Goal: Task Accomplishment & Management: Manage account settings

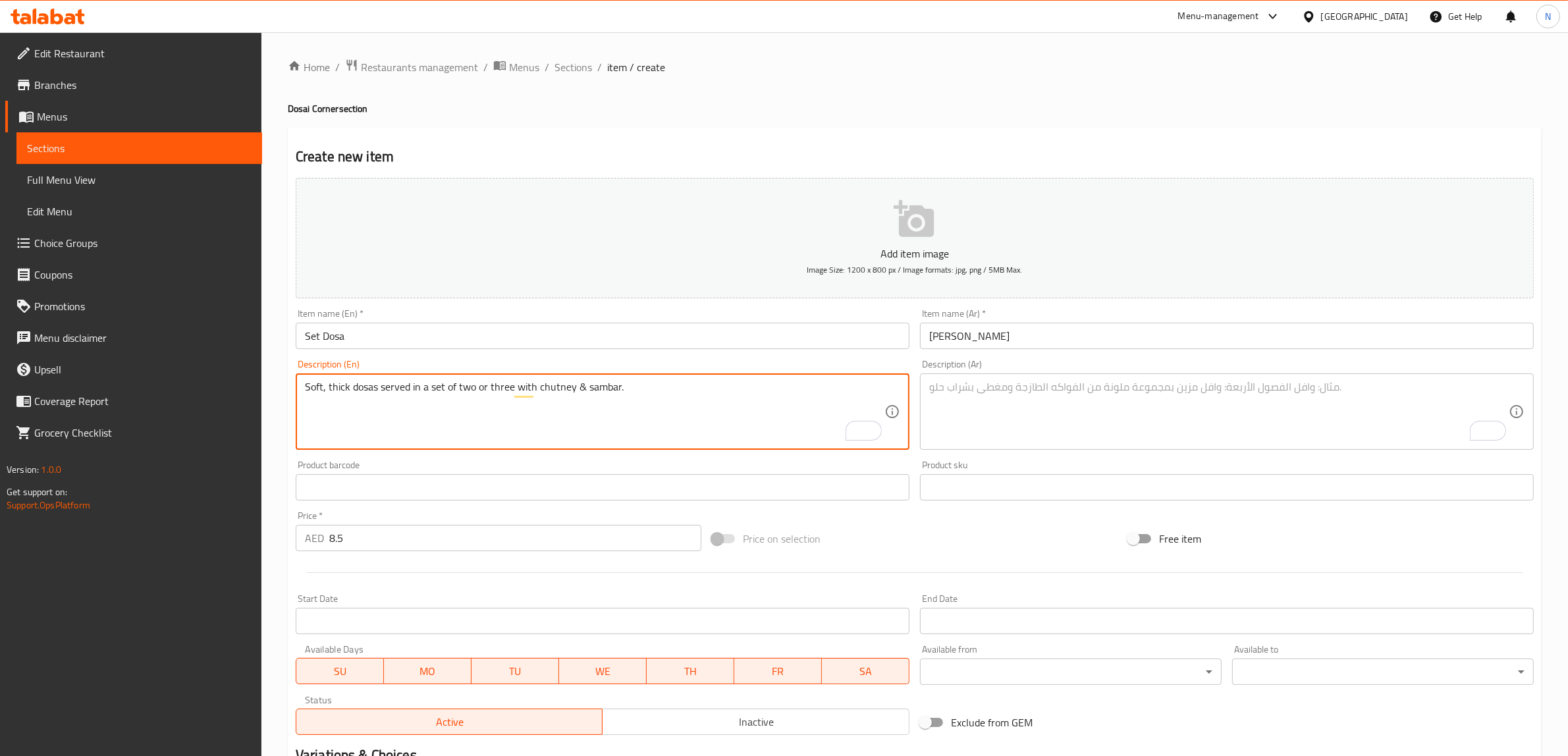
click at [763, 372] on div "Description (En) Soft, thick dosas served in a set of two or three with chutney…" at bounding box center [602, 405] width 614 height 90
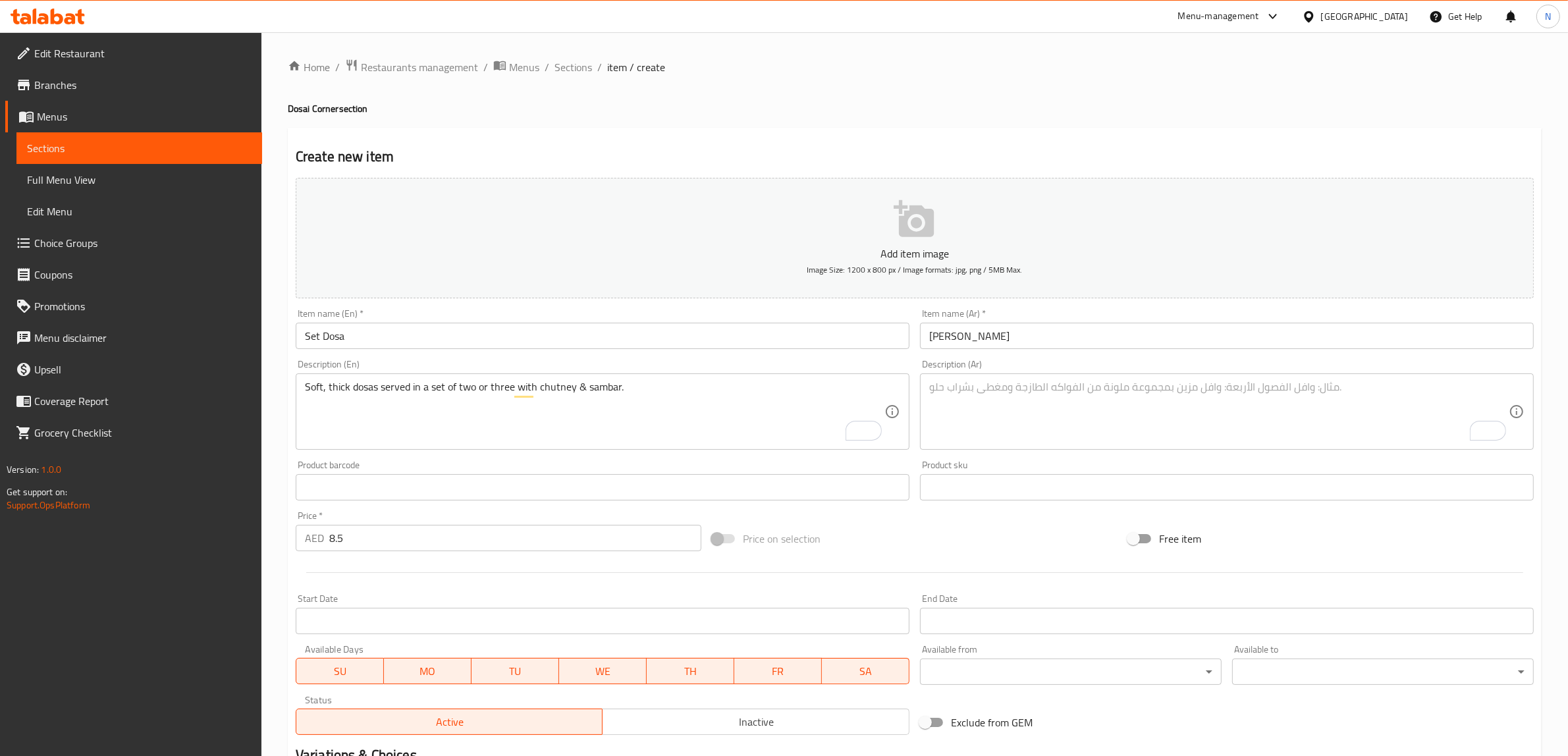
click at [763, 372] on div "Description (En) Soft, thick dosas served in a set of two or three with chutney…" at bounding box center [602, 405] width 614 height 90
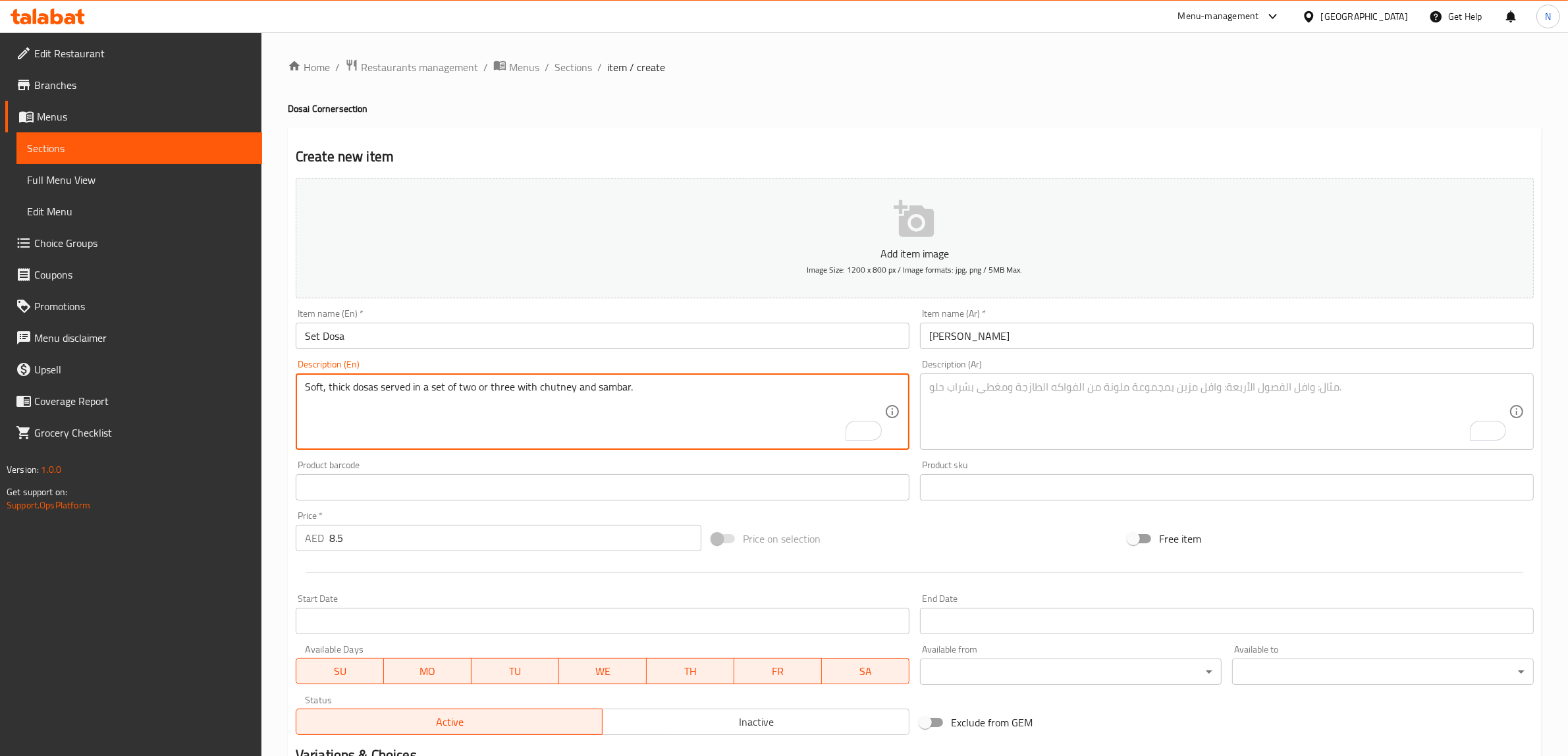
click at [664, 405] on textarea "Soft, thick dosas served in a set of two or three with chutney and sambar." at bounding box center [594, 411] width 579 height 62
type textarea "Soft, thick dosas served in a set of two or three with chutney and sambar."
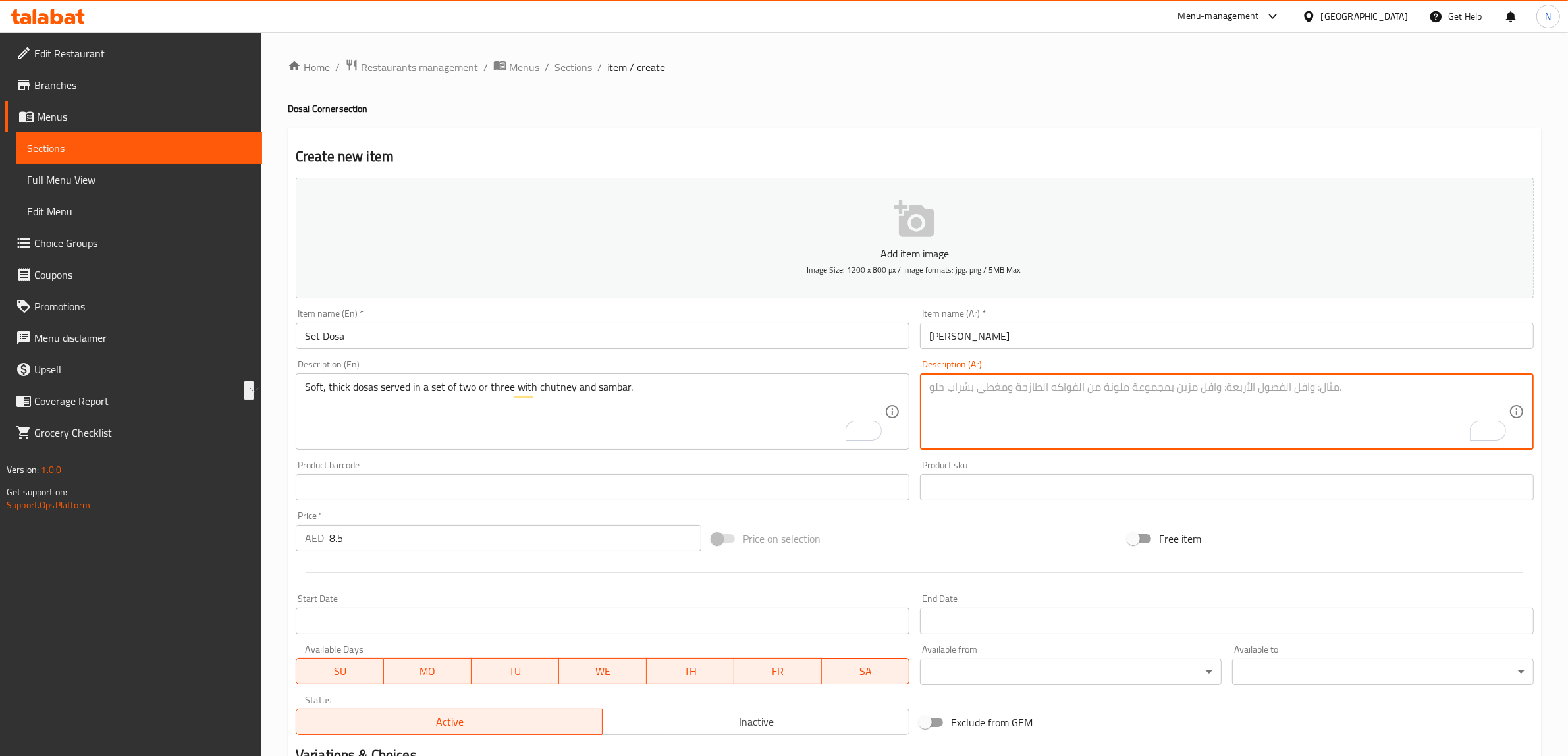
click at [1151, 426] on textarea "To enrich screen reader interactions, please activate Accessibility in Grammarl…" at bounding box center [1218, 411] width 579 height 62
paste textarea "دوسا ناعمة وسميكة تقدم في مجموعة من اثنين أو ثلاثة مع الصلصة والسامبار."
click at [1068, 387] on textarea "دوسا ناعمة وسميكة تقدم في مجموعة من اثنين أو ثلاثة مع الصلصة والسامبار." at bounding box center [1218, 411] width 579 height 62
click at [1038, 389] on textarea "دوسا ناعمة وسميكة تقدم في مجموعة من 2 أو ثلاثة مع الصلصة والسامبار." at bounding box center [1218, 411] width 579 height 62
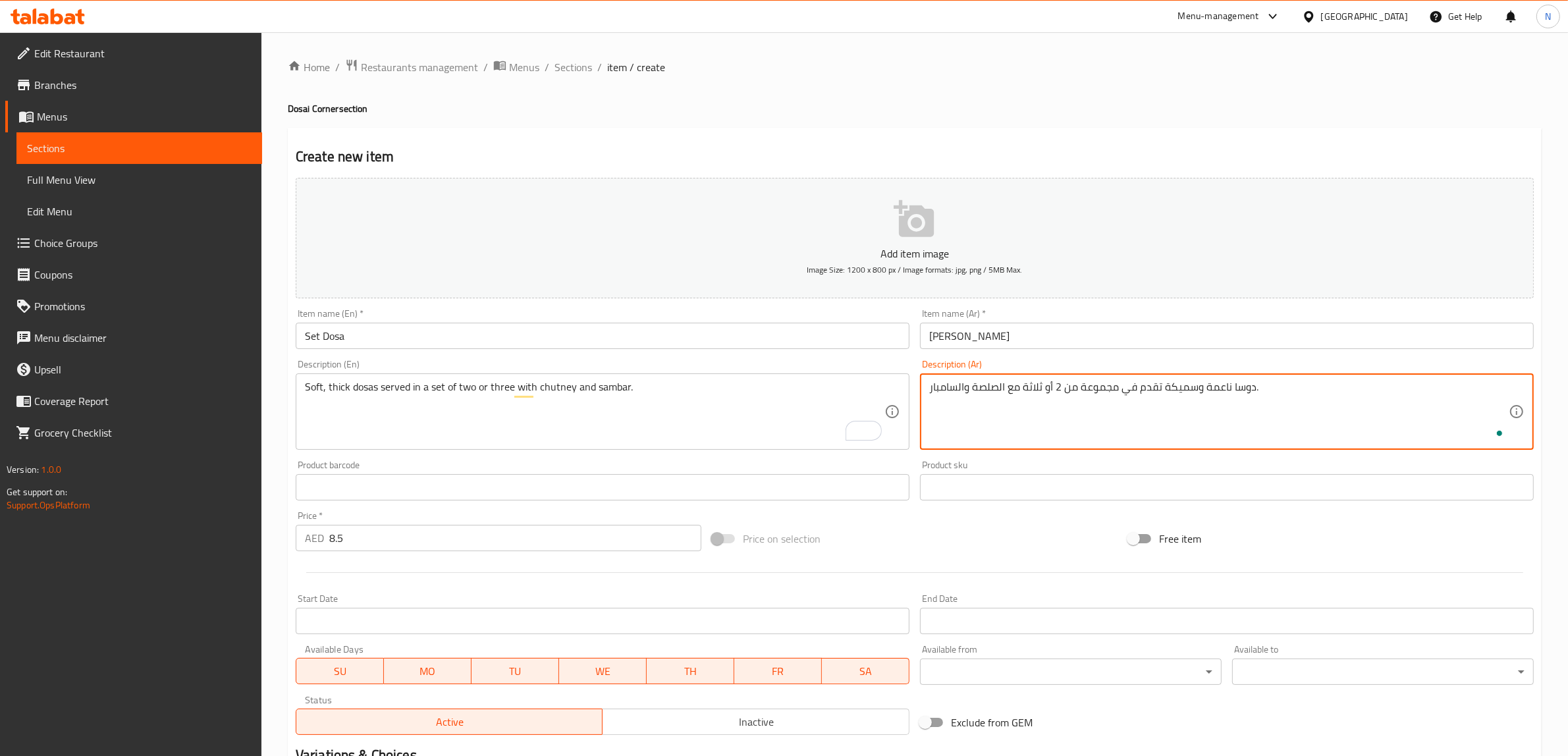
click at [1038, 389] on textarea "دوسا ناعمة وسميكة تقدم في مجموعة من 2 أو ثلاثة مع الصلصة والسامبار." at bounding box center [1218, 411] width 579 height 62
type textarea "دوسا ناعمة وسميكة تقدم في مجموعة من 2 أو 3 مع الصلصة والسامبار."
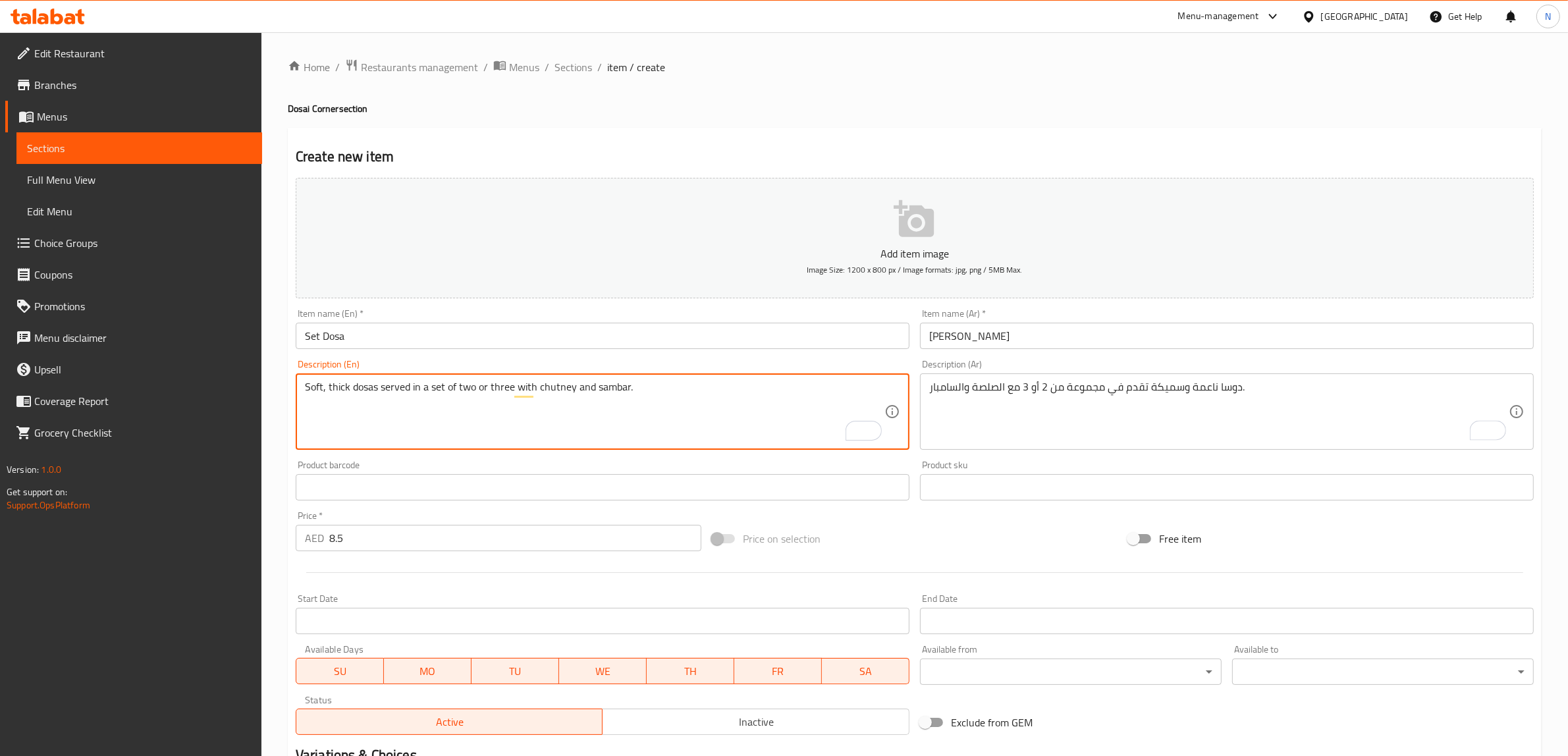
click at [461, 390] on textarea "Soft, thick dosas served in a set of two or three with chutney and sambar." at bounding box center [594, 411] width 579 height 62
click at [495, 387] on textarea "Soft, thick dosas served in a set of 2 or three with chutney and sambar." at bounding box center [594, 411] width 579 height 62
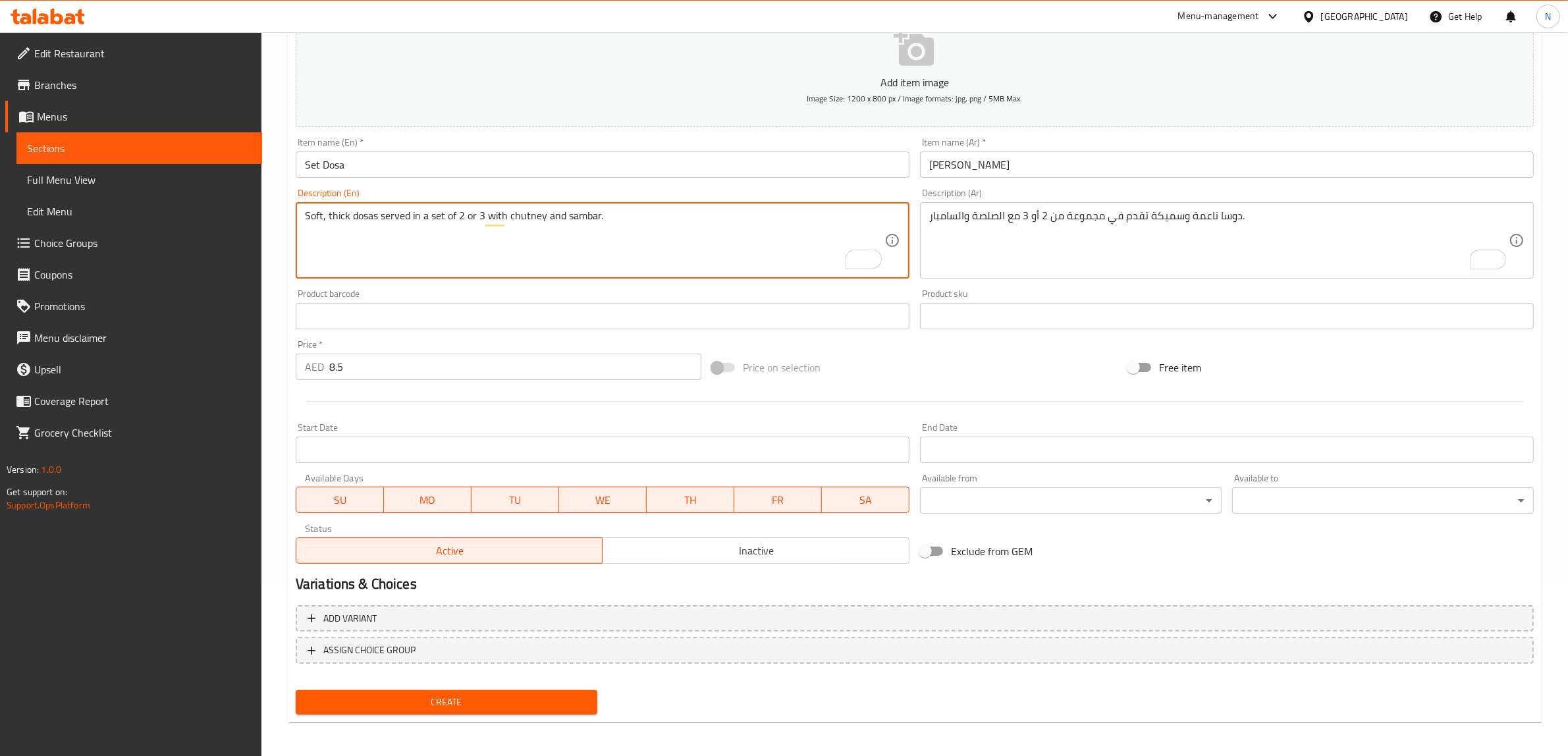
scroll to position [172, 0]
type textarea "Soft, thick dosas served in a set of 2 or 3 with chutney and sambar."
click at [735, 624] on span "Add variant" at bounding box center [914, 618] width 1214 height 16
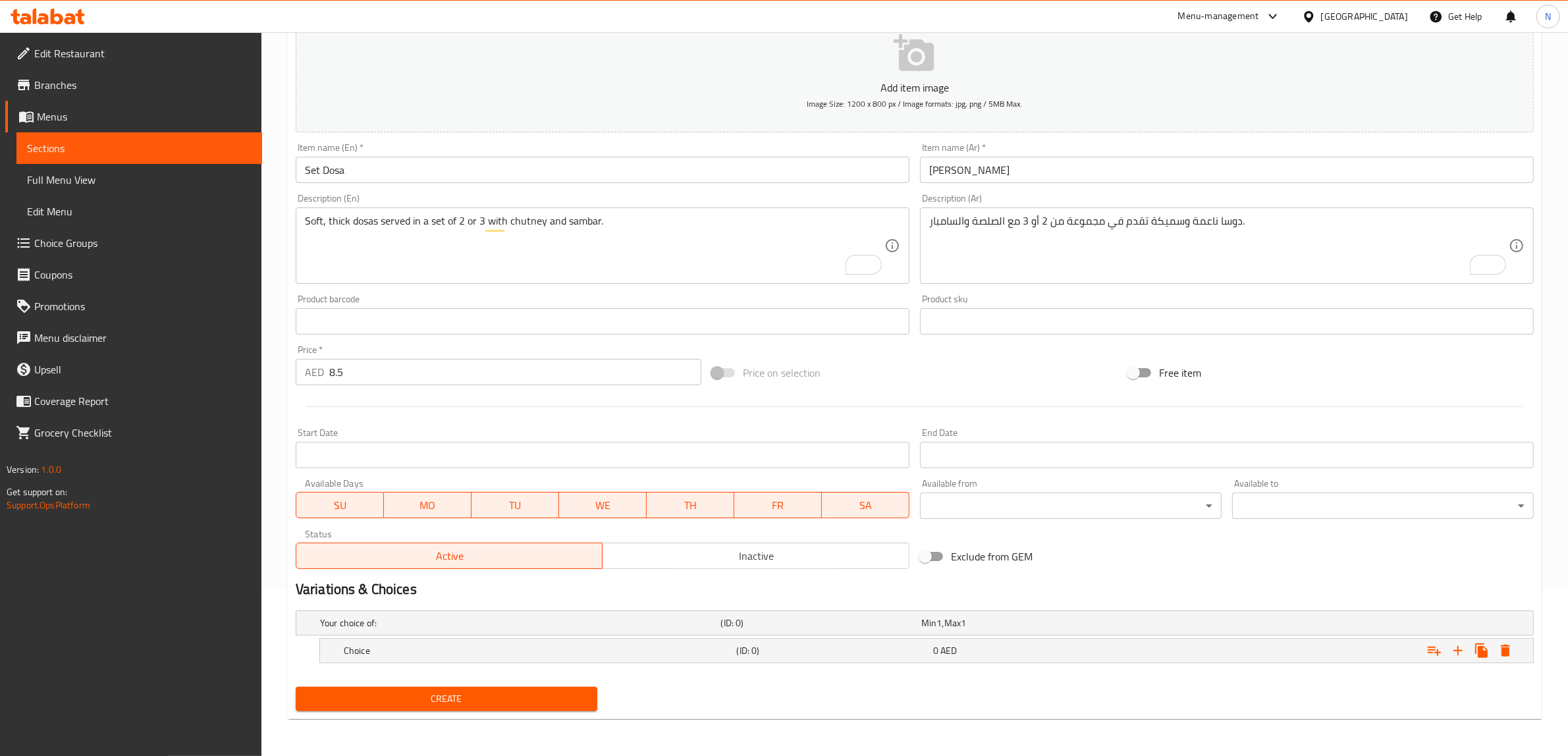
scroll to position [166, 0]
click at [1456, 647] on icon "Expand" at bounding box center [1457, 651] width 16 height 16
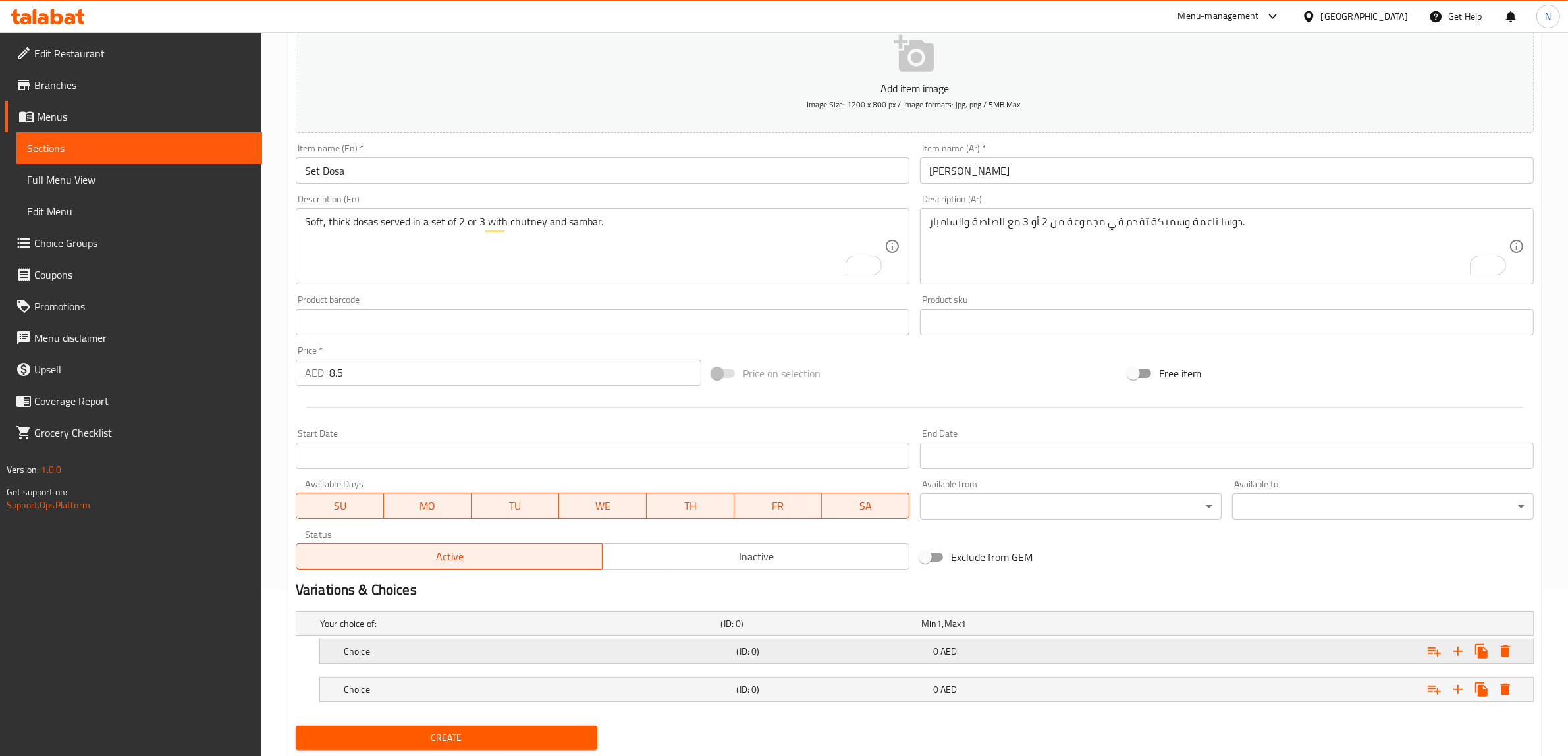
click at [470, 647] on h5 "Choice" at bounding box center [538, 651] width 388 height 13
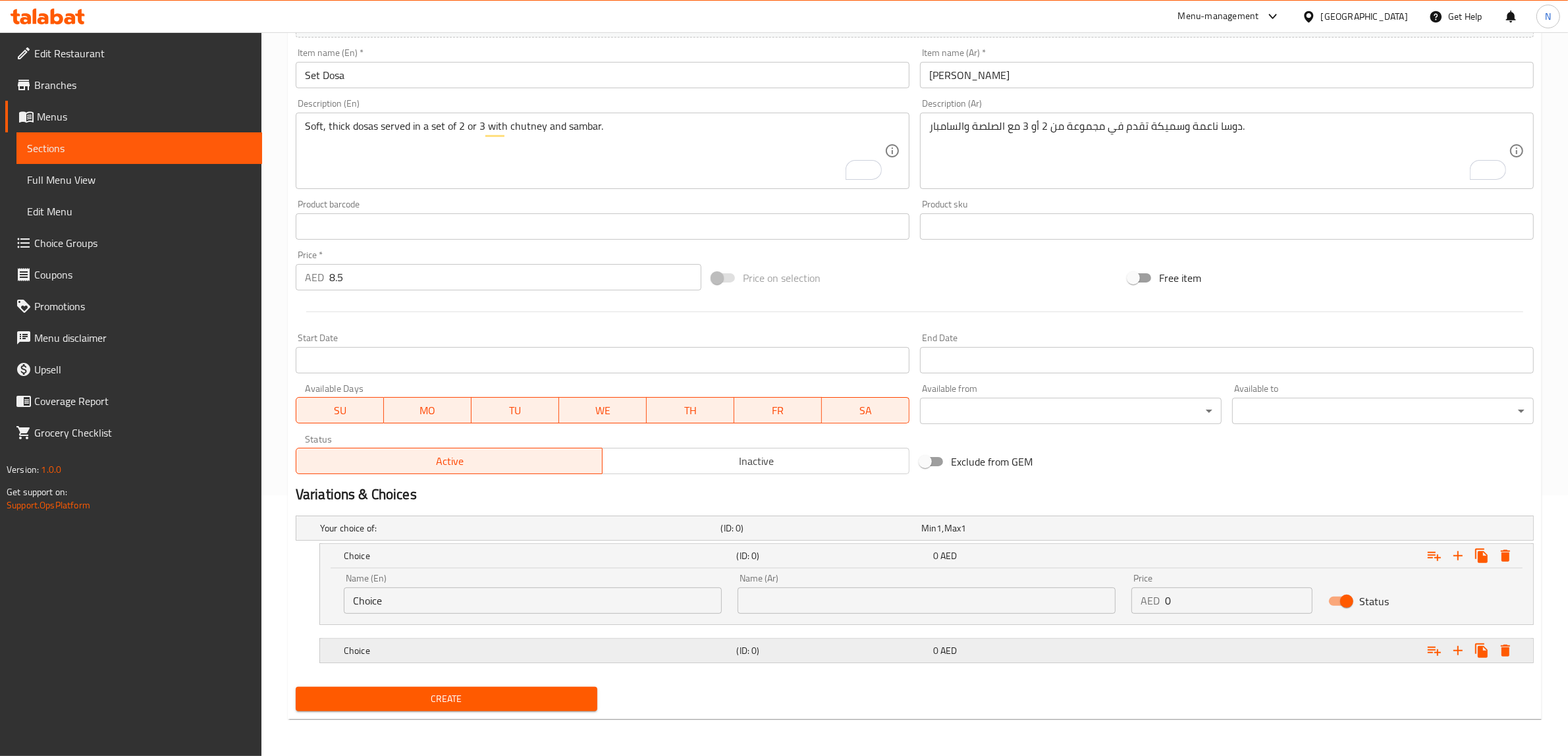
click at [474, 647] on h5 "Choice" at bounding box center [538, 651] width 388 height 13
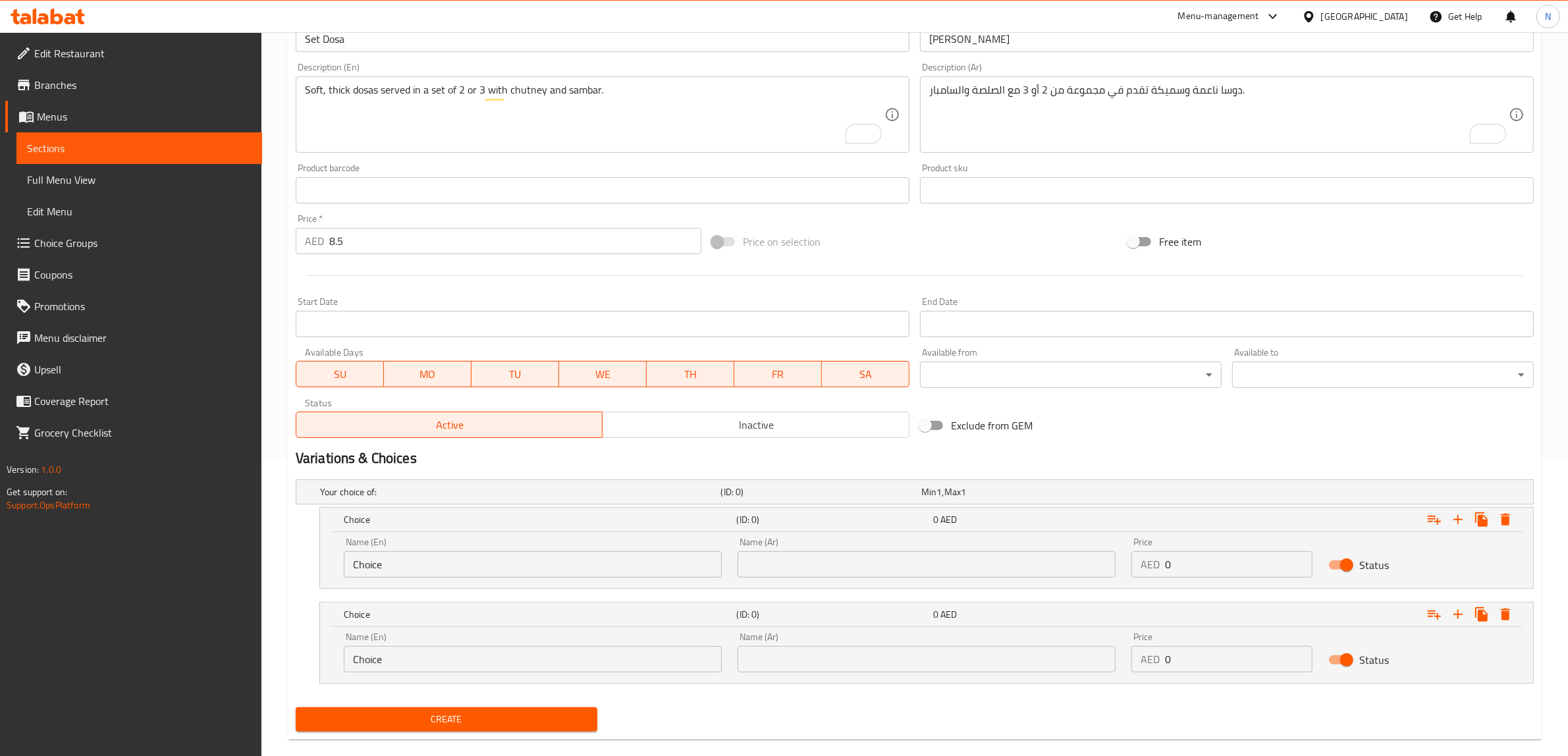
scroll to position [317, 0]
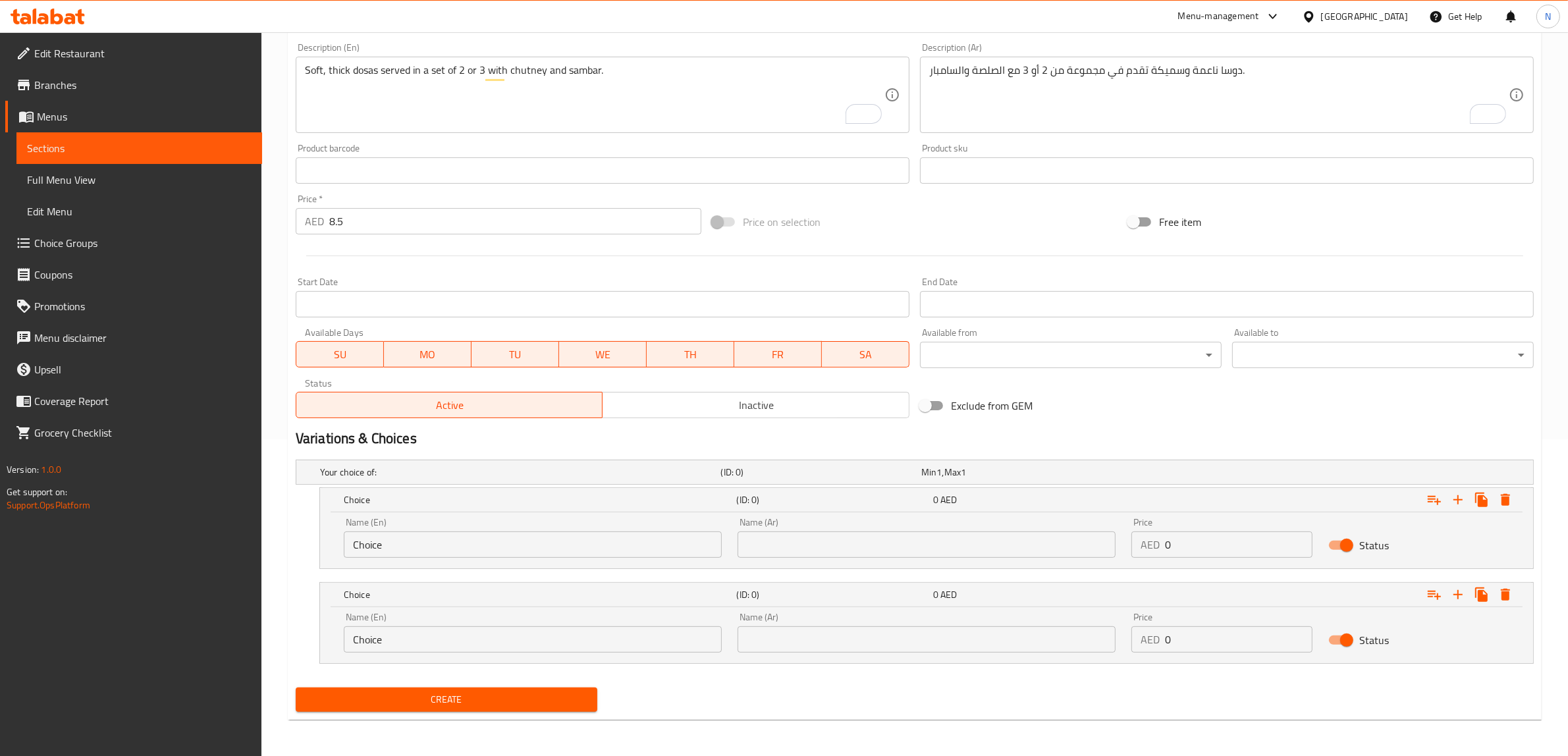
click at [461, 537] on input "Choice" at bounding box center [533, 544] width 378 height 26
type input "2 Dosas"
click at [426, 634] on input "Choice" at bounding box center [533, 639] width 378 height 26
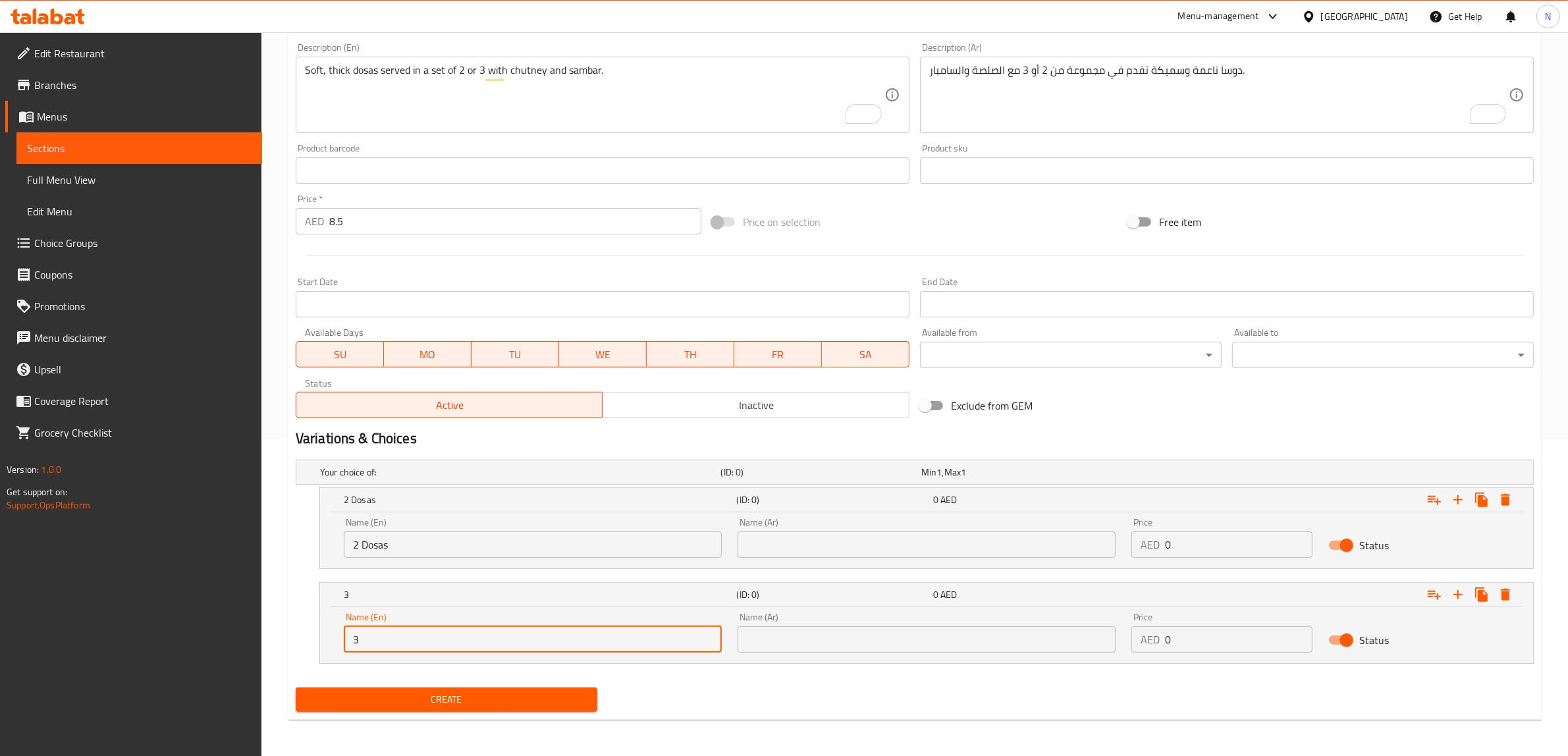
click at [363, 541] on input "2 Dosas" at bounding box center [533, 544] width 378 height 26
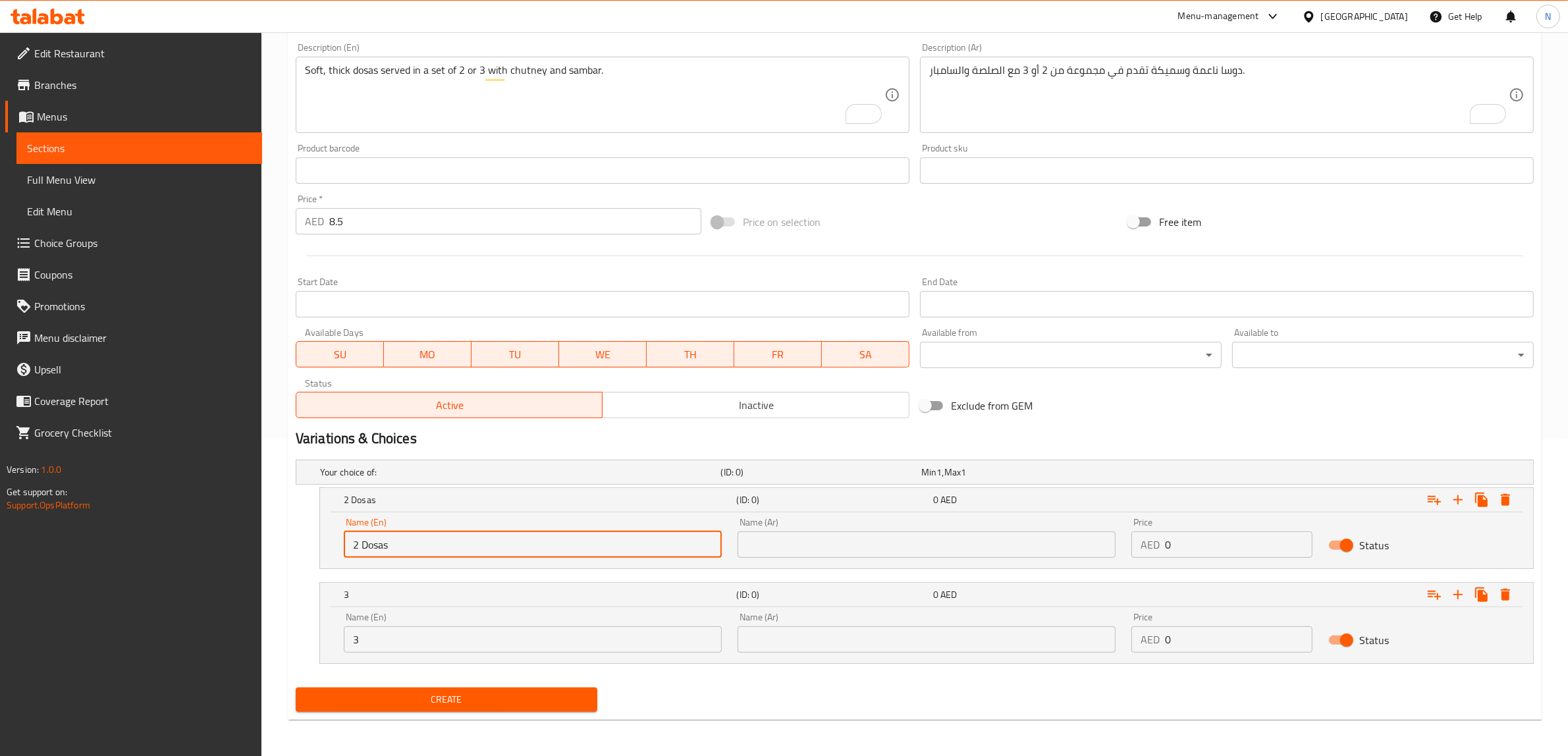
click at [363, 541] on input "2 Dosas" at bounding box center [533, 544] width 378 height 26
click at [407, 635] on input "3" at bounding box center [533, 639] width 378 height 26
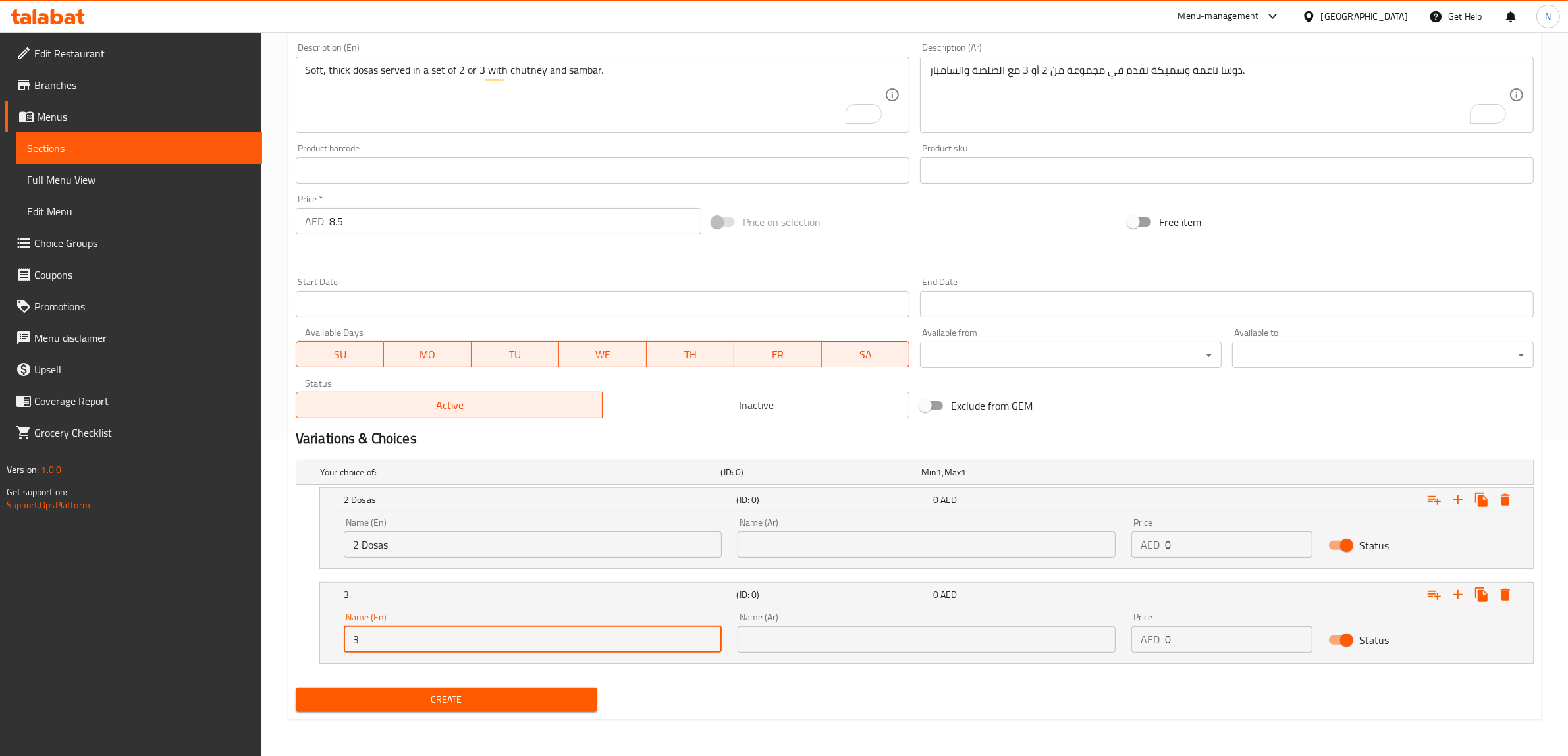
paste input "Dosas"
type input "3 Dosas"
click at [845, 551] on input "text" at bounding box center [926, 544] width 378 height 26
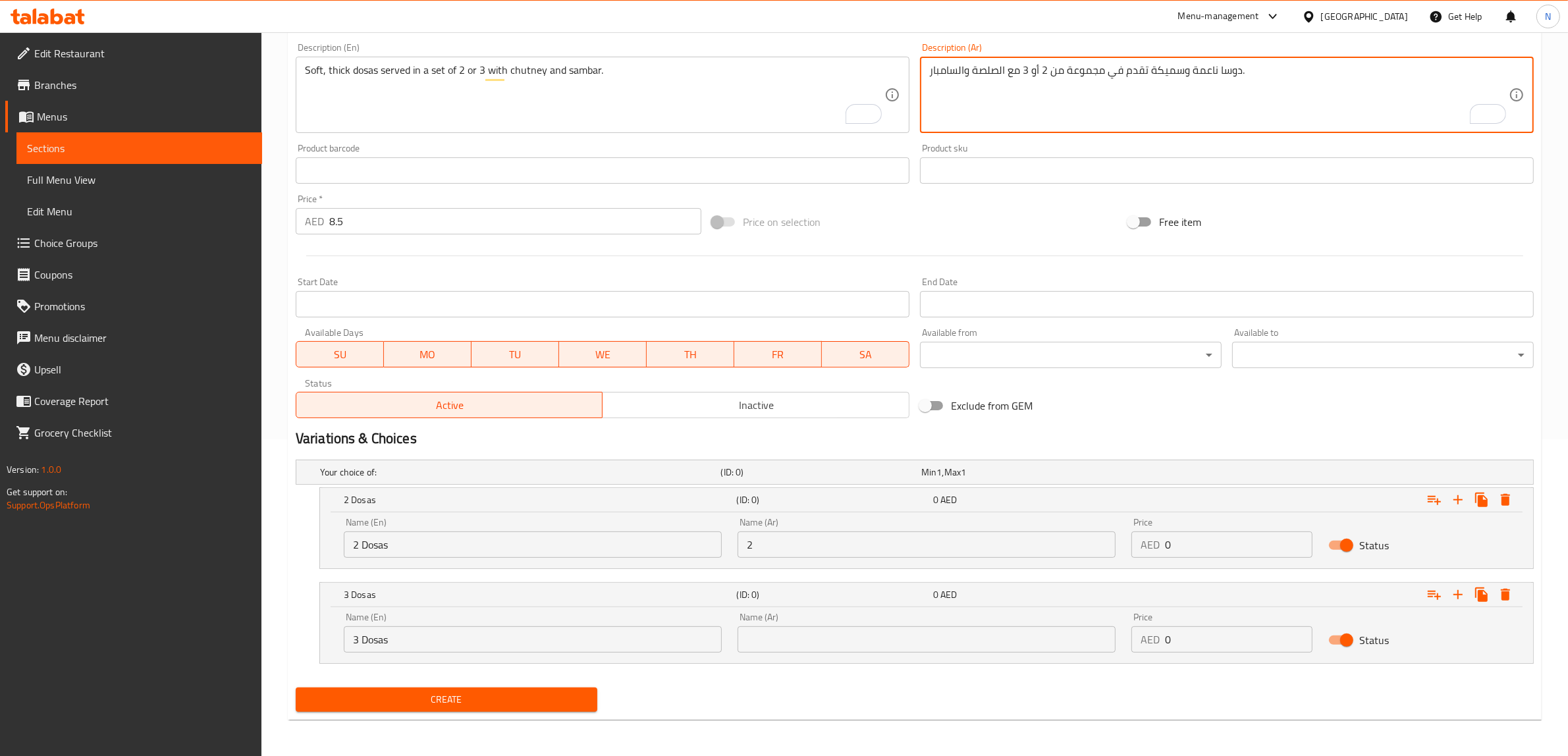
click at [1229, 74] on textarea "دوسا ناعمة وسميكة تقدم في مجموعة من 2 أو 3 مع الصلصة والسامبار." at bounding box center [1218, 94] width 579 height 62
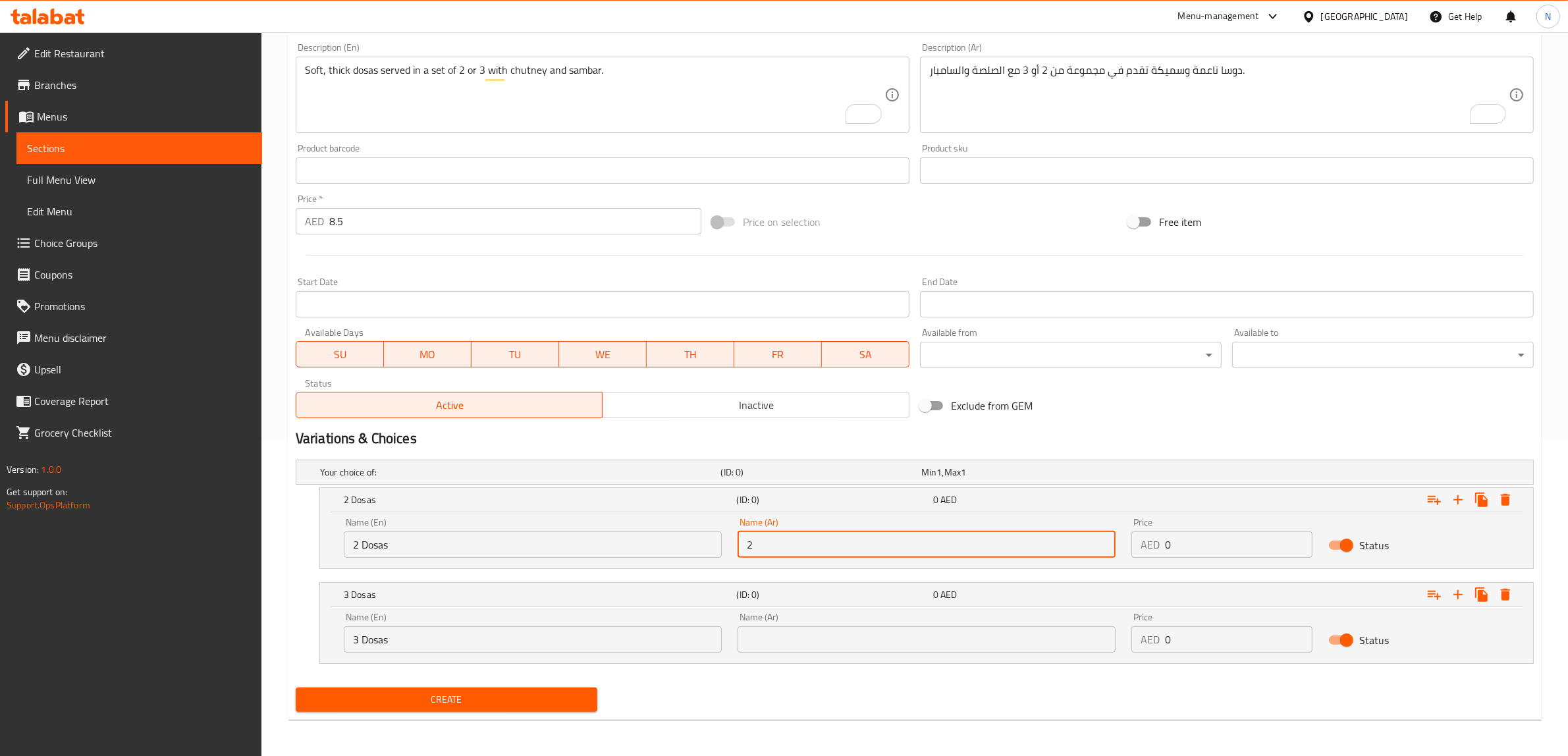
click at [867, 548] on input "2" at bounding box center [926, 544] width 378 height 26
paste input "دوسا"
type input "2 دوسا"
click at [838, 634] on input "text" at bounding box center [926, 639] width 378 height 26
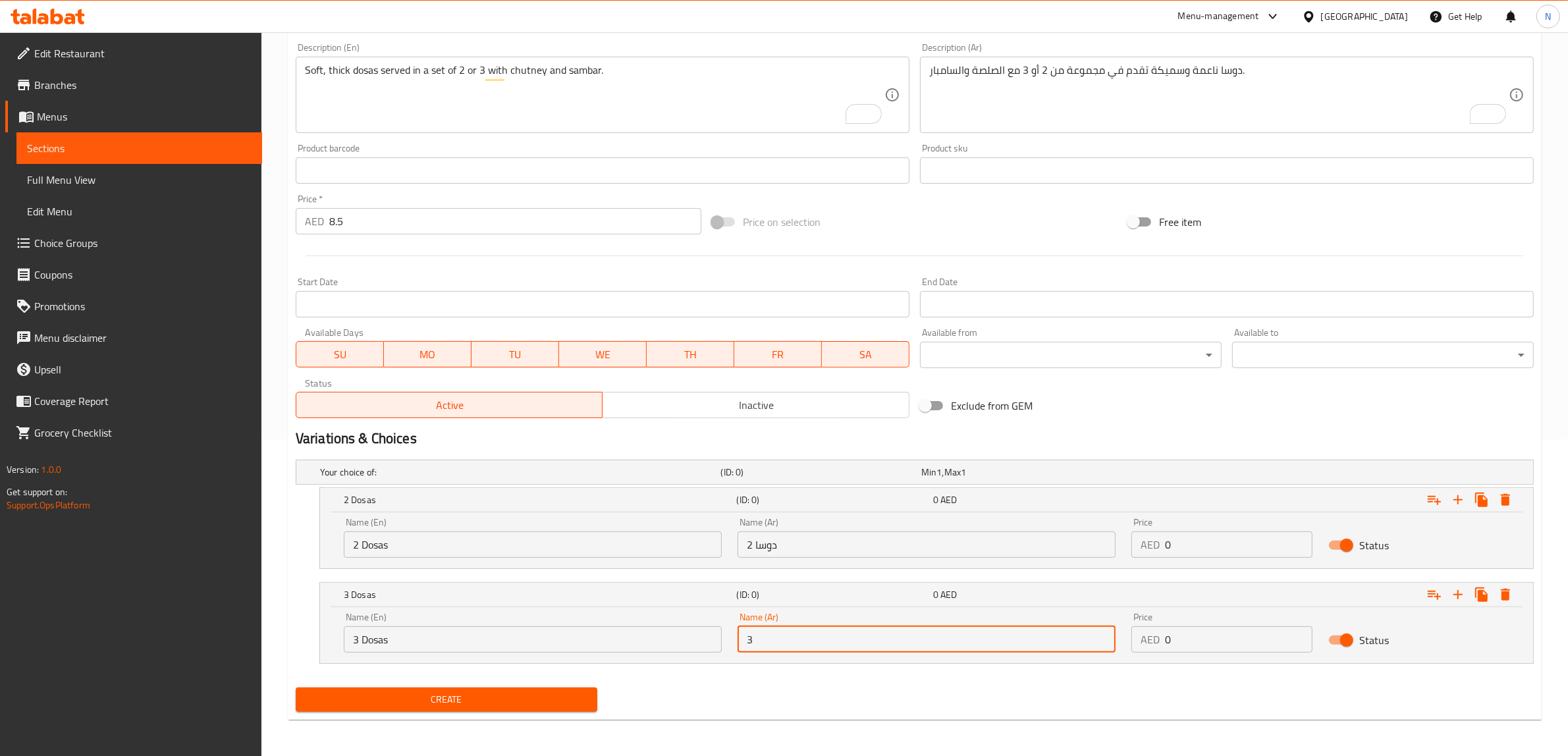
paste input "دوسا"
type input "3 دوسا"
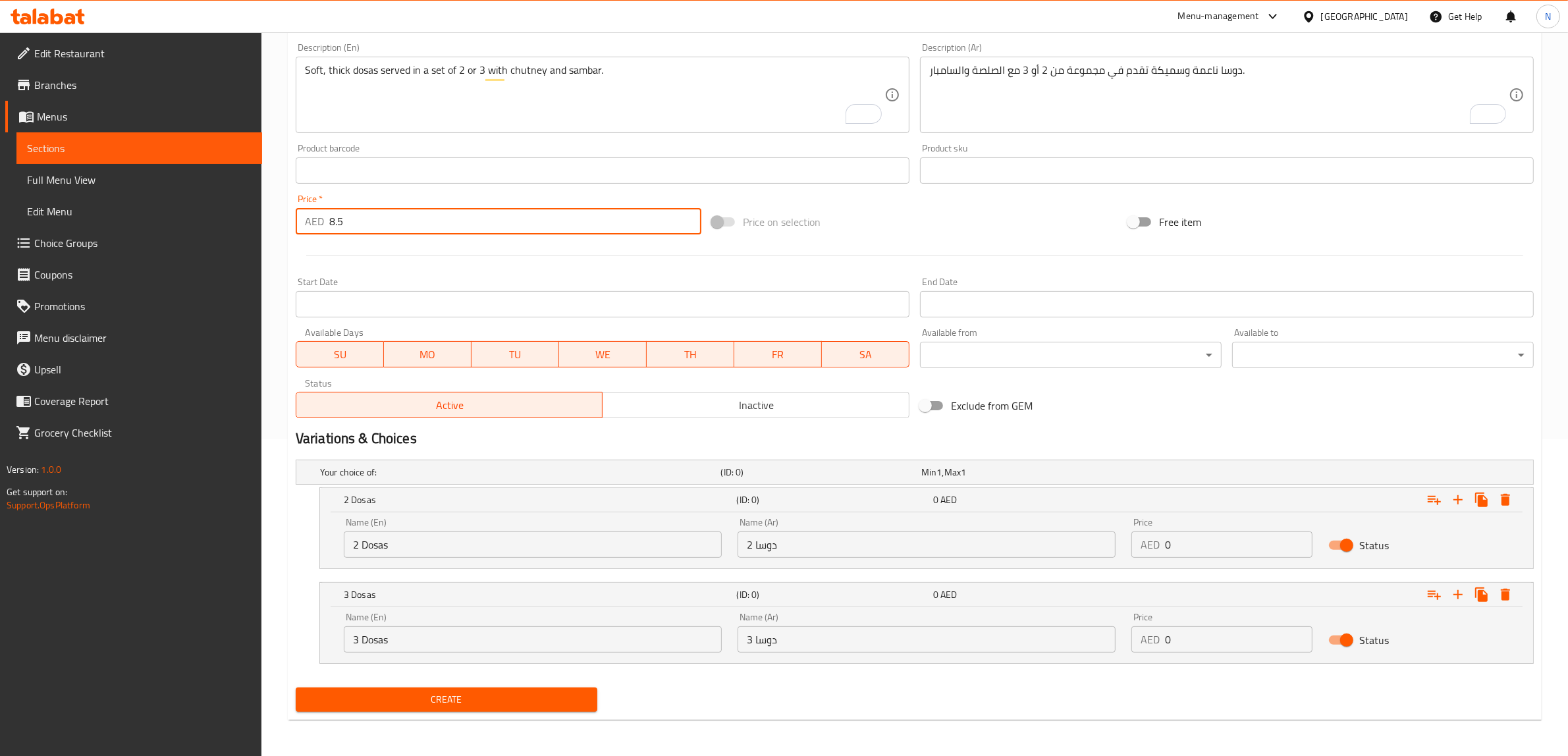
click at [389, 222] on input "8.5" at bounding box center [515, 221] width 372 height 26
click at [389, 223] on input "8.5" at bounding box center [515, 221] width 372 height 26
click at [1247, 548] on input "0" at bounding box center [1238, 544] width 148 height 26
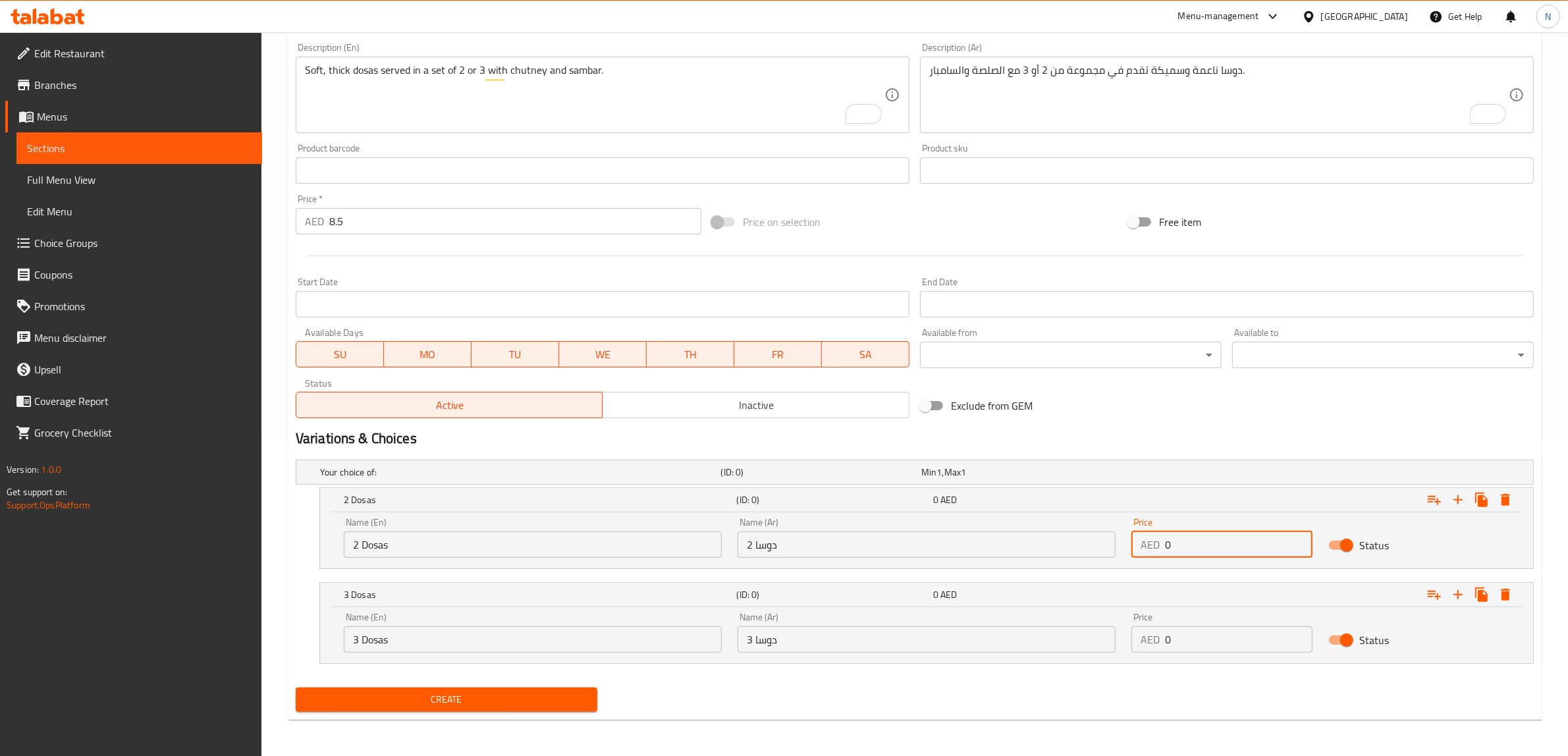
click at [1247, 548] on input "0" at bounding box center [1238, 544] width 148 height 26
paste input "8.5"
type input "8.5"
click at [1220, 642] on input "0" at bounding box center [1238, 639] width 148 height 26
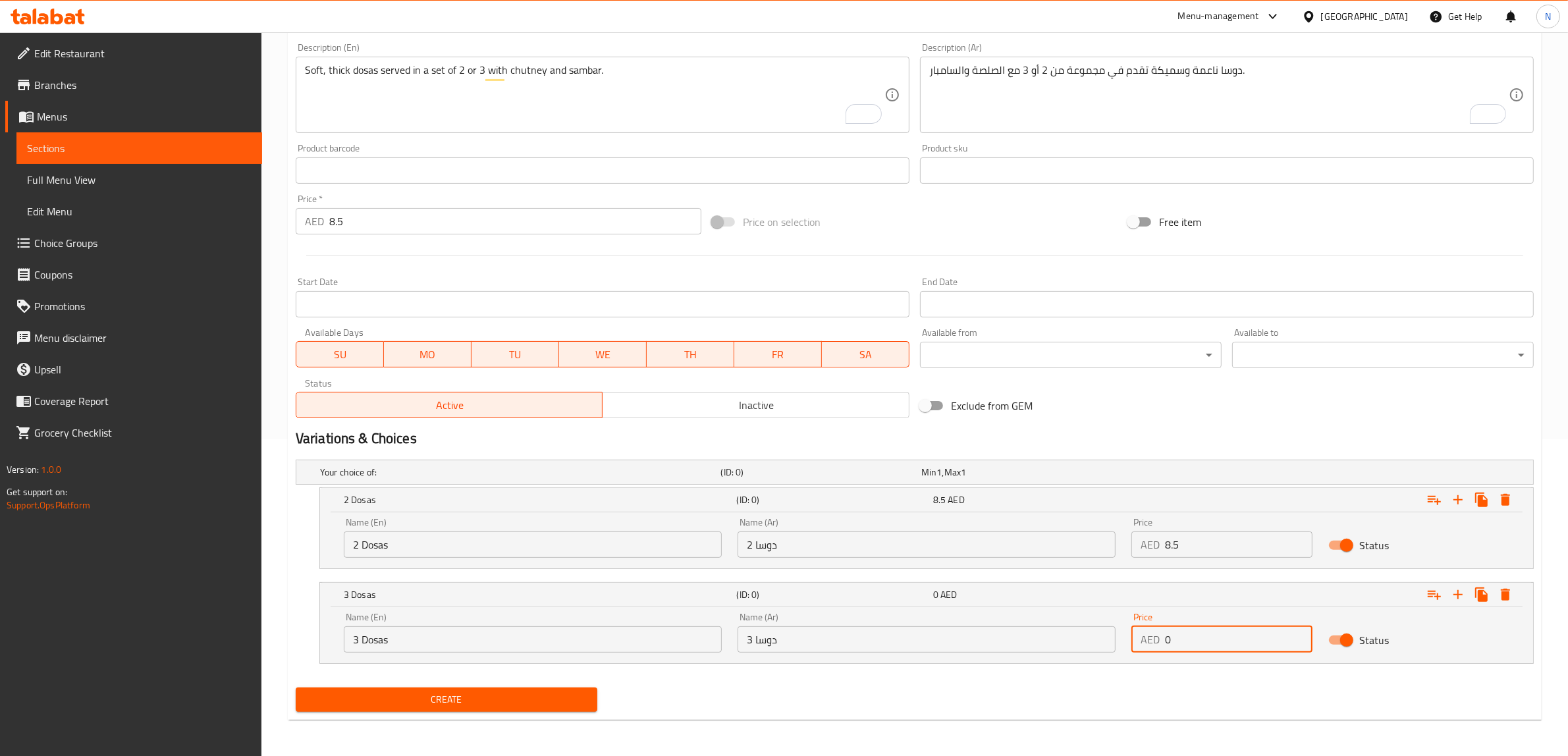
click at [1220, 642] on input "0" at bounding box center [1238, 639] width 148 height 26
paste input "8.5"
type input "8.5"
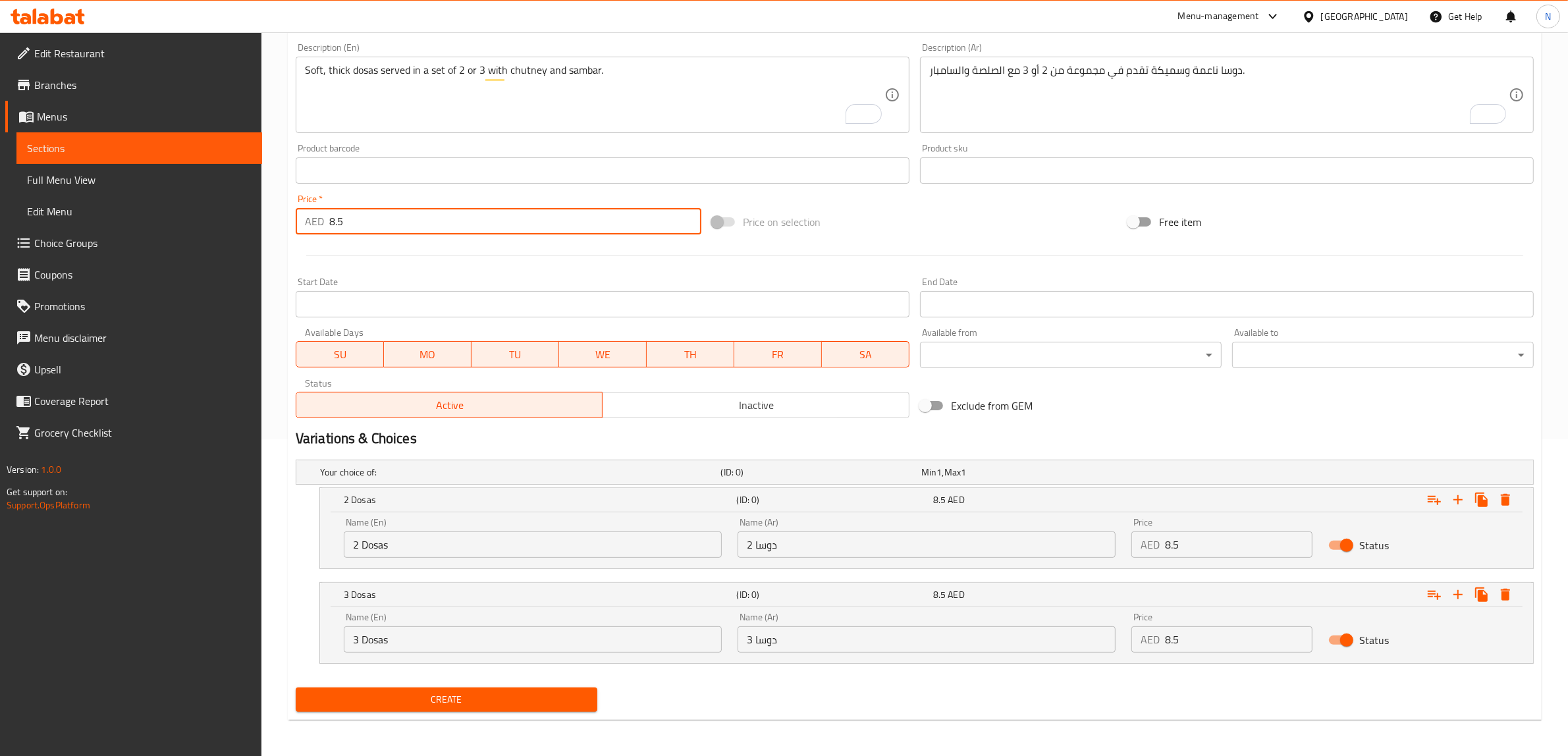
click at [442, 231] on input "8.5" at bounding box center [515, 221] width 372 height 26
click at [443, 231] on input "8.5" at bounding box center [515, 221] width 372 height 26
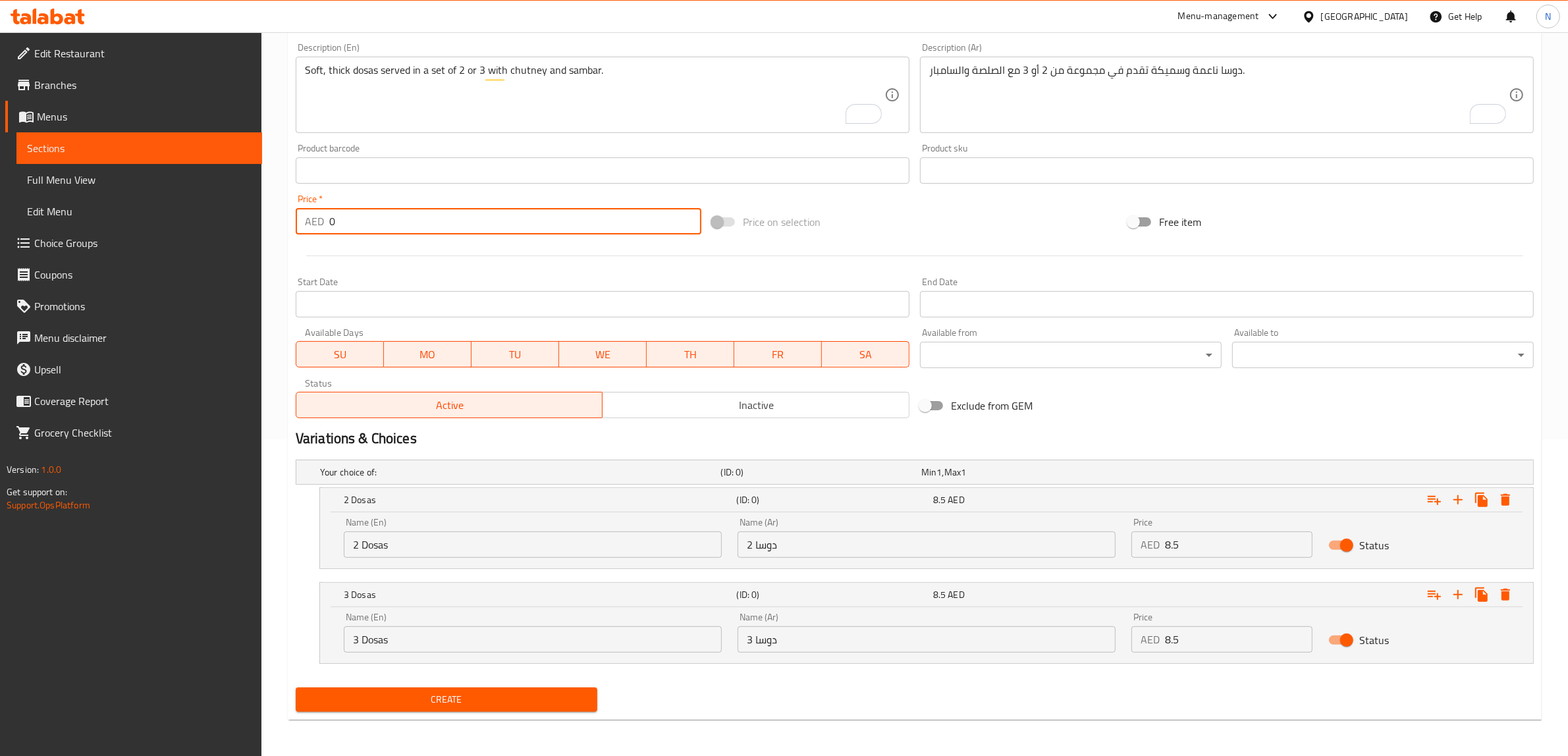
type input "0"
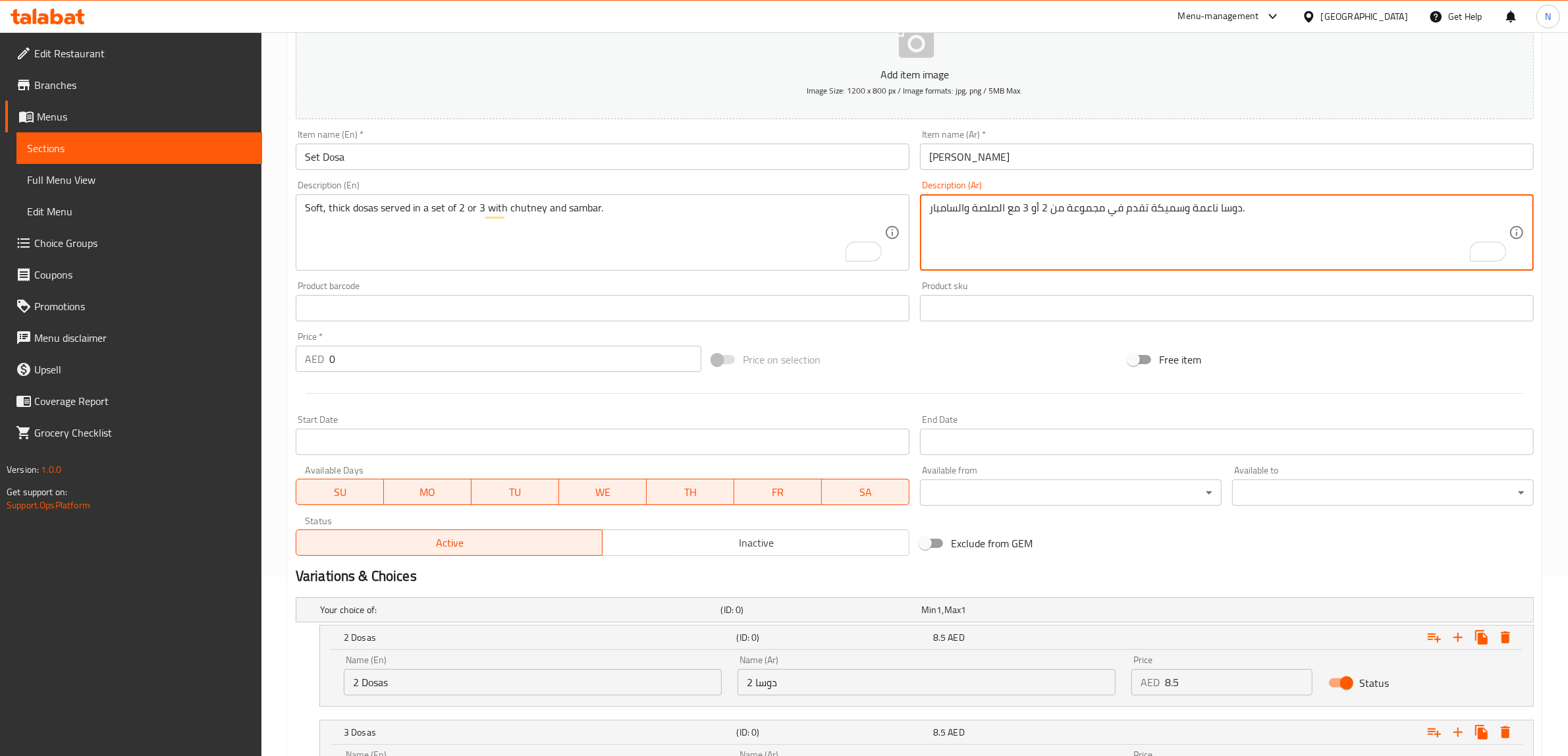
scroll to position [152, 0]
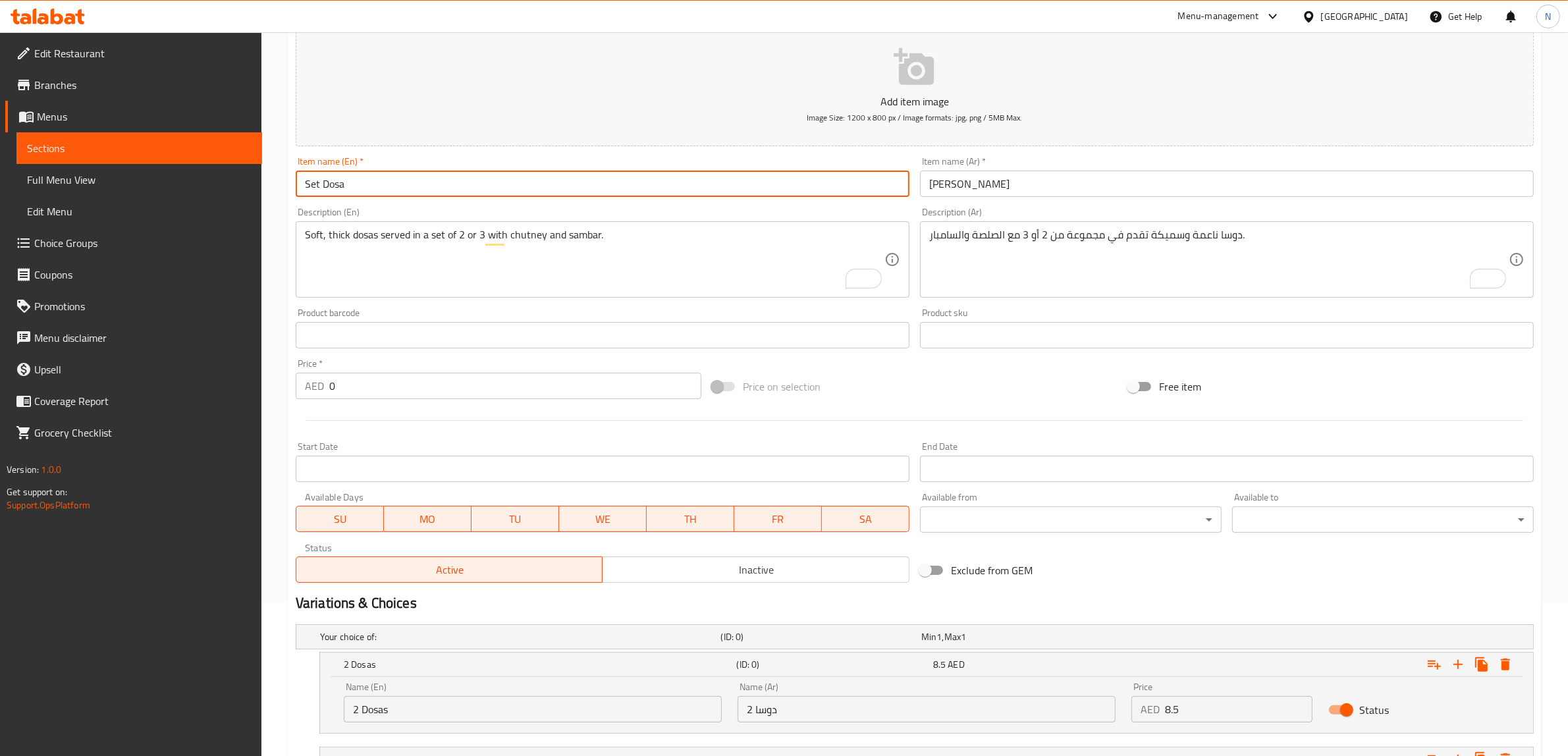
click at [535, 172] on input "Set Dosa" at bounding box center [602, 184] width 614 height 26
click at [535, 173] on input "Set Dosa" at bounding box center [602, 184] width 614 height 26
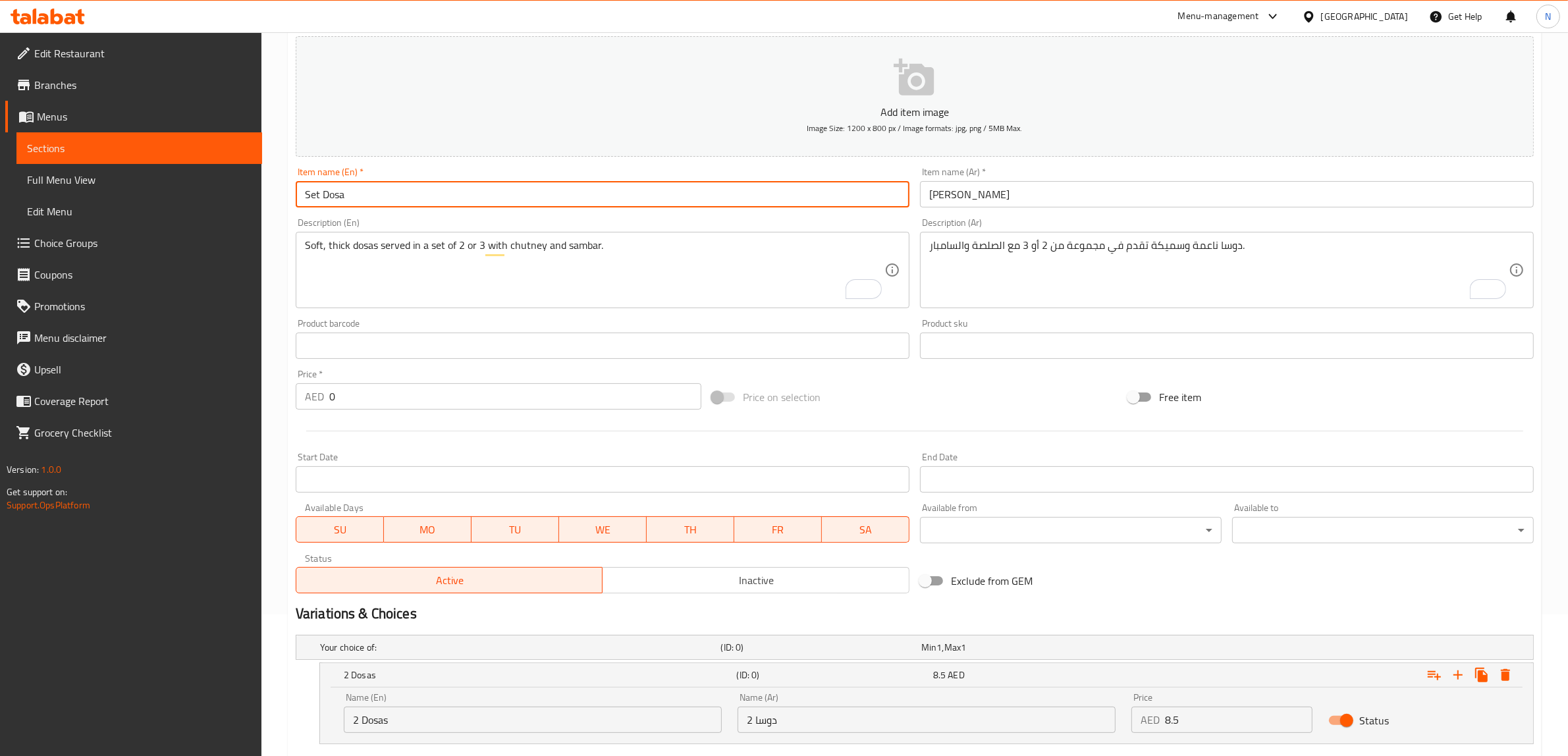
scroll to position [0, 0]
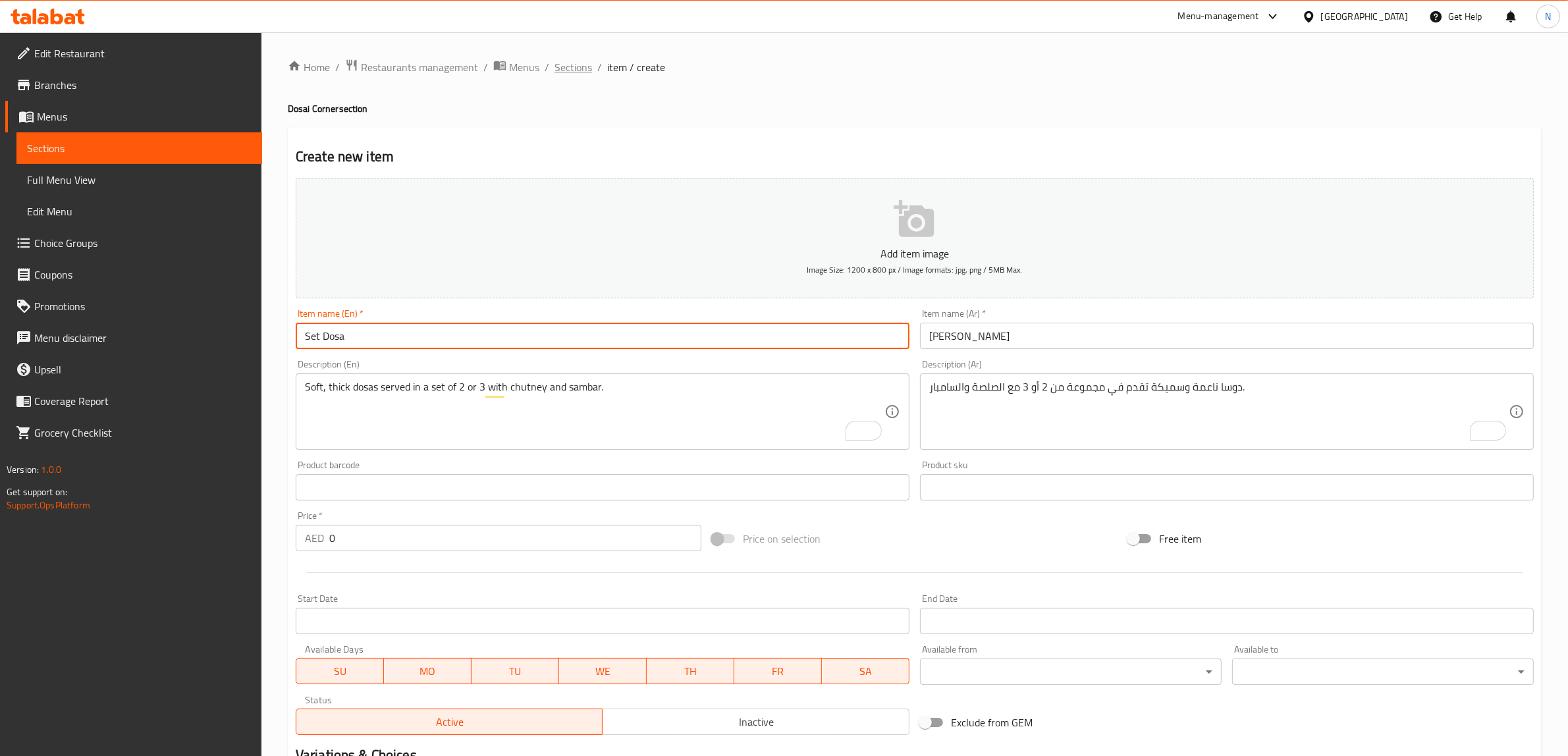
click at [568, 69] on span "Sections" at bounding box center [573, 67] width 37 height 16
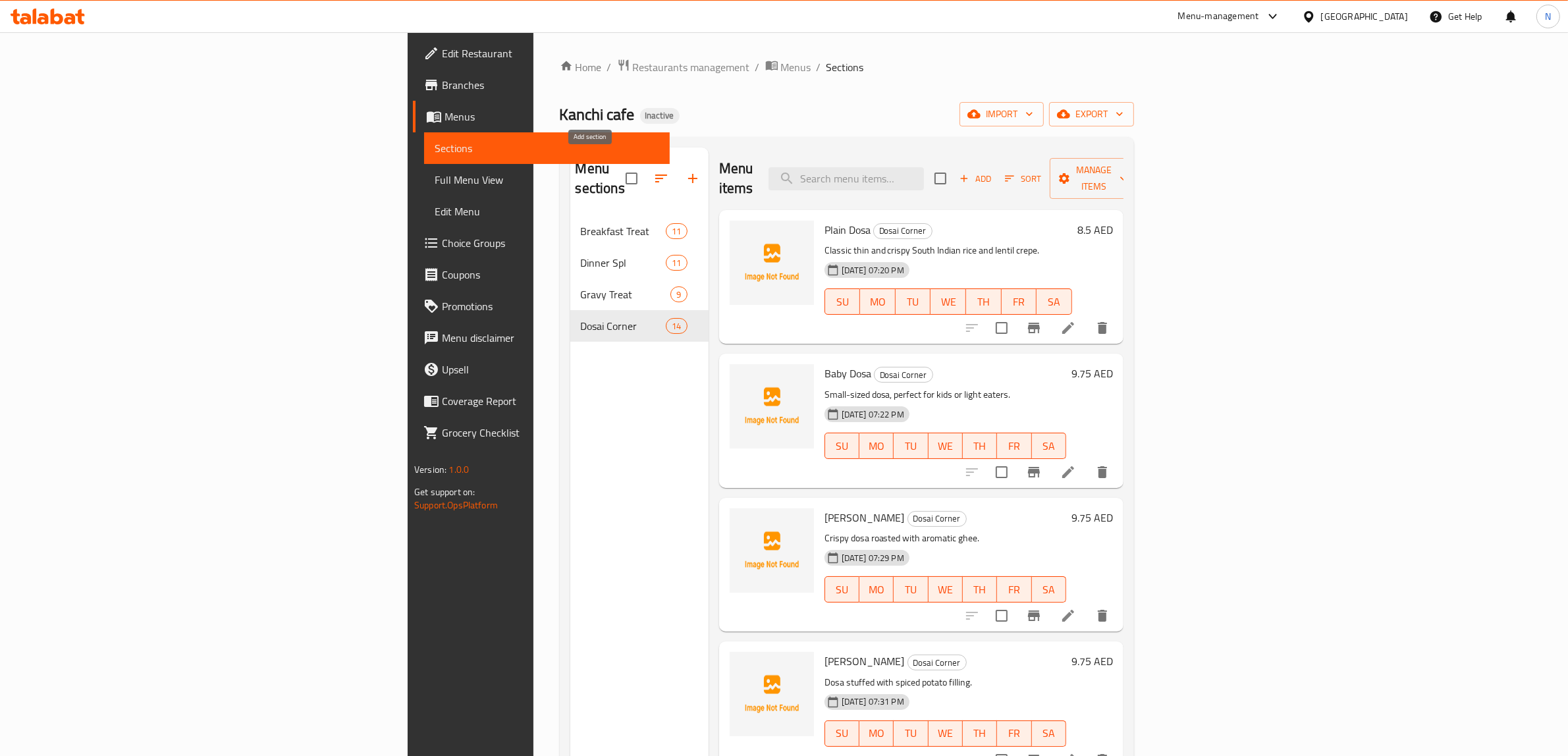
click at [685, 171] on icon "button" at bounding box center [692, 178] width 16 height 16
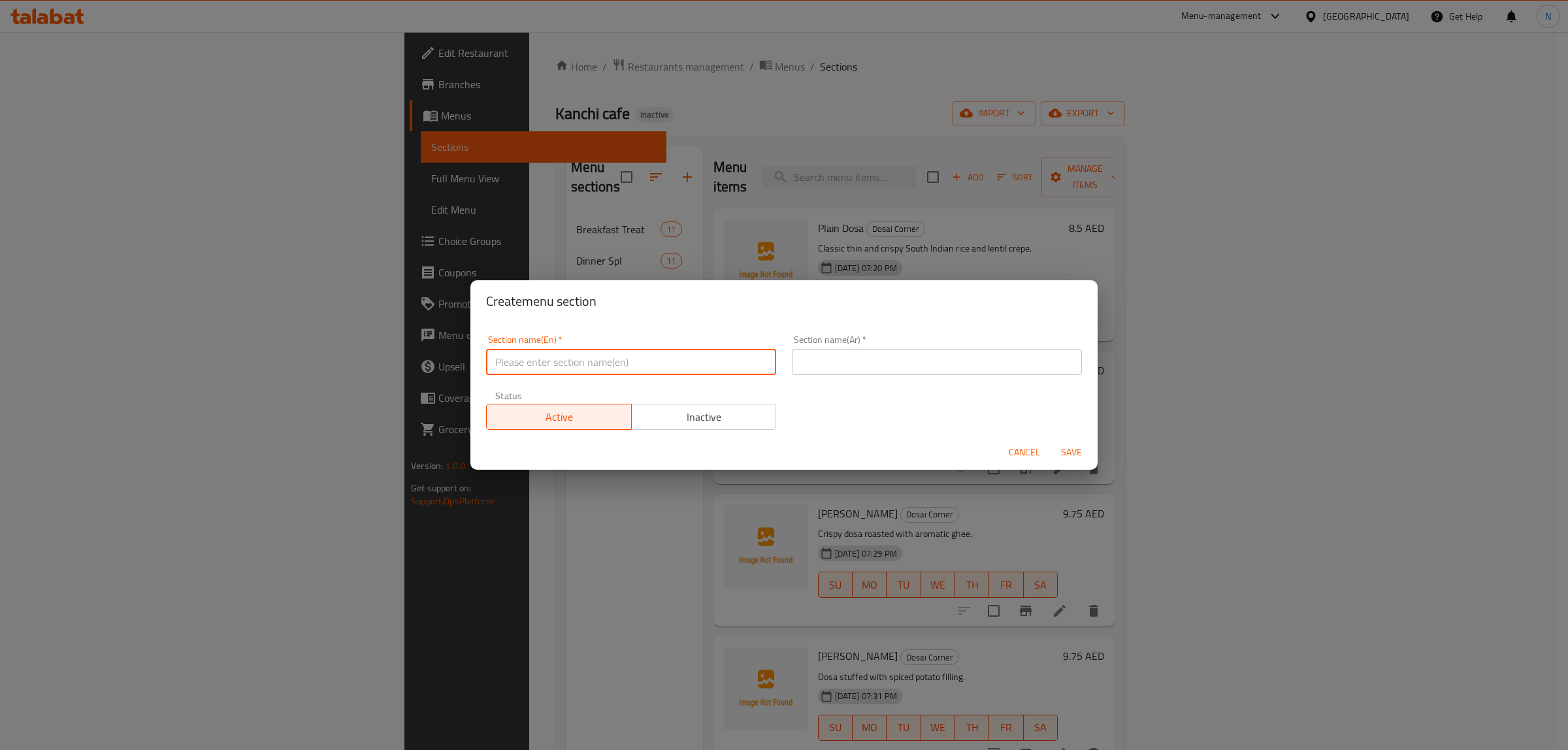
click at [664, 353] on input "text" at bounding box center [631, 361] width 290 height 26
paste input "Fresh Juice"
type input "Fresh Juice"
click at [846, 366] on input "text" at bounding box center [937, 361] width 290 height 26
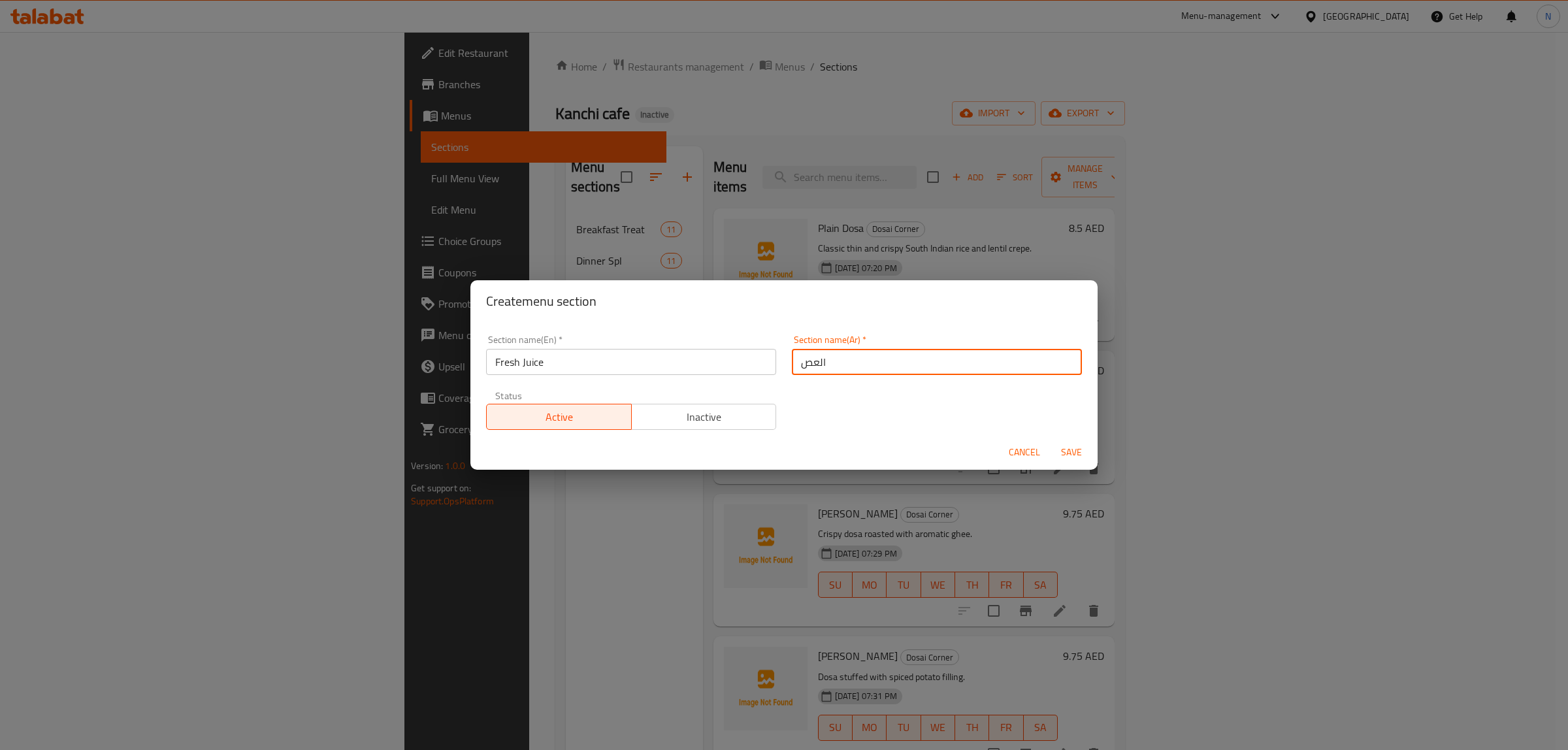
type input "العصائر الطازجة"
click at [1051, 440] on button "Save" at bounding box center [1071, 452] width 42 height 25
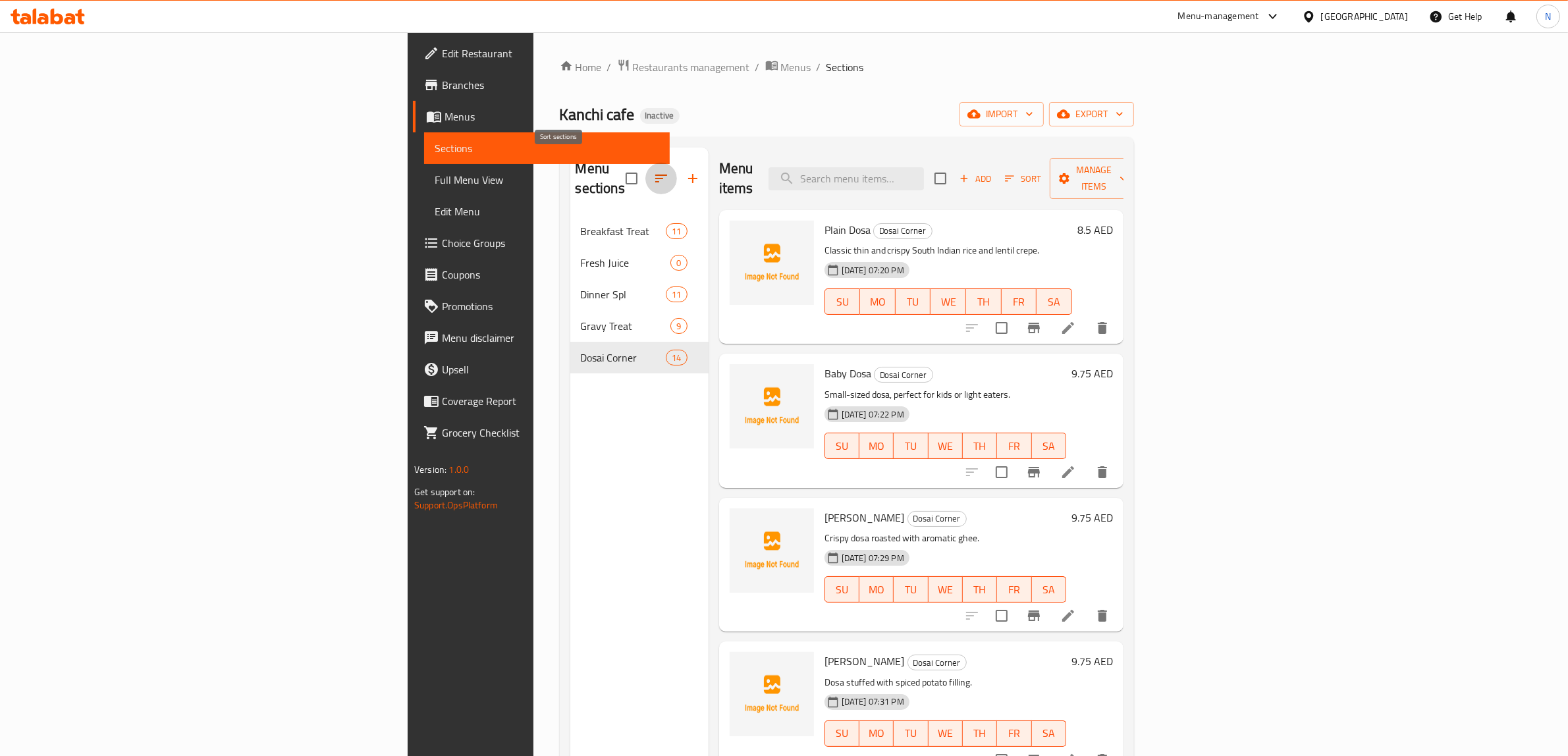
click at [653, 175] on icon "button" at bounding box center [661, 178] width 16 height 16
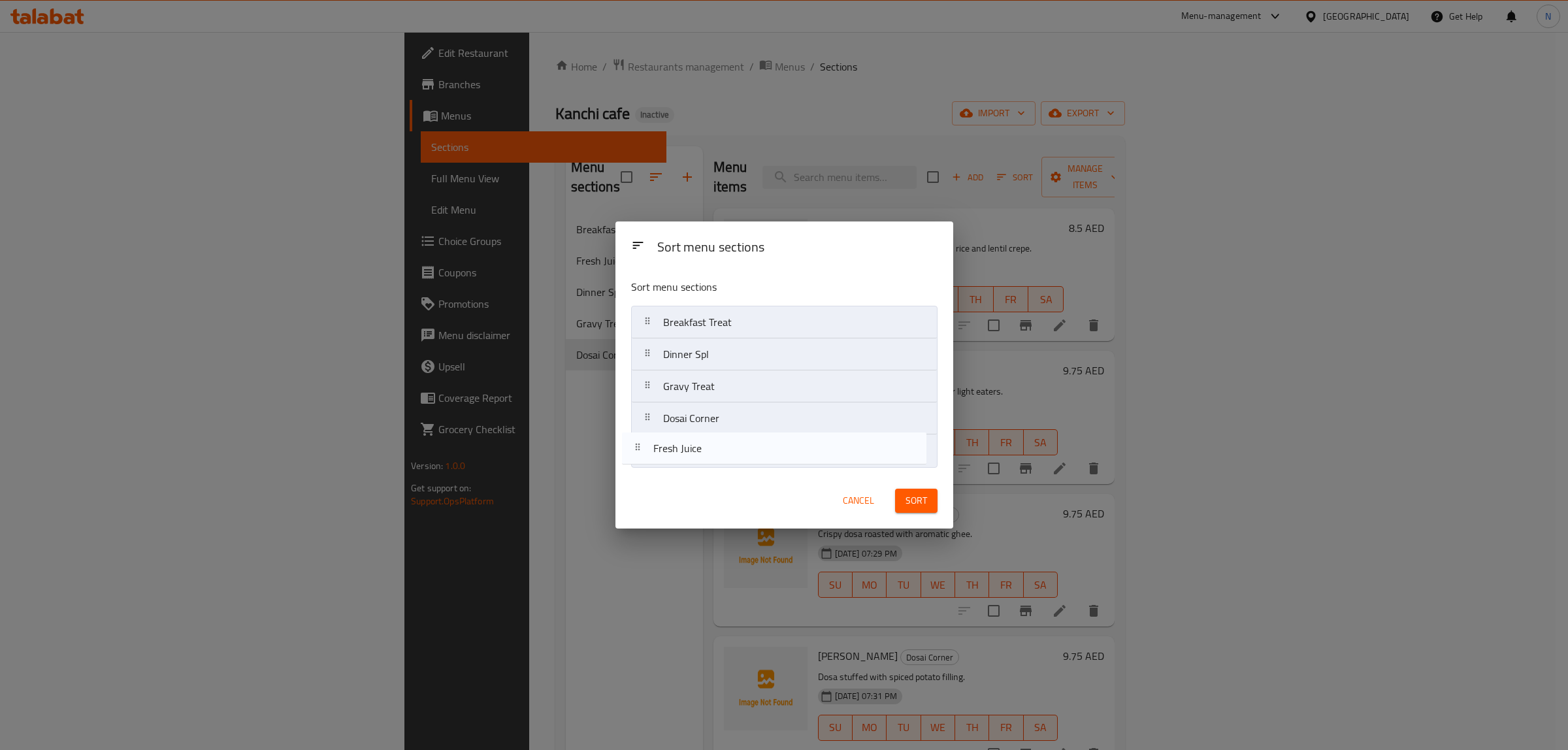
drag, startPoint x: 752, startPoint y: 359, endPoint x: 740, endPoint y: 458, distance: 99.7
click at [740, 458] on nav "Breakfast Treat Fresh Juice Dinner Spl Gravy Treat Dosai Corner" at bounding box center [784, 386] width 306 height 161
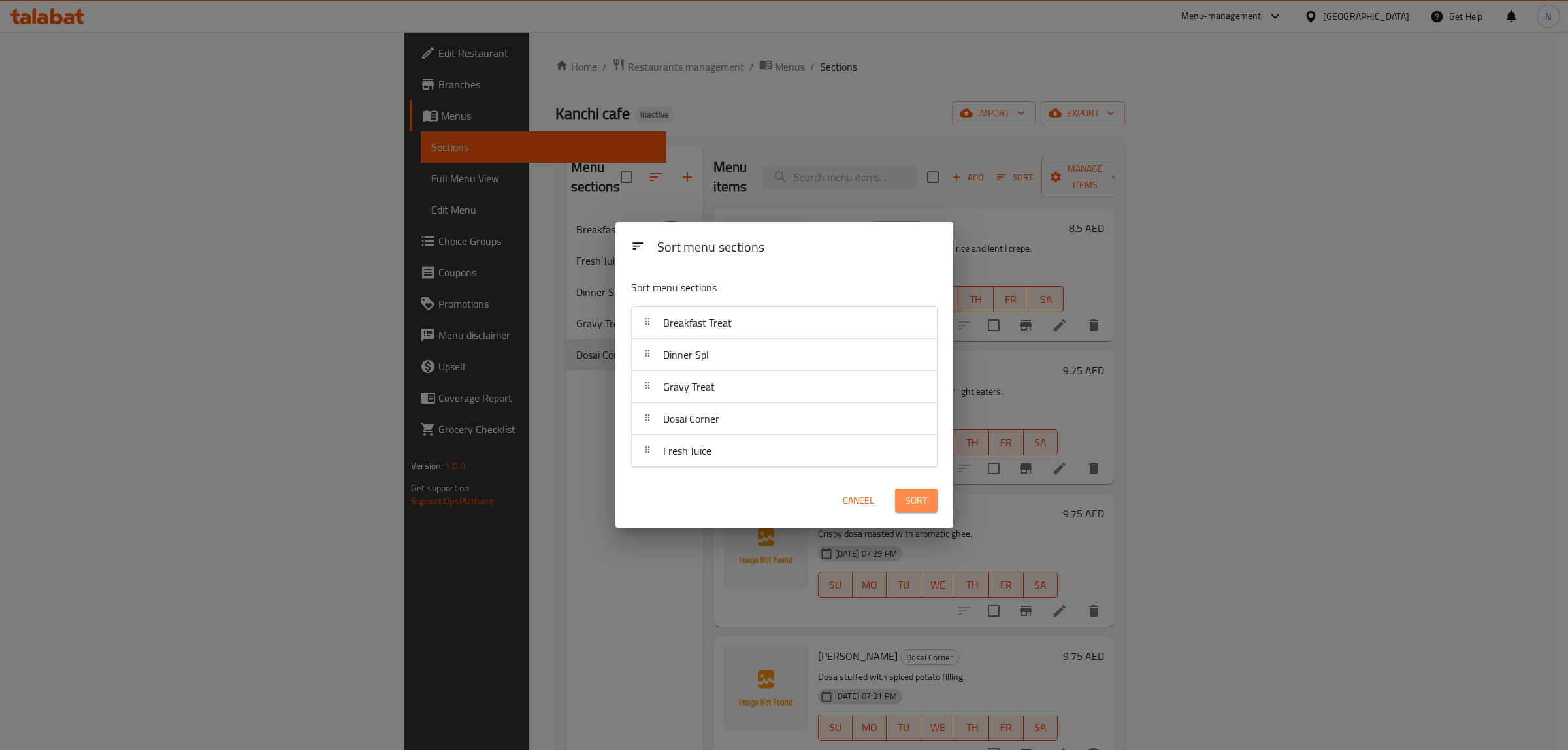
click at [932, 504] on button "Sort" at bounding box center [916, 500] width 42 height 25
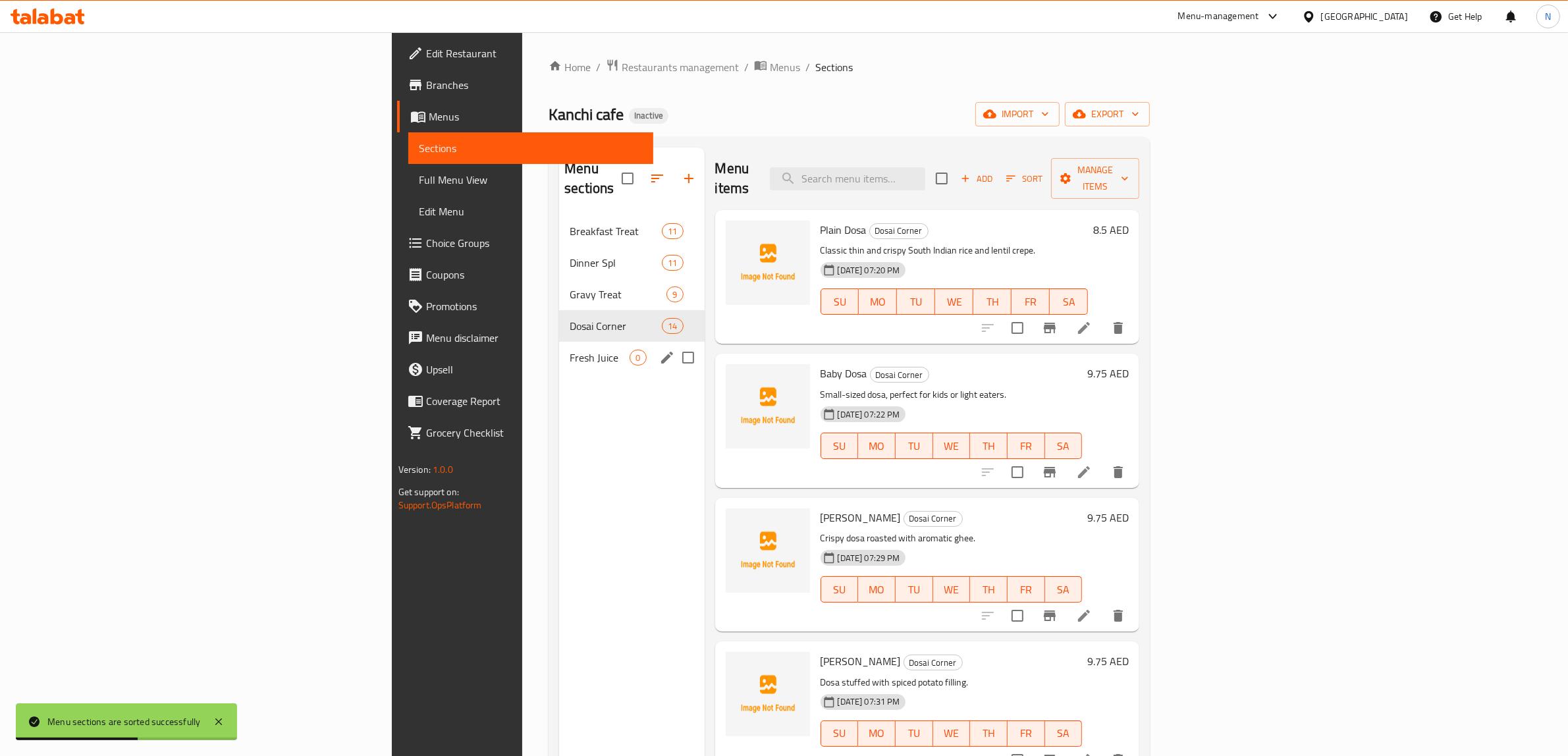
click at [569, 350] on span "Fresh Juice" at bounding box center [599, 357] width 60 height 16
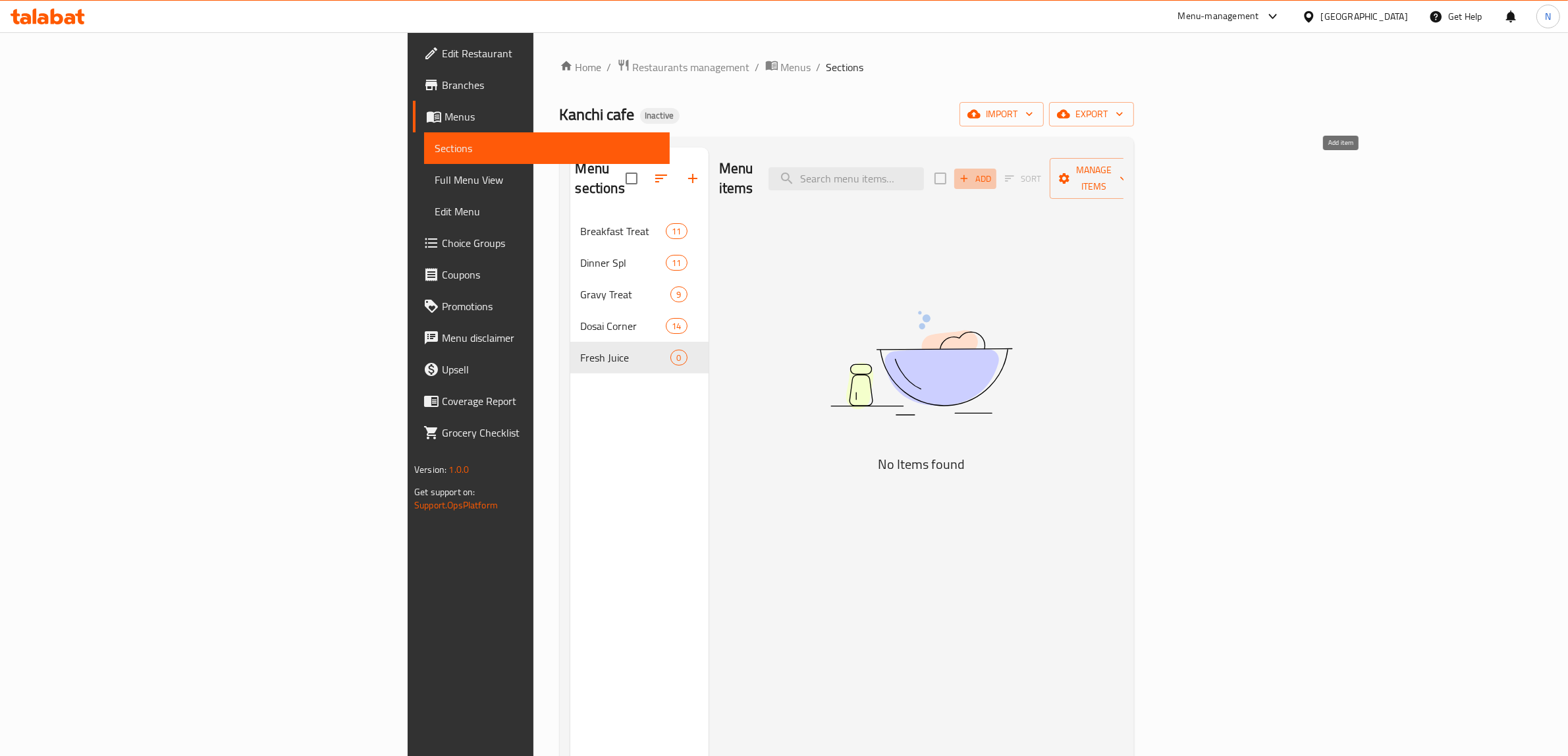
click at [970, 172] on icon "button" at bounding box center [964, 178] width 12 height 12
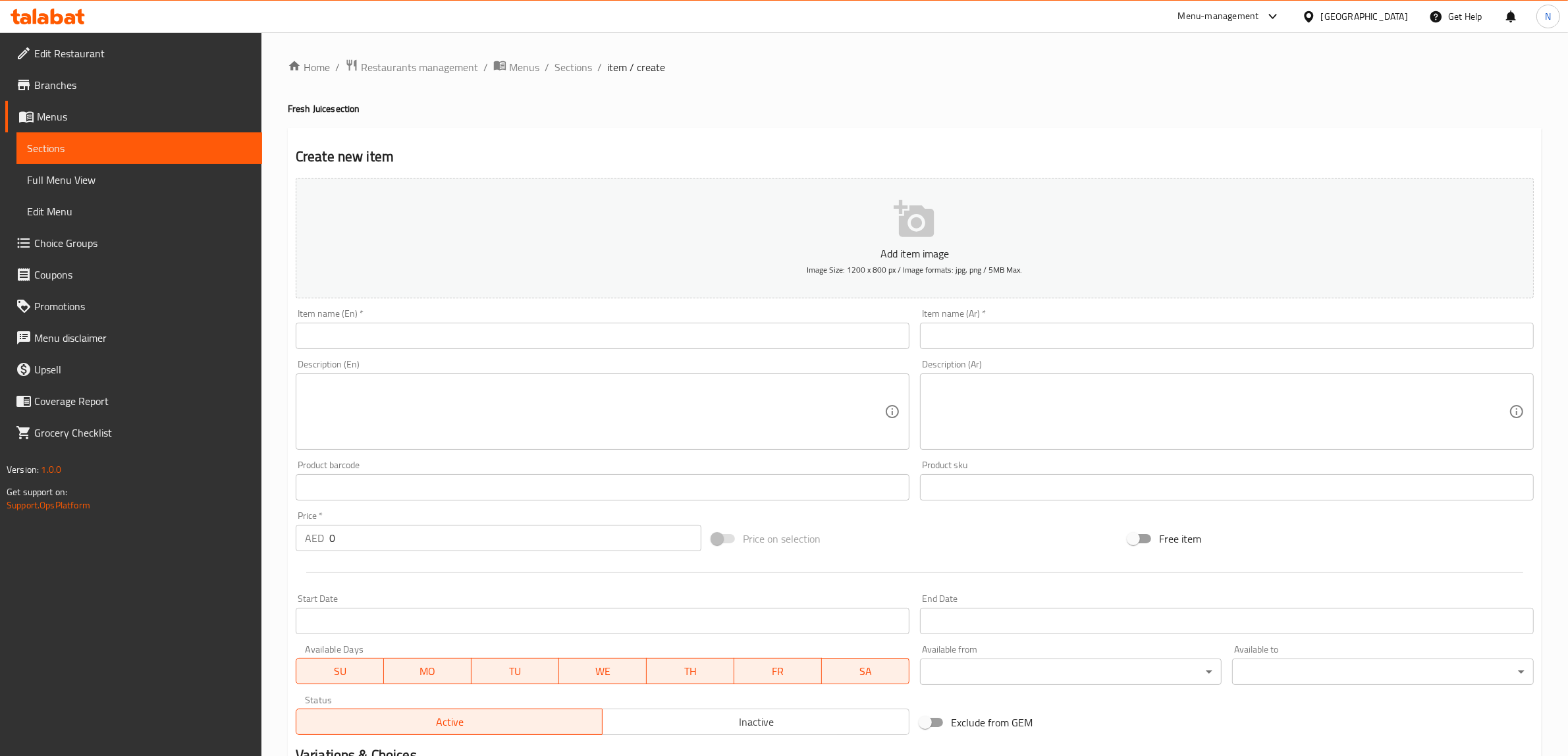
click at [749, 334] on input "text" at bounding box center [602, 336] width 614 height 26
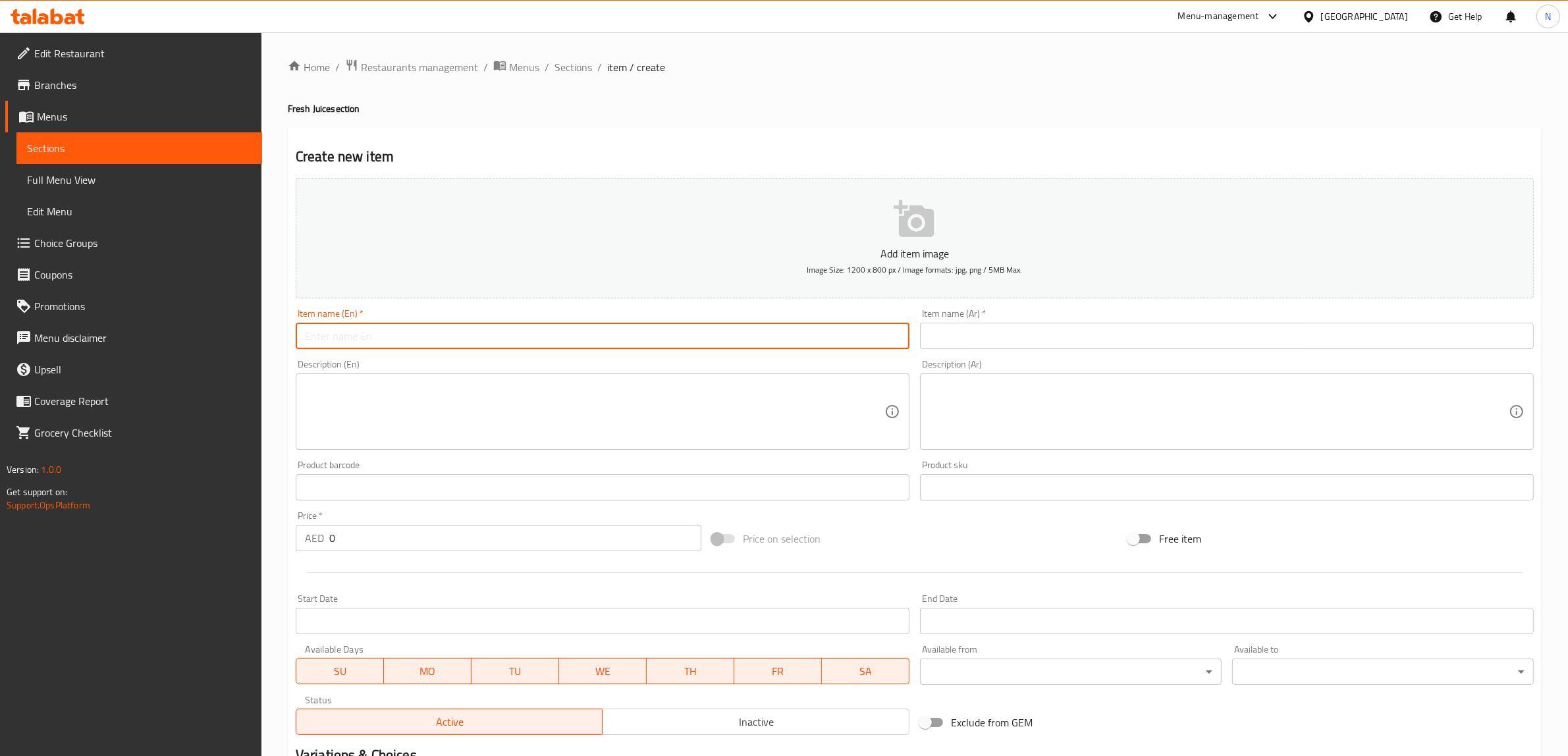
paste input "Mango Juice"
type input "Mango Juice"
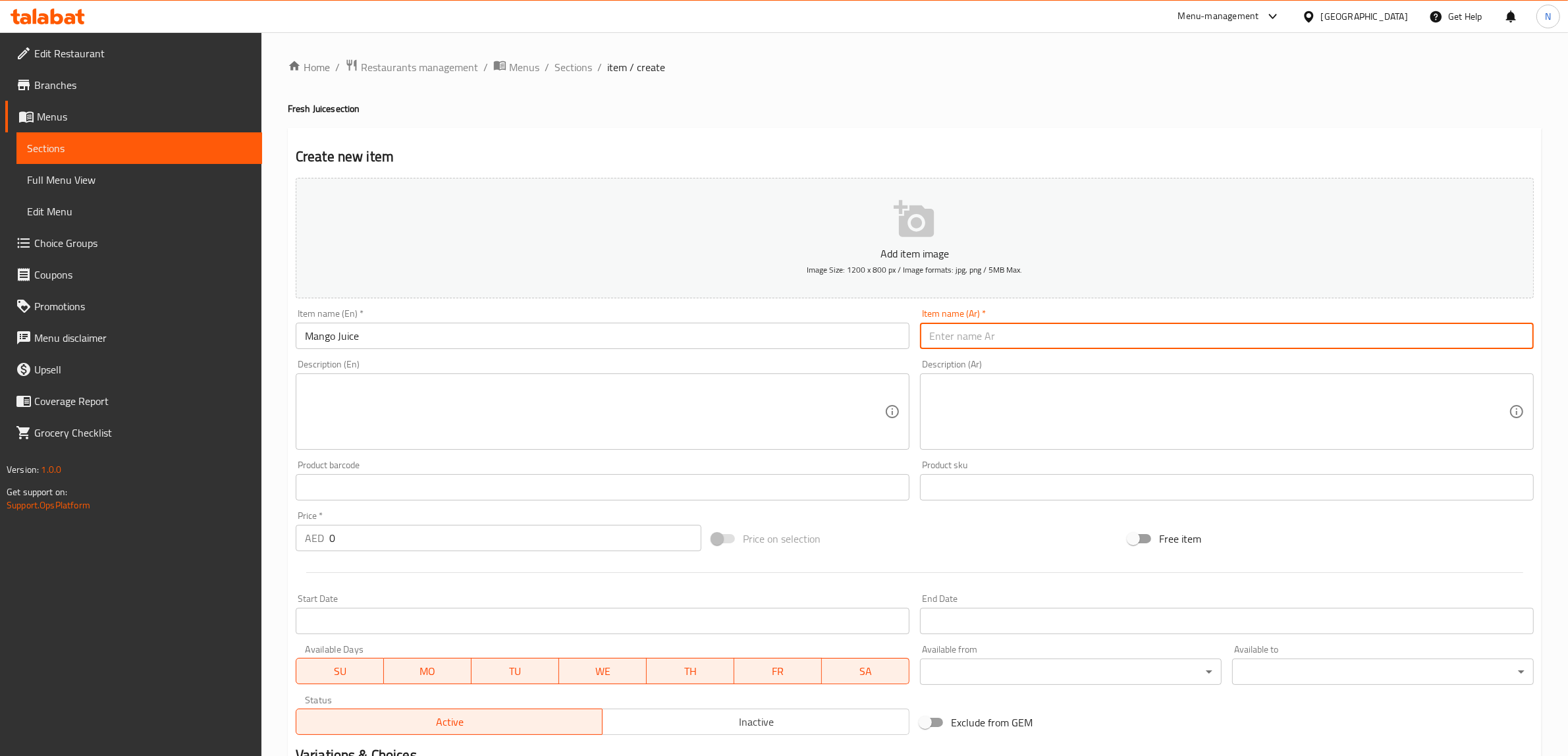
click at [1041, 343] on input "text" at bounding box center [1226, 336] width 614 height 26
type input "عصير مانجو"
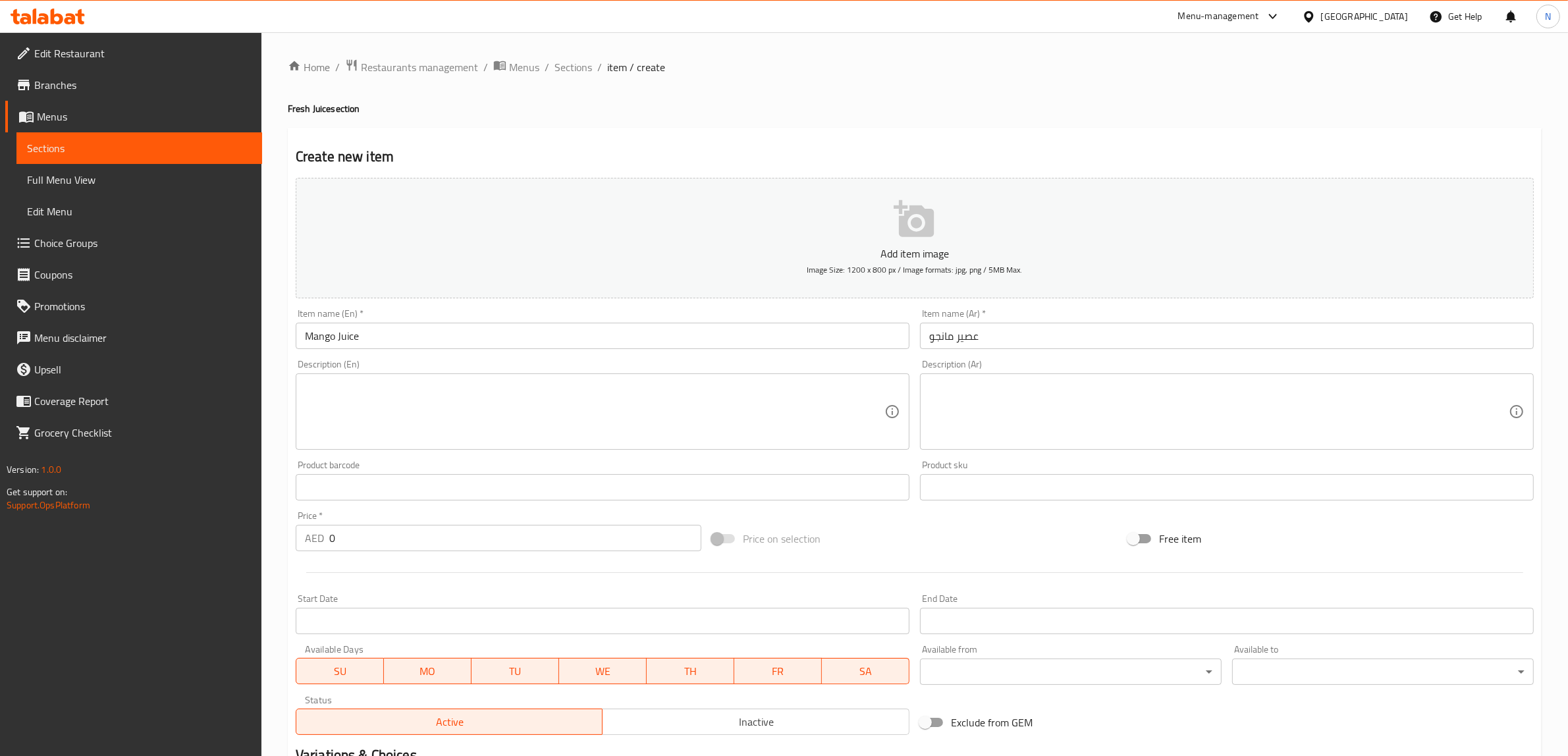
click at [808, 420] on textarea at bounding box center [594, 411] width 579 height 62
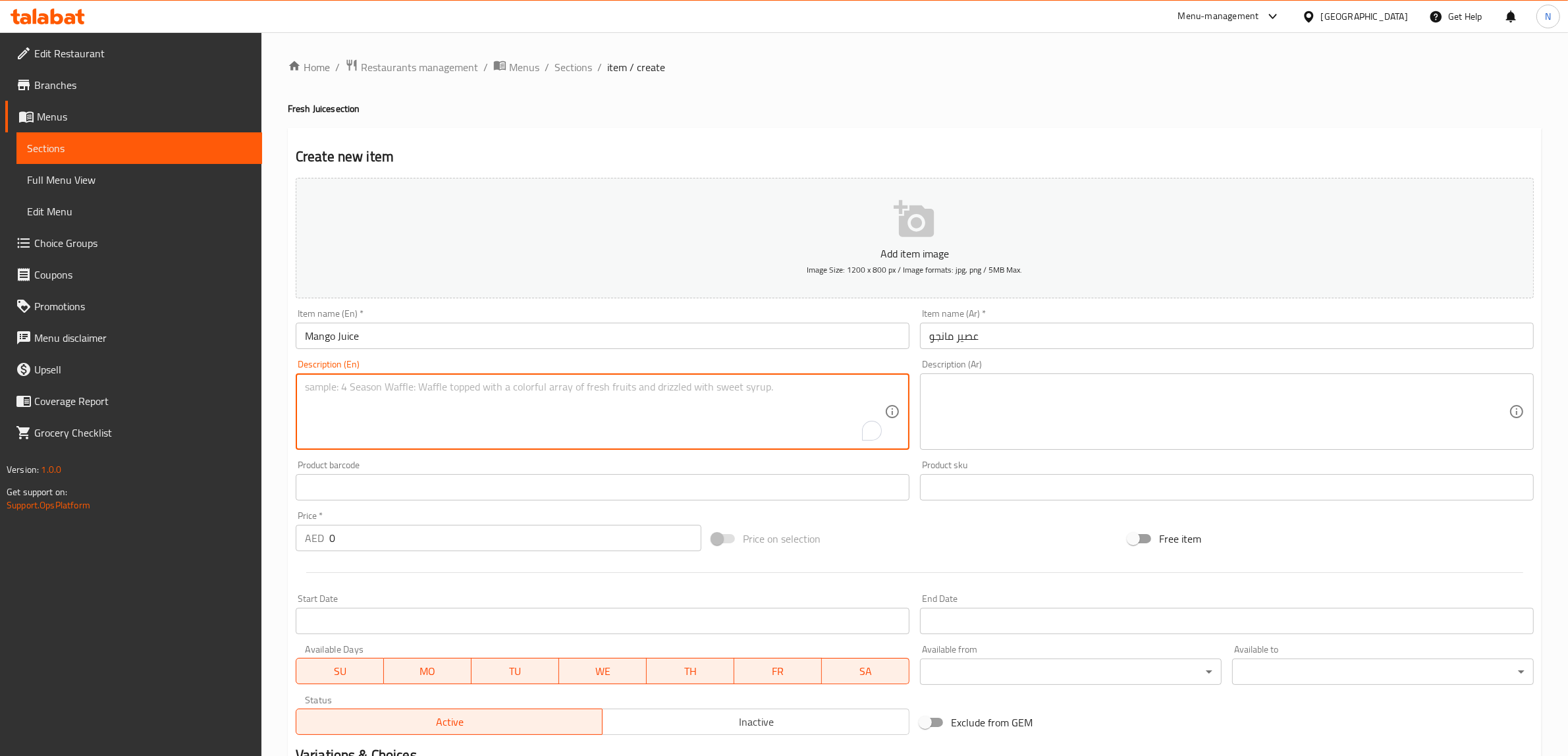
paste textarea "Freshly blended ripe mango juice, rich and creamy"
type textarea "Freshly blended ripe mango juice, rich and creamy"
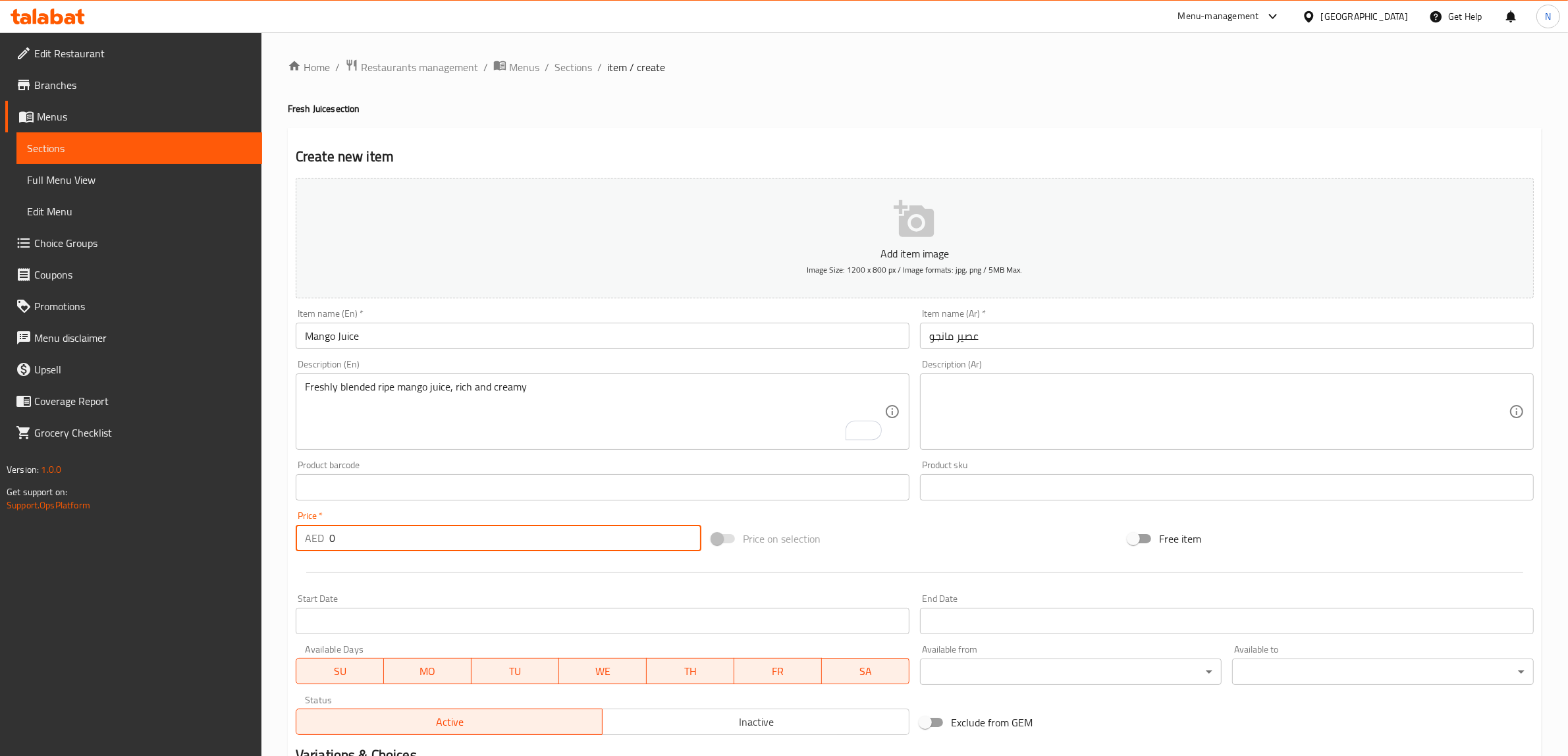
click at [513, 543] on input "0" at bounding box center [515, 537] width 372 height 26
type input "11"
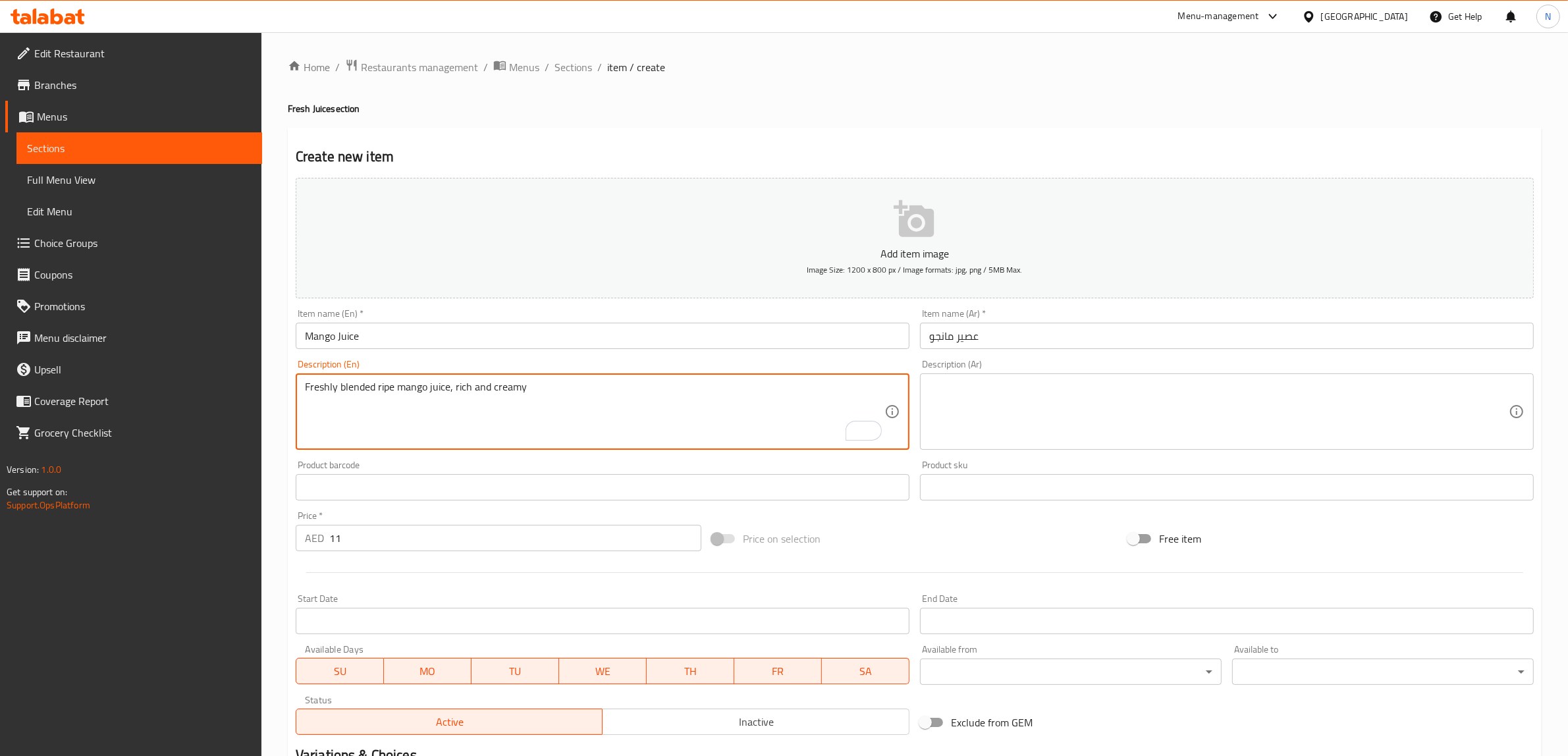
click at [557, 389] on textarea "Freshly blended ripe mango juice, rich and creamy" at bounding box center [594, 411] width 579 height 62
click at [690, 394] on textarea "Freshly blended ripe mango juice, rich and creamy" at bounding box center [594, 411] width 579 height 62
click at [690, 393] on textarea "Freshly blended ripe mango juice, rich and creamy." at bounding box center [594, 411] width 579 height 62
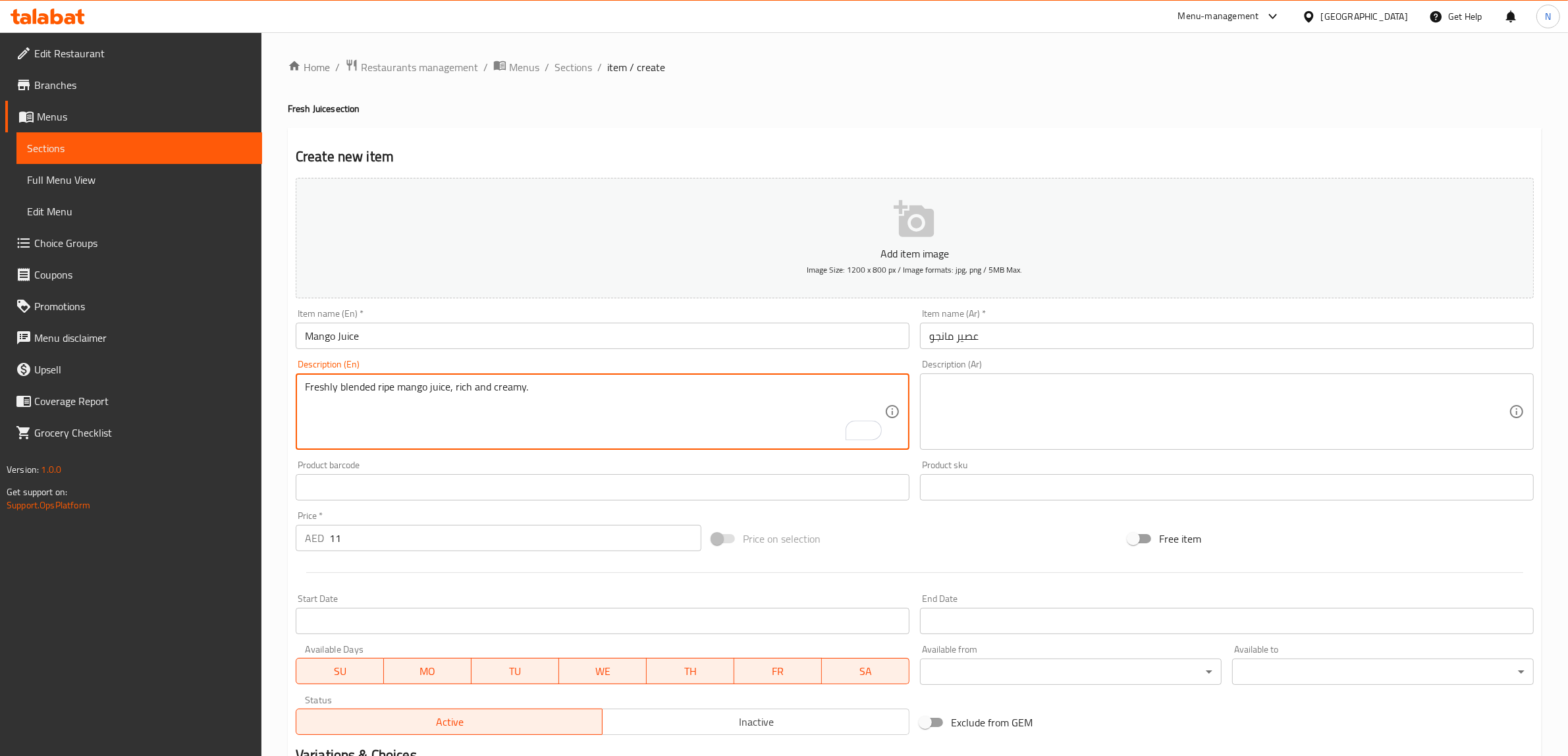
click at [690, 393] on textarea "Freshly blended ripe mango juice, rich and creamy." at bounding box center [594, 411] width 579 height 62
type textarea "Freshly blended ripe mango juice, rich and creamy."
click at [996, 381] on textarea at bounding box center [1218, 411] width 579 height 62
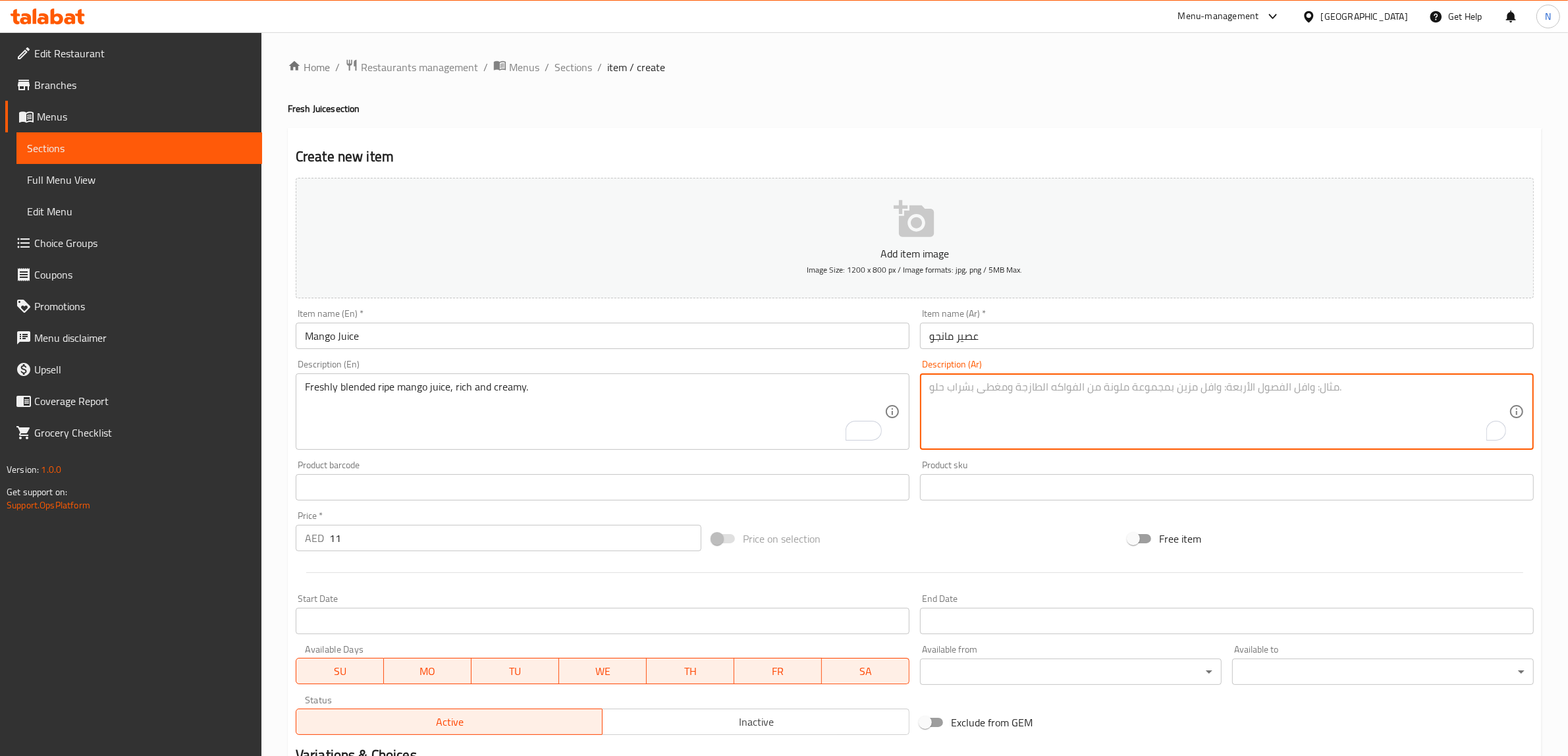
paste textarea "عصير المانجو الناضج الطازج، غني وكريمي."
click at [1050, 390] on textarea "عصير المانجو الناضج الطازج، غني وكريمي." at bounding box center [1218, 411] width 579 height 62
type textarea "عصير المانجو المخلوط الناضج الطازج، غني وكريمي."
click at [1105, 339] on input "عصير مانجو" at bounding box center [1226, 336] width 614 height 26
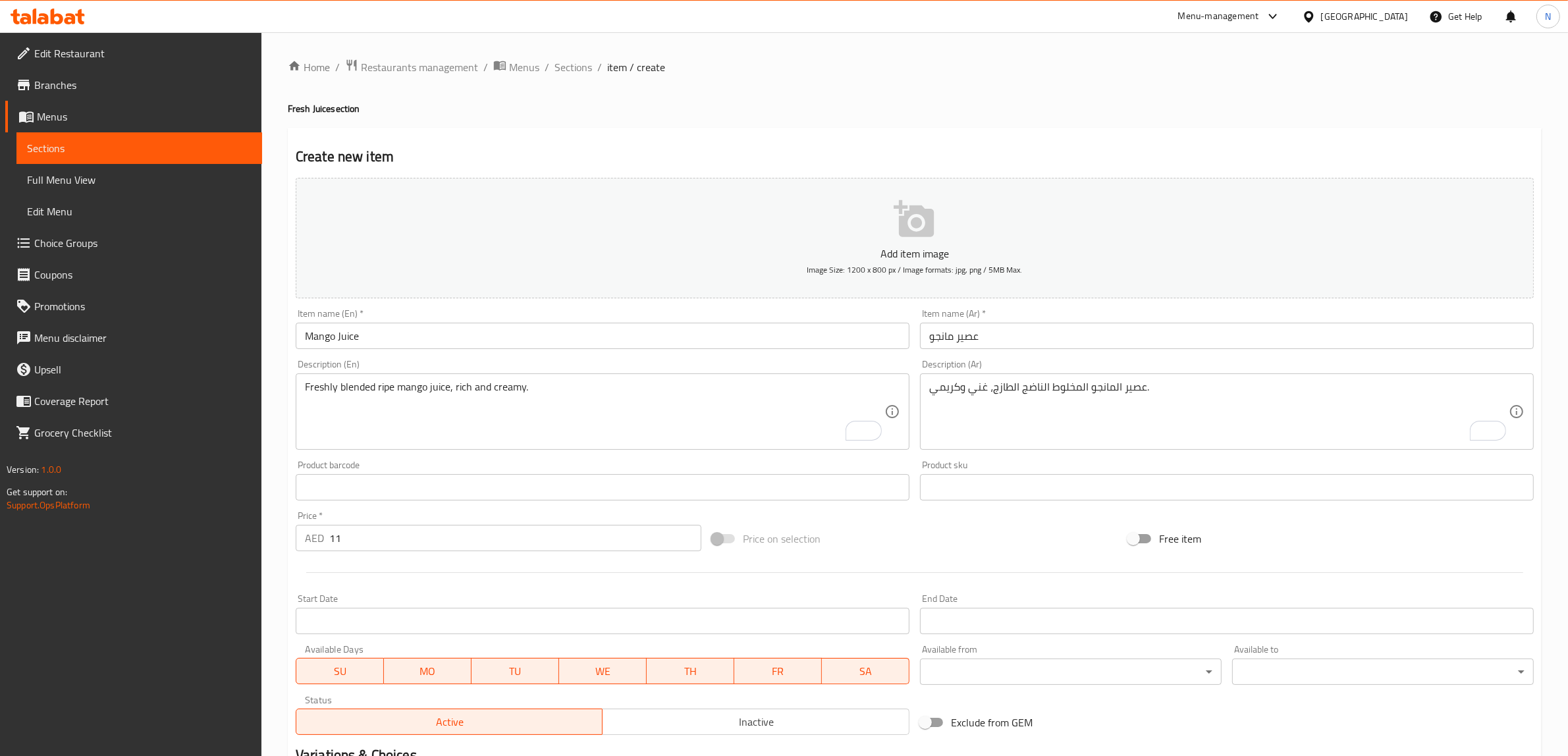
click at [664, 331] on input "Mango Juice" at bounding box center [602, 336] width 614 height 26
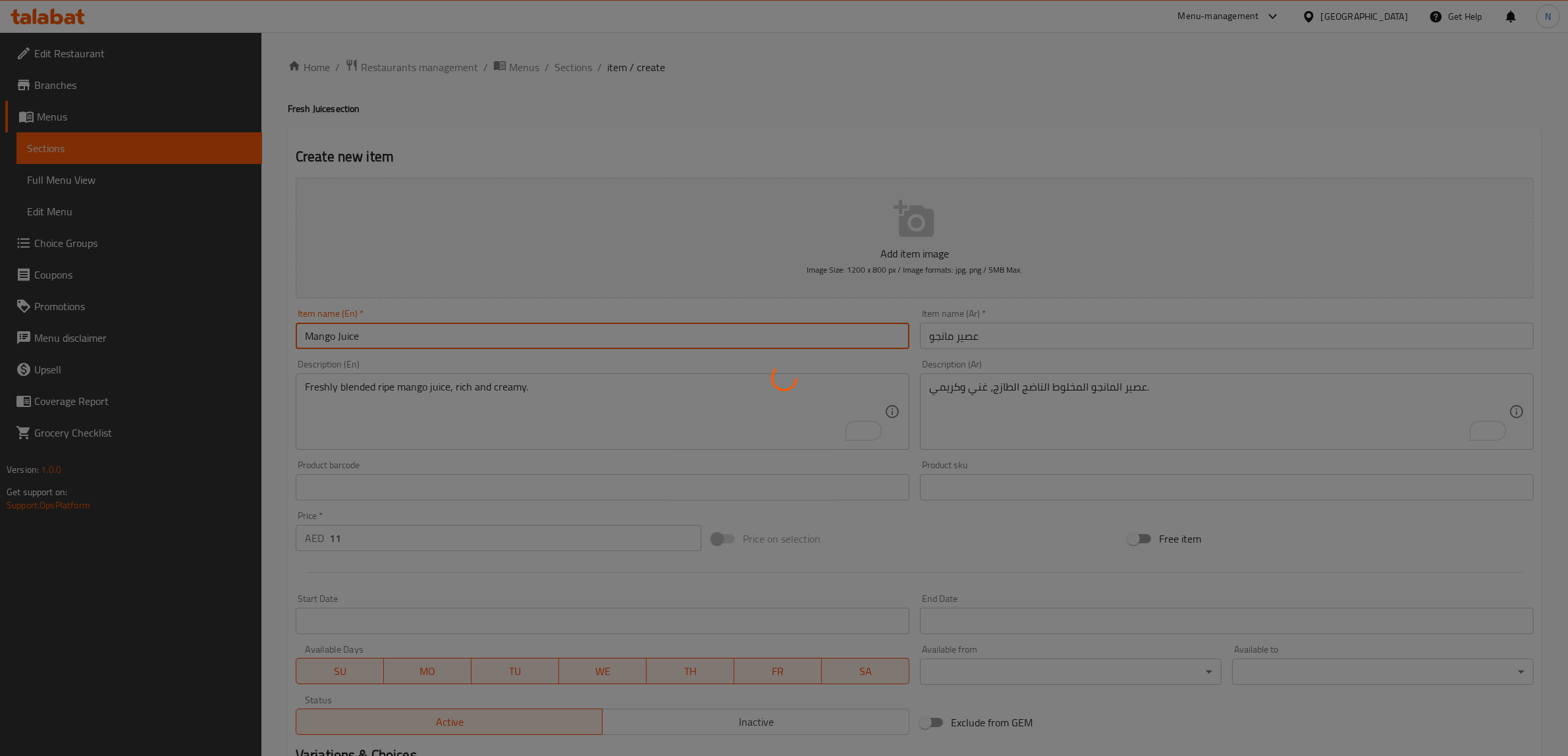
type input "0"
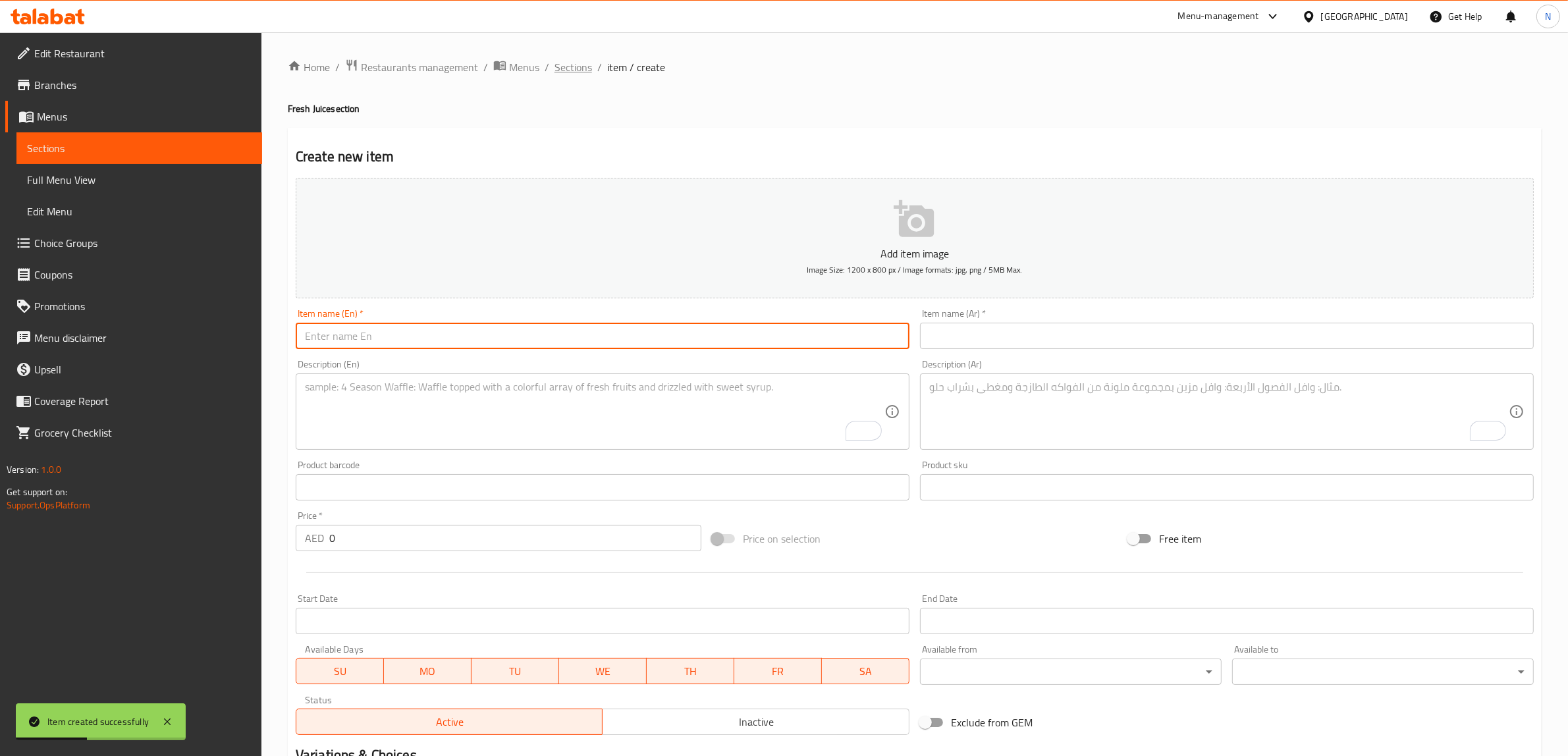
click at [580, 62] on span "Sections" at bounding box center [573, 67] width 37 height 16
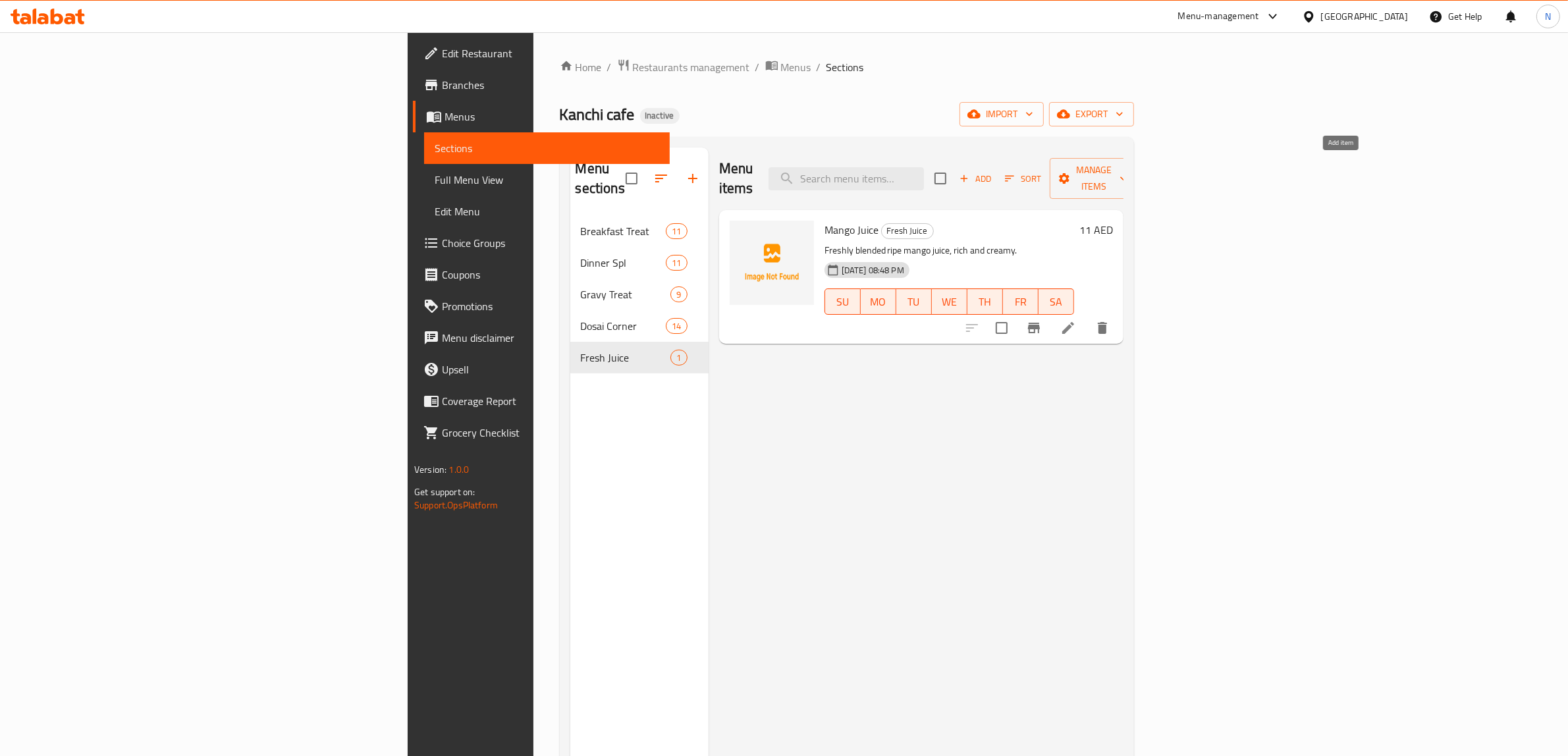
click at [993, 171] on span "Add" at bounding box center [975, 178] width 35 height 15
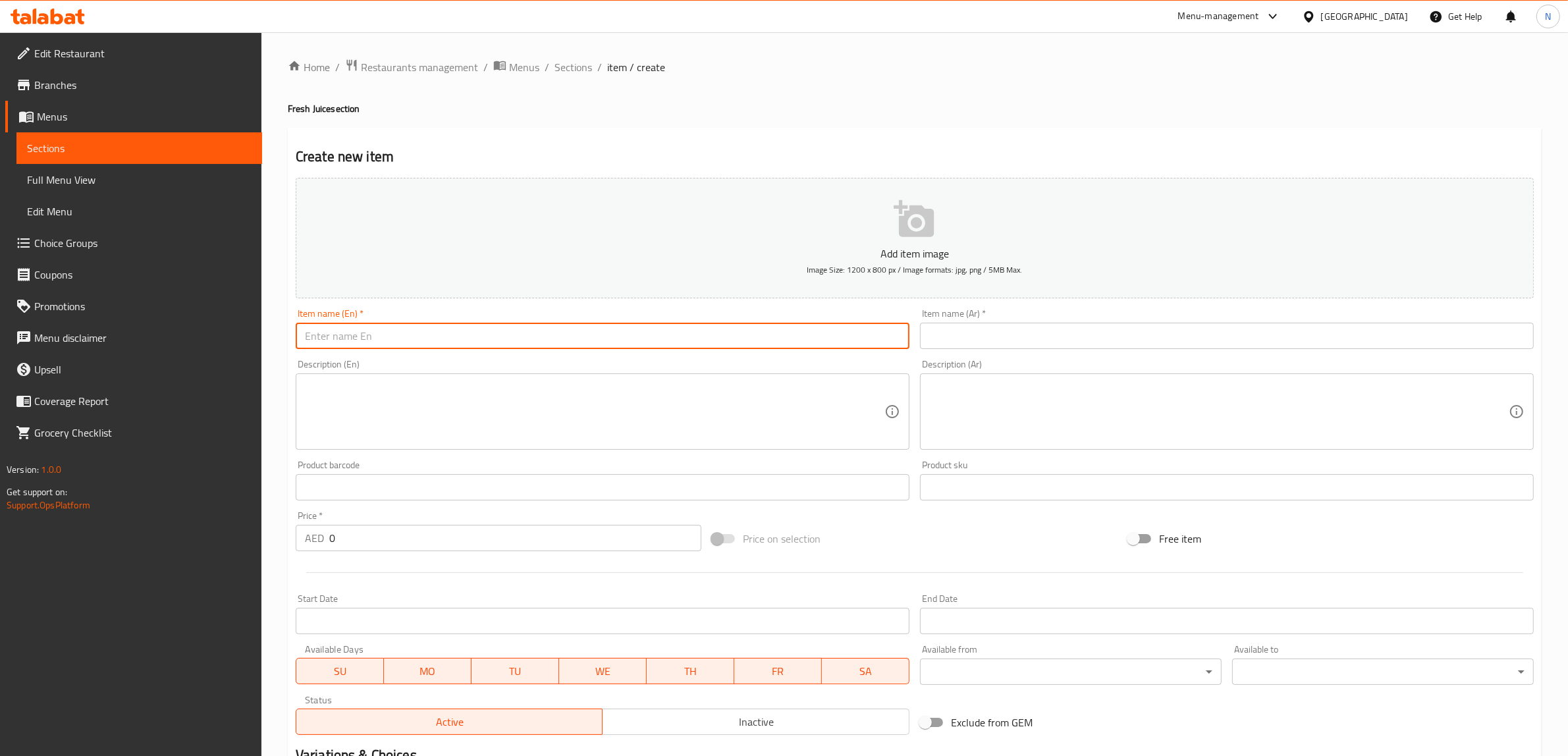
click at [667, 330] on input "text" at bounding box center [602, 336] width 614 height 26
paste input "Orange Juice"
type input "Orange Juice"
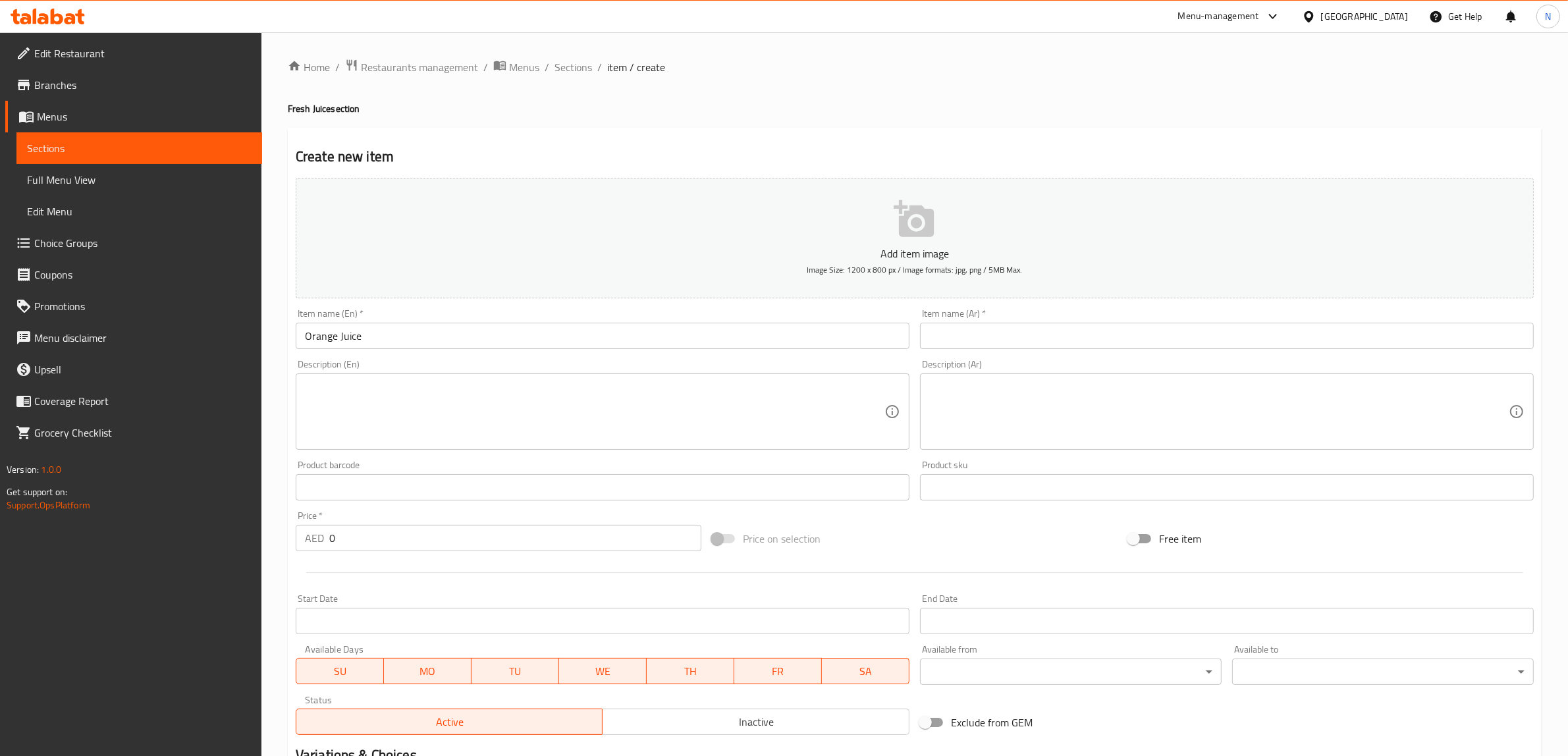
click at [784, 423] on textarea at bounding box center [594, 411] width 579 height 62
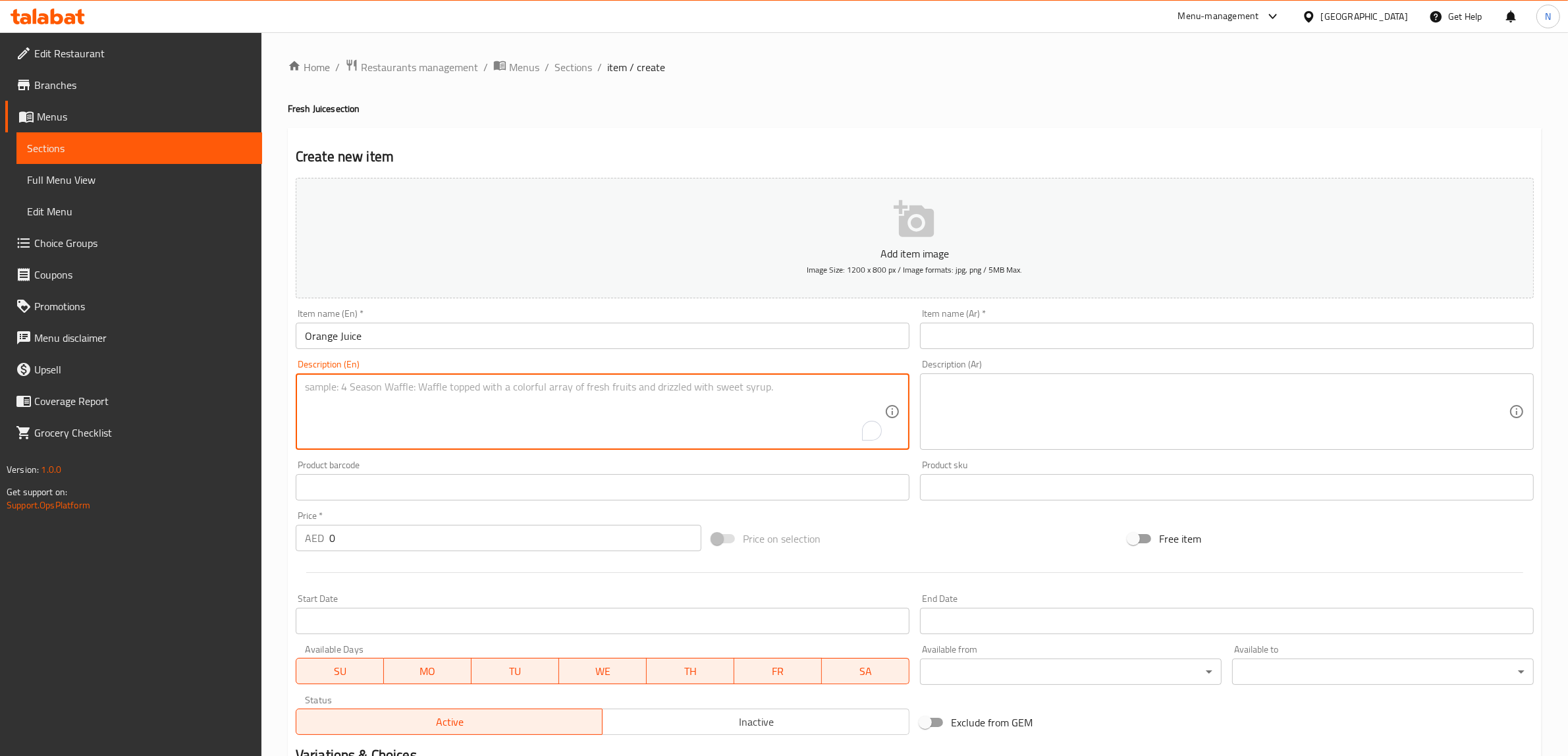
paste textarea "Freshly squeezed orange juice, tangy and refreshing."
type textarea "Freshly squeezed orange juice, tangy and refreshing."
click at [1104, 449] on div "Description (Ar)" at bounding box center [1226, 411] width 614 height 76
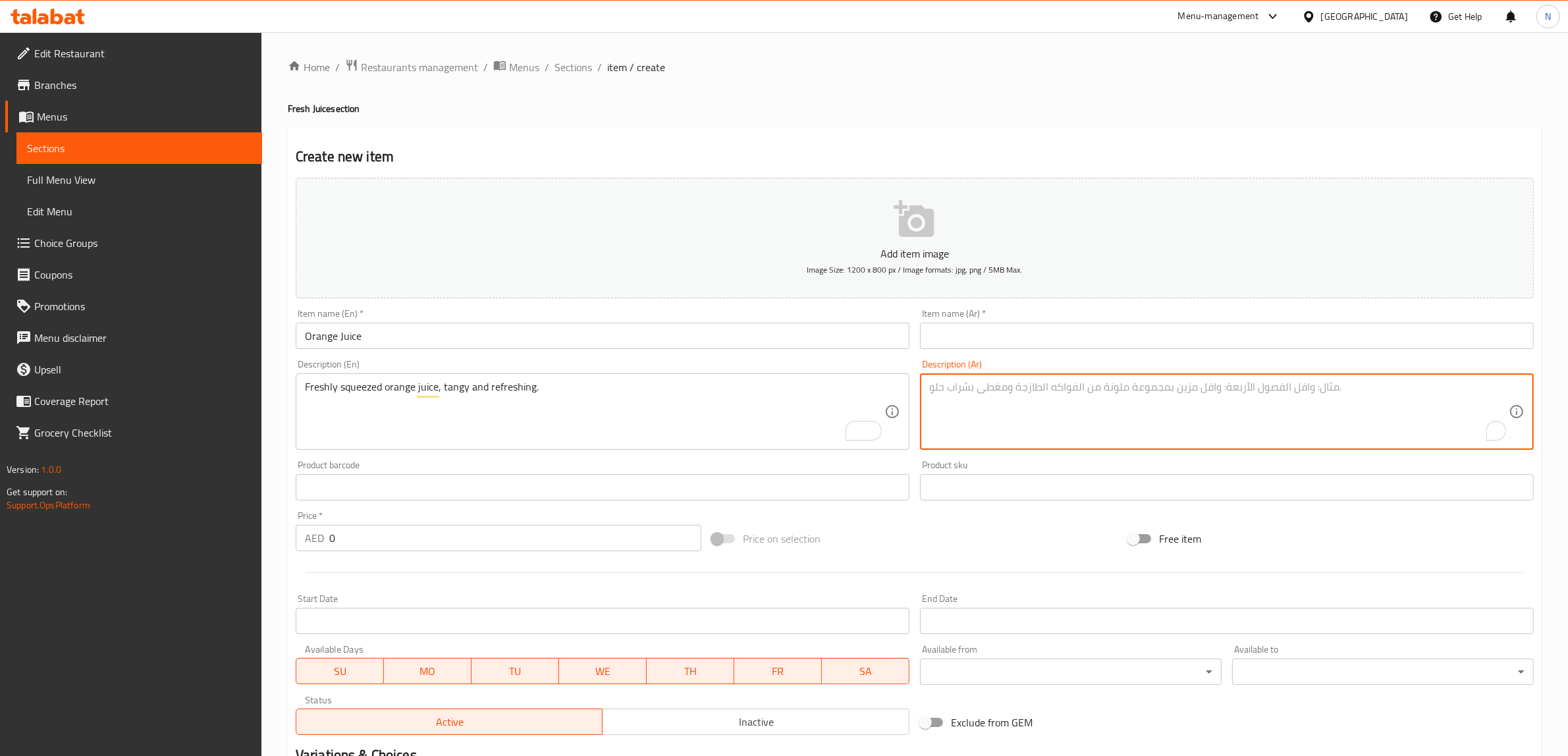
paste textarea "عصير البرتقال الطازج، لذيذ ومنعش."
click at [1047, 383] on textarea "عصير البرتقال الطازج، لذيذ ومنعش." at bounding box center [1218, 411] width 579 height 62
click at [972, 392] on textarea "عصير برتقال كبس طازج، لذيذ ومنعش." at bounding box center [1218, 411] width 579 height 62
type textarea "عصير برتقال كبس طازج، تانجي ومنعش."
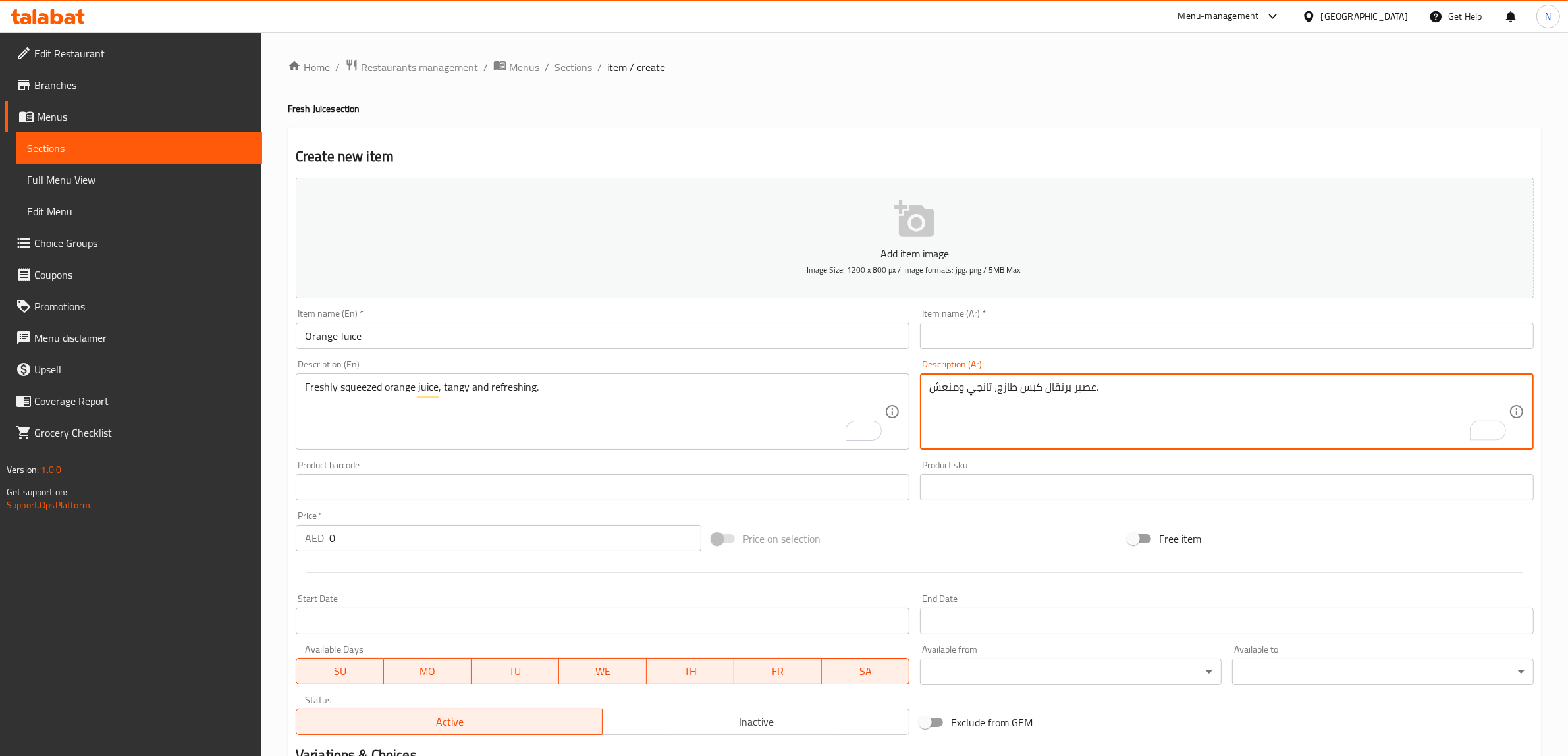
click at [1013, 339] on input "text" at bounding box center [1226, 336] width 614 height 26
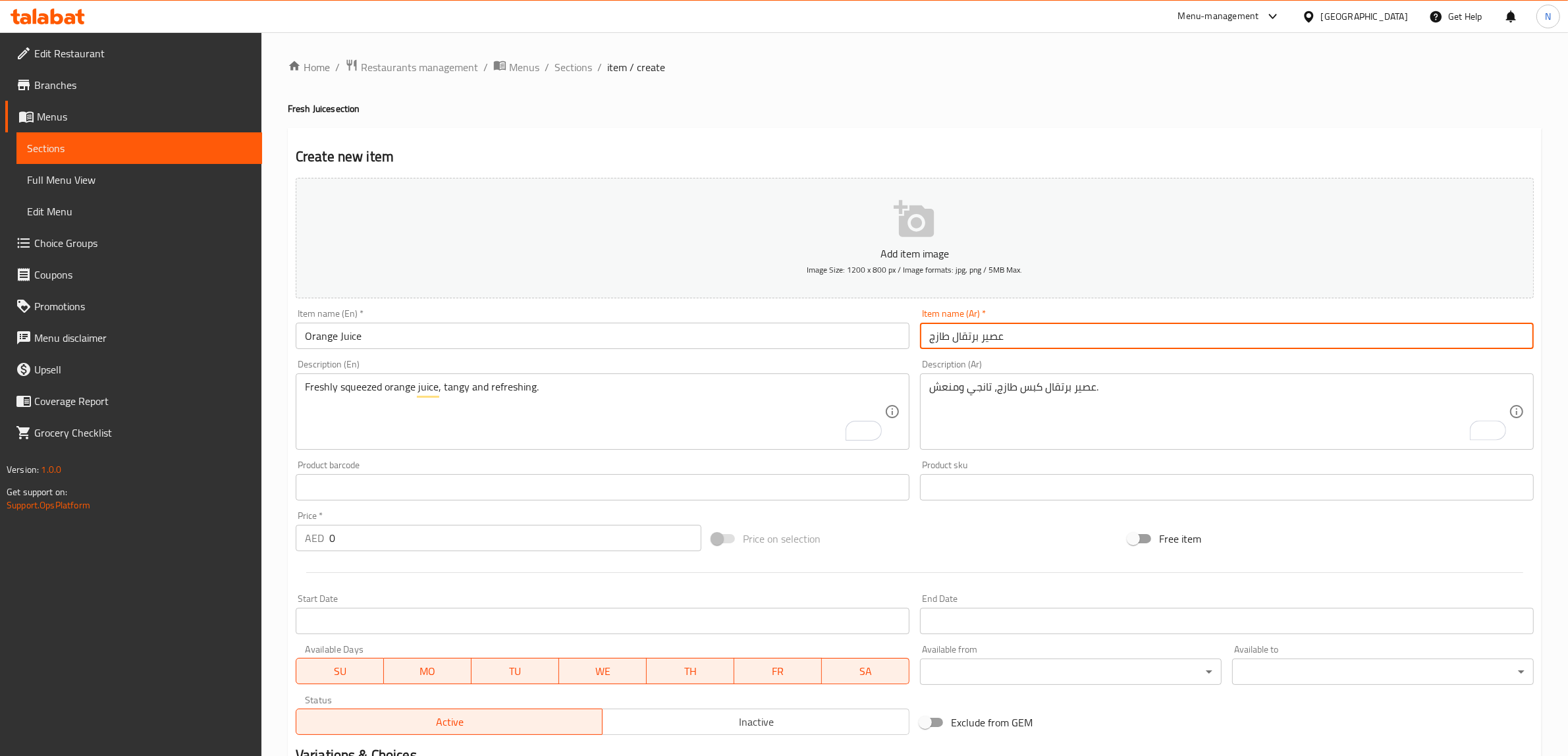
click at [939, 334] on input "عصير برتقال طازج" at bounding box center [1226, 336] width 614 height 26
type input "عصير برتقال"
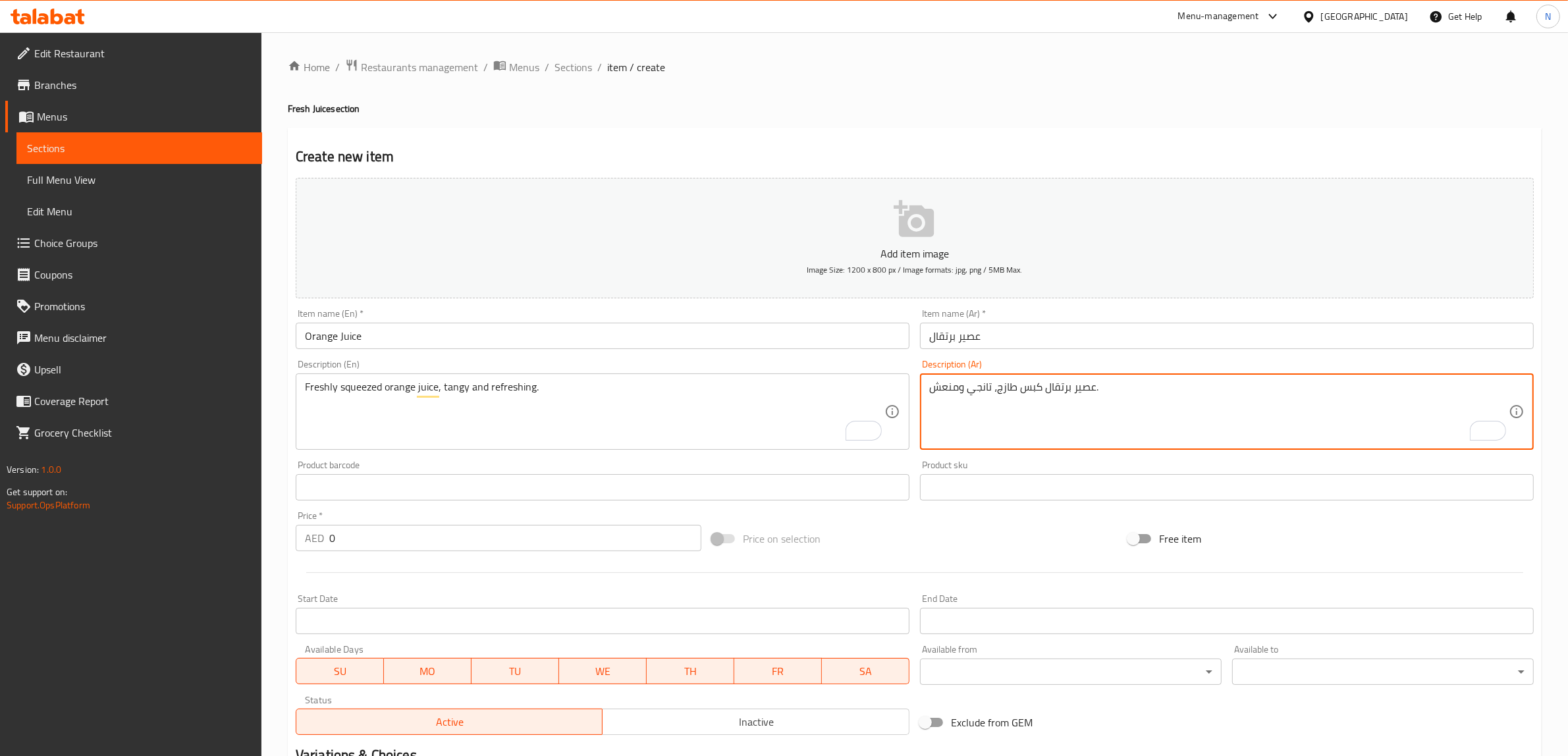
click at [430, 543] on input "0" at bounding box center [515, 537] width 372 height 26
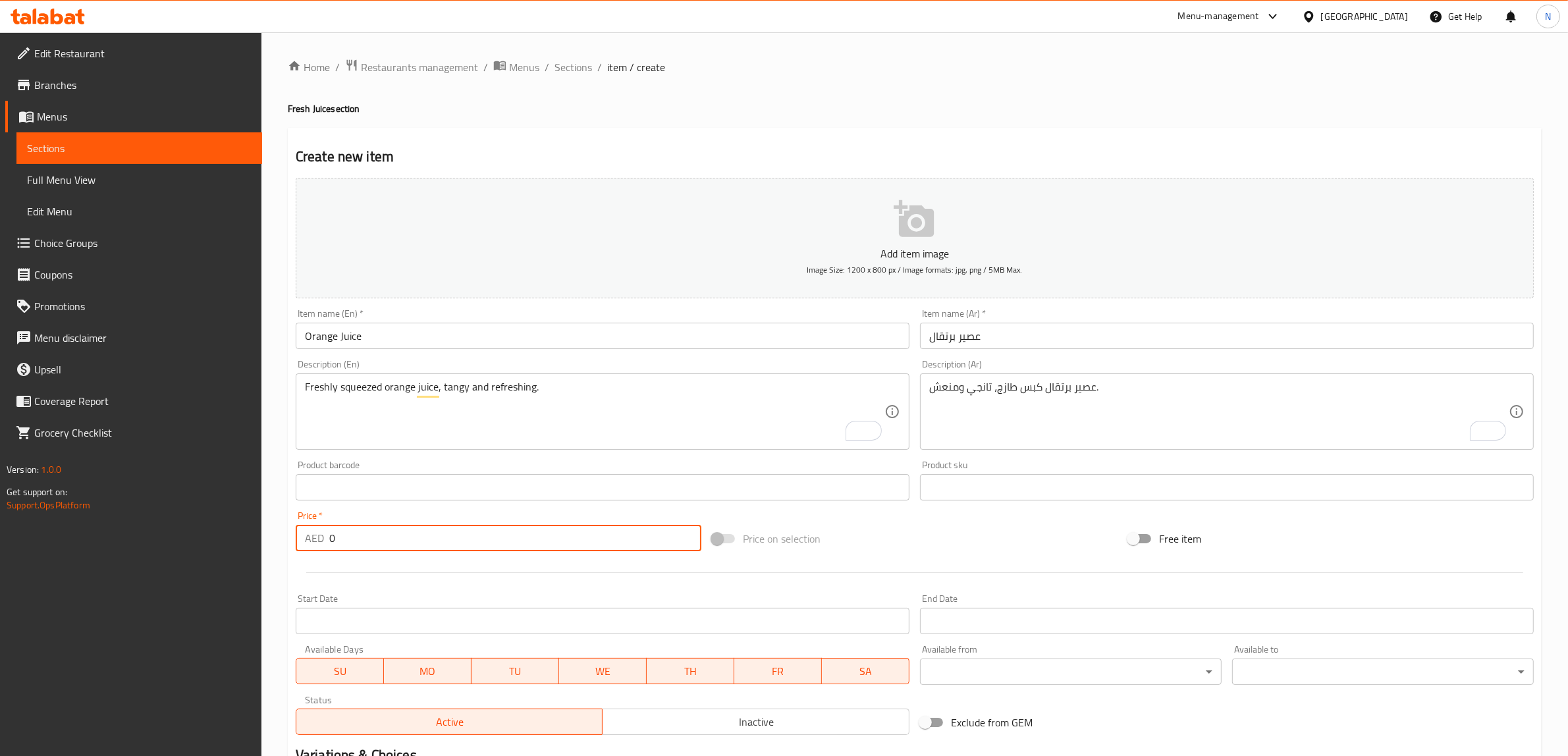
click at [430, 543] on input "0" at bounding box center [515, 537] width 372 height 26
type input "11"
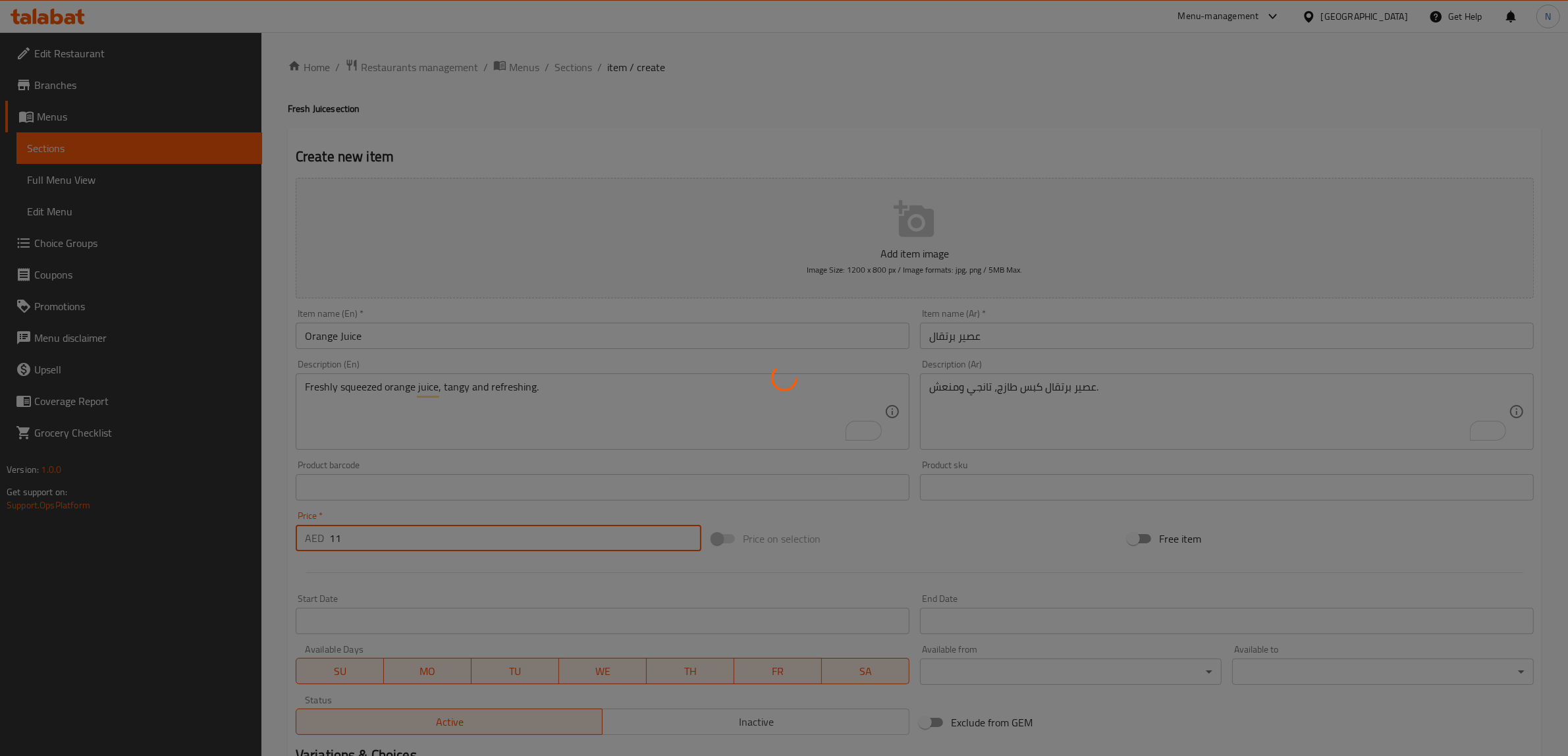
type input "0"
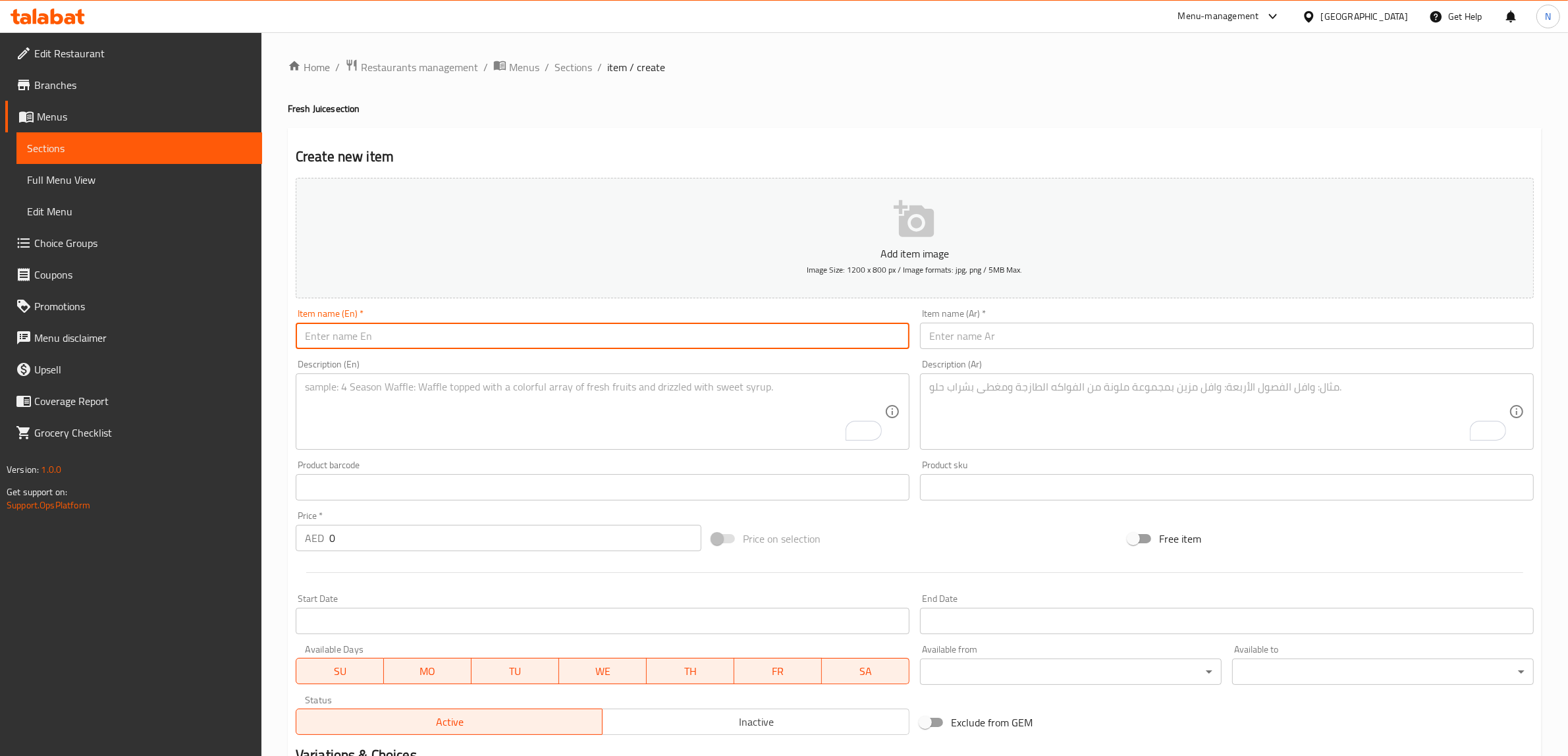
click at [736, 345] on input "text" at bounding box center [602, 336] width 614 height 26
paste input "Lemon Juice"
type input "Lemon Juice"
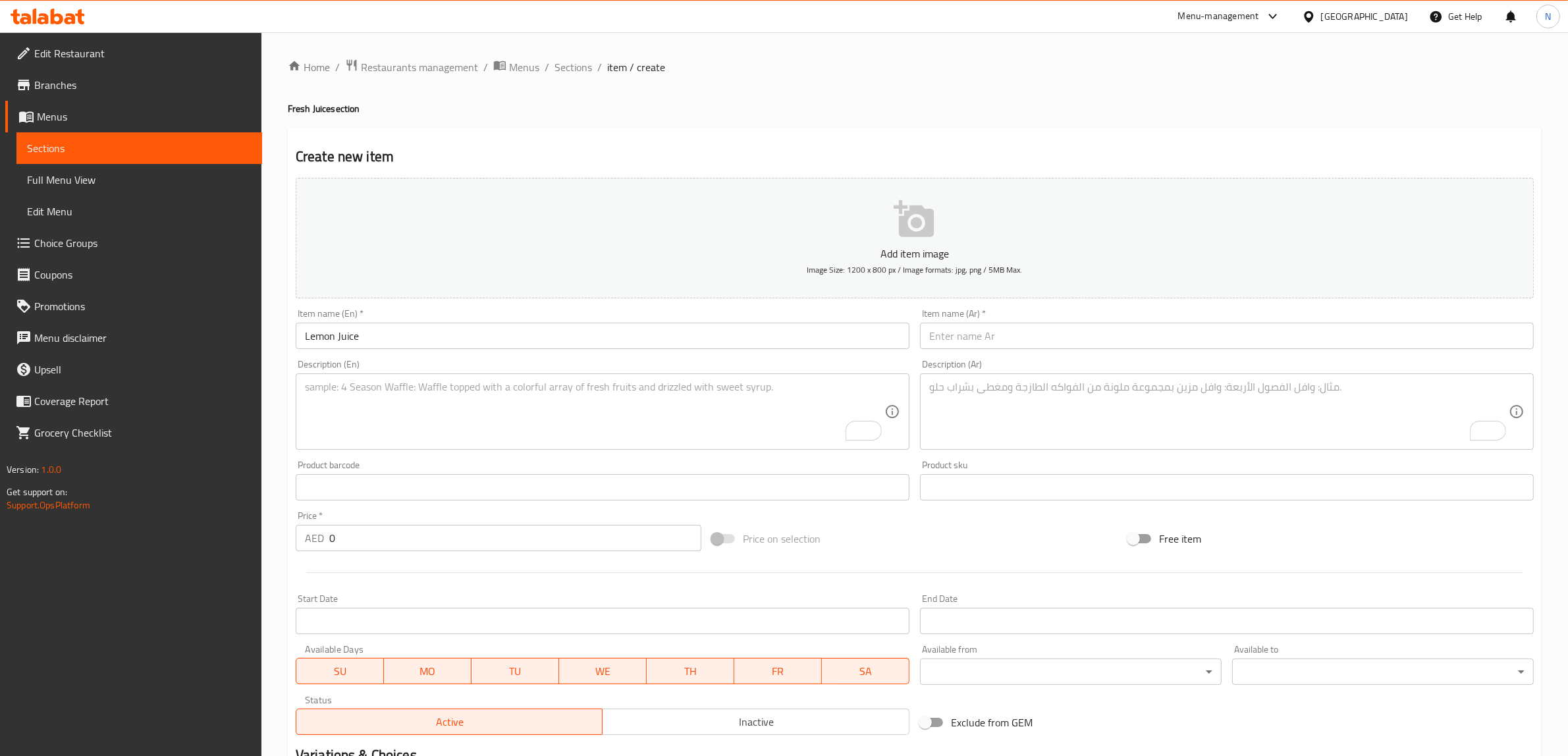
click at [336, 411] on textarea "To enrich screen reader interactions, please activate Accessibility in Grammarl…" at bounding box center [594, 411] width 579 height 62
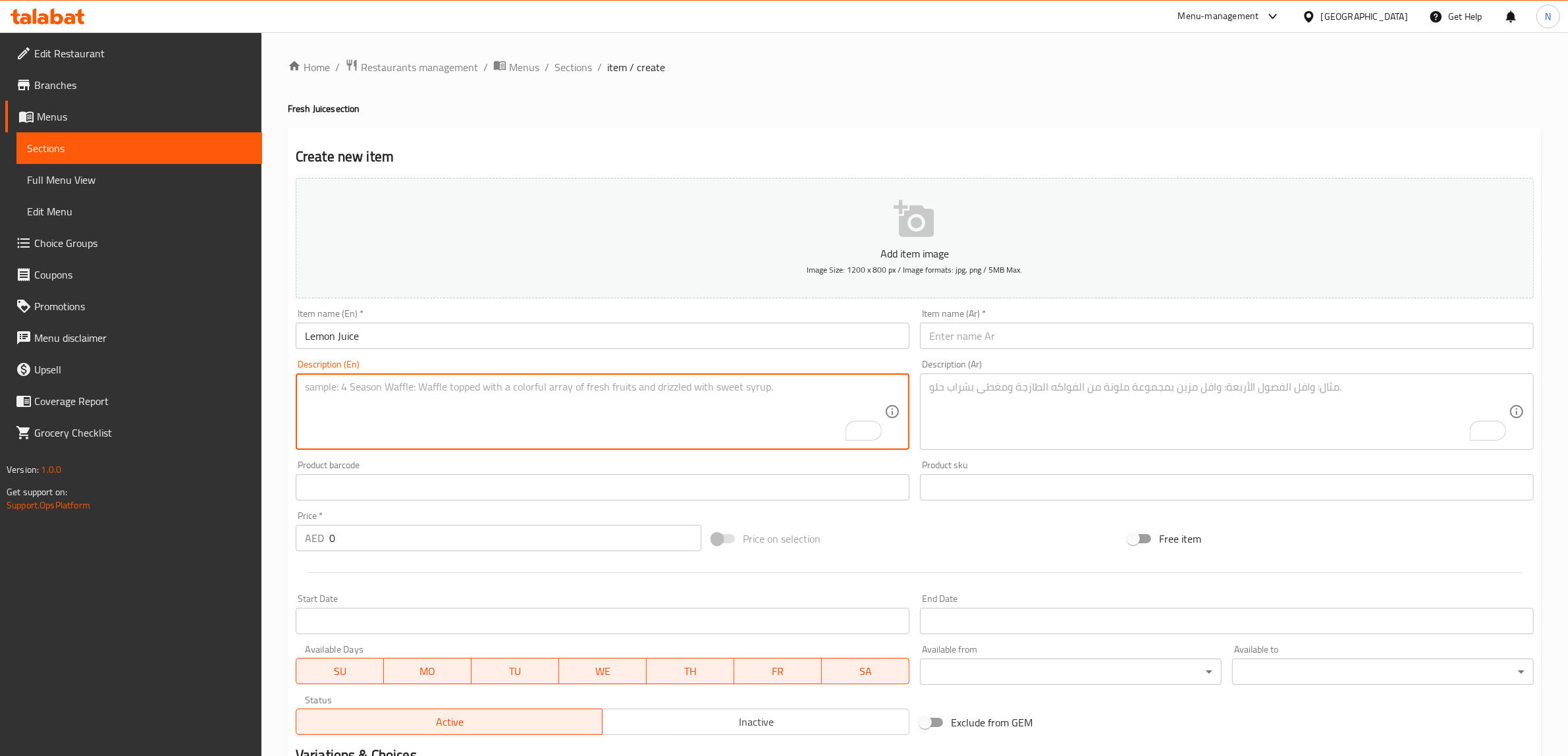
paste textarea "Fresh lemon juice with a zesty and cooling taste."
type textarea "Fresh lemon juice with a zesty and cooling taste."
click at [1038, 410] on textarea "To enrich screen reader interactions, please activate Accessibility in Grammarl…" at bounding box center [1218, 411] width 579 height 62
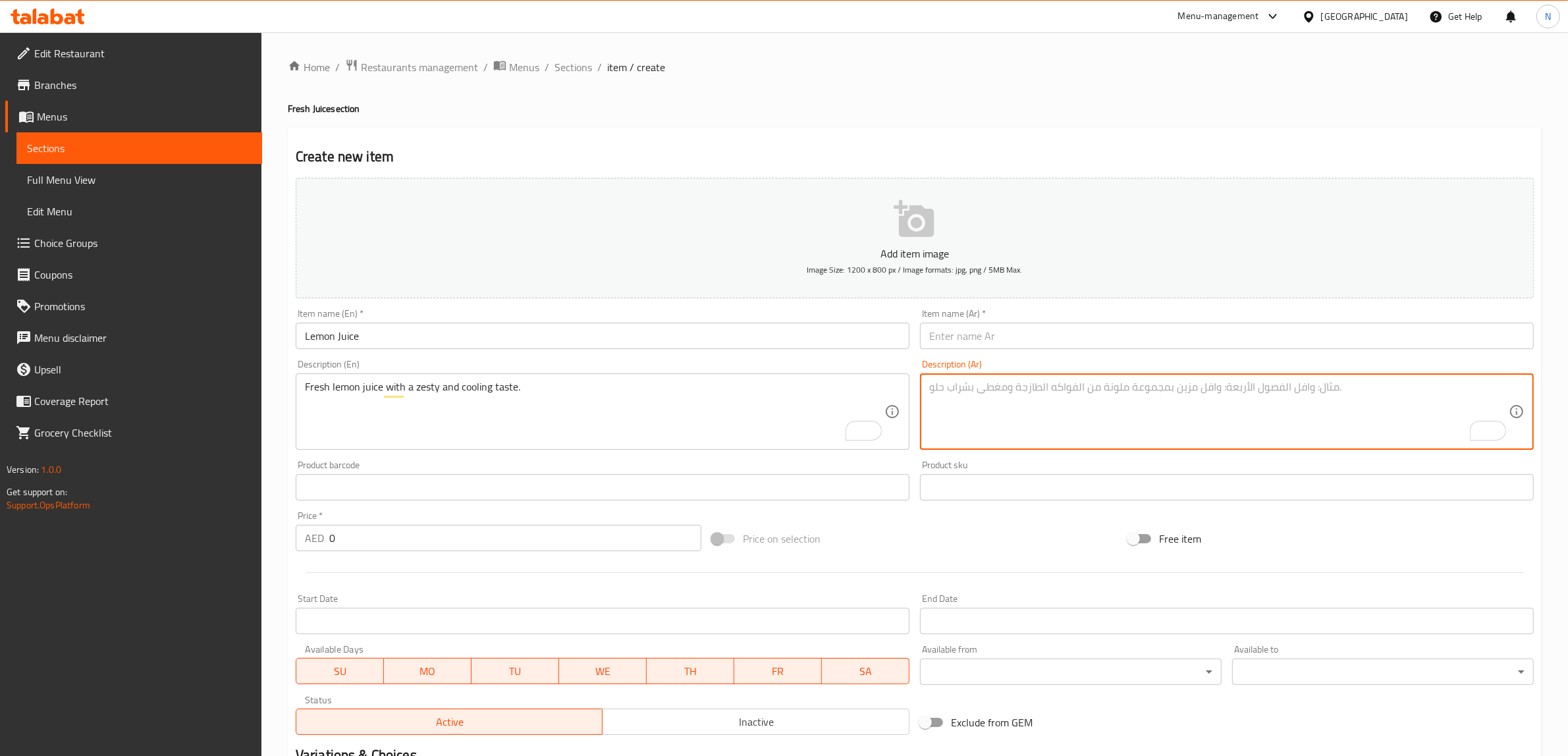
paste textarea "عصير الليمون الطازج ذو طعم منعش ومنعش."
click at [986, 393] on textarea "عصير الليمون الطازج ذو طعم منعش ومنعش." at bounding box center [1218, 411] width 579 height 62
click at [955, 390] on textarea "عصير الليمون الطازج ذو طعم زيستي ومنعش." at bounding box center [1218, 411] width 579 height 62
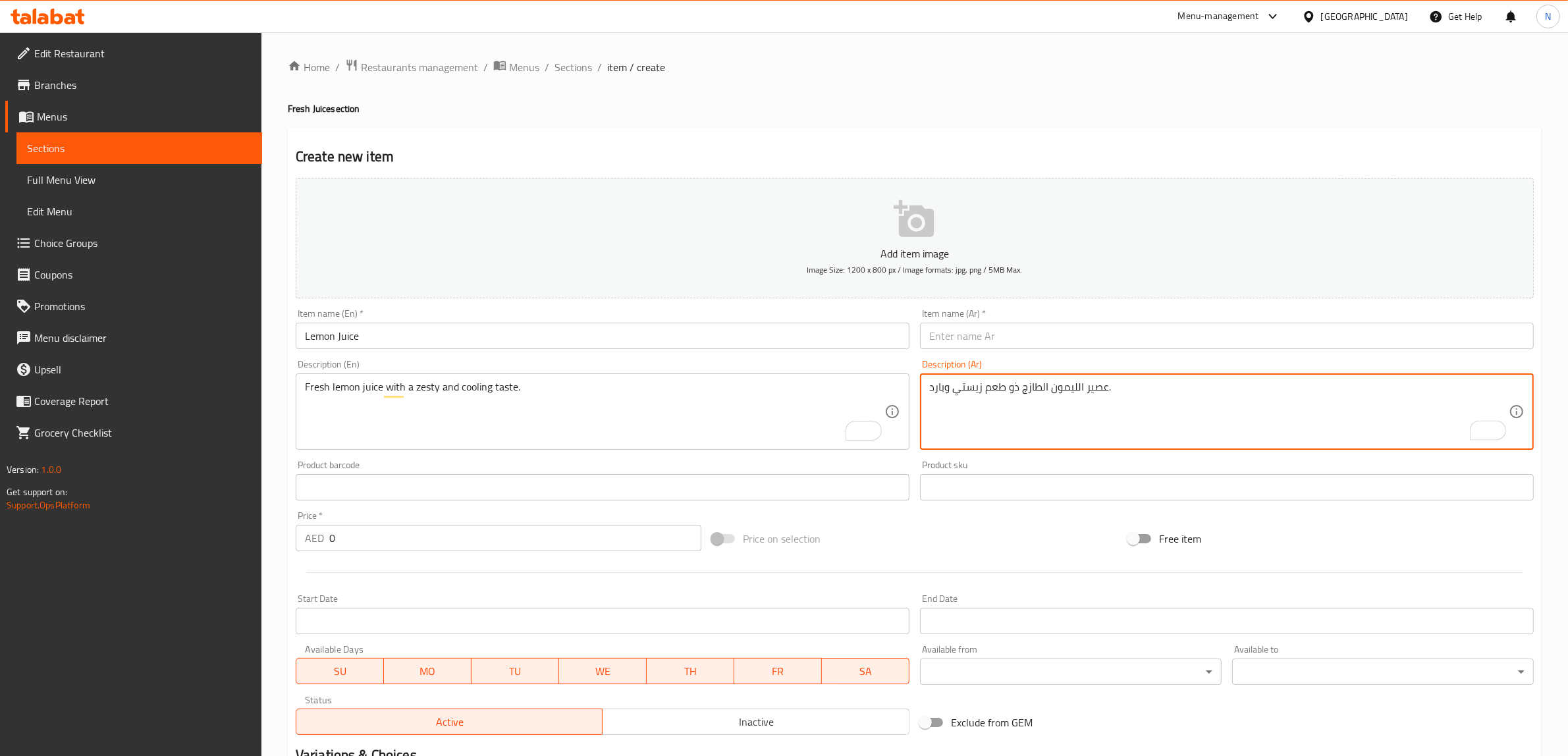
type textarea "عصير الليمون الطازج ذو طعم زيستي وبارد."
click at [975, 343] on input "text" at bounding box center [1226, 336] width 614 height 26
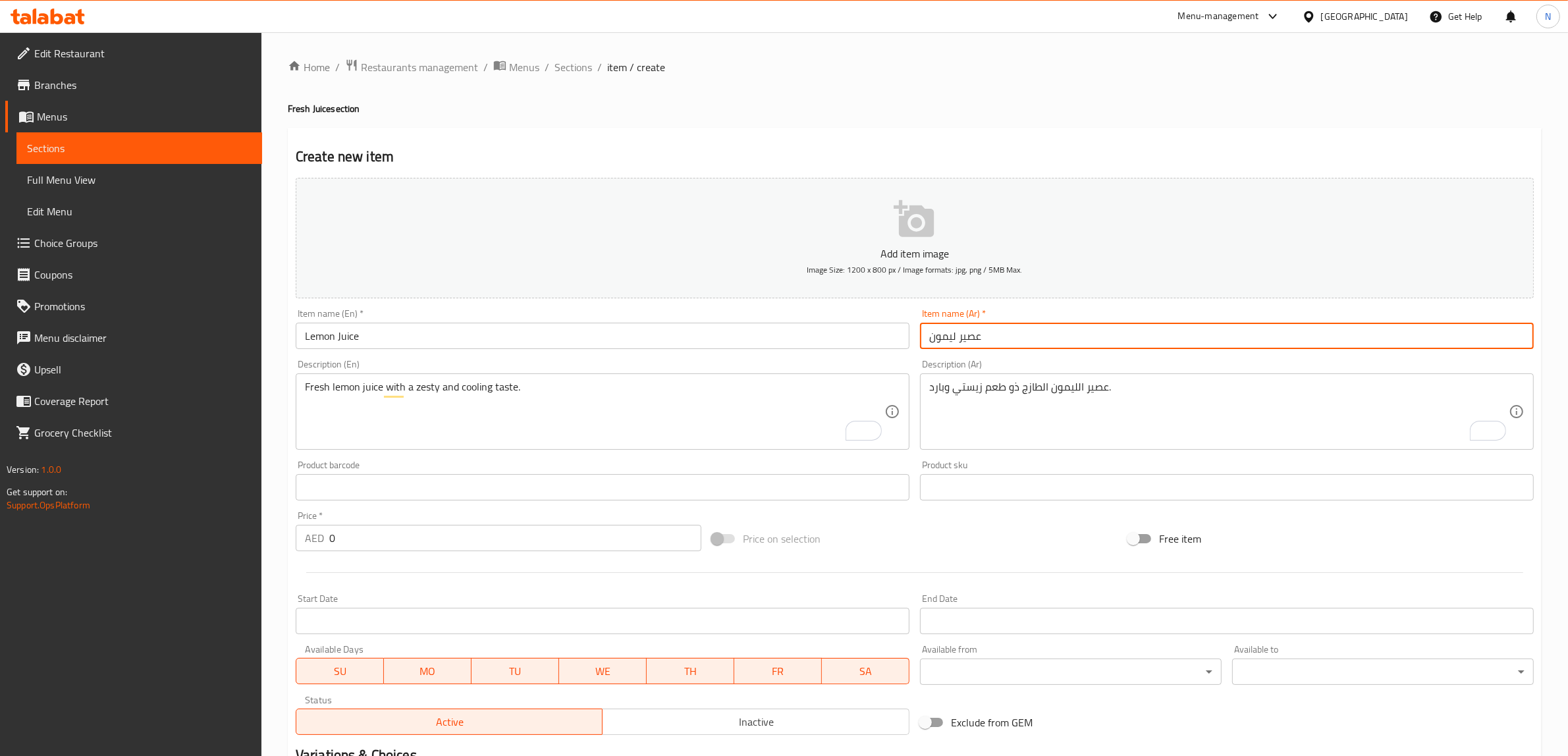
type input "عصير ليمون"
click at [554, 545] on input "0" at bounding box center [515, 537] width 372 height 26
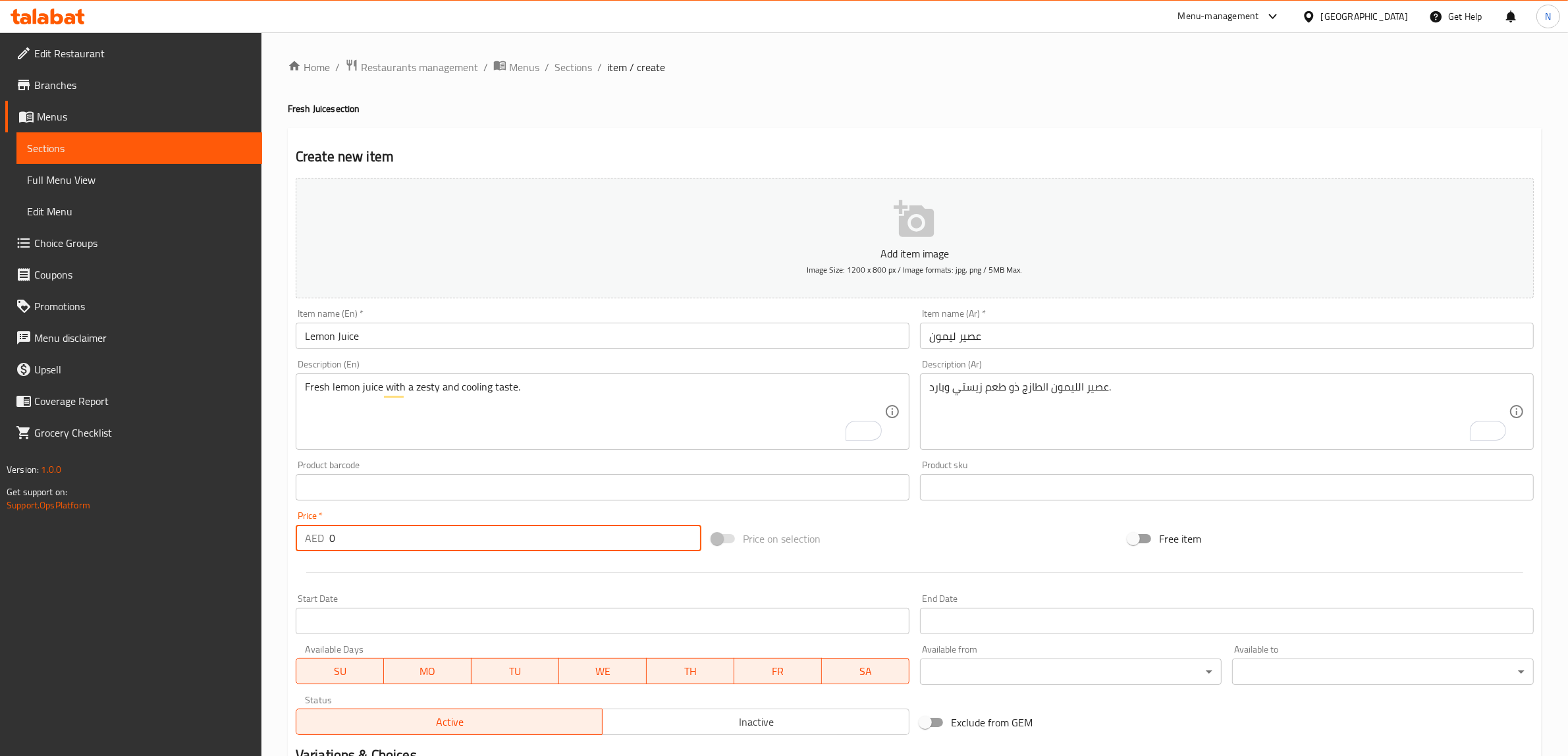
click at [554, 545] on input "0" at bounding box center [515, 537] width 372 height 26
type input "8.5"
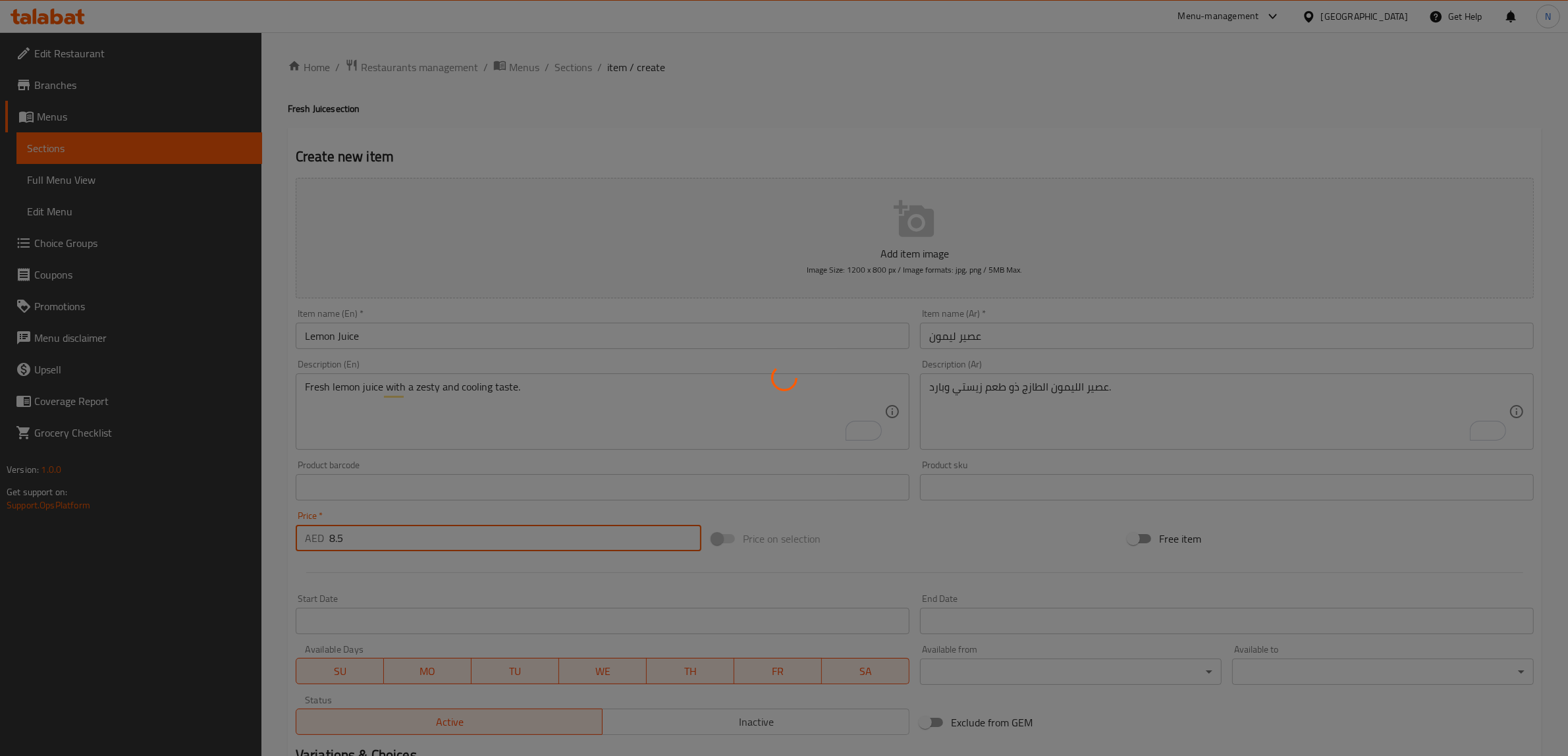
type input "0"
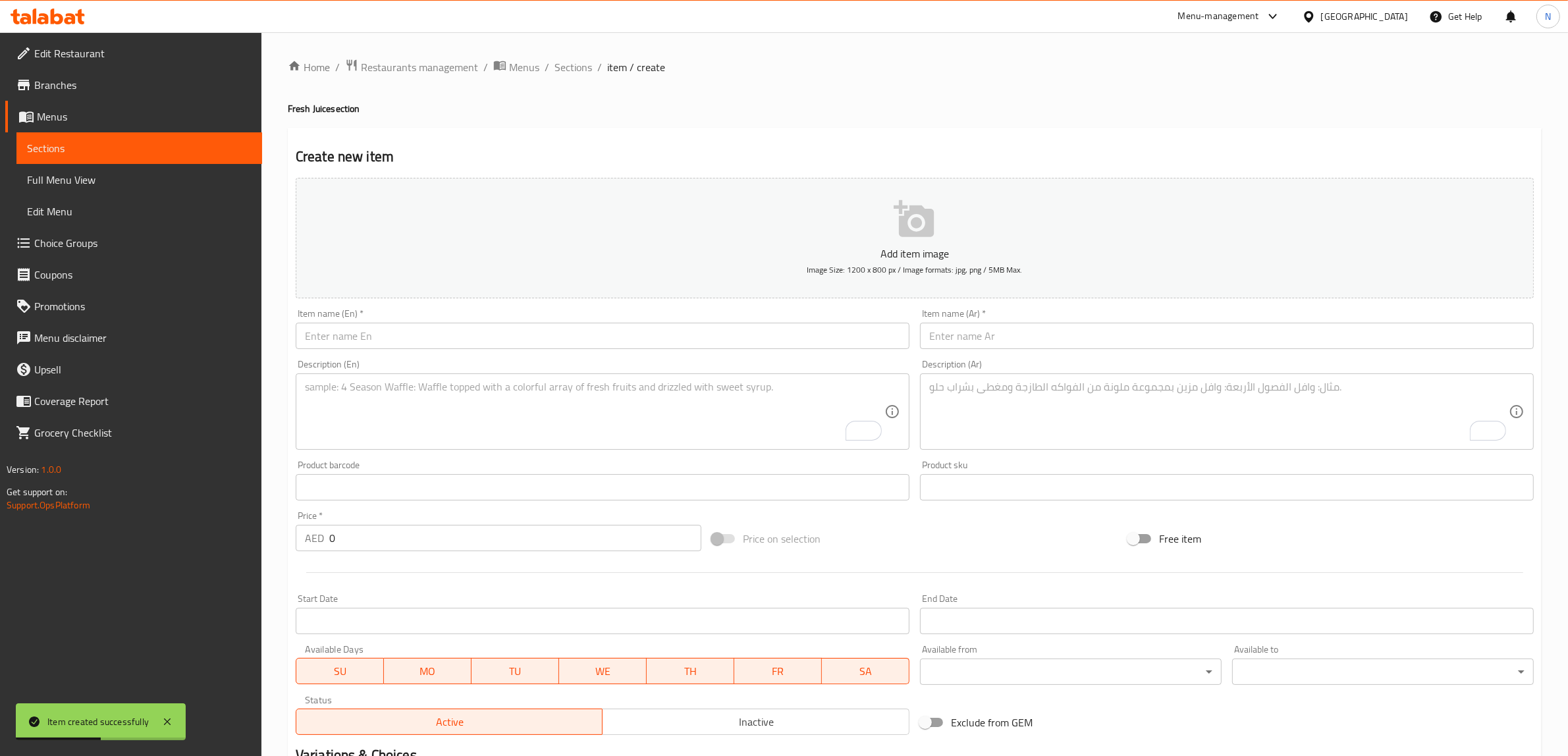
click at [616, 345] on input "text" at bounding box center [602, 336] width 614 height 26
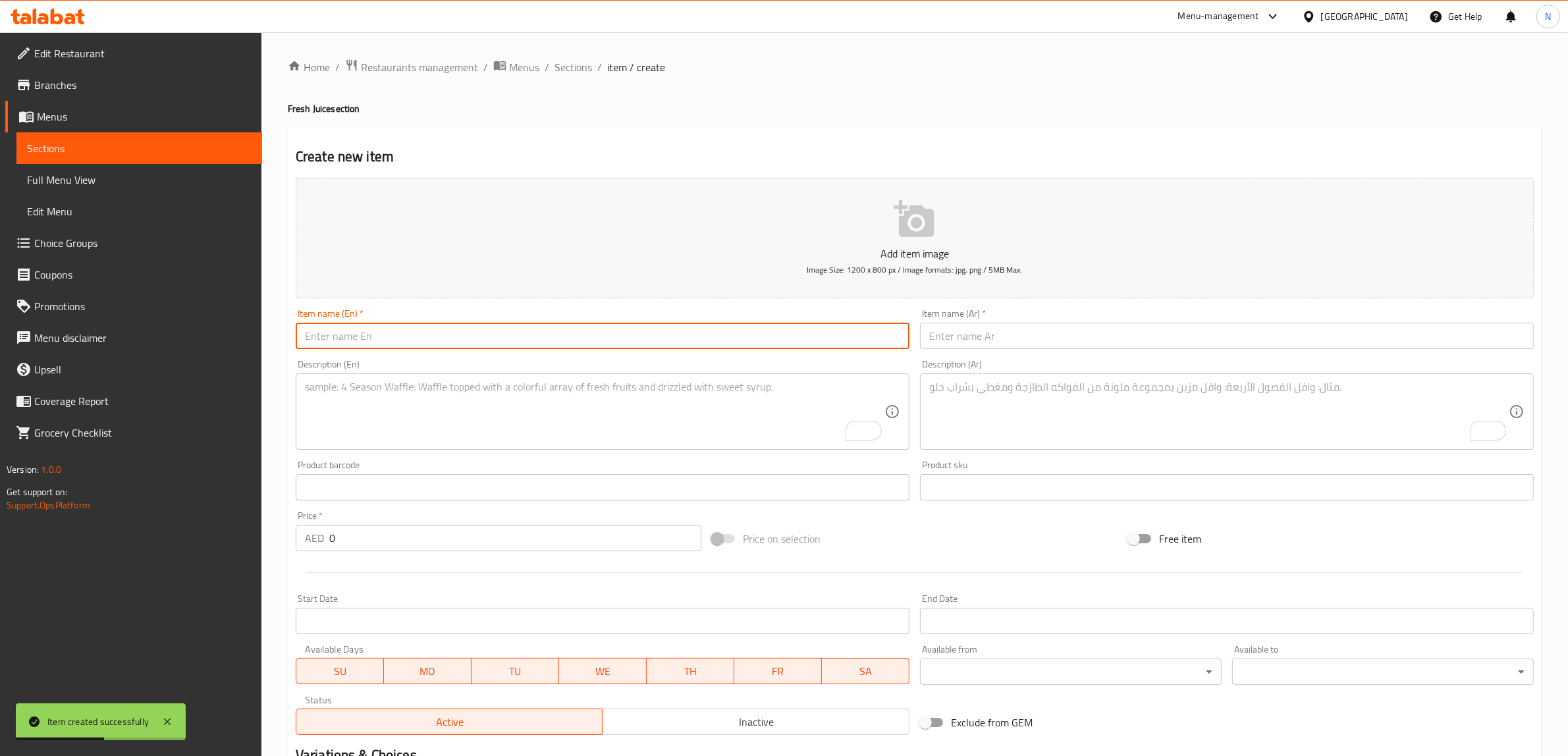
paste input "Lemon Mint Juice"
type input "Lemon Mint Juice"
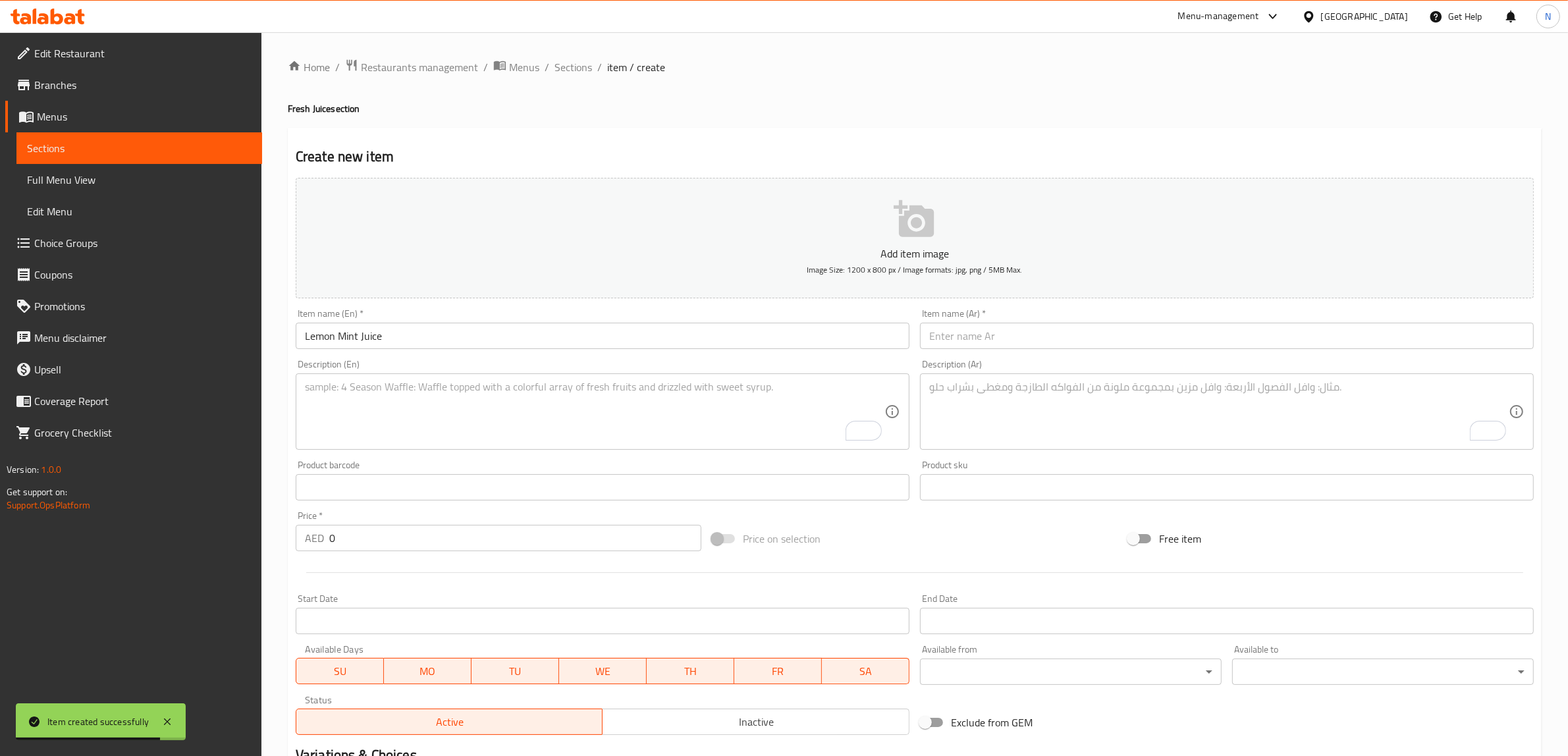
click at [619, 382] on textarea "To enrich screen reader interactions, please activate Accessibility in Grammarl…" at bounding box center [594, 411] width 579 height 62
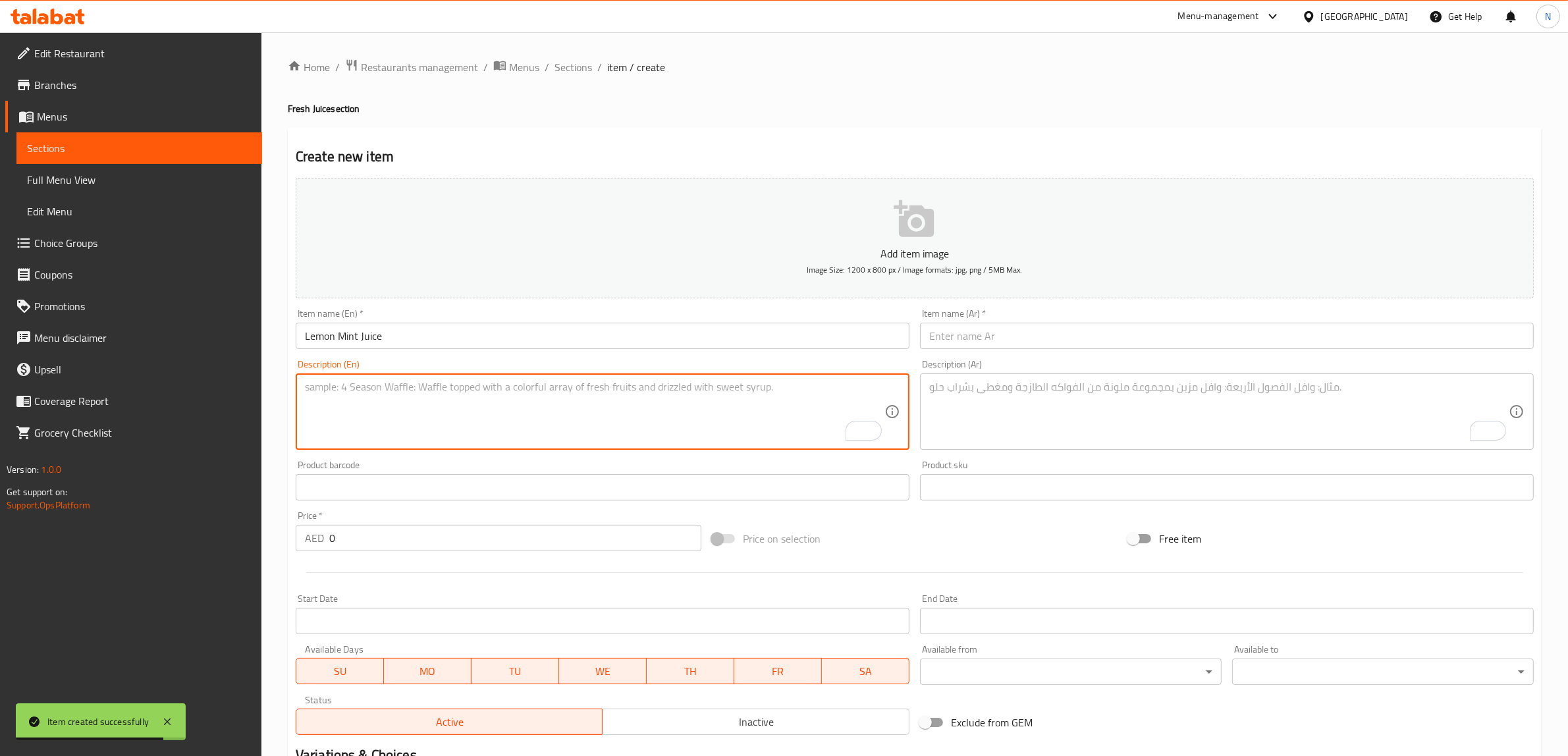
paste textarea "Lemon juice mixed with mint leaves for a refreshing twist."
type textarea "Lemon juice mixed with mint leaves for a refreshing twist."
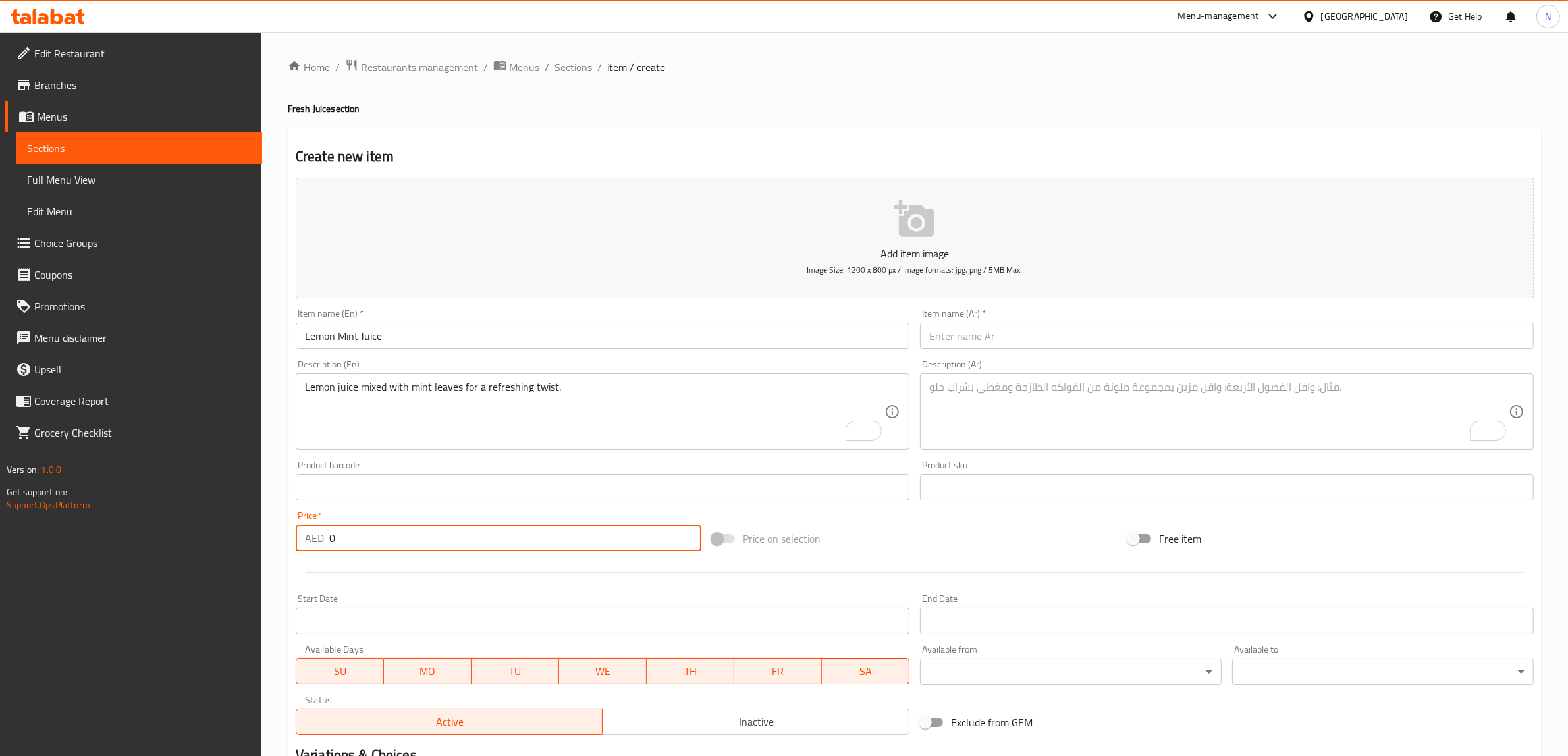
click at [464, 540] on input "0" at bounding box center [515, 537] width 372 height 26
paste input "9.75"
type input "9.75"
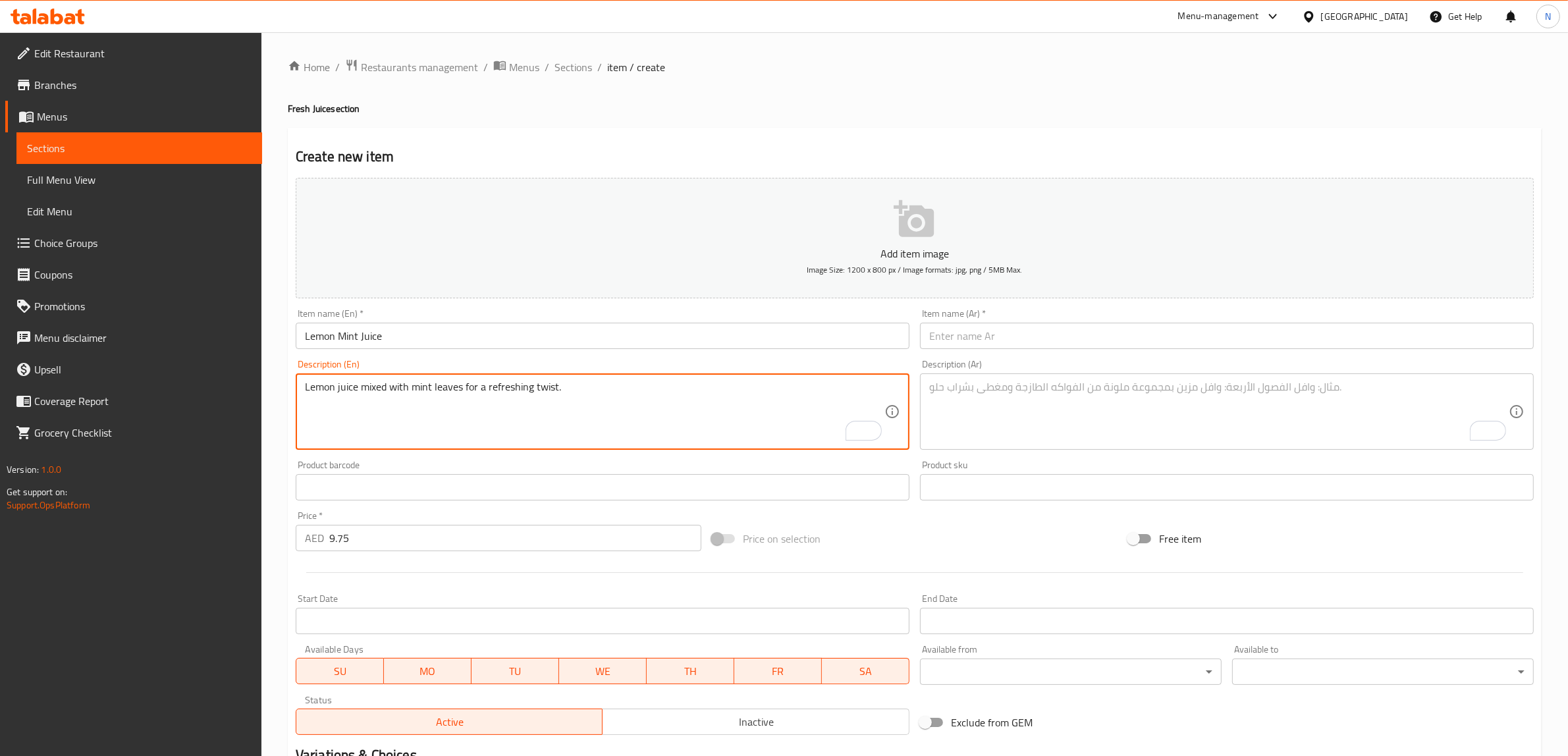
click at [496, 396] on textarea "Lemon juice mixed with mint leaves for a refreshing twist." at bounding box center [594, 411] width 579 height 62
click at [1044, 416] on textarea "To enrich screen reader interactions, please activate Accessibility in Grammarl…" at bounding box center [1218, 411] width 579 height 62
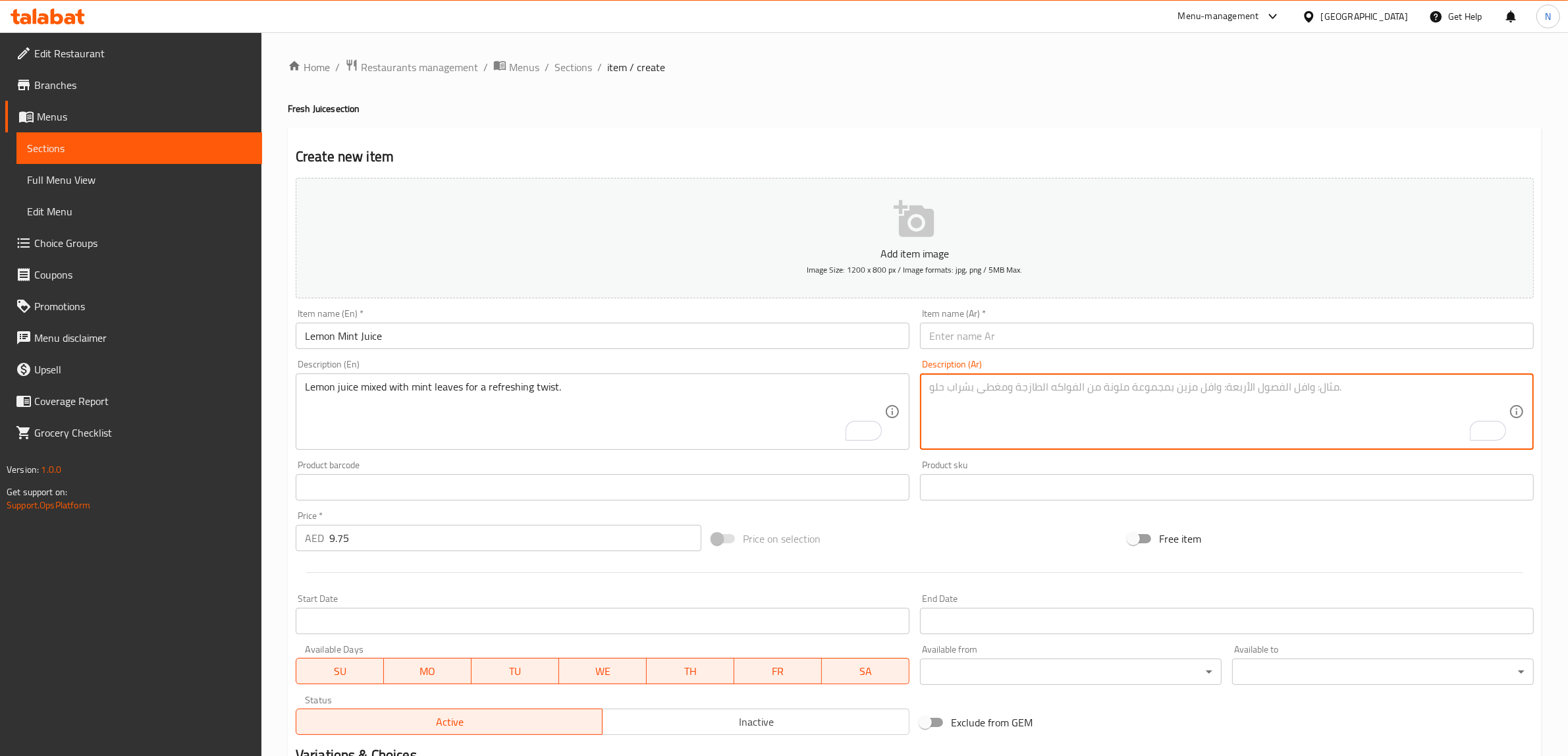
paste textarea "عصير الليمون المخلوط مع أوراق النعناع للحصول على نكهة منعشة."
click at [1143, 392] on textarea "عصير الليمون المخلوط مع أوراق النعناع للحصول على نكهة منعشة." at bounding box center [1218, 411] width 579 height 62
drag, startPoint x: 1044, startPoint y: 387, endPoint x: 966, endPoint y: 383, distance: 78.1
click at [966, 383] on textarea "عصير الليمون الممزوج مع أوراق النعناع للحصول على نكهة منعشة." at bounding box center [1218, 411] width 579 height 62
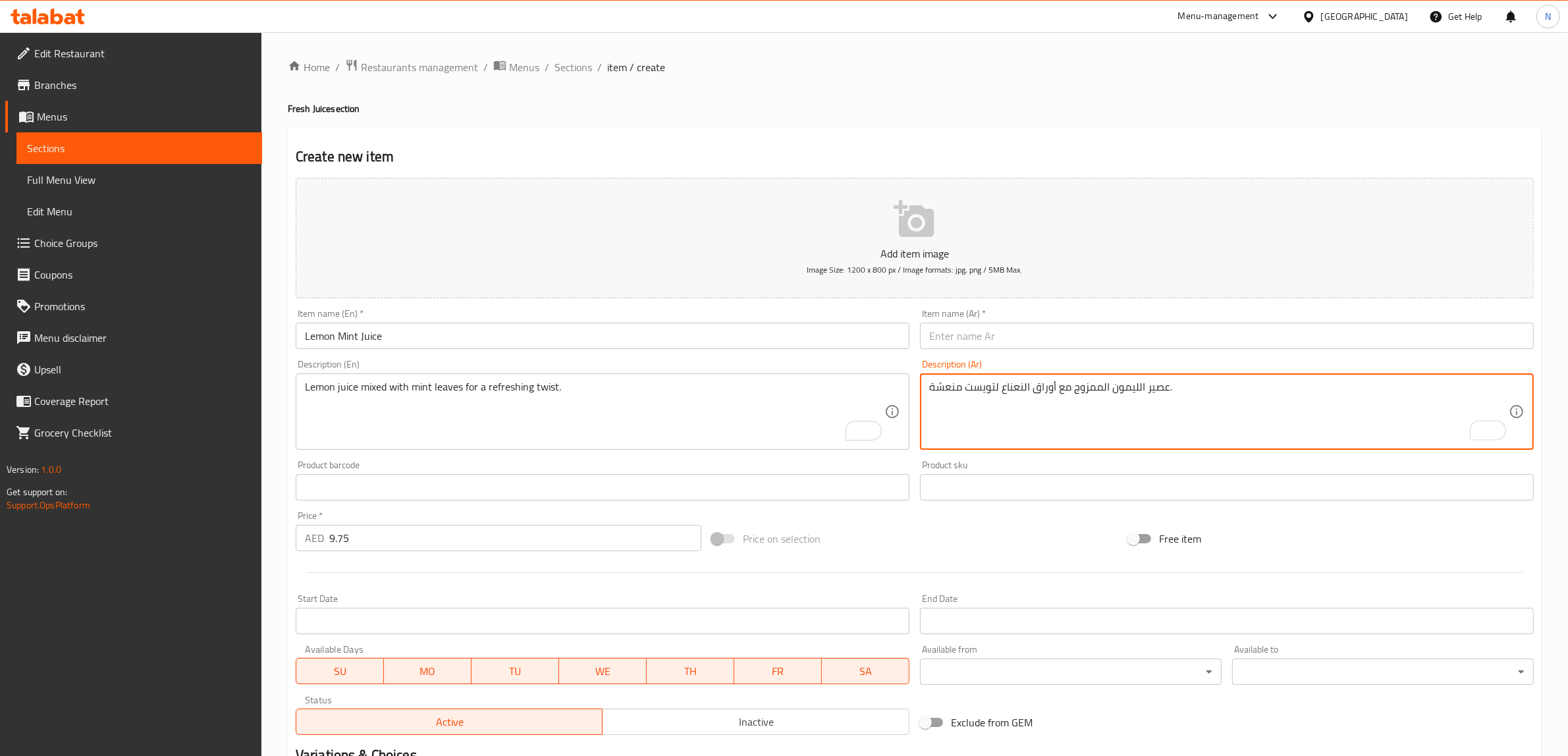
click at [1150, 387] on textarea "عصير الليمون الممزوج مع أوراق النعناع لتويست منعشة." at bounding box center [1218, 411] width 579 height 62
type textarea "عصير الليمون الممزوج مع أوراق النعناع لتويست منعشة."
click at [1047, 340] on input "text" at bounding box center [1226, 336] width 614 height 26
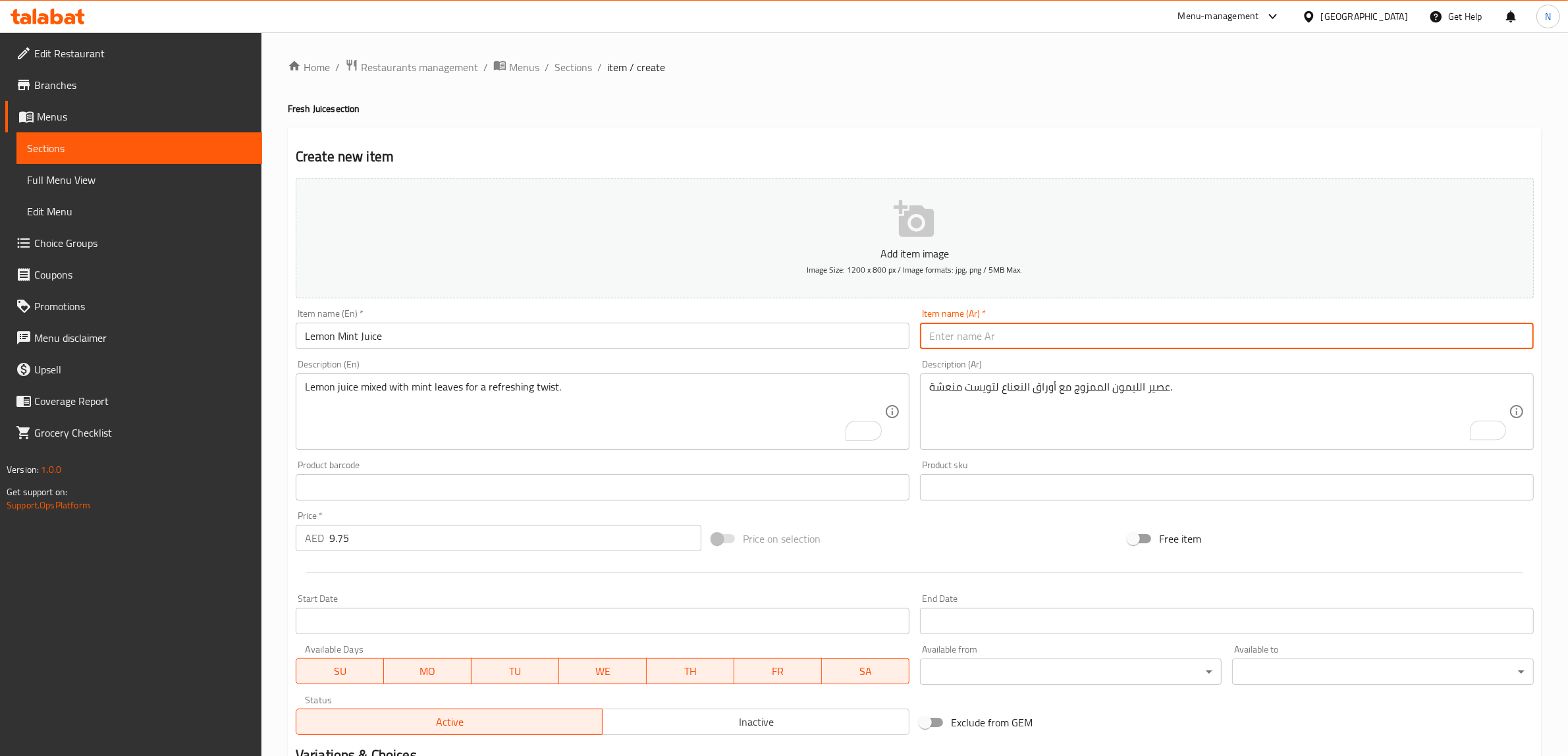
paste input "عصير"
type input "عصير ليمون نعناع"
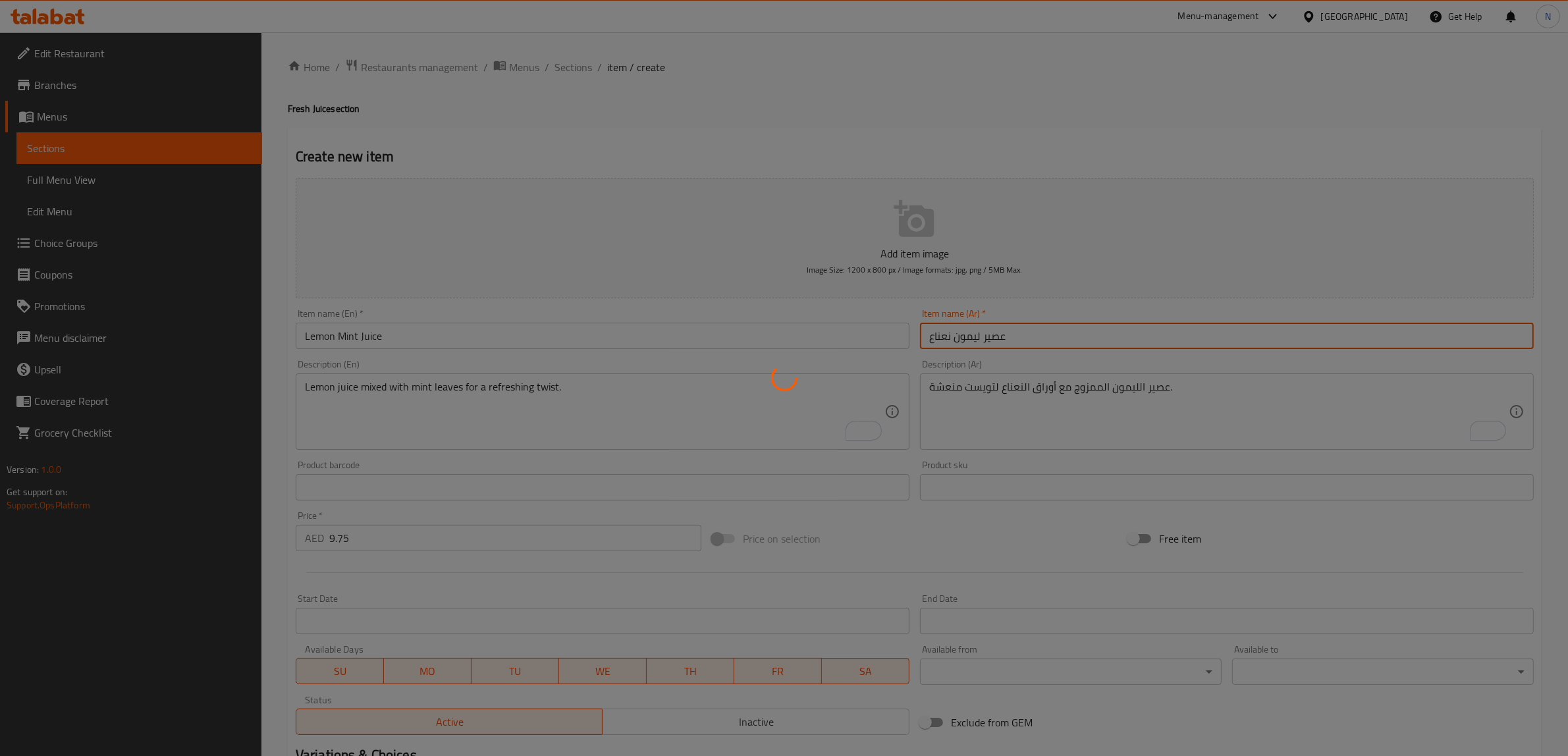
type input "0"
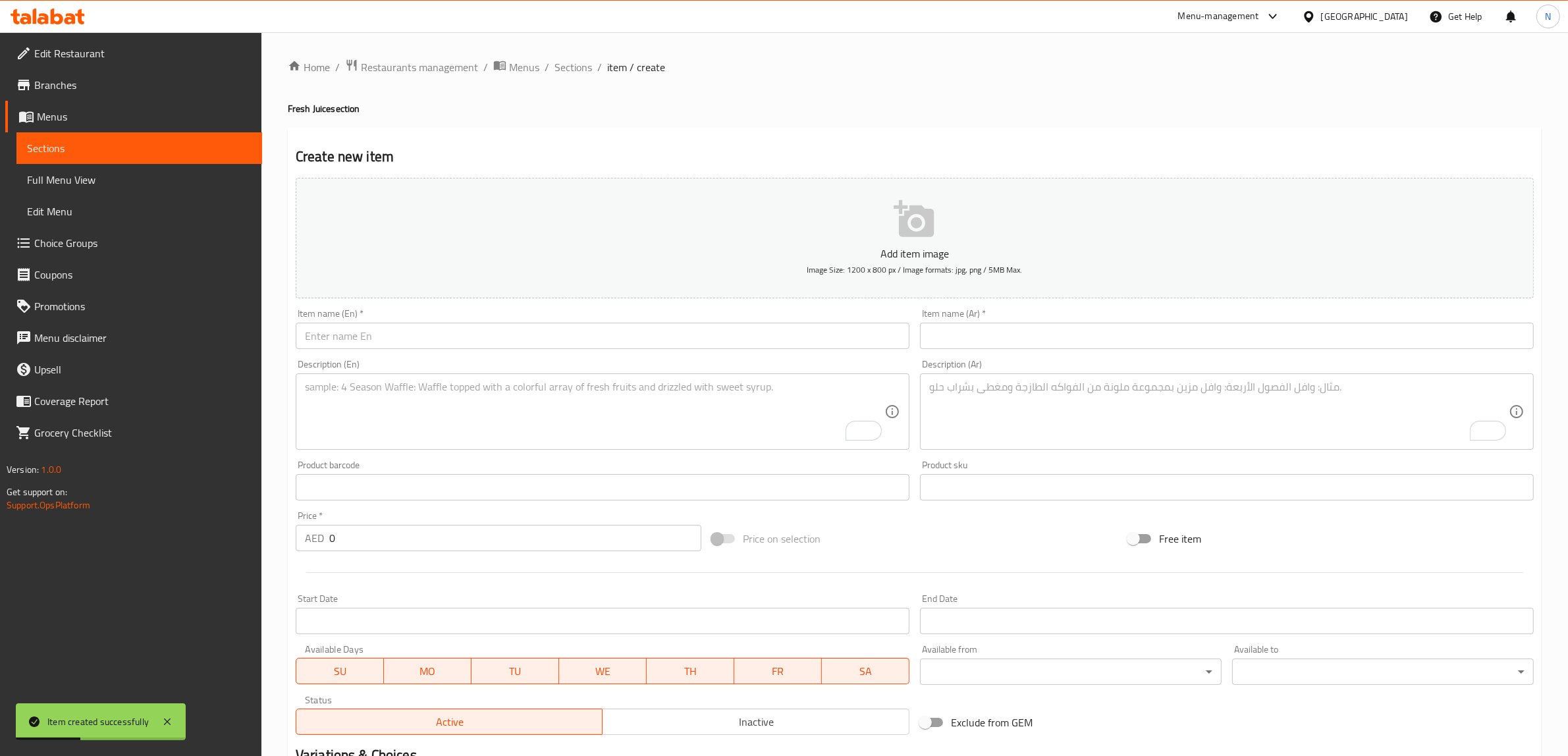
click at [705, 334] on input "text" at bounding box center [602, 336] width 614 height 26
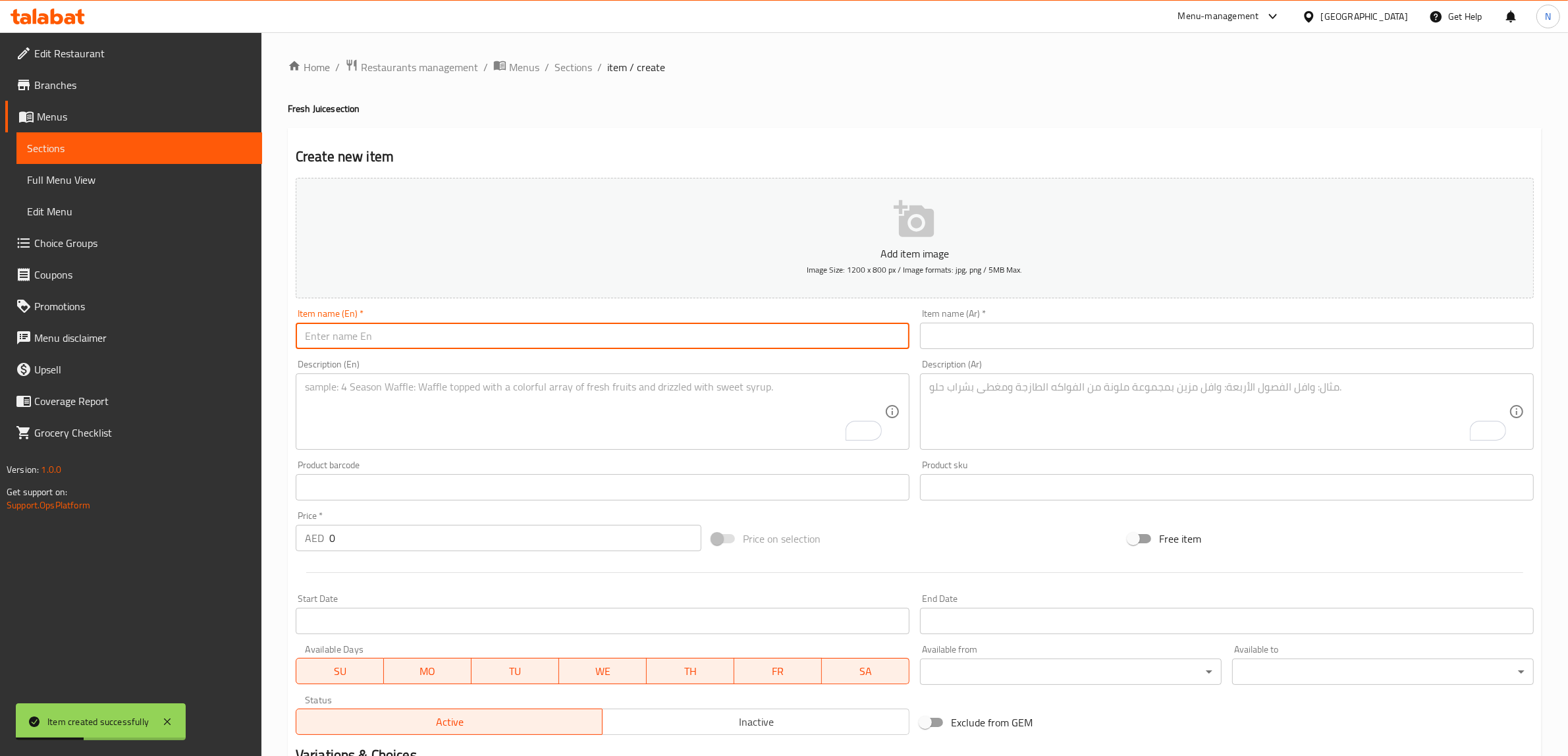
paste input "Grape / Strawberry Juice"
type input "Grape / Strawberry Juice"
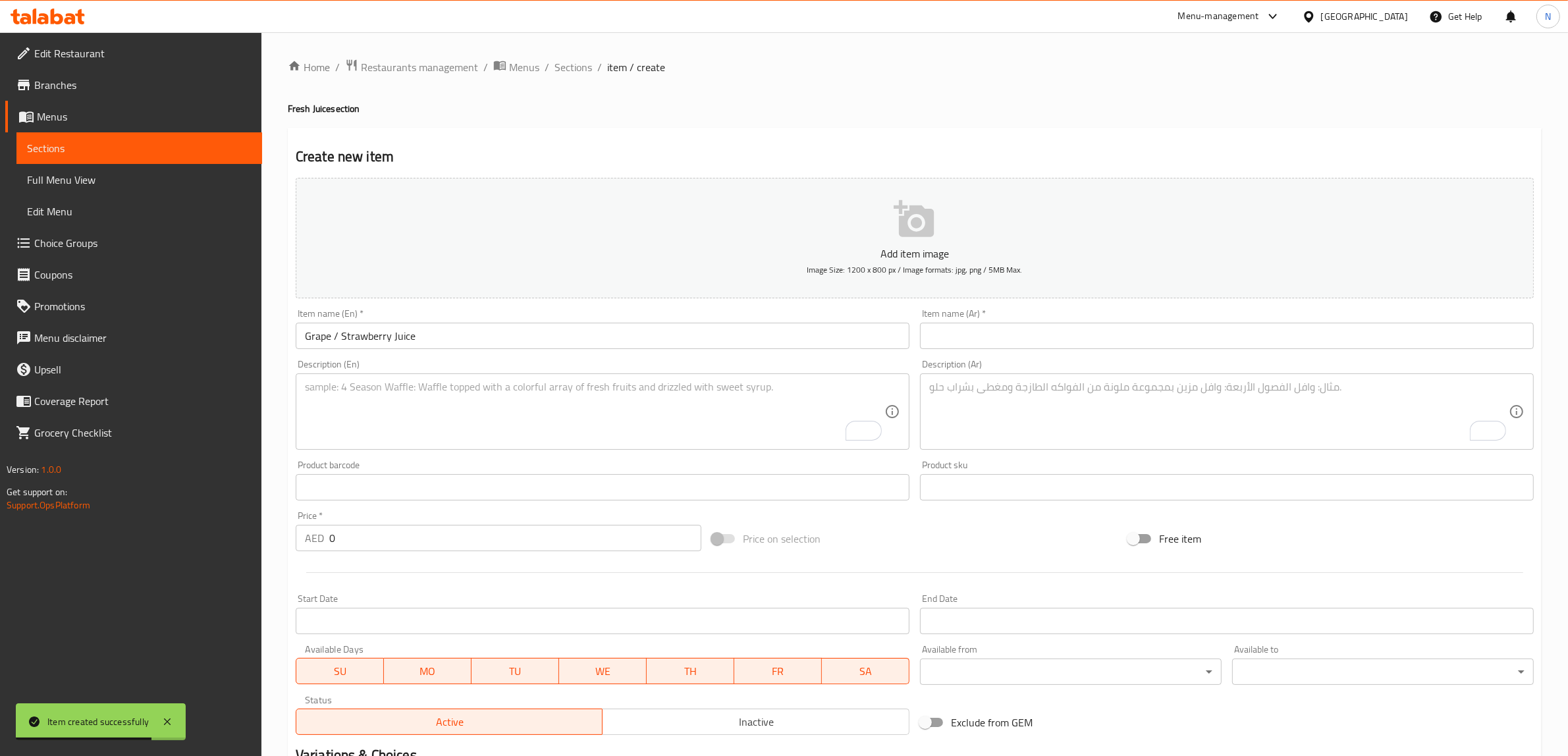
click at [818, 404] on textarea "To enrich screen reader interactions, please activate Accessibility in Grammarl…" at bounding box center [594, 411] width 579 height 62
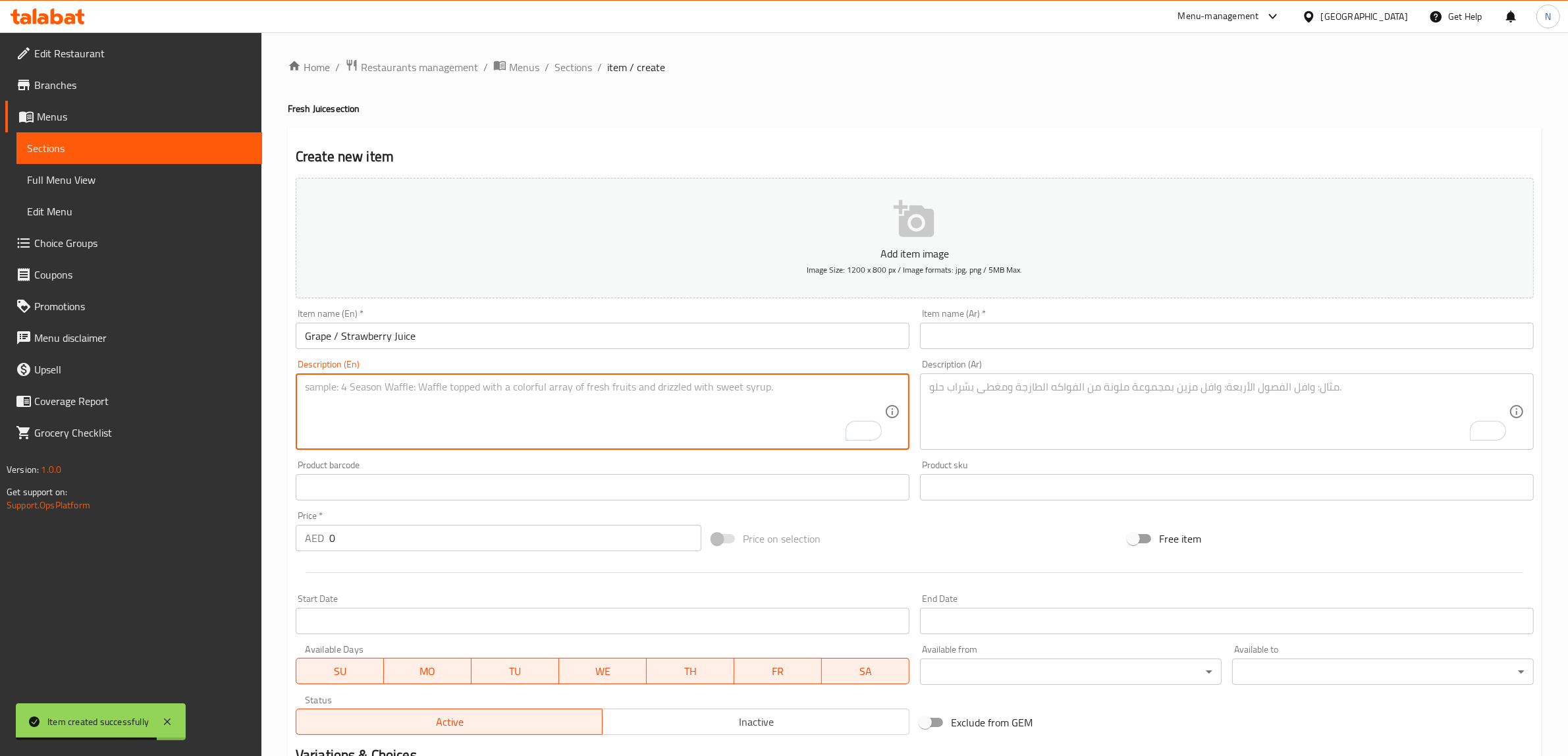
paste textarea "Choice of sweet grape juice or fresh strawberry juice."
type textarea "Choice of sweet grape juice or fresh strawberry juice."
click at [1108, 433] on textarea "To enrich screen reader interactions, please activate Accessibility in Grammarl…" at bounding box center [1218, 411] width 579 height 62
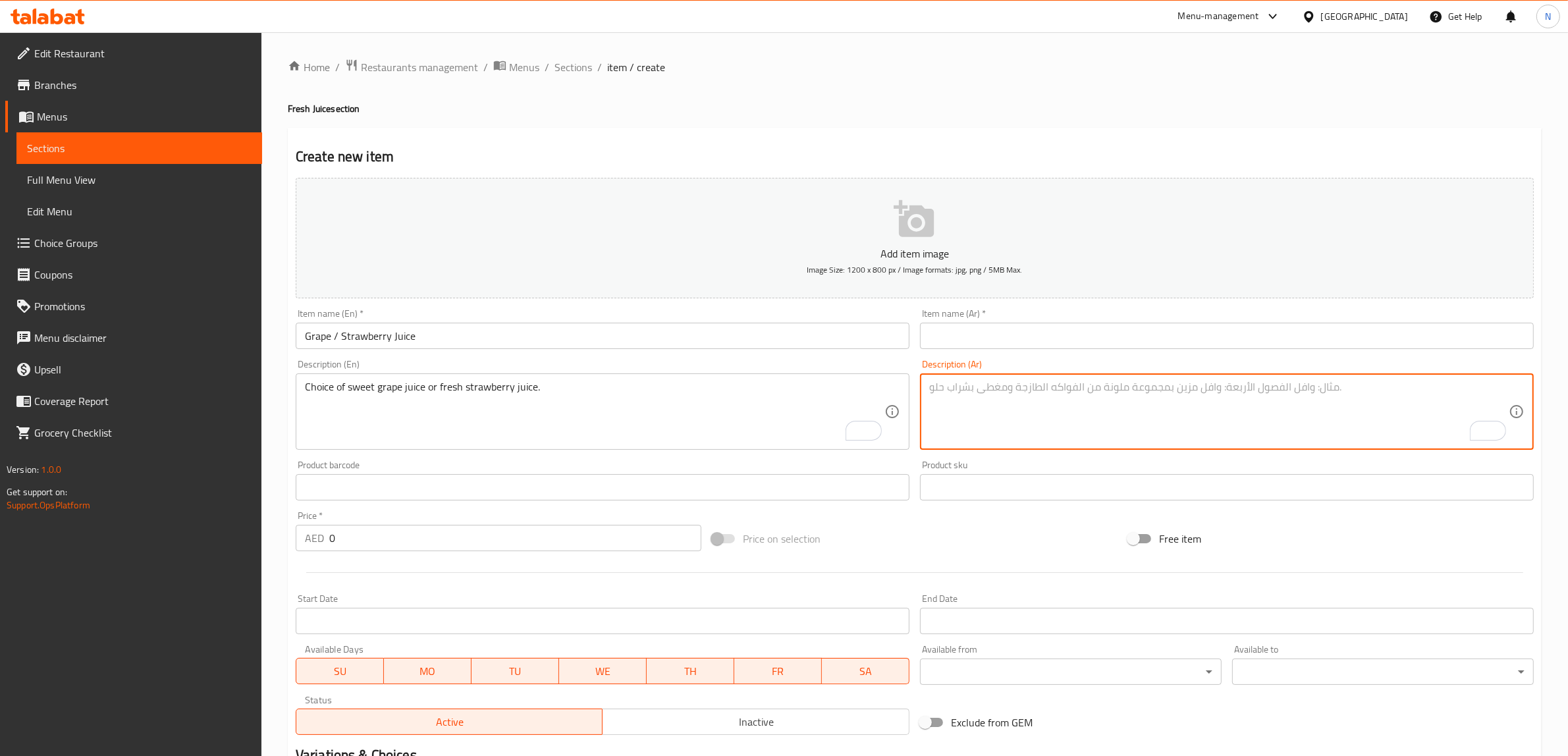
paste textarea "اختيار عصير العنب الحلو أو عصير الفراولة الطازج."
drag, startPoint x: 1104, startPoint y: 389, endPoint x: 1055, endPoint y: 387, distance: 49.0
click at [1055, 387] on textarea "اختيار عصير العنب الحلو أو عصير الفراولة الطازج." at bounding box center [1218, 411] width 579 height 62
type textarea "اختيار عصير العنب الحلو أو عصير الفراولة الطازج."
click at [1046, 340] on input "text" at bounding box center [1226, 336] width 614 height 26
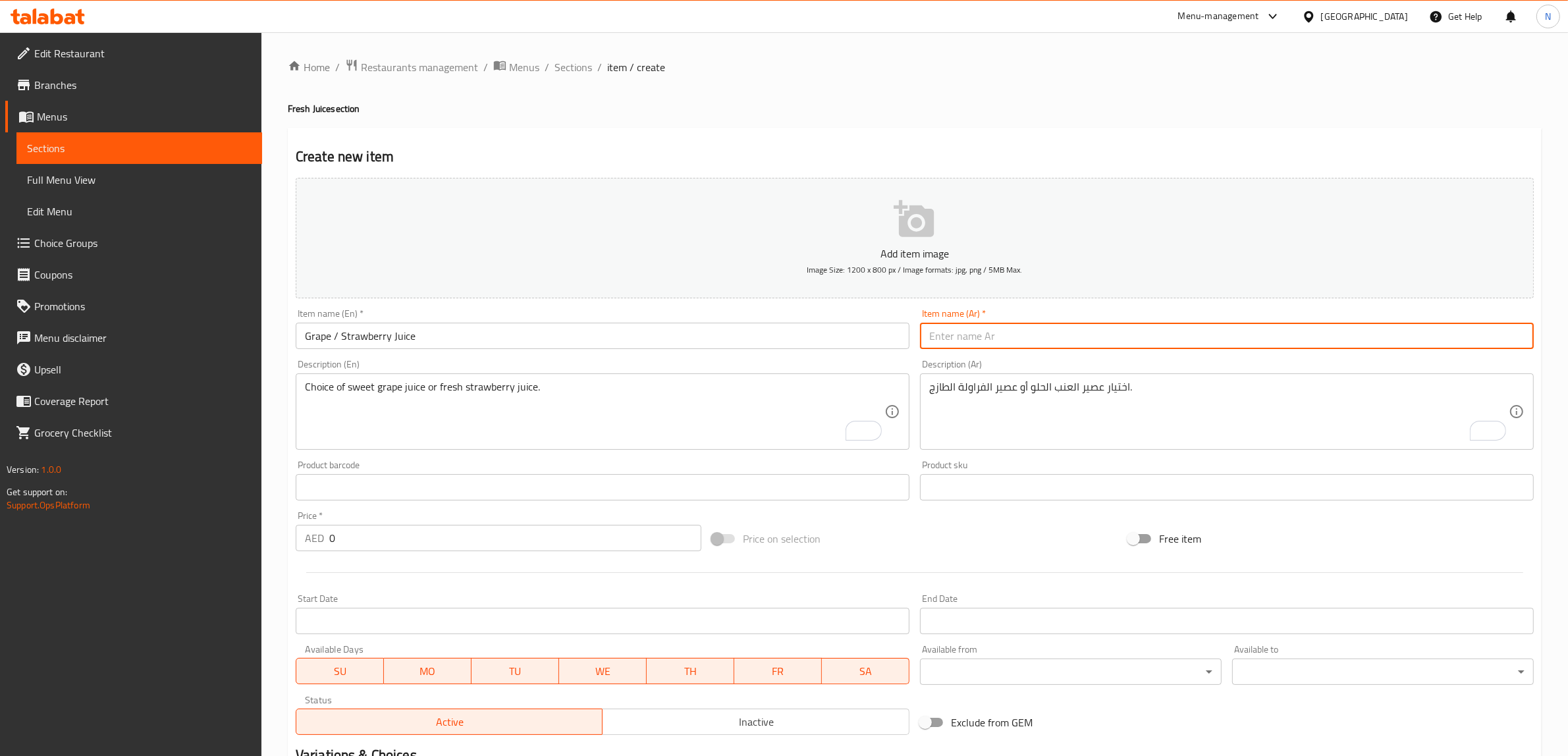
paste input "عصير العنب"
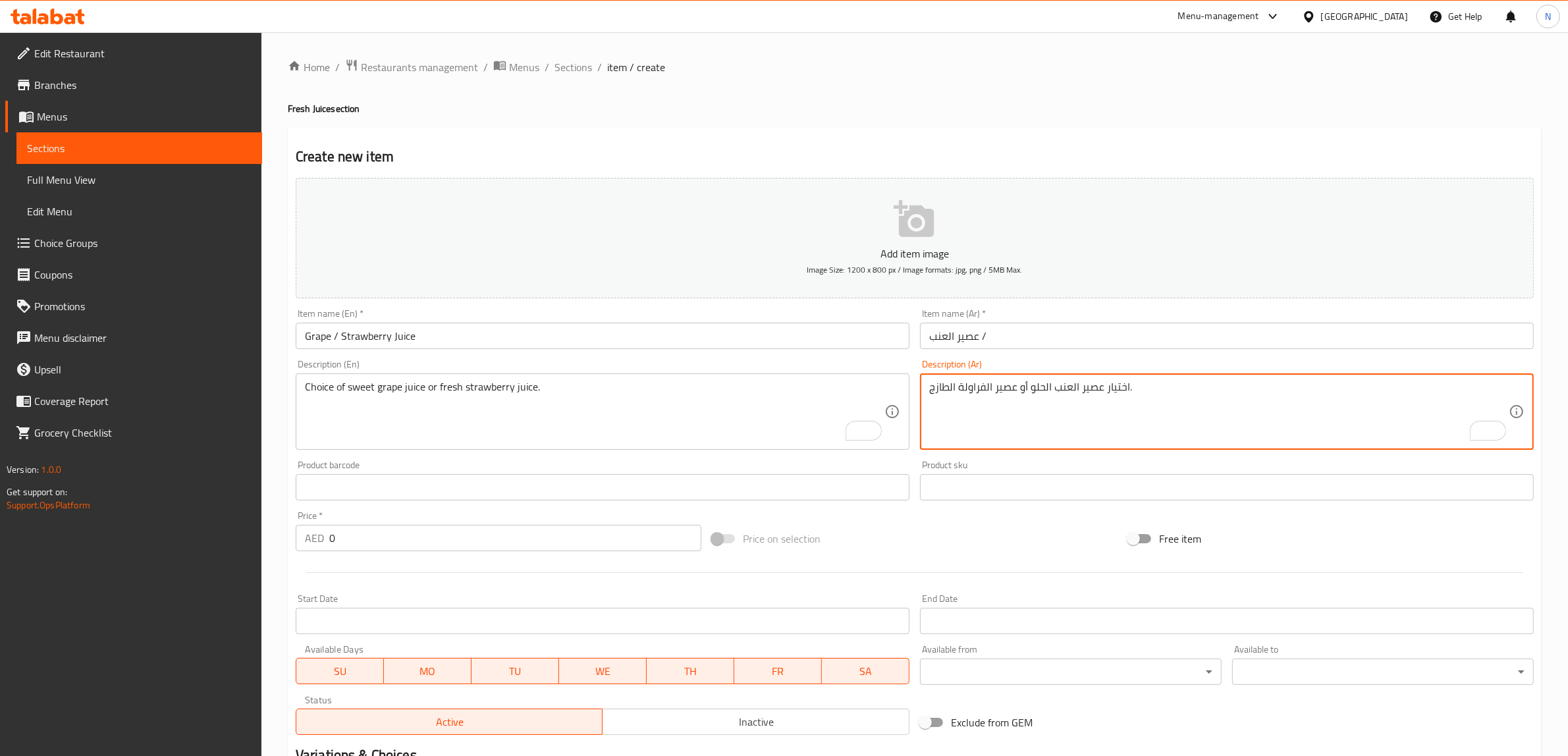
click at [973, 387] on textarea "اختيار عصير العنب الحلو أو عصير الفراولة الطازج." at bounding box center [1218, 411] width 579 height 62
click at [1034, 339] on input "عصير العنب /" at bounding box center [1226, 336] width 614 height 26
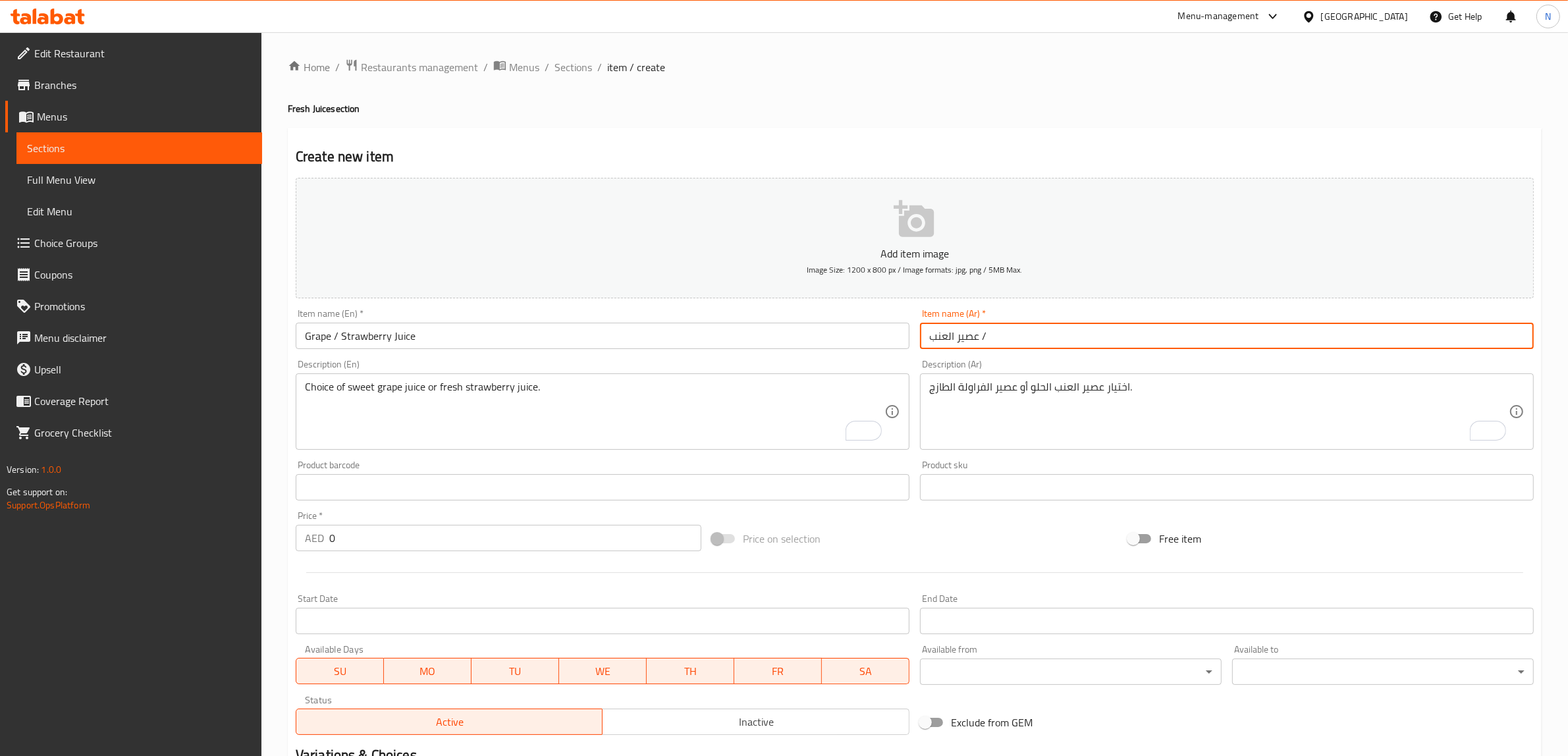
paste input "الفراولة"
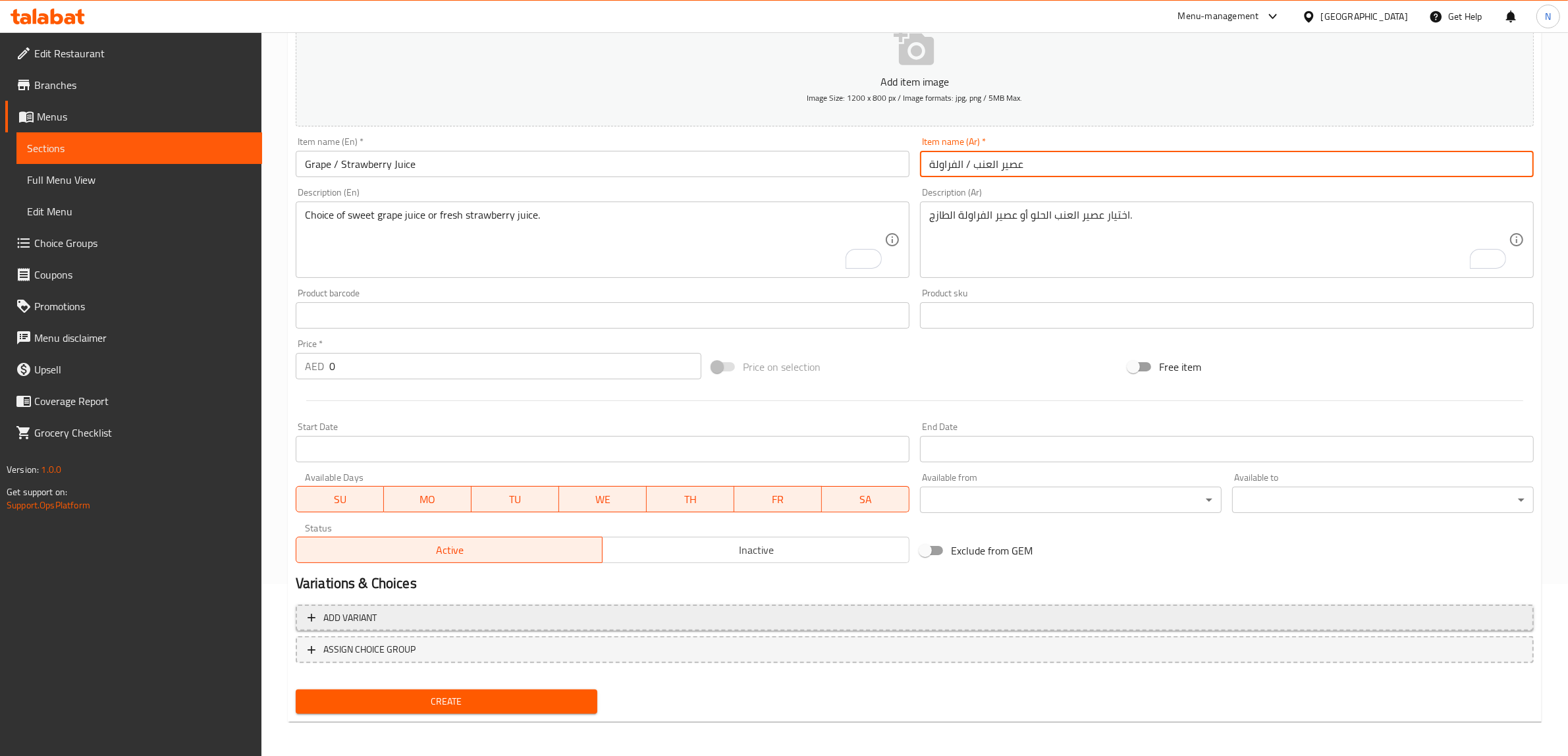
type input "عصير العنب / الفراولة"
click at [611, 626] on button "Add variant" at bounding box center [915, 618] width 1238 height 27
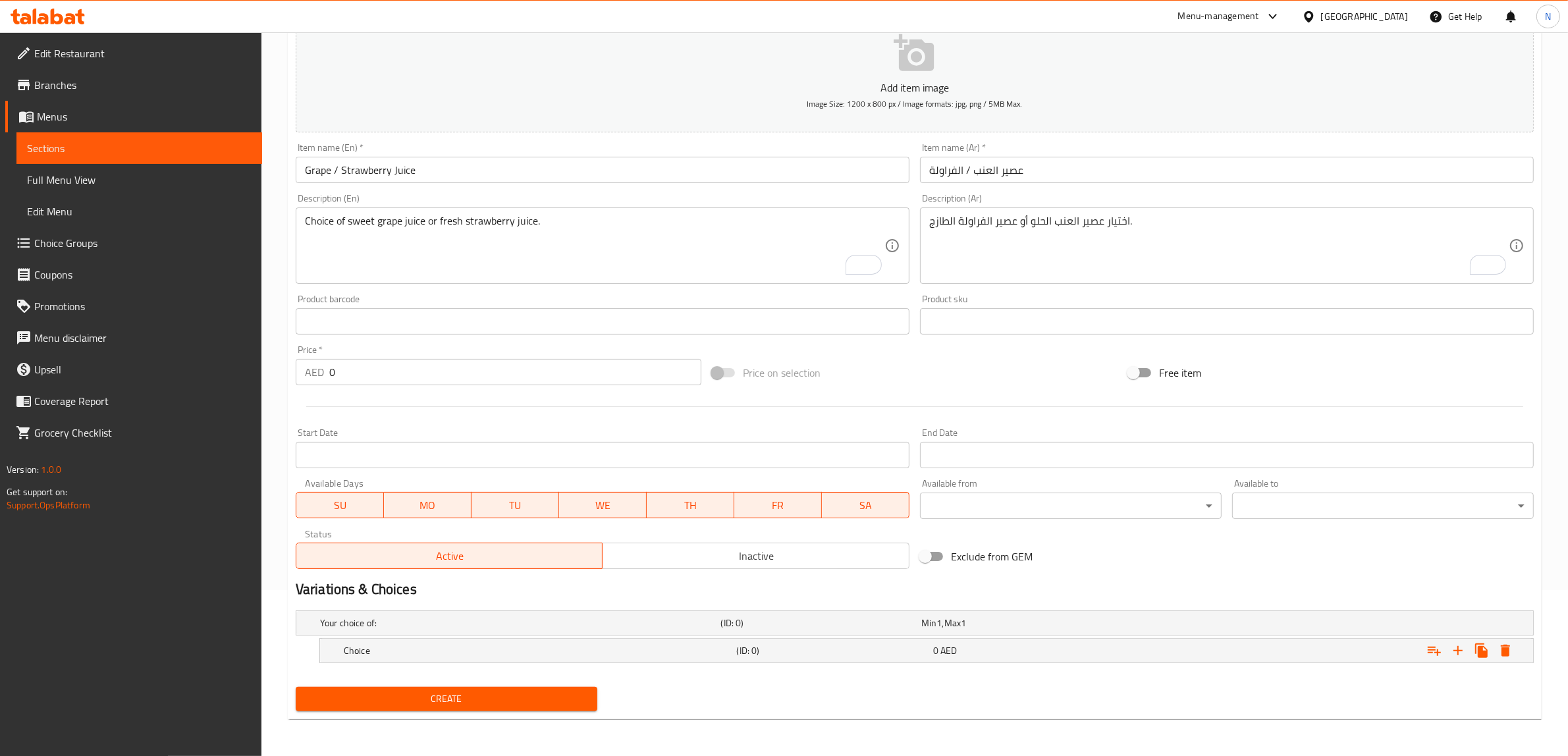
scroll to position [166, 0]
click at [1457, 650] on icon "Expand" at bounding box center [1458, 651] width 9 height 9
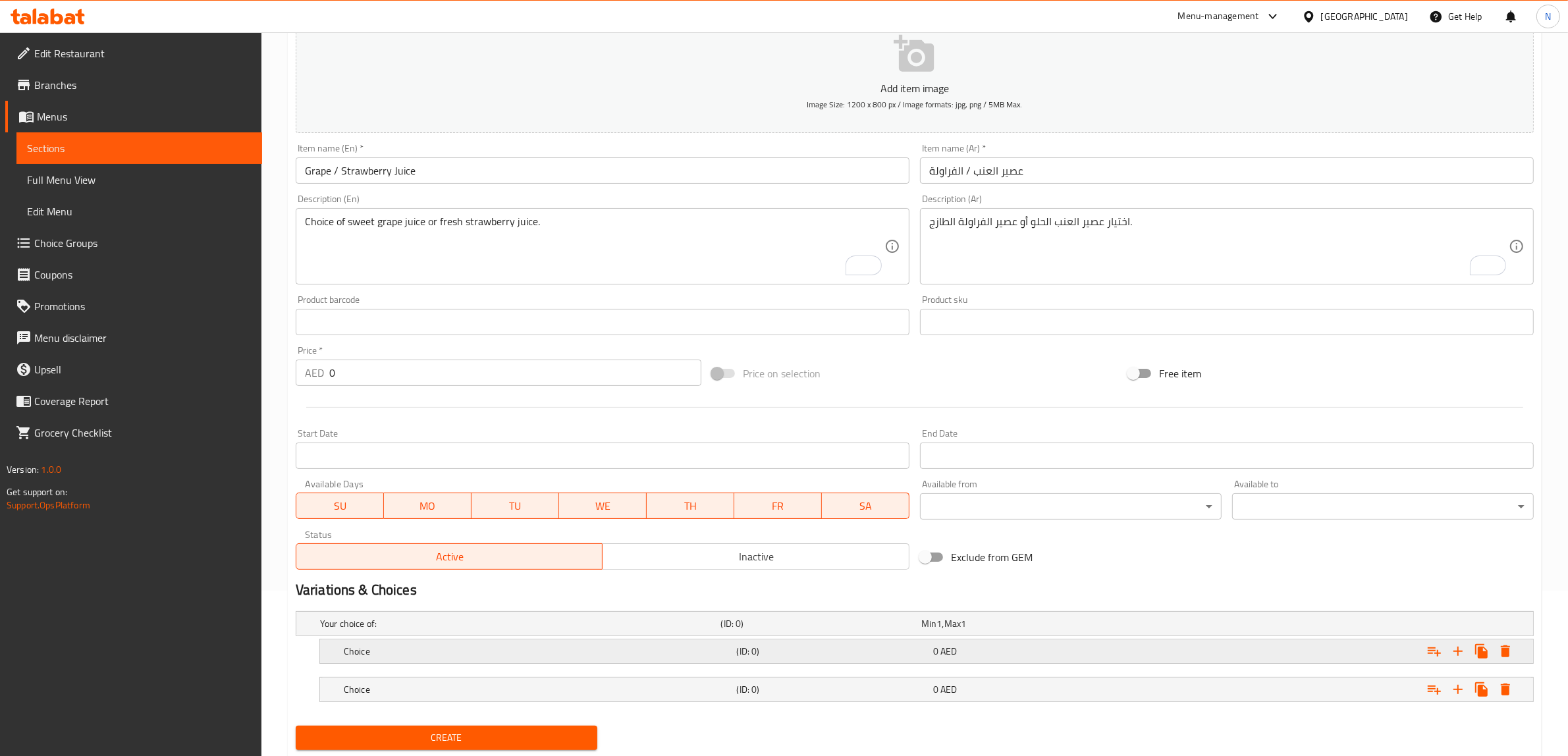
click at [1232, 665] on div "Expand" at bounding box center [1323, 651] width 393 height 29
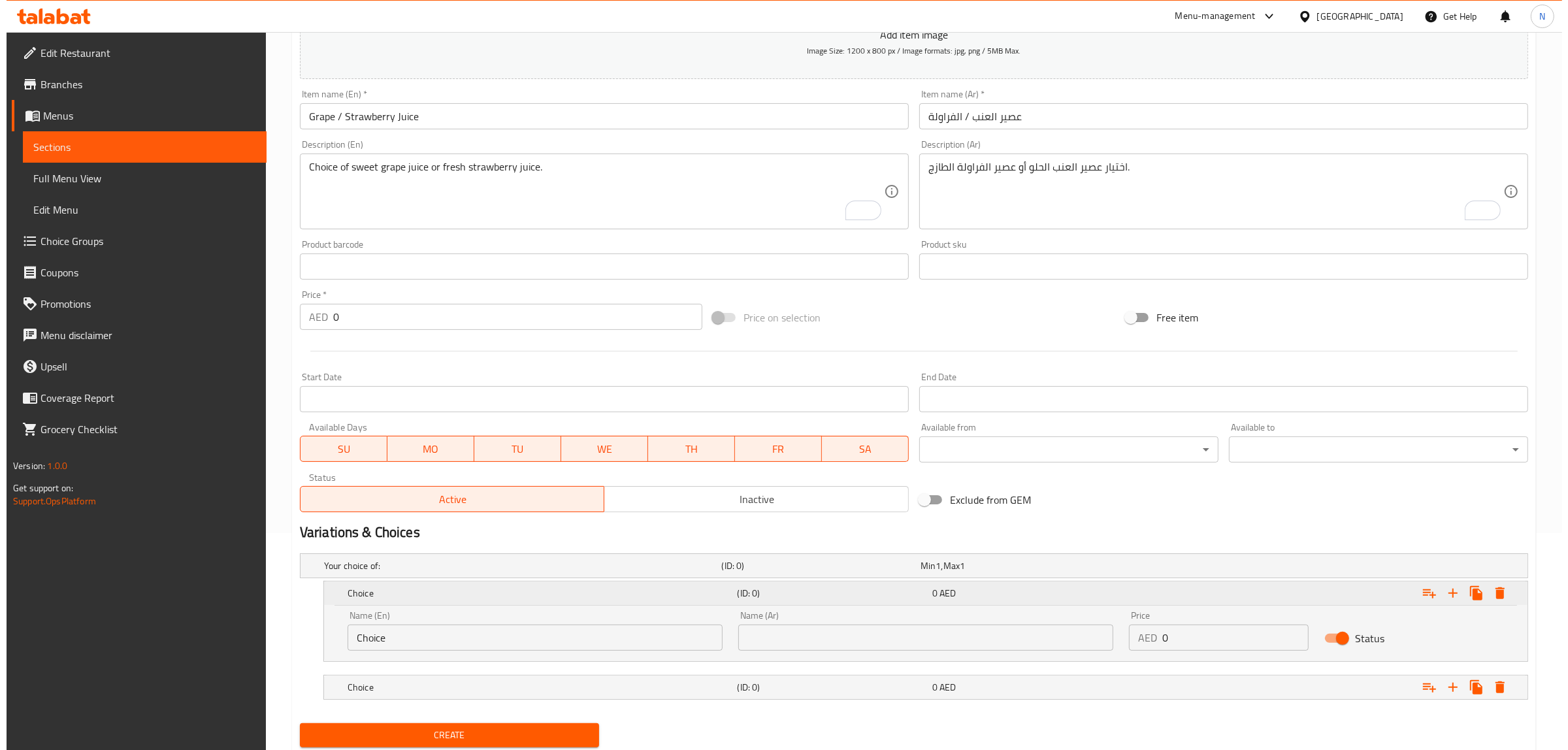
scroll to position [259, 0]
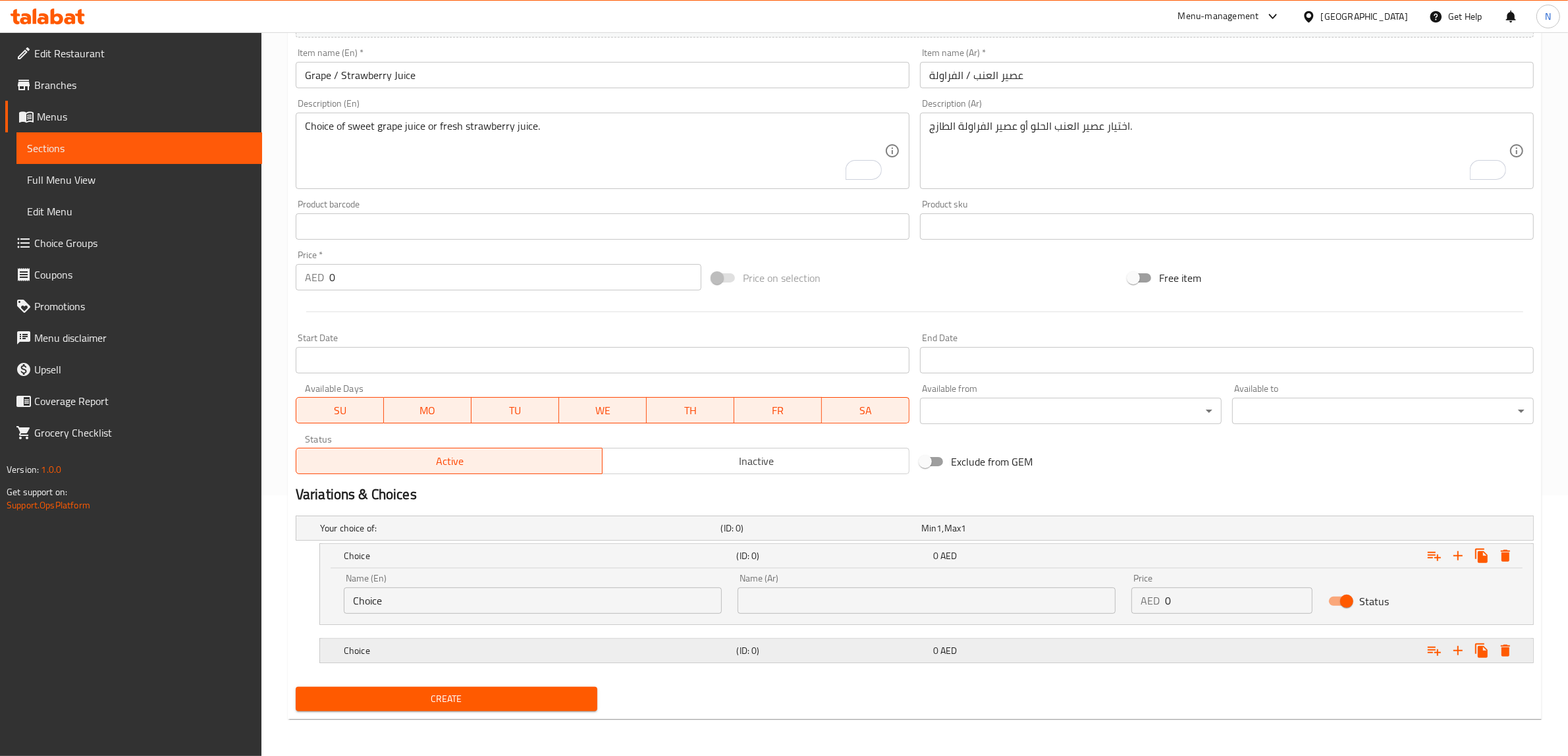
click at [1232, 656] on div "Expand" at bounding box center [1323, 650] width 393 height 29
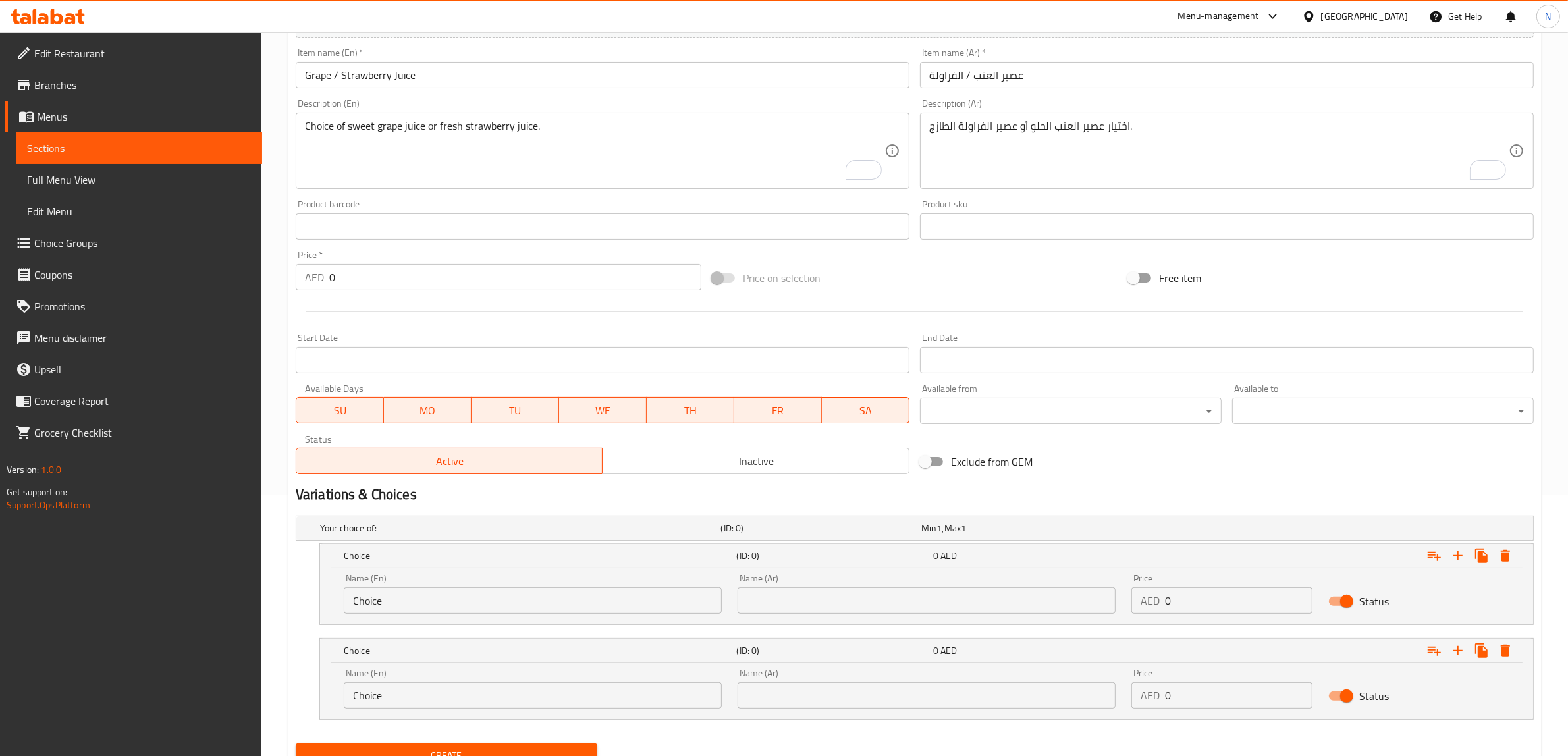
click at [551, 596] on input "Choice" at bounding box center [533, 600] width 378 height 26
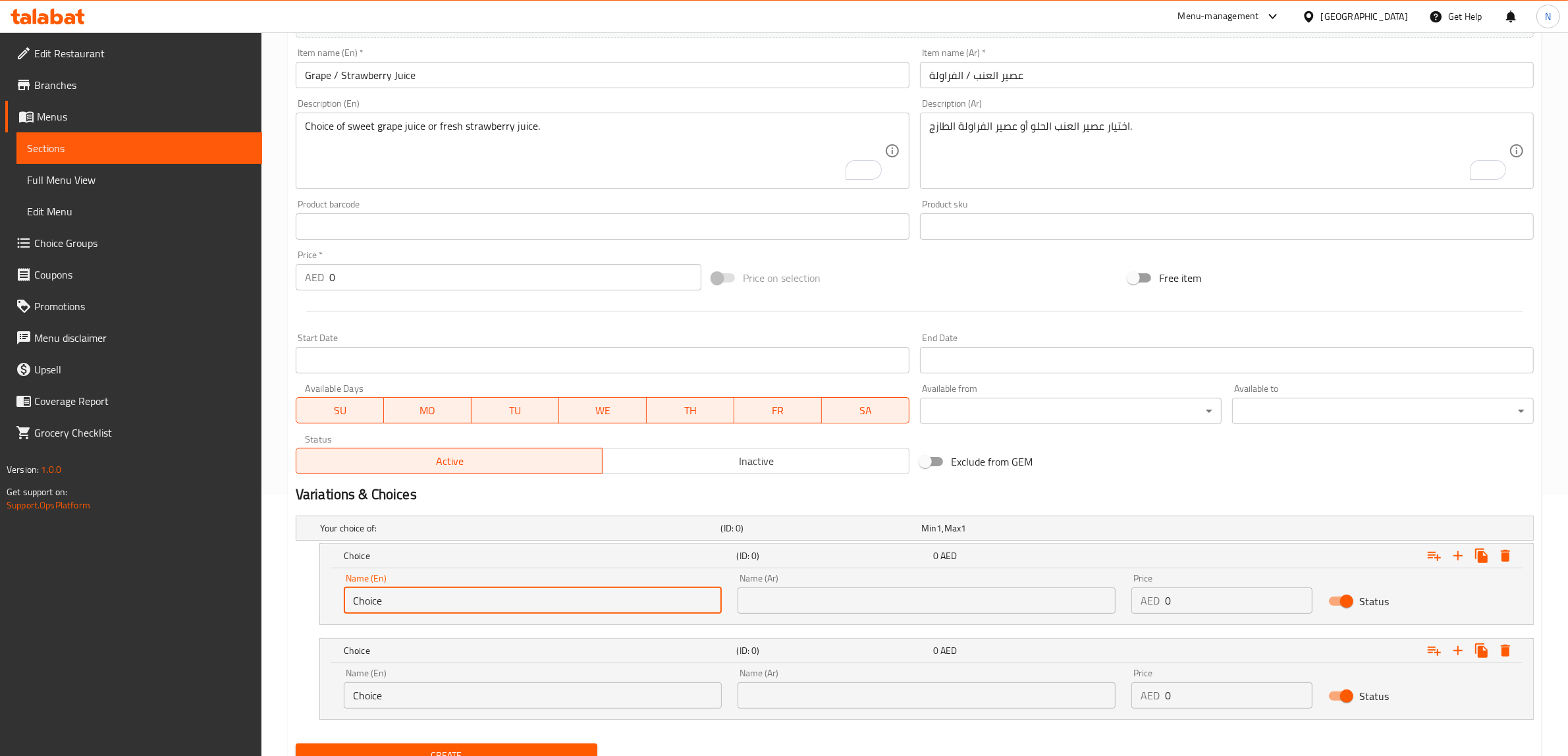
click at [551, 596] on input "Choice" at bounding box center [533, 600] width 378 height 26
click at [317, 78] on input "Grape / Strawberry Juice" at bounding box center [602, 75] width 614 height 26
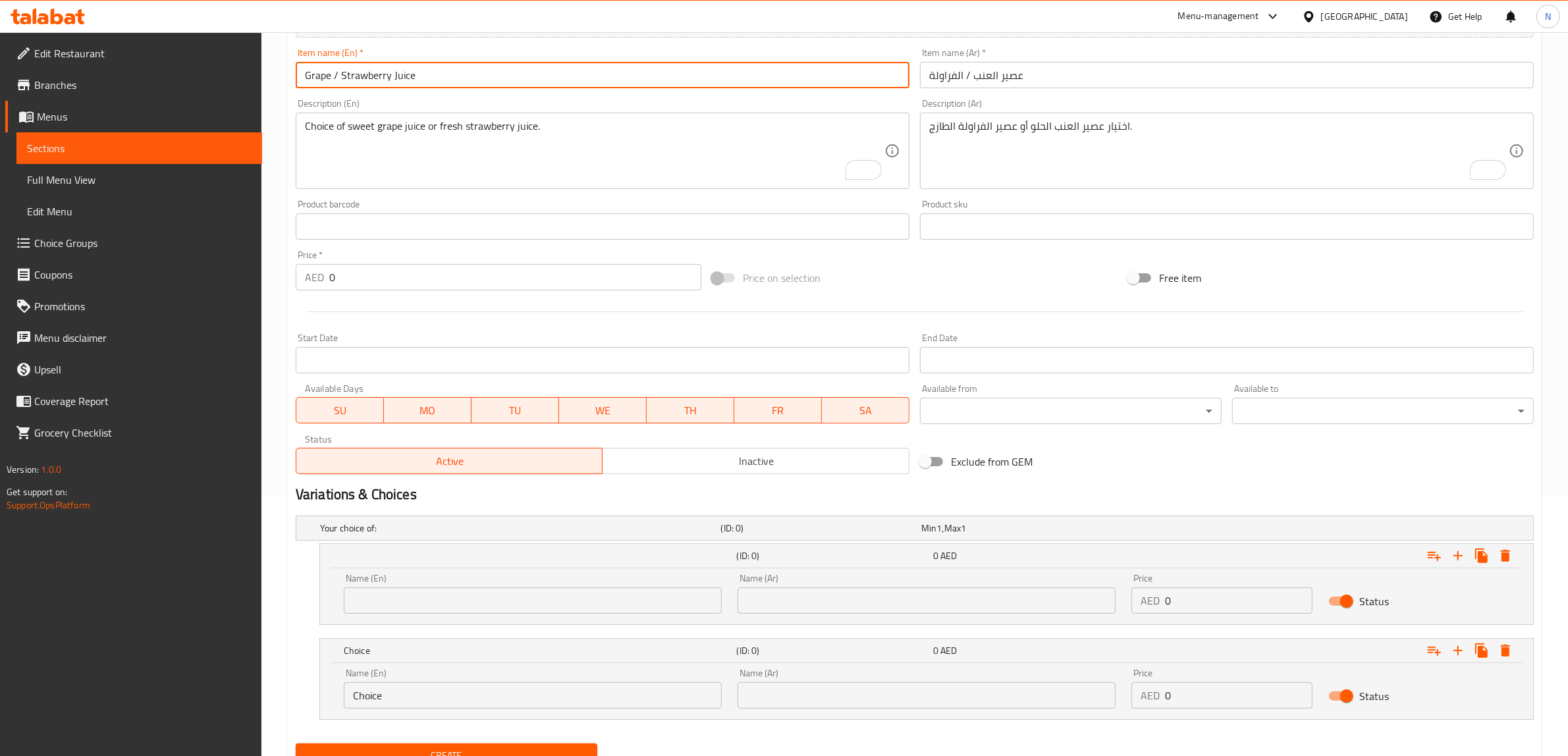
click at [317, 78] on input "Grape / Strawberry Juice" at bounding box center [602, 75] width 614 height 26
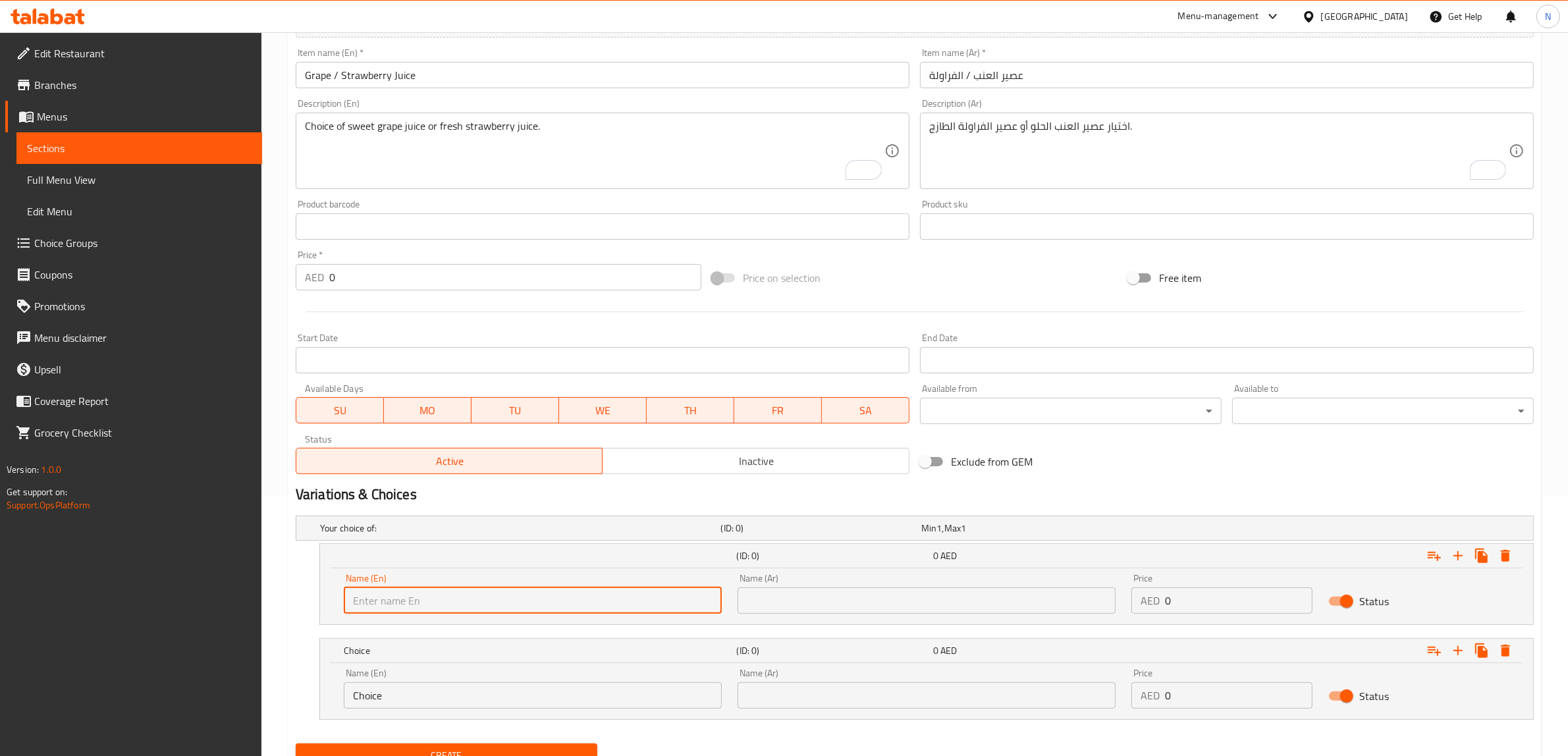
click at [396, 608] on input "text" at bounding box center [533, 600] width 378 height 26
paste input "Grape"
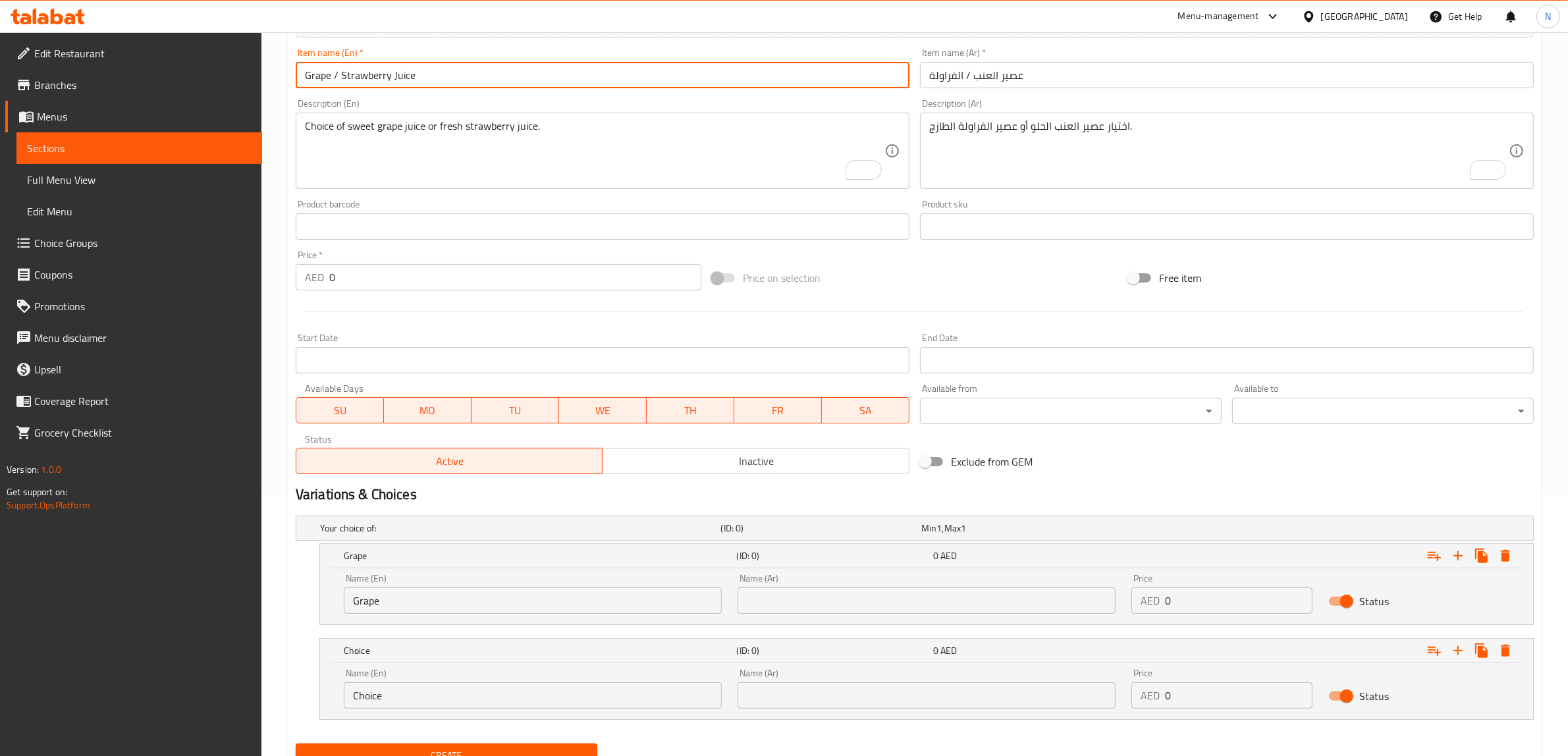
click at [389, 67] on input "Grape / Strawberry Juice" at bounding box center [602, 75] width 614 height 26
click at [399, 68] on input "Grape / Strawberry Juice" at bounding box center [602, 75] width 614 height 26
click at [399, 68] on input "Grape / Strawberry Juice" at bounding box center [602, 75] width 614 height 26
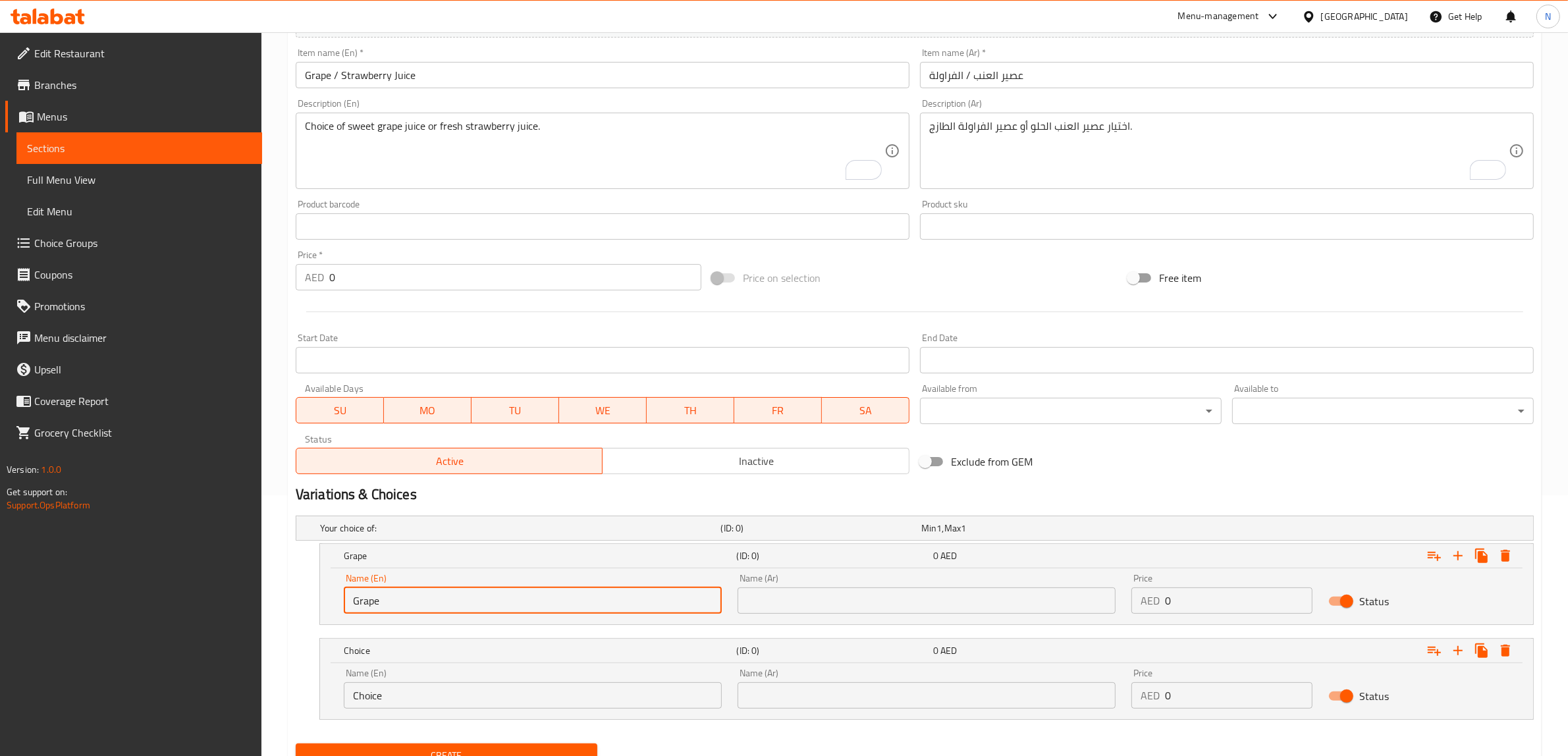
click at [461, 596] on input "Grape" at bounding box center [533, 600] width 378 height 26
paste input "Juice"
type input "Grape Juice"
click at [359, 73] on input "Grape / Strawberry Juice" at bounding box center [602, 75] width 614 height 26
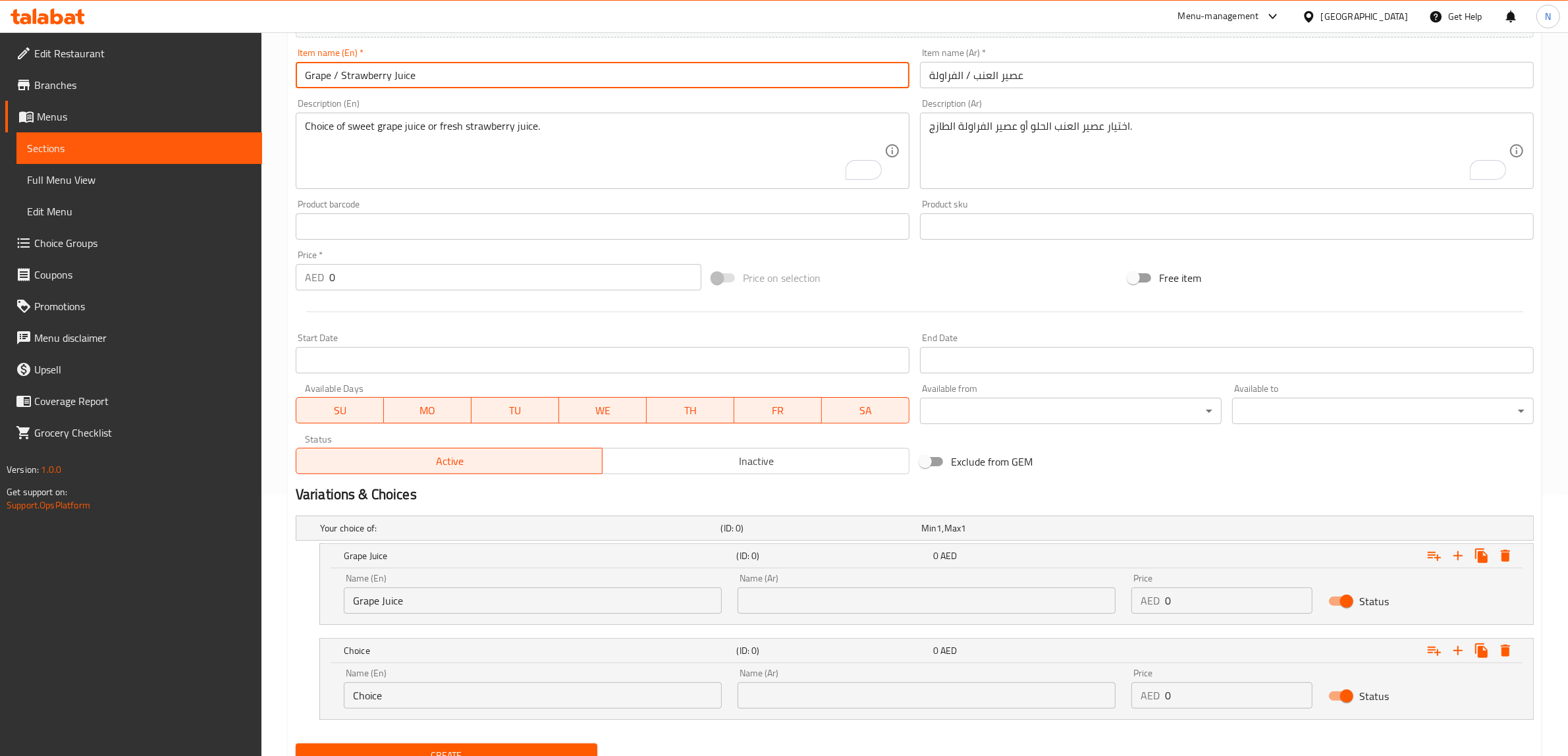
click at [359, 73] on input "Grape / Strawberry Juice" at bounding box center [602, 75] width 614 height 26
click at [448, 698] on input "Choice" at bounding box center [533, 695] width 378 height 26
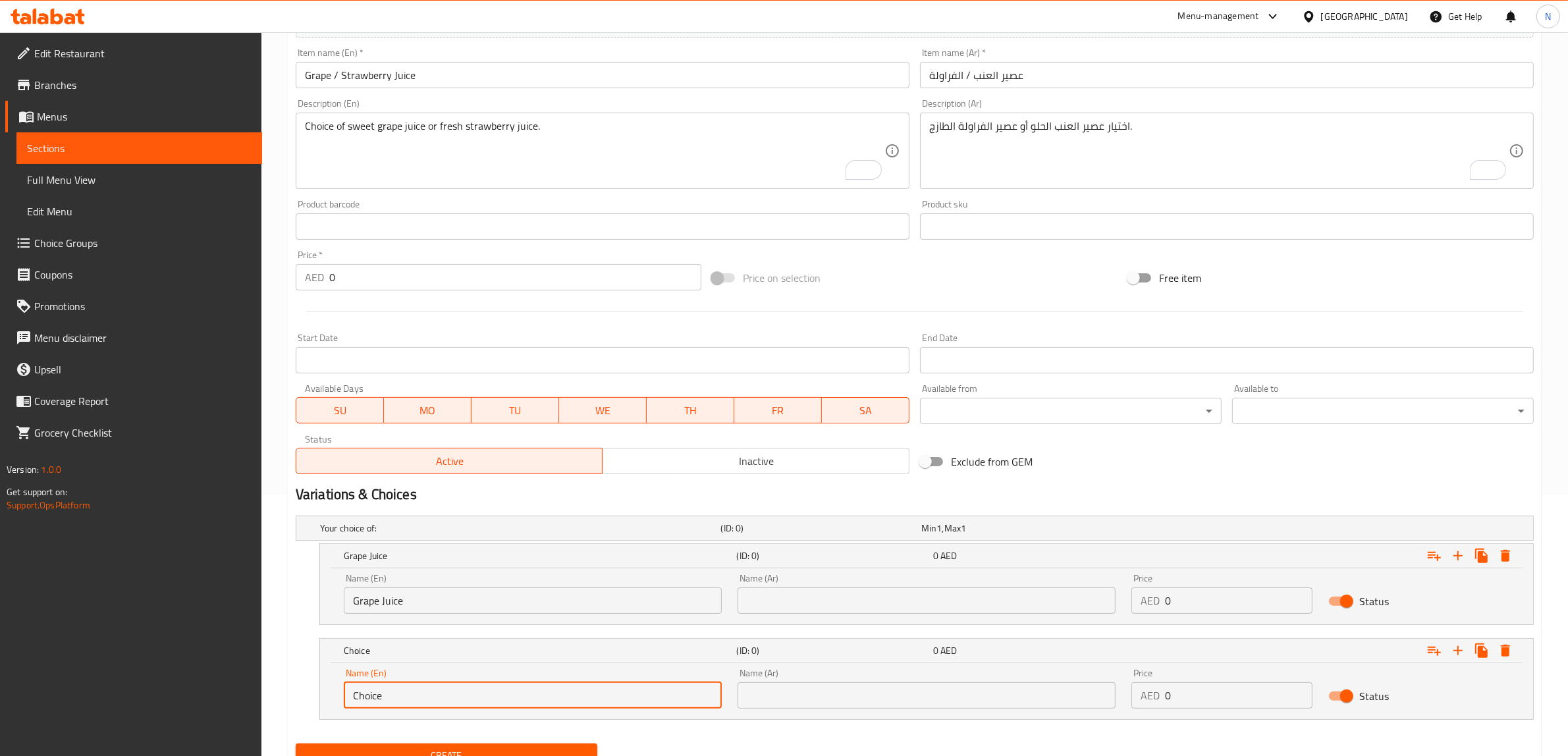
click at [448, 698] on input "Choice" at bounding box center [533, 695] width 378 height 26
paste input "Strawberry"
click at [395, 603] on input "Grape Juice" at bounding box center [533, 600] width 378 height 26
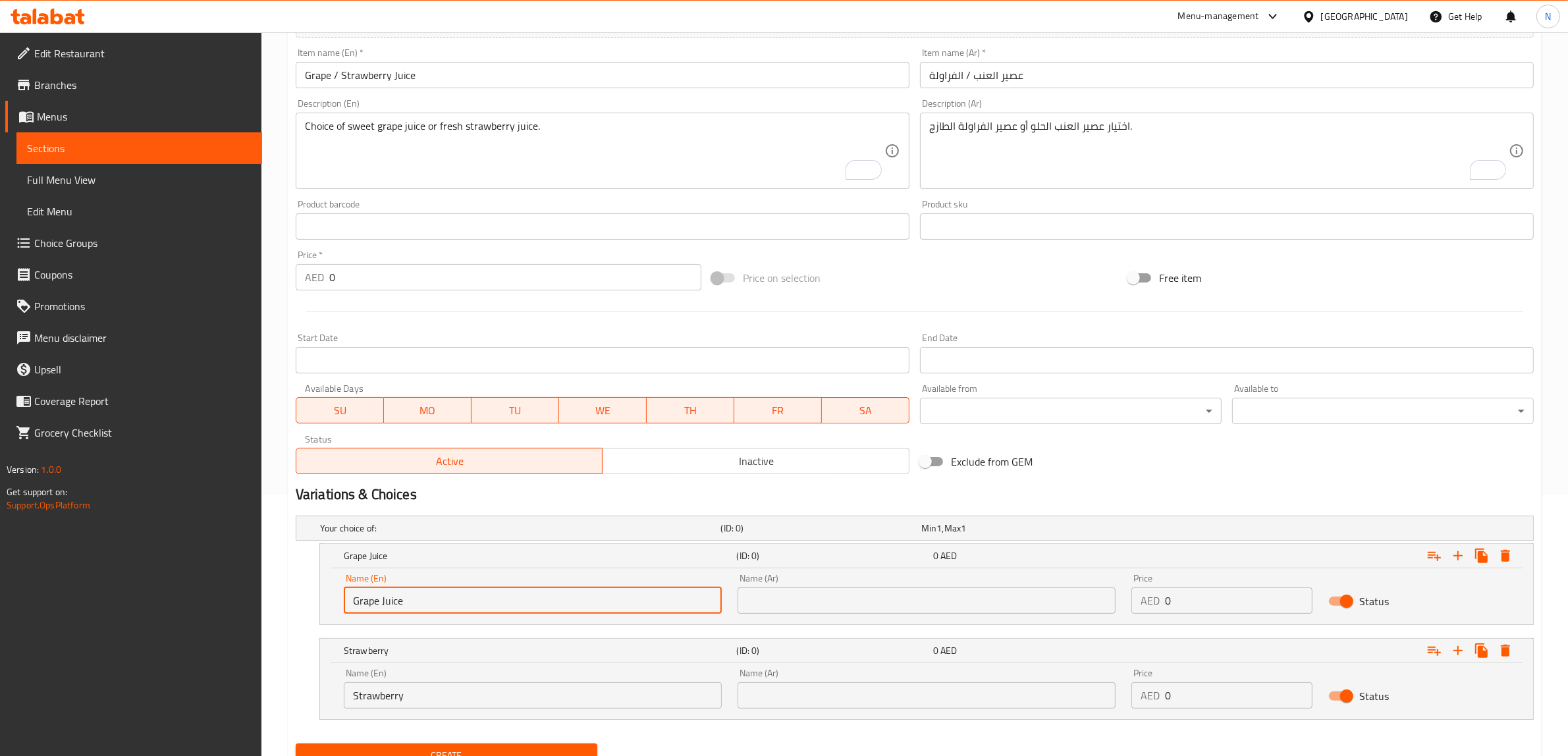
click at [395, 603] on input "Grape Juice" at bounding box center [533, 600] width 378 height 26
click at [437, 692] on input "Strawberry" at bounding box center [533, 695] width 378 height 26
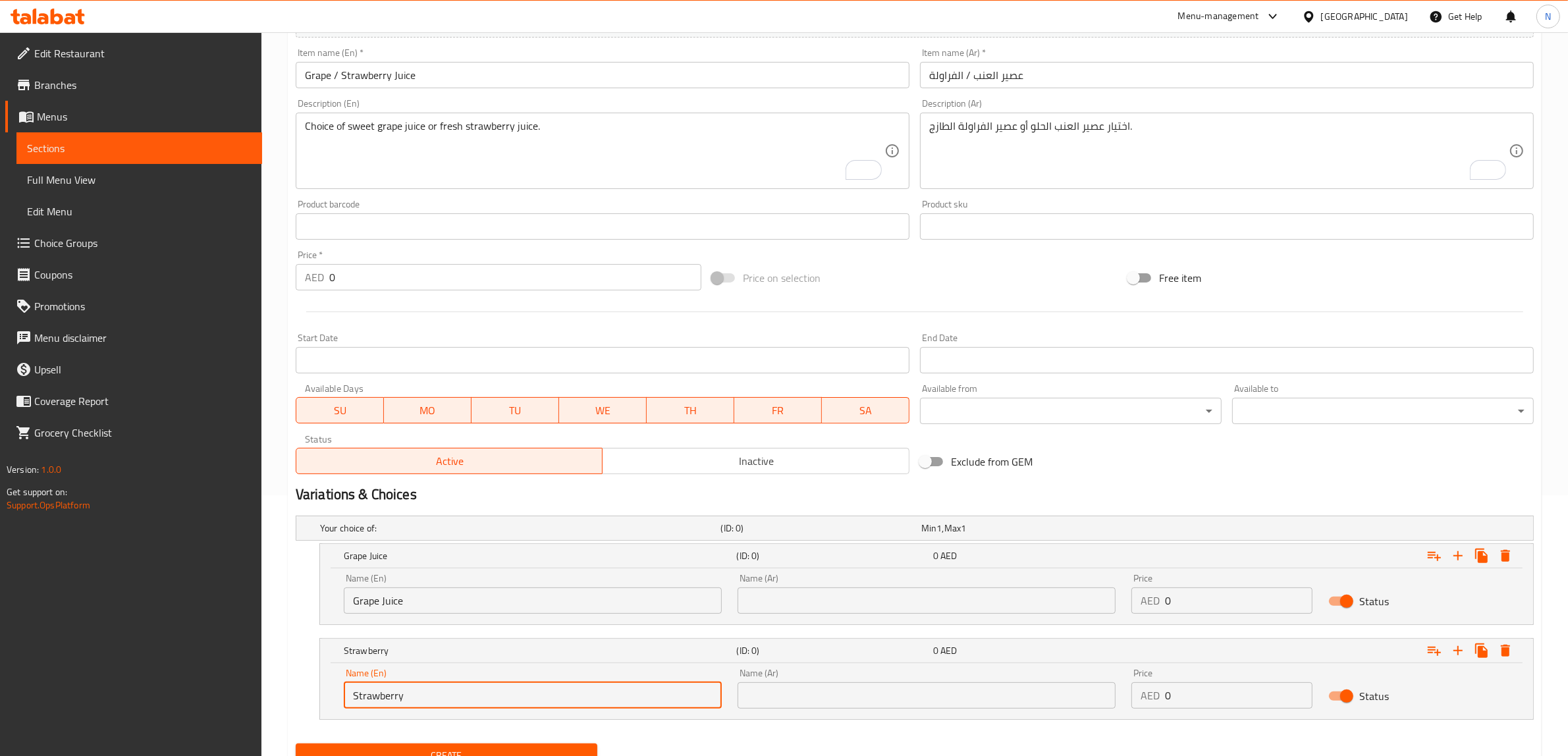
paste input "Juice"
type input "Strawberry Juice"
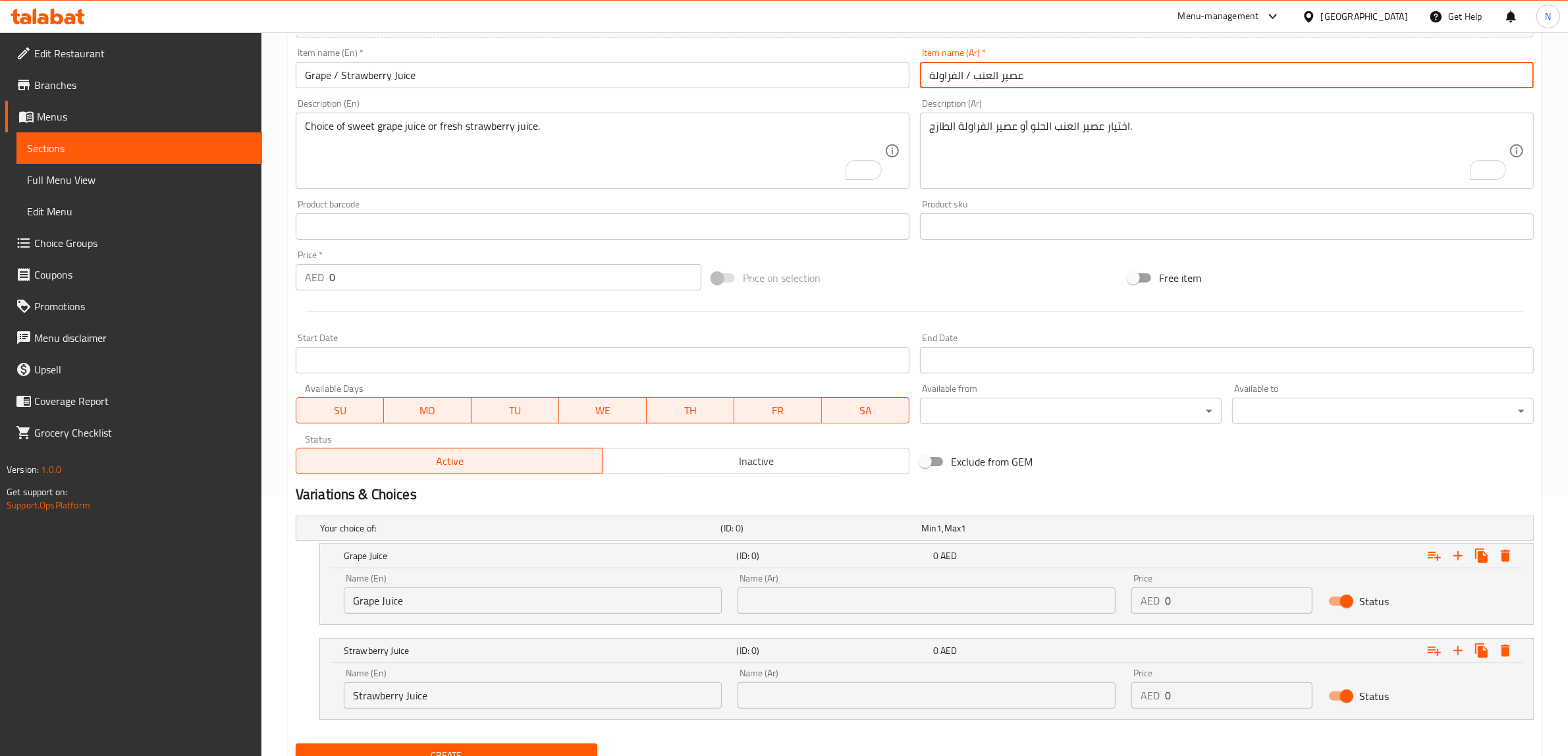
drag, startPoint x: 975, startPoint y: 74, endPoint x: 1035, endPoint y: 77, distance: 60.1
click at [1035, 77] on input "عصير العنب / الفراولة" at bounding box center [1226, 75] width 614 height 26
click at [826, 609] on input "text" at bounding box center [926, 600] width 378 height 26
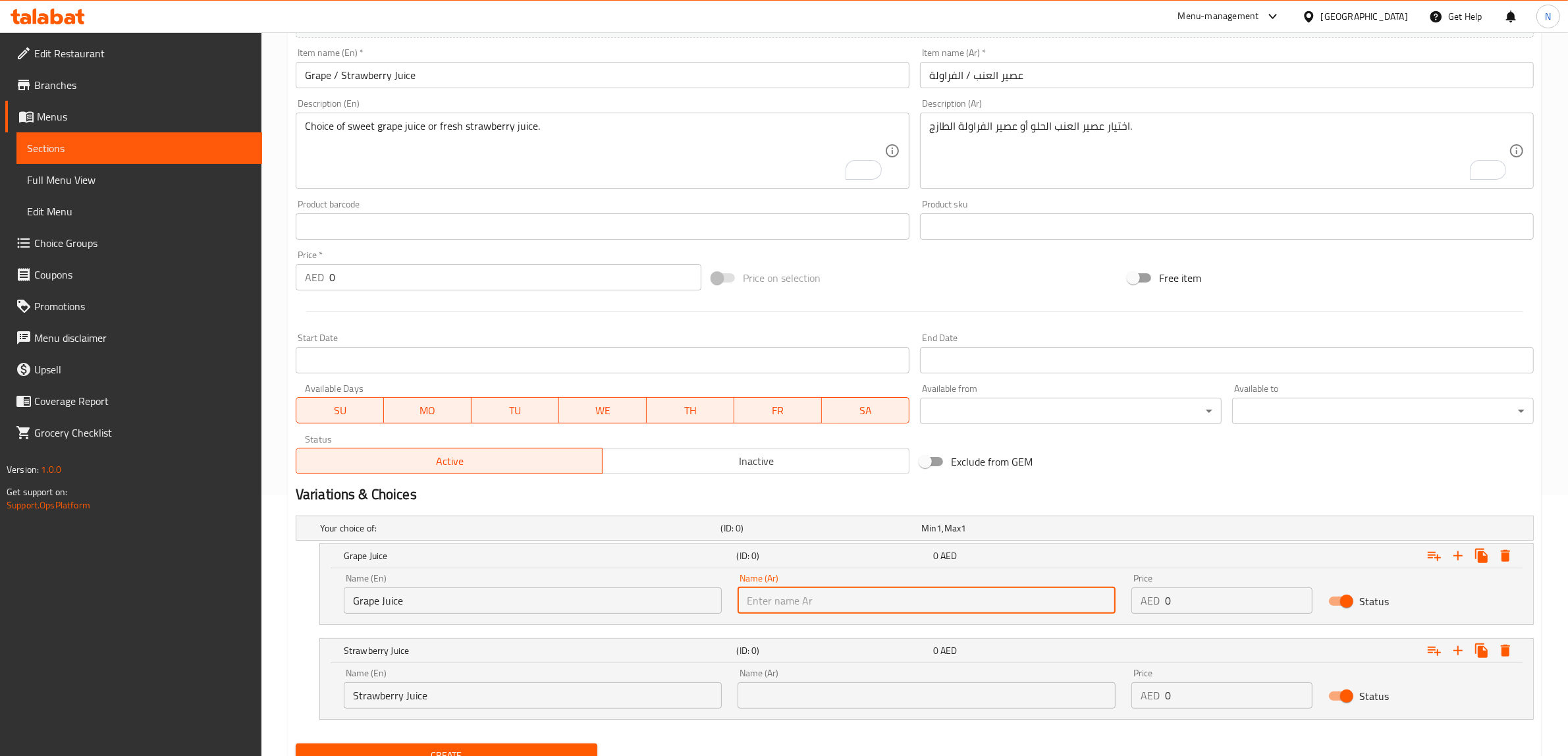
paste input "عصير العنب"
type input "عصير العنب"
click at [818, 692] on input "text" at bounding box center [926, 695] width 378 height 26
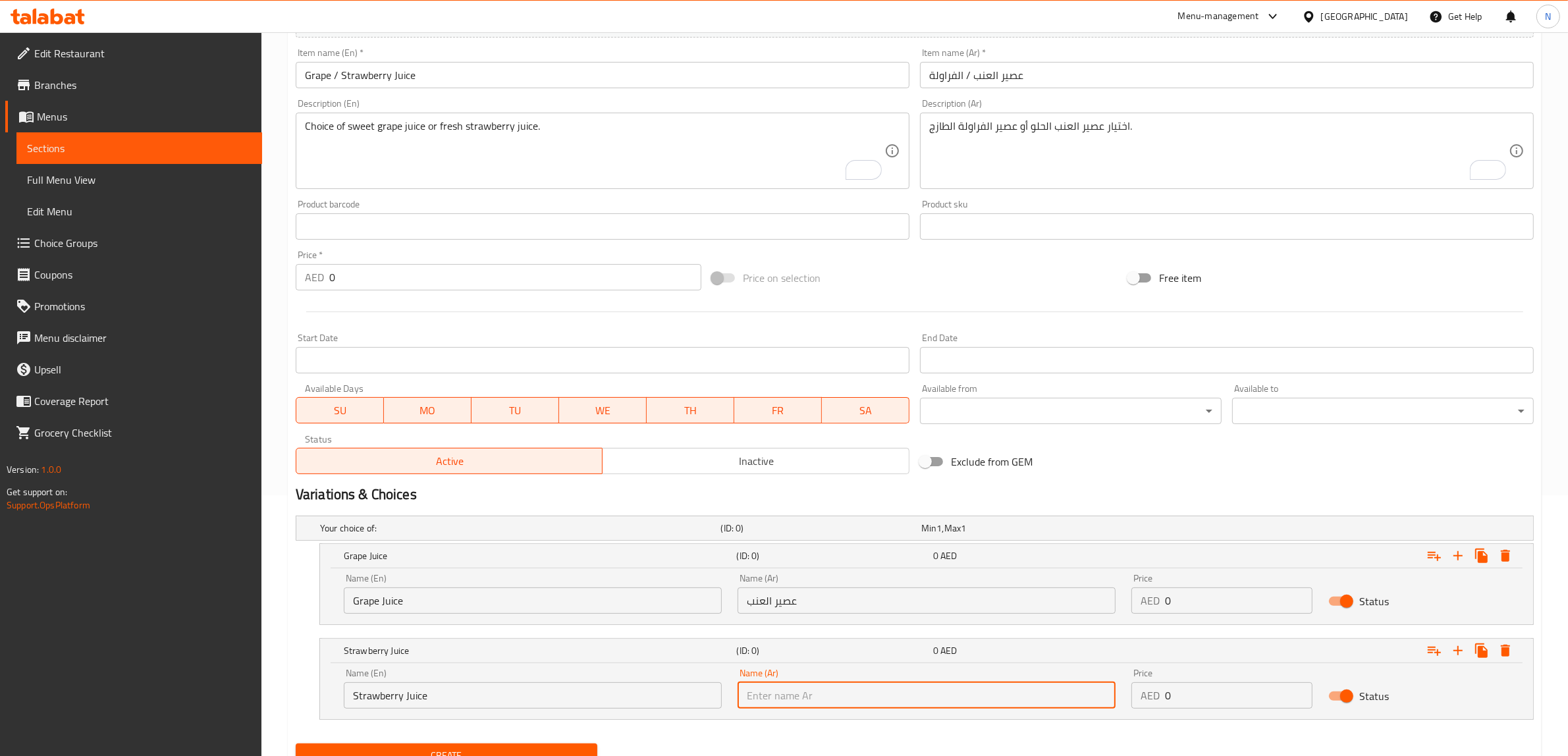
paste input "عصير العنب"
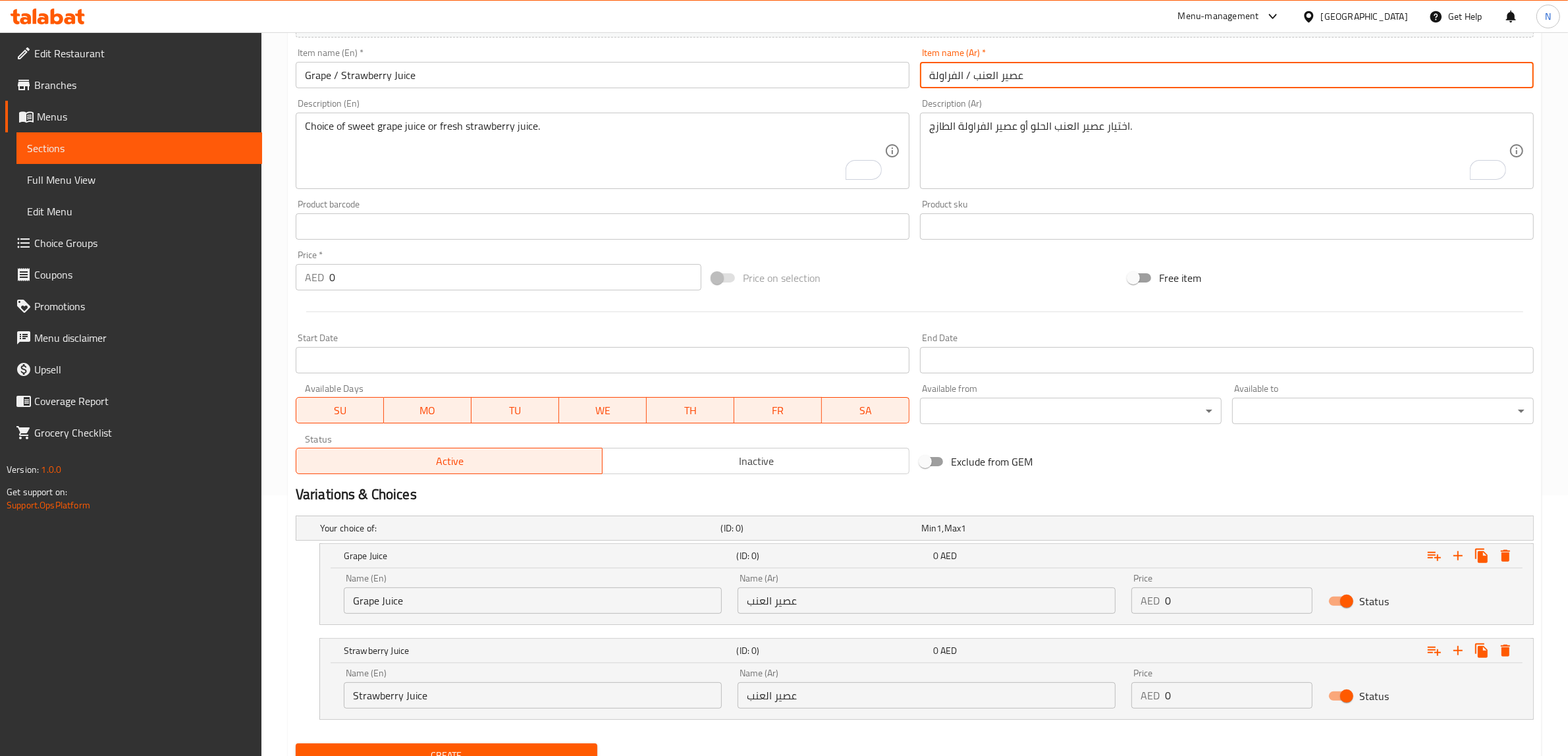
click at [948, 73] on input "عصير العنب / الفراولة" at bounding box center [1226, 75] width 614 height 26
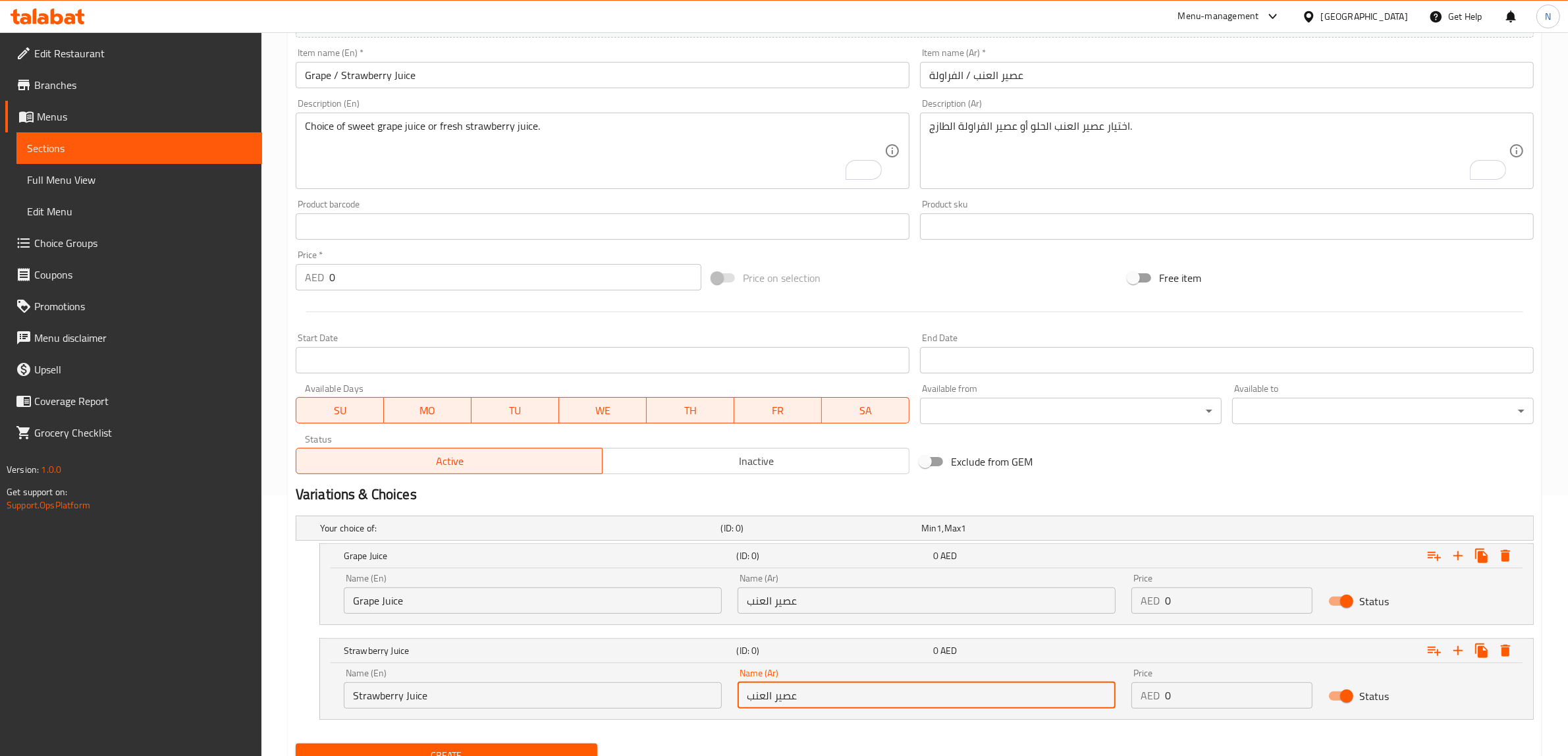
click at [751, 696] on input "عصير العنب" at bounding box center [926, 695] width 378 height 26
paste input "لفراولة"
click at [762, 696] on input "عصير العنب" at bounding box center [926, 695] width 378 height 26
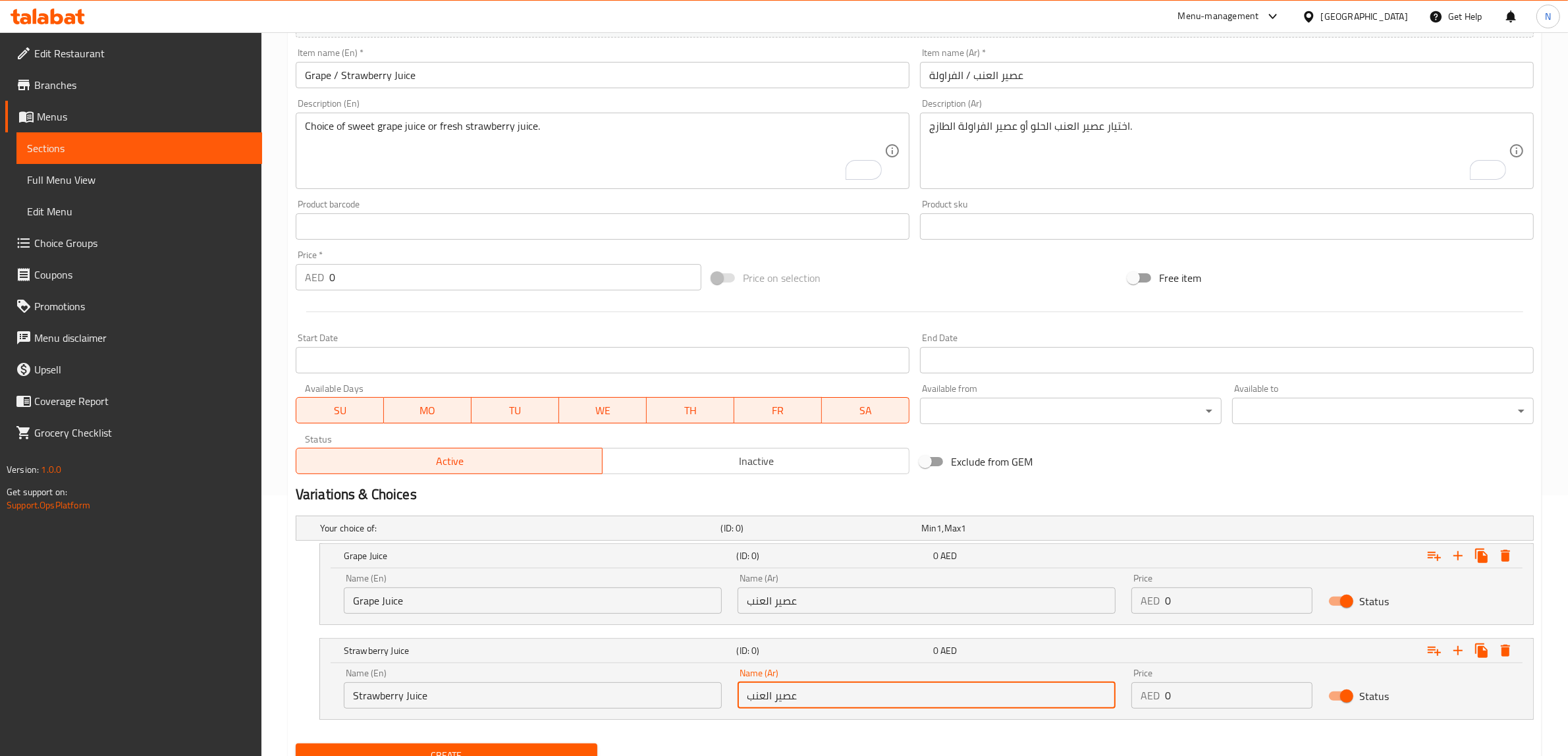
paste input "فراولة"
type input "عصير الفراولة"
click at [1196, 603] on input "0" at bounding box center [1238, 600] width 148 height 26
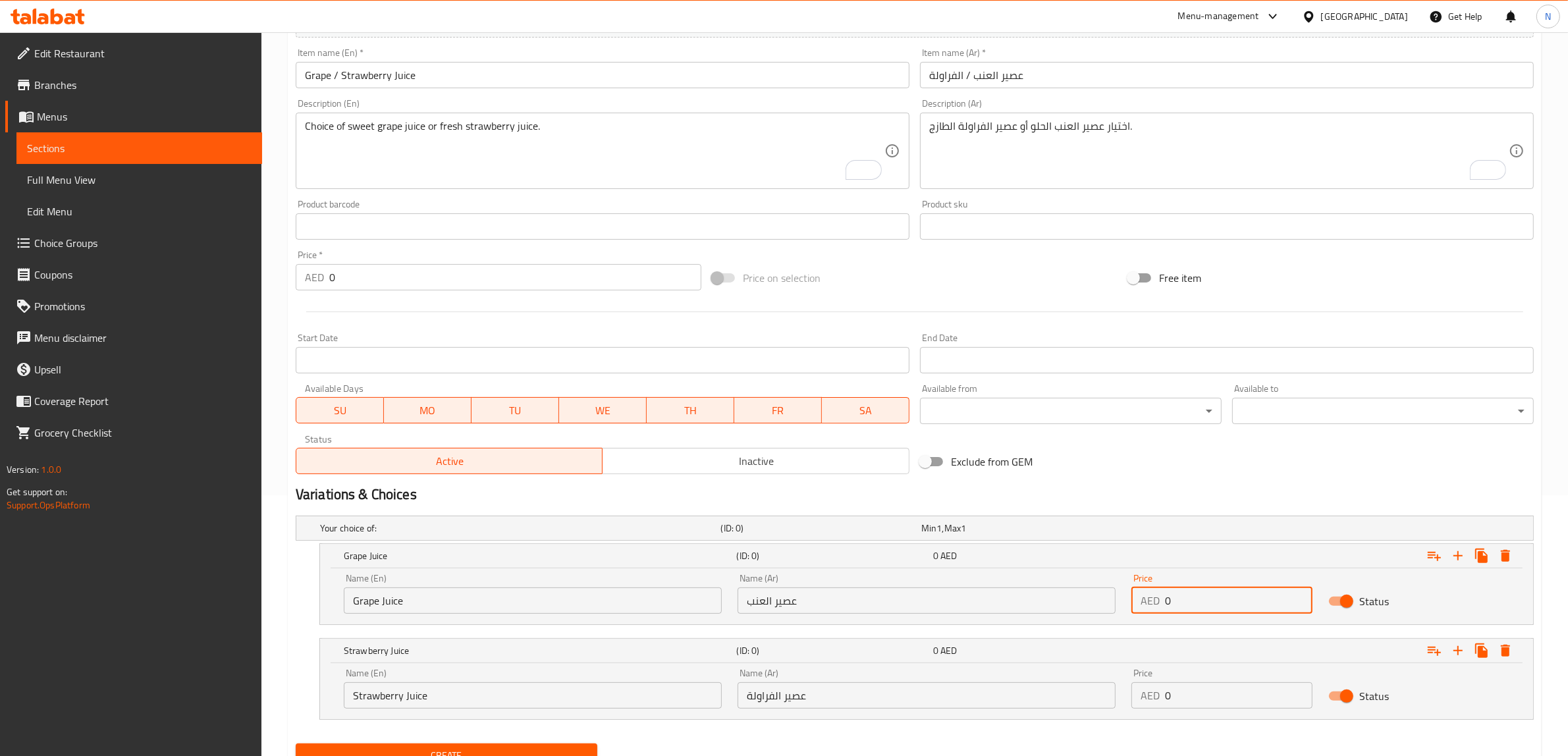
click at [1196, 603] on input "0" at bounding box center [1238, 600] width 148 height 26
type input "11"
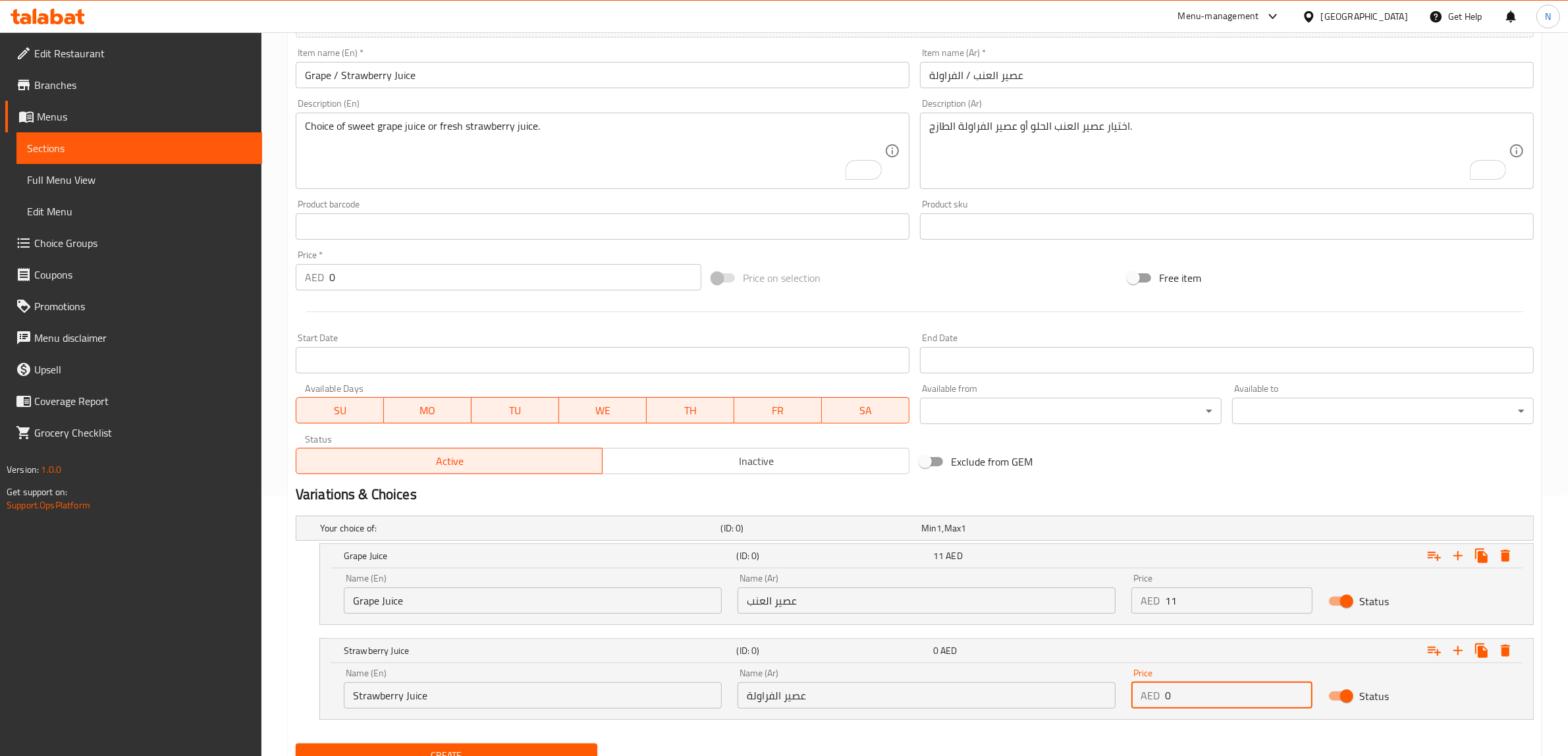
click at [1204, 695] on input "0" at bounding box center [1238, 695] width 148 height 26
type input "11"
click at [296, 743] on button "Create" at bounding box center [447, 755] width 302 height 25
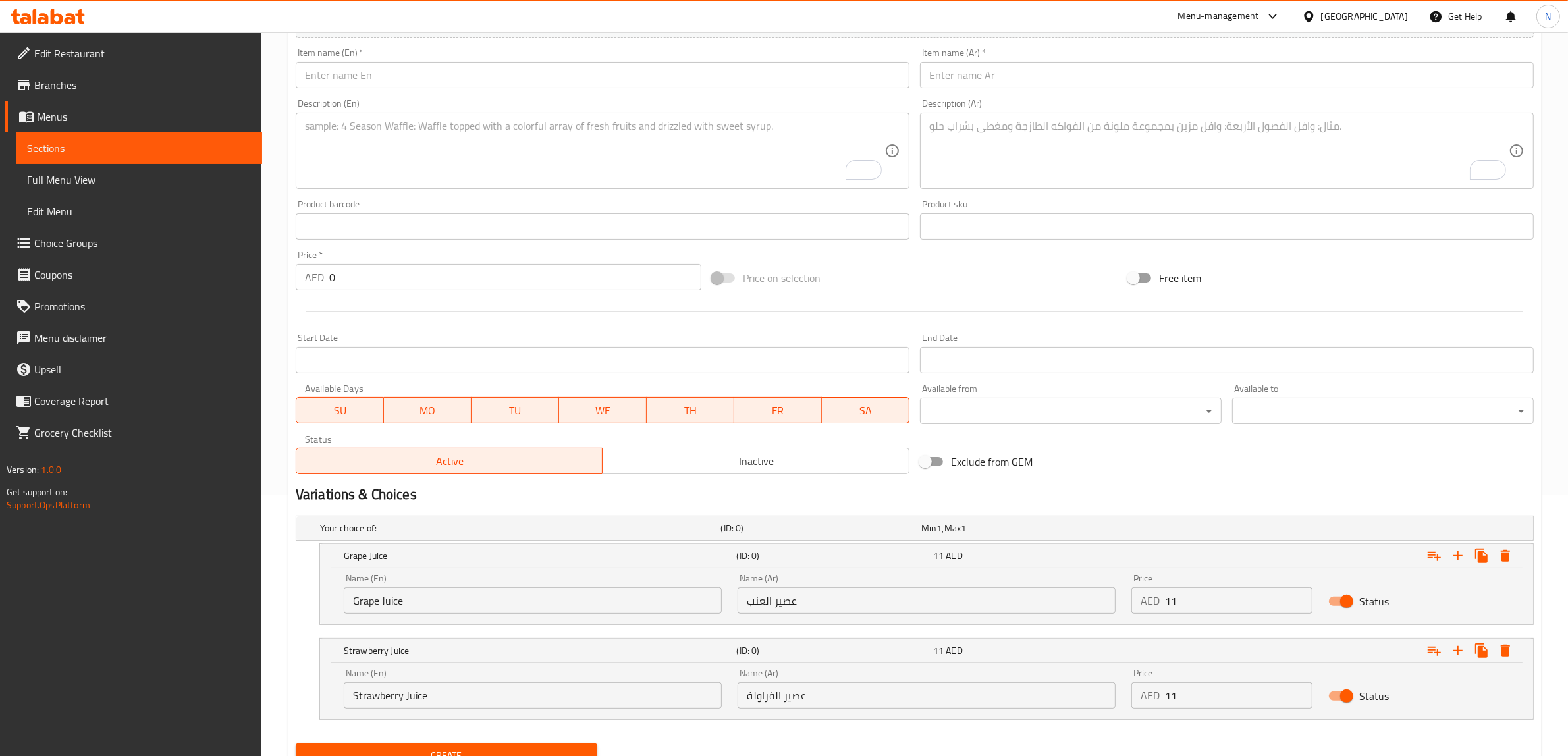
click at [654, 71] on input "text" at bounding box center [602, 75] width 614 height 26
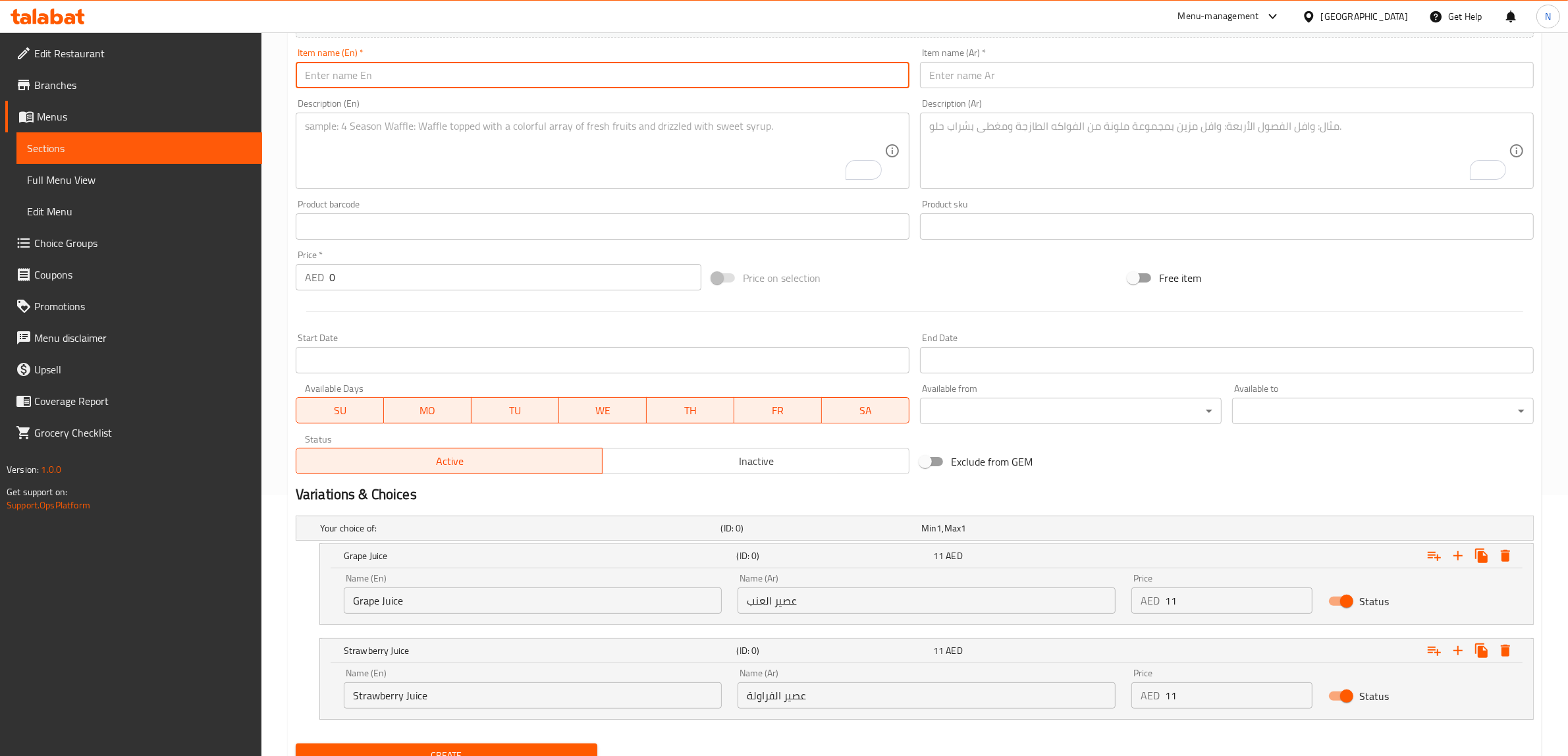
paste input "Pineapple Juice"
type input "Pineapple Juice"
click at [685, 139] on textarea "To enrich screen reader interactions, please activate Accessibility in Grammarl…" at bounding box center [594, 151] width 579 height 62
paste textarea "Sweet and tangy fresh pineapple juice."
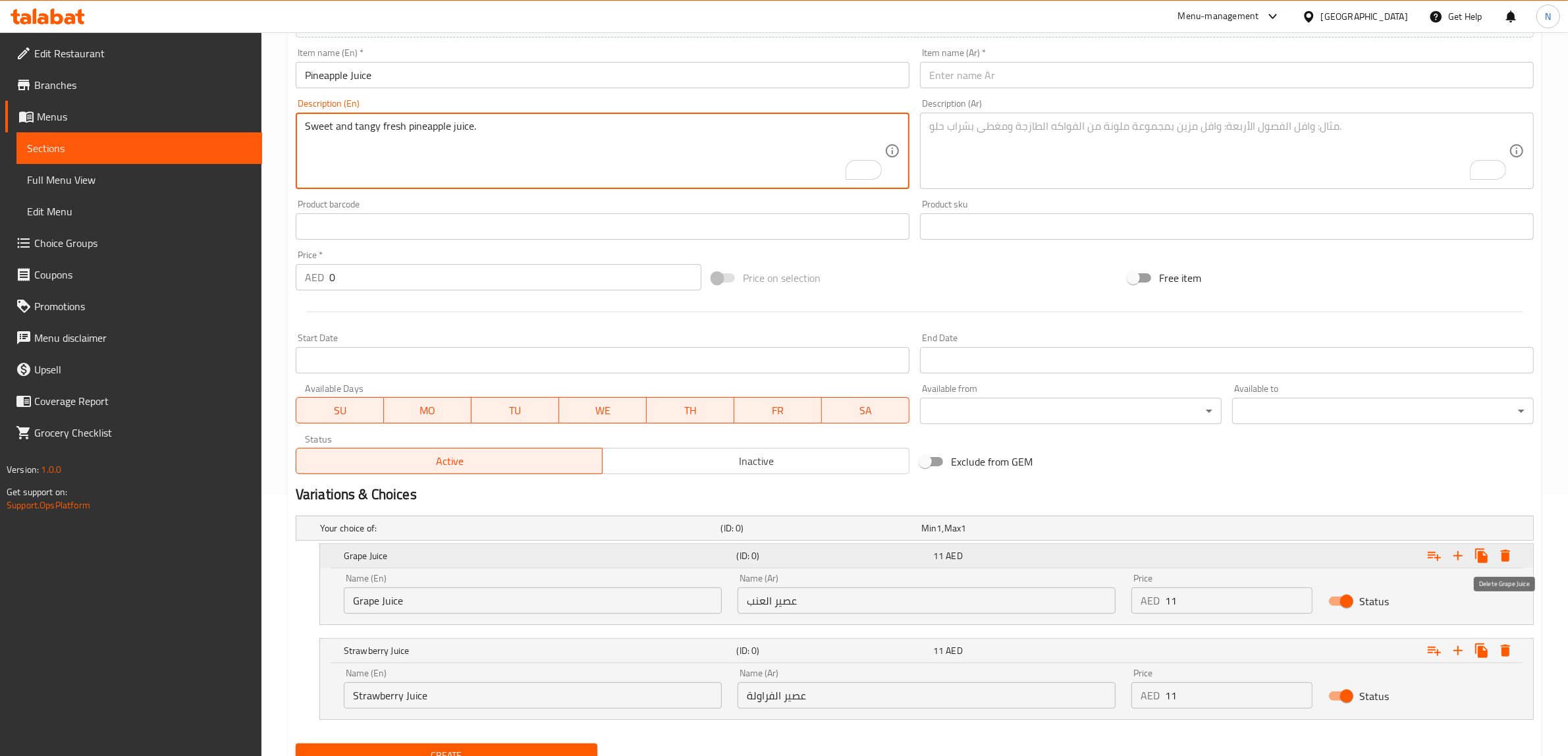
type textarea "Sweet and tangy fresh pineapple juice."
click at [1506, 557] on icon "Expand" at bounding box center [1505, 556] width 9 height 12
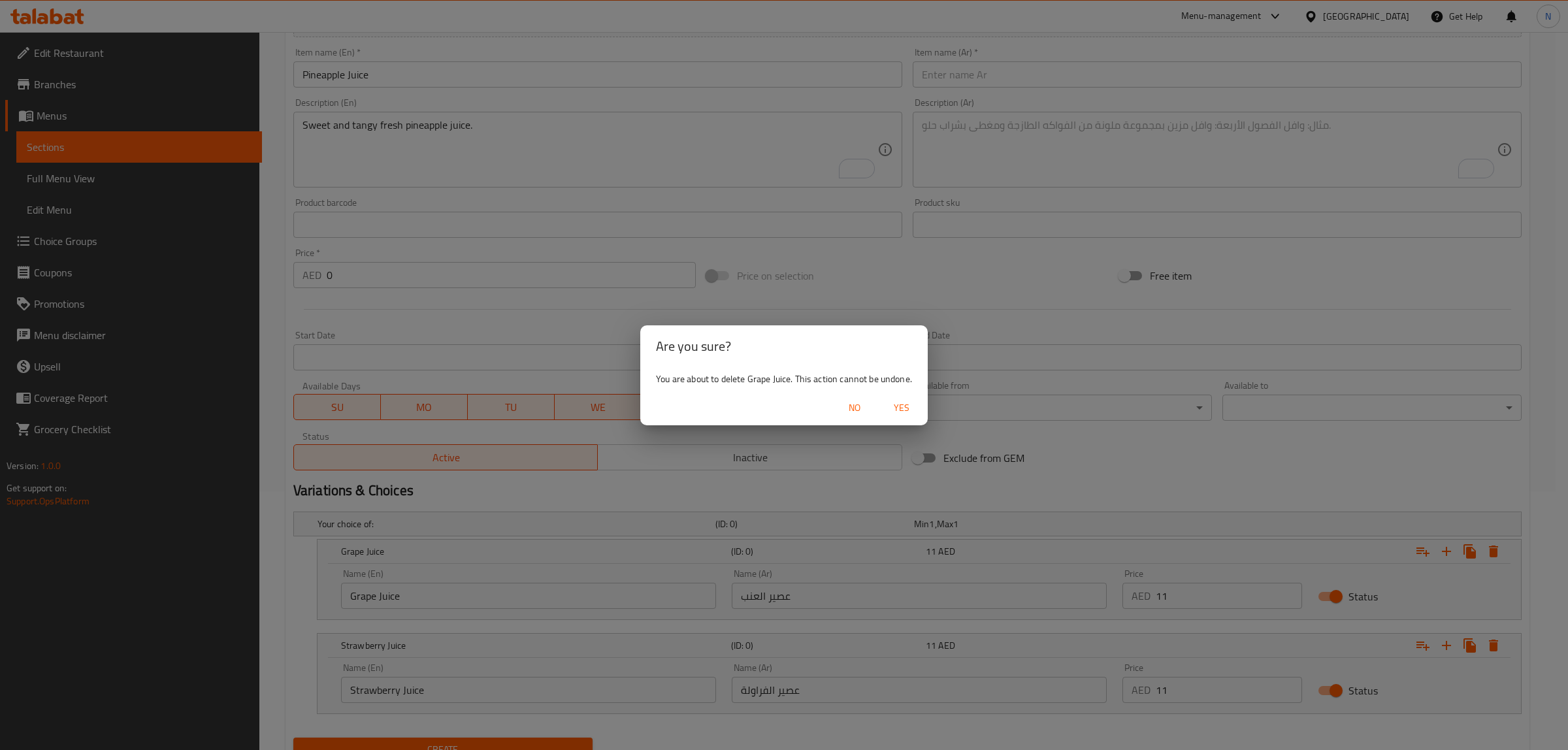
click at [902, 405] on span "Yes" at bounding box center [902, 408] width 31 height 16
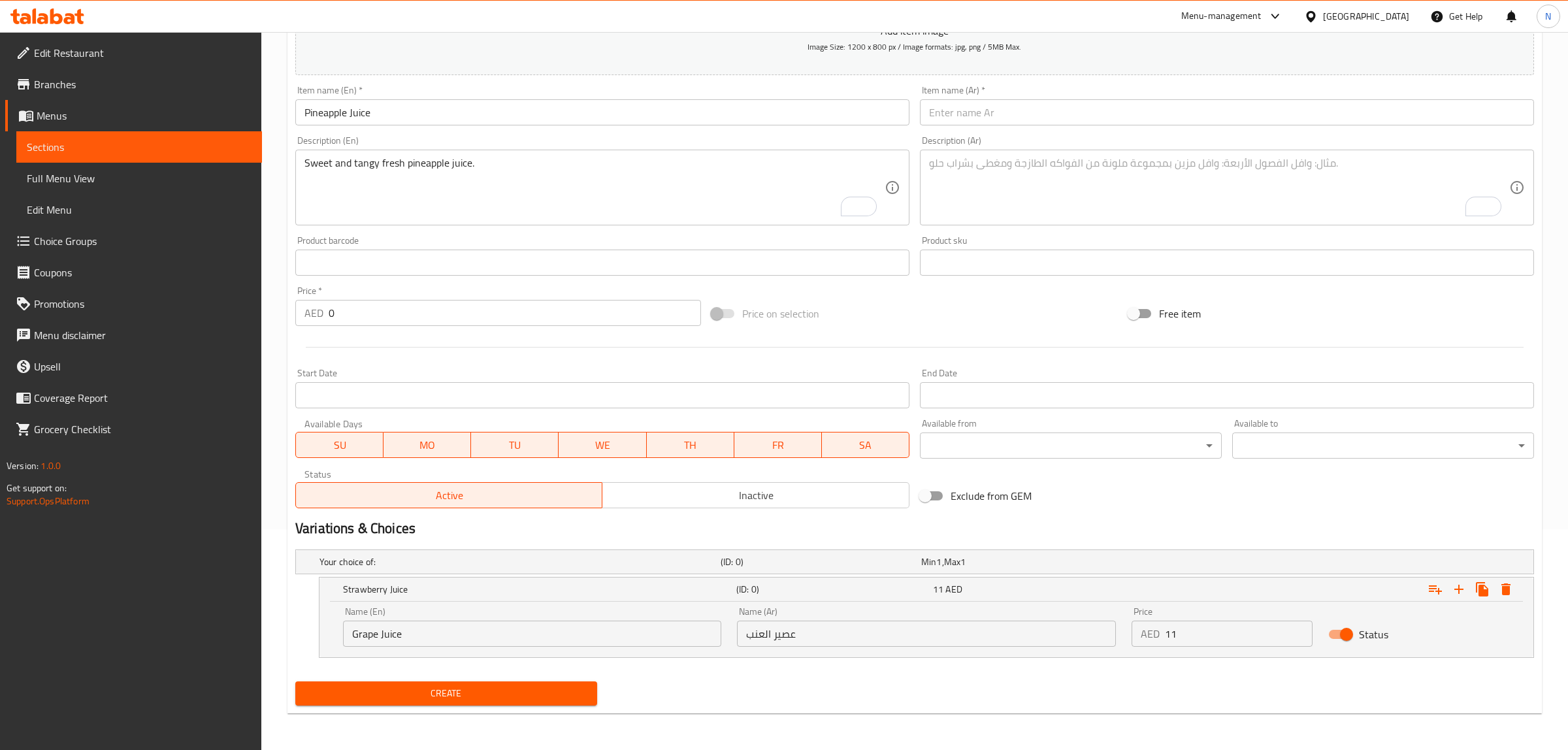
scroll to position [220, 0]
click at [1501, 595] on icon "Expand" at bounding box center [1493, 589] width 16 height 16
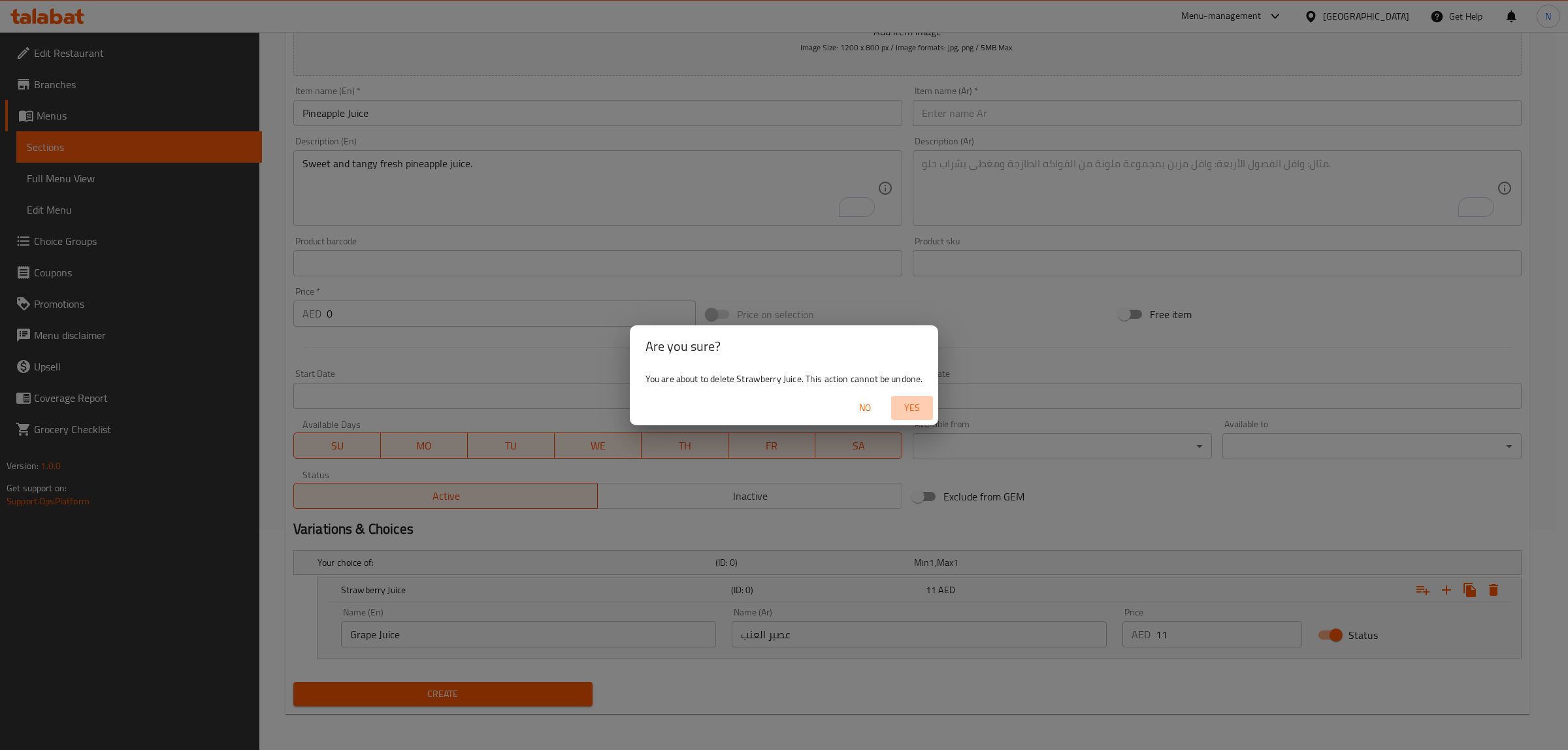
click at [903, 396] on button "Yes" at bounding box center [912, 408] width 42 height 25
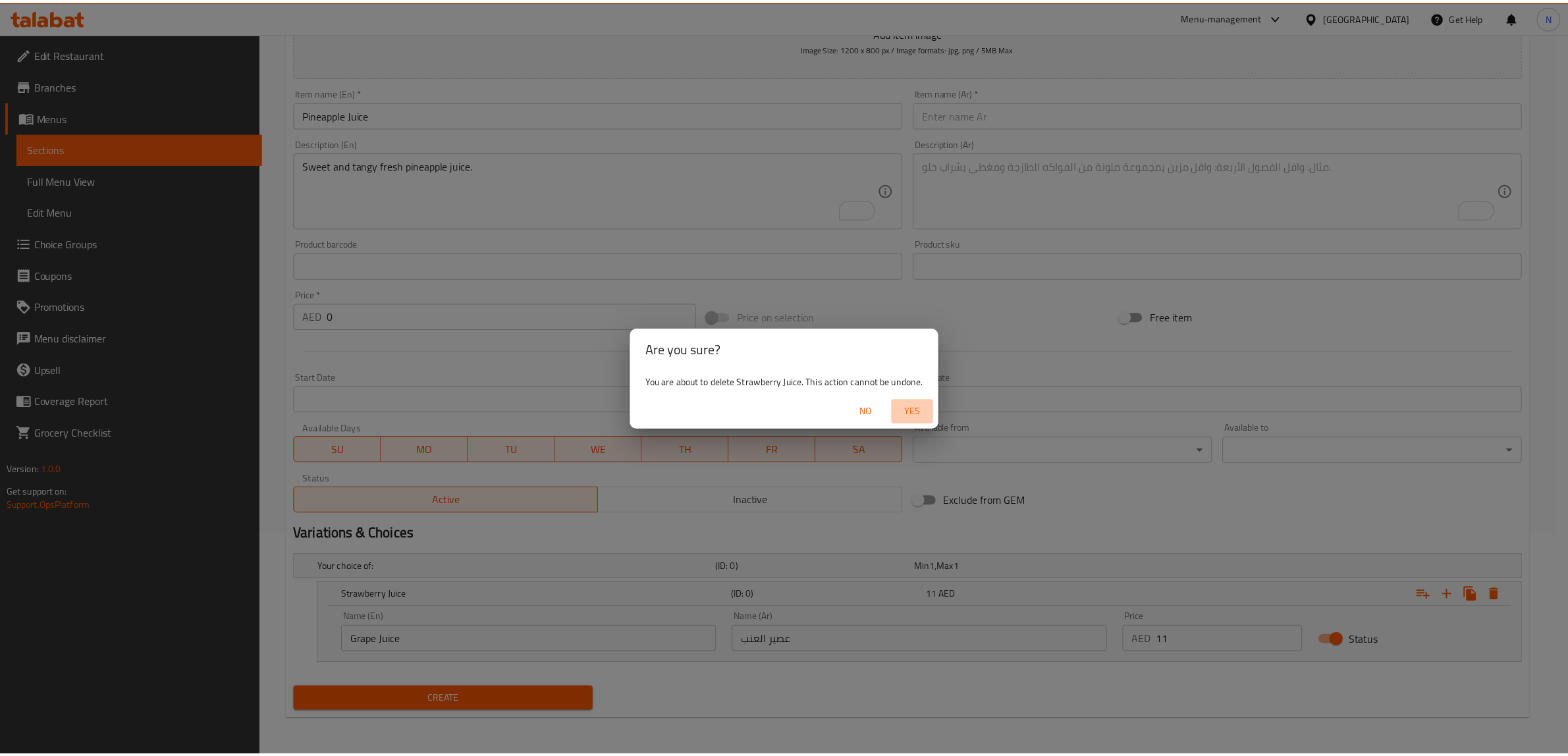
scroll to position [172, 0]
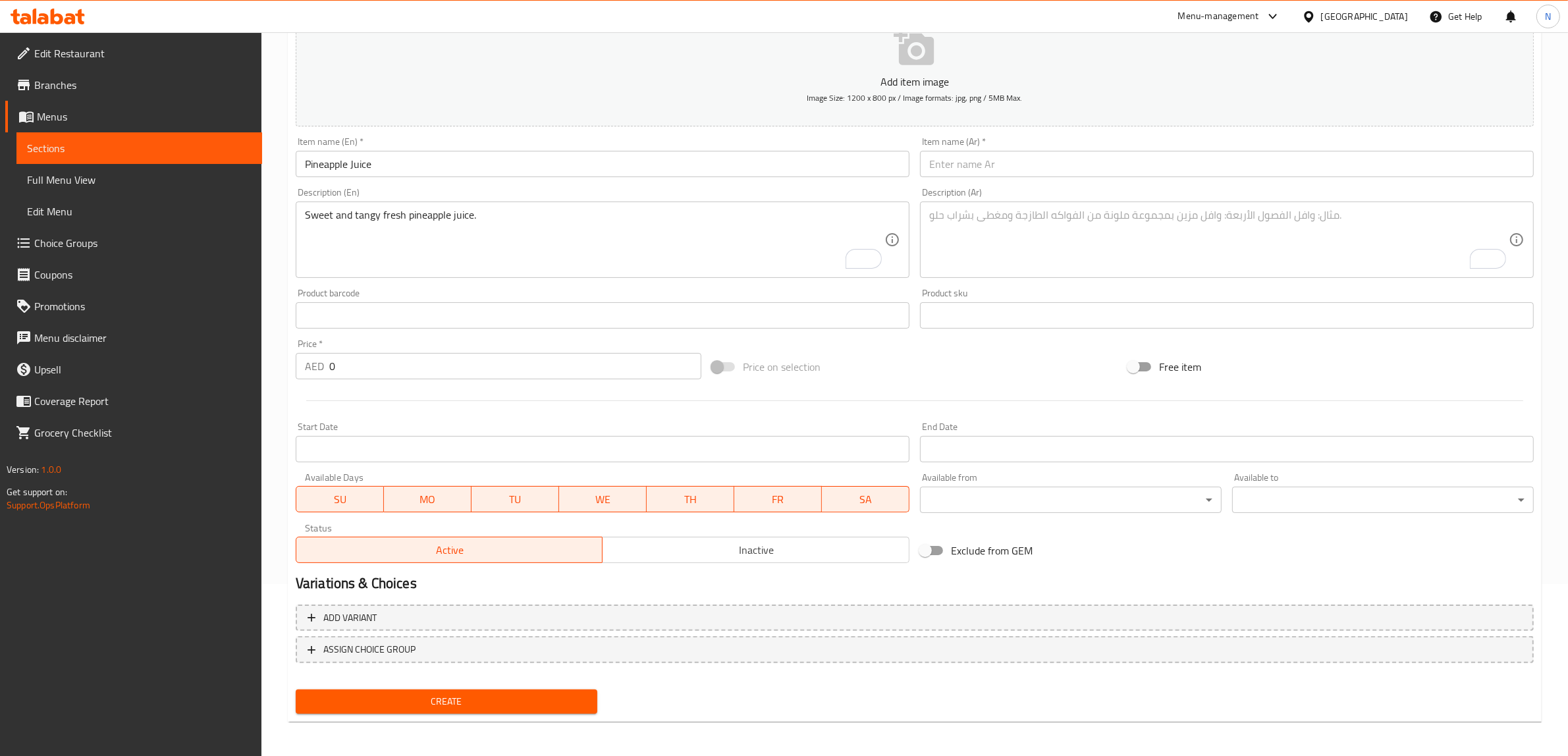
click at [377, 366] on input "0" at bounding box center [515, 366] width 372 height 26
type input "11"
click at [1012, 175] on input "text" at bounding box center [1226, 163] width 614 height 26
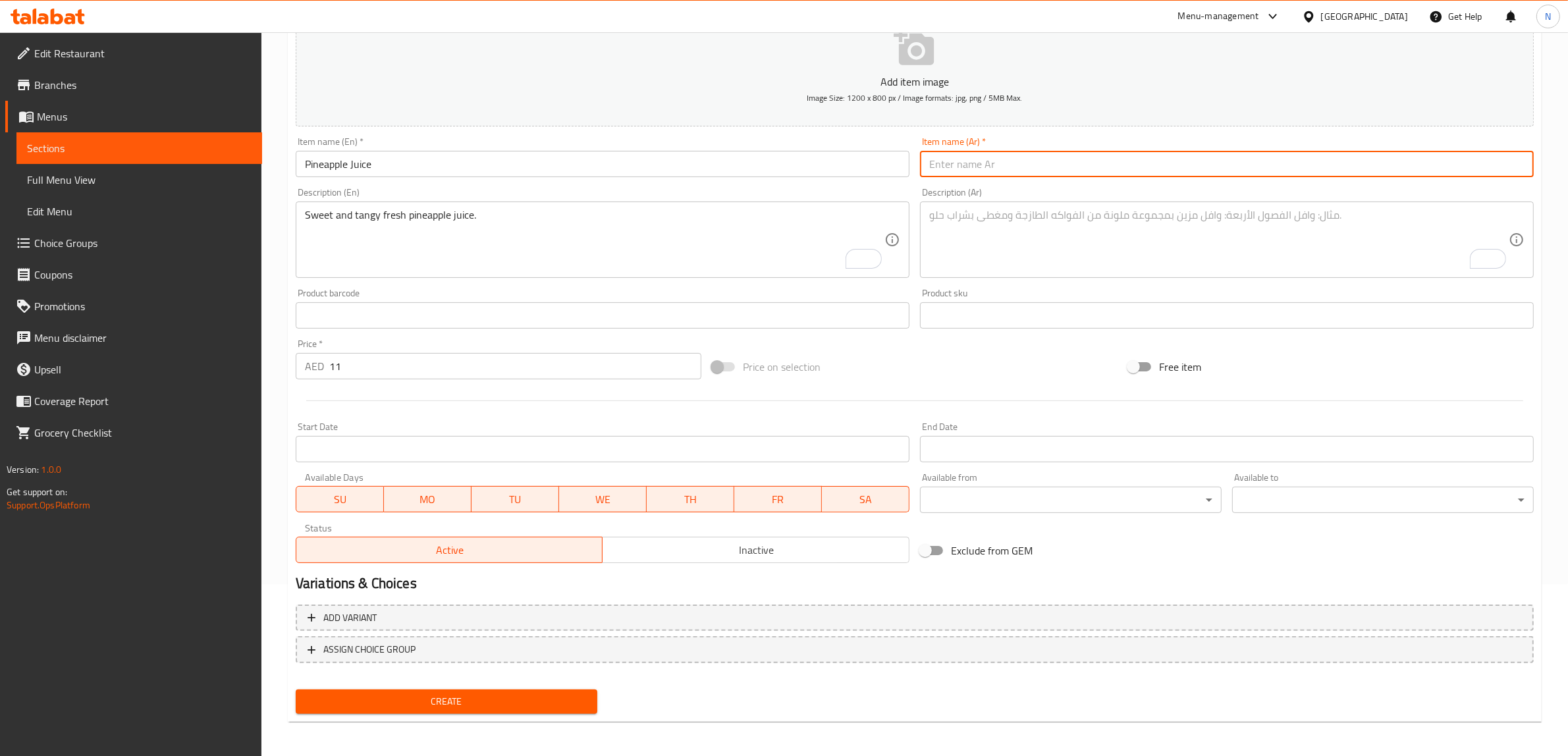
type input "غ"
click at [935, 162] on input "عصير مانجو" at bounding box center [1226, 163] width 614 height 26
type input "عصير أناناس"
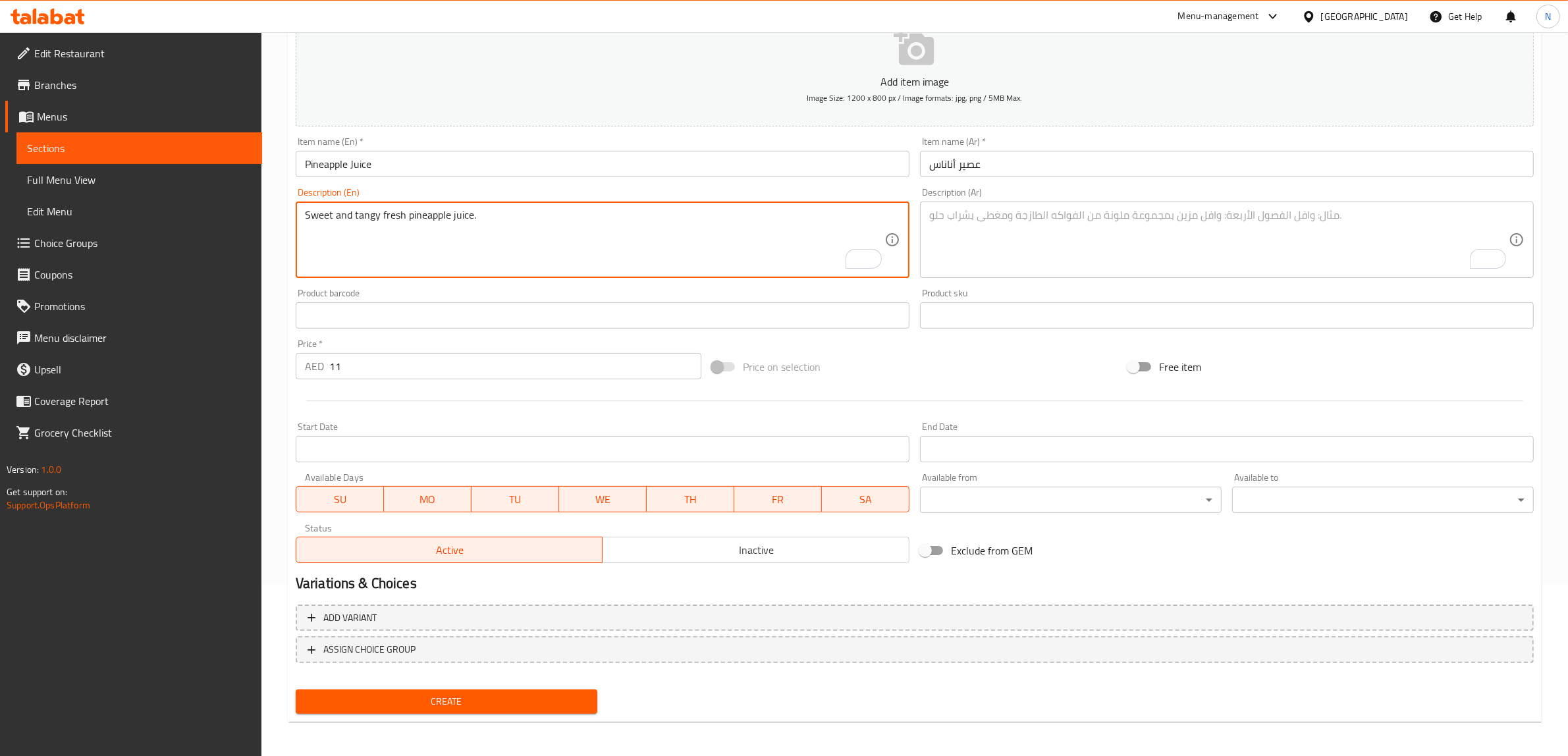
click at [587, 229] on textarea "Sweet and tangy fresh pineapple juice." at bounding box center [594, 240] width 579 height 62
click at [1027, 247] on textarea "To enrich screen reader interactions, please activate Accessibility in Grammarl…" at bounding box center [1218, 240] width 579 height 62
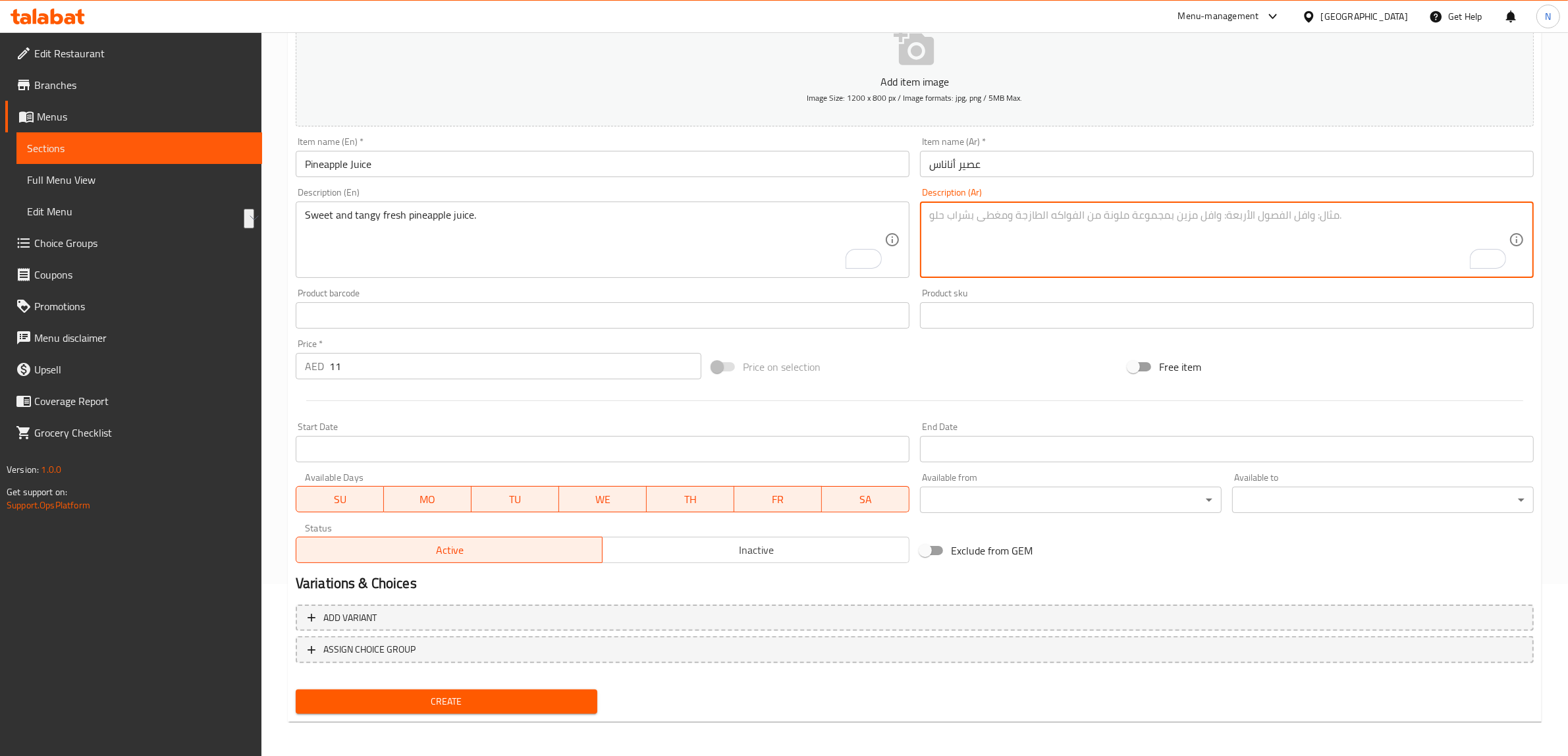
paste textarea "عصير الأناناس الطازج الحلو والحامض."
click at [946, 216] on textarea "عصير الأناناس الطازج الحلو والحامض." at bounding box center [1218, 240] width 579 height 62
type textarea "عصير الأناناس الطازج الحلو والمنعش."
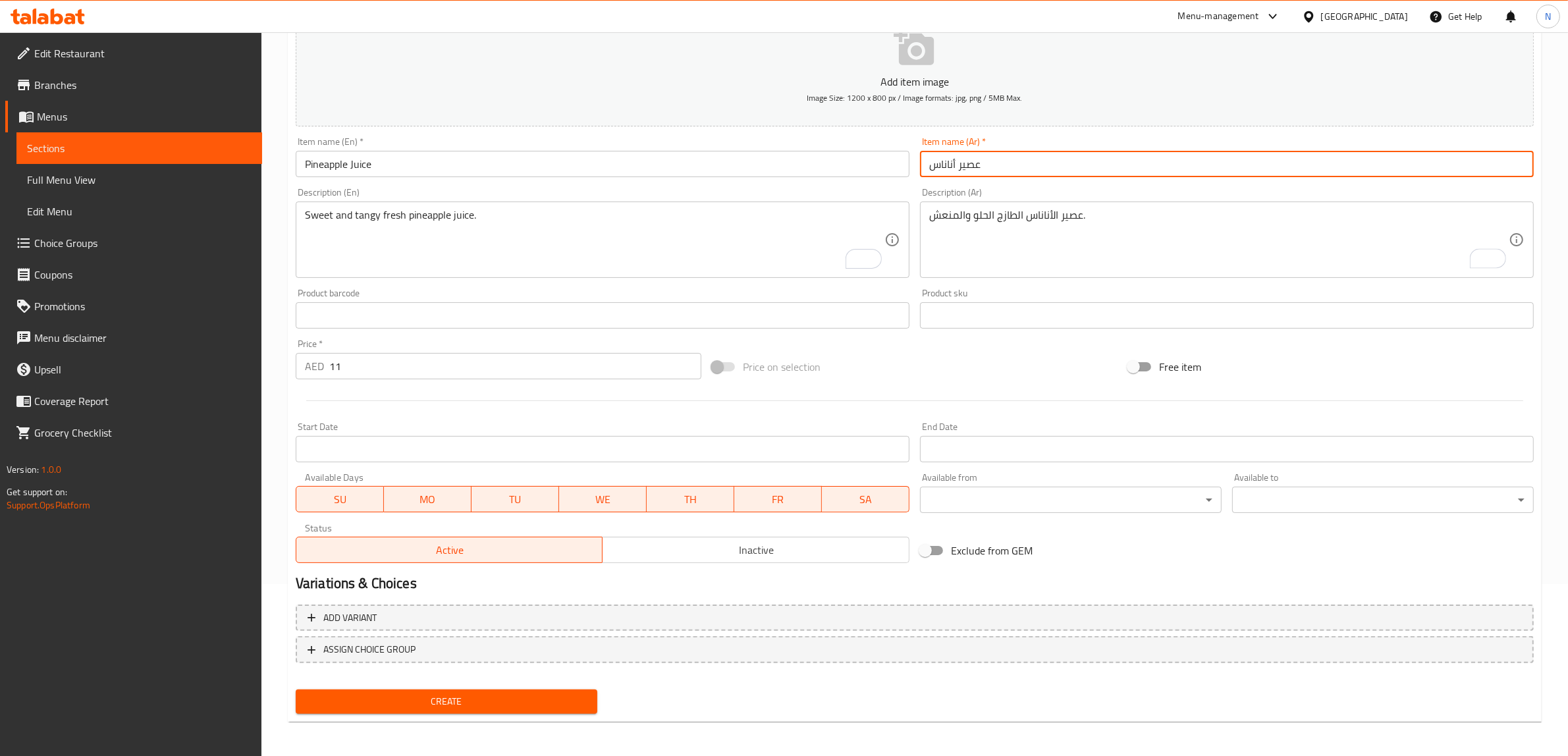
click at [1030, 168] on input "عصير أناناس" at bounding box center [1226, 163] width 614 height 26
click at [296, 689] on button "Create" at bounding box center [447, 701] width 302 height 25
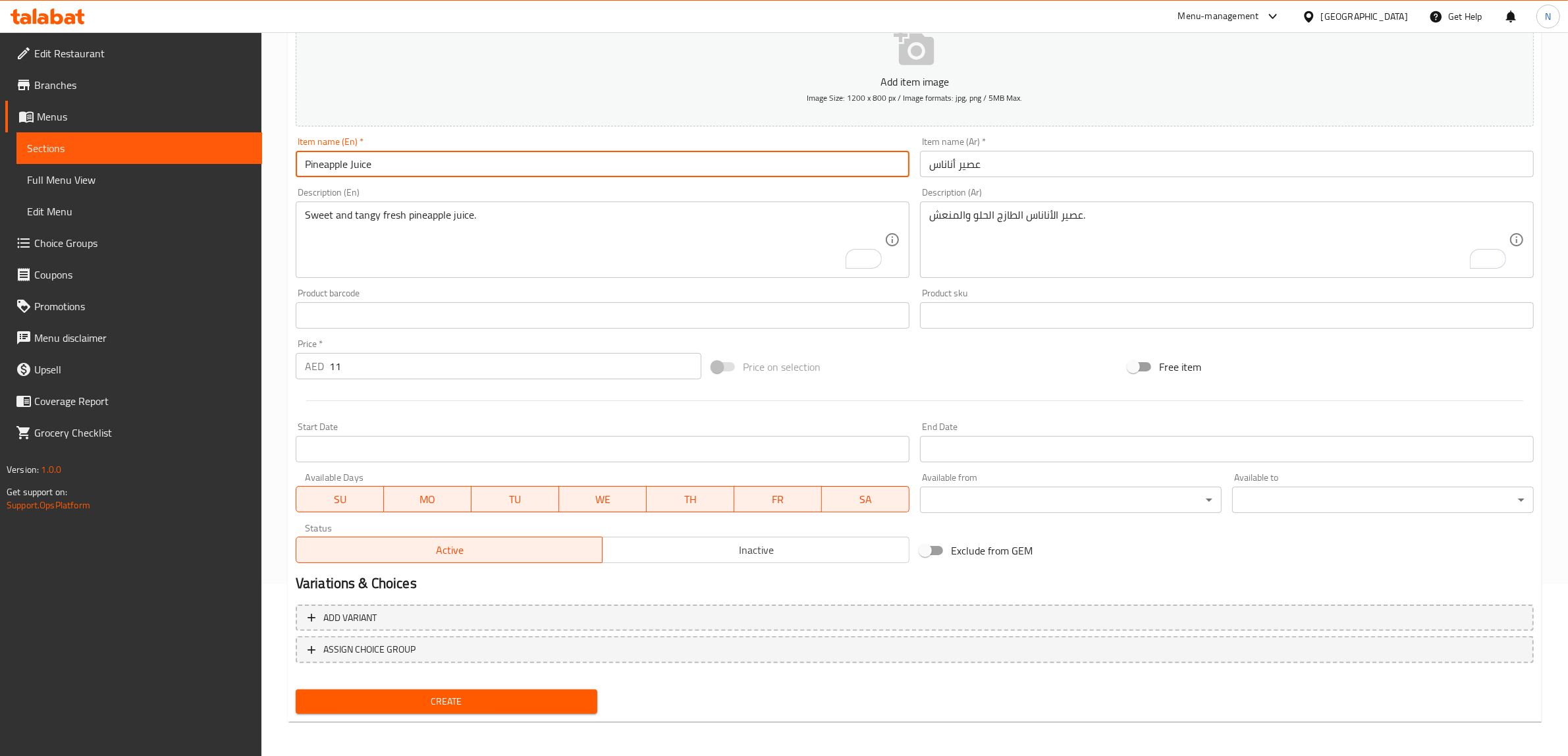
click at [670, 169] on input "Pineapple Juice" at bounding box center [602, 163] width 614 height 26
click at [296, 689] on button "Create" at bounding box center [447, 701] width 302 height 25
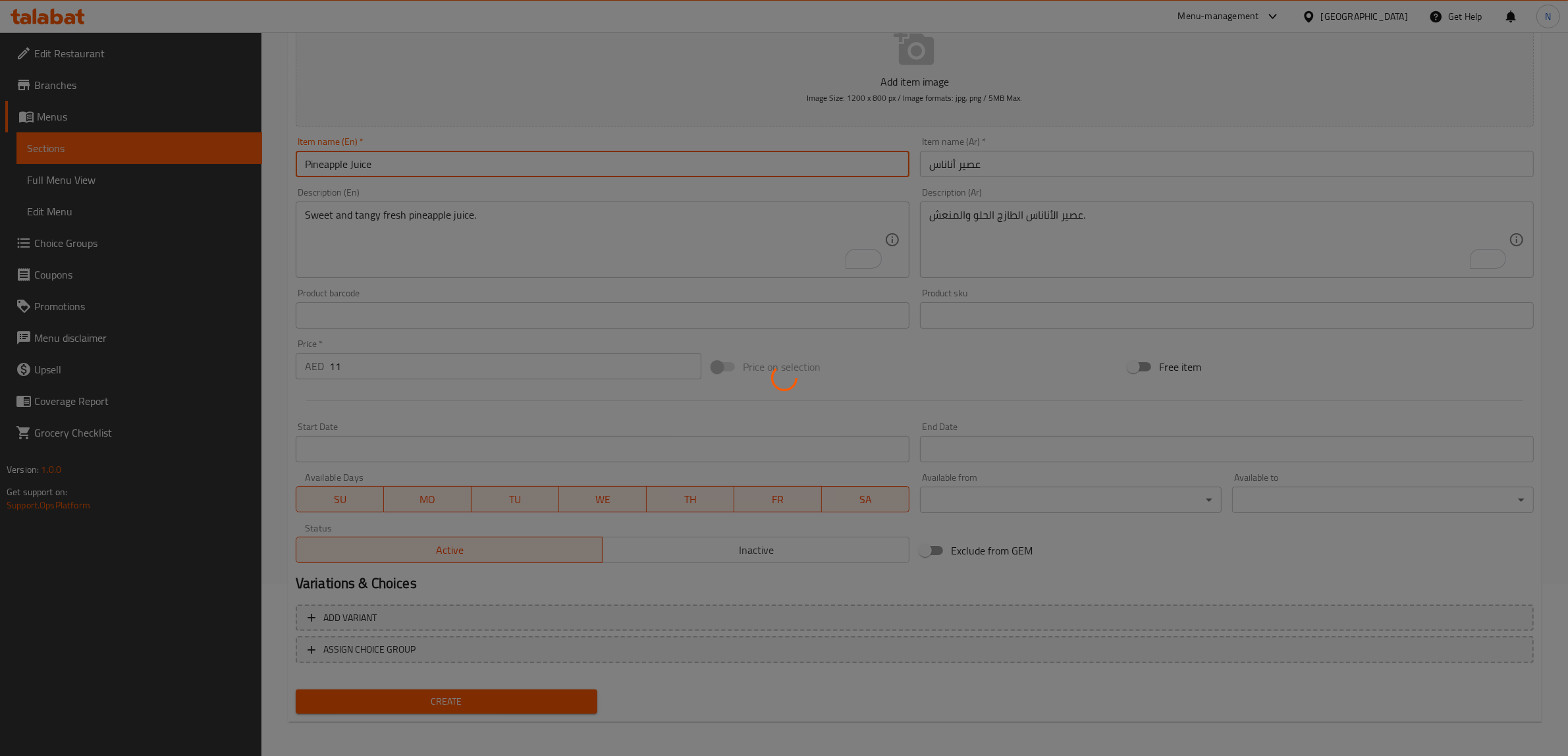
type input "0"
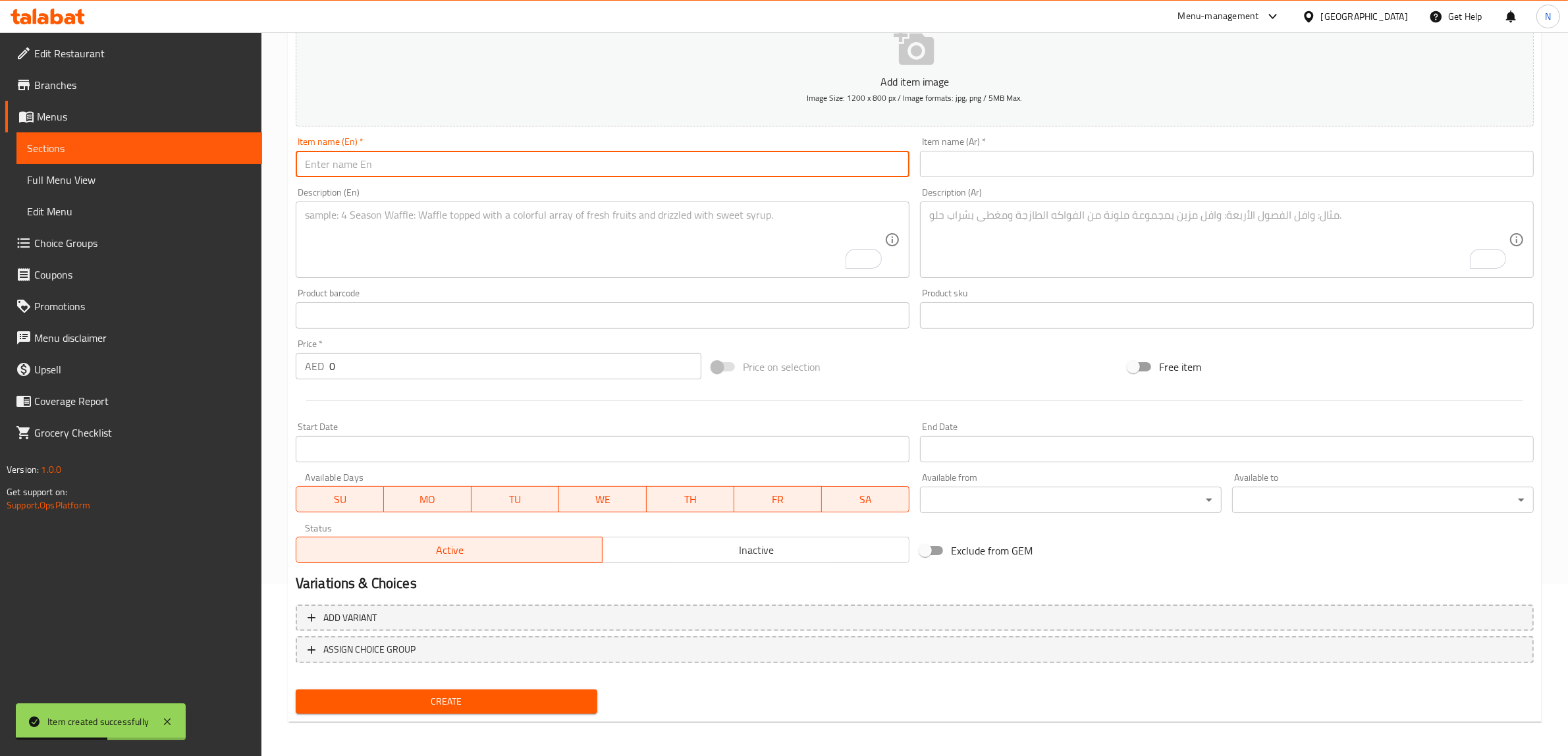
click at [657, 175] on input "text" at bounding box center [602, 163] width 614 height 26
paste input "Apple Juice"
type input "Apple Juice"
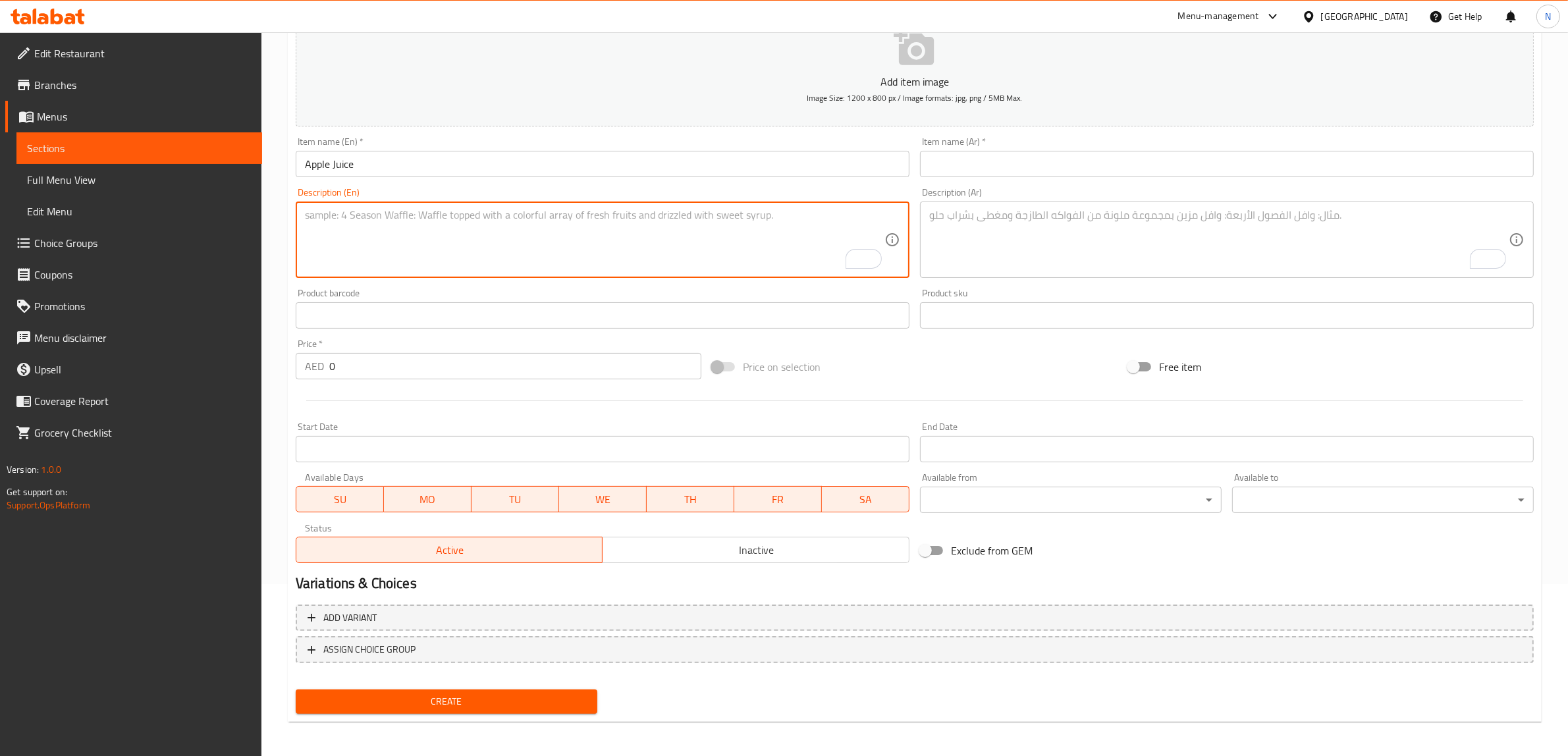
click at [747, 242] on textarea "To enrich screen reader interactions, please activate Accessibility in Grammarl…" at bounding box center [594, 240] width 579 height 62
paste textarea "Freshly pressed apple juice, naturally sweet."
type textarea "Freshly pressed apple juice, naturally sweet."
click at [1119, 249] on textarea "To enrich screen reader interactions, please activate Accessibility in Grammarl…" at bounding box center [1218, 240] width 579 height 62
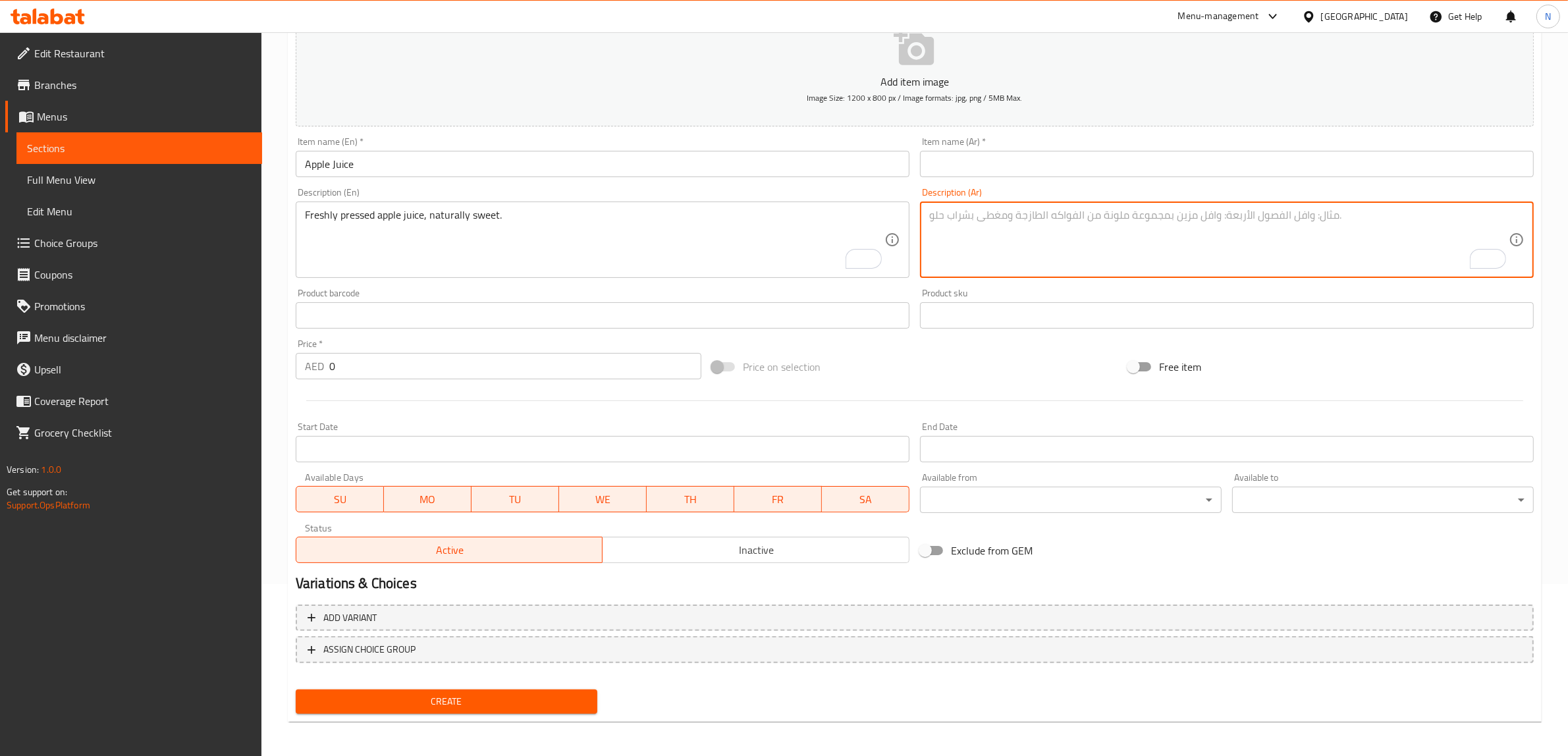
paste textarea "عصير التفاح الطازج، الحلو بشكل طبيعي."
click at [1045, 215] on textarea "عصير التفاح الطازج، الحلو بشكل طبيعي." at bounding box center [1218, 240] width 579 height 62
click at [1011, 213] on textarea "عصير التفاح المضغوط الطازج، الحلو بشكل طبيعي." at bounding box center [1218, 240] width 579 height 62
click at [975, 214] on textarea "عصير التفاح المضغوط الطازج، حلو بشكل طبيعي." at bounding box center [1218, 240] width 579 height 62
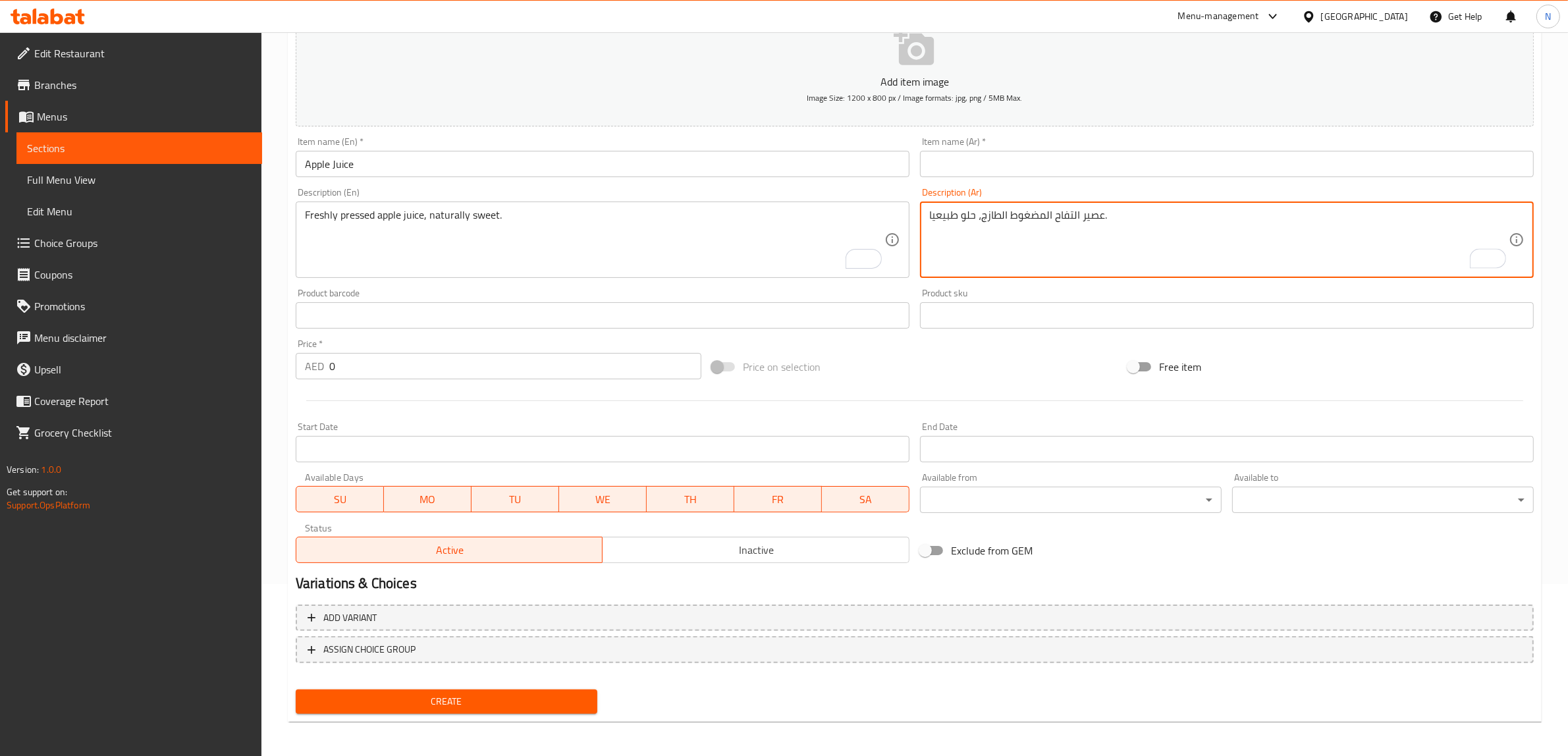
click at [1085, 213] on textarea "عصير التفاح المضغوط الطازج، حلو طبيعيا." at bounding box center [1218, 240] width 579 height 62
type textarea "عصير التفاح المضغوط الطازج، حلو طبيعيا."
click at [1068, 166] on input "text" at bounding box center [1226, 163] width 614 height 26
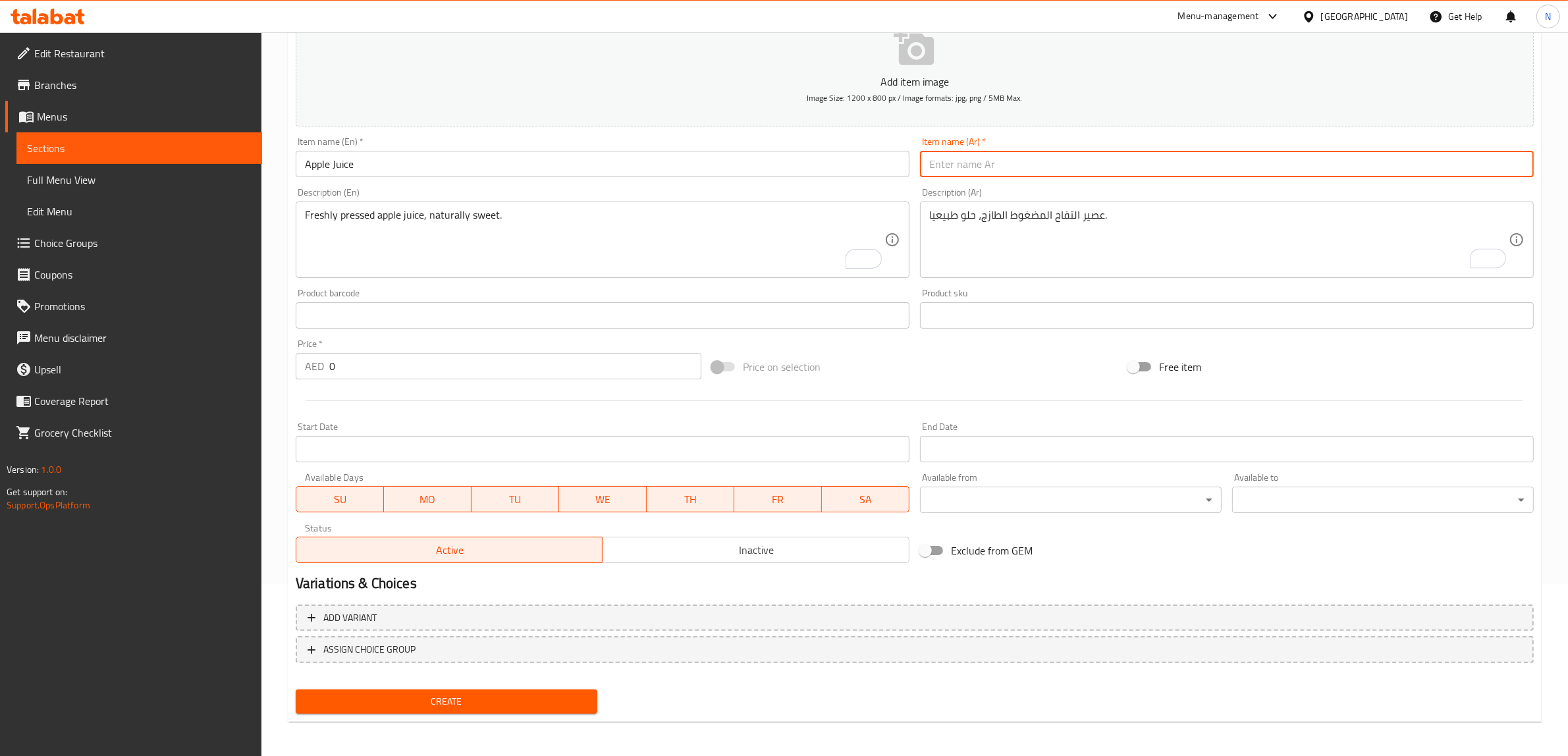
paste input "عصير"
type input "عصير تفاح"
click at [429, 362] on input "0" at bounding box center [515, 366] width 372 height 26
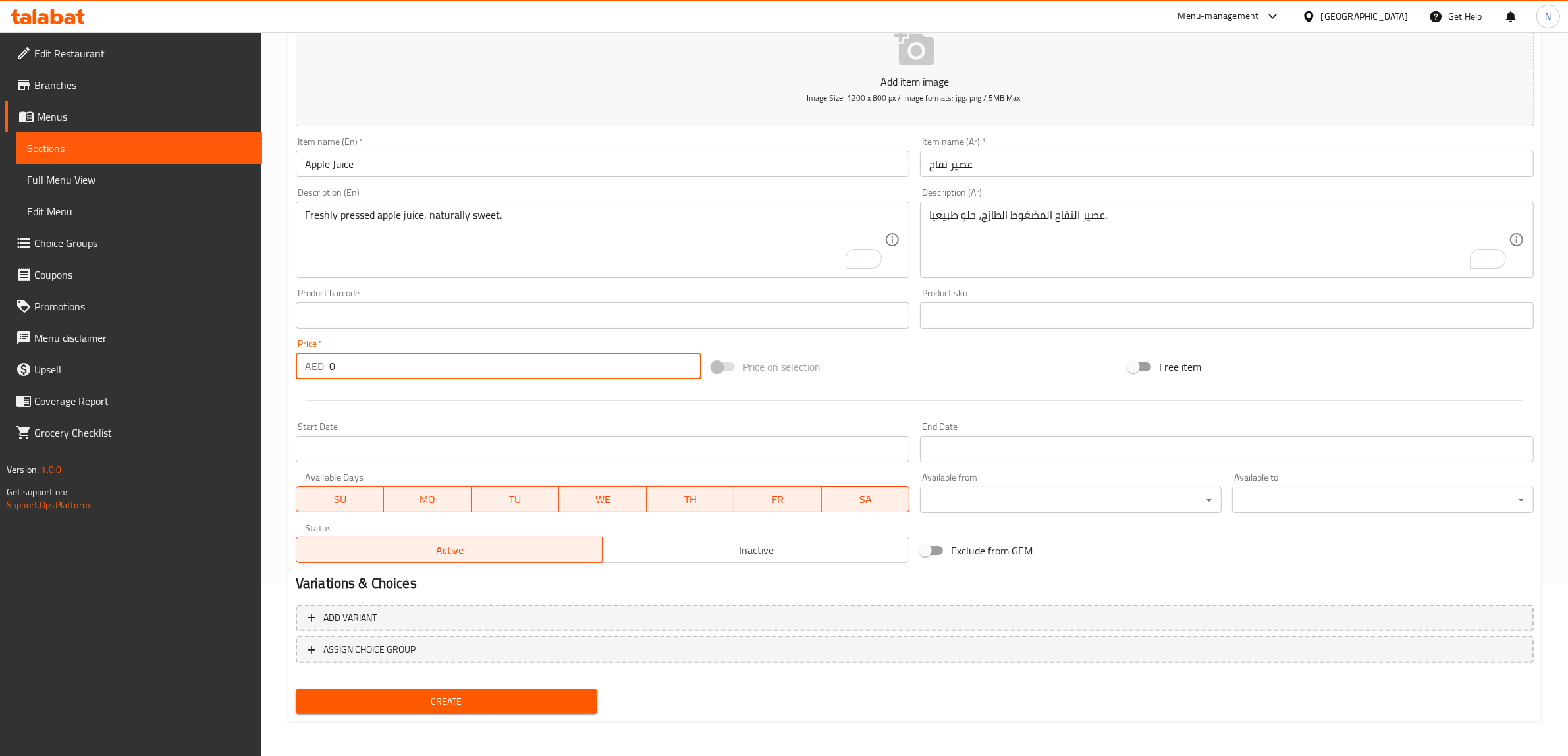
click at [429, 362] on input "0" at bounding box center [515, 366] width 372 height 26
type input "11"
click at [296, 689] on button "Create" at bounding box center [447, 701] width 302 height 25
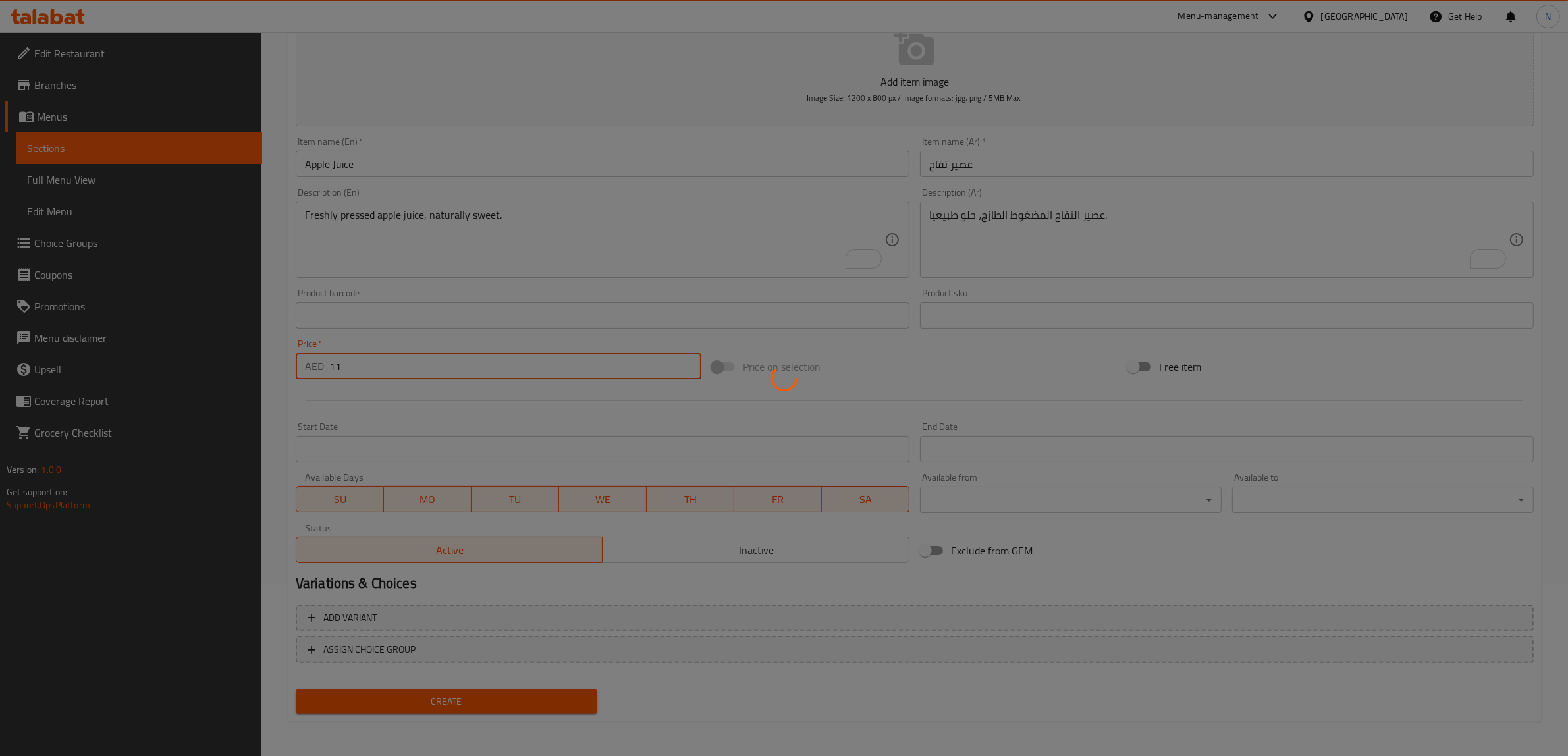
type input "0"
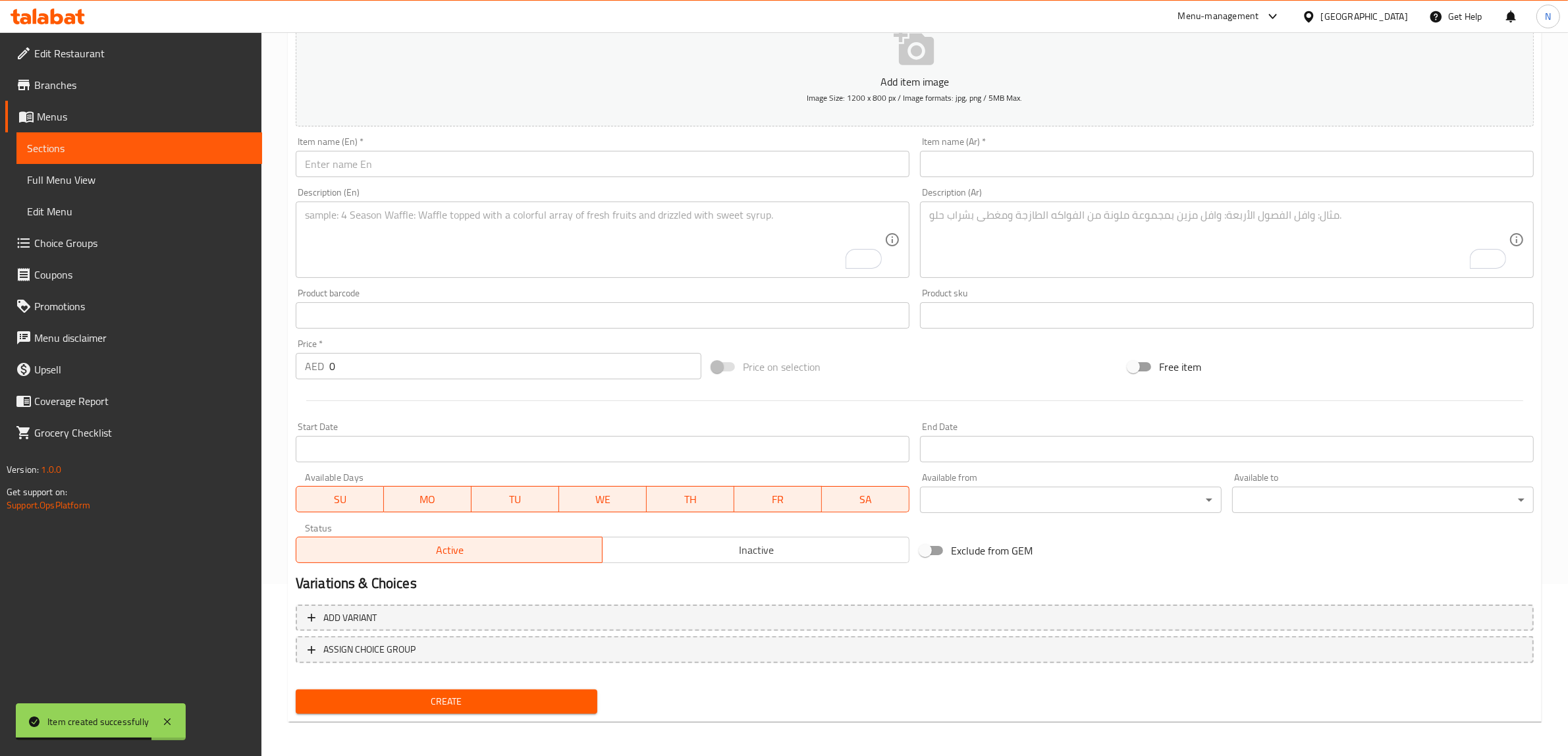
click at [521, 171] on input "text" at bounding box center [602, 163] width 614 height 26
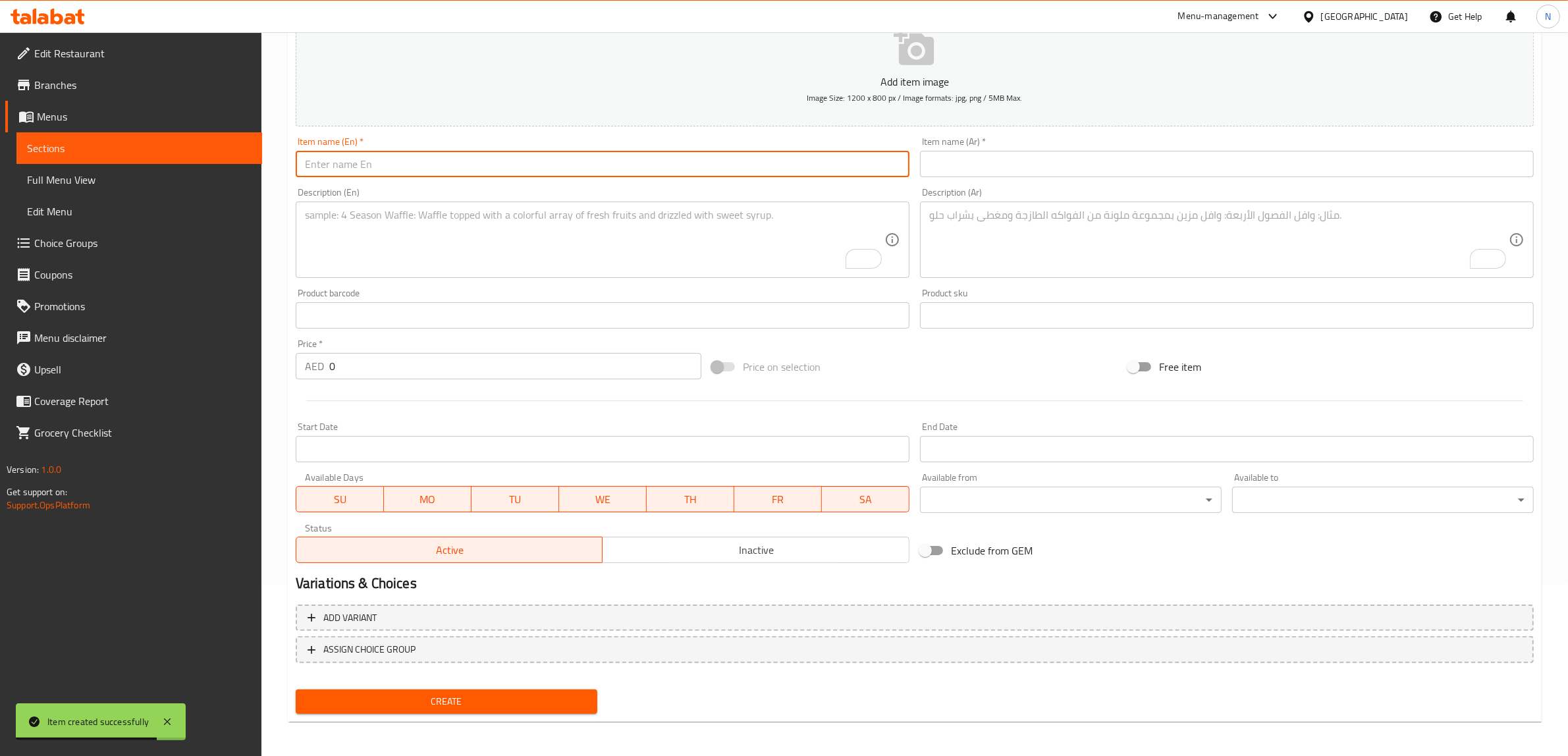
paste input "Watermelon Juice"
type input "Watermelon Juice"
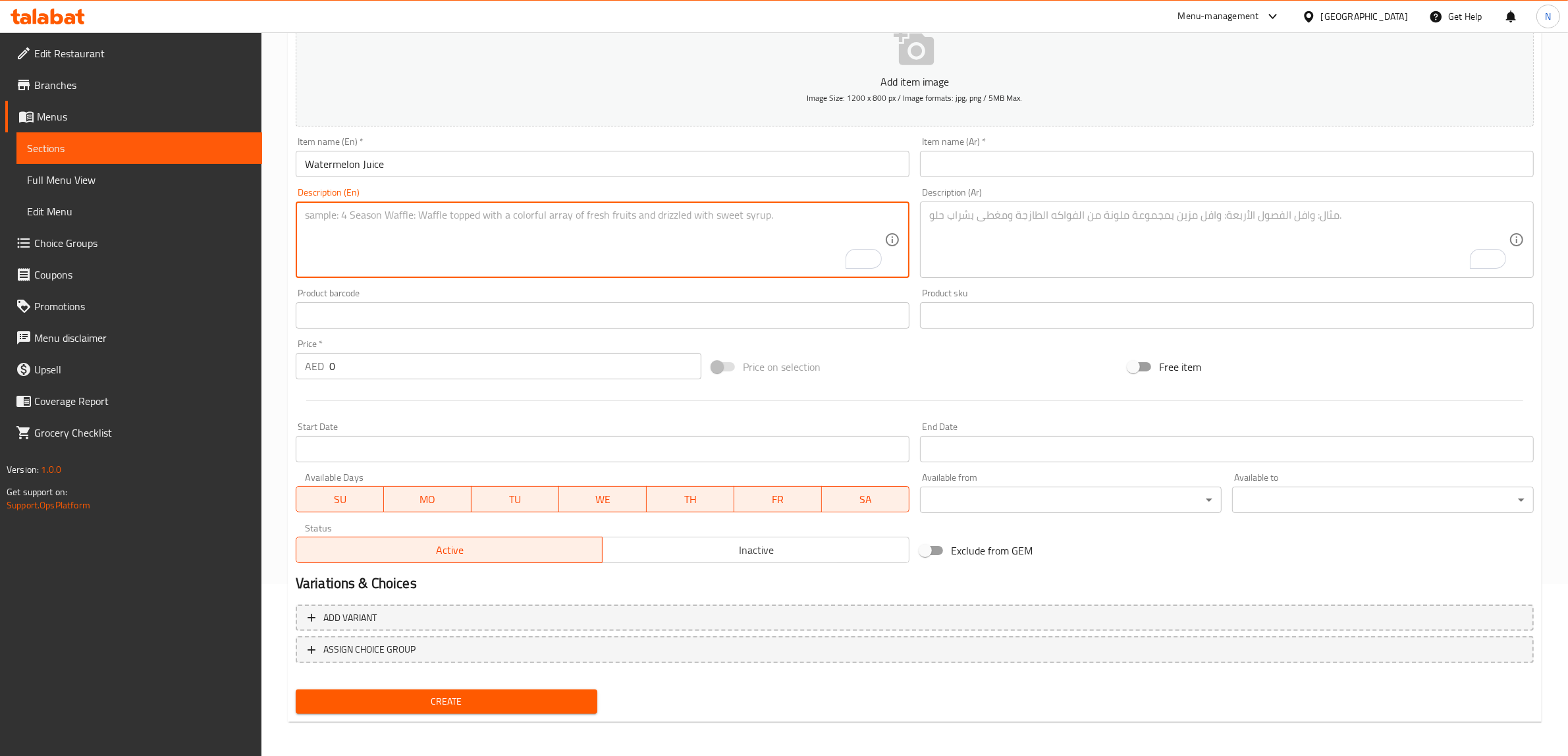
click at [712, 265] on textarea "To enrich screen reader interactions, please activate Accessibility in Grammarl…" at bounding box center [594, 240] width 579 height 62
paste textarea "Refreshing and hydrating watermelon juice."
type textarea "Refreshing and hydrating watermelon juice."
click at [1061, 258] on textarea "To enrich screen reader interactions, please activate Accessibility in Grammarl…" at bounding box center [1218, 240] width 579 height 62
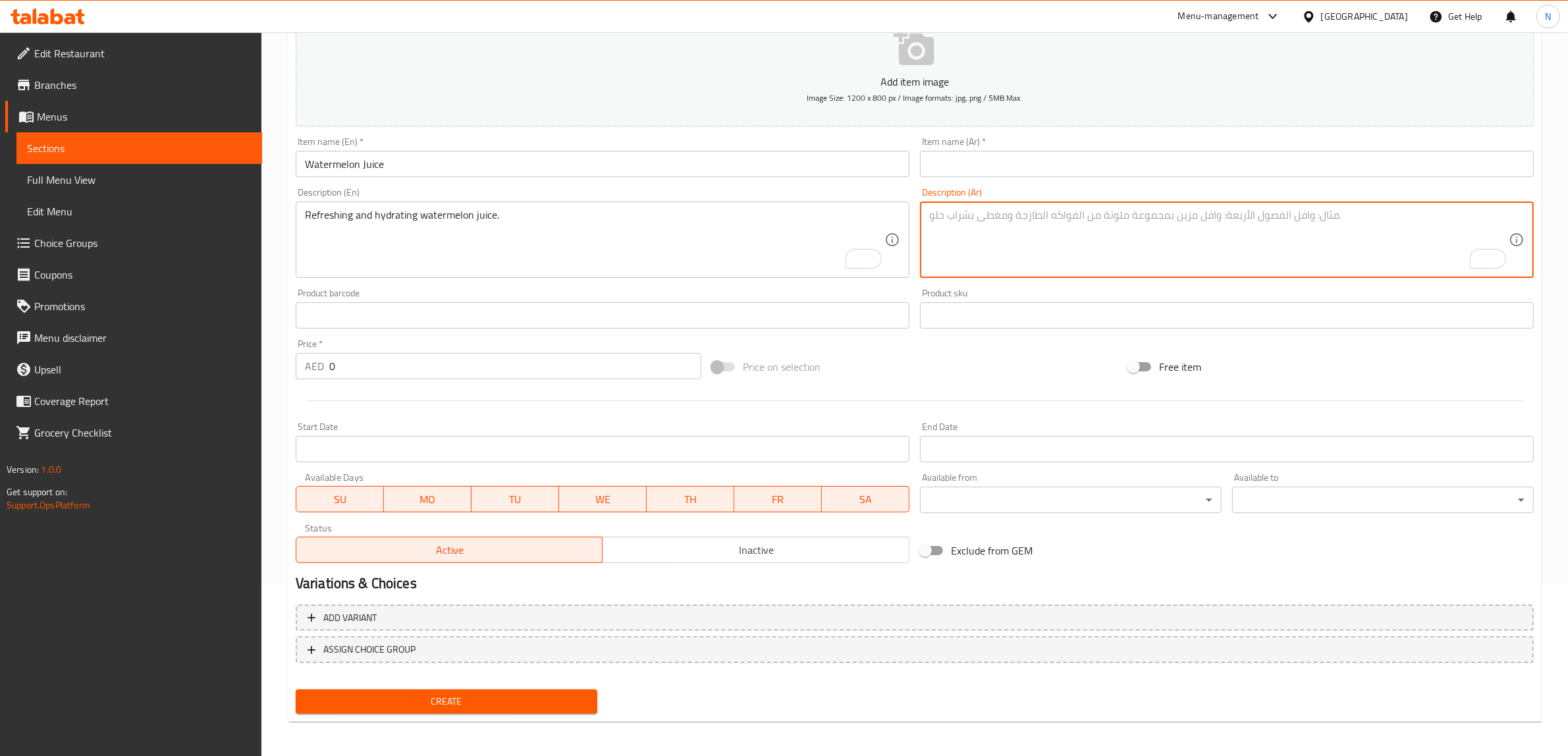
paste textarea "عصير البطيخ المنعش والمرطب."
drag, startPoint x: 1008, startPoint y: 220, endPoint x: 1062, endPoint y: 218, distance: 54.0
click at [1062, 218] on textarea "عصير البطيخ المنعش والمرطب." at bounding box center [1218, 240] width 579 height 62
type textarea "عصير البطيخ المنعش والمرطب."
click at [983, 158] on input "text" at bounding box center [1226, 163] width 614 height 26
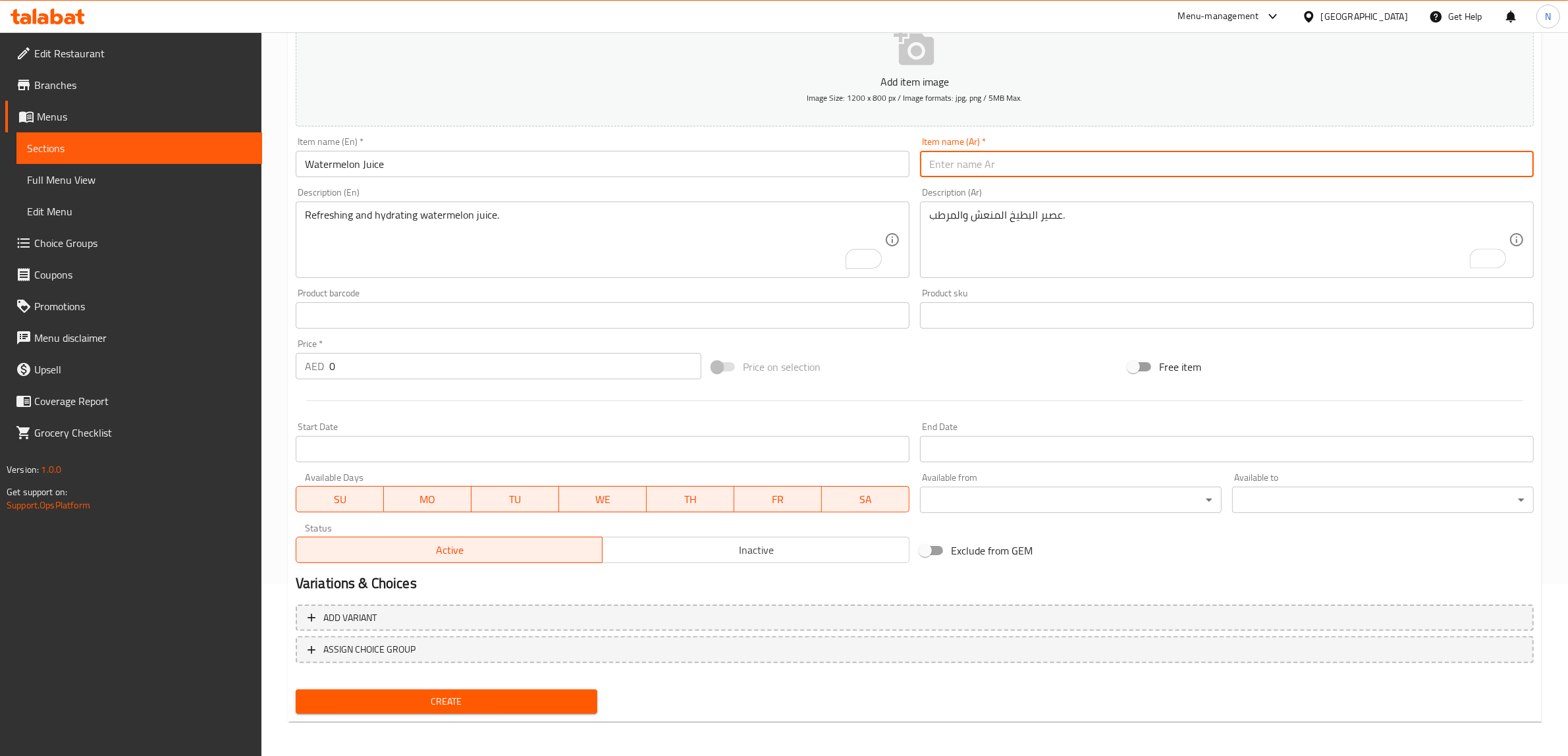
paste input "عصير البطيخ"
type input "عصير البطيخ"
click at [422, 357] on input "0" at bounding box center [515, 366] width 372 height 26
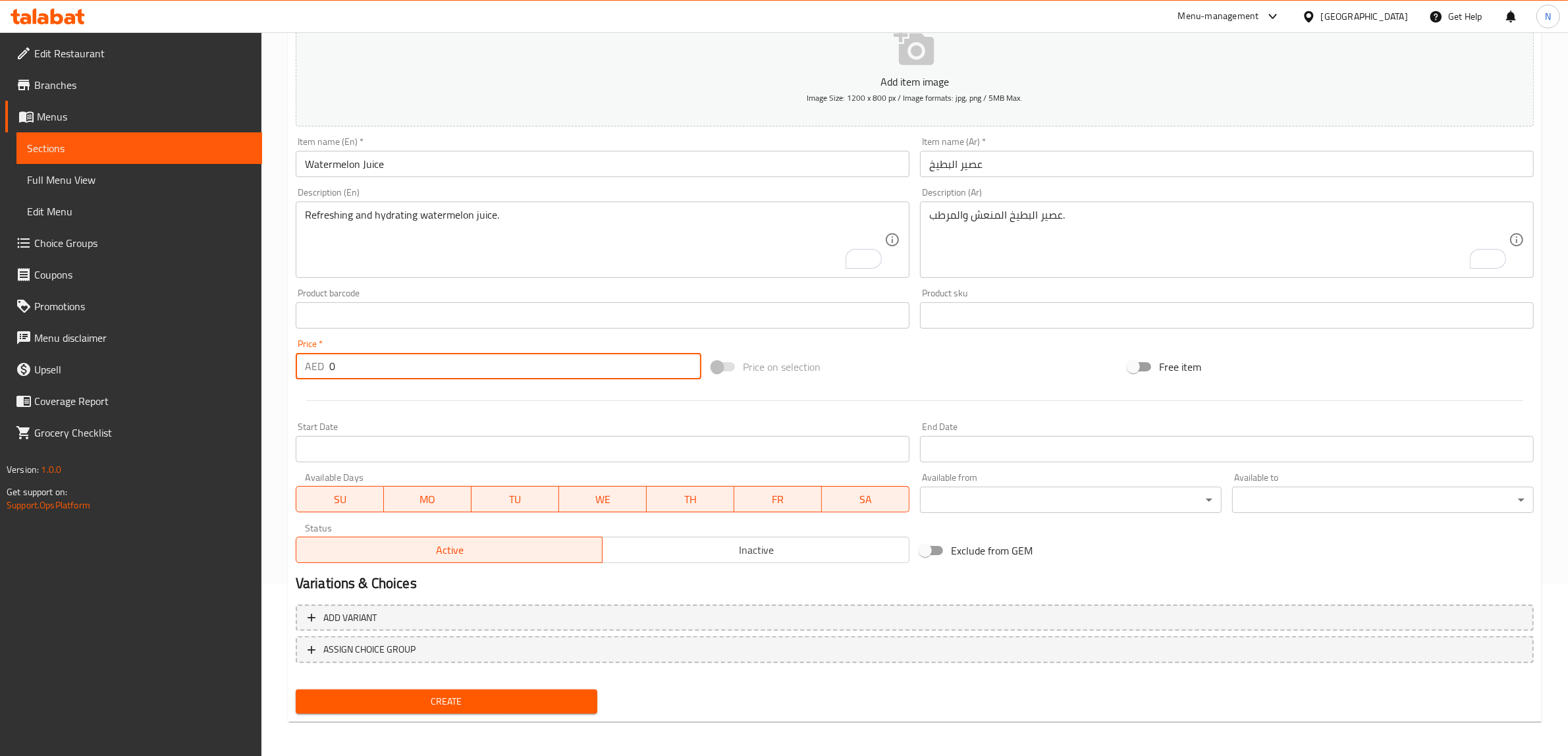
click at [422, 357] on input "0" at bounding box center [515, 366] width 372 height 26
type input "11"
click at [296, 689] on button "Create" at bounding box center [447, 701] width 302 height 25
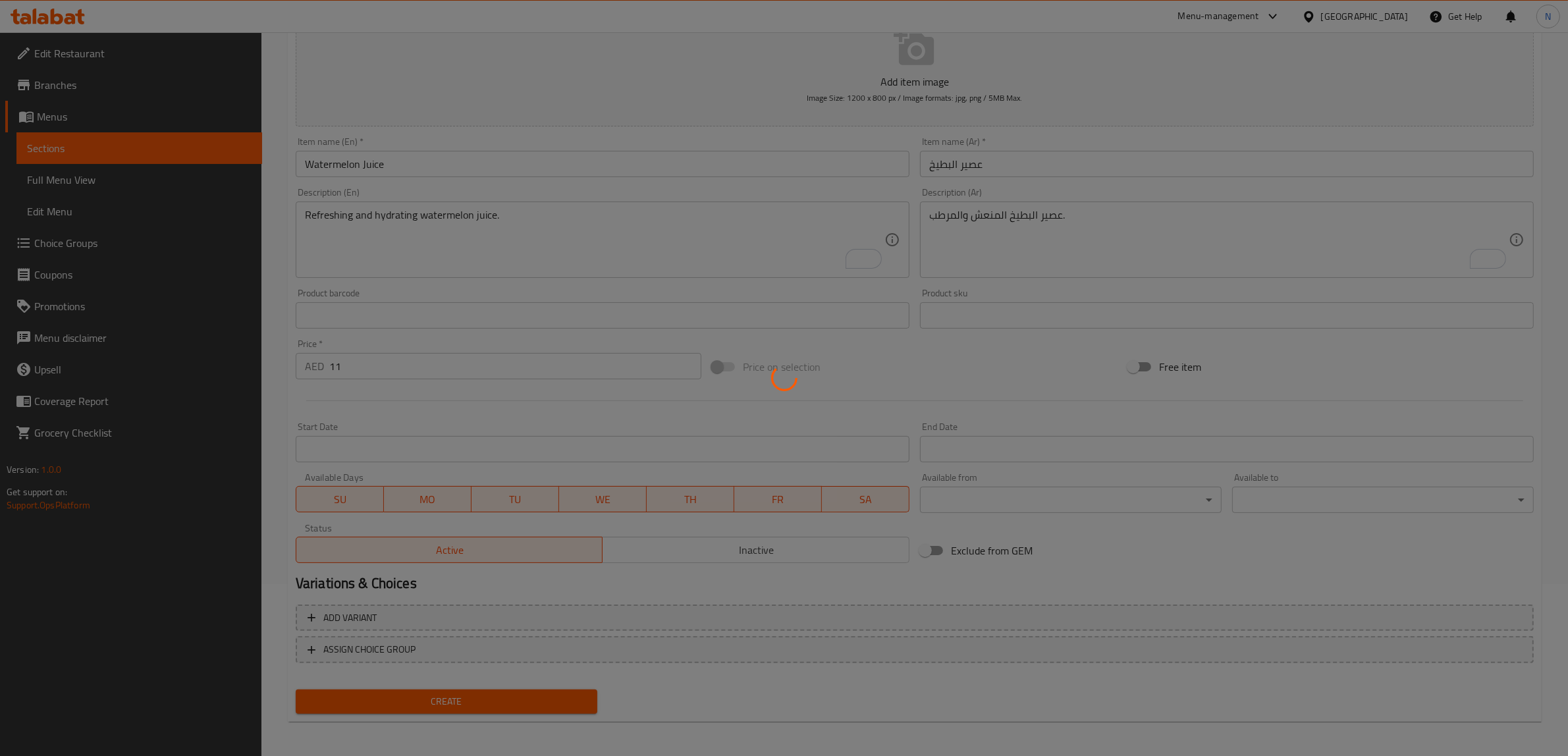
type input "0"
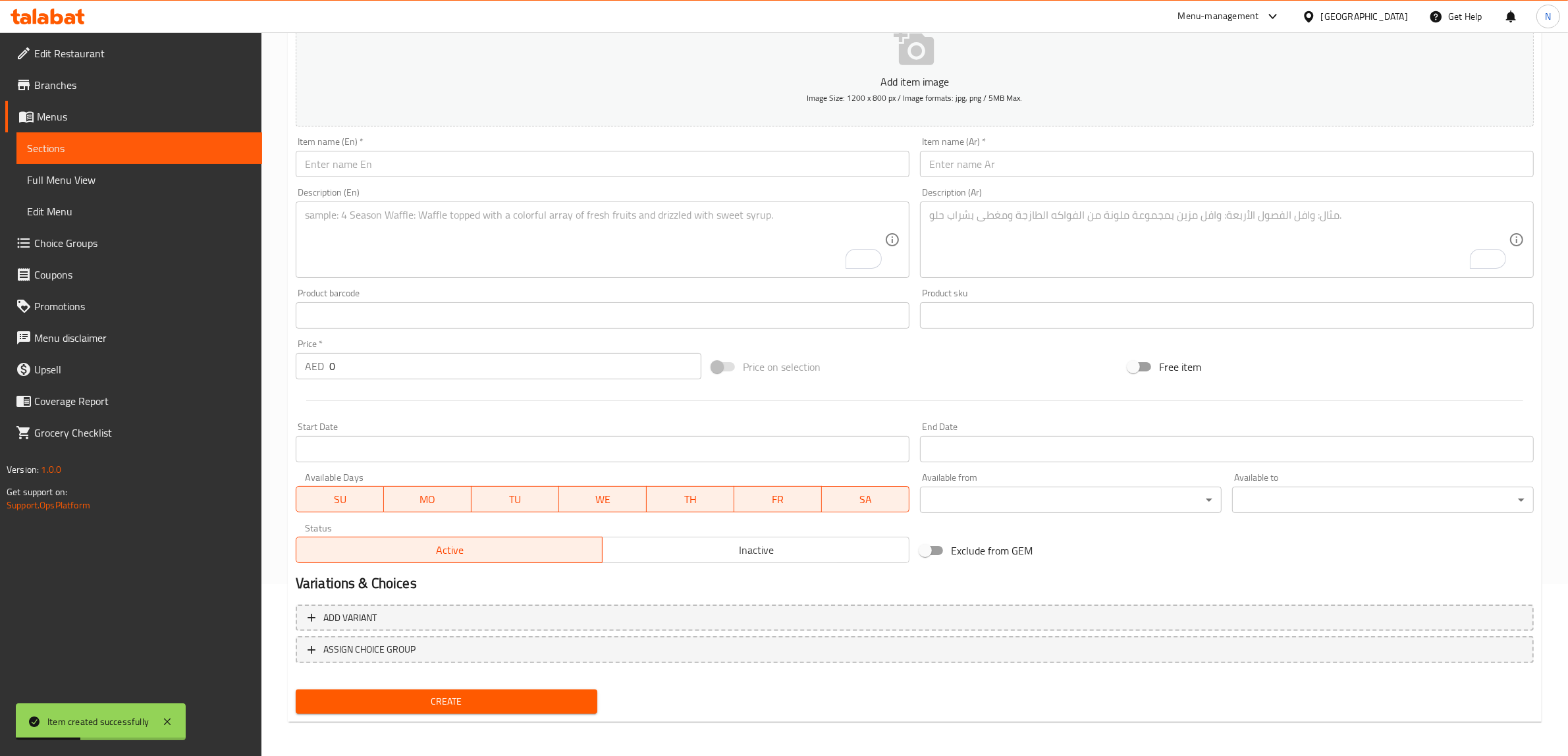
click at [624, 163] on input "text" at bounding box center [602, 163] width 614 height 26
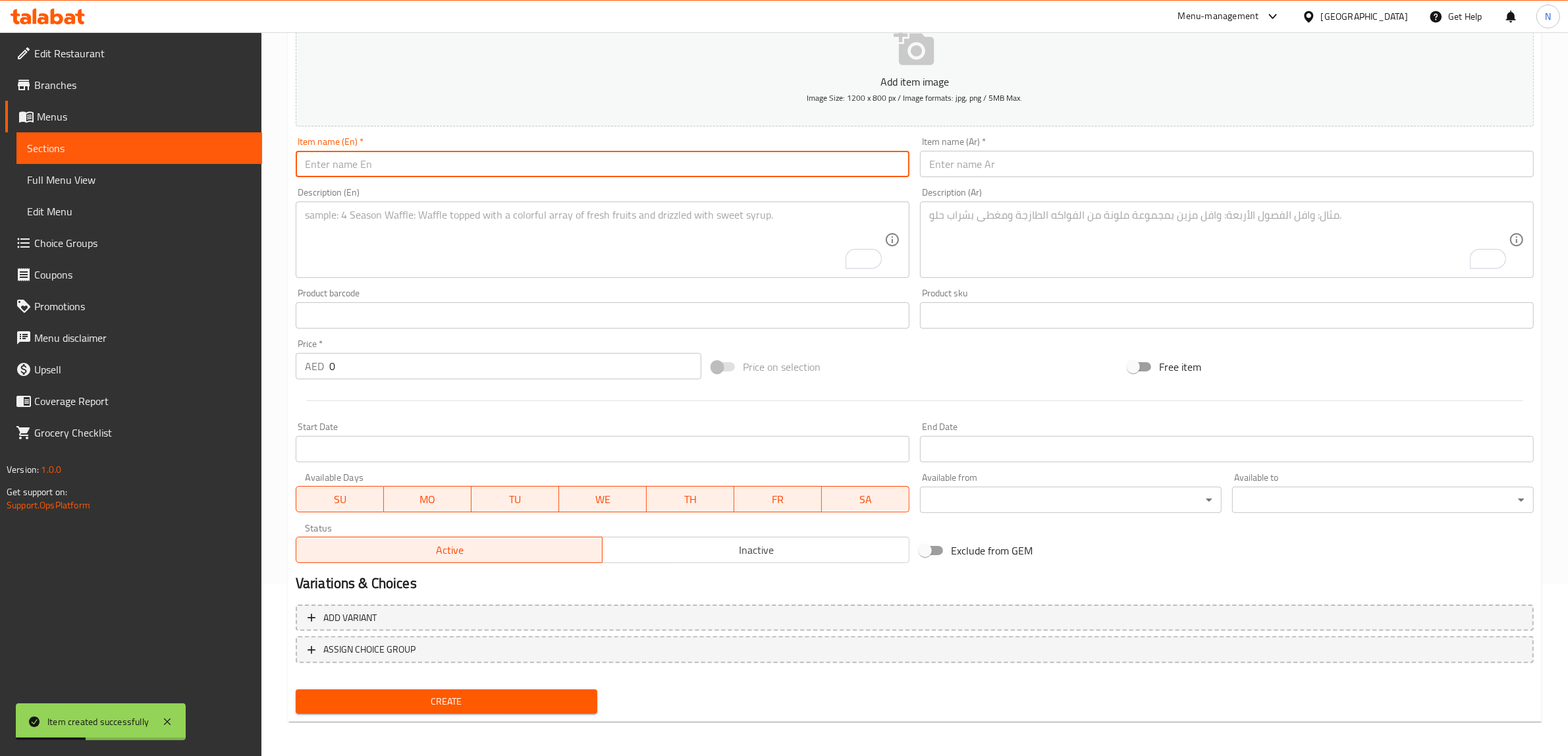
paste input "[PERSON_NAME]"
type input "[PERSON_NAME]"
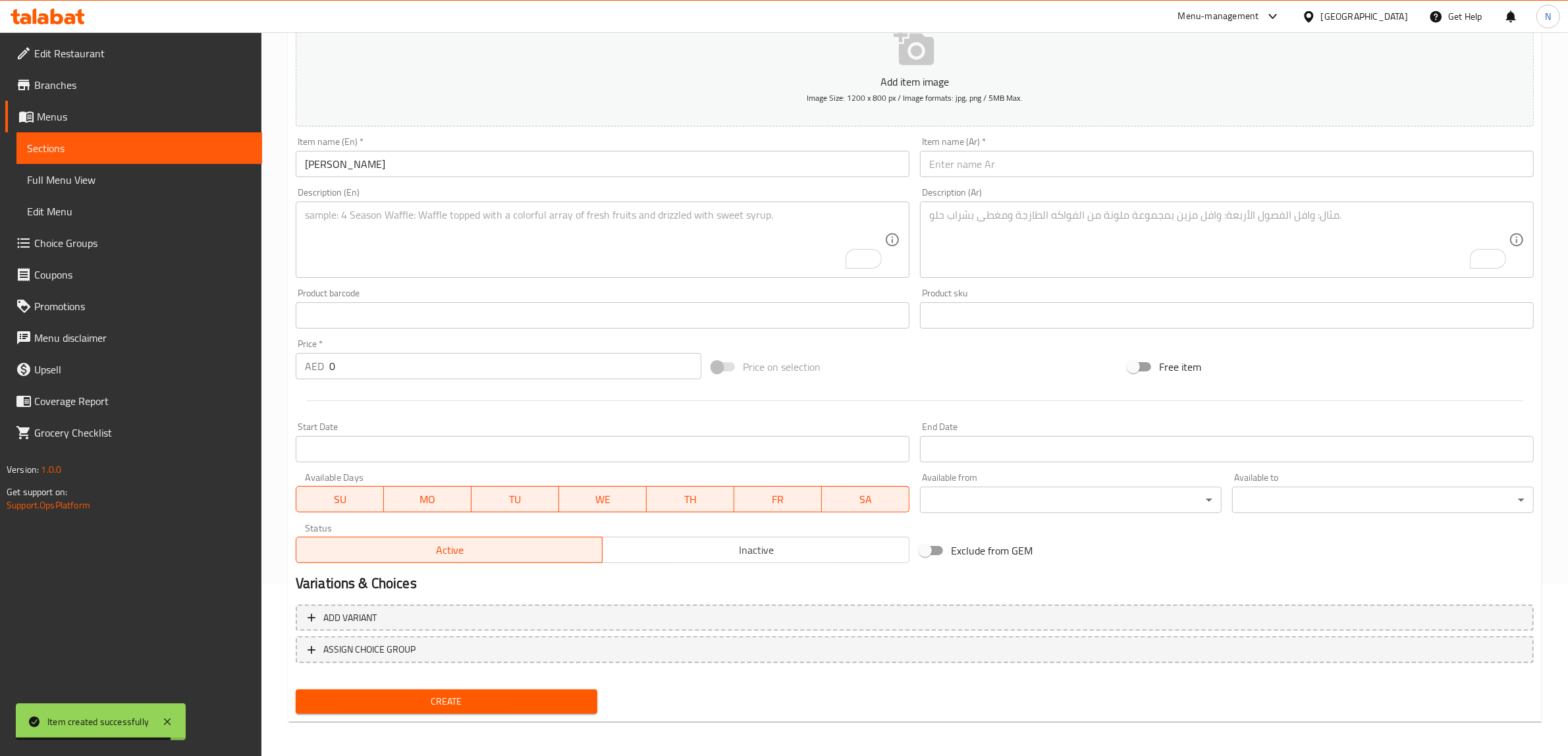
click at [724, 257] on textarea "To enrich screen reader interactions, please activate Accessibility in Grammarl…" at bounding box center [594, 240] width 579 height 62
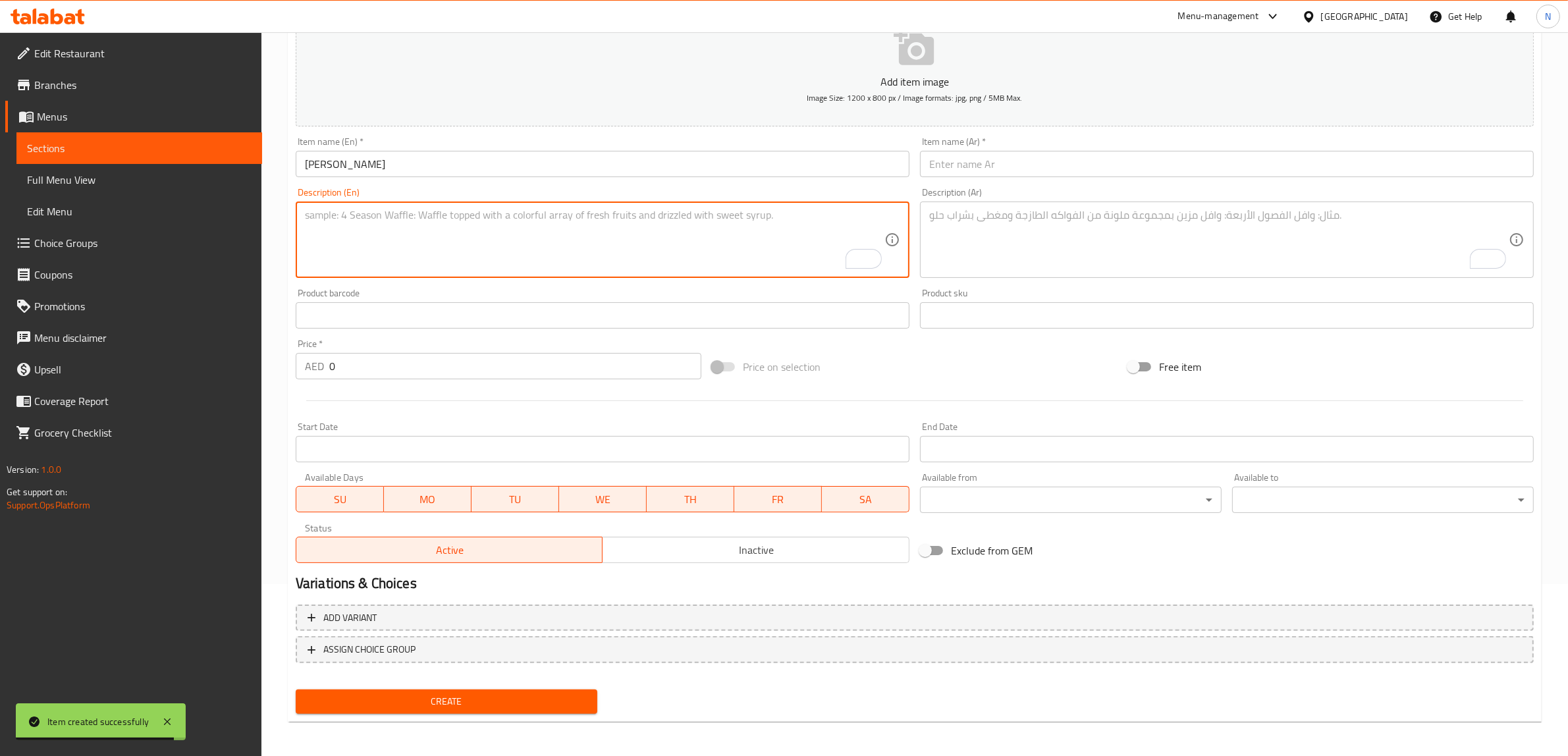
paste textarea "Traditional Kerala-style lemon sarbath with basil seeds and crushed ice"
type textarea "Traditional Kerala-style lemon sarbath with basil seeds and crushed ice"
click at [991, 238] on textarea "To enrich screen reader interactions, please activate Accessibility in Grammarl…" at bounding box center [1218, 240] width 579 height 62
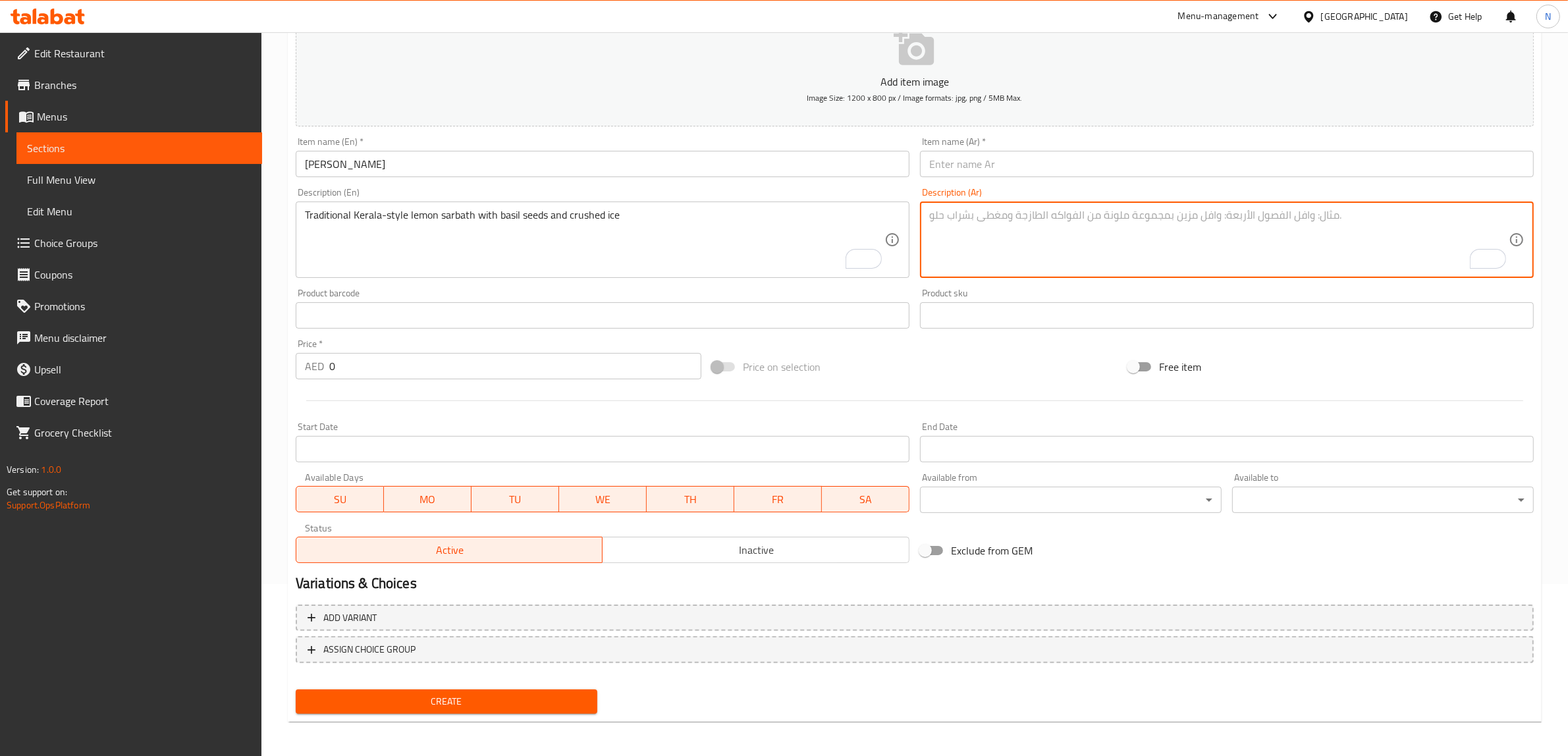
paste textarea "حمام الليمون التقليدي على الطريقة الكيرالية مع بذور الريحان والثلج المجروش"
click at [1244, 219] on textarea "حمام الليمون التقليدي على الطريقة الكيرالية مع بذور الريحان والثلج المجروش" at bounding box center [1218, 240] width 579 height 62
click at [1256, 219] on textarea "شربات الليمون التقليدي على الطريقة الكيرالية مع بذور الريحان والثلج المجروش" at bounding box center [1218, 240] width 579 height 62
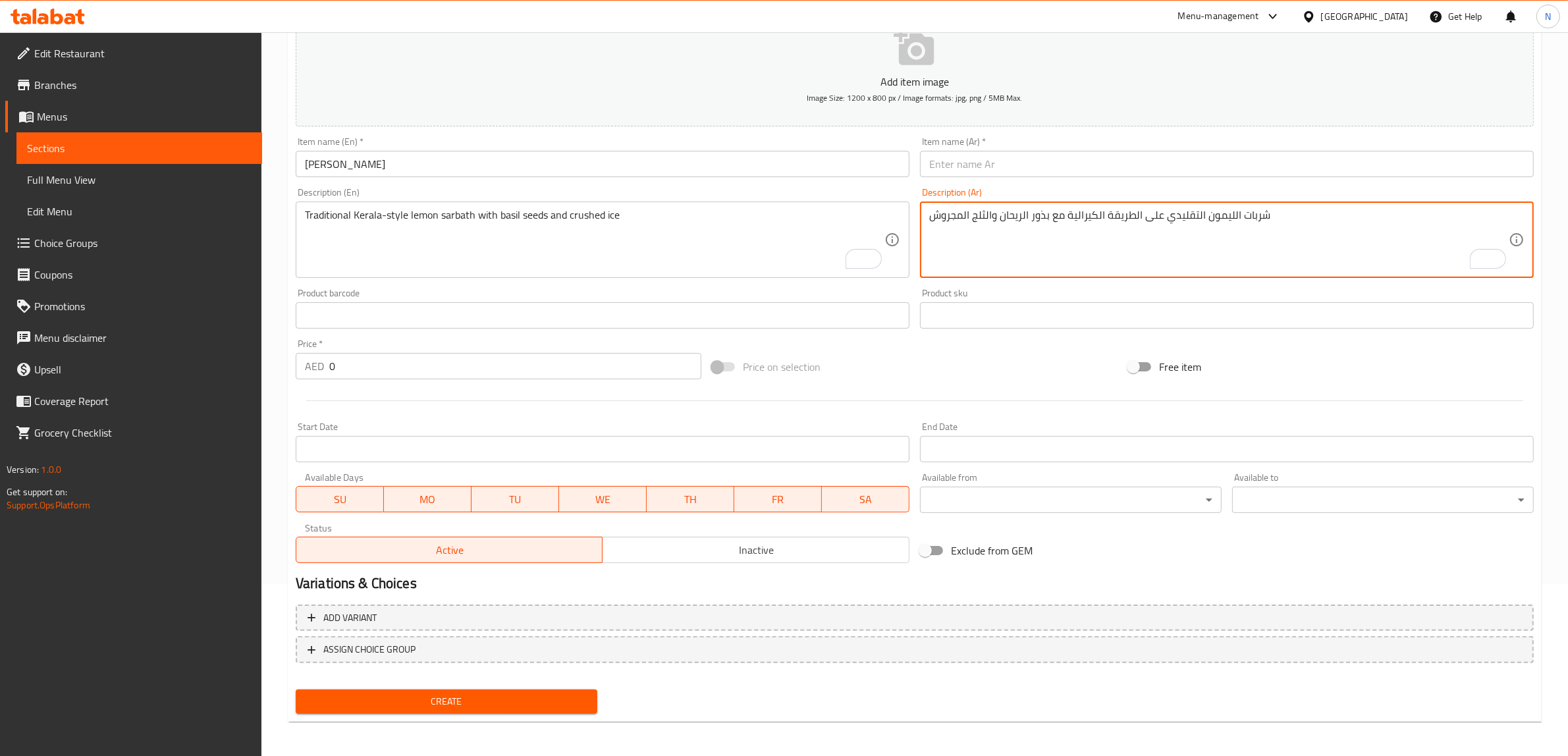
type textarea "شربات الليمون التقليدي على الطريقة الكيرالية مع بذور الريحان والثلج المجروش"
click at [1176, 170] on input "text" at bounding box center [1226, 163] width 614 height 26
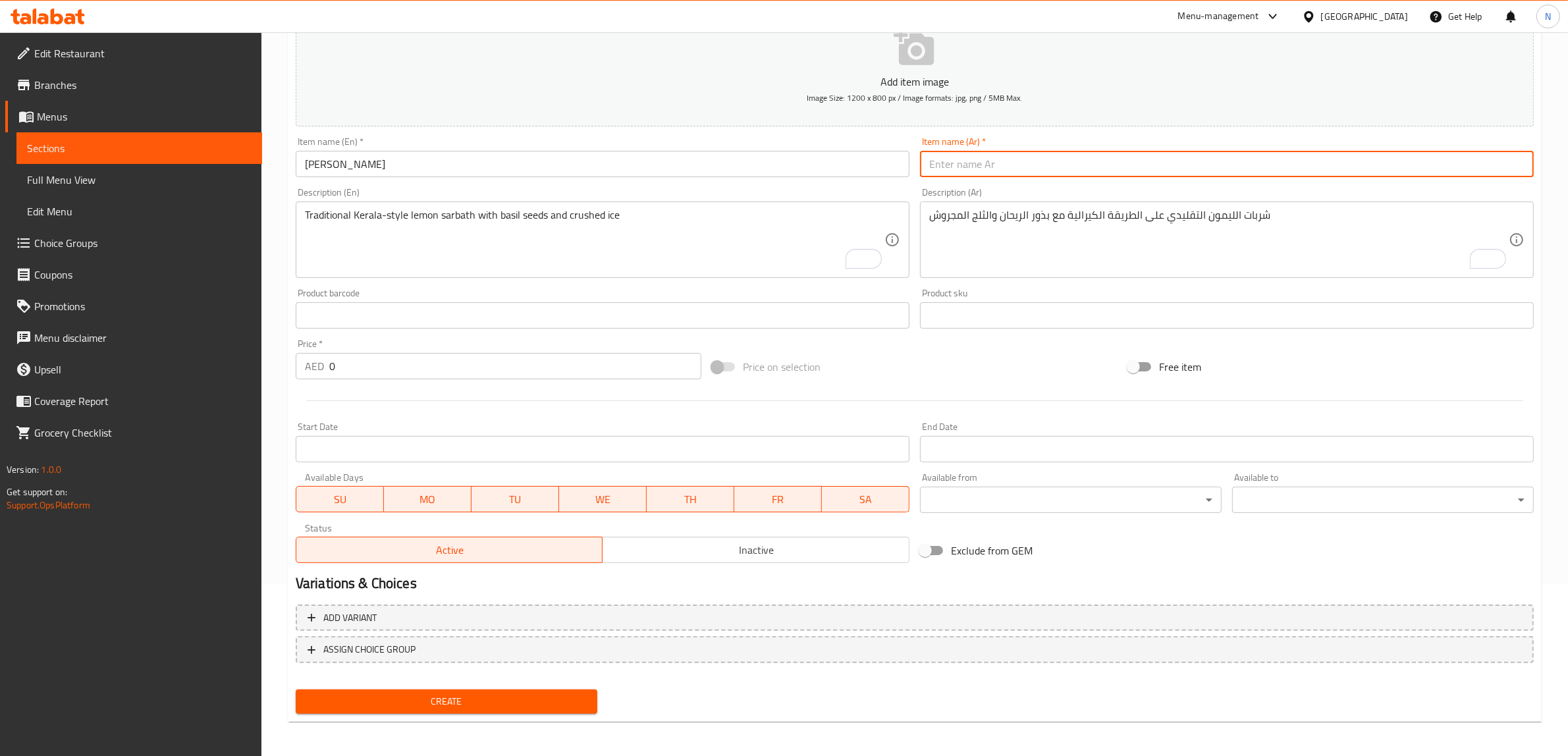
paste input "شربات"
type input "شربات كولوكي"
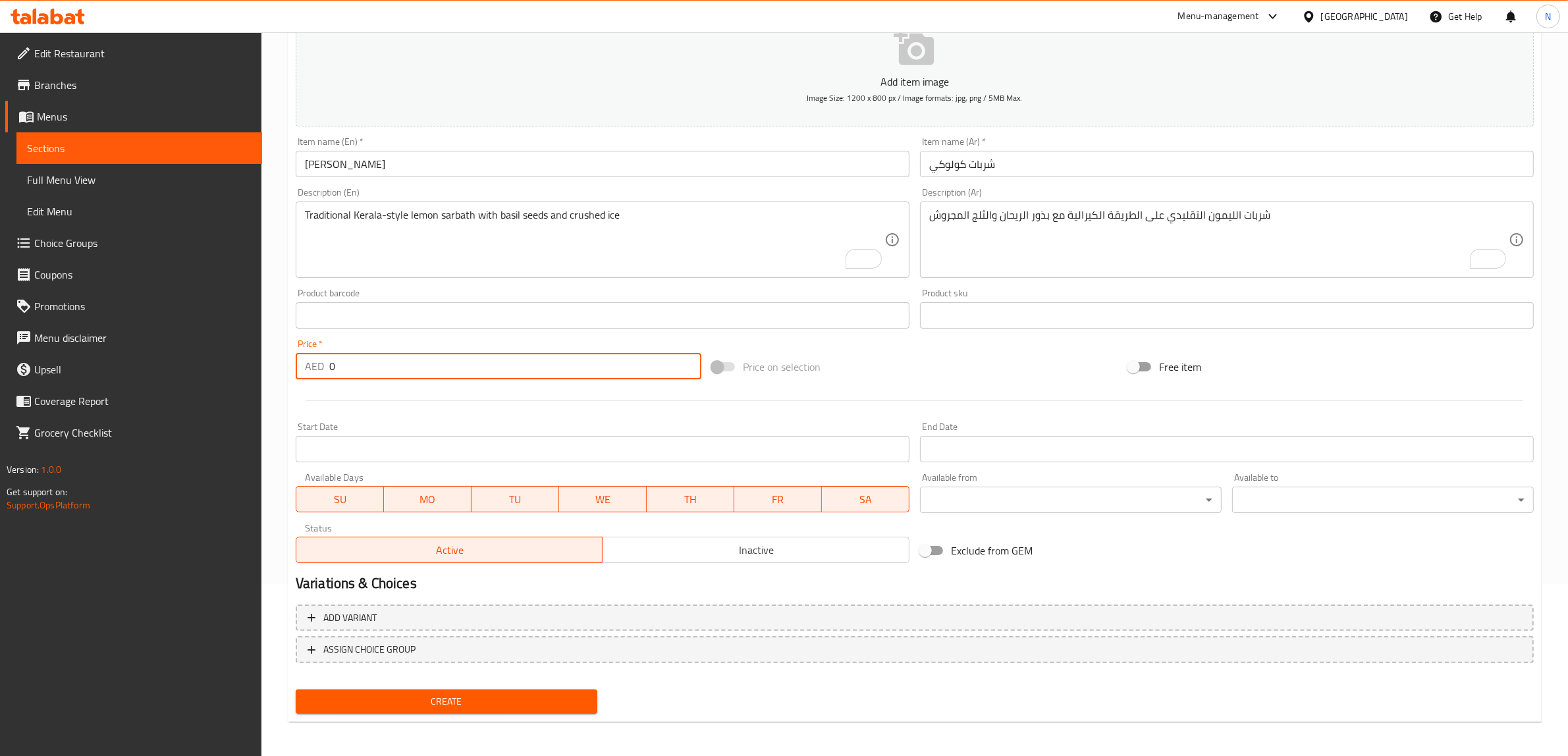
click at [518, 363] on input "0" at bounding box center [515, 366] width 372 height 26
type input "11"
click at [296, 689] on button "Create" at bounding box center [447, 701] width 302 height 25
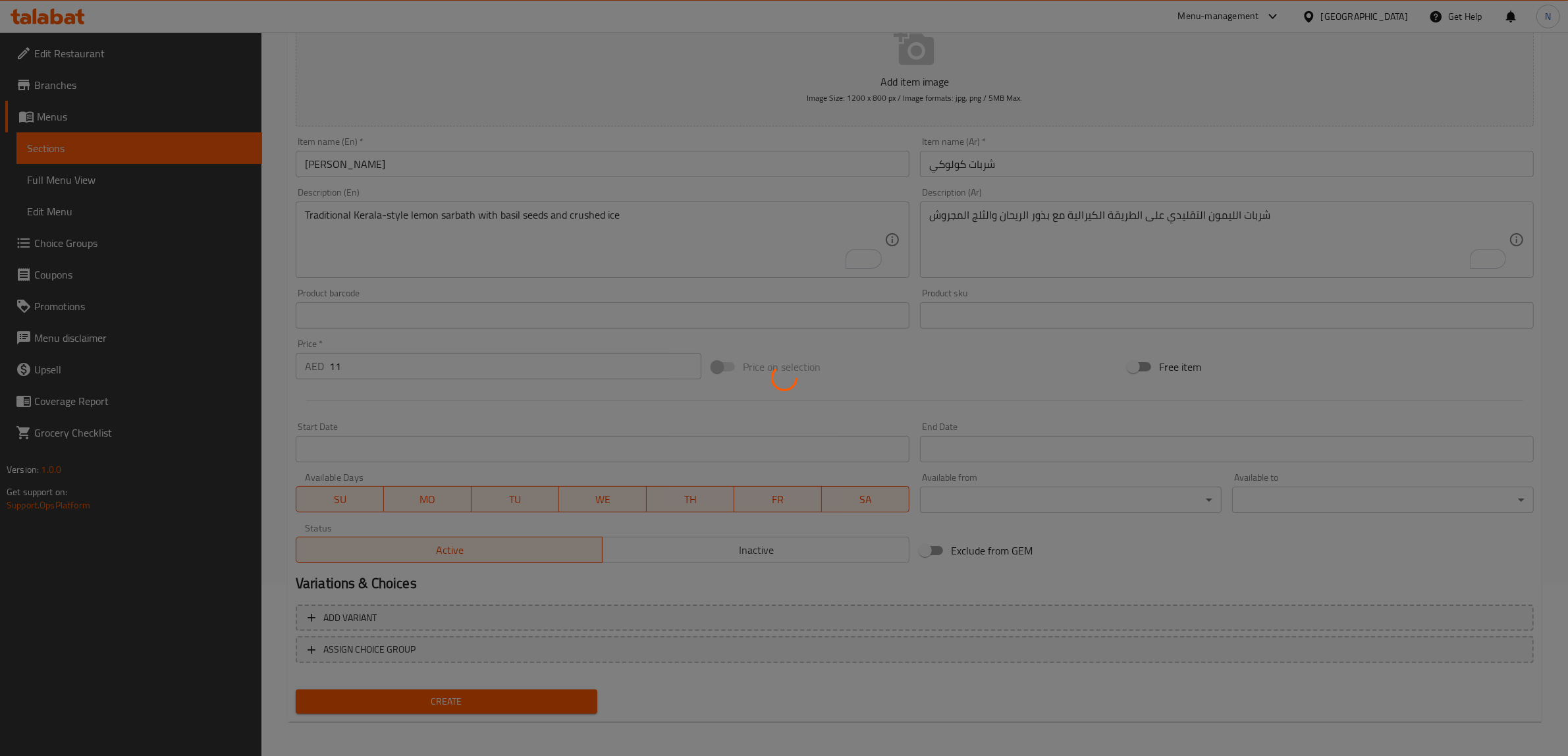
type input "0"
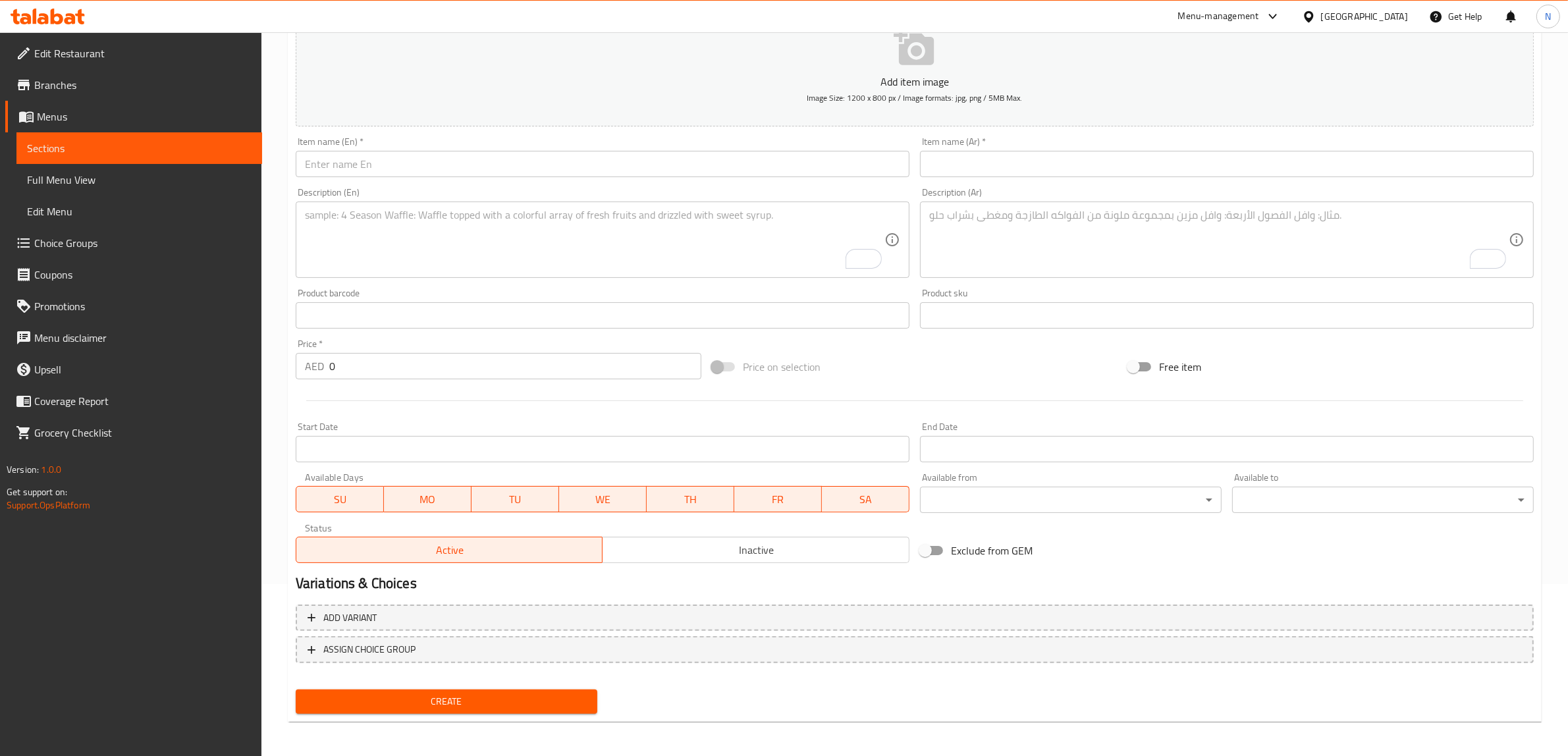
click at [731, 158] on input "text" at bounding box center [602, 163] width 614 height 26
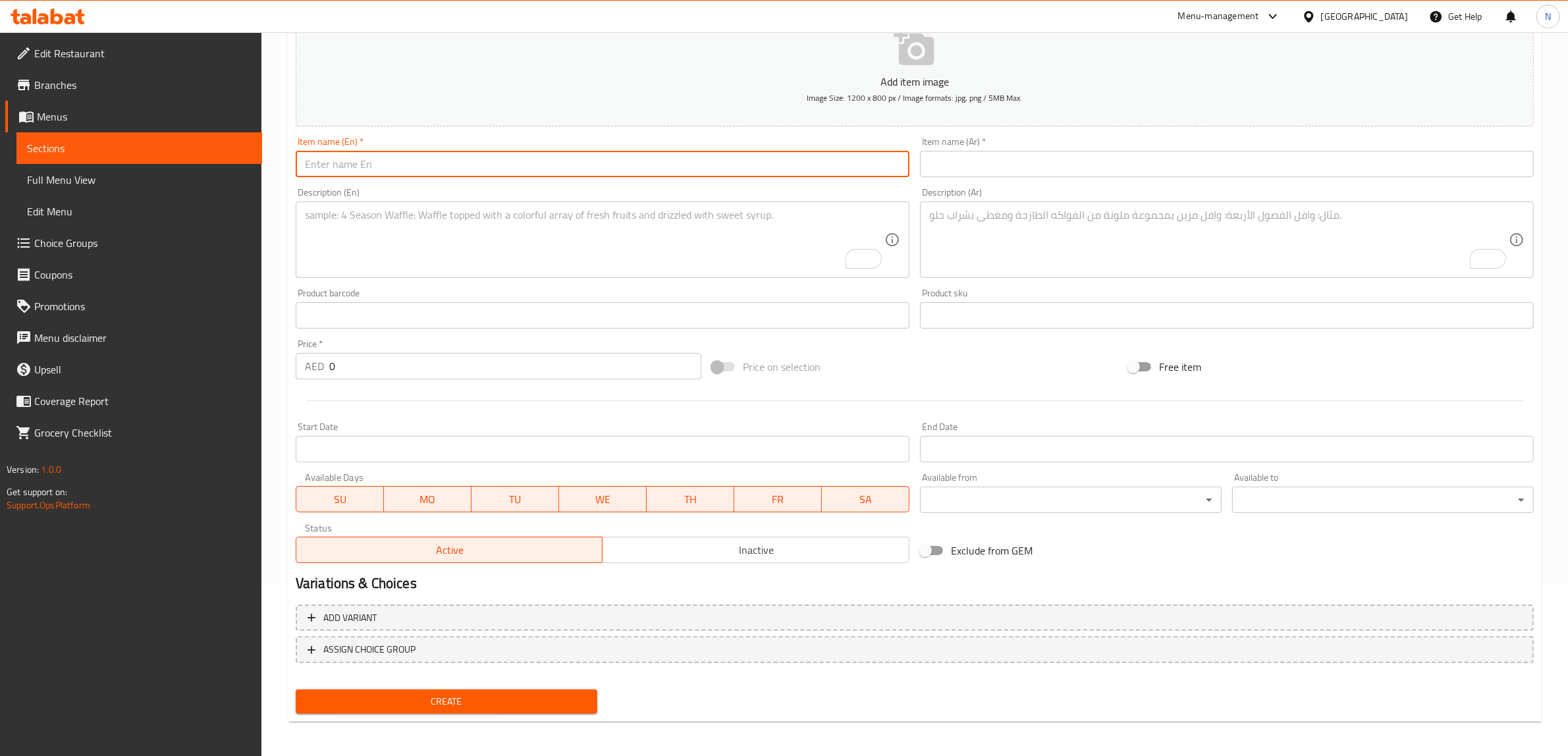
paste input "Avocado Juice"
type input "Avocado Juice"
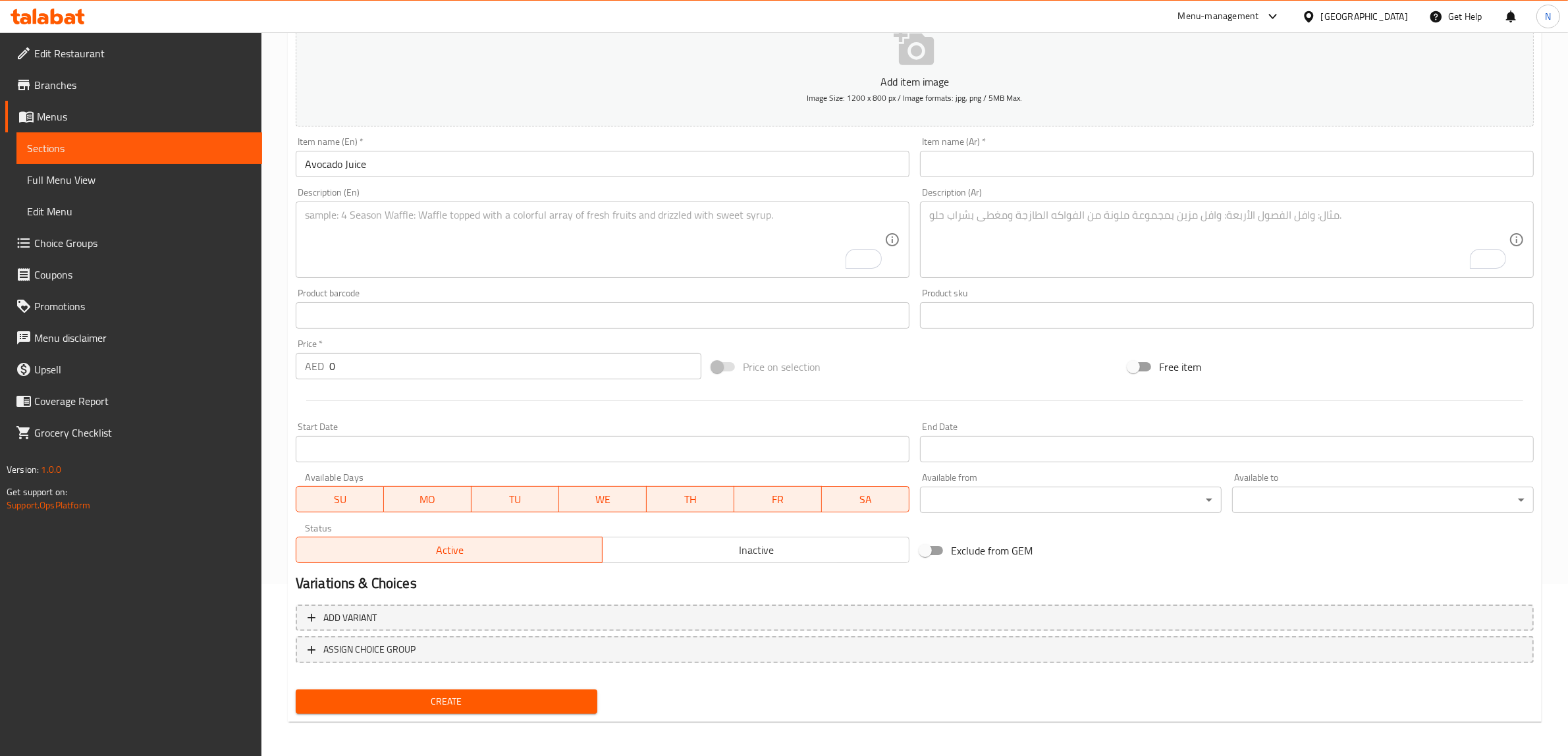
click at [736, 245] on textarea "To enrich screen reader interactions, please activate Accessibility in Grammarl…" at bounding box center [594, 240] width 579 height 62
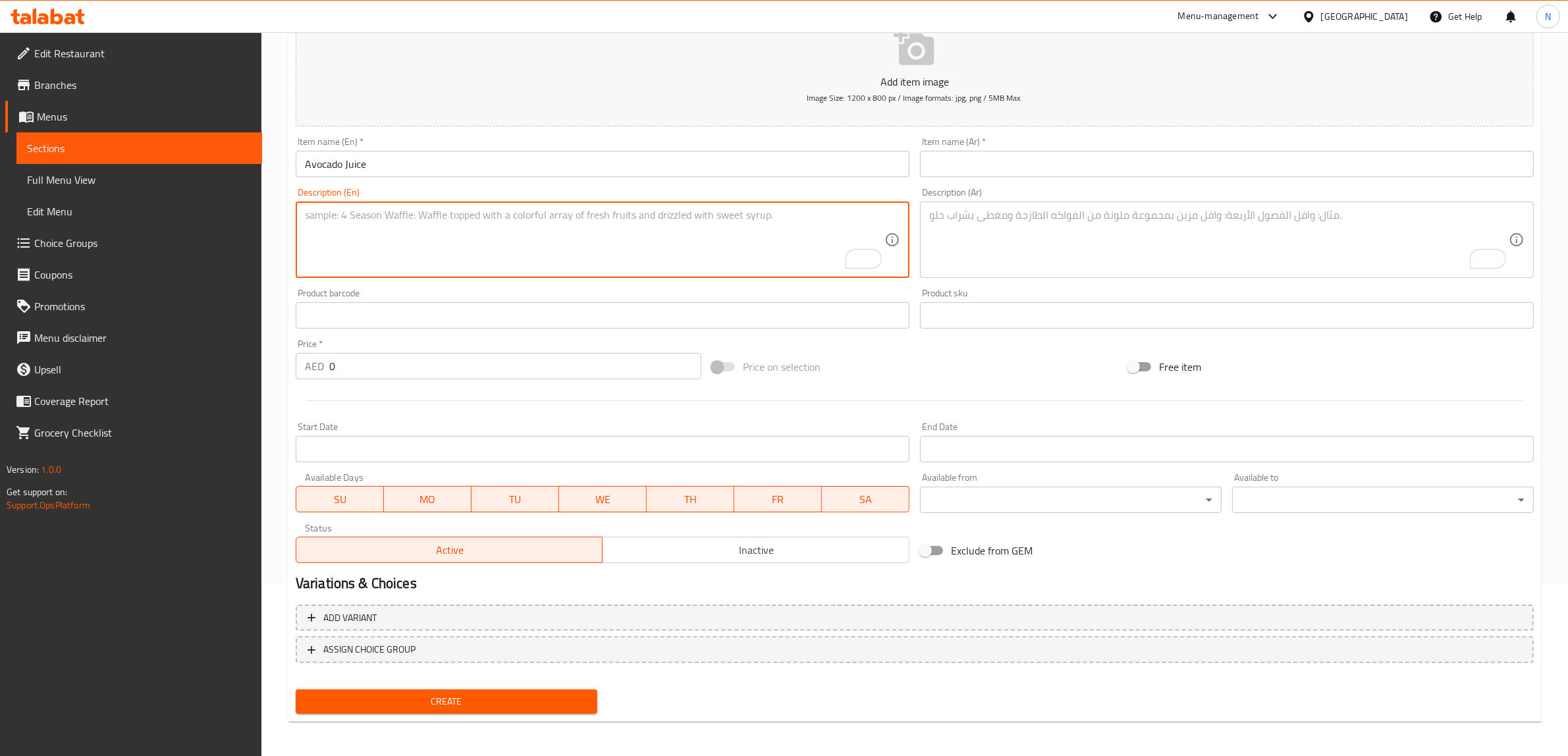
paste textarea "Thick and creamy avocado smoothie-style juice."
type textarea "Thick and creamy avocado smoothie-style juice."
click at [1088, 236] on textarea "To enrich screen reader interactions, please activate Accessibility in Grammarl…" at bounding box center [1218, 240] width 579 height 62
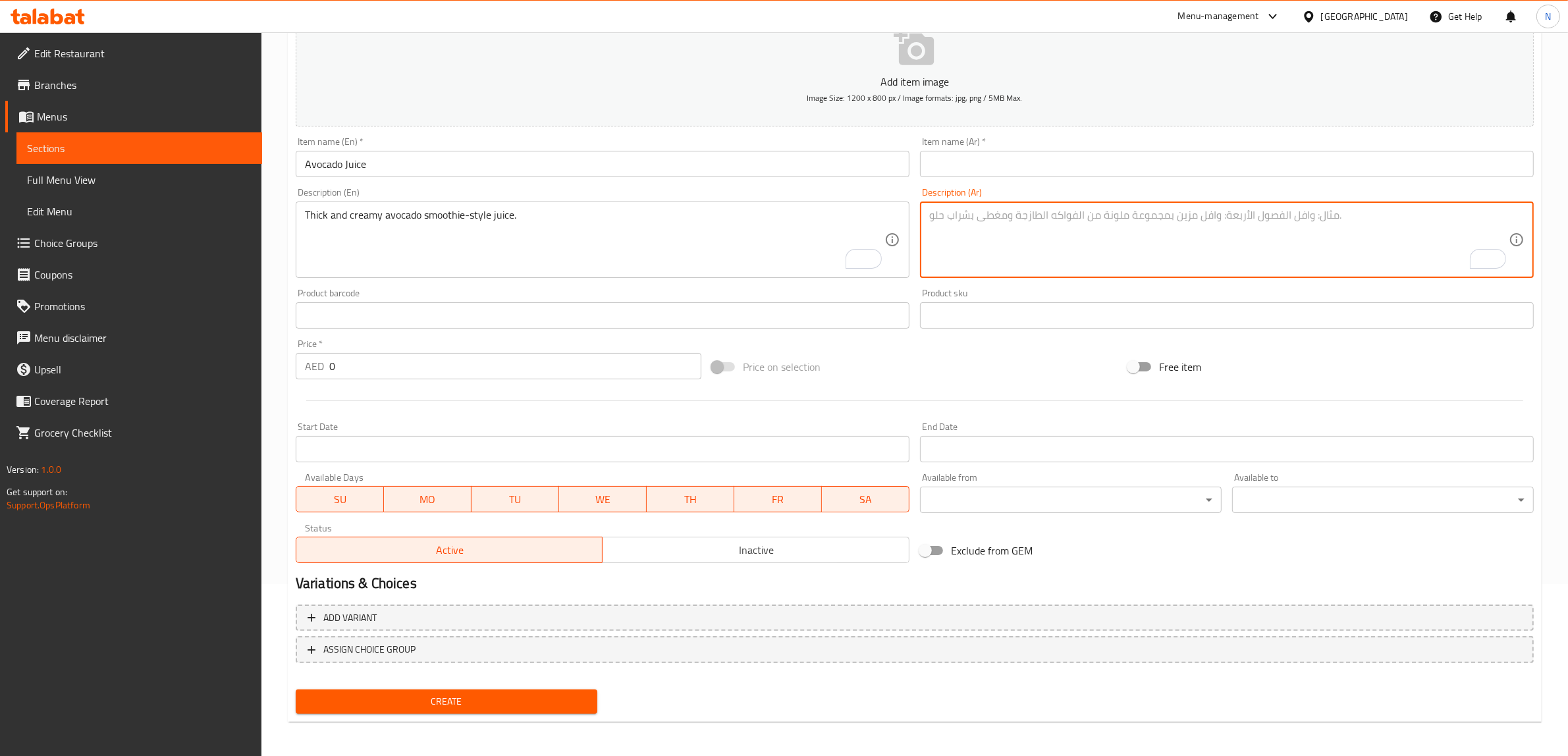
paste textarea "عصير الأفوكادو السميك والكريمي."
drag, startPoint x: 1108, startPoint y: 218, endPoint x: 1171, endPoint y: 213, distance: 63.2
click at [1171, 213] on textarea "عصير الأفوكادو السميك والكريمي على طريقة السموثي." at bounding box center [1218, 240] width 579 height 62
type textarea "عصير الأفوكادو السميك والكريمي على طريقة السموثي."
click at [1110, 169] on input "text" at bounding box center [1226, 163] width 614 height 26
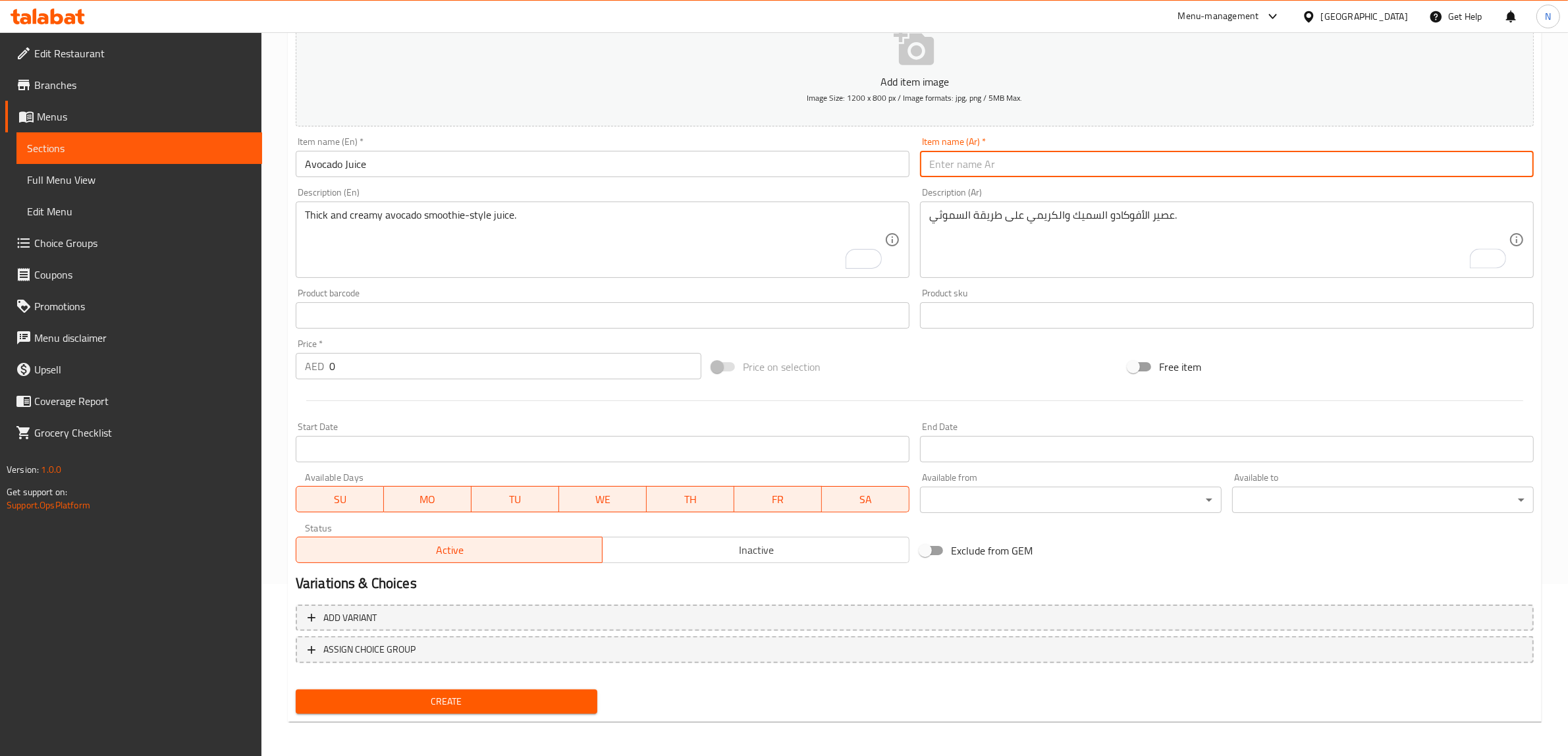
paste input "عصير الأفوكادو"
type input "عصير الأفوكادو"
click at [594, 369] on input "0" at bounding box center [515, 366] width 372 height 26
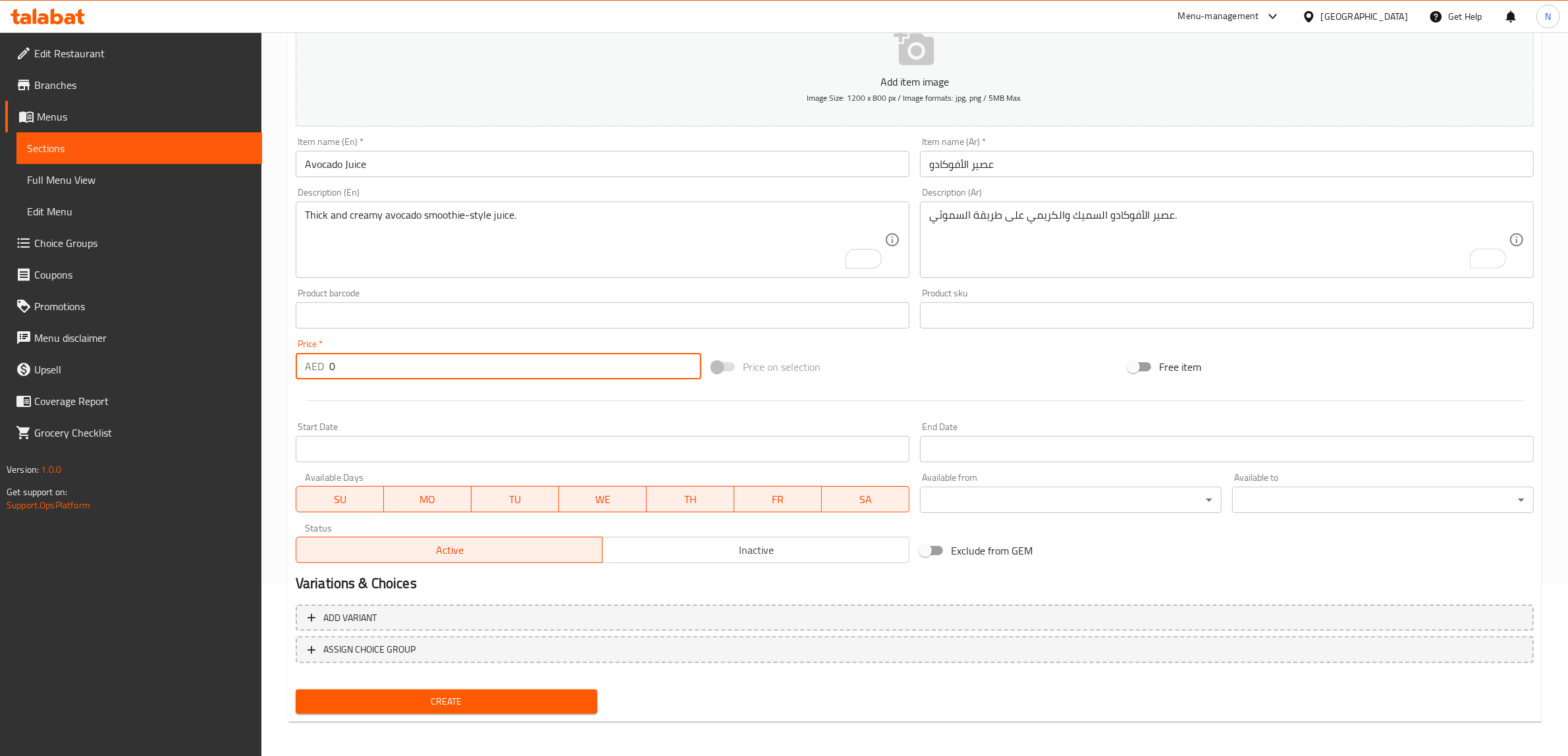
click at [594, 369] on input "0" at bounding box center [515, 366] width 372 height 26
type input "13.5"
click at [296, 689] on button "Create" at bounding box center [447, 701] width 302 height 25
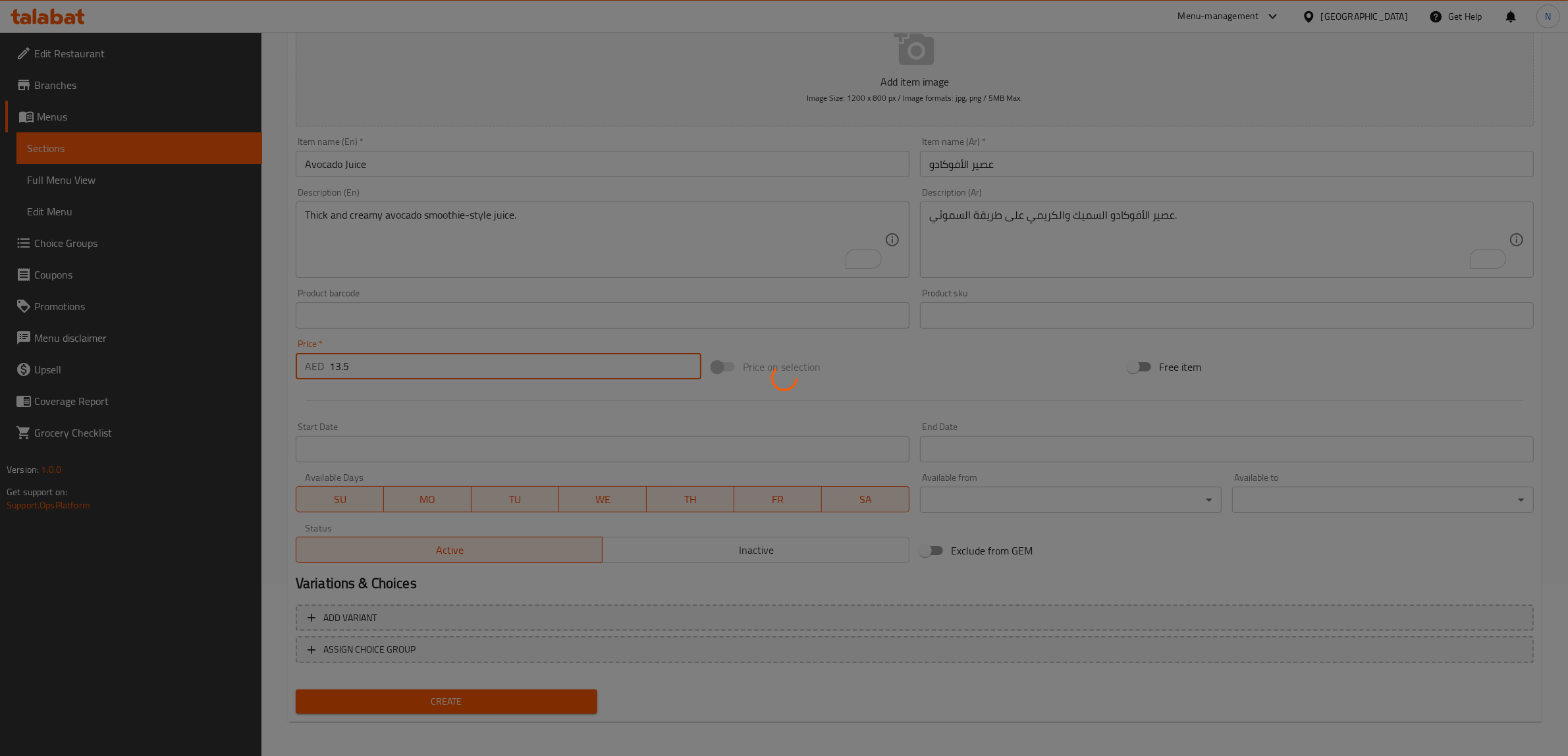
type input "0"
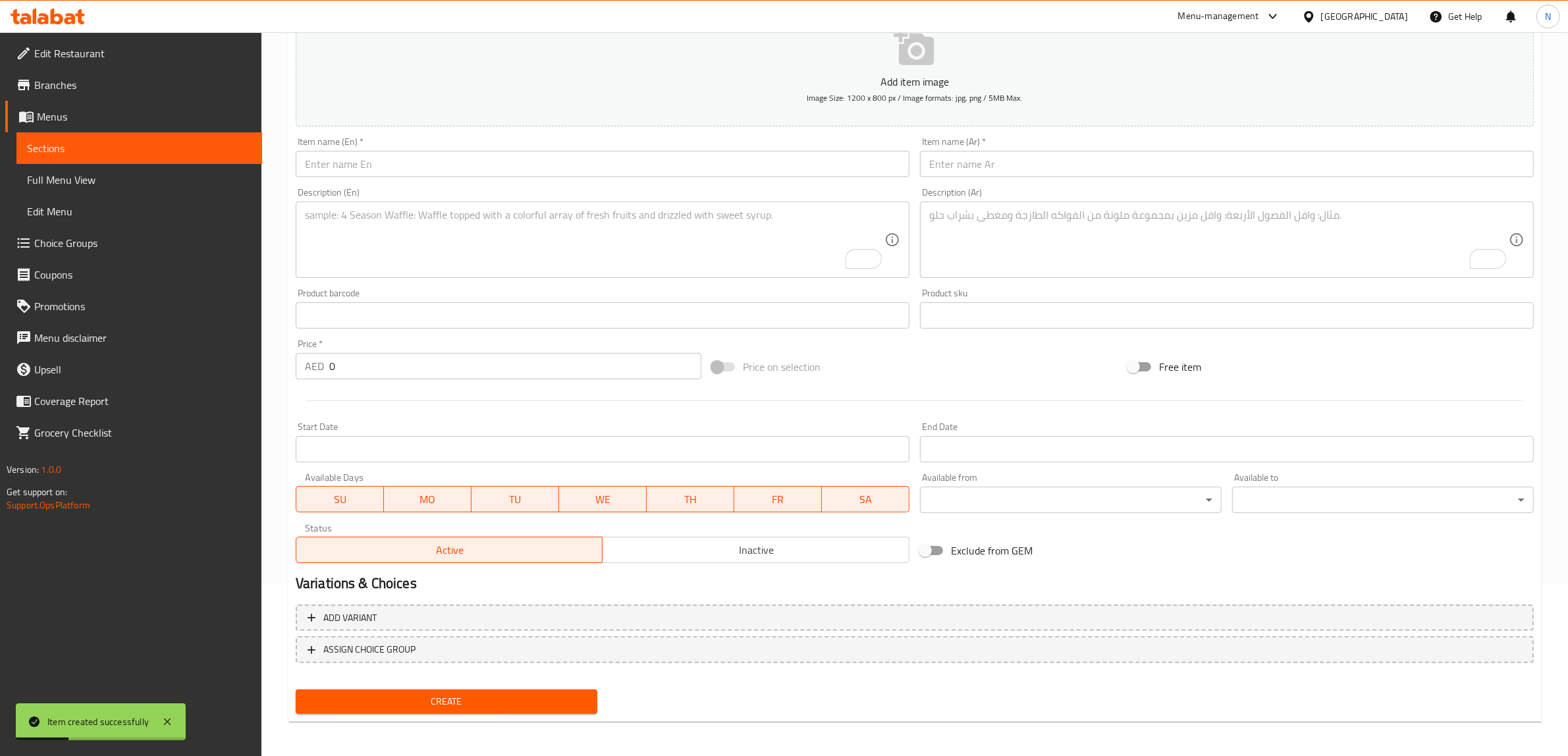
click at [713, 178] on div "Item name (En)   * Item name (En) *" at bounding box center [602, 157] width 624 height 51
click at [718, 169] on input "text" at bounding box center [602, 163] width 614 height 26
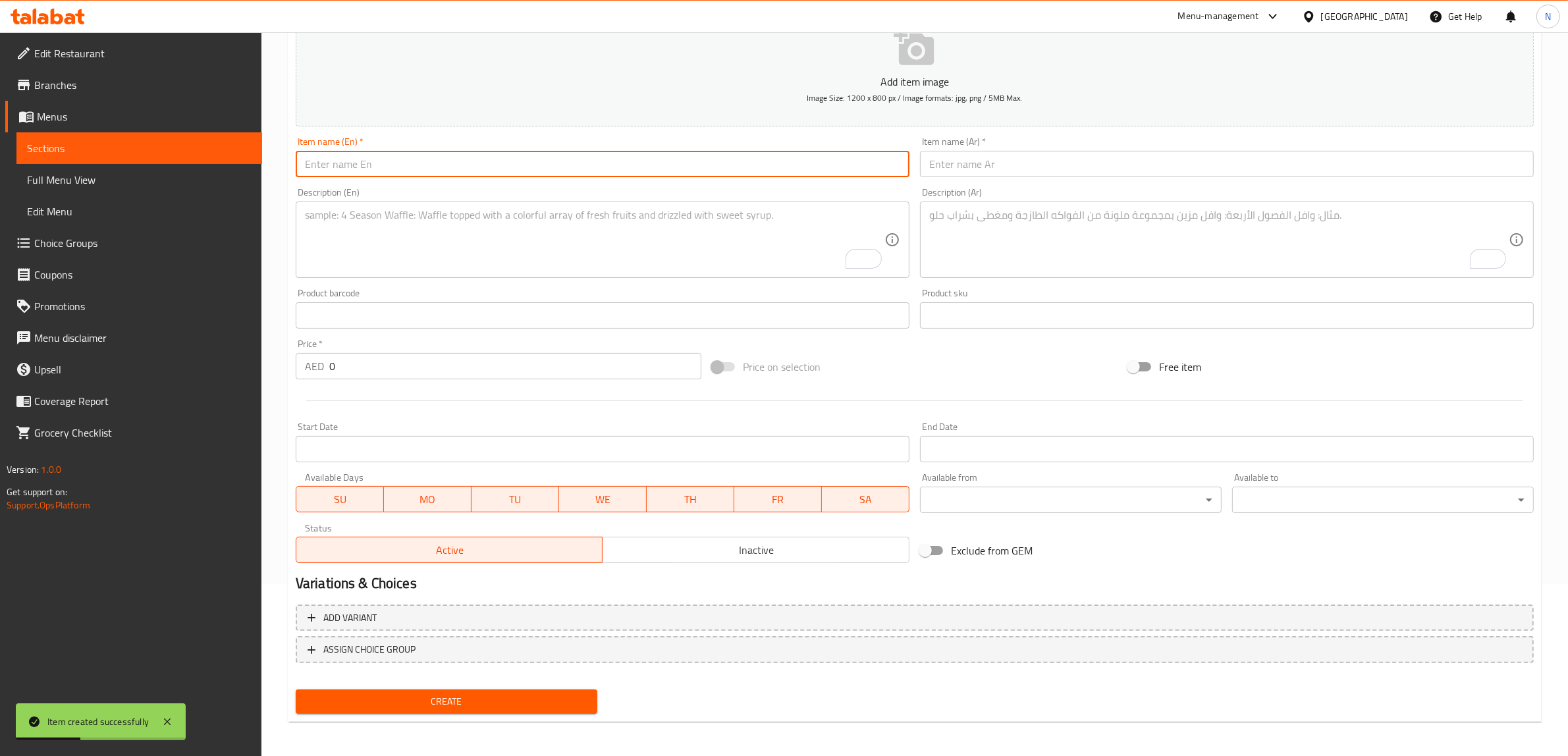
paste input "Pomegranate Juice"
type input "Pomegranate Juice"
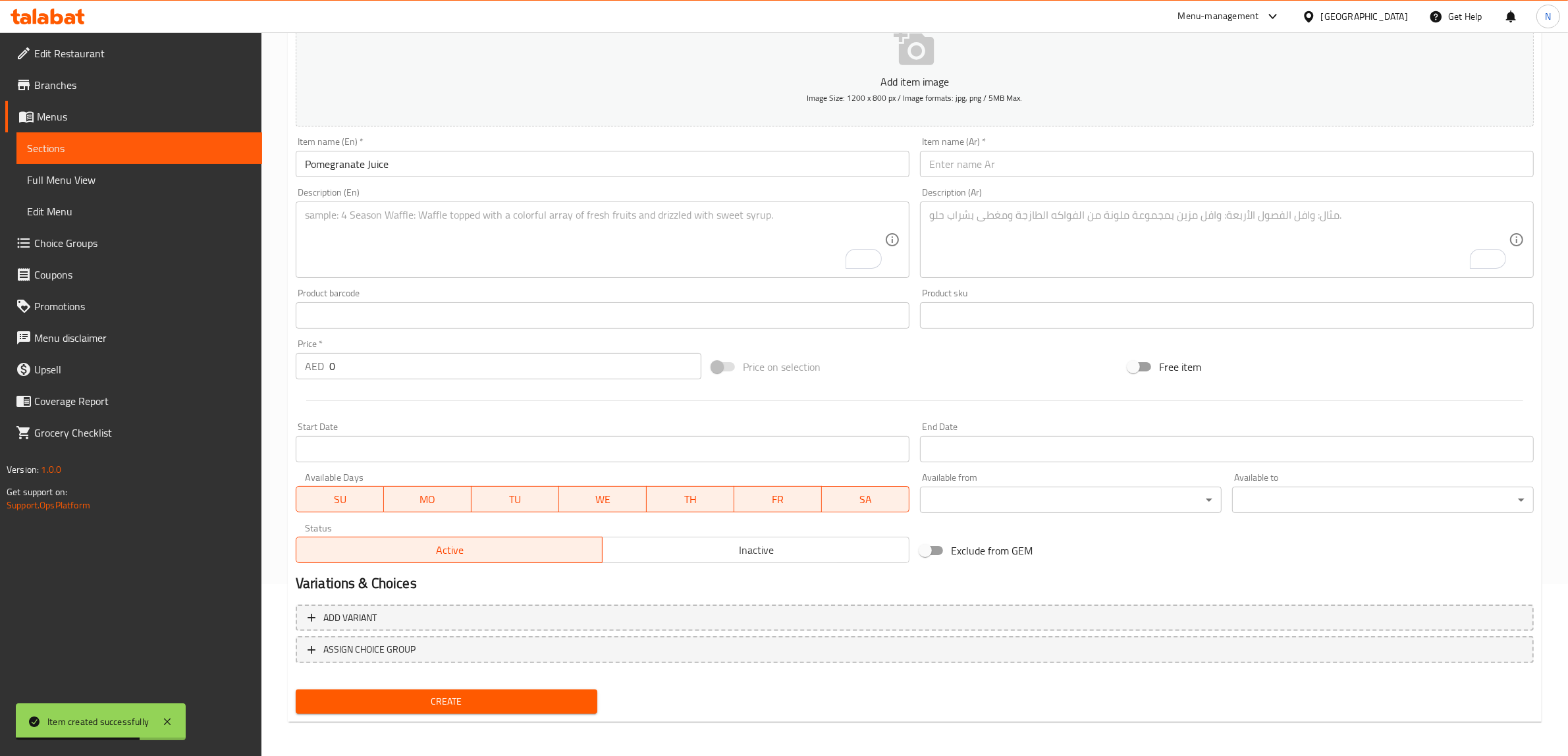
click at [745, 241] on textarea "To enrich screen reader interactions, please activate Accessibility in Grammarl…" at bounding box center [594, 240] width 579 height 62
paste textarea "Freshly extracted pomegranate juice, sweet and nutritious."
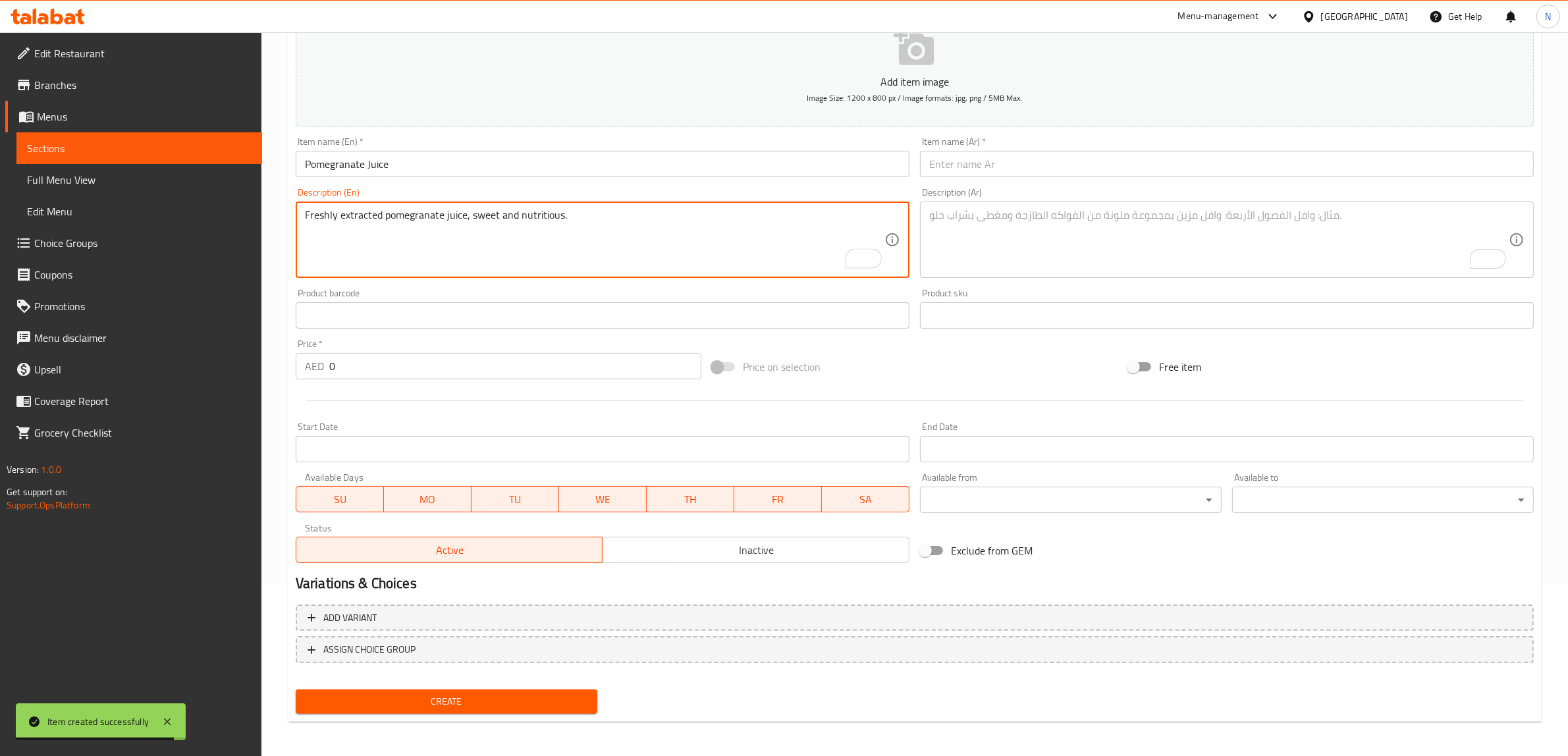
type textarea "Freshly extracted pomegranate juice, sweet and nutritious."
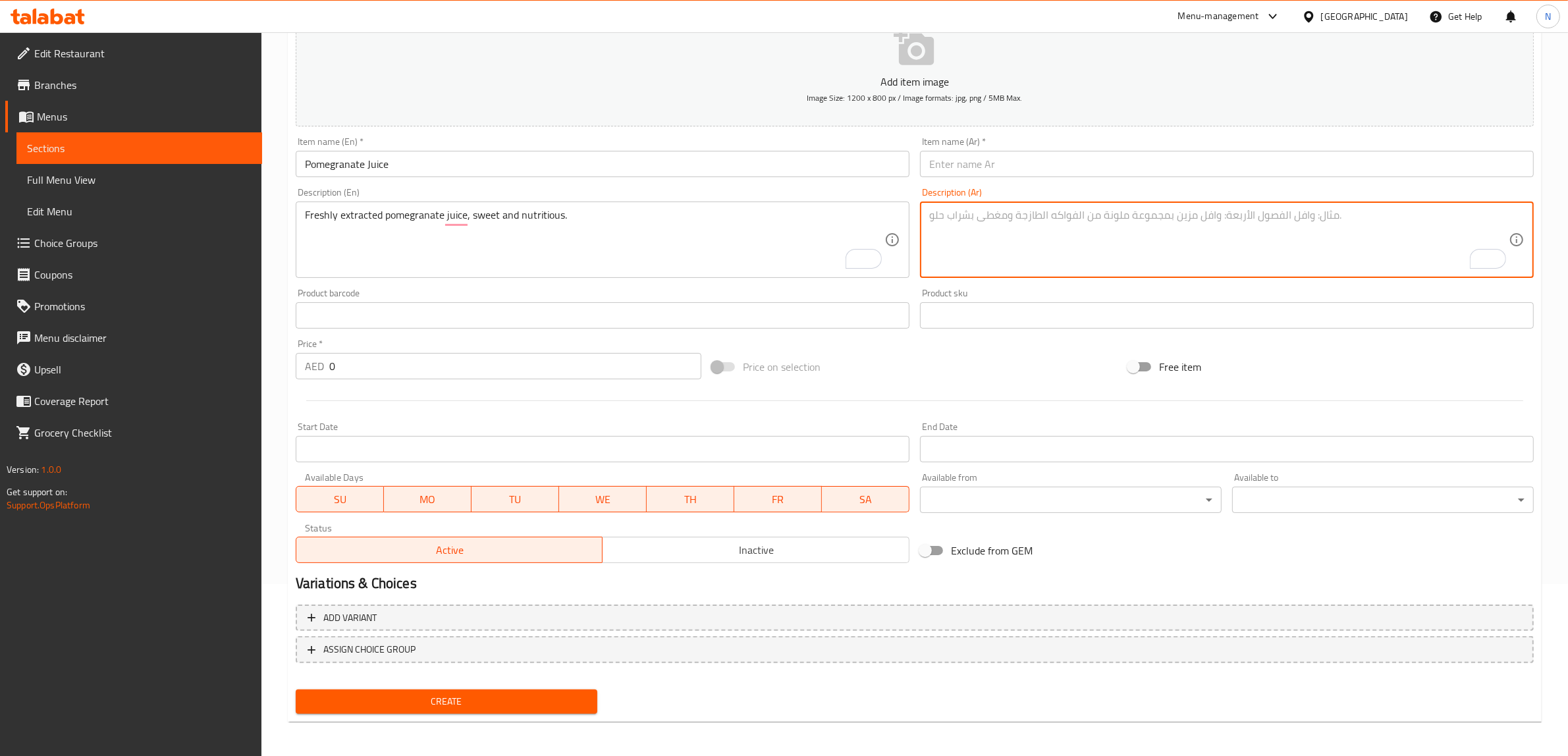
click at [1058, 232] on textarea "To enrich screen reader interactions, please activate Accessibility in Grammarl…" at bounding box center [1218, 240] width 579 height 62
paste textarea "عصير الرمان الطازج، حلو ومغذي."
click at [1011, 218] on textarea "عصير الرمان الطازج، حلو ومغذي." at bounding box center [1218, 240] width 579 height 62
drag, startPoint x: 1053, startPoint y: 219, endPoint x: 1103, endPoint y: 214, distance: 50.2
click at [1103, 214] on textarea "عصير الرمان المستخرج طازجا، حلو ومغذي." at bounding box center [1218, 240] width 579 height 62
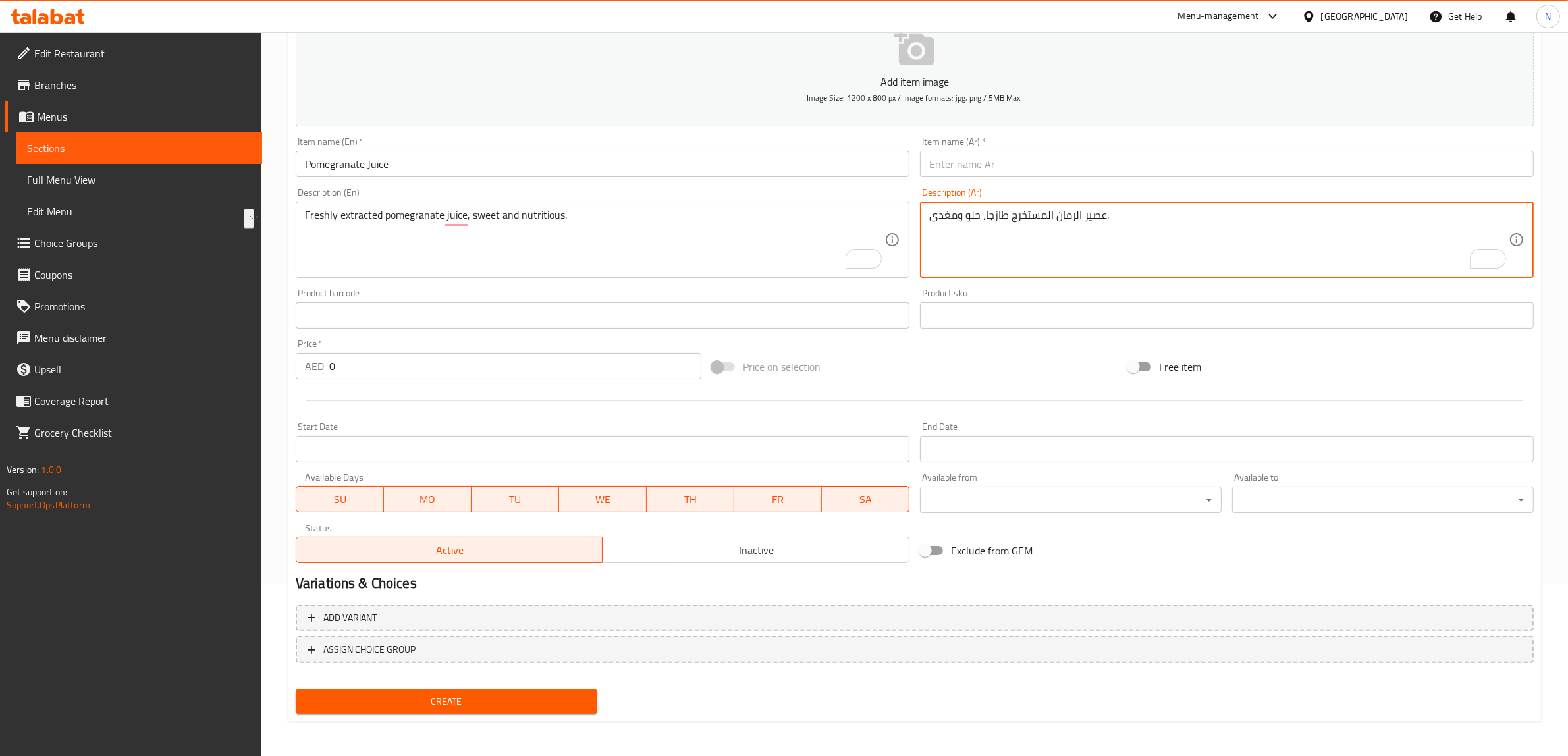
type textarea "عصير الرمان المستخرج طازجا، حلو ومغذي."
click at [1068, 166] on input "text" at bounding box center [1226, 163] width 614 height 26
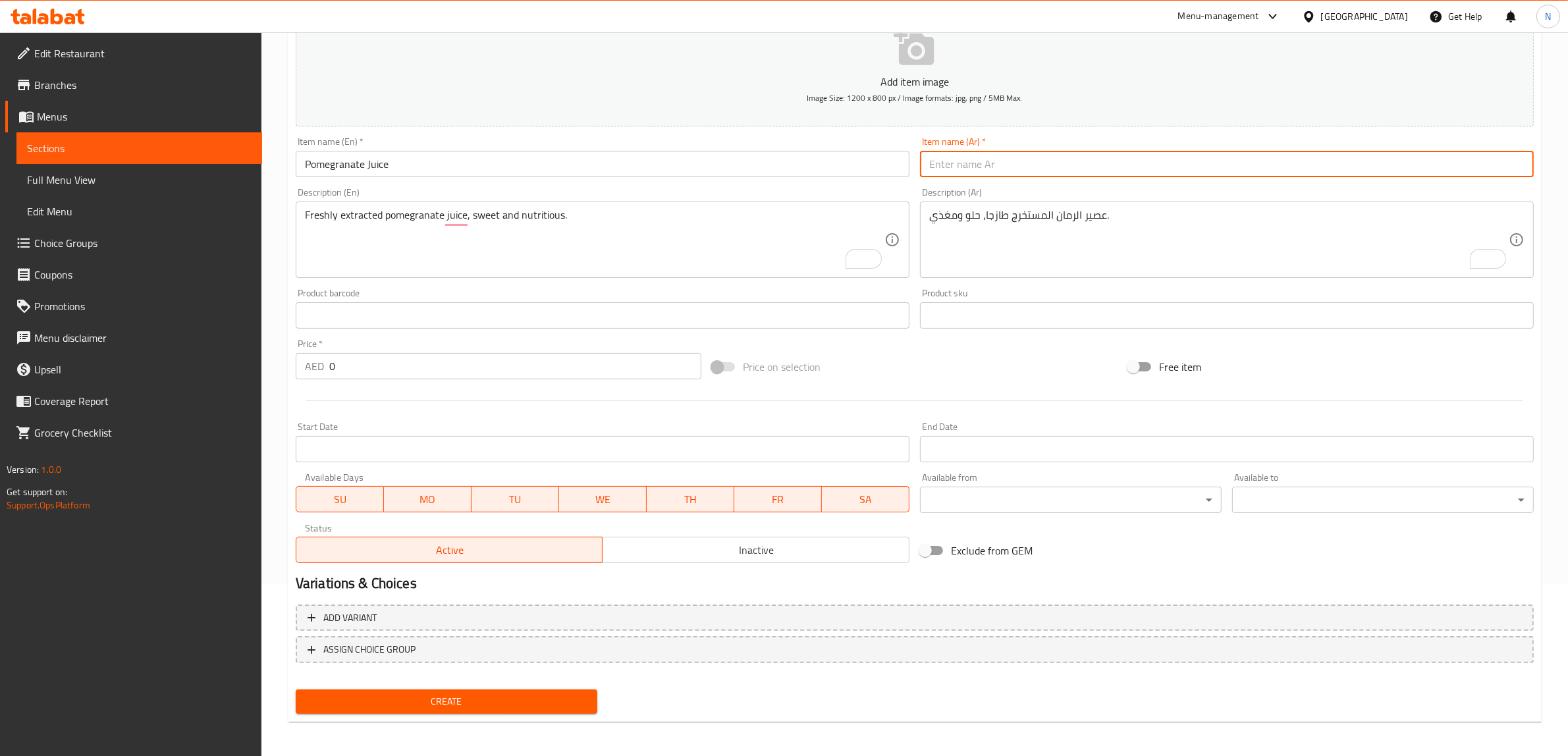
paste input "عصير الرمان"
type input "عصير الرمان"
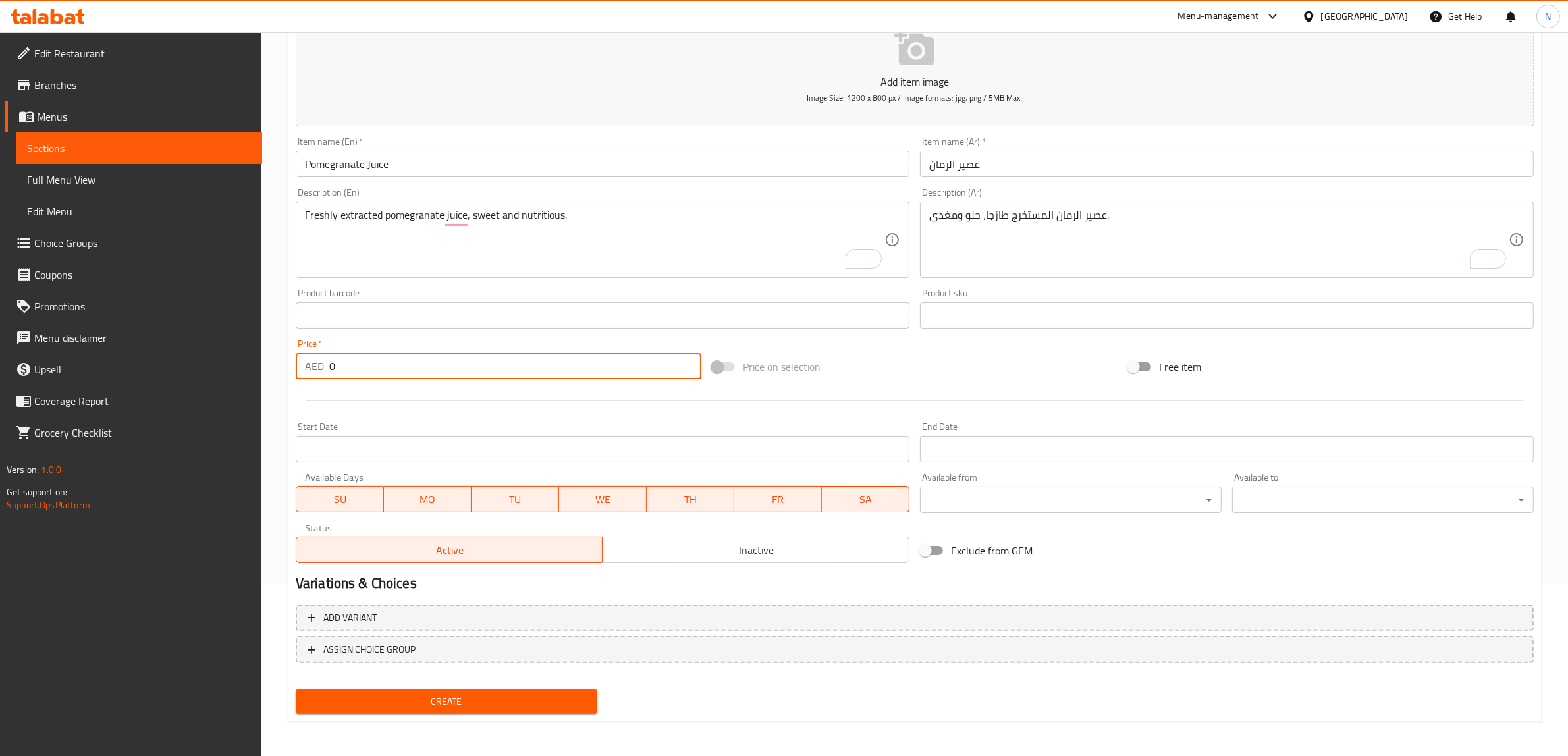
click at [485, 360] on input "0" at bounding box center [515, 366] width 372 height 26
type input "11"
click at [296, 689] on button "Create" at bounding box center [447, 701] width 302 height 25
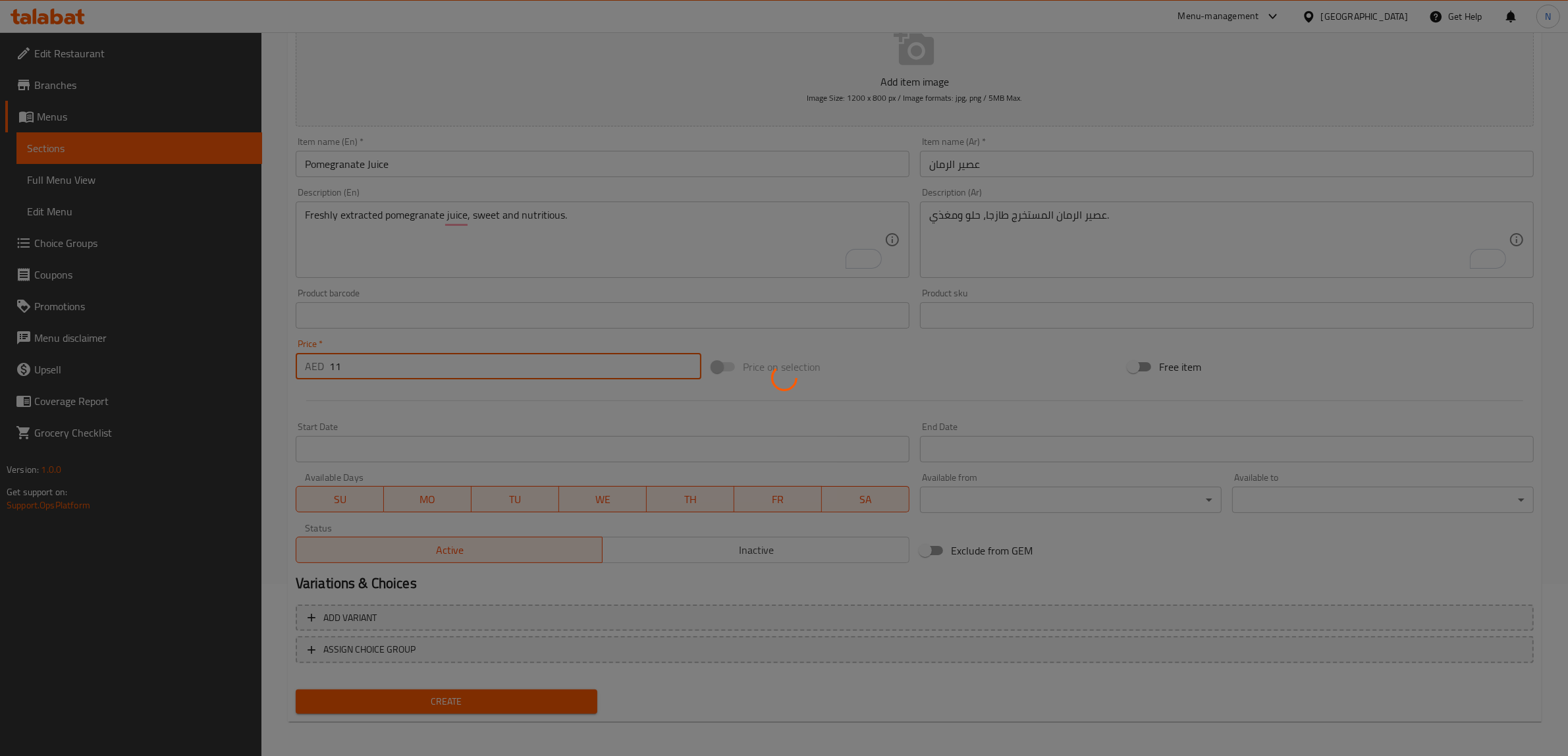
type input "0"
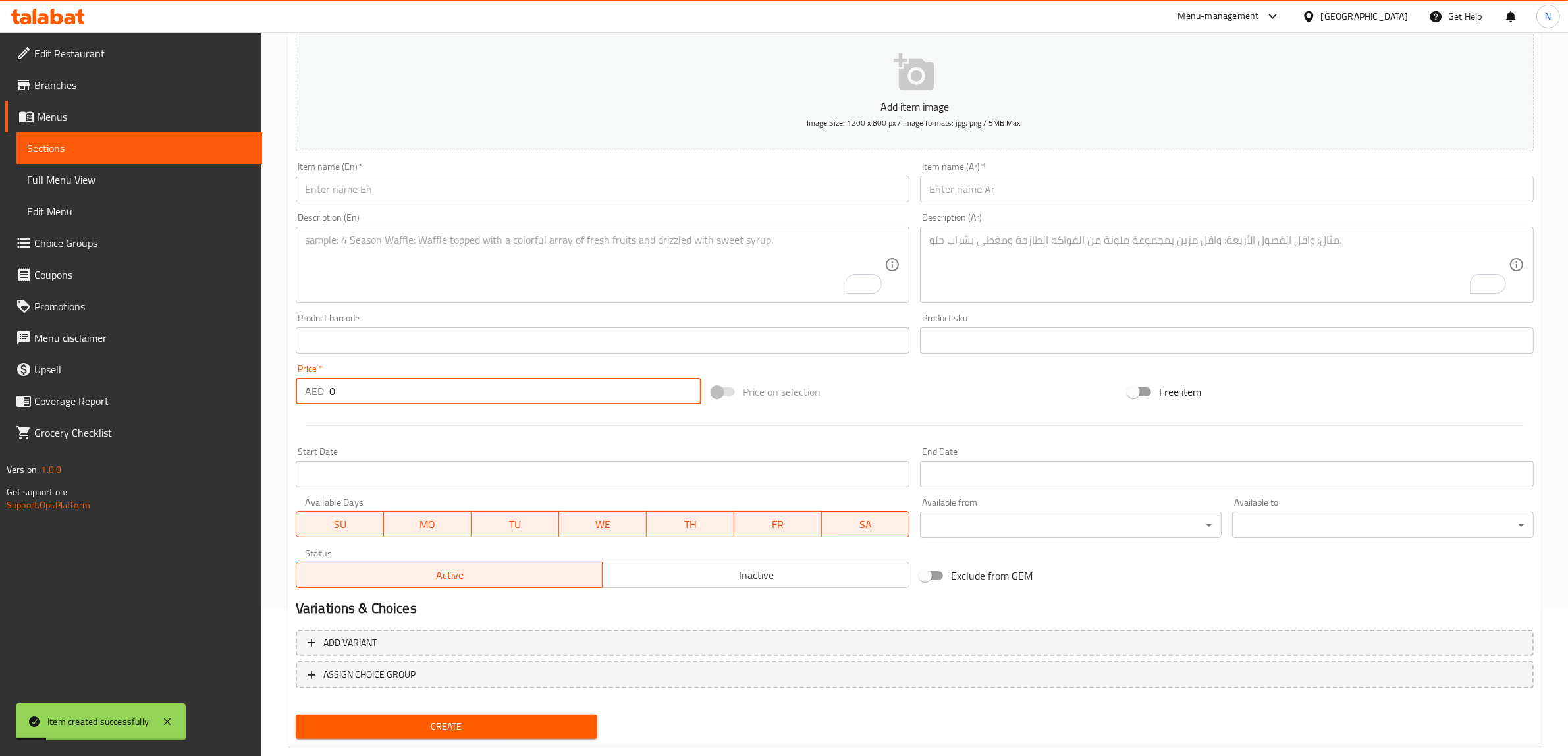
scroll to position [0, 0]
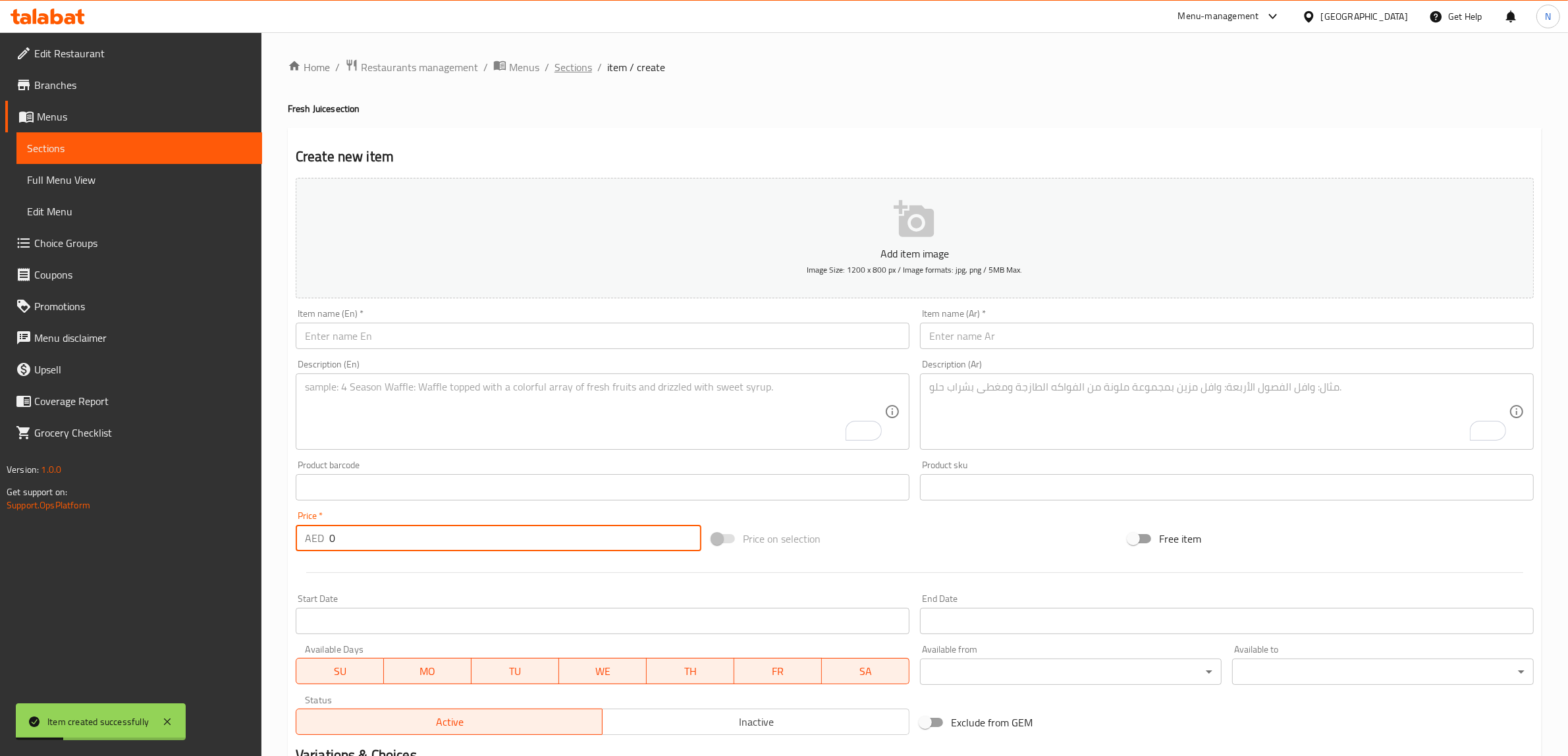
click at [564, 64] on span "Sections" at bounding box center [573, 67] width 37 height 16
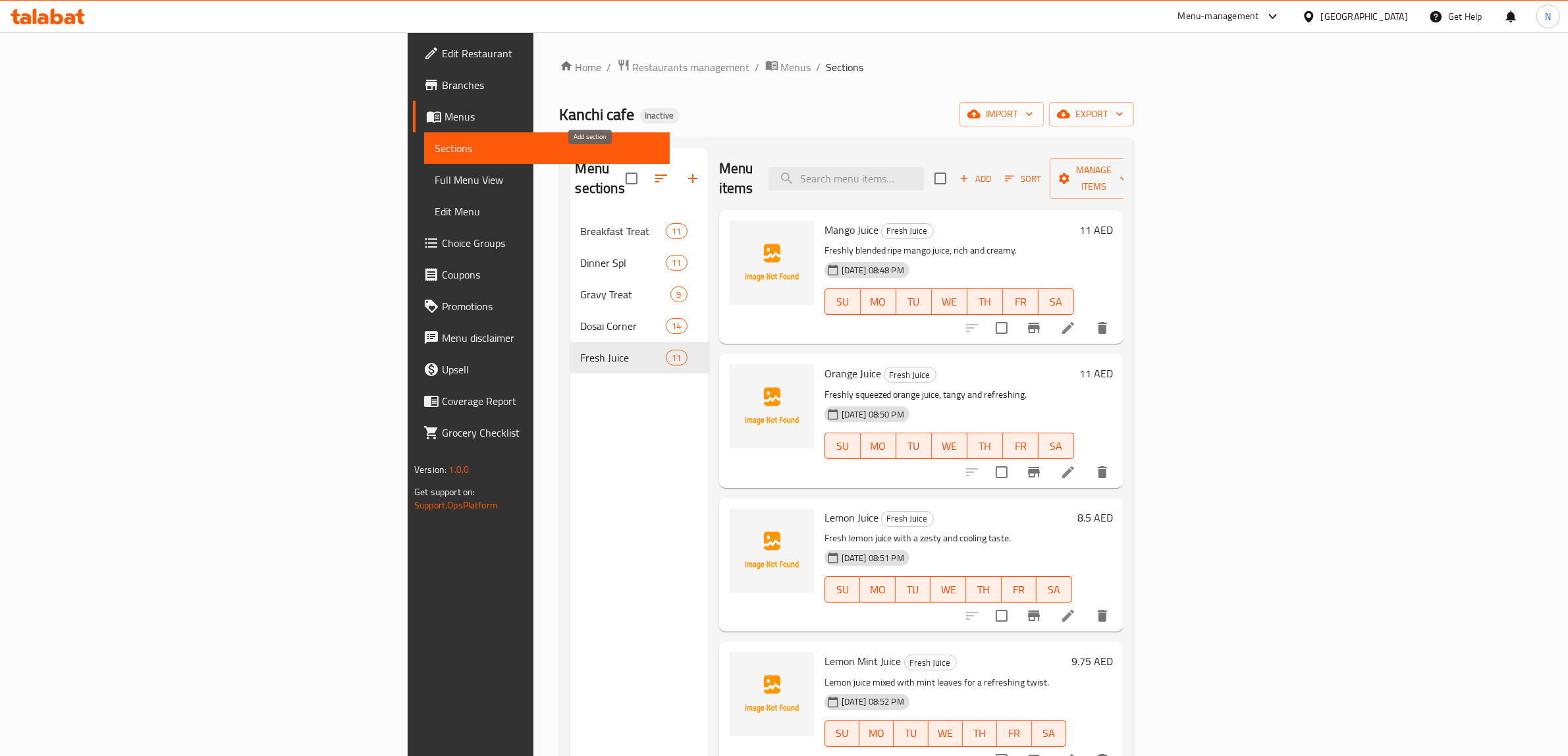
click at [688, 174] on icon "button" at bounding box center [692, 178] width 9 height 9
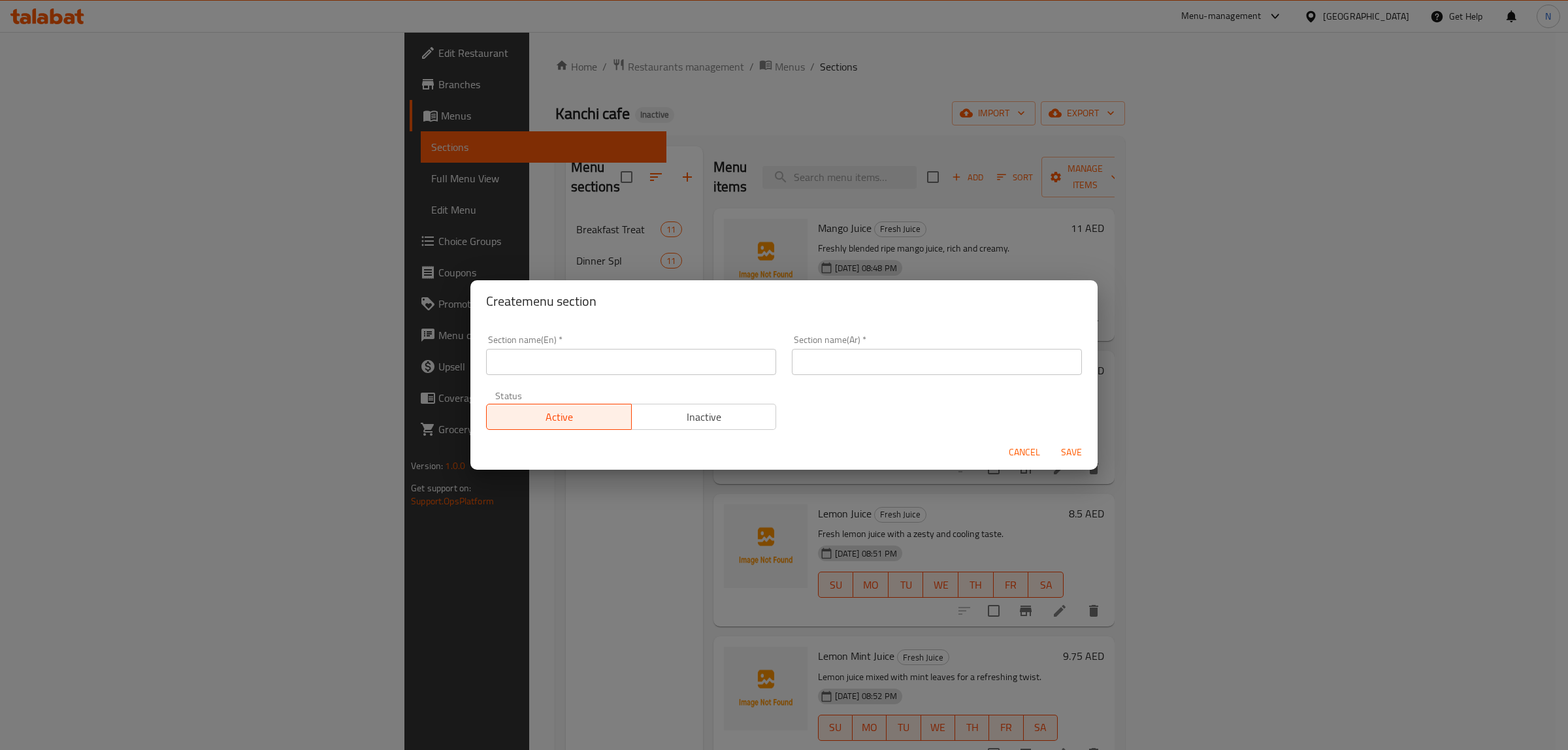
click at [741, 355] on input "text" at bounding box center [631, 361] width 290 height 26
paste input "Special Dosa Treat"
type input "Special Dosa Treat"
click at [880, 372] on input "text" at bounding box center [937, 361] width 290 height 26
type input "سبيشيال دوسا تريت"
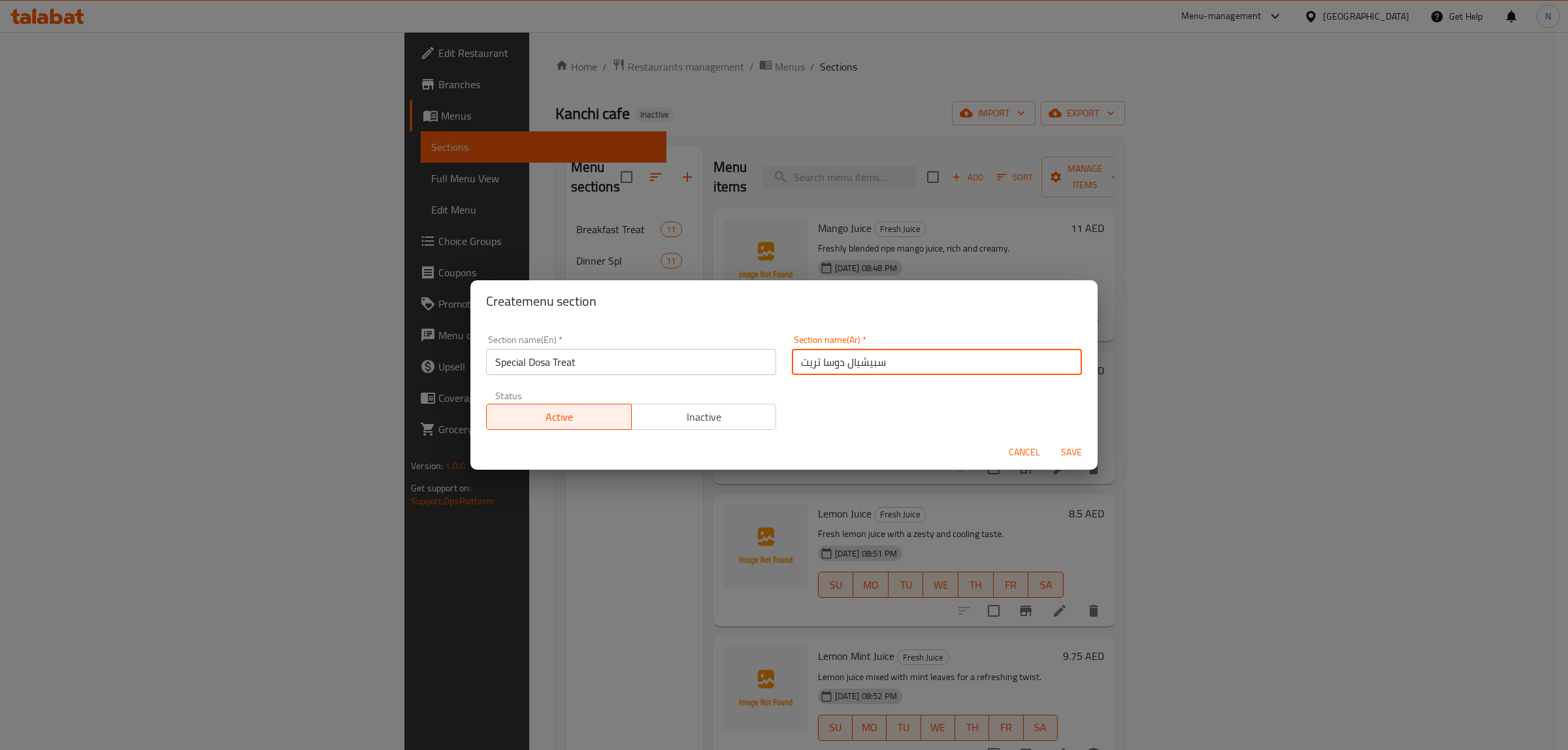
click at [1051, 440] on button "Save" at bounding box center [1071, 452] width 42 height 25
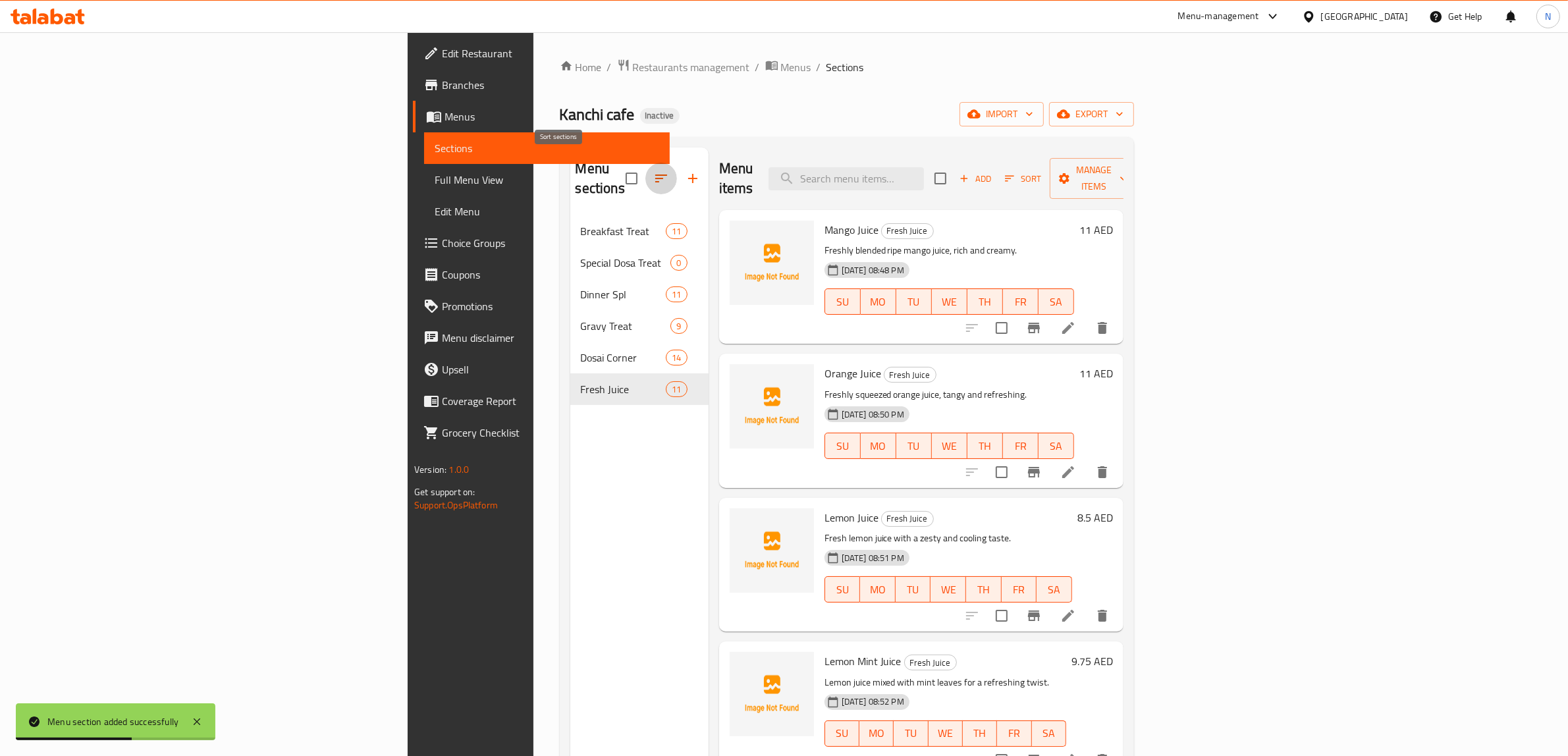
click at [653, 171] on icon "button" at bounding box center [661, 178] width 16 height 16
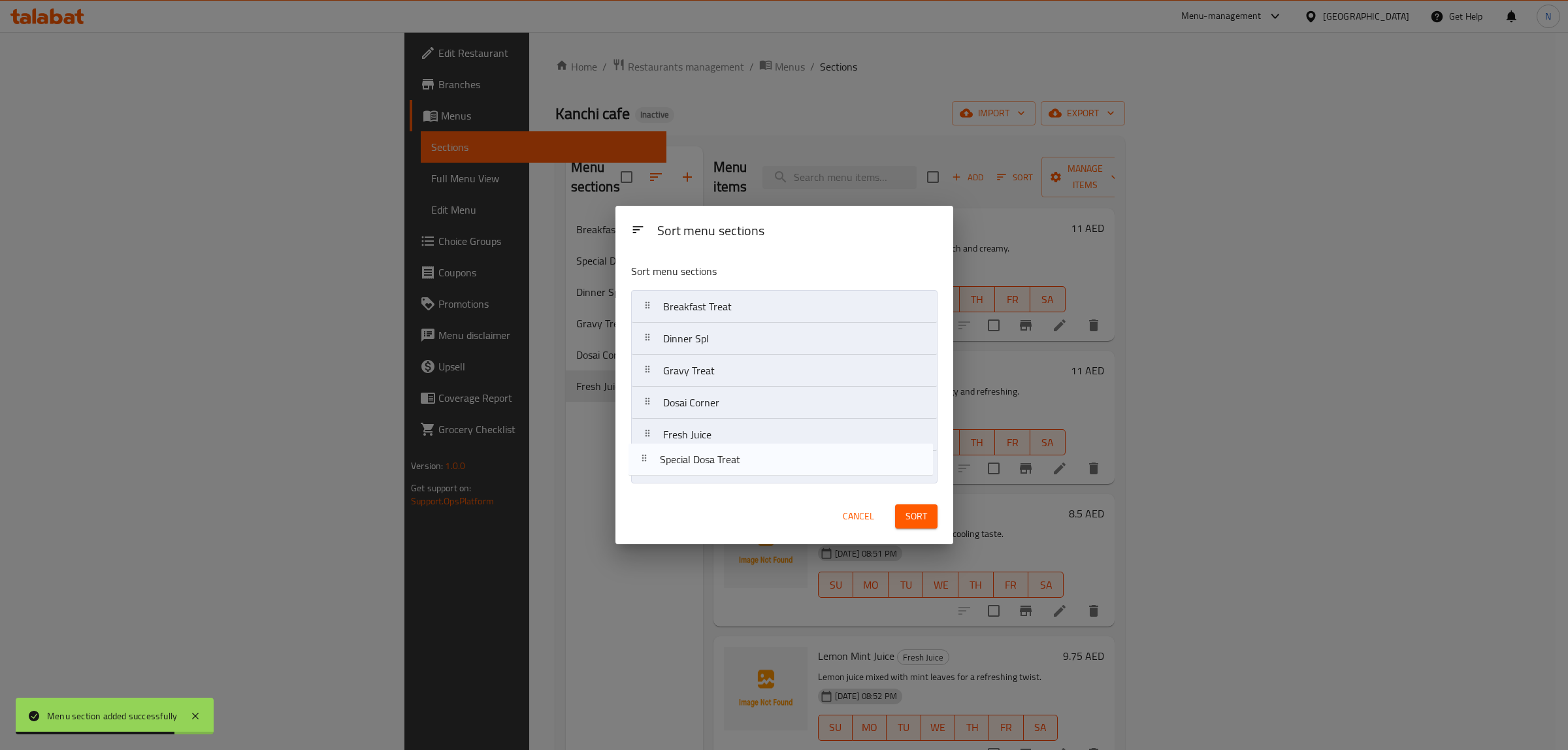
drag, startPoint x: 701, startPoint y: 340, endPoint x: 698, endPoint y: 466, distance: 126.0
click at [698, 466] on nav "Breakfast Treat Special Dosa Treat Dinner Spl Gravy Treat Dosai Corner Fresh Ju…" at bounding box center [784, 387] width 306 height 193
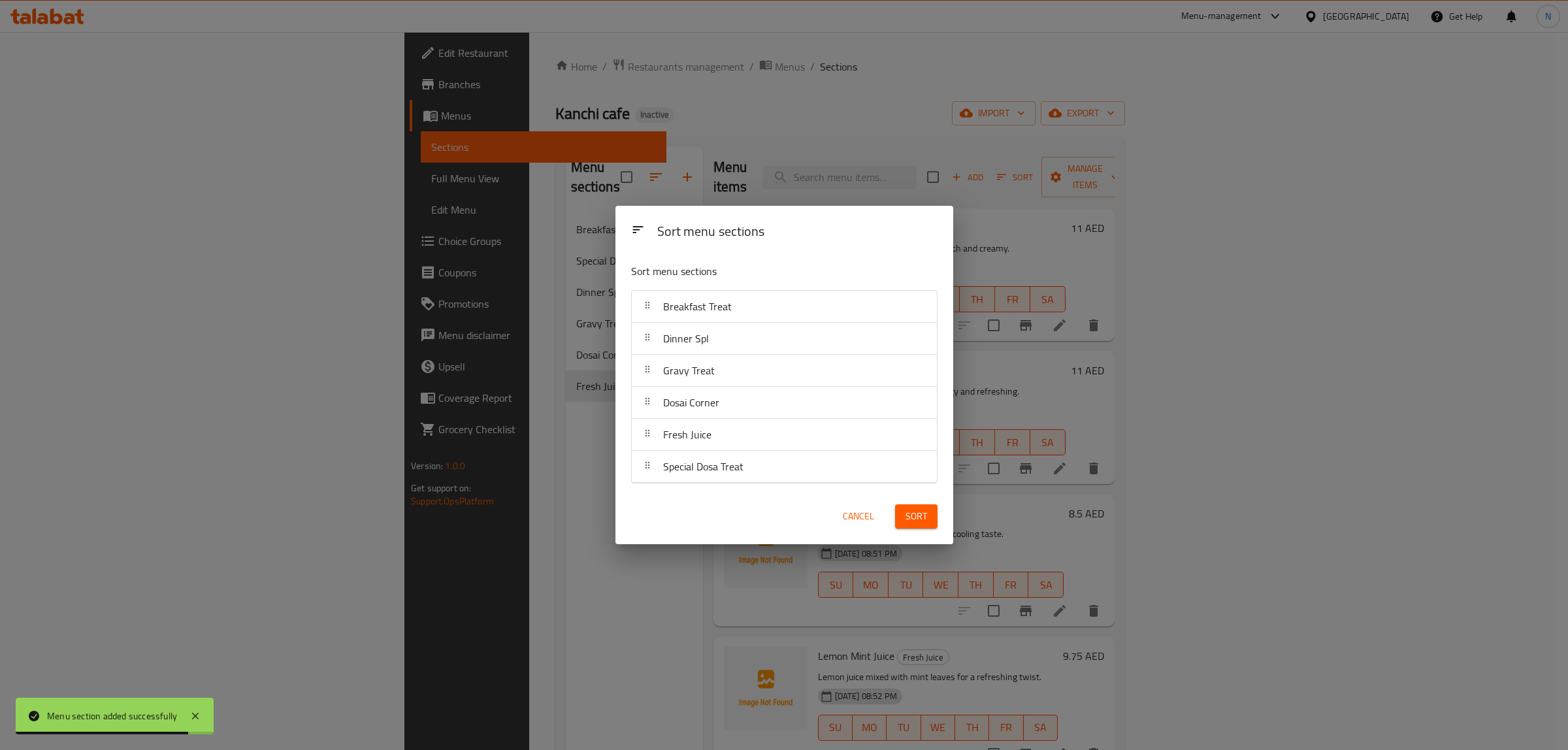
click at [907, 520] on span "Sort" at bounding box center [916, 517] width 22 height 16
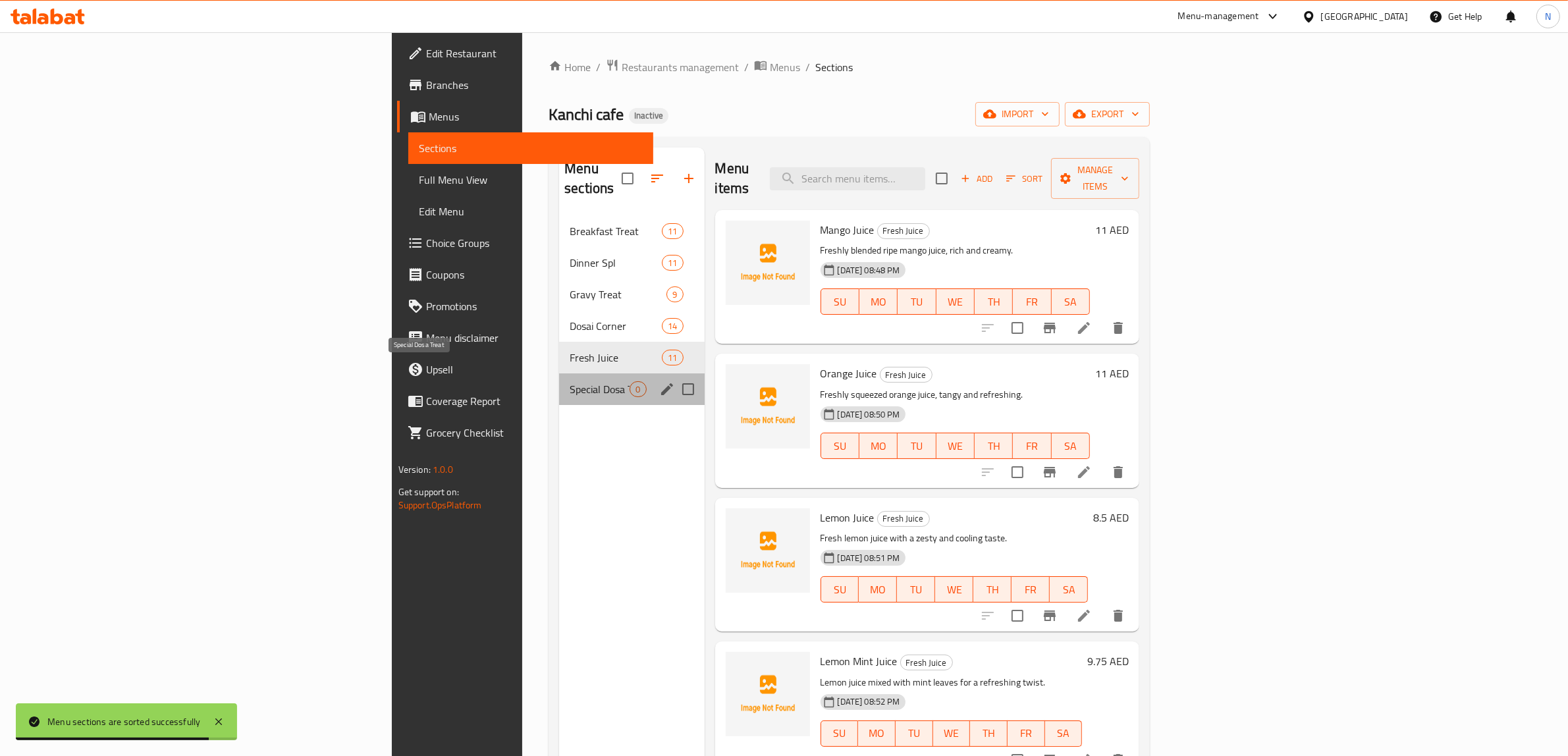
click at [569, 381] on span "Special Dosa Treat" at bounding box center [599, 389] width 60 height 16
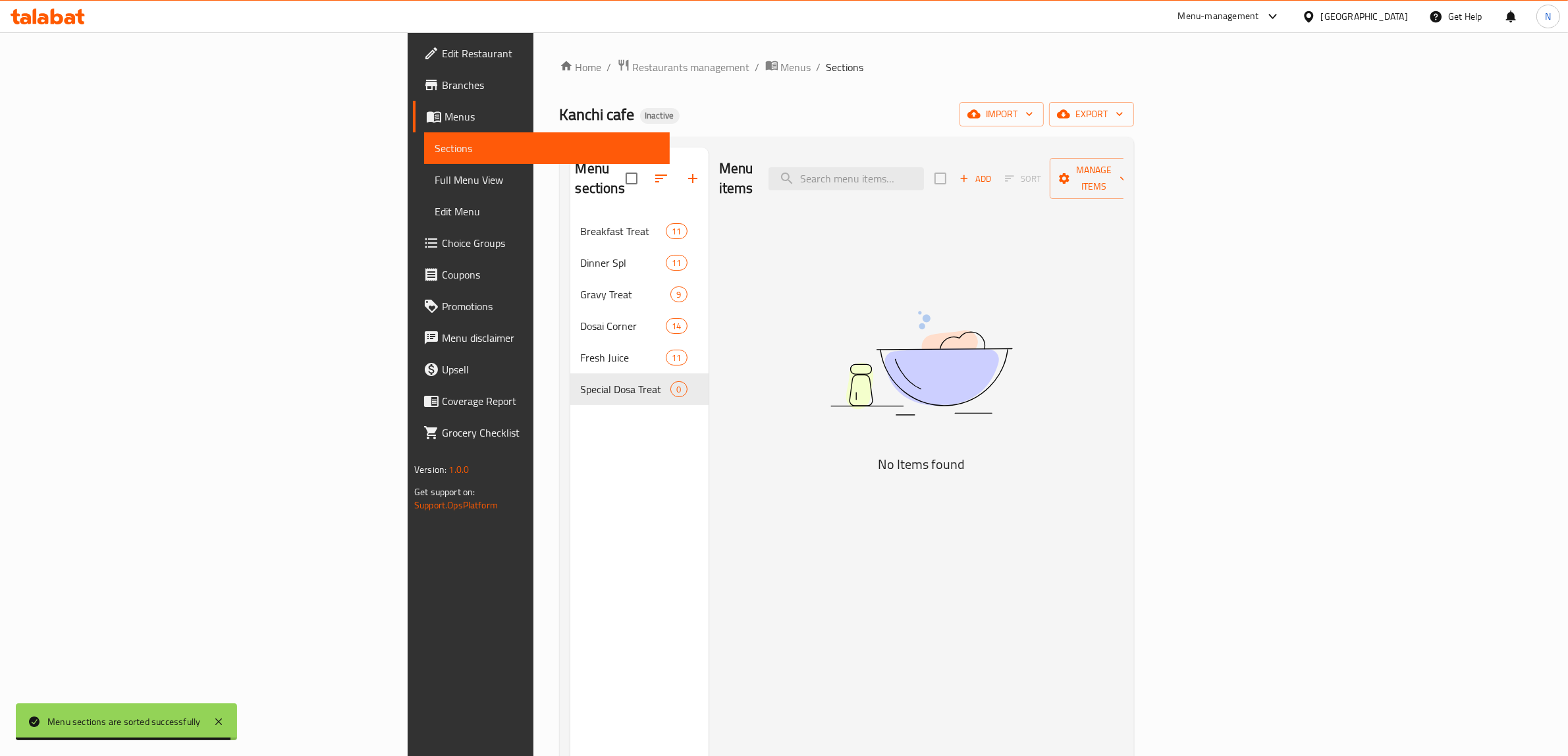
click at [993, 171] on span "Add" at bounding box center [975, 178] width 35 height 15
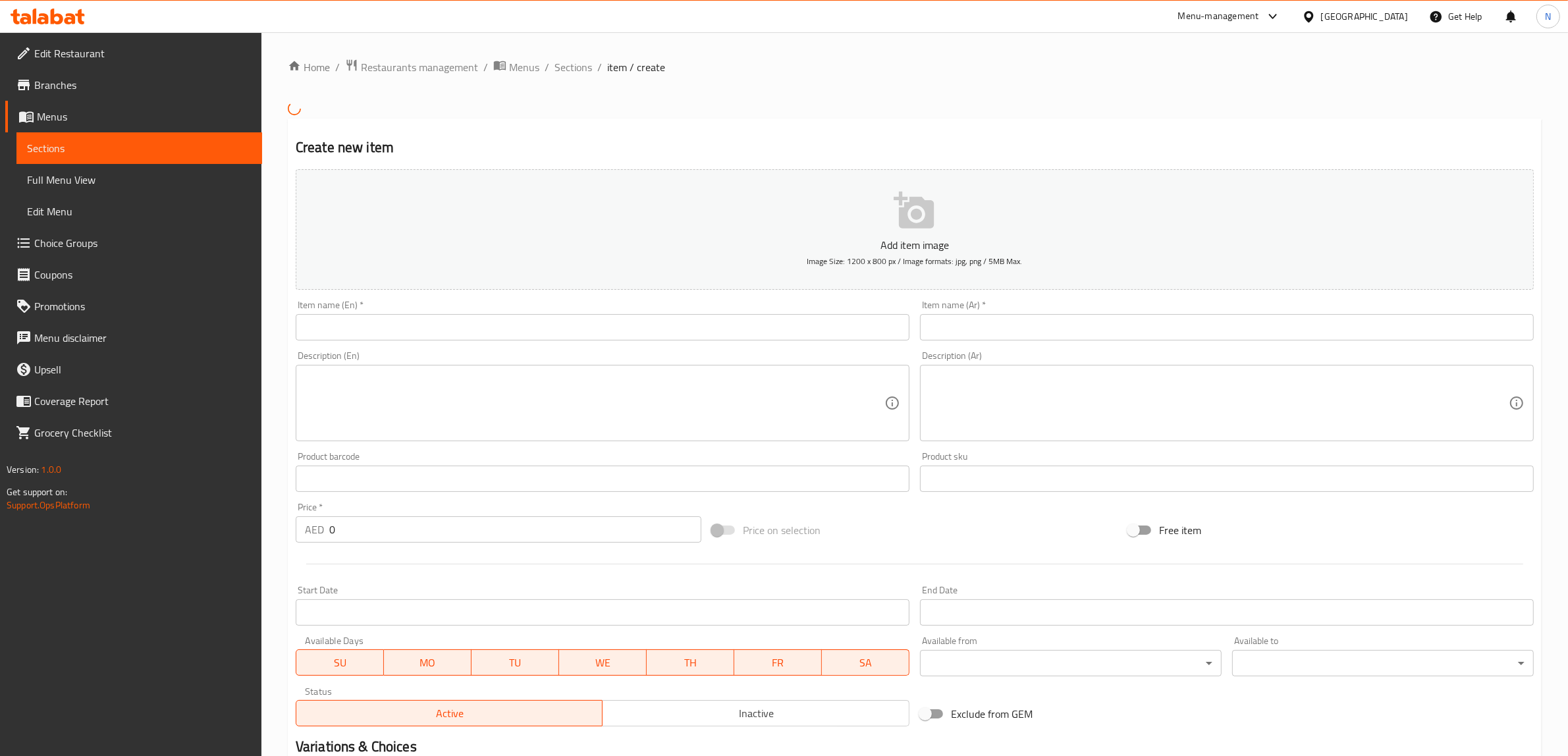
click at [693, 323] on input "text" at bounding box center [602, 327] width 614 height 26
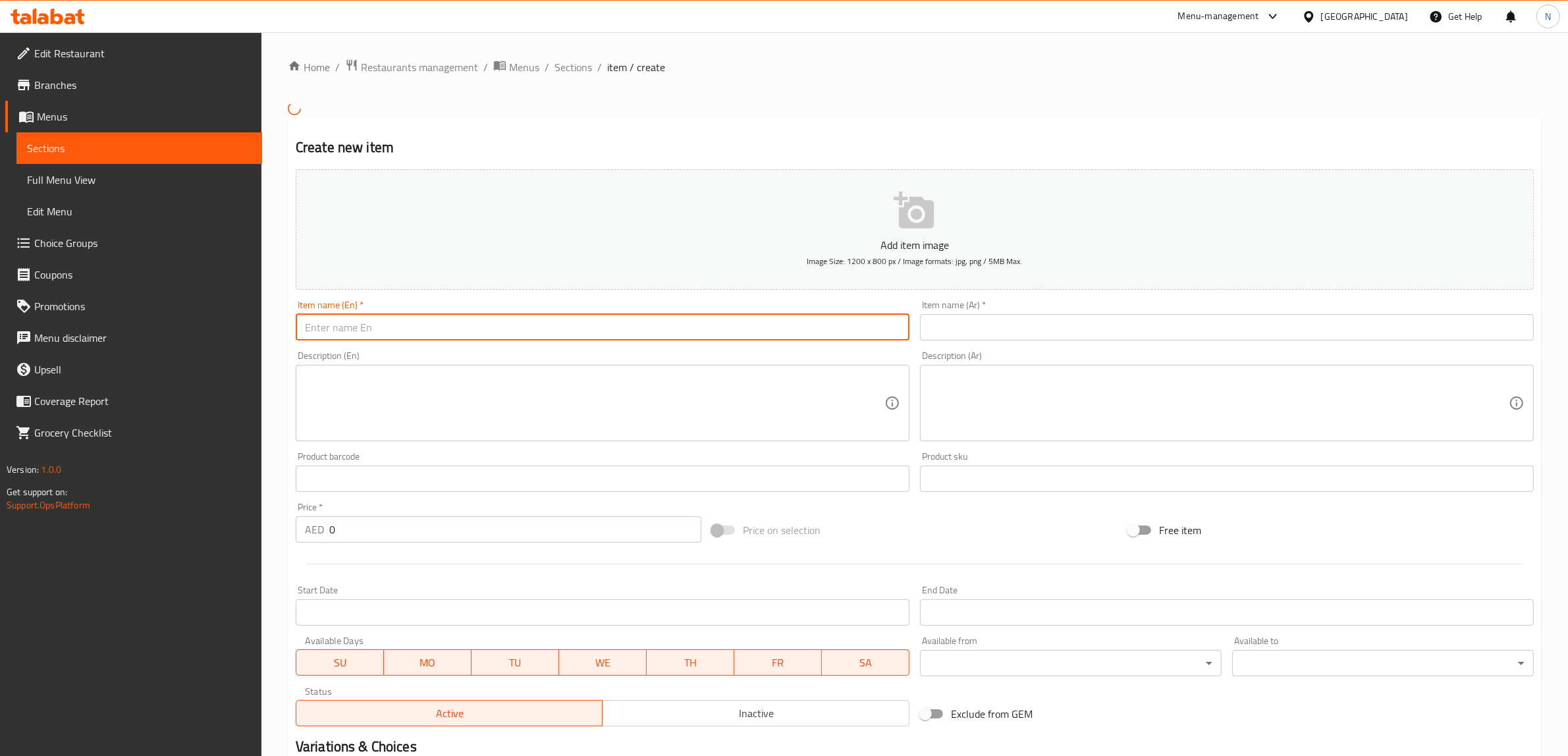
paste input "Thattu Podi [PERSON_NAME]"
type input "Thattu Podi [PERSON_NAME]"
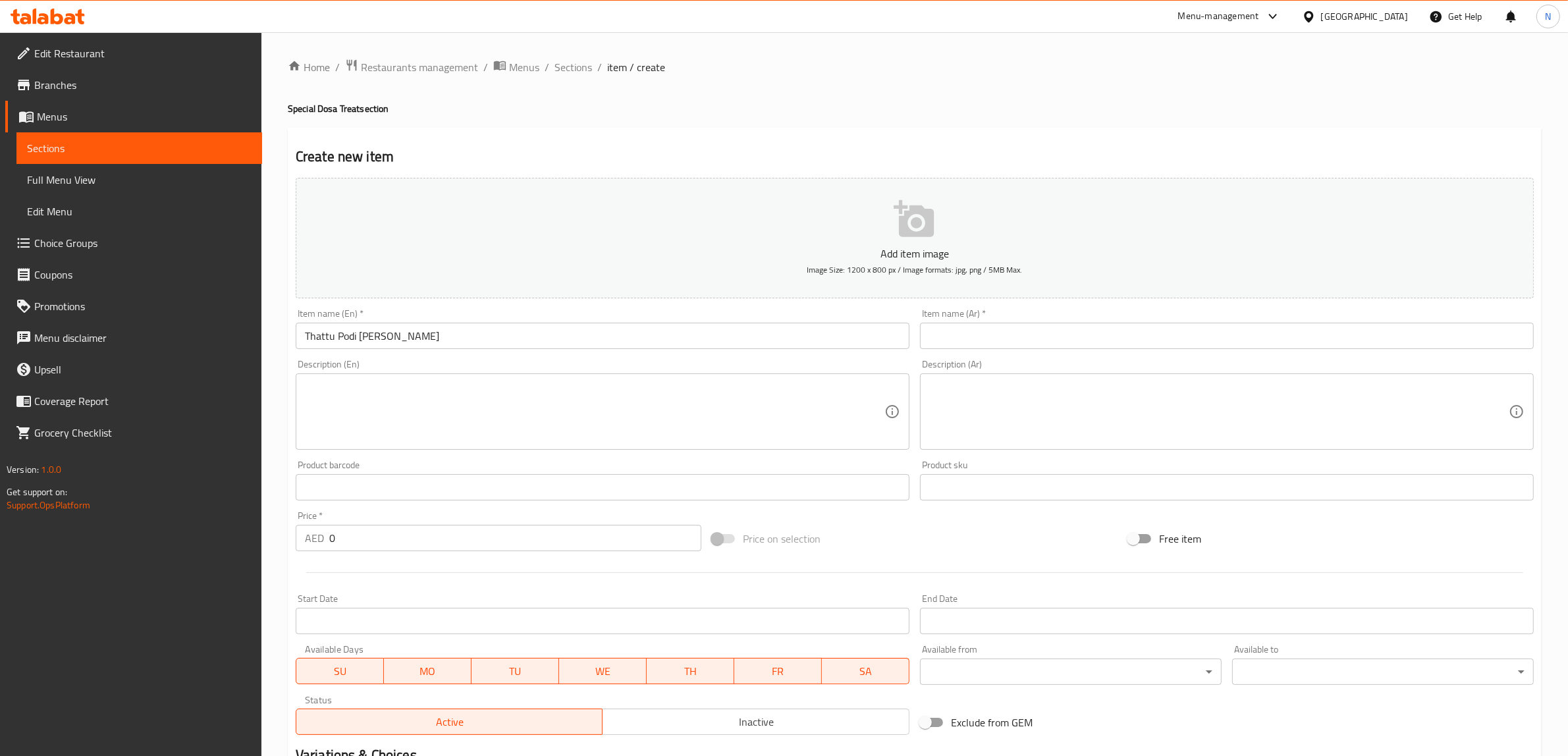
click at [619, 432] on textarea at bounding box center [594, 411] width 579 height 62
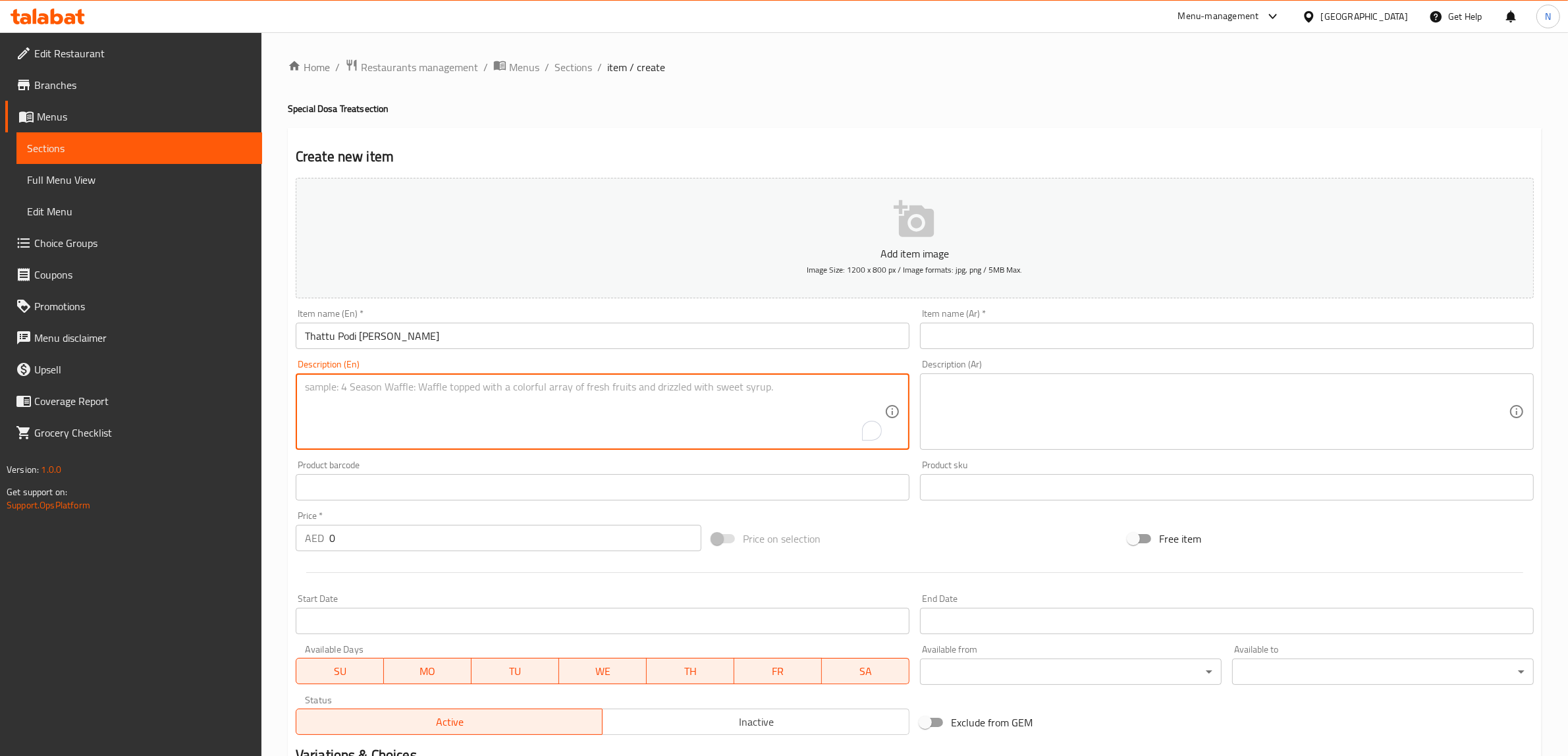
paste textarea "Traditional thick dosa layered with ghee and spicy podi powder."
type textarea "Traditional thick dosa layered with ghee and spicy podi powder."
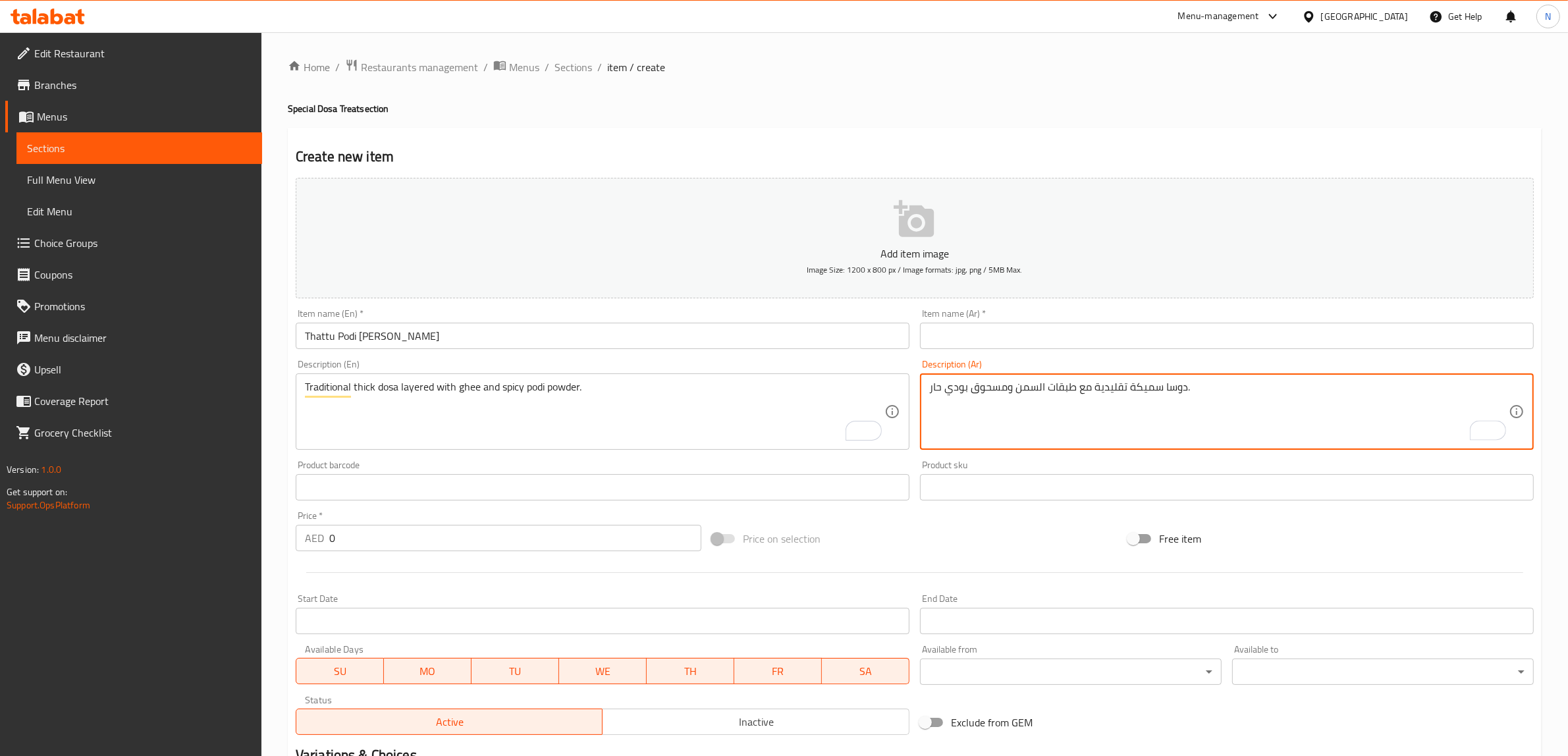
click at [985, 393] on textarea "دوسا سميكة تقليدية مع طبقات السمن ومسحوق بودي حار." at bounding box center [1218, 411] width 579 height 62
type textarea "دوسا سميكة تقليدية مع طبقات السمن وبودرة بودي حارة."
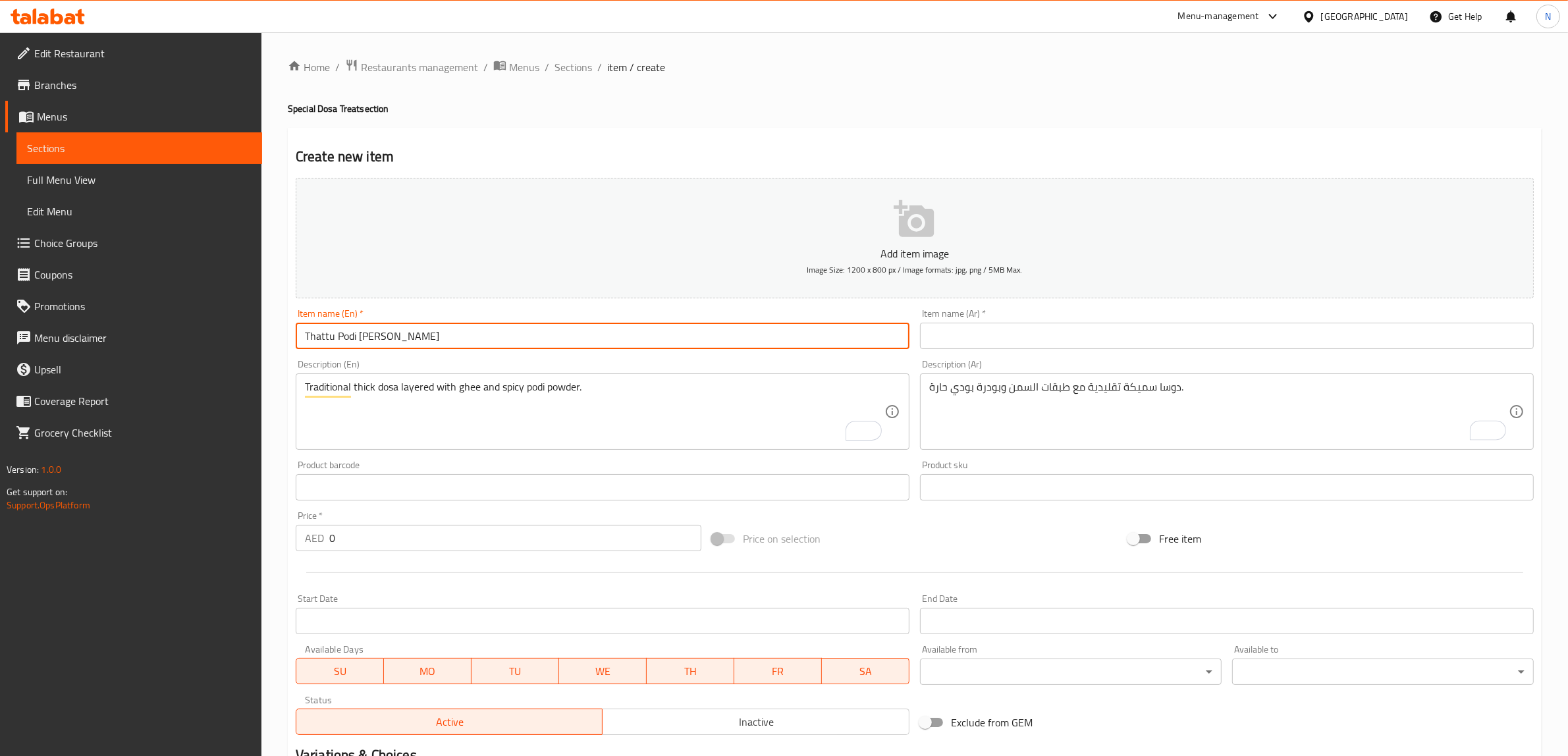
click at [596, 334] on input "Thattu Podi [PERSON_NAME]" at bounding box center [602, 336] width 614 height 26
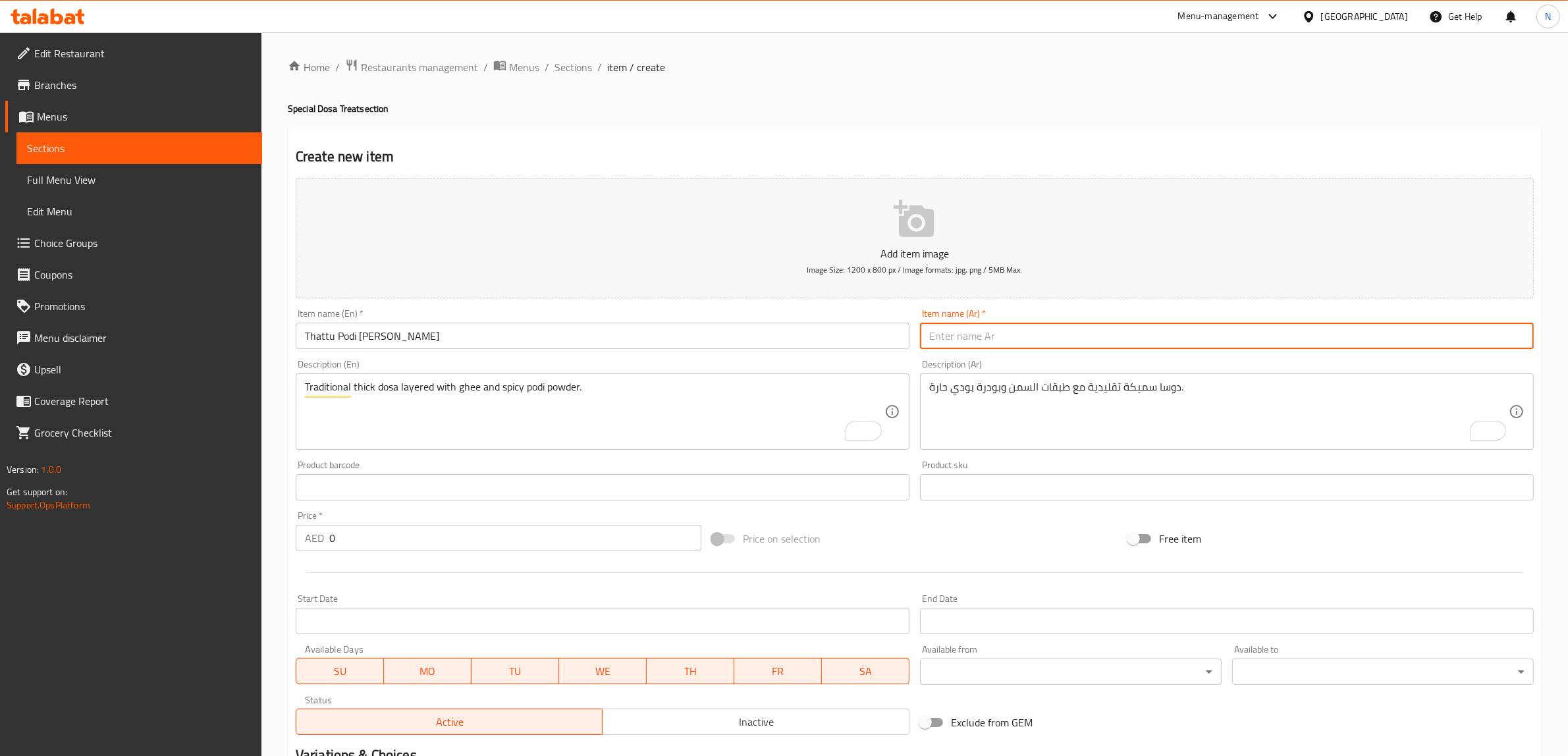
click at [937, 330] on input "text" at bounding box center [1226, 336] width 614 height 26
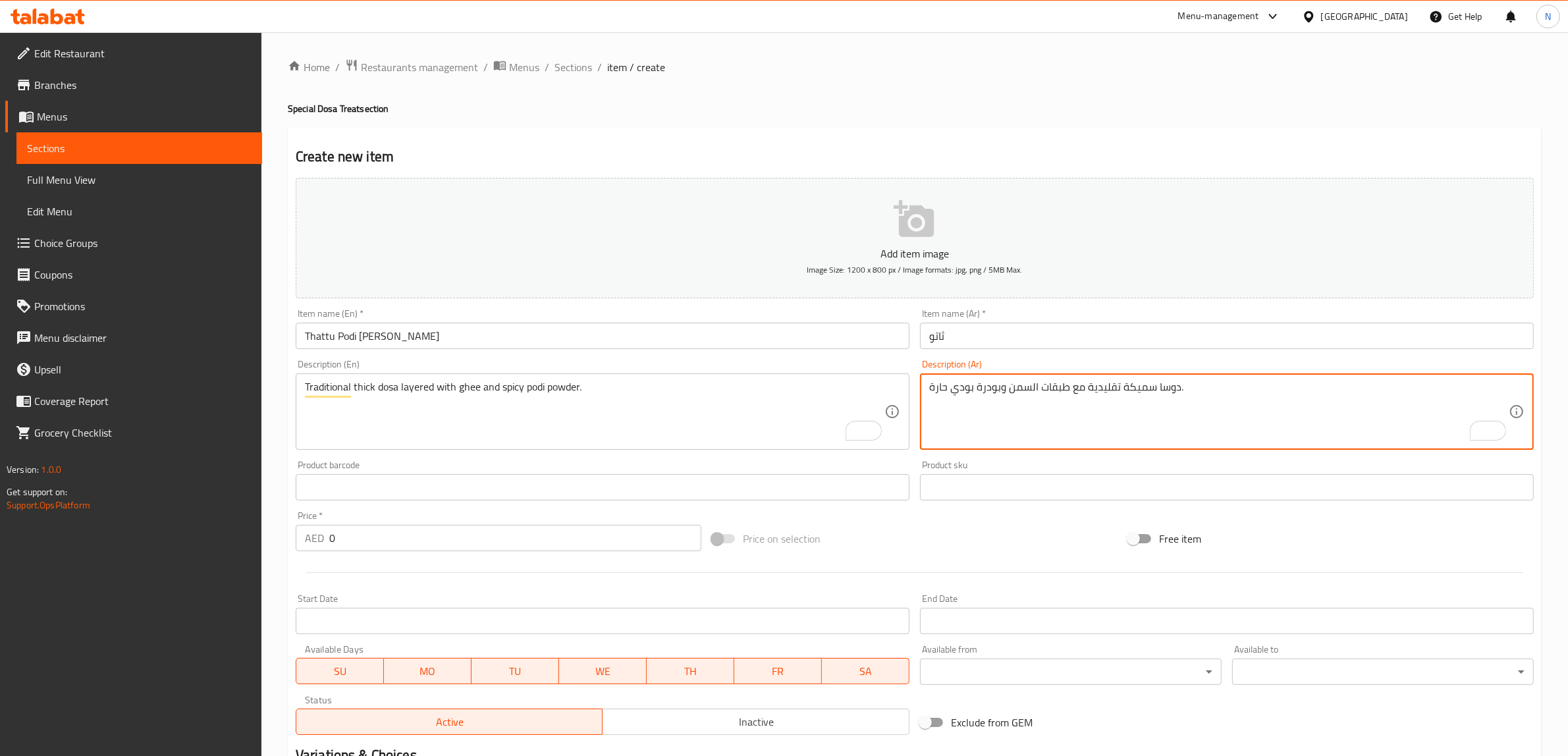
click at [965, 395] on textarea "دوسا سميكة تقليدية مع طبقات السمن وبودرة بودي حارة." at bounding box center [1218, 411] width 579 height 62
click at [1002, 344] on input "ثاتو" at bounding box center [1226, 336] width 614 height 26
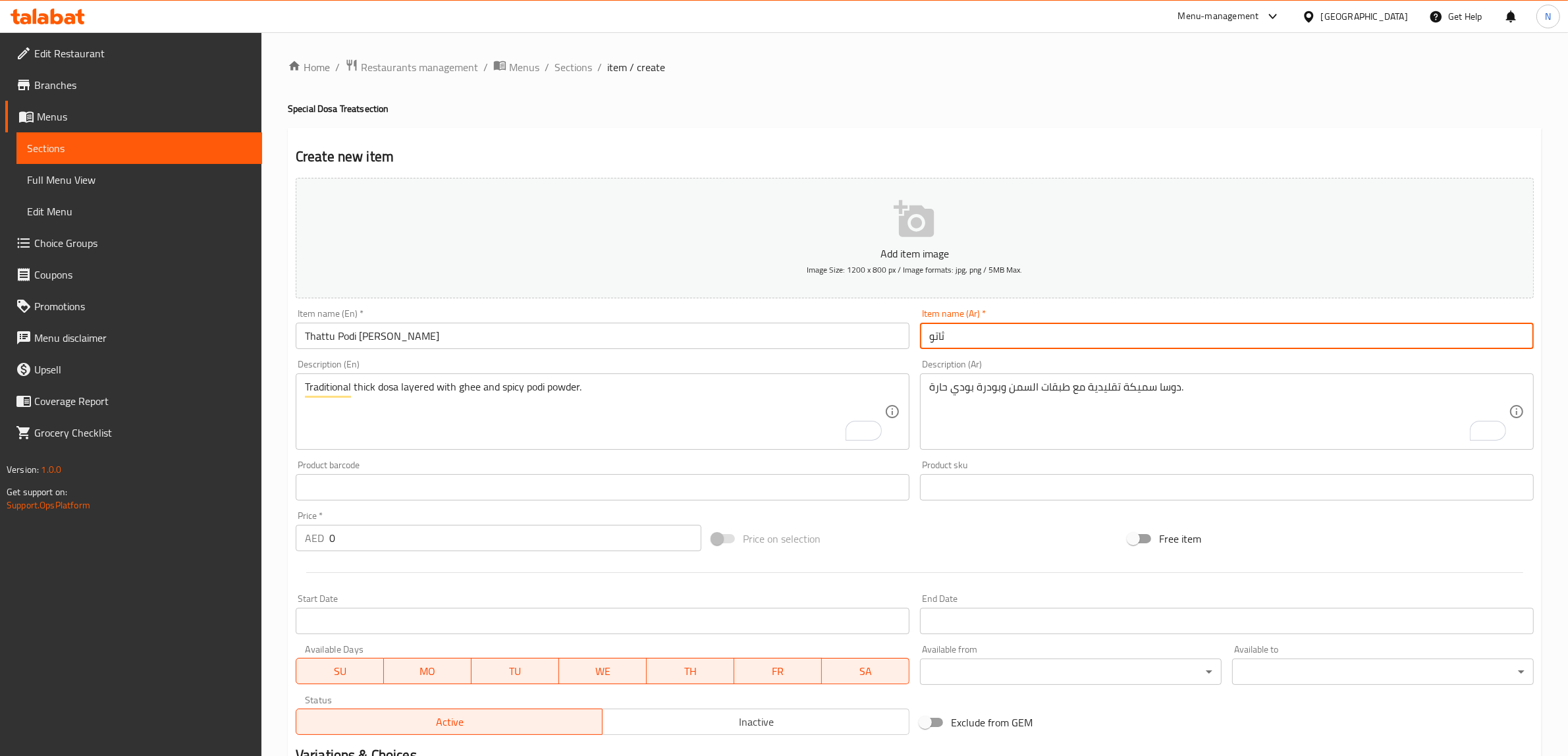
paste input "بودي"
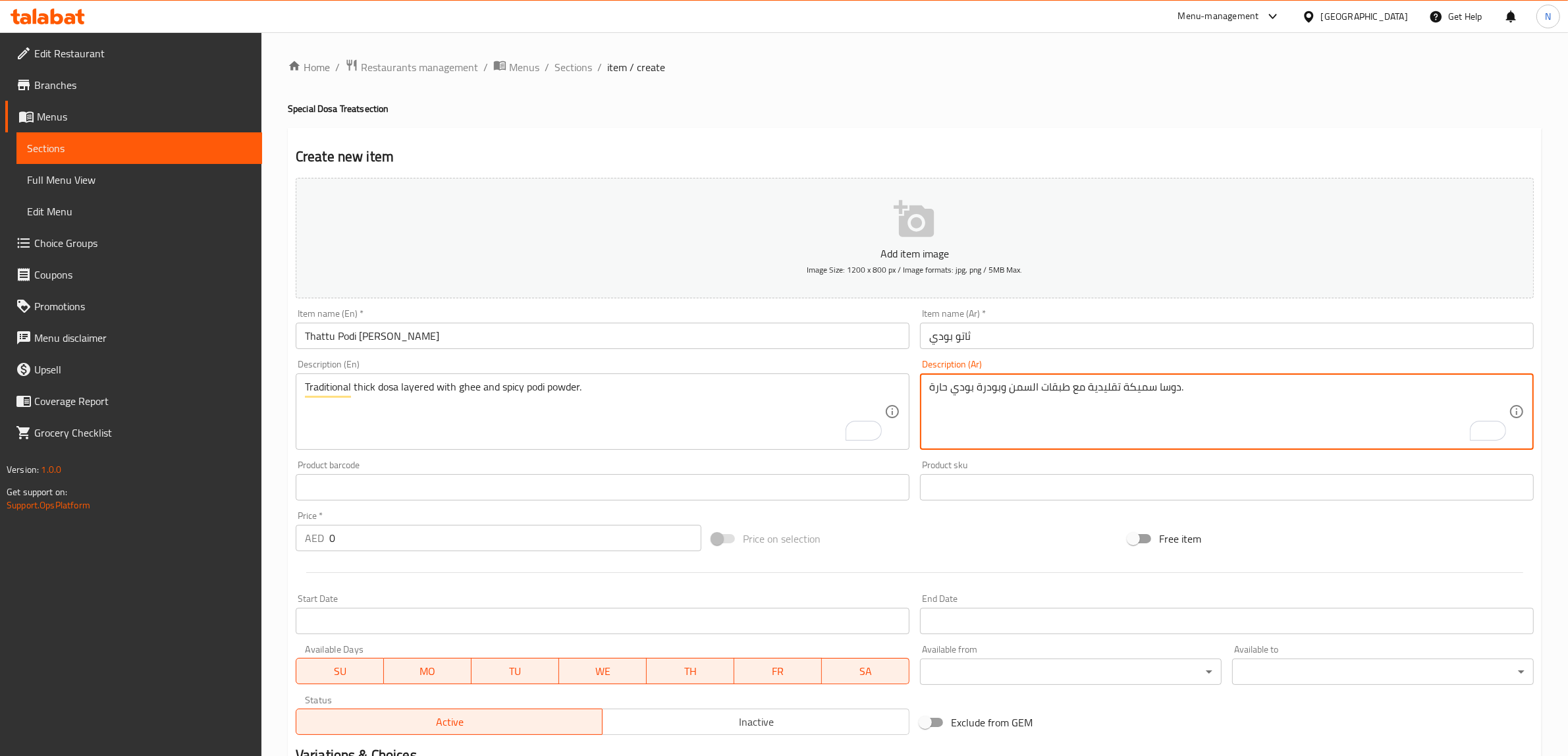
click at [1157, 386] on textarea "دوسا سميكة تقليدية مع طبقات السمن وبودرة بودي حارة." at bounding box center [1218, 411] width 579 height 62
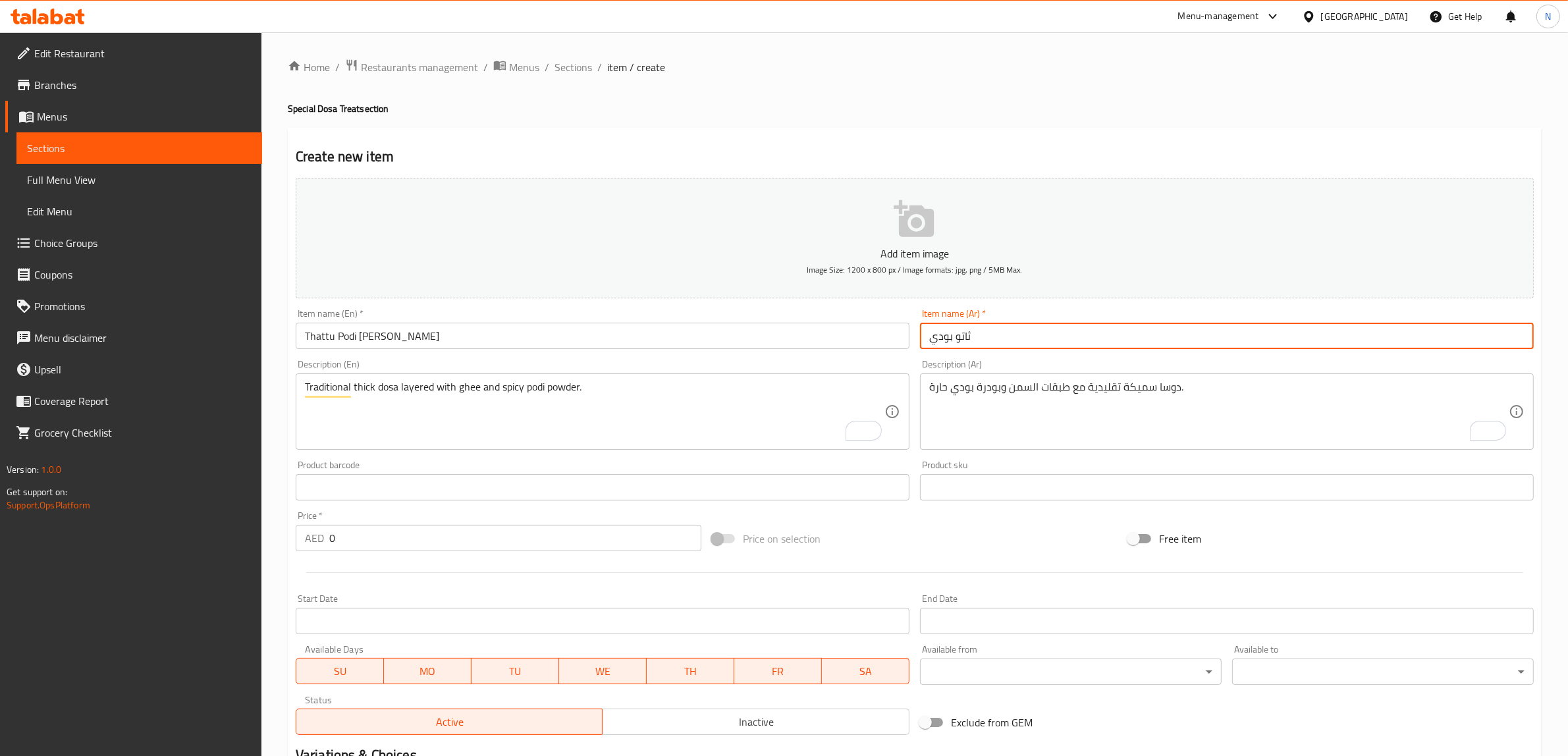
click at [1074, 339] on input "ثاتو بودي" at bounding box center [1226, 336] width 614 height 26
paste input "دوسا"
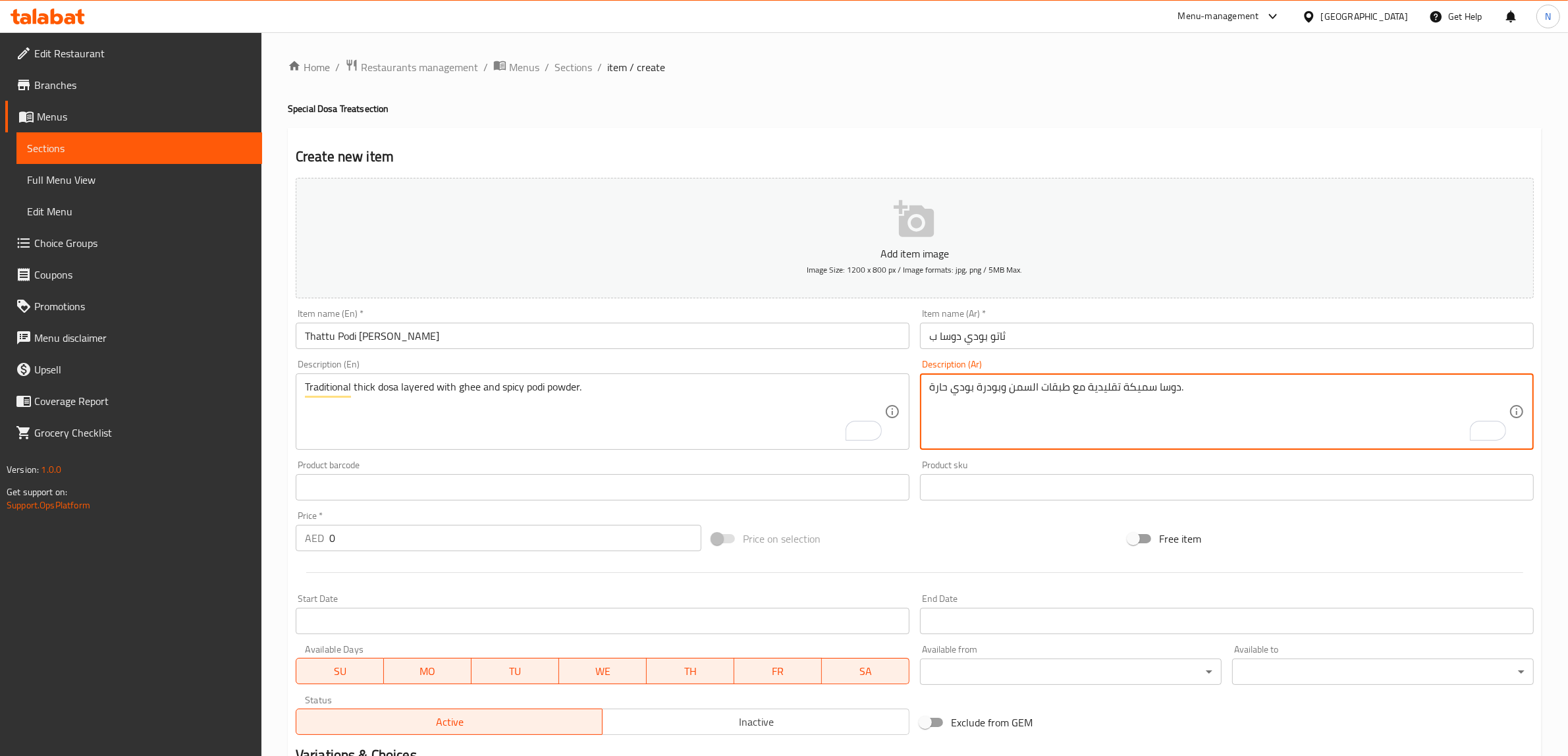
click at [1022, 389] on textarea "دوسا سميكة تقليدية مع طبقات السمن وبودرة بودي حارة." at bounding box center [1218, 411] width 579 height 62
click at [1081, 340] on input "ثاتو بودي دوسا ب" at bounding box center [1226, 336] width 614 height 26
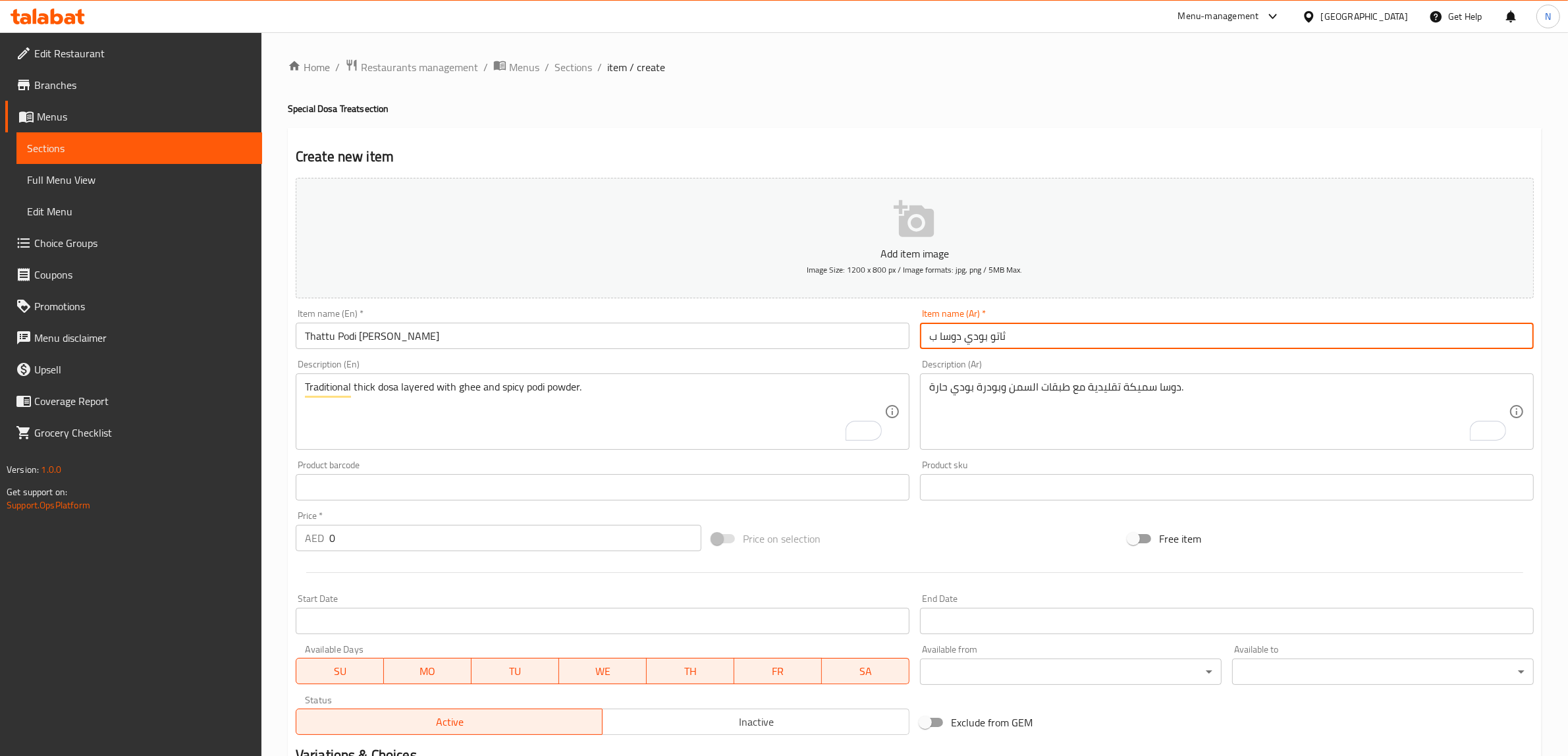
paste input "السمن"
type input "ثاتو بودي دوسا بالسمن"
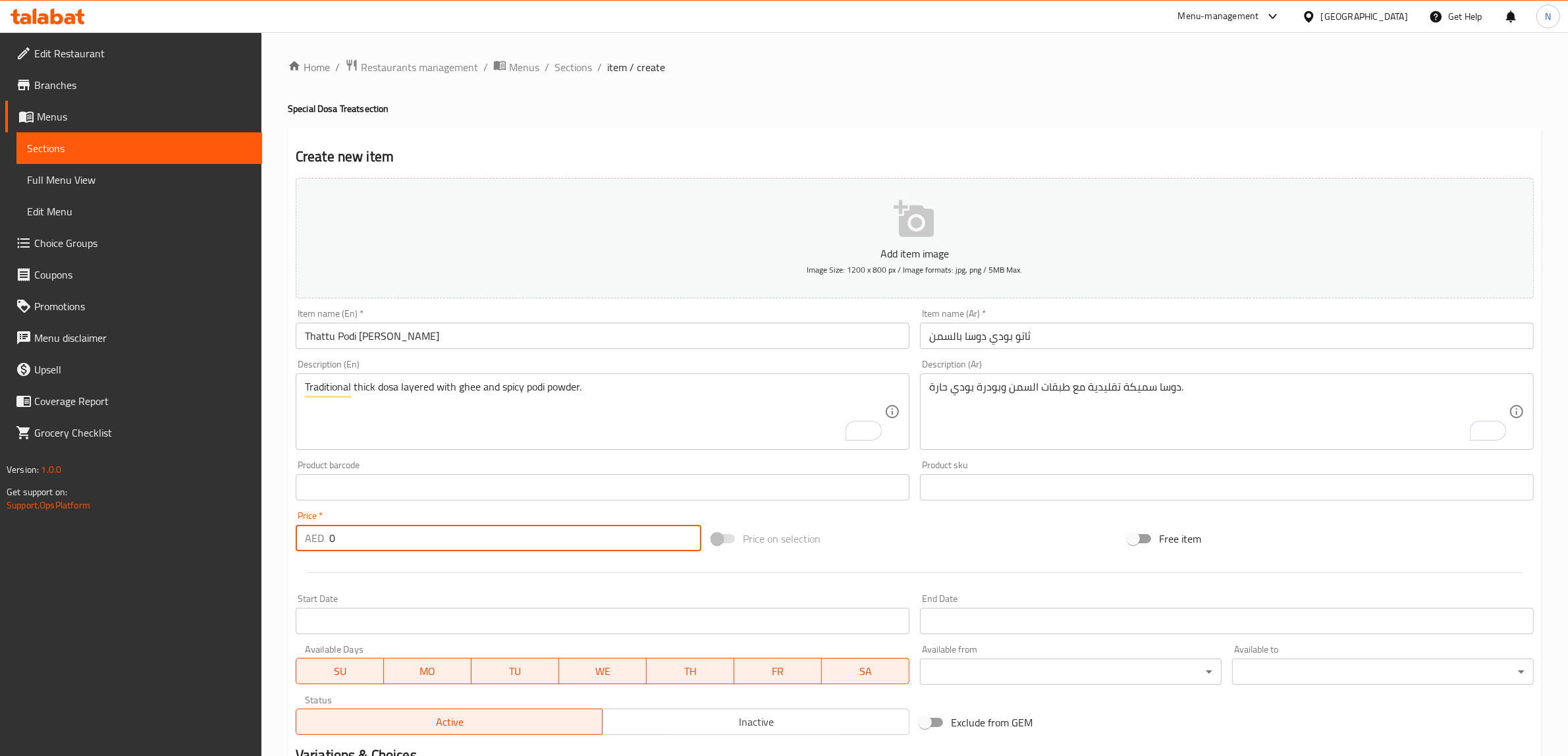
click at [487, 537] on input "0" at bounding box center [515, 537] width 372 height 26
paste input "12.25"
type input "12.25"
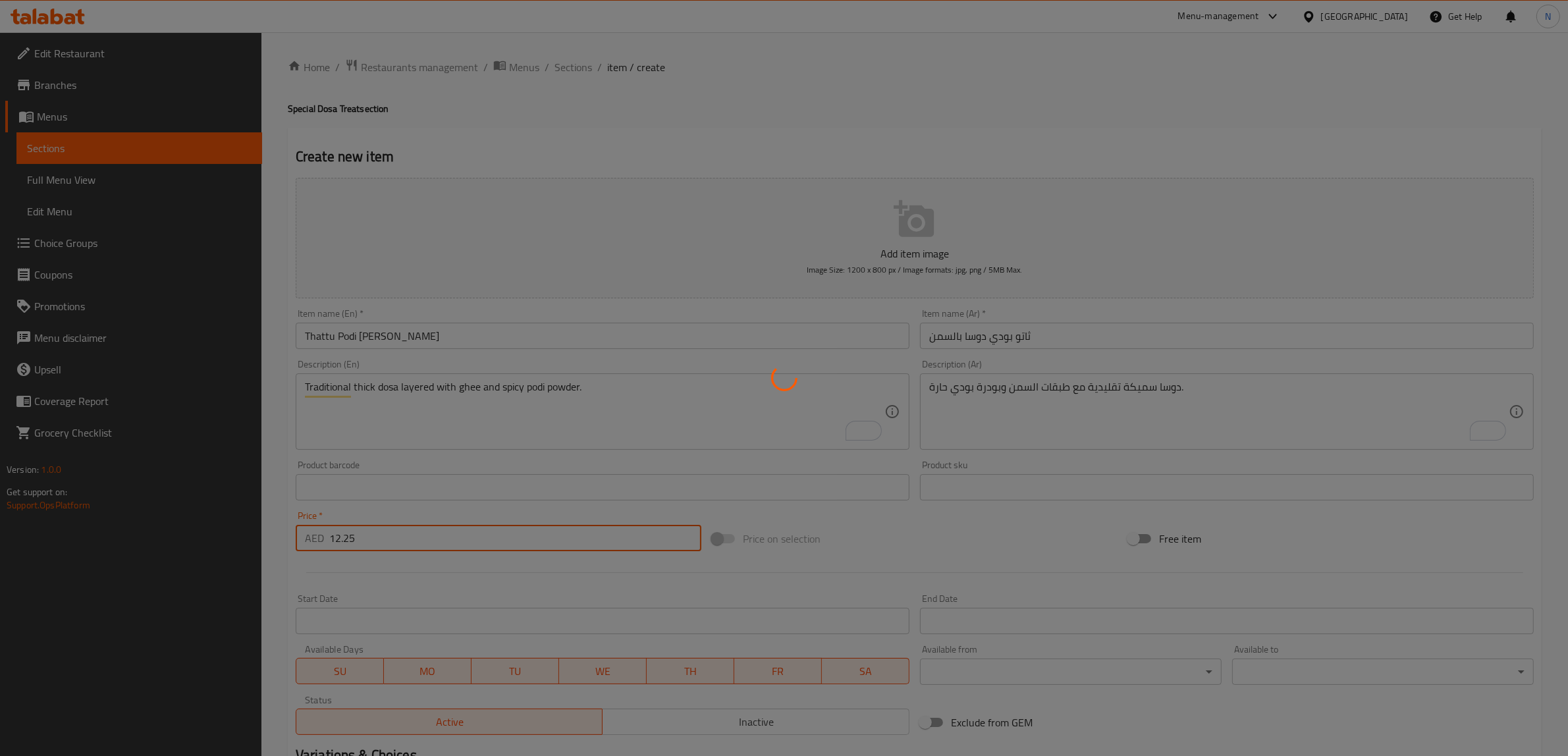
type input "0"
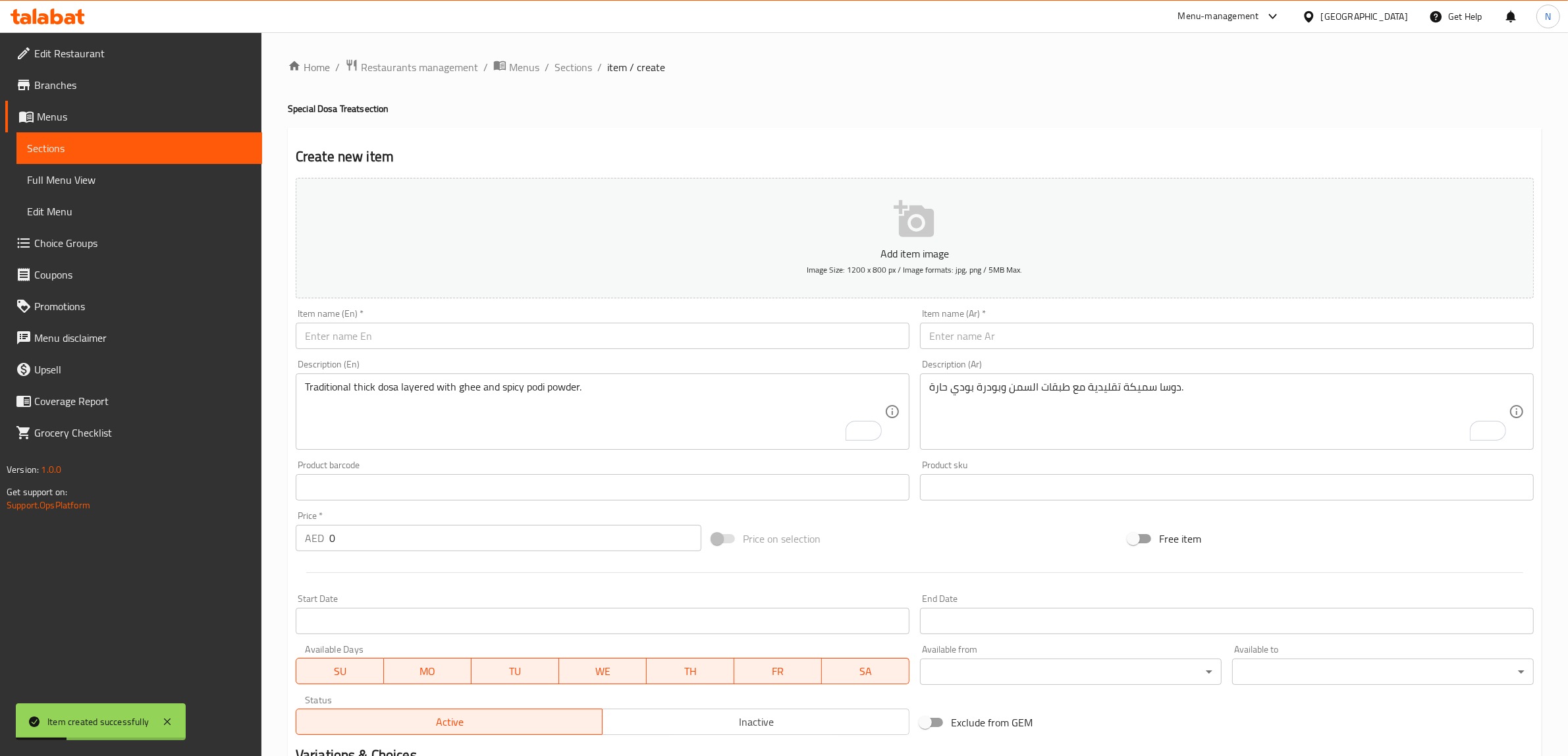
click at [791, 328] on input "text" at bounding box center [602, 336] width 614 height 26
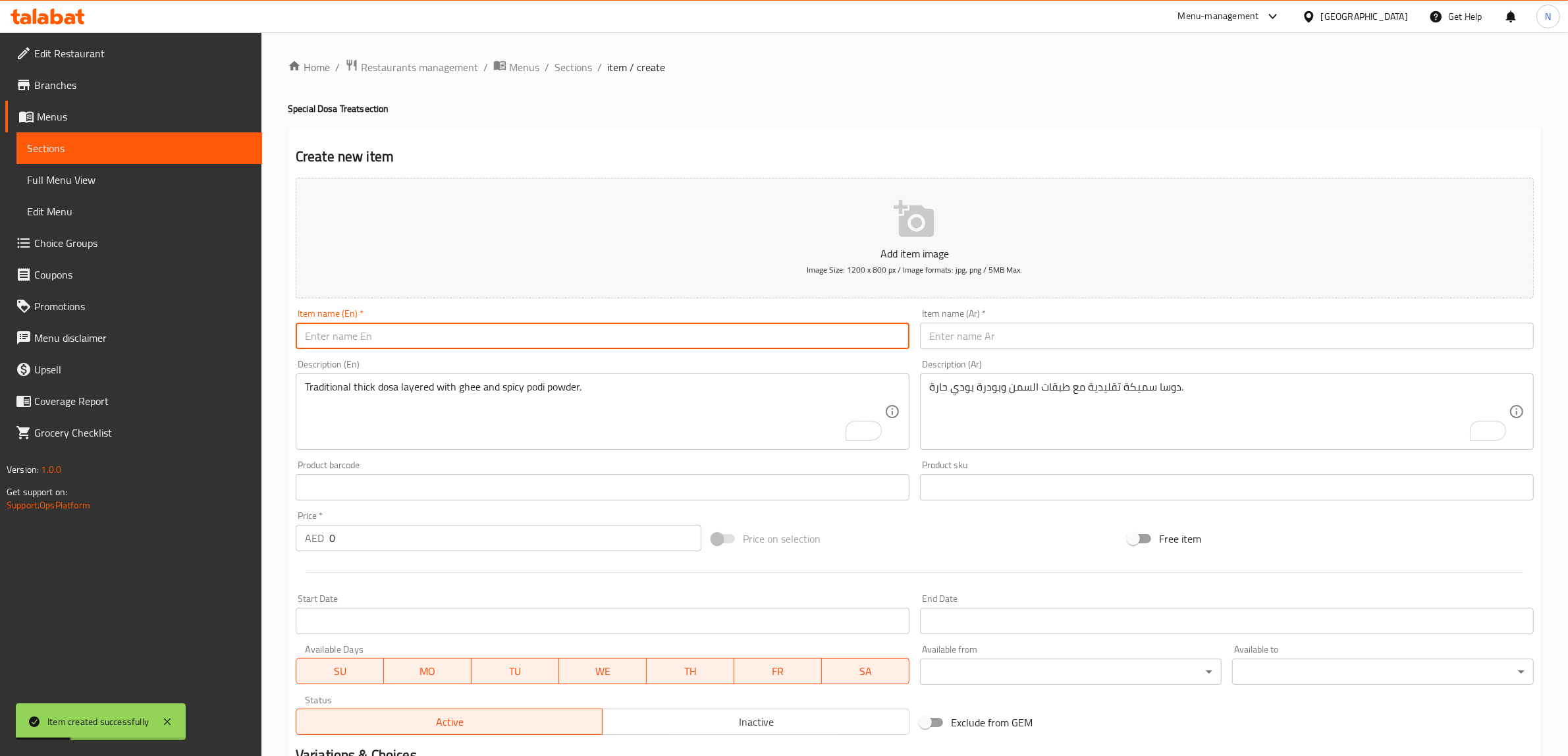
paste input "Thattu [PERSON_NAME]"
type input "Thattu [PERSON_NAME]"
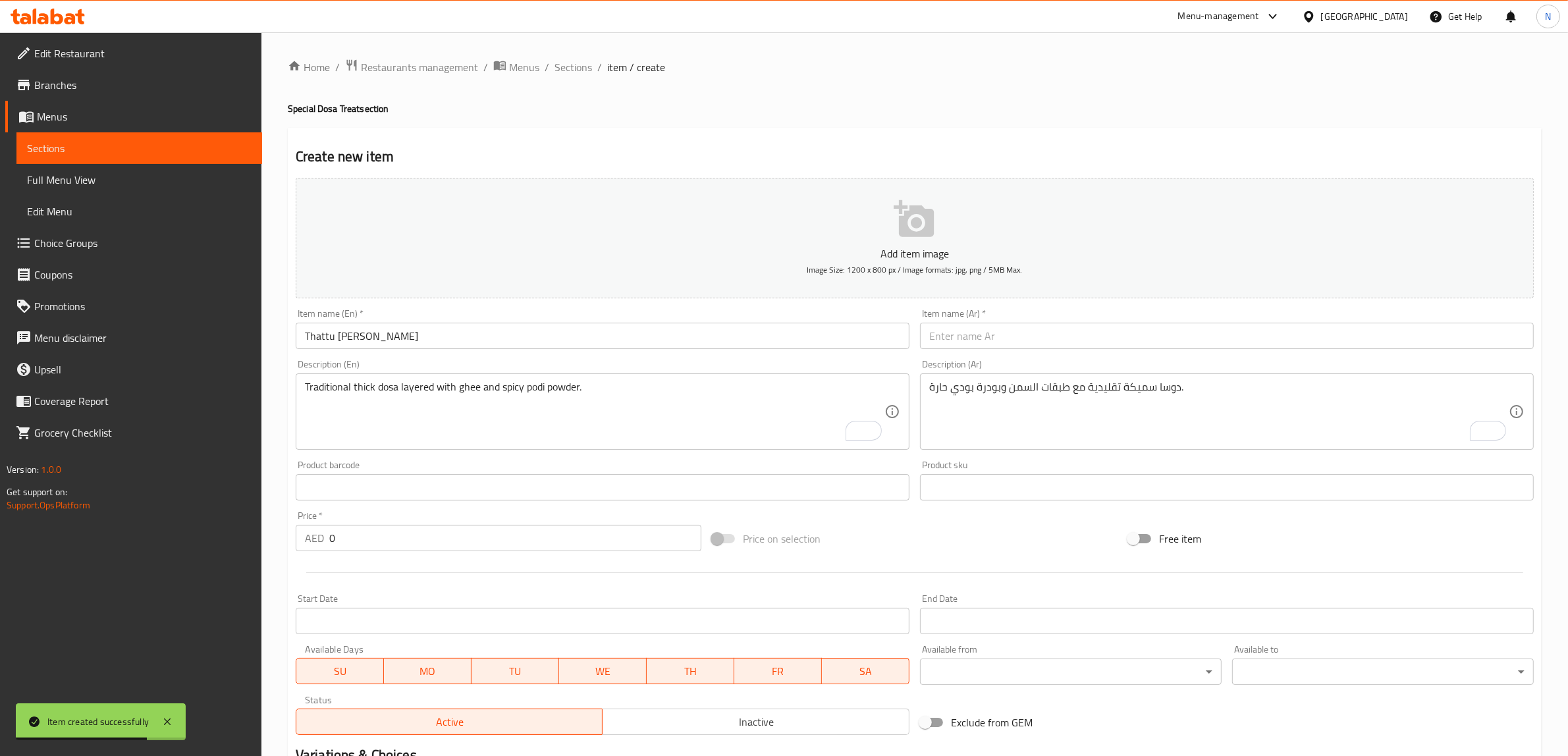
click at [725, 404] on textarea "Traditional thick dosa layered with ghee and spicy podi powder." at bounding box center [594, 411] width 579 height 62
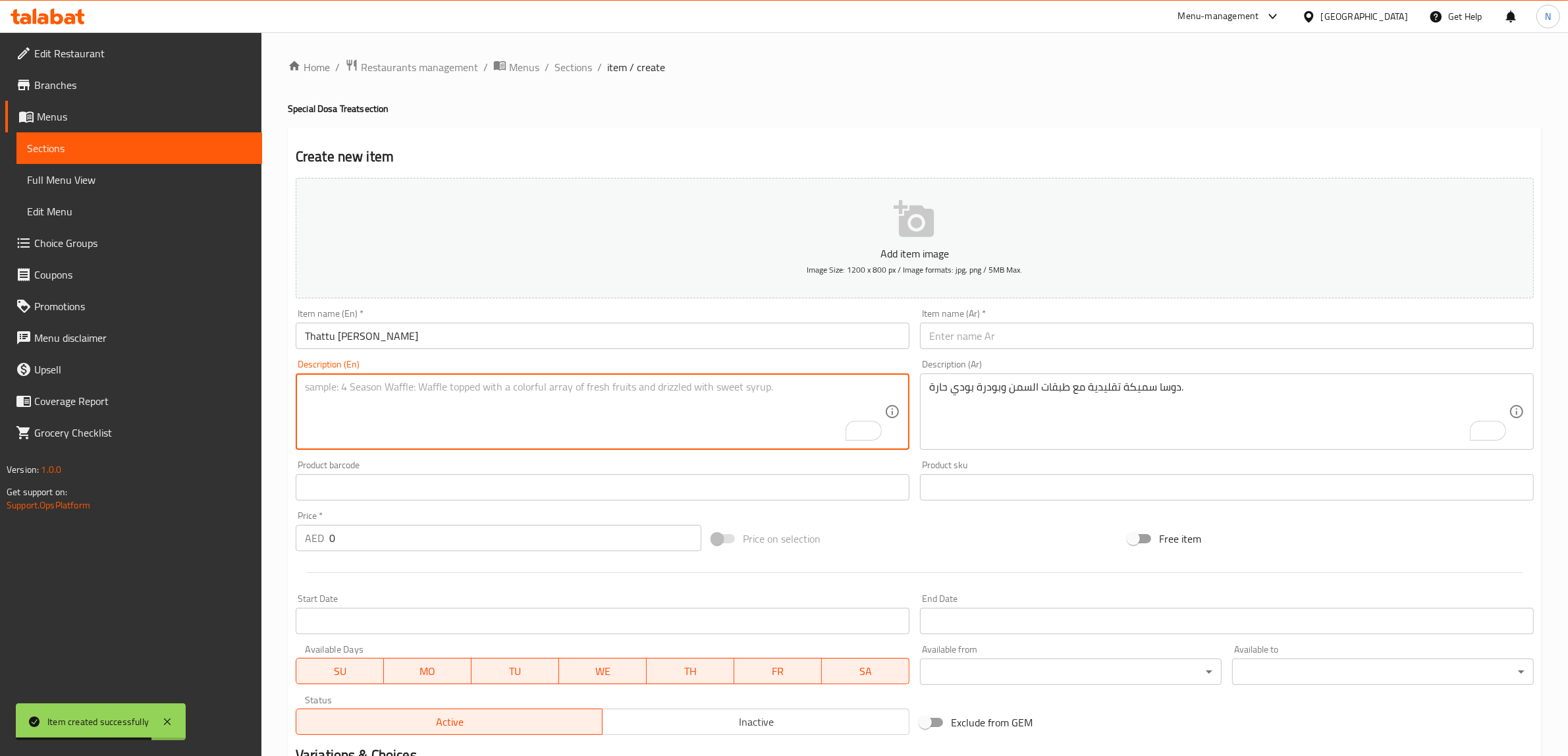
paste textarea "Thick dosa stuffed with flavorful potato masala."
click at [444, 396] on textarea "Thick dosa stuffed with flavorful potato masala." at bounding box center [594, 411] width 579 height 62
click at [444, 396] on textarea "Thick dosa stuffed with potato masala." at bounding box center [594, 411] width 579 height 62
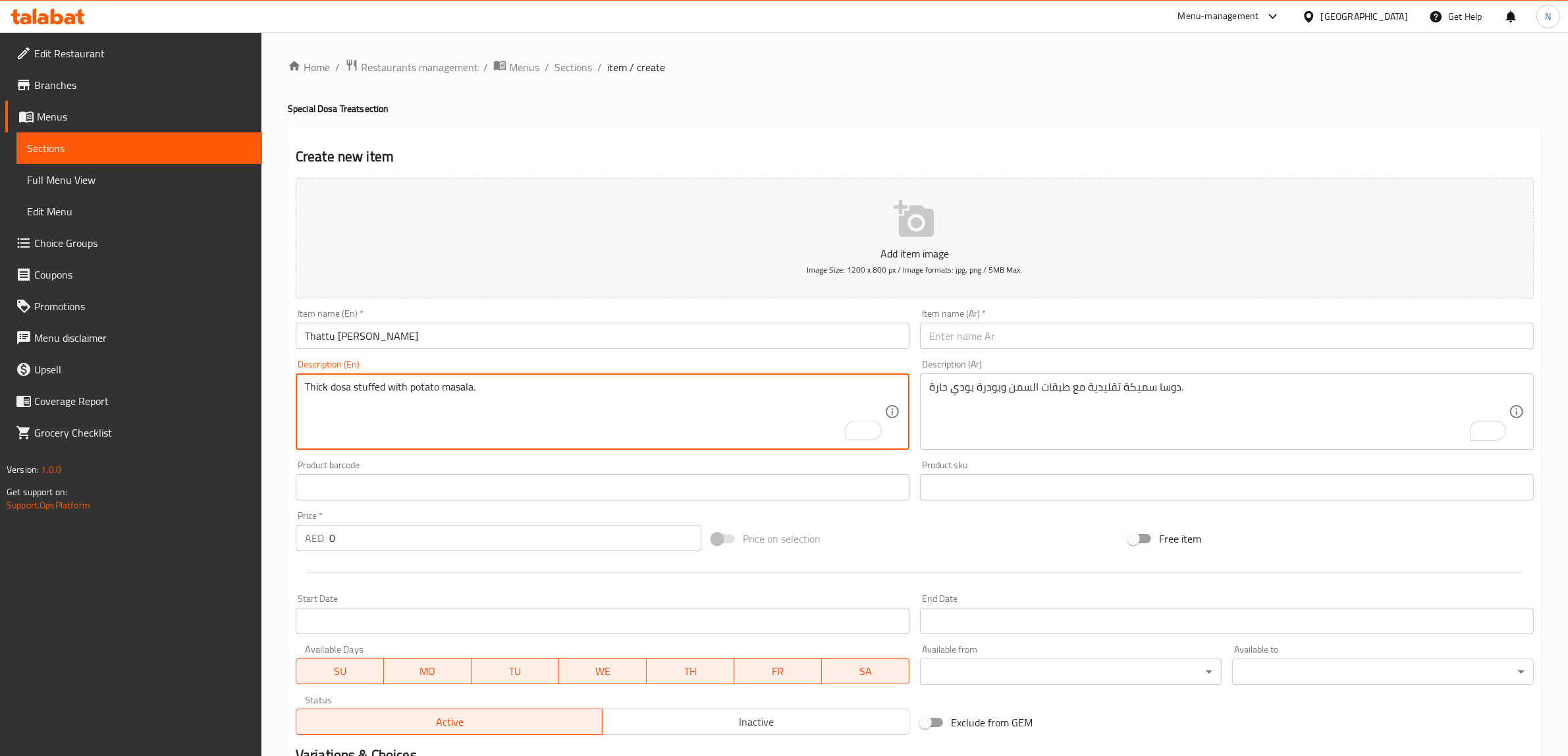
click at [444, 396] on textarea "Thick dosa stuffed with potato masala." at bounding box center [594, 411] width 579 height 62
type textarea "Thick dosa stuffed with potato masala."
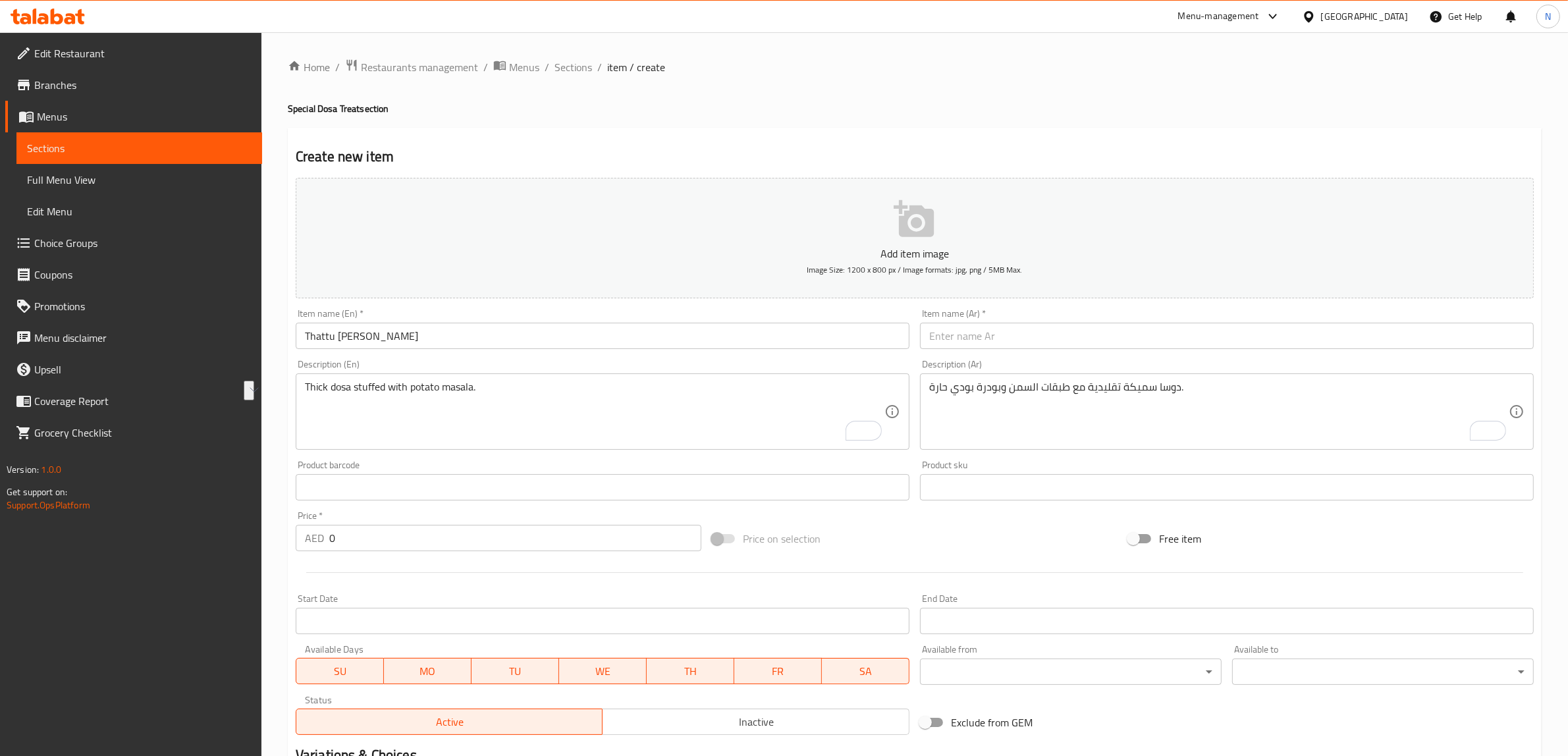
click at [1107, 463] on div "Product sku Product sku" at bounding box center [1226, 480] width 614 height 40
click at [1100, 437] on textarea "دوسا سميكة تقليدية مع طبقات السمن وبودرة بودي حارة." at bounding box center [1218, 411] width 579 height 62
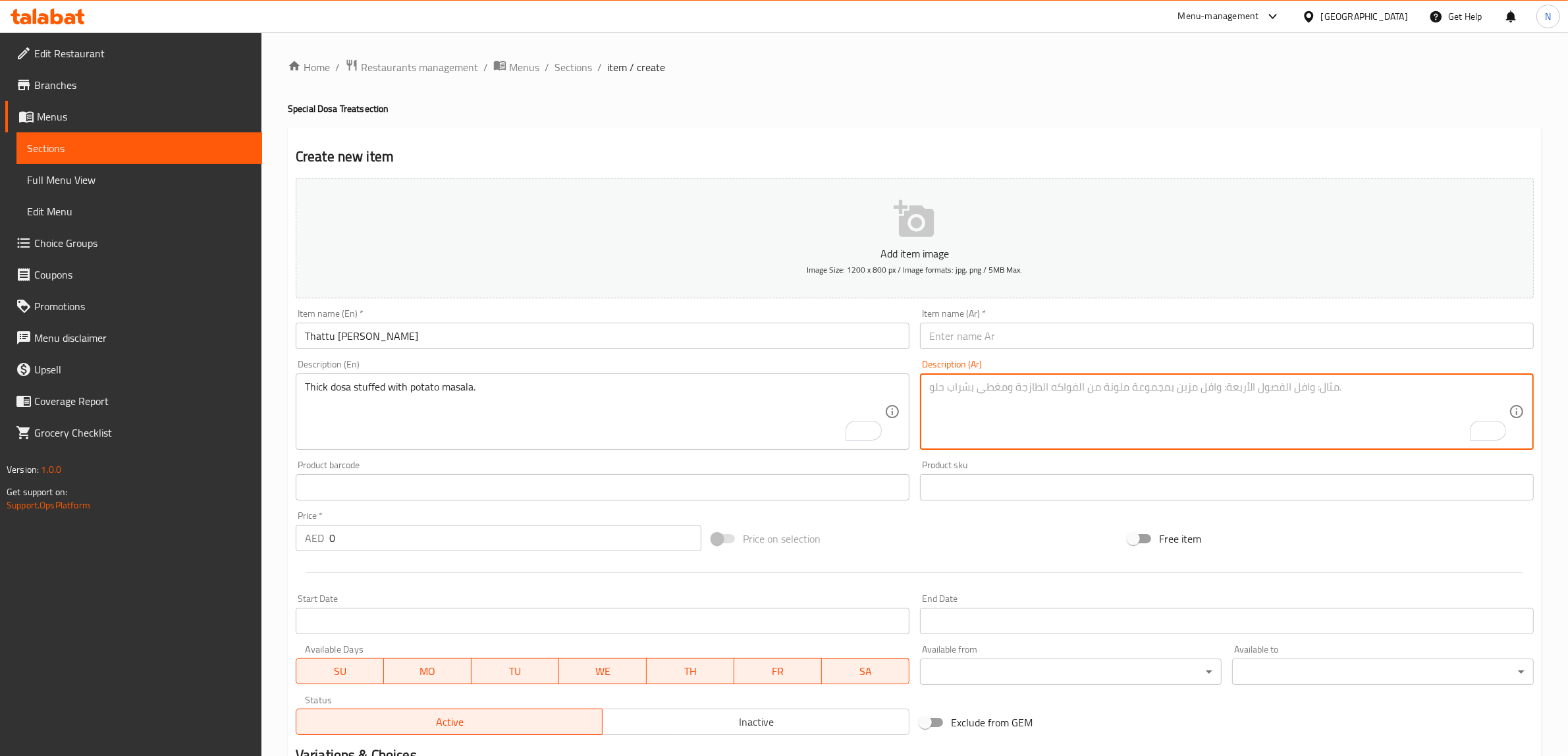
paste textarea "دوسا سميكة محشوة بالبطاطس ماسالا."
click at [946, 394] on textarea "دوسا سميكة محشوة بالبطاطس ماسالا." at bounding box center [1218, 411] width 579 height 62
click at [969, 395] on textarea "دوسا سميكة محشوة بالبطاطس ." at bounding box center [1218, 411] width 579 height 62
paste textarea "ماسالا"
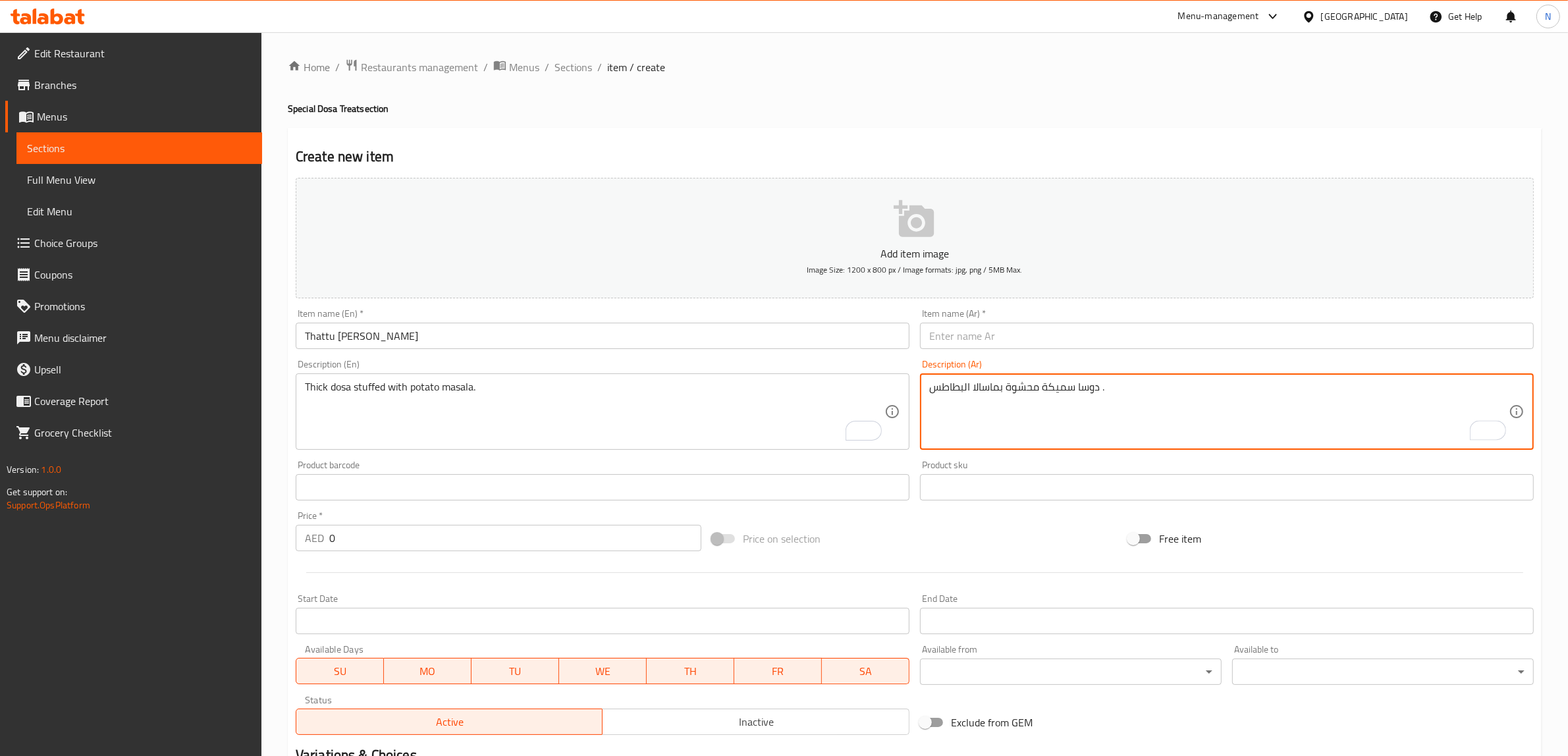
click at [1098, 390] on textarea "دوسا سميكة محشوة بماسالا البطاطس ." at bounding box center [1218, 411] width 579 height 62
type textarea "دوسا سميكة محشوة بماسالا البطاطس."
click at [1124, 337] on input "text" at bounding box center [1226, 336] width 614 height 26
click at [987, 383] on textarea "دوسا سميكة محشوة بماسالا البطاطس." at bounding box center [1218, 411] width 579 height 62
click at [999, 342] on input "ثاتو" at bounding box center [1226, 336] width 614 height 26
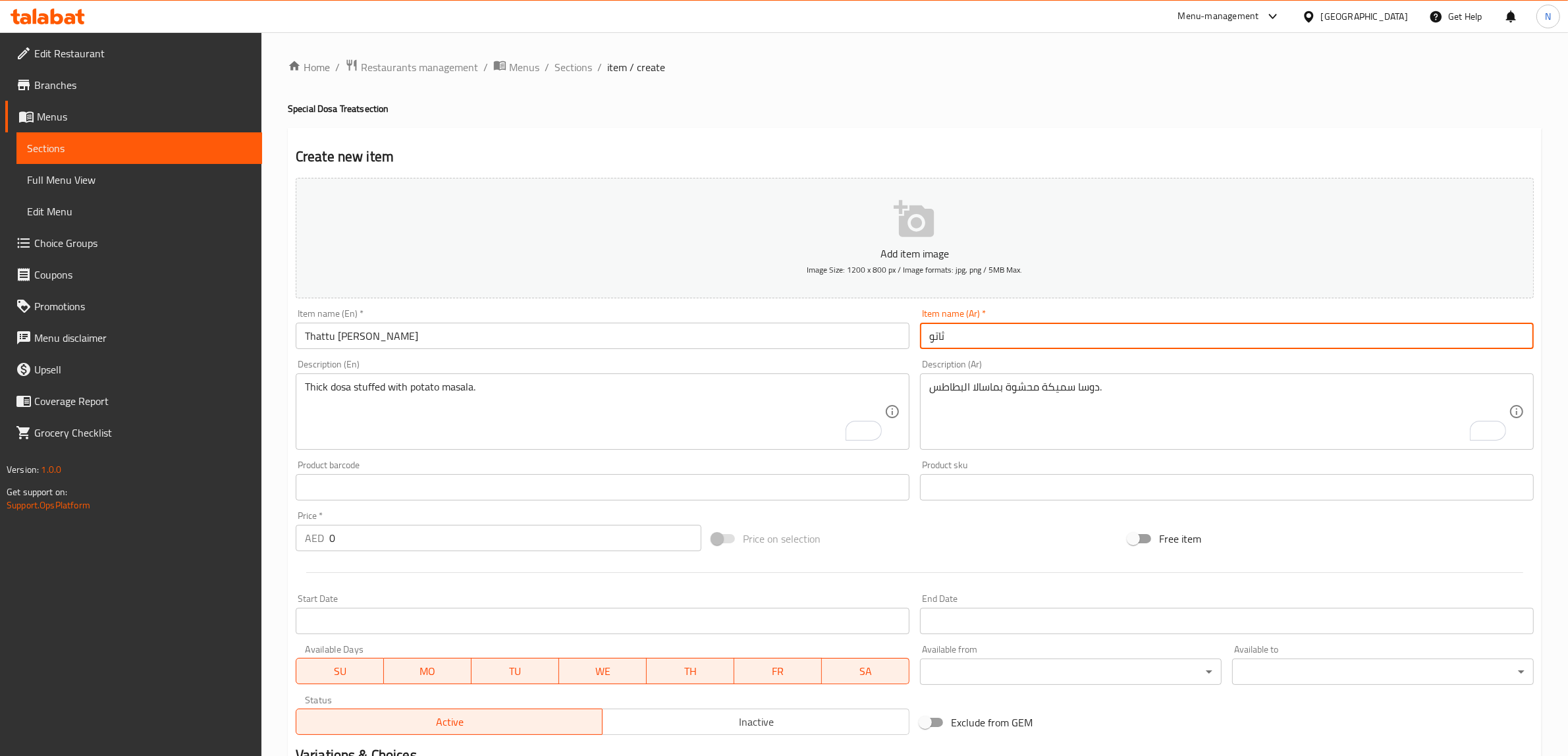
paste input "بماسالا"
click at [961, 345] on input "ثاتو بماسالا" at bounding box center [1226, 336] width 614 height 26
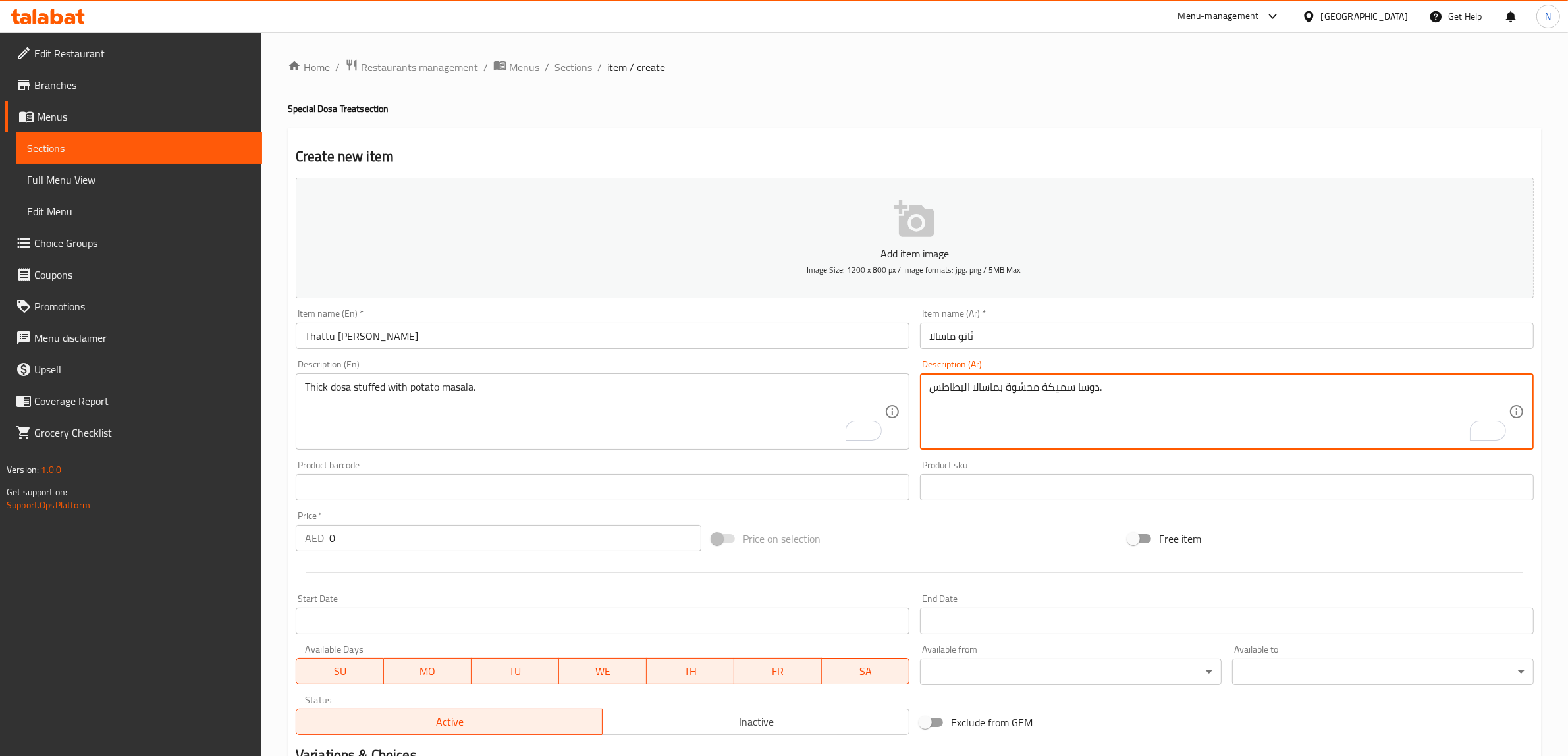
click at [1083, 387] on textarea "دوسا سميكة محشوة بماسالا البطاطس." at bounding box center [1218, 411] width 579 height 62
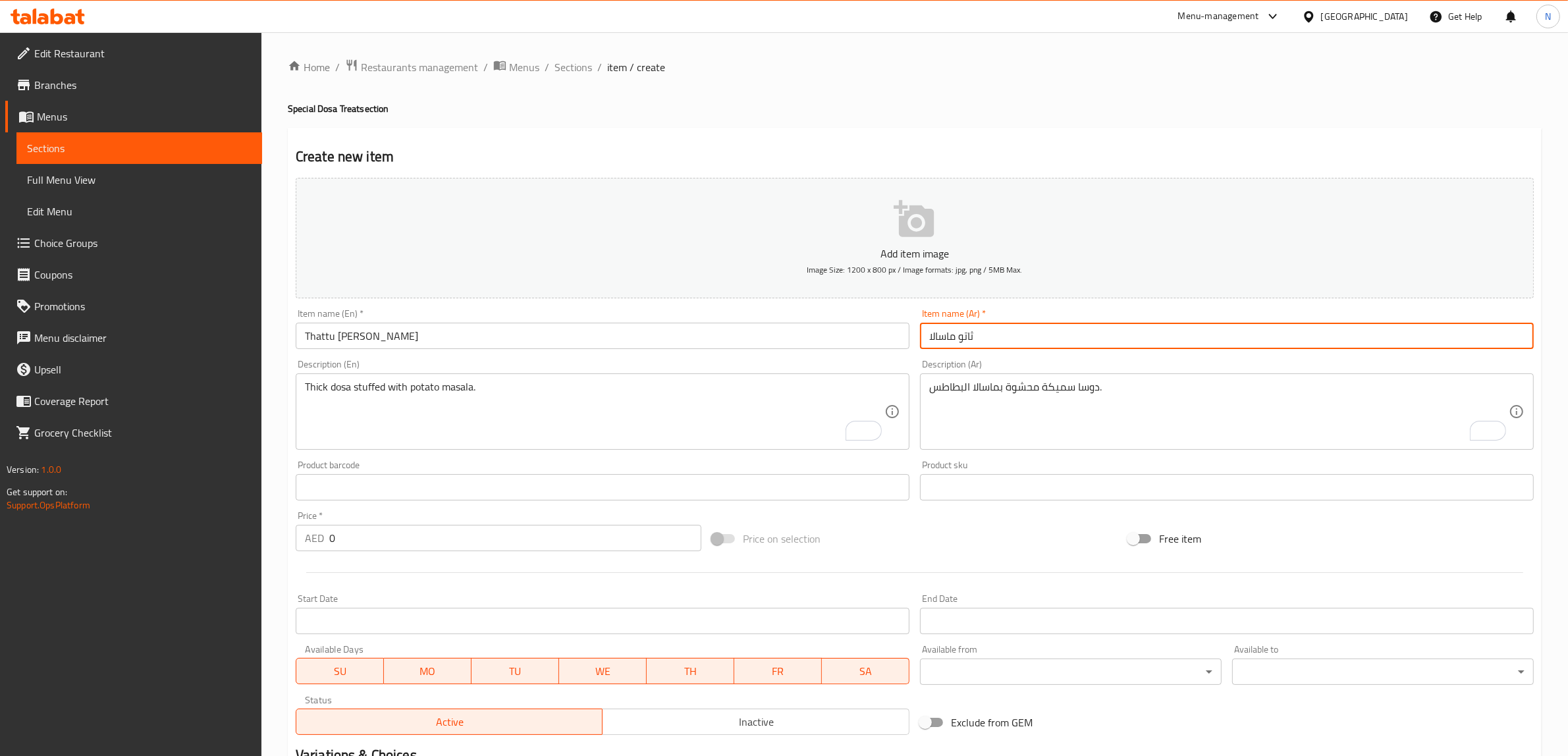
click at [1044, 340] on input "ثاتو ماسالا" at bounding box center [1226, 336] width 614 height 26
paste input "دوسا"
type input "ثاتو ماسالا دوسا"
click at [517, 534] on input "0" at bounding box center [515, 537] width 372 height 26
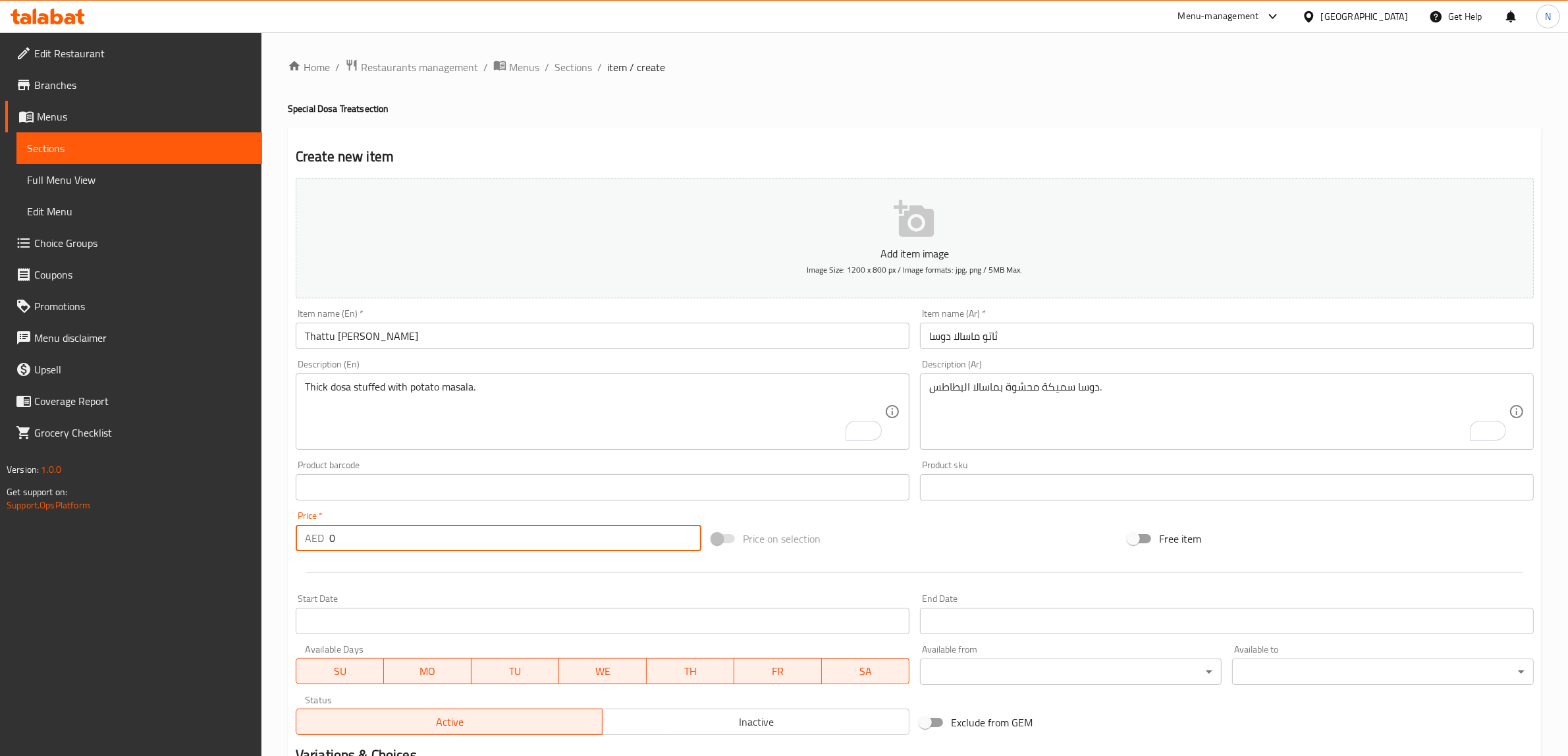
click at [517, 534] on input "0" at bounding box center [515, 537] width 372 height 26
type input "11"
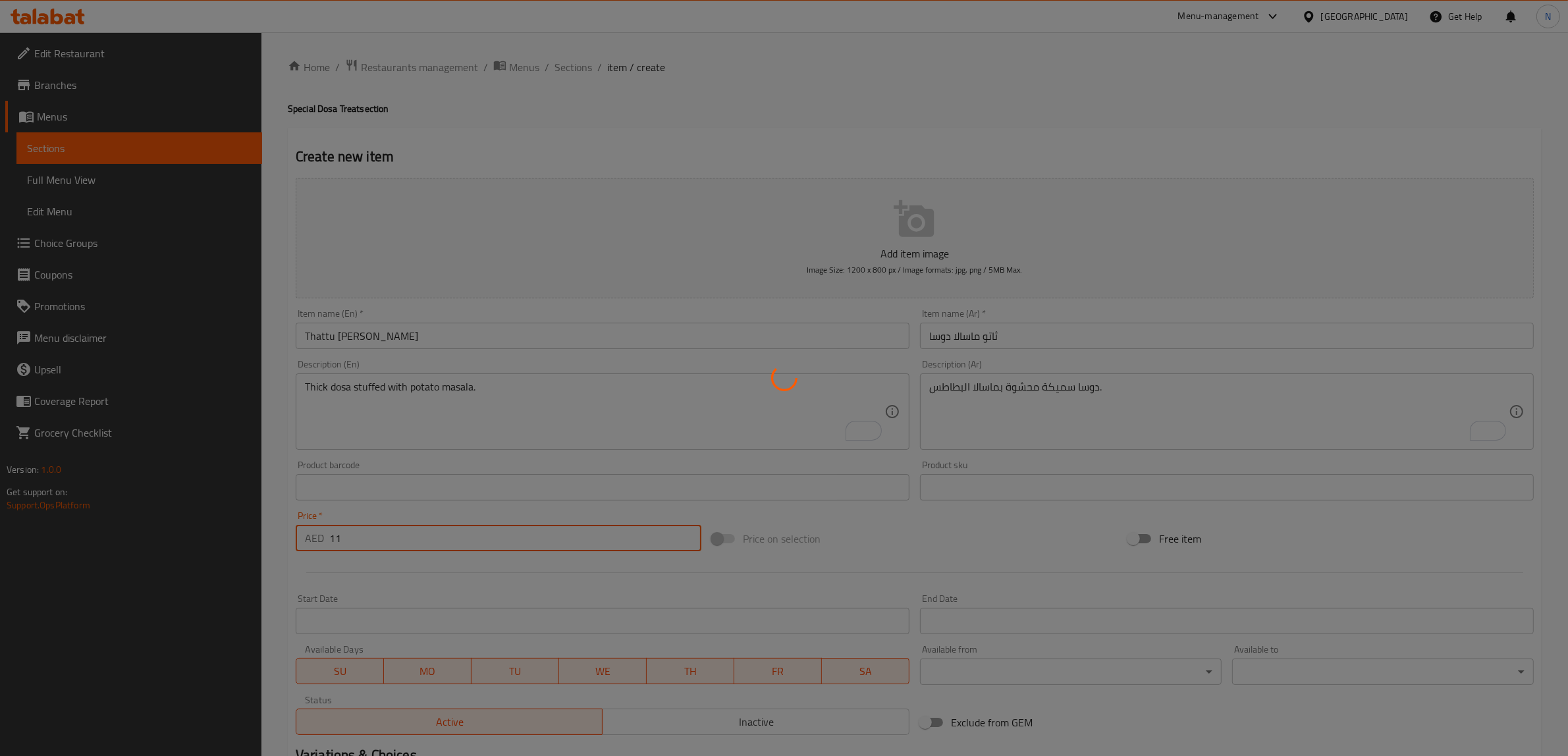
type input "0"
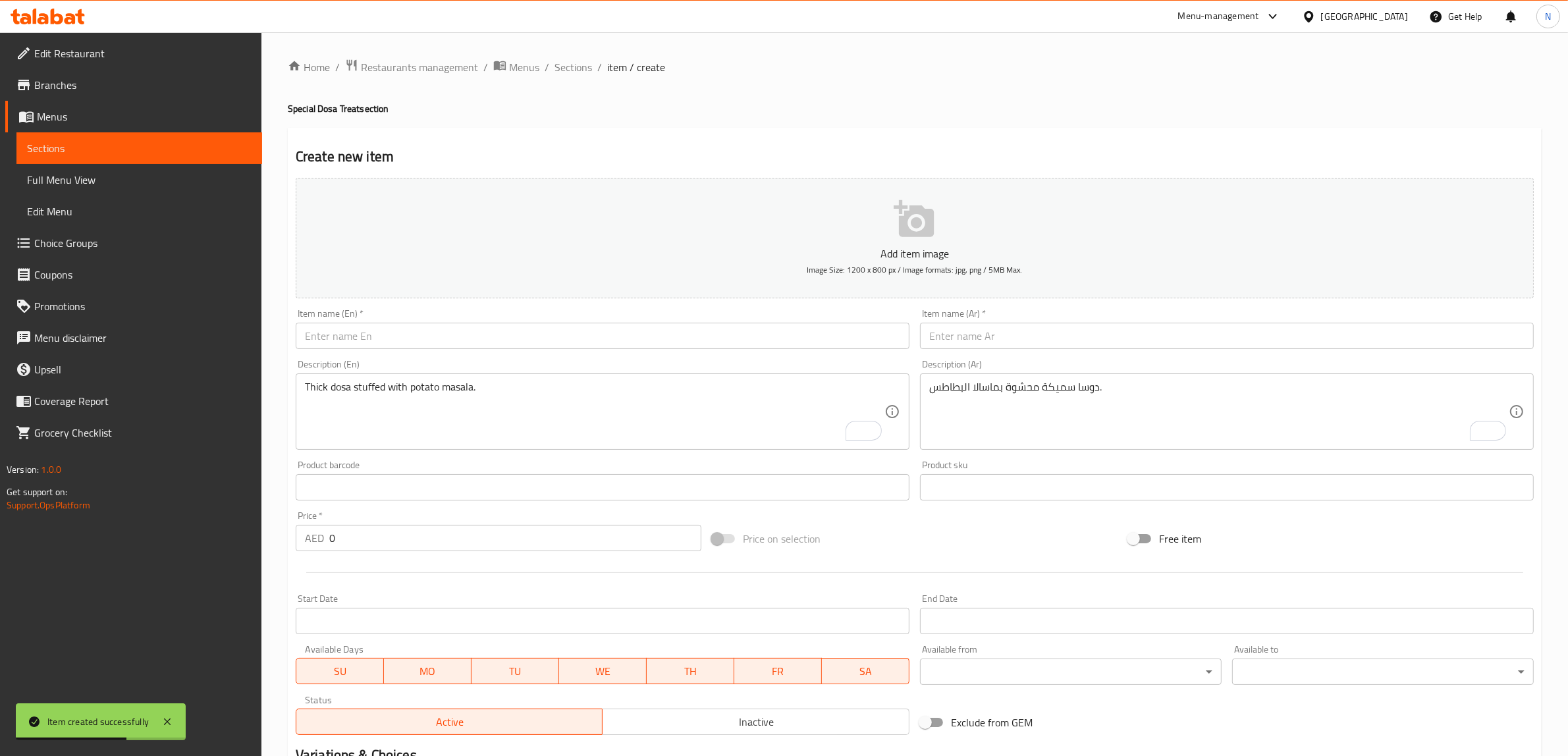
click at [753, 345] on input "text" at bounding box center [602, 336] width 614 height 26
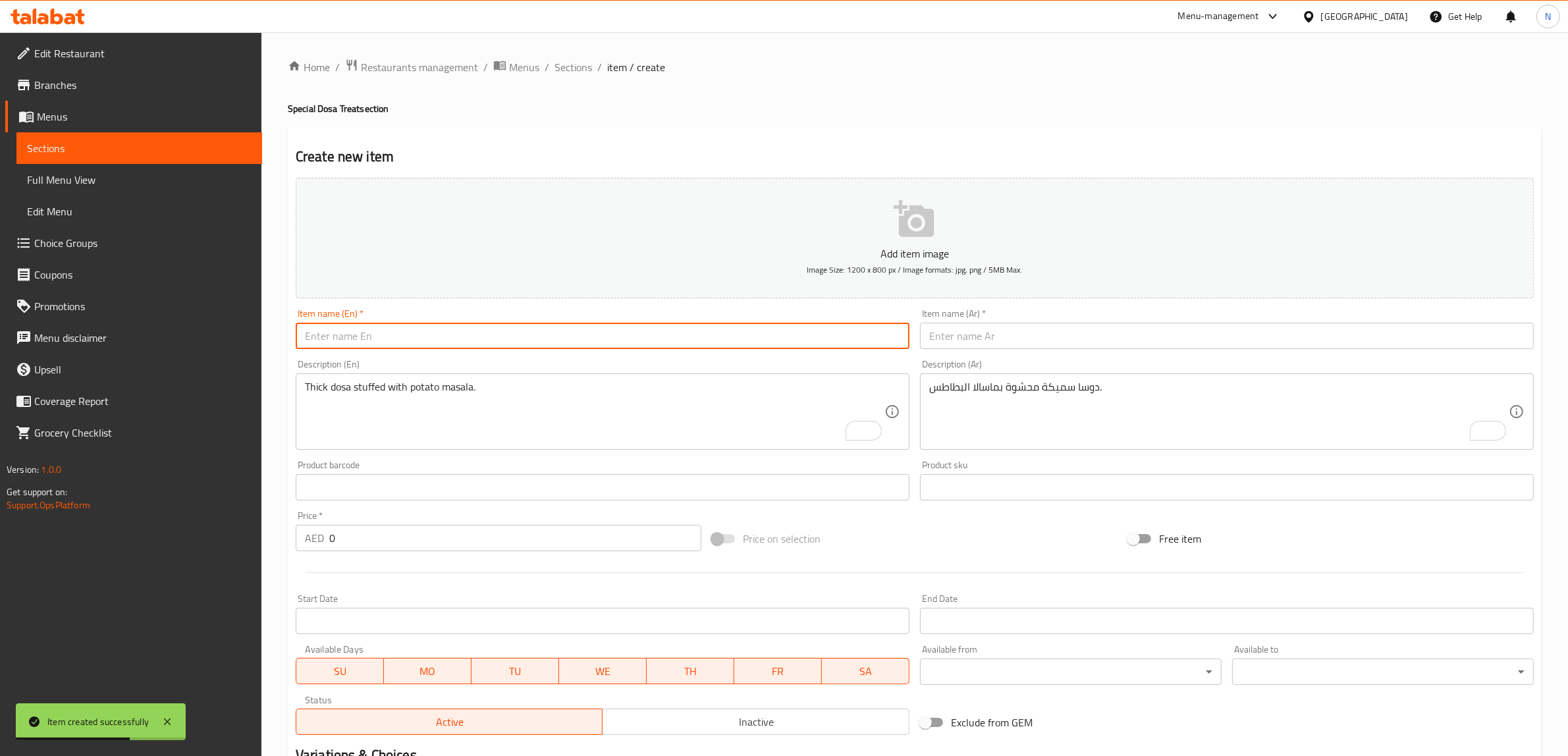
paste input "Thattu Garlic Dosa"
type input "Thattu Garlic Dosa"
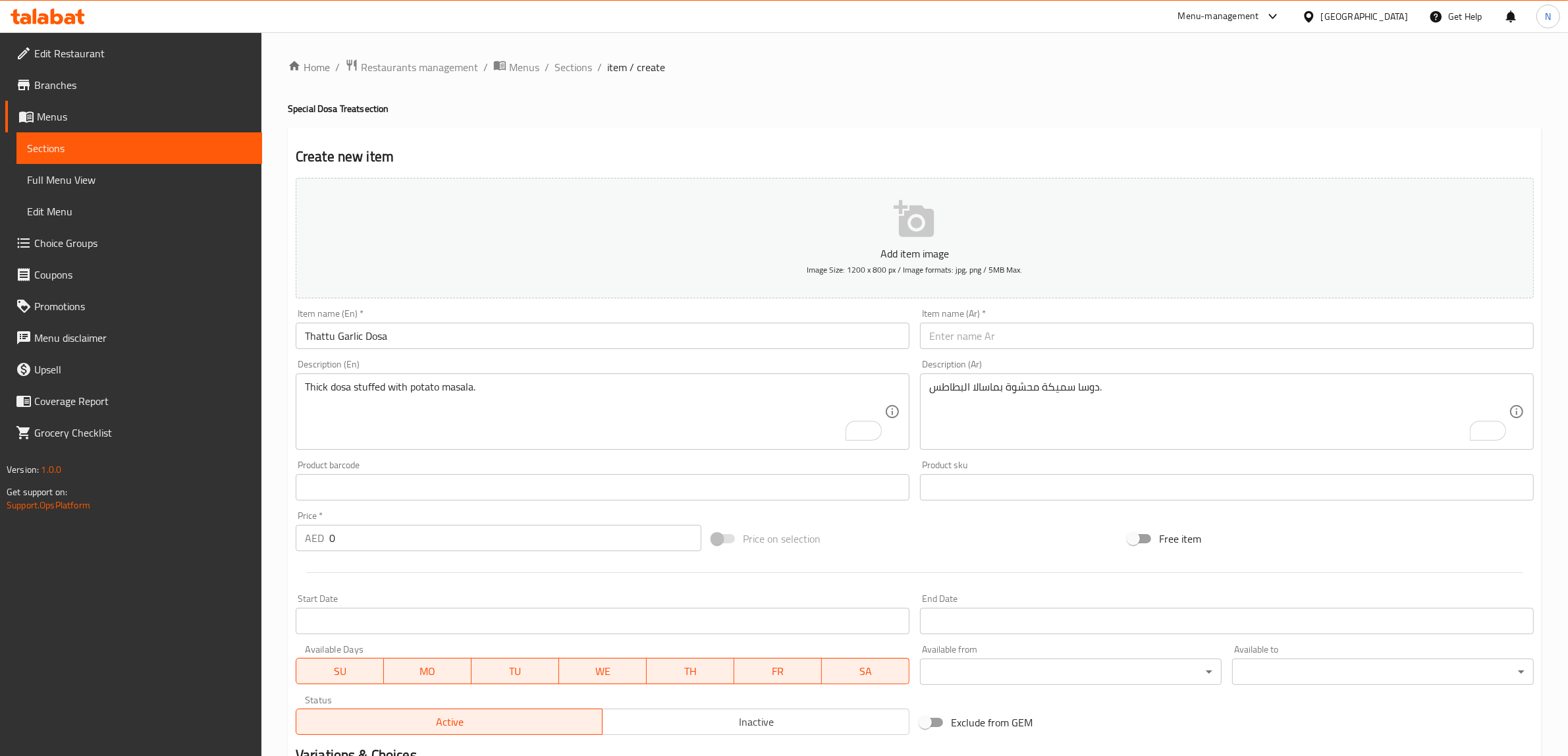
click at [464, 387] on textarea "Thick dosa stuffed with potato masala." at bounding box center [594, 411] width 579 height 62
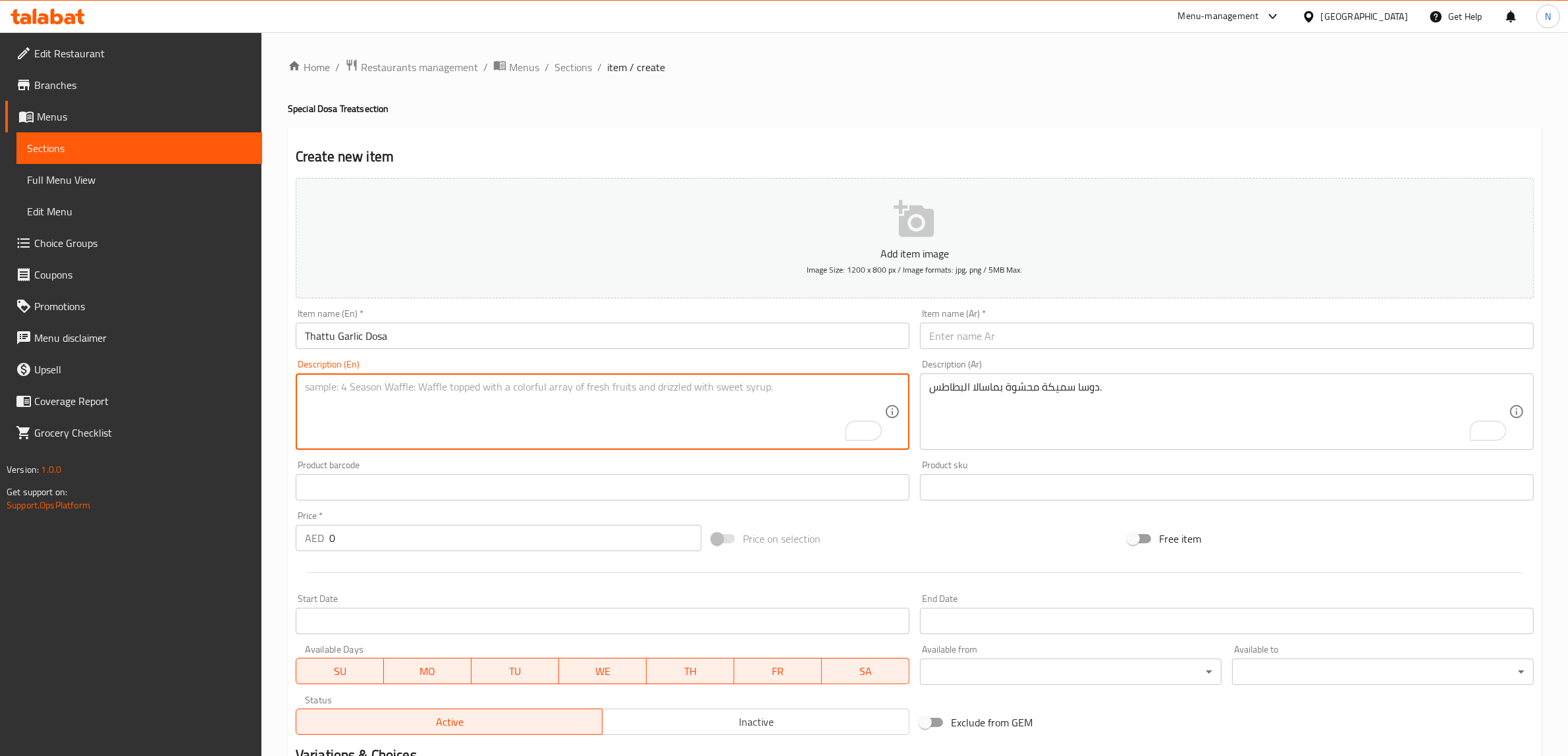
paste textarea "Thick dosa infused with rich garlic flavor."
type textarea "Thick dosa infused with rich garlic flavor."
click at [1002, 419] on textarea "دوسا سميكة محشوة بماسالا البطاطس." at bounding box center [1218, 411] width 579 height 62
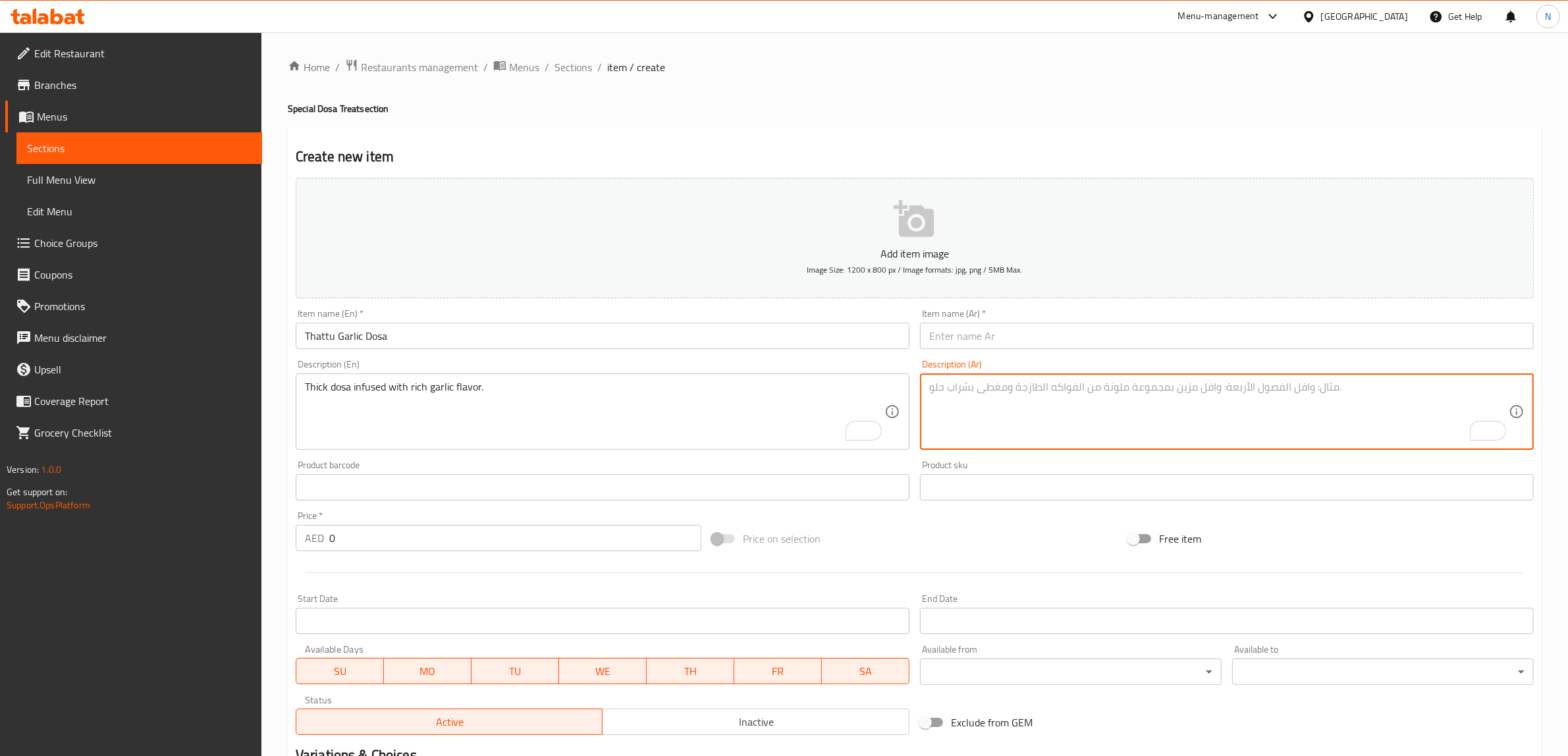
paste textarea "دوسا سميكة غنية بنكهة الثوم الغنية."
click at [1026, 395] on textarea "دوسا سميكة غنية بنكهة الثوم الغنية." at bounding box center [1218, 411] width 579 height 62
type textarea "دوسا سميكة مليئة بنكهة الثوم الغنية."
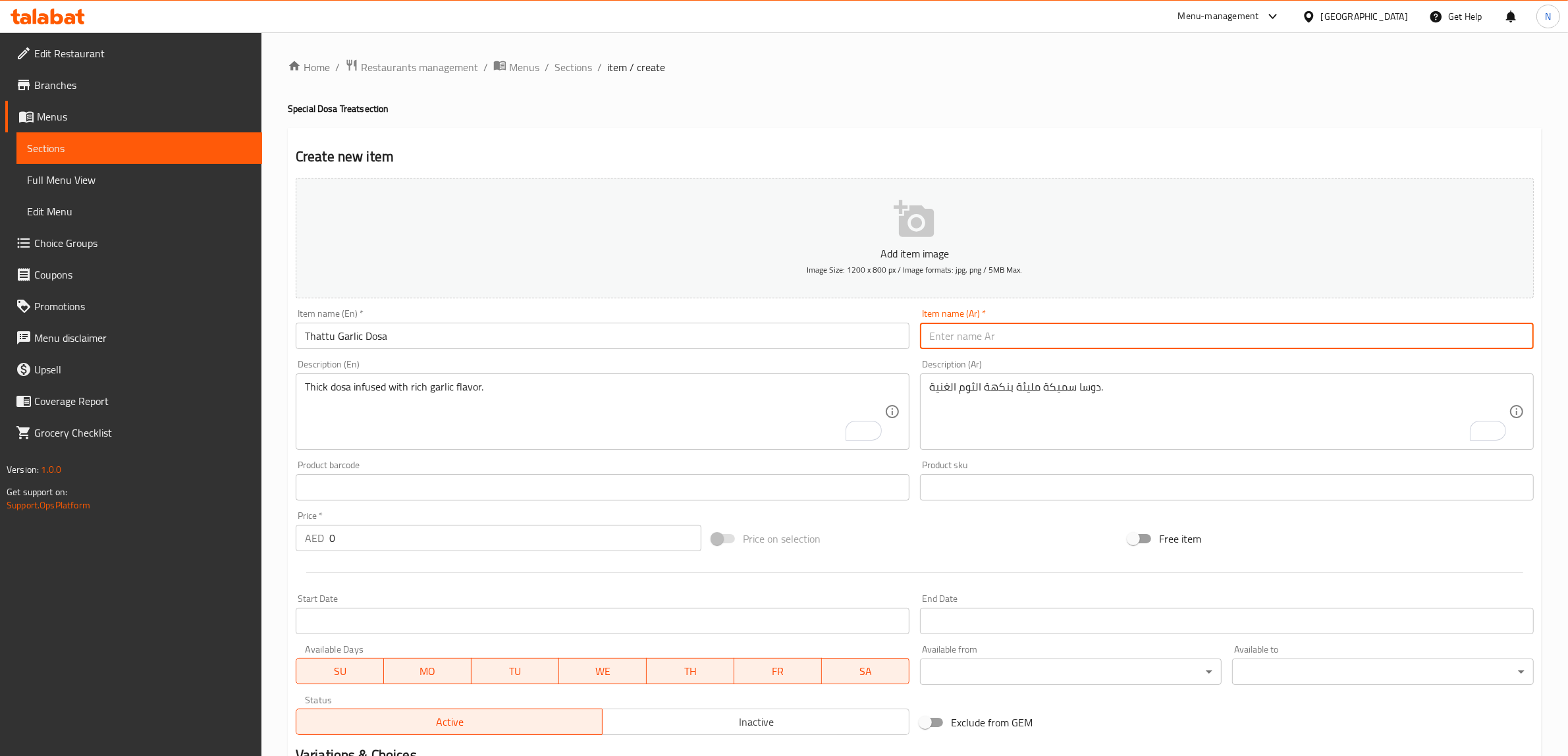
click at [1104, 345] on input "text" at bounding box center [1226, 336] width 614 height 26
type input "ثاتو دوسا بالثوم"
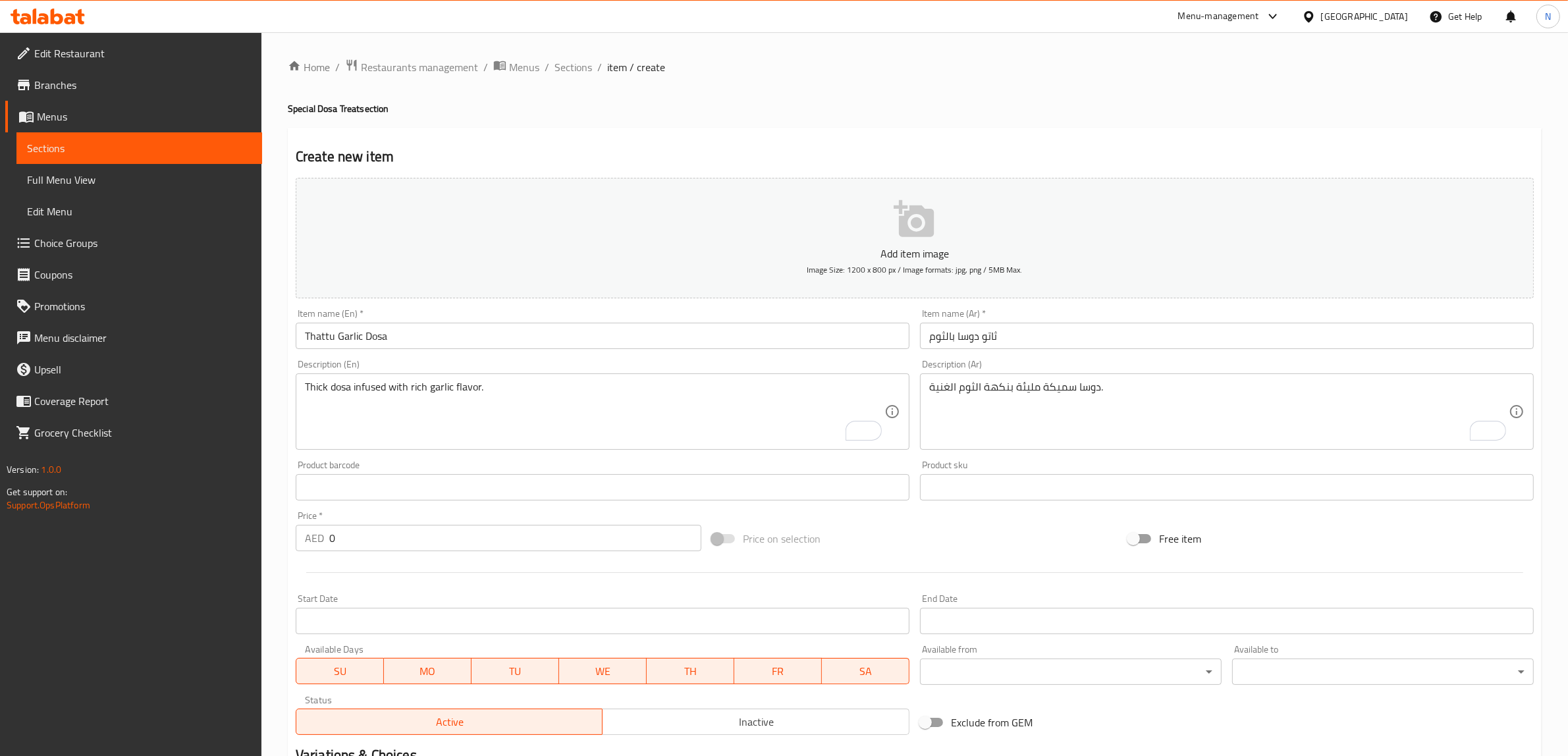
click at [435, 536] on input "0" at bounding box center [515, 537] width 372 height 26
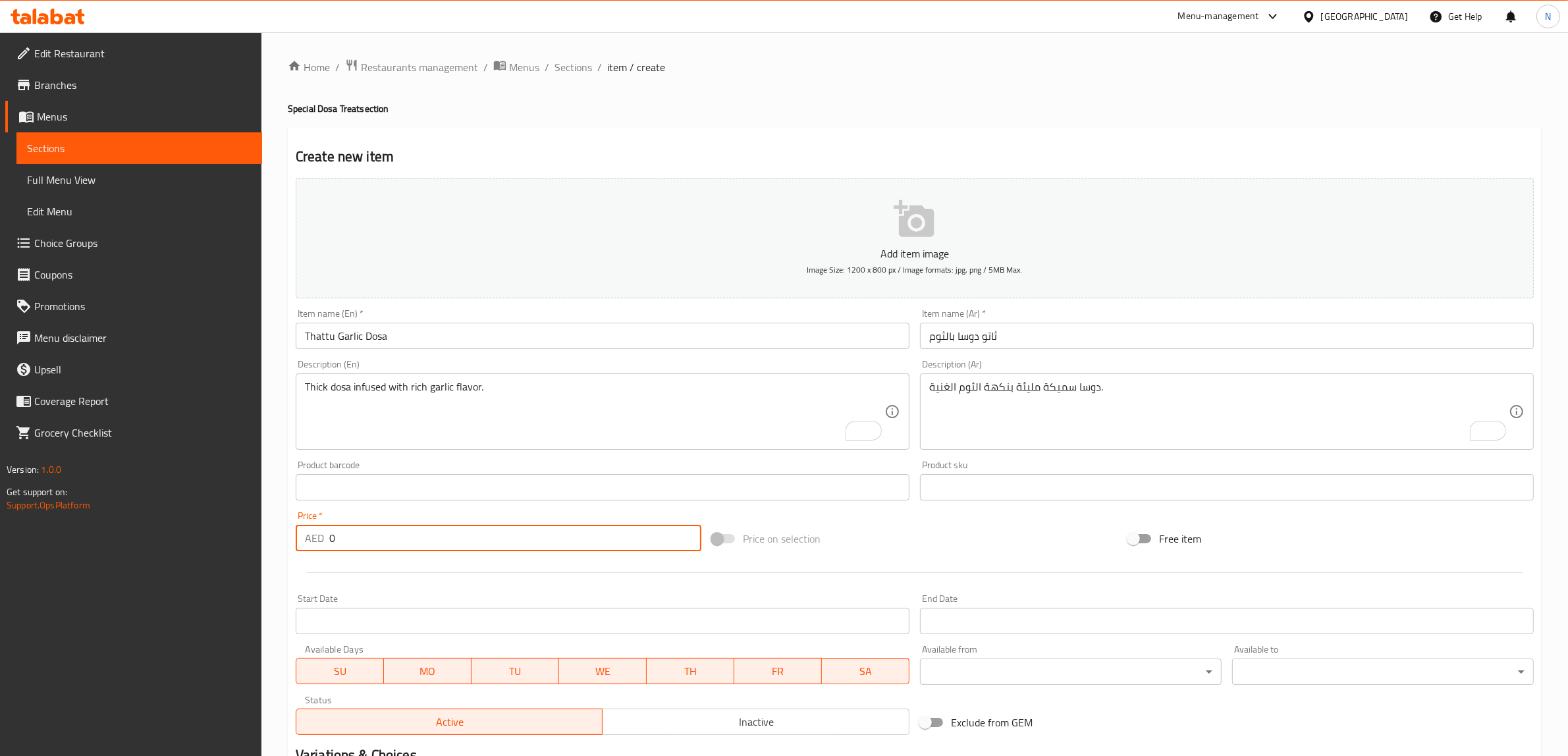
click at [435, 536] on input "0" at bounding box center [515, 537] width 372 height 26
paste input "12.25"
type input "12.25"
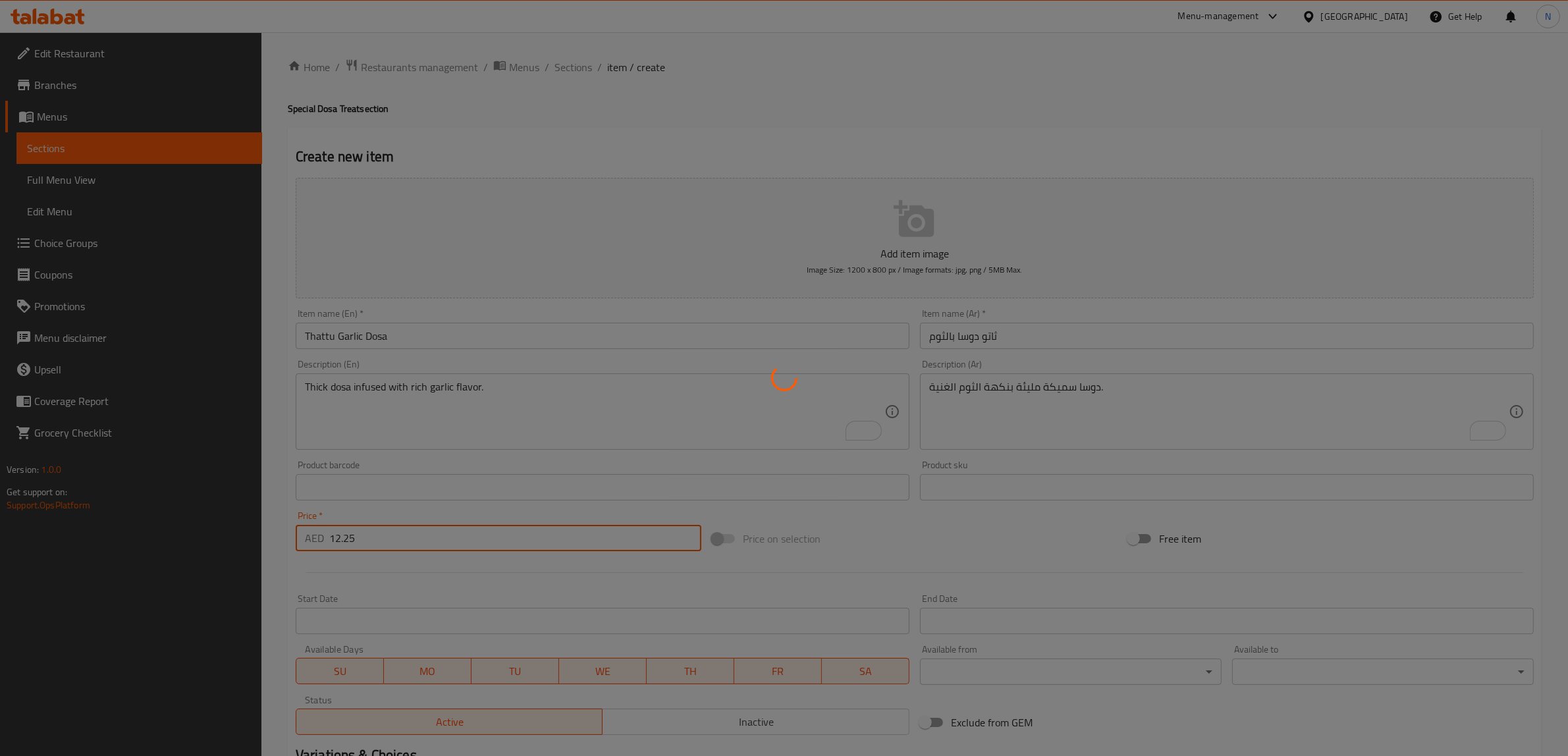
type input "0"
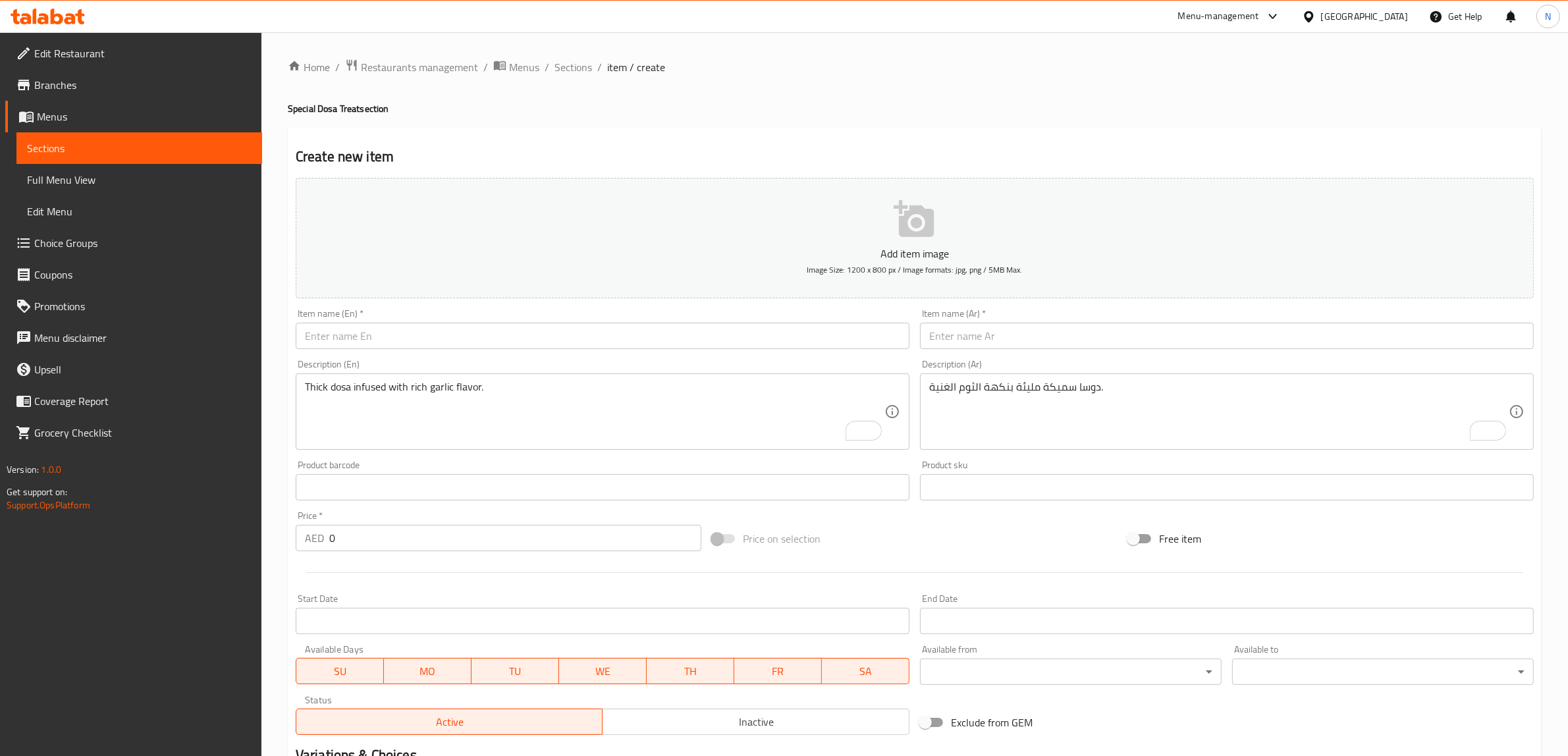
click at [540, 333] on input "text" at bounding box center [602, 336] width 614 height 26
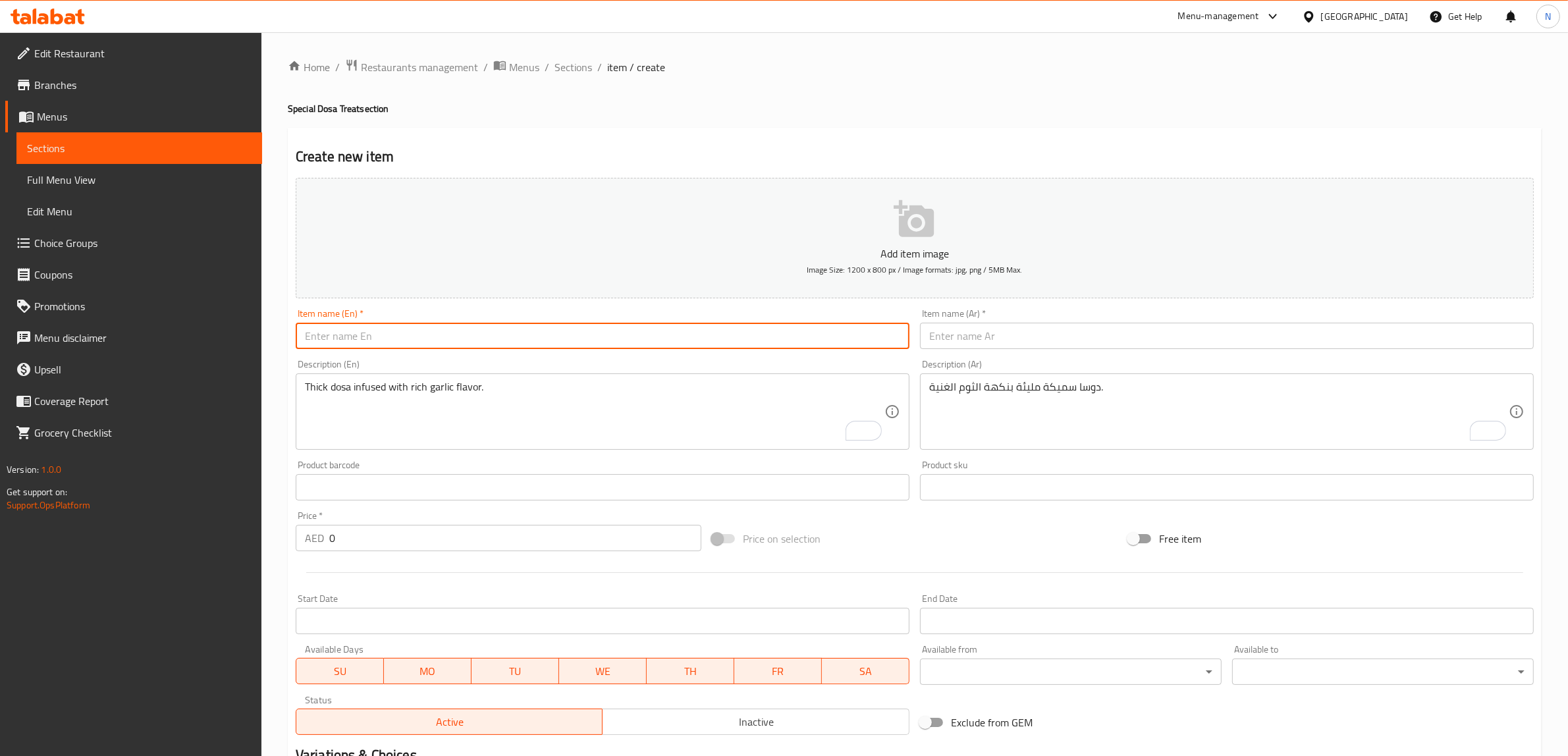
paste input "Thattu Garlic Podi Dosa"
type input "Thattu Garlic Podi Dosa"
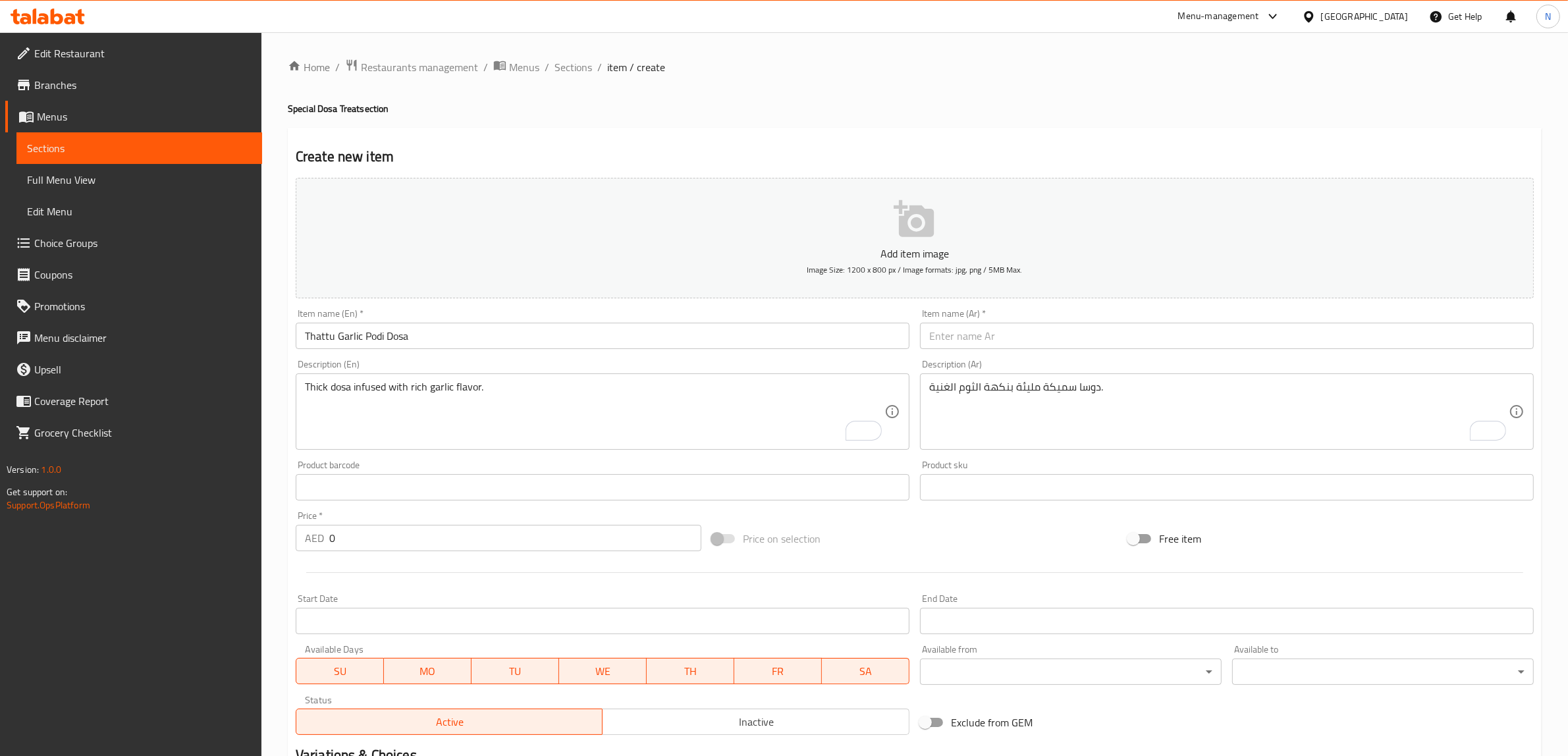
click at [557, 400] on textarea "Thick dosa infused with rich garlic flavor." at bounding box center [594, 411] width 579 height 62
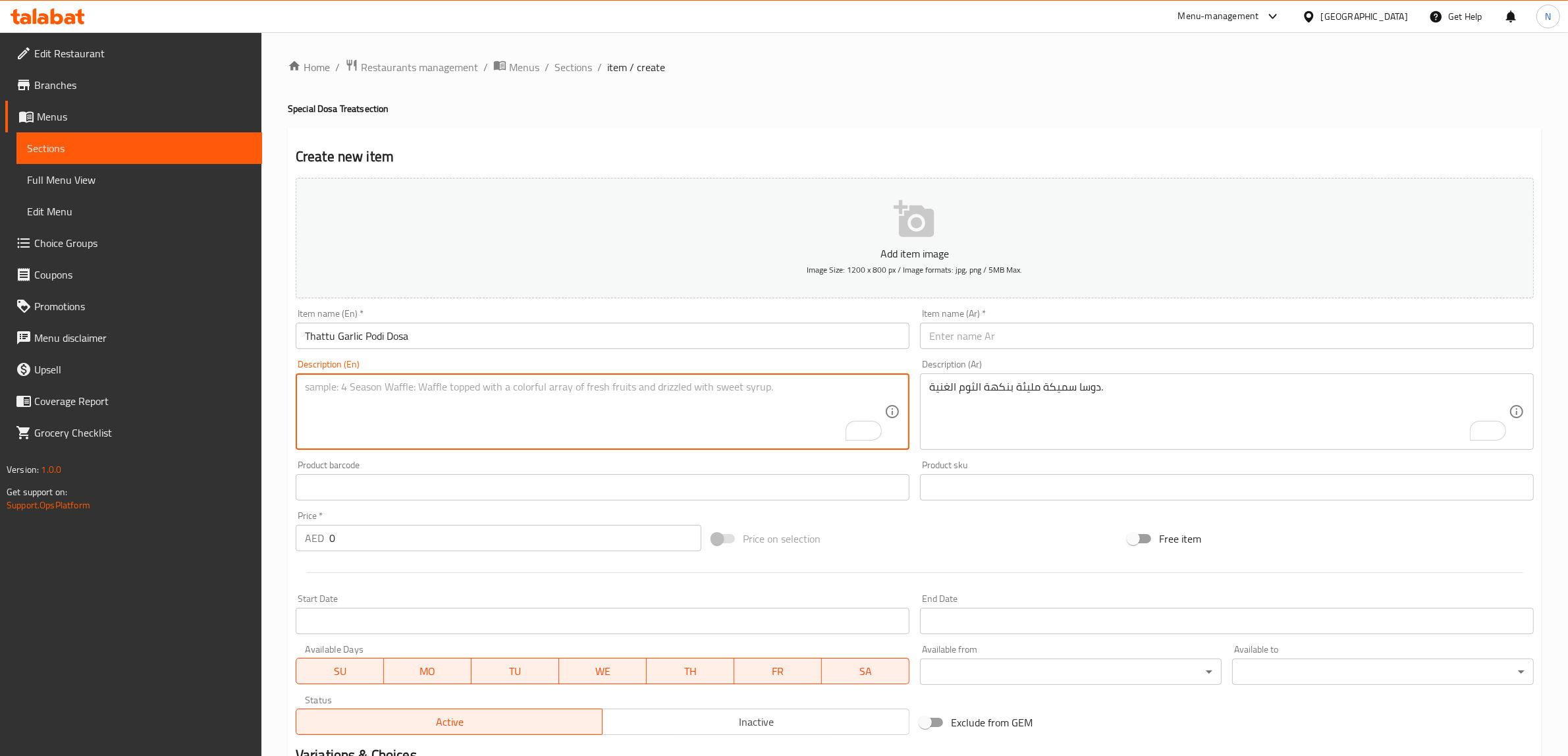
paste textarea "Garlic-flavored thick dosa topped with spicy podi seasoning."
type textarea "Garlic-flavored thick dosa topped with spicy podi seasoning."
click at [1049, 430] on textarea "دوسا سميكة مليئة بنكهة الثوم الغنية." at bounding box center [1218, 411] width 579 height 62
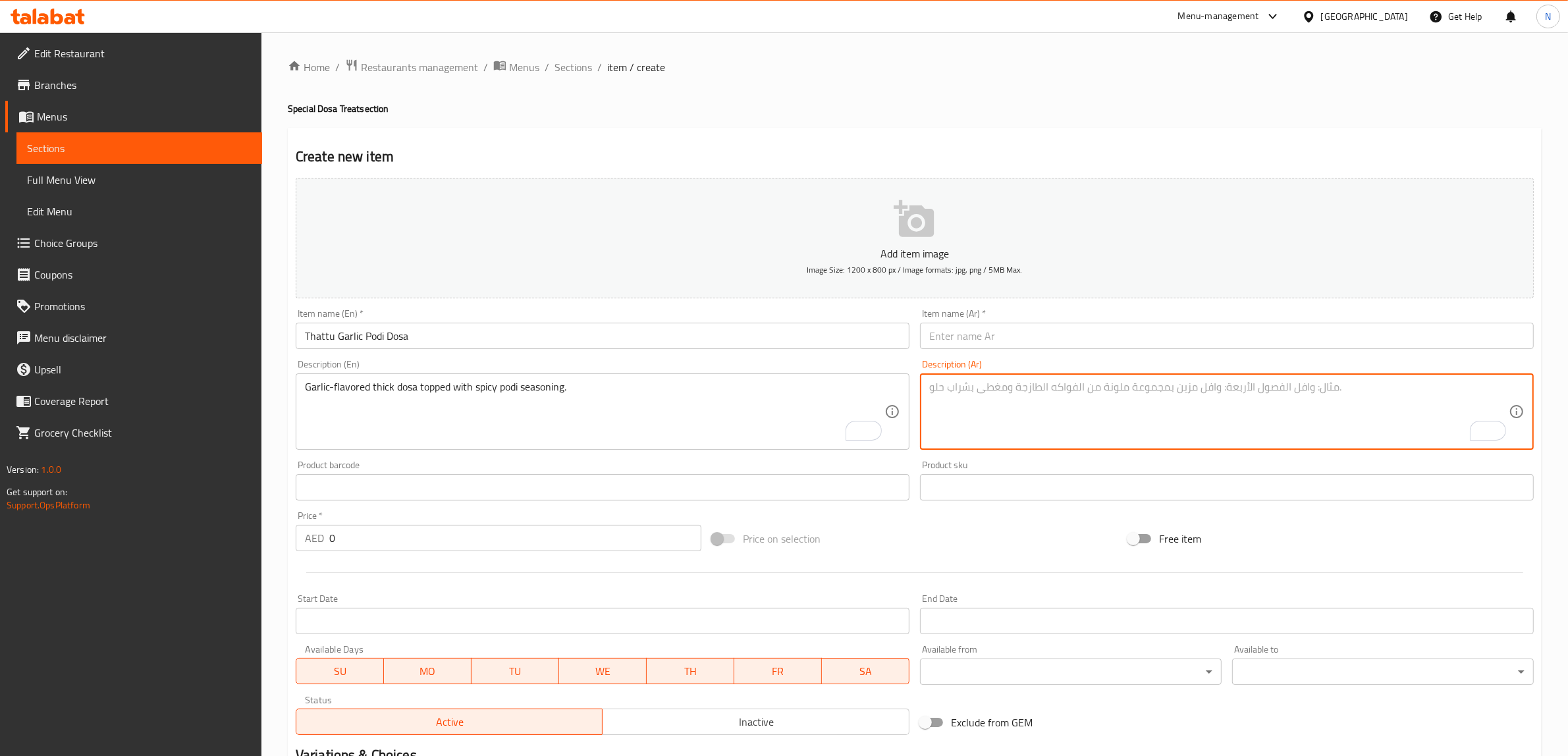
paste textarea "دوسا سميكة بنكهة الثوم ومغطاة بتوابل بودي الحارة."
type textarea "دوسا سميكة بنكهة الثوم ومغطاة بتوابل بودي الحارة."
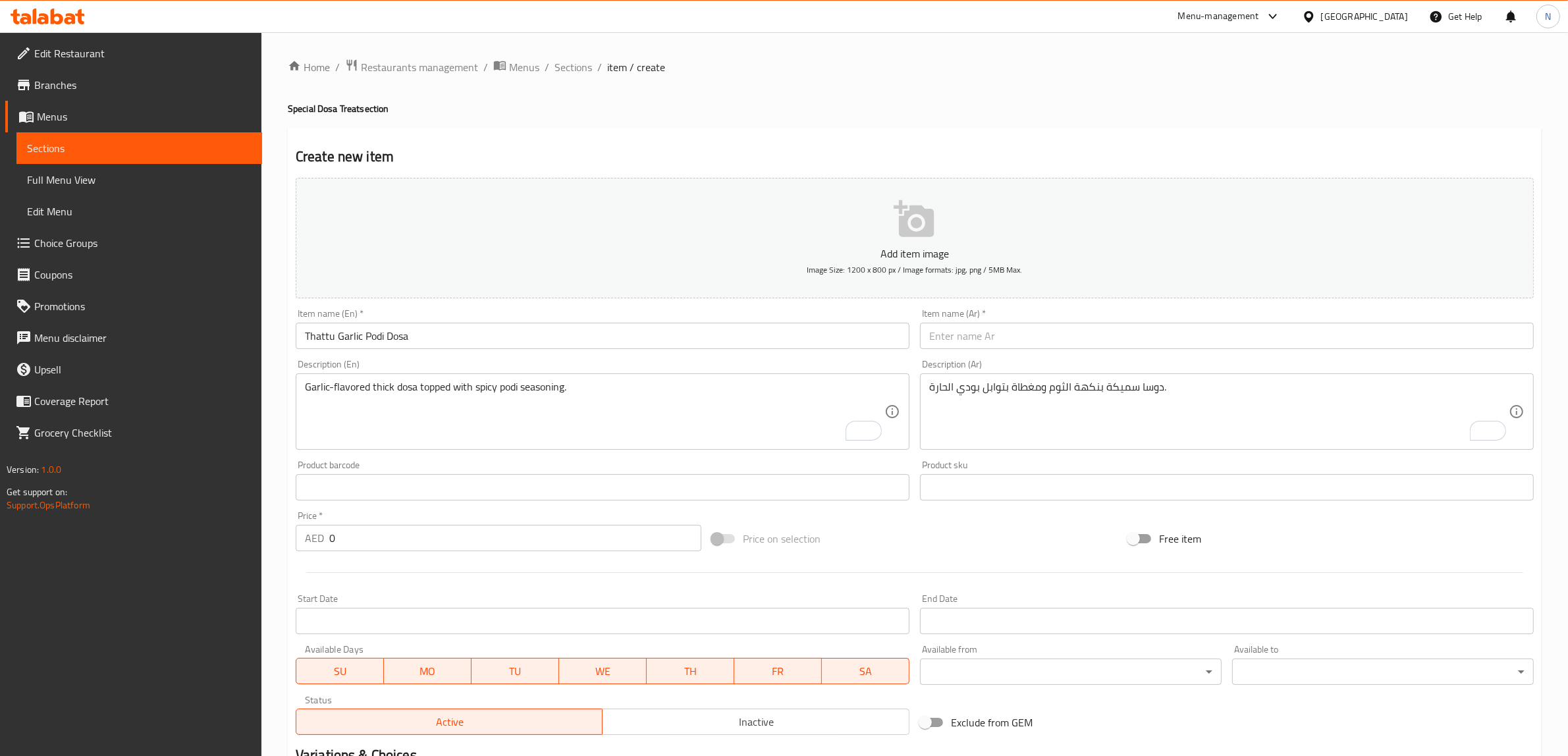
click at [458, 537] on input "0" at bounding box center [515, 537] width 372 height 26
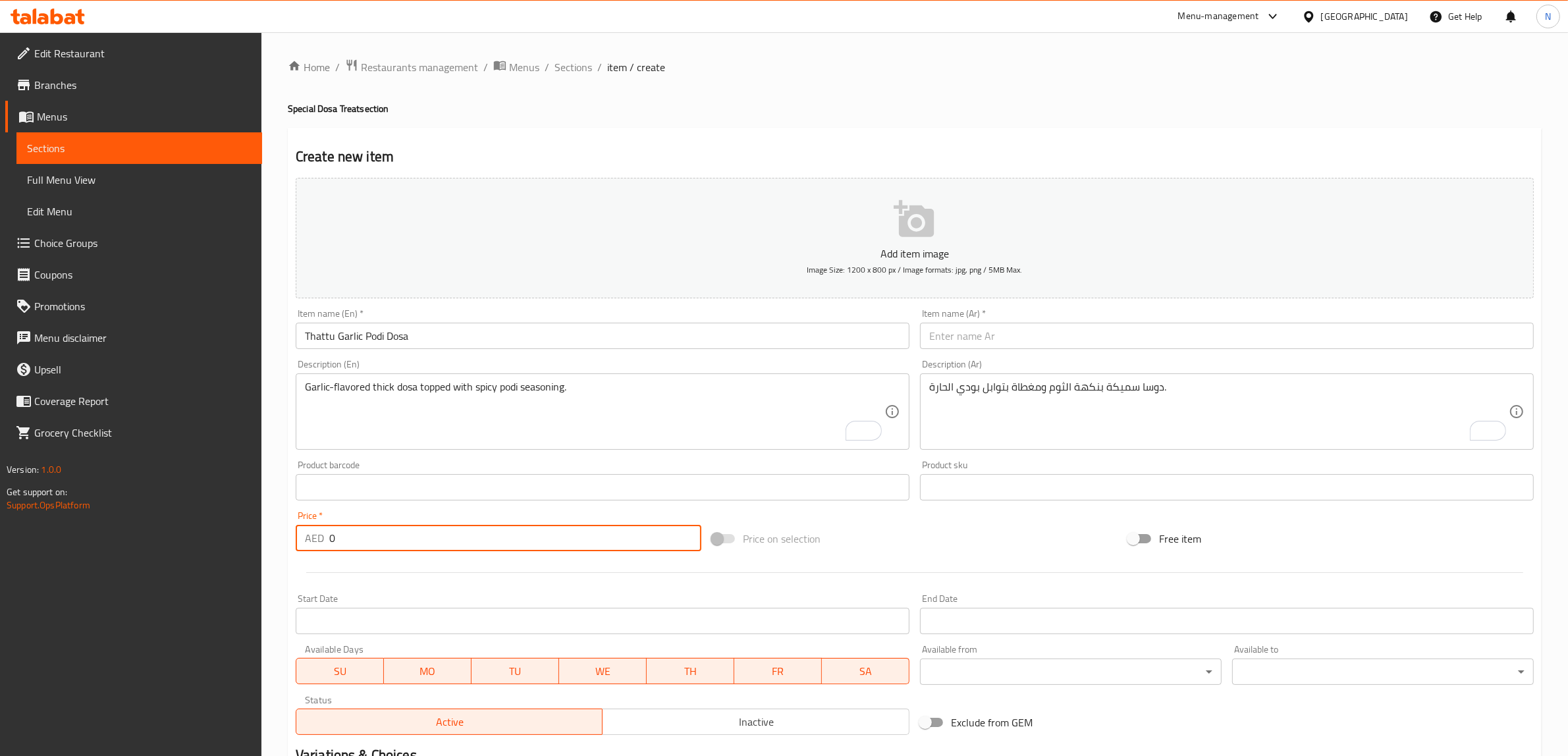
click at [458, 537] on input "0" at bounding box center [515, 537] width 372 height 26
paste input "12.88"
type input "12.88"
click at [578, 334] on input "Thattu Garlic Podi Dosa" at bounding box center [602, 336] width 614 height 26
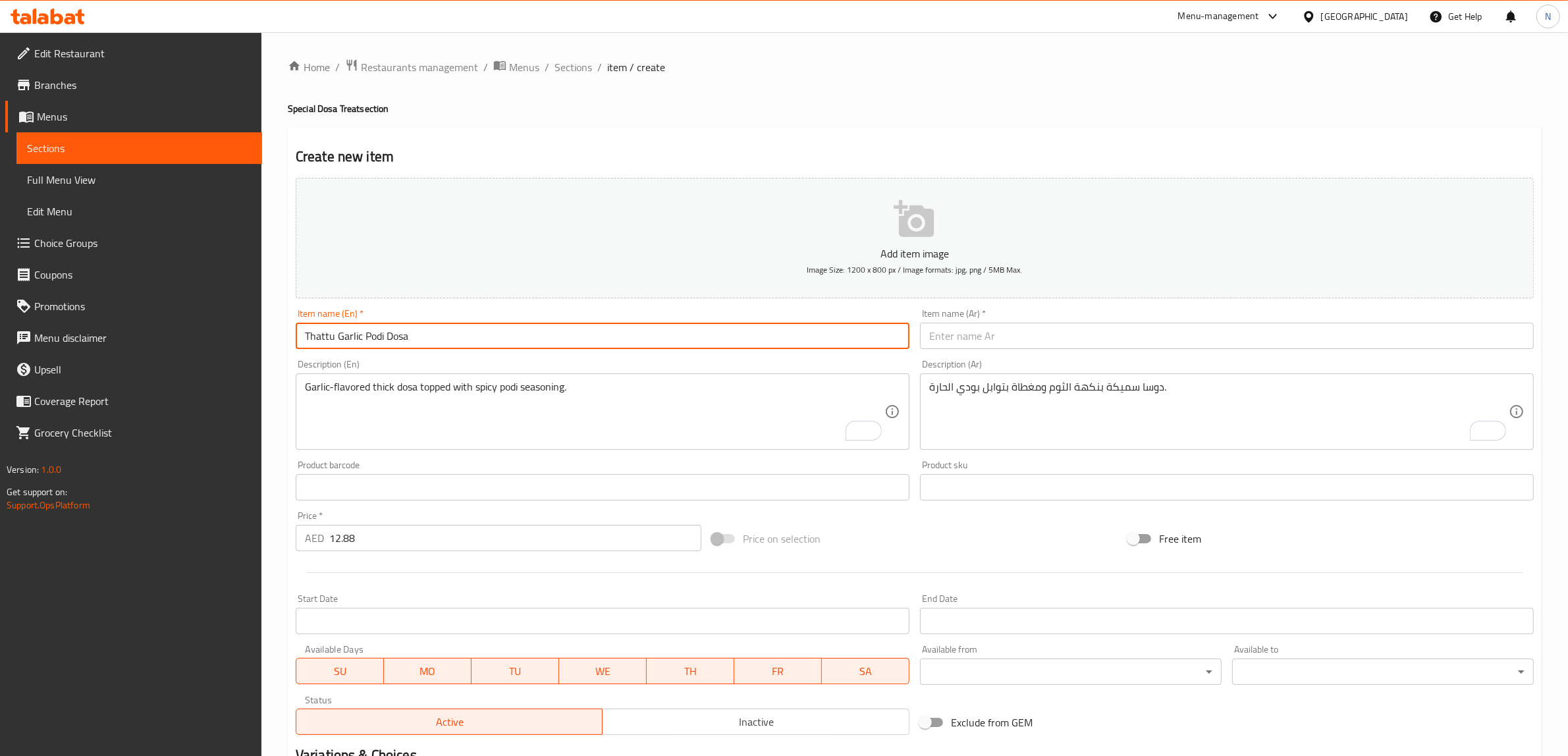
click at [578, 334] on input "Thattu Garlic Podi Dosa" at bounding box center [602, 336] width 614 height 26
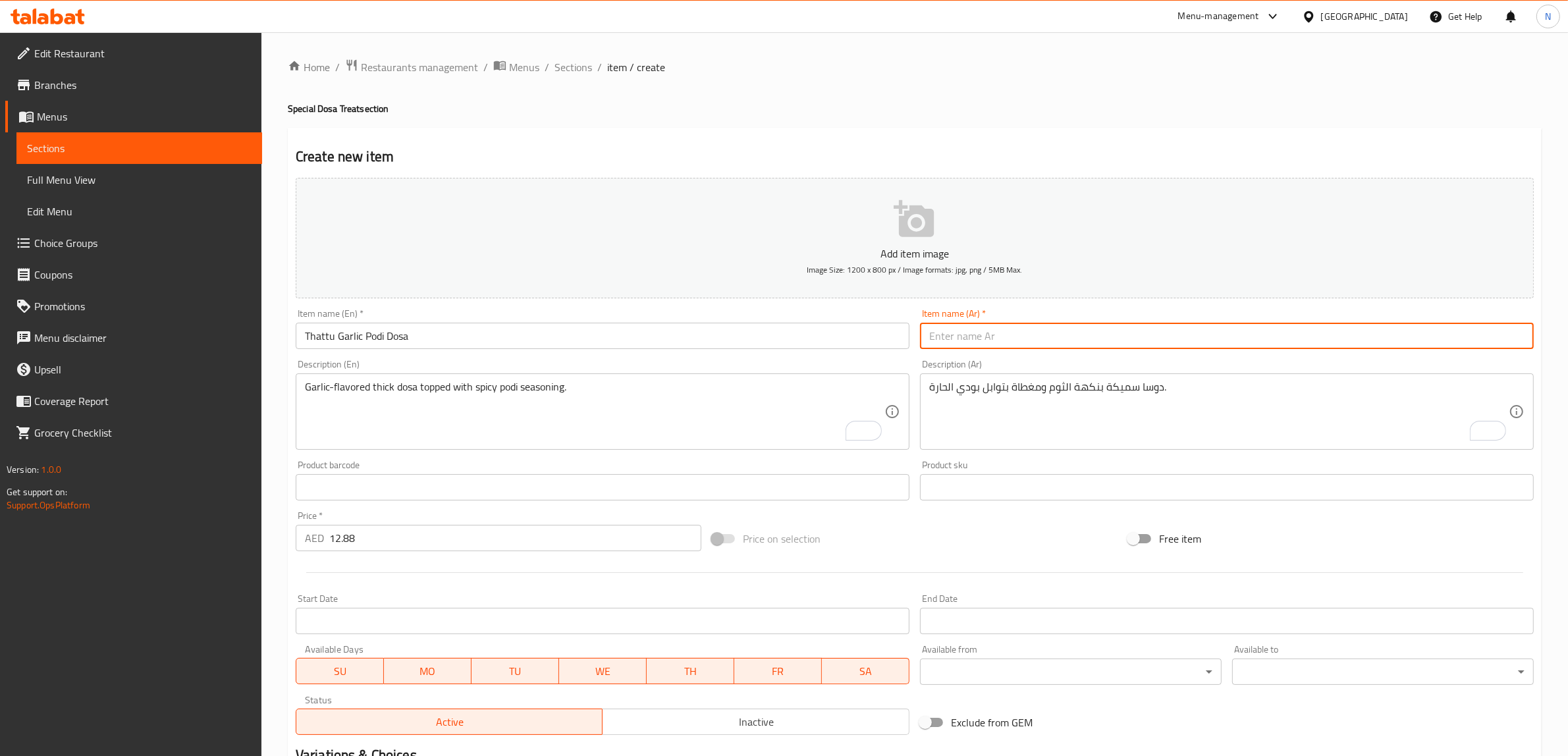
click at [978, 340] on input "text" at bounding box center [1226, 336] width 614 height 26
drag, startPoint x: 951, startPoint y: 336, endPoint x: 909, endPoint y: 339, distance: 42.1
click at [909, 339] on div "Add item image Image Size: 1200 x 800 px / Image formats: jpg, png / 5MB Max. I…" at bounding box center [915, 456] width 1248 height 568
type input "ثاتو بودي دوسا بالثوم"
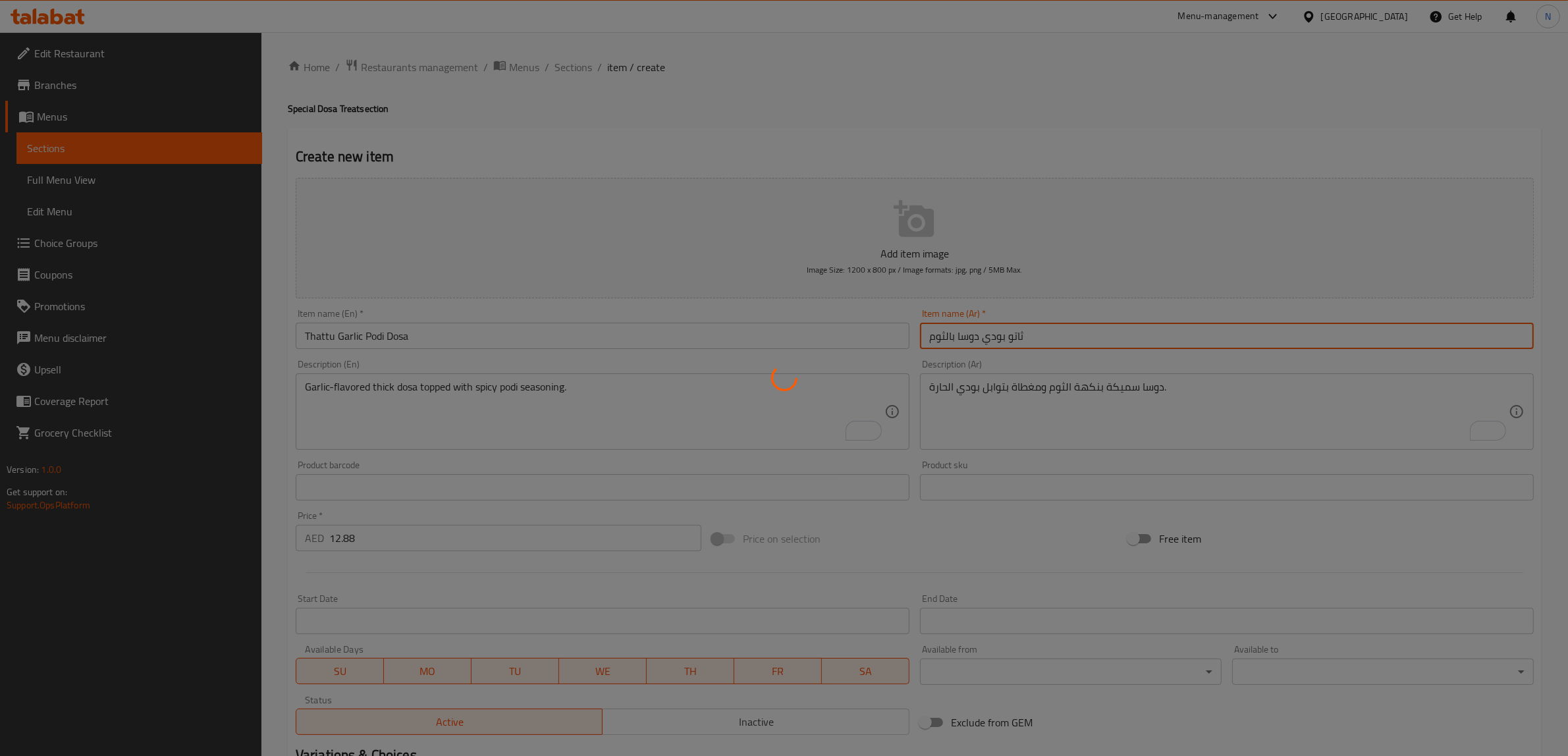
type input "0"
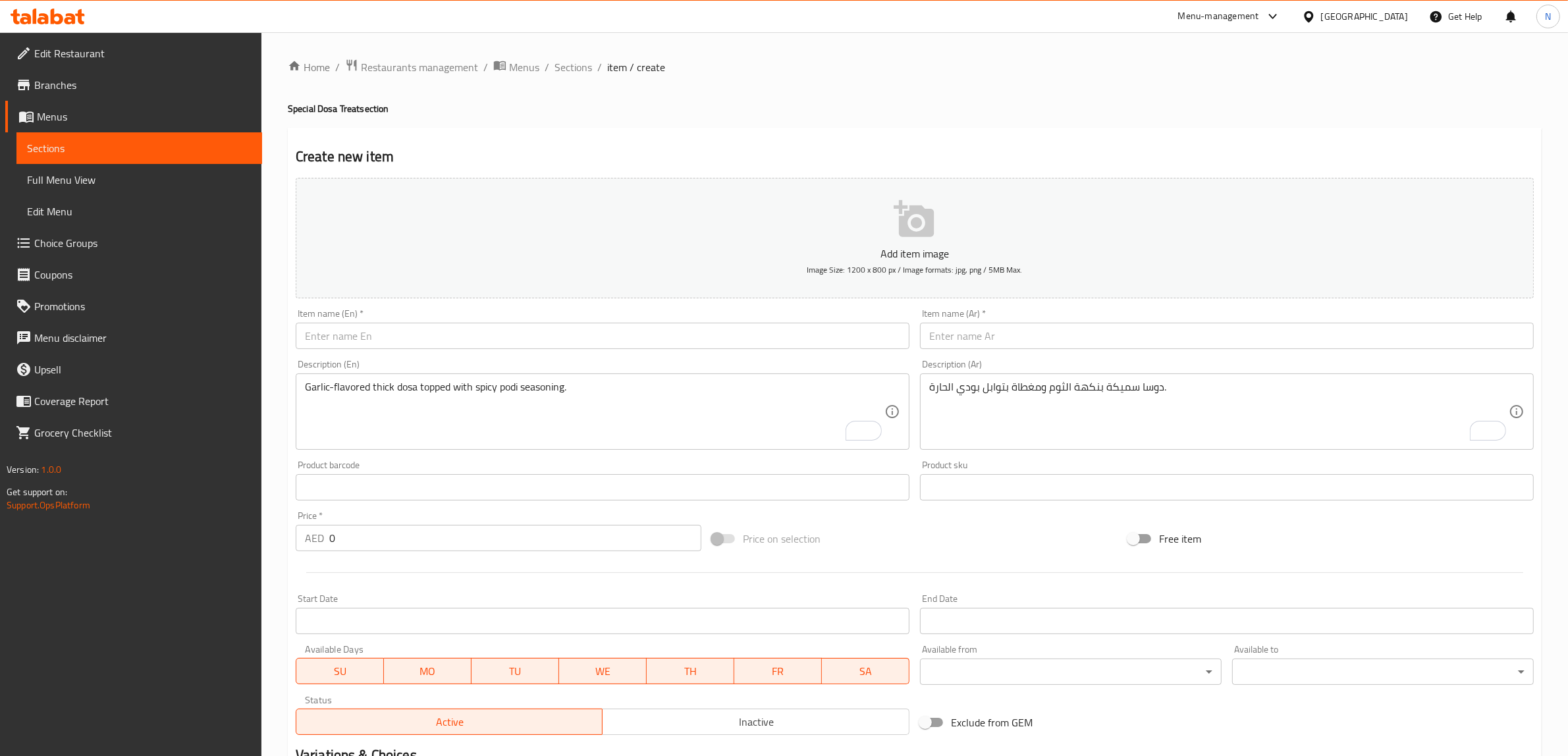
drag, startPoint x: 505, startPoint y: 351, endPoint x: 508, endPoint y: 344, distance: 7.6
click at [505, 351] on div "Item name (En)   * Item name (En) *" at bounding box center [602, 329] width 624 height 51
click at [512, 340] on input "text" at bounding box center [602, 336] width 614 height 26
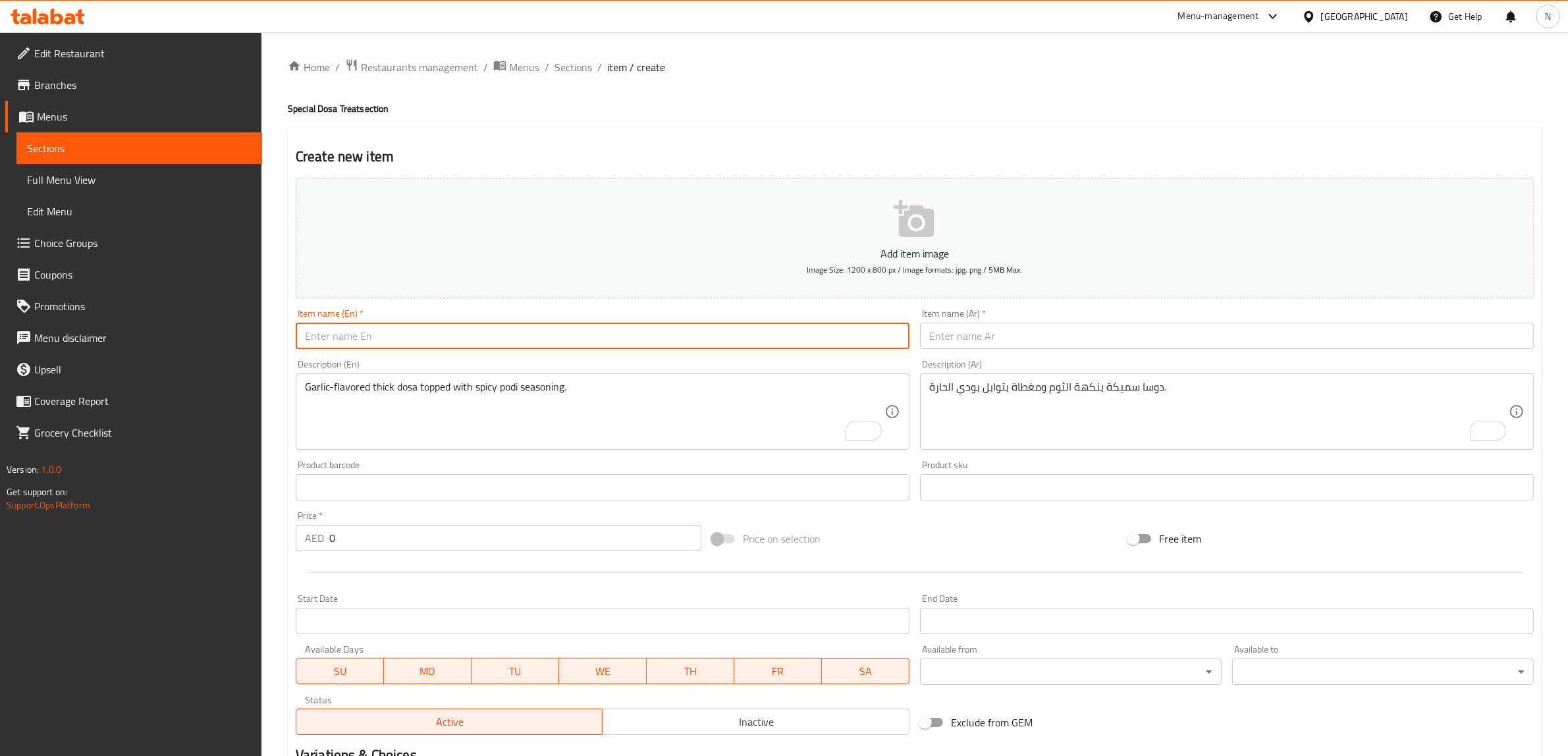
paste input "Ghee Thattu Podi [PERSON_NAME]"
type input "Ghee Thattu Podi [PERSON_NAME]"
click at [649, 400] on textarea "Garlic-flavored thick dosa topped with spicy podi seasoning." at bounding box center [594, 411] width 579 height 62
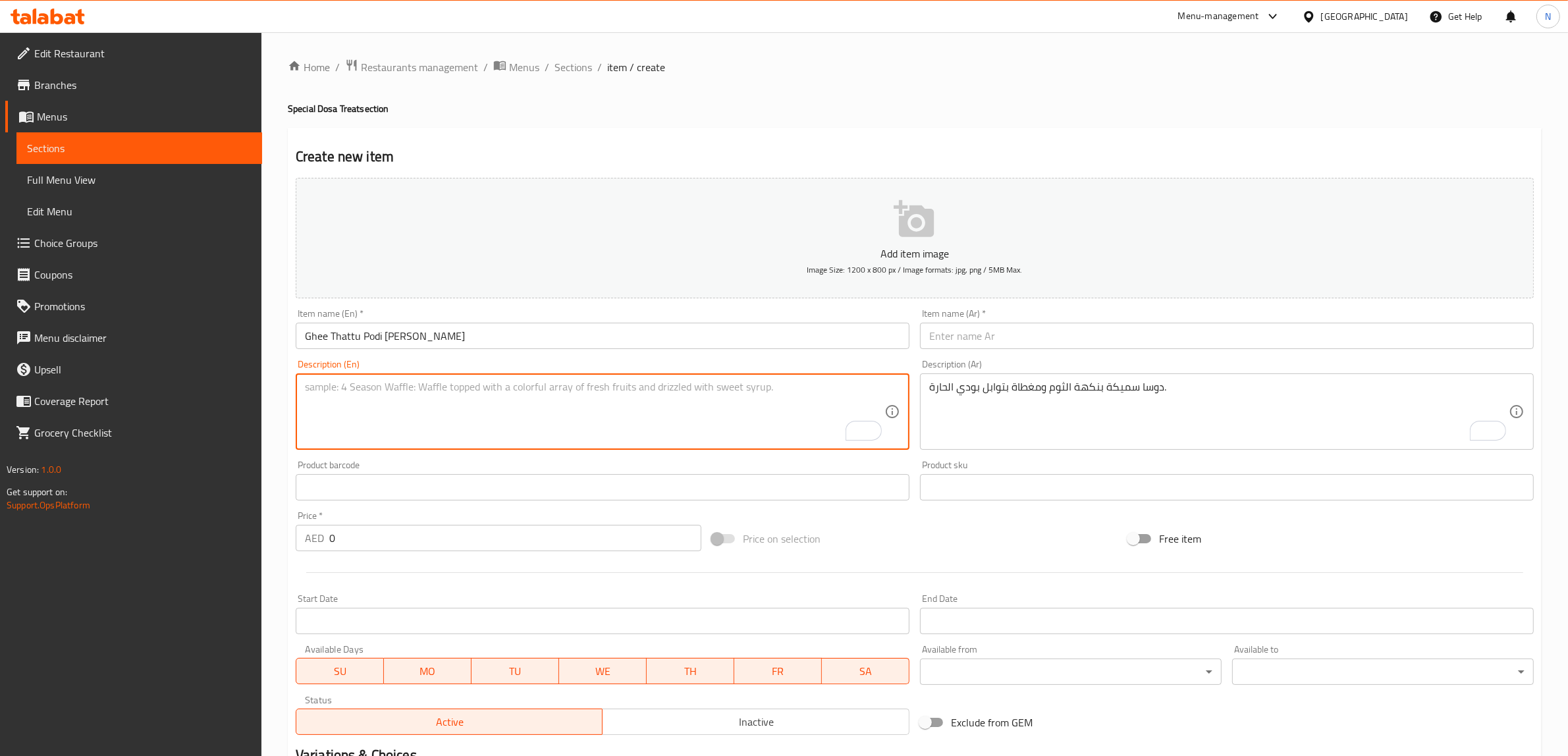
paste textarea "Thick dosa with ghee, podi spice mix, and spiced potato masala filling."
type textarea "Thick dosa with ghee, podi spice mix, and spiced potato masala filling."
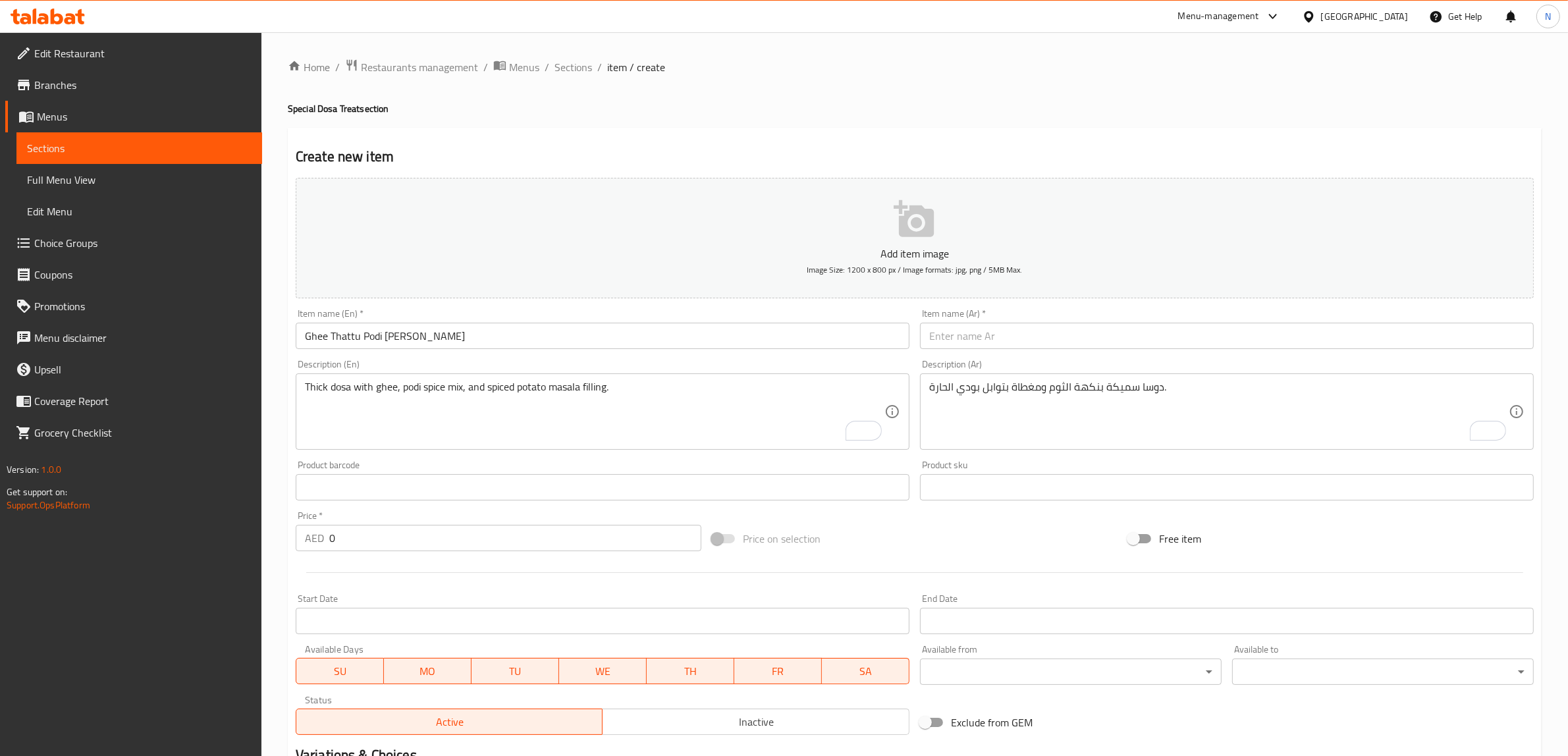
click at [1193, 378] on div "دوسا سميكة بنكهة الثوم ومغطاة بتوابل بودي الحارة. Description (Ar)" at bounding box center [1226, 411] width 614 height 76
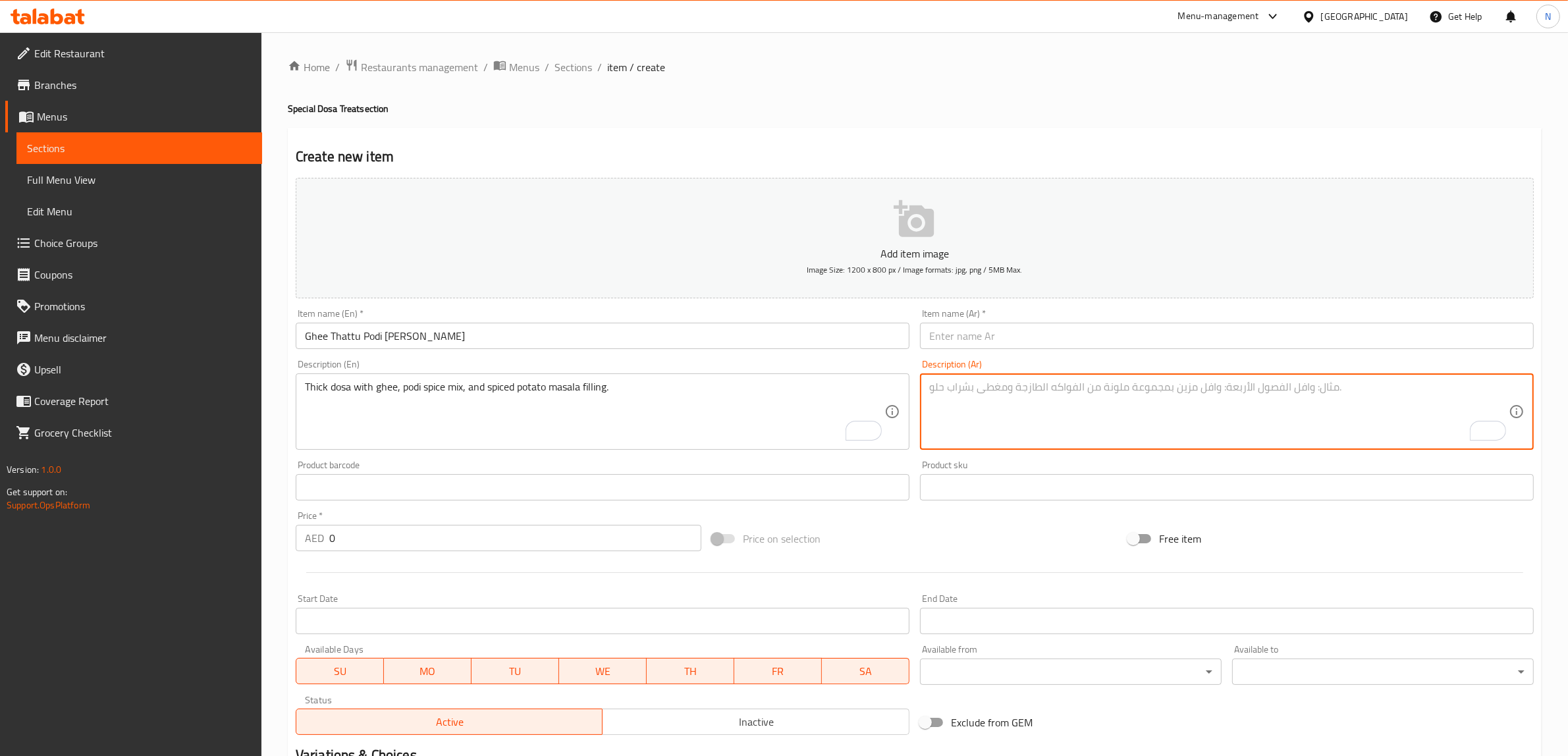
paste textarea "دوسا سميكة مع السمن ومزيج من بهارات البودي وحشوة البطاطس المتبلة."
click at [1005, 384] on textarea "دوسا سميكة مع السمن ومزيج من بهارات البودي وحشوة البطاطس المتبلة." at bounding box center [1218, 411] width 579 height 62
type textarea "دوسا سميكة مع السمن ومزيج من بهارات البودي وحشوة ماسالا البطاطس المتبلة."
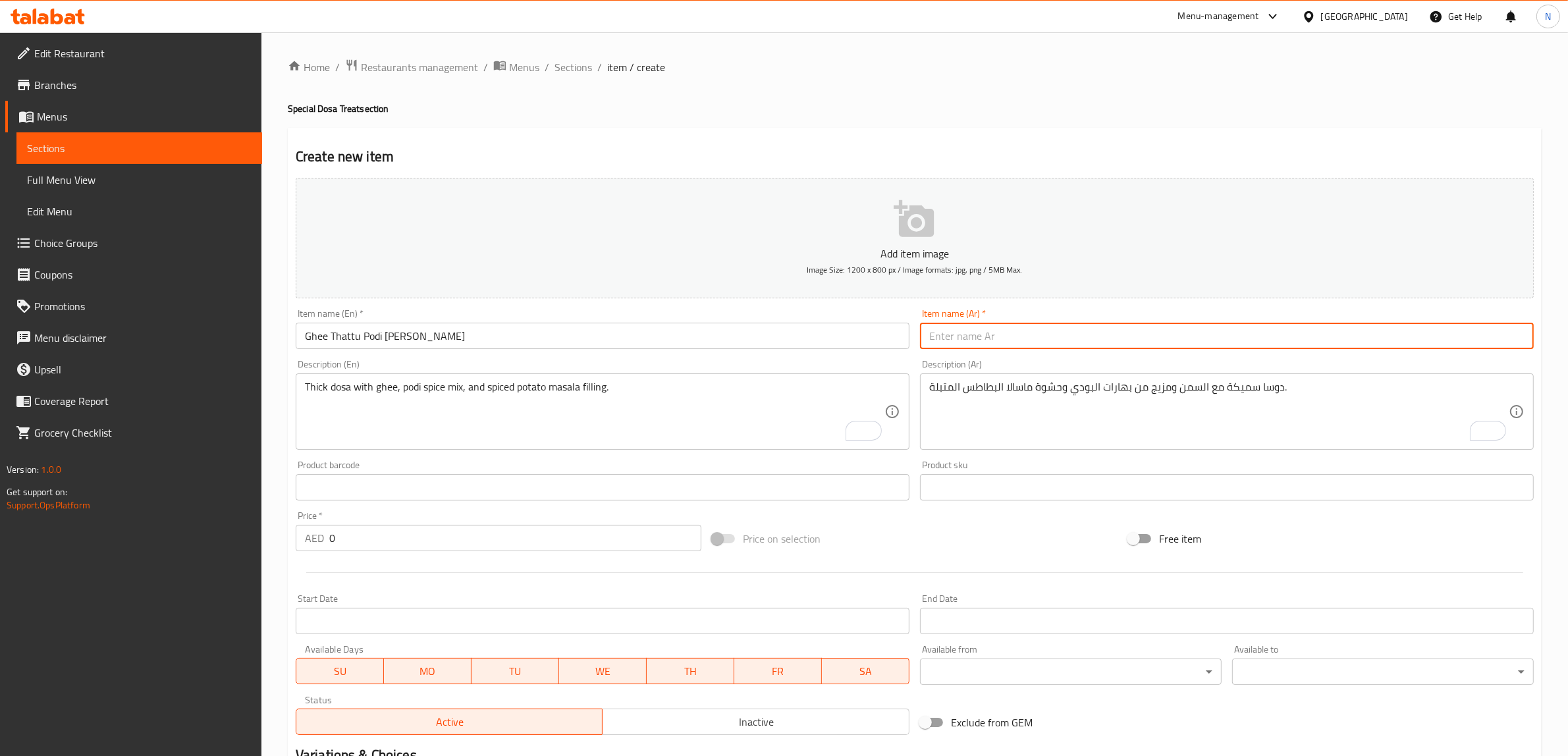
click at [971, 331] on input "text" at bounding box center [1226, 336] width 614 height 26
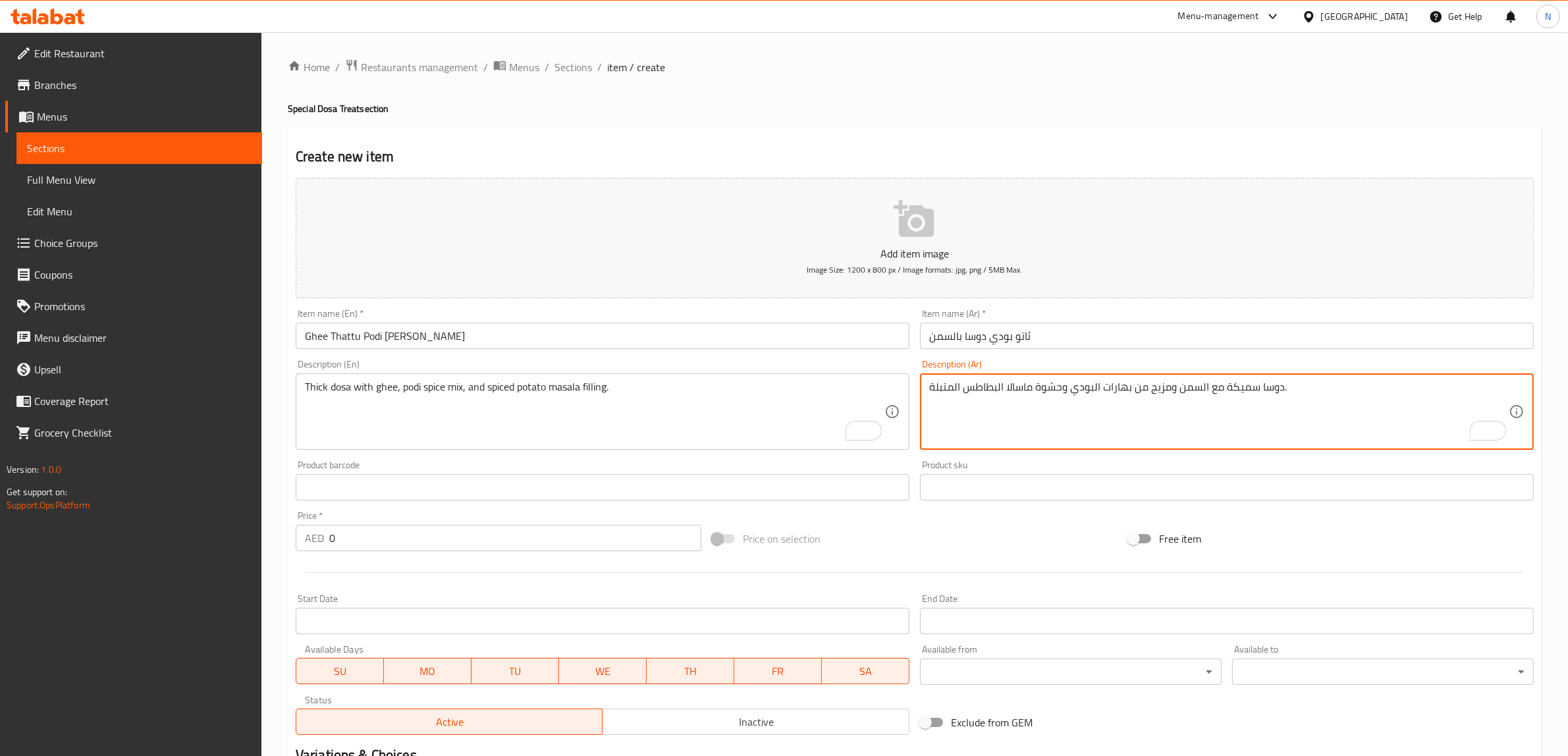
click at [1011, 383] on textarea "دوسا سميكة مع السمن ومزيج من بهارات البودي وحشوة ماسالا البطاطس المتبلة." at bounding box center [1218, 411] width 579 height 62
click at [984, 337] on input "ثاتو بودي دوسا بالسمن" at bounding box center [1226, 336] width 614 height 26
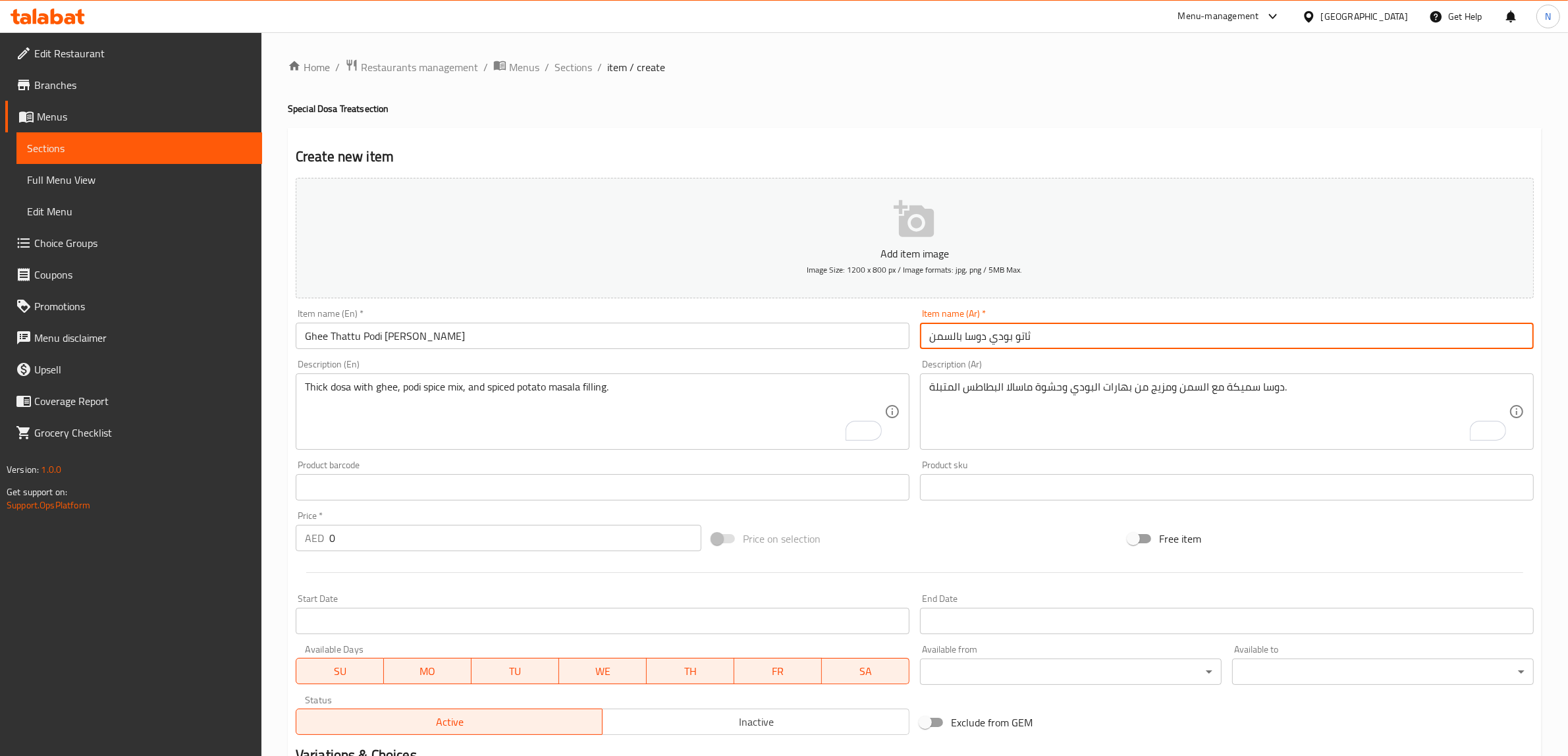
paste input "ماسالا"
type input "ثاتو بودي ماسالا دوسا بالسمن"
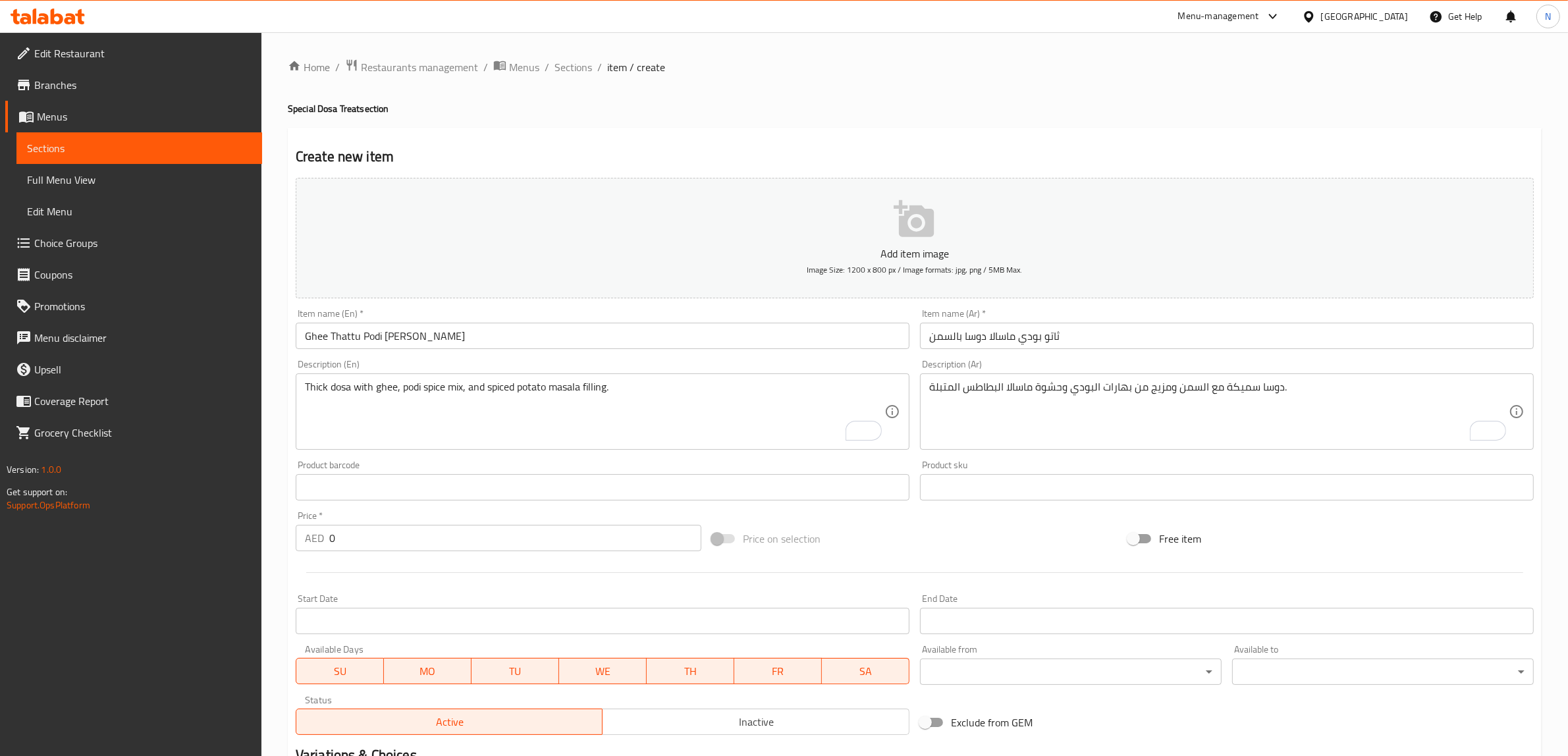
click at [461, 520] on div "Price   * AED 0 Price *" at bounding box center [498, 531] width 405 height 40
click at [432, 540] on input "0" at bounding box center [515, 537] width 372 height 26
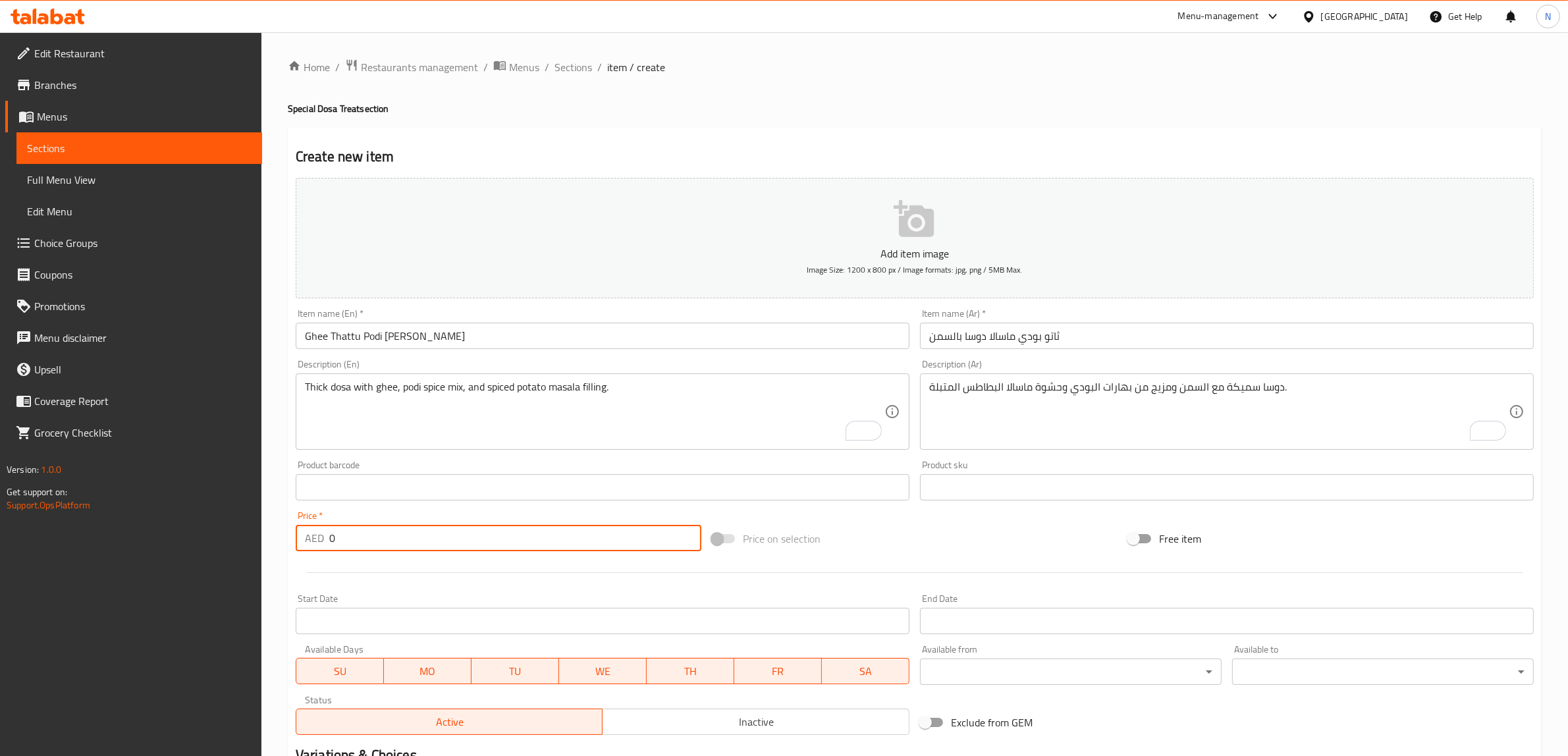
click at [432, 540] on input "0" at bounding box center [515, 537] width 372 height 26
paste input "13.5"
type input "13.5"
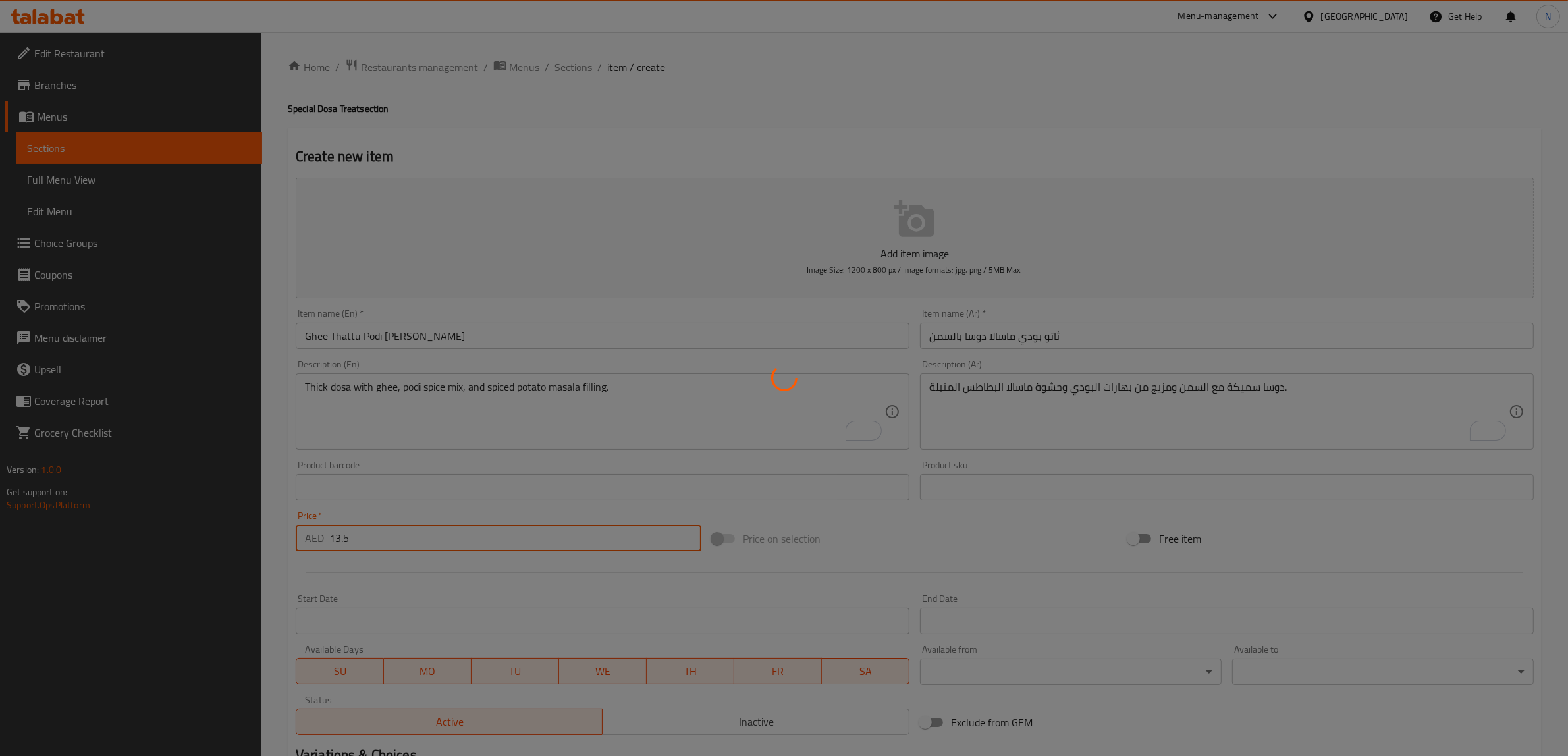
type input "0"
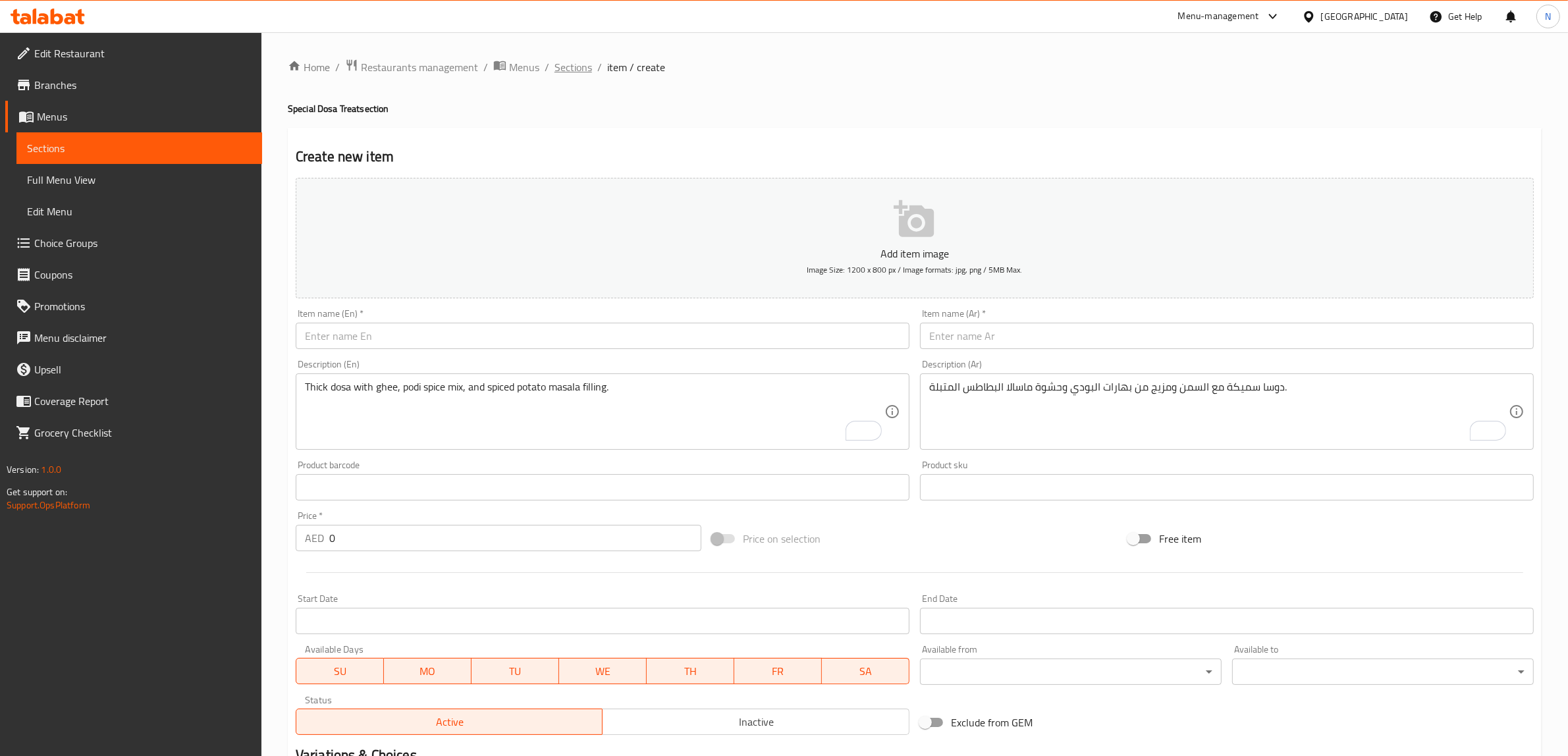
click at [571, 70] on span "Sections" at bounding box center [573, 67] width 37 height 16
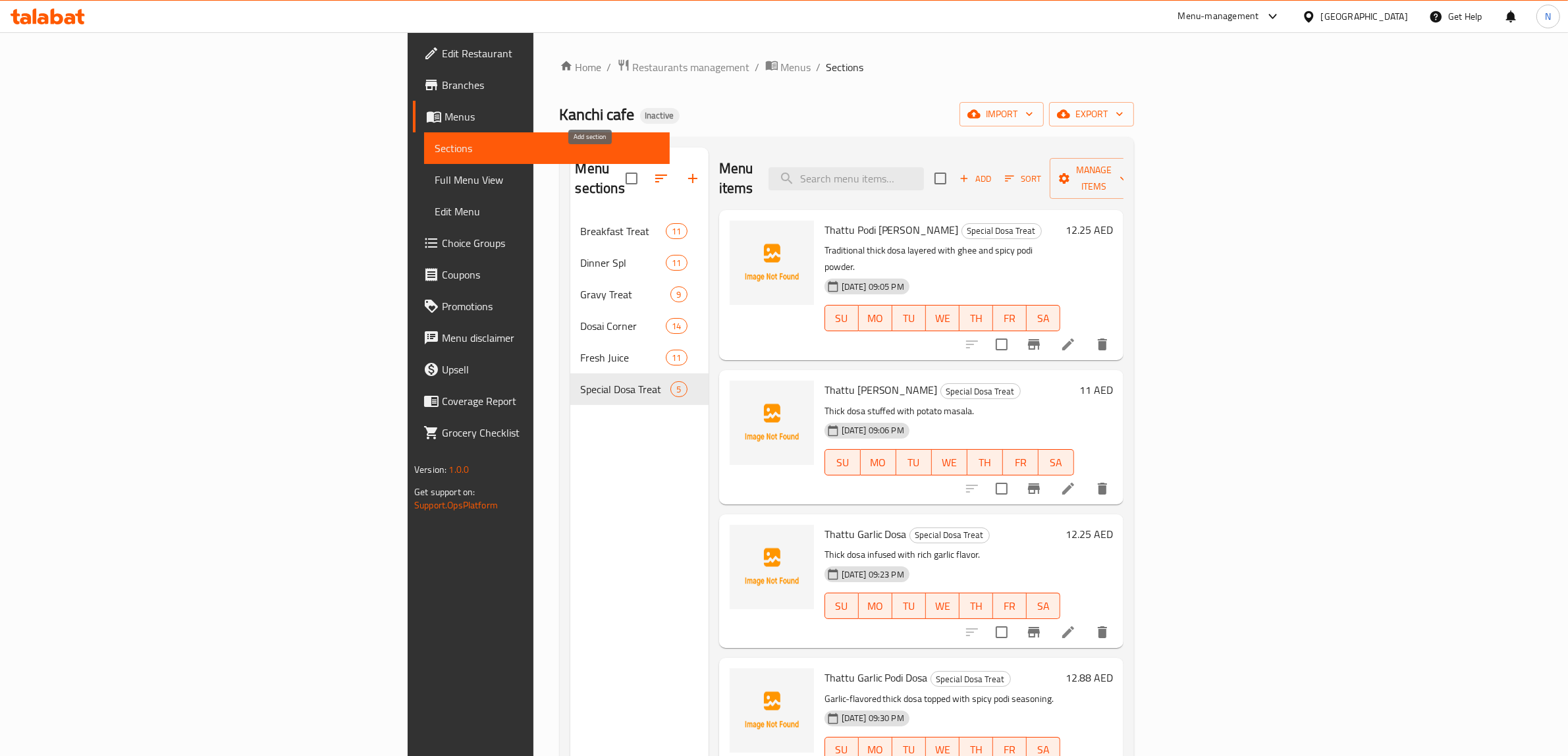
click at [685, 176] on icon "button" at bounding box center [692, 178] width 16 height 16
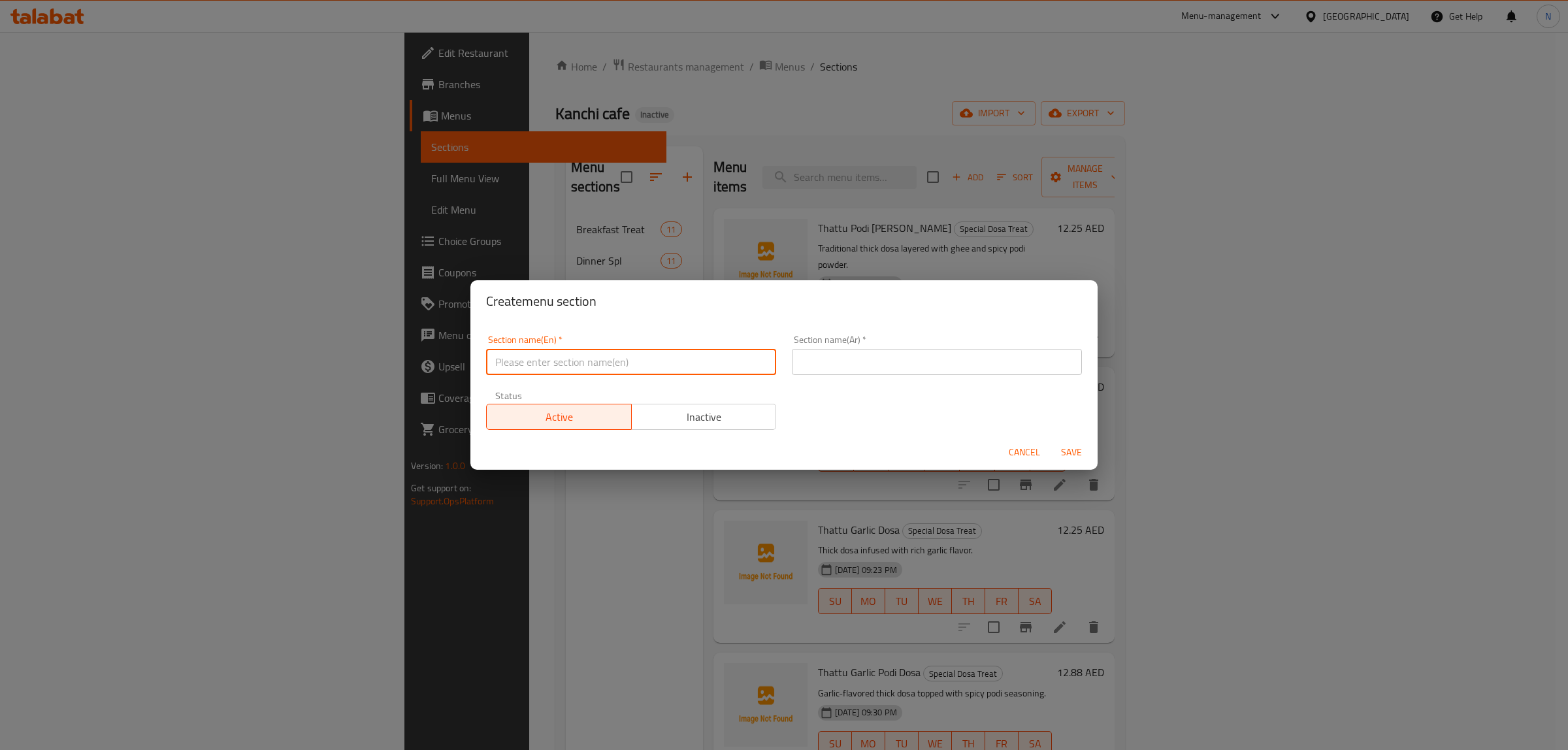
click at [681, 354] on input "text" at bounding box center [631, 361] width 290 height 26
paste input "Uthappam Treat"
type input "Uthappam Treat"
click at [889, 364] on input "text" at bounding box center [937, 361] width 290 height 26
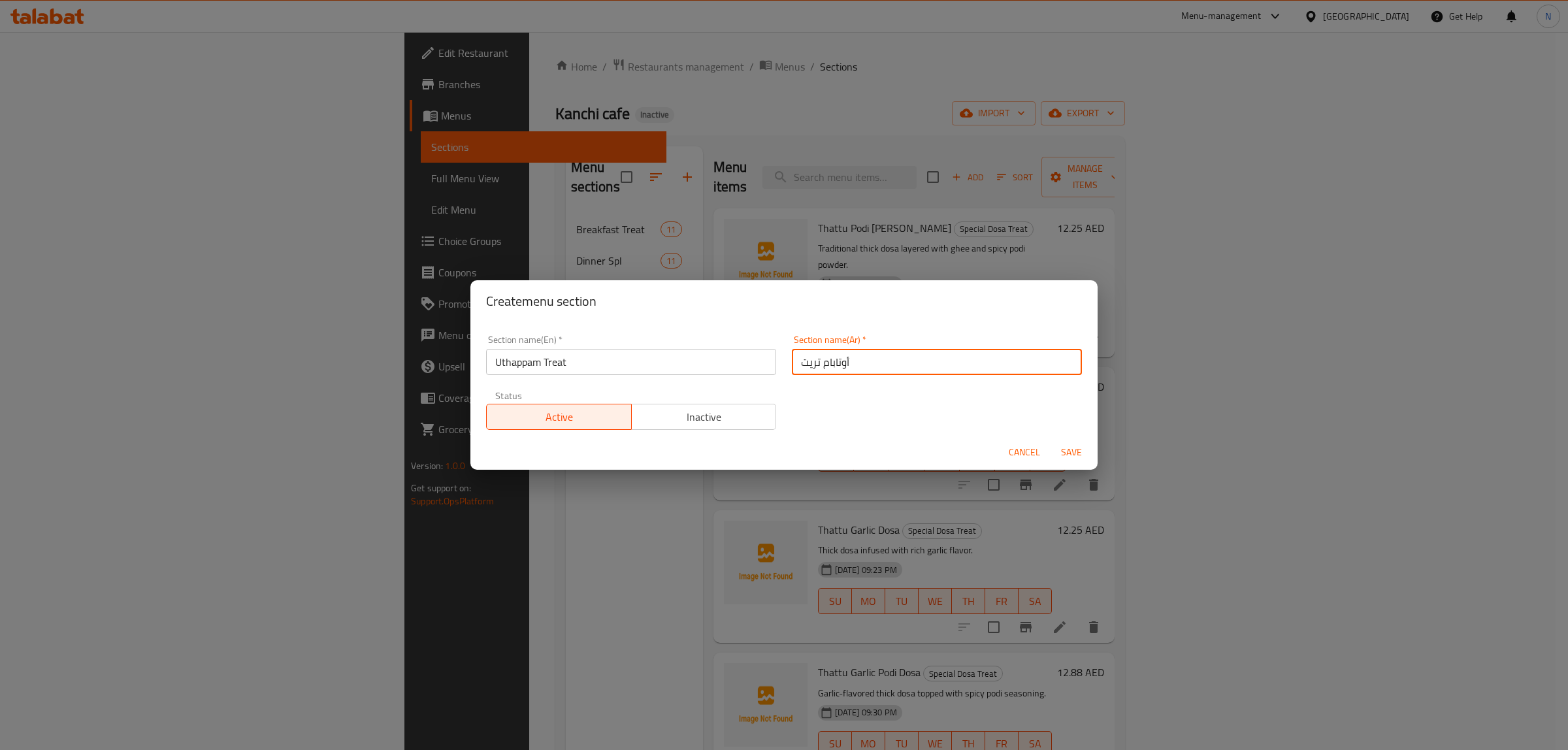
type input "أوتابام تريت"
click at [1051, 440] on button "Save" at bounding box center [1071, 452] width 42 height 25
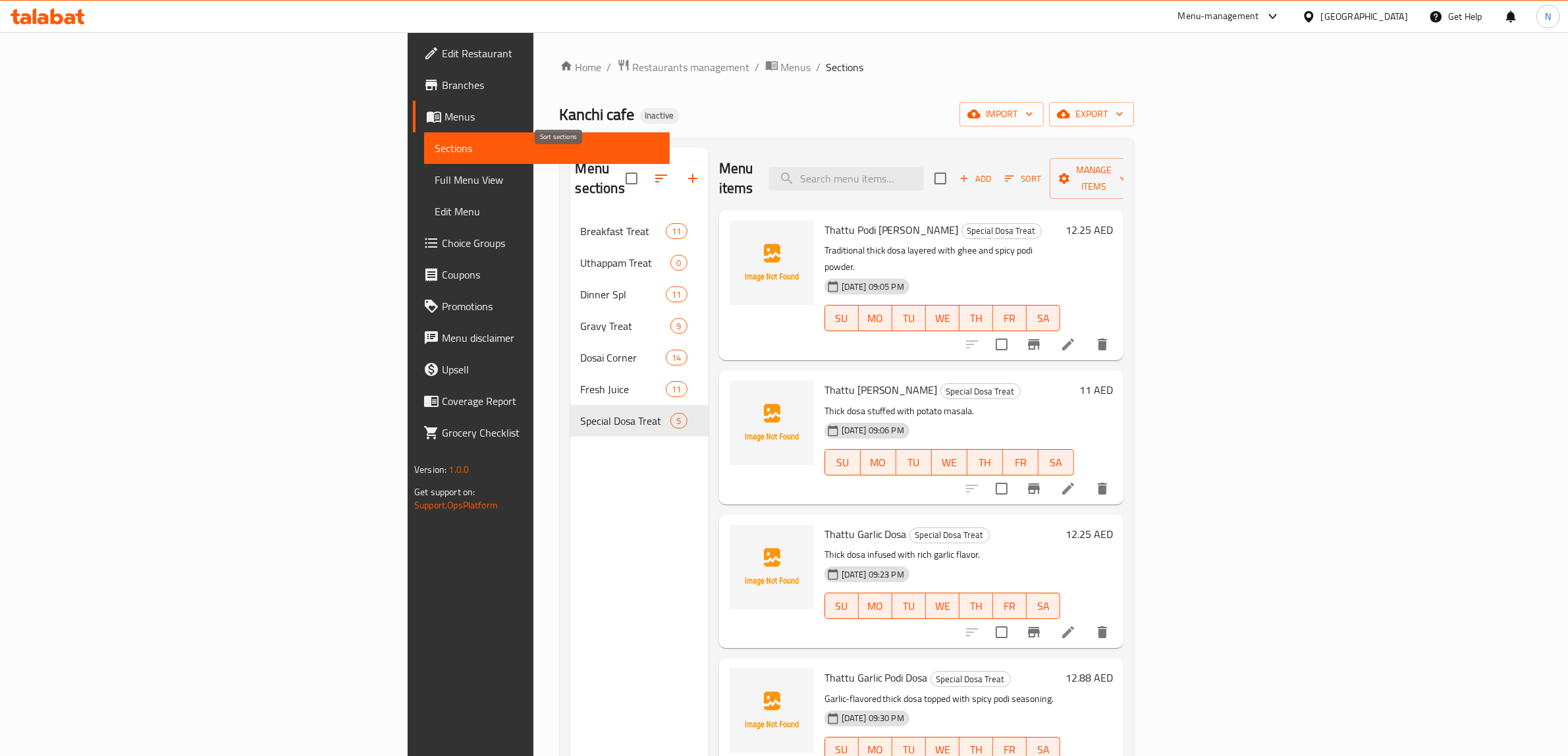
click at [653, 171] on icon "button" at bounding box center [661, 178] width 16 height 16
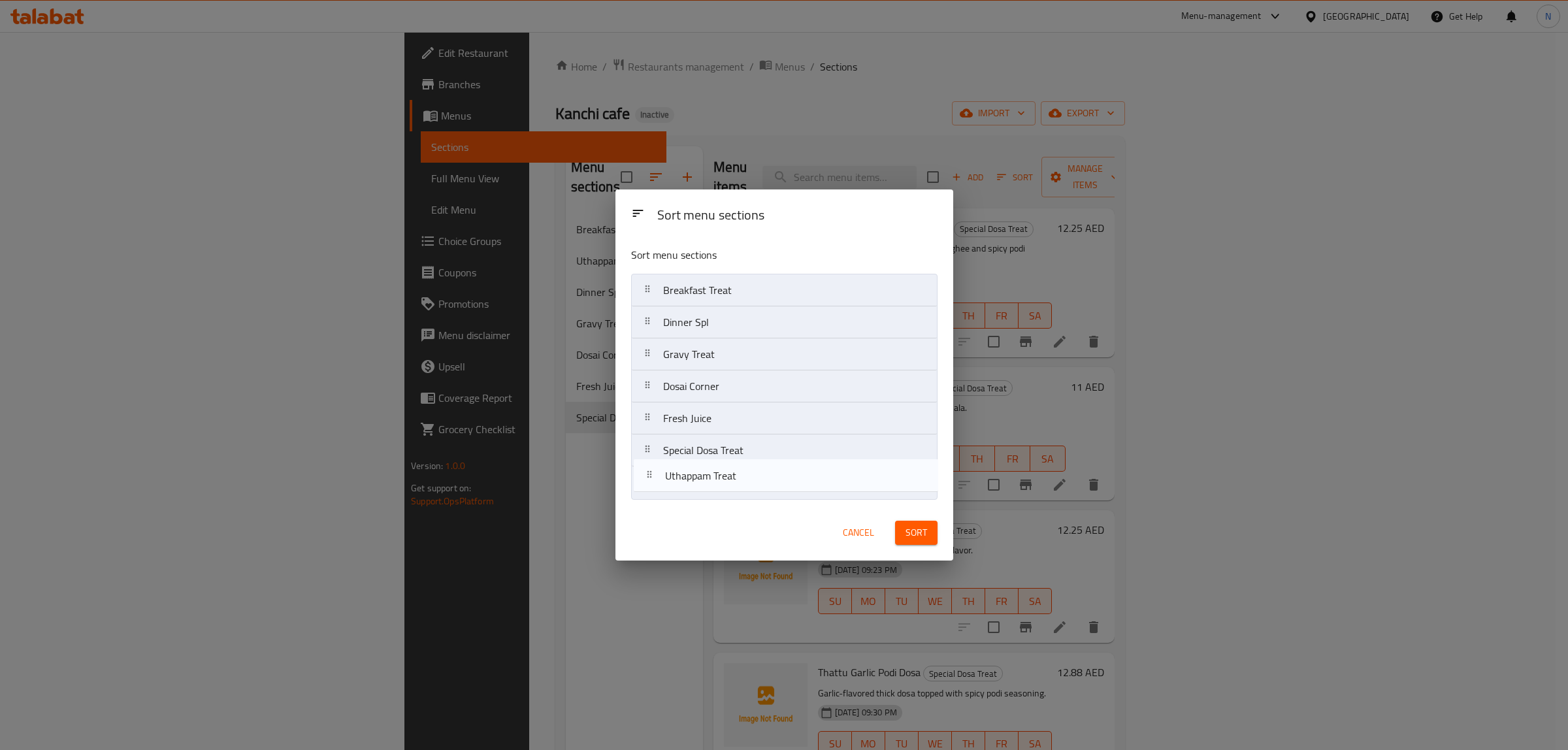
drag, startPoint x: 671, startPoint y: 321, endPoint x: 674, endPoint y: 491, distance: 170.0
click at [674, 491] on nav "Breakfast Treat Uthappam Treat Dinner Spl Gravy Treat Dosai Corner Fresh Juice …" at bounding box center [784, 386] width 306 height 225
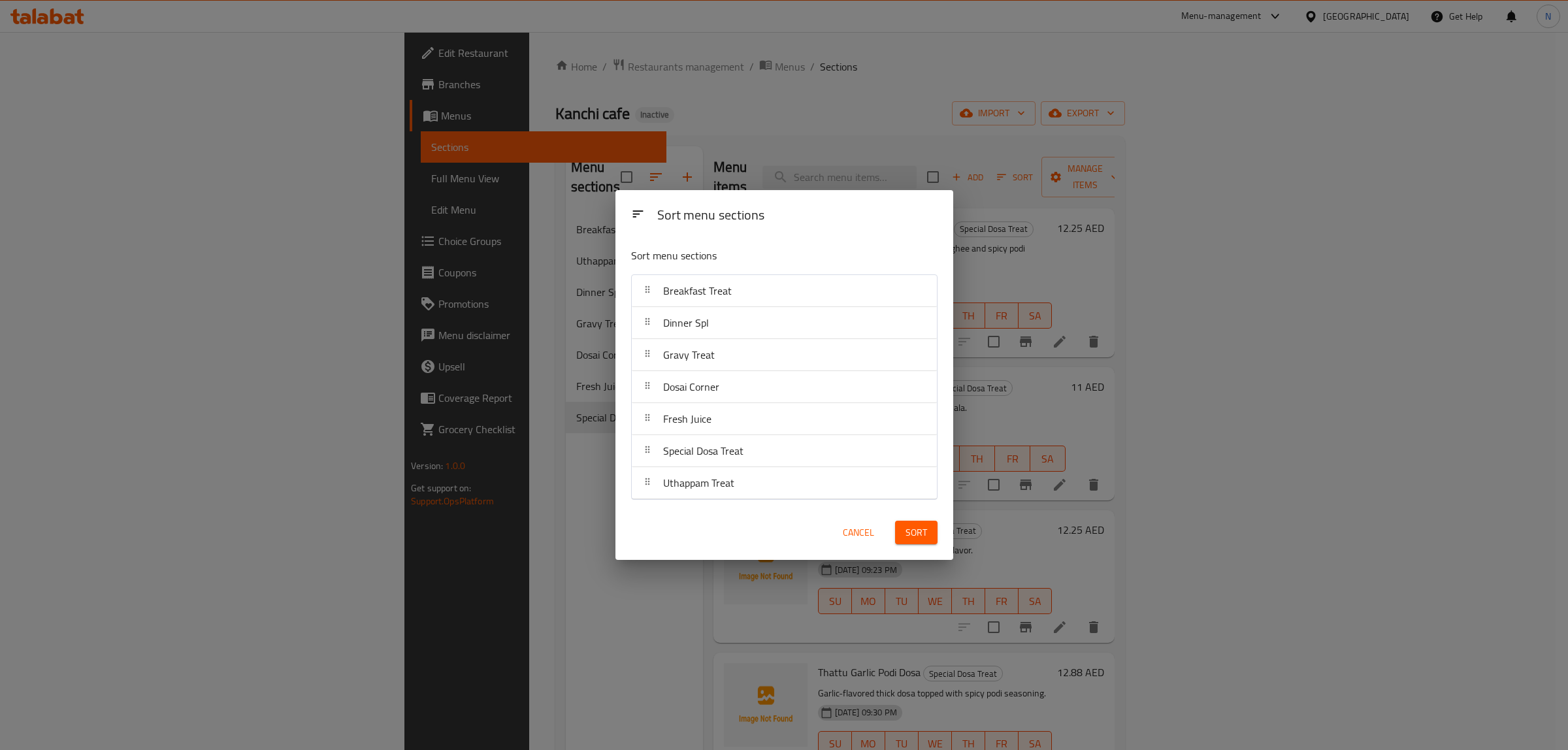
click at [933, 540] on button "Sort" at bounding box center [916, 532] width 42 height 25
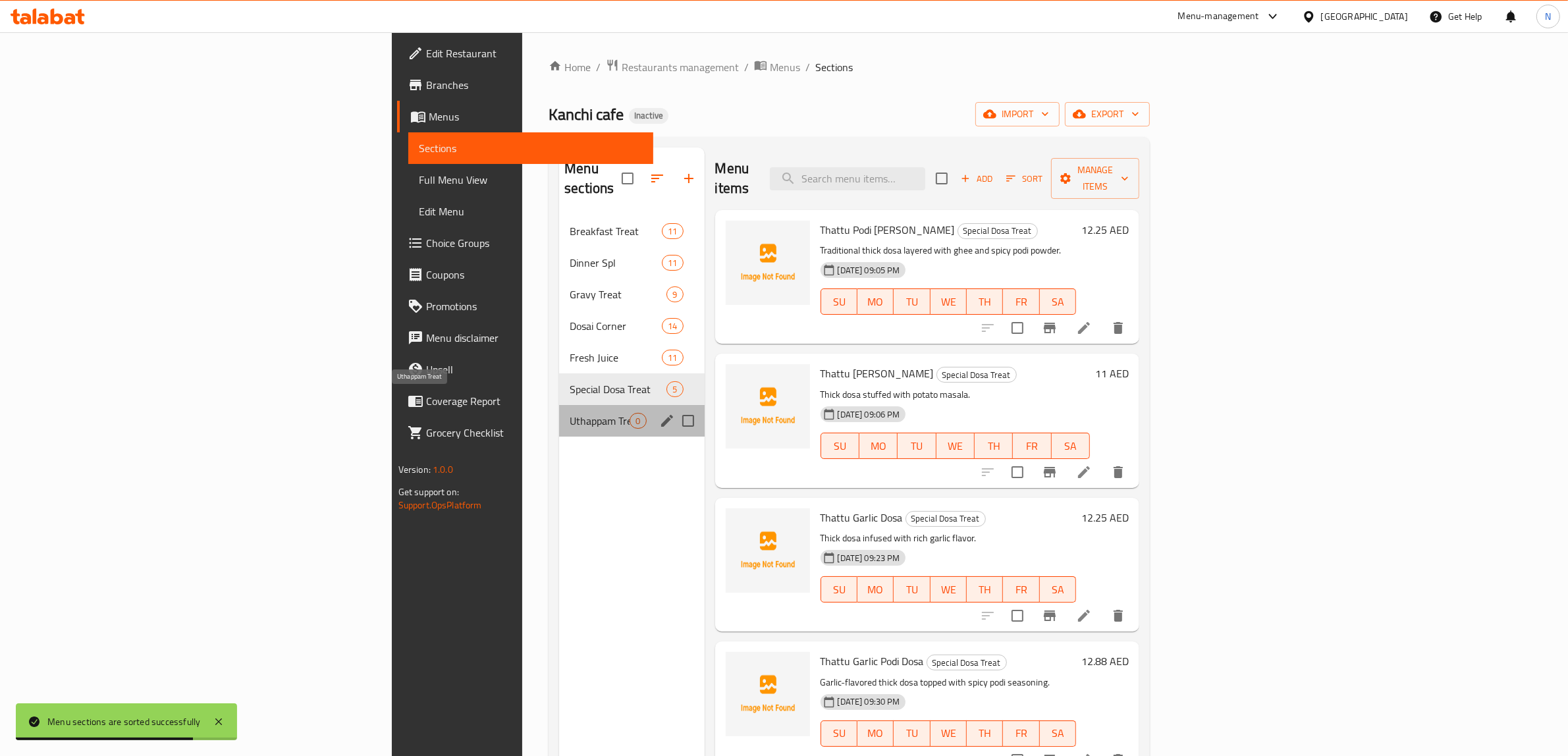
click at [569, 413] on span "Uthappam Treat" at bounding box center [599, 420] width 60 height 16
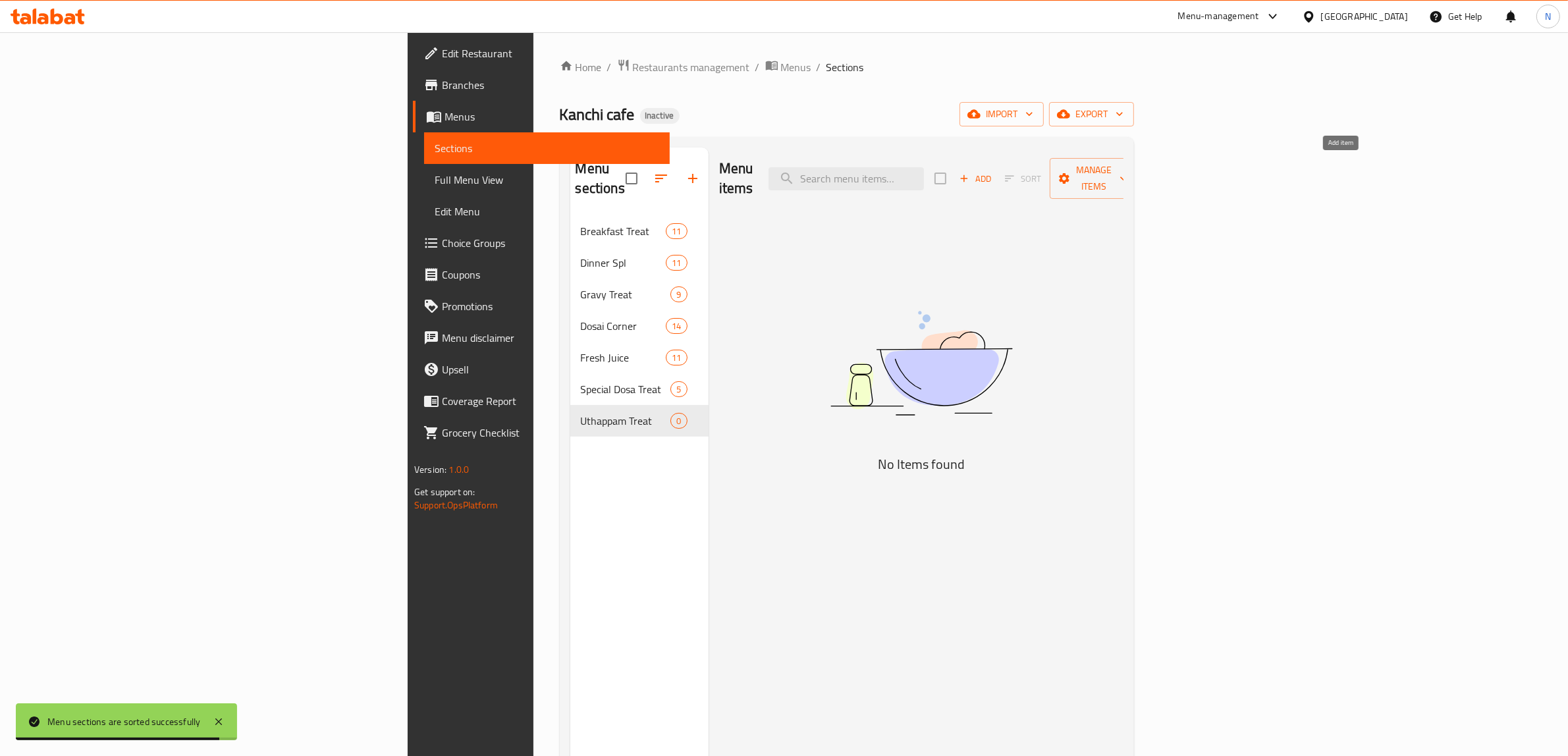
click at [993, 176] on span "Add" at bounding box center [975, 178] width 35 height 15
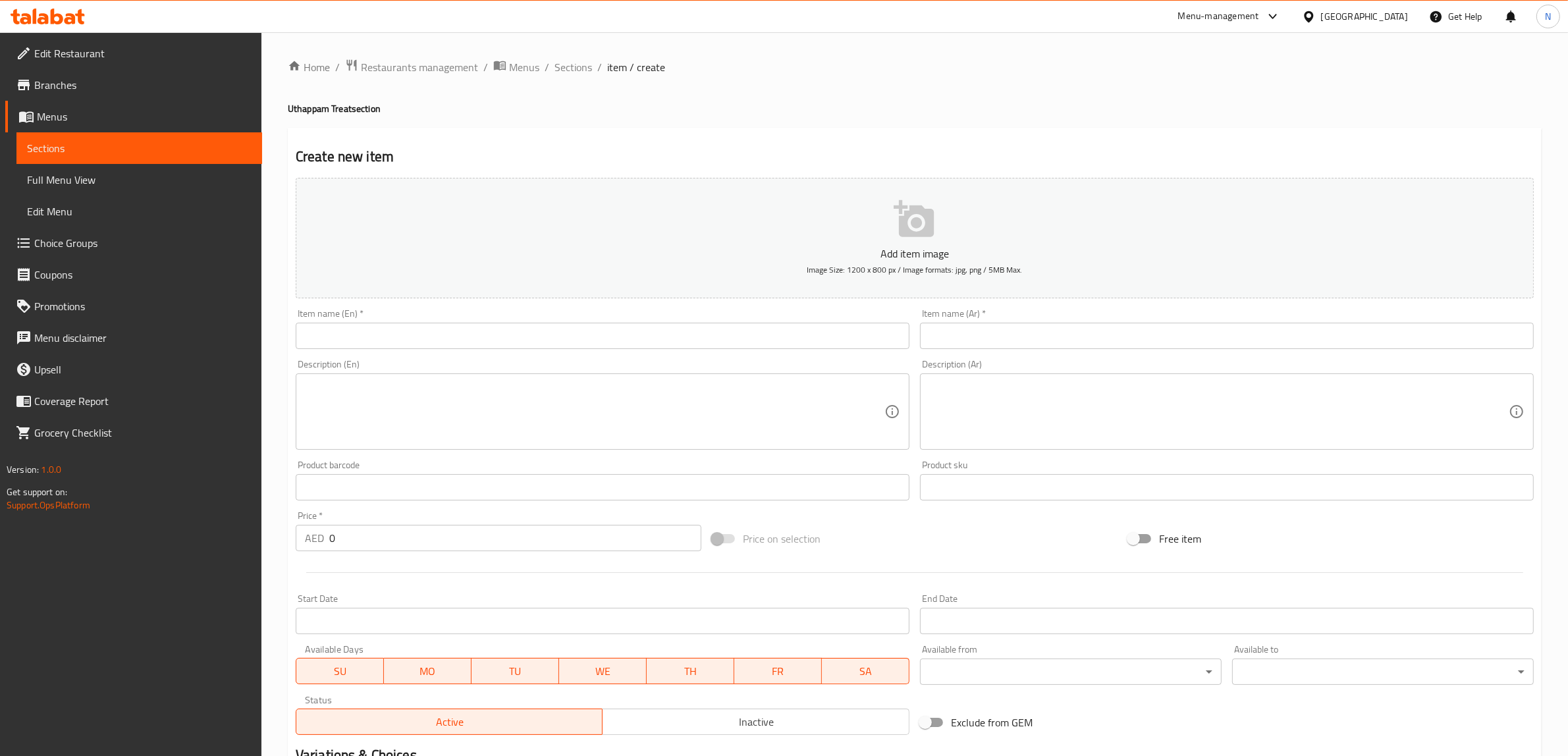
click at [571, 344] on input "text" at bounding box center [602, 336] width 614 height 26
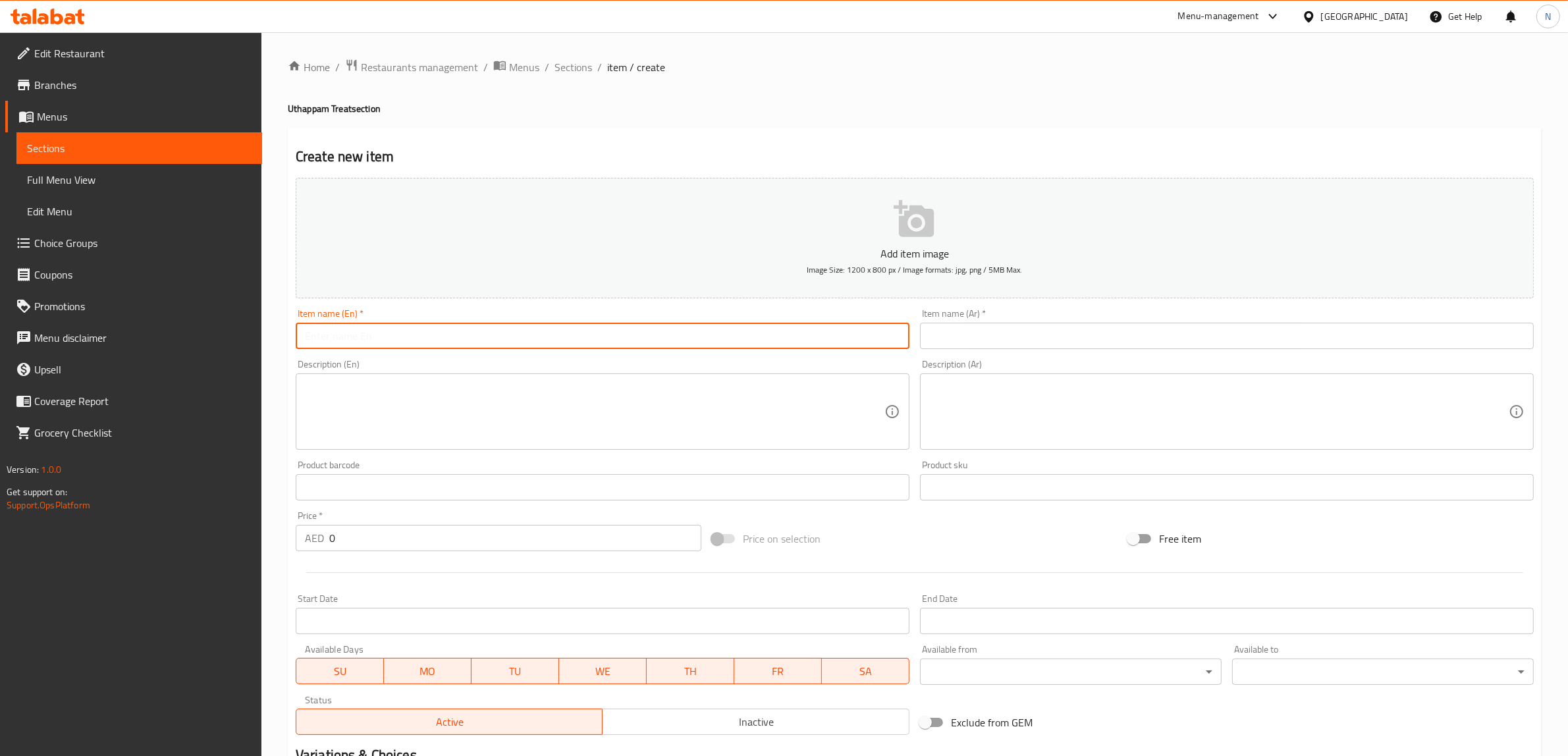
paste input "Onion Uthappam"
type input "Onion Uthappam"
click at [988, 349] on input "text" at bounding box center [1226, 336] width 614 height 26
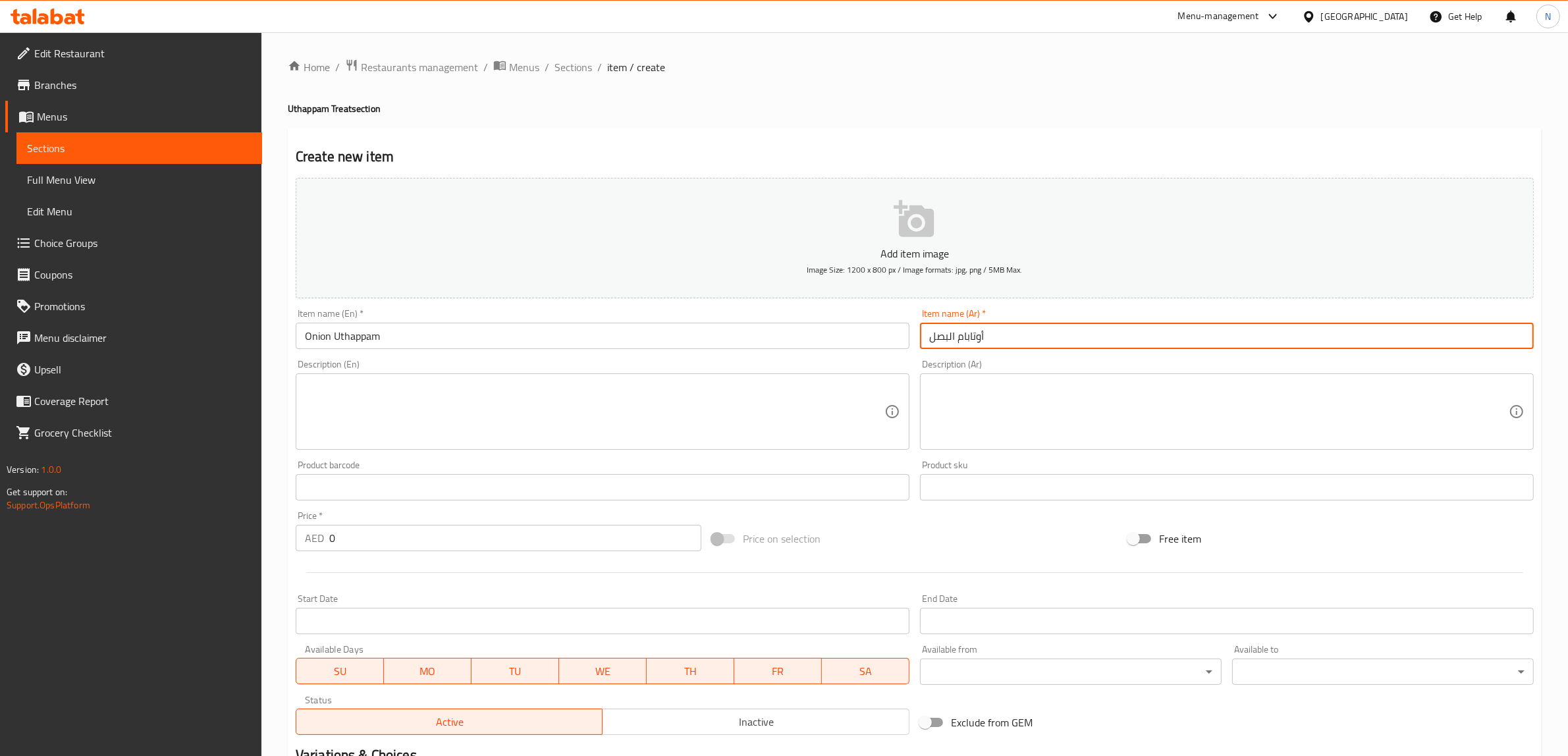
type input "أوتابام البصل"
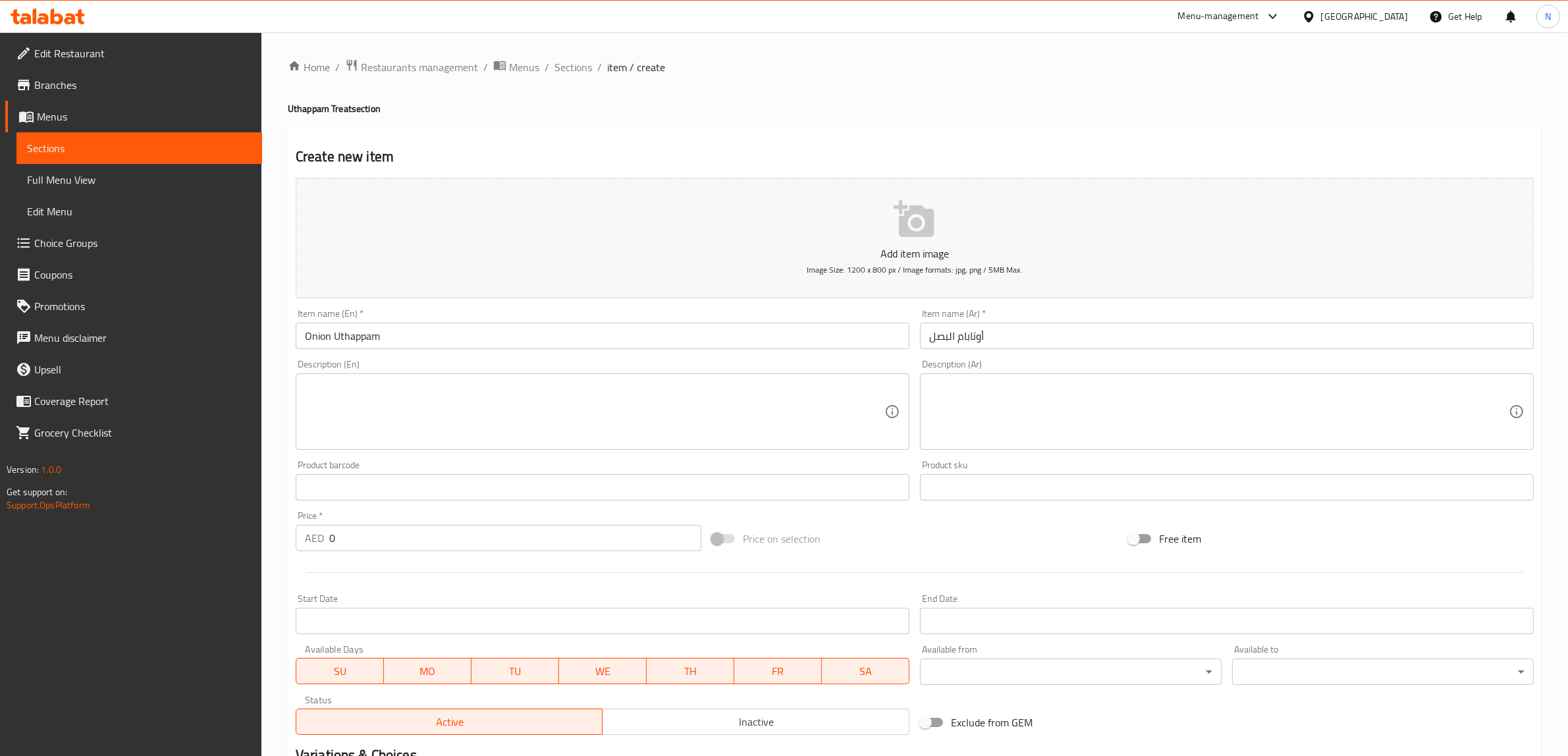
click at [745, 396] on textarea at bounding box center [594, 411] width 579 height 62
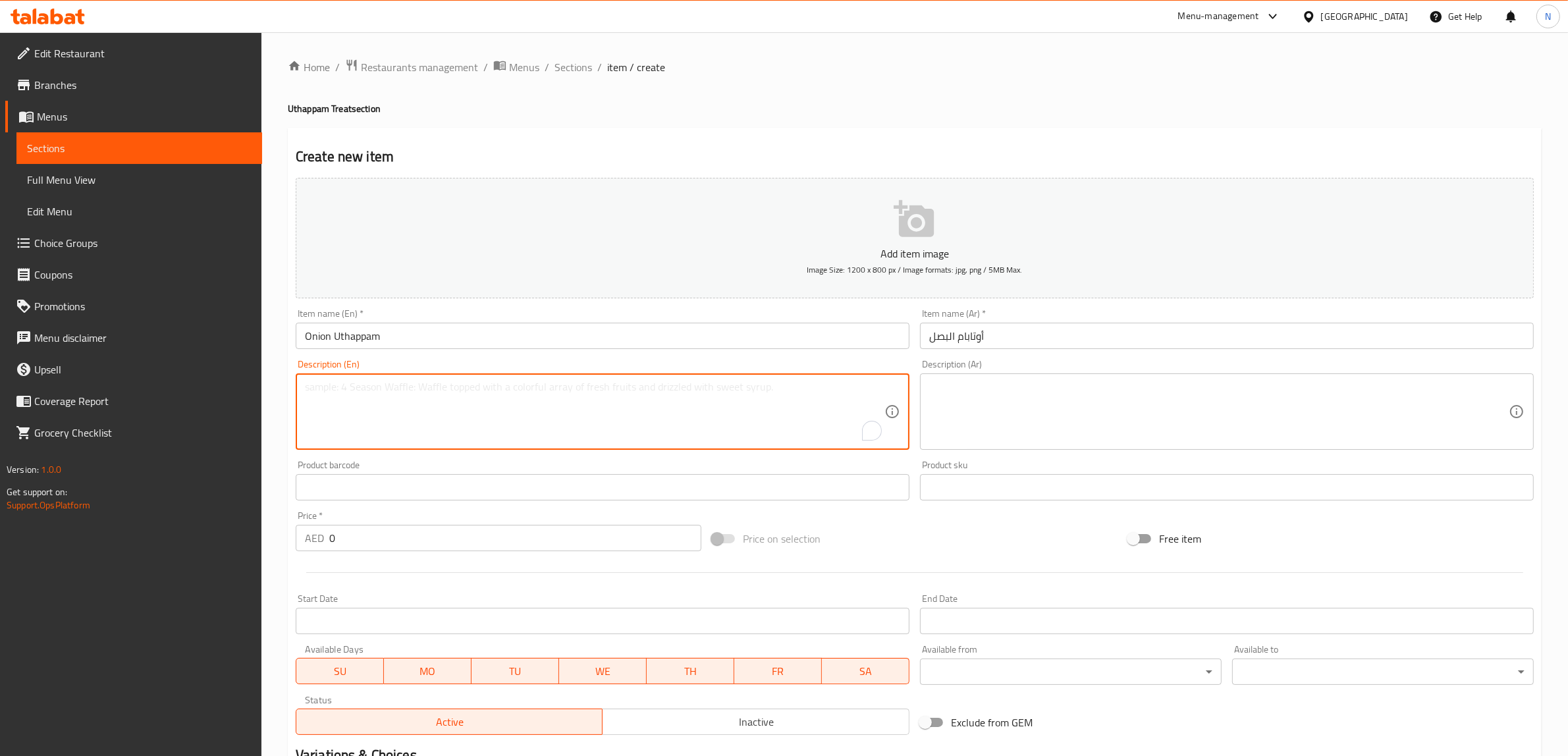
paste textarea "Thick soft dosa topped generously with onions."
type textarea "Thick soft dosa topped generously with onions."
click at [1088, 385] on textarea at bounding box center [1218, 411] width 579 height 62
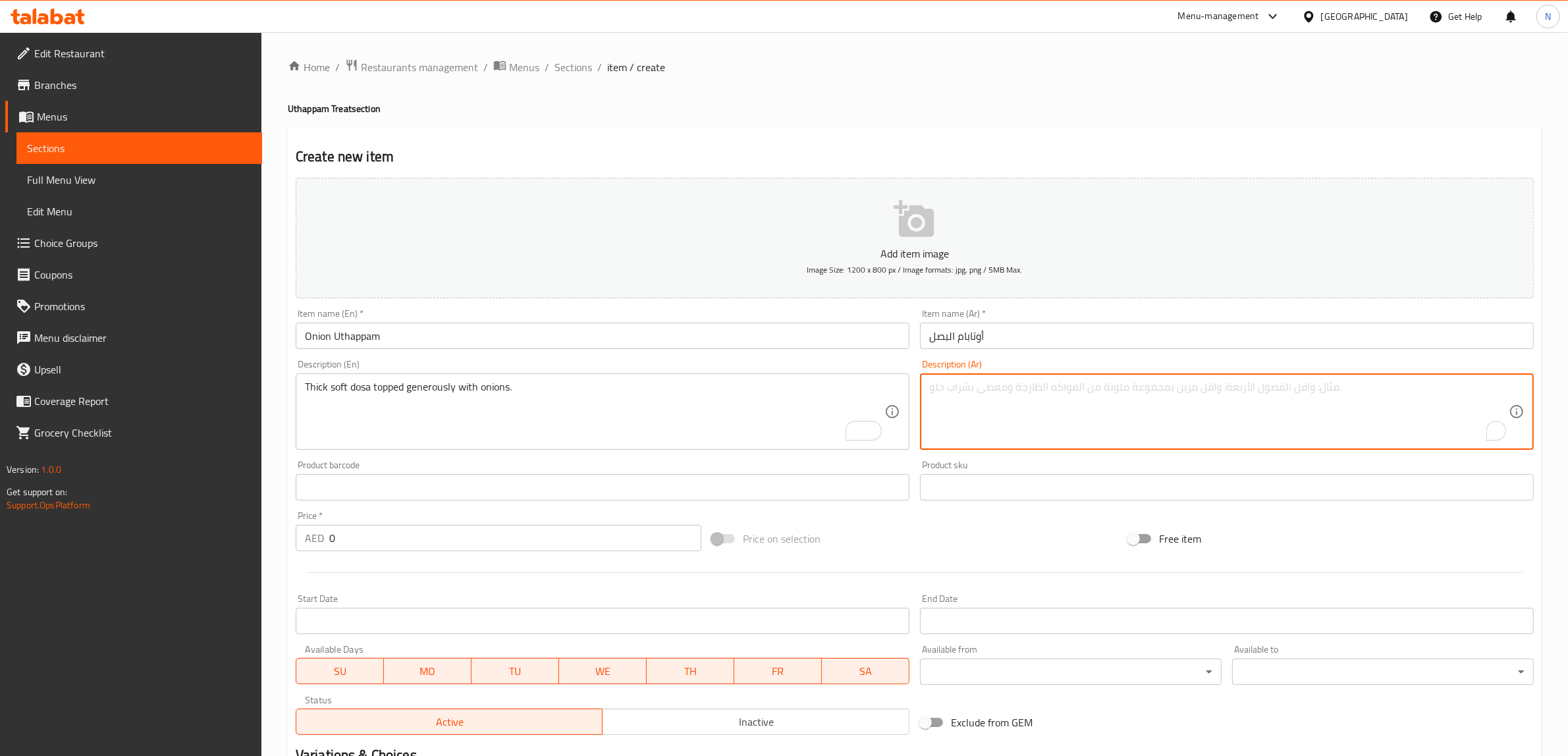
paste textarea "دوسا سميكة وناعمة مغطاة بسخاء بالبصل."
type textarea "دوسا سميكة وناعمة مغطاة بسخاء بالبصل."
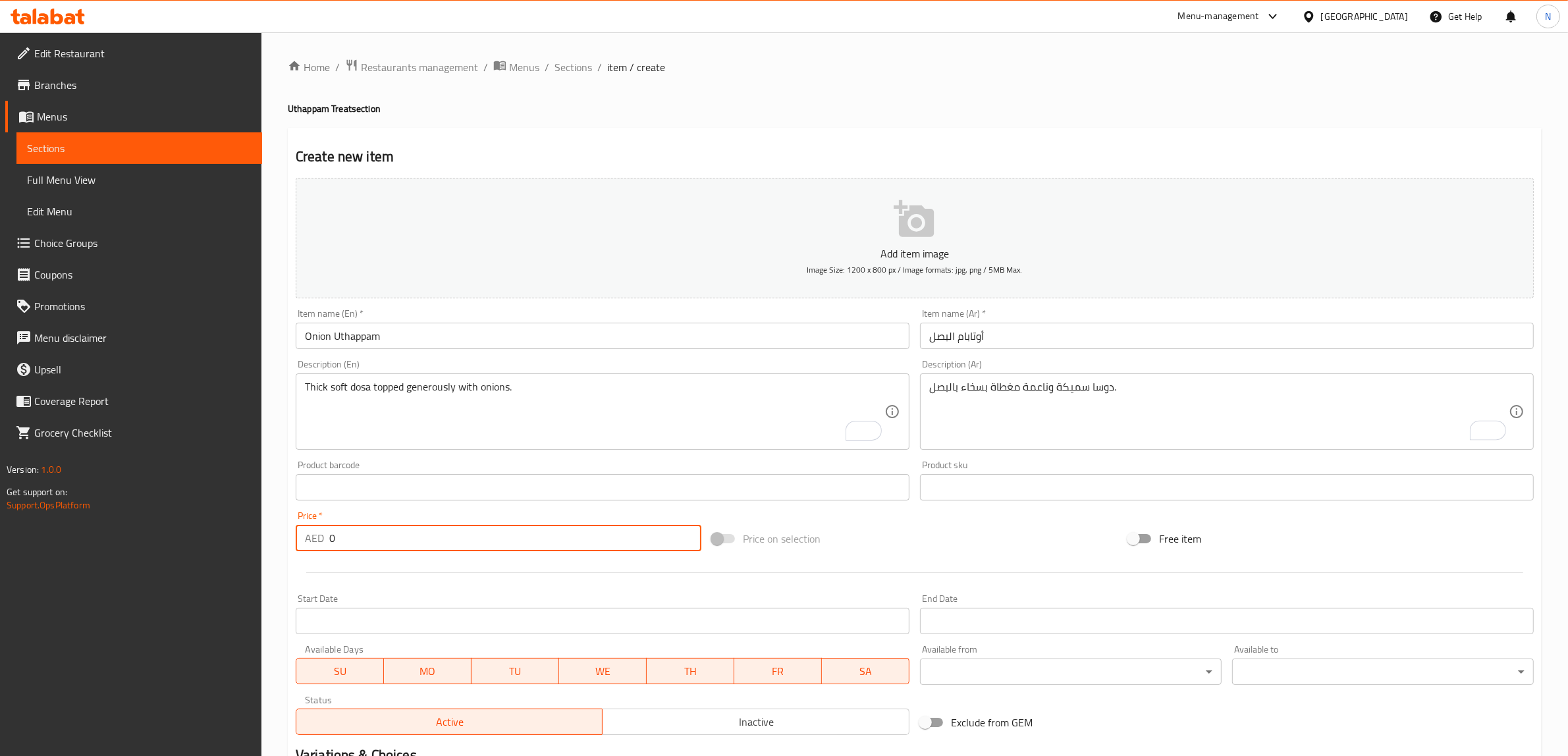
click at [521, 531] on input "0" at bounding box center [515, 537] width 372 height 26
type input "11"
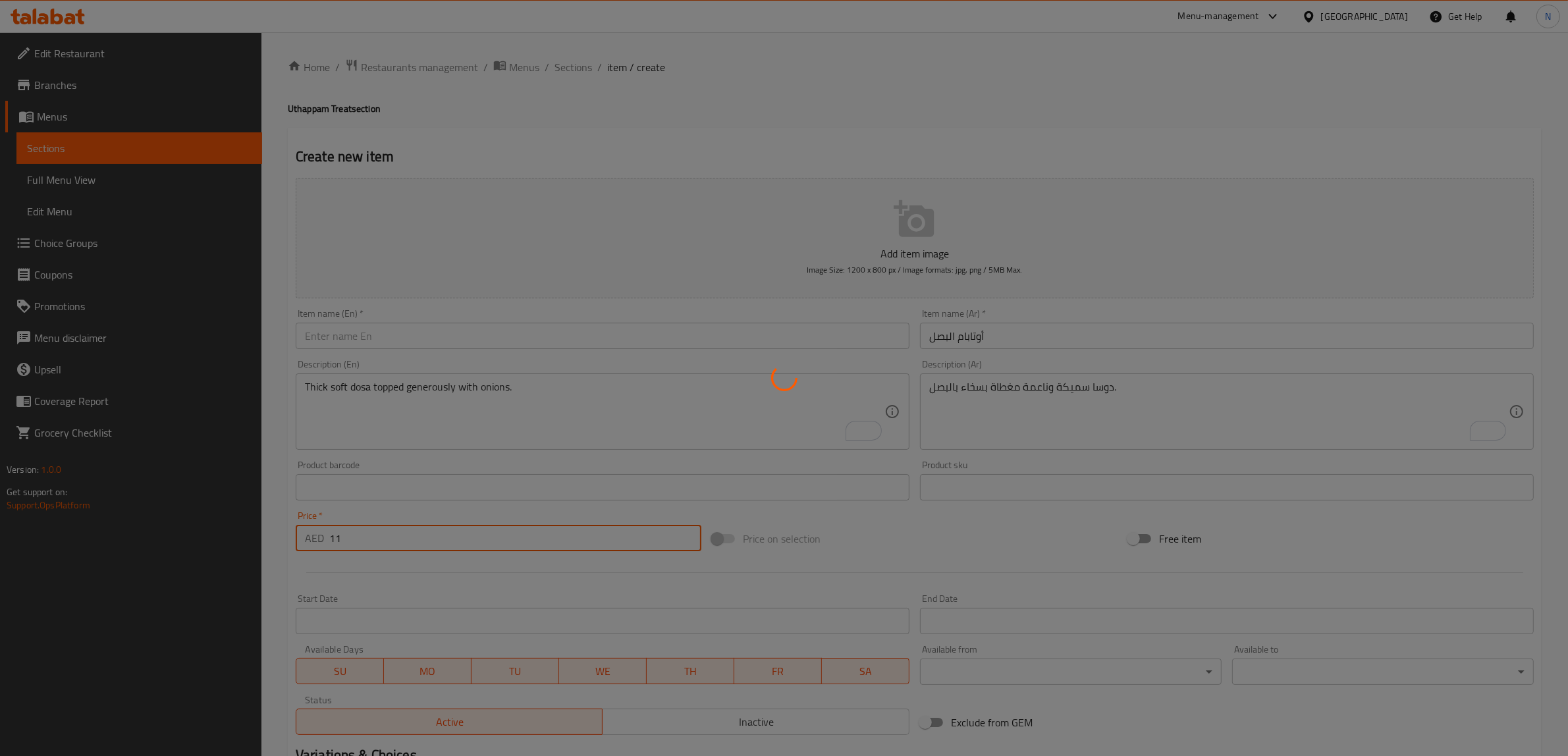
type input "0"
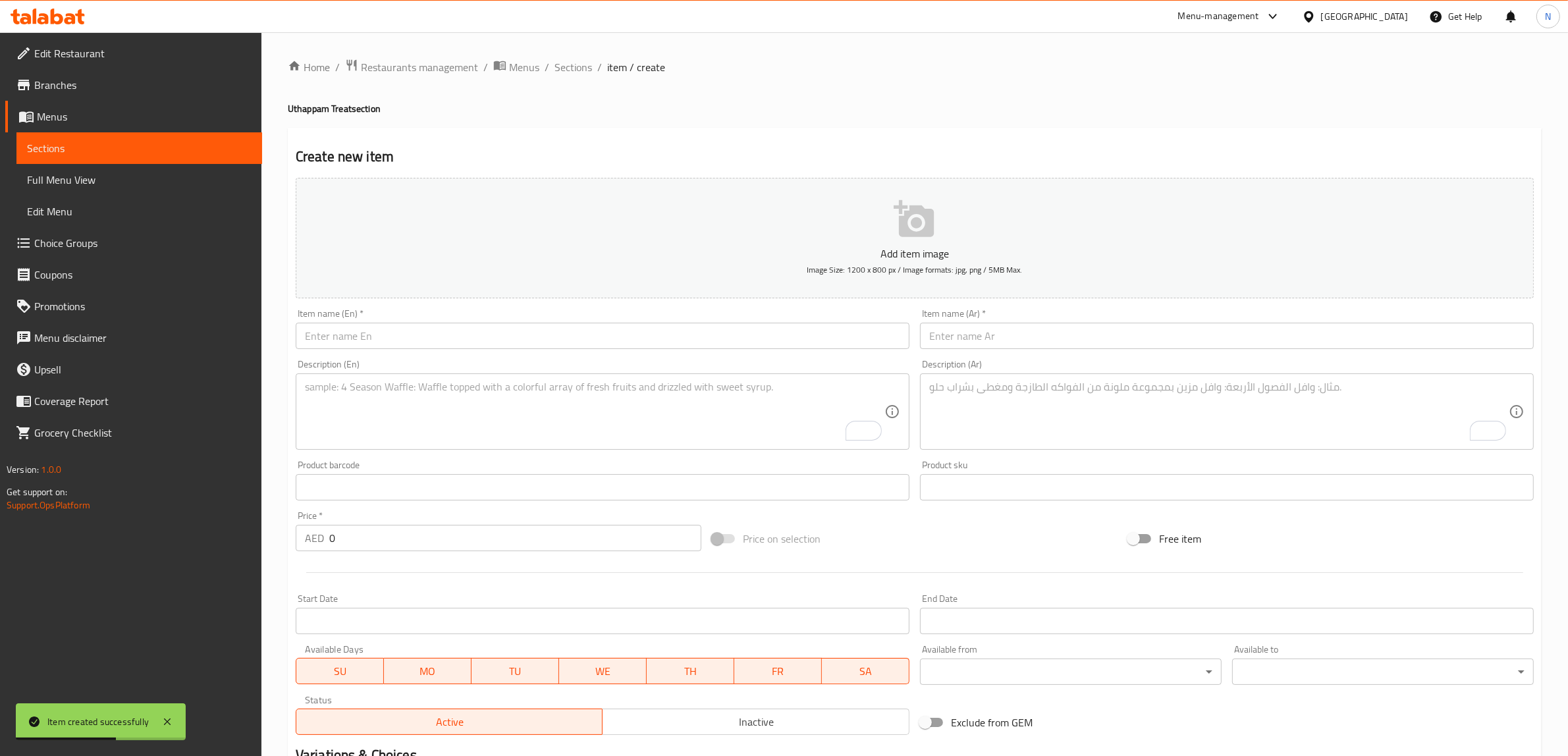
click at [780, 341] on input "text" at bounding box center [602, 336] width 614 height 26
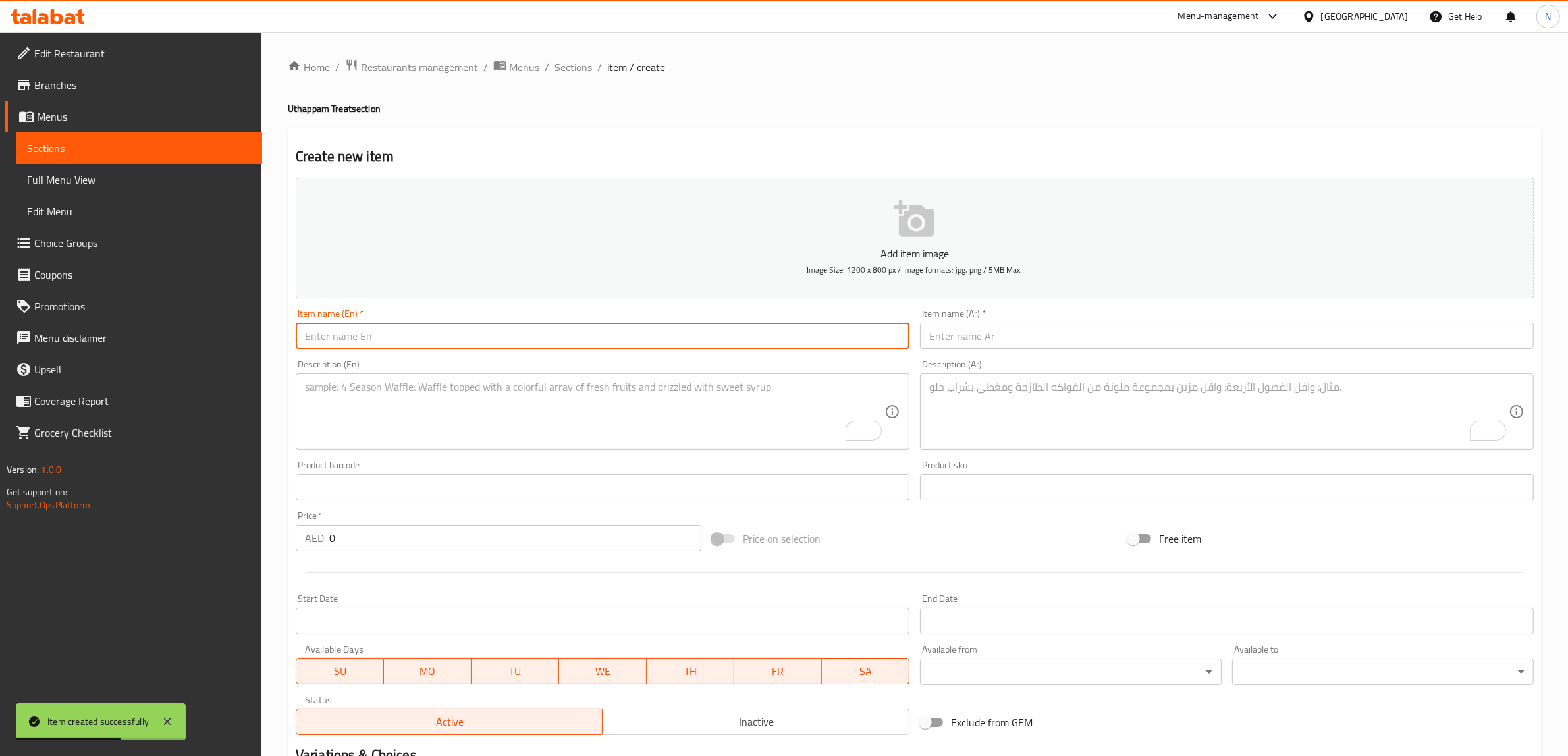
paste input "Podi Onion Uthappam"
type input "Podi Onion Uthappam"
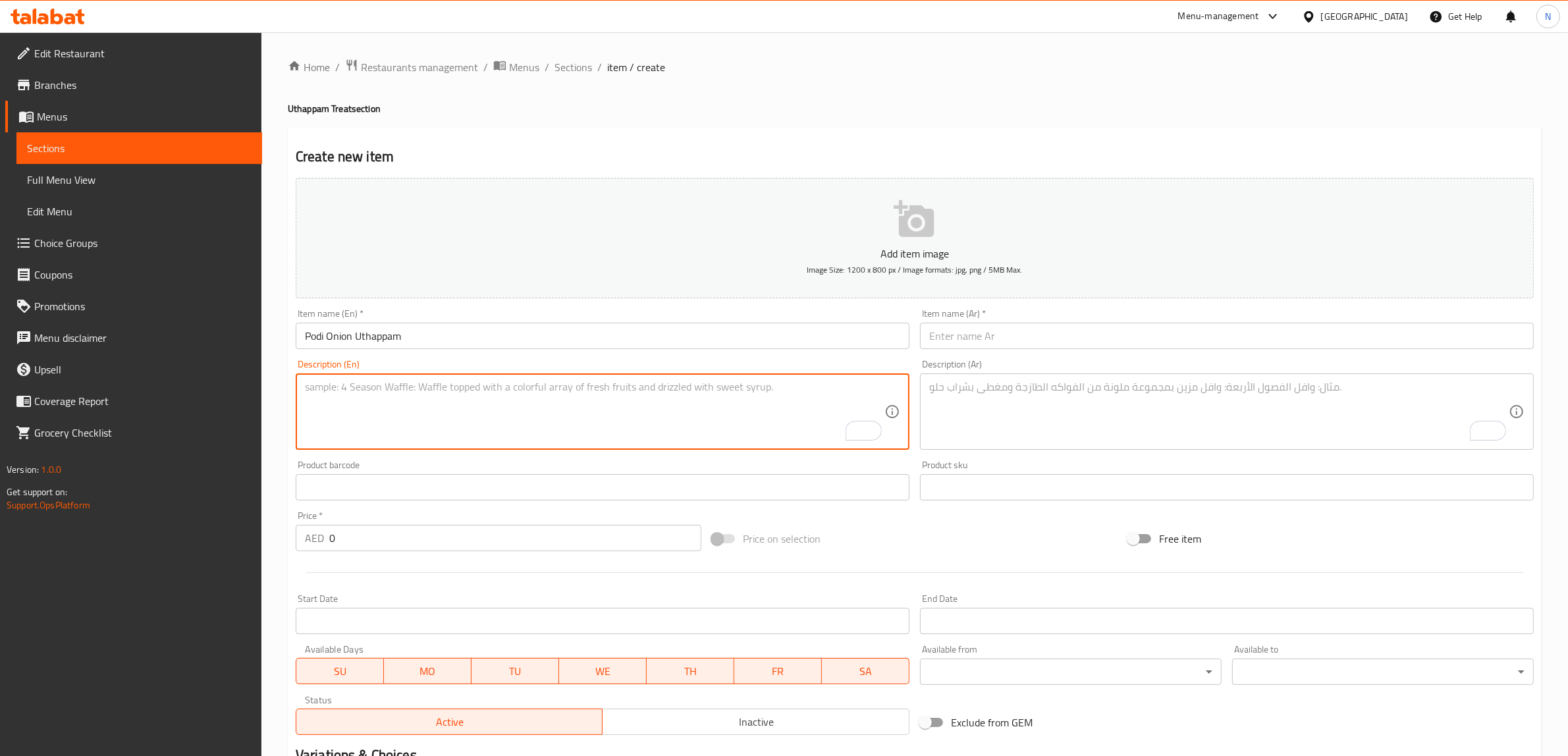
click at [802, 429] on textarea "To enrich screen reader interactions, please activate Accessibility in Grammarl…" at bounding box center [594, 411] width 579 height 62
paste textarea "Onion uthappam sprinkled with spicy podi powder."
type textarea "Onion uthappam sprinkled with spicy podi powder."
click at [1021, 406] on textarea "To enrich screen reader interactions, please activate Accessibility in Grammarl…" at bounding box center [1218, 411] width 579 height 62
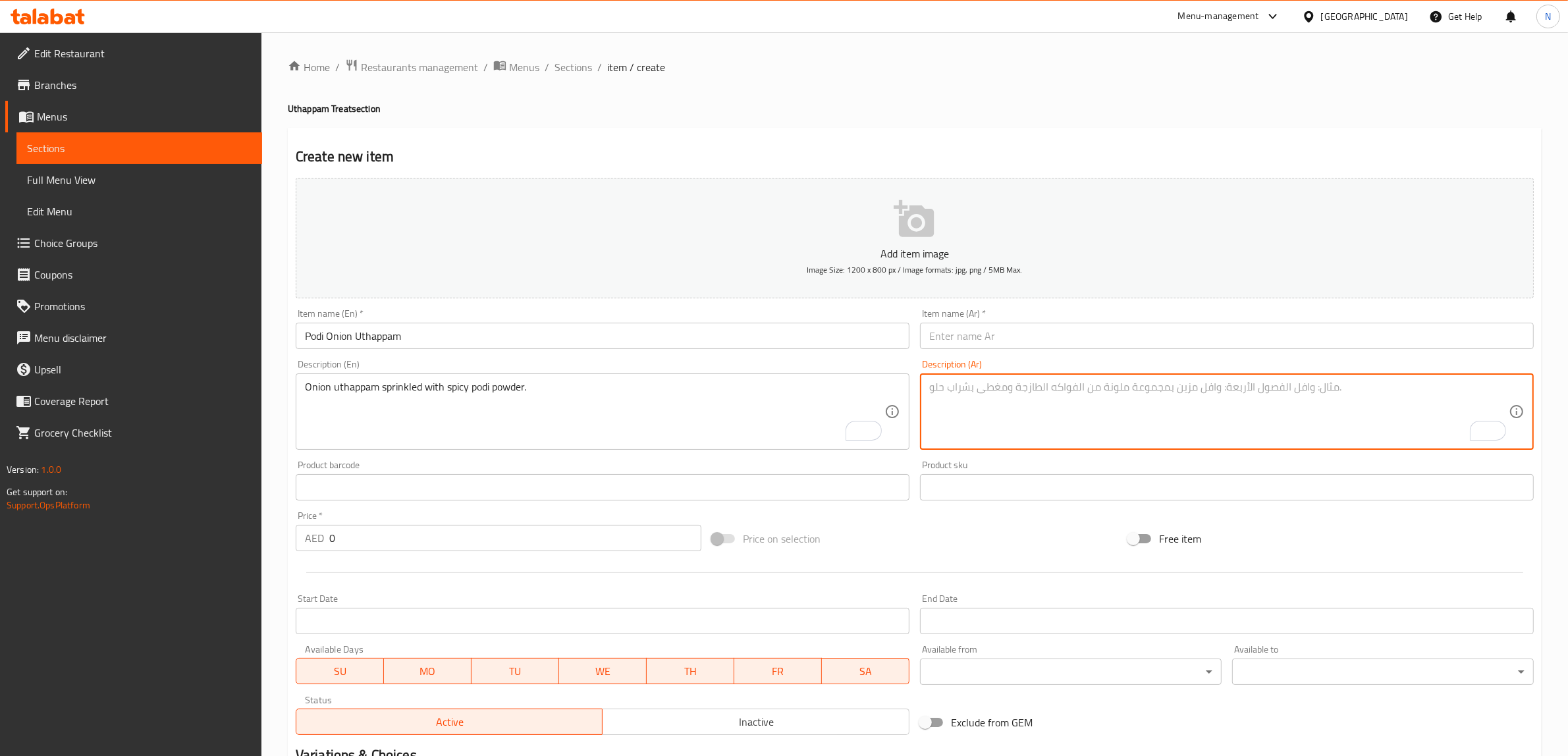
paste textarea "بصل أوتابام مرشوش بمسحوق بودي حار."
click at [984, 390] on textarea "بصل أوتابام مرشوش بمسحوق بودي حار." at bounding box center [1218, 411] width 579 height 62
type textarea "بصل [PERSON_NAME] ببودرة بودي حار."
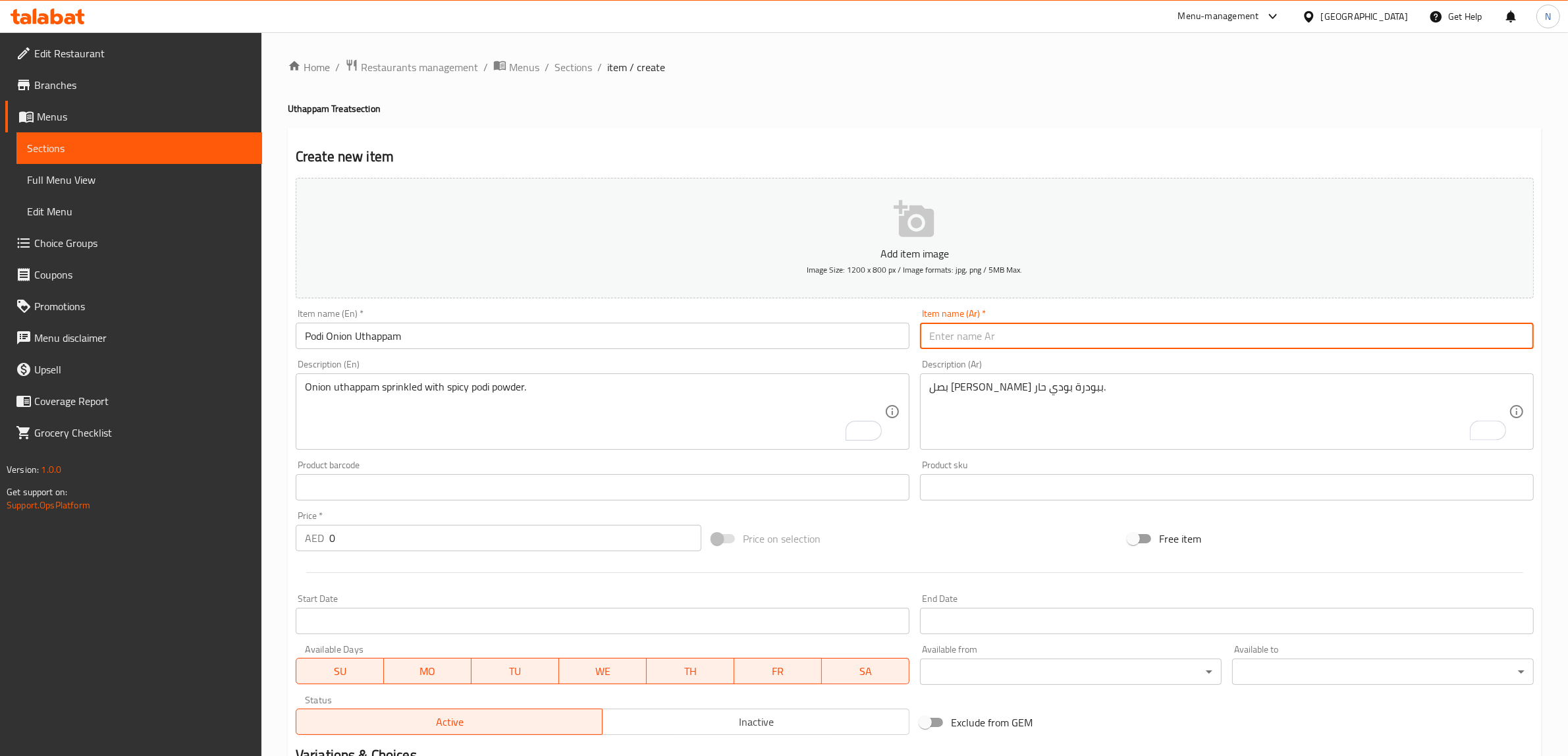
click at [1004, 336] on input "text" at bounding box center [1226, 336] width 614 height 26
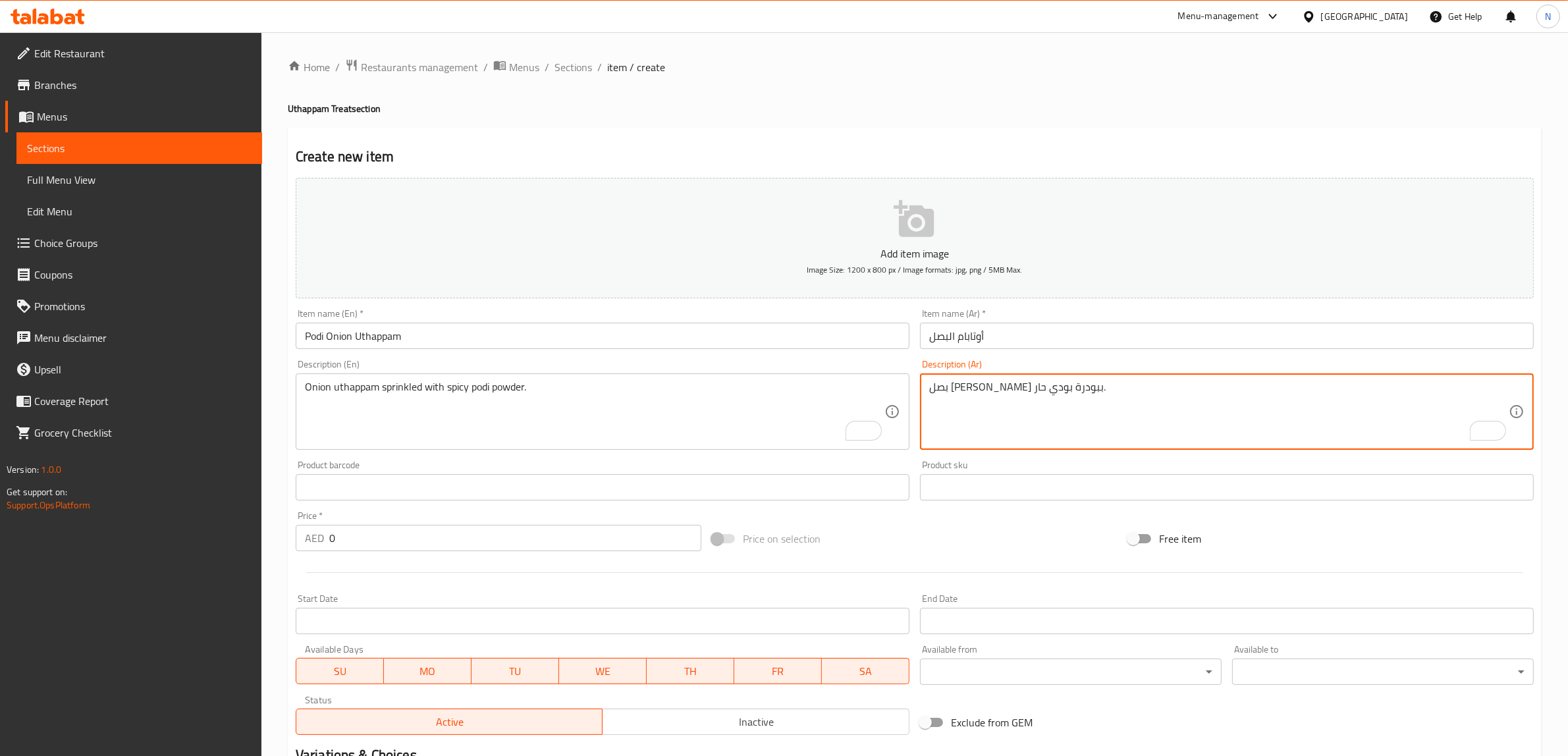
click at [948, 387] on textarea "بصل [PERSON_NAME] ببودرة بودي حار." at bounding box center [1218, 411] width 579 height 62
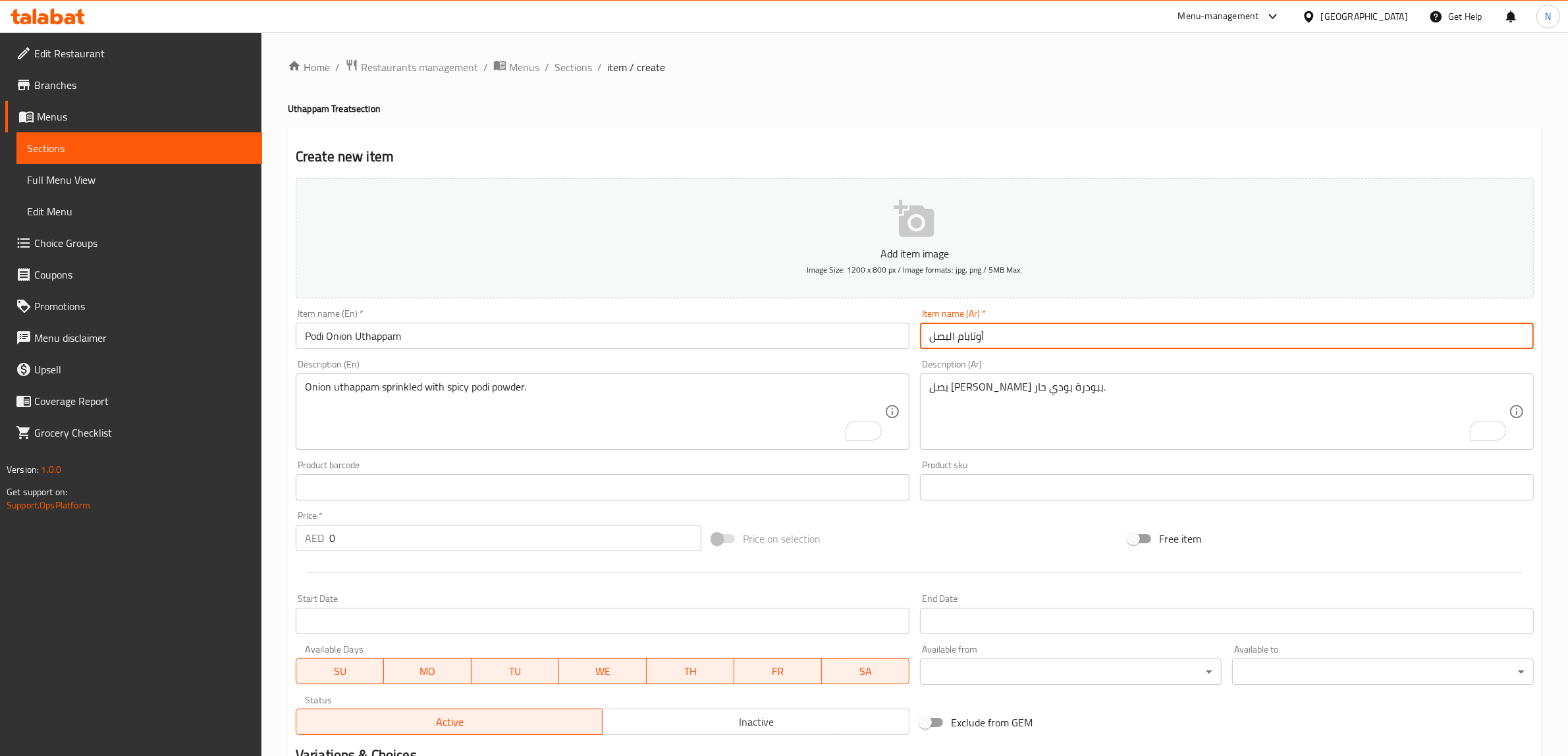
click at [1056, 342] on input "أوتابام البصل" at bounding box center [1226, 336] width 614 height 26
paste input "بودي"
type input "أوتابام البصل بودي"
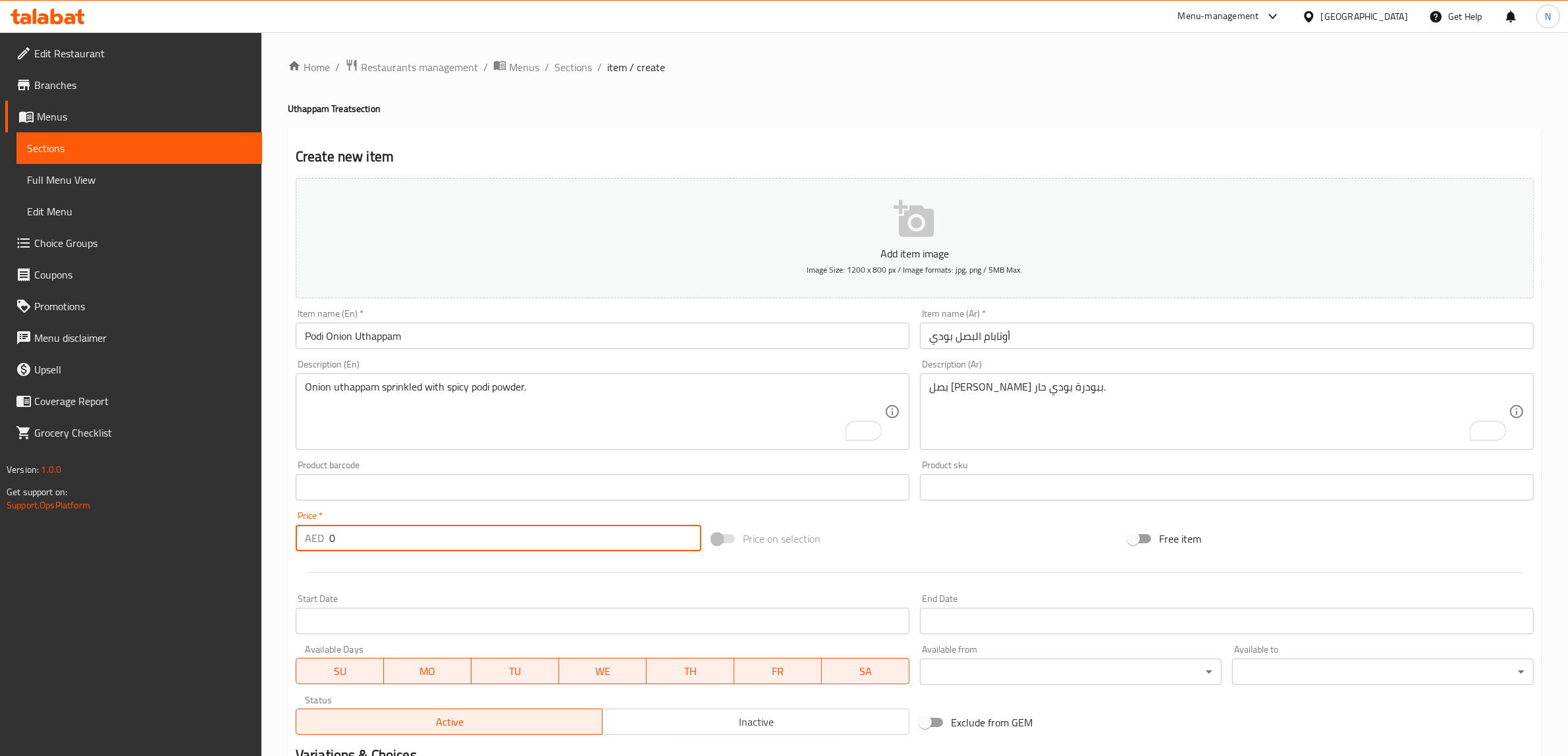
click at [547, 542] on input "0" at bounding box center [515, 537] width 372 height 26
paste input "13.5"
type input "13.50"
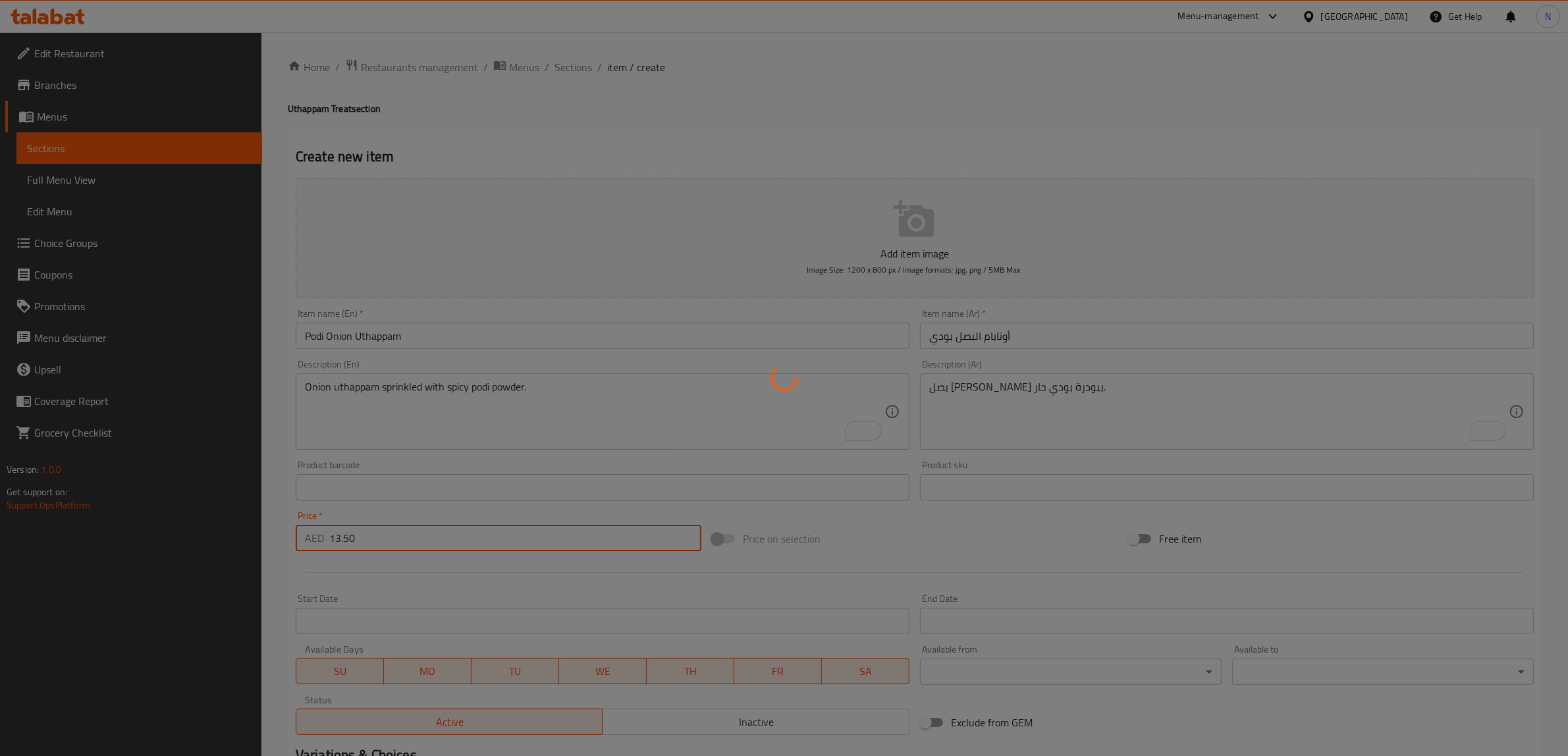
type input "0"
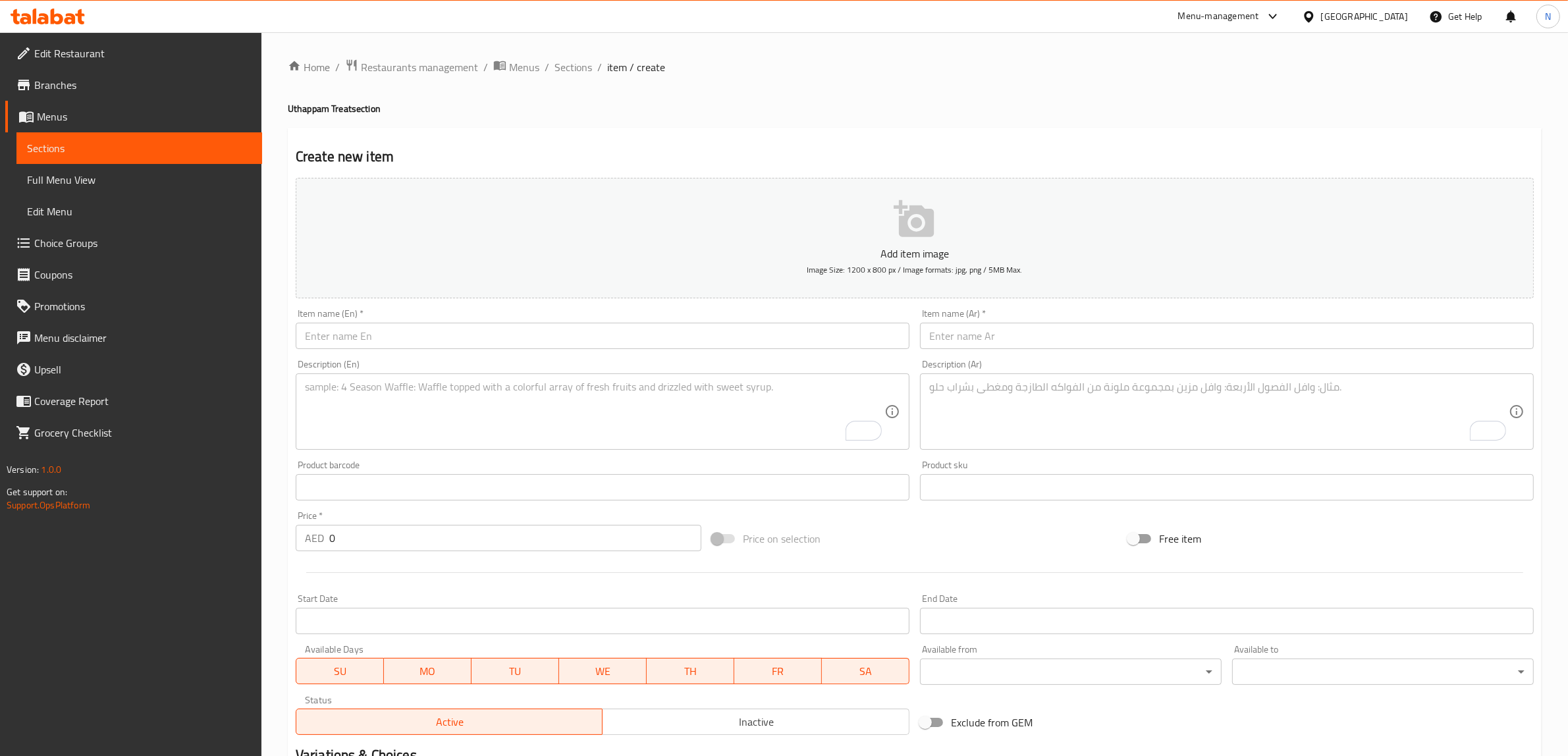
click at [764, 318] on div "Item name (En)   * Item name (En) *" at bounding box center [602, 329] width 614 height 40
click at [735, 337] on input "text" at bounding box center [602, 336] width 614 height 26
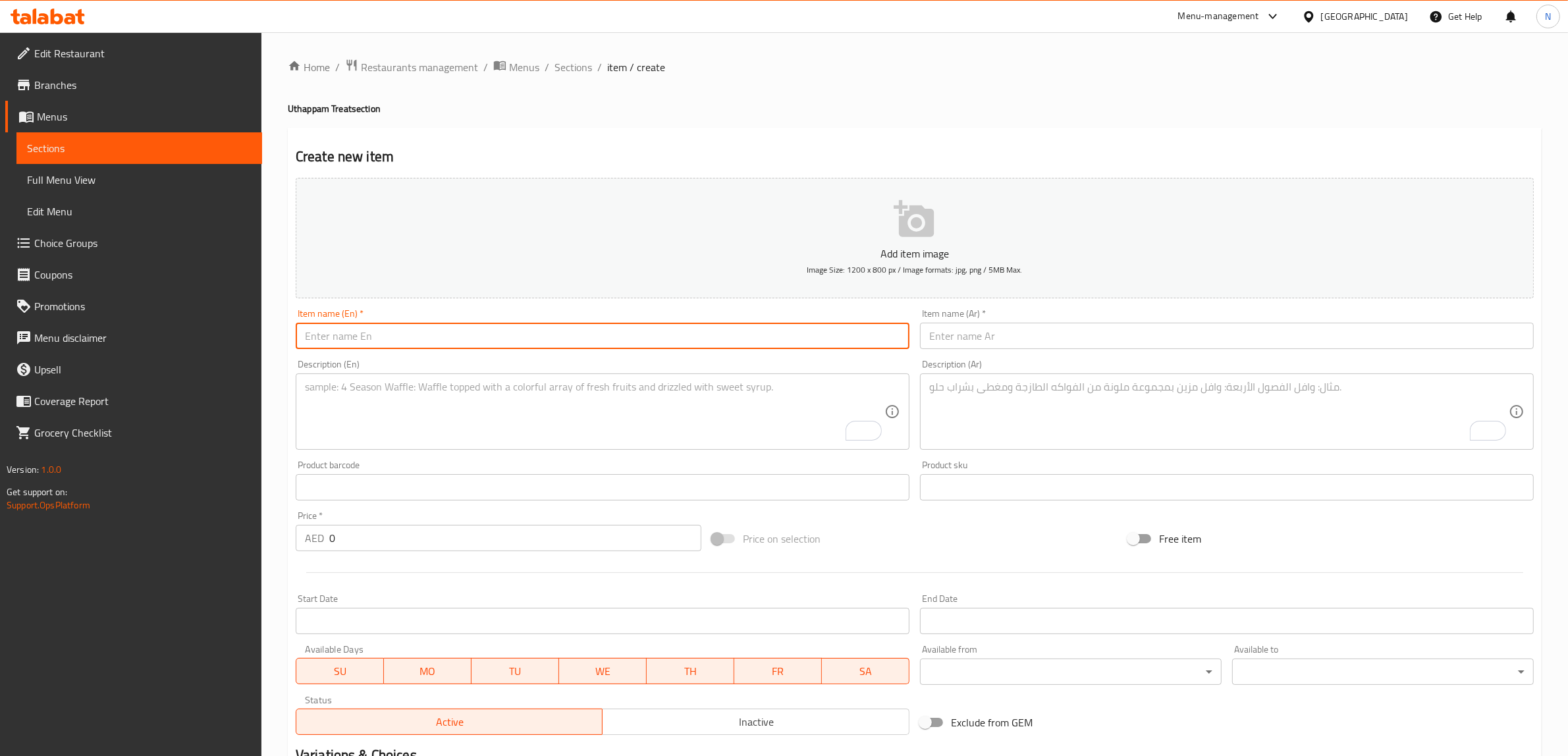
paste input "Beetroot Uthappam"
type input "Beetroot Uthappam"
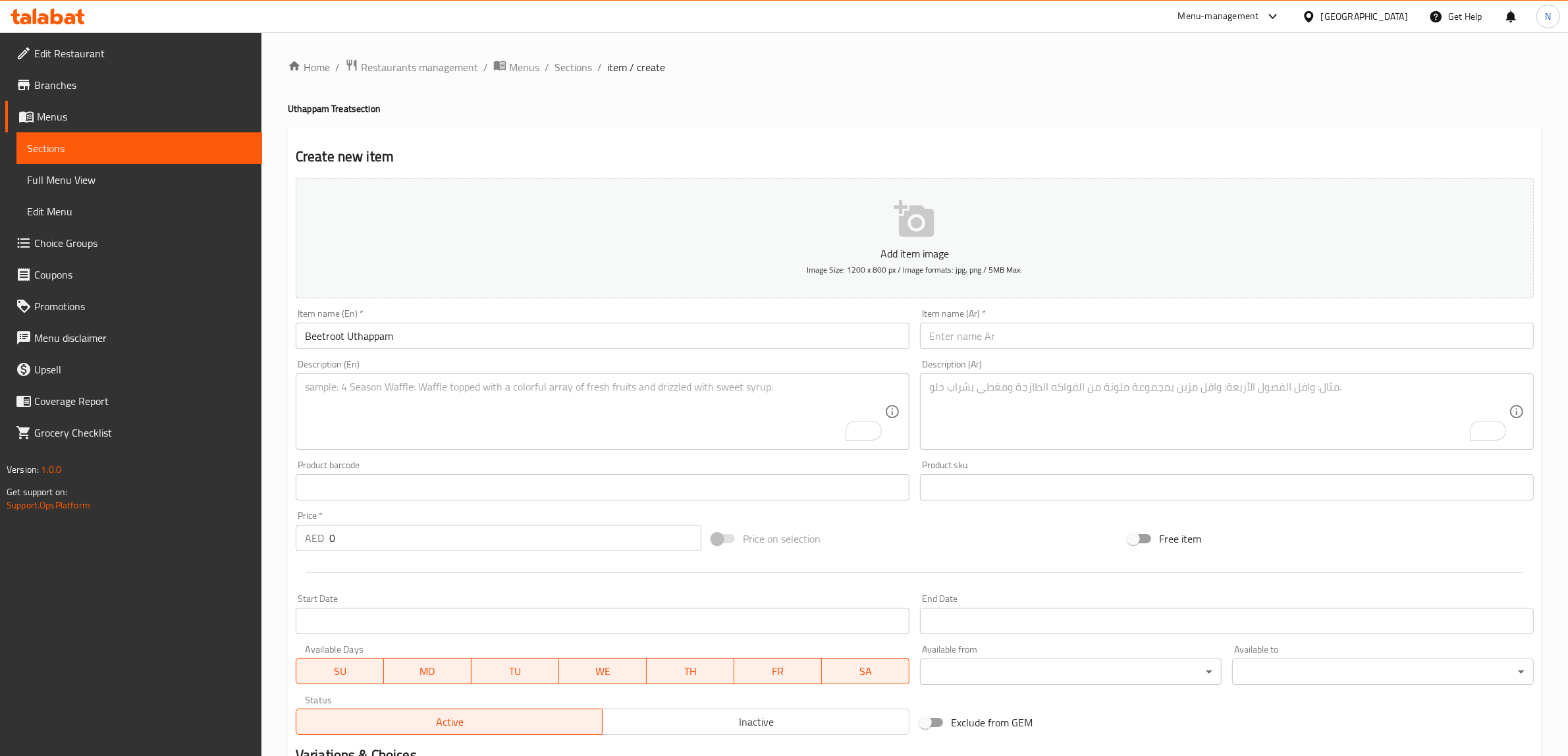
click at [793, 405] on textarea "To enrich screen reader interactions, please activate Accessibility in Grammarl…" at bounding box center [594, 411] width 579 height 62
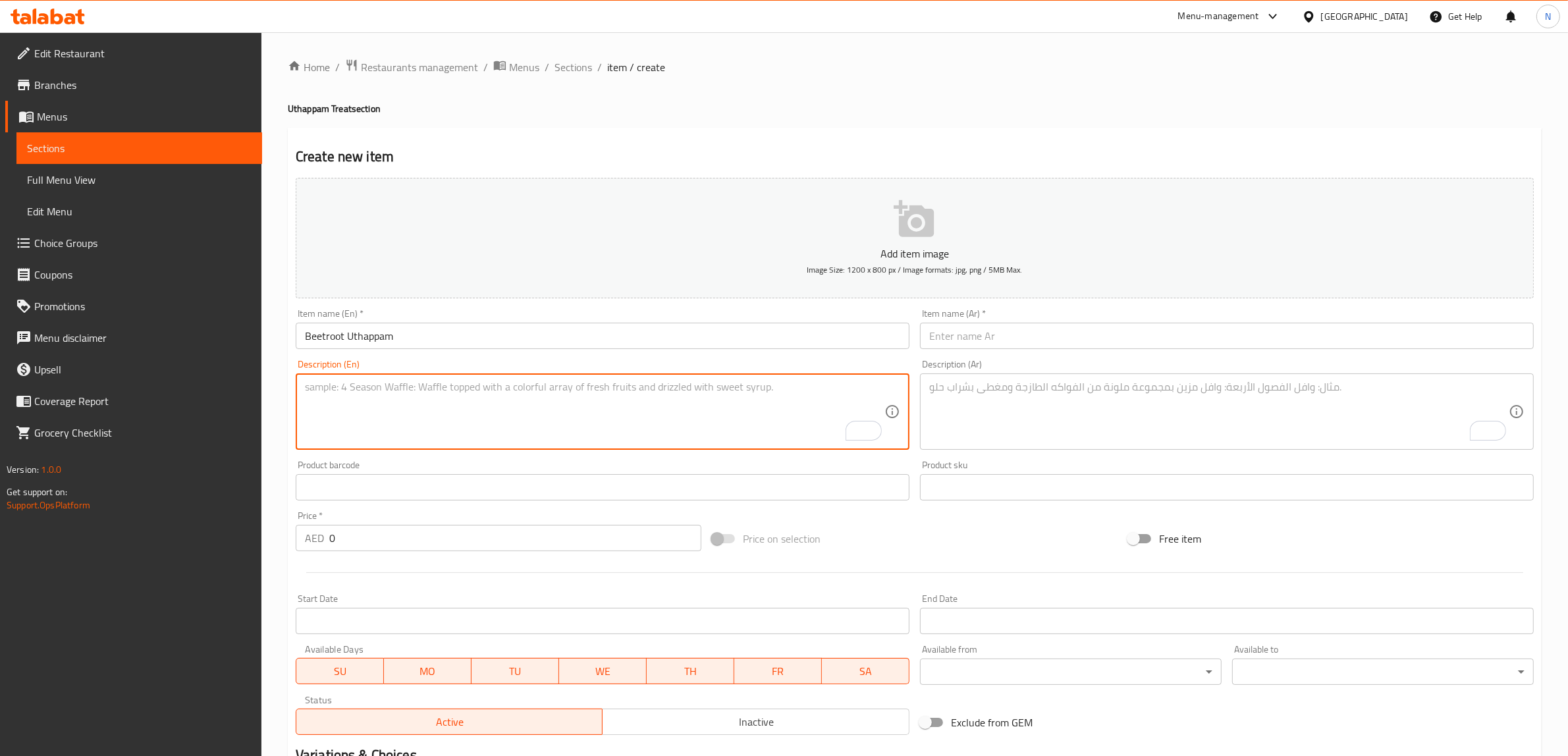
paste textarea "Uthappam topped with grated beetroot for a sweet earthy flavor."
type textarea "Uthappam topped with grated beetroot for a sweet earthy flavor."
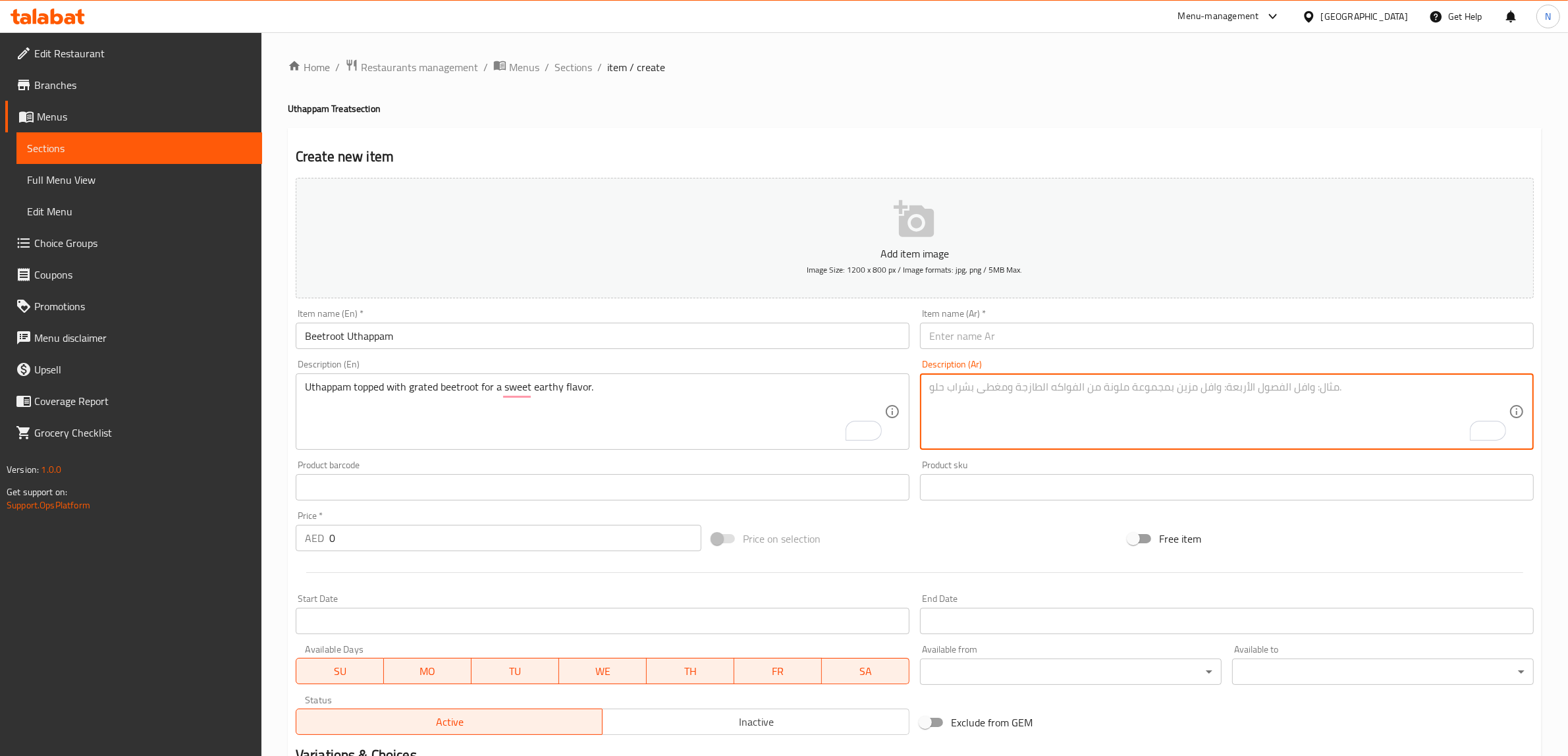
click at [1026, 404] on textarea "To enrich screen reader interactions, please activate Accessibility in Grammarl…" at bounding box center [1218, 411] width 579 height 62
paste textarea "أوثابام مغطى بالشمندر المبشور للحصول على نكهة ترابية حلوة."
click at [1192, 394] on textarea "أوثابام مغطى بالشمندر المبشور للحصول على نكهة ترابية حلوة." at bounding box center [1218, 411] width 579 height 62
click at [972, 393] on textarea "أوتابام مغطى بالشمندر المبشور للحصول على نكهة ترابية حلوة." at bounding box center [1218, 411] width 579 height 62
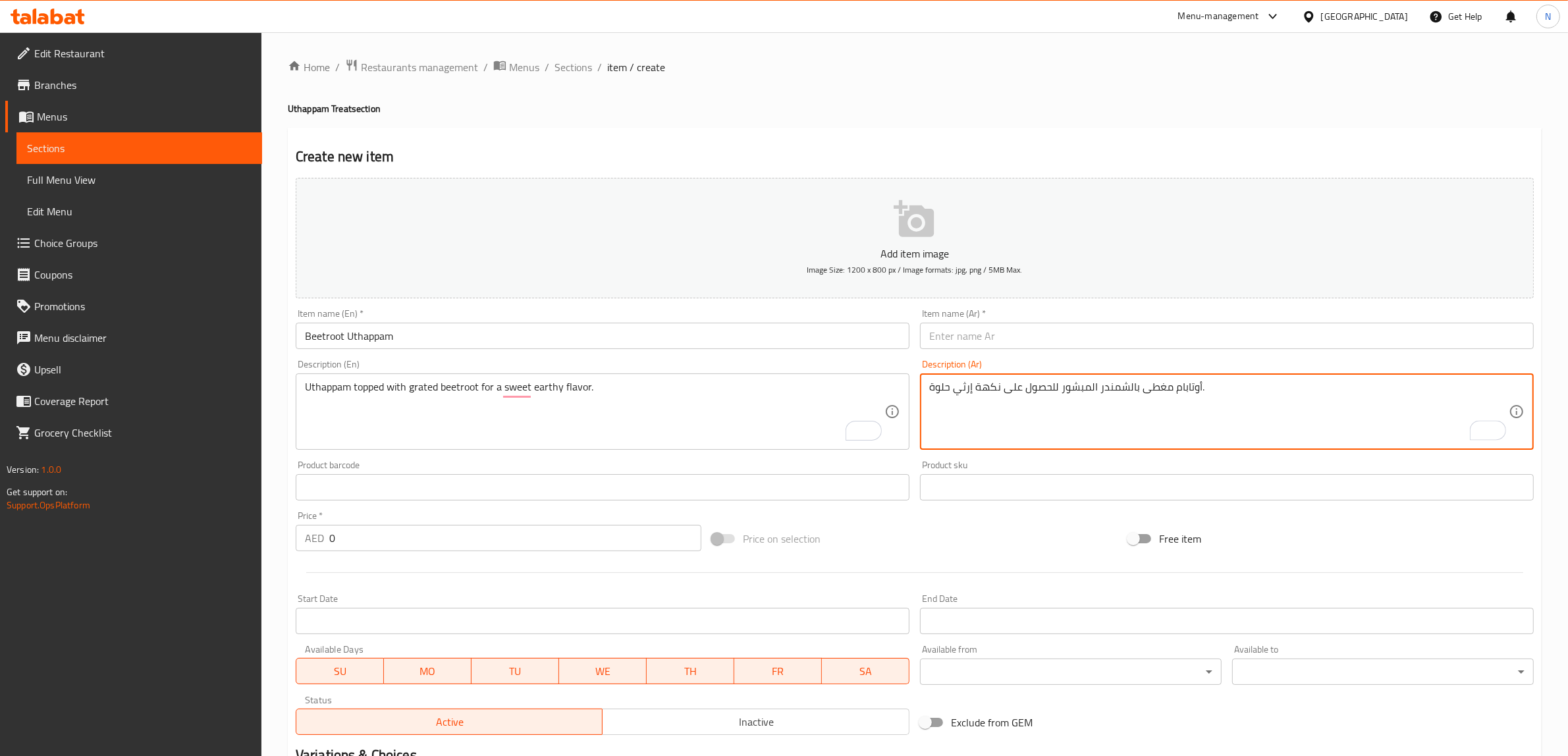
click at [1192, 390] on textarea "أوتابام مغطى بالشمندر المبشور للحصول على نكهة إرثي حلوة." at bounding box center [1218, 411] width 579 height 62
type textarea "أوتابام مغطى بالشمندر المبشور للحصول على نكهة إرثي حلوة."
click at [1139, 340] on input "text" at bounding box center [1226, 336] width 614 height 26
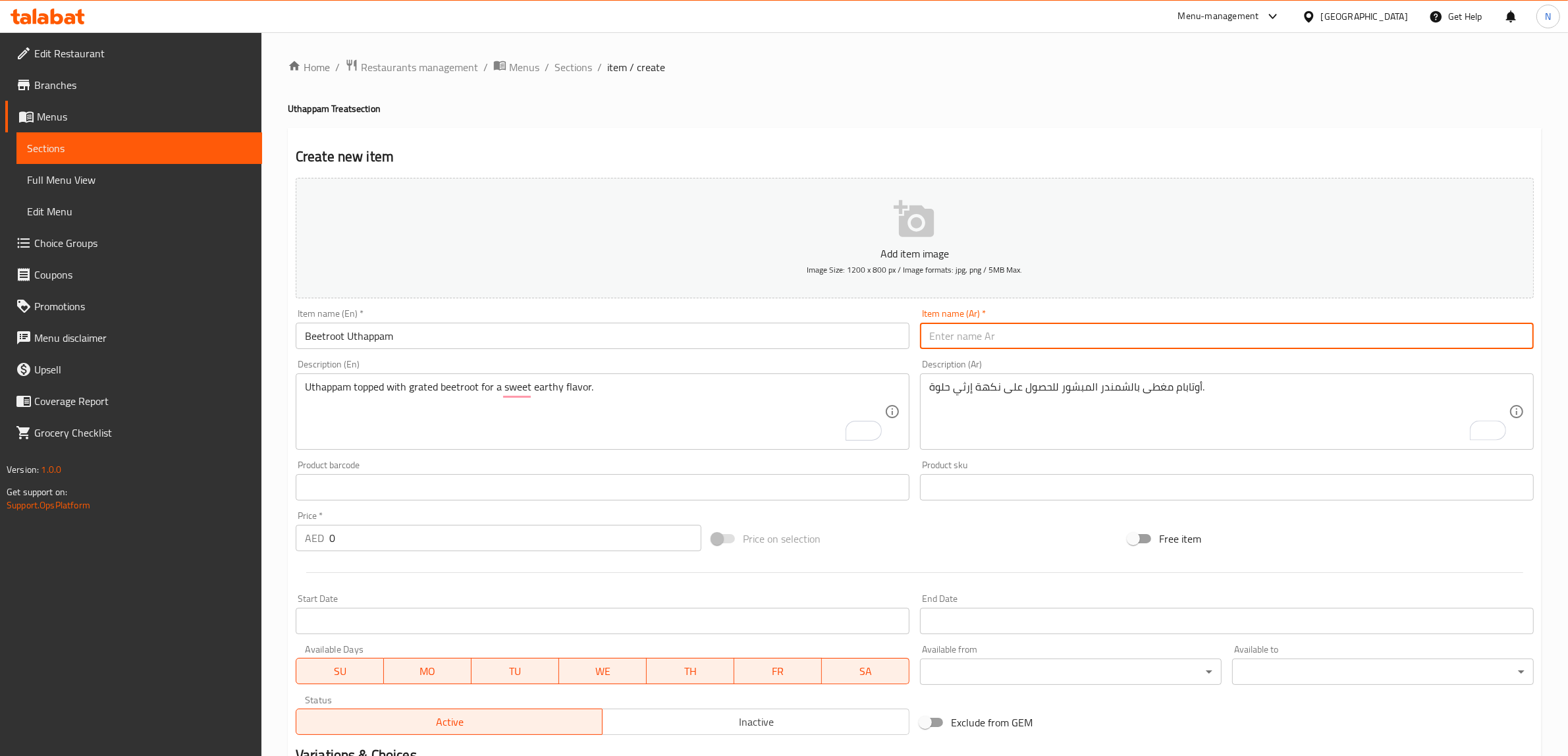
paste input "أوتابام"
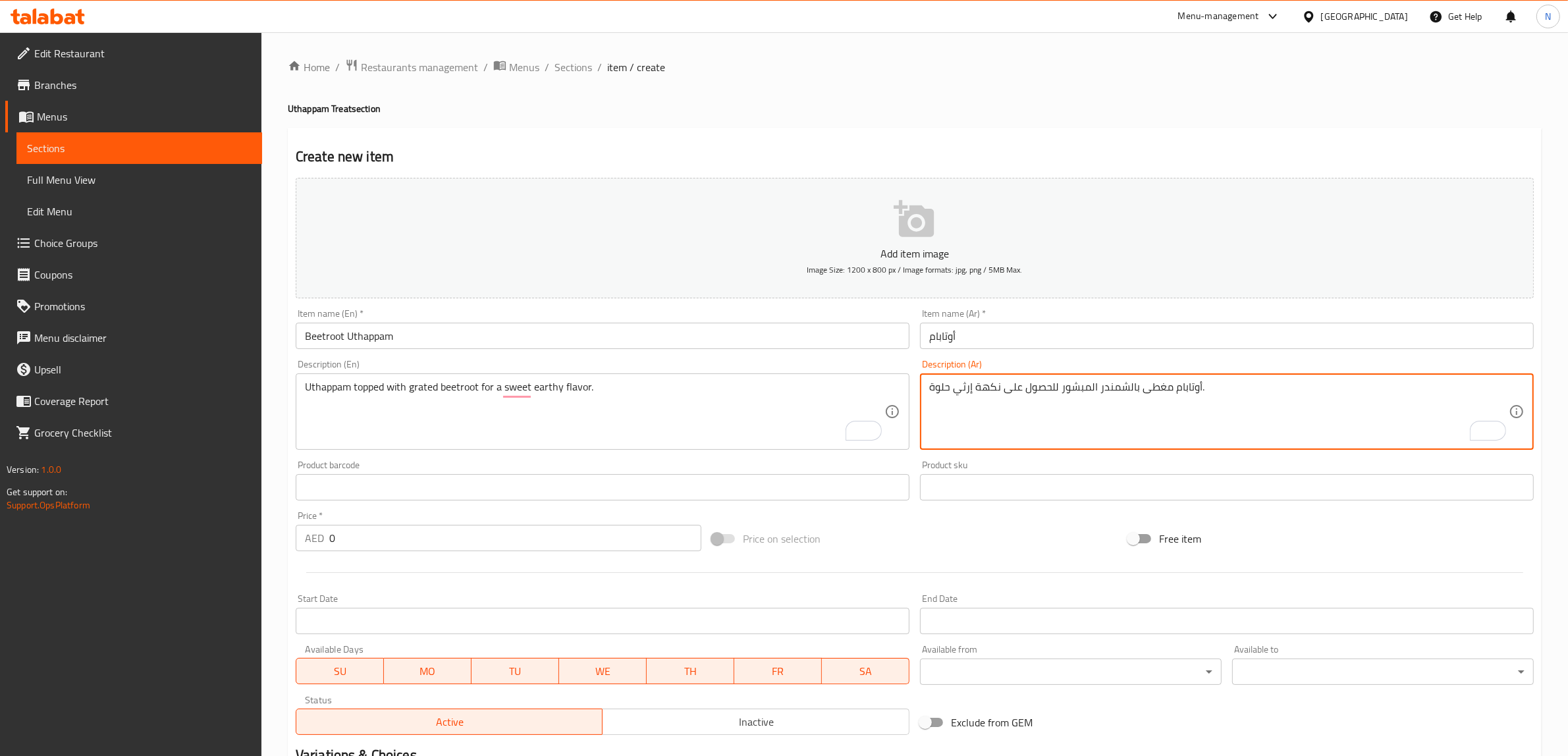
click at [1107, 385] on textarea "أوتابام مغطى بالشمندر المبشور للحصول على نكهة إرثي حلوة." at bounding box center [1218, 411] width 579 height 62
click at [1050, 342] on input "أوتابام" at bounding box center [1226, 336] width 614 height 26
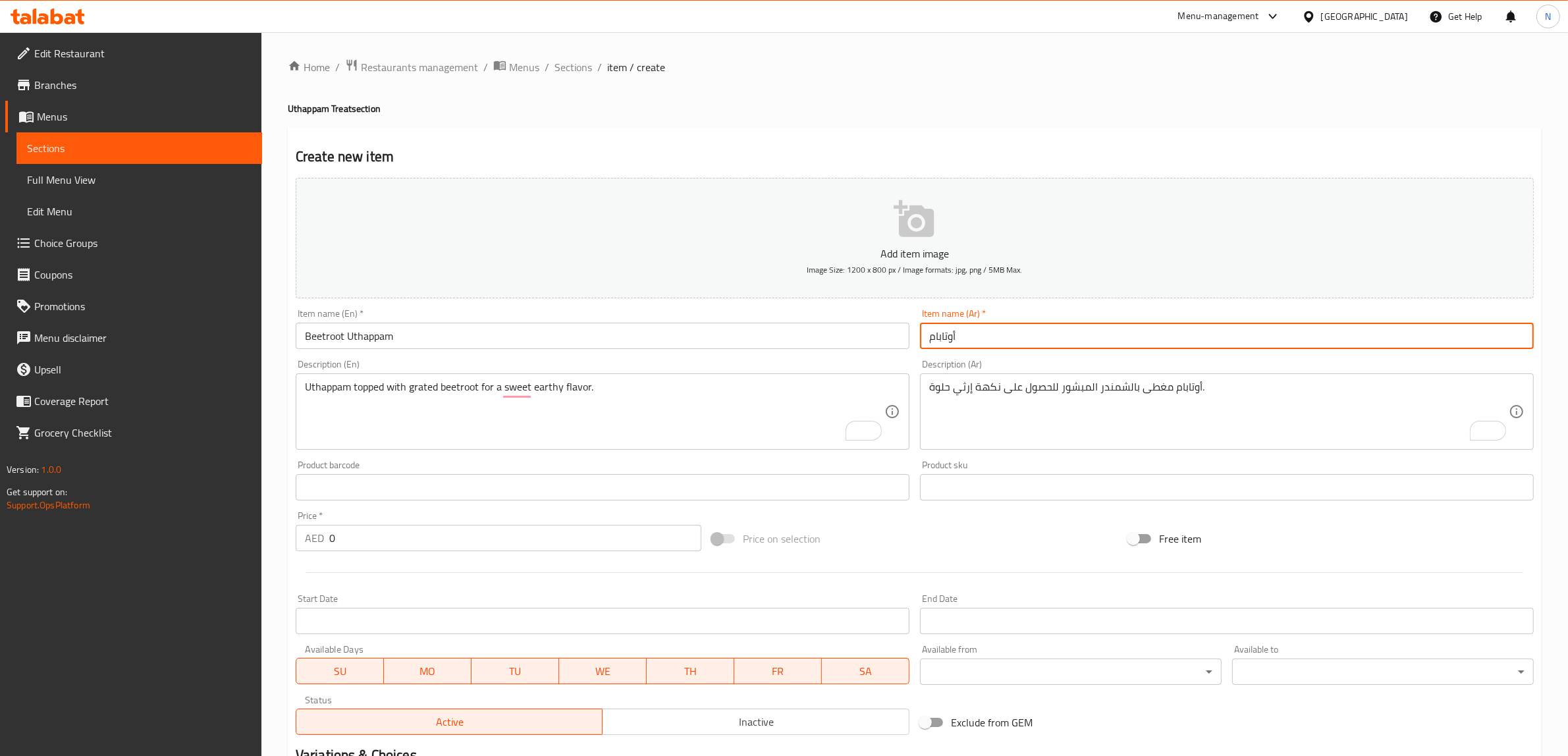
paste input "بالشمندر"
drag, startPoint x: 965, startPoint y: 342, endPoint x: 992, endPoint y: 342, distance: 27.0
click at [966, 342] on input "أوتابام بالشمندر" at bounding box center [1226, 336] width 614 height 26
type input "أوتابام الشمندر"
click at [539, 541] on input "0" at bounding box center [515, 537] width 372 height 26
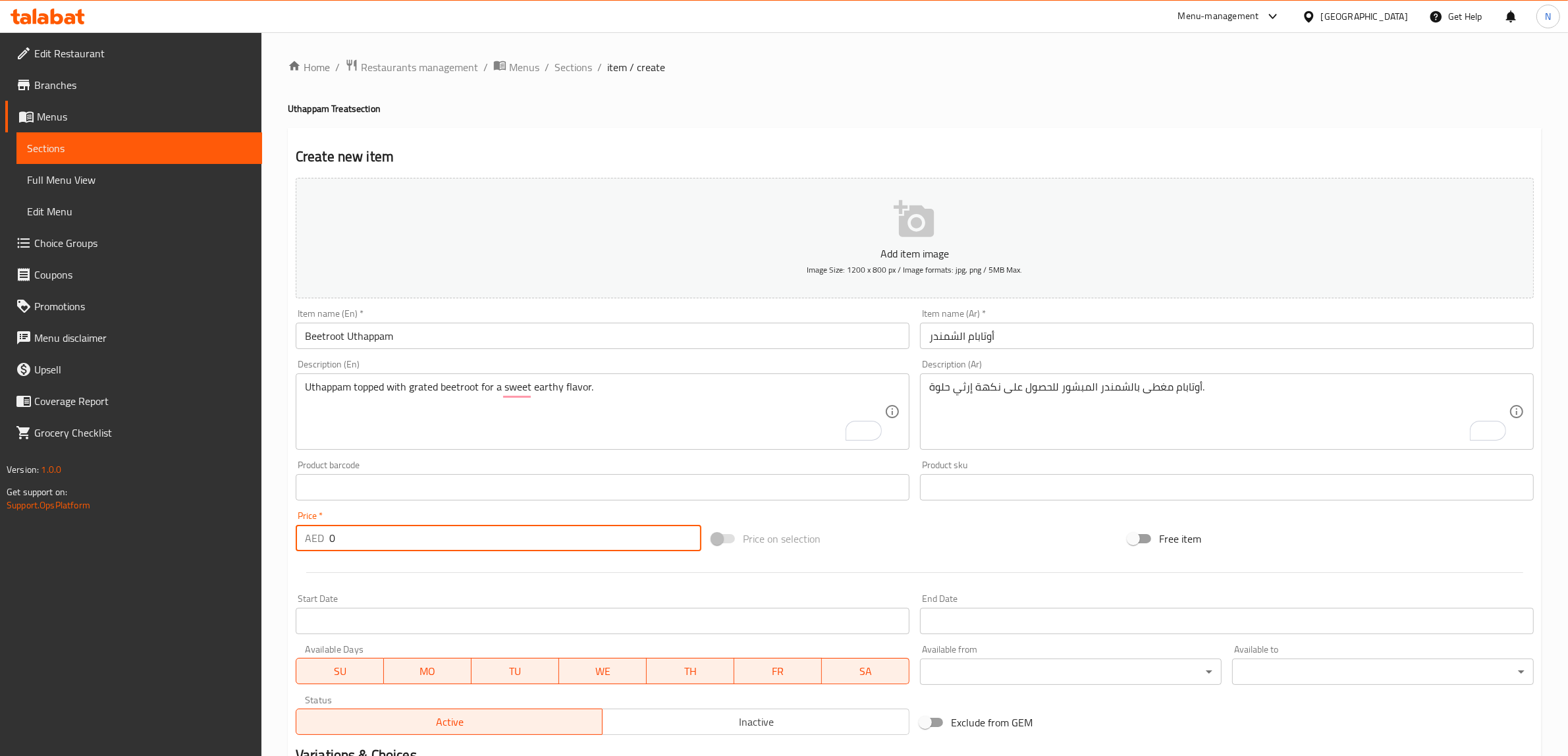
click at [539, 541] on input "0" at bounding box center [515, 537] width 372 height 26
type input "11"
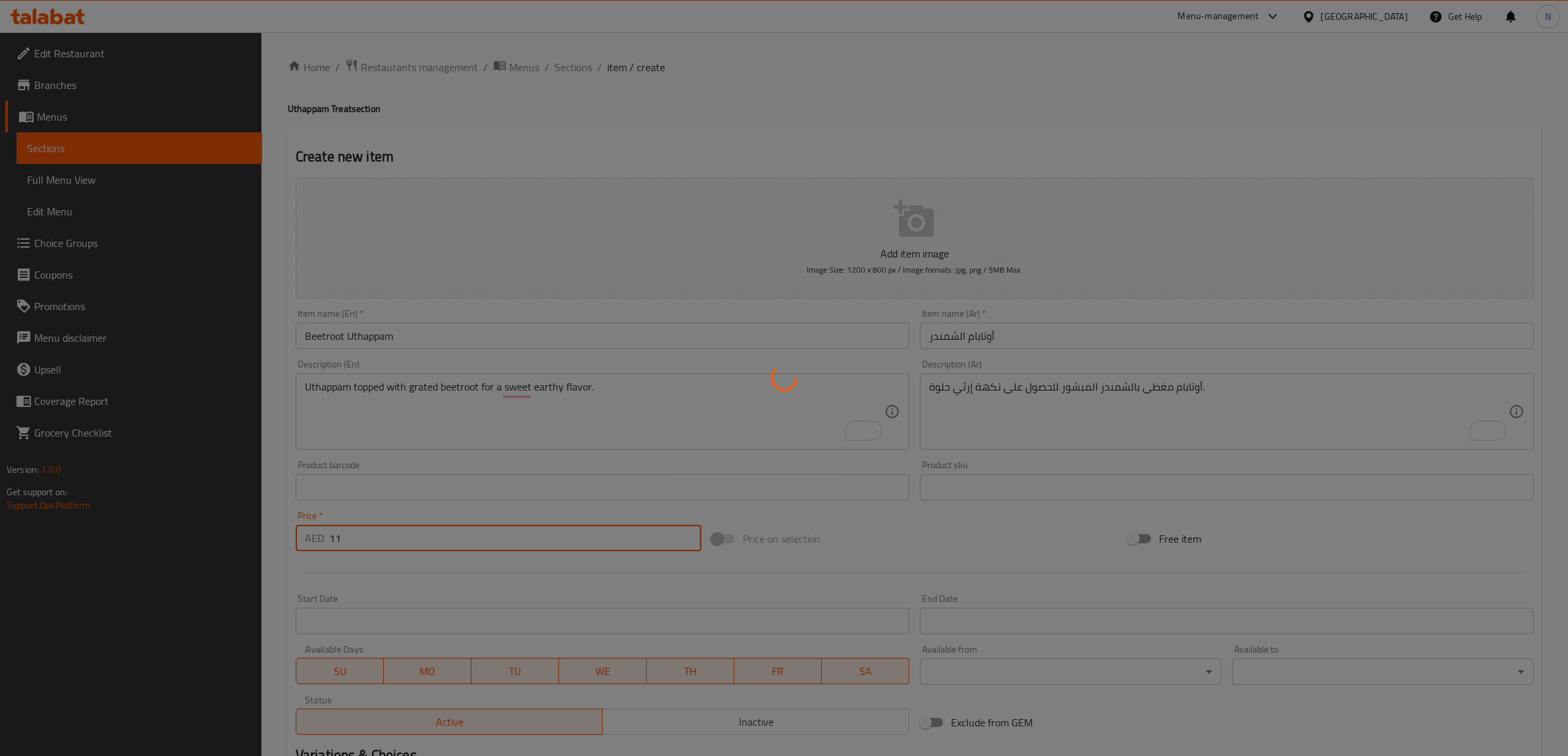
type input "0"
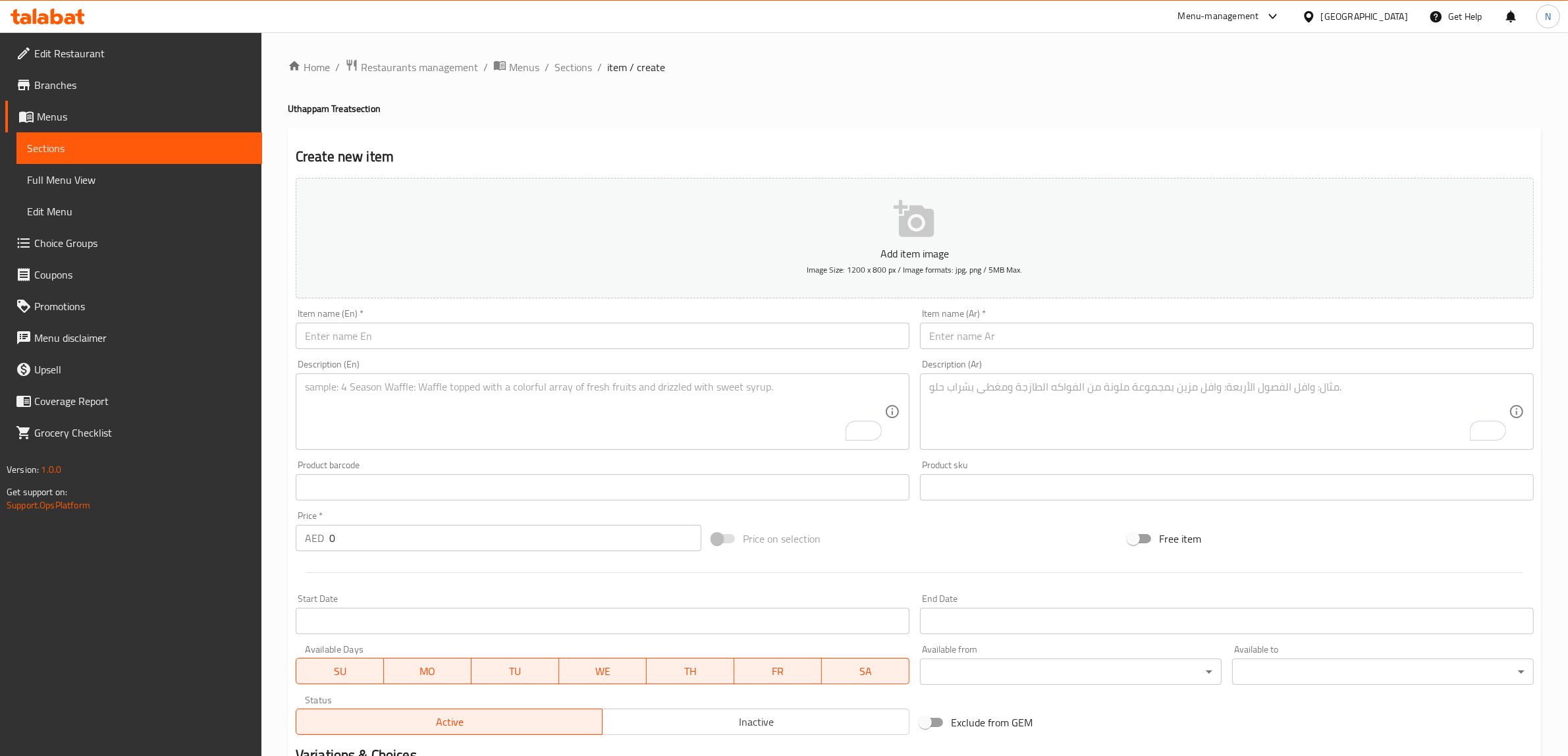
click at [781, 338] on input "text" at bounding box center [602, 336] width 614 height 26
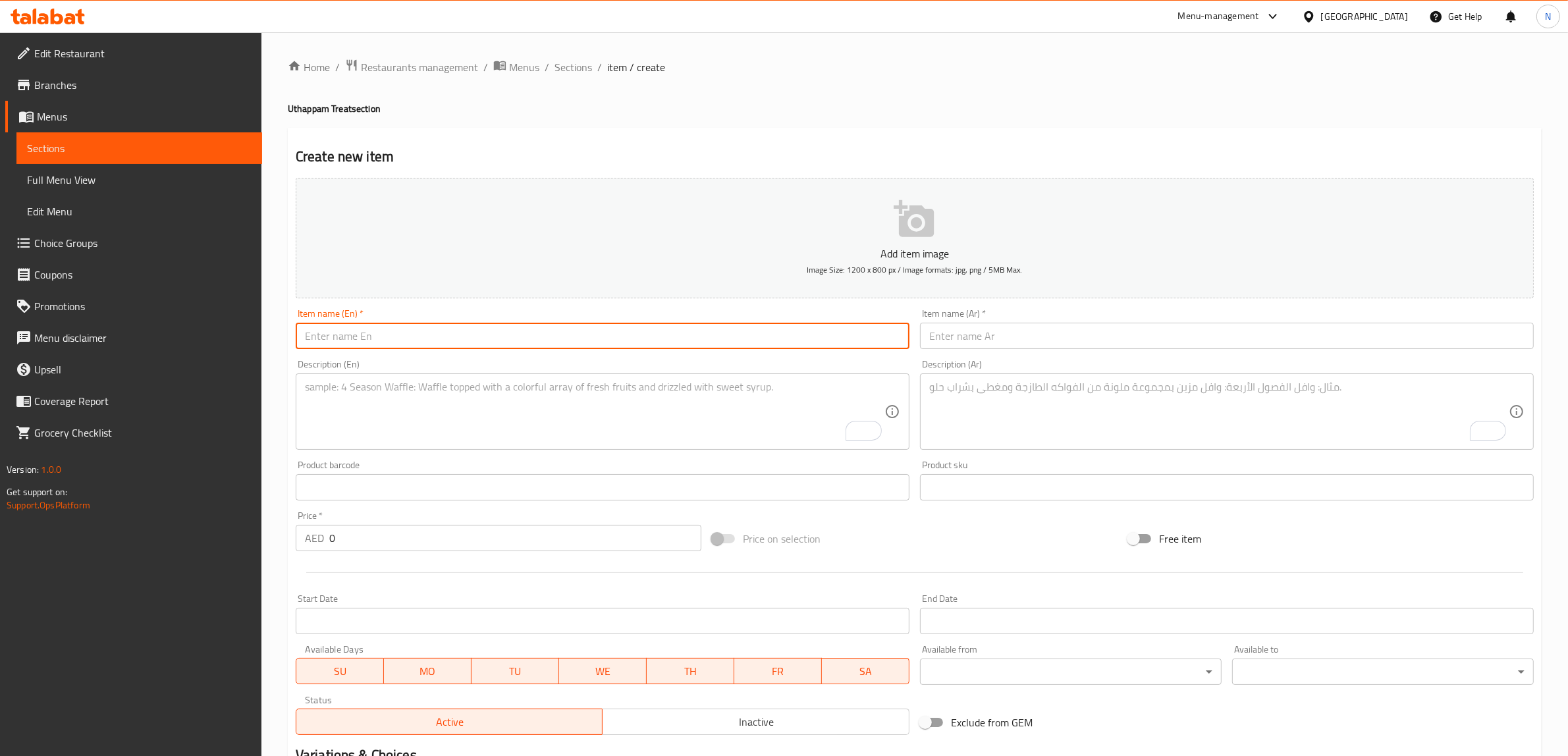
paste input "Carrot Uthappam"
type input "Carrot Uthappam"
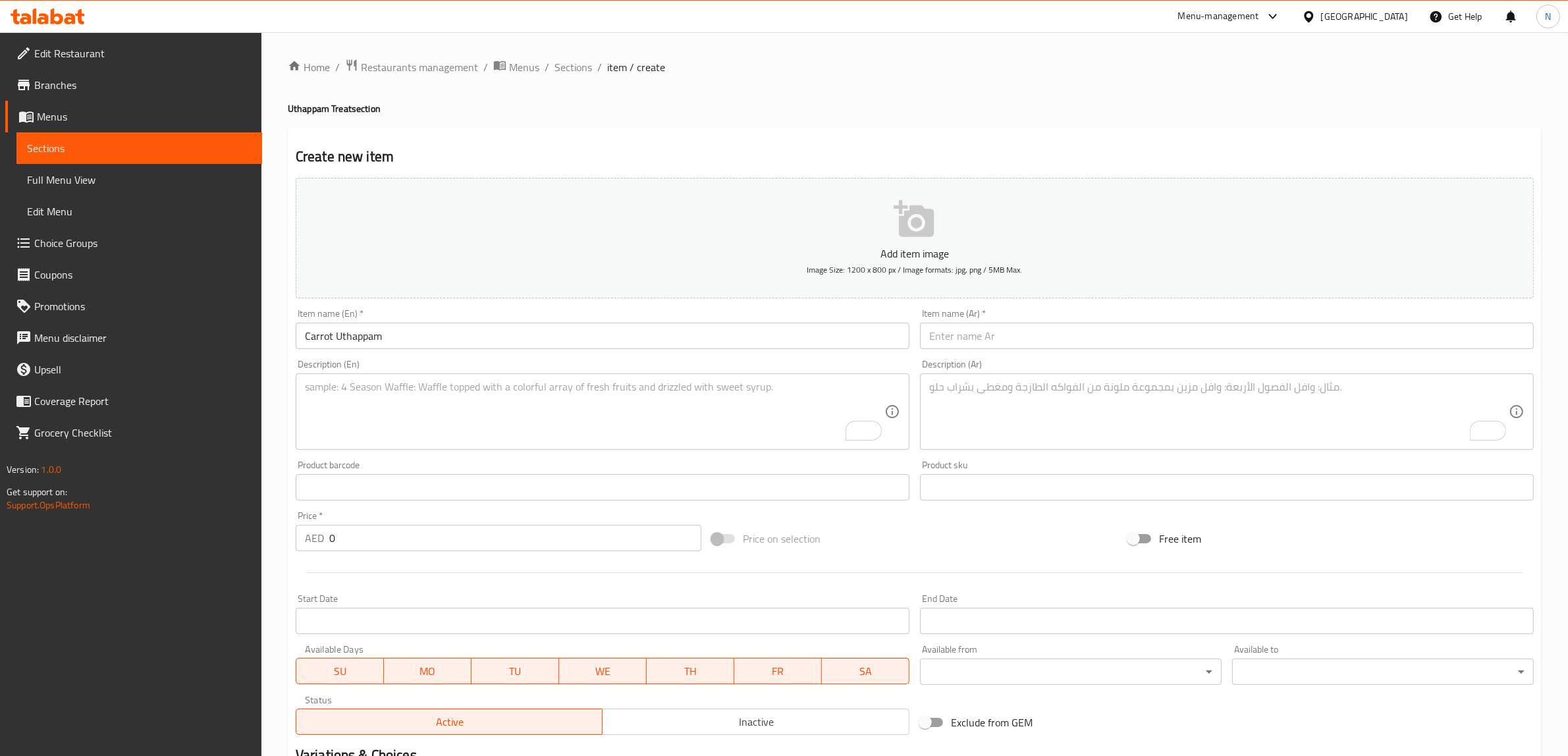
click at [848, 413] on textarea "To enrich screen reader interactions, please activate Accessibility in Grammarl…" at bounding box center [594, 411] width 579 height 62
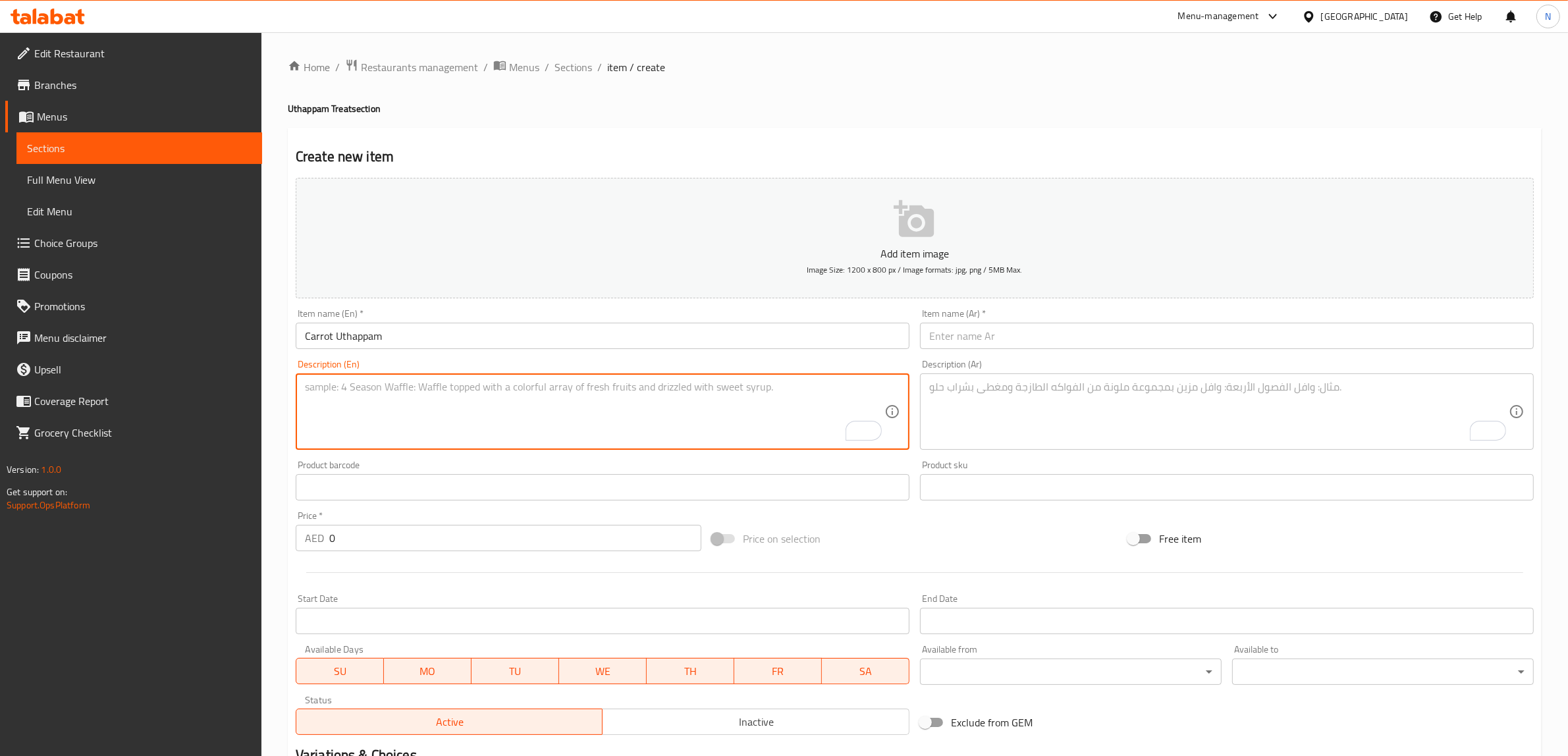
paste textarea "Uthappam topped with grated carrots for a mildly sweet taste."
type textarea "Uthappam topped with grated carrots for a mildly sweet taste."
click at [1077, 416] on textarea "To enrich screen reader interactions, please activate Accessibility in Grammarl…" at bounding box center [1218, 411] width 579 height 62
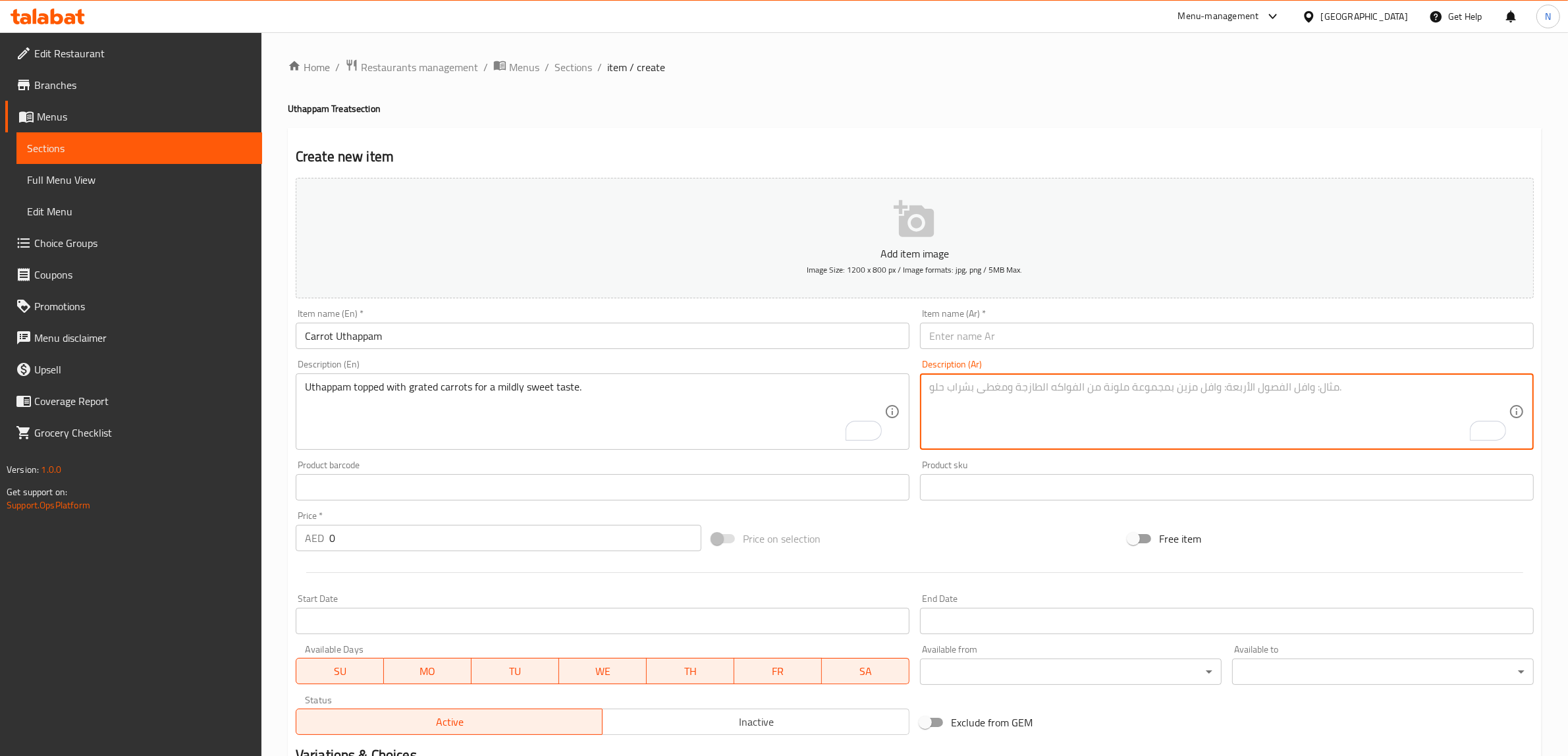
paste textarea "أوثابام مغطى بالجزر المبشور للحصول على طعم حلو خفيف."
click at [1174, 390] on textarea "أوثابام مغطى بالجزر المبشور للحصول على طعم حلو خفيف." at bounding box center [1218, 411] width 579 height 62
click at [1169, 382] on textarea "أوتابام مغطى بالجزر المبشور للحصول على طعم حلو خفيف." at bounding box center [1218, 411] width 579 height 62
type textarea "أوتابام مغطى بالجزر المبشور للحصول على طعم حلو خفيف."
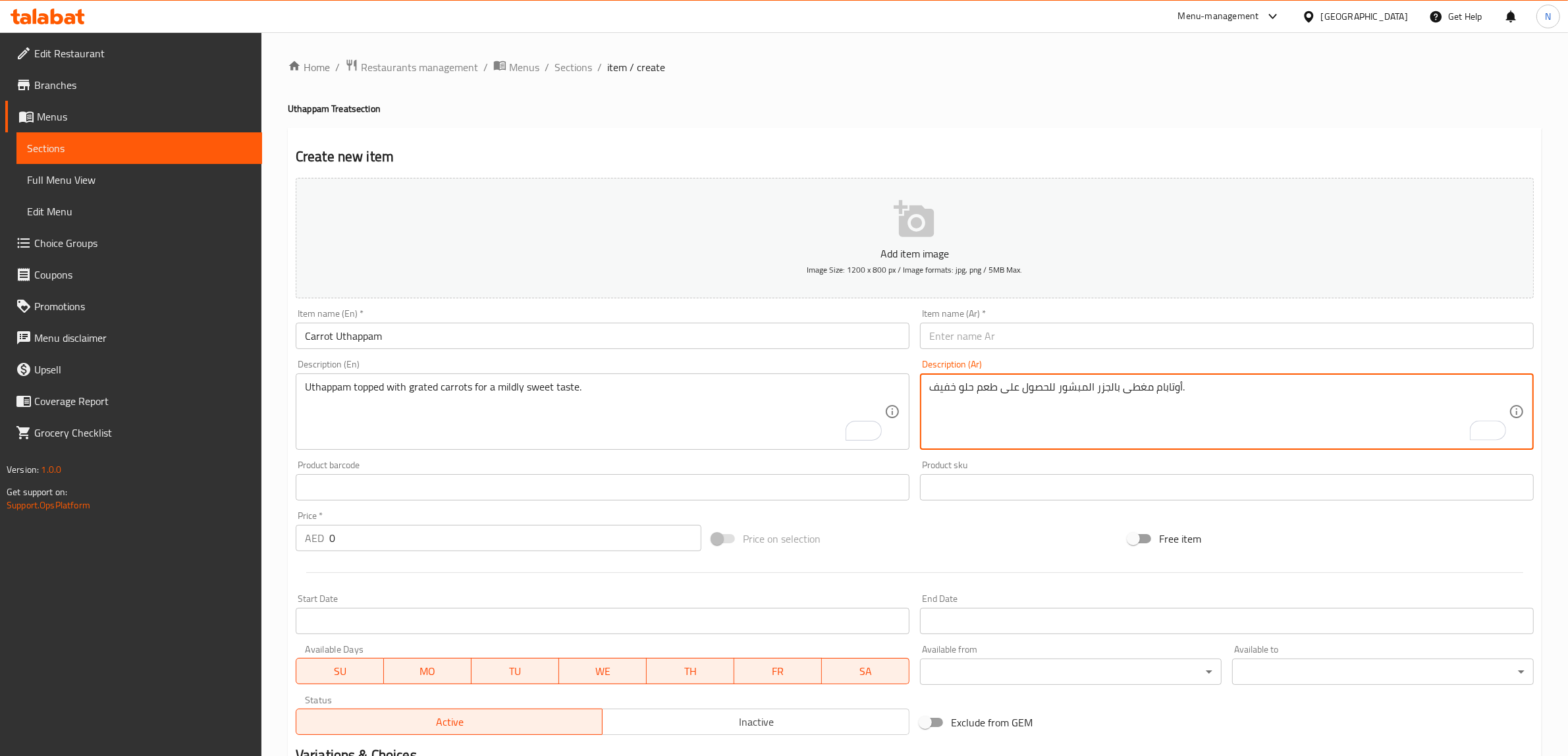
click at [1081, 336] on input "text" at bounding box center [1226, 336] width 614 height 26
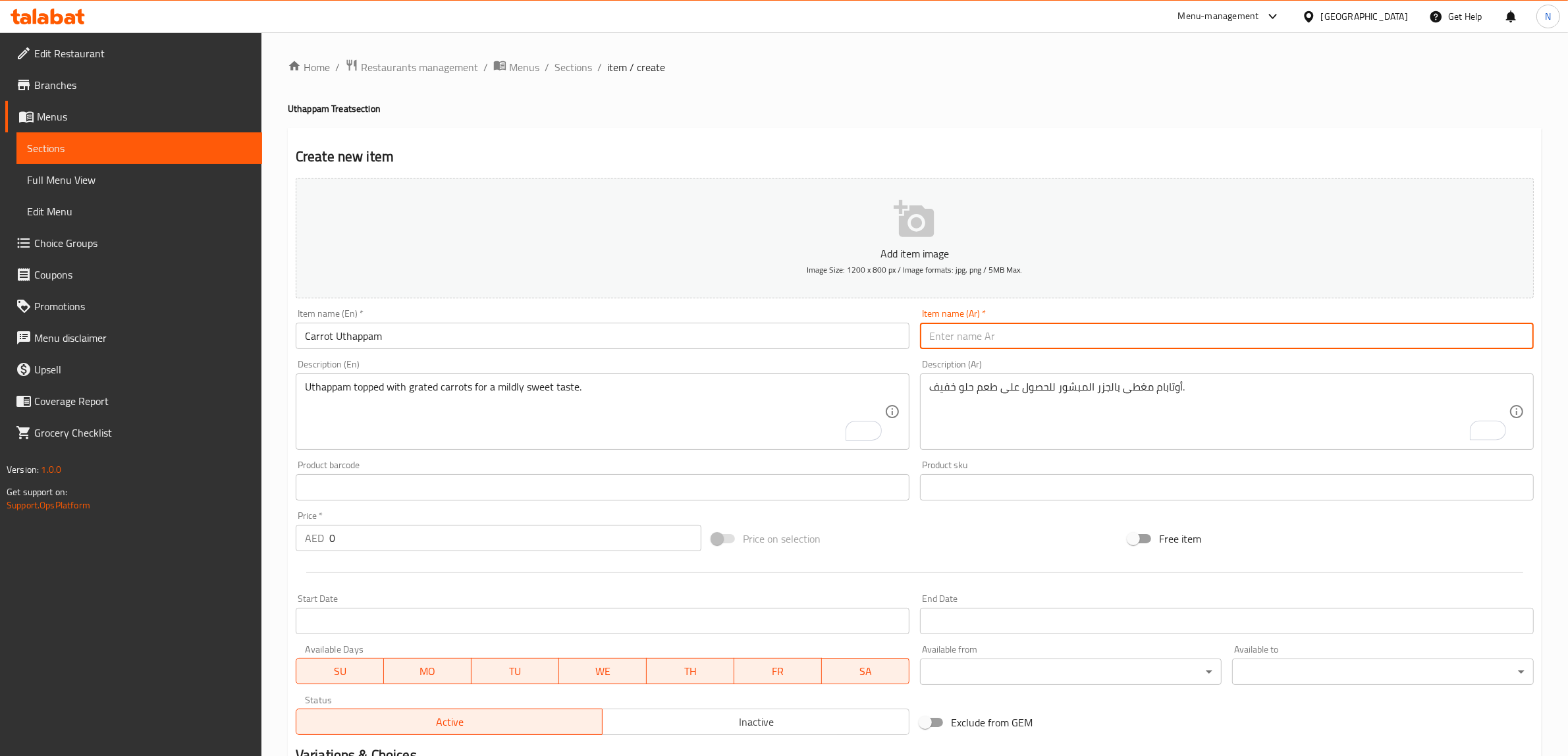
paste input "أوتابام"
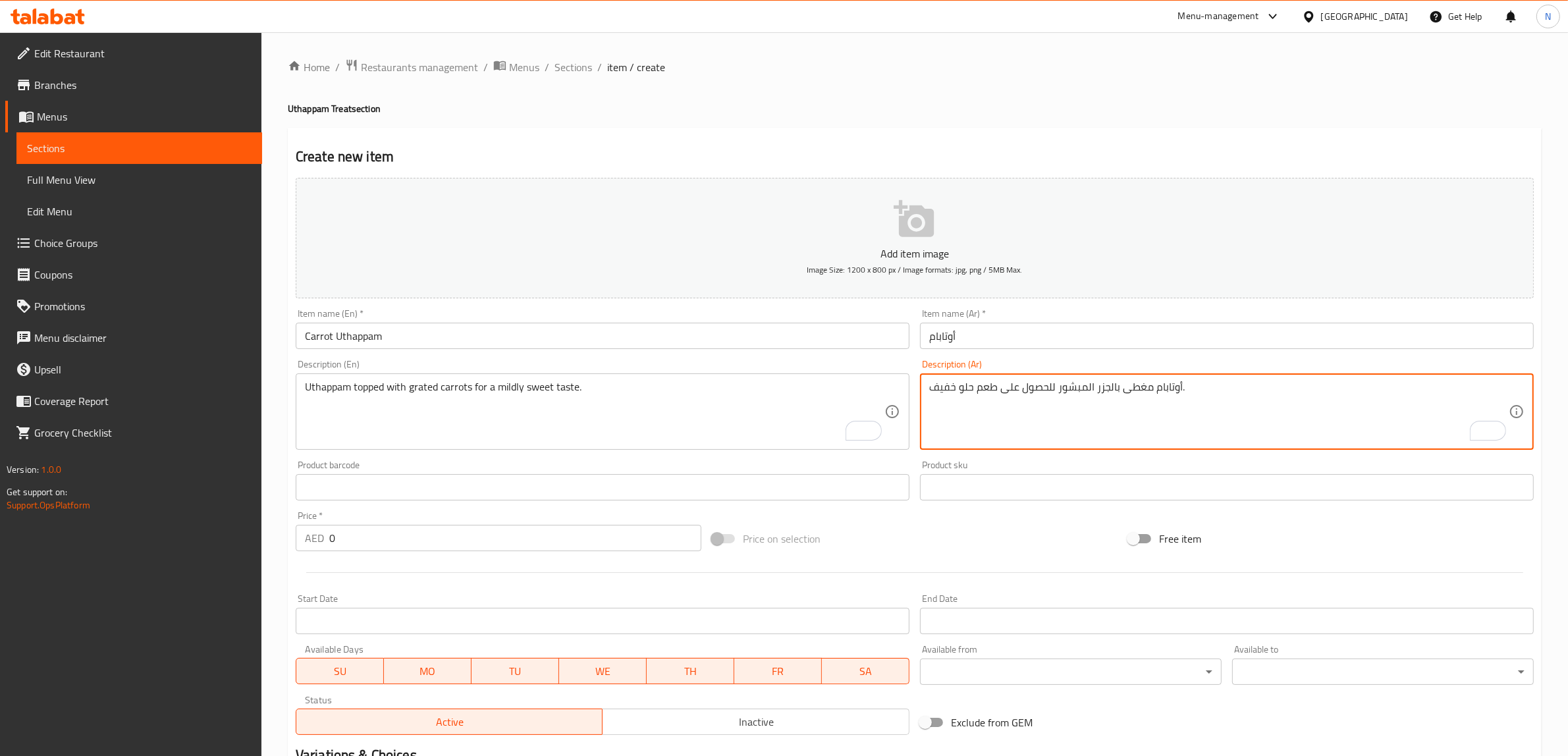
click at [1110, 393] on textarea "أوتابام مغطى بالجزر المبشور للحصول على طعم حلو خفيف." at bounding box center [1218, 411] width 579 height 62
click at [1013, 340] on input "أوتابام" at bounding box center [1226, 336] width 614 height 26
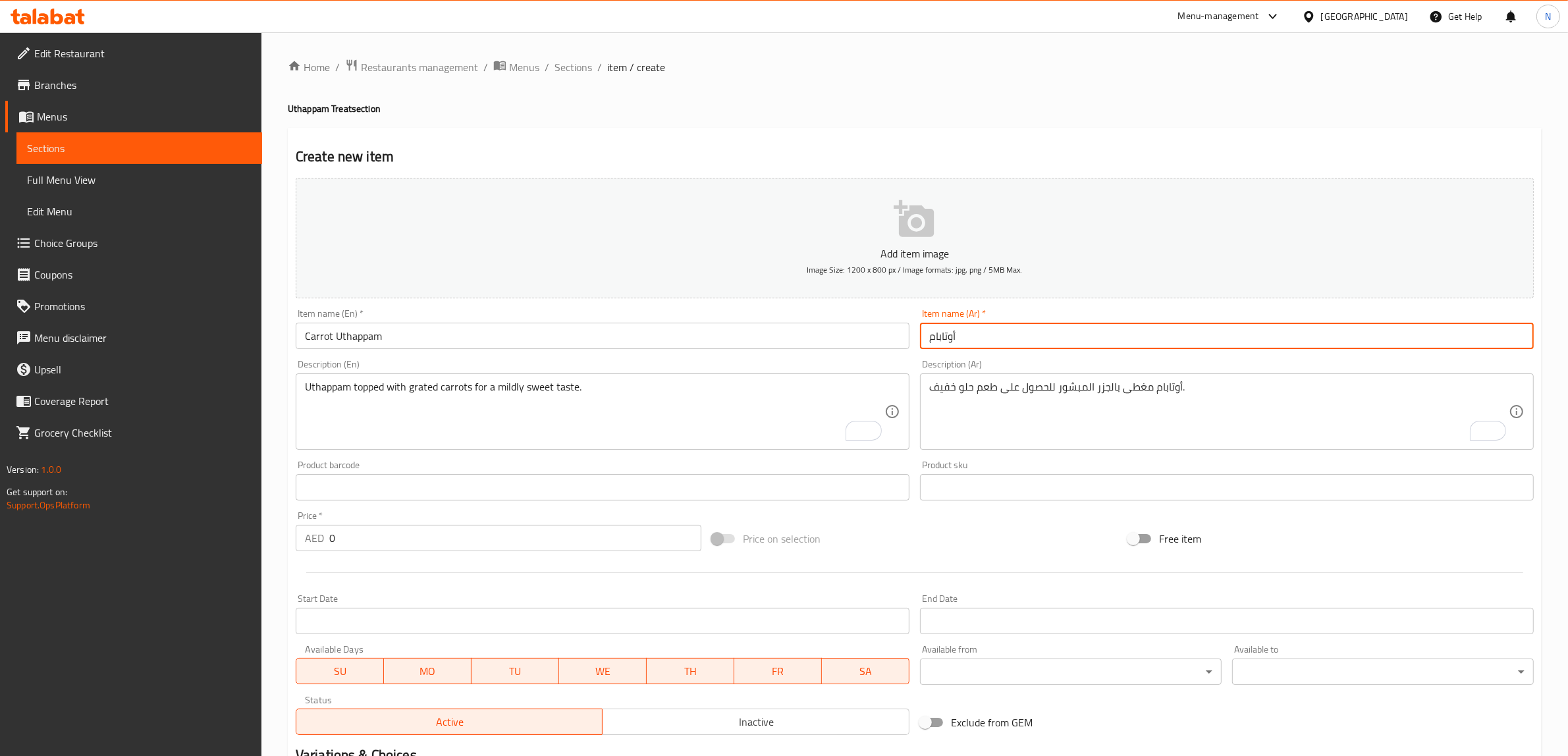
paste input "بالجزر"
click at [953, 338] on input "أوتابام بالجزر" at bounding box center [1226, 336] width 614 height 26
type input "أوتابام الجزر"
click at [488, 538] on input "0" at bounding box center [515, 537] width 372 height 26
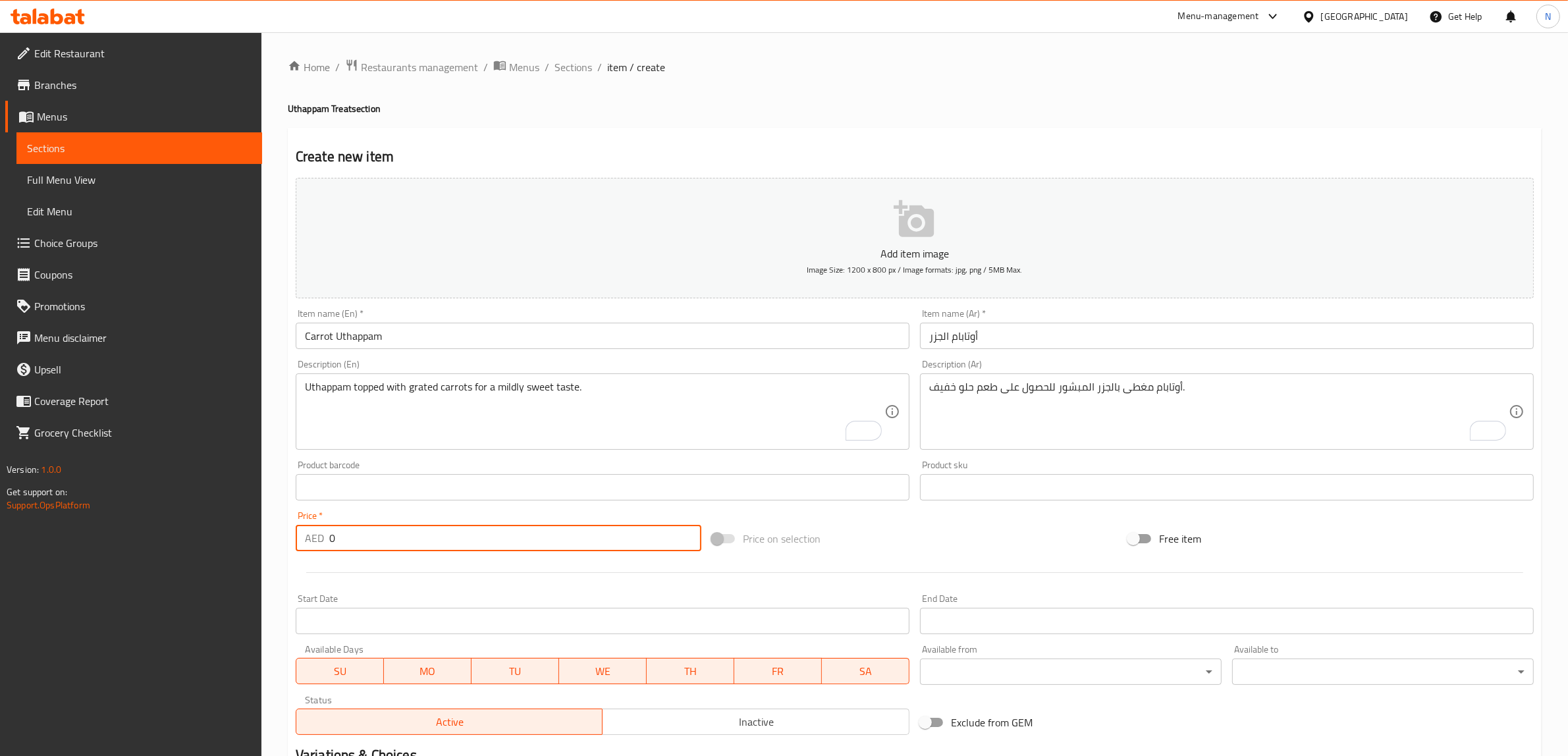
click at [488, 538] on input "0" at bounding box center [515, 537] width 372 height 26
type input "11"
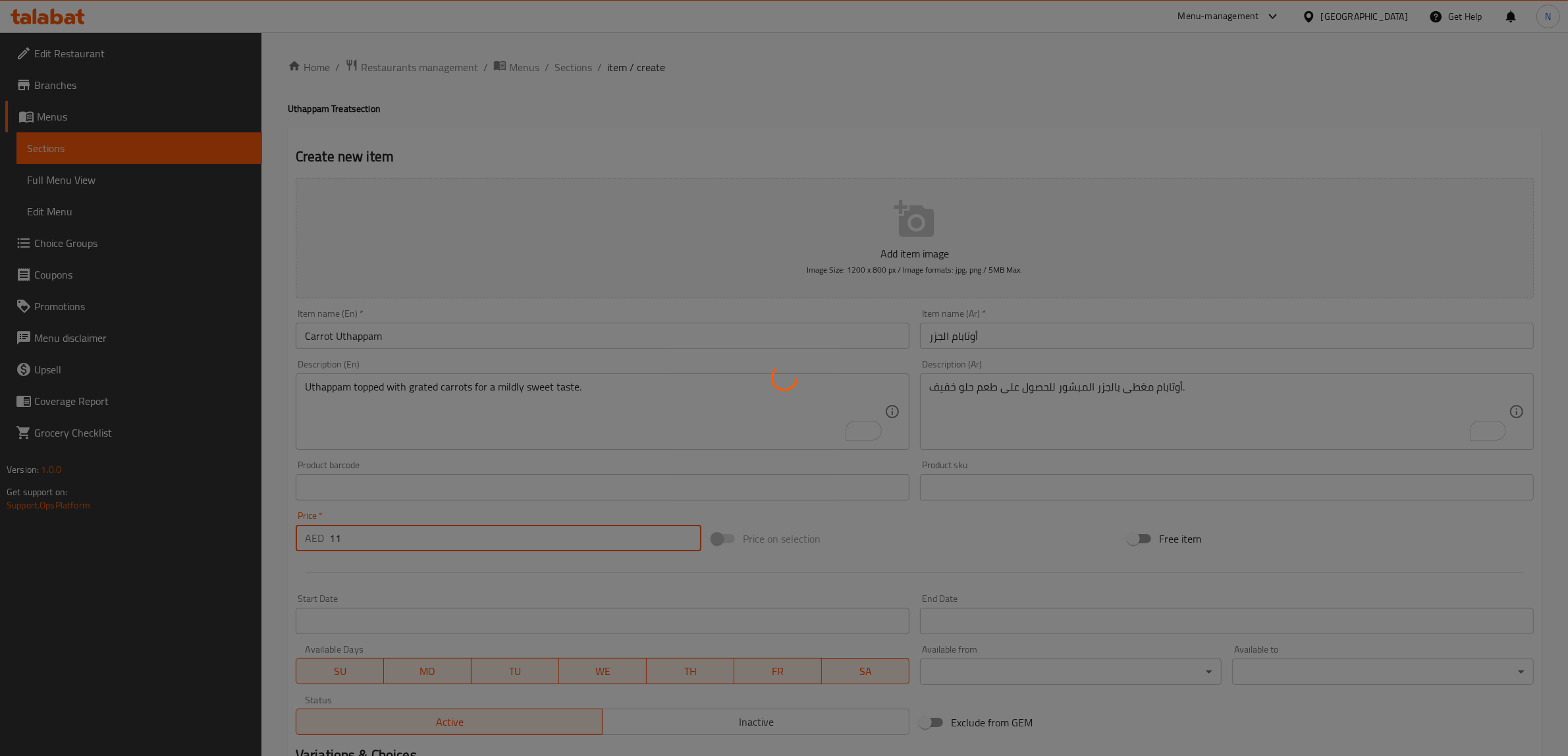
type input "0"
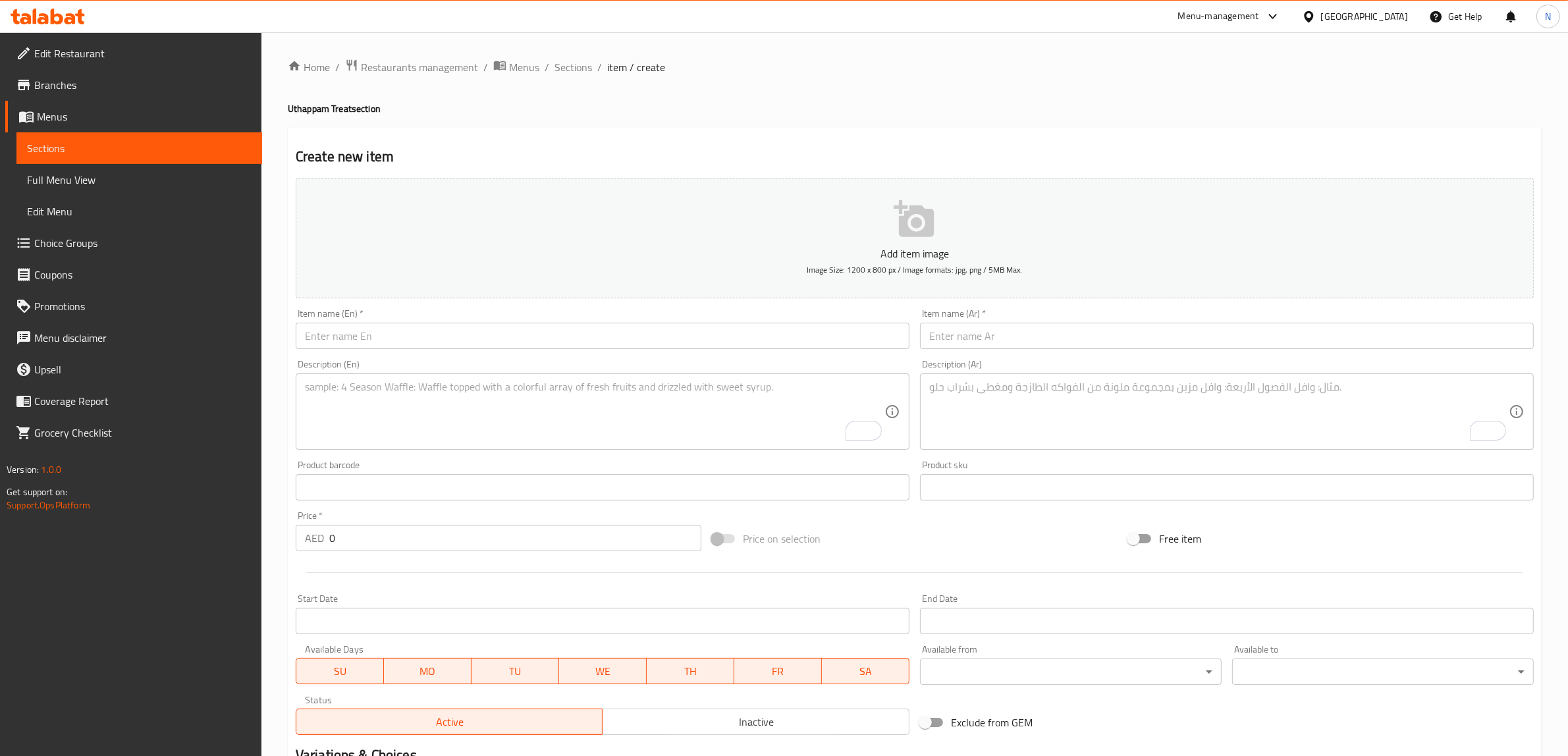
click at [777, 345] on input "text" at bounding box center [602, 336] width 614 height 26
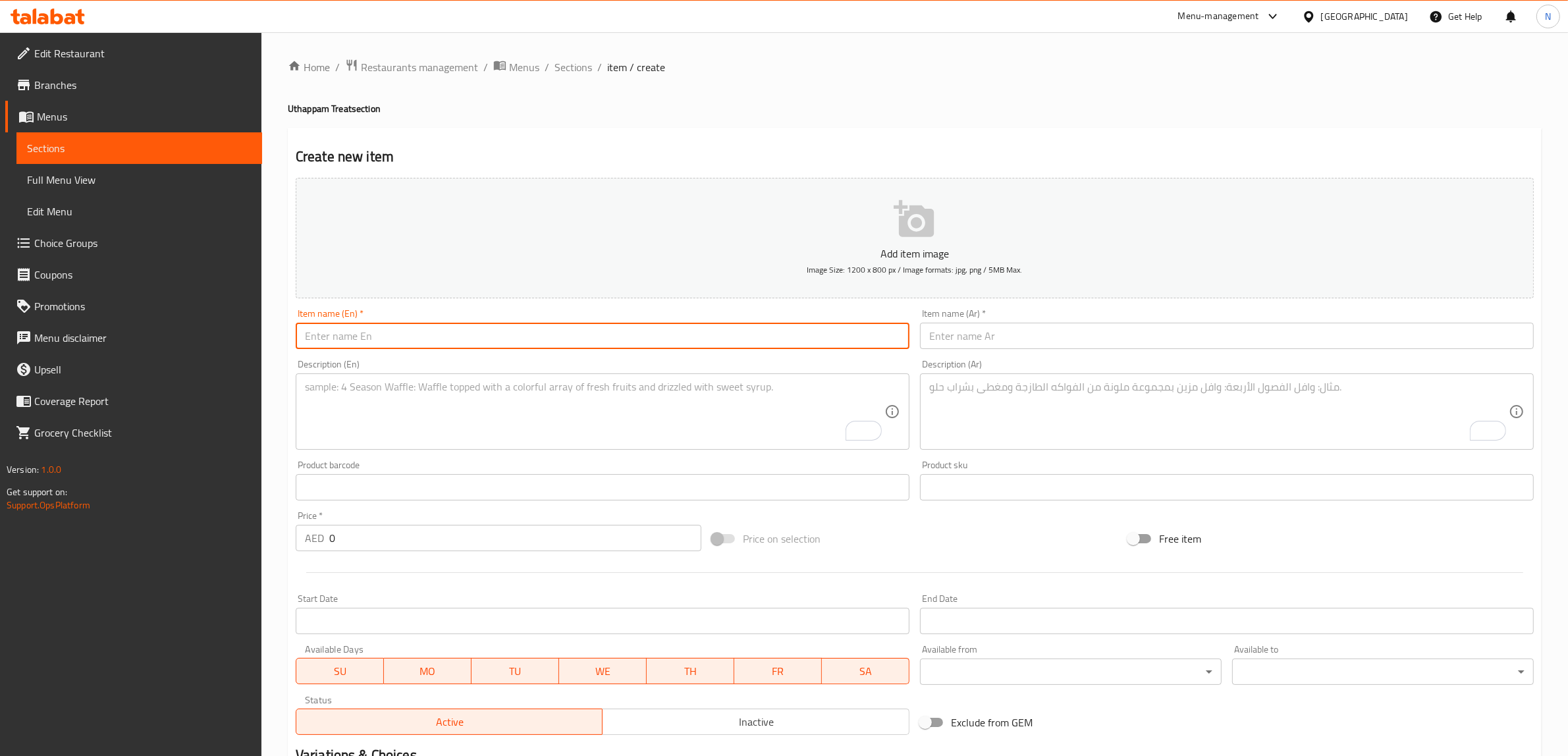
paste input "Tomato Onion Uthappam"
type input "Tomato Onion Uthappam"
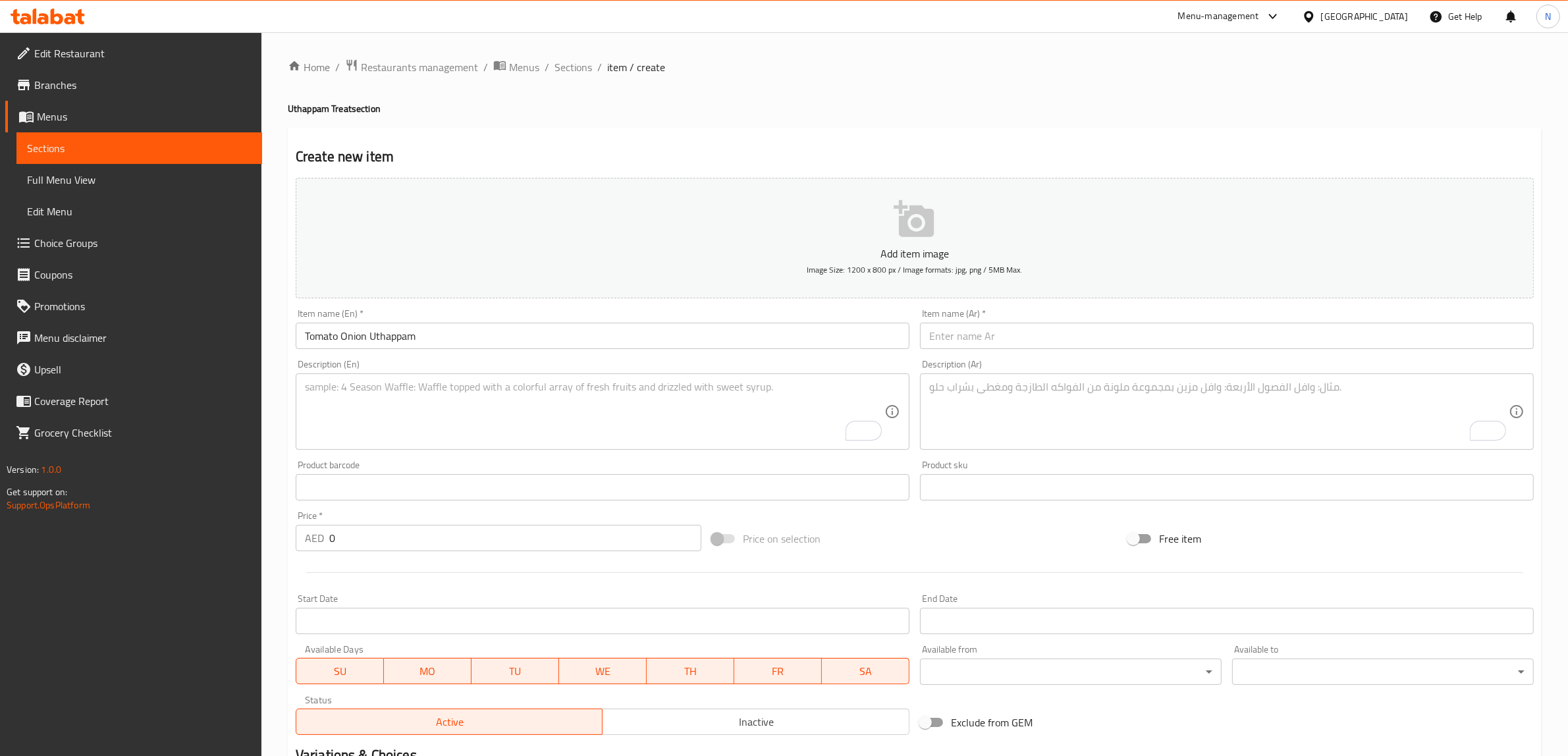
click at [645, 396] on textarea "To enrich screen reader interactions, please activate Accessibility in Grammarl…" at bounding box center [594, 411] width 579 height 62
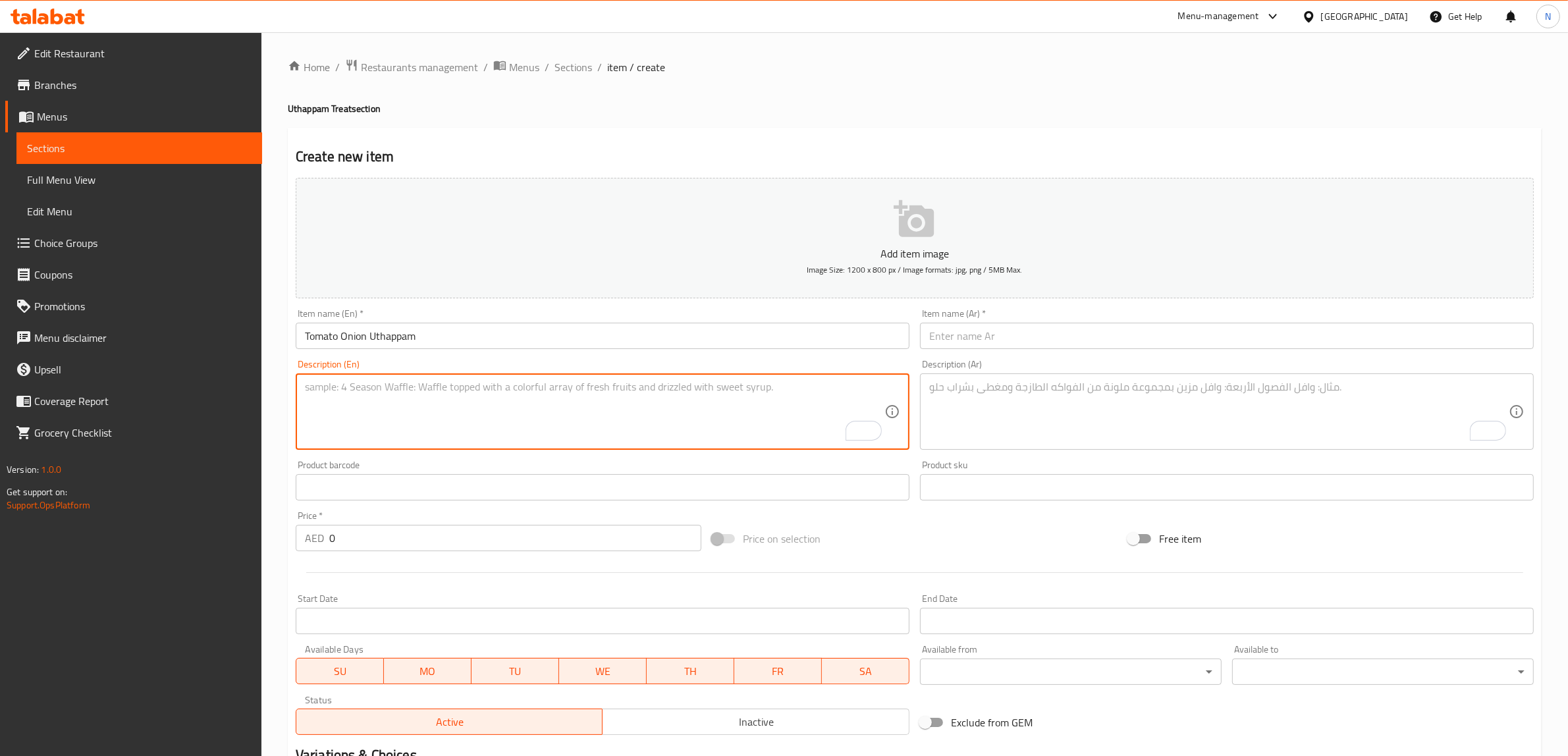
paste textarea "Uthappam topped with tomatoes and onions for a tangy, crunchy mix."
type textarea "Uthappam topped with tomatoes and onions for a tangy, crunchy mix."
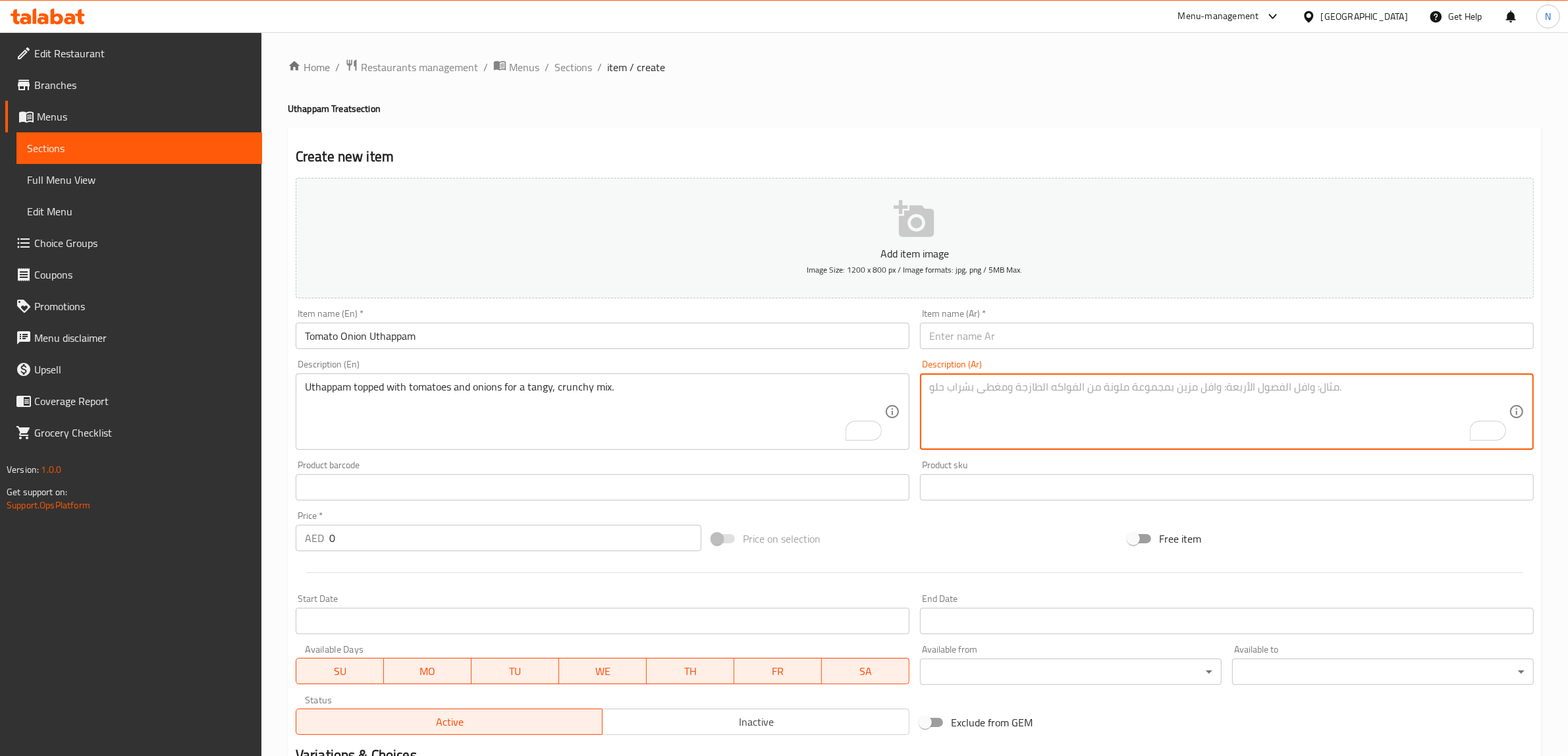
click at [1035, 408] on textarea "To enrich screen reader interactions, please activate Accessibility in Grammarl…" at bounding box center [1218, 411] width 579 height 62
paste textarea "أوثابام مغطى بالطماطم والبصل للحصول على مزيج لاذع ومقرمش."
click at [1197, 395] on textarea "أوثابام مغطى بالطماطم والبصل للحصول على مزيج لاذع ومقرمش." at bounding box center [1218, 411] width 579 height 62
click at [981, 392] on textarea "أوتابام مغطى بالطماطم والبصل للحصول على مزيج لاذع ومقرمش." at bounding box center [1218, 411] width 579 height 62
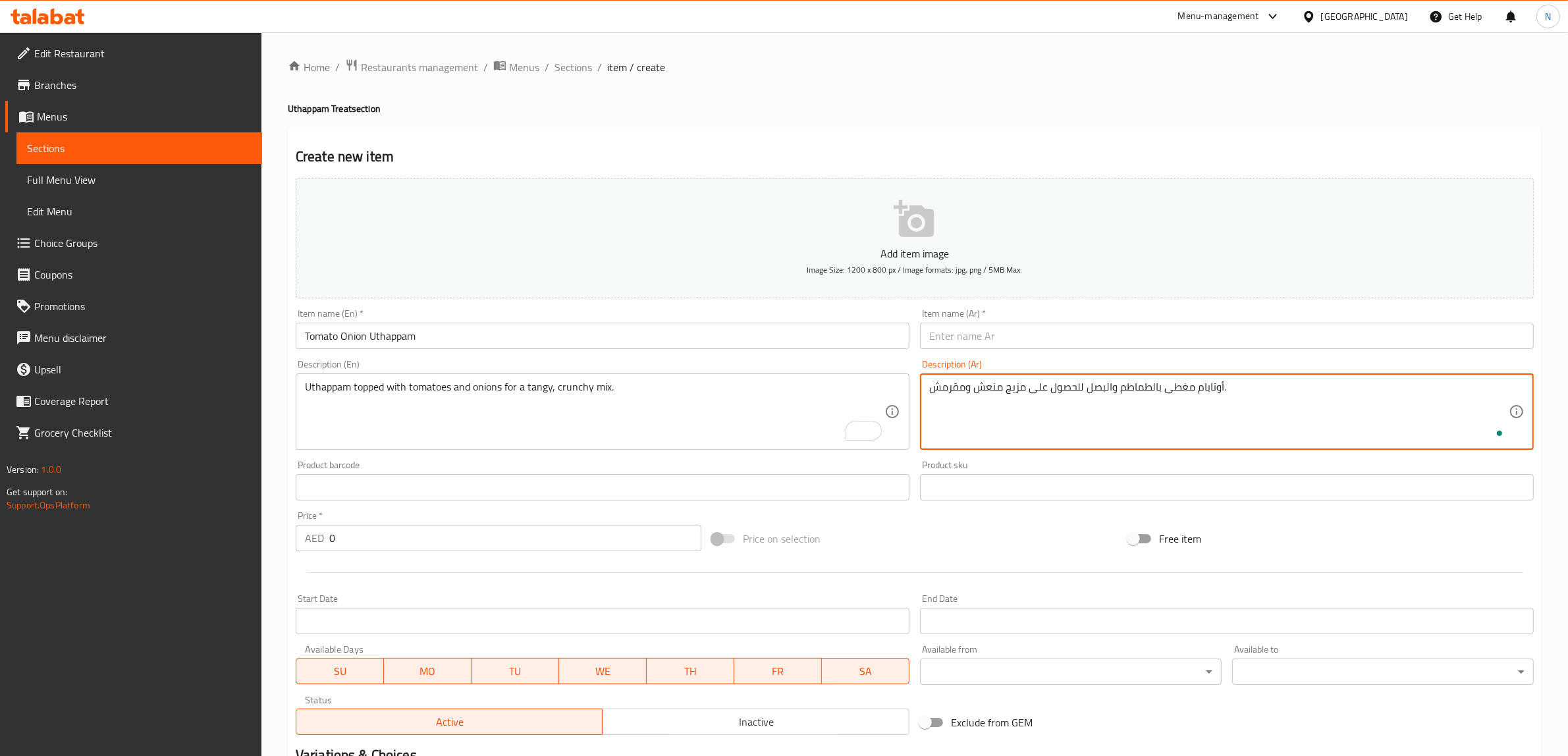
click at [969, 392] on textarea "أوتابام مغطى بالطماطم والبصل للحصول على مزيج منعش ومقرمش." at bounding box center [1218, 411] width 579 height 62
click at [1207, 395] on textarea "أوتابام مغطى بالطماطم والبصل للحصول على مزيج منعش وكرانشي." at bounding box center [1218, 411] width 579 height 62
type textarea "أوتابام مغطى بالطماطم والبصل للحصول على مزيج منعش وكرانشي."
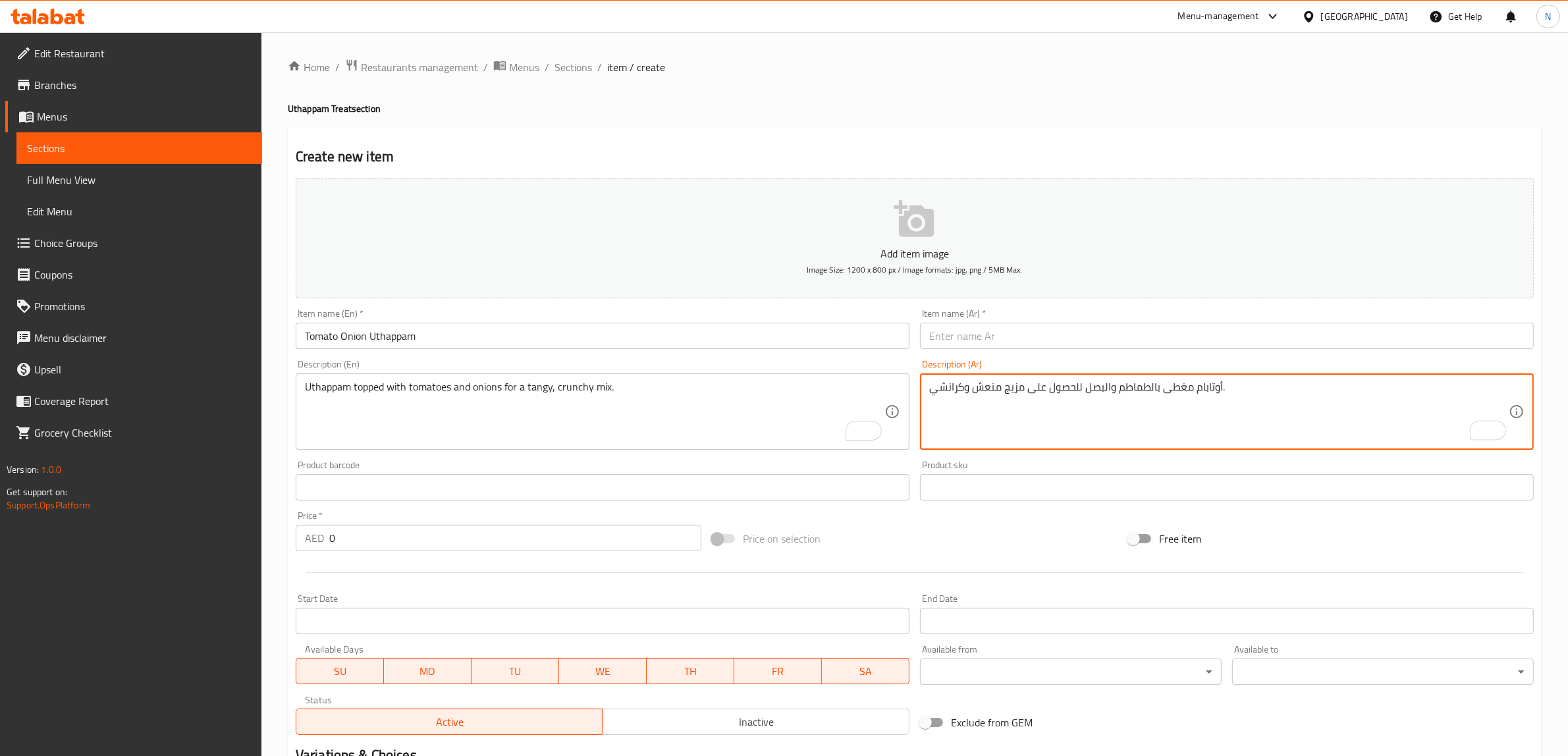
click at [1057, 333] on input "text" at bounding box center [1226, 336] width 614 height 26
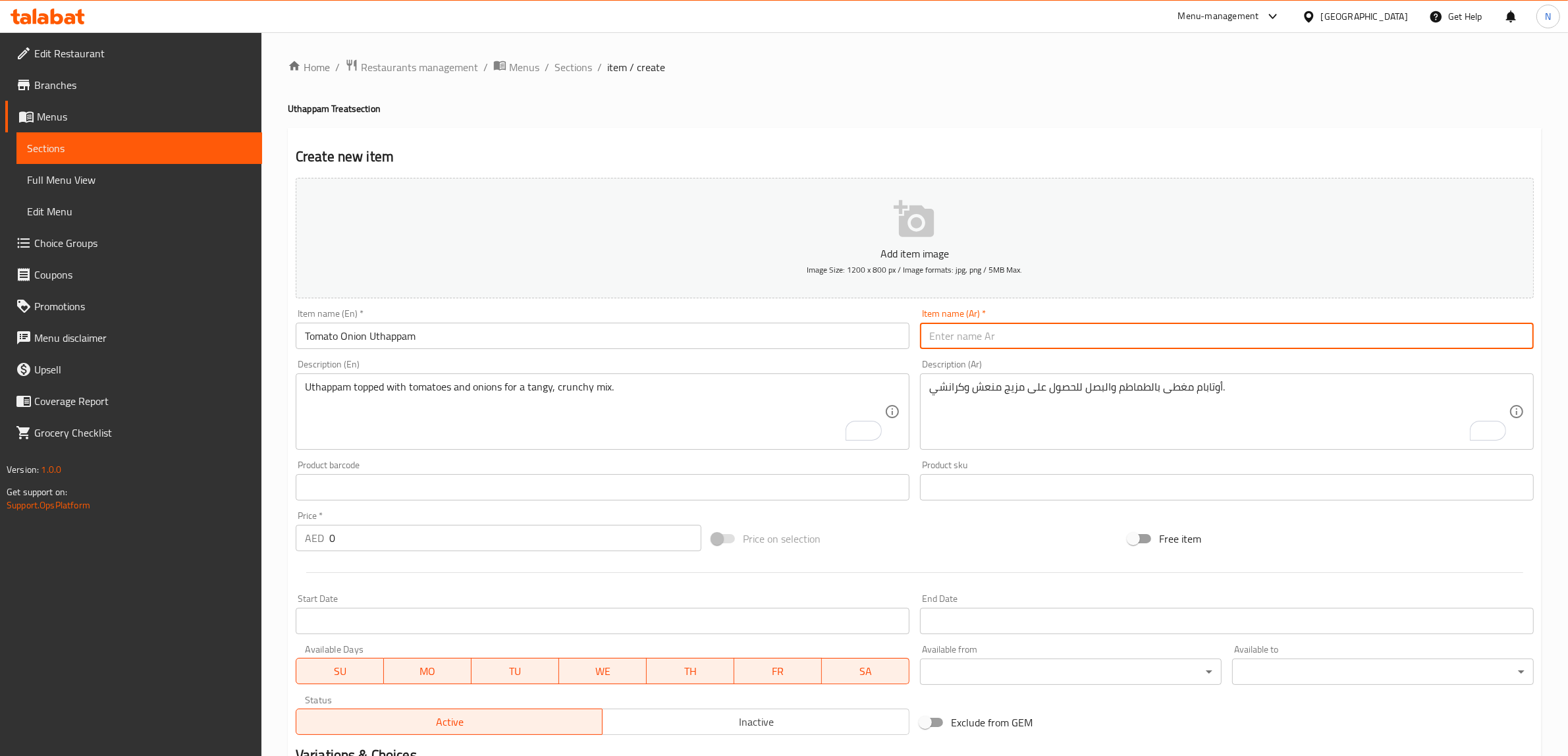
paste input "أوتابام"
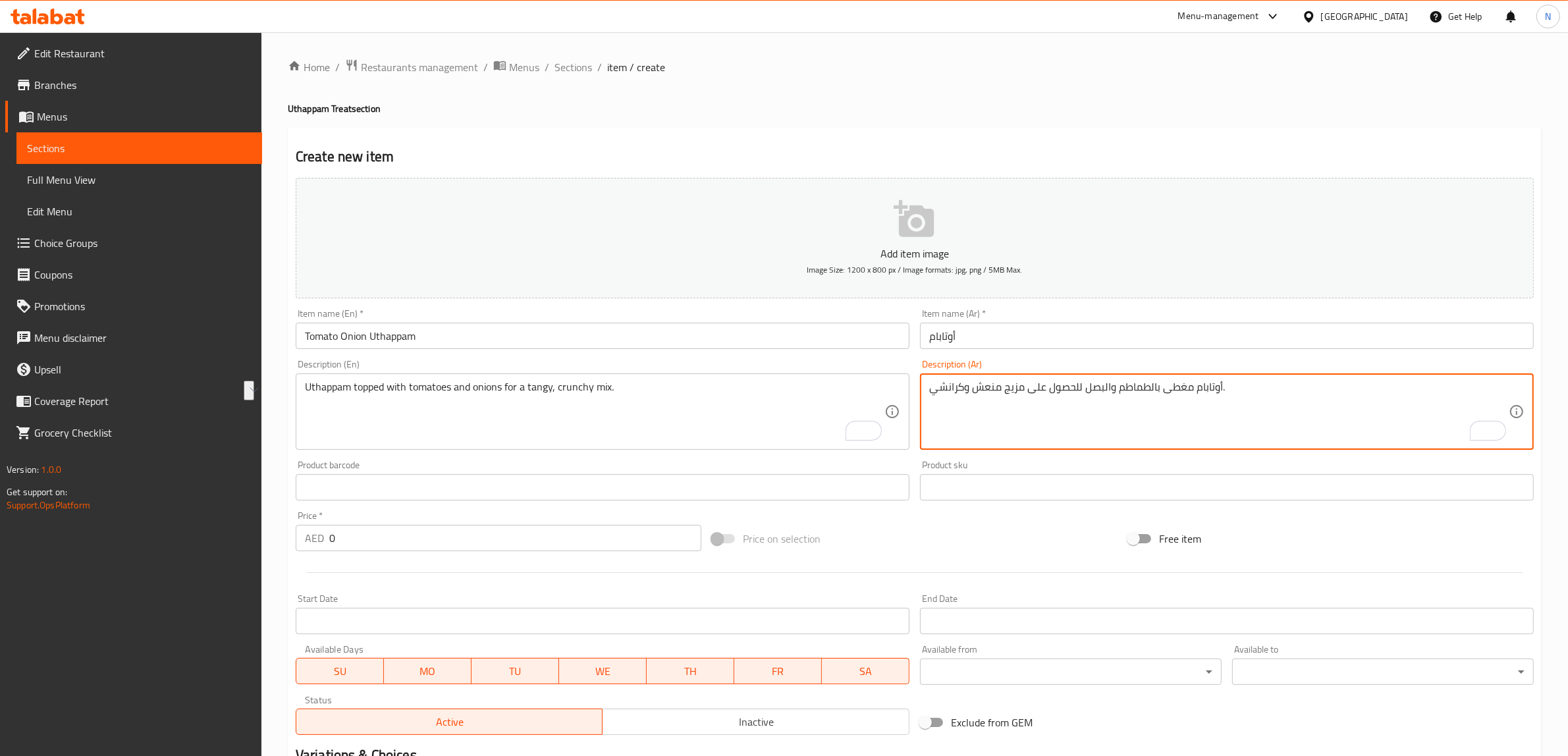
drag, startPoint x: 1156, startPoint y: 387, endPoint x: 1086, endPoint y: 395, distance: 70.5
click at [1086, 395] on textarea "أوتابام مغطى بالطماطم والبصل للحصول على مزيج منعش وكرانشي." at bounding box center [1218, 411] width 579 height 62
click at [1057, 334] on input "أوتابام" at bounding box center [1226, 336] width 614 height 26
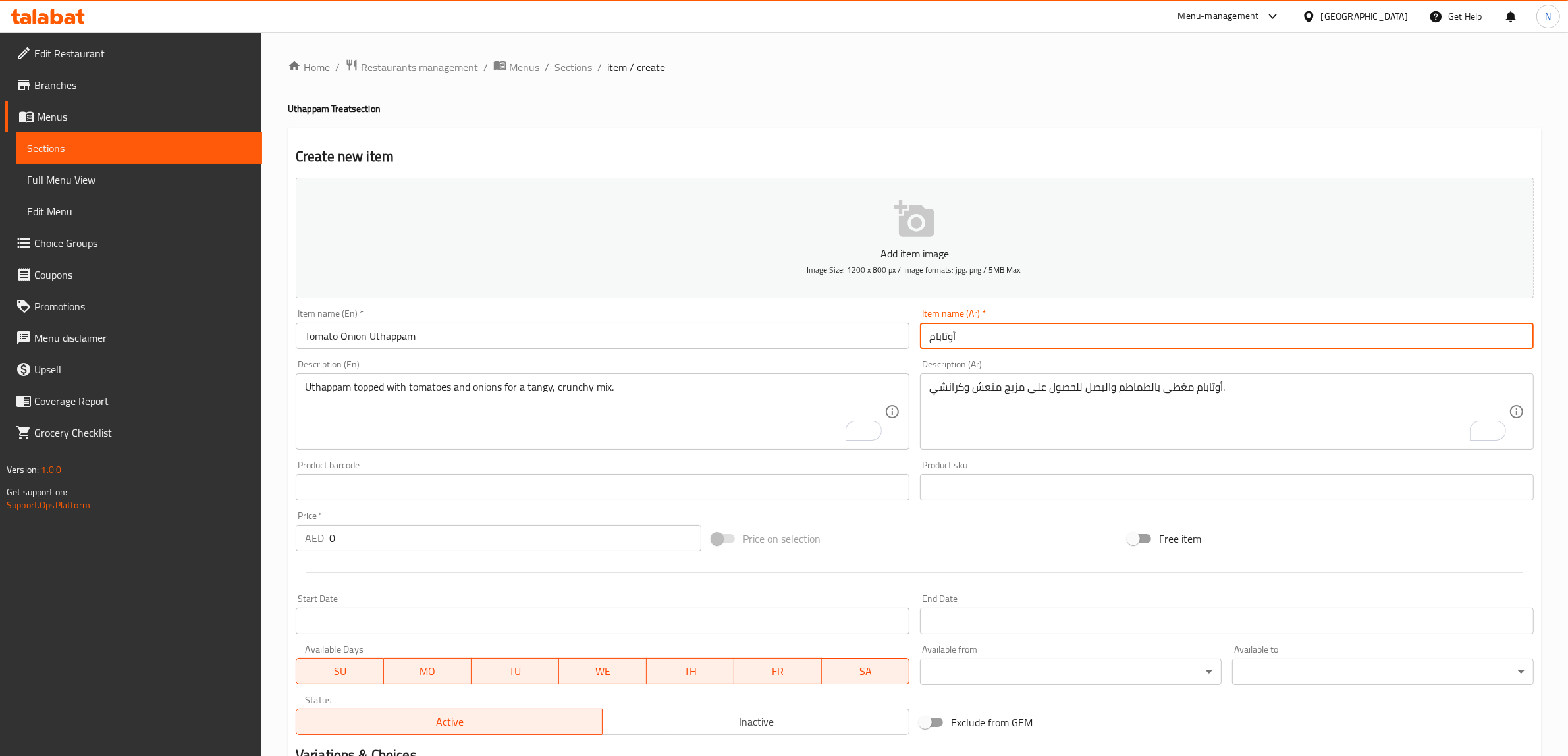
paste input "الطماطم والبصل"
type input "أوتابام الطماطم والبصل"
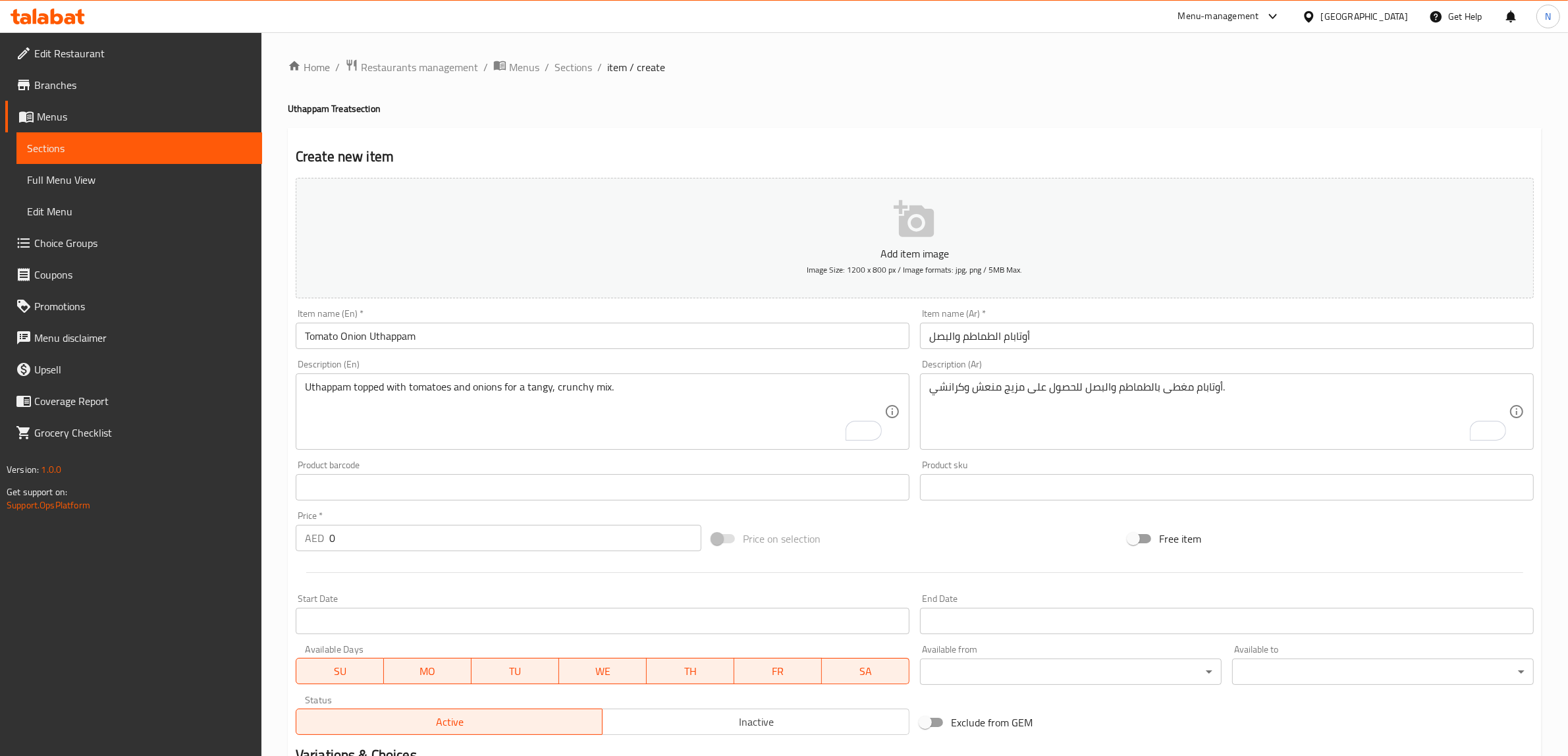
click at [532, 533] on input "0" at bounding box center [515, 537] width 372 height 26
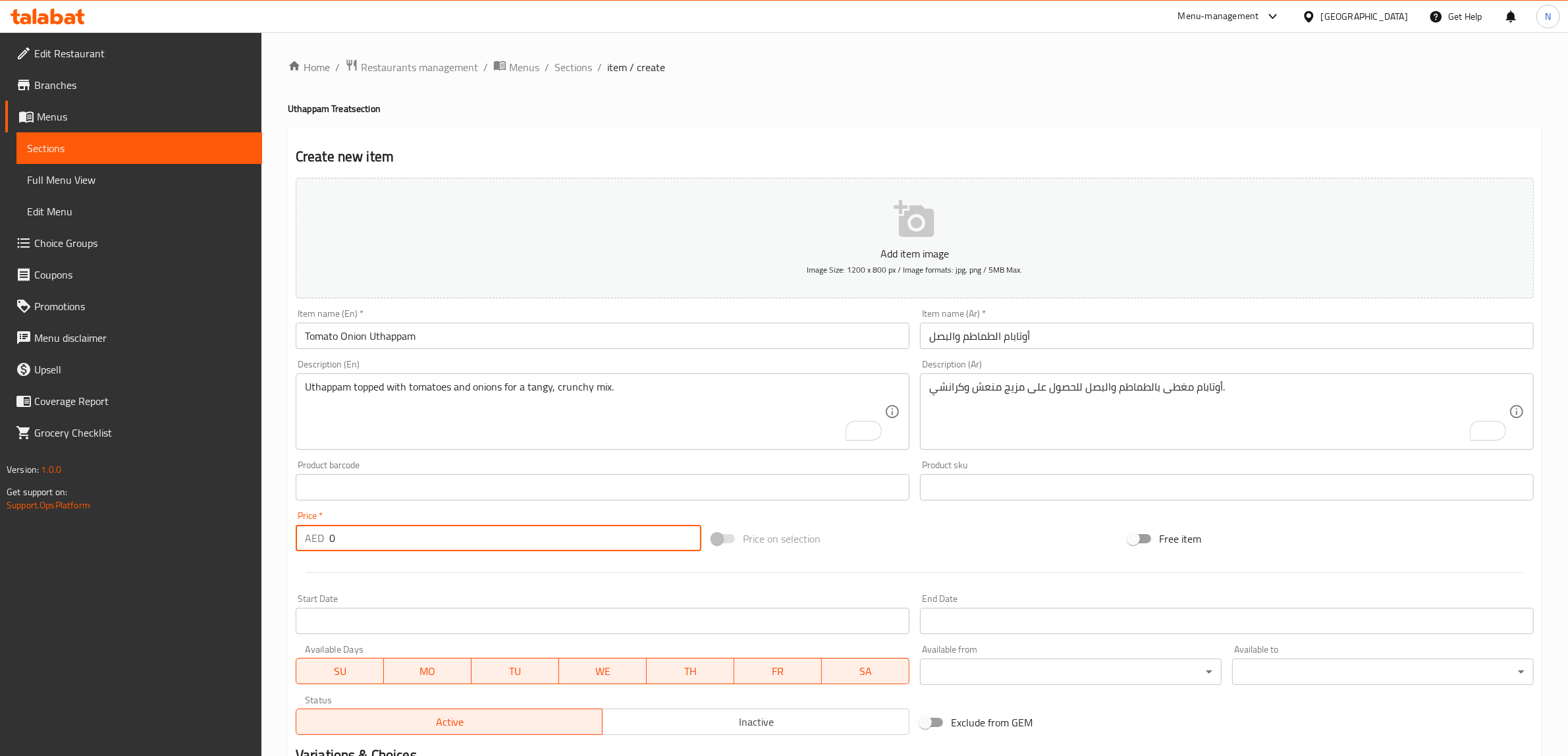
click at [532, 533] on input "0" at bounding box center [515, 537] width 372 height 26
paste input "12.25"
type input "12.25"
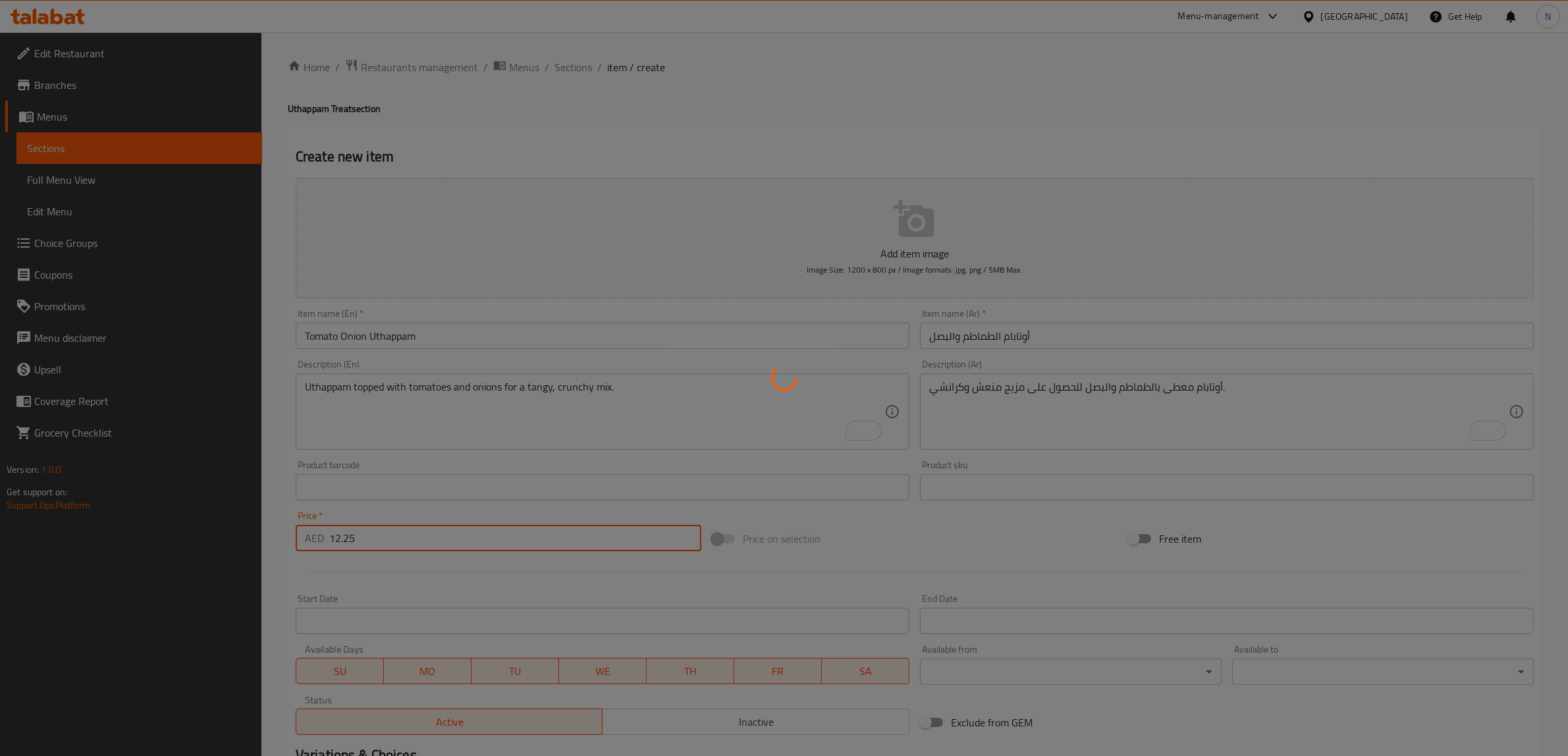
type input "0"
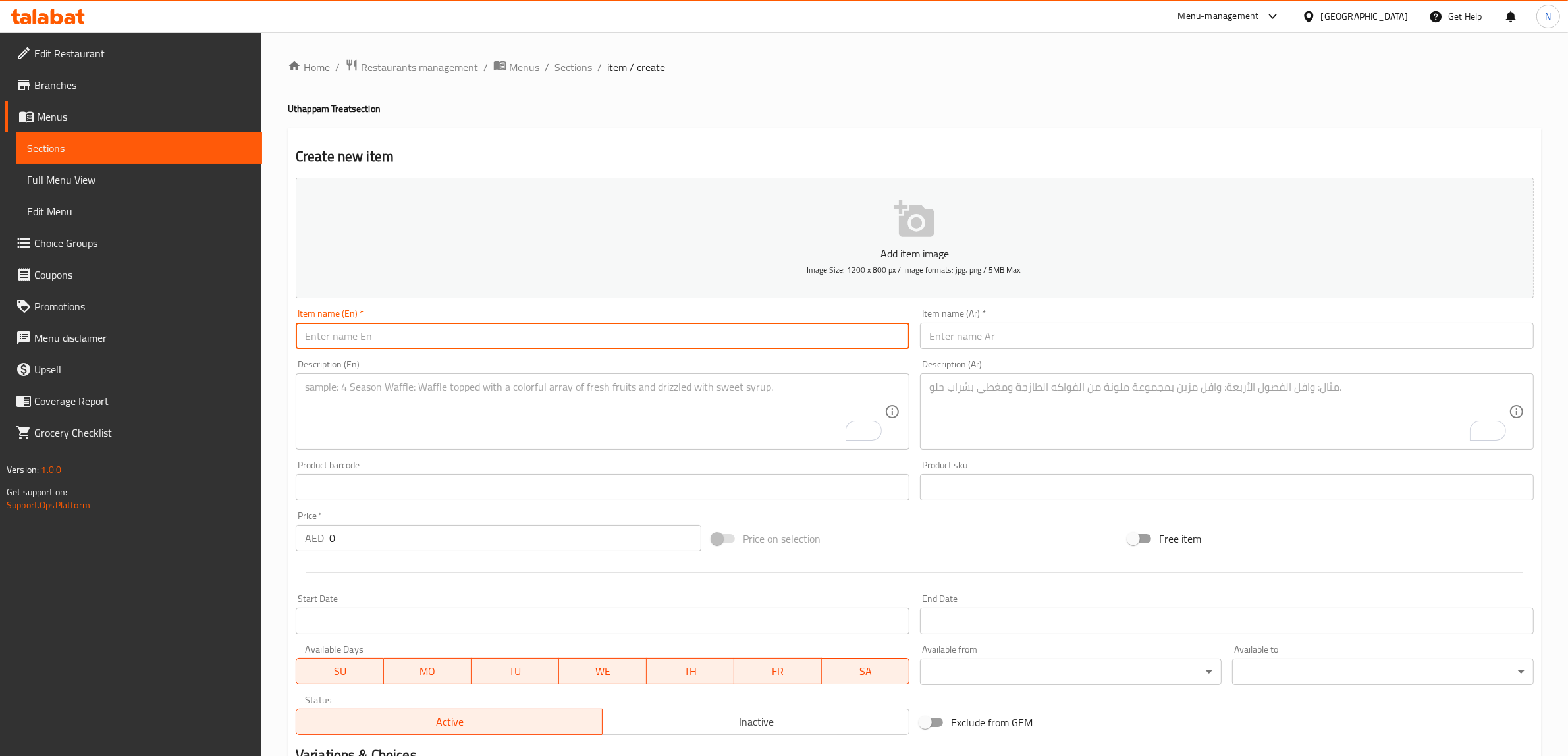
click at [696, 341] on input "text" at bounding box center [602, 336] width 614 height 26
paste input "Coconut Uthappam"
type input "Coconut Uthappam"
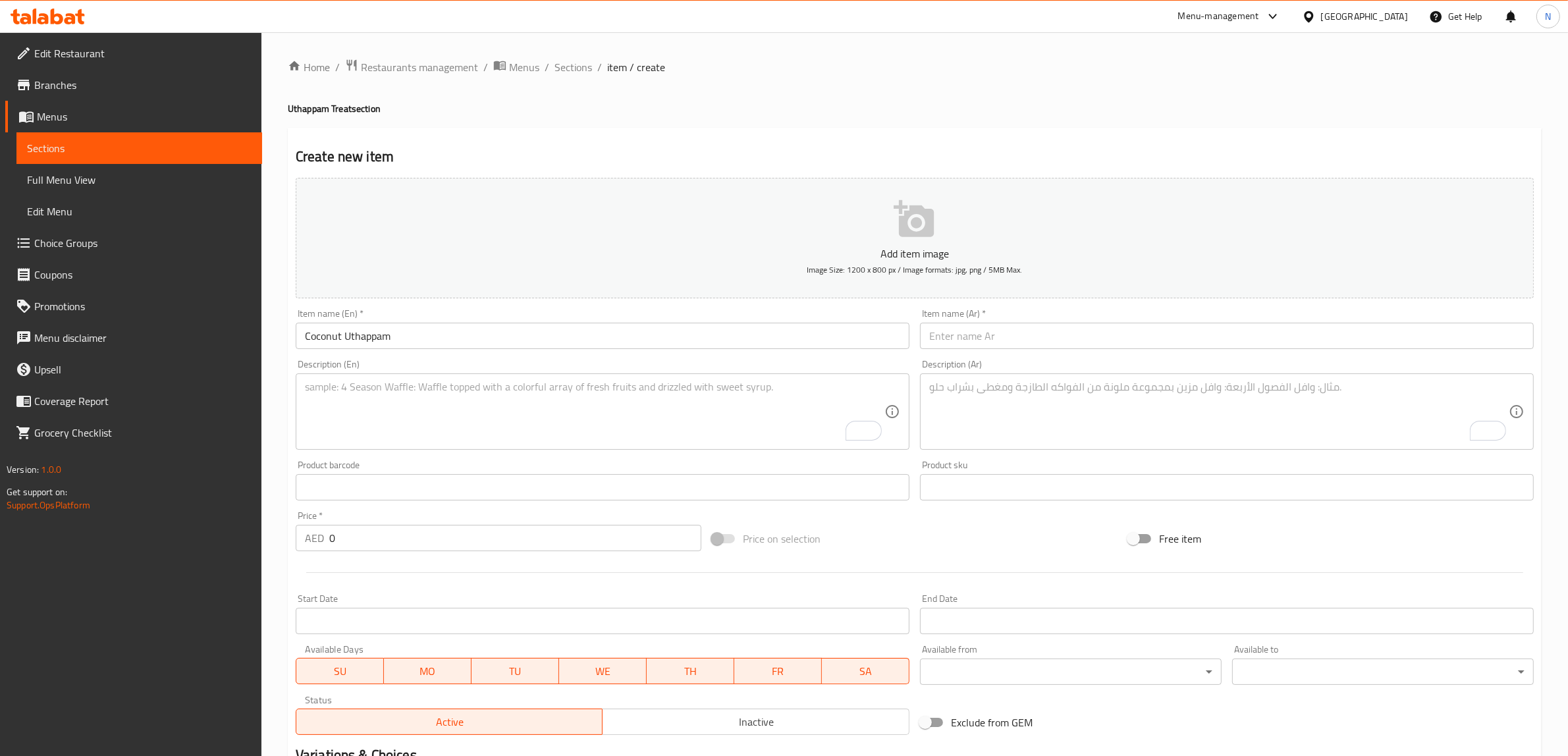
click at [702, 395] on textarea "To enrich screen reader interactions, please activate Accessibility in Grammarl…" at bounding box center [594, 411] width 579 height 62
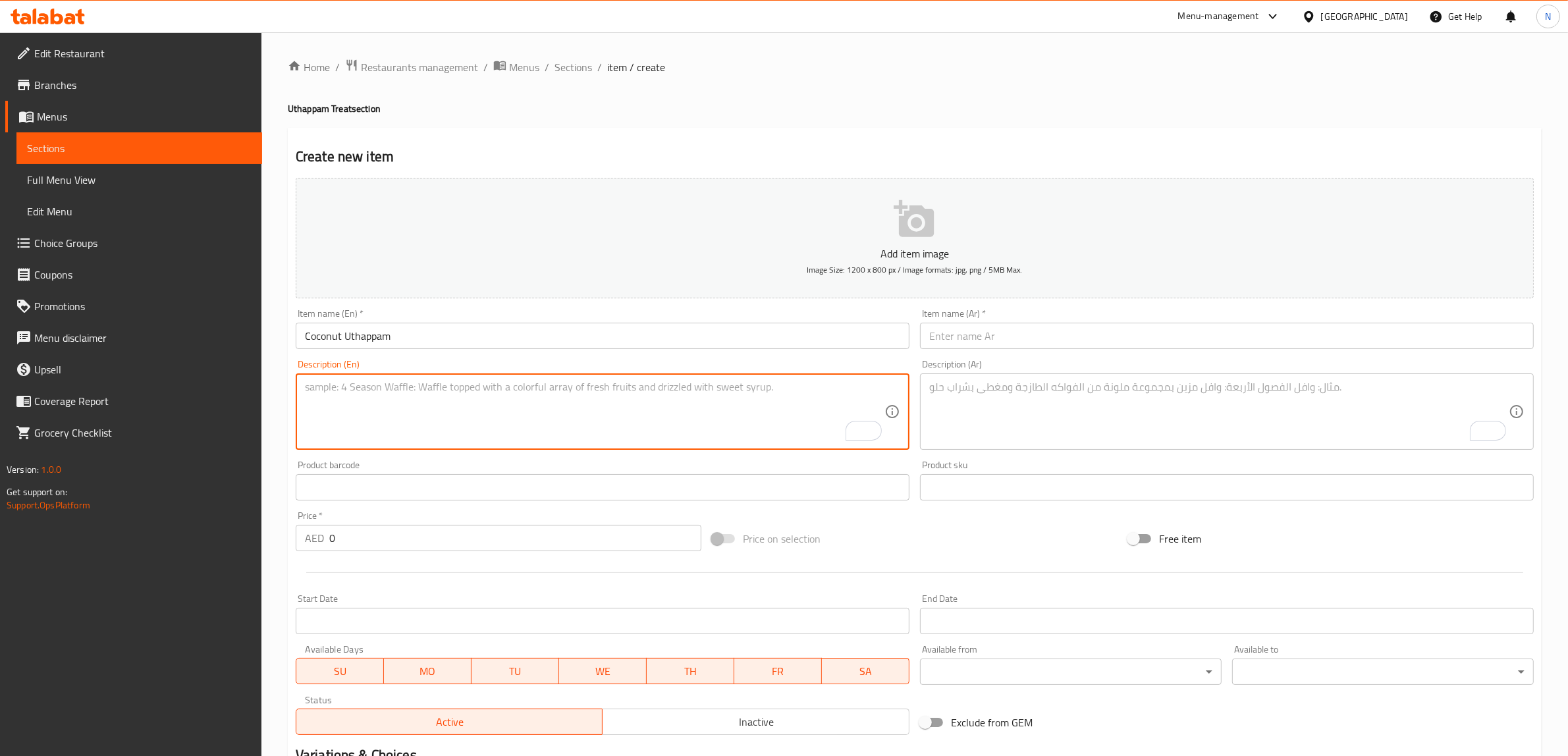
paste textarea "Uthappam topped with grated coconut for a soft and rich texture."
type textarea "Uthappam topped with grated coconut for a soft and rich texture."
click at [1035, 420] on textarea "To enrich screen reader interactions, please activate Accessibility in Grammarl…" at bounding box center [1218, 411] width 579 height 62
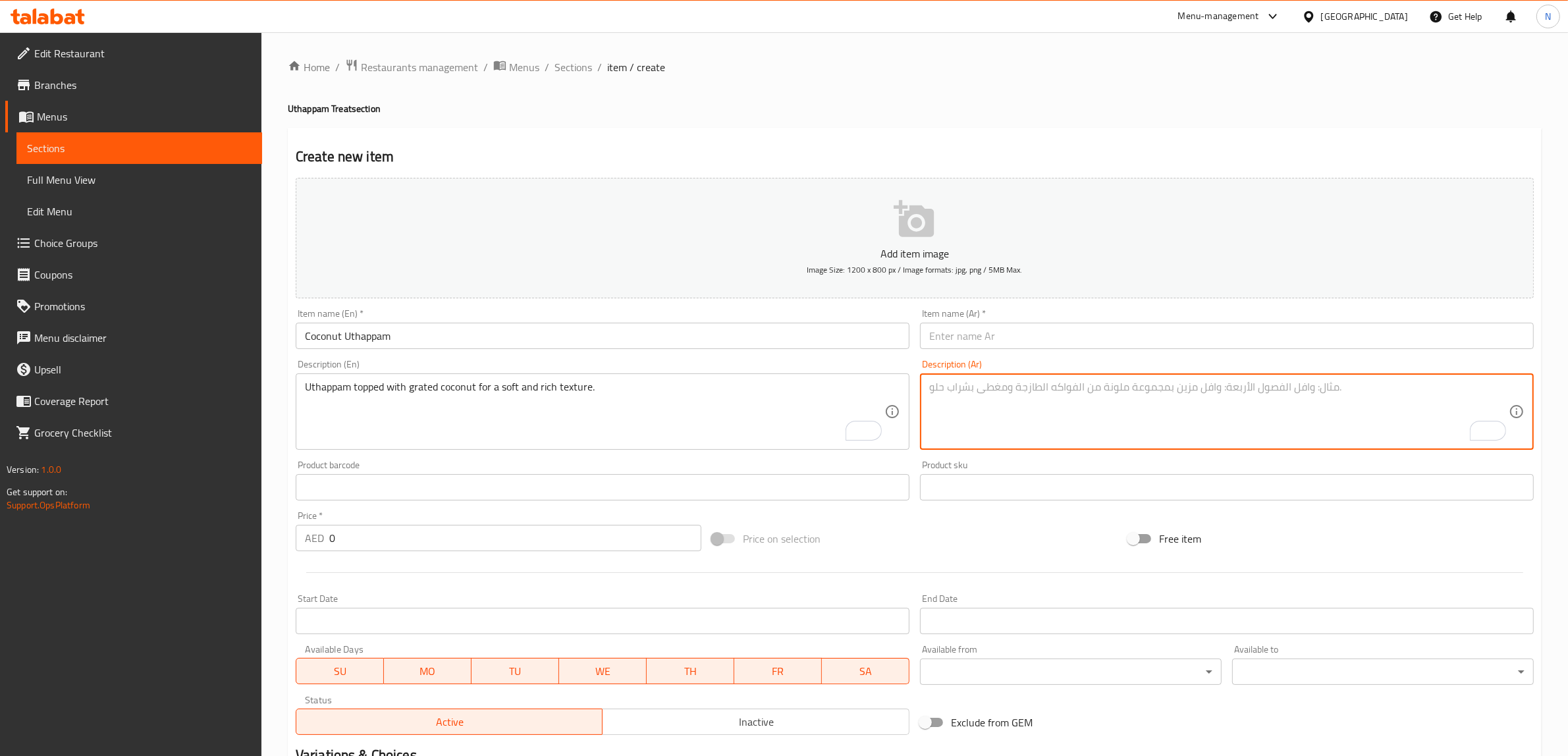
paste textarea "أوثابام مغطى بجوز الهند المبشور للحصول على ملمس ناعم وغني."
click at [1202, 393] on textarea "أوثابام مغطى بجوز الهند المبشور للحصول على ملمس ناعم وغني." at bounding box center [1218, 411] width 579 height 62
click at [993, 387] on textarea "أوتابام مغطى بجوز الهند المبشور للحصول على ملمس ناعم وغني." at bounding box center [1218, 411] width 579 height 62
click at [1189, 390] on textarea "أوتابام مغطى بجوز الهند المبشور للحصول على قوام ناعم وغني." at bounding box center [1218, 411] width 579 height 62
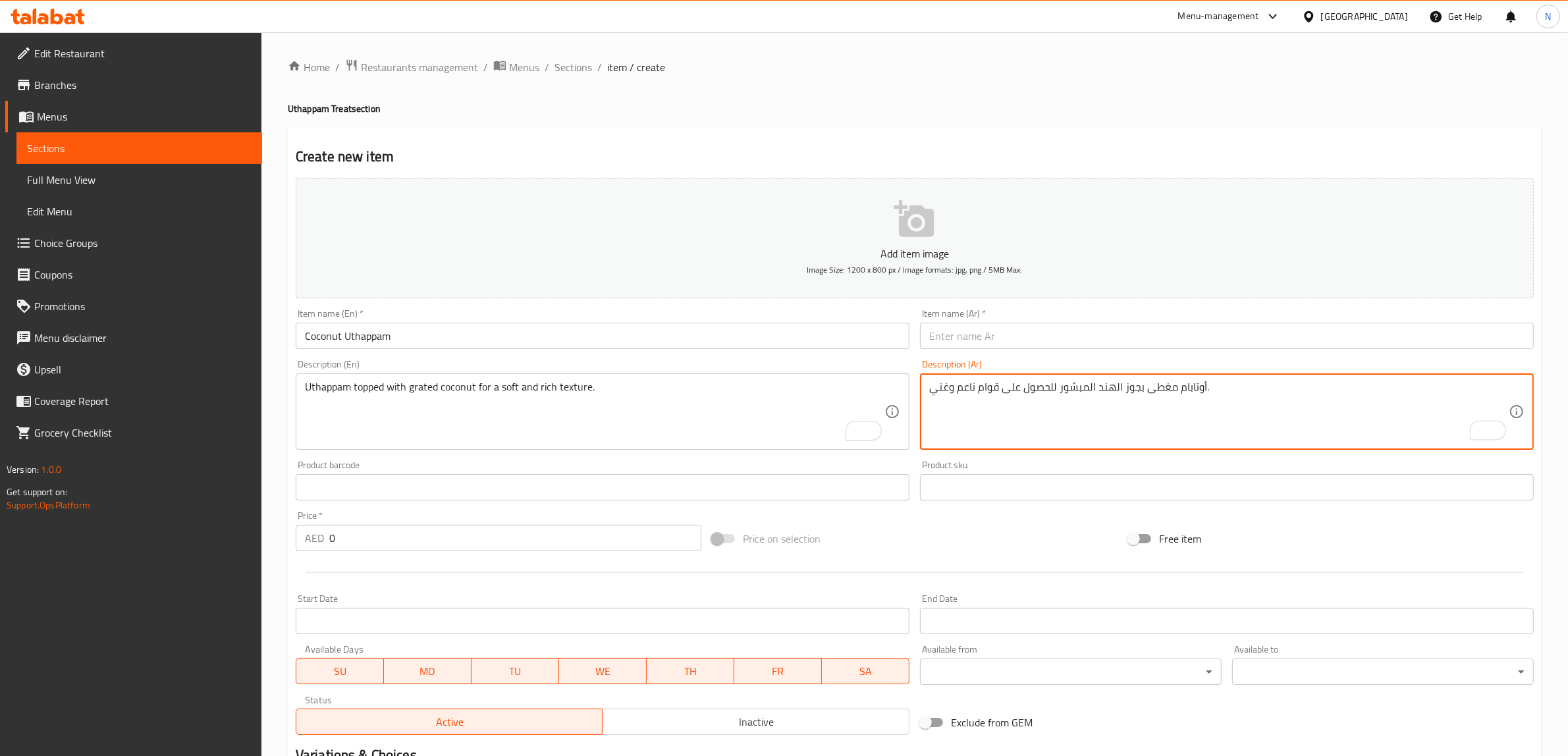
click at [1189, 390] on textarea "أوتابام مغطى بجوز الهند المبشور للحصول على قوام ناعم وغني." at bounding box center [1218, 411] width 579 height 62
type textarea "أوتابام مغطى بجوز الهند المبشور للحصول على قوام ناعم وغني."
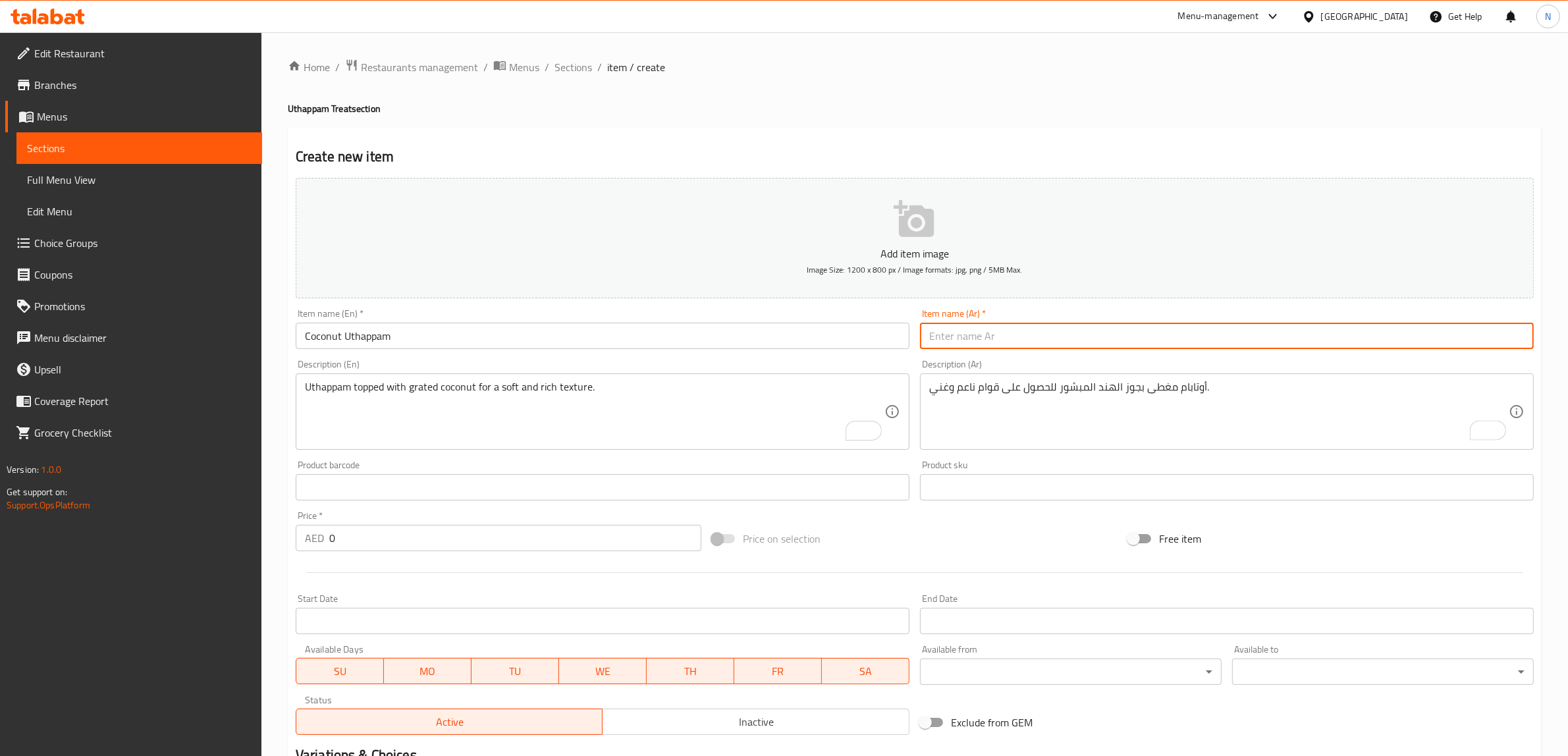
click at [1104, 339] on input "text" at bounding box center [1226, 336] width 614 height 26
paste input "أوتابام"
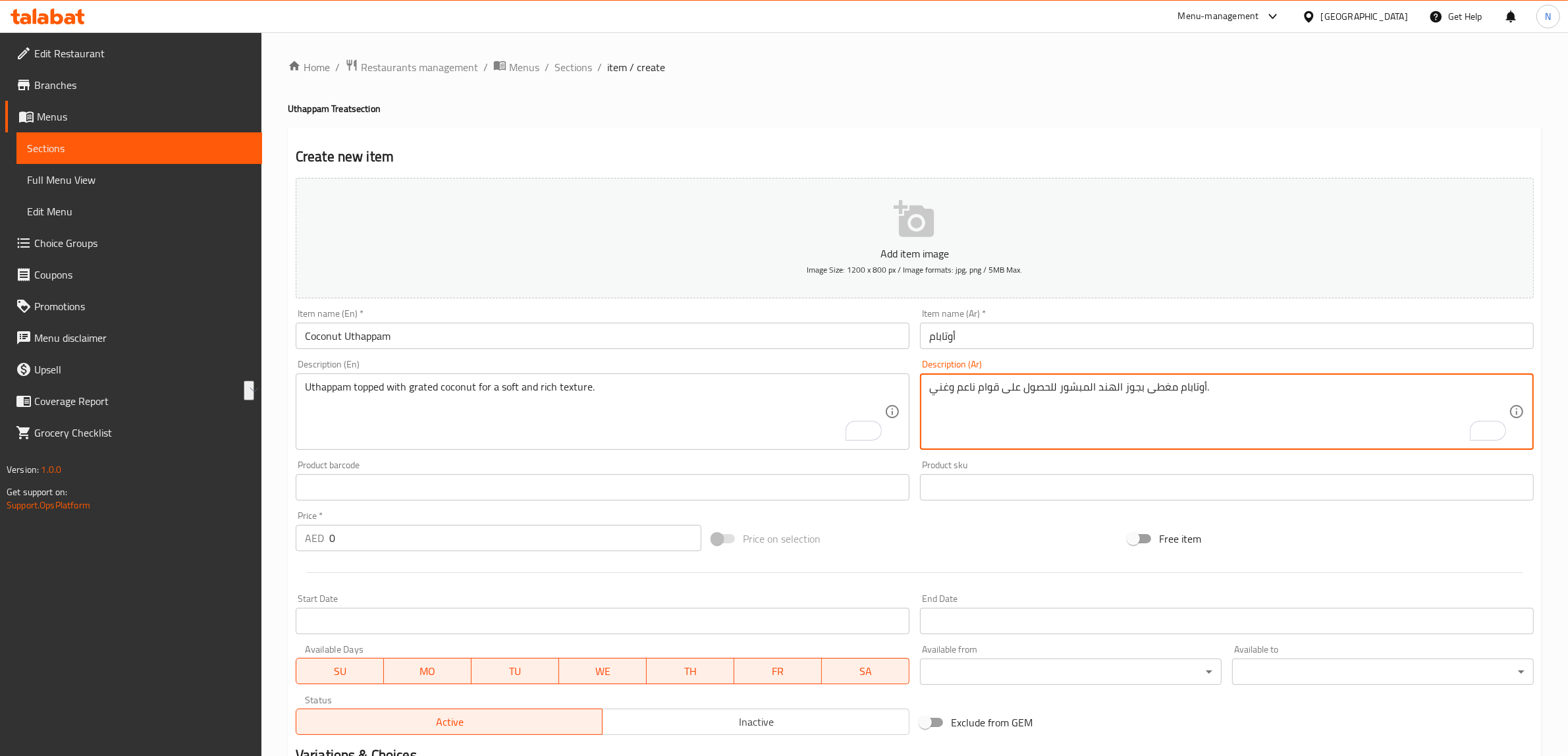
drag, startPoint x: 1139, startPoint y: 389, endPoint x: 1098, endPoint y: 396, distance: 41.6
click at [1098, 396] on textarea "أوتابام مغطى بجوز الهند المبشور للحصول على قوام ناعم وغني." at bounding box center [1218, 411] width 579 height 62
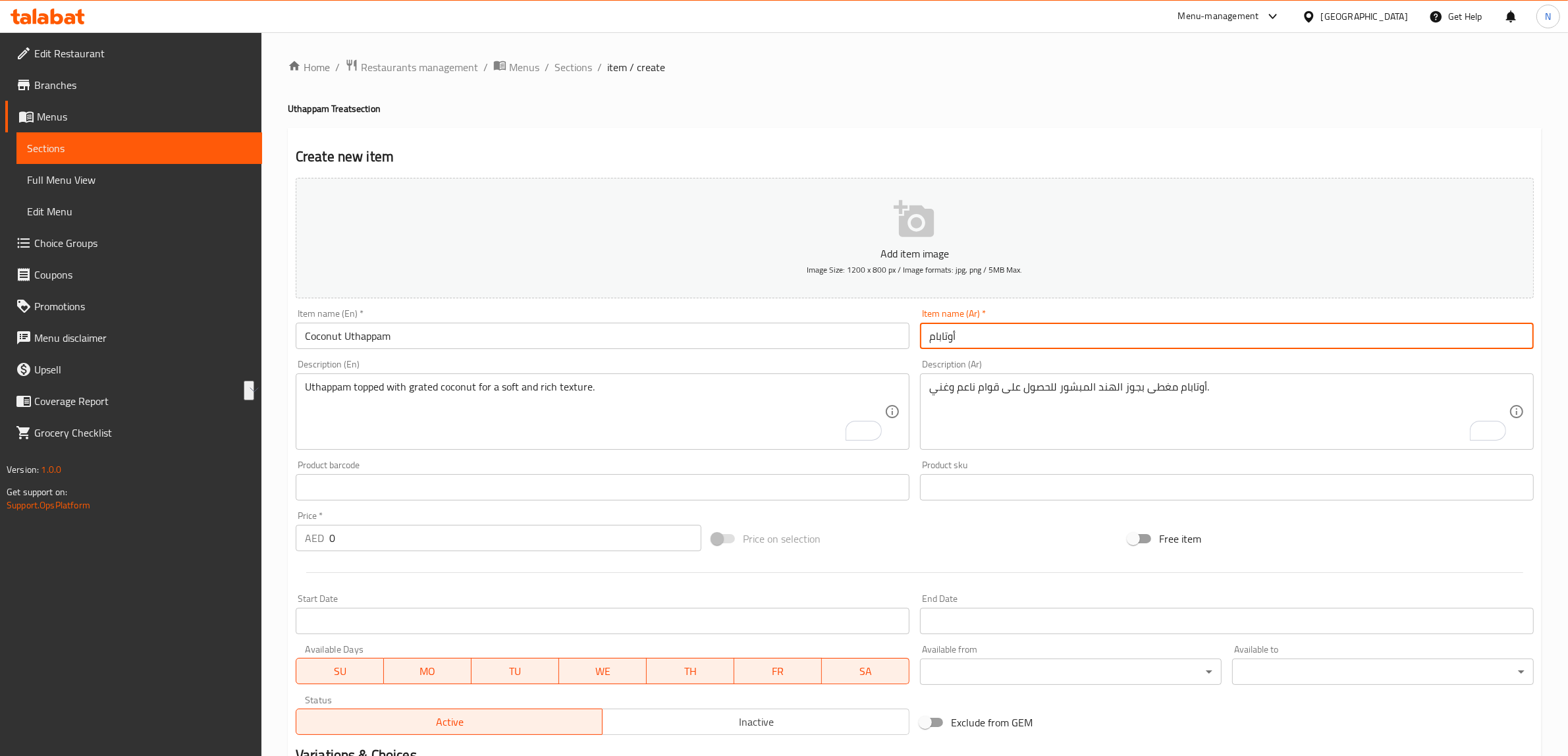
click at [1104, 343] on input "أوتابام" at bounding box center [1226, 336] width 614 height 26
paste input "جوز الهند"
type input "أوتابام جوز الهند"
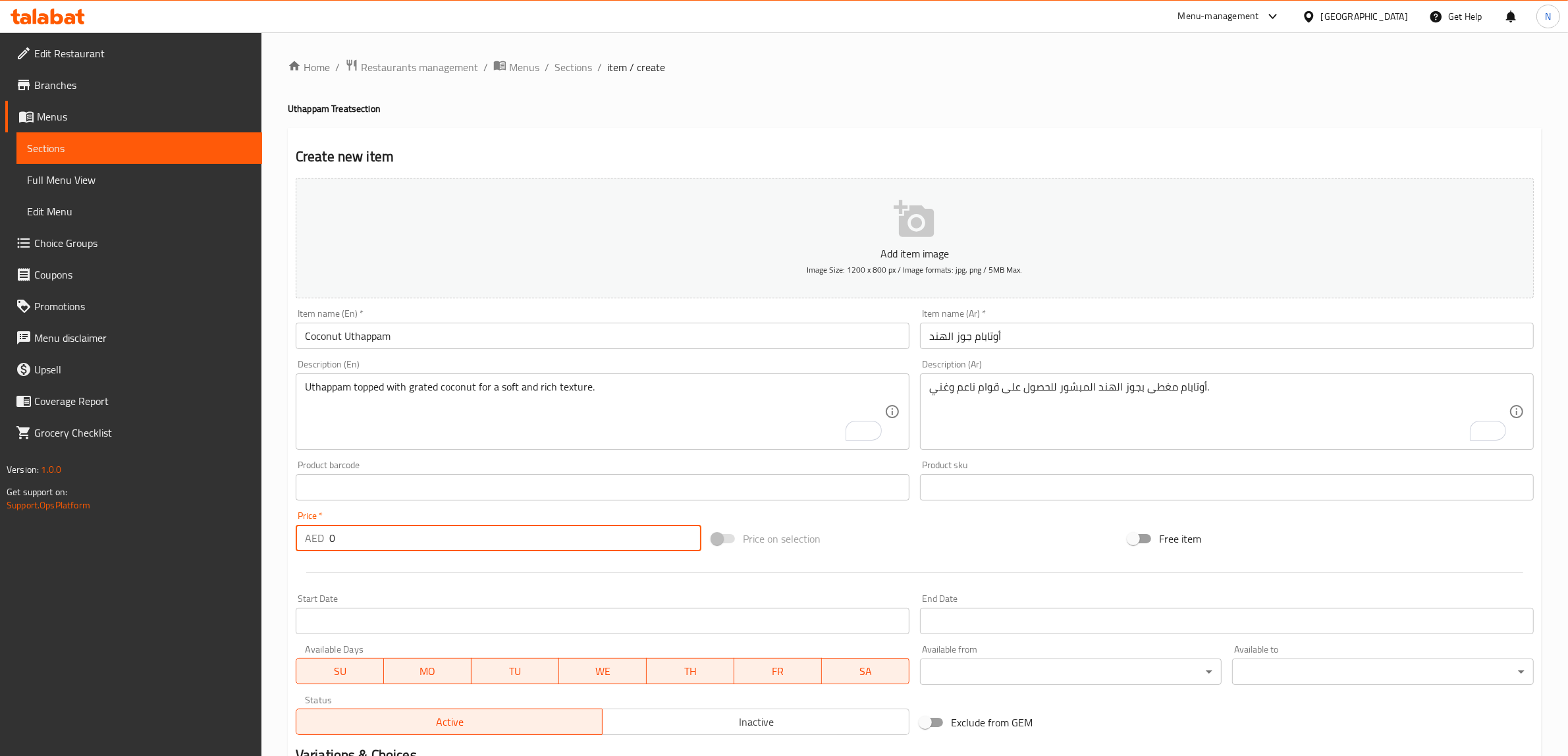
click at [613, 541] on input "0" at bounding box center [515, 537] width 372 height 26
paste input "13.5"
type input "13.50"
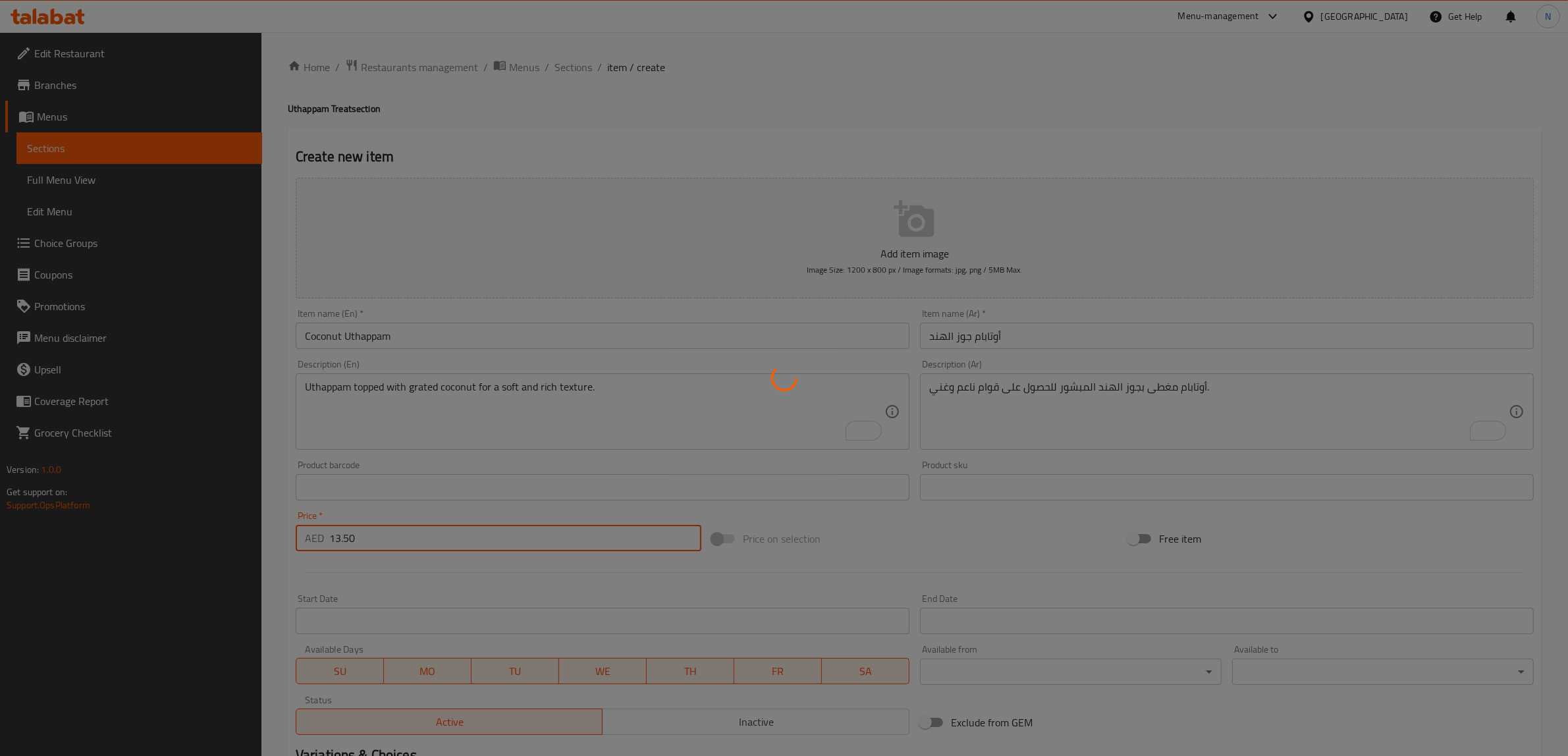
type input "0"
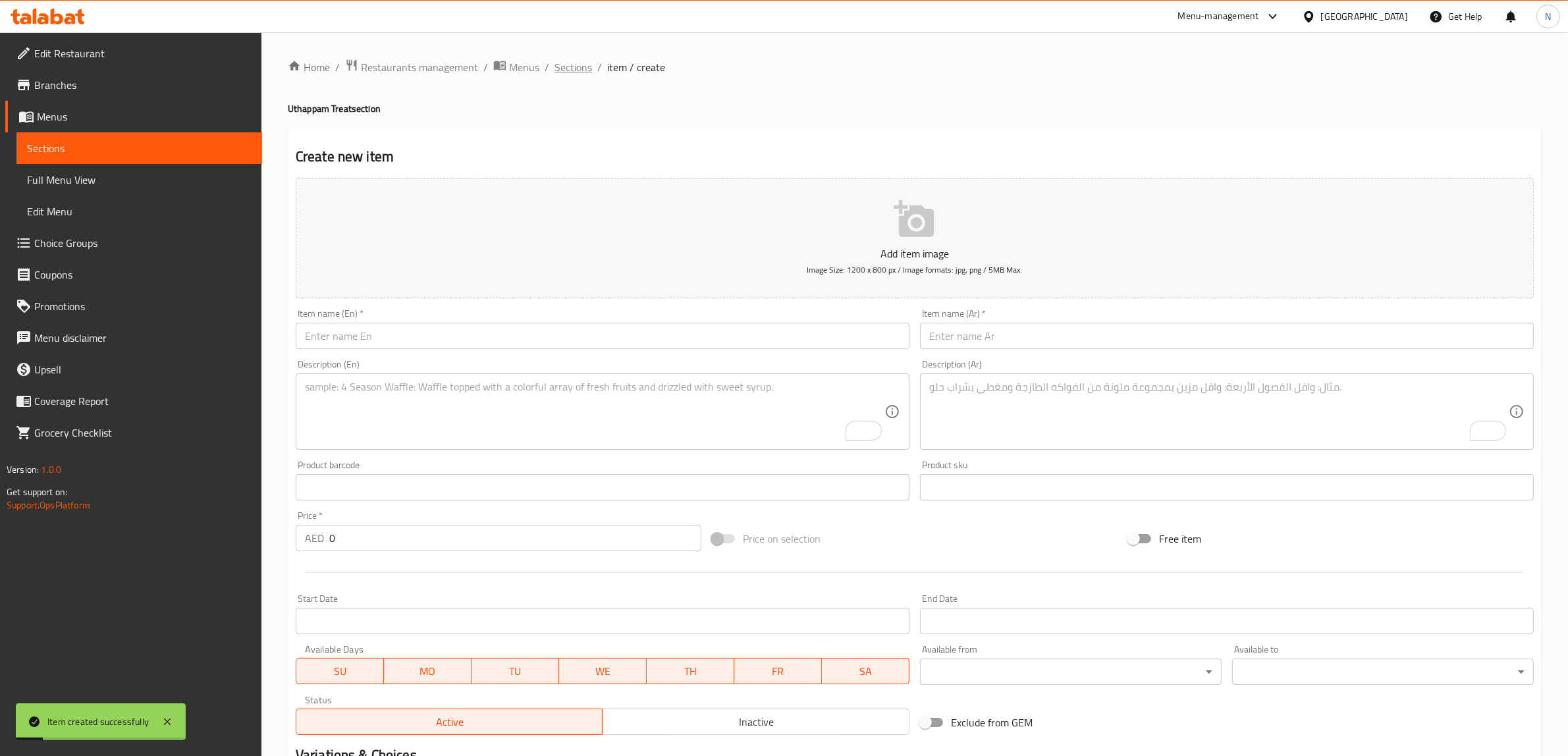
click at [569, 67] on span "Sections" at bounding box center [573, 67] width 37 height 16
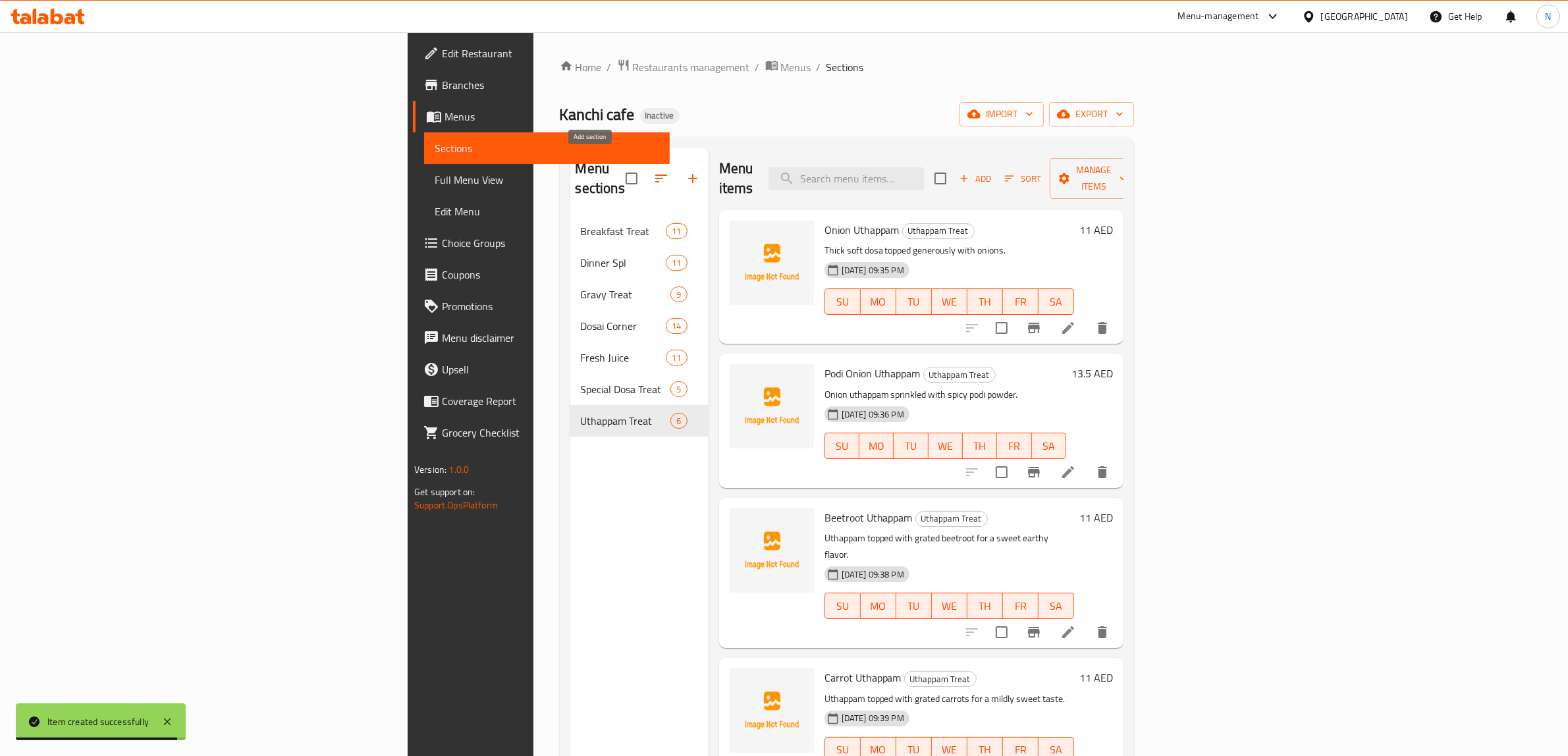
click at [685, 175] on icon "button" at bounding box center [692, 178] width 16 height 16
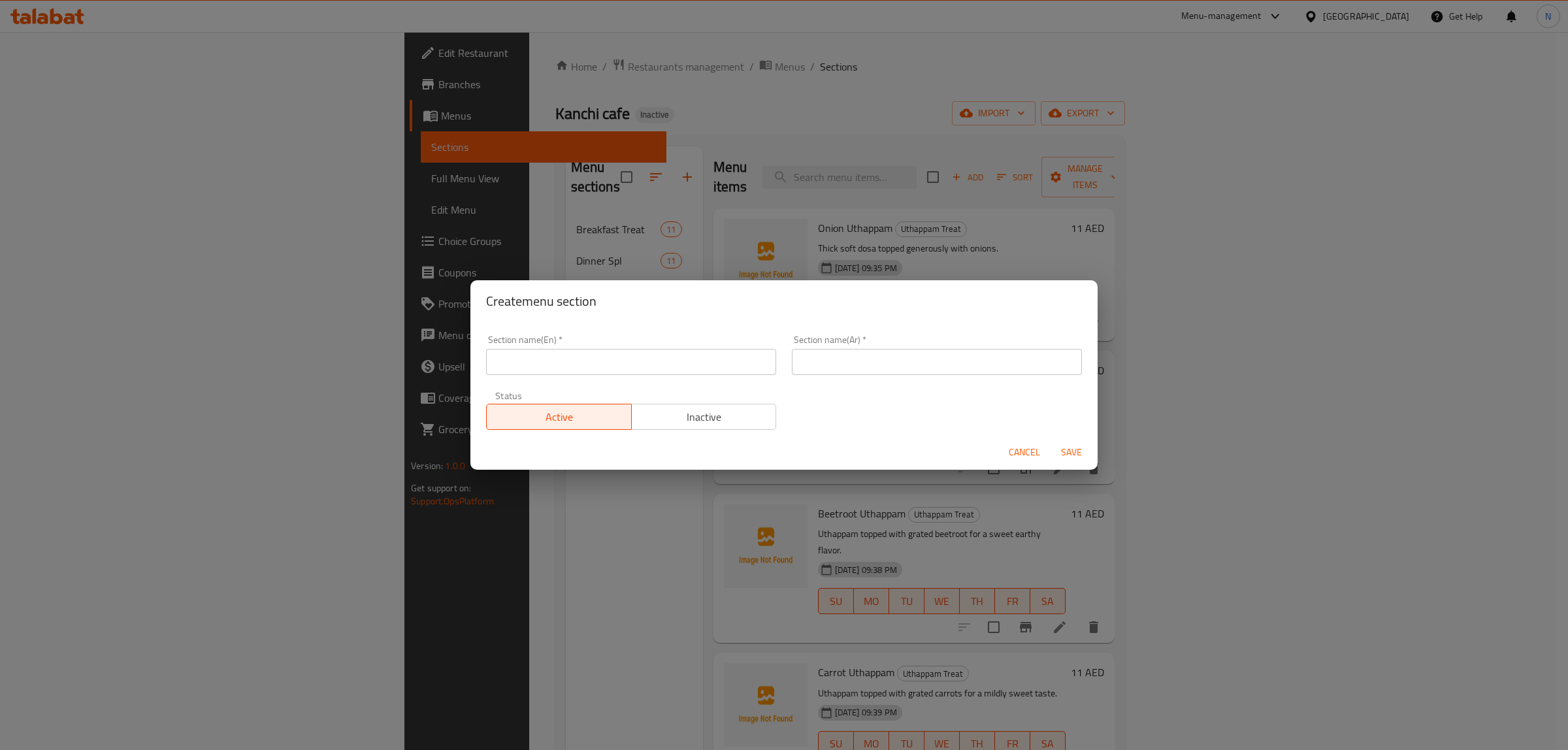
click at [683, 375] on input "text" at bounding box center [631, 361] width 290 height 26
paste input "Snacks Treat"
type input "Snacks Treat"
click at [903, 351] on input "text" at bounding box center [937, 361] width 290 height 26
type input "تريت الوجبات الخفيفة"
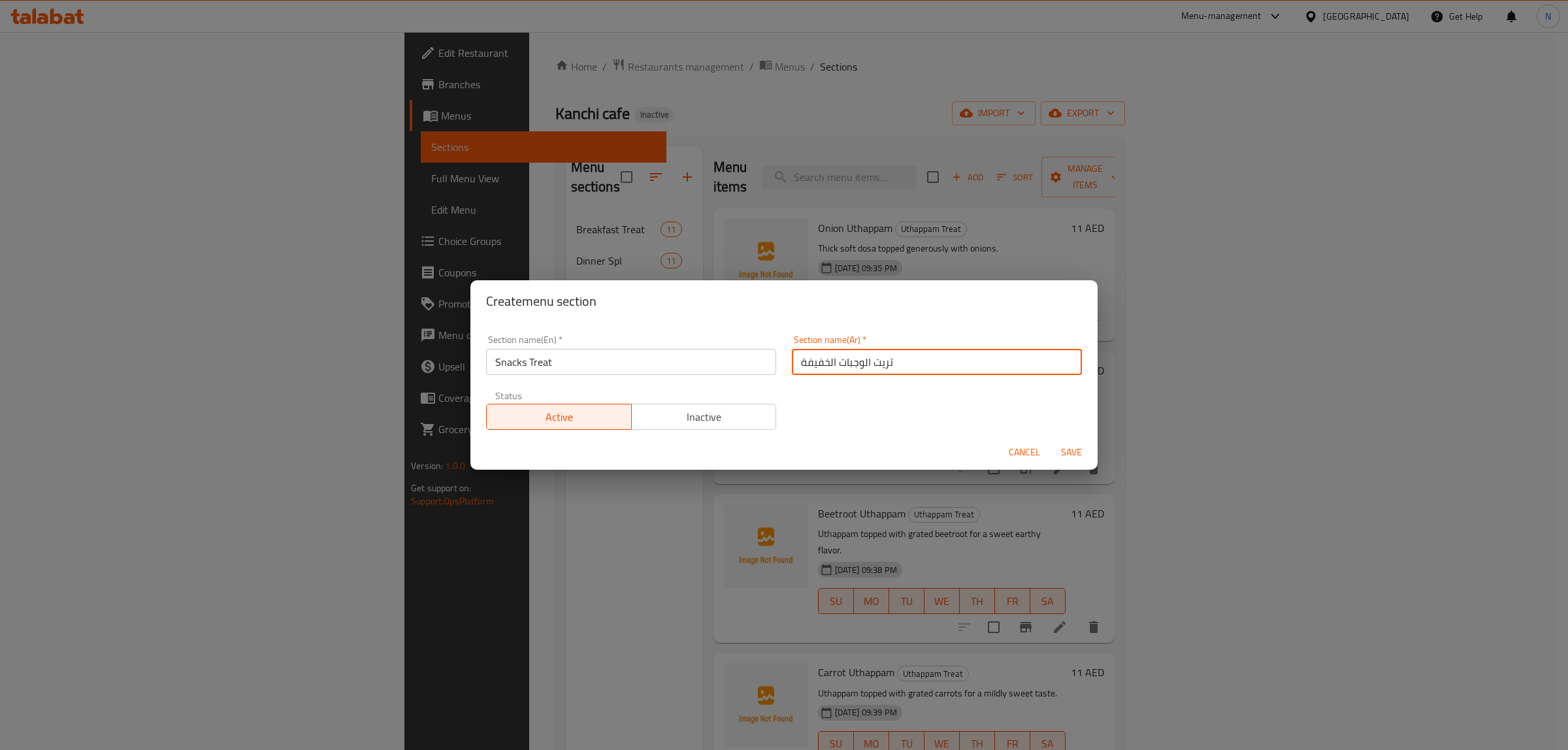
click at [1051, 440] on button "Save" at bounding box center [1071, 452] width 42 height 25
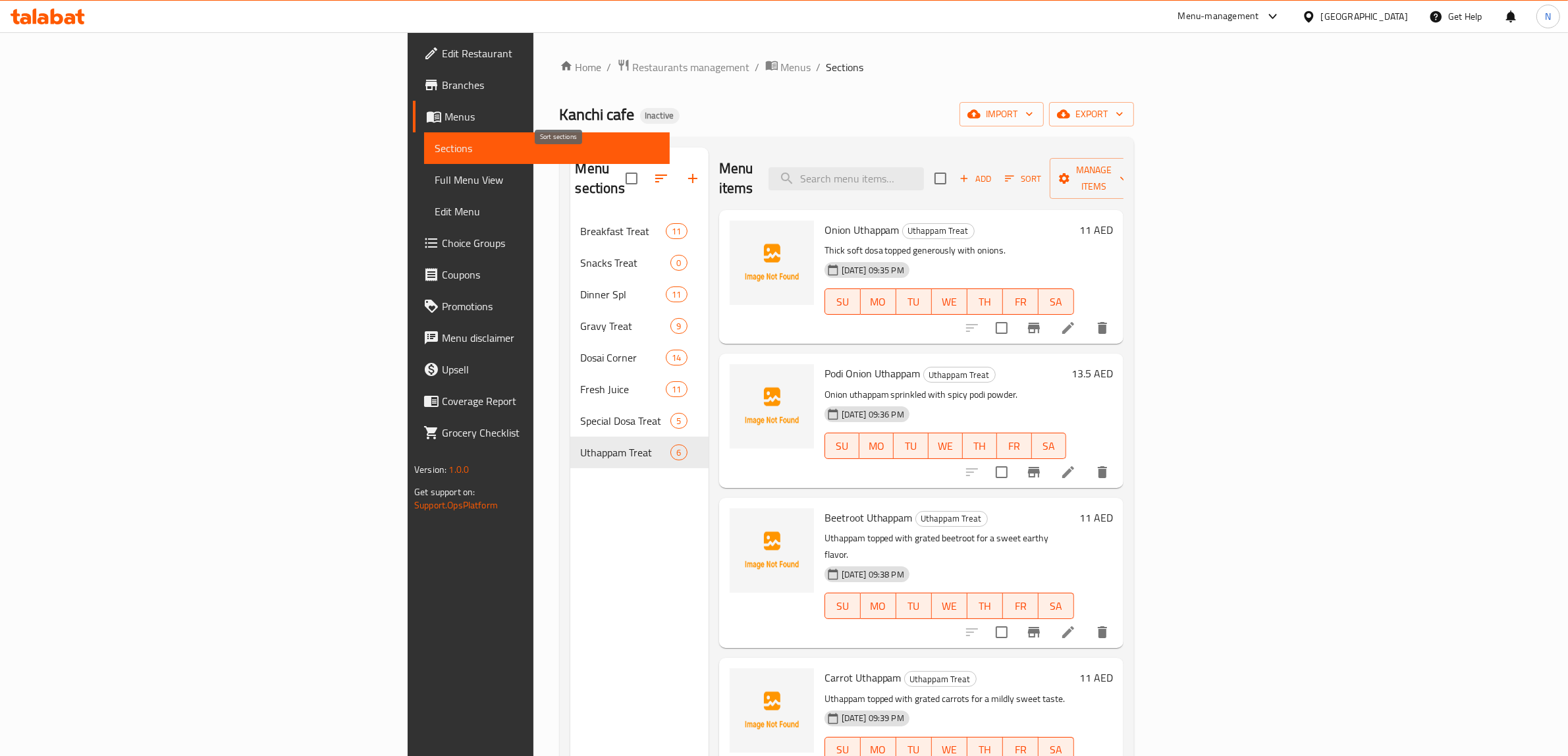
click at [653, 171] on icon "button" at bounding box center [661, 178] width 16 height 16
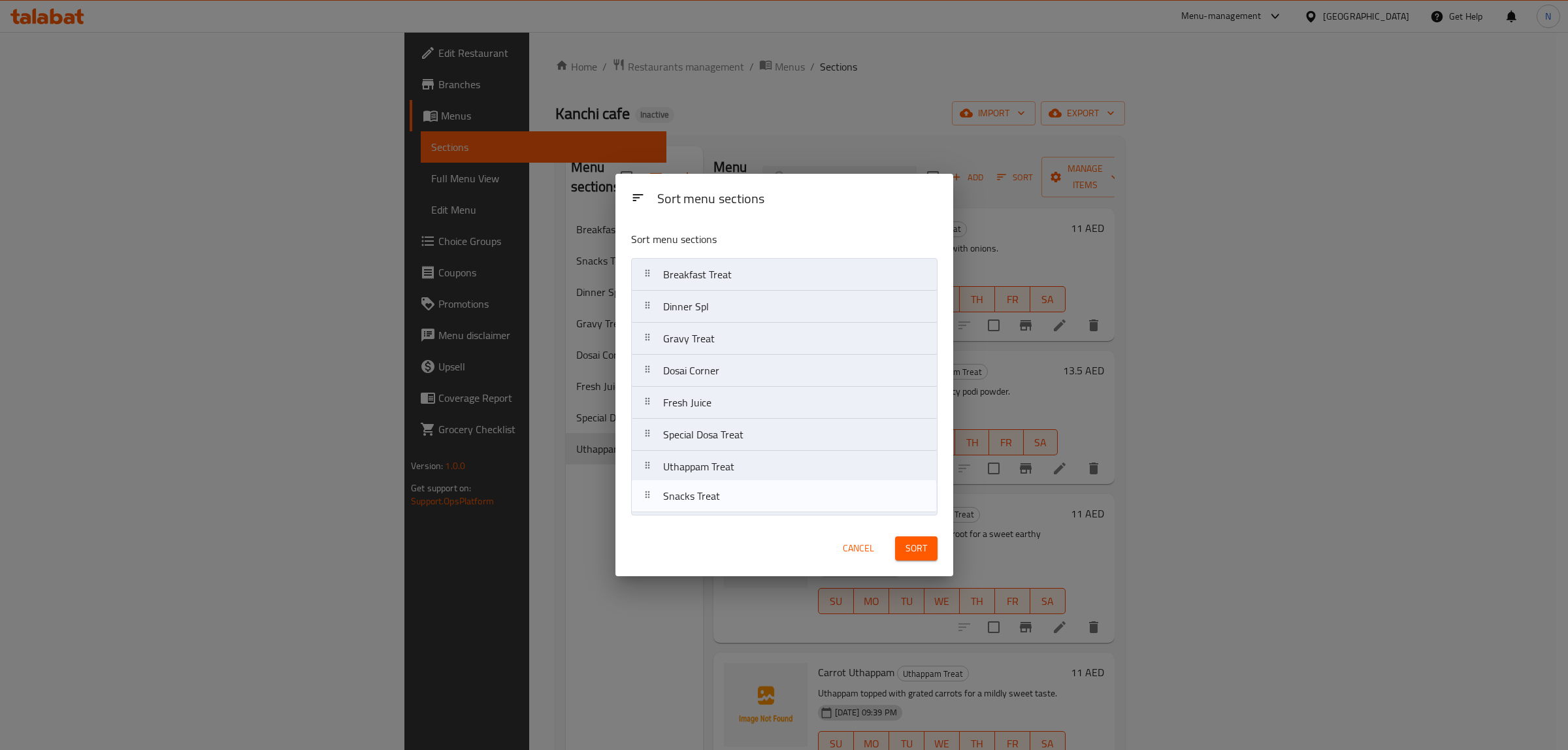
drag, startPoint x: 781, startPoint y: 307, endPoint x: 779, endPoint y: 508, distance: 201.0
click at [779, 508] on nav "Breakfast Treat Snacks Treat Dinner Spl Gravy Treat Dosai Corner Fresh Juice Sp…" at bounding box center [784, 387] width 306 height 257
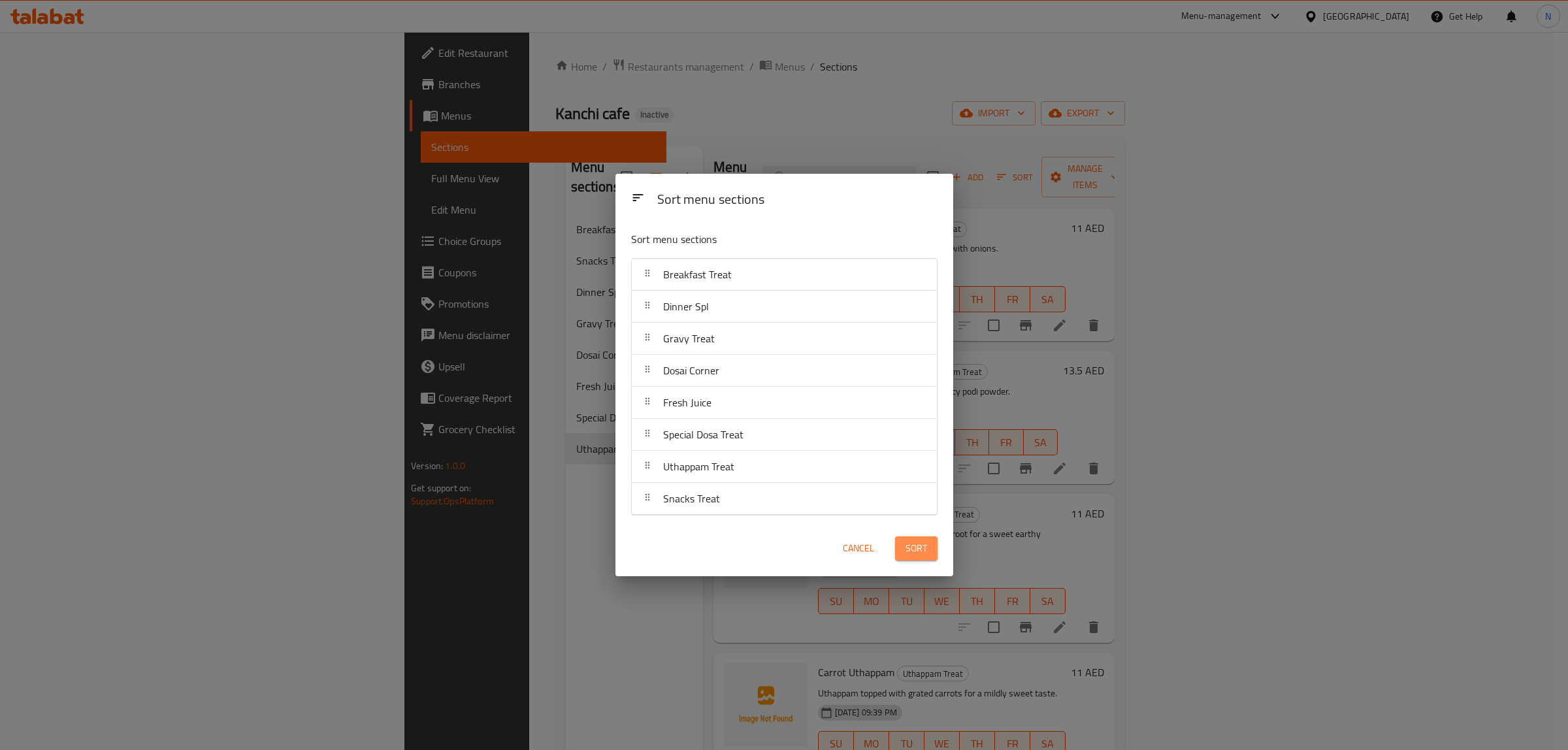
click at [930, 559] on button "Sort" at bounding box center [916, 549] width 42 height 25
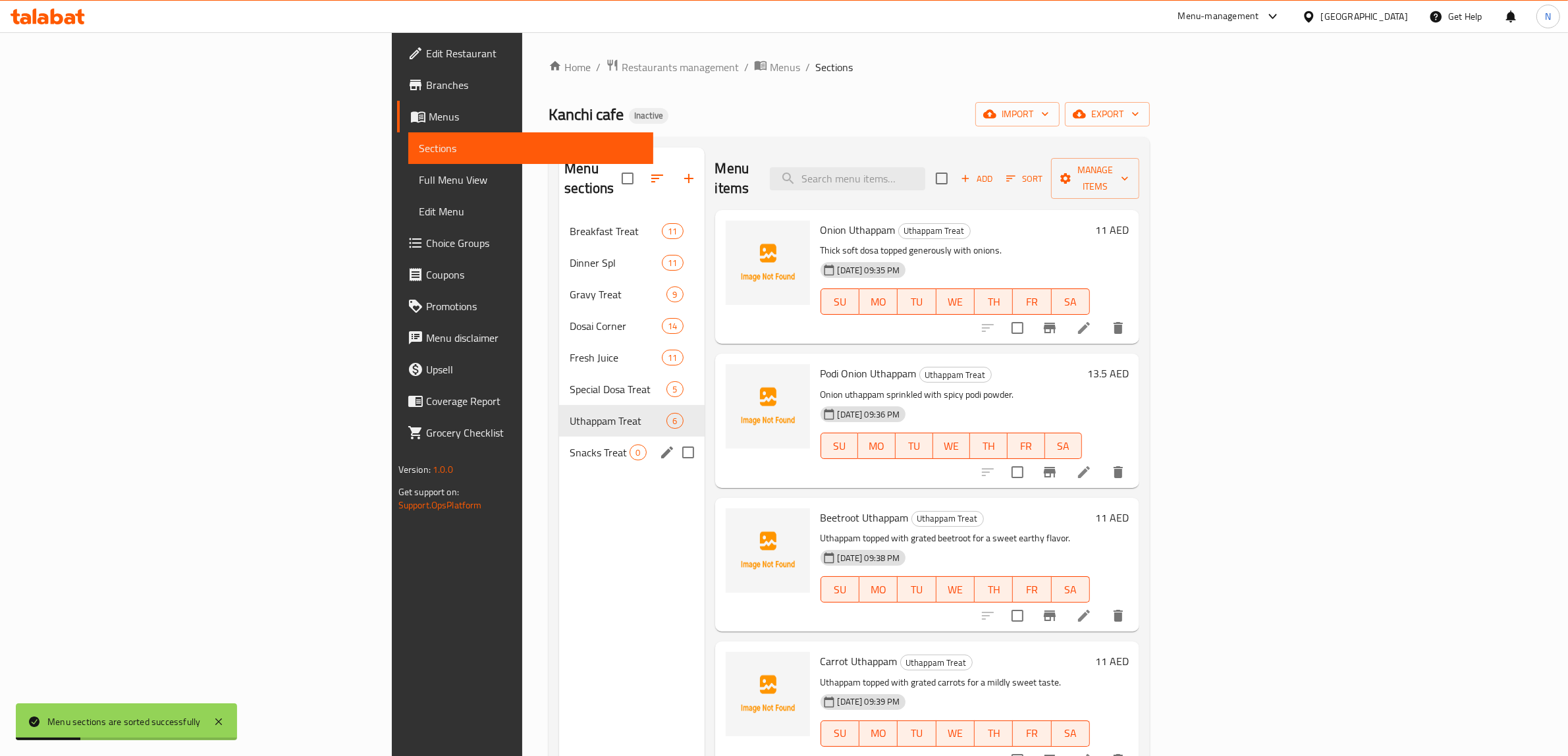
click at [569, 444] on span "Snacks Treat" at bounding box center [599, 452] width 60 height 16
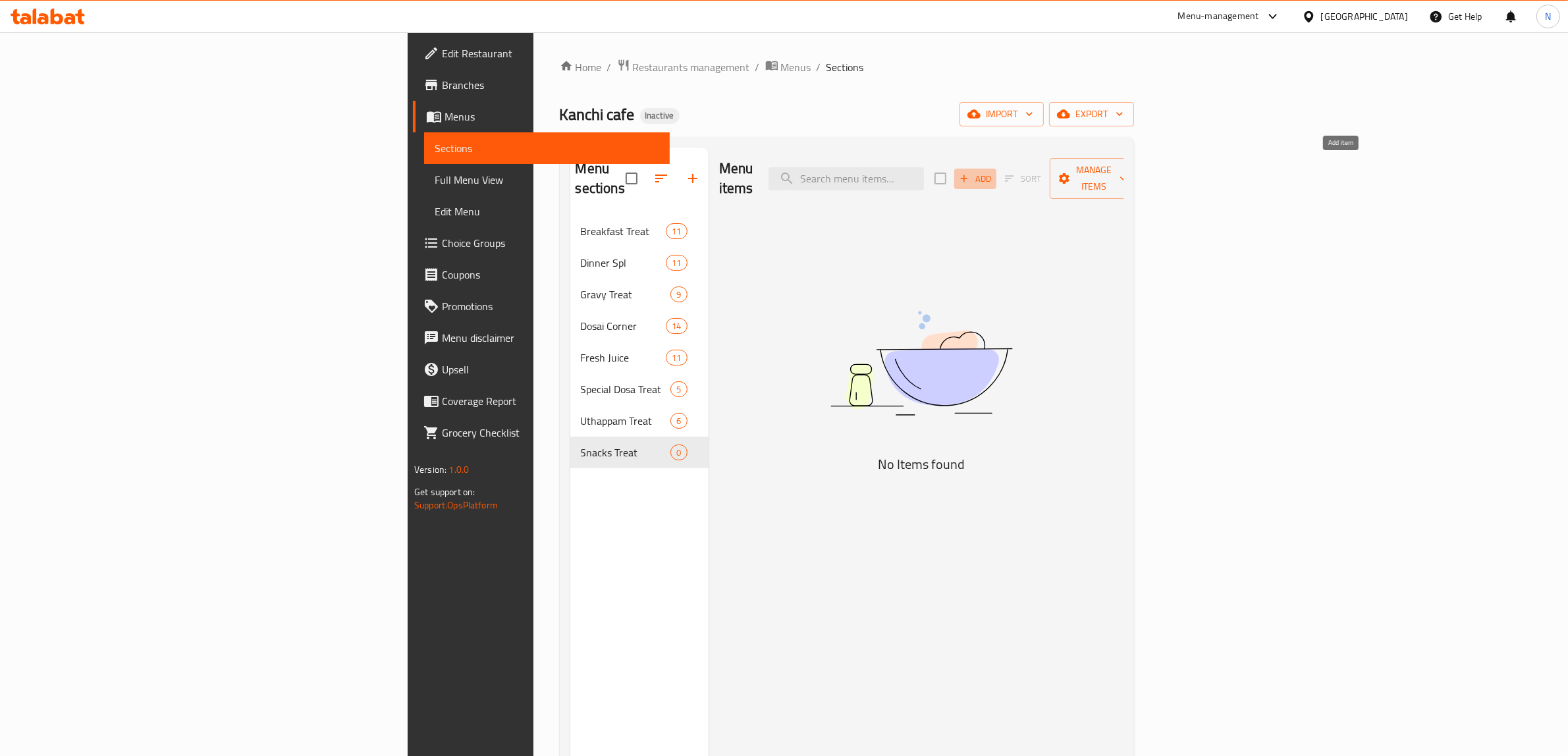
click at [993, 172] on span "Add" at bounding box center [975, 178] width 35 height 15
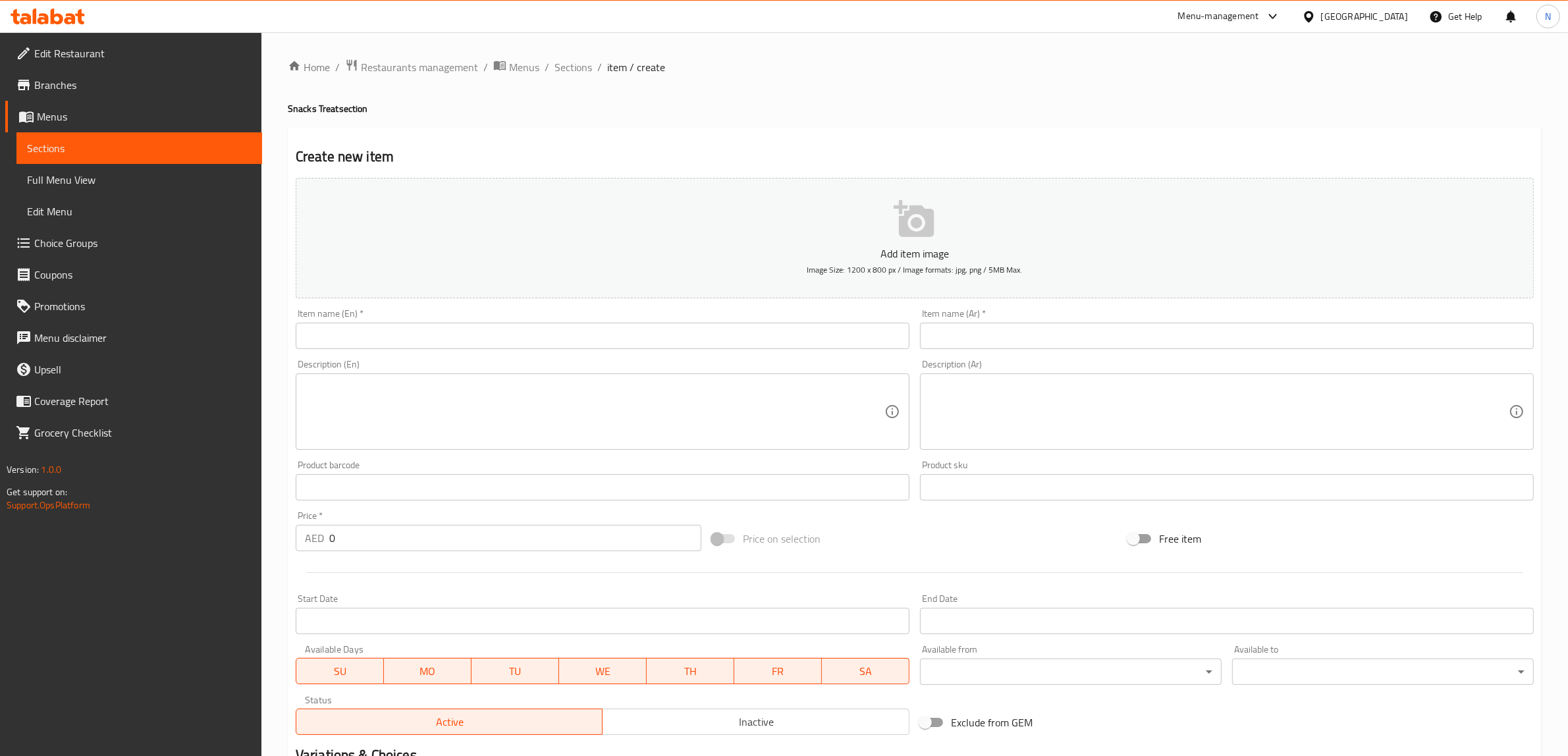
click at [778, 334] on input "text" at bounding box center [602, 336] width 614 height 26
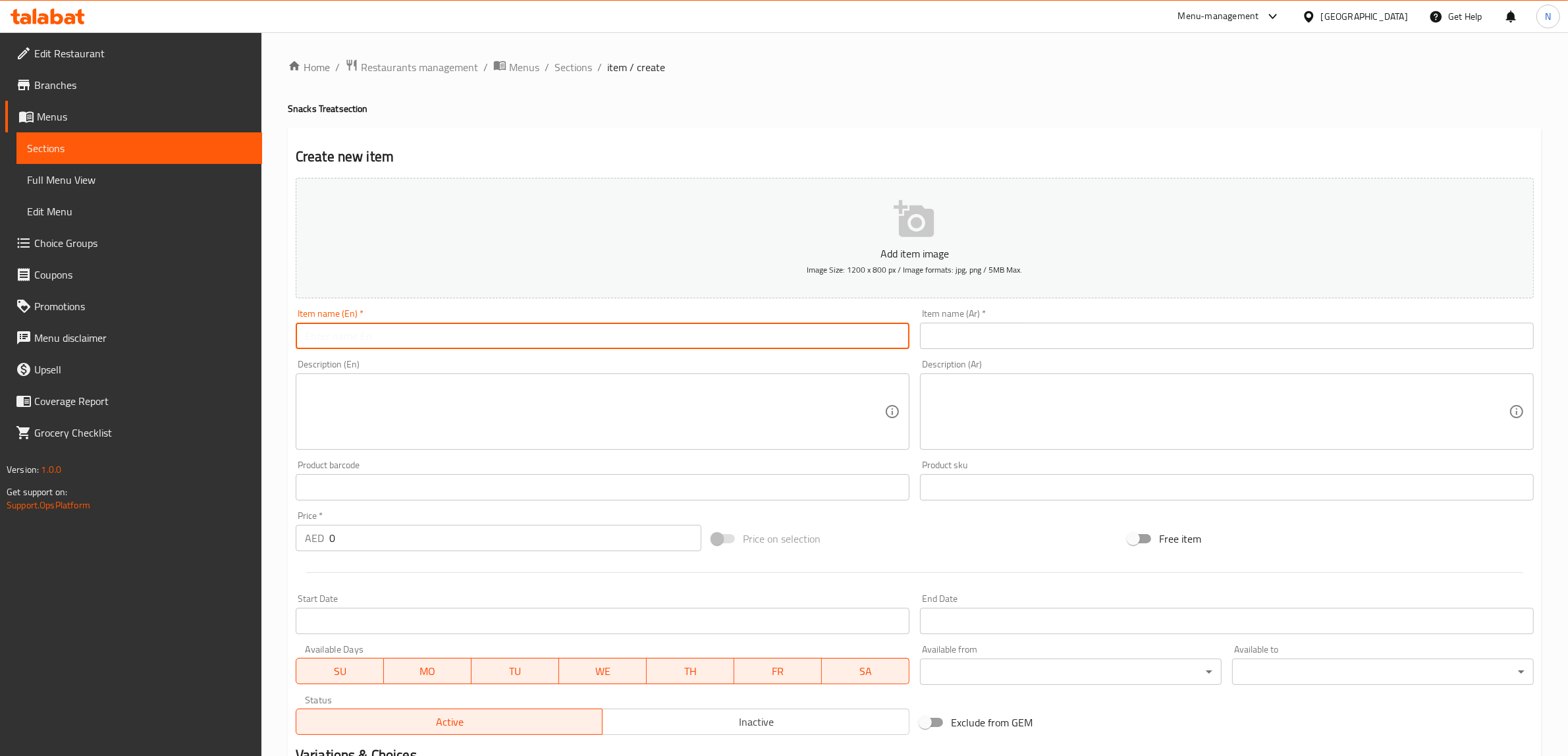
paste input "Bajji (Valai, Mirchi)"
type input "Bajji (Valai, Mirchi)"
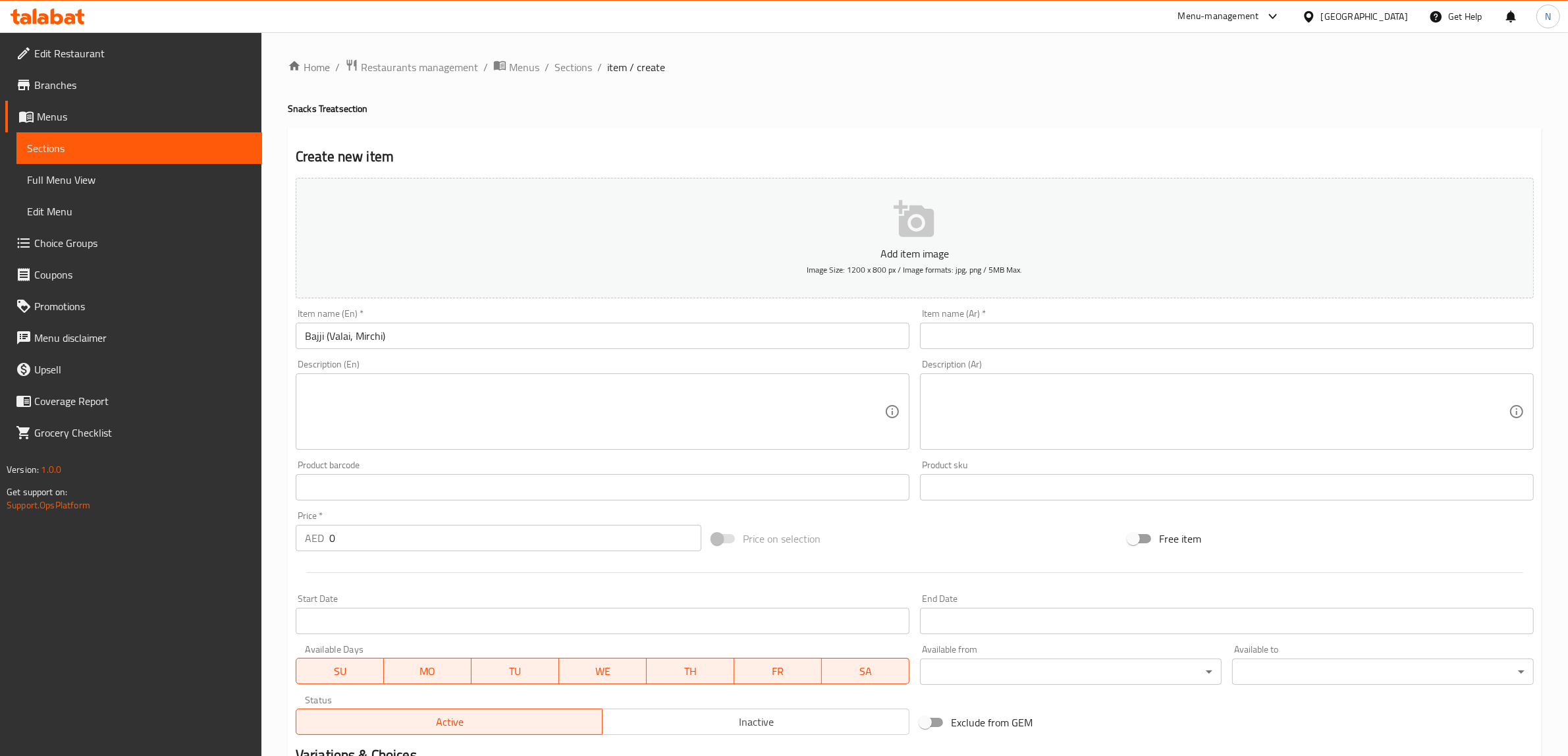
click at [801, 394] on textarea at bounding box center [594, 411] width 579 height 62
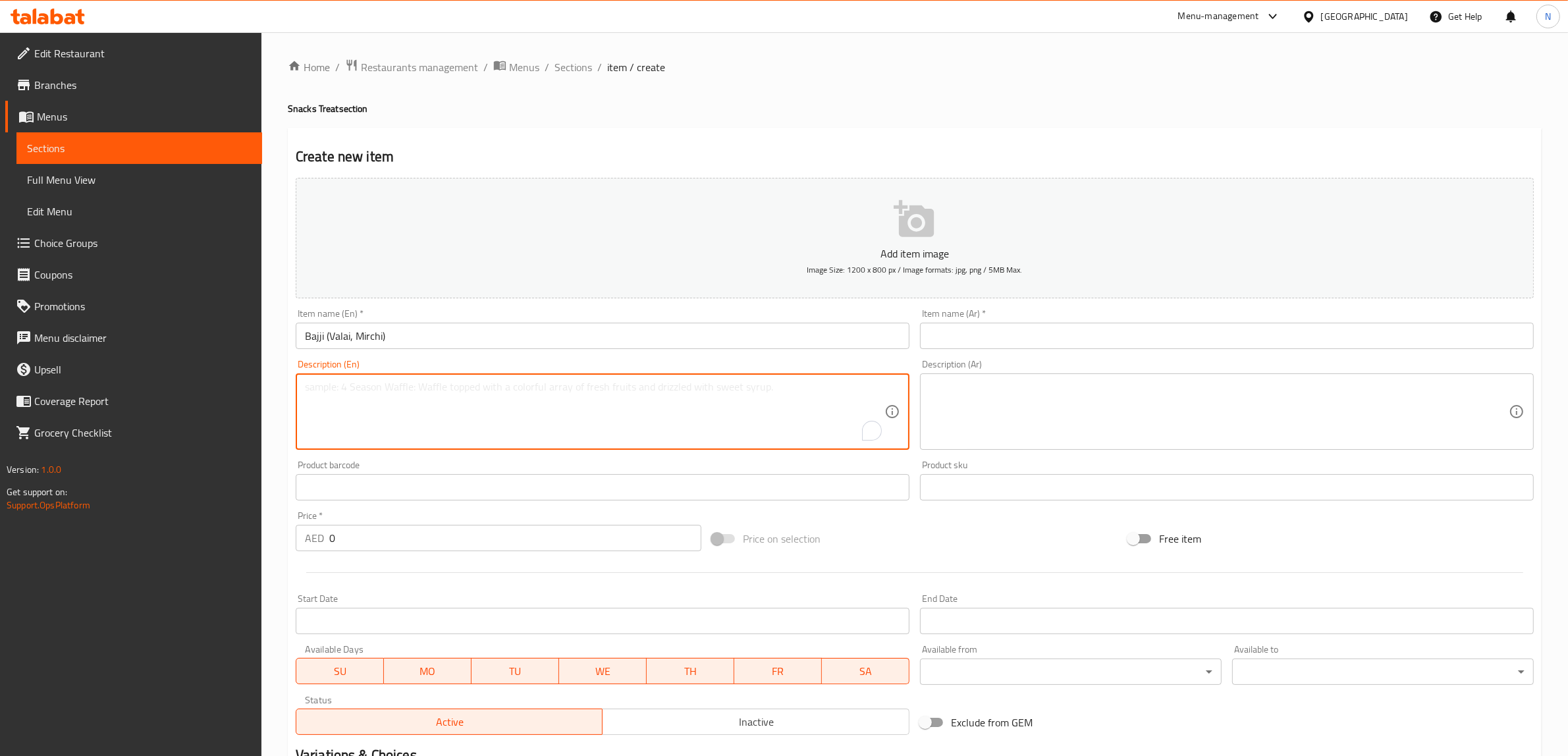
paste textarea "Deep-fried fritters made with banana or green chili dipped in gram flour batter."
type textarea "Deep-fried fritters made with banana or green chili dipped in gram flour batter."
click at [338, 340] on input "Bajji (Valai, Mirchi)" at bounding box center [602, 336] width 614 height 26
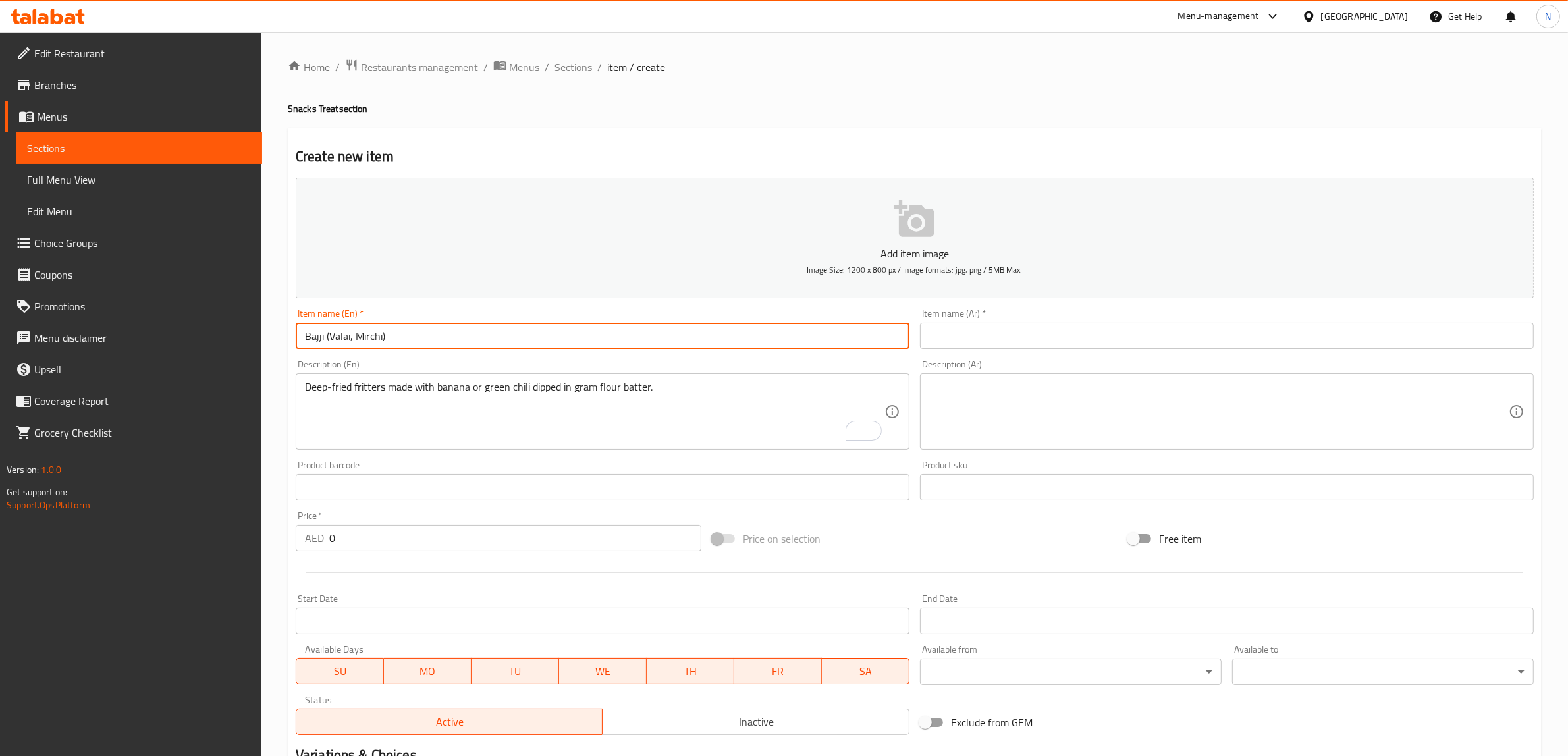
click at [338, 340] on input "Bajji (Valai, Mirchi)" at bounding box center [602, 336] width 614 height 26
click at [623, 343] on input "Bajji (Valai, Mirchi)" at bounding box center [602, 336] width 614 height 26
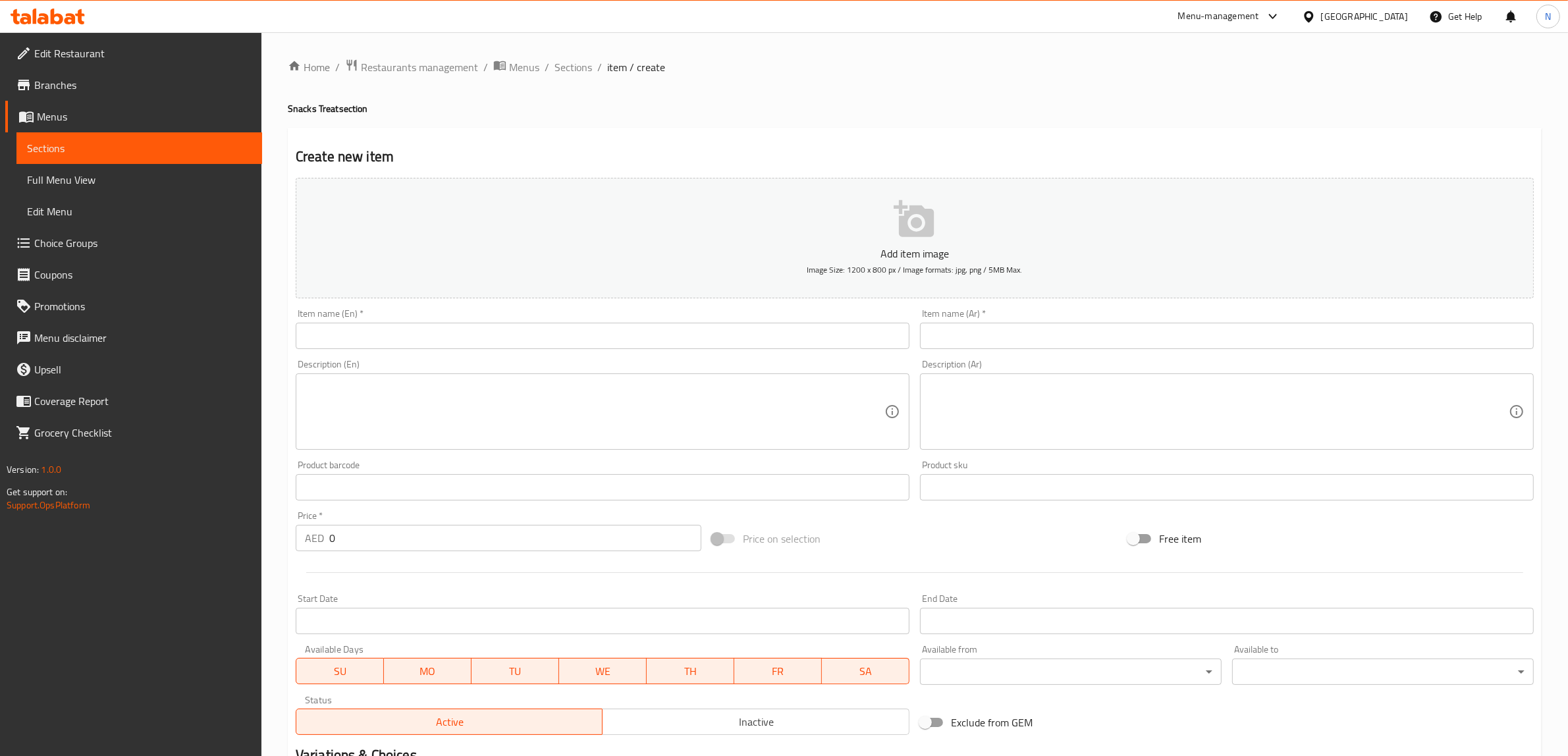
click at [703, 339] on input "text" at bounding box center [602, 336] width 614 height 26
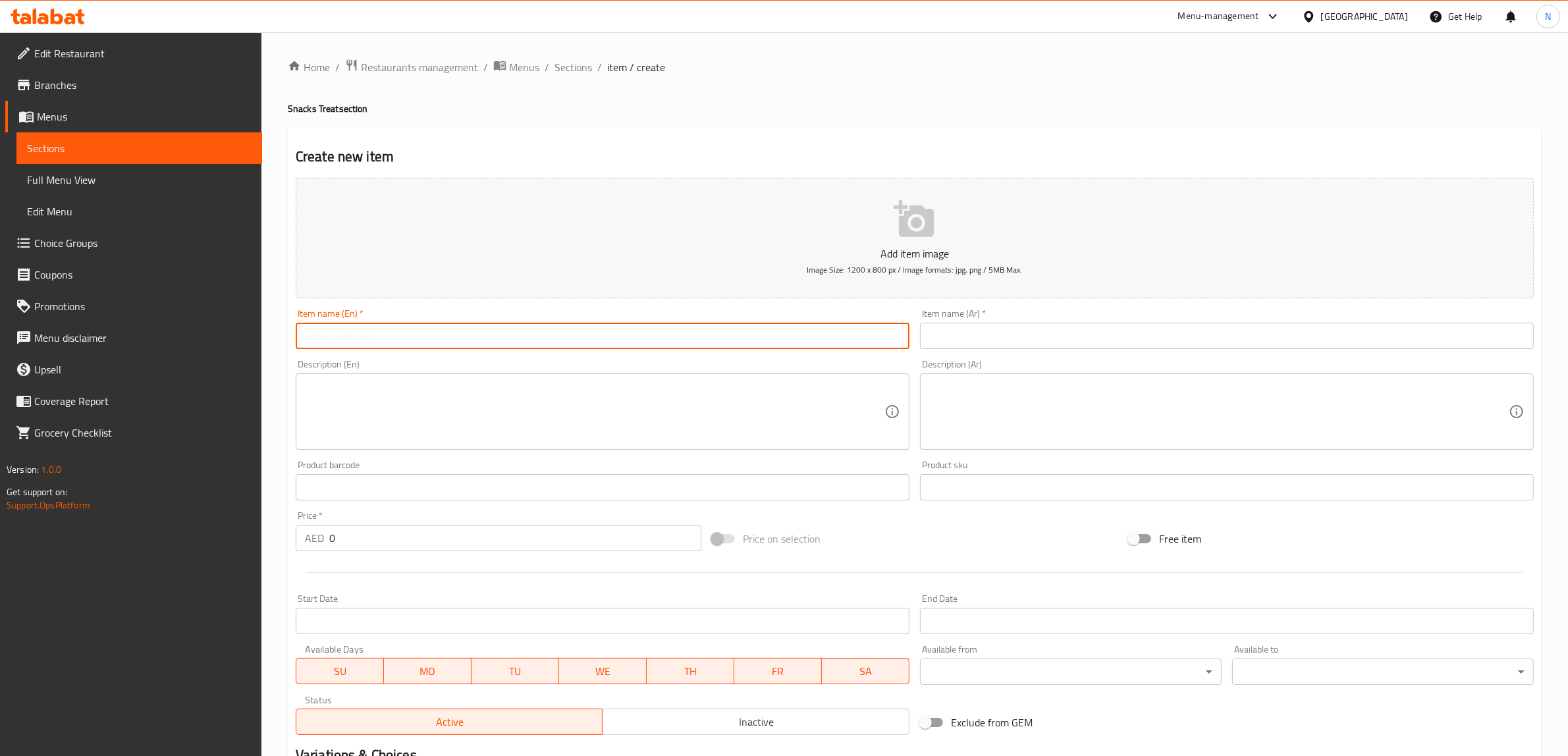
paste input "باجي (فالاي، ميرشي)"
type input "باجي (فالاي، ميرشي)"
click at [1025, 344] on input "text" at bounding box center [1226, 336] width 614 height 26
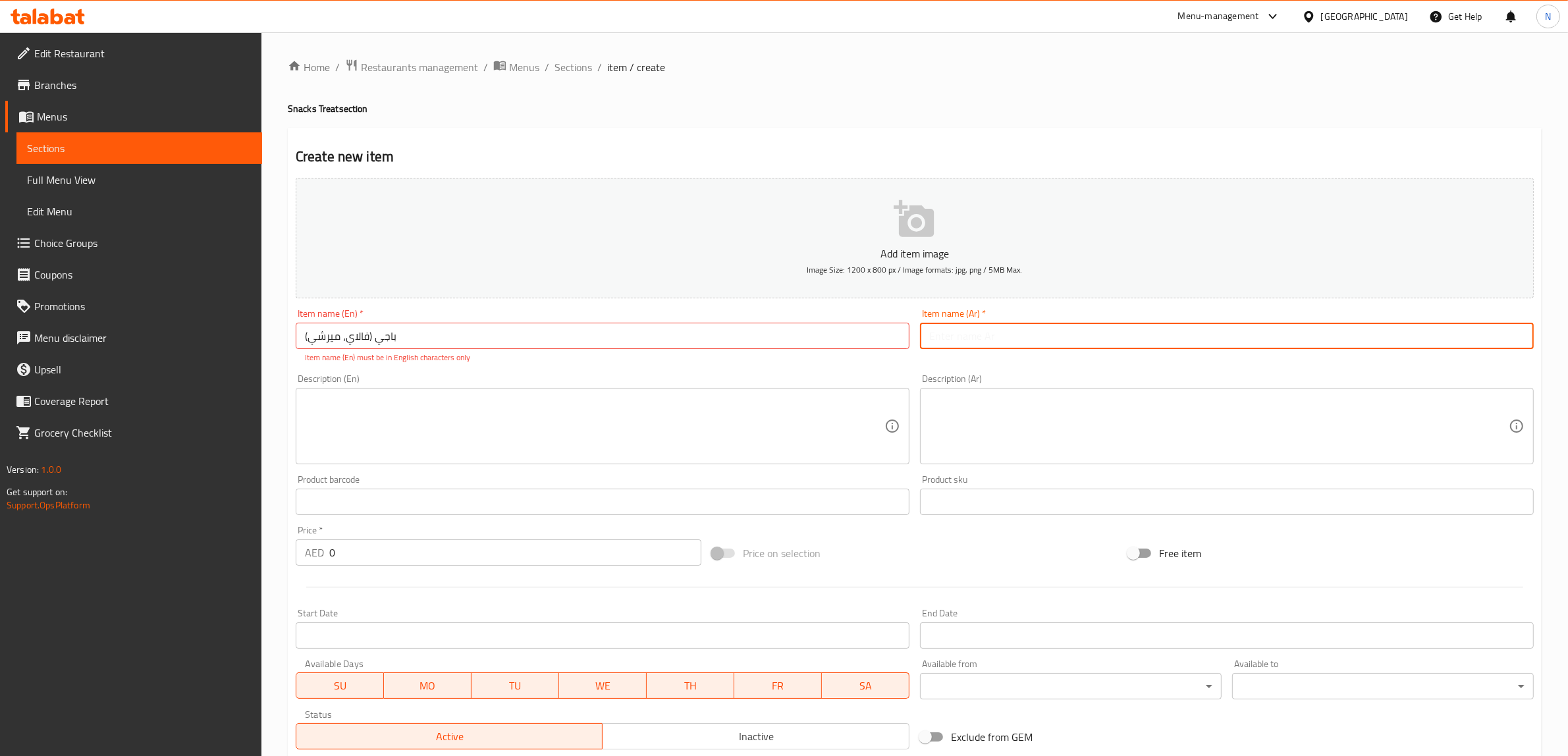
paste input "باجي (فالاي، ميرشي)"
type input "باجي (فالاي، ميرشي)"
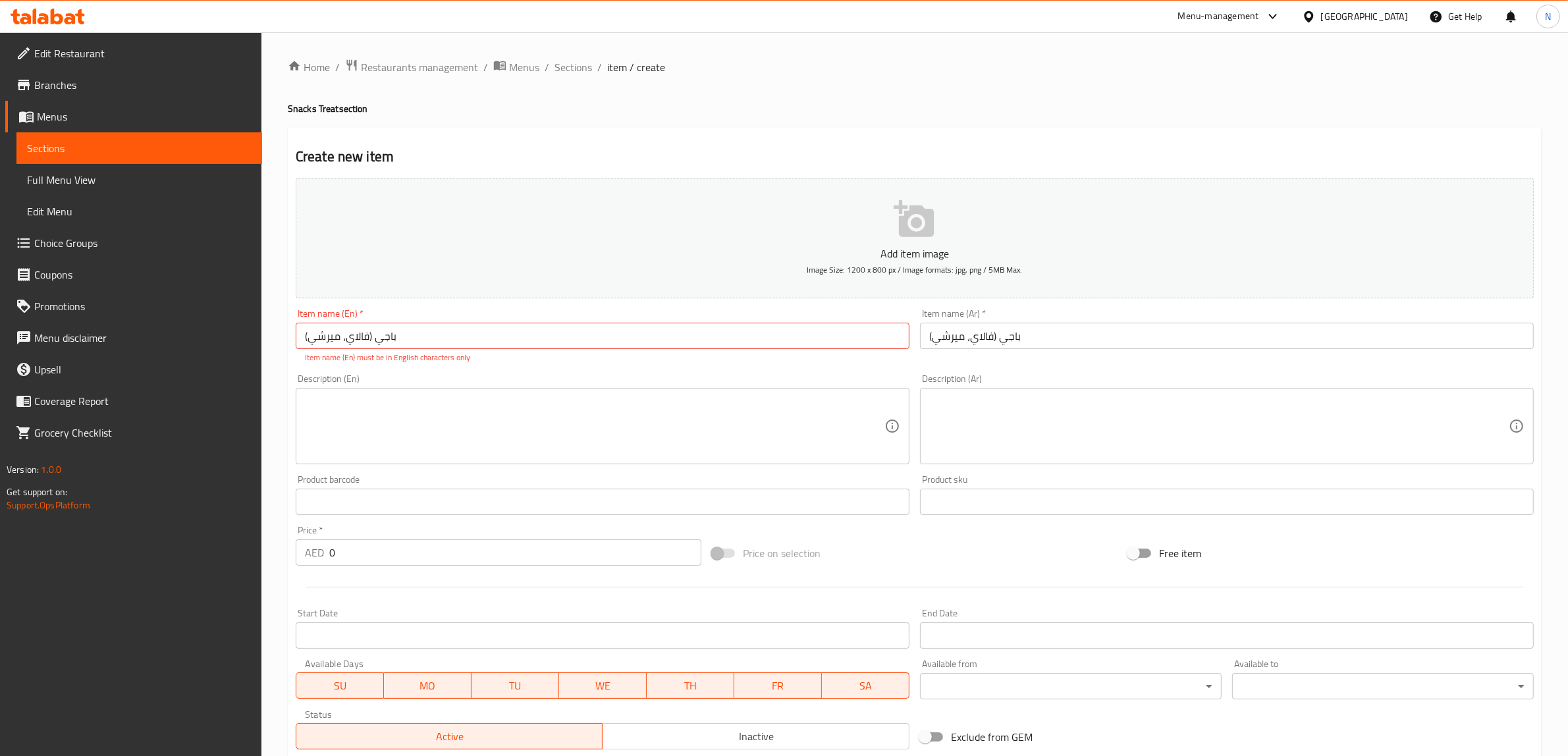
click at [850, 333] on input "باجي (فالاي، ميرشي)" at bounding box center [602, 336] width 614 height 26
paste input "Bajji (Valai, Mirchi"
type input "Bajji (Valai, Mirchi)"
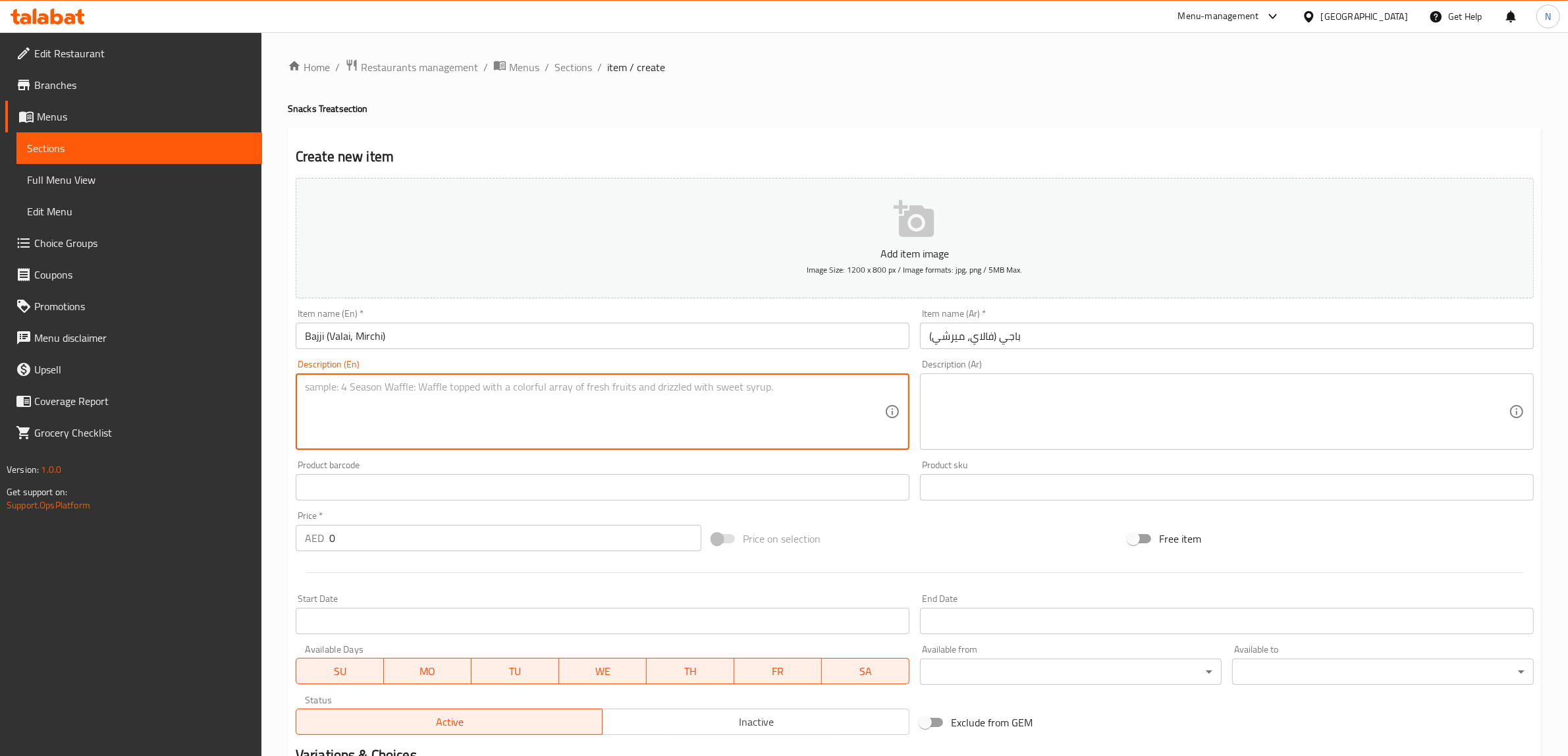
click at [715, 421] on textarea at bounding box center [594, 411] width 579 height 62
paste textarea "Deep-fried fritters made with banana or green chili dipped in gram flour batter."
type textarea "Deep-fried fritters made with banana or green chili dipped in gram flour batter."
click at [1096, 432] on textarea at bounding box center [1218, 411] width 579 height 62
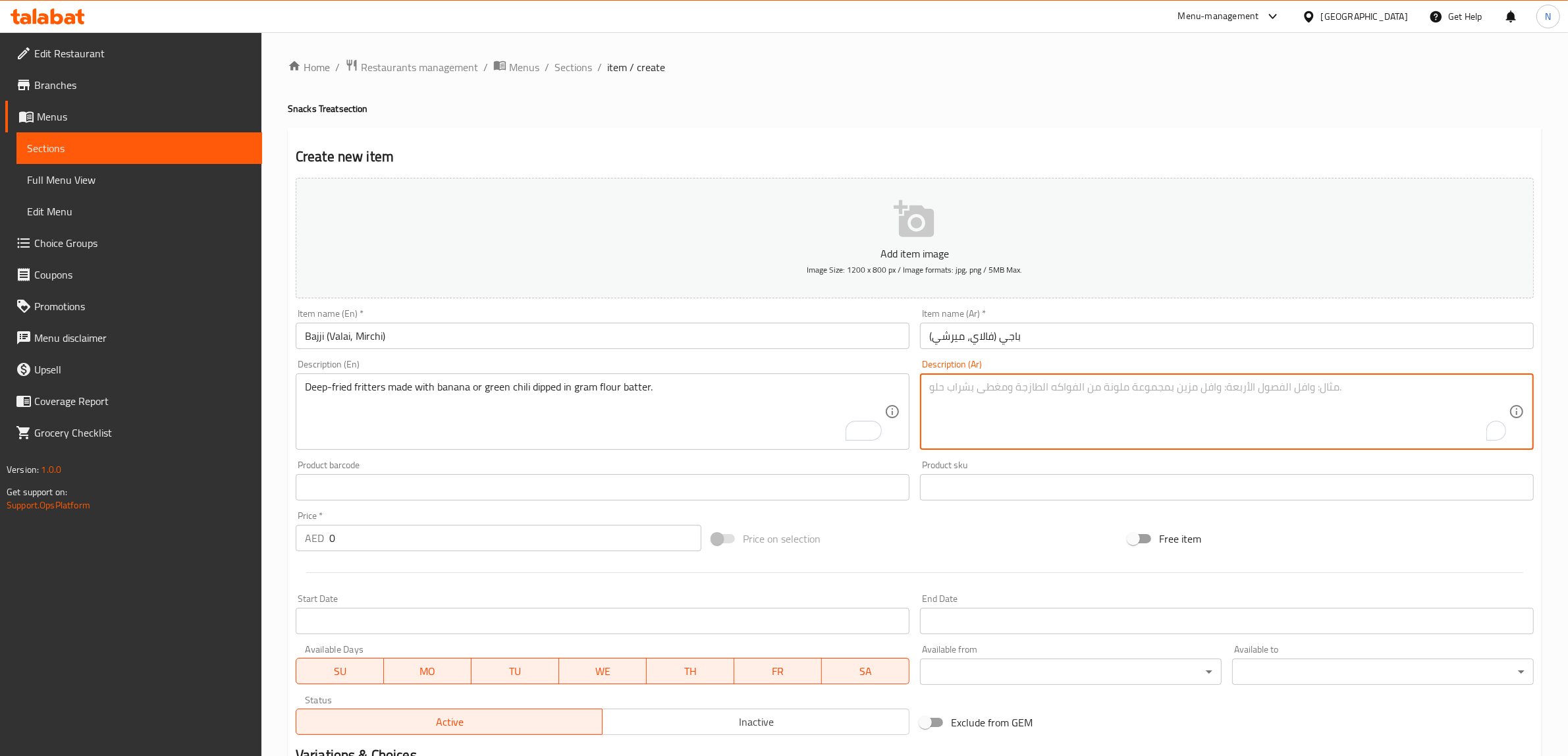
paste textarea "فطائر مقلية مصنوعة من الموز أو الفلفل الأخضر المغموس في عجينة دقيق الحمص."
click at [1084, 393] on textarea "فطائر مقلية مصنوعة من الموز أو الفلفل الأخضر المغموس في عجينة دقيق الحمص." at bounding box center [1218, 411] width 579 height 62
click at [1005, 395] on textarea "فطائر مقلية مصنوعة من الموز أو الفلفل الأخضر الحار المغموس في عجينة دقيق الحمص." at bounding box center [1218, 411] width 579 height 62
click at [1005, 395] on textarea "فطائر مقلية مصنوعة من الموز أو الفلفل الأخضر الحار المغموس في هليط دقيق الحمص." at bounding box center [1218, 411] width 579 height 62
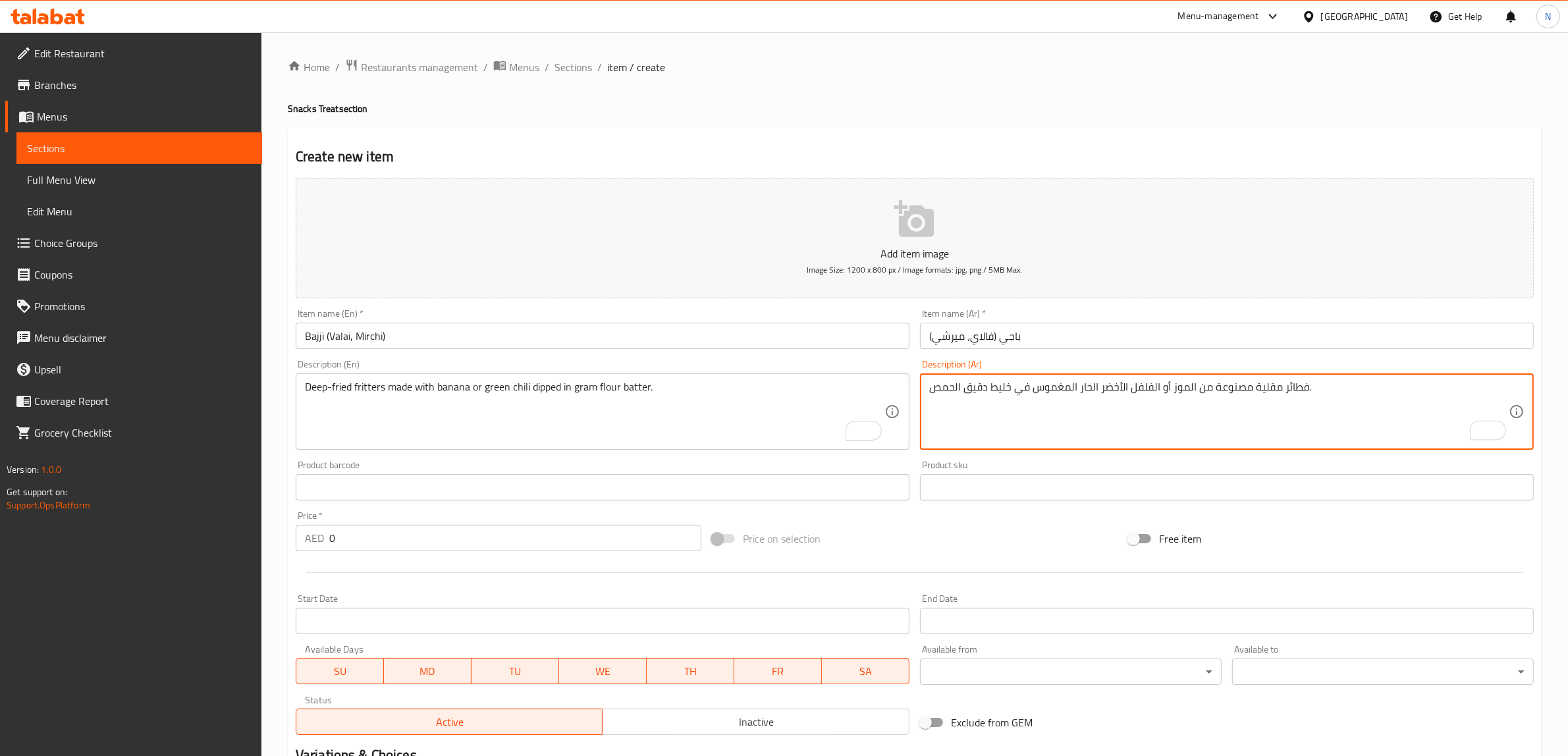
click at [954, 395] on textarea "فطائر مقلية مصنوعة من الموز أو الفلفل الأخضر الحار المغموس في خليط دقيق الحمص." at bounding box center [1218, 411] width 579 height 62
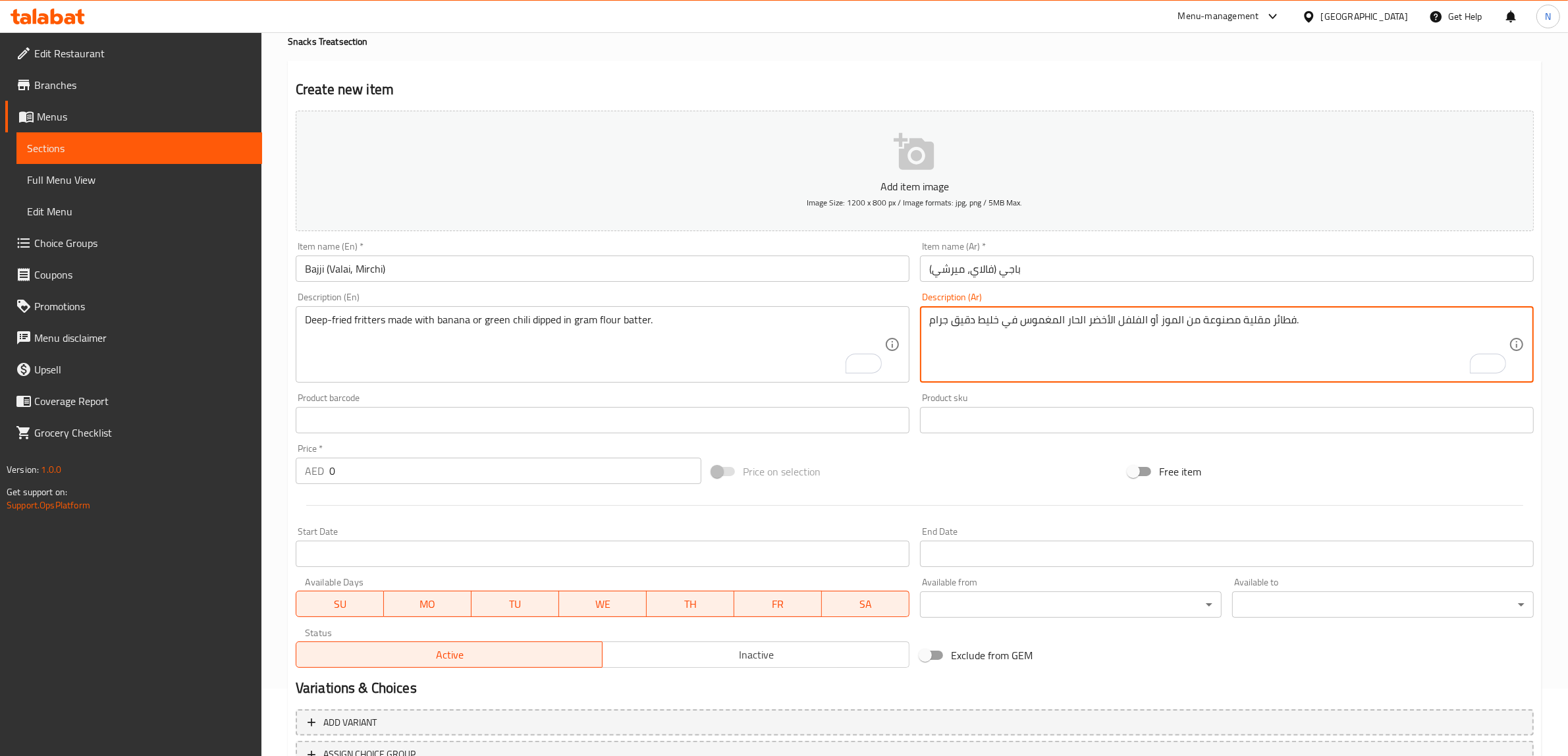
scroll to position [172, 0]
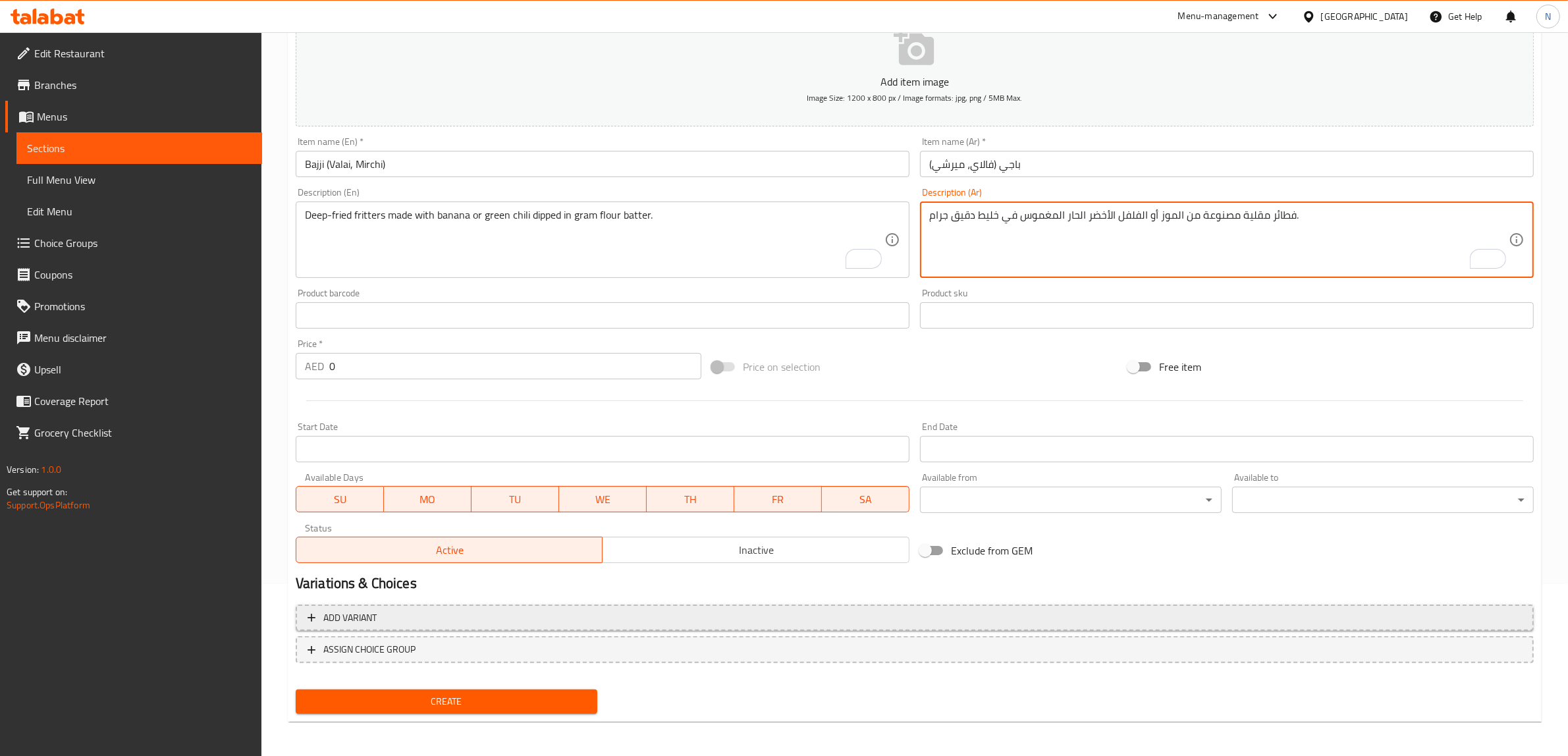
type textarea "فطائر مقلية مصنوعة من الموز أو الفلفل الأخضر الحار المغموس في خليط دقيق جرام."
click at [1423, 617] on span "Add variant" at bounding box center [914, 618] width 1214 height 16
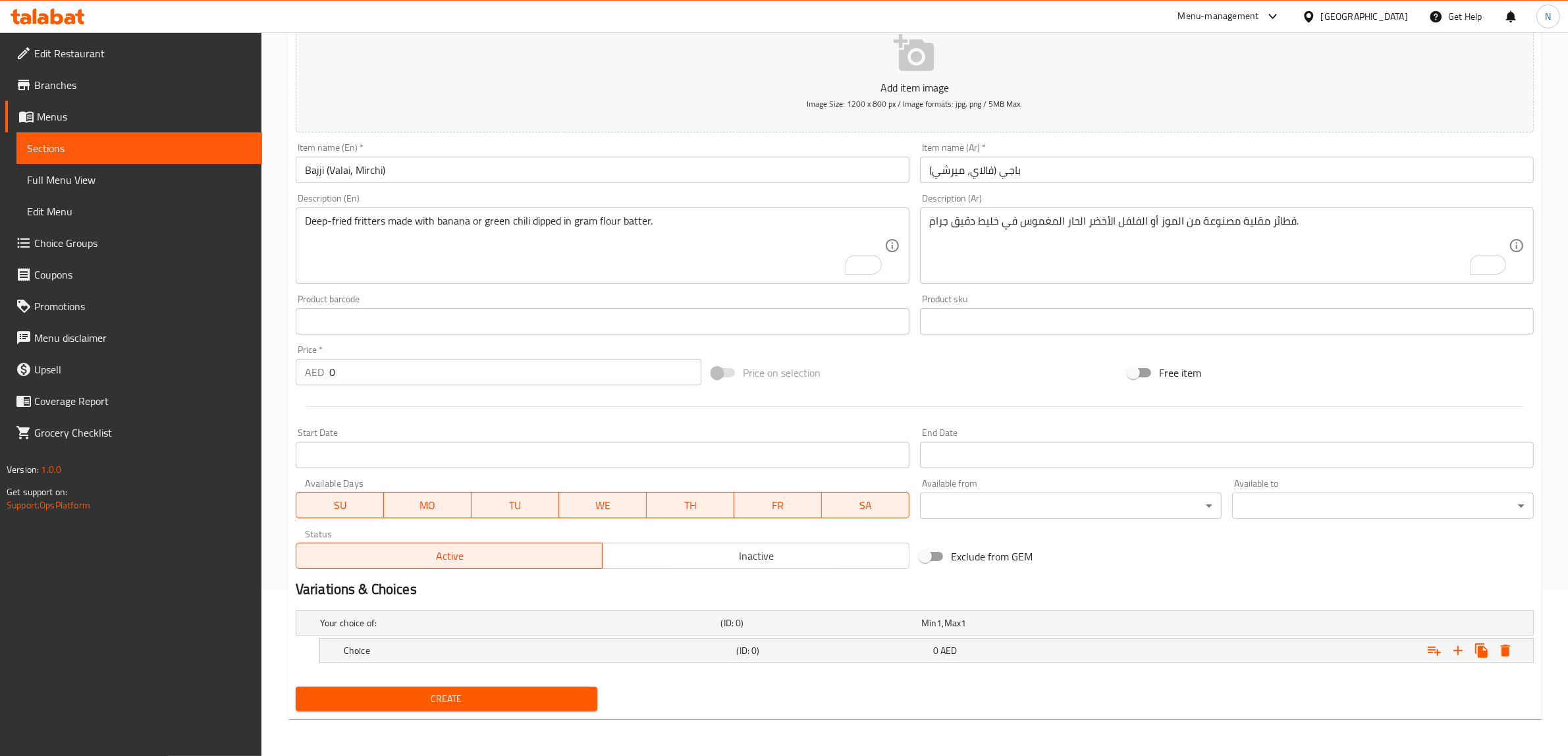
scroll to position [166, 0]
click at [1459, 653] on icon "Expand" at bounding box center [1457, 651] width 16 height 16
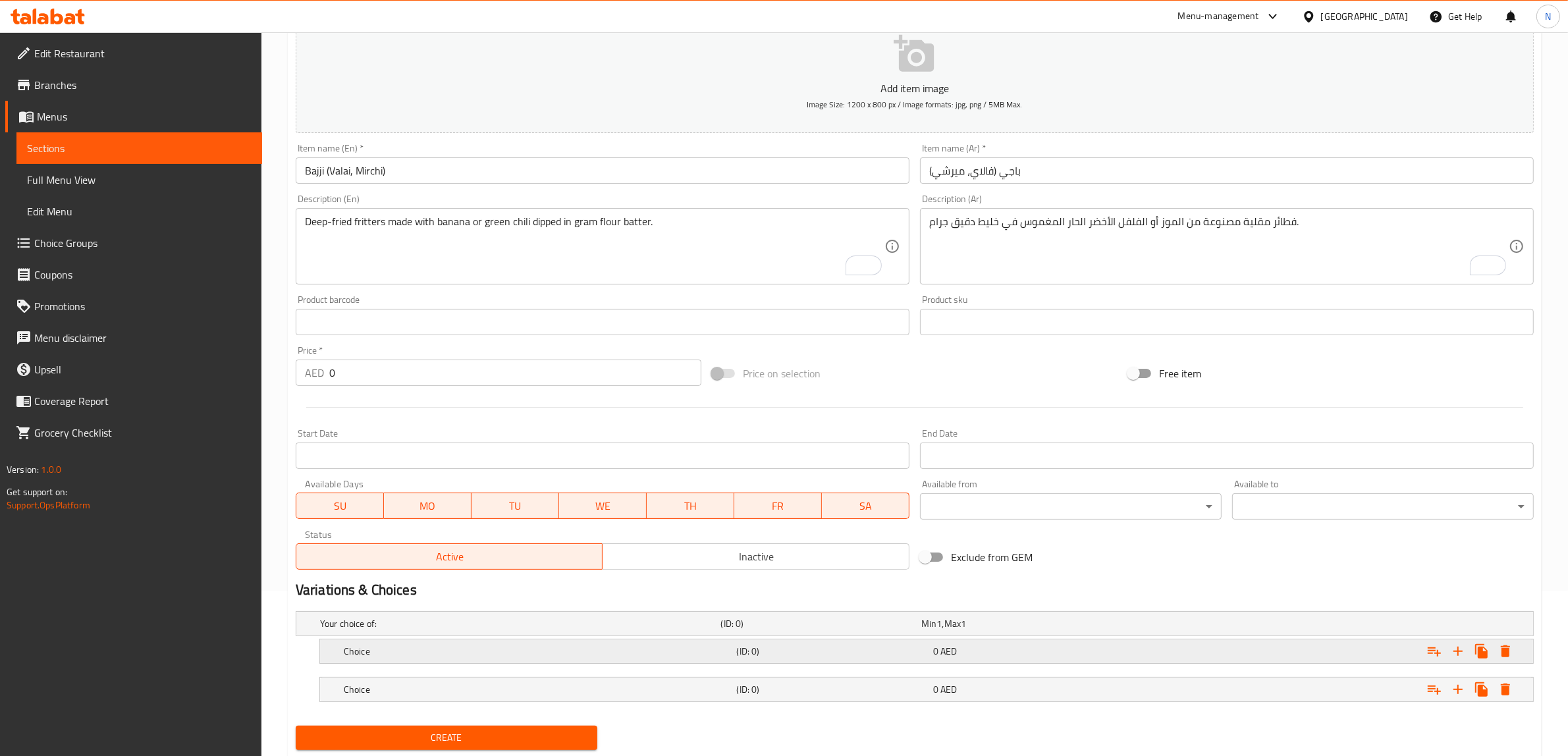
click at [1104, 646] on div "0 AED" at bounding box center [1028, 651] width 191 height 13
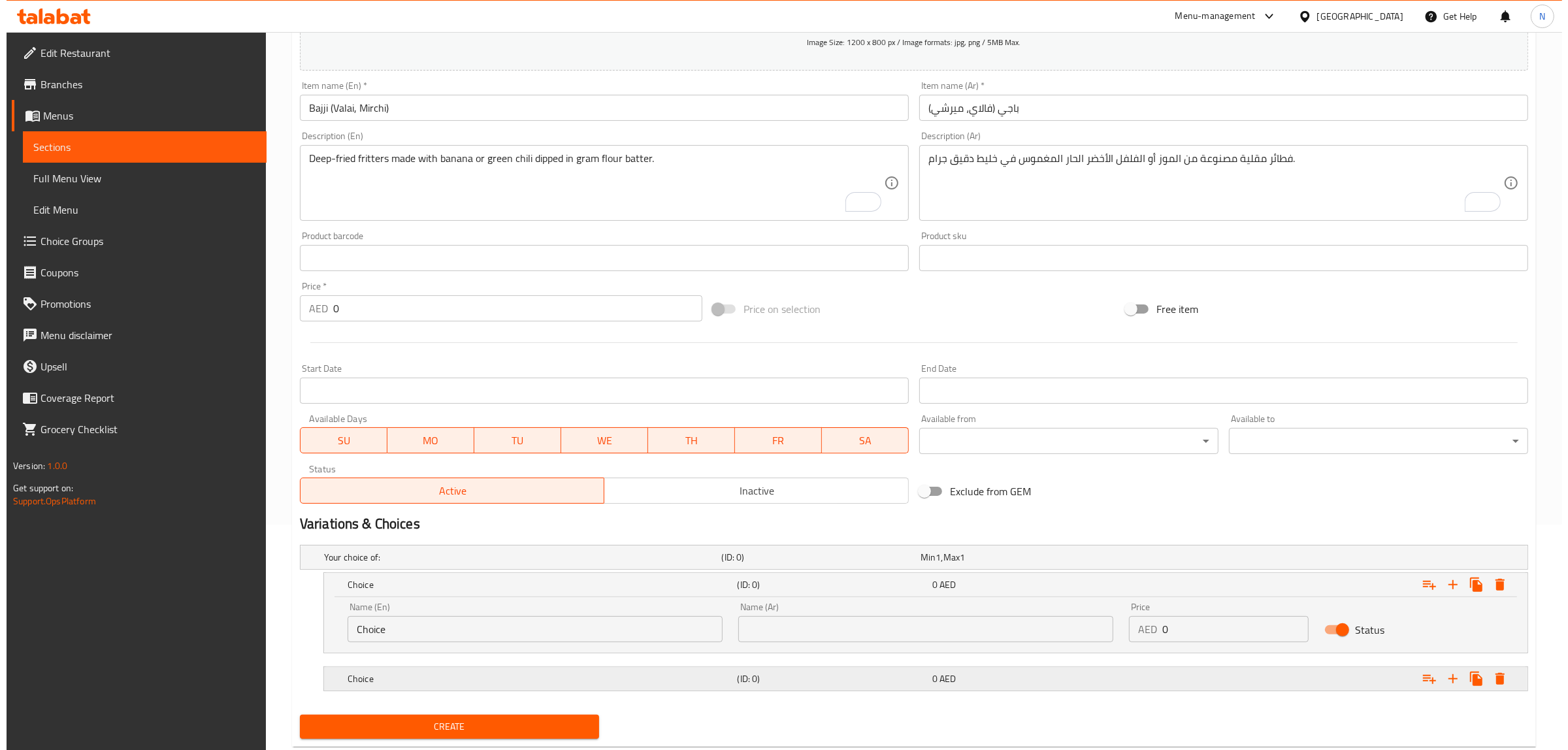
scroll to position [259, 0]
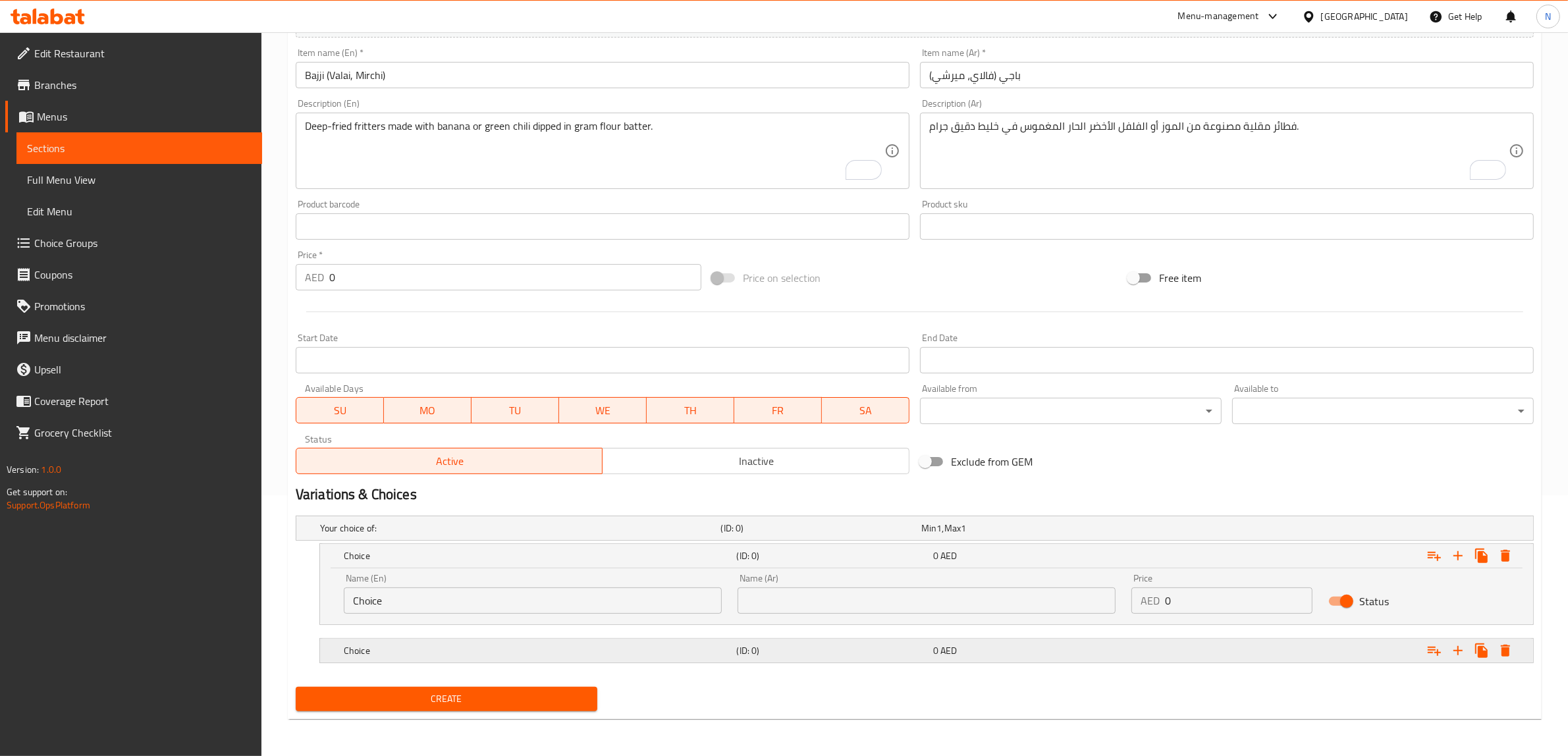
click at [1093, 656] on div "0 AED" at bounding box center [1028, 651] width 191 height 13
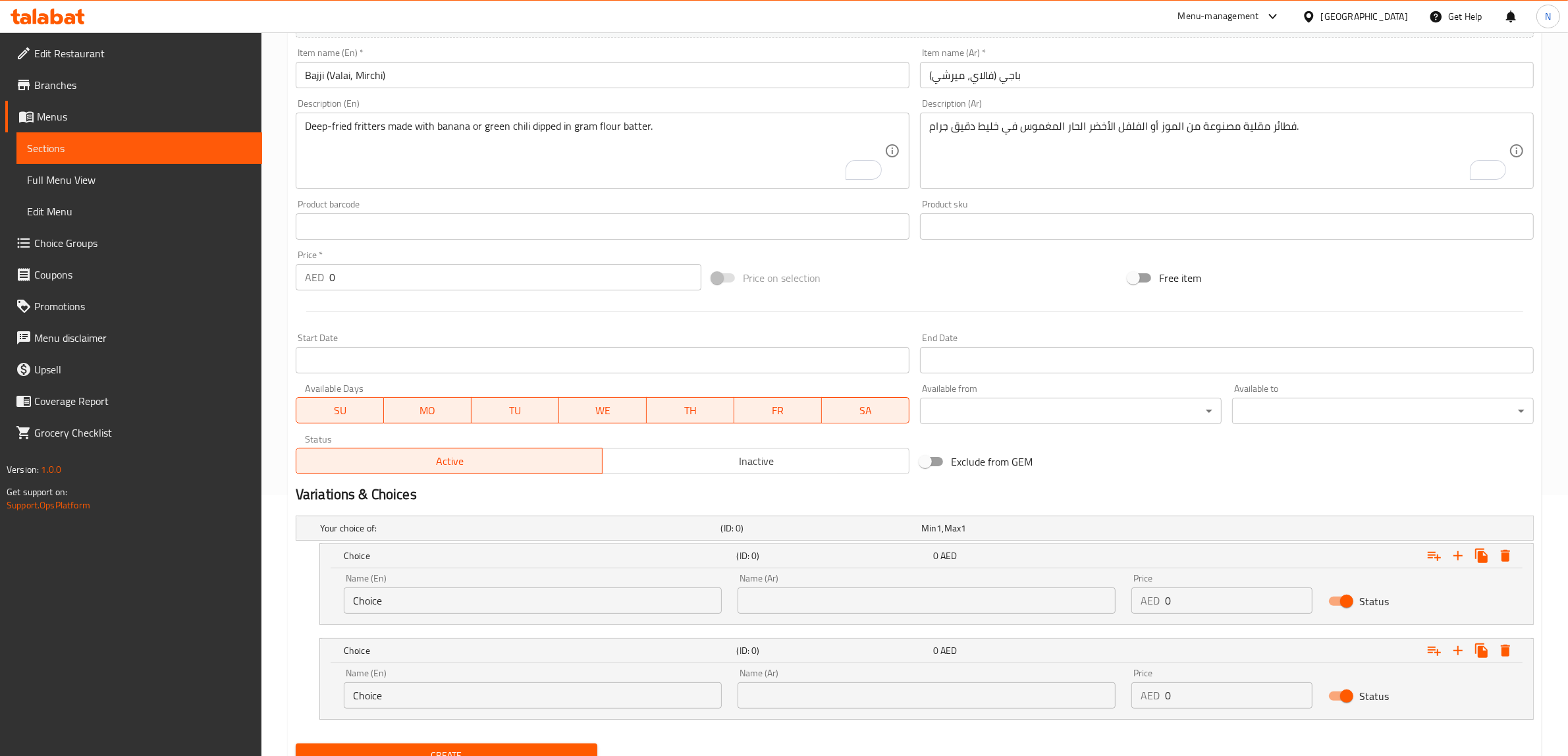
click at [334, 74] on input "Bajji (Valai, Mirchi)" at bounding box center [602, 75] width 614 height 26
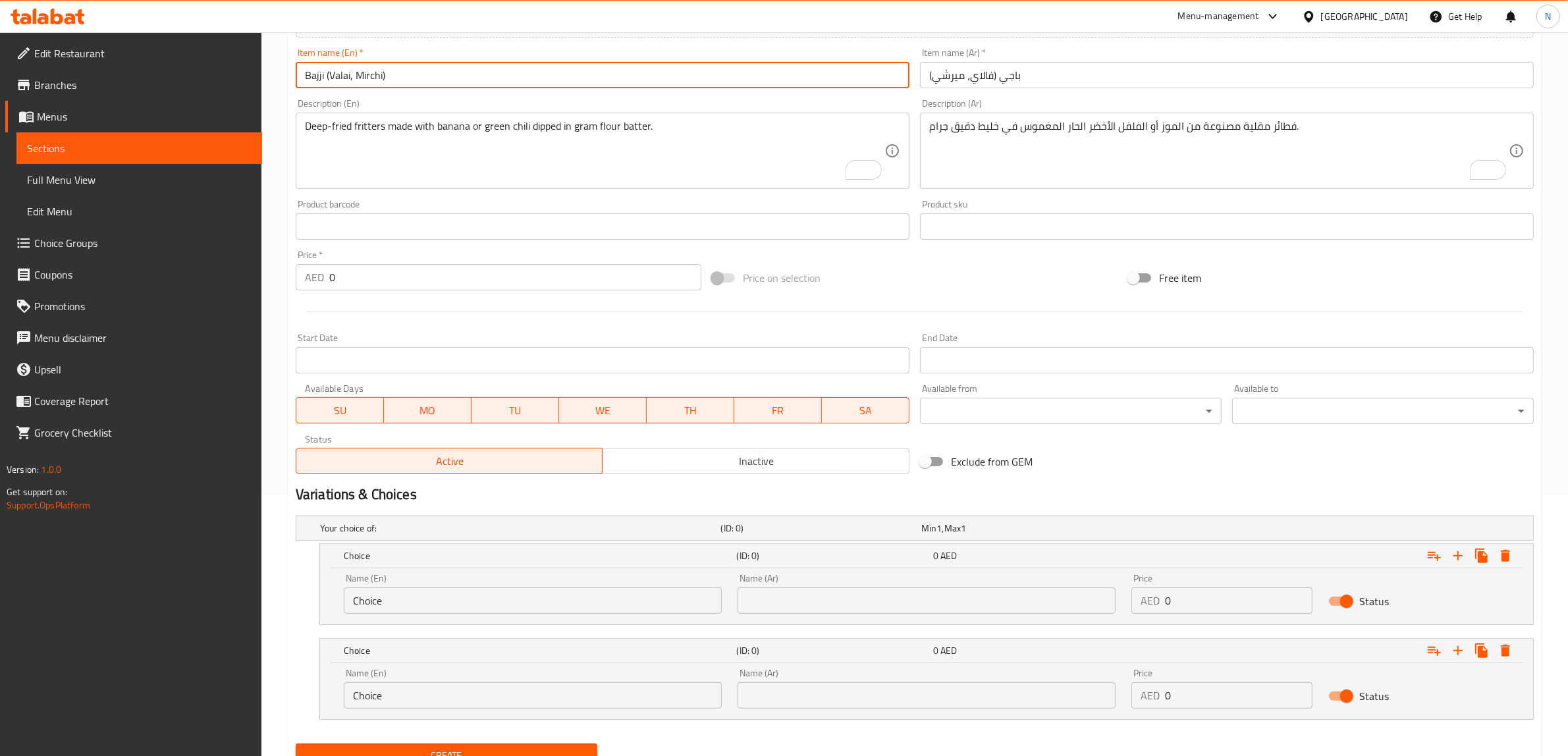
click at [334, 74] on input "Bajji (Valai, Mirchi)" at bounding box center [602, 75] width 614 height 26
click at [455, 590] on input "Choice" at bounding box center [533, 600] width 378 height 26
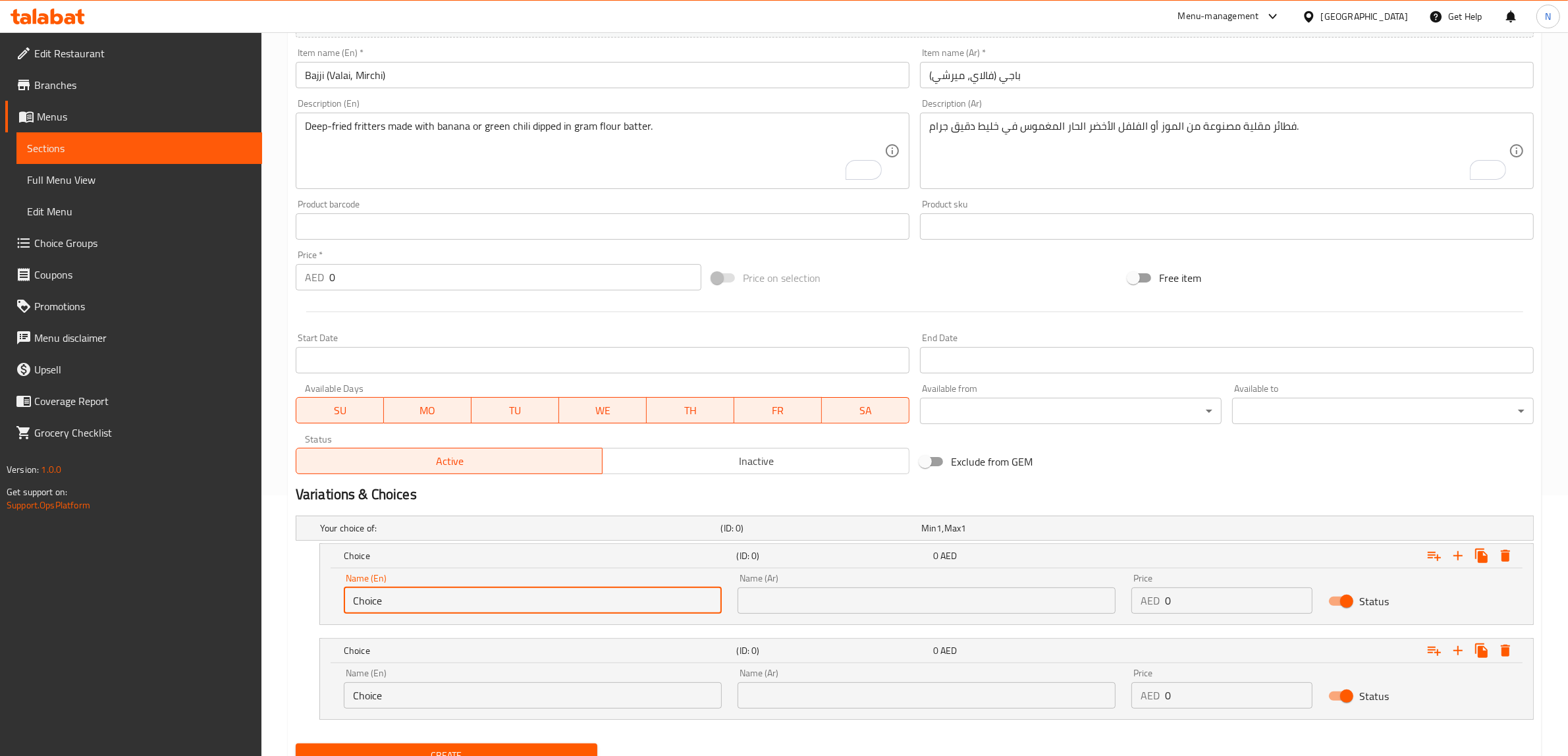
click at [455, 590] on input "Choice" at bounding box center [533, 600] width 378 height 26
paste input "Valai"
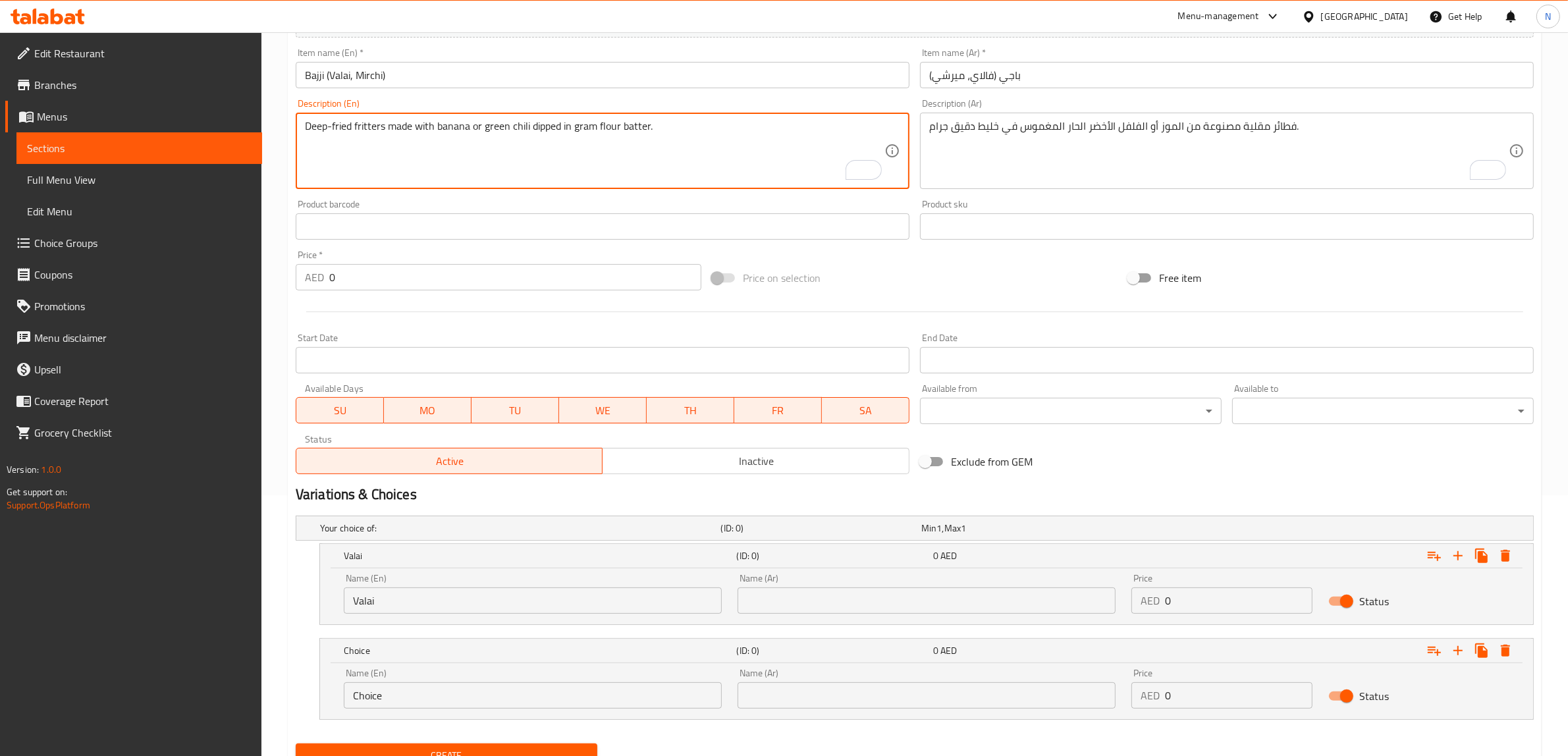
click at [448, 120] on textarea "Deep-fried fritters made with banana or green chili dipped in gram flour batter." at bounding box center [594, 151] width 579 height 62
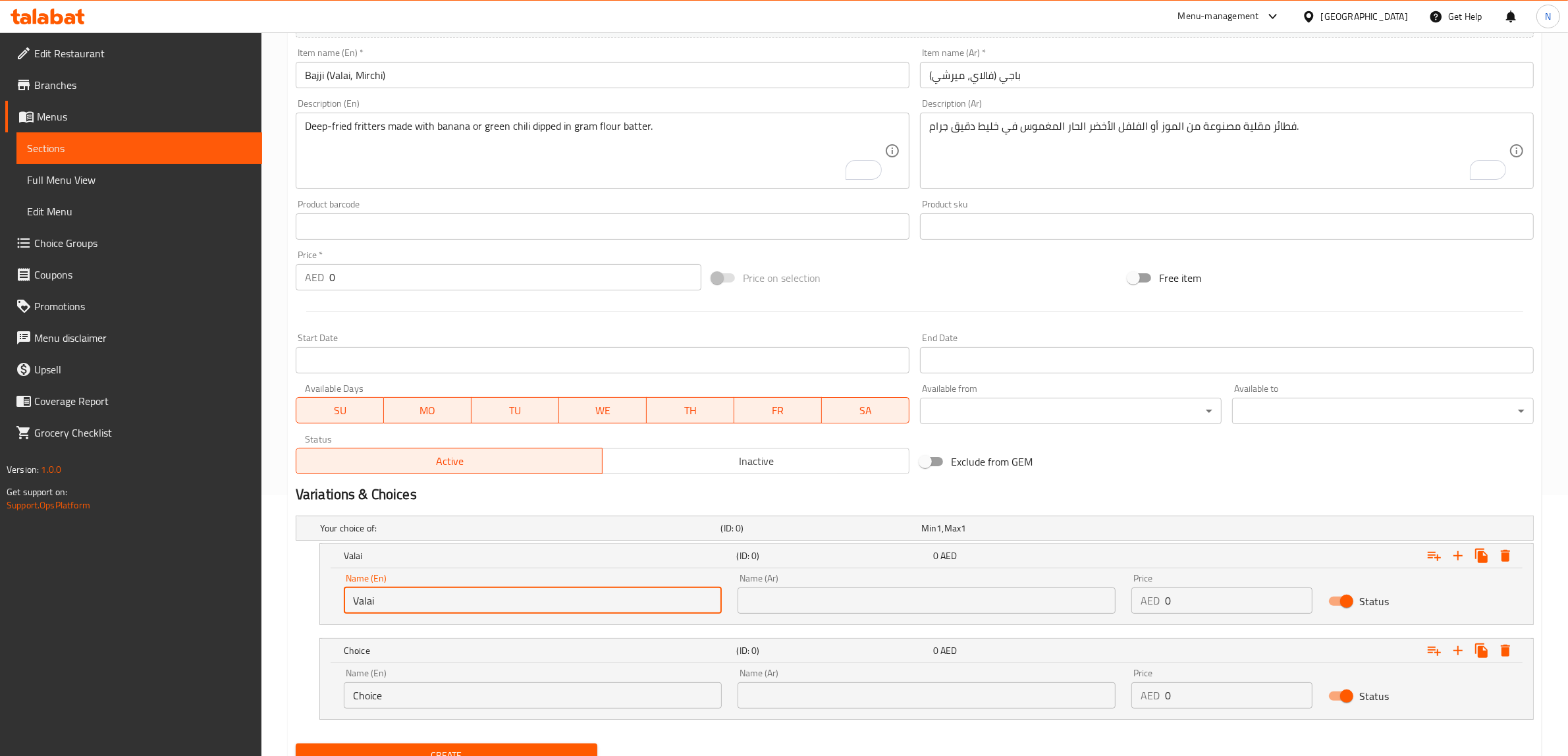
click at [452, 593] on input "Valai" at bounding box center [533, 600] width 378 height 26
paste input "banana"
type input "Valai (banana)"
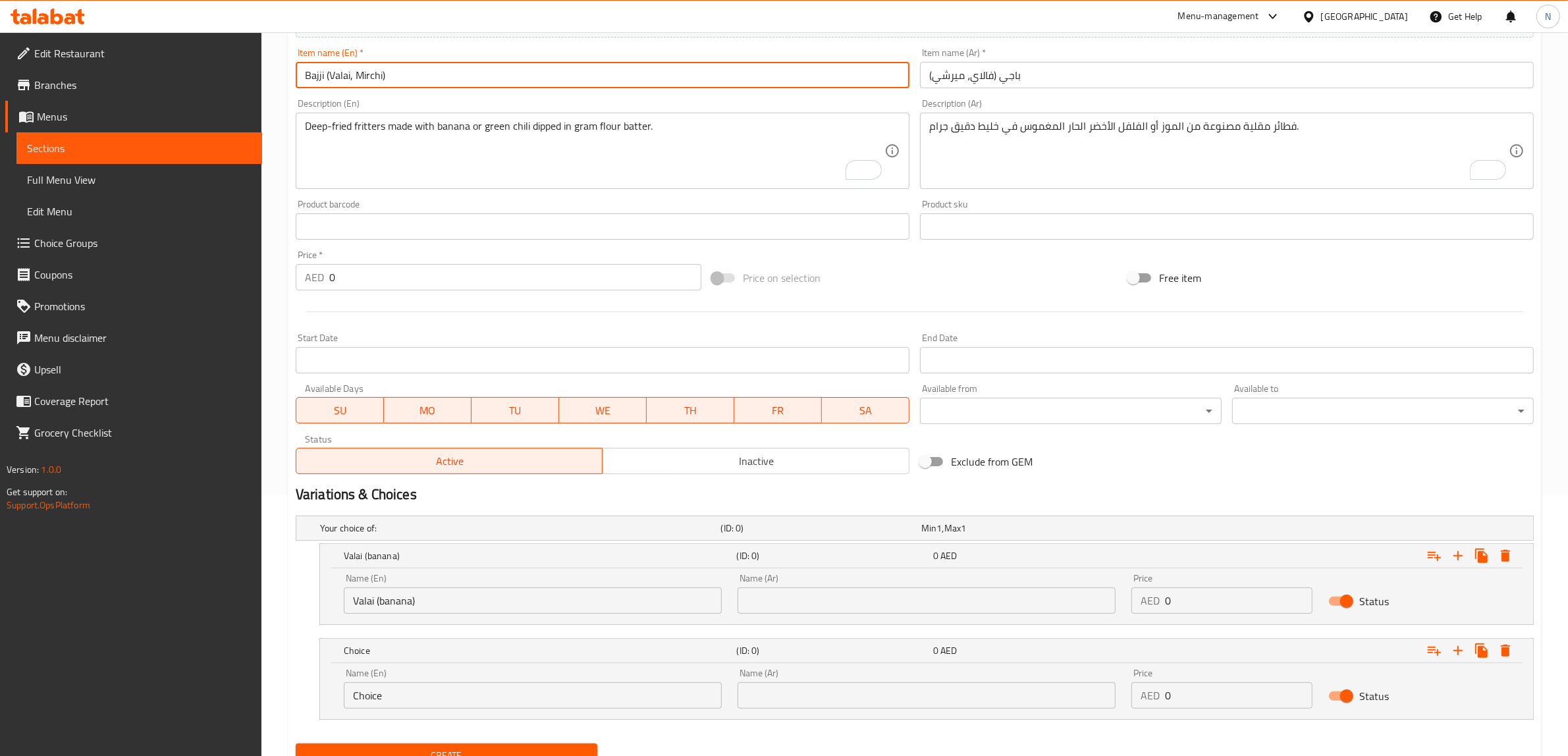
click at [366, 79] on input "Bajji (Valai, Mirchi)" at bounding box center [602, 75] width 614 height 26
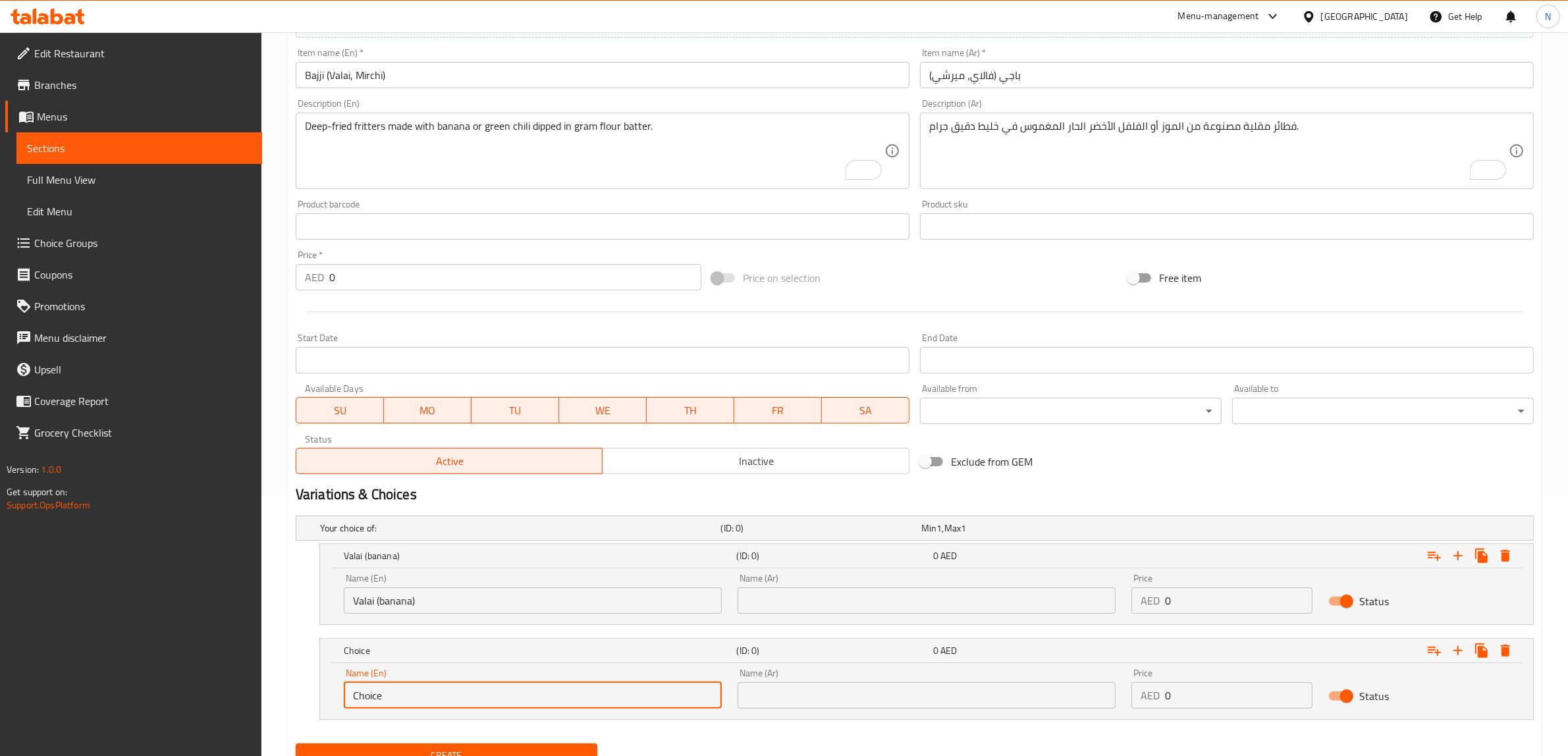
click at [420, 699] on input "Choice" at bounding box center [533, 695] width 378 height 26
paste input "Mirchi"
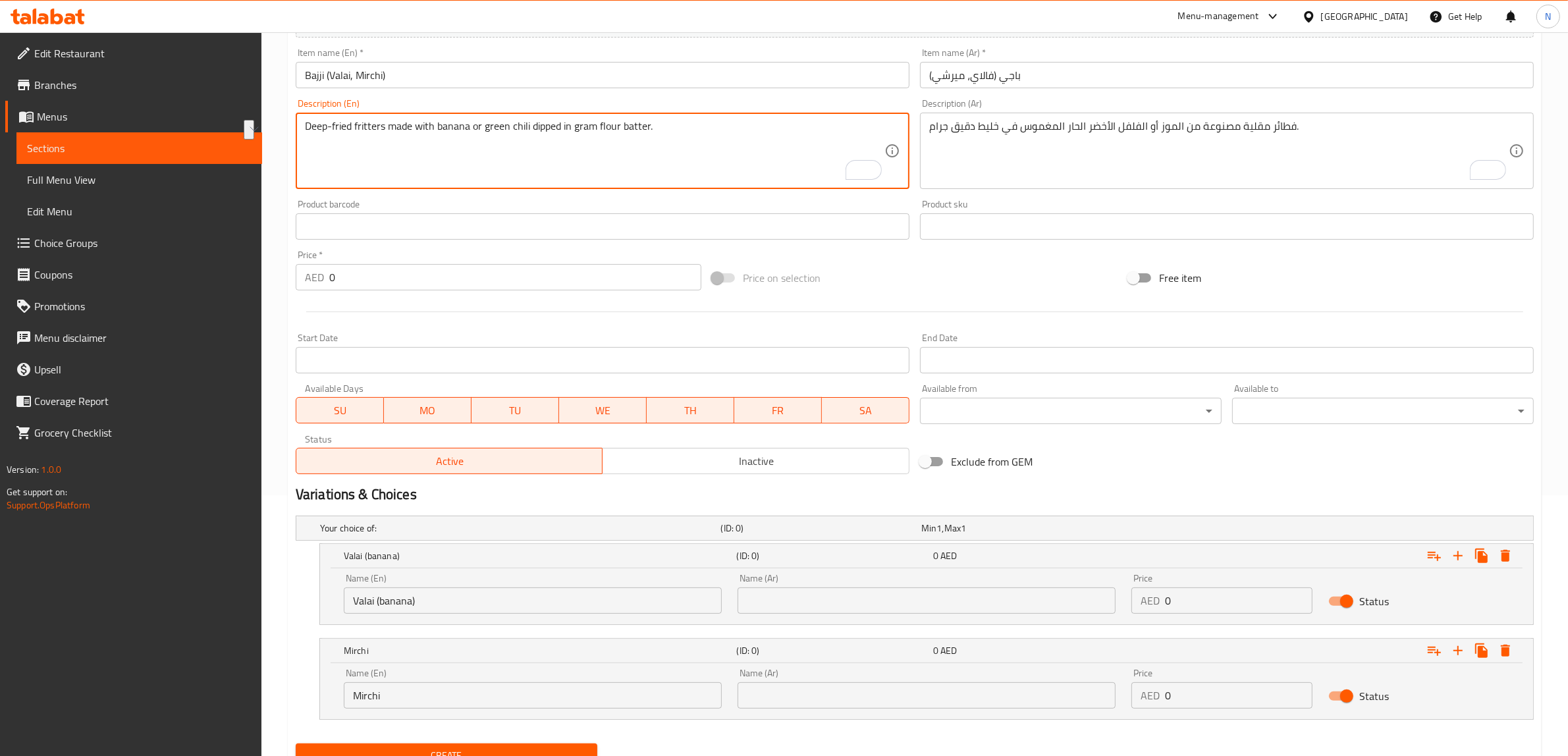
drag, startPoint x: 482, startPoint y: 129, endPoint x: 530, endPoint y: 125, distance: 48.2
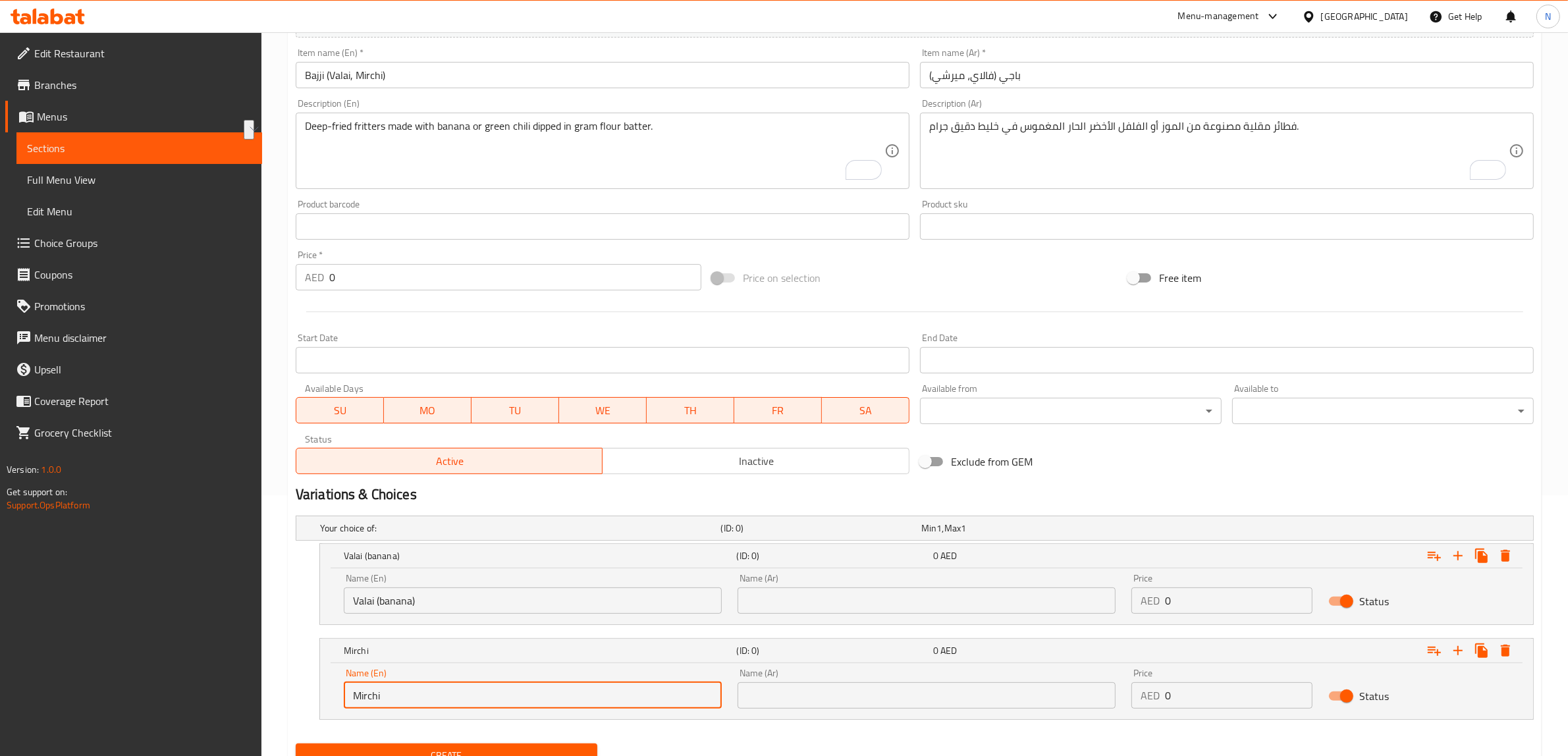
click at [543, 686] on input "Mirchi" at bounding box center [533, 695] width 378 height 26
paste input "green chili"
type input "Mirchi (green chili)"
click at [992, 67] on input "باجي (فالاي، ميرشي)" at bounding box center [1226, 75] width 614 height 26
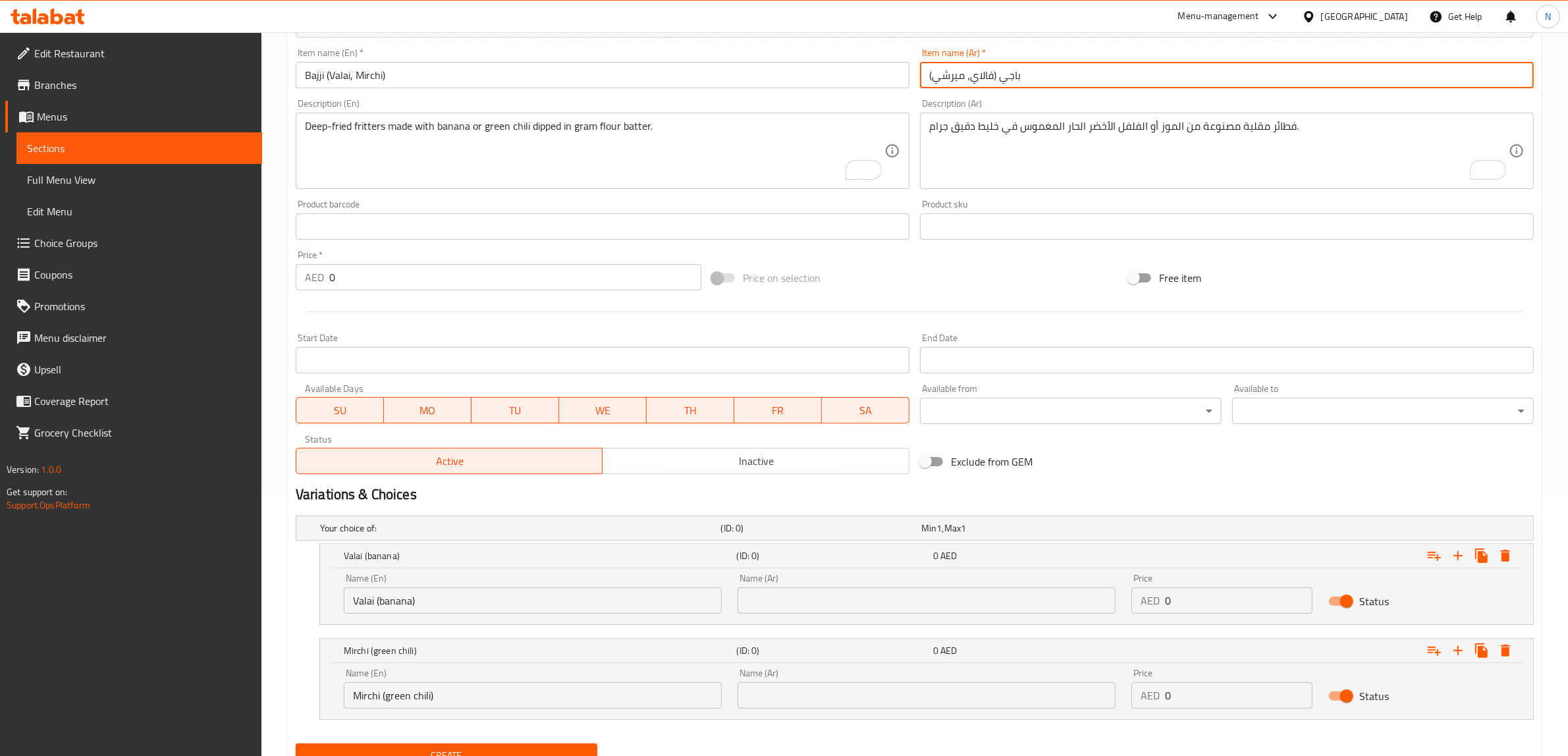
click at [992, 67] on input "باجي (فالاي، ميرشي)" at bounding box center [1226, 75] width 614 height 26
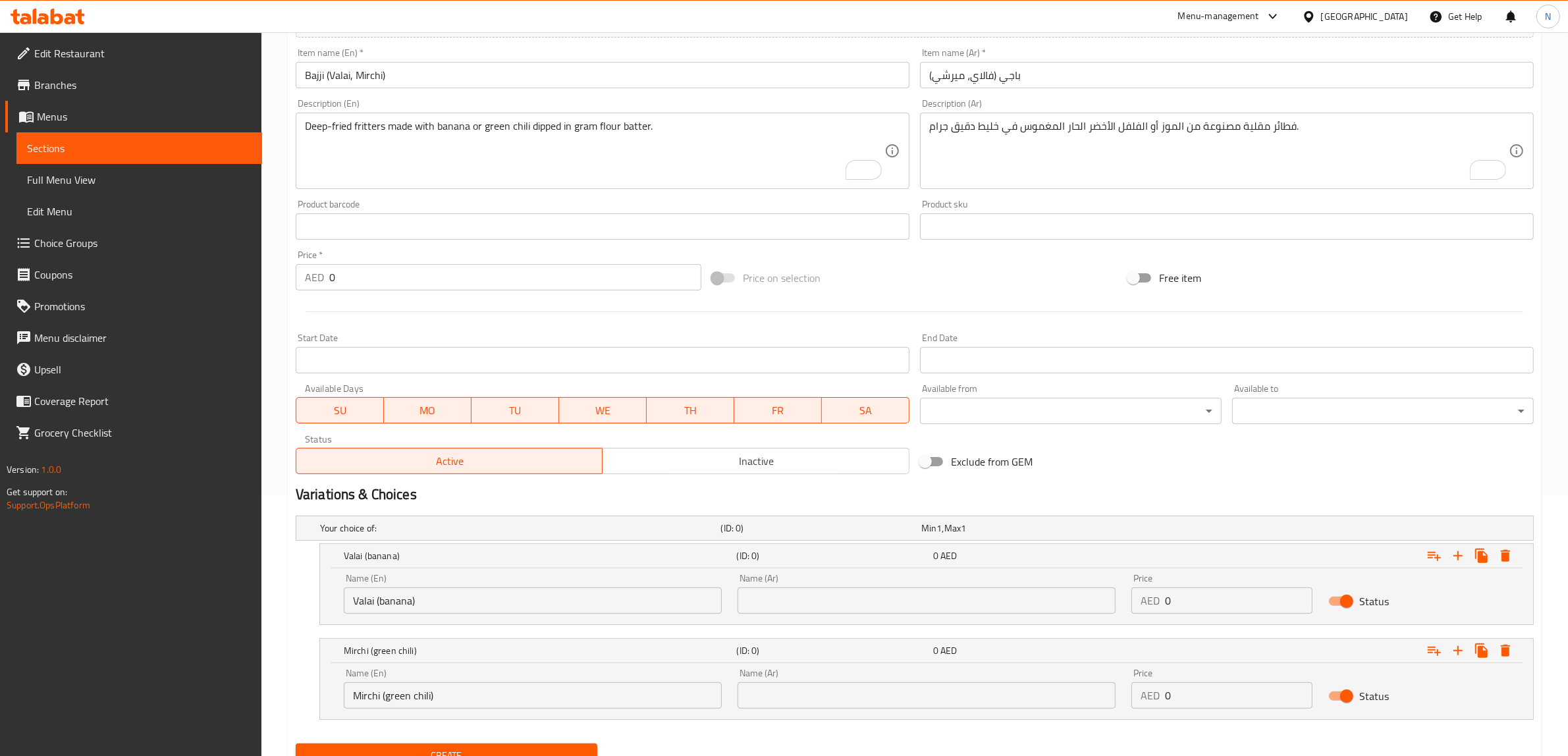
click at [824, 614] on div "Name (Ar) Name (Ar)" at bounding box center [927, 593] width 394 height 56
click at [830, 601] on input "text" at bounding box center [926, 600] width 378 height 26
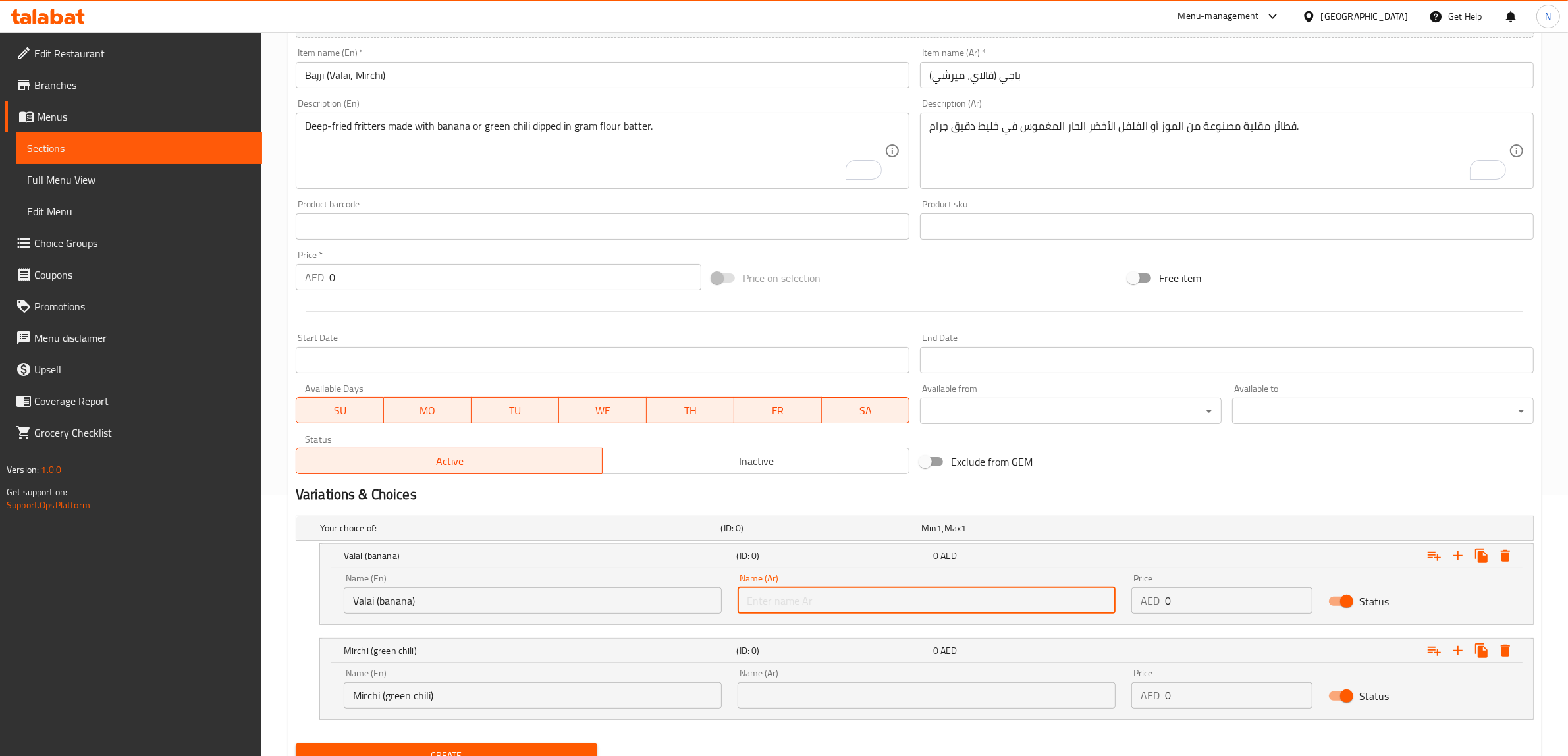
paste input "فالاي"
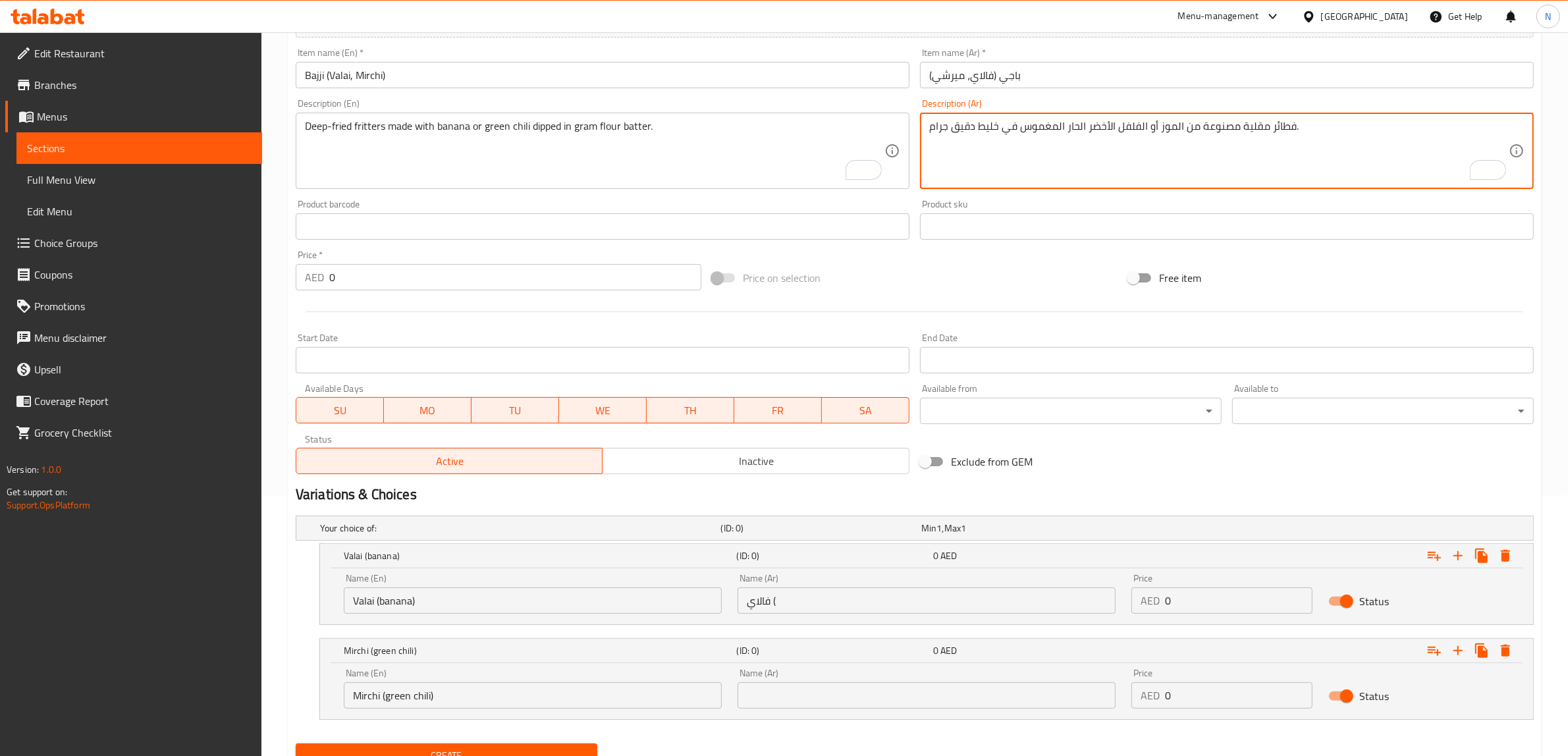
click at [1171, 129] on textarea "فطائر مقلية مصنوعة من الموز أو الفلفل الأخضر الحار المغموس في خليط دقيق جرام." at bounding box center [1218, 151] width 579 height 62
click at [1019, 597] on input "فالاي (" at bounding box center [926, 600] width 378 height 26
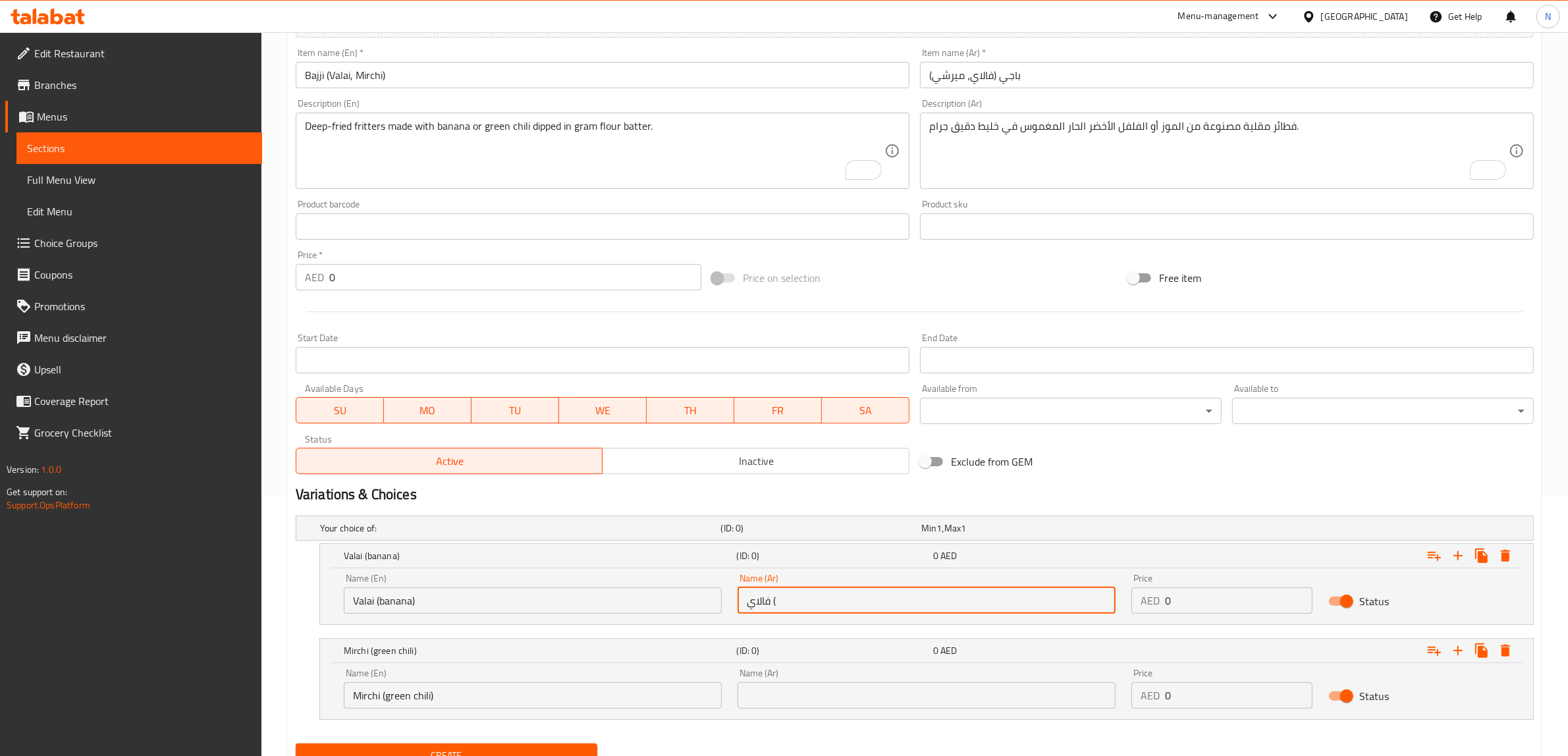
paste input "الموز"
type input "فالاي (الموز)"
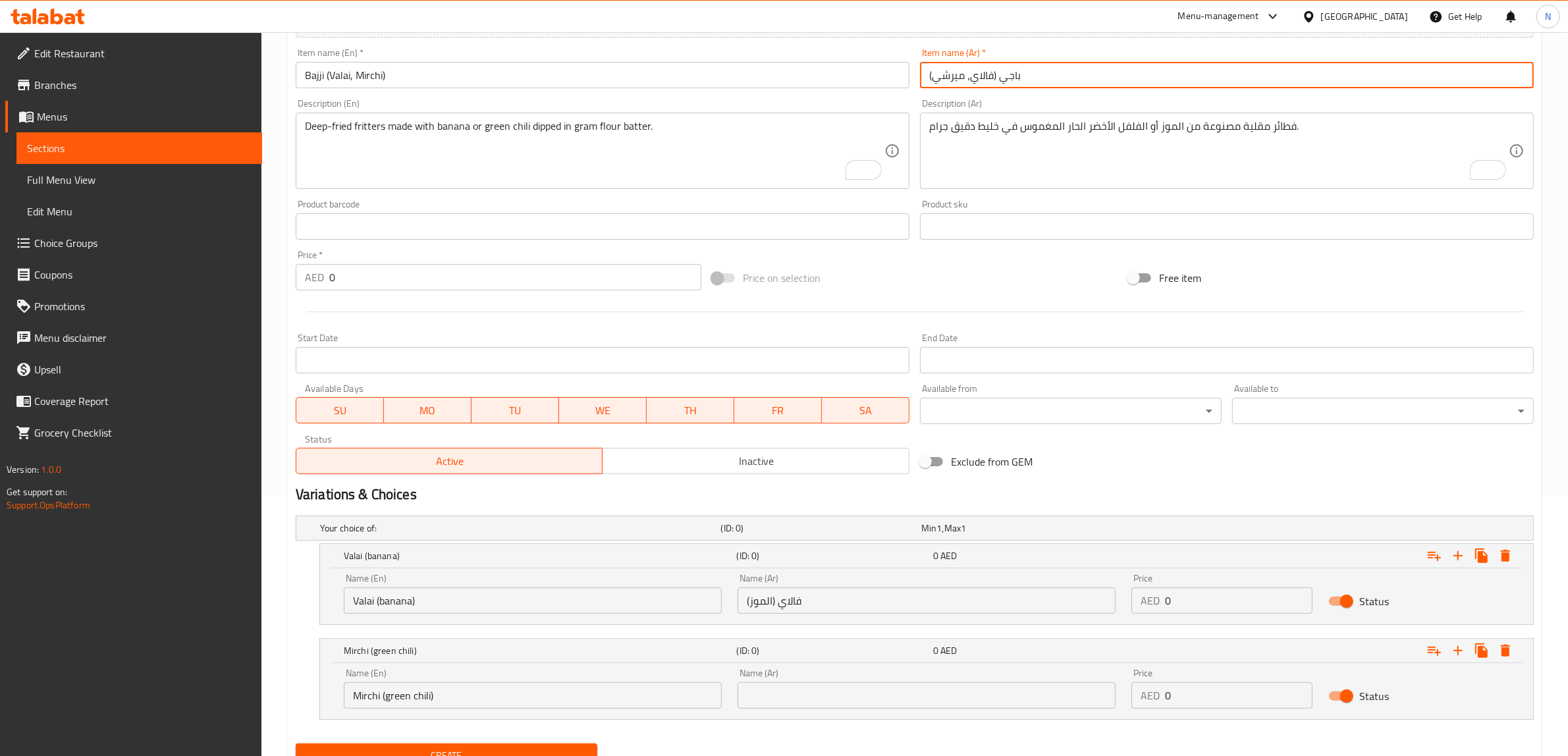
click at [955, 76] on input "باجي (فالاي، ميرشي)" at bounding box center [1226, 75] width 614 height 26
click at [902, 687] on input "text" at bounding box center [926, 695] width 378 height 26
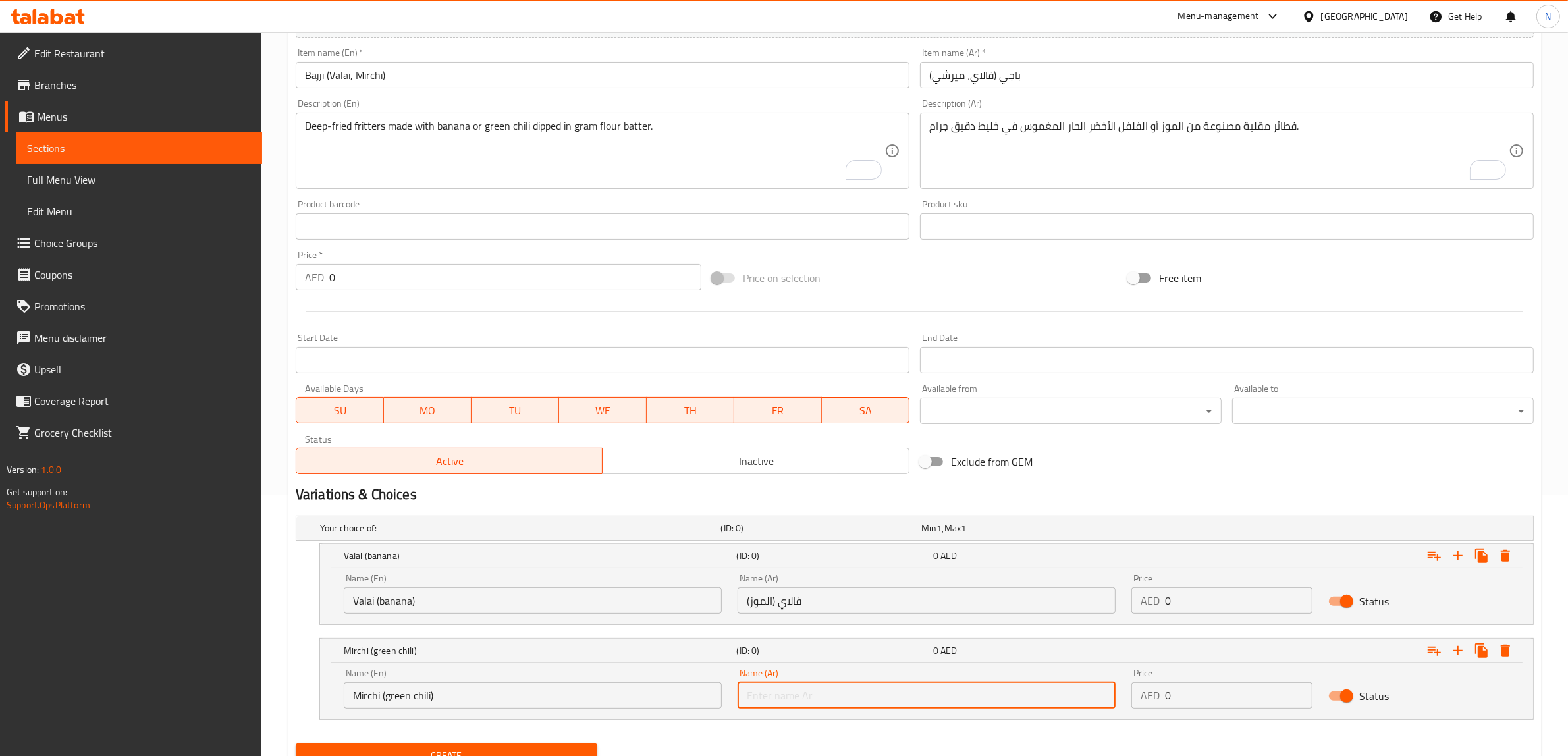
paste input "ميرشي"
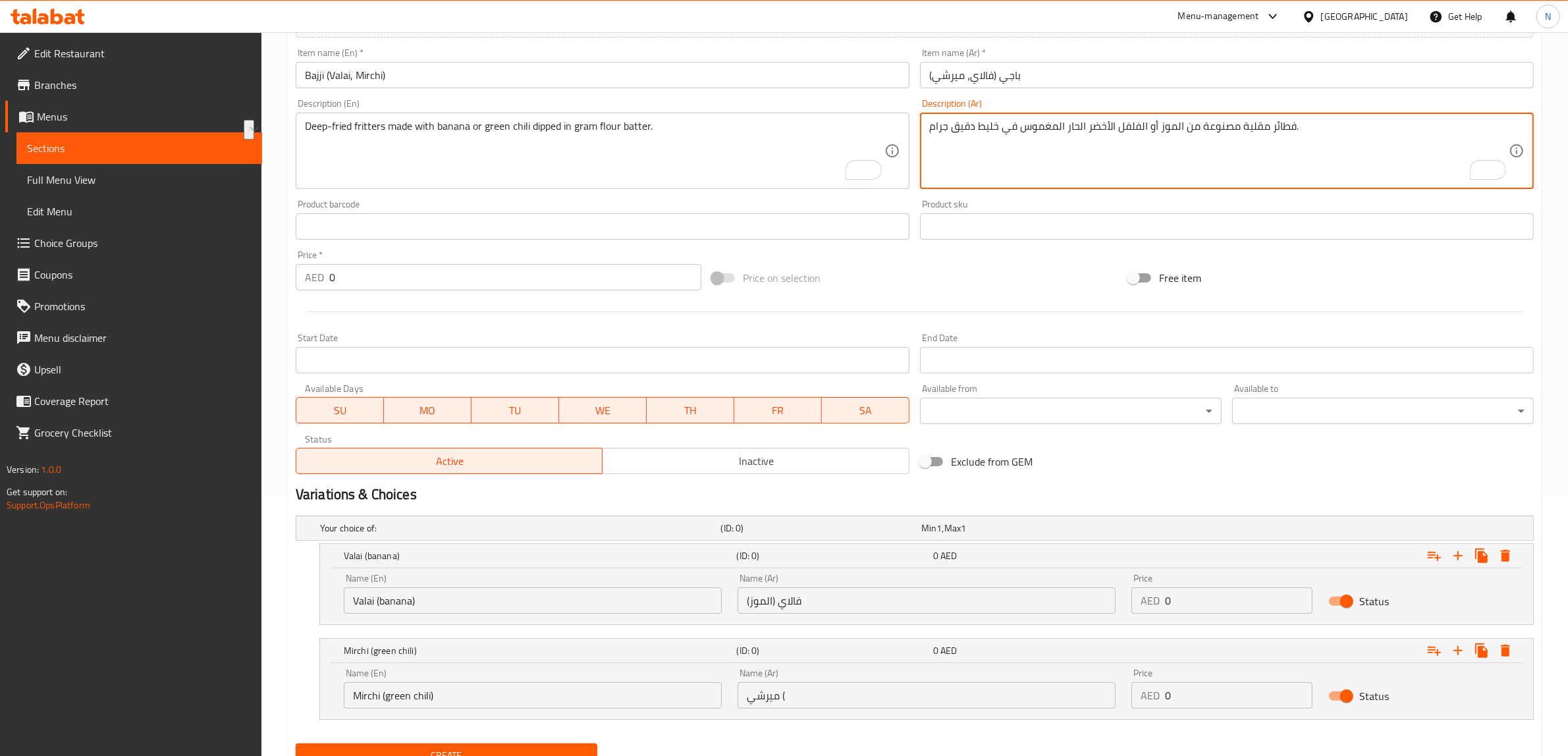
drag, startPoint x: 1146, startPoint y: 127, endPoint x: 1068, endPoint y: 130, distance: 78.1
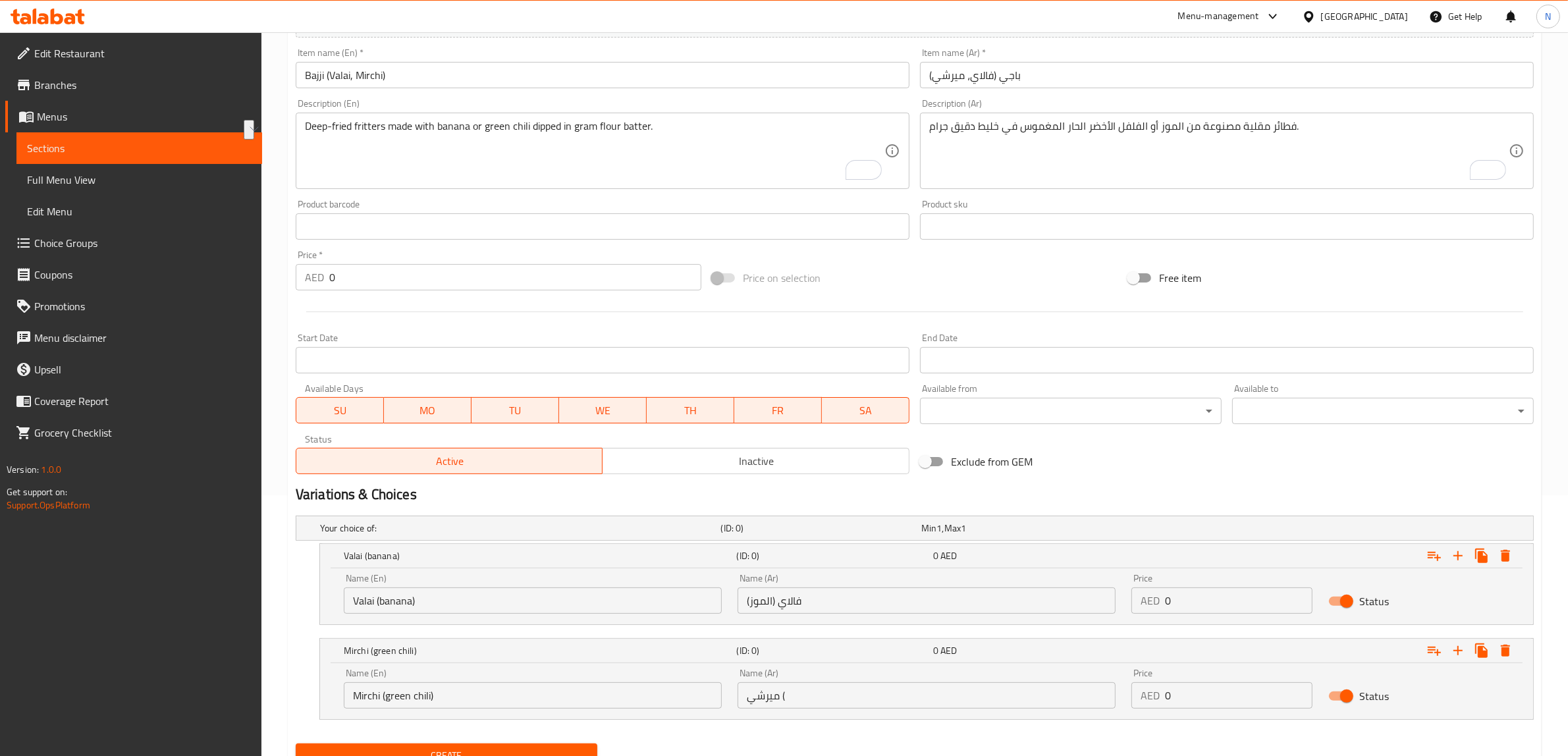
click at [1004, 680] on div "Name (Ar) ميرشي ( Name (Ar)" at bounding box center [926, 689] width 378 height 40
click at [993, 696] on input "ميرشي (" at bounding box center [926, 695] width 378 height 26
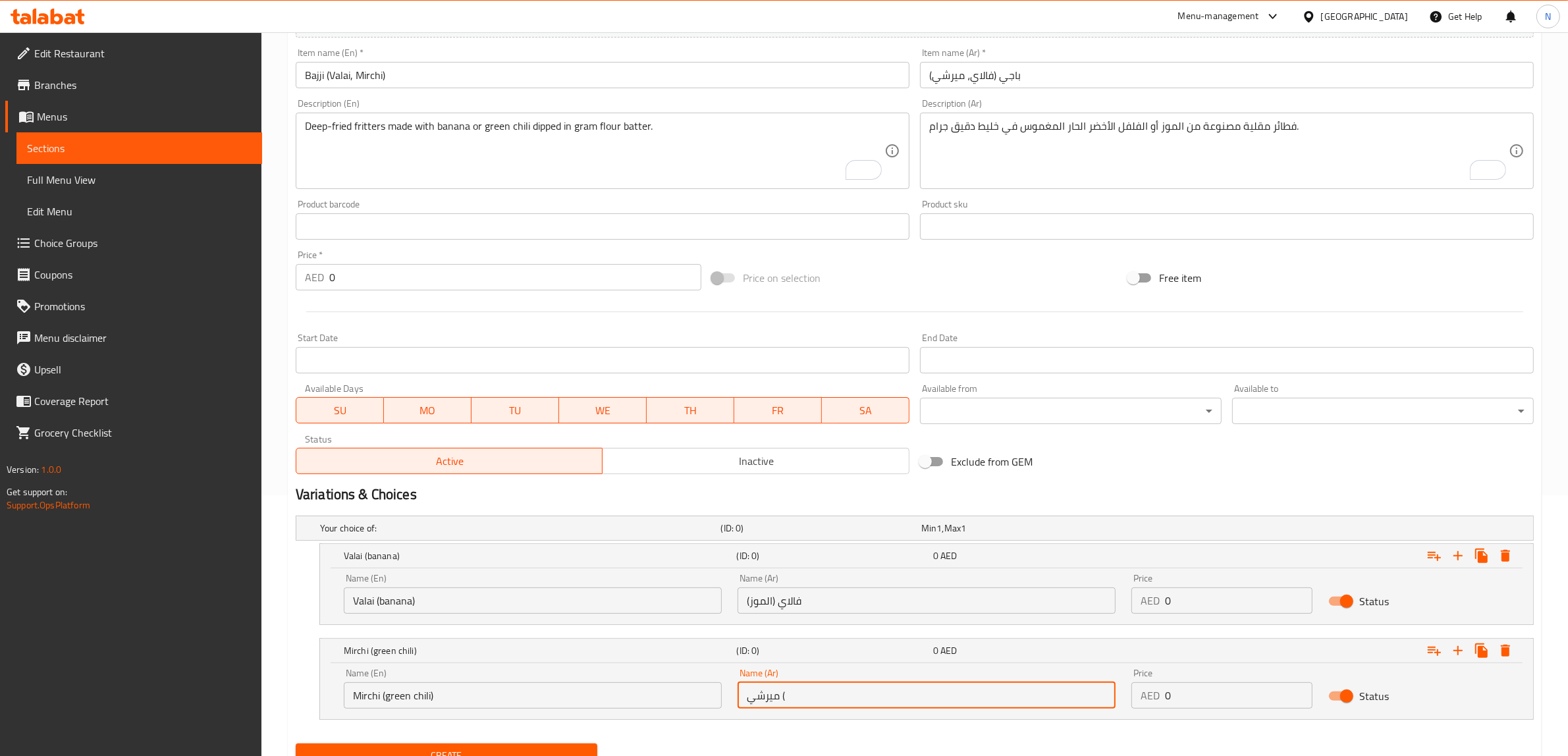
paste input "الفلفل الأخضر الحار"
type input "ميرشي (الفلفل الأخضر الحار)"
click at [1229, 607] on input "0" at bounding box center [1238, 600] width 148 height 26
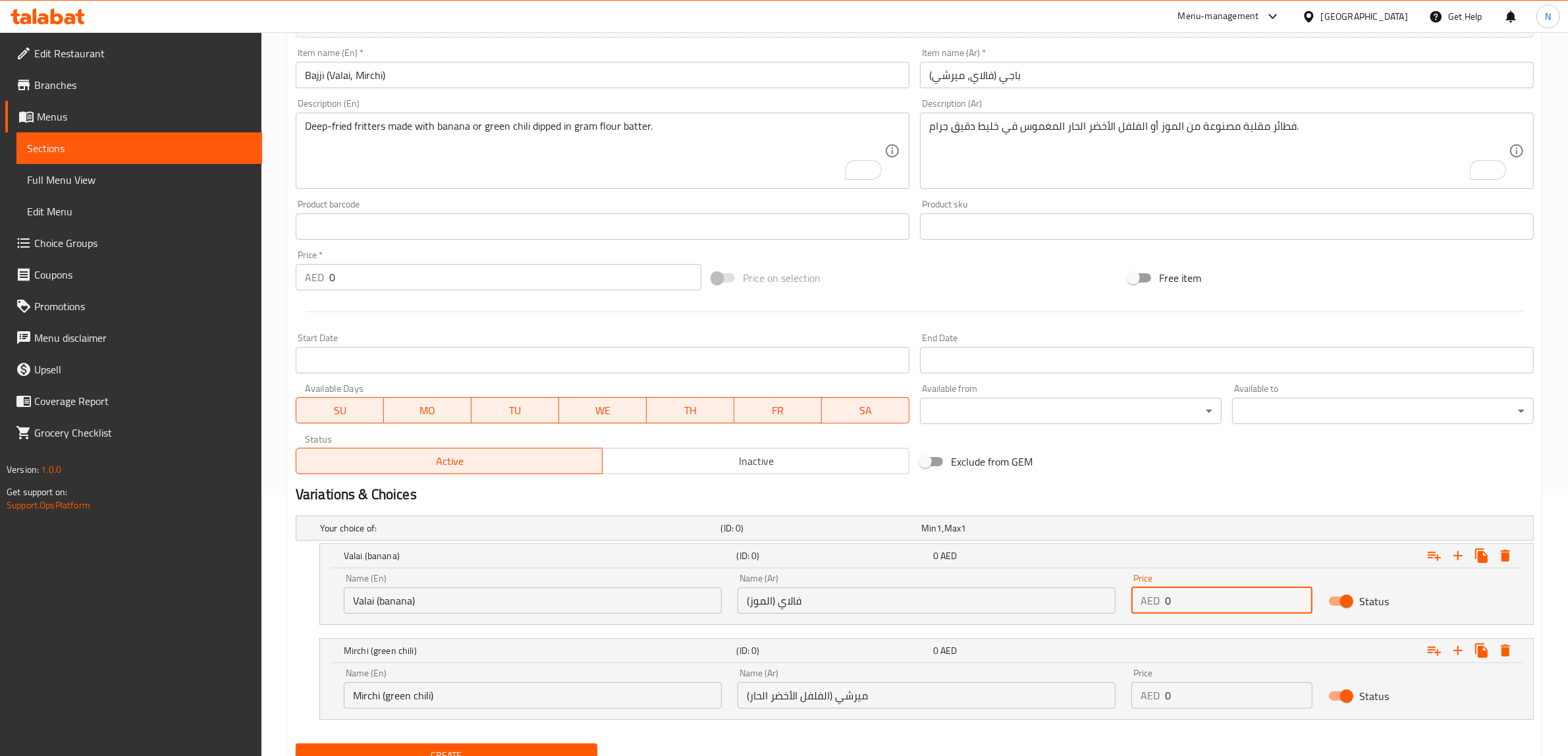
click at [1229, 607] on input "0" at bounding box center [1238, 600] width 148 height 26
click at [1229, 606] on input "3.5" at bounding box center [1238, 600] width 148 height 26
click at [1229, 606] on input "3.5" at bounding box center [1238, 600] width 148 height 26
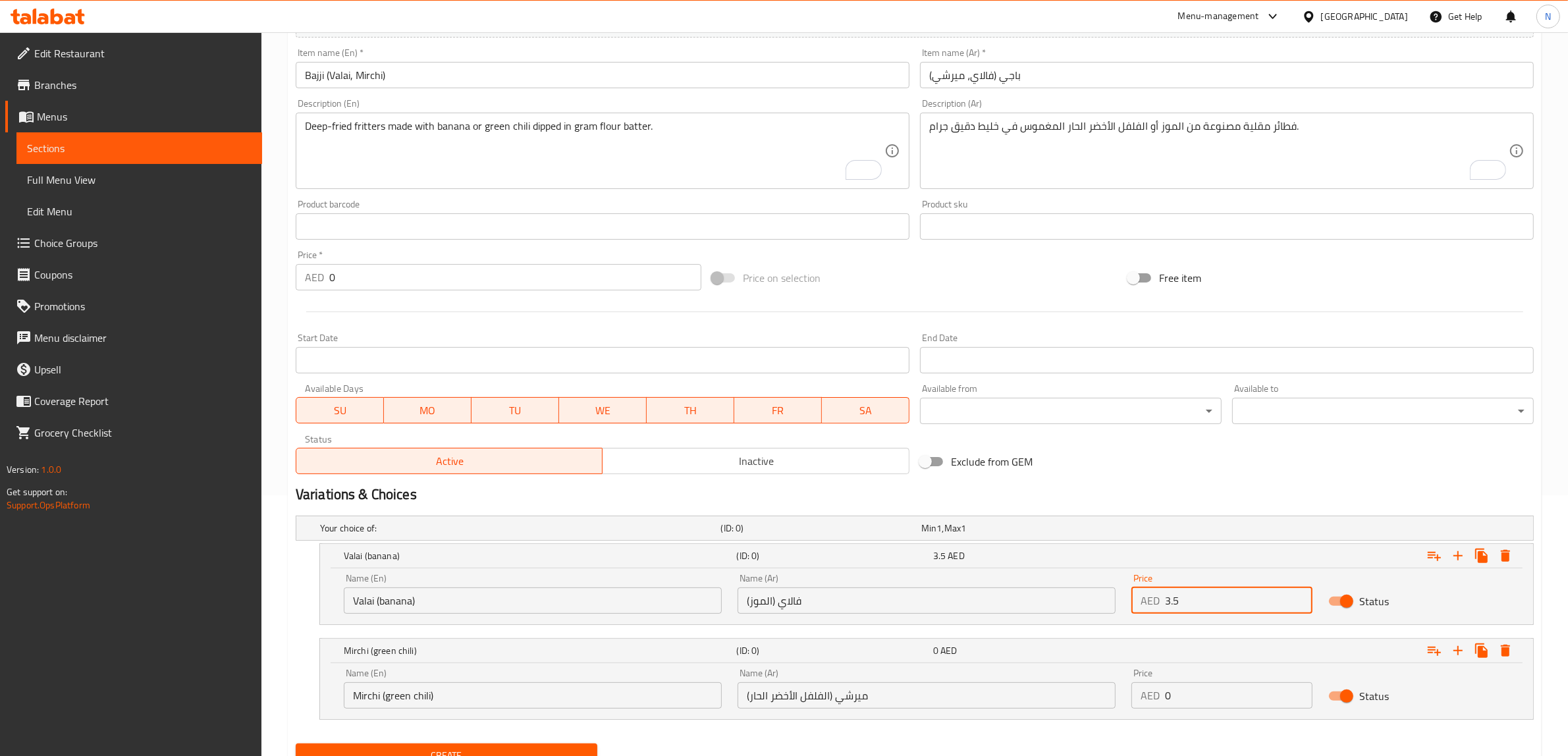
type input "3.5"
click at [1193, 693] on input "0" at bounding box center [1238, 695] width 148 height 26
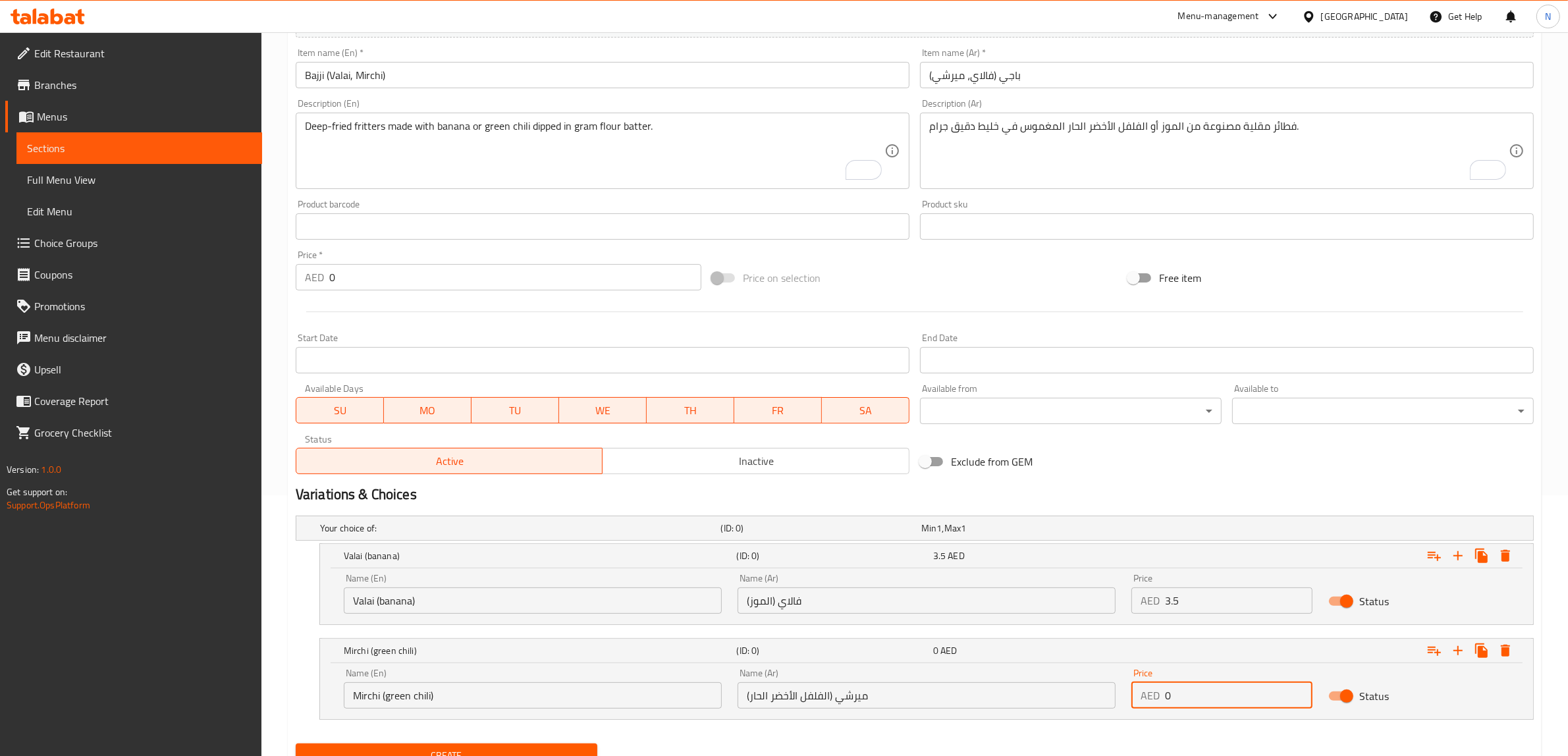
click at [1193, 693] on input "0" at bounding box center [1238, 695] width 148 height 26
paste input "3.5"
type input "3.5"
click at [296, 743] on button "Create" at bounding box center [447, 755] width 302 height 25
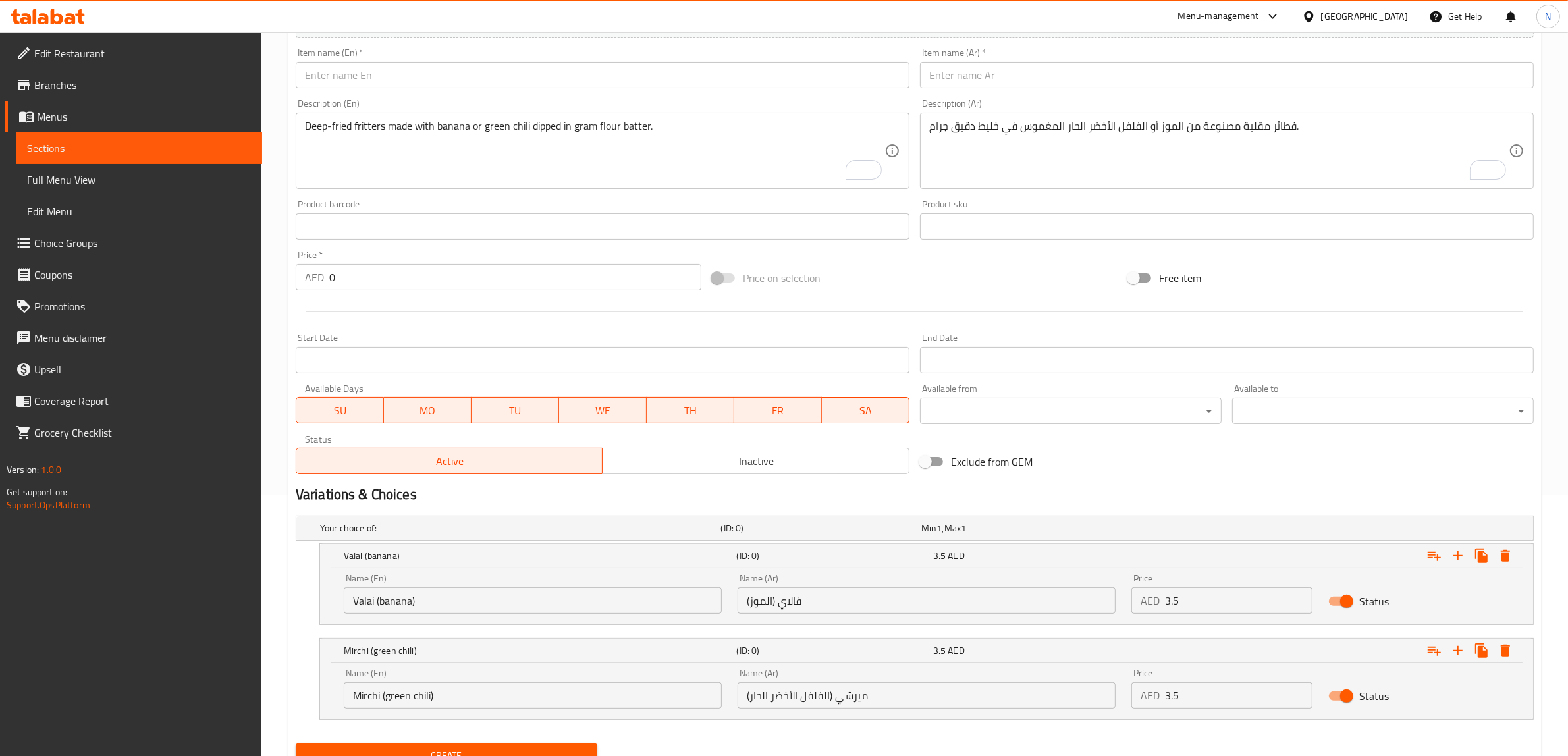
click at [683, 88] on input "text" at bounding box center [602, 75] width 614 height 26
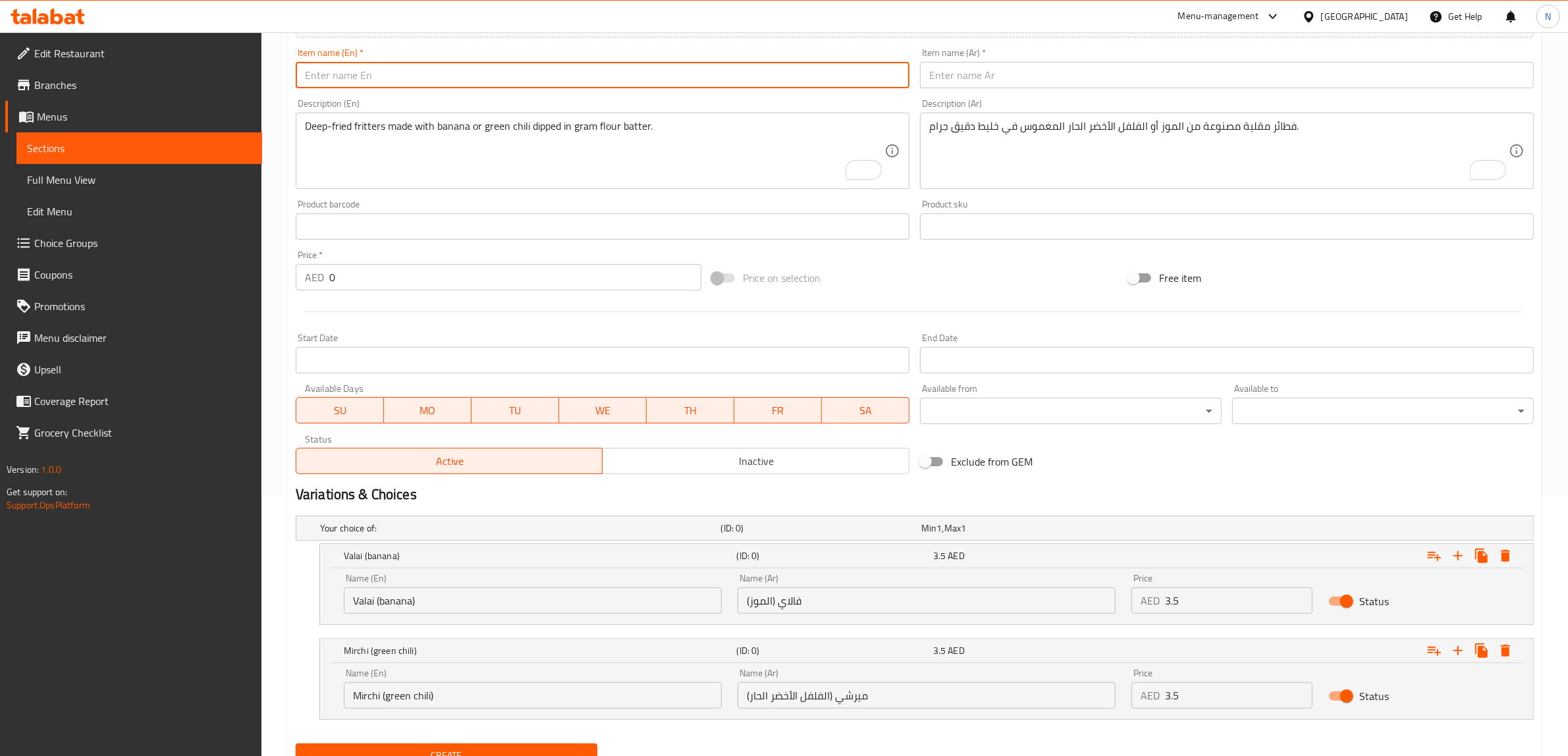
paste input "Vada (Dal, Spinach)"
type input "Vada (Dal, Spinach)"
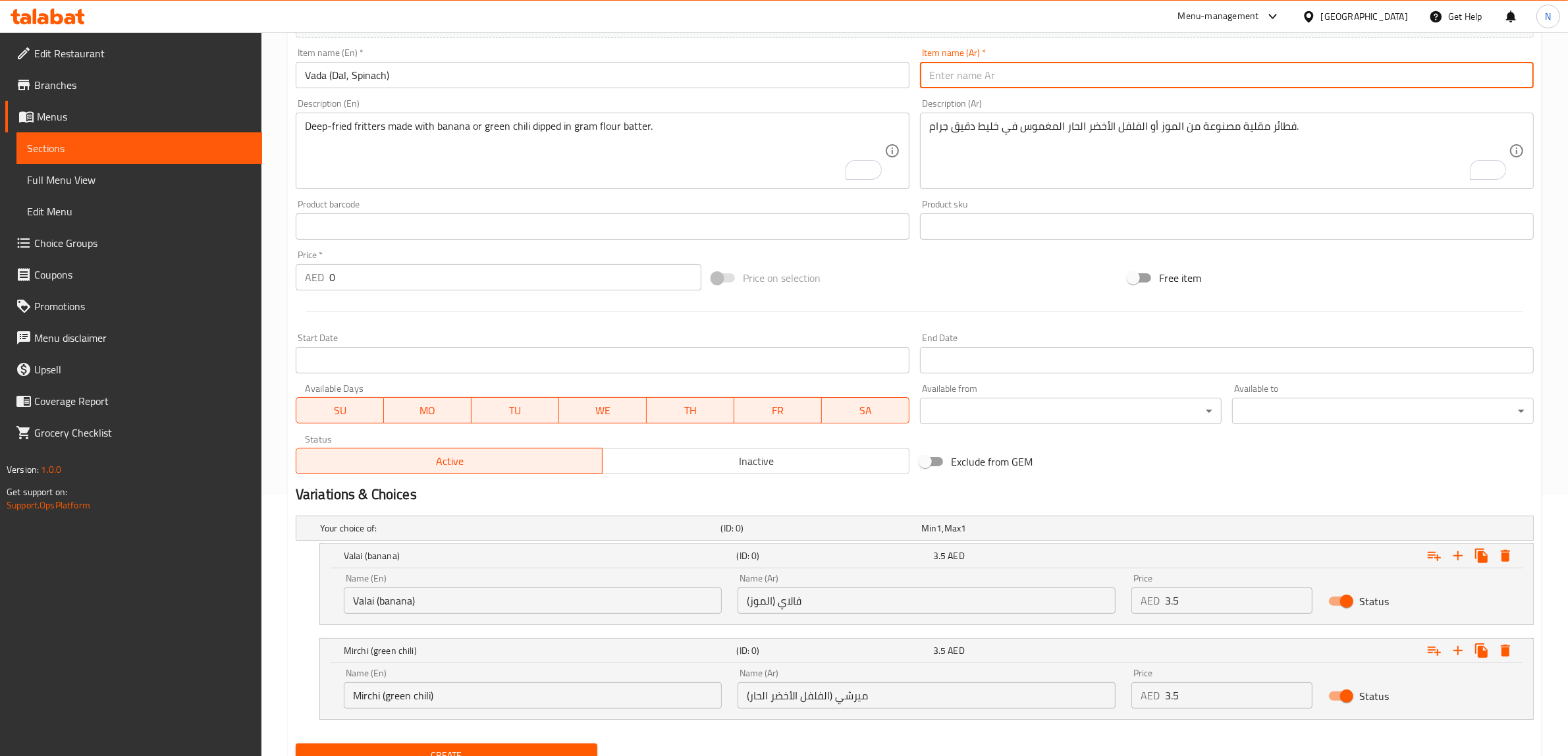
click at [973, 76] on input "text" at bounding box center [1226, 75] width 614 height 26
type input "فادا (دال، سبانخ)"
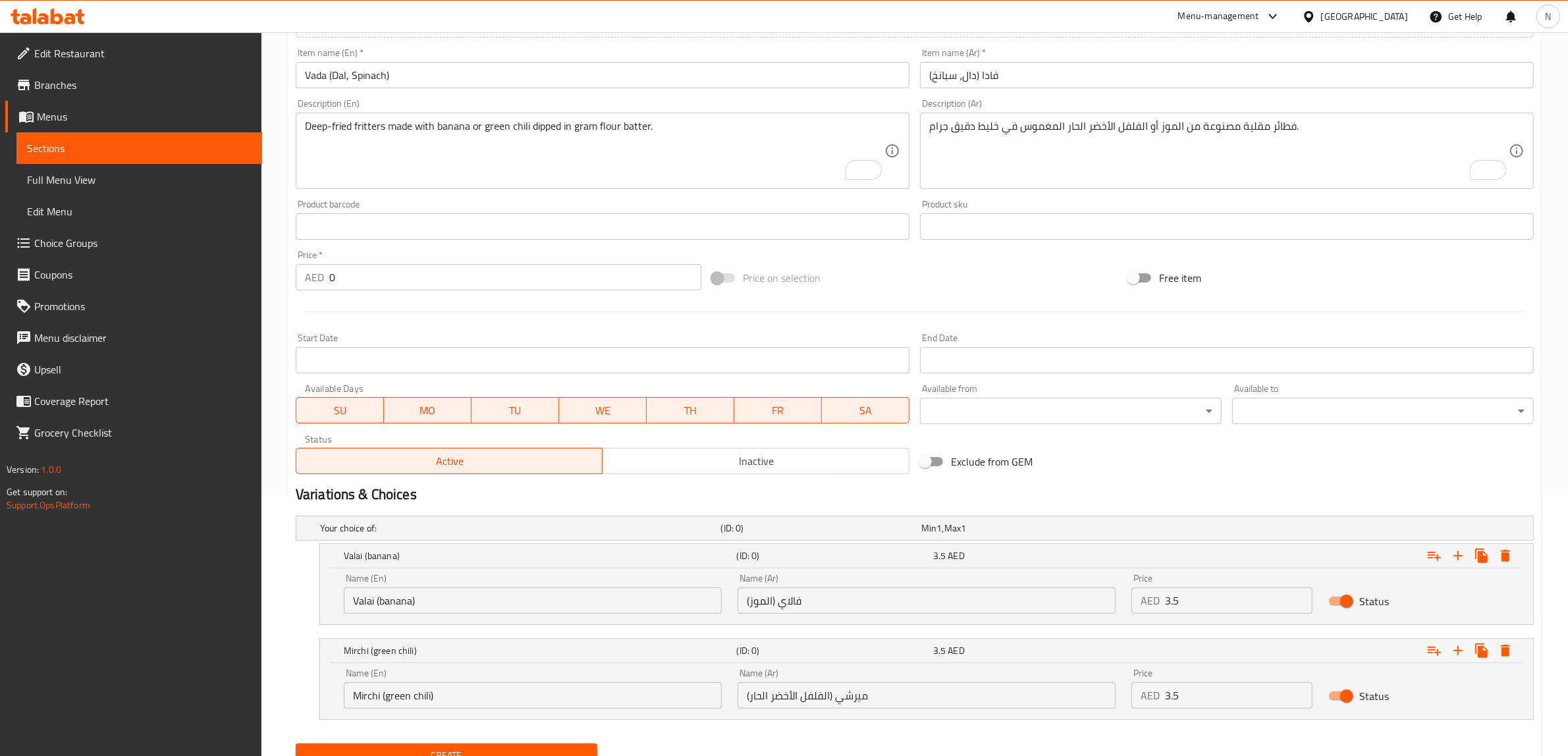
click at [631, 170] on textarea "Deep-fried fritters made with banana or green chili dipped in gram flour batter." at bounding box center [594, 151] width 579 height 62
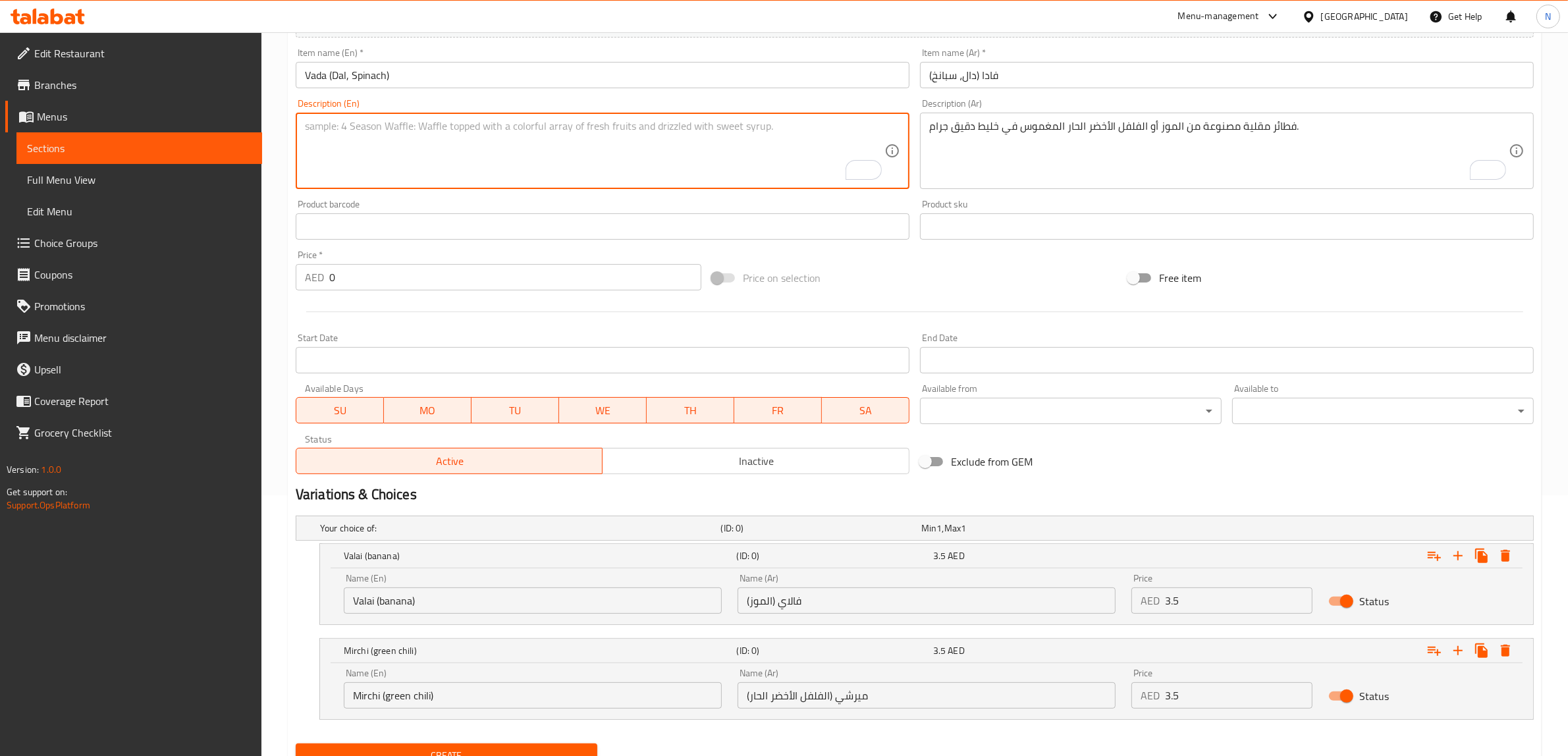
paste textarea "Crispy vadas made with lentils or spinach, spiced and fried."
type textarea "Crispy vadas made with lentils or spinach, spiced and fried."
click at [1028, 169] on textarea "فطائر مقلية مصنوعة من الموز أو الفلفل الأخضر الحار المغموس في خليط دقيق جرام." at bounding box center [1218, 151] width 579 height 62
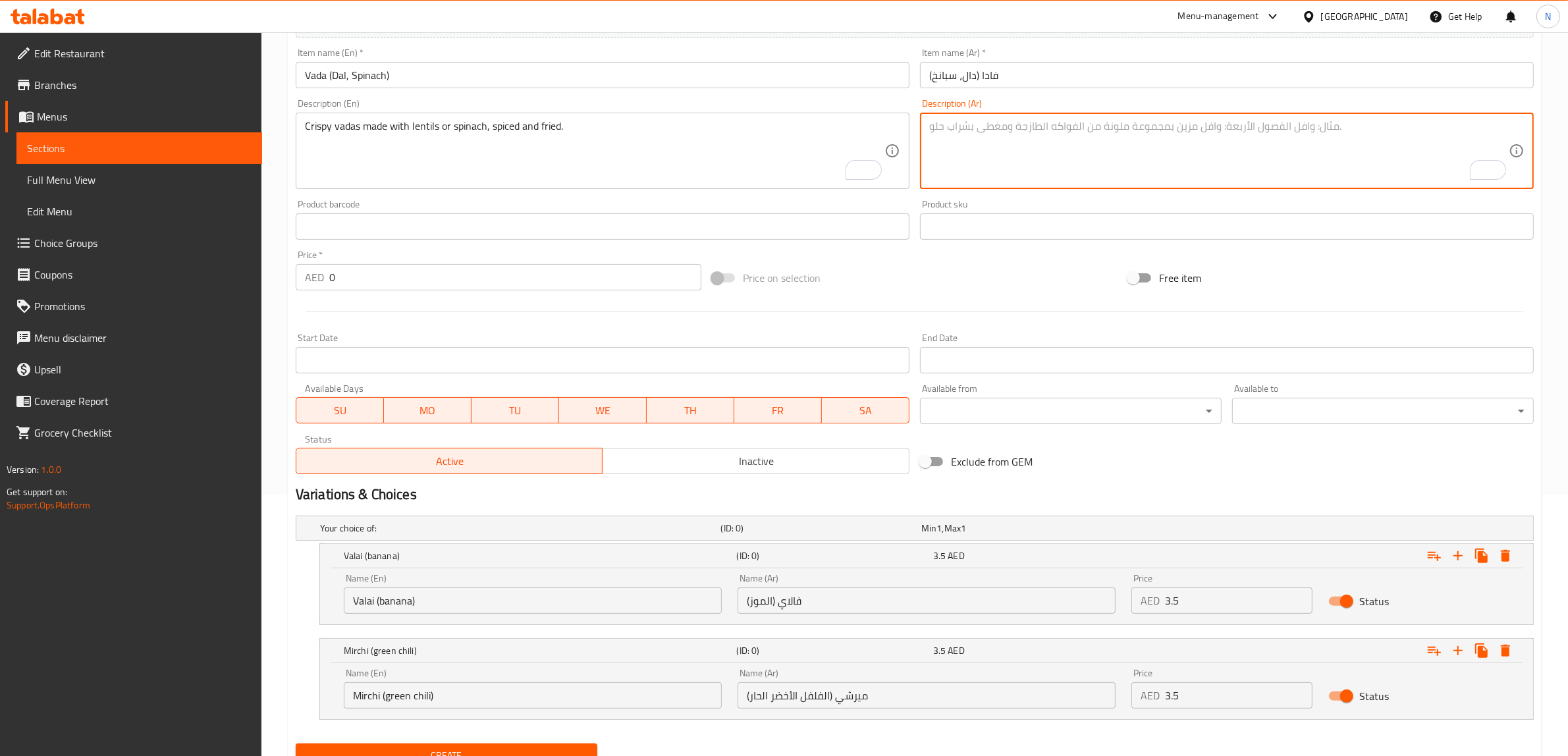
paste textarea "فادا مقرمشة مصنوعة من العدس أو السبانخ، متبلة ومقلية."
type textarea "فادا مقرمشة مصنوعة من العدس أو السبانخ، متبلة ومقلية."
click at [336, 78] on input "Vada (Dal, Spinach)" at bounding box center [602, 75] width 614 height 26
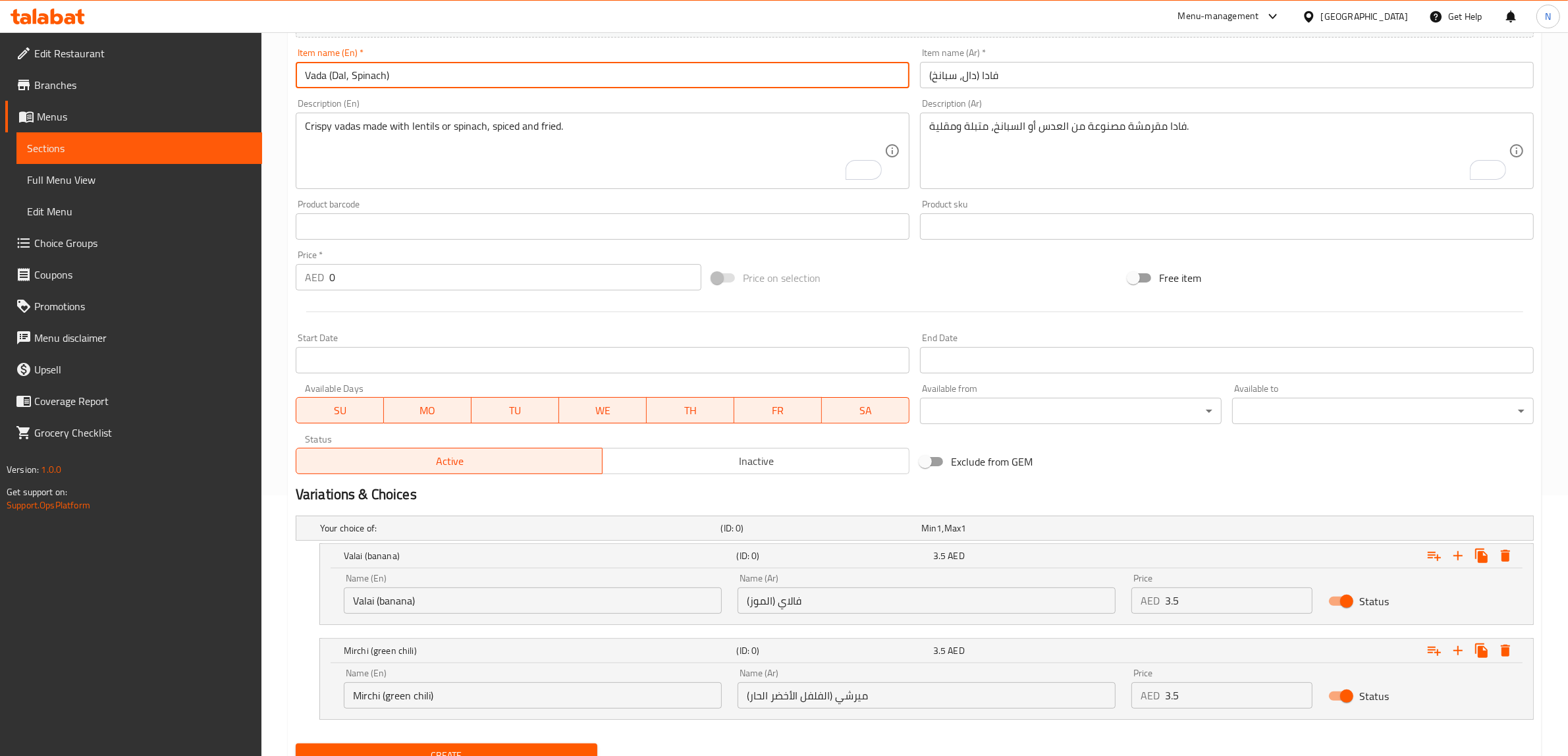
click at [336, 78] on input "Vada (Dal, Spinach)" at bounding box center [602, 75] width 614 height 26
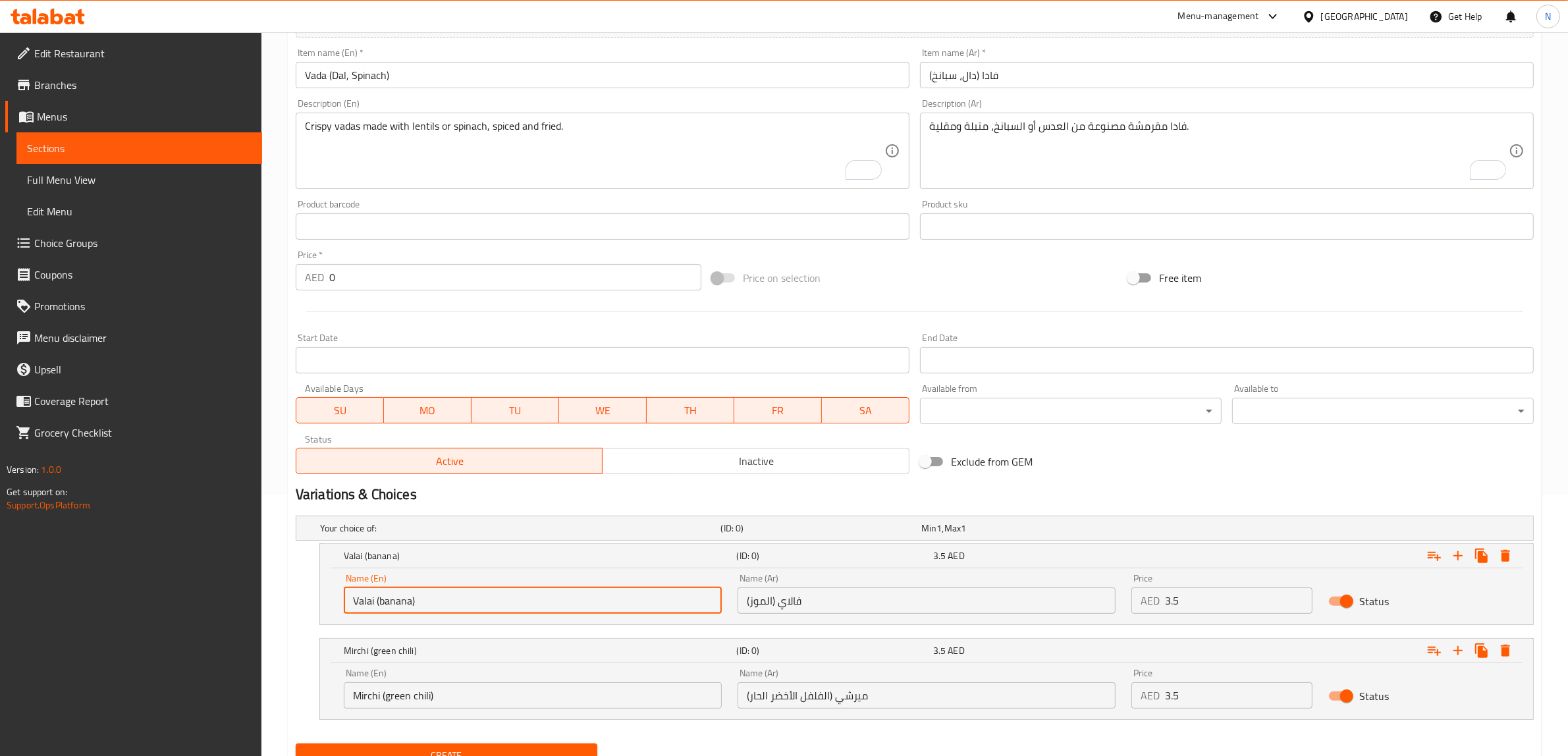
click at [497, 601] on input "Valai (banana)" at bounding box center [533, 600] width 378 height 26
paste input "Dal"
type input "Dal"
click at [366, 79] on input "Vada (Dal, Spinach)" at bounding box center [602, 75] width 614 height 26
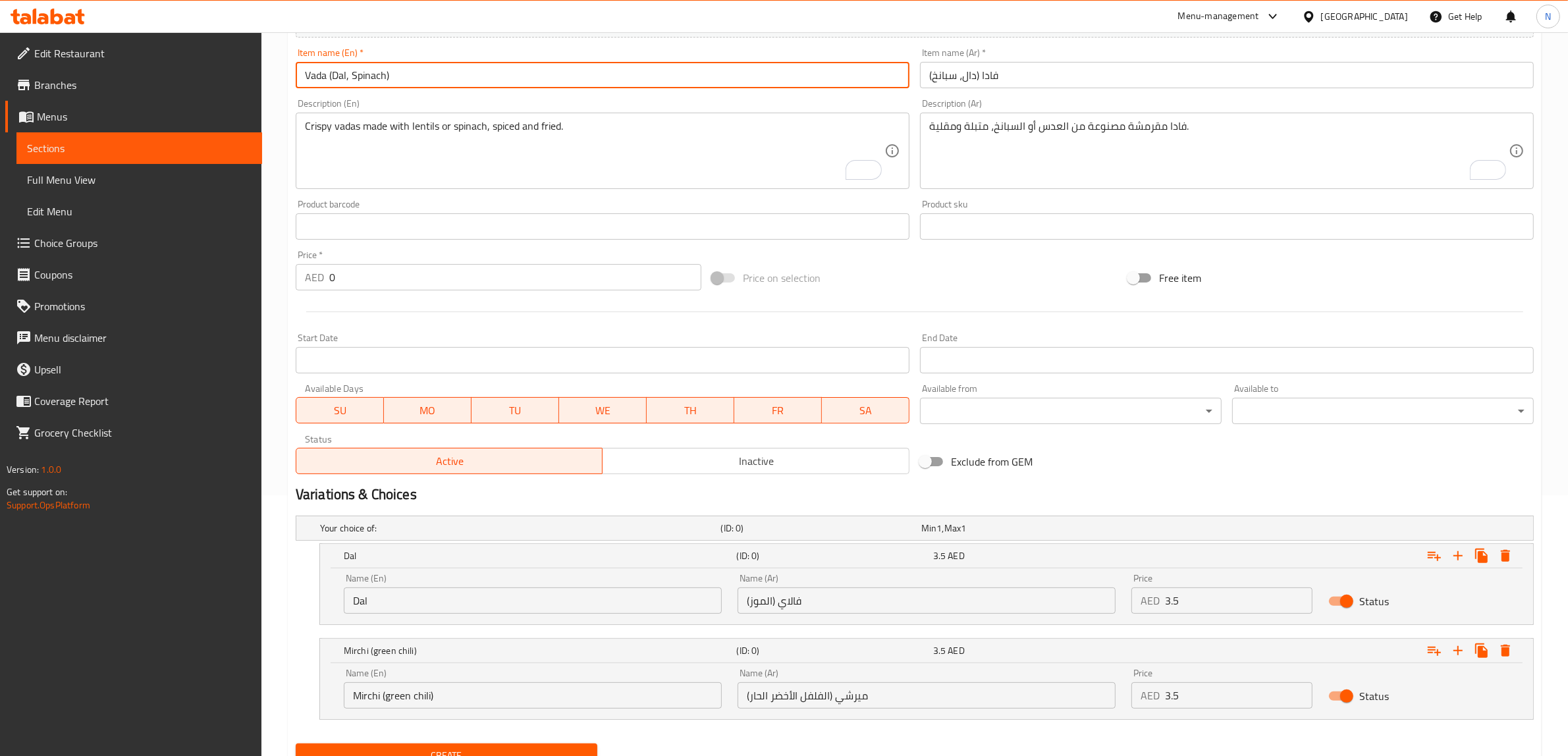
click at [366, 79] on input "Vada (Dal, Spinach)" at bounding box center [602, 75] width 614 height 26
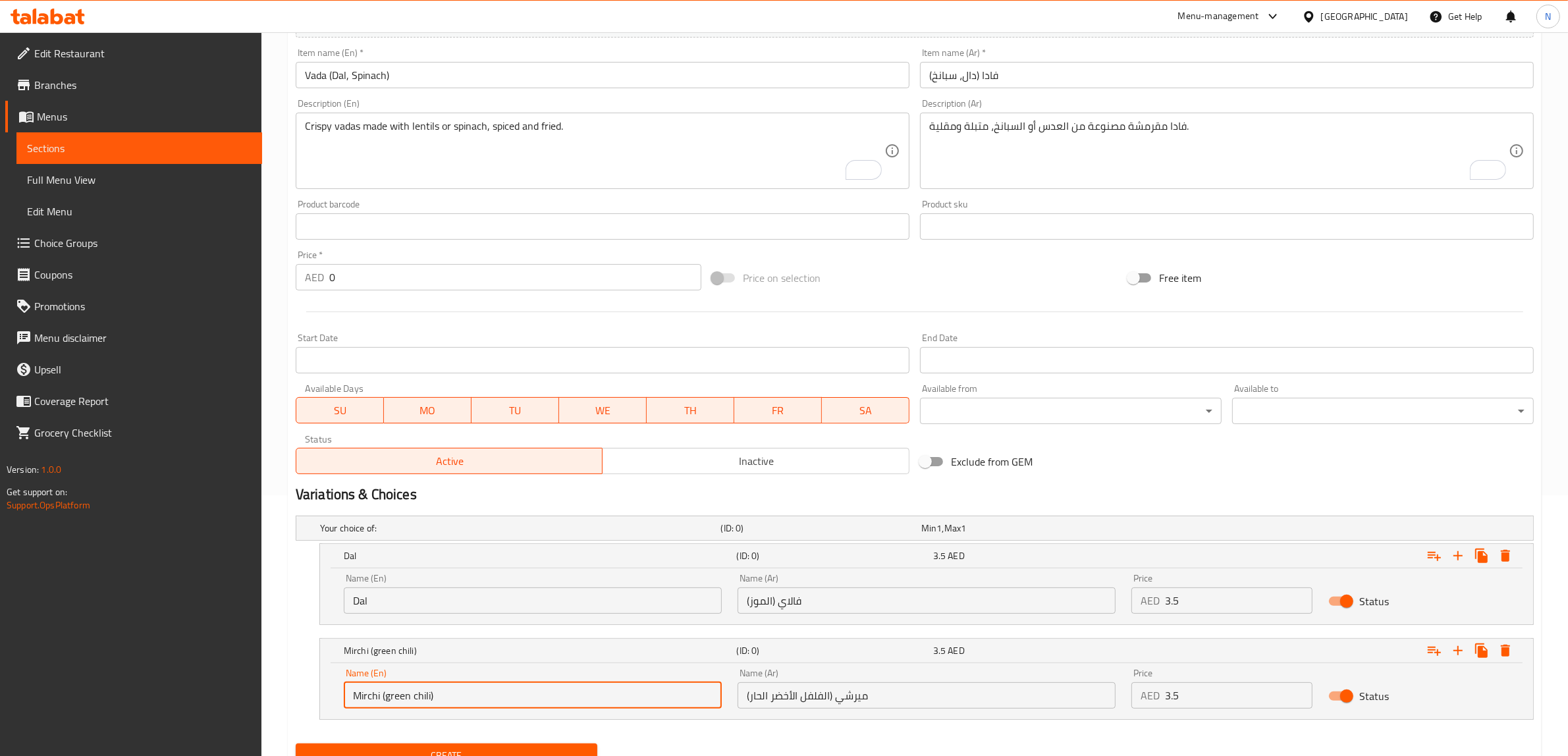
click at [420, 689] on input "Mirchi (green chili)" at bounding box center [533, 695] width 378 height 26
click at [420, 689] on input "Choice" at bounding box center [533, 695] width 378 height 26
paste input "Spinach"
type input "Spinach"
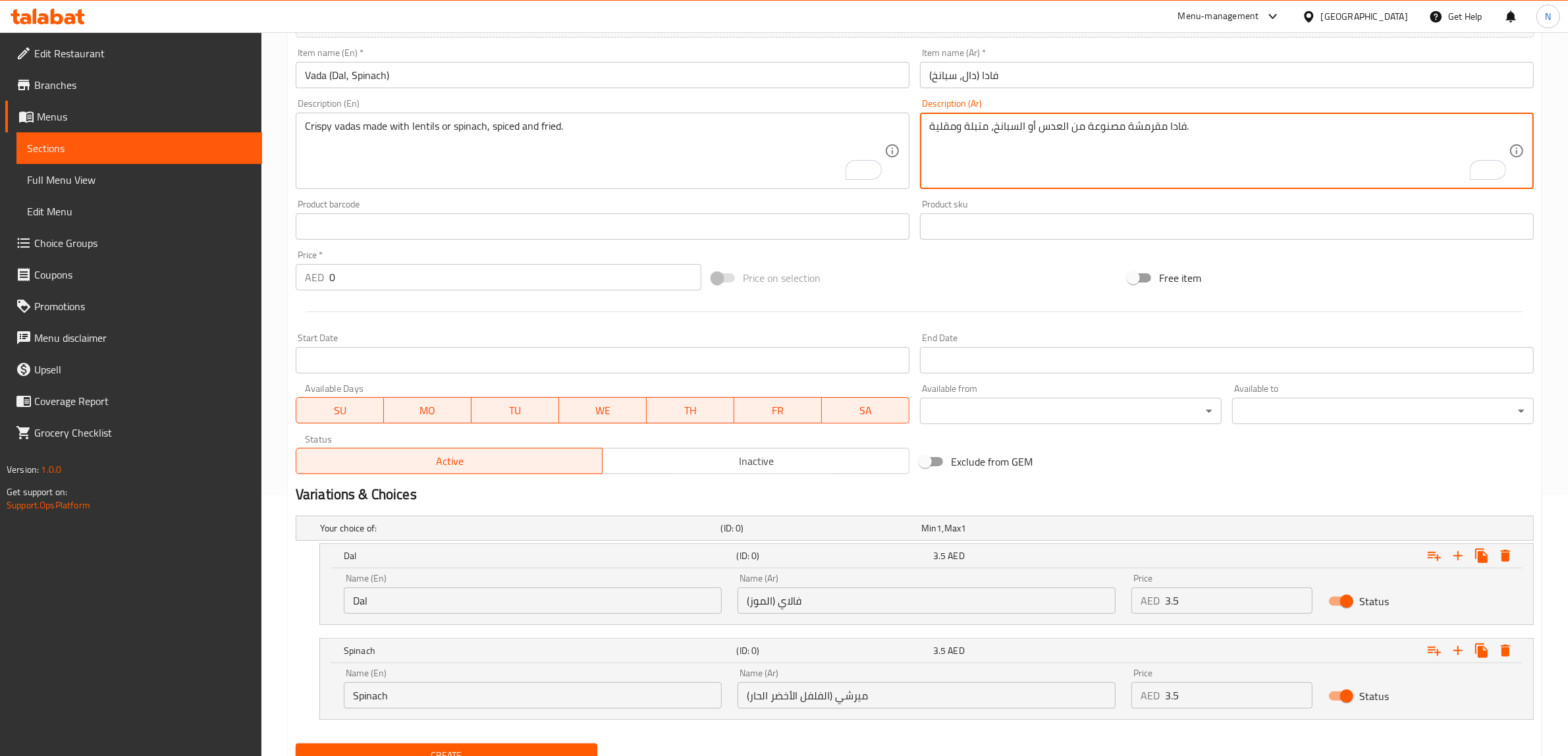
click at [1060, 127] on textarea "فادا مقرمشة مصنوعة من العدس أو السبانخ، متبلة ومقلية." at bounding box center [1218, 151] width 579 height 62
click at [840, 593] on input "فالاي (الموز)" at bounding box center [926, 600] width 378 height 26
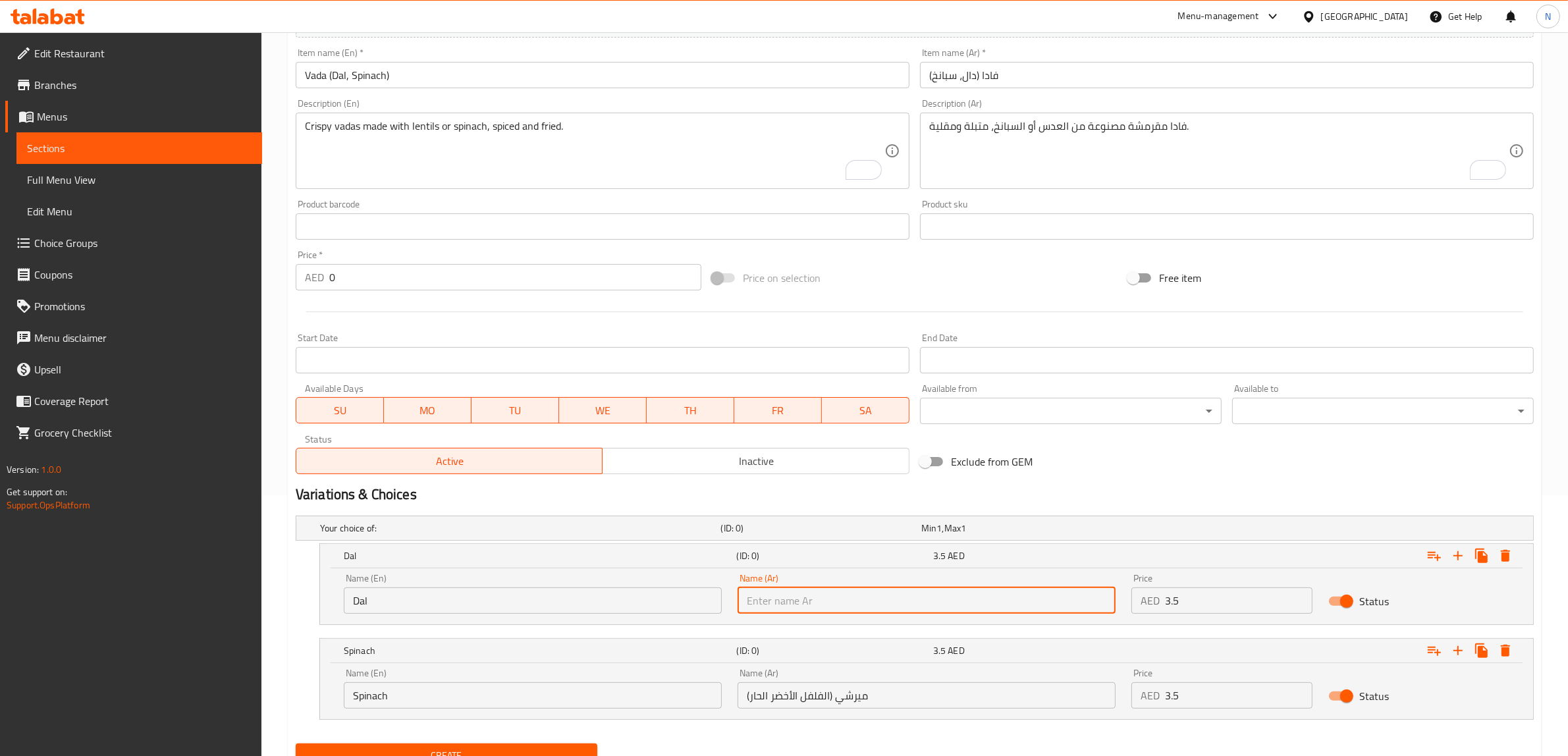
paste input "العدس"
type input "العدس"
click at [1015, 126] on textarea "فادا مقرمشة مصنوعة من العدس أو السبانخ، متبلة ومقلية." at bounding box center [1218, 151] width 579 height 62
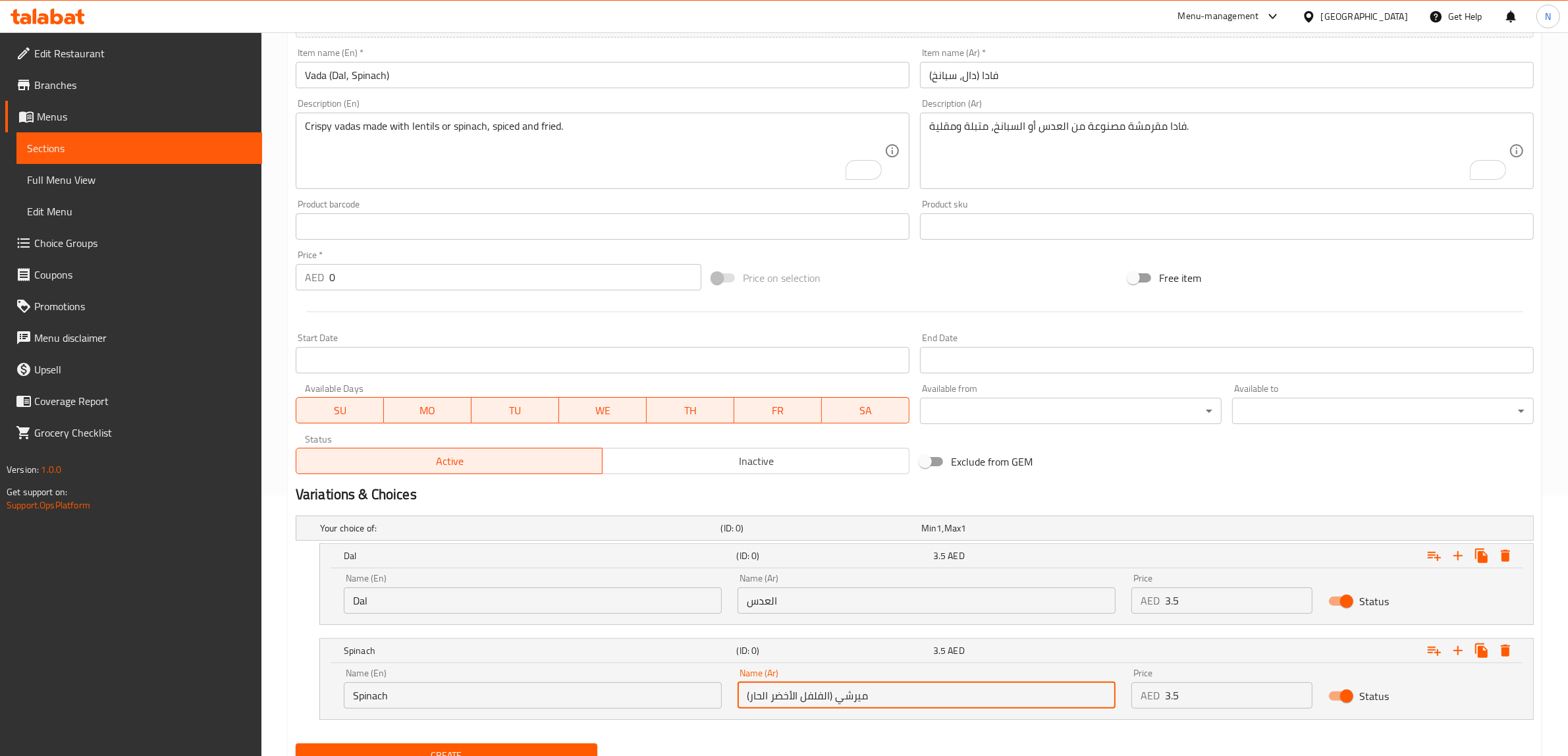
click at [834, 692] on input "ميرشي (الفلفل الأخضر الحار)" at bounding box center [926, 695] width 378 height 26
paste input "السبانخ"
type input "السبانخ"
click at [969, 80] on input "فادا (دال، سبانخ)" at bounding box center [1226, 75] width 614 height 26
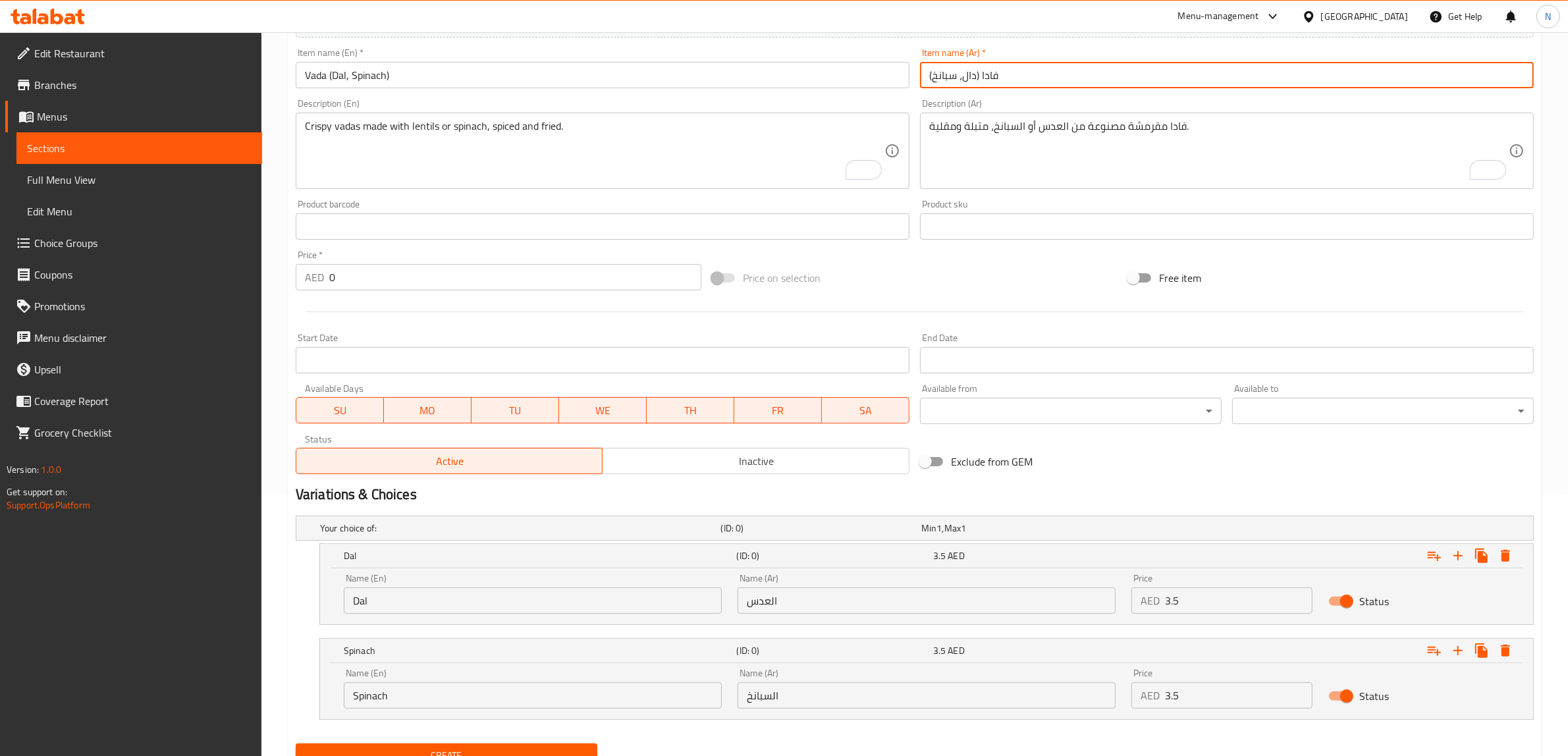
click at [969, 80] on input "فادا (دال، سبانخ)" at bounding box center [1226, 75] width 614 height 26
click at [894, 591] on input "العدس" at bounding box center [926, 600] width 378 height 26
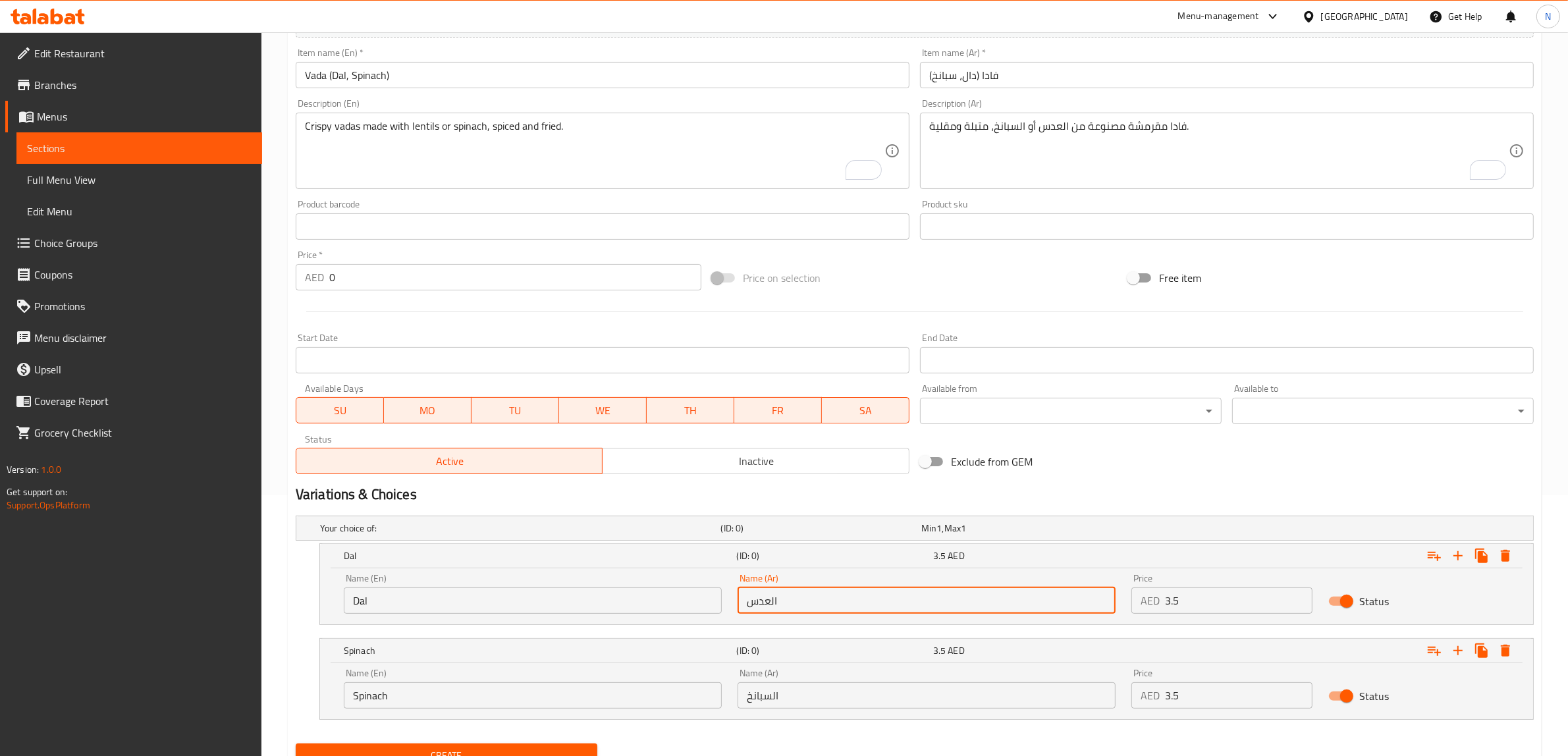
paste input "دال"
type input "دال (العدس)"
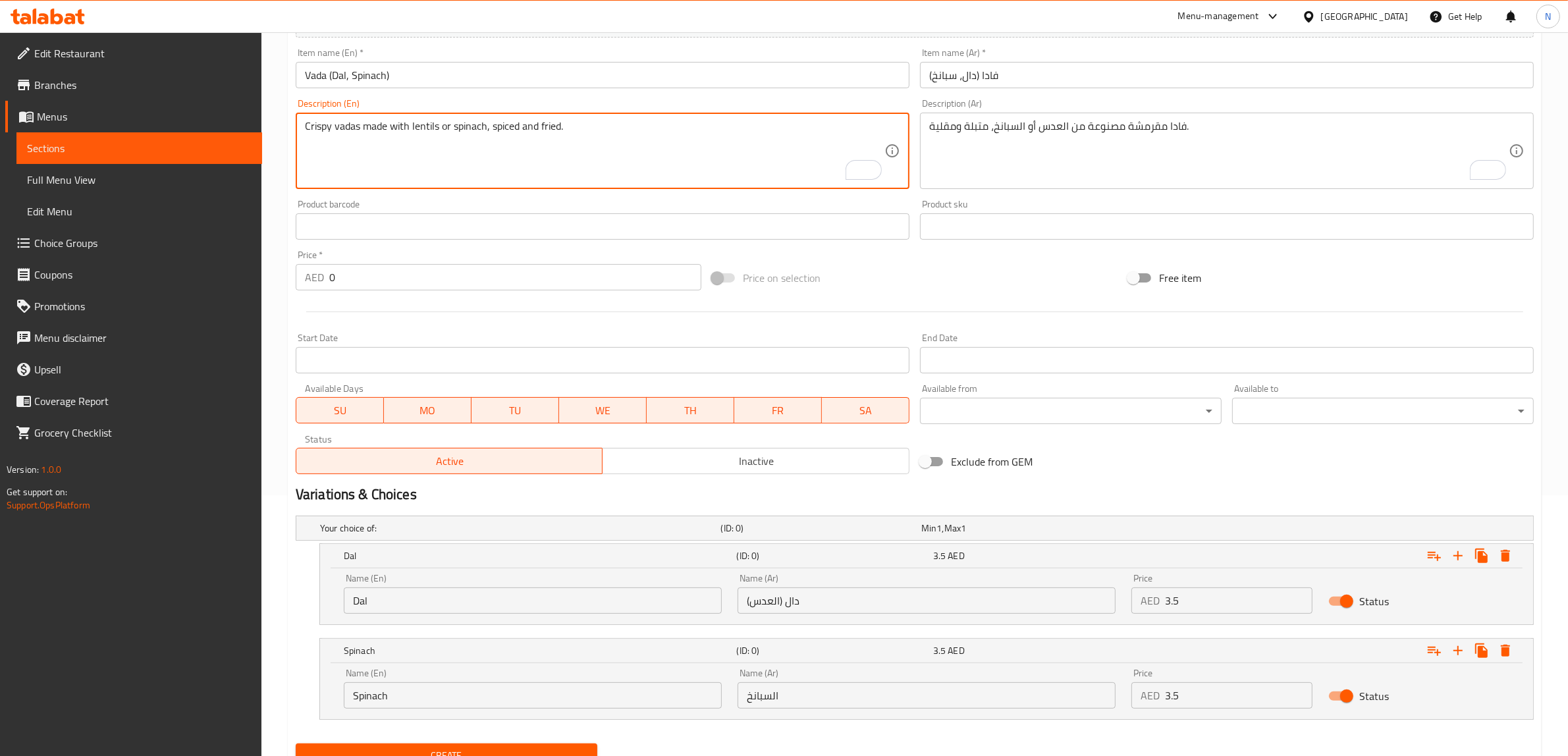
click at [420, 128] on textarea "Crispy vadas made with lentils or spinach, spiced and fried." at bounding box center [594, 151] width 579 height 62
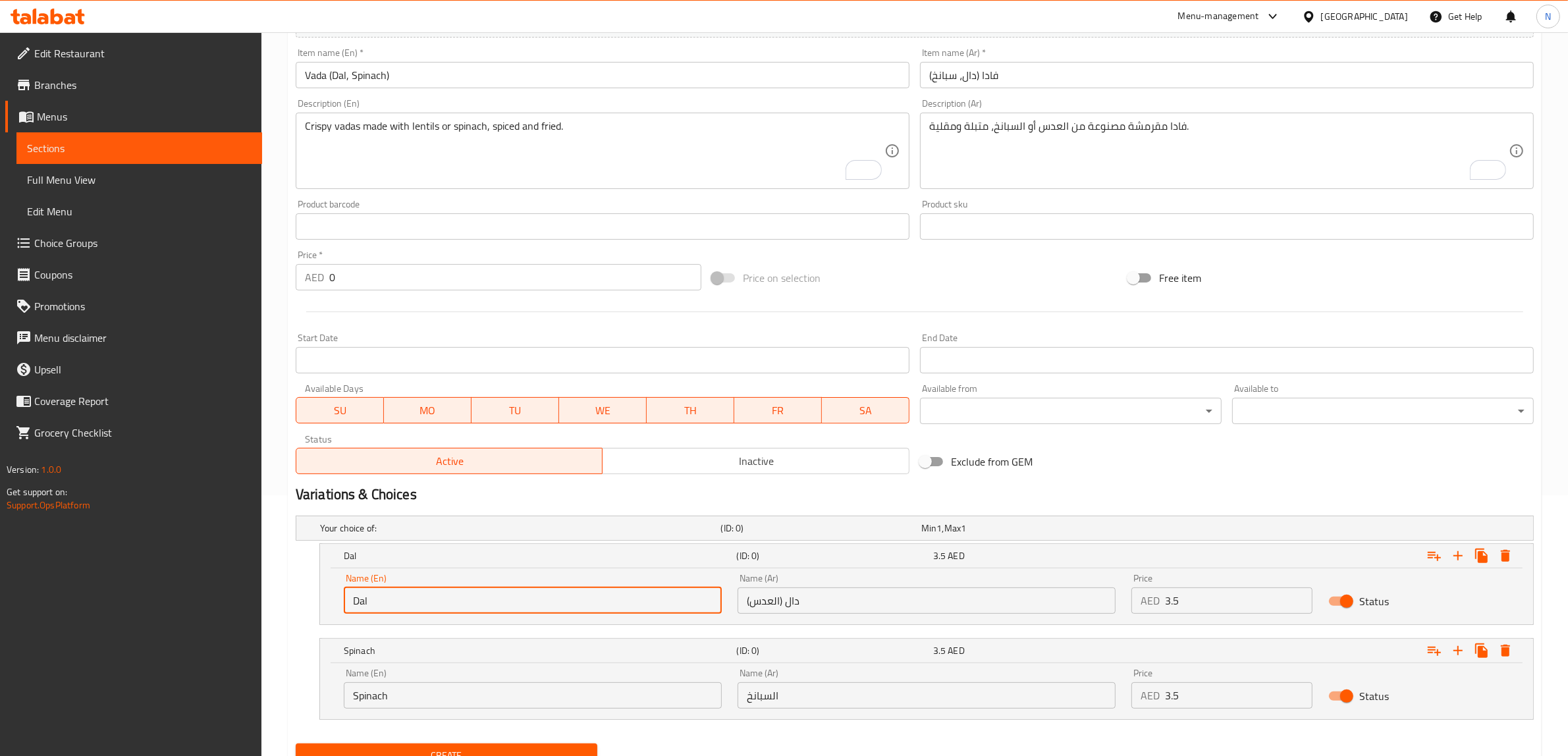
click at [402, 590] on input "Dal" at bounding box center [533, 600] width 378 height 26
paste input "lentils"
type input "Dal (lentils)"
click at [1184, 601] on input "3.5" at bounding box center [1238, 600] width 148 height 26
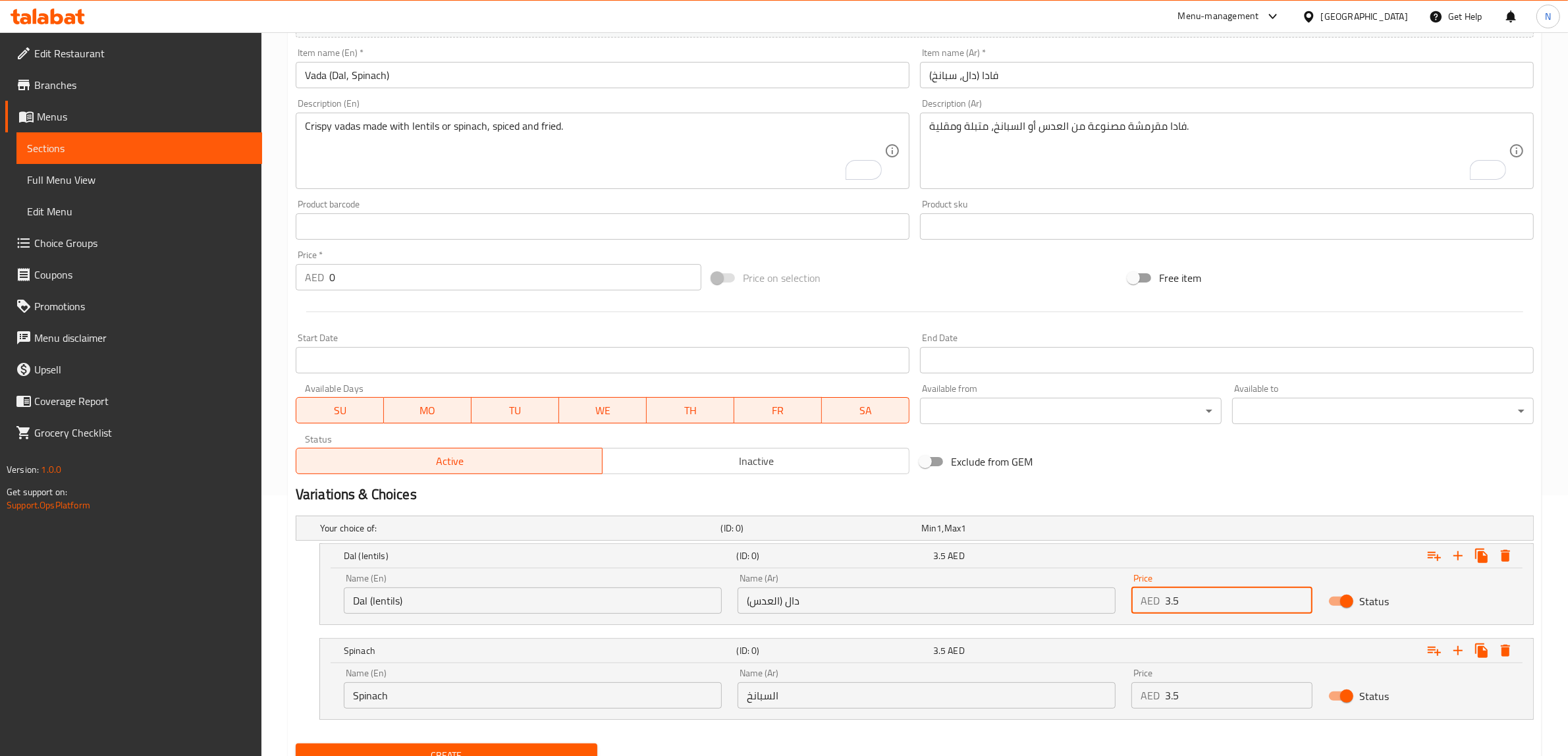
click at [1184, 601] on input "3.5" at bounding box center [1238, 600] width 148 height 26
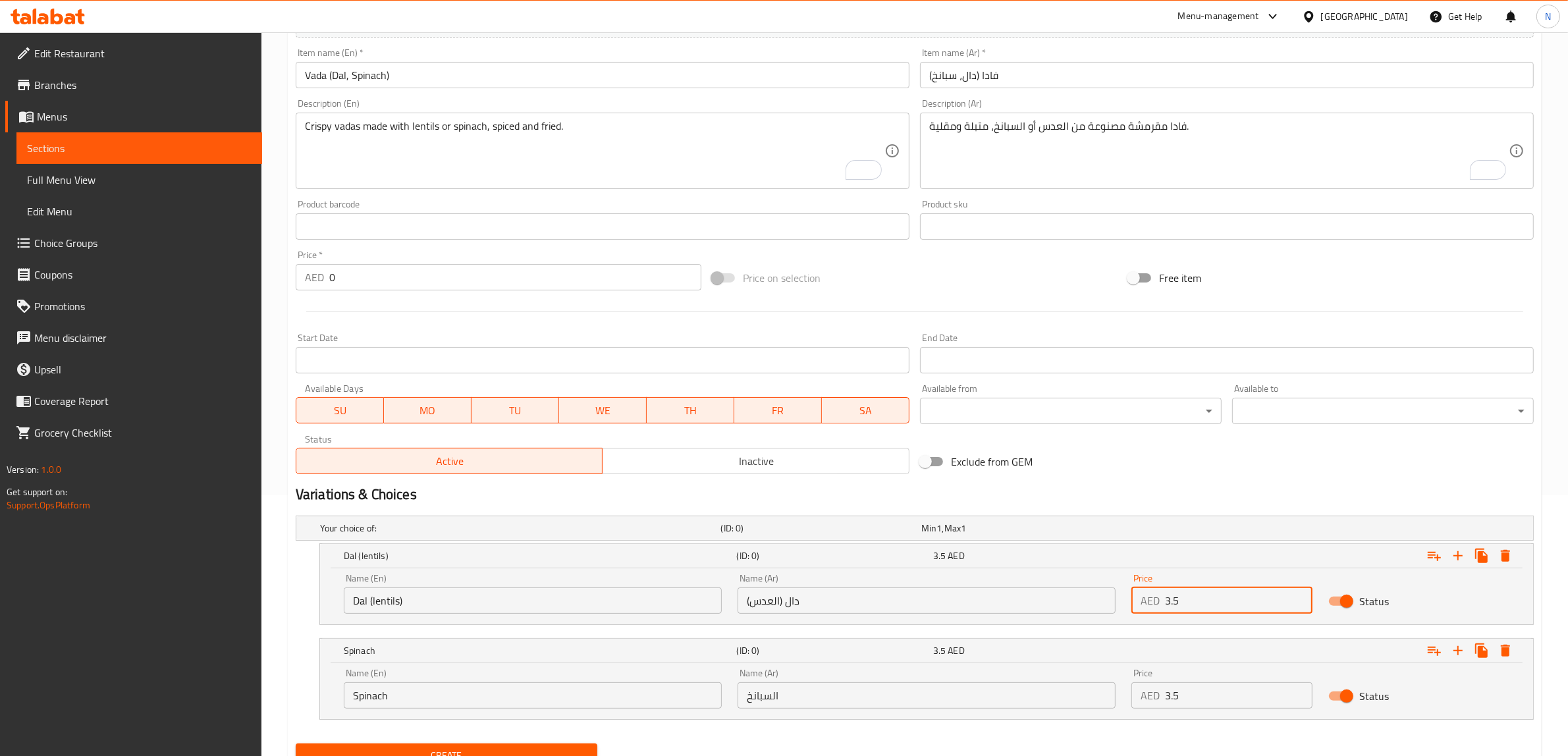
type input "3.5"
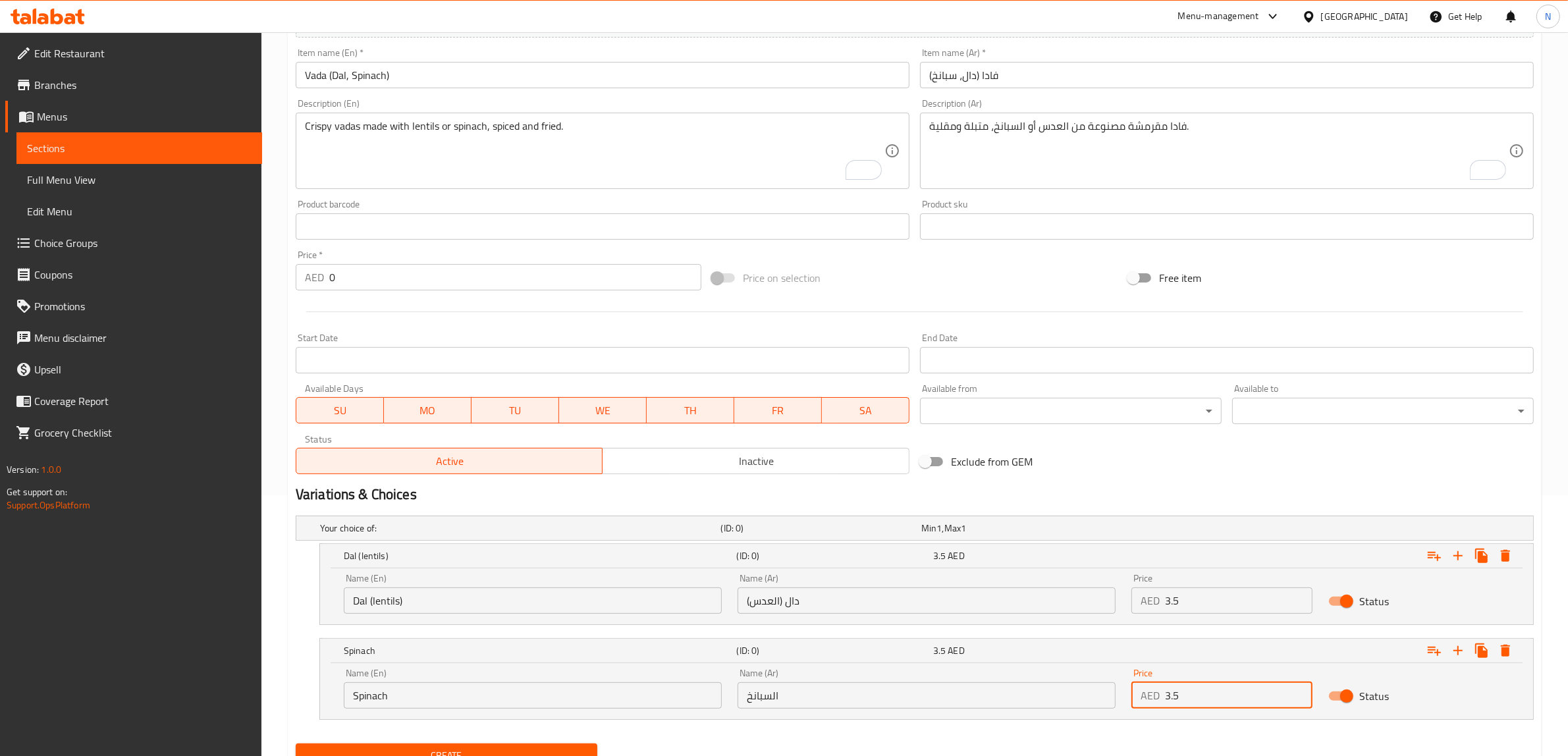
click at [1190, 708] on input "3.5" at bounding box center [1238, 695] width 148 height 26
click at [1190, 708] on input "0" at bounding box center [1238, 695] width 148 height 26
paste input "3.5"
type input "3.5"
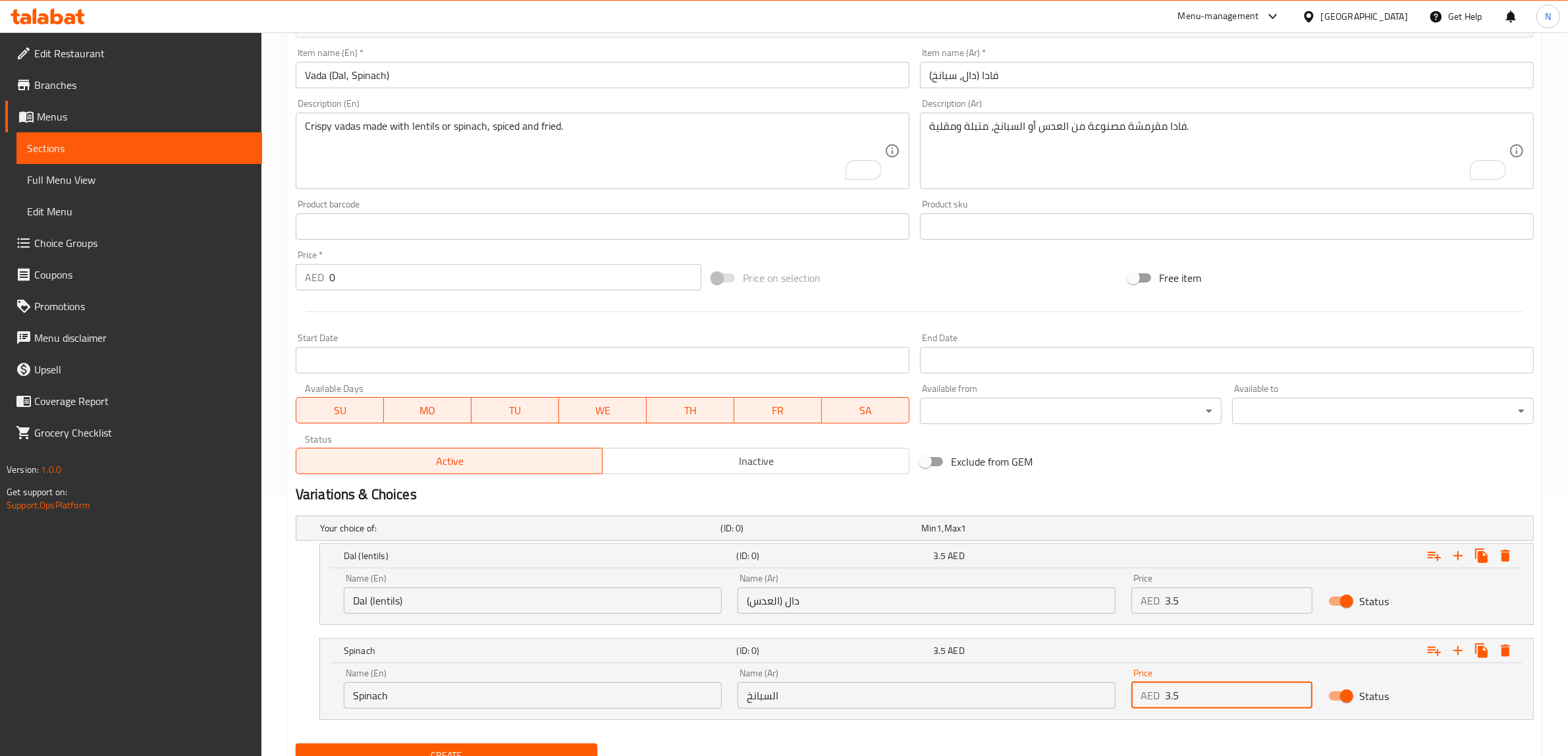
click at [296, 743] on button "Create" at bounding box center [447, 755] width 302 height 25
click at [569, 76] on input "text" at bounding box center [602, 75] width 614 height 26
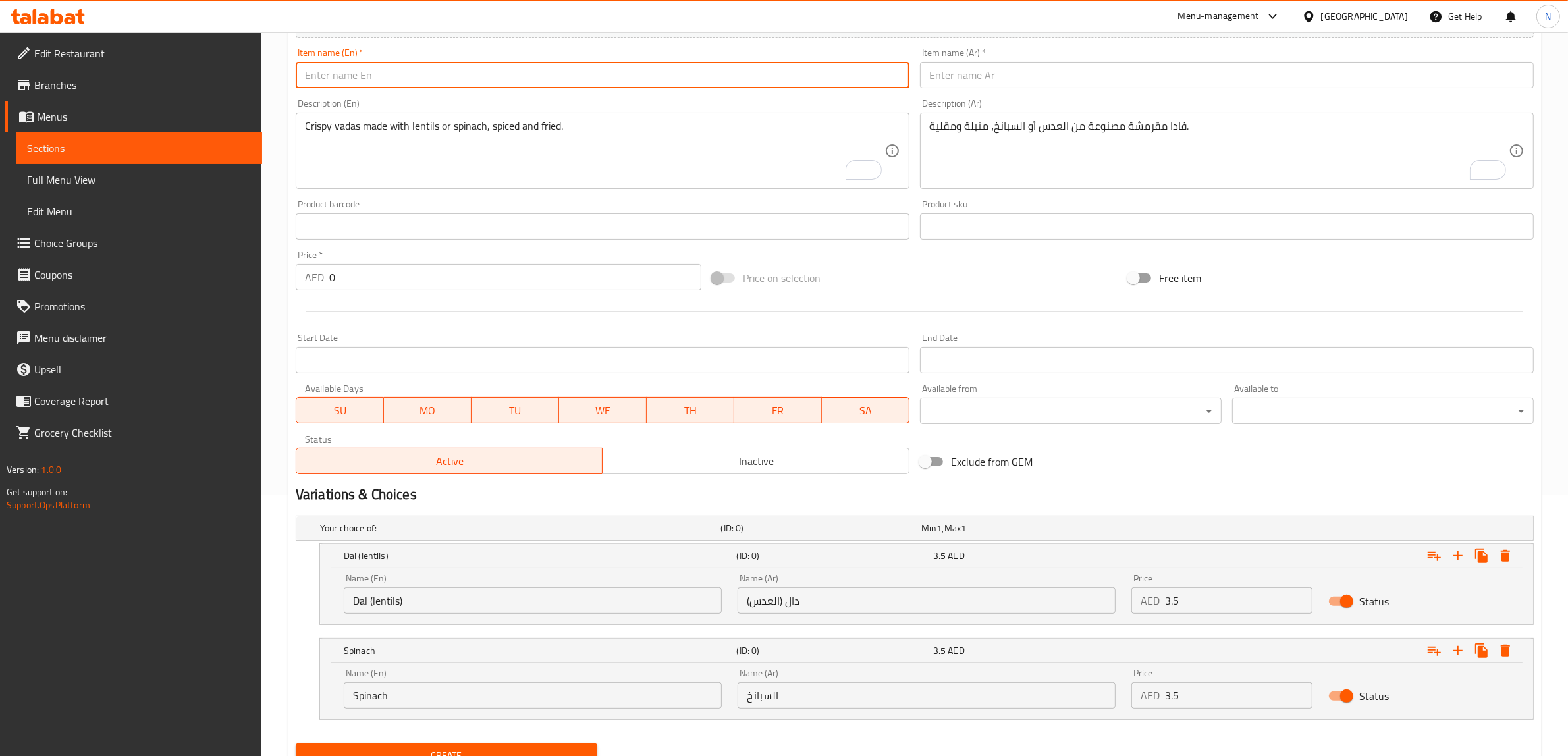
paste input "Bonda (Mysore, Onion)"
type input "Bonda (Mysore, Onion)"
click at [978, 84] on input "text" at bounding box center [1226, 75] width 614 height 26
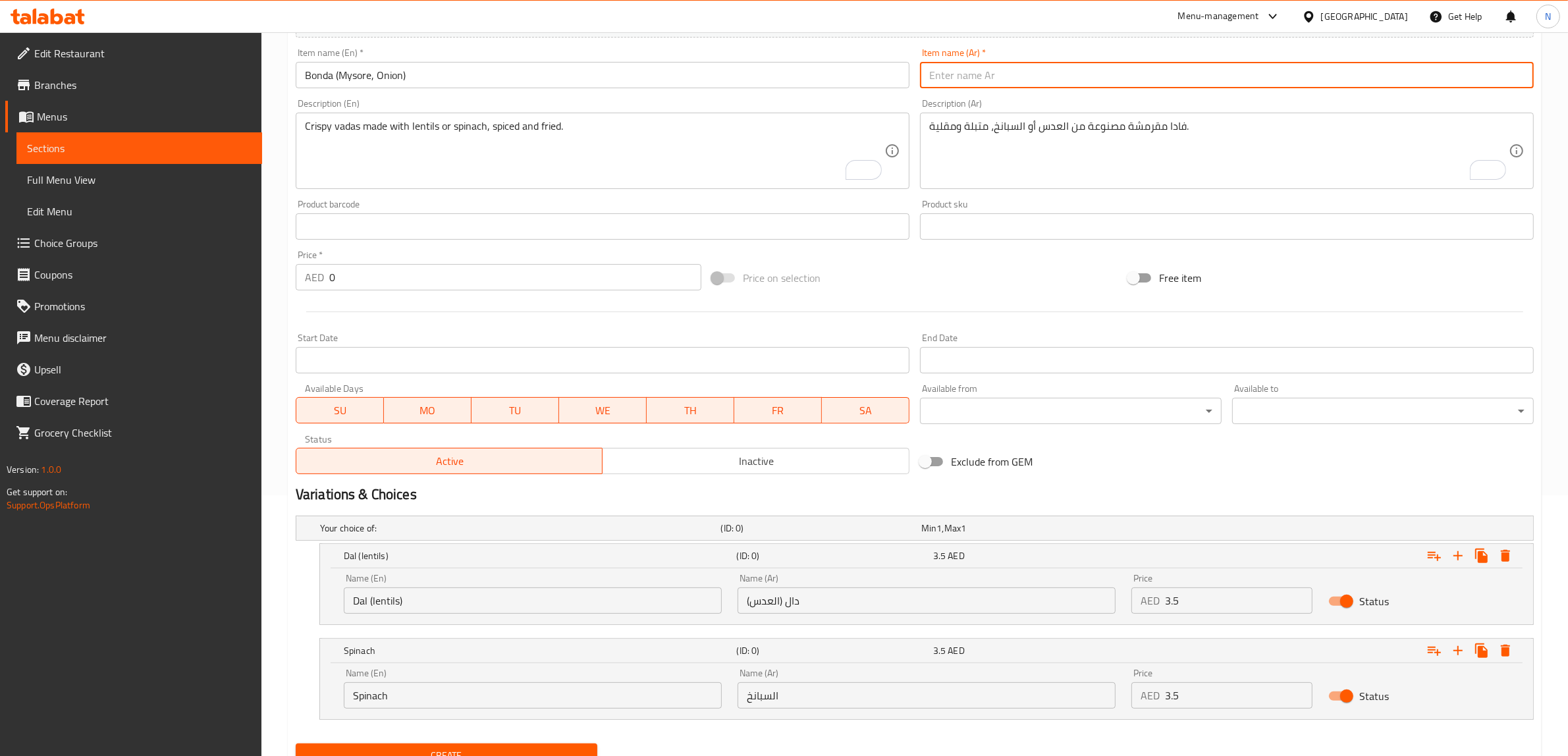
paste input "بوندا (مايسور، بصل)"
type input "بوندا (مايسور، بصل)"
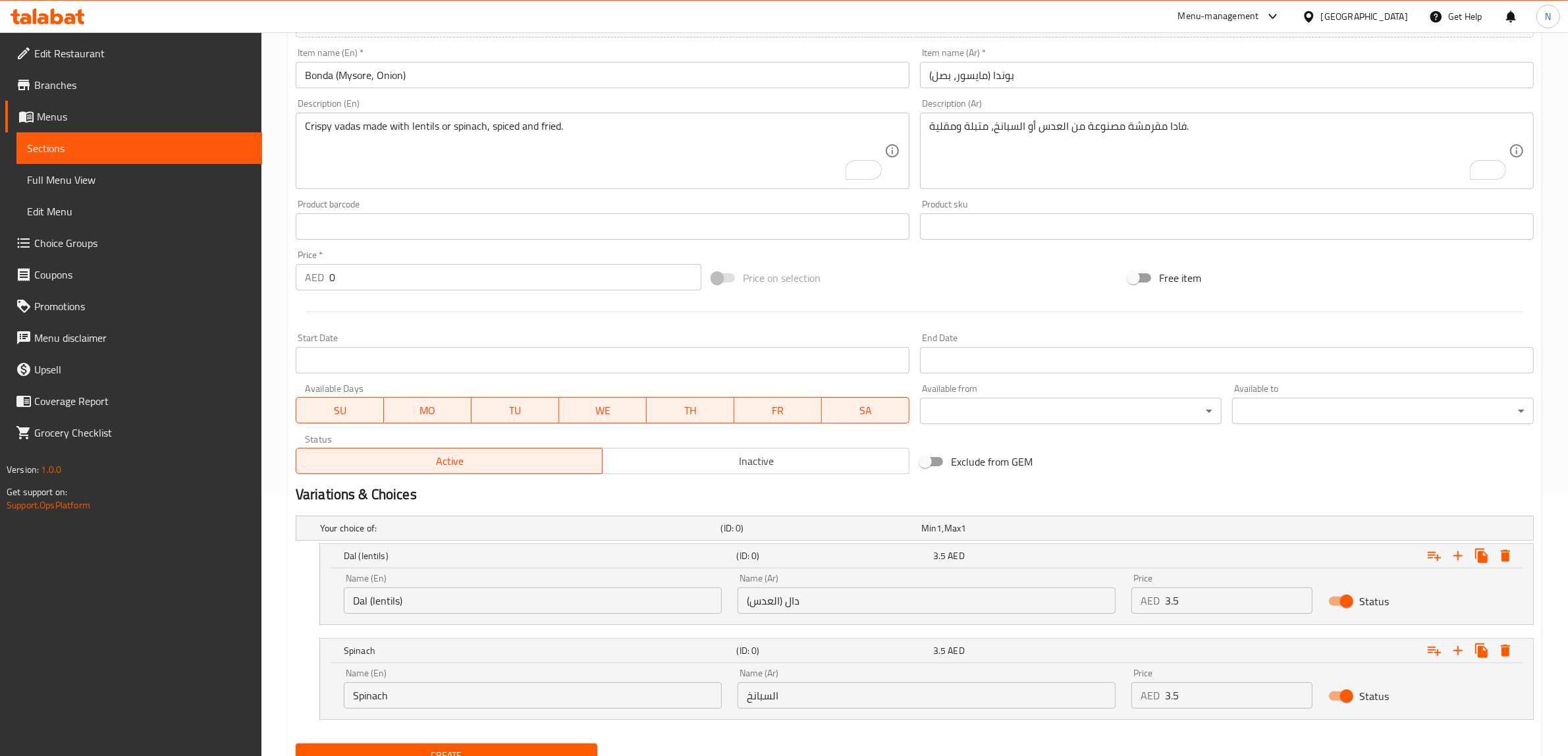
click at [606, 160] on textarea "Crispy vadas made with lentils or spinach, spiced and fried." at bounding box center [594, 151] width 579 height 62
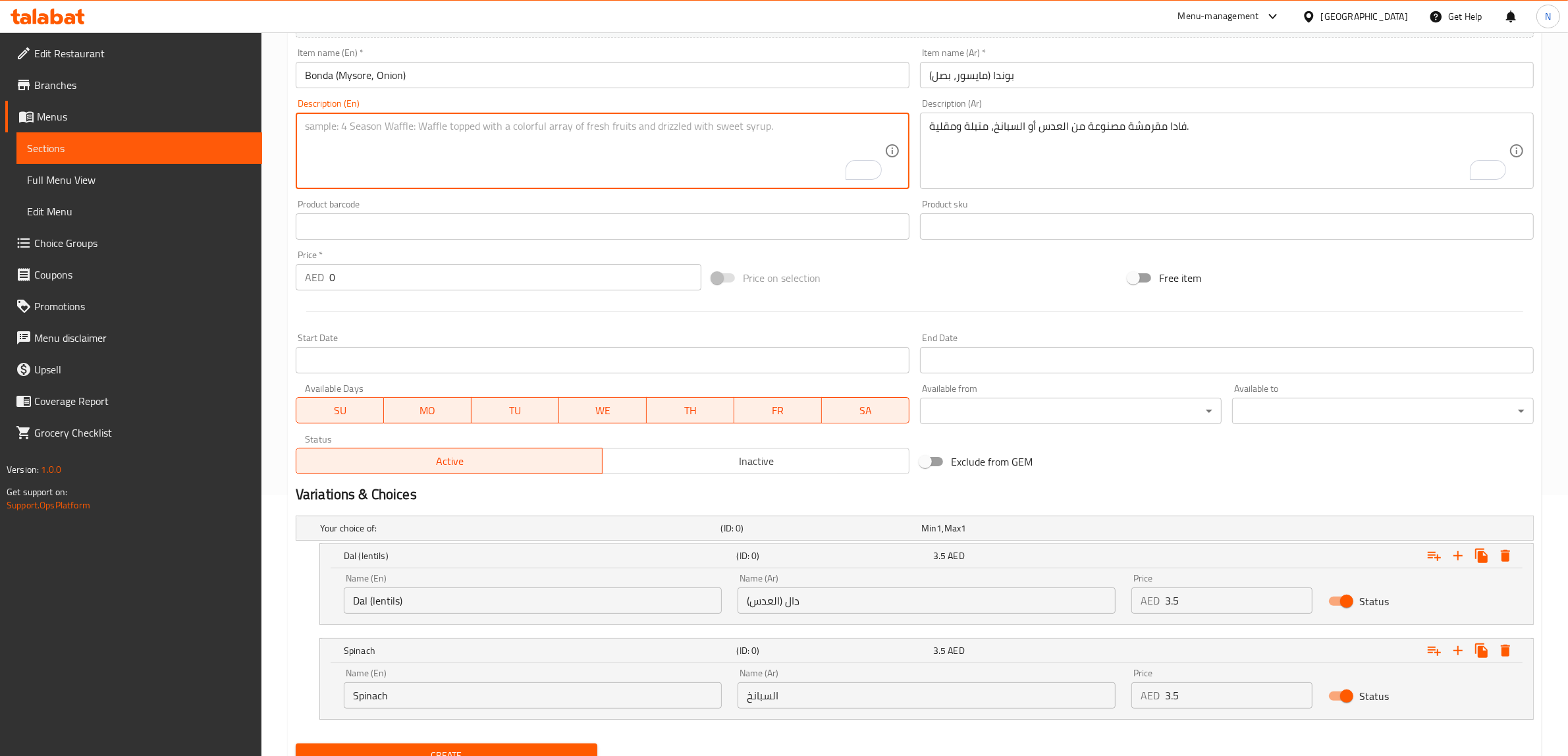
paste textarea "Fried savory balls made with potato or onion filling."
type textarea "Fried savory balls made with potato or onion filling."
click at [1101, 175] on textarea "فادا مقرمشة مصنوعة من العدس أو السبانخ، متبلة ومقلية." at bounding box center [1218, 151] width 579 height 62
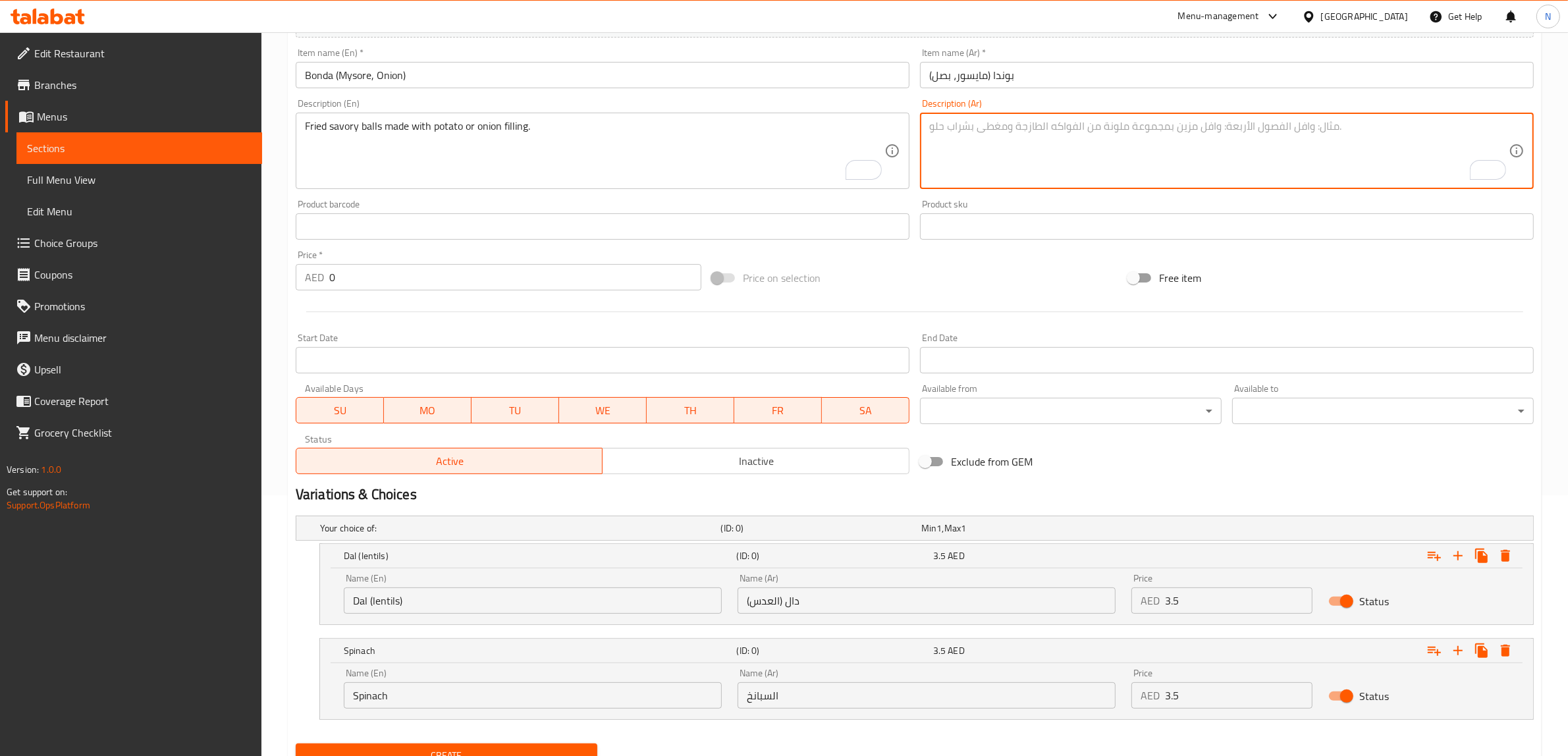
paste textarea "كرات لذيذة مقلية محشوة بالبطاطس أو البصل."
click at [1103, 127] on textarea "كرات لذيذة مقلية محشوة بالبطاطس أو البصل." at bounding box center [1218, 151] width 579 height 62
type textarea "كرات مالحة مقلية محشوة بالبطاطس أو البصل."
click at [357, 78] on input "Bonda (Mysore, Onion)" at bounding box center [602, 75] width 614 height 26
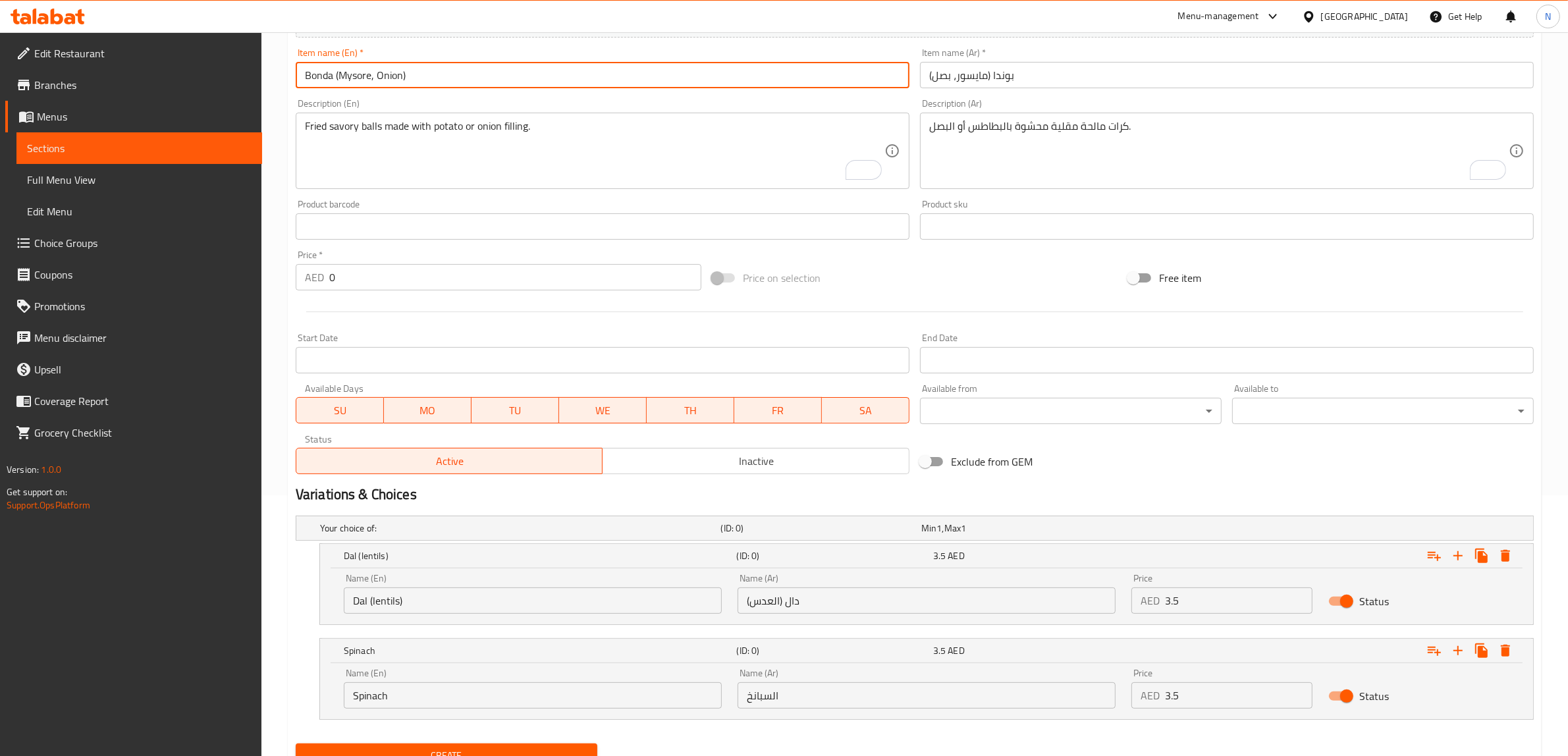
click at [357, 78] on input "Bonda (Mysore, Onion)" at bounding box center [602, 75] width 614 height 26
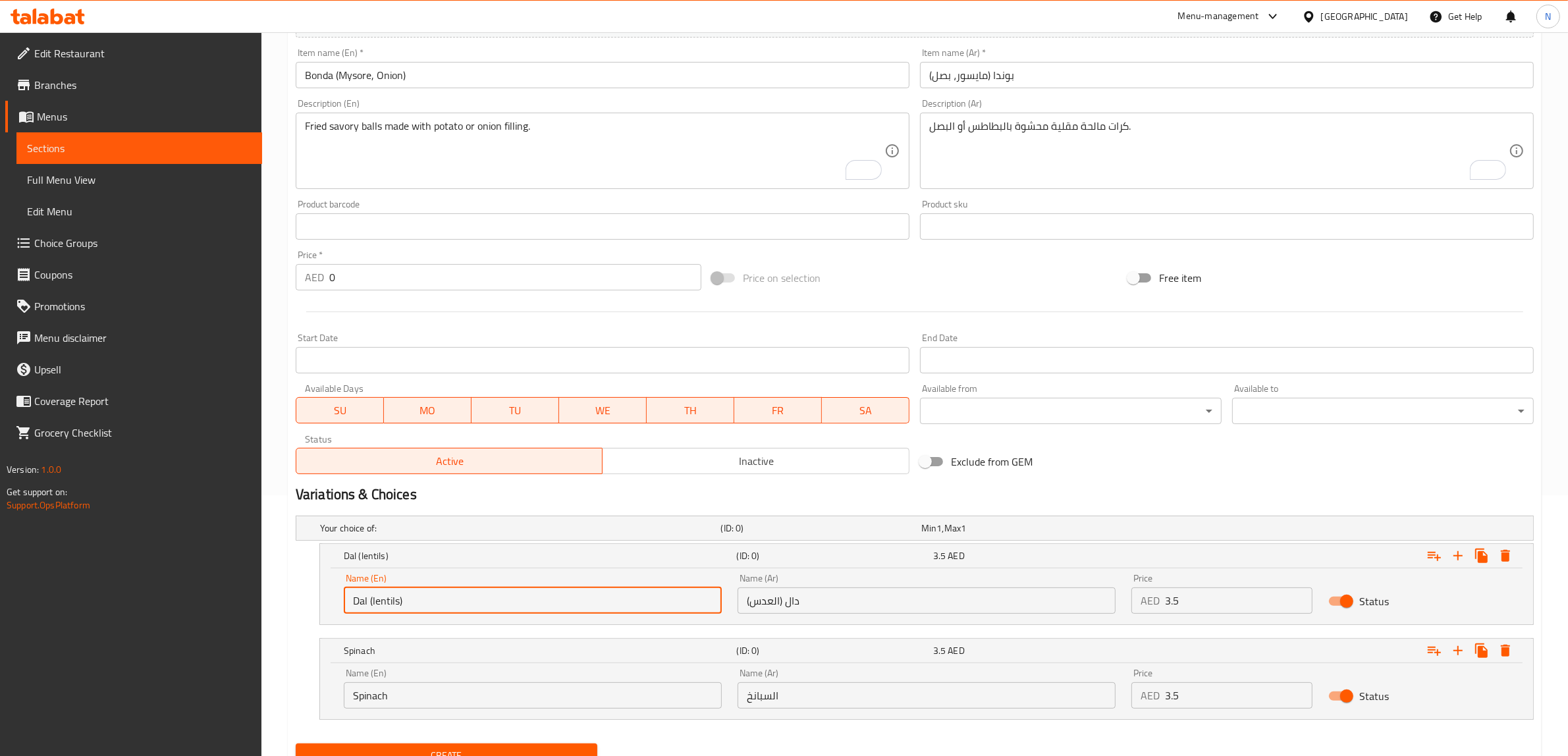
click at [416, 593] on input "Dal (lentils)" at bounding box center [533, 600] width 378 height 26
paste input "Mysor"
click at [448, 126] on textarea "Fried savory balls made with potato or onion filling." at bounding box center [594, 151] width 579 height 62
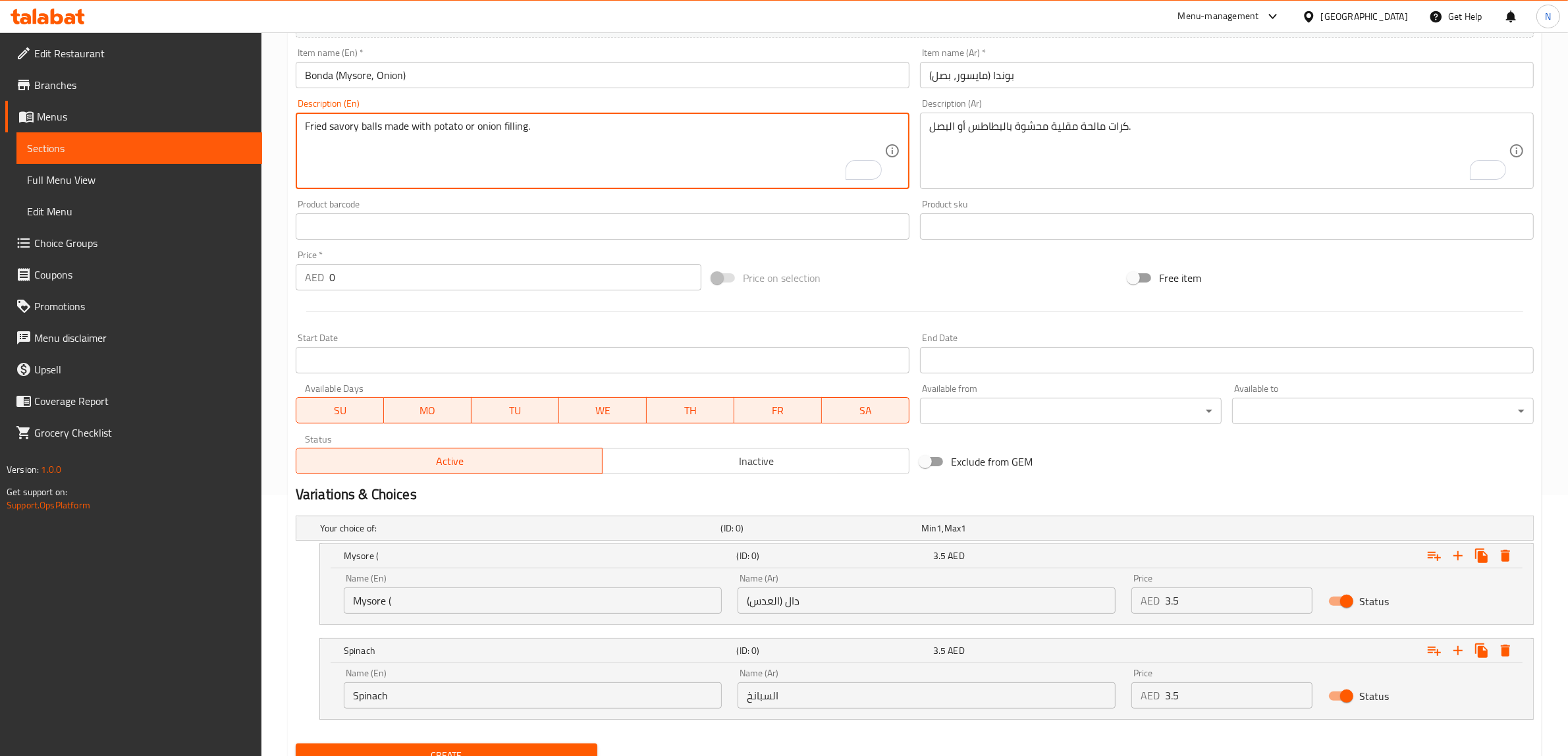
click at [430, 591] on input "Mysore (" at bounding box center [533, 600] width 378 height 26
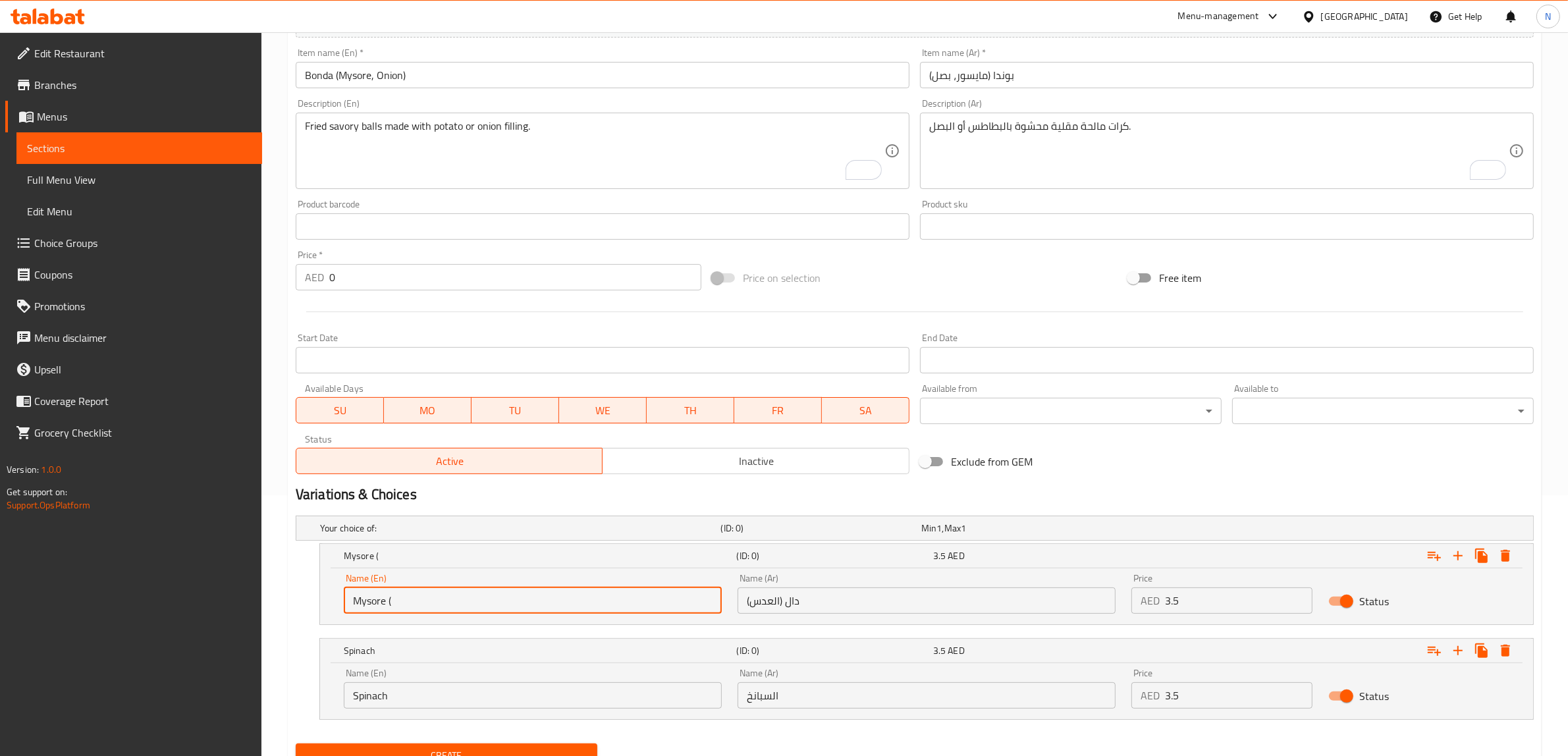
paste input "potato"
type input "Mysore (potato)"
click at [390, 76] on input "Bonda (Mysore, Onion)" at bounding box center [602, 75] width 614 height 26
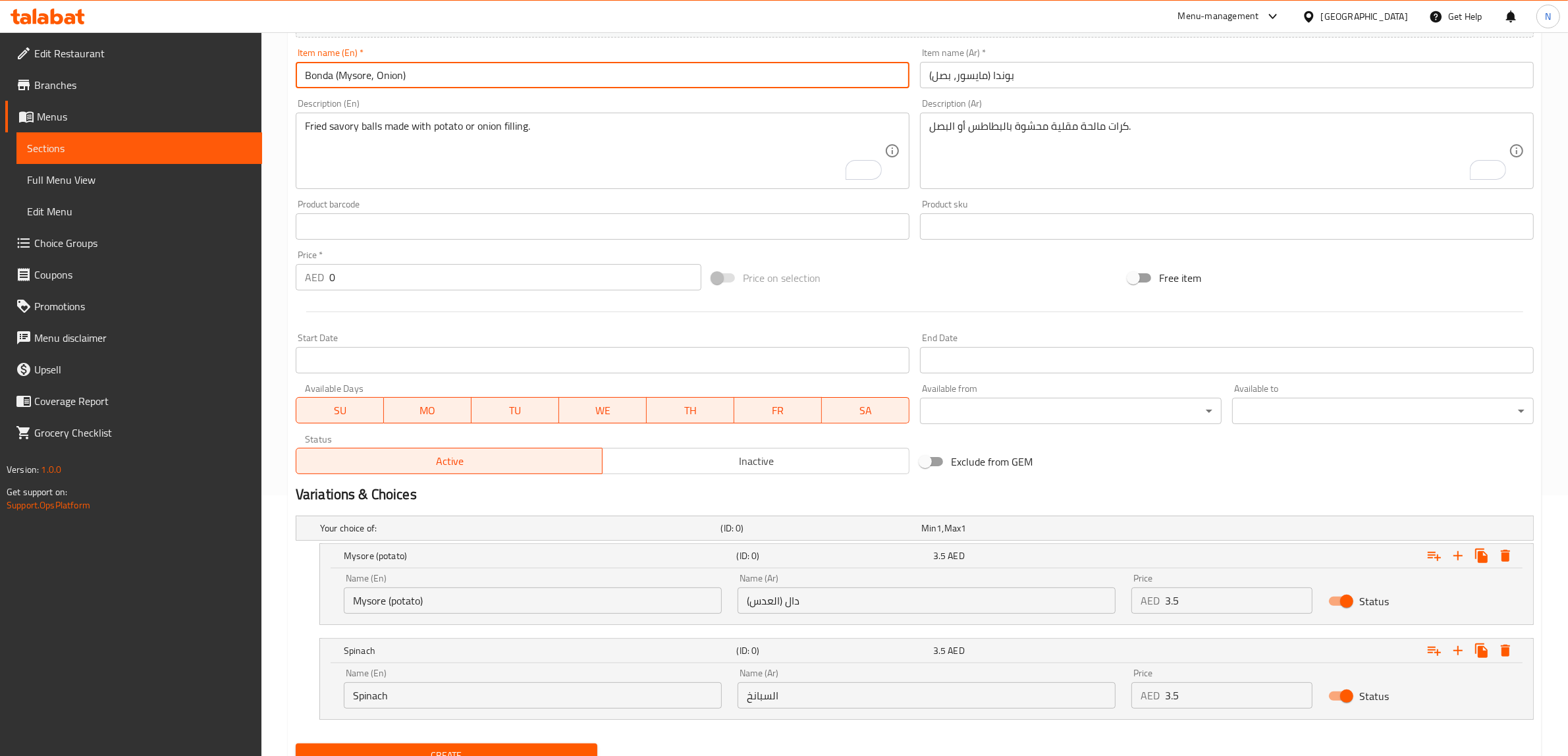
click at [382, 697] on input "Spinach" at bounding box center [533, 695] width 378 height 26
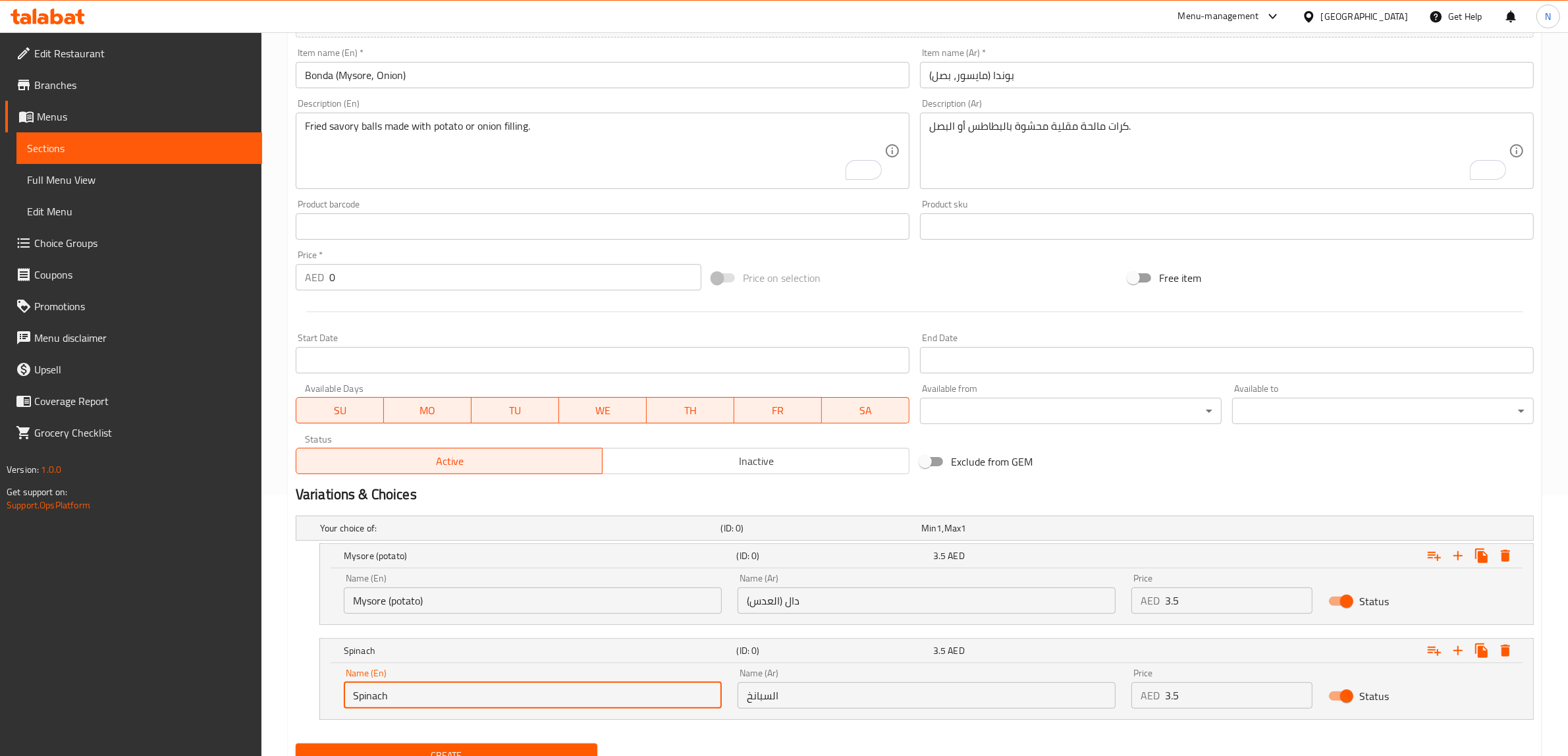
click at [382, 697] on input "Spinach" at bounding box center [533, 695] width 378 height 26
paste input "Onion"
type input "Onion"
click at [972, 70] on input "بوندا (مايسور، بصل)" at bounding box center [1226, 75] width 614 height 26
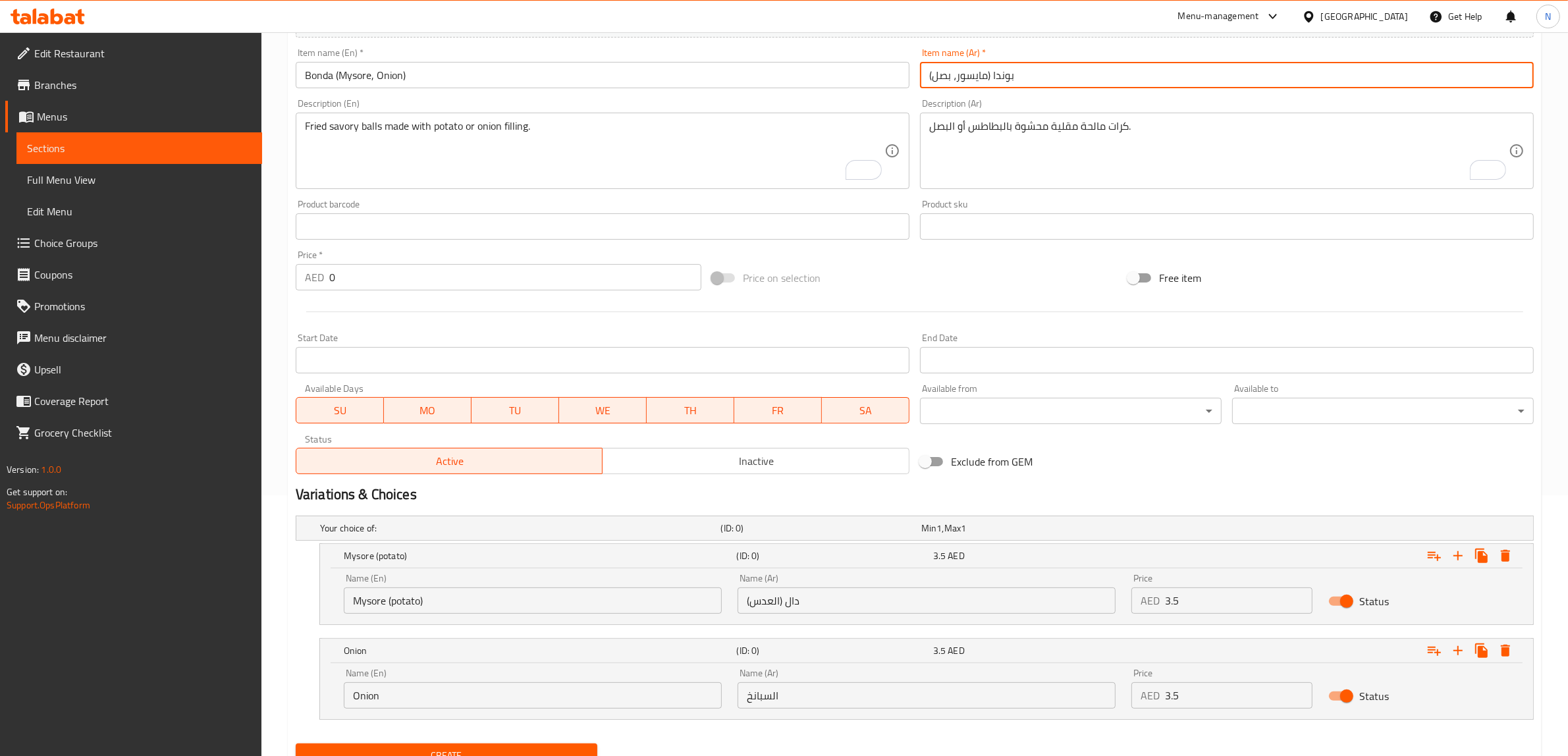
click at [972, 70] on input "بوندا (مايسور، بصل)" at bounding box center [1226, 75] width 614 height 26
click at [936, 596] on input "دال (العدس)" at bounding box center [926, 600] width 378 height 26
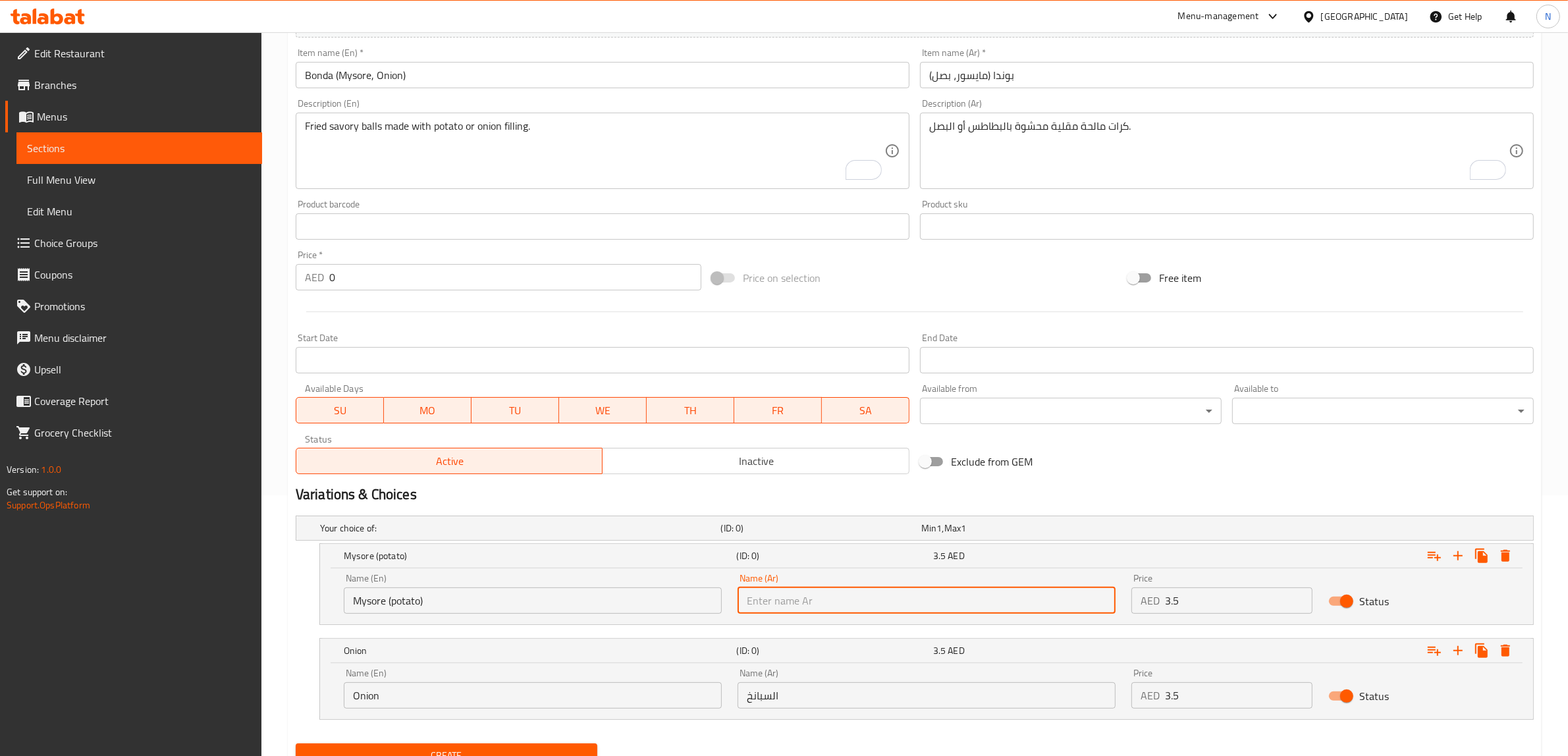
paste input "مايسور"
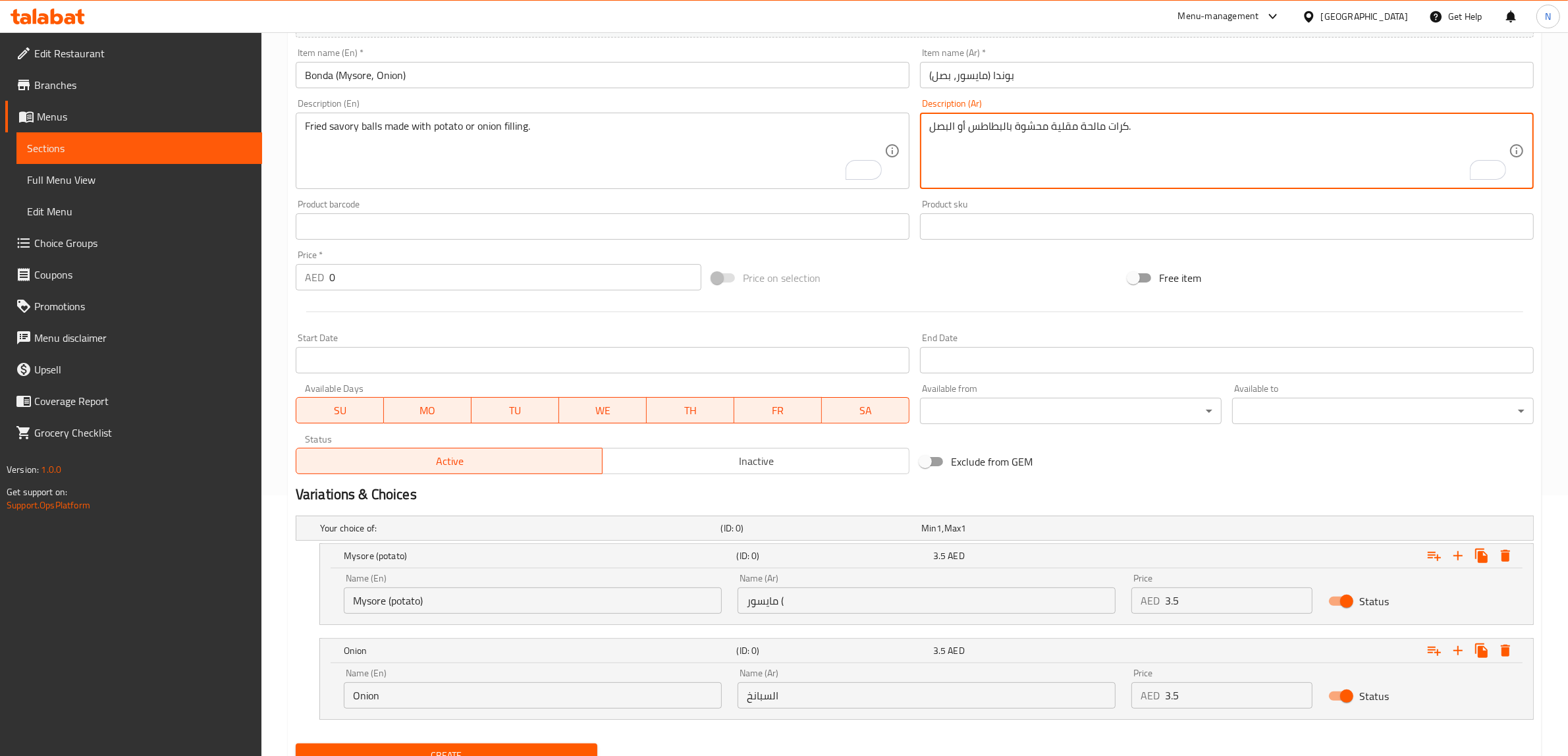
drag, startPoint x: 1002, startPoint y: 123, endPoint x: 969, endPoint y: 129, distance: 33.5
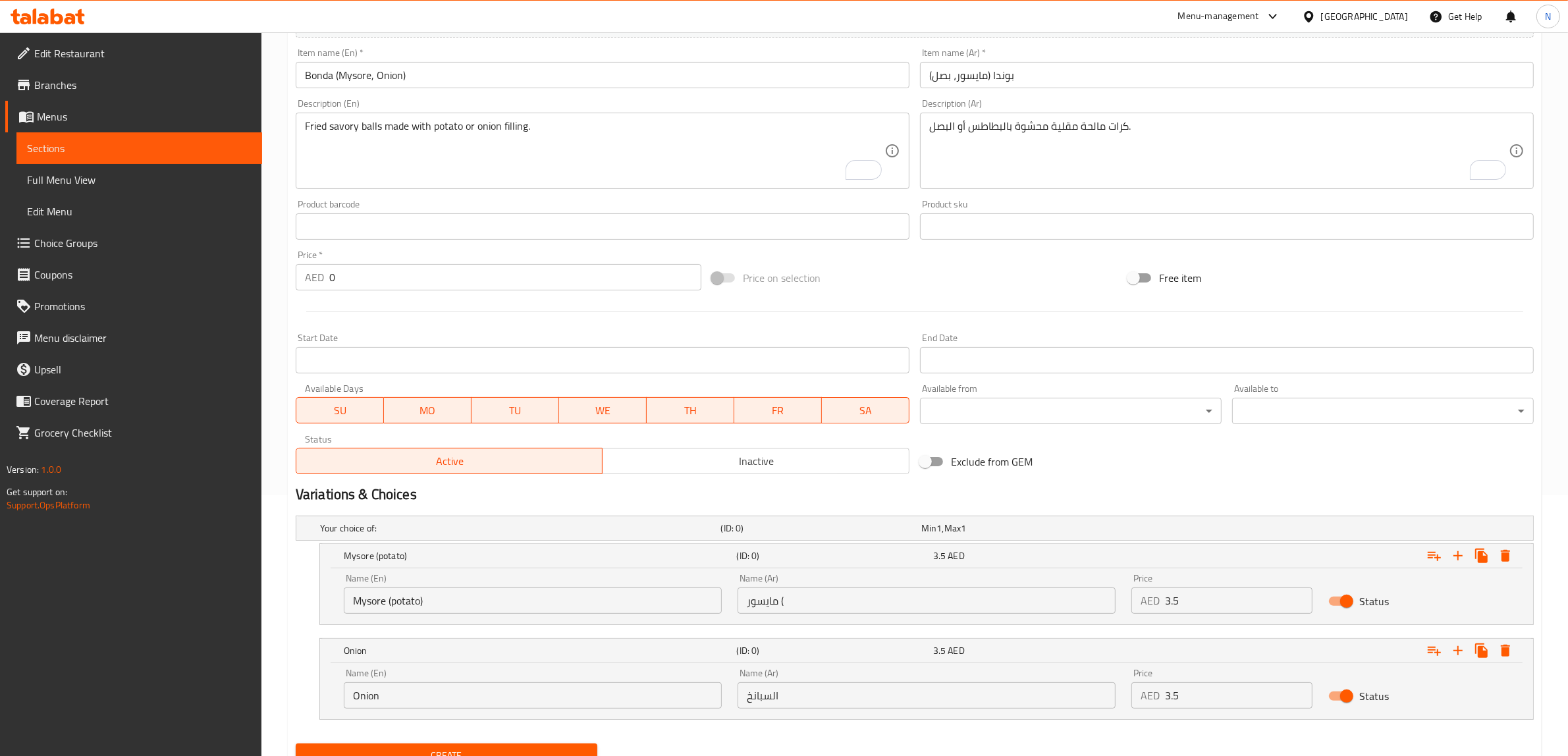
click at [969, 614] on div "Name (Ar) مايسور ( Name (Ar)" at bounding box center [927, 593] width 394 height 56
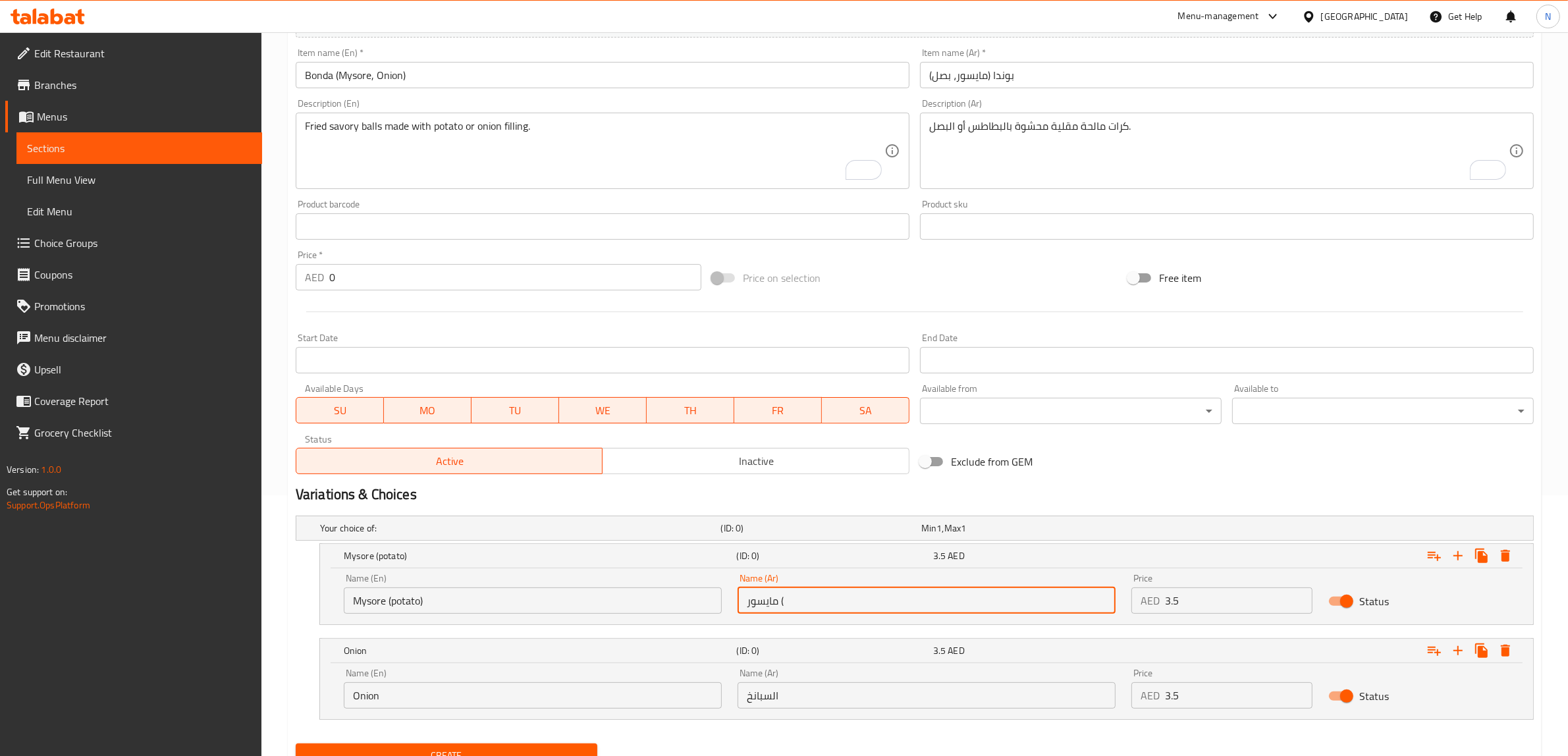
click at [969, 608] on input "مايسور (" at bounding box center [926, 600] width 378 height 26
paste input "بطاطس"
type input "مايسور (بطاطس)"
click at [942, 73] on input "بوندا (مايسور، بصل)" at bounding box center [1226, 75] width 614 height 26
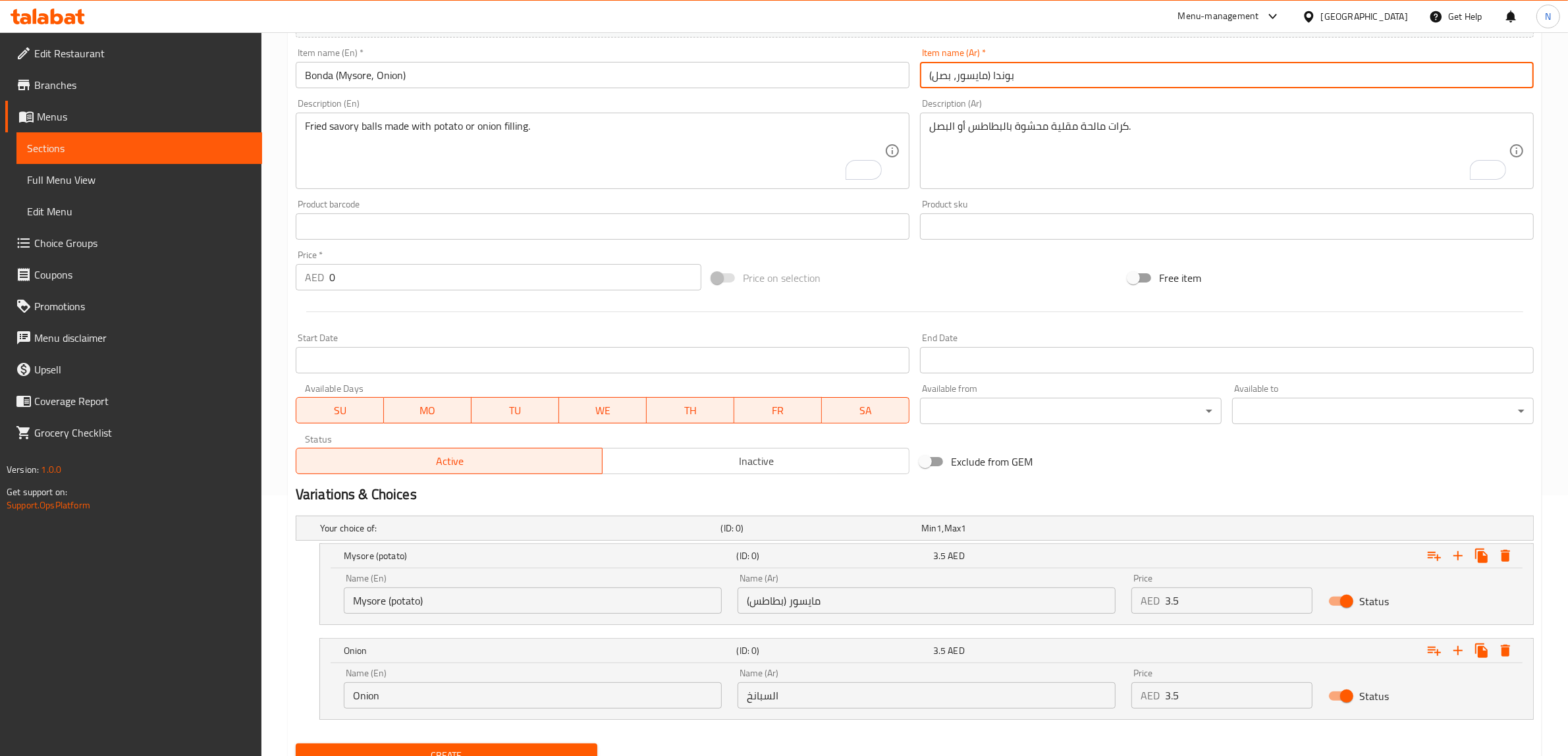
click at [942, 73] on input "بوندا (مايسور، بصل)" at bounding box center [1226, 75] width 614 height 26
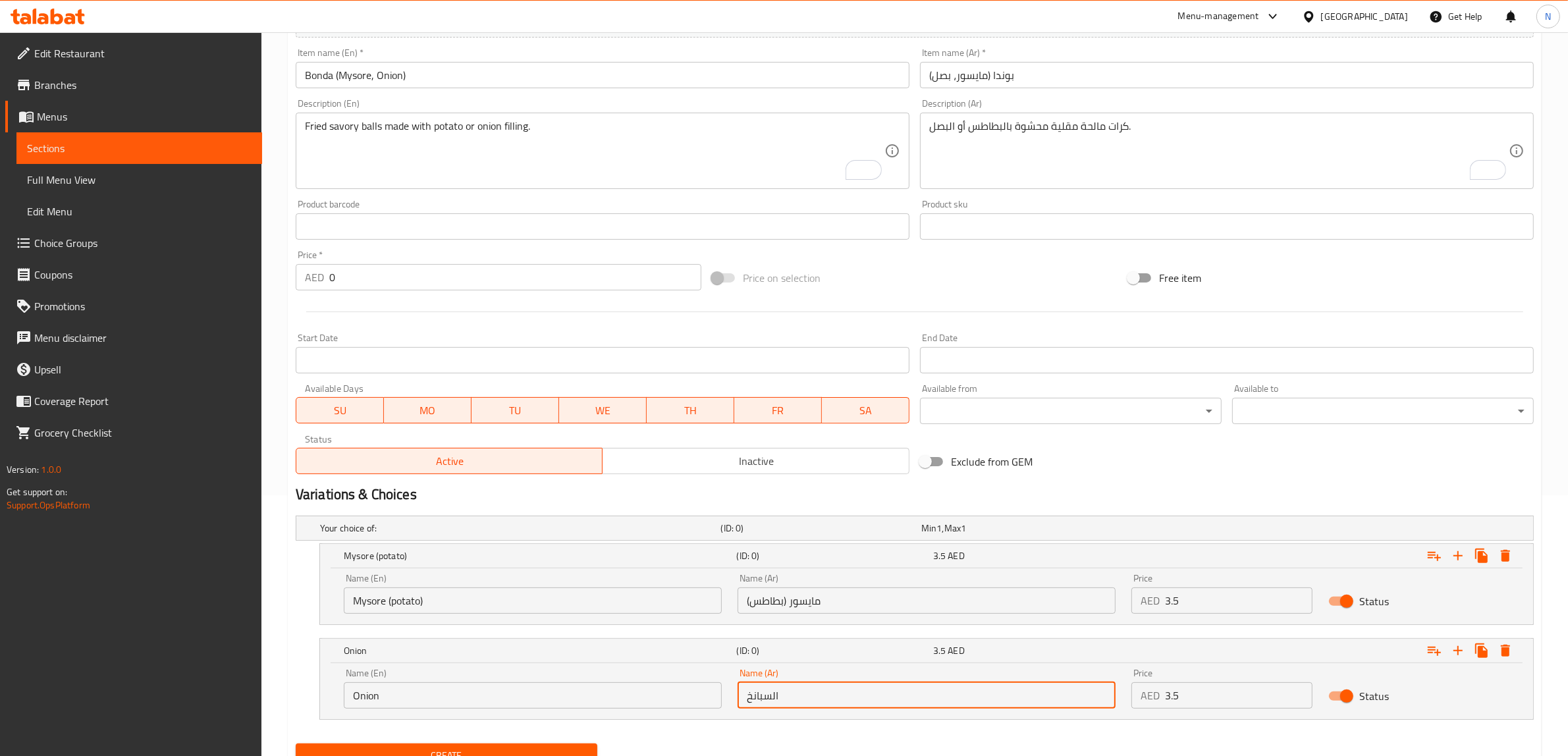
click at [822, 697] on input "السبانخ" at bounding box center [926, 695] width 378 height 26
paste input "بصل"
type input "بصل"
click at [1178, 609] on input "3.5" at bounding box center [1238, 600] width 148 height 26
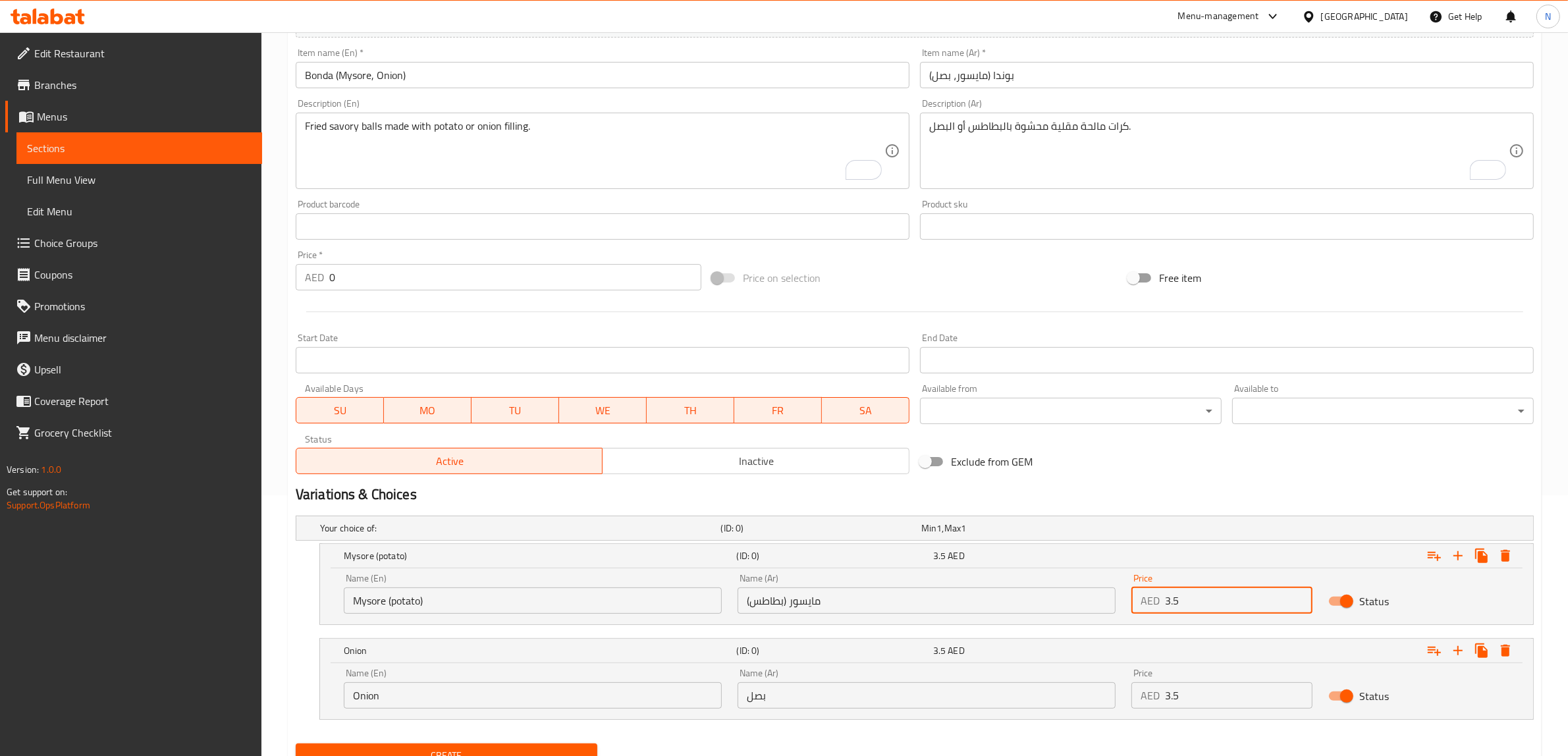
click at [1178, 609] on input "3.5" at bounding box center [1238, 600] width 148 height 26
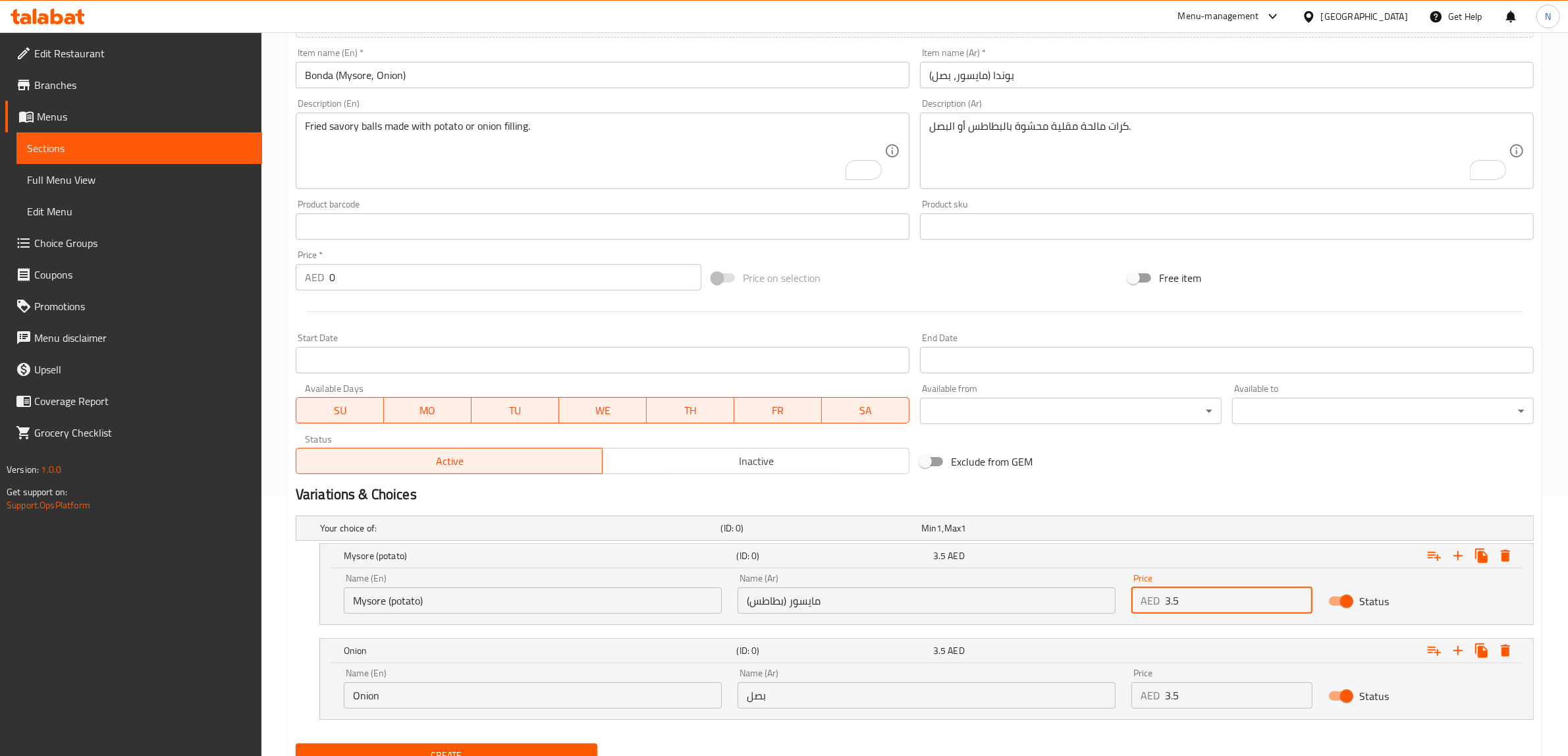
click at [1178, 609] on input "3.5" at bounding box center [1238, 600] width 148 height 26
type input "3.5"
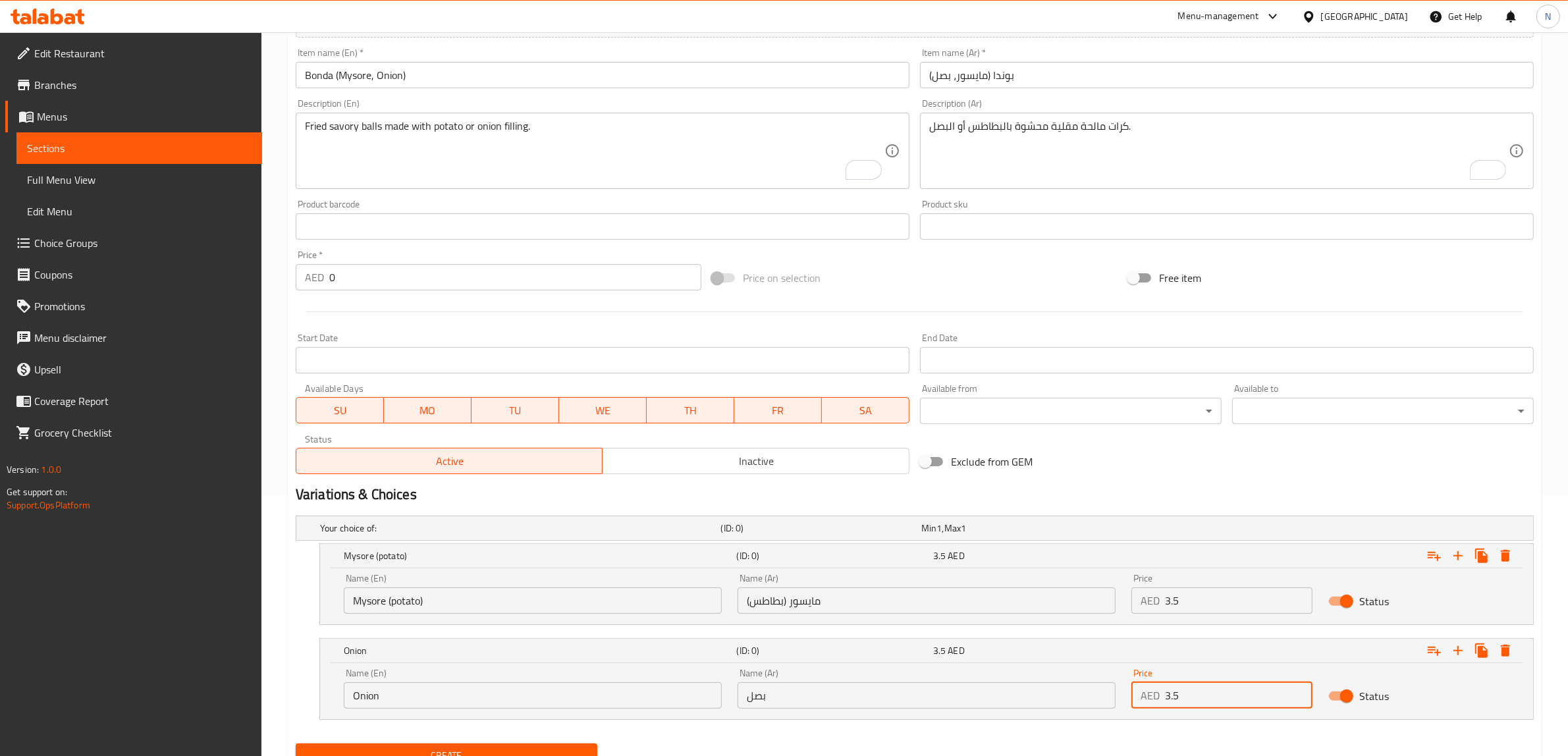
click at [1173, 695] on input "3.5" at bounding box center [1238, 695] width 148 height 26
click at [1173, 695] on input "0" at bounding box center [1238, 695] width 148 height 26
paste input "3.5"
type input "3.5"
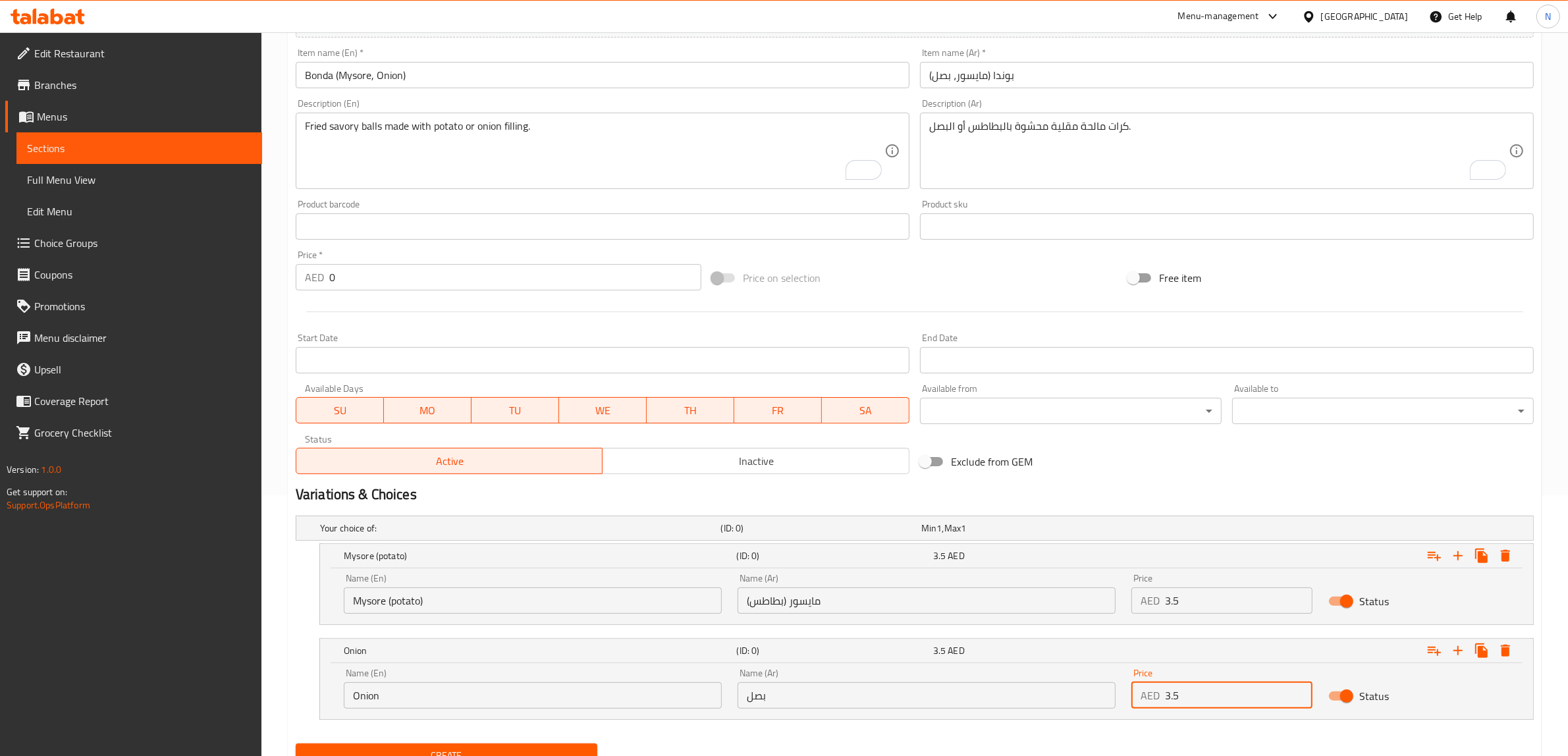
click at [296, 743] on button "Create" at bounding box center [447, 755] width 302 height 25
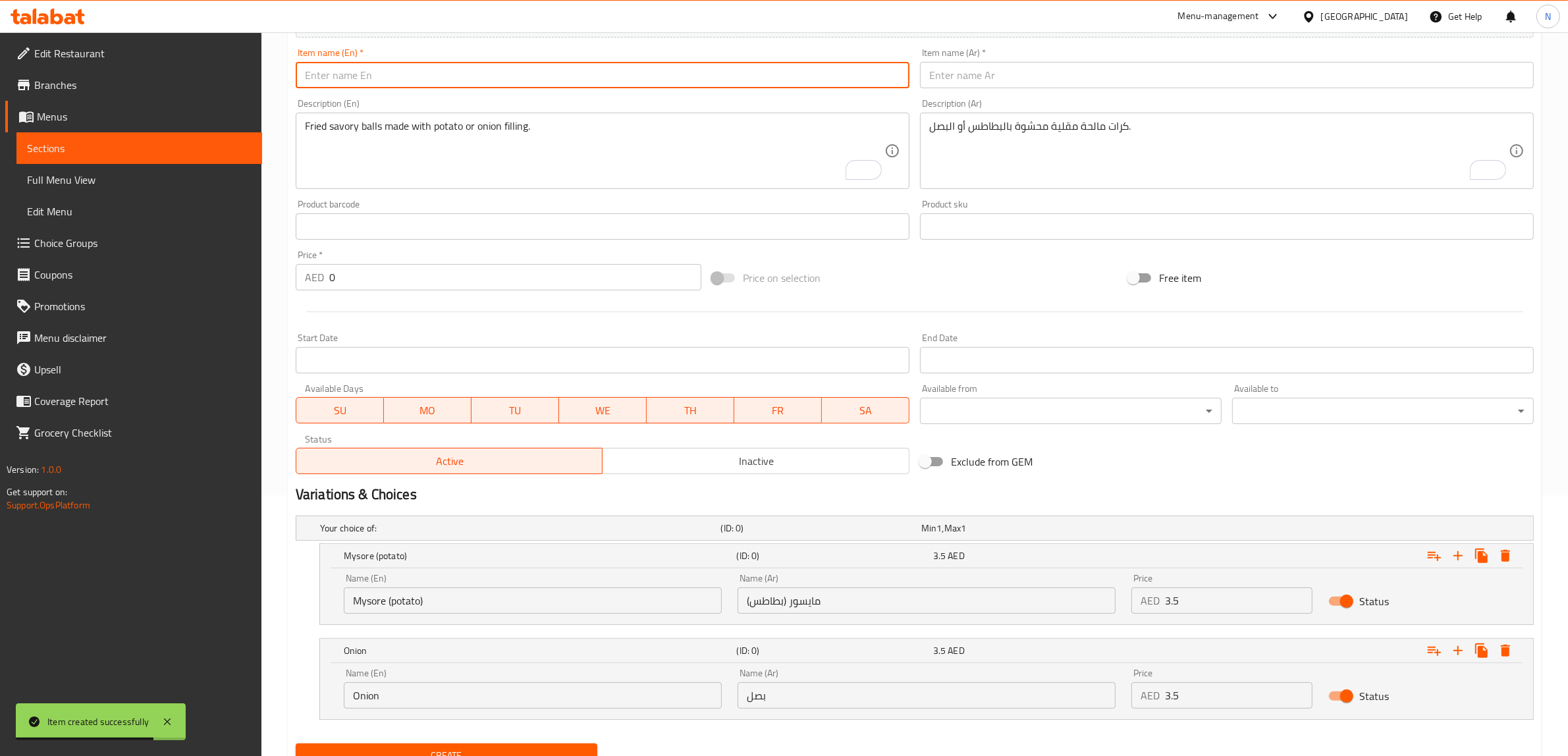
click at [459, 73] on input "text" at bounding box center [602, 75] width 614 height 26
paste input "Pakoda (Onion)"
type input "Pakoda (Onion)"
click at [629, 178] on textarea "Fried savory balls made with potato or onion filling." at bounding box center [594, 151] width 579 height 62
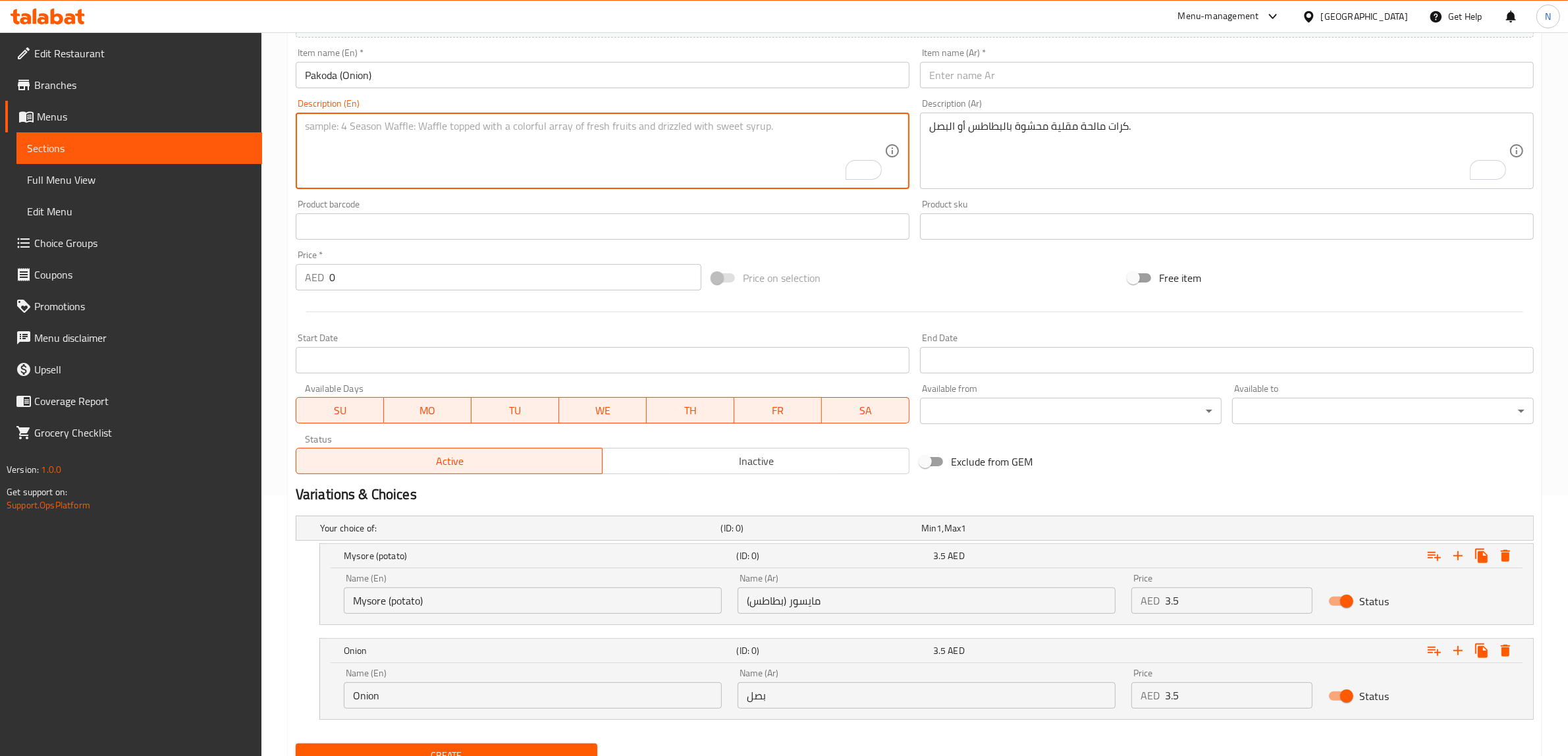
paste textarea "Onion fritters deep-fried with seasoned gram flour batter."
type textarea "Onion fritters deep-fried with seasoned gram flour batter."
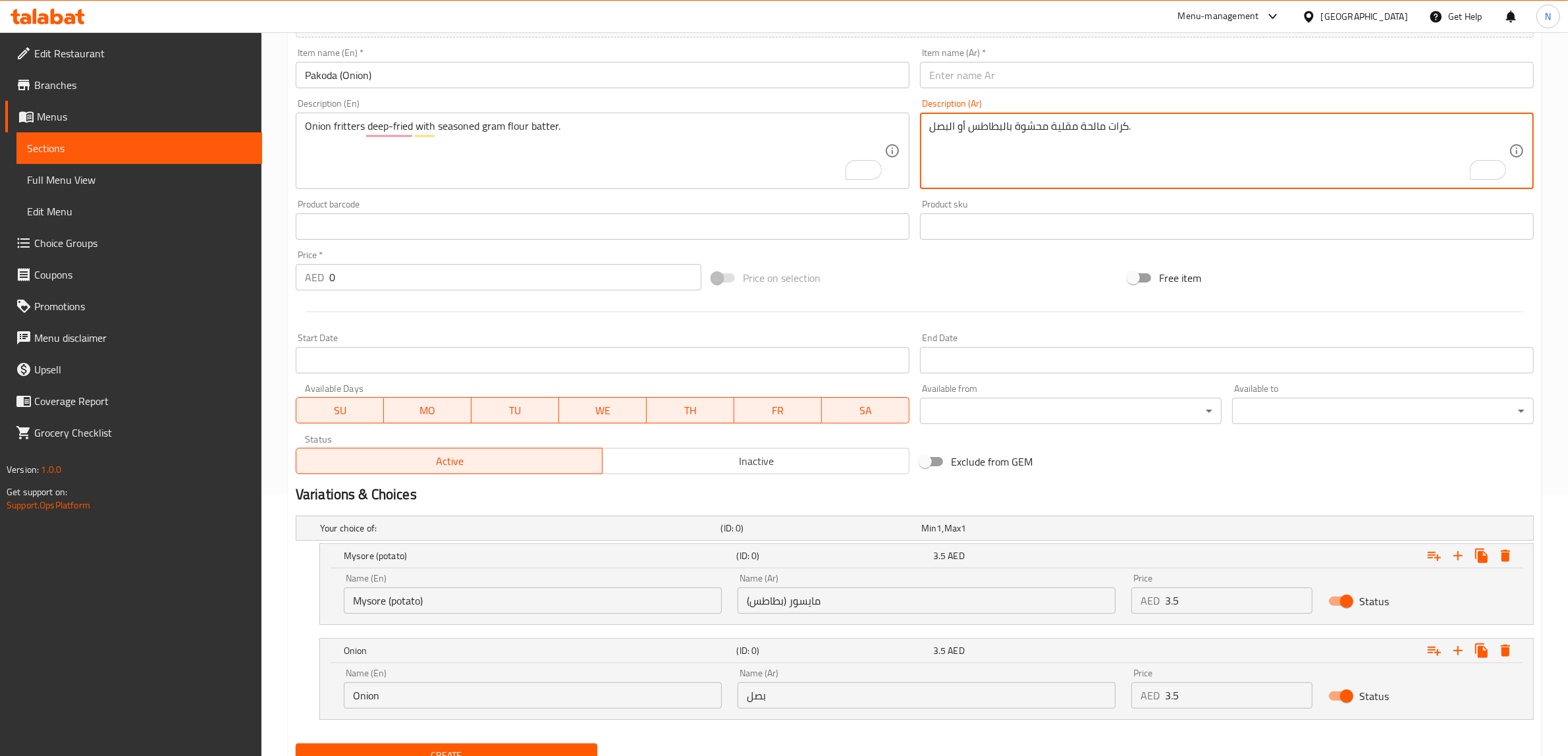
click at [1072, 175] on textarea "كرات مالحة مقلية محشوة بالبطاطس أو البصل." at bounding box center [1218, 151] width 579 height 62
paste textarea "فطائر البصل المقلية مع عجينة دقيق الحمص المتبل."
click at [1035, 133] on textarea "فطائر البصل المقلية مع عجينة دقيق الحمص المتبل." at bounding box center [1218, 151] width 579 height 62
click at [979, 128] on textarea "فطائر البصل المقلية مع خليط دقيق الحمص المتبل." at bounding box center [1218, 151] width 579 height 62
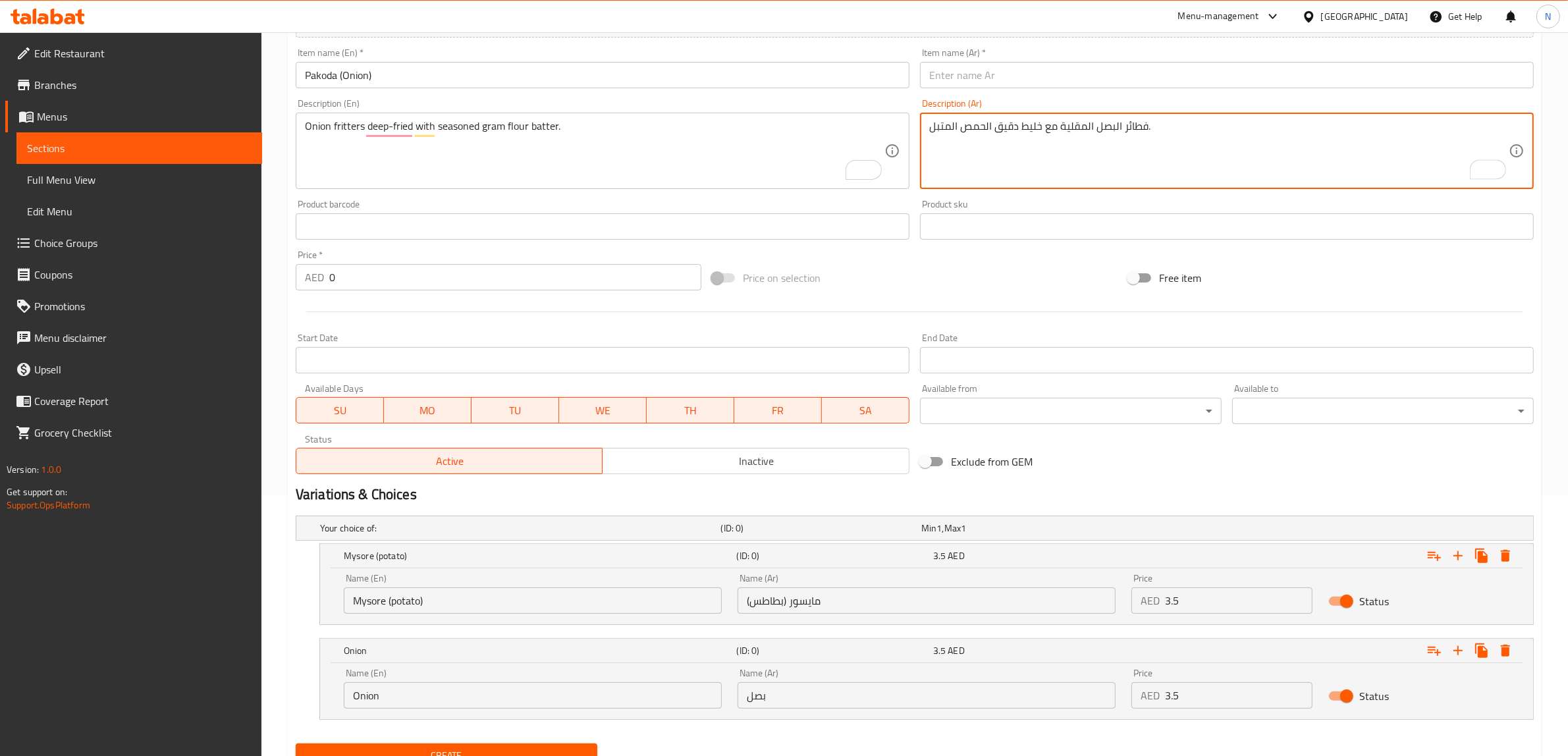
click at [983, 130] on textarea "فطائر البصل المقلية مع خليط دقيق الحمص المتبل." at bounding box center [1218, 151] width 579 height 62
type textarea "فطائر البصل المقلية مع خليط دقيق جرام المتبل."
click at [1038, 80] on input "text" at bounding box center [1226, 75] width 614 height 26
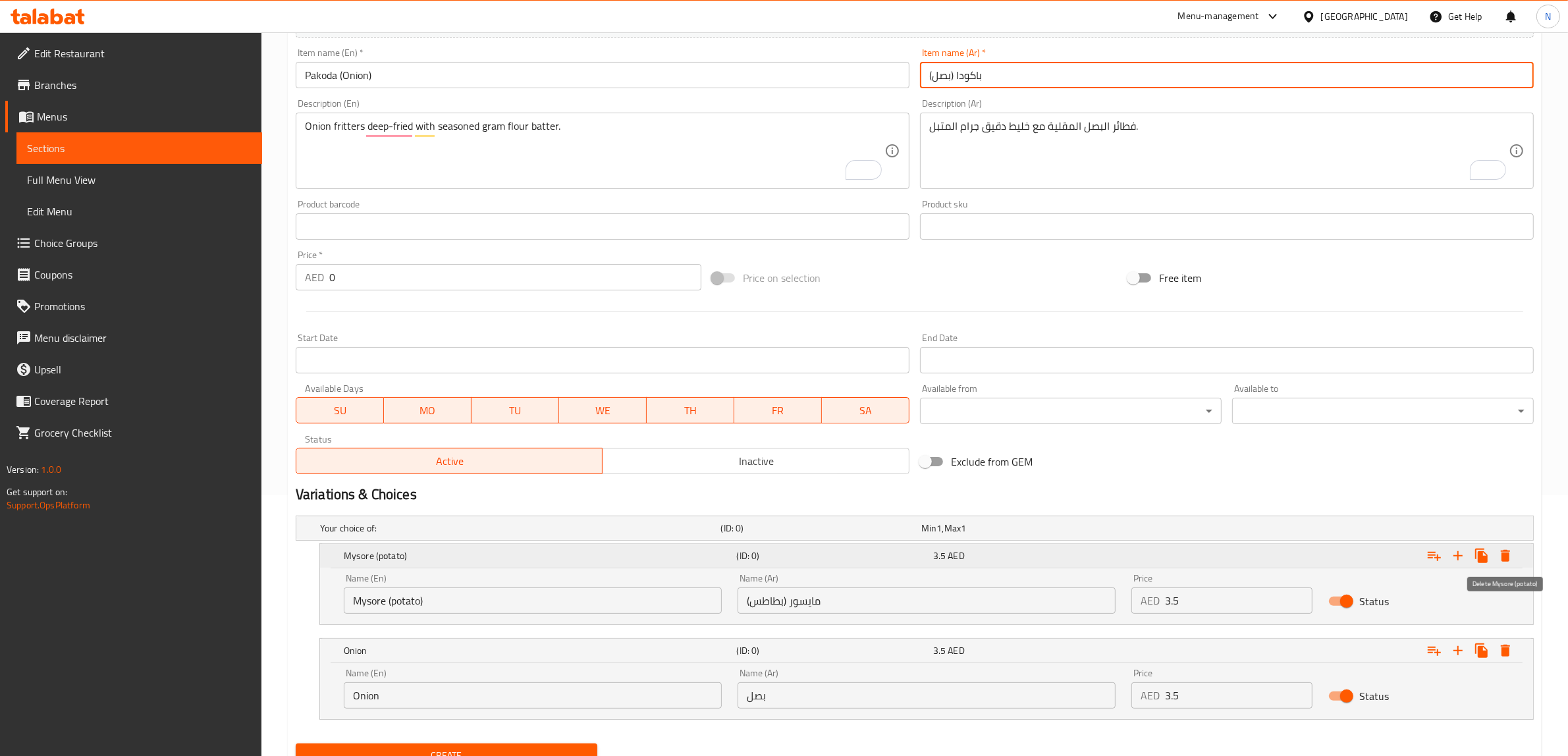
type input "باكودا (بصل)"
click at [1506, 553] on icon "Expand" at bounding box center [1505, 556] width 9 height 12
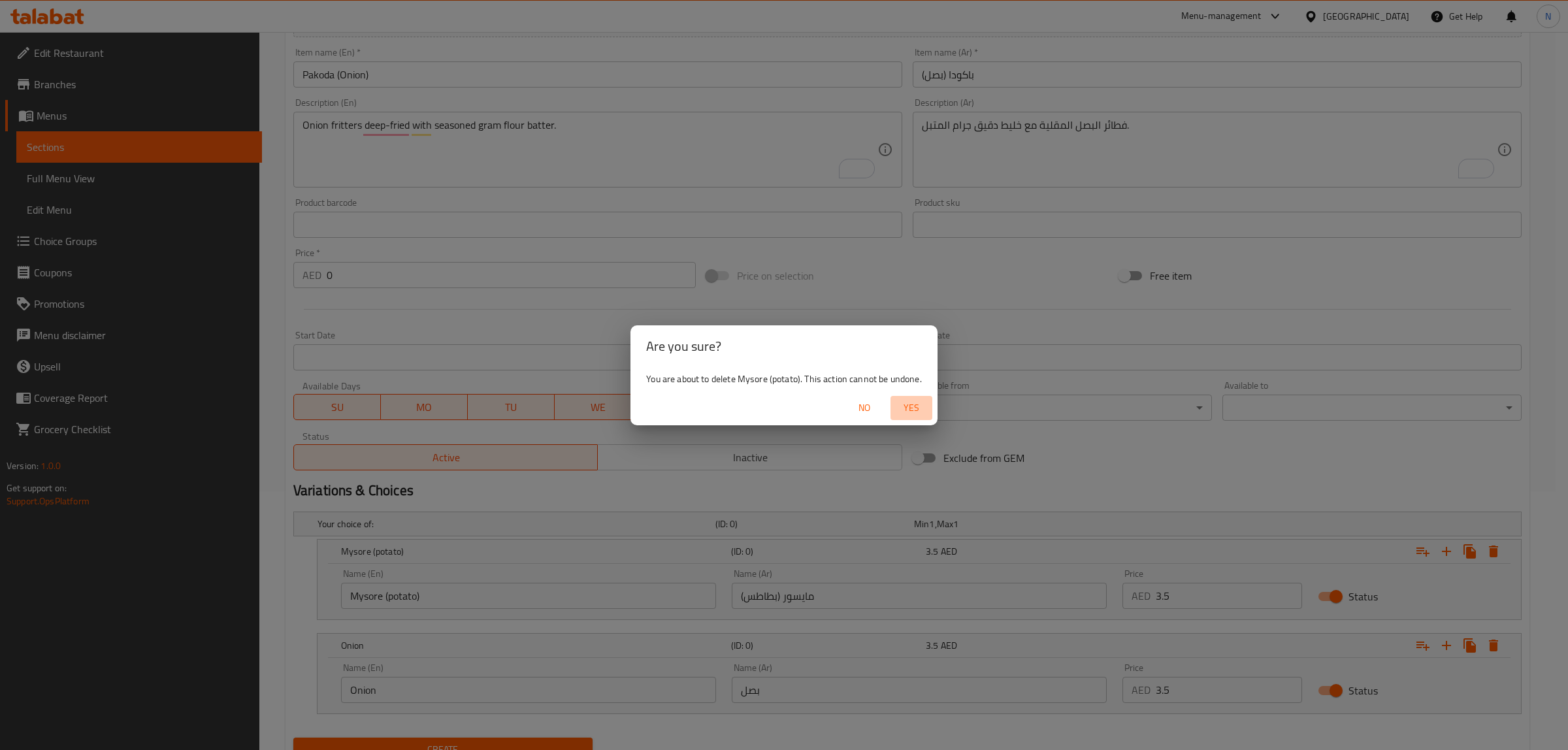
click at [892, 402] on button "Yes" at bounding box center [912, 408] width 42 height 25
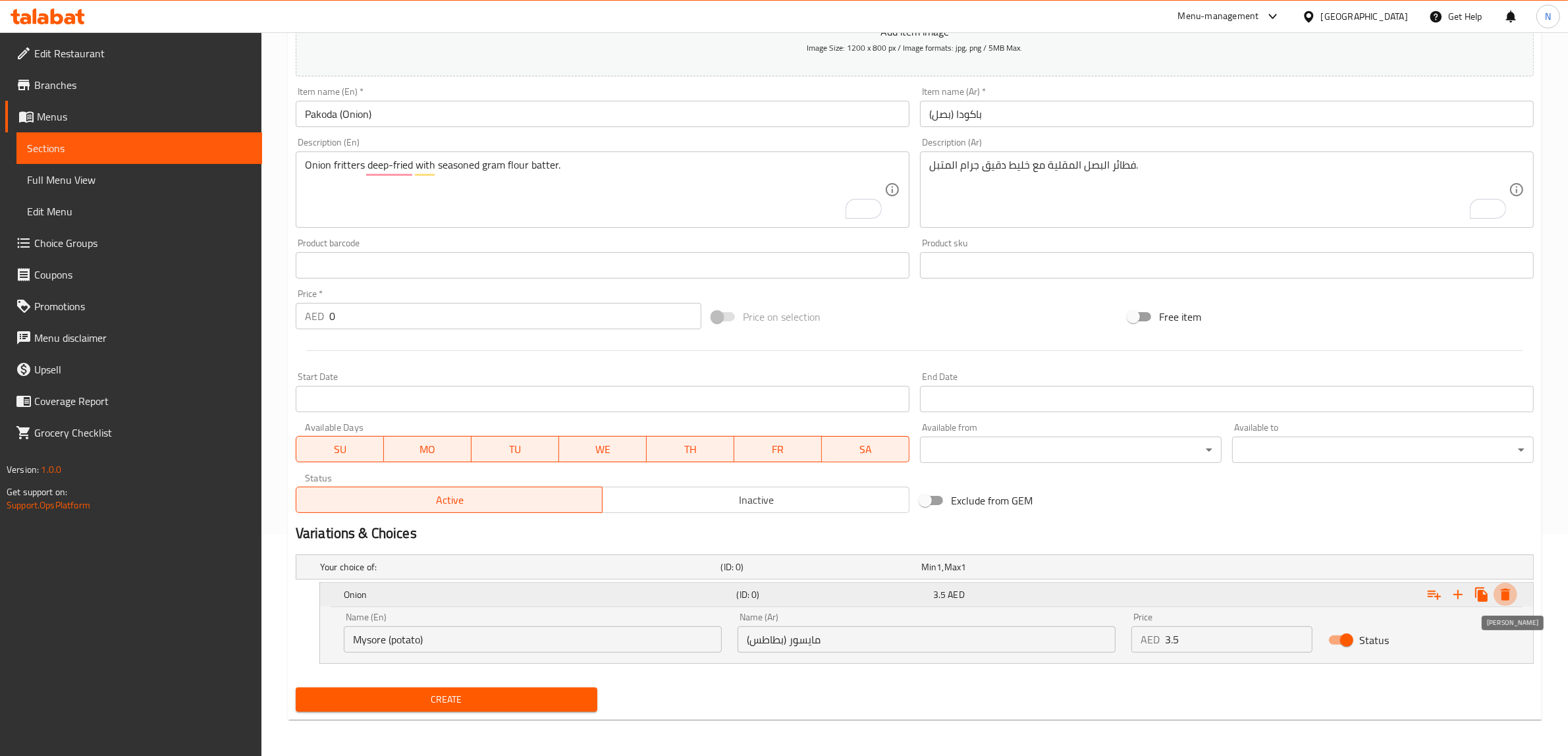
click at [1507, 593] on icon "Expand" at bounding box center [1505, 595] width 9 height 12
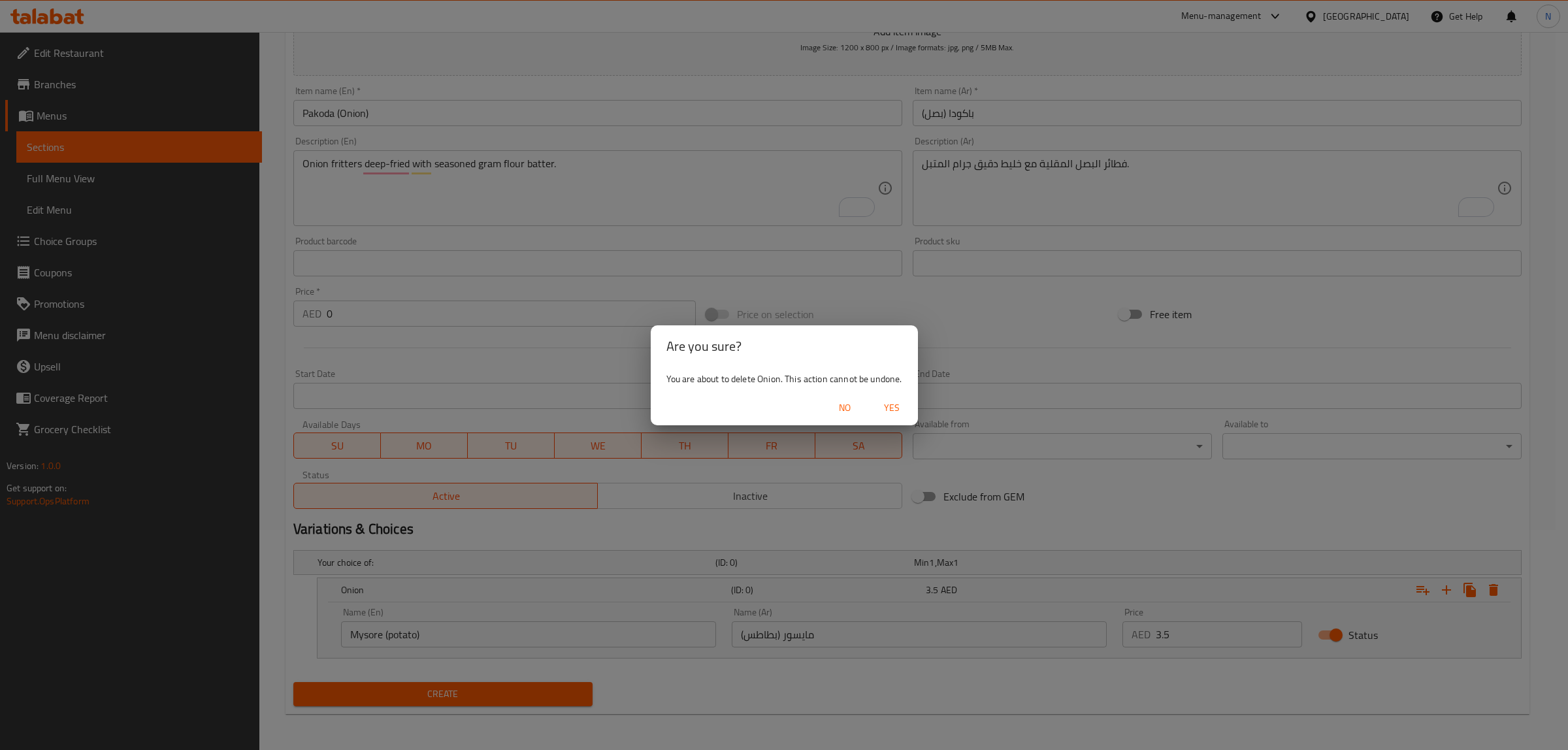
click at [902, 410] on span "Yes" at bounding box center [892, 408] width 31 height 16
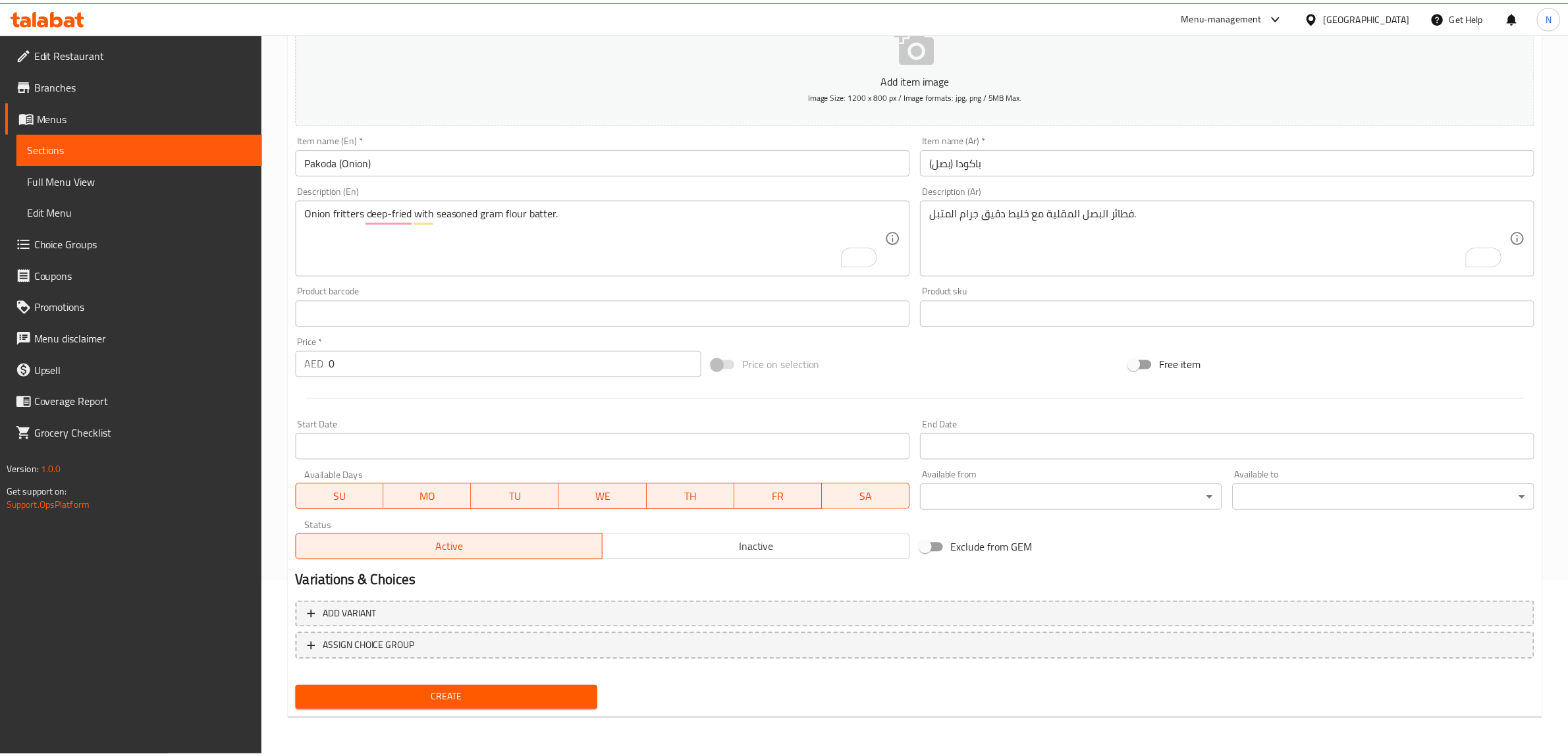
scroll to position [172, 0]
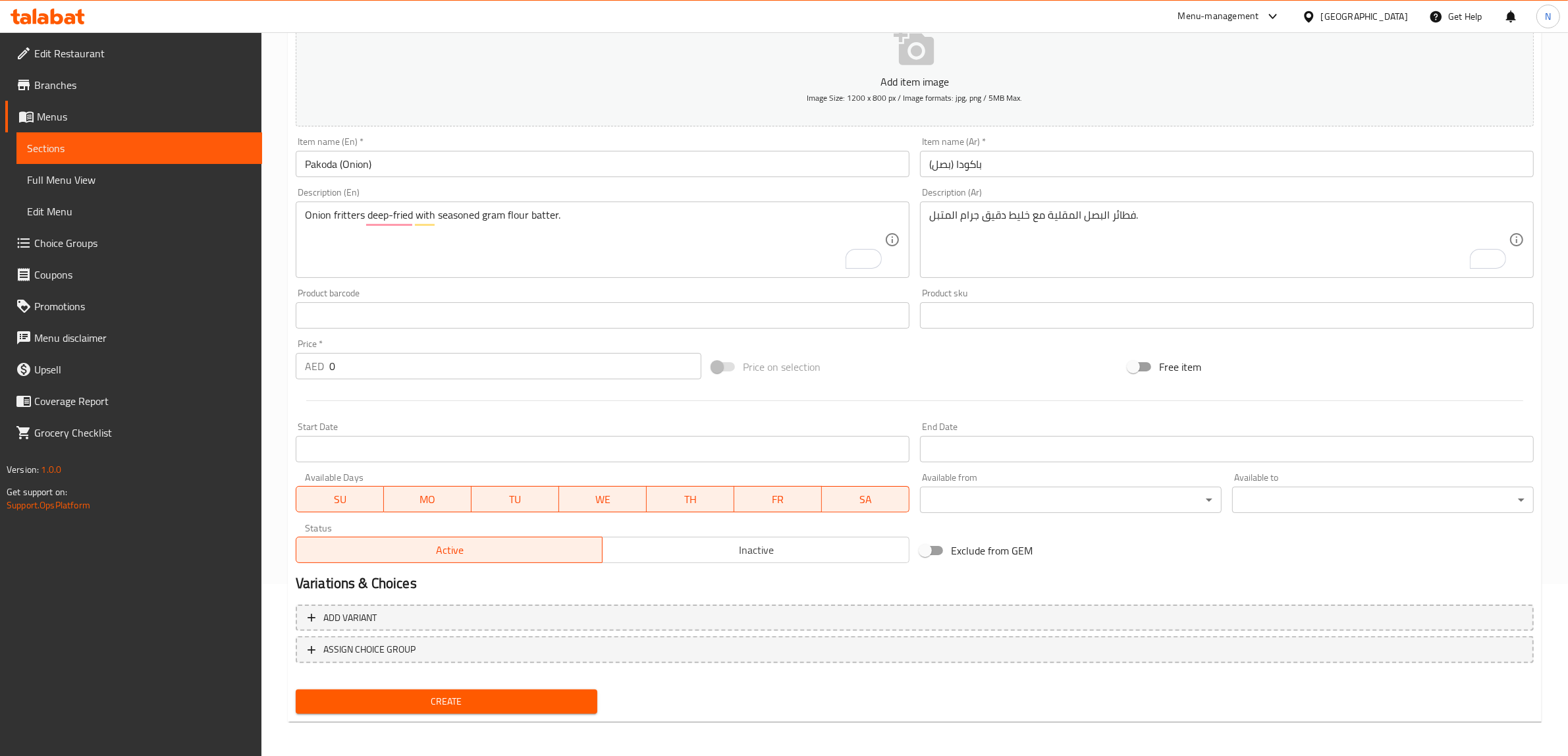
click at [491, 366] on input "0" at bounding box center [515, 366] width 372 height 26
type input "3.5"
click at [296, 689] on button "Create" at bounding box center [447, 701] width 302 height 25
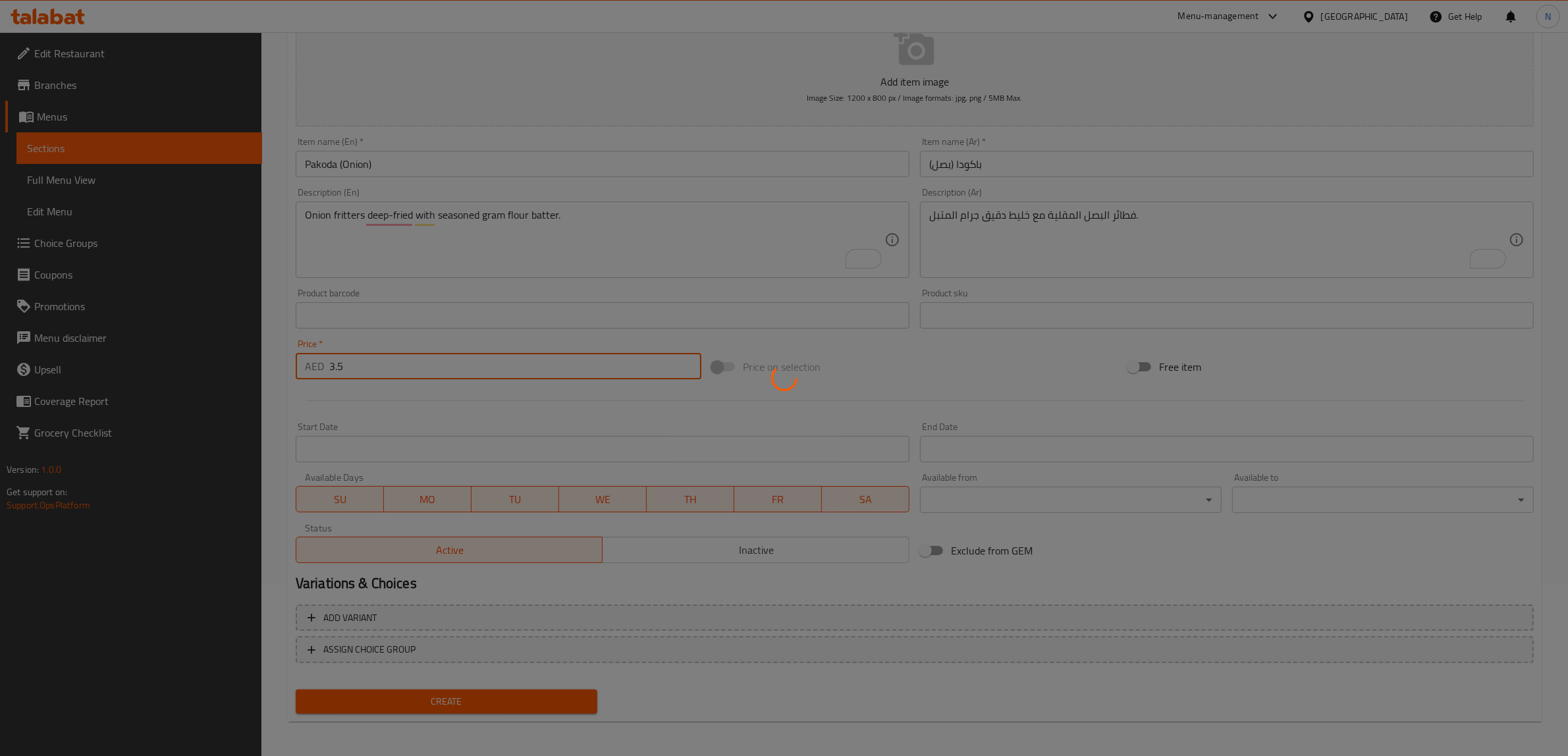
type input "0"
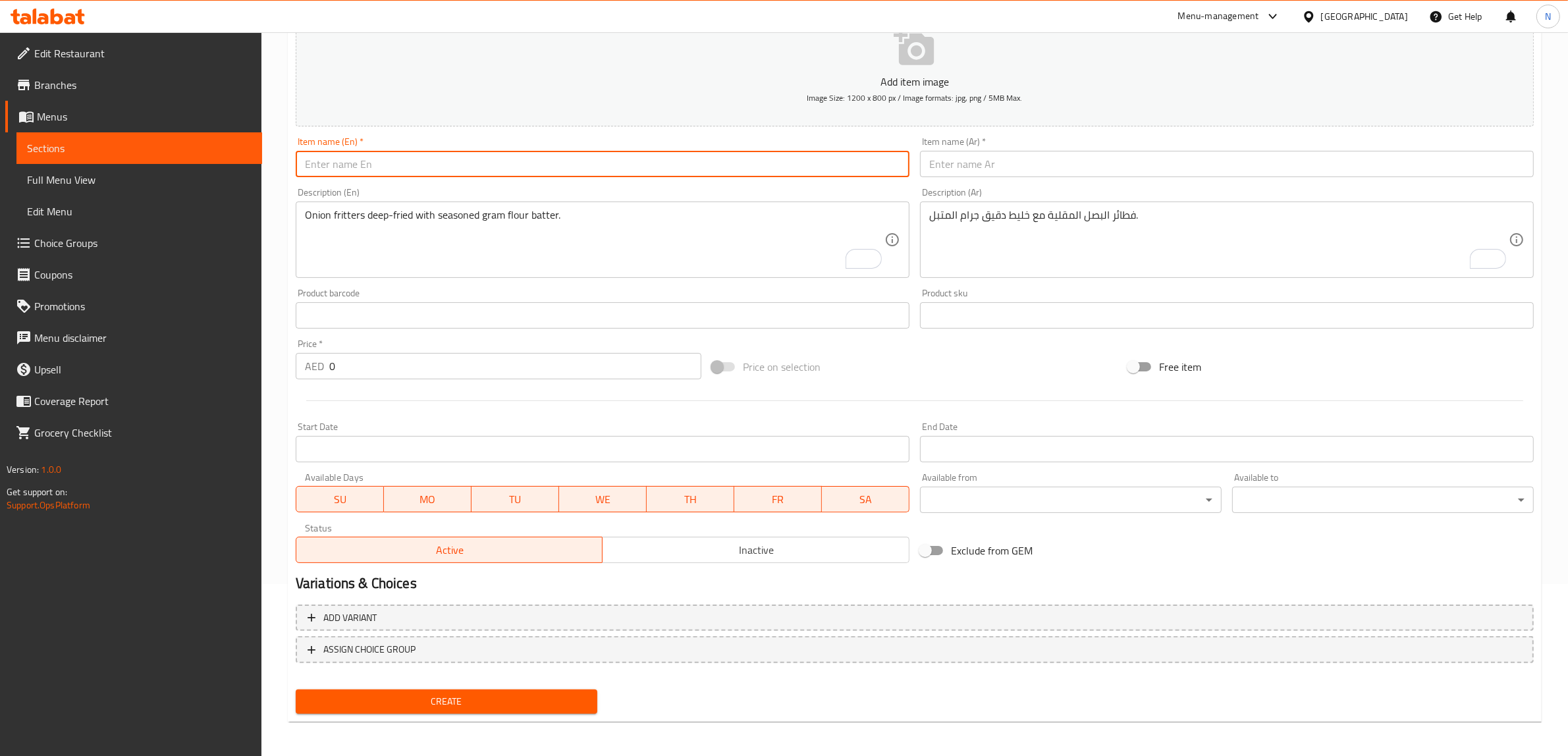
click at [405, 158] on input "text" at bounding box center [602, 163] width 614 height 26
paste input "Medhu Vada"
type input "Medhu Vada"
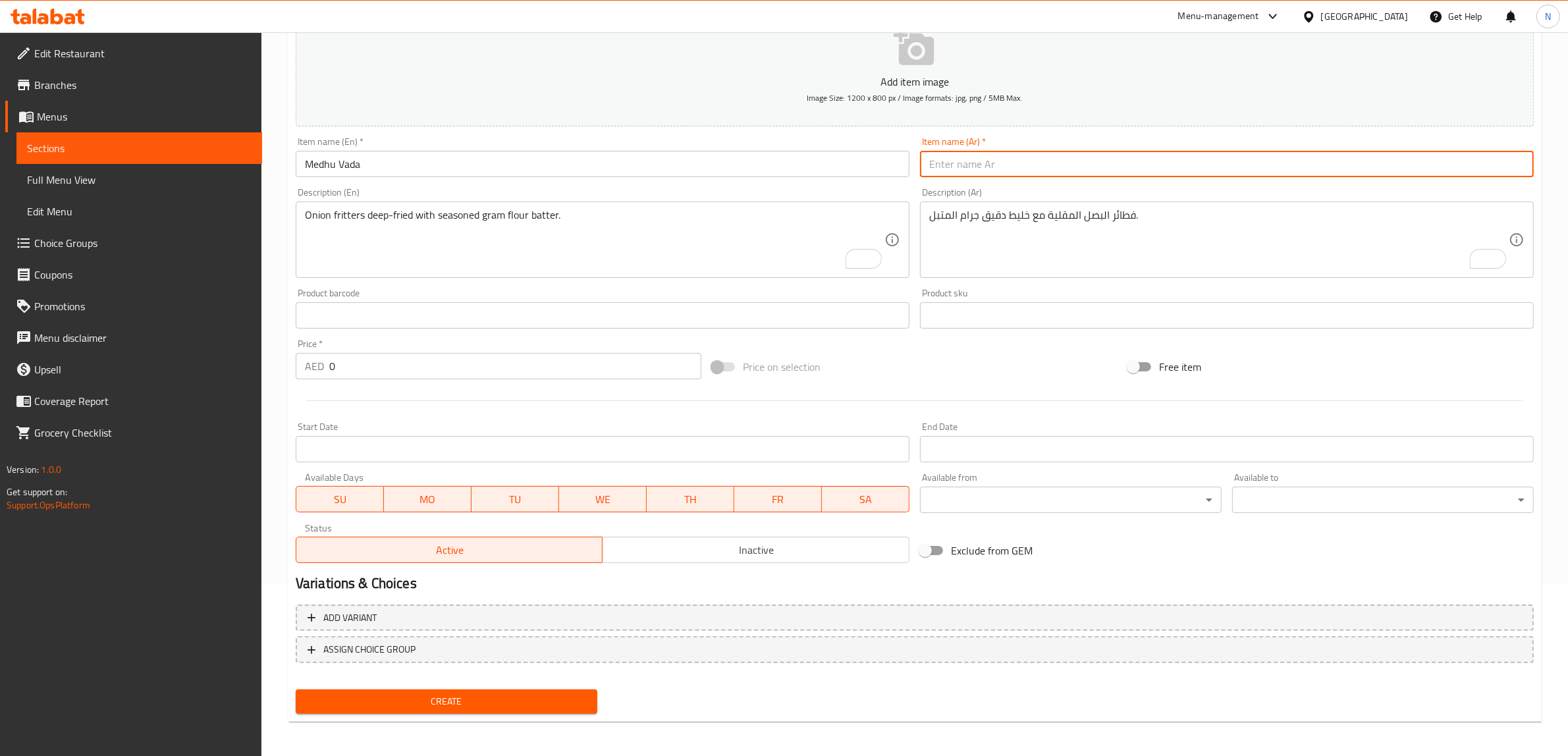
click at [972, 172] on input "text" at bounding box center [1226, 163] width 614 height 26
paste input "ميدهو فادا"
type input "ميدهو فادا"
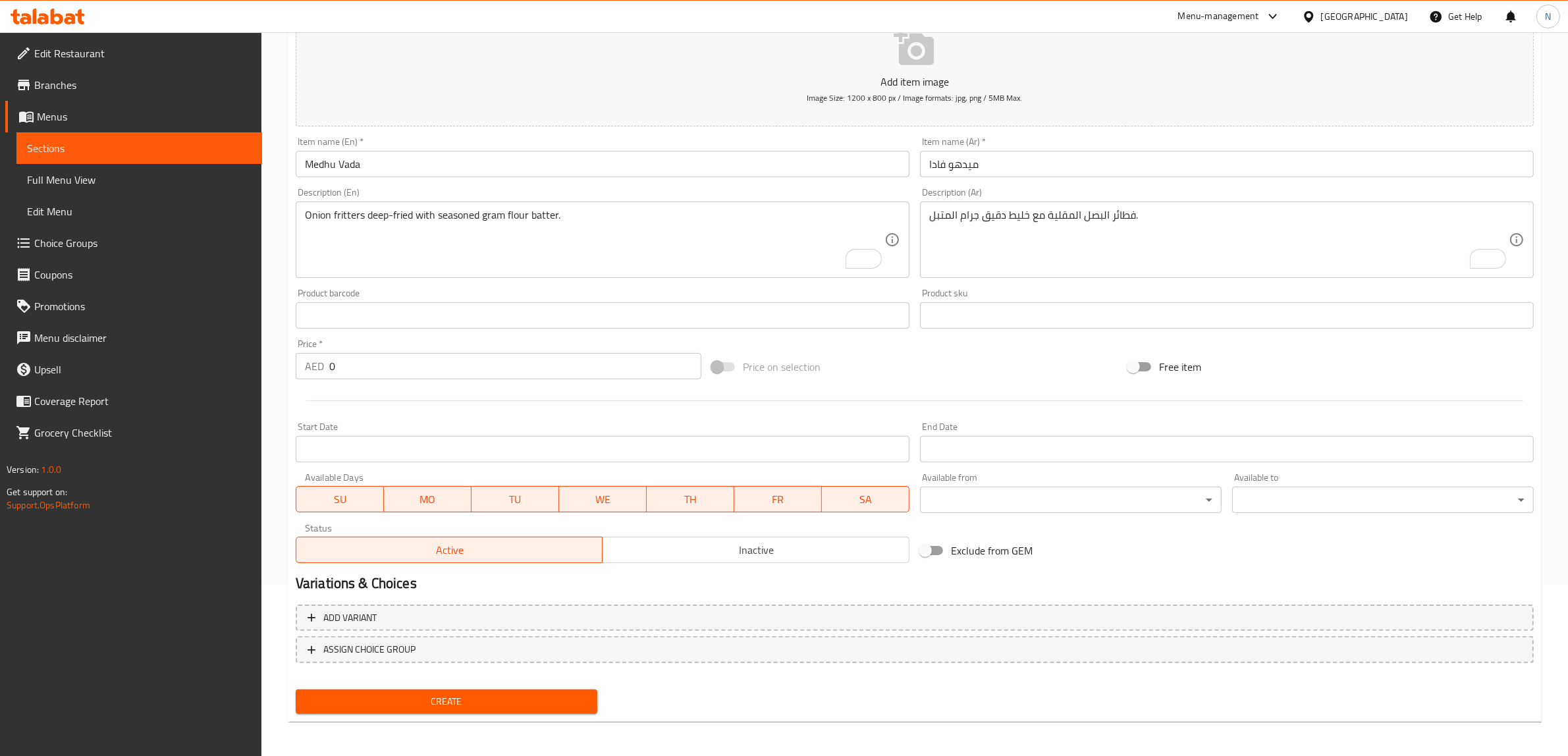
click at [418, 267] on textarea "Onion fritters deep-fried with seasoned gram flour batter." at bounding box center [594, 240] width 579 height 62
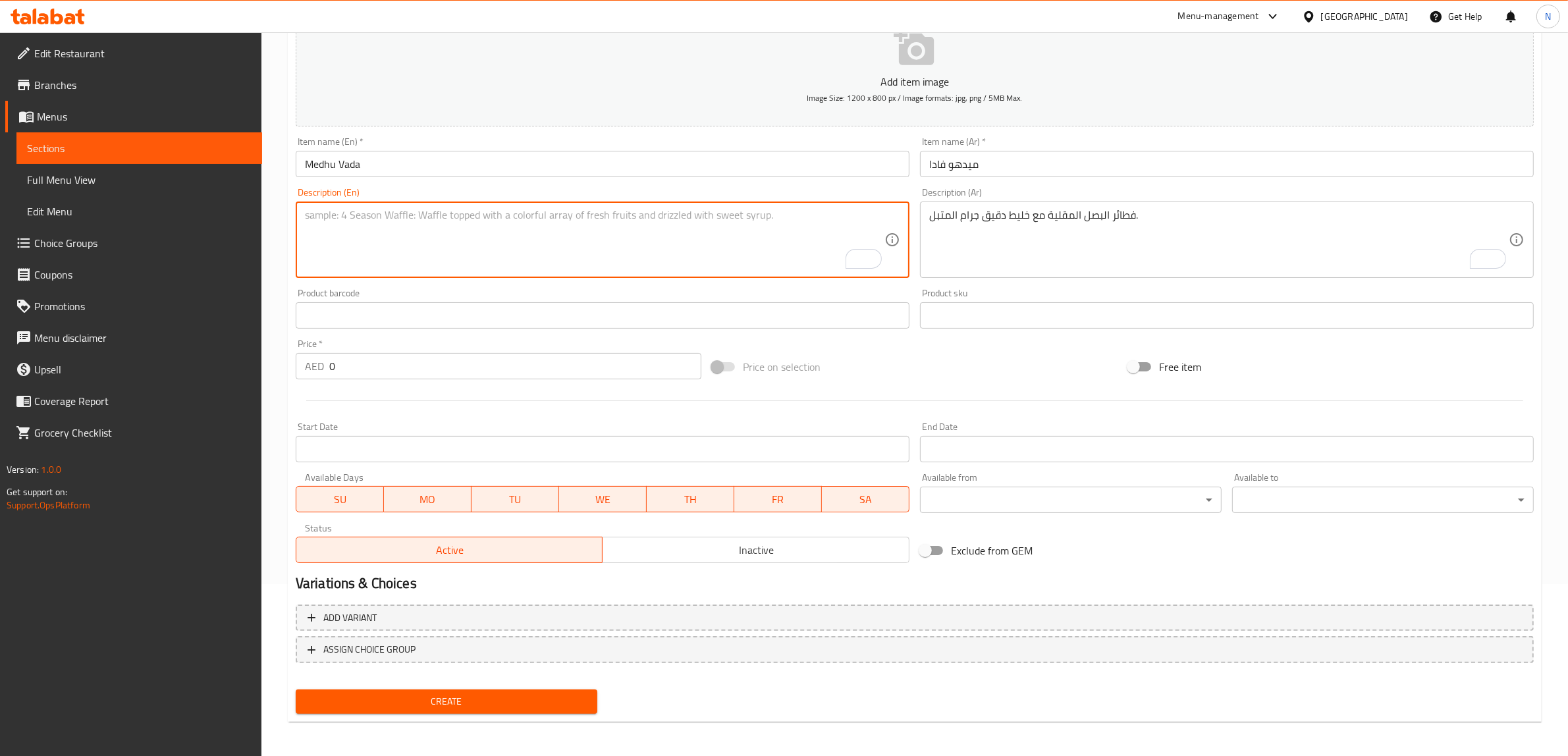
paste textarea "South Indian lentil doughnut, crispy outside and soft inside."
type textarea "South Indian lentil doughnut, crispy outside and soft inside."
click at [999, 258] on textarea "فطائر البصل المقلية مع خليط دقيق جرام المتبل." at bounding box center [1218, 240] width 579 height 62
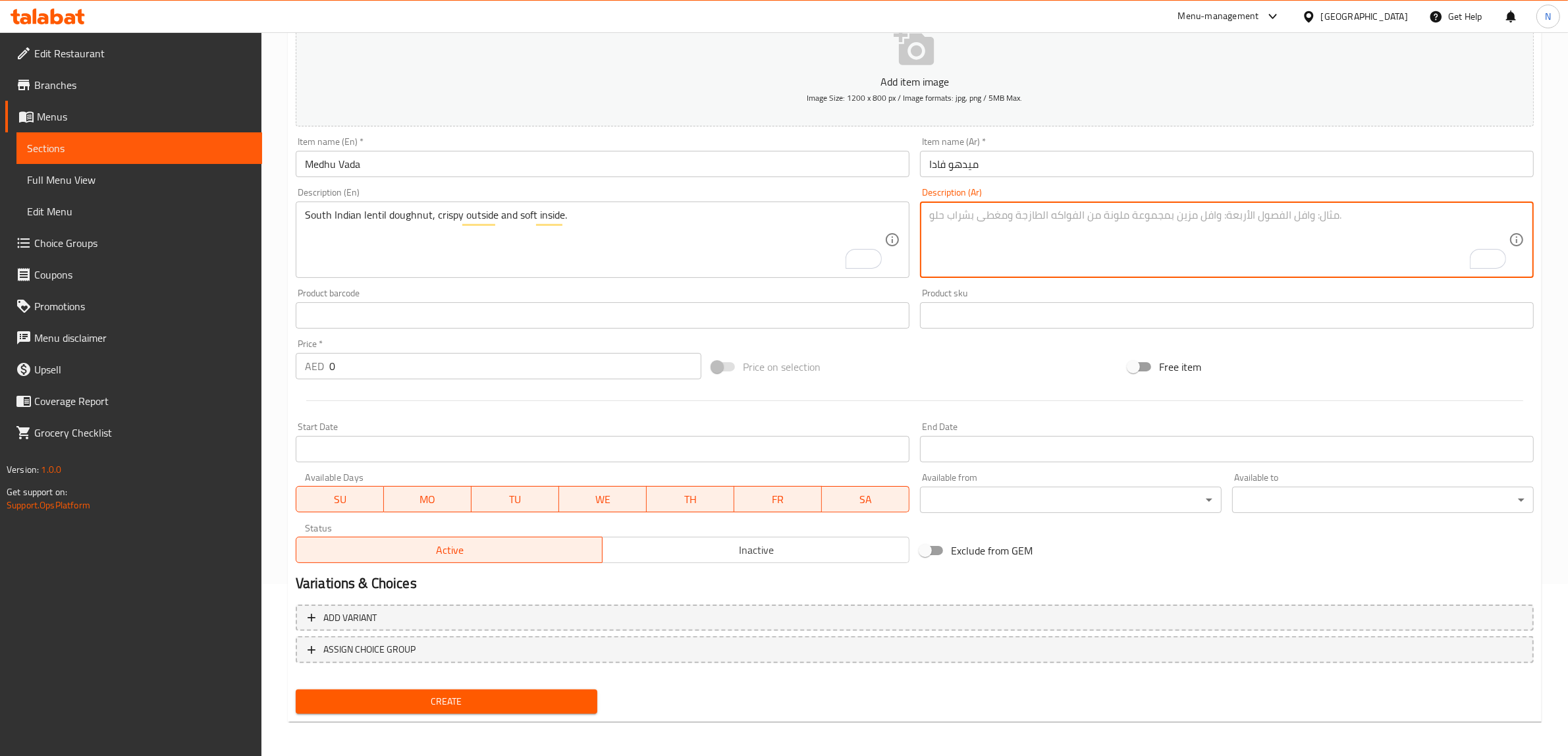
paste textarea "دونات العدس على طريقة جنوب الهند، مقرمشة من الخارج وناعمة من الداخل."
drag, startPoint x: 1193, startPoint y: 214, endPoint x: 1144, endPoint y: 222, distance: 49.6
click at [1144, 222] on textarea "دونات العدس على طريقة جنوب الهند، مقرمشة من الخارج وناعمة من الداخل." at bounding box center [1218, 240] width 579 height 62
click at [1133, 217] on textarea "دونات العدس جنوب الهند، مقرمشة من الخارج وناعمة من الداخل." at bounding box center [1218, 240] width 579 height 62
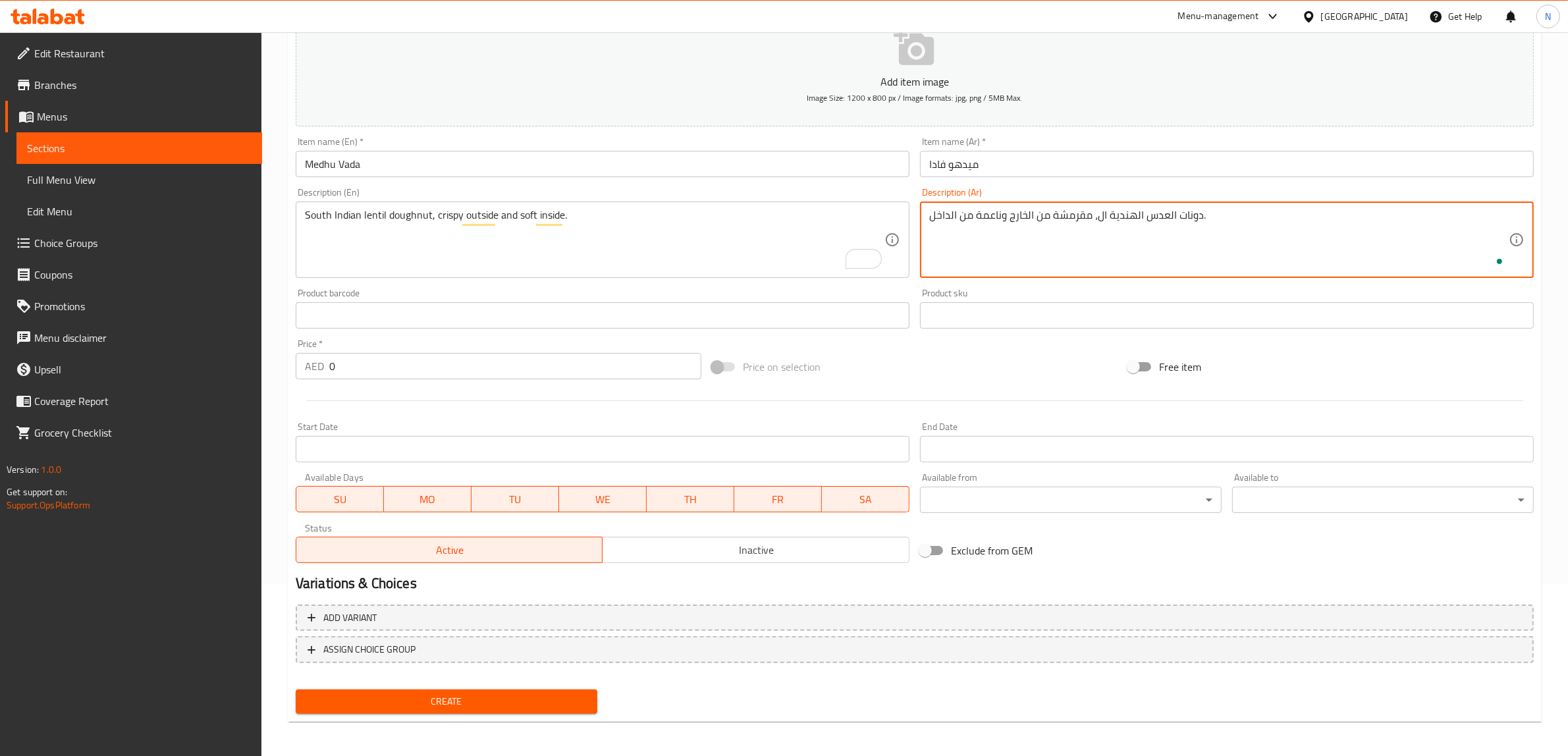
paste textarea "نوب"
type textarea "دونات العدس الهندية الجنوبية، مقرمشة من الخارج وناعمة من الداخل."
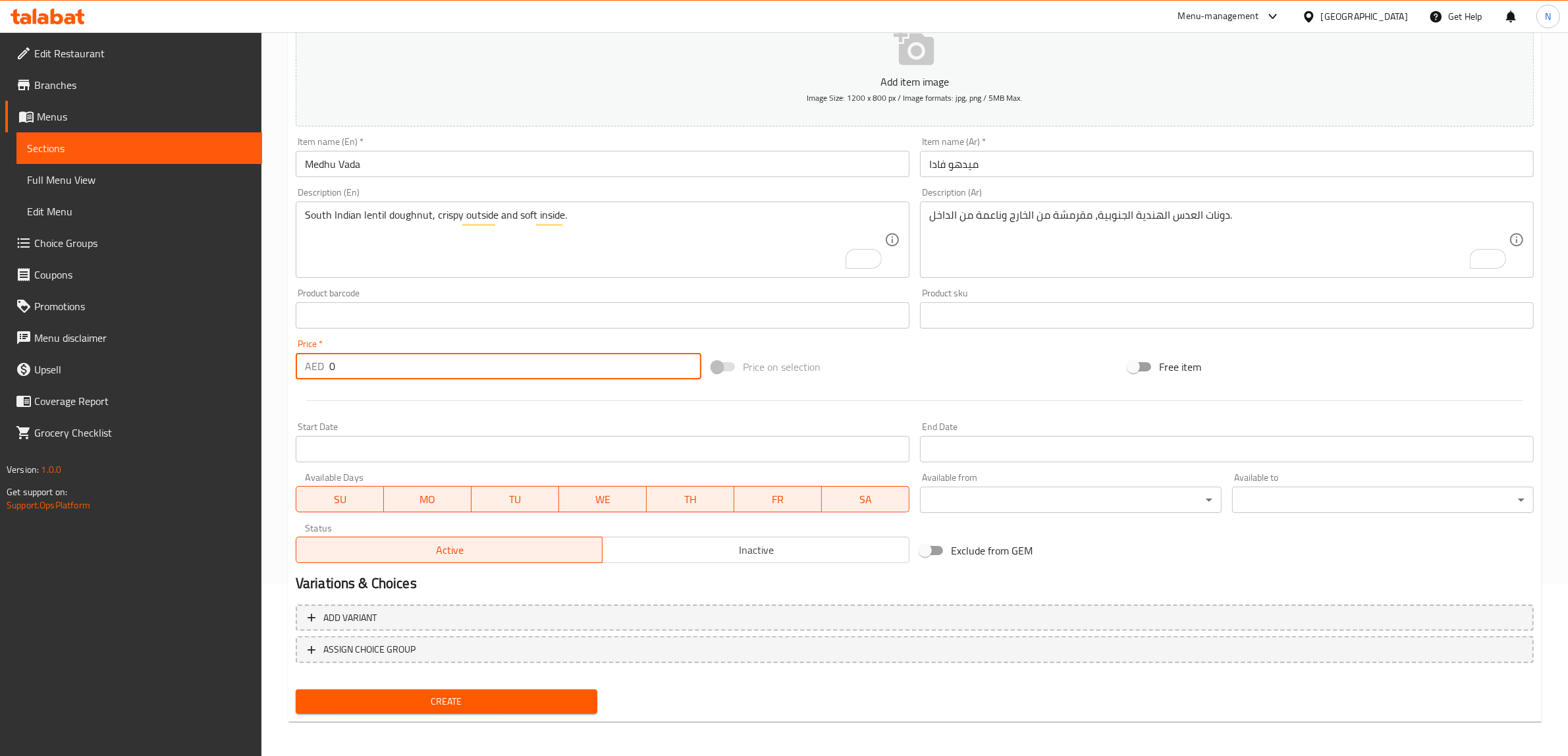
click at [463, 369] on input "0" at bounding box center [515, 366] width 372 height 26
type input "3.5"
click at [296, 689] on button "Create" at bounding box center [447, 701] width 302 height 25
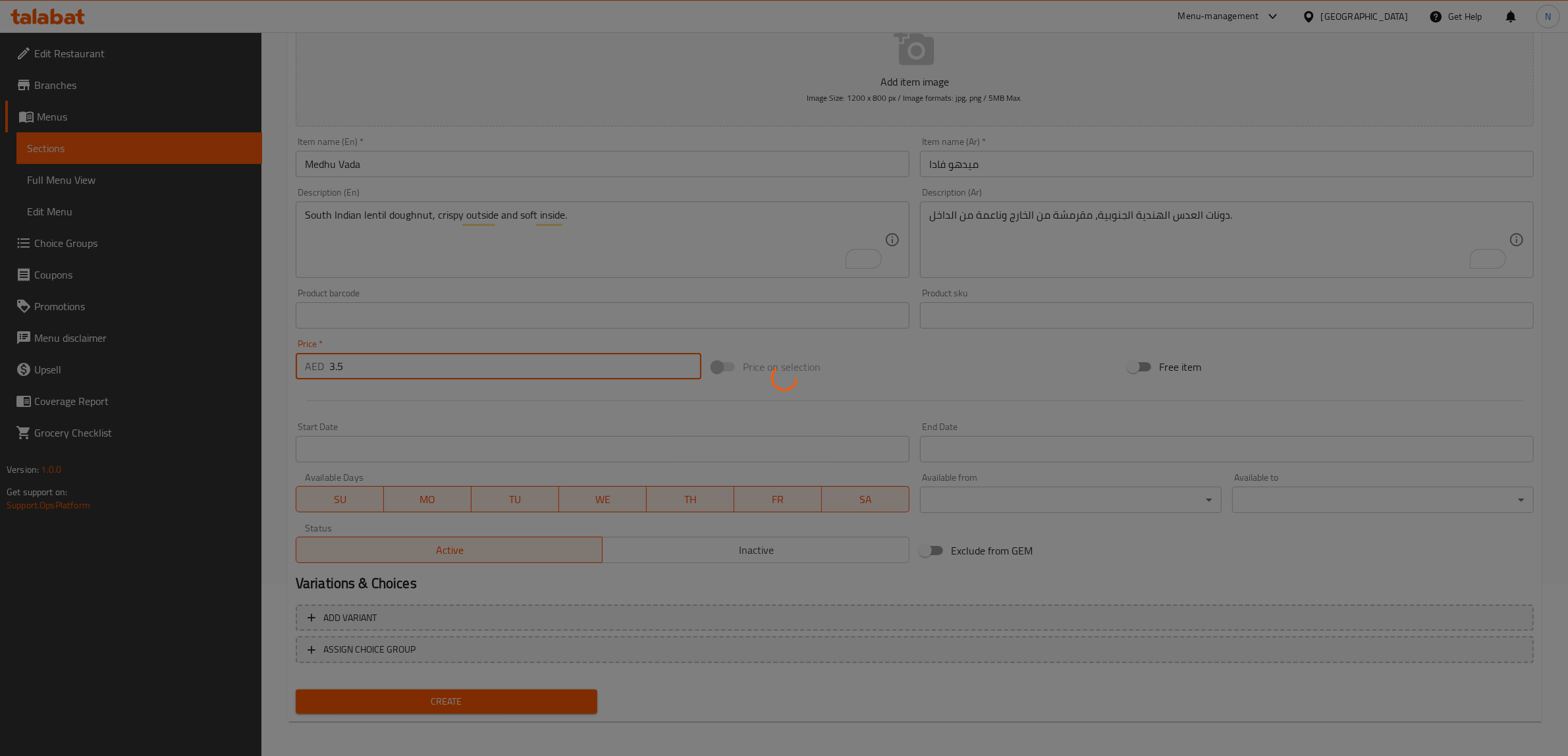
type input "0"
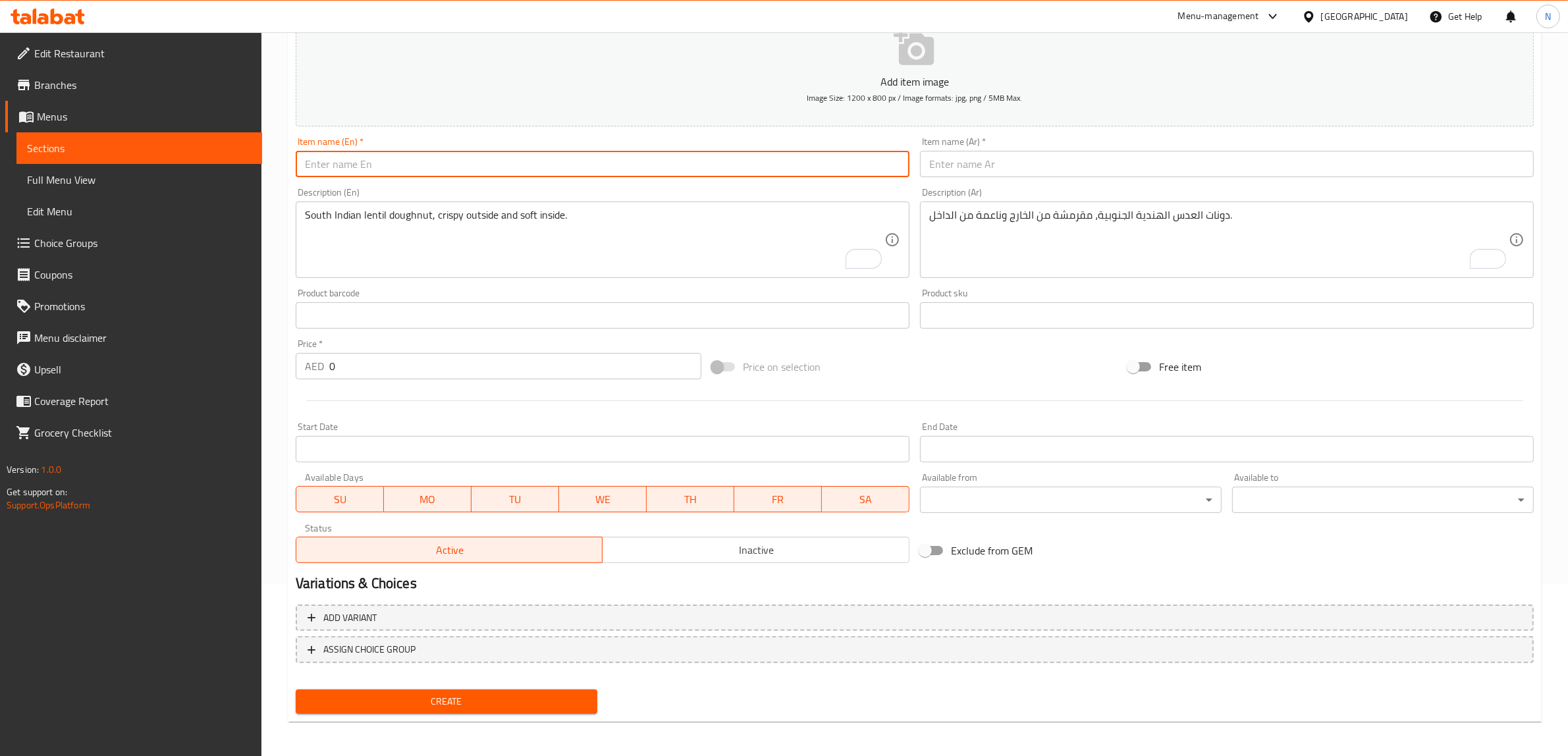
click at [524, 171] on input "text" at bounding box center [602, 163] width 614 height 26
paste input "Sundal (Variety)"
type input "Sundal (Variety)"
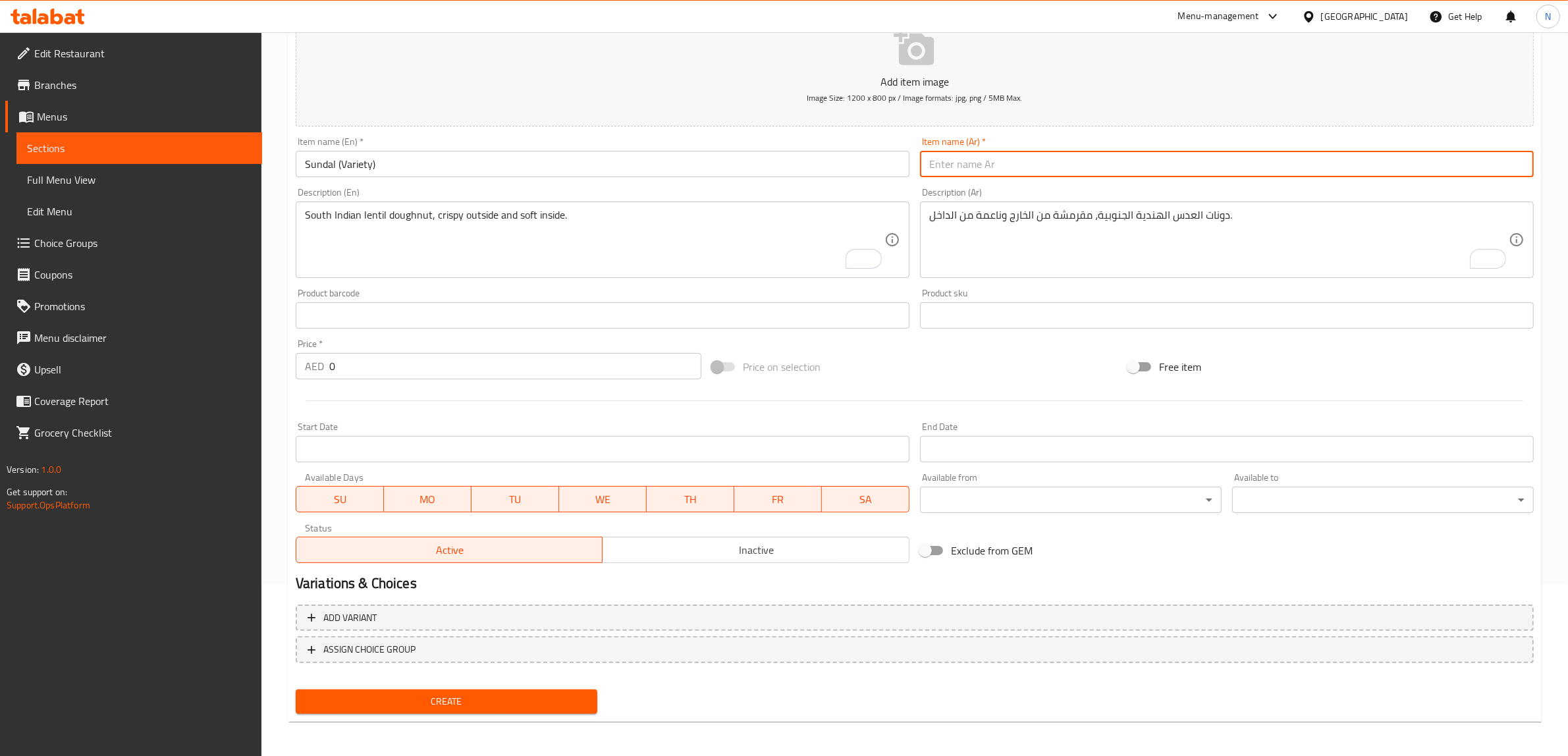
click at [997, 169] on input "text" at bounding box center [1226, 163] width 614 height 26
paste input "[PERSON_NAME] (متنوع)"
type input "[PERSON_NAME] (متنوع)"
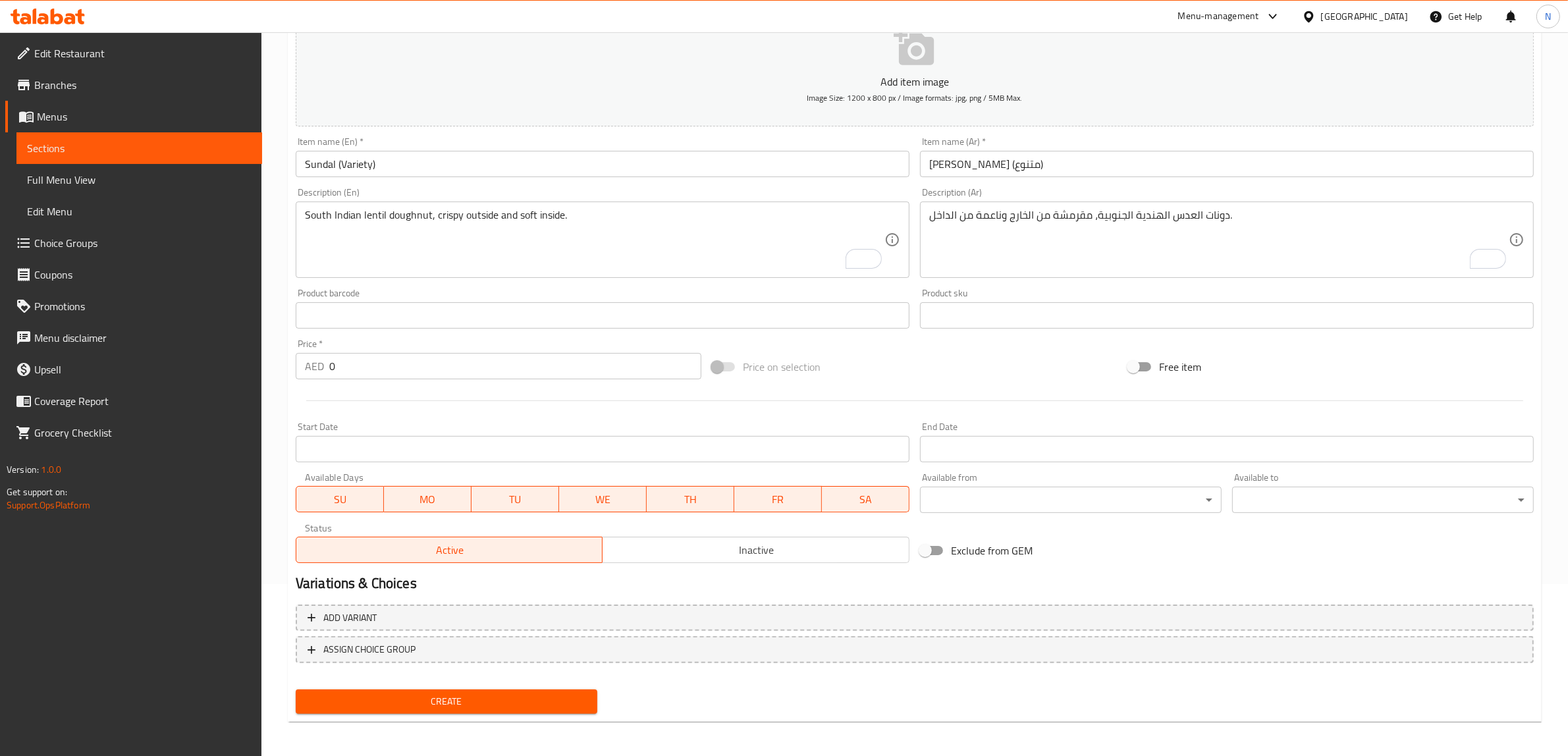
drag, startPoint x: 429, startPoint y: 224, endPoint x: 494, endPoint y: 249, distance: 69.6
click at [429, 224] on textarea "South Indian lentil doughnut, crispy outside and soft inside." at bounding box center [594, 240] width 579 height 62
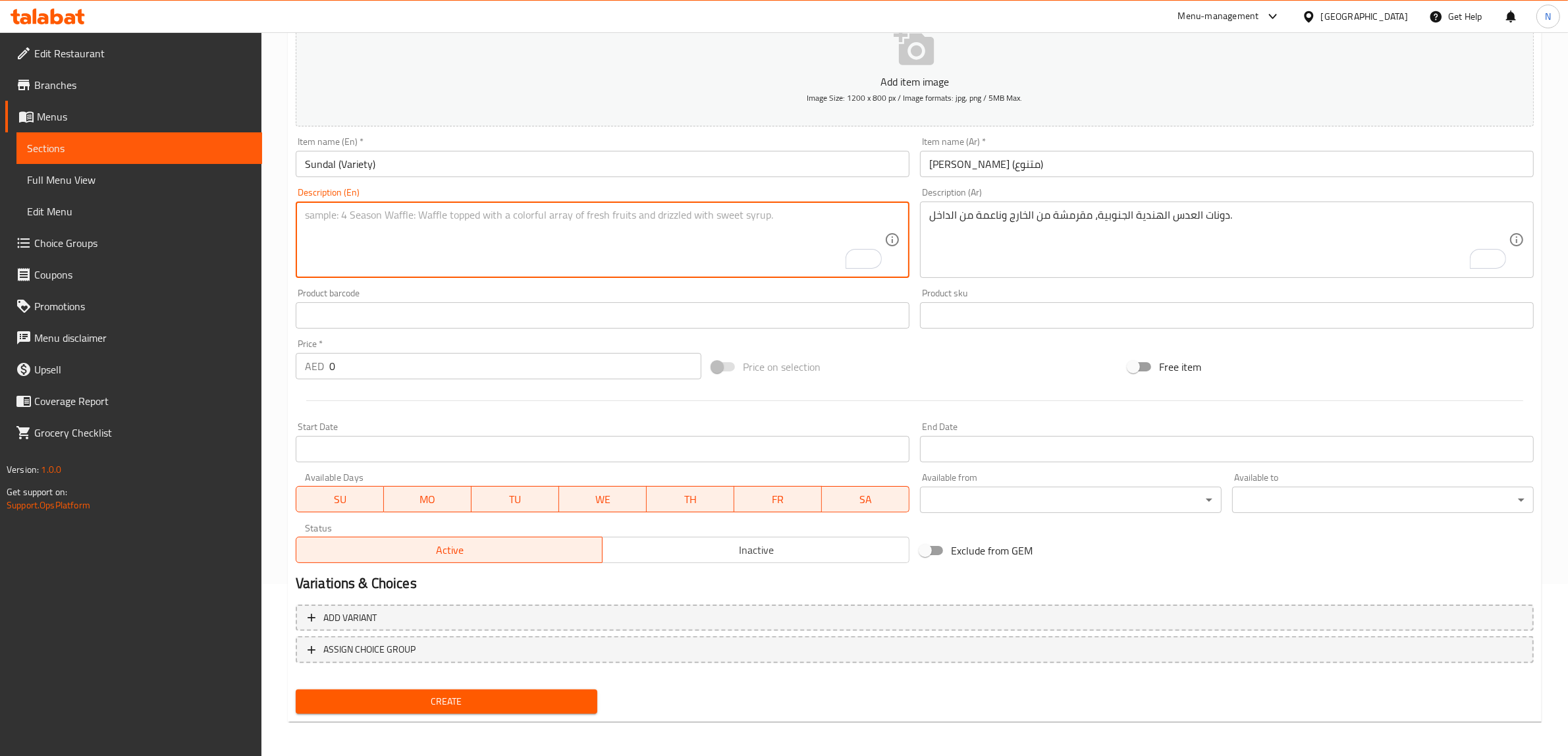
paste textarea "Healthy snack of steamed legumes tossed with coconut and spices."
type textarea "Healthy snack of steamed legumes tossed with coconut and spices."
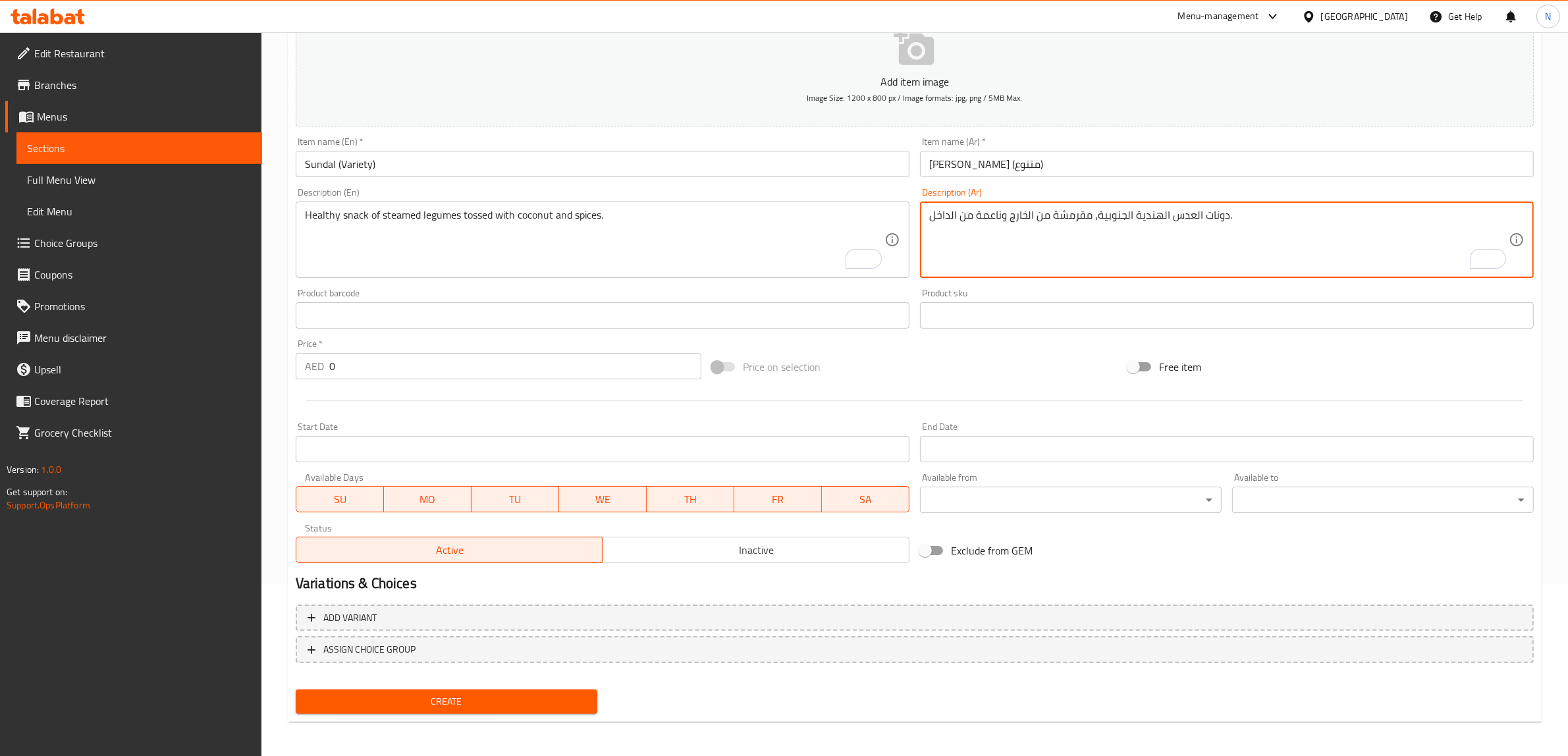
click at [986, 238] on textarea "دونات العدس الهندية الجنوبية، مقرمشة من الخارج وناعمة من الداخل." at bounding box center [1218, 240] width 579 height 62
paste textarea "وجبة خفيفة صحية من البقوليات المطهوة على البخار مع جوز الهند والتوابل."
click at [1026, 220] on textarea "وجبة خفيفة صحية من البقوليات المطهوة على البخار مع جوز الهند والتوابل." at bounding box center [1218, 240] width 579 height 62
click at [1021, 215] on textarea "وجبة خفيفة صحية من البقوليات المطهوة على البخار توسد مع جوز الهند والتوابل." at bounding box center [1218, 240] width 579 height 62
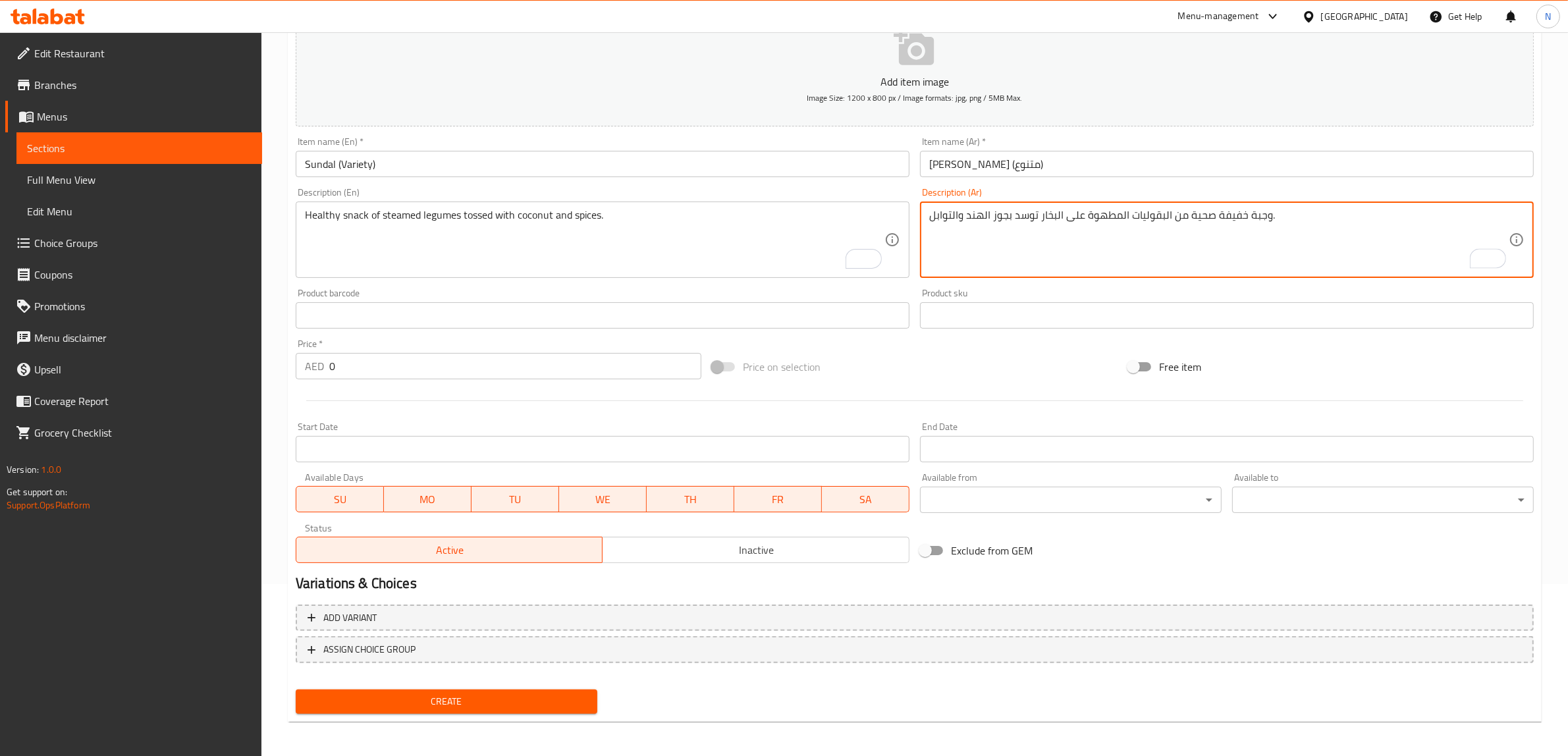
type textarea "وجبة خفيفة صحية من البقوليات المطهوة على البخار توسد بجوز الهند والتوابل."
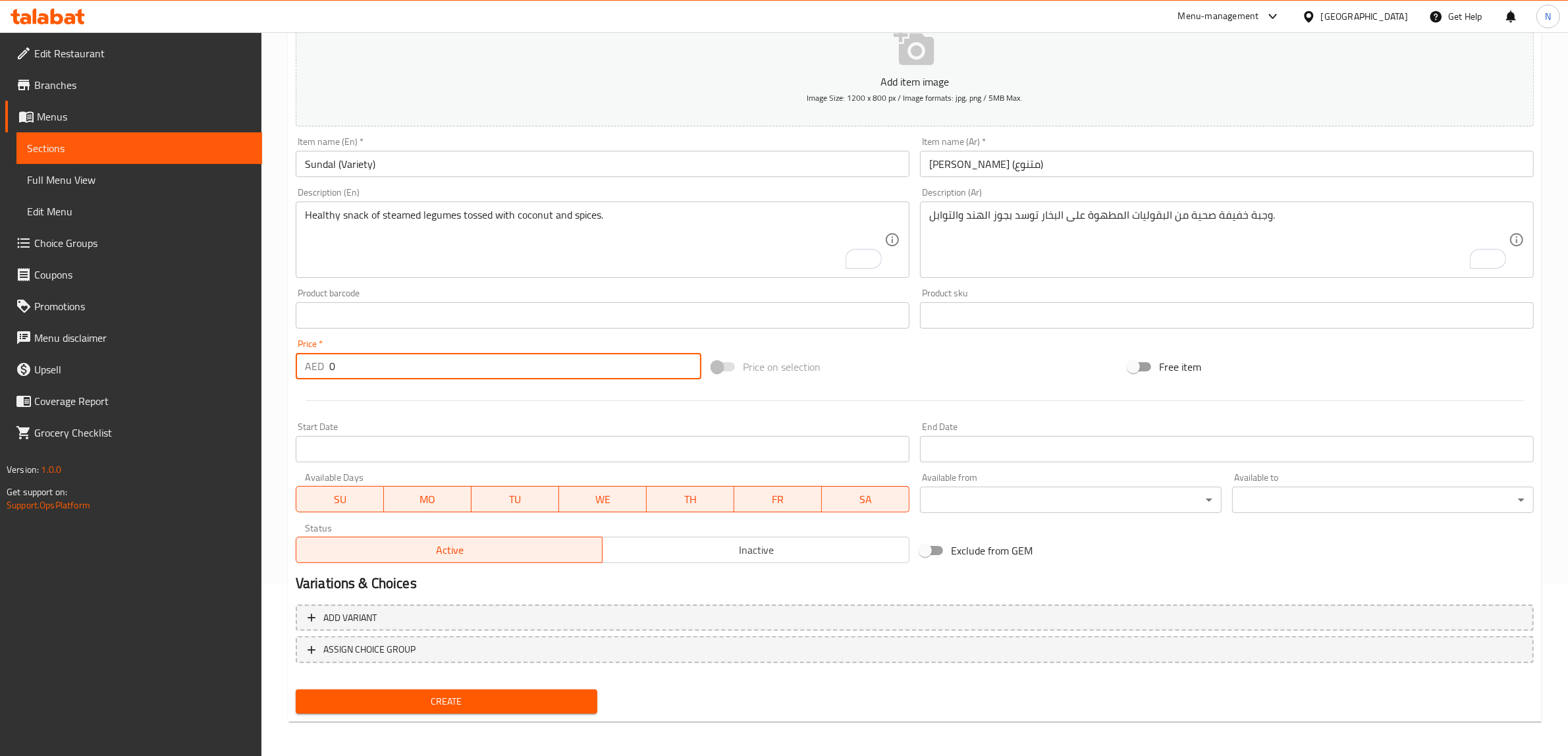
click at [479, 367] on input "0" at bounding box center [515, 366] width 372 height 26
paste input "4.75"
type input "4.75"
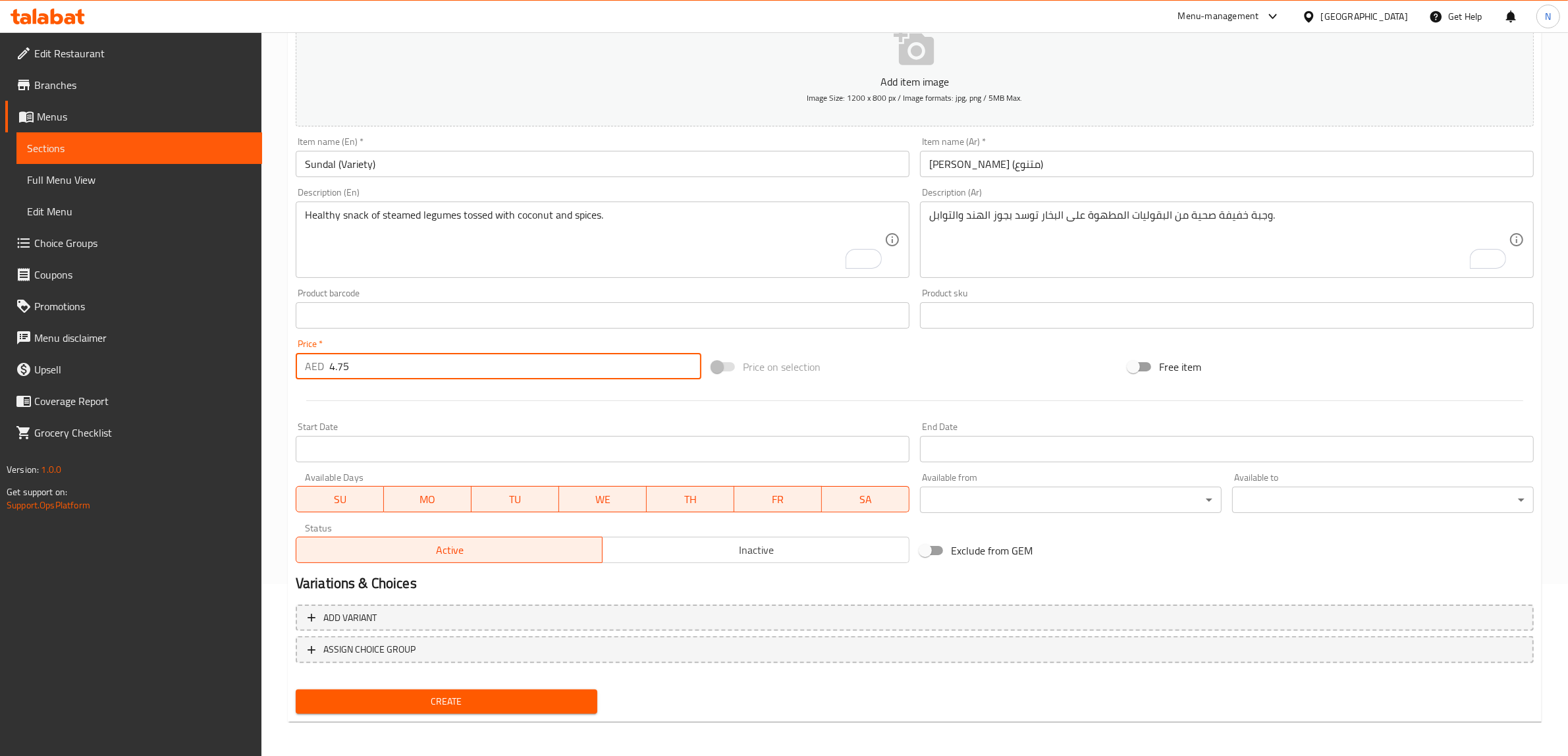
click at [296, 689] on button "Create" at bounding box center [447, 701] width 302 height 25
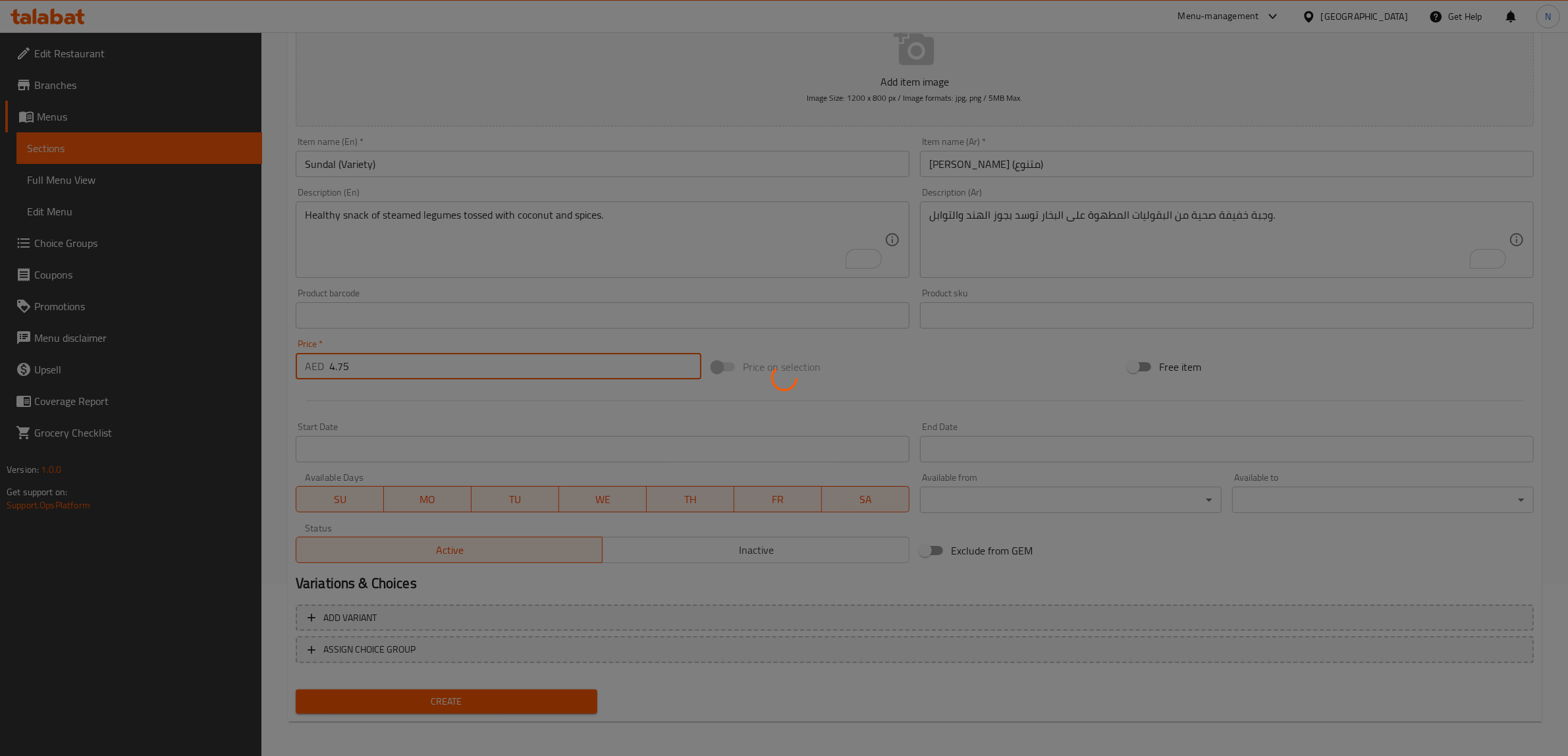
type input "0"
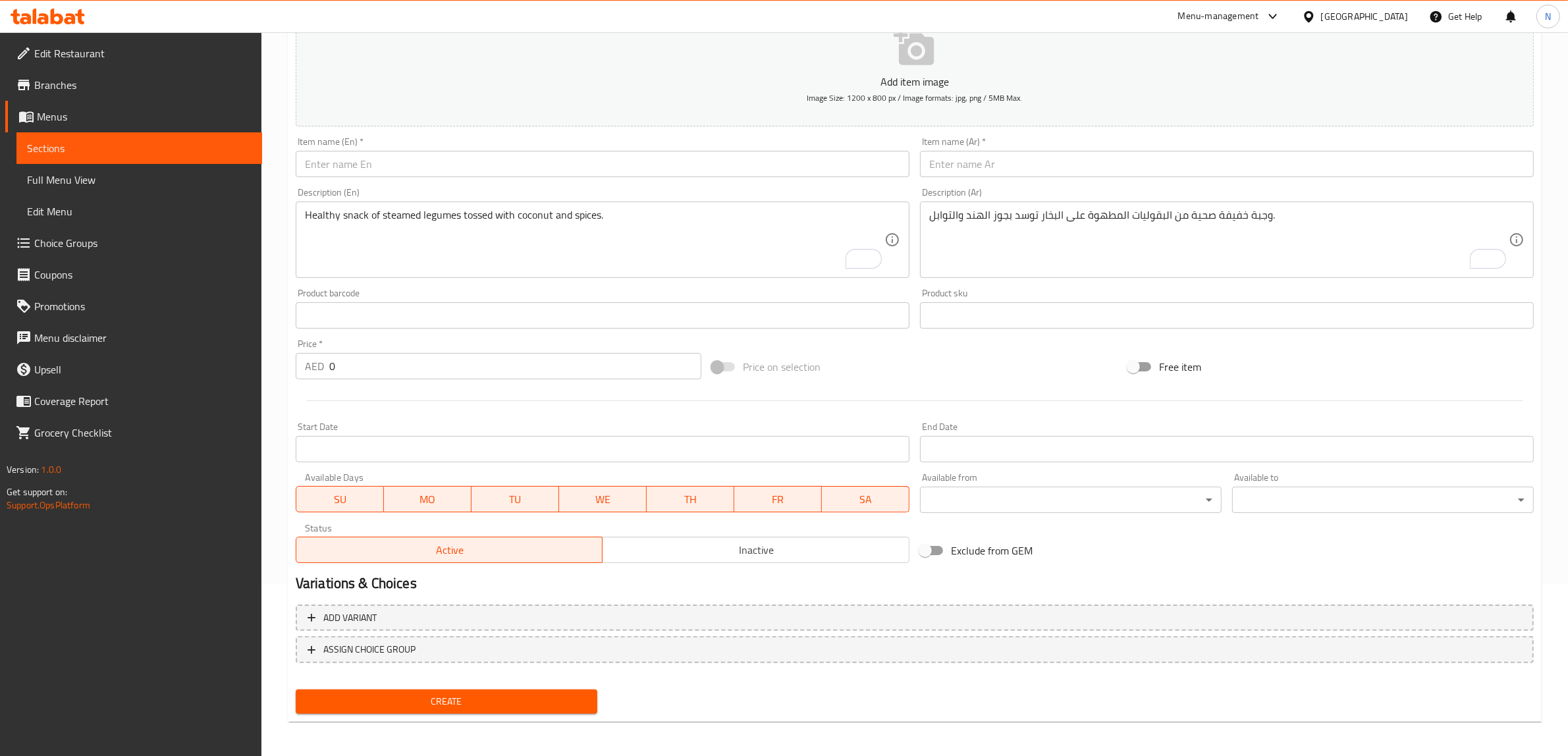
click at [633, 166] on input "text" at bounding box center [602, 163] width 614 height 26
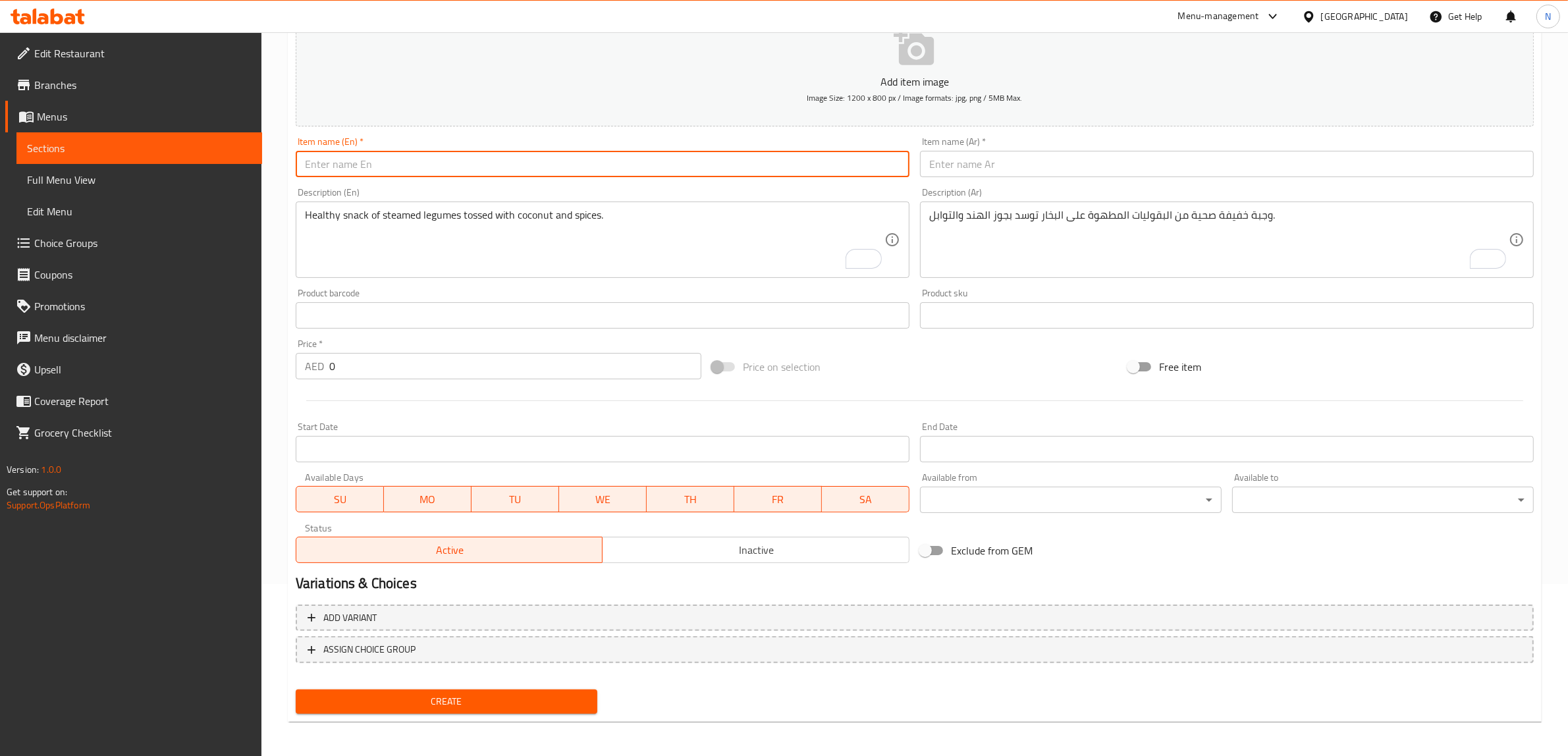
paste input "Bonda (Sweet, Karam)"
type input "Bonda (Sweet, Karam)"
click at [968, 172] on input "text" at bounding box center [1226, 163] width 614 height 26
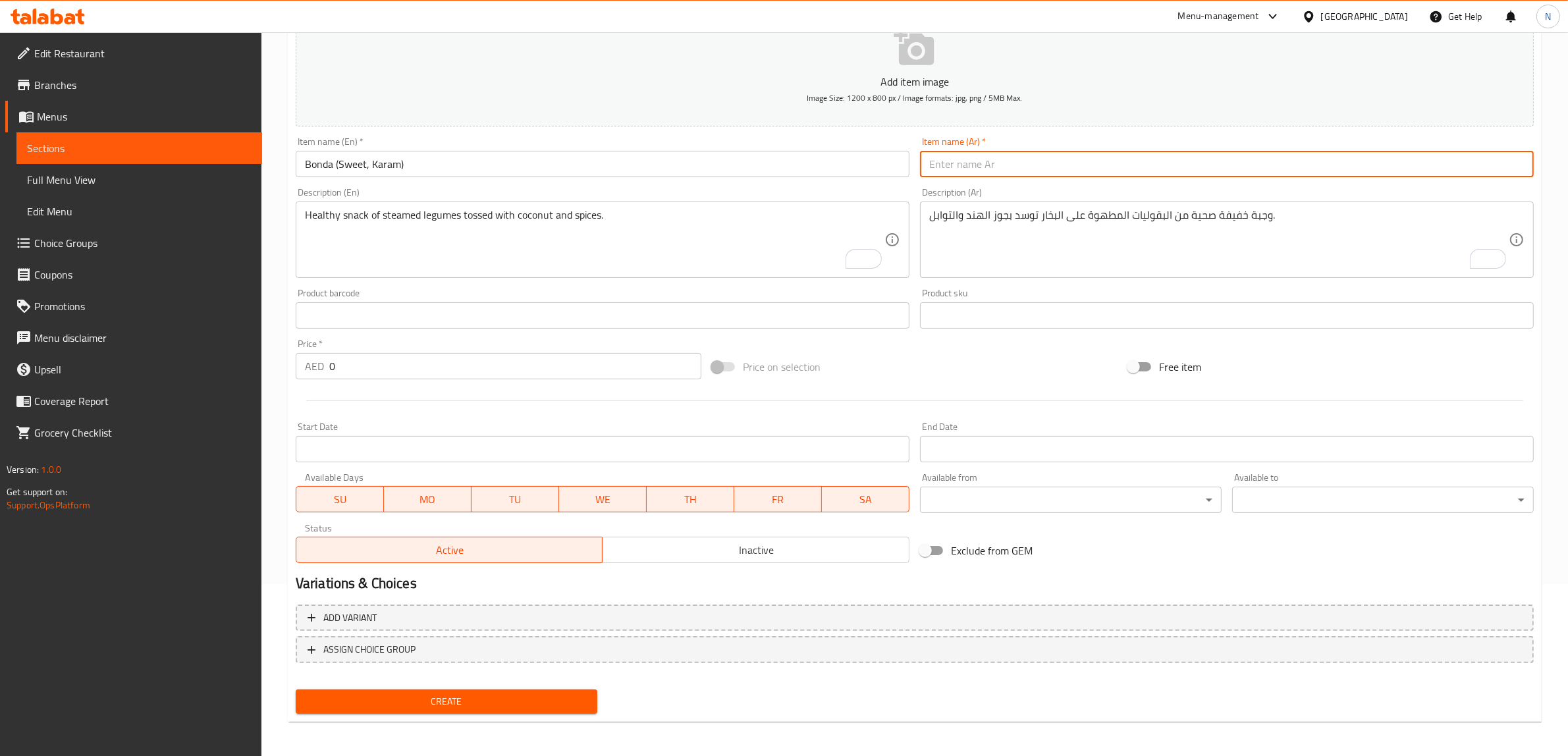
paste input "بوندا (حلو، كرم)"
click at [935, 169] on input "بوندا (حلو، كرم)" at bounding box center [1226, 163] width 614 height 26
type input "بوندا (حلو، كارام)"
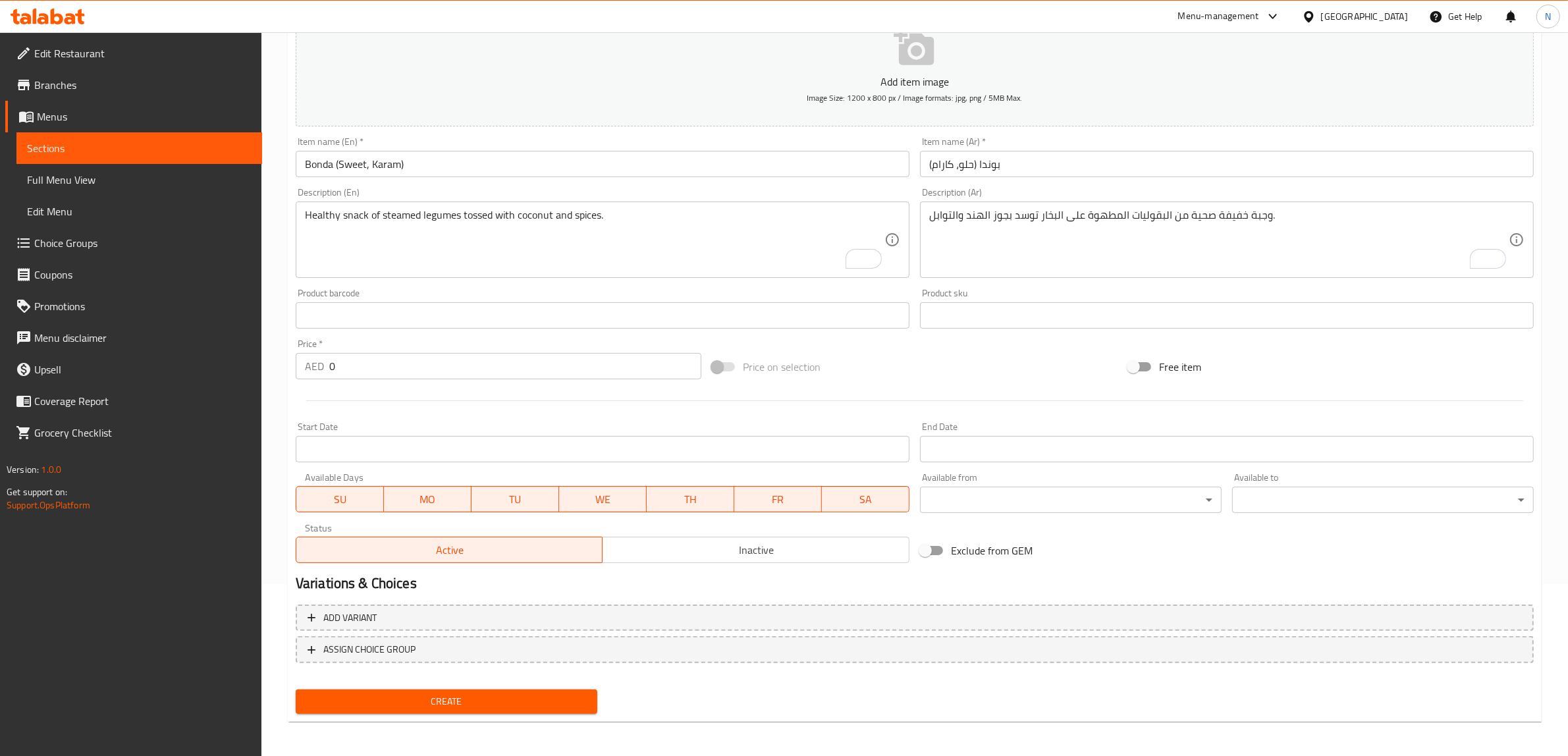
click at [390, 247] on textarea "Healthy snack of steamed legumes tossed with coconut and spices." at bounding box center [594, 240] width 579 height 62
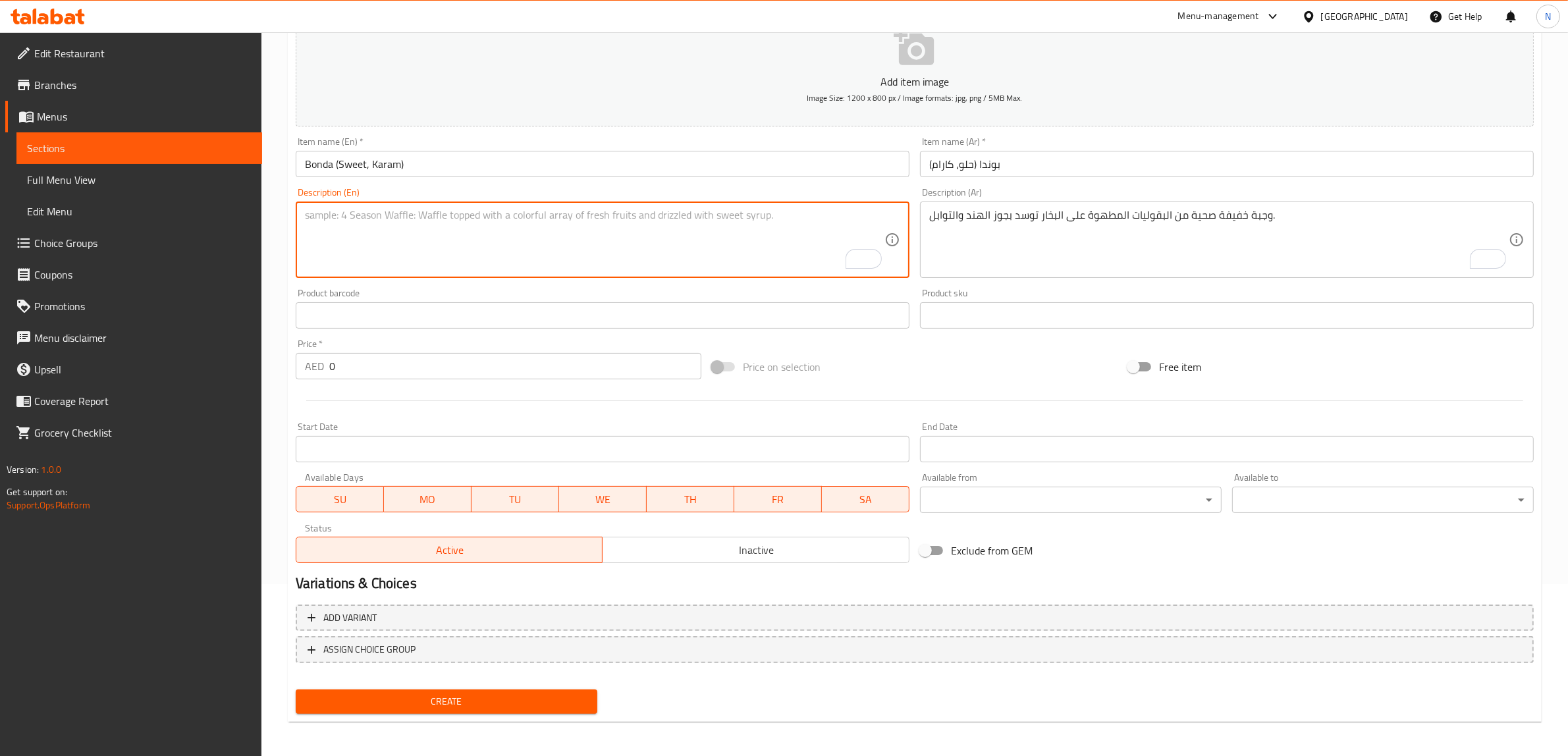
paste textarea "Sweet or spicy version of fried bonda balls."
type textarea "Sweet or spicy version of fried bonda balls."
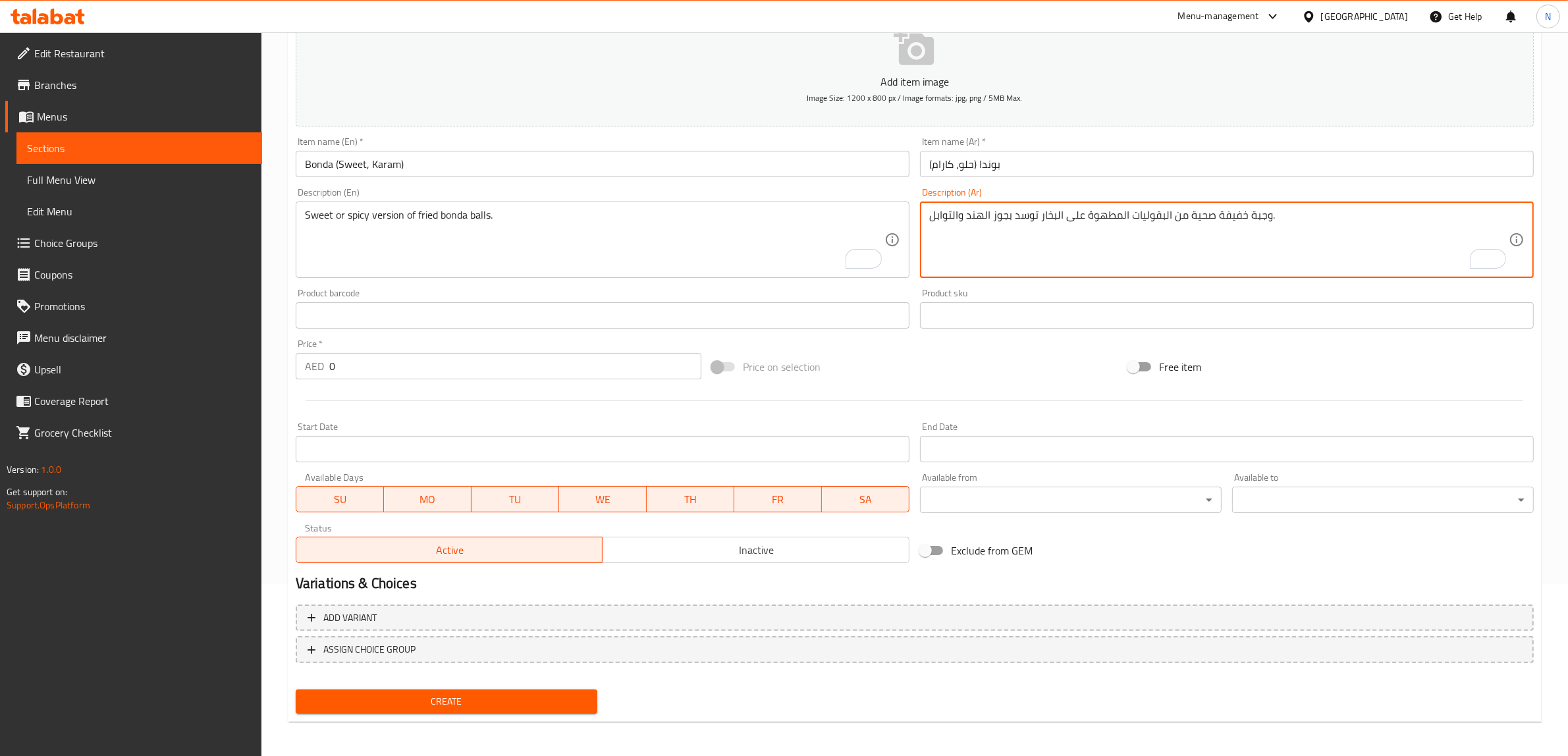
click at [1110, 264] on textarea "وجبة خفيفة صحية من البقوليات المطهوة على البخار توسد بجوز الهند والتوابل." at bounding box center [1218, 240] width 579 height 62
paste textarea "نسخة حلوة أو حارة من كرات بوندا ال[GEOGRAPHIC_DATA]."
type textarea "نسخة حلوة أو حارة من كرات بوندا ال[GEOGRAPHIC_DATA]."
click at [1445, 620] on span "Add variant" at bounding box center [914, 618] width 1214 height 16
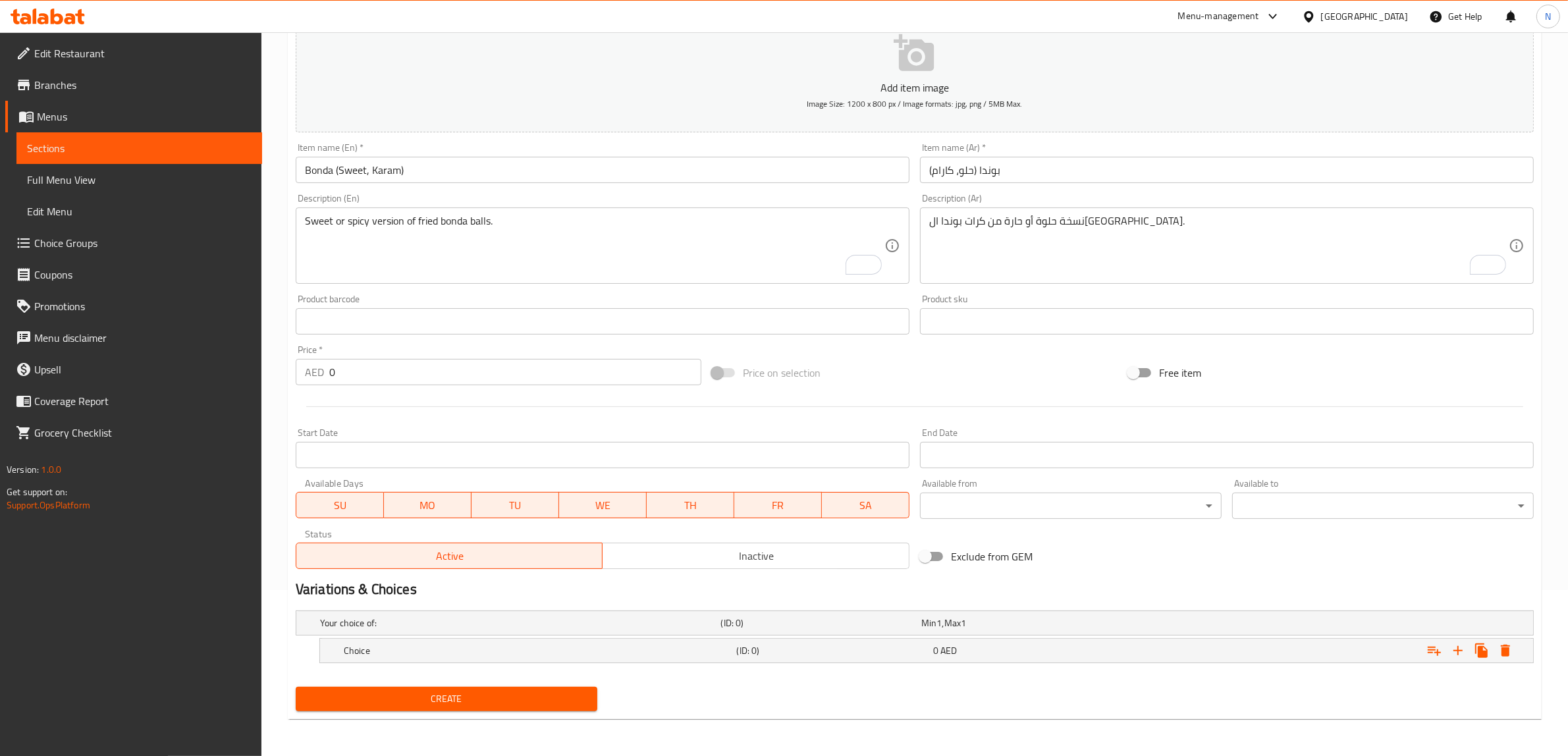
scroll to position [166, 0]
click at [1453, 650] on icon "Expand" at bounding box center [1458, 651] width 9 height 9
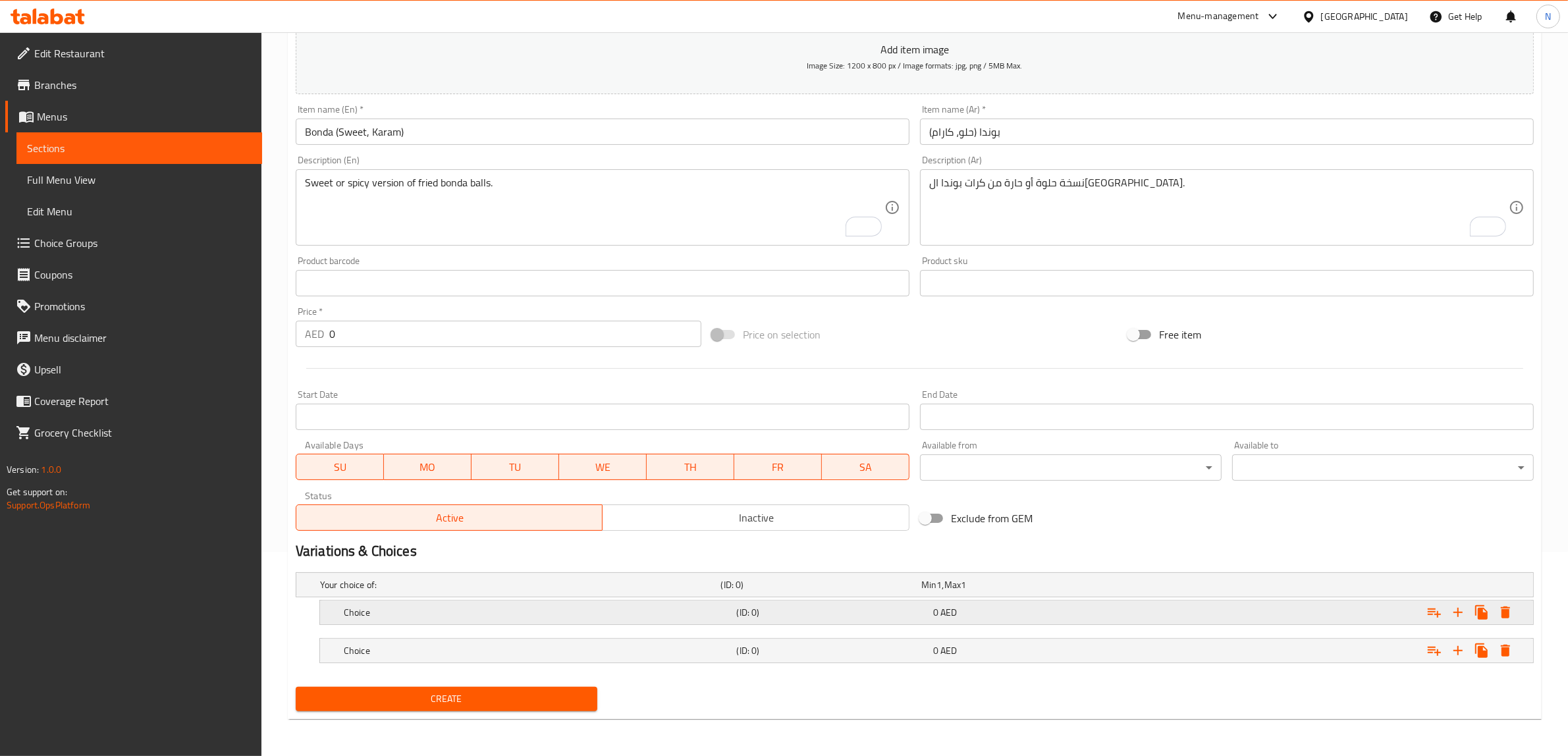
click at [1113, 613] on div "0 AED" at bounding box center [1028, 613] width 191 height 13
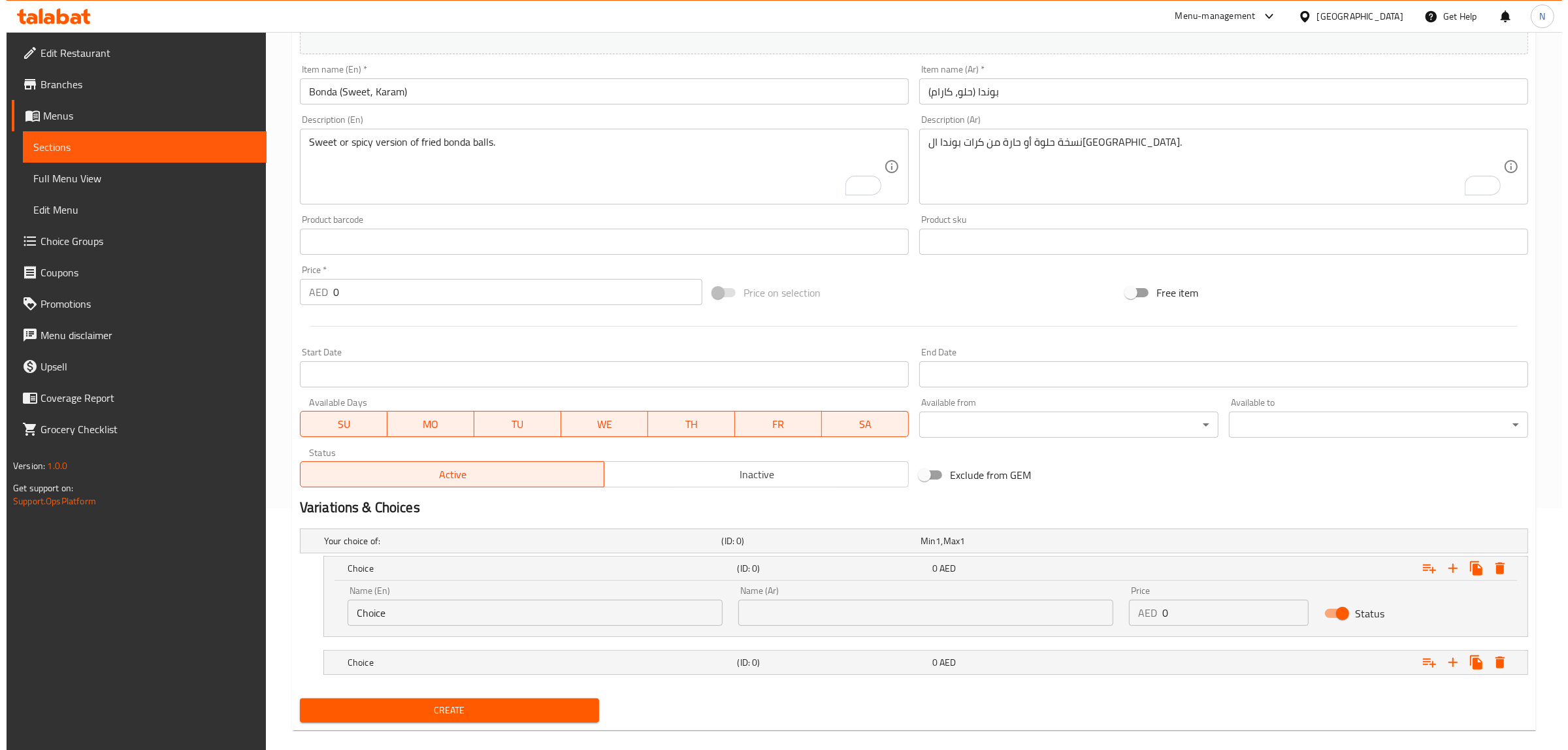
scroll to position [259, 0]
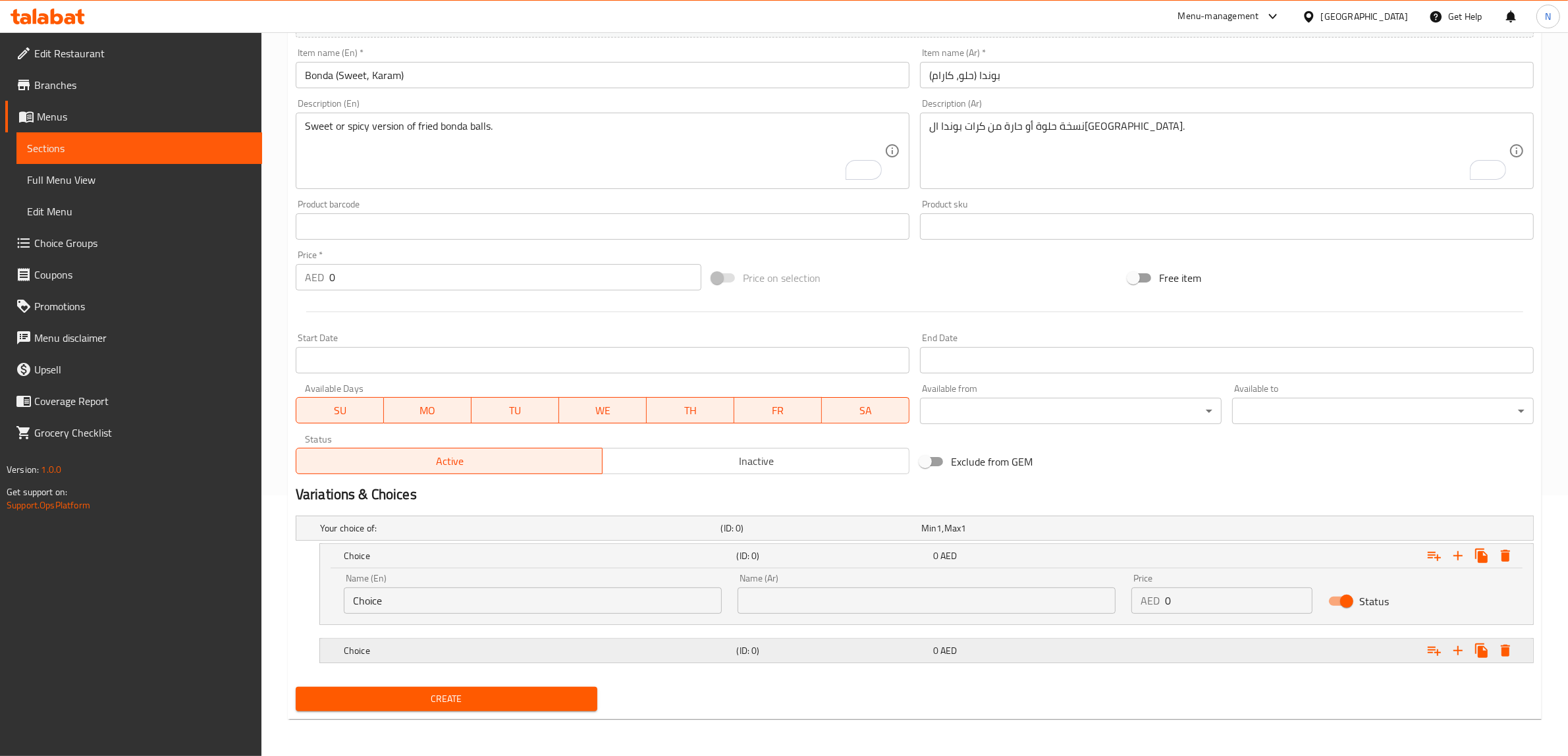
click at [1087, 654] on div "0 AED" at bounding box center [1028, 651] width 191 height 13
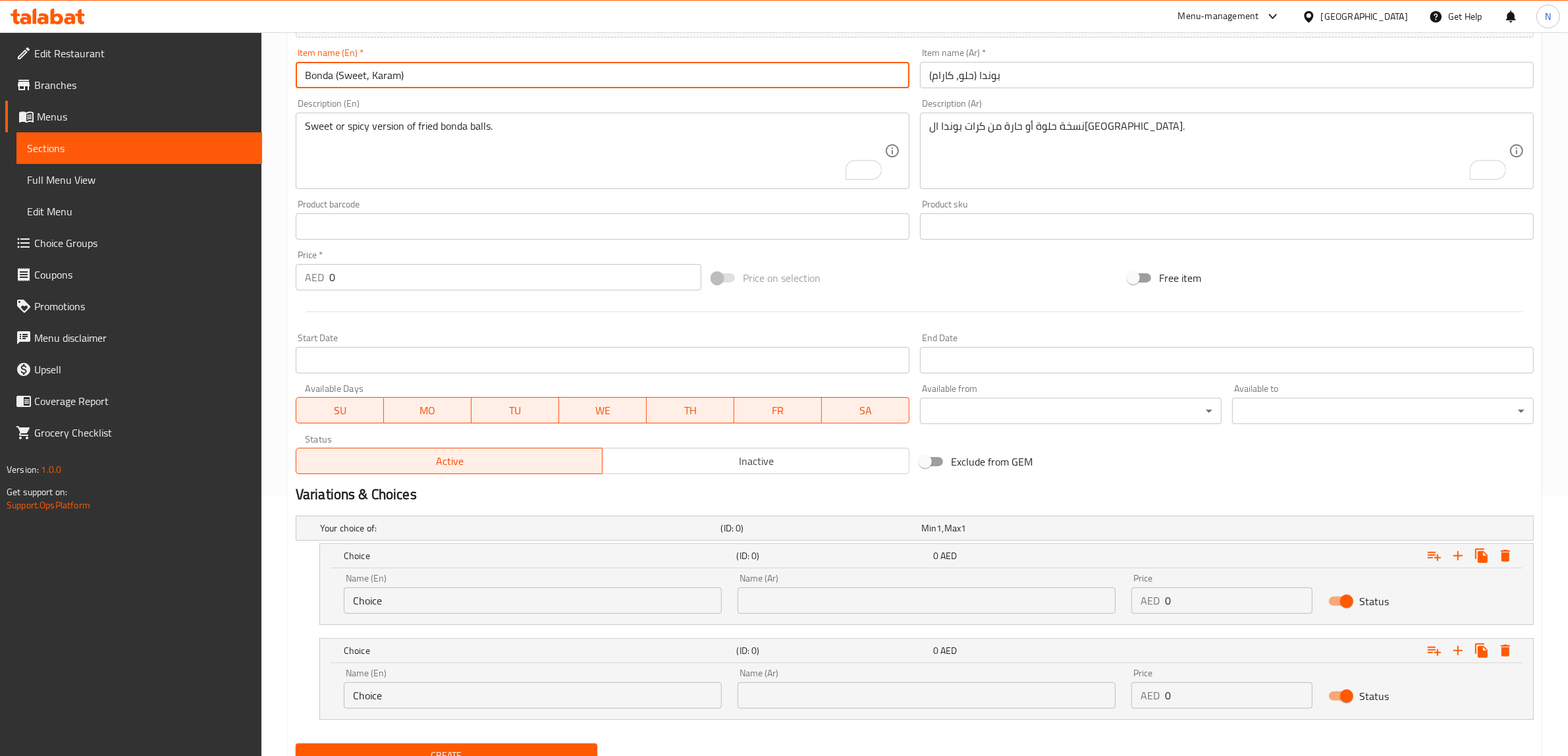
click at [356, 78] on input "Bonda (Sweet, Karam)" at bounding box center [602, 75] width 614 height 26
click at [453, 606] on input "Choice" at bounding box center [533, 600] width 378 height 26
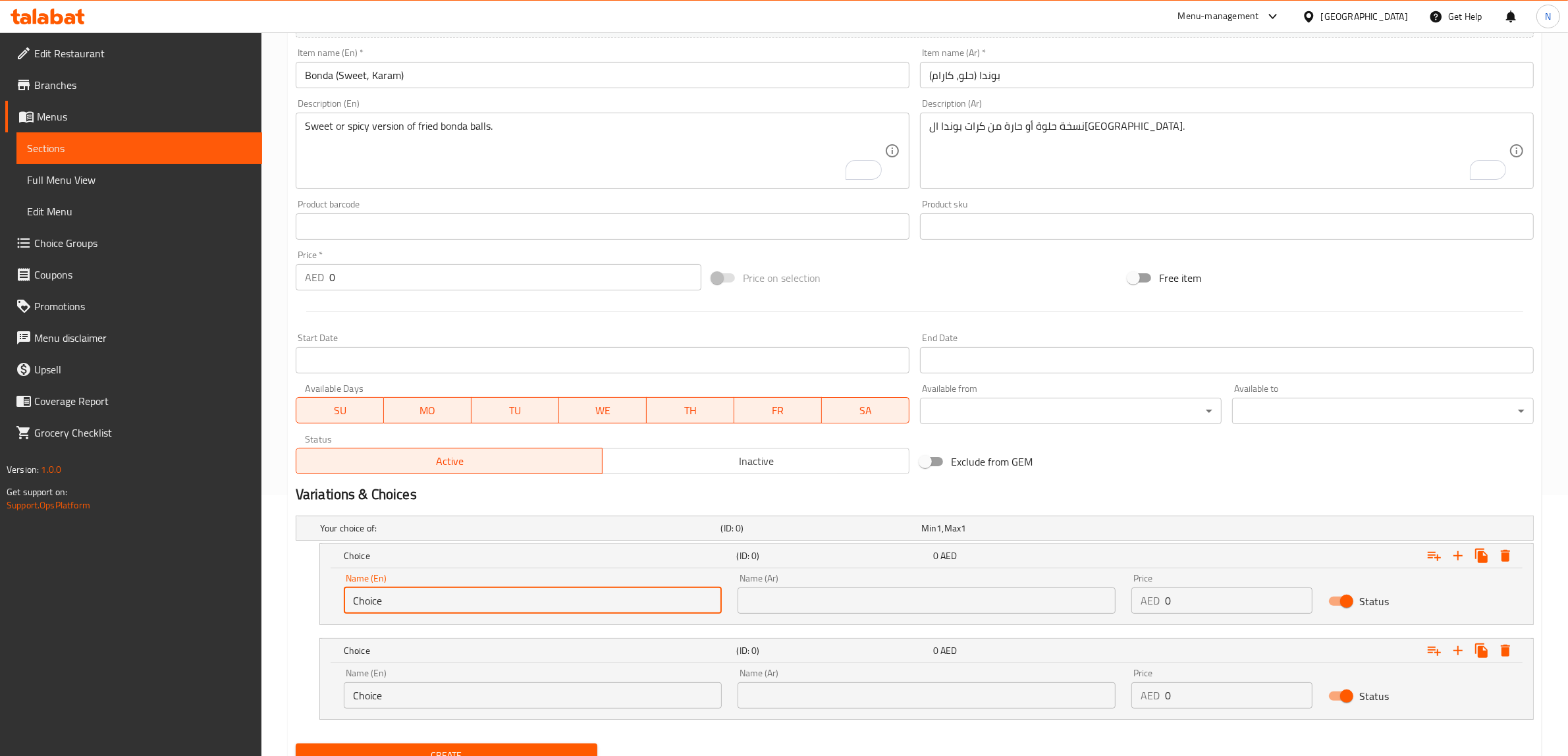
click at [453, 606] on input "Choice" at bounding box center [533, 600] width 378 height 26
paste input "Sweet"
type input "Sweet"
click at [387, 69] on input "Bonda (Sweet, Karam)" at bounding box center [602, 75] width 614 height 26
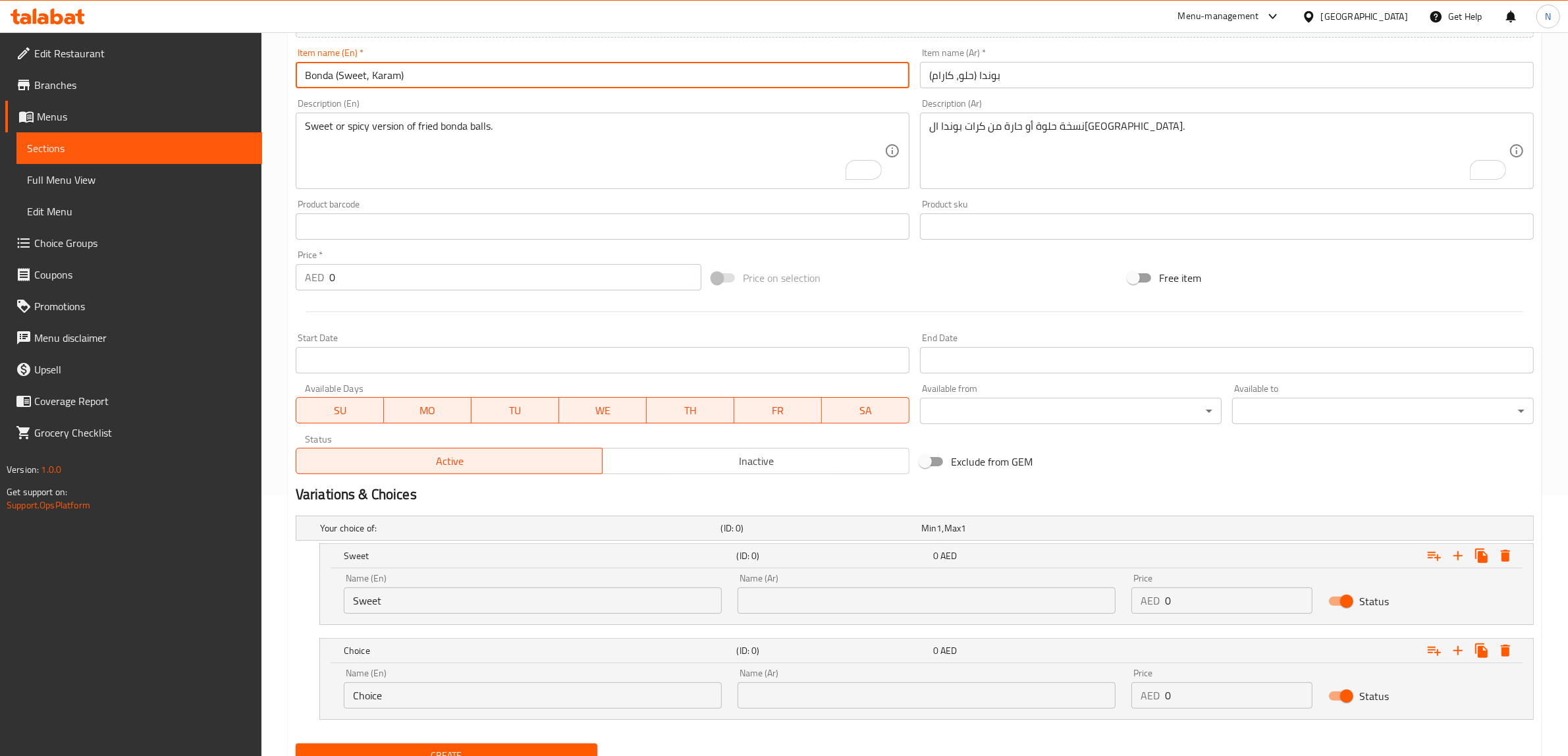
click at [387, 69] on input "Bonda (Sweet, Karam)" at bounding box center [602, 75] width 614 height 26
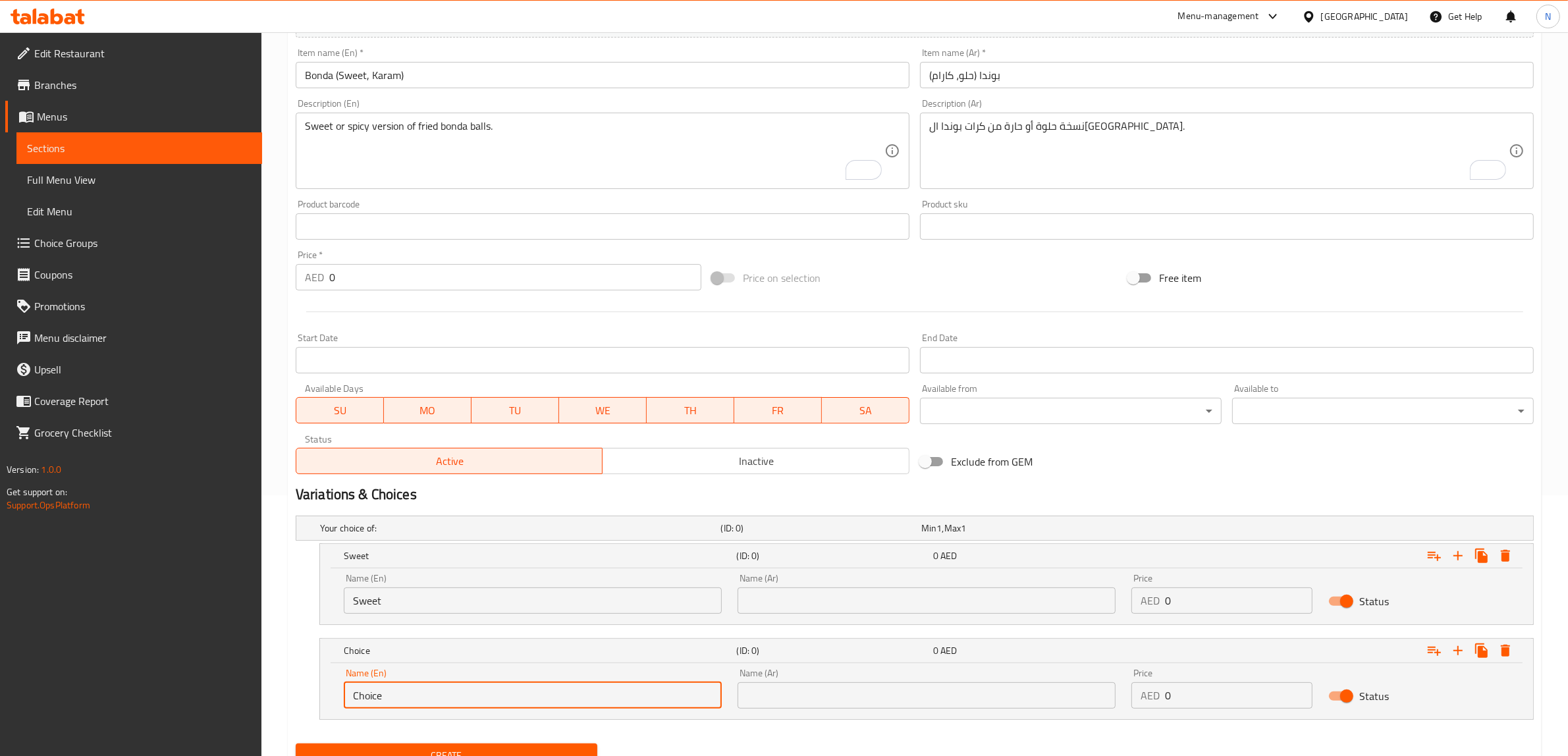
click at [405, 700] on input "Choice" at bounding box center [533, 695] width 378 height 26
paste input "Karam"
type input "Karam"
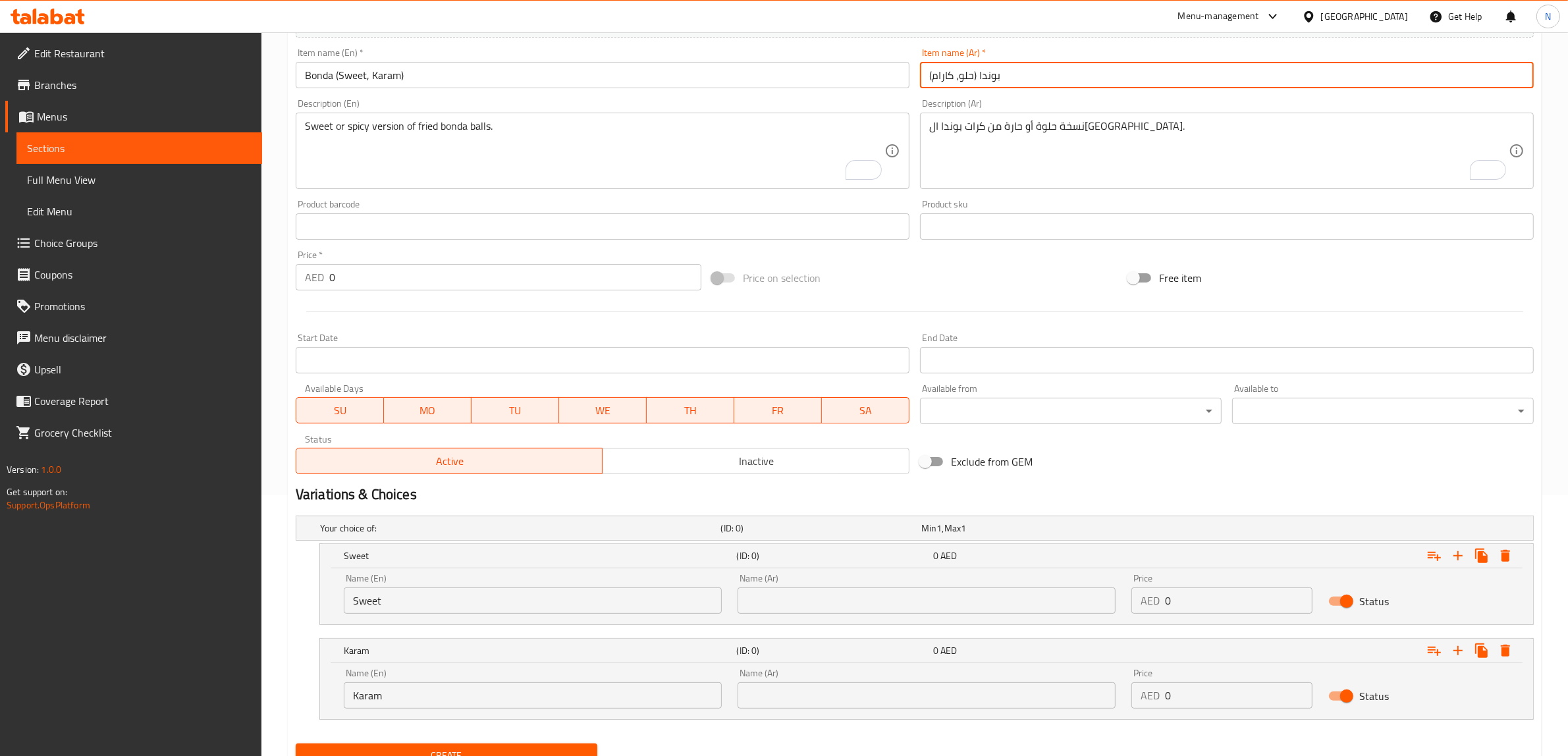
click at [963, 73] on input "بوندا (حلو، كارام)" at bounding box center [1226, 75] width 614 height 26
click at [933, 596] on input "text" at bounding box center [926, 600] width 378 height 26
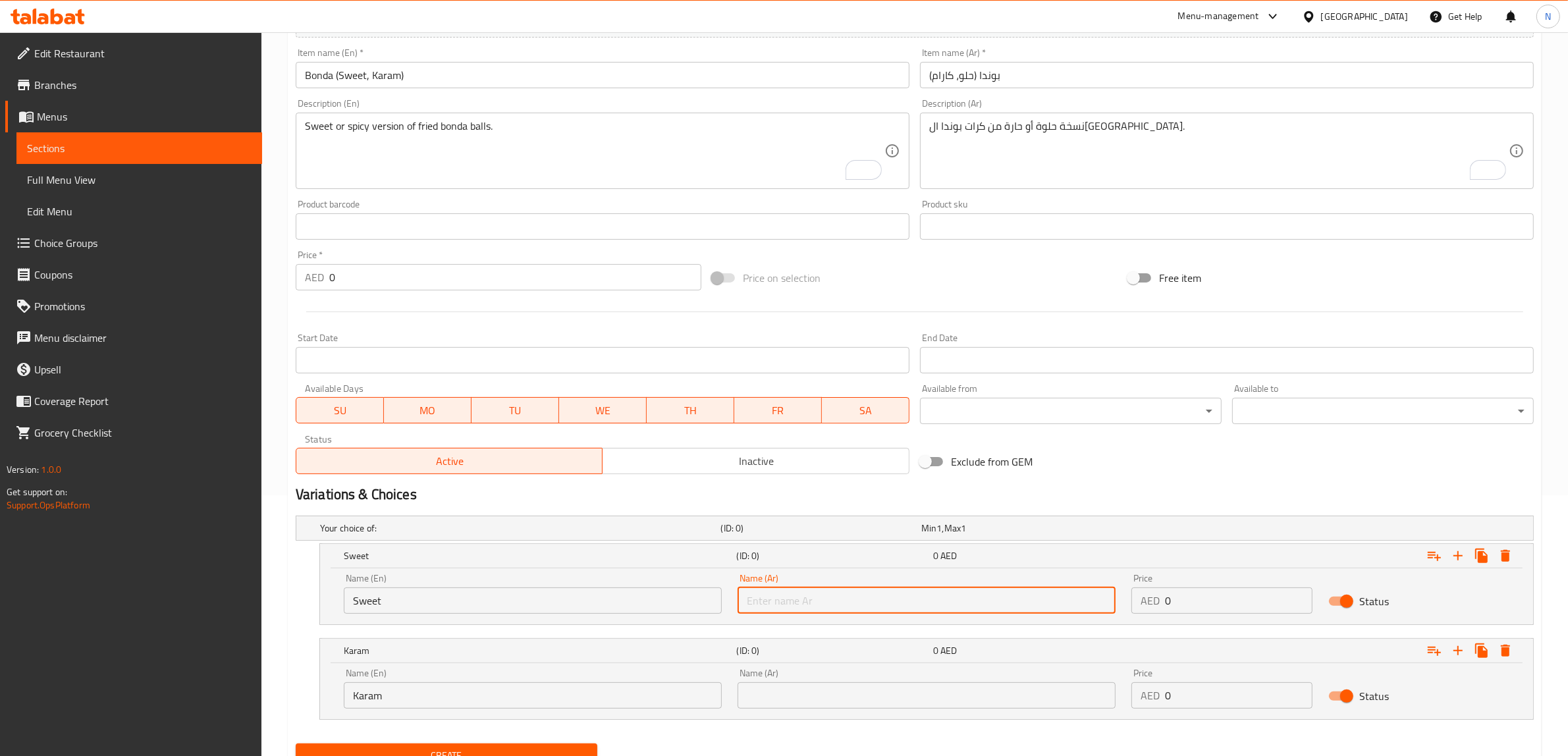
paste input "حلو"
type input "حلو"
click at [939, 78] on input "بوندا (حلو، كارام)" at bounding box center [1226, 75] width 614 height 26
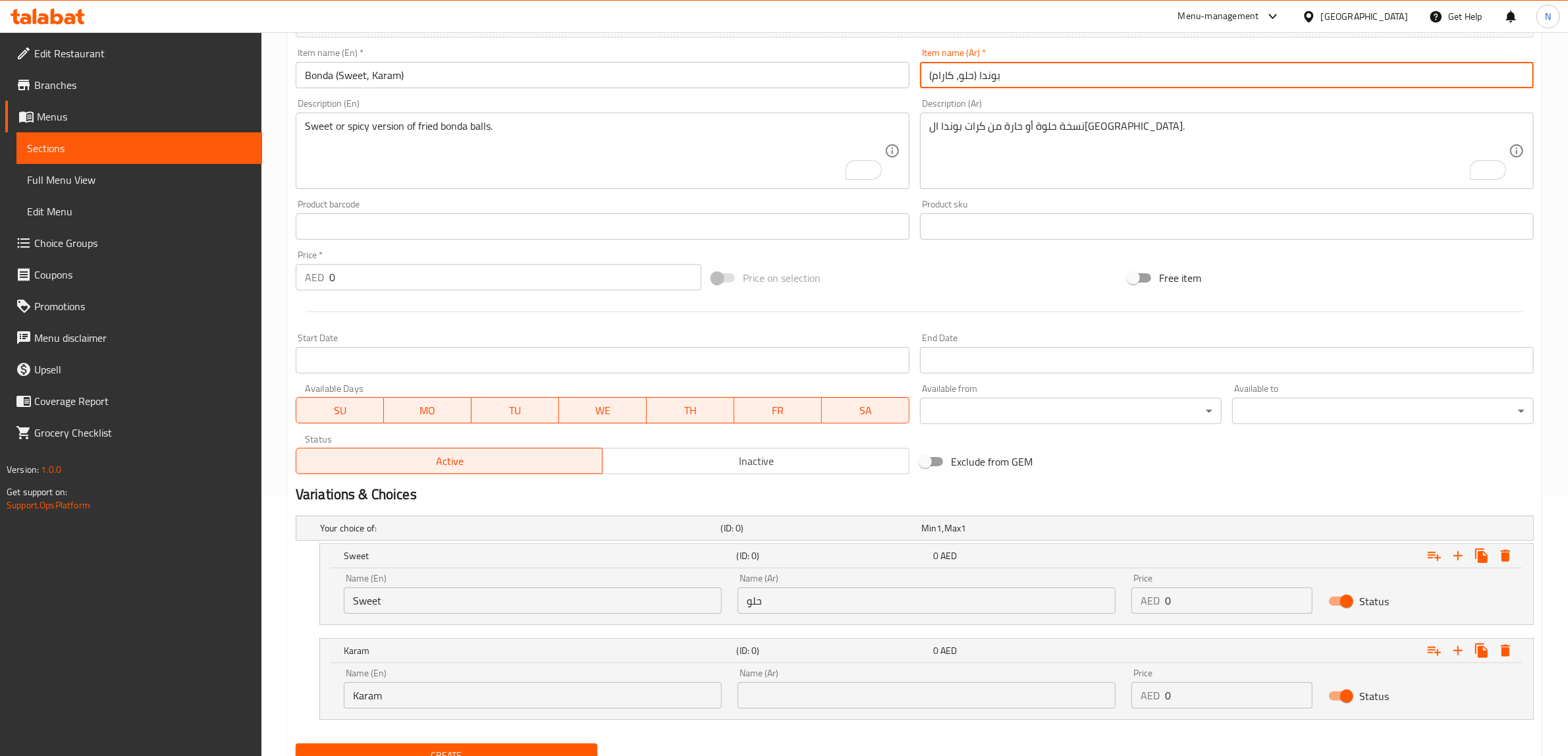
click at [939, 78] on input "بوندا (حلو، كارام)" at bounding box center [1226, 75] width 614 height 26
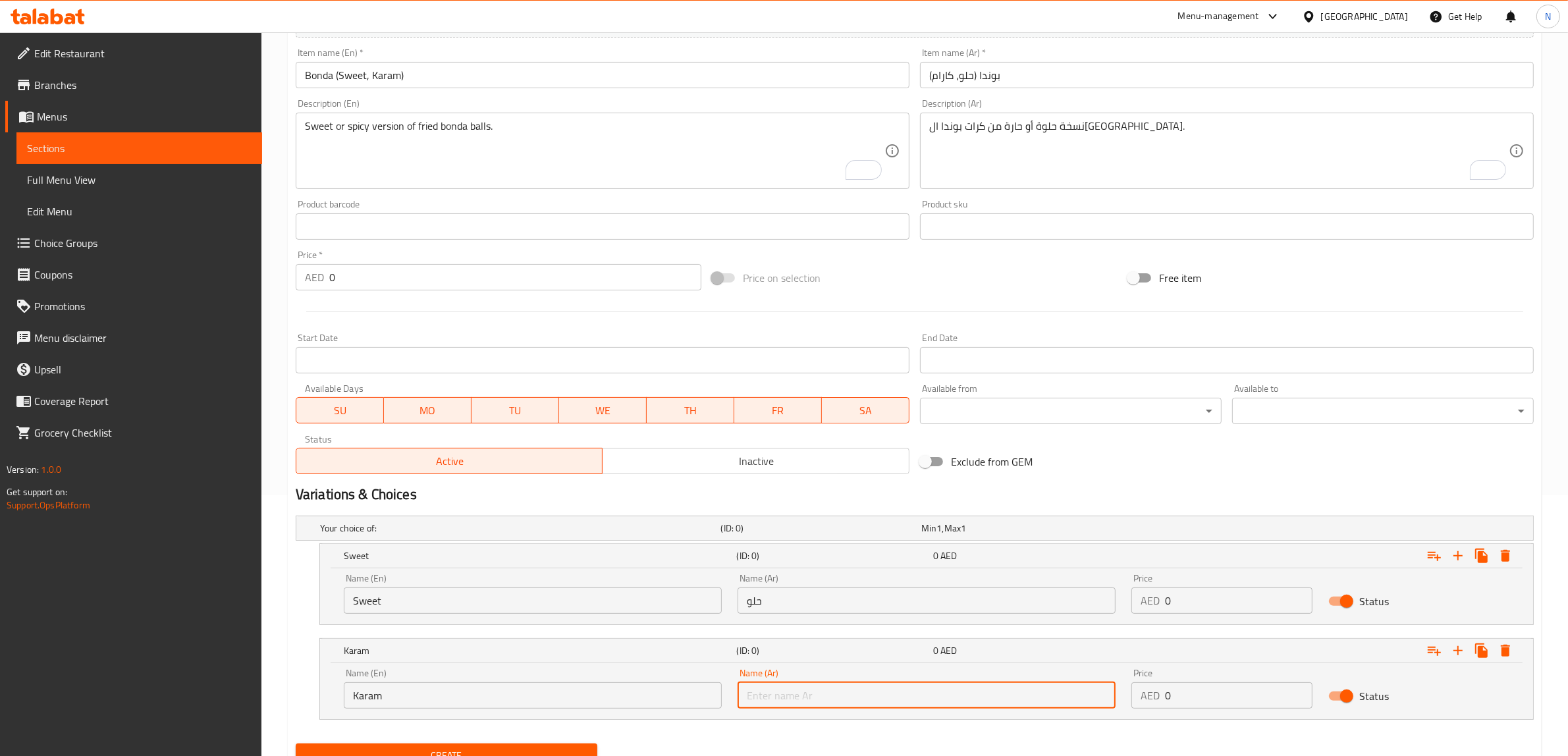
click at [858, 689] on input "text" at bounding box center [926, 695] width 378 height 26
paste input "كارام"
type input "كارام"
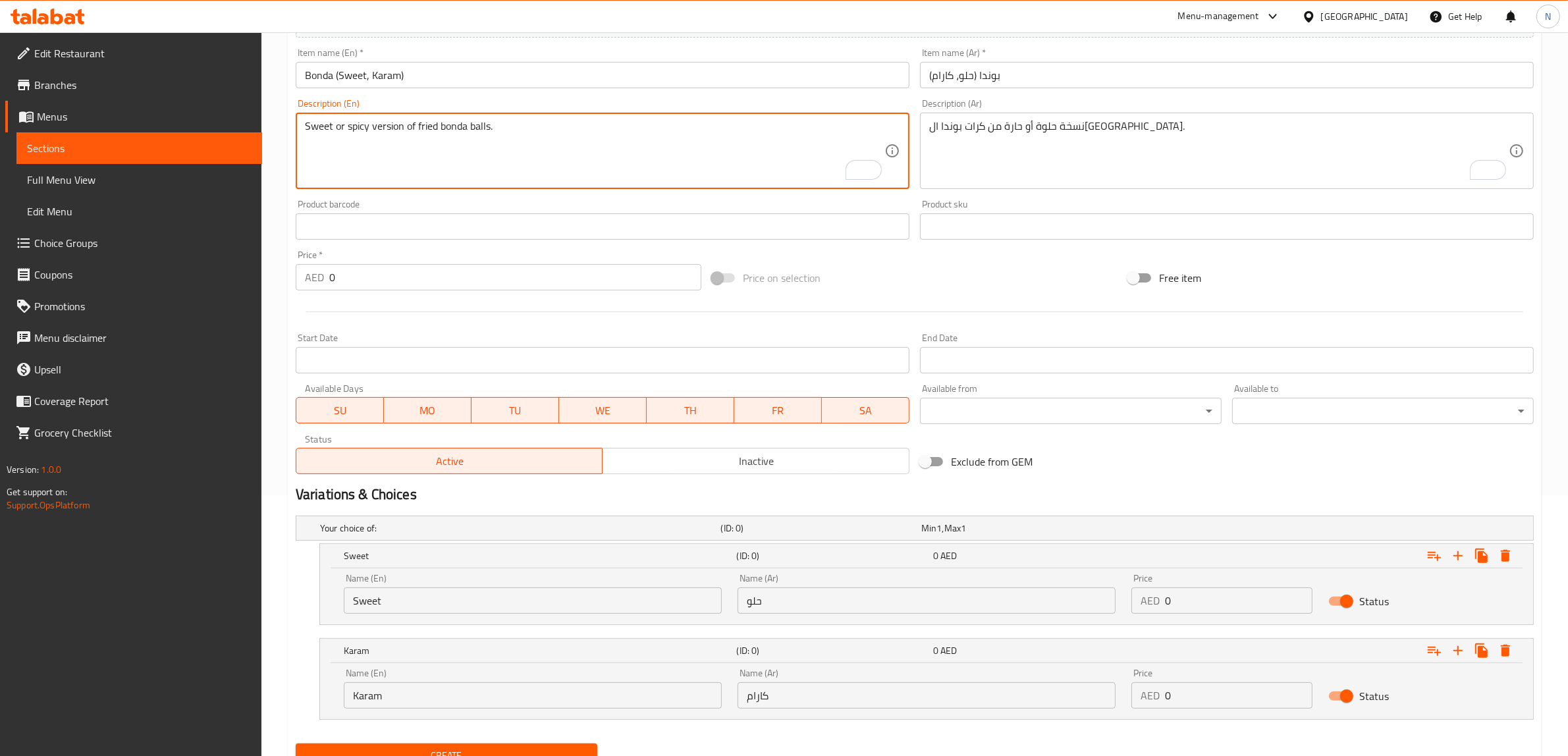
click at [357, 128] on textarea "Sweet or spicy version of fried bonda balls." at bounding box center [594, 151] width 579 height 62
click at [448, 699] on input "Karam" at bounding box center [533, 695] width 378 height 26
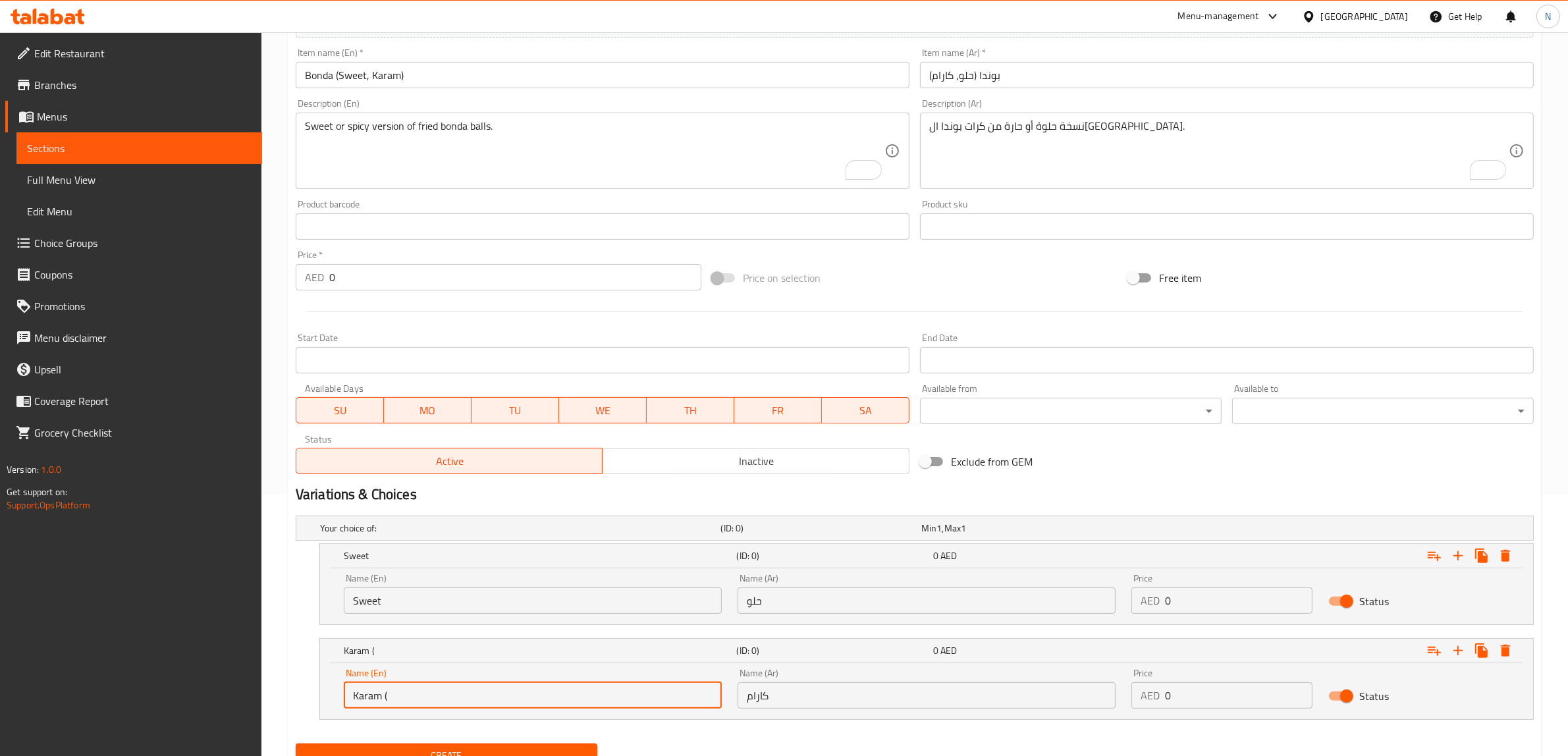
paste input "spicy"
type input "Karam (spicy)"
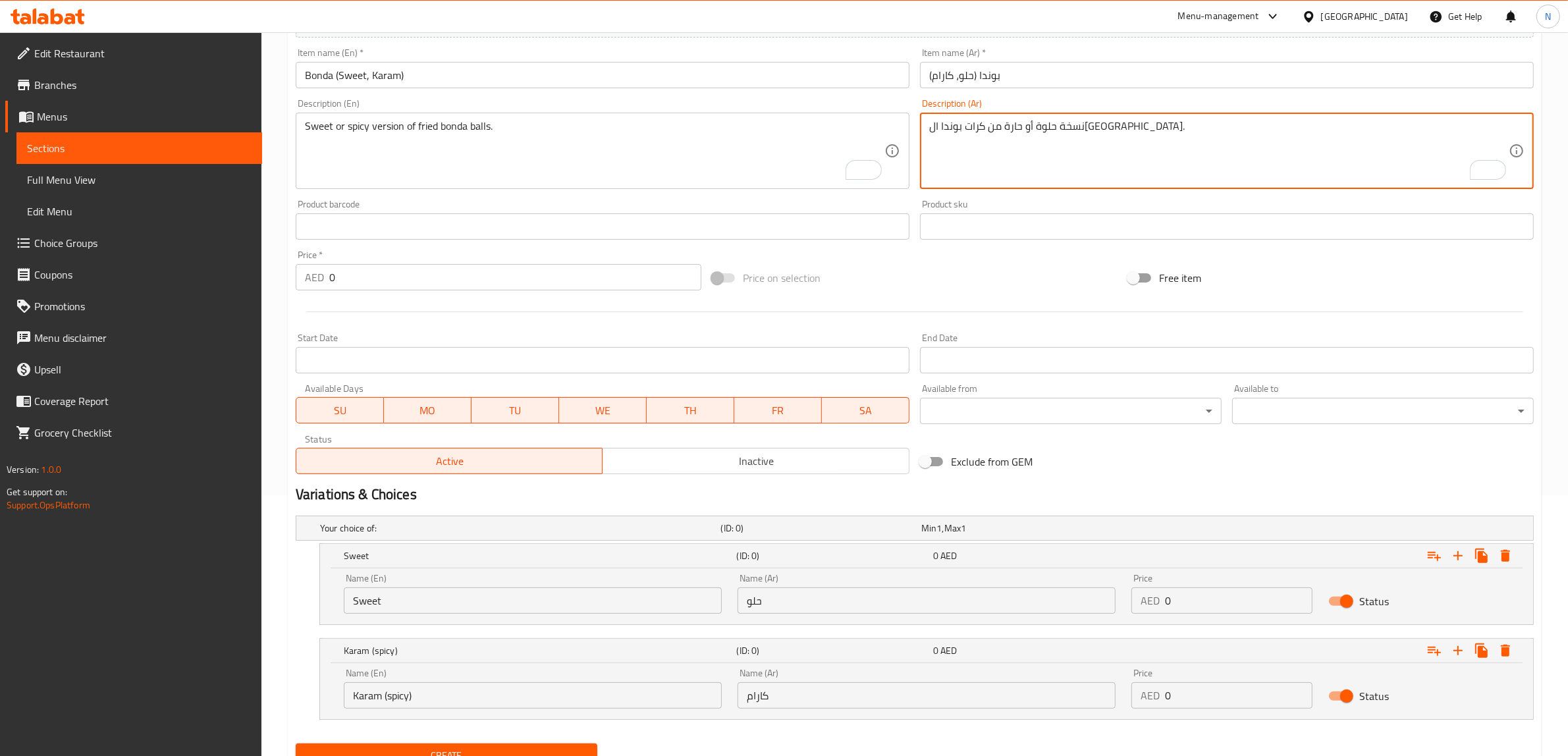
click at [1041, 132] on textarea "نسخة حلوة أو حارة من كرات بوندا ال[GEOGRAPHIC_DATA]." at bounding box center [1218, 151] width 579 height 62
click at [972, 678] on div "Name (Ar) كارام Name (Ar)" at bounding box center [926, 689] width 378 height 40
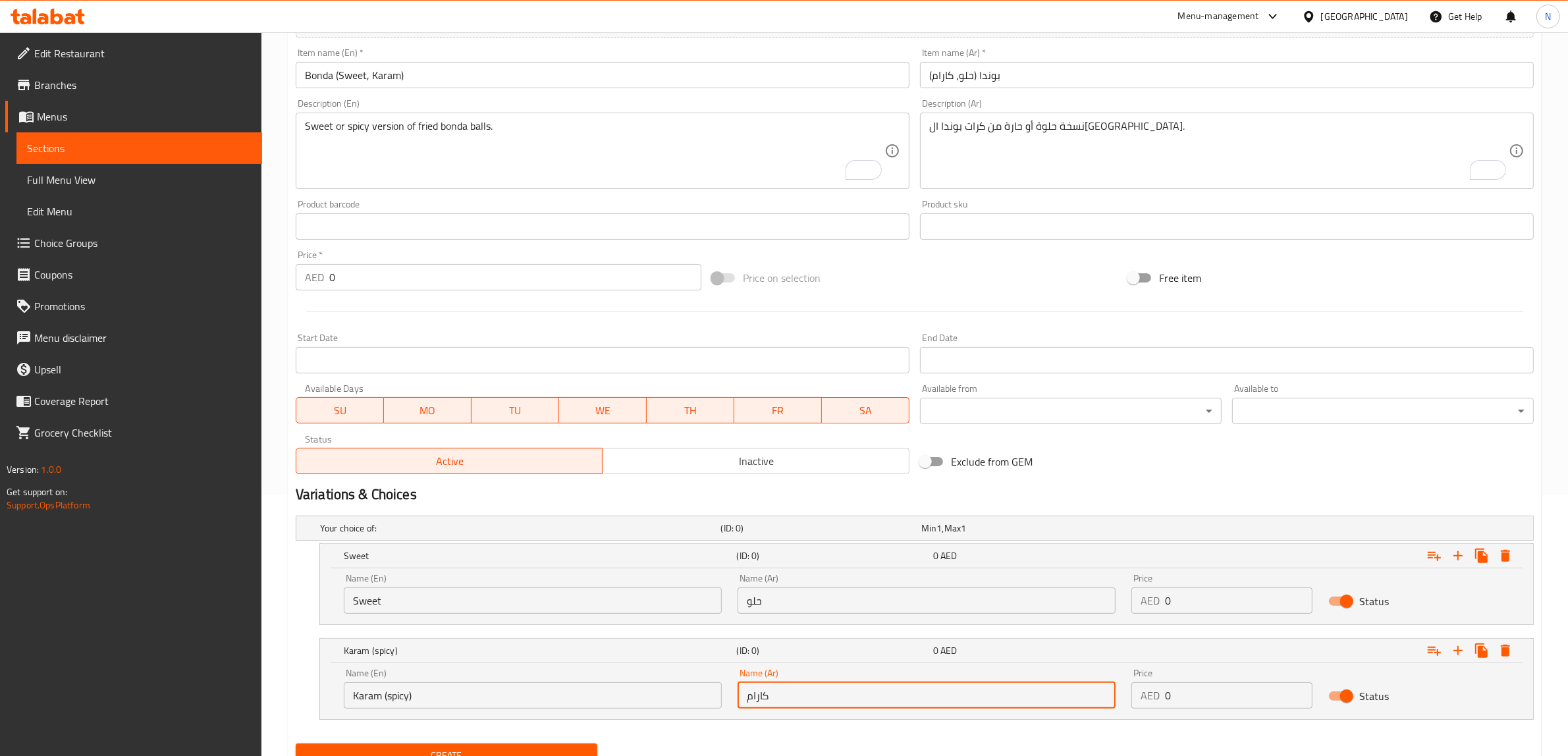
click at [965, 690] on input "كارام" at bounding box center [926, 695] width 378 height 26
paste input "حارة"
type input "كارام (حارة)"
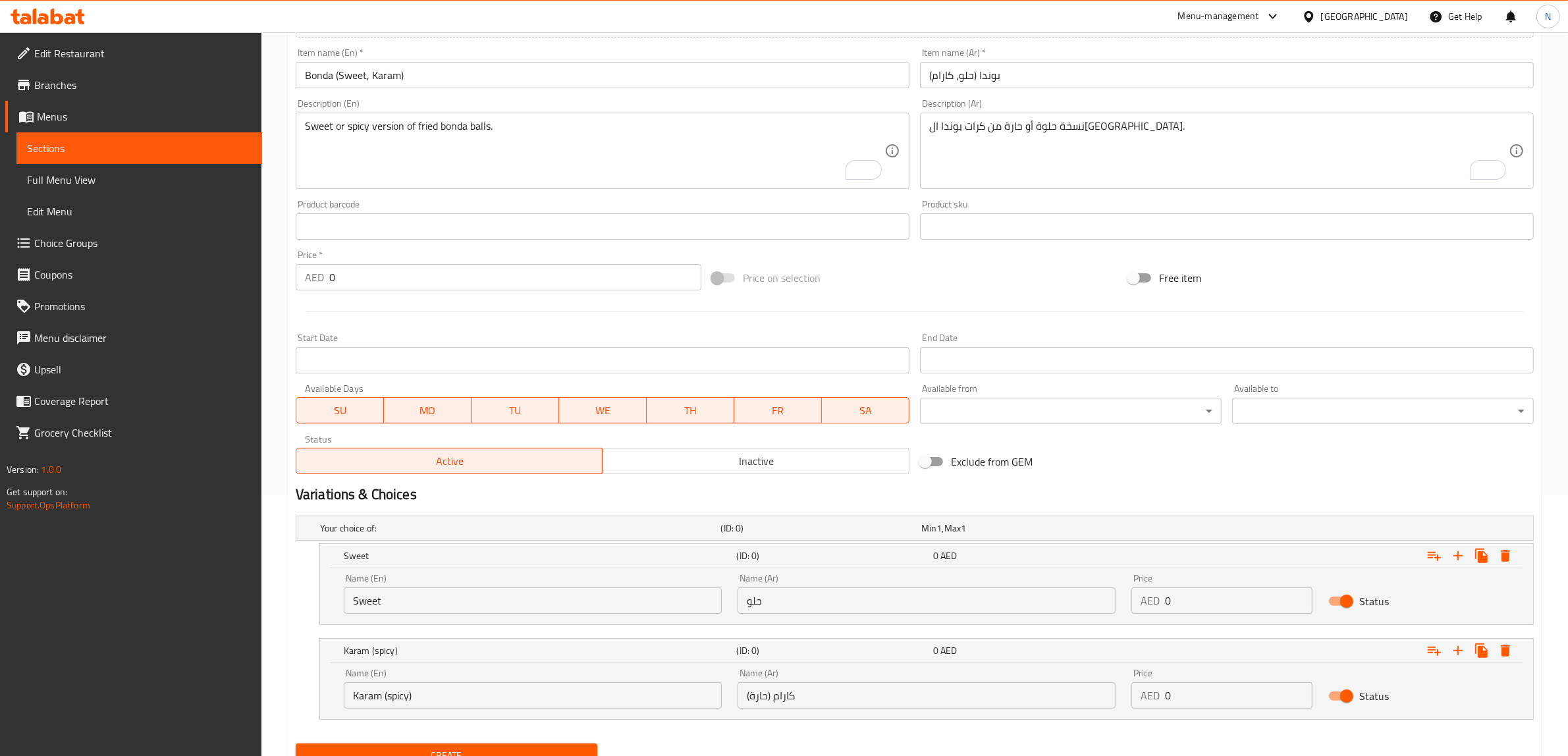
click at [1207, 604] on input "0" at bounding box center [1238, 600] width 148 height 26
paste input "3.5"
type input "3.5"
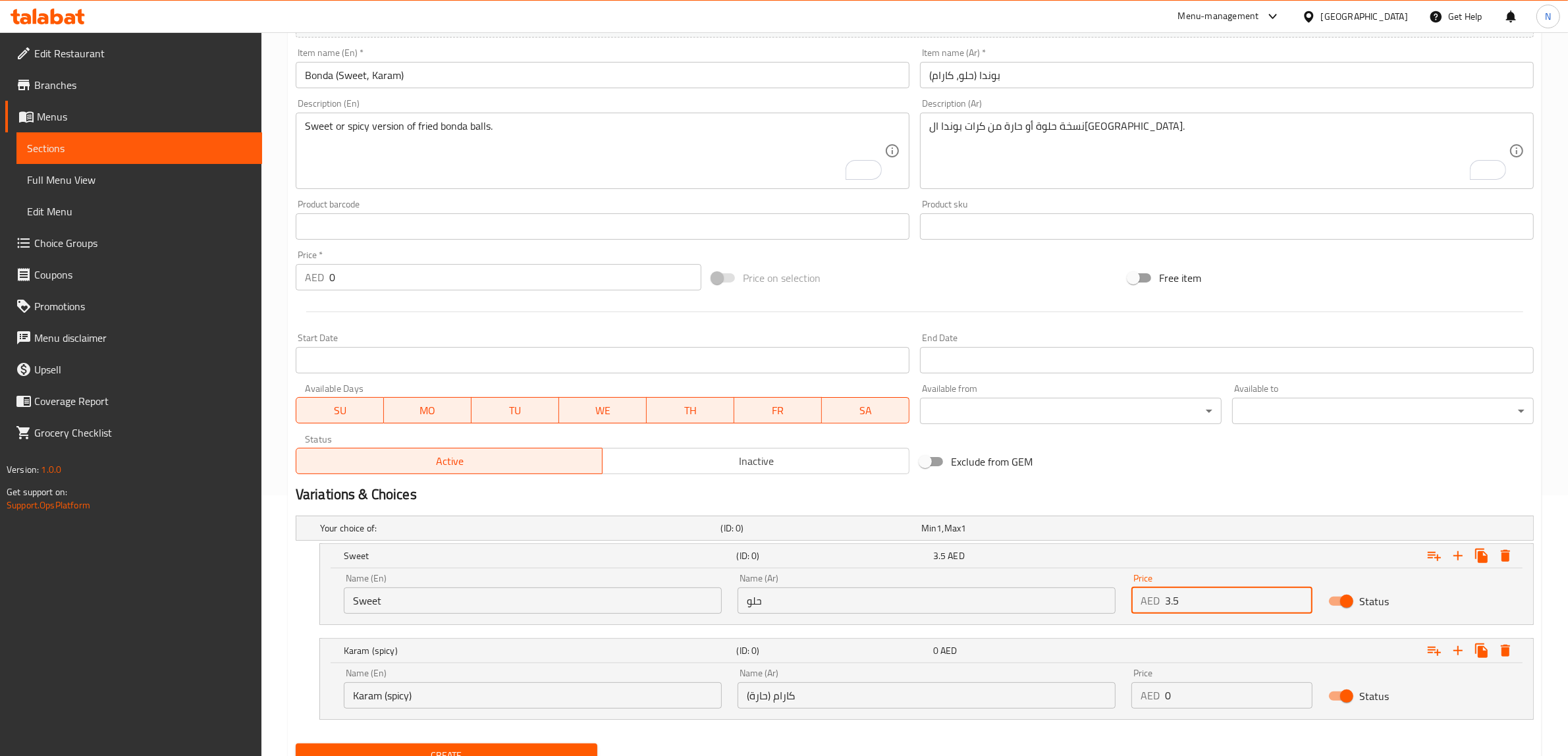
click at [1199, 697] on input "0" at bounding box center [1238, 695] width 148 height 26
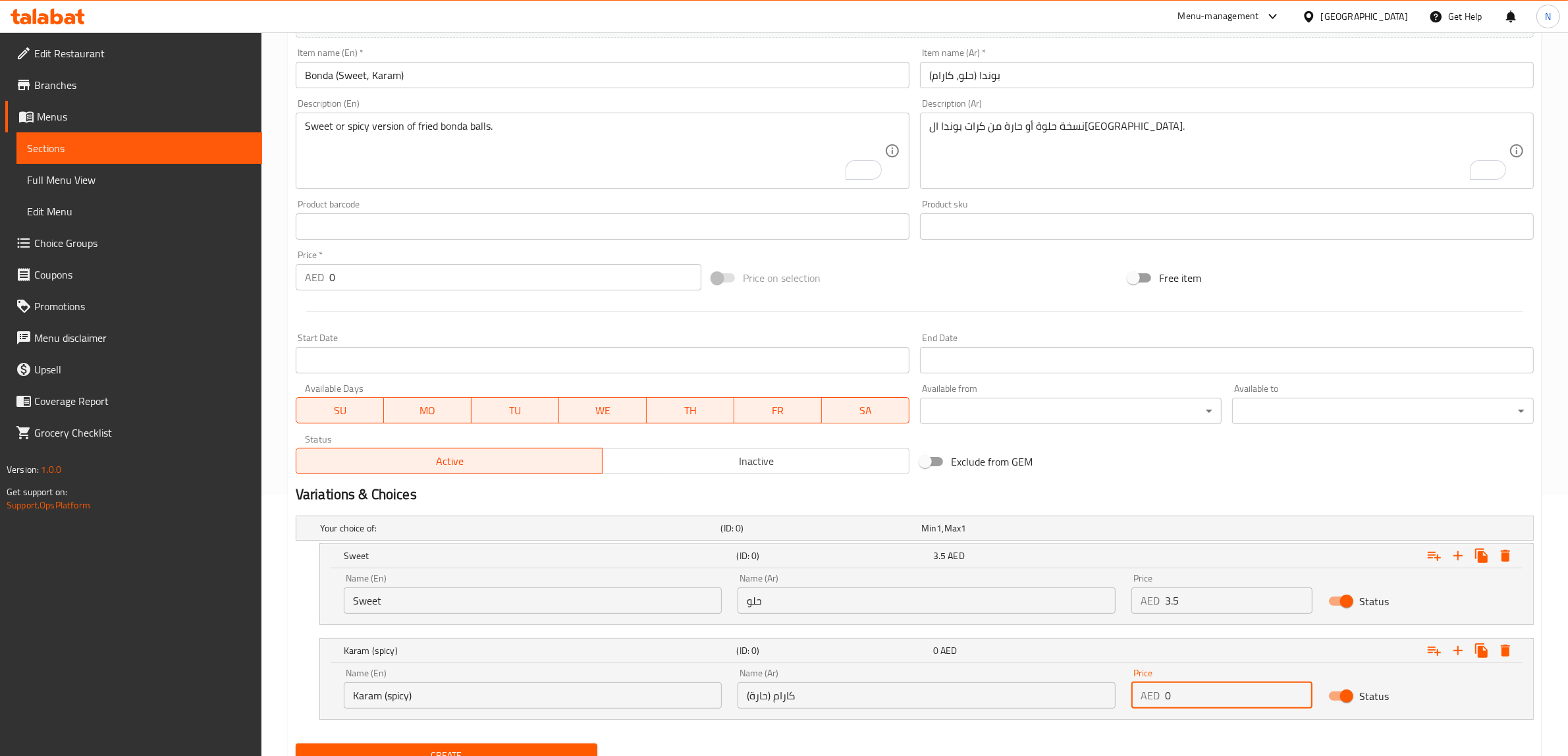
click at [1199, 697] on input "0" at bounding box center [1238, 695] width 148 height 26
paste input "3.5"
type input "3.5"
click at [296, 743] on button "Create" at bounding box center [447, 755] width 302 height 25
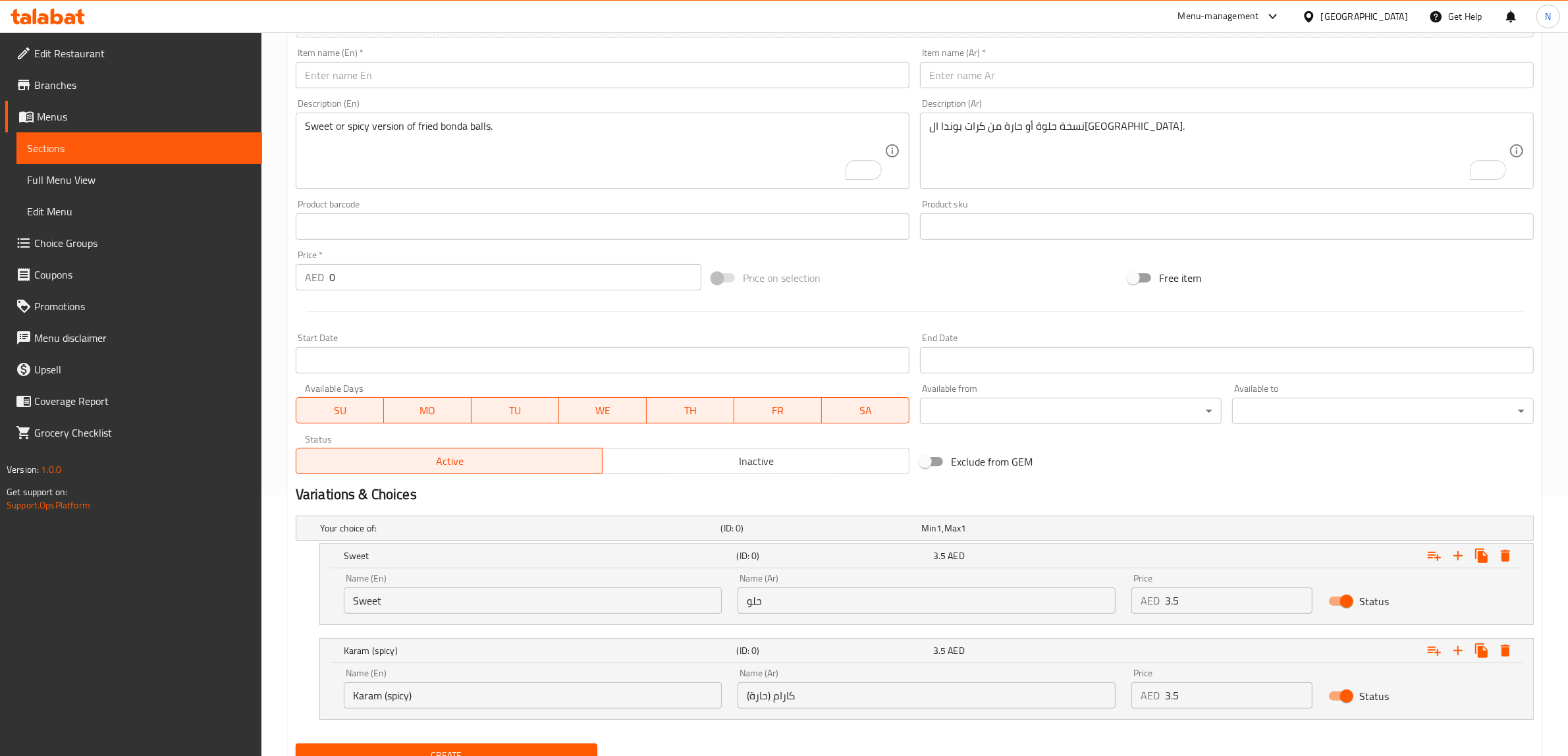
click at [467, 70] on input "text" at bounding box center [602, 75] width 614 height 26
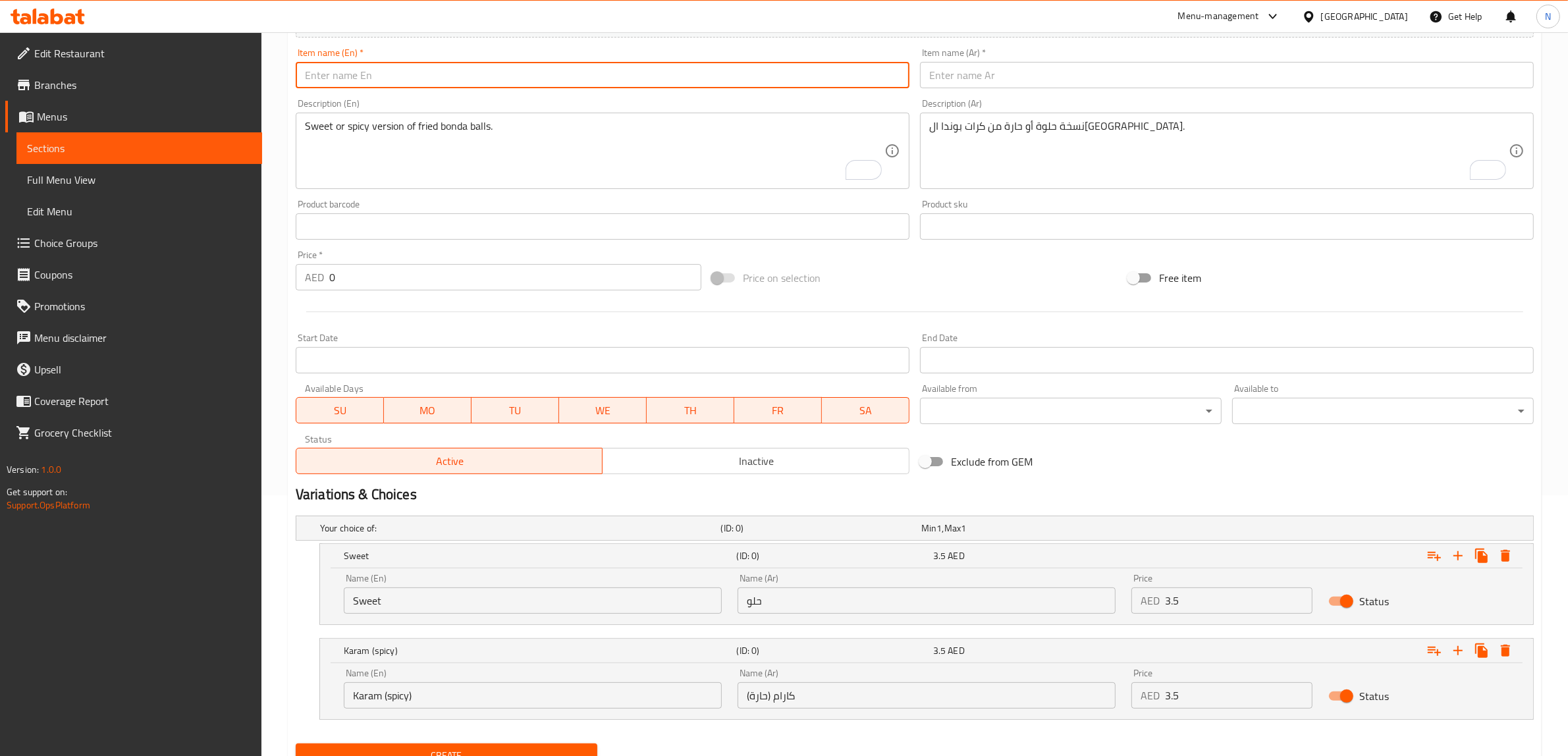
paste input "Rasam Vada"
type input "Rasam Vada"
click at [986, 73] on input "text" at bounding box center [1226, 75] width 614 height 26
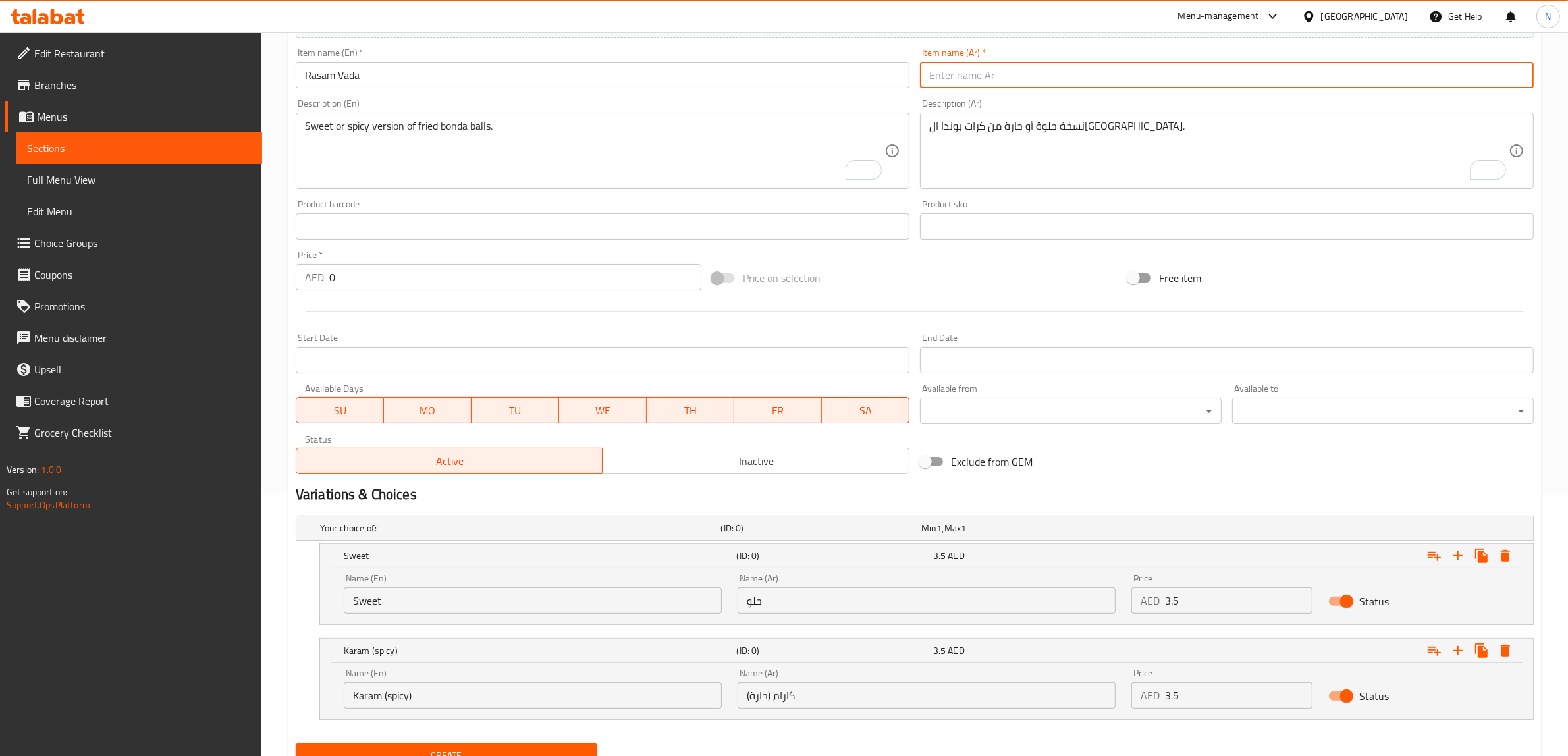
paste input "[PERSON_NAME]"
type input "[PERSON_NAME]"
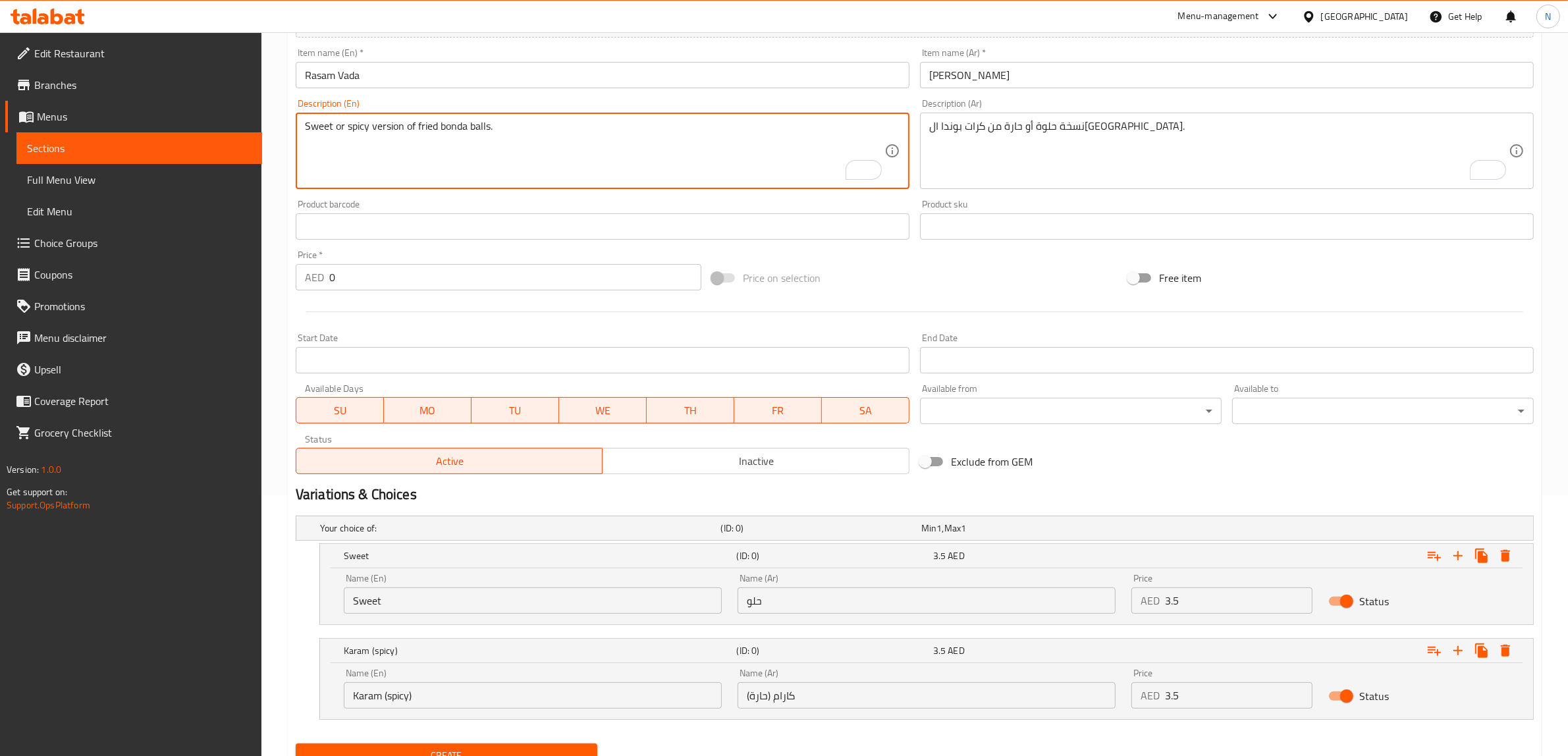
click at [627, 163] on textarea "Sweet or spicy version of fried bonda balls." at bounding box center [594, 151] width 579 height 62
paste textarea "Crispy vadas soaked in tangy and spicy rasam broth."
type textarea "Crispy vadas soaked in tangy and spicy rasam broth."
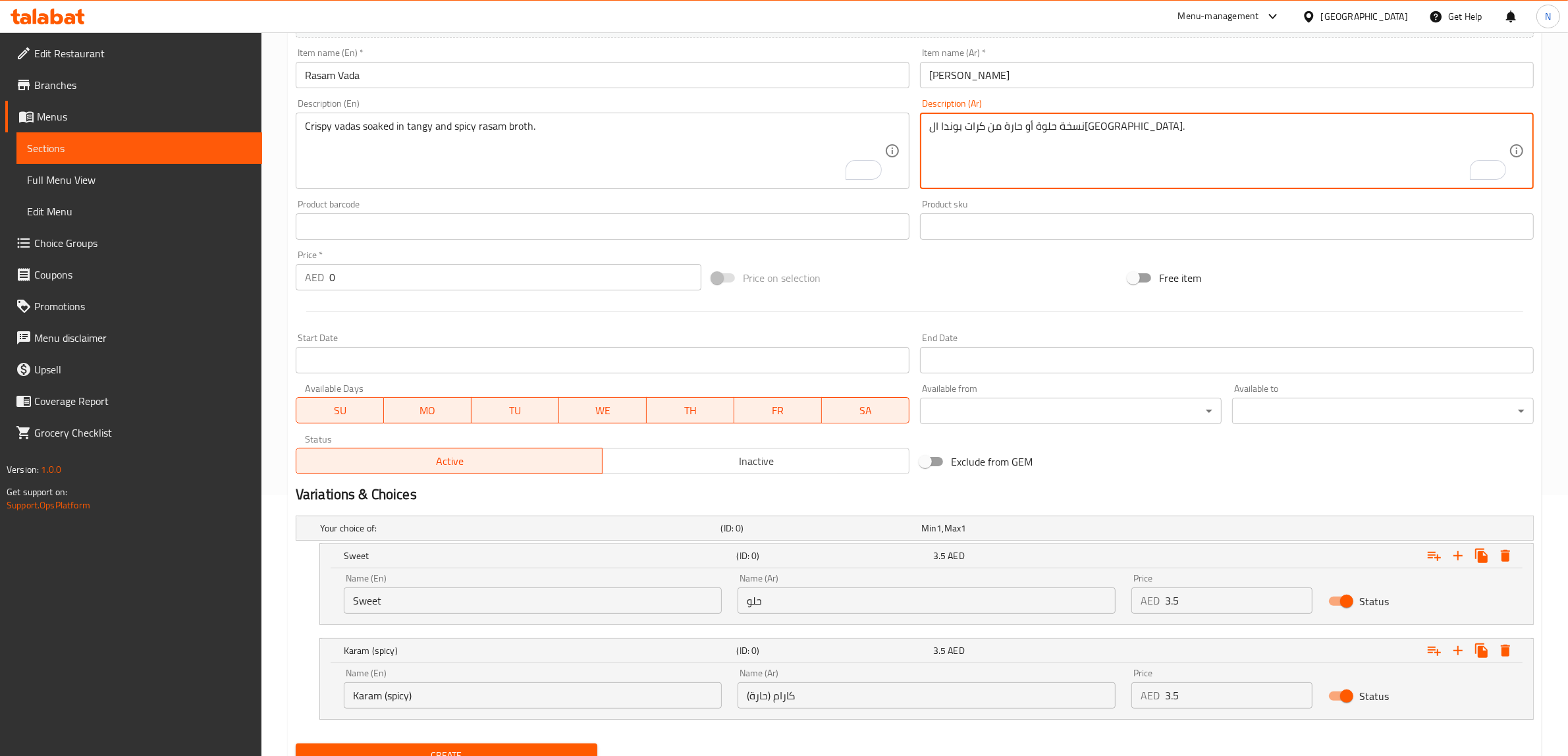
click at [1020, 169] on textarea "نسخة حلوة أو حارة من كرات بوندا ال[GEOGRAPHIC_DATA]." at bounding box center [1218, 151] width 579 height 62
paste textarea "فاداس مقرمشة منقوعة في مرق راسام لاذع وحار."
click at [1123, 128] on textarea "فاداس مقرمشة منقوعة في مرق راسام لاذع وحار." at bounding box center [1218, 151] width 579 height 62
click at [959, 127] on textarea "فادا مقرمشة منقوعة في مرق راسام لاذع وحار." at bounding box center [1218, 151] width 579 height 62
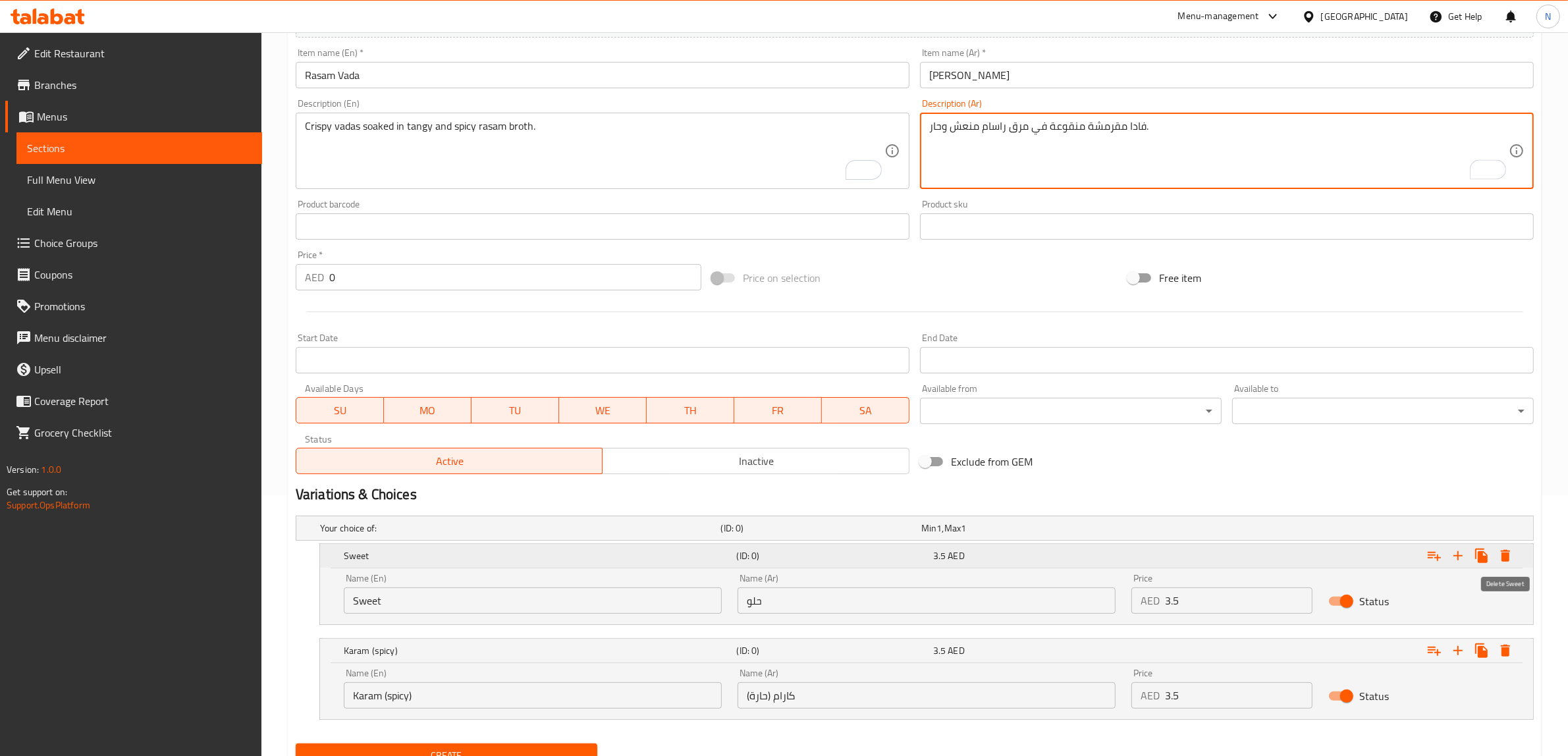
type textarea "فادا مقرمشة منقوعة في مرق راسام منعش وحار."
click at [1499, 557] on icon "Expand" at bounding box center [1504, 555] width 16 height 16
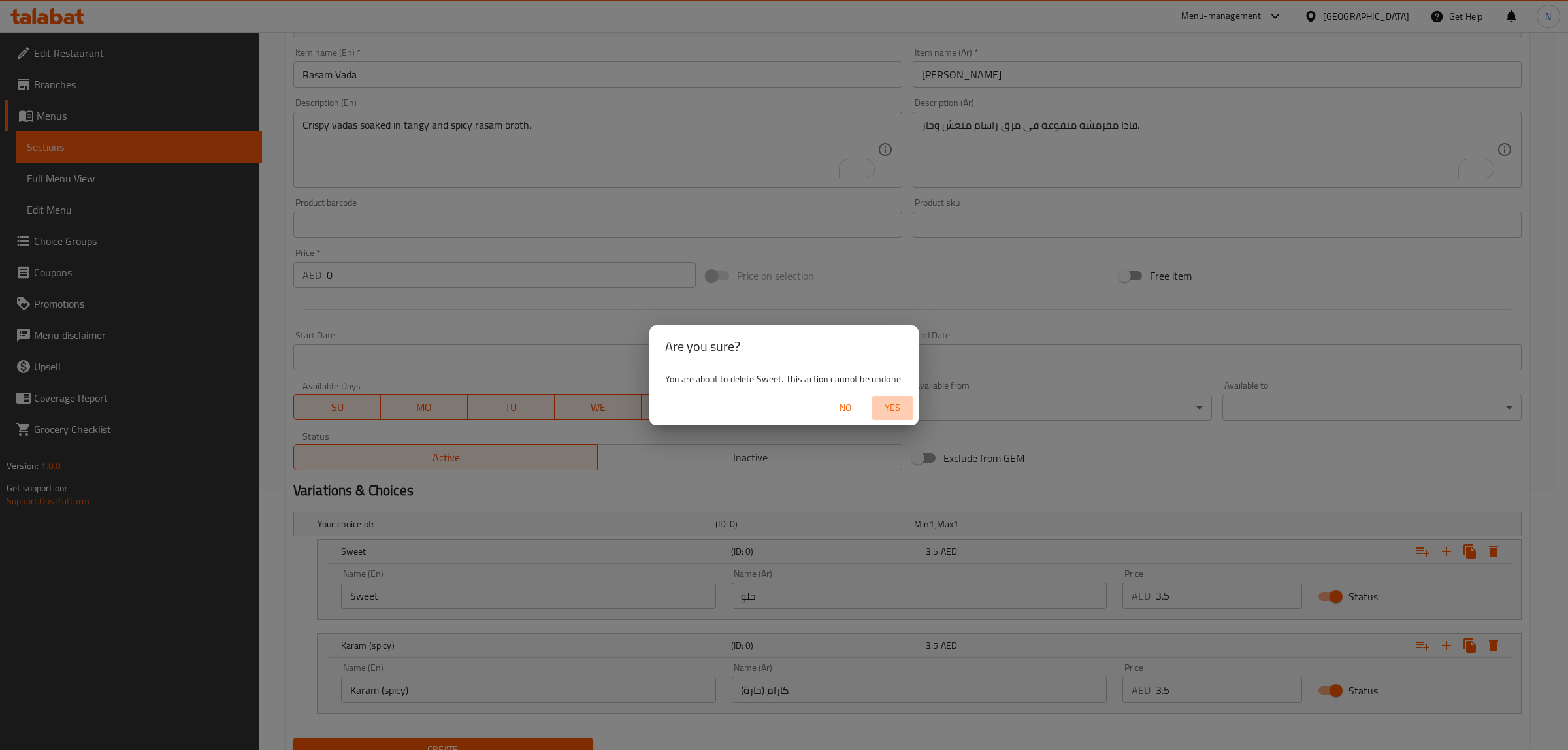
click at [892, 409] on span "Yes" at bounding box center [892, 408] width 31 height 16
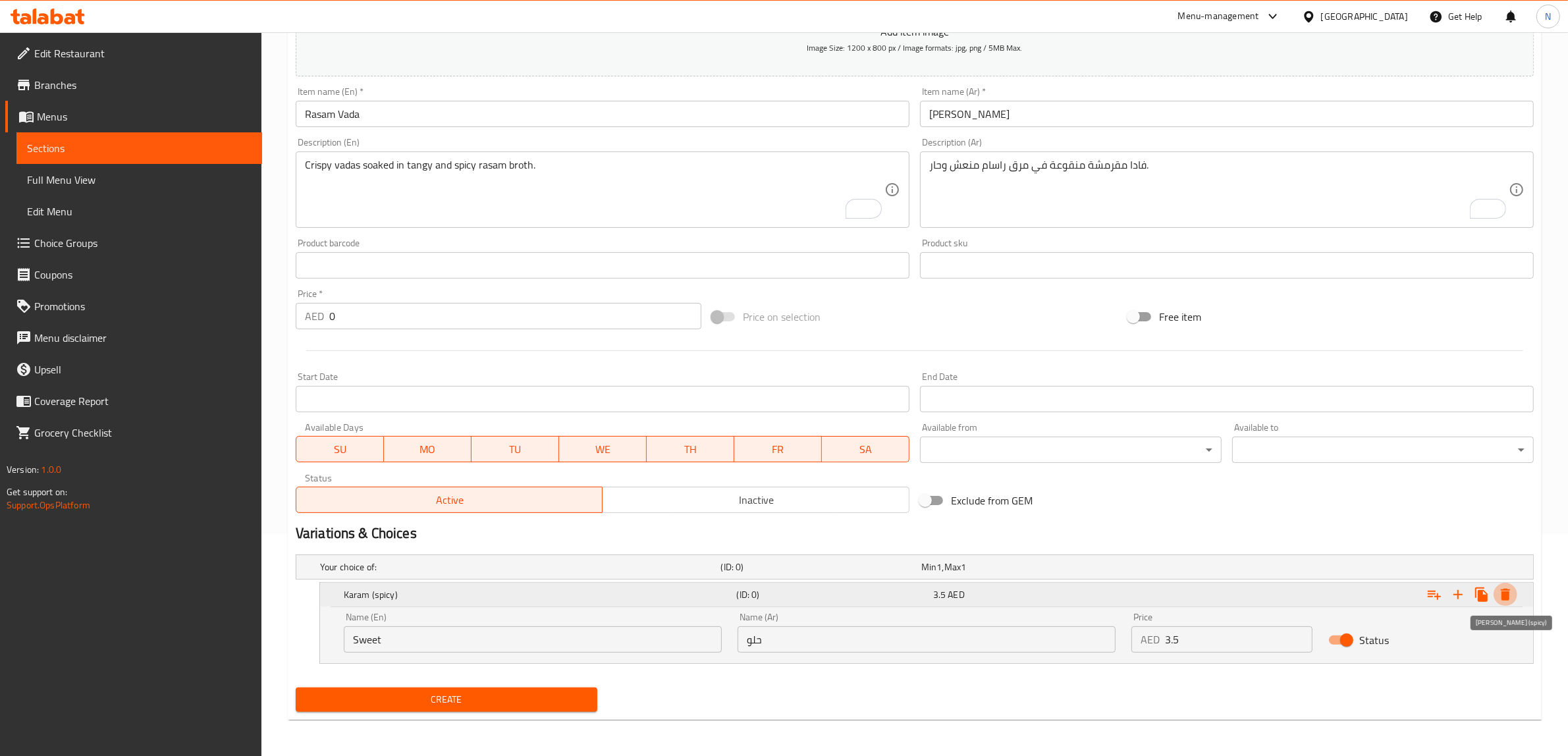
click at [1512, 596] on icon "Expand" at bounding box center [1504, 594] width 16 height 16
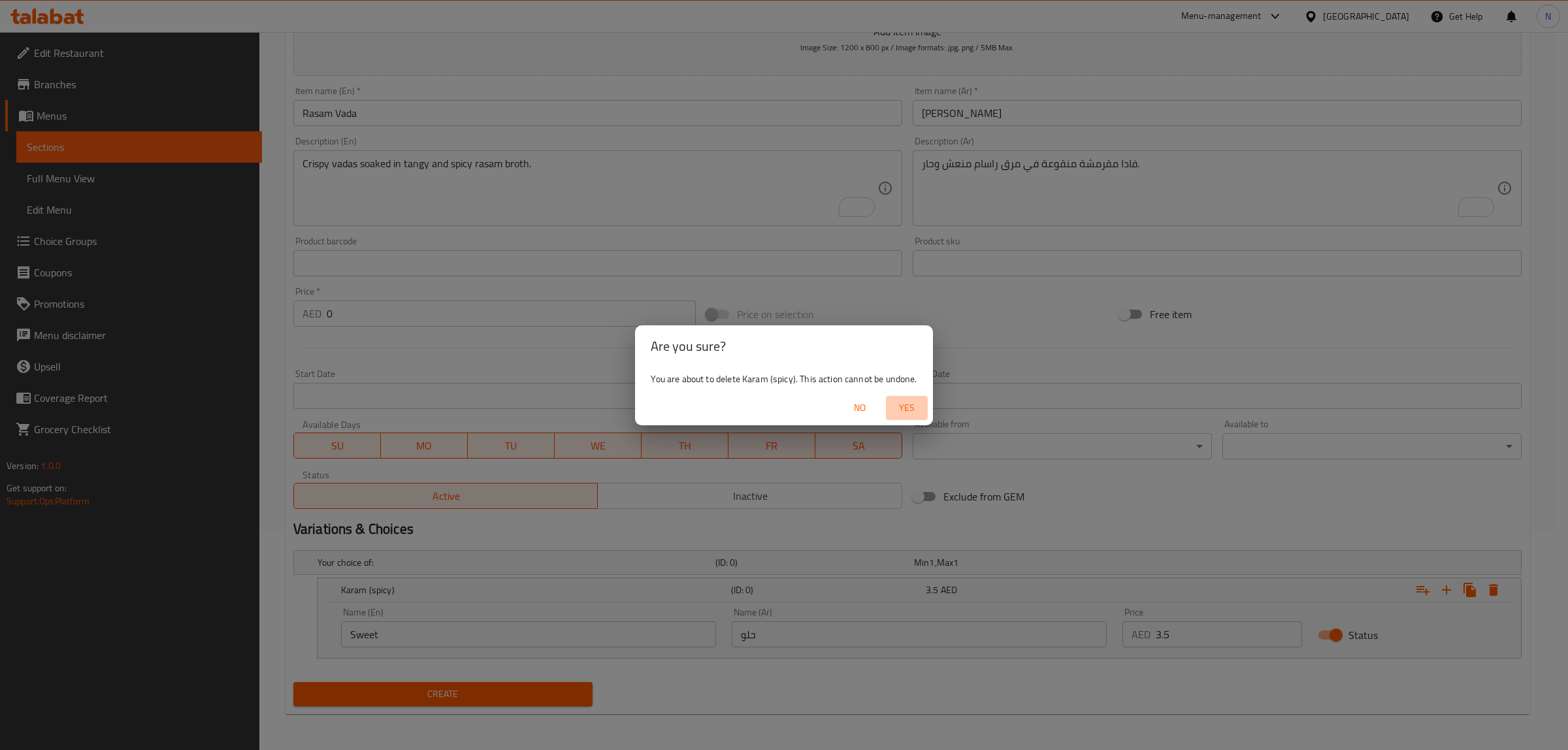
click at [921, 410] on span "Yes" at bounding box center [907, 408] width 31 height 16
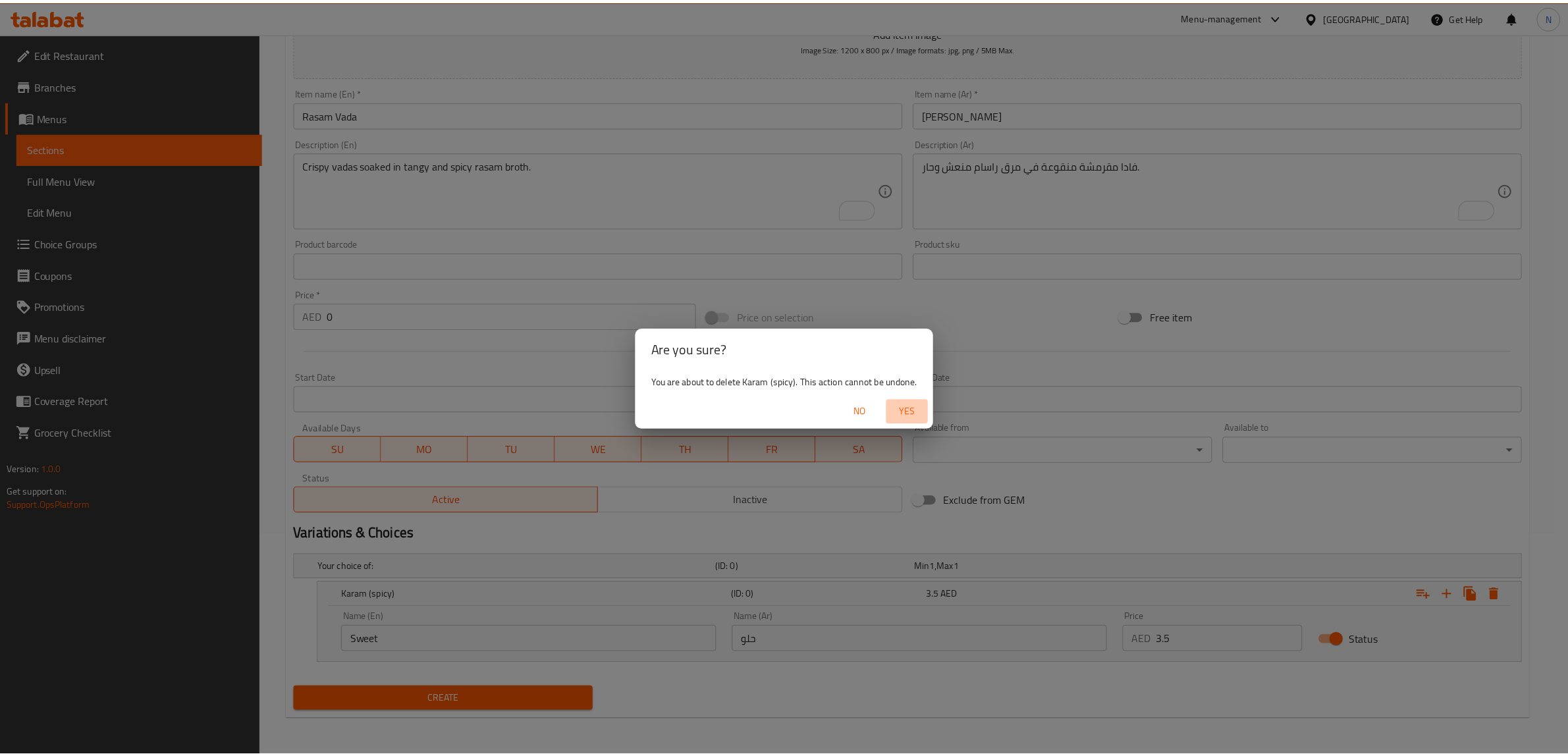
scroll to position [172, 0]
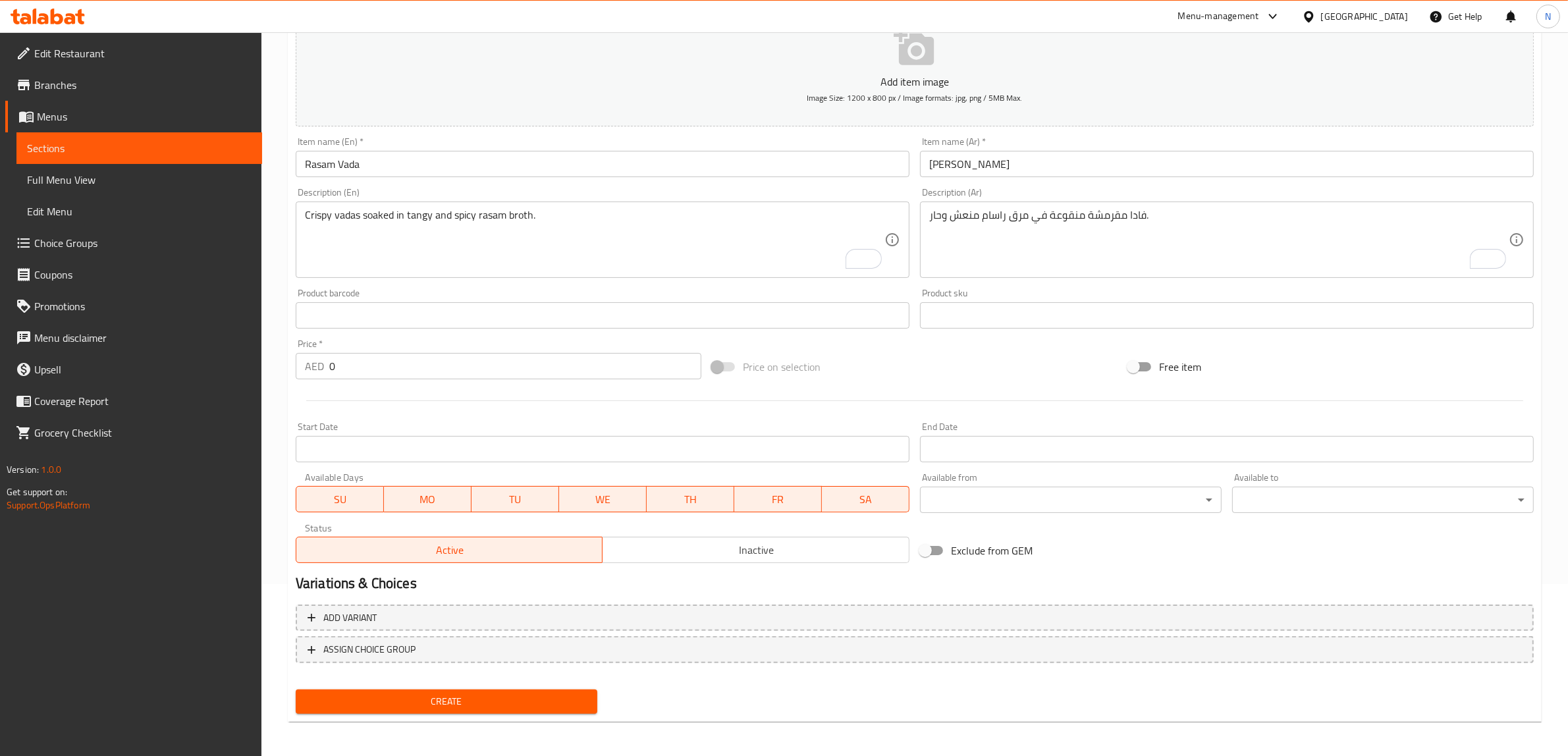
click at [429, 352] on div "Price   * AED 0 Price *" at bounding box center [498, 360] width 405 height 40
click at [418, 363] on input "0" at bounding box center [515, 366] width 372 height 26
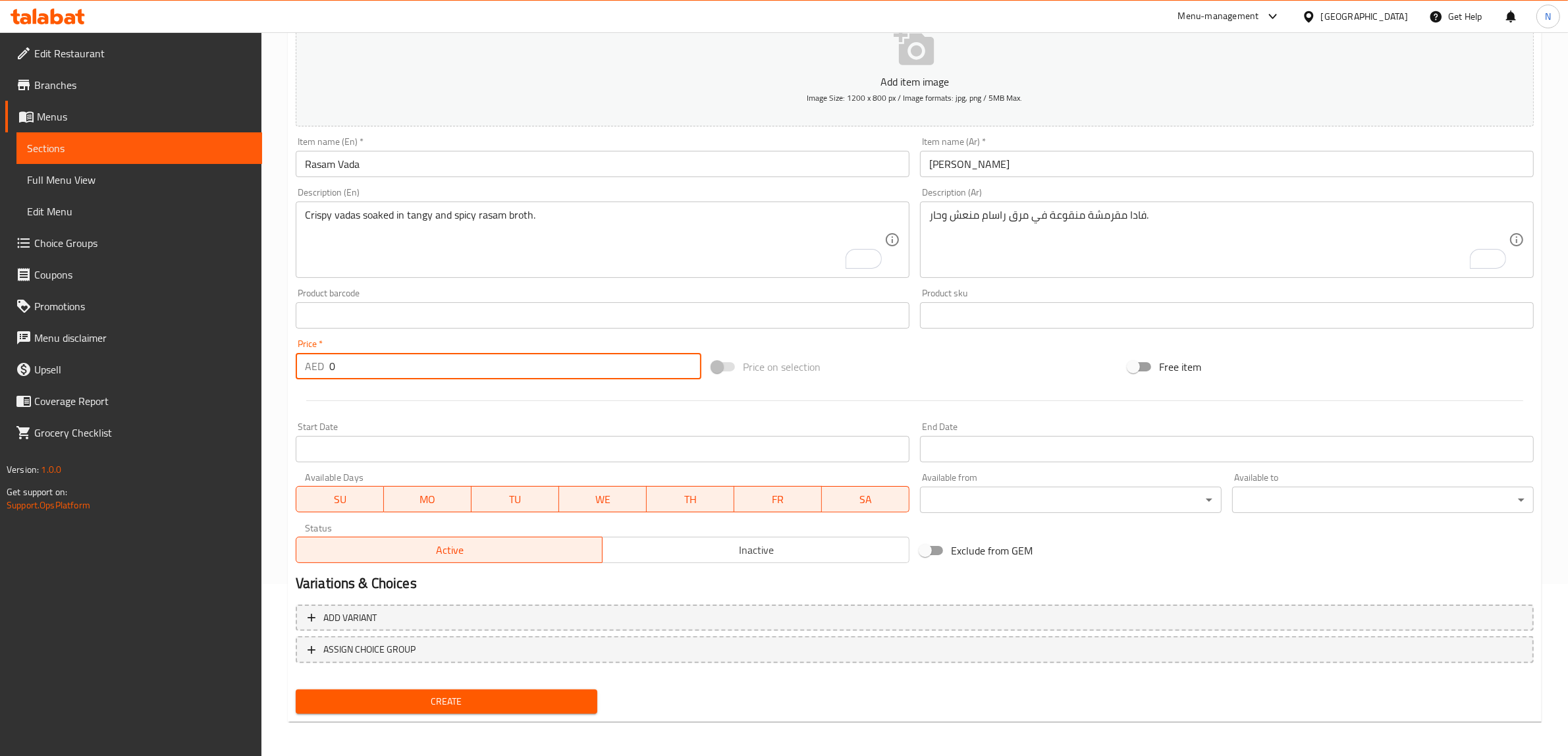
paste input "9.75"
type input "9.75"
click at [296, 689] on button "Create" at bounding box center [447, 701] width 302 height 25
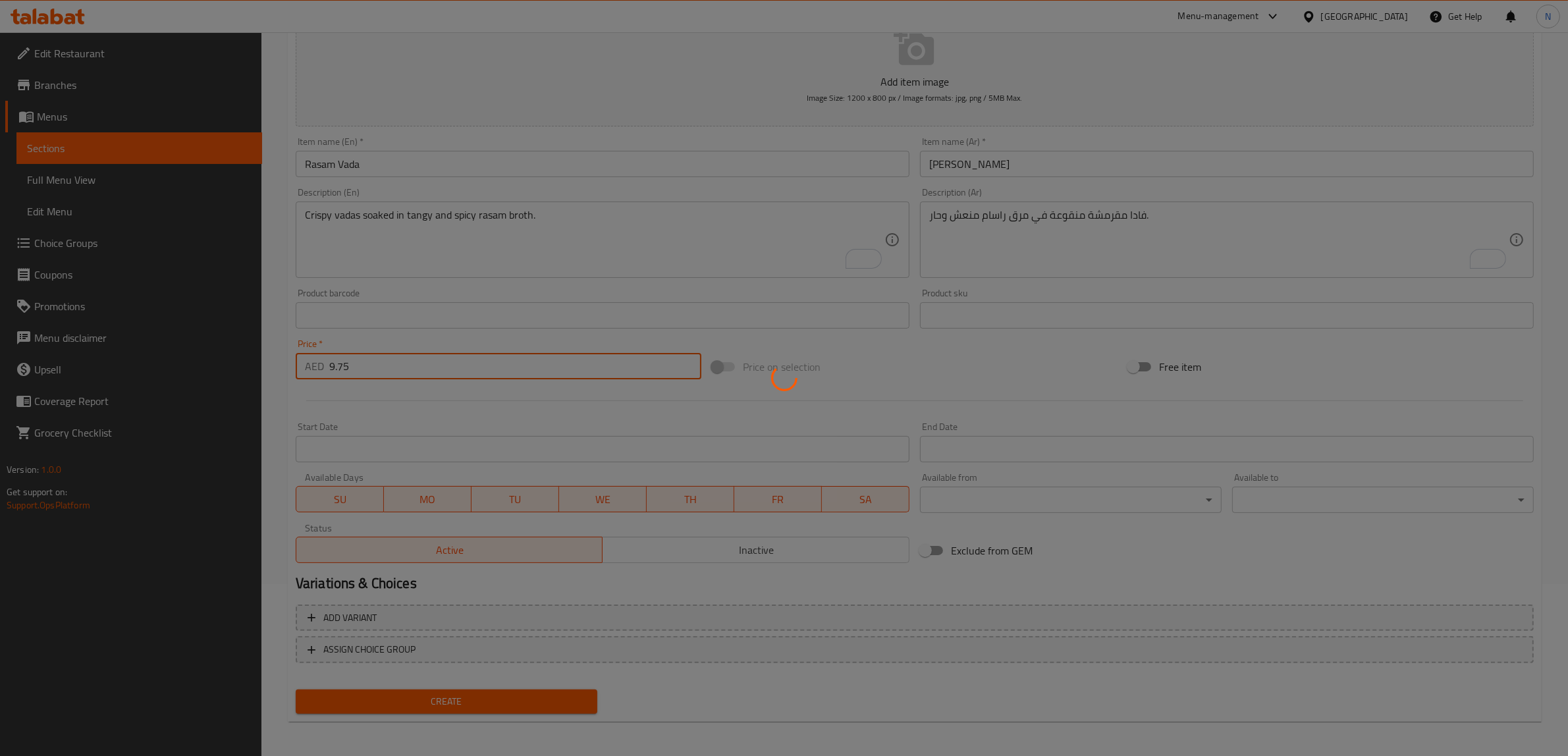
type input "0"
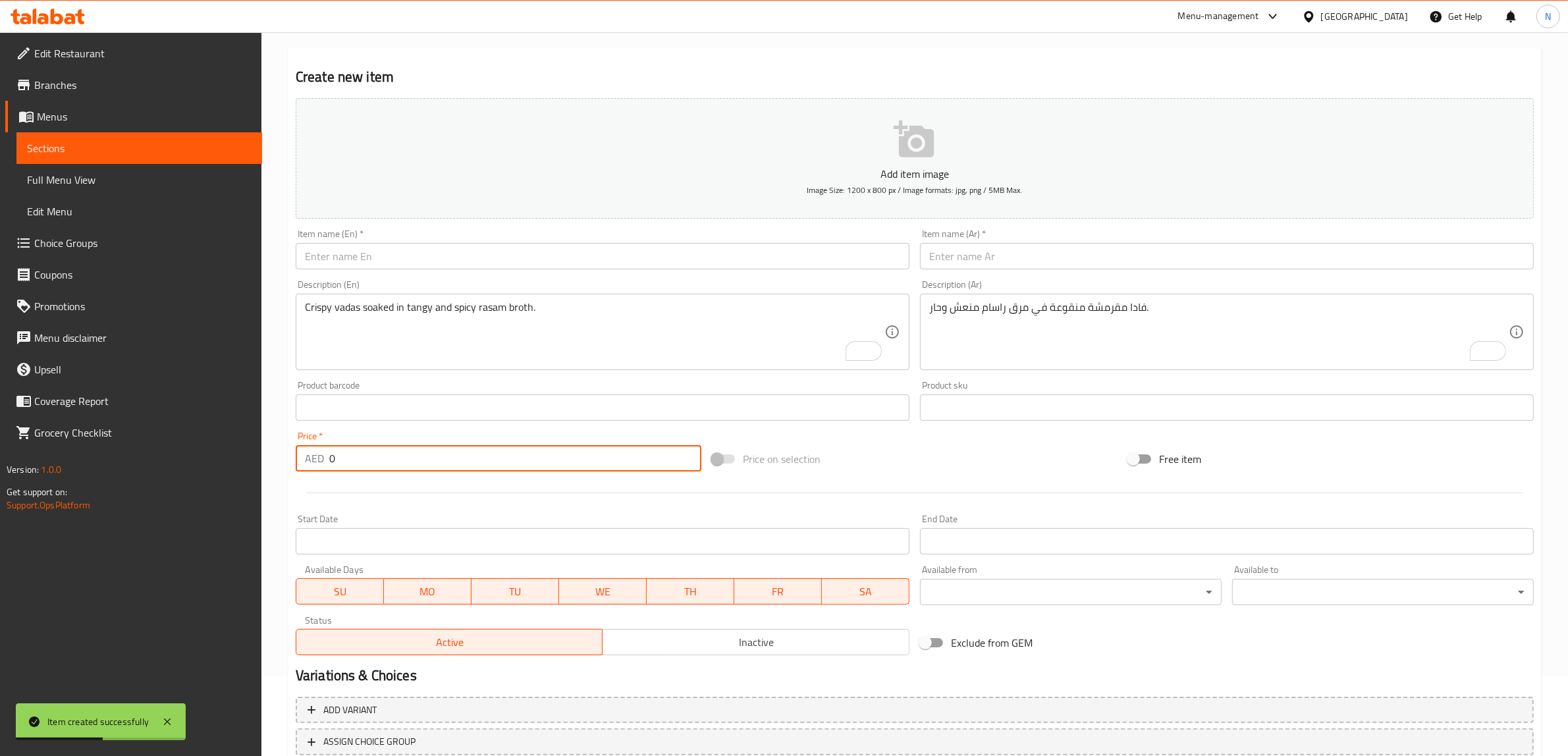
scroll to position [0, 0]
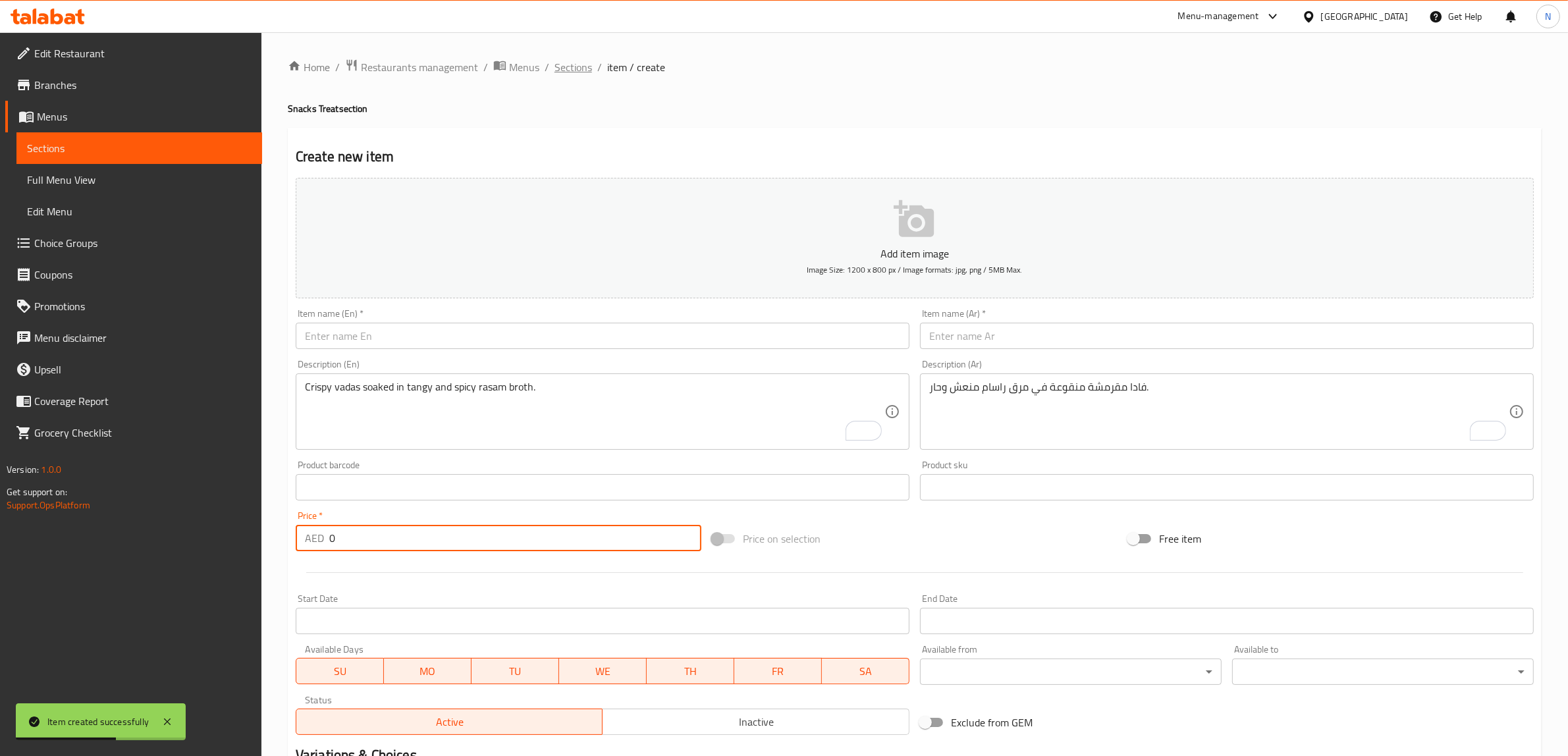
click at [578, 71] on span "Sections" at bounding box center [573, 67] width 37 height 16
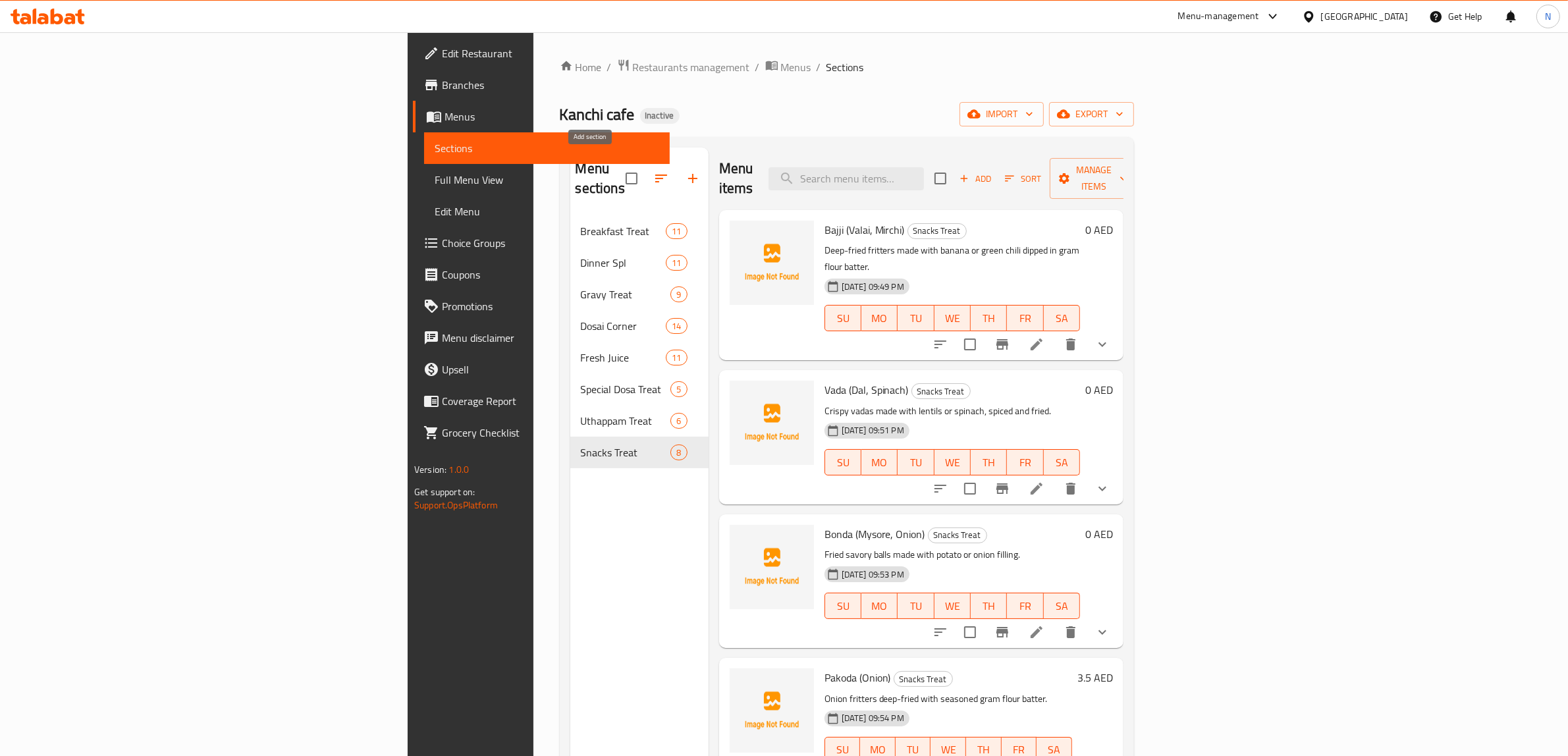
click at [685, 175] on icon "button" at bounding box center [692, 178] width 16 height 16
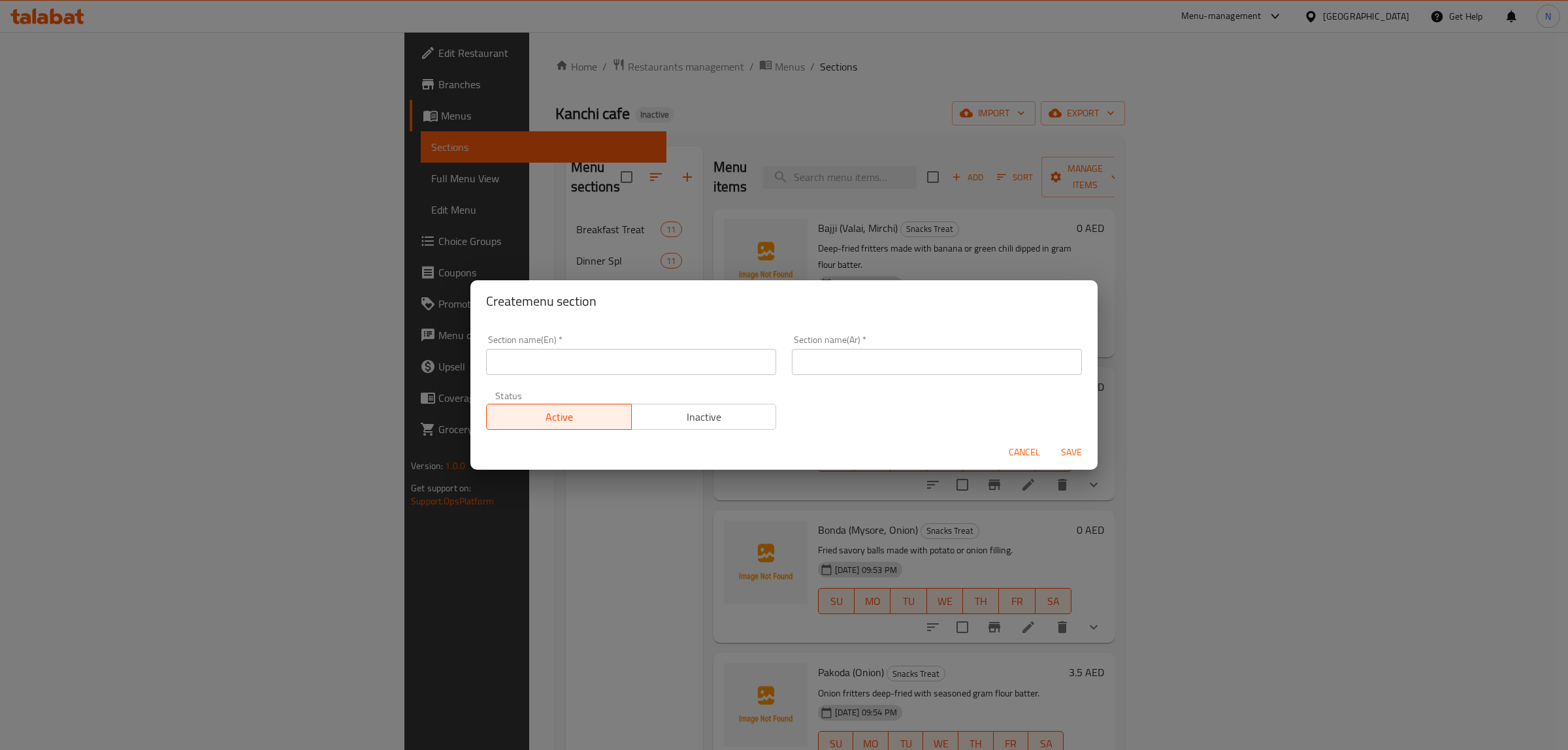
click at [641, 375] on input "text" at bounding box center [631, 361] width 290 height 26
paste input "Lassi Treat"
type input "Lassi Treat"
click at [865, 363] on input "text" at bounding box center [937, 361] width 290 height 26
type input "لاسي تريت"
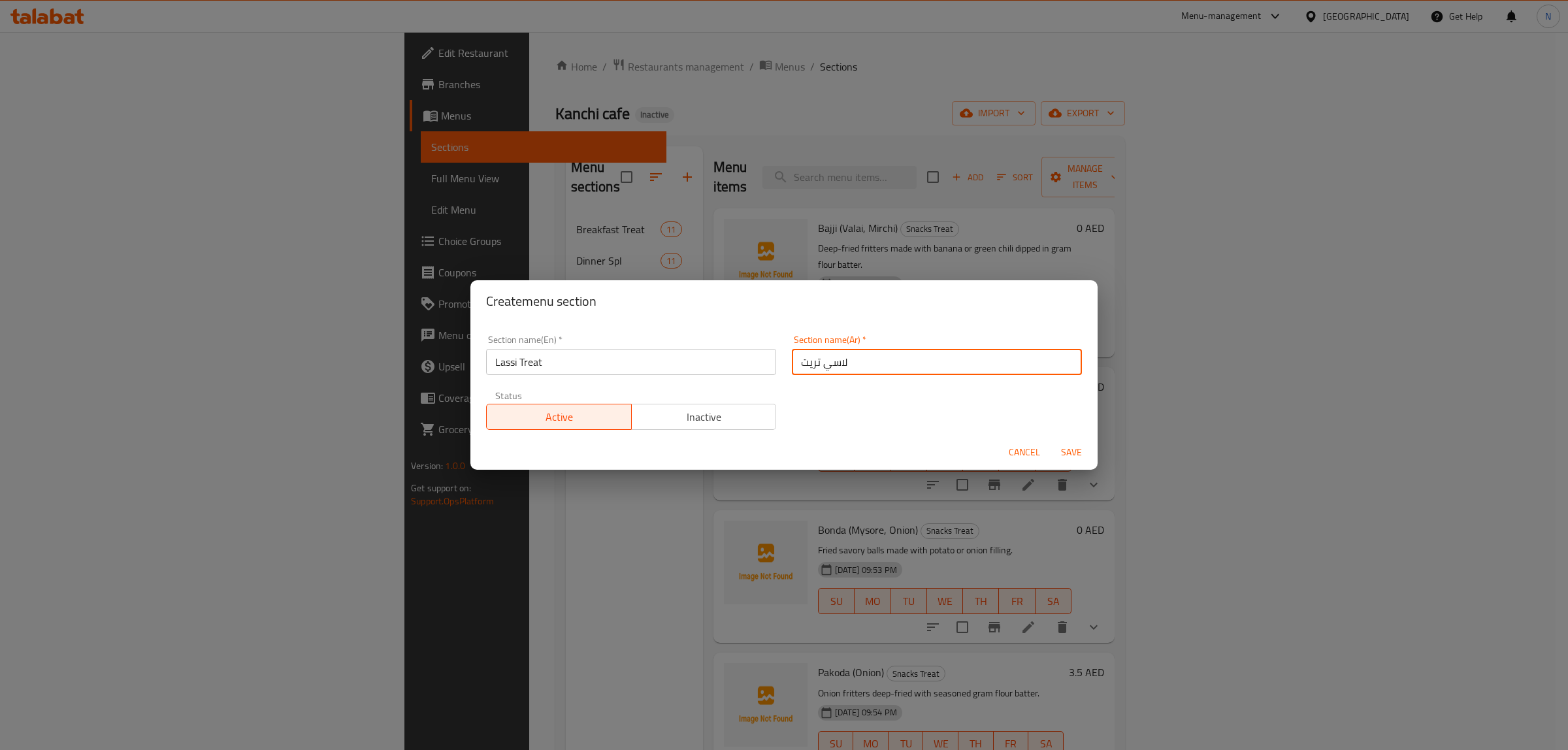
click at [1051, 440] on button "Save" at bounding box center [1071, 452] width 42 height 25
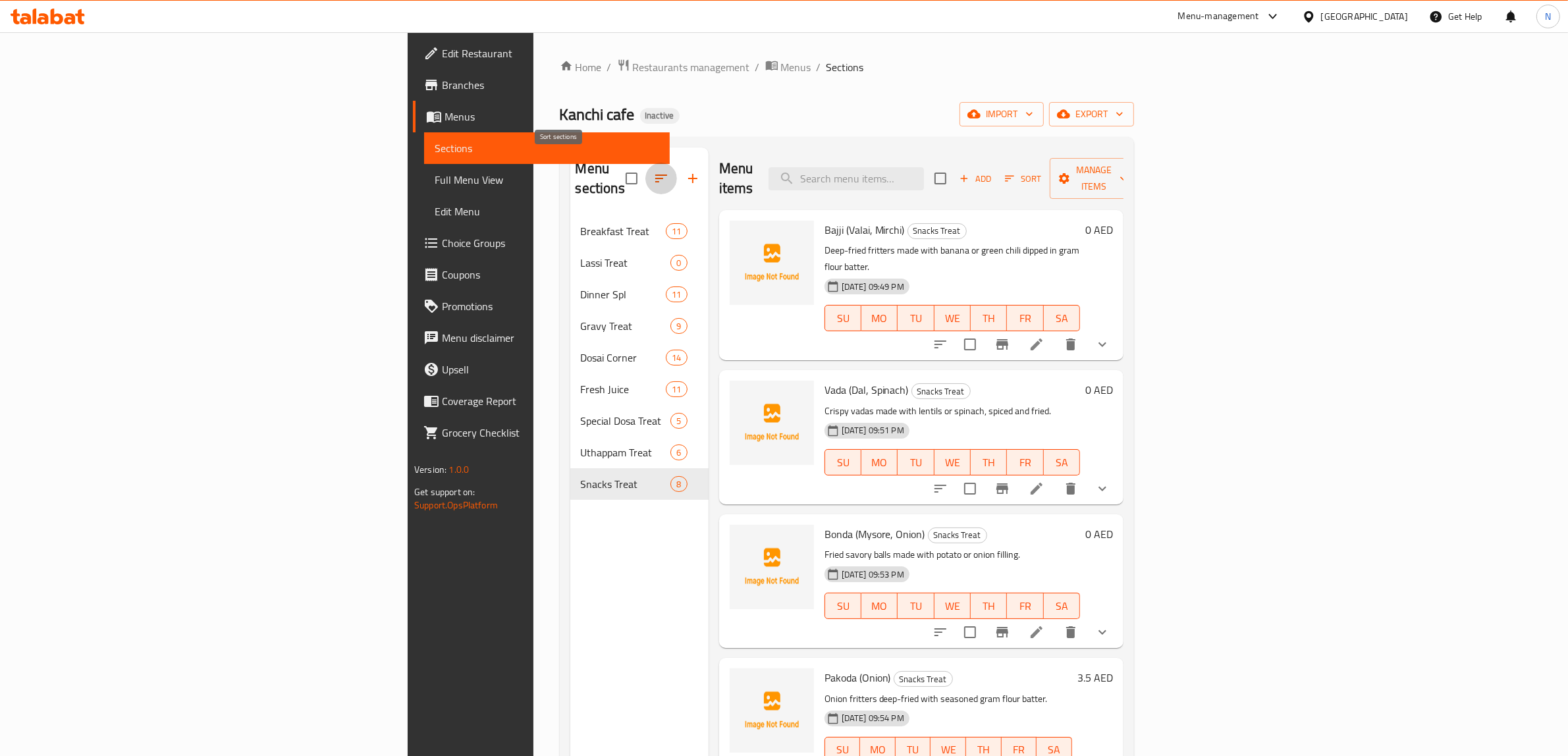
click at [653, 171] on icon "button" at bounding box center [661, 178] width 16 height 16
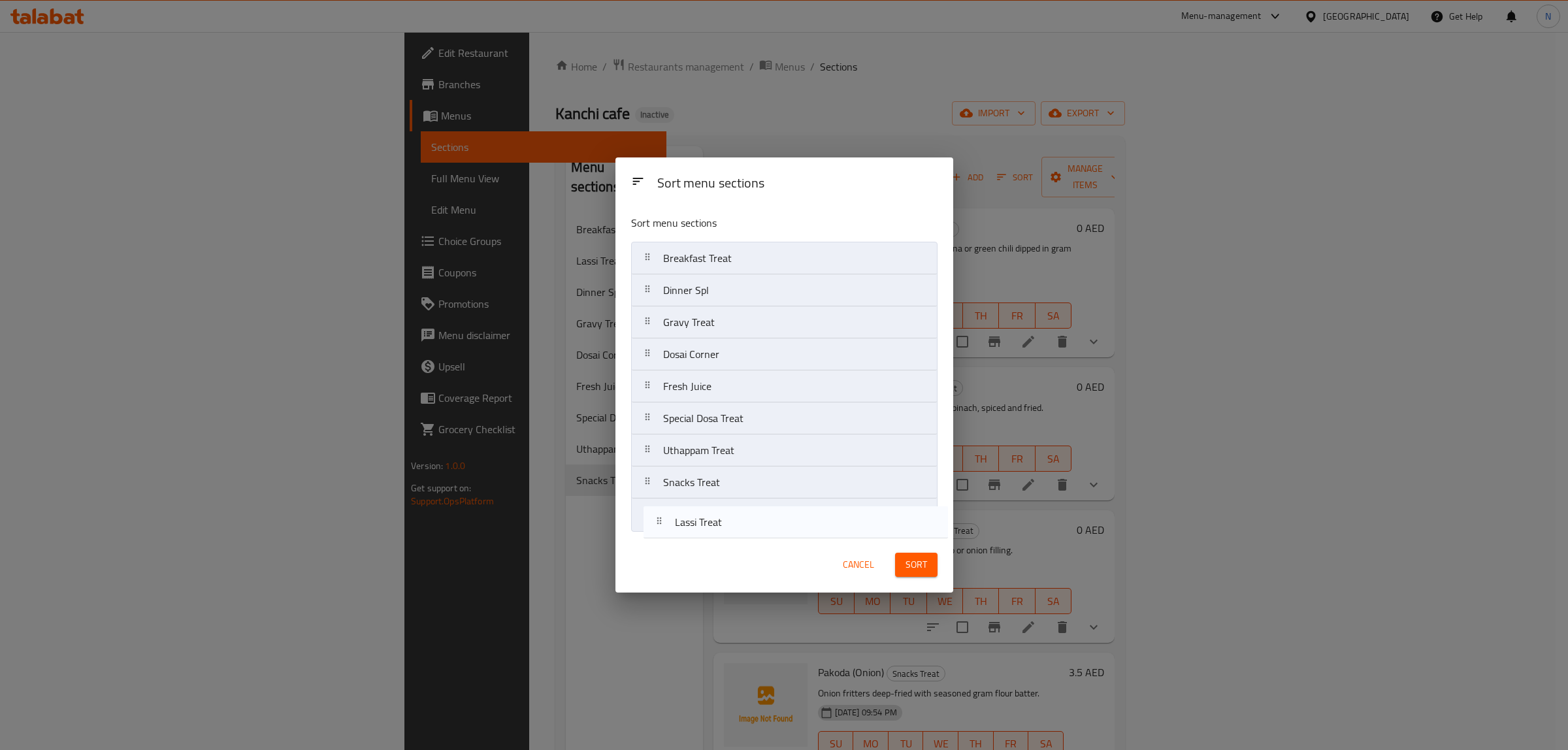
drag, startPoint x: 745, startPoint y: 288, endPoint x: 757, endPoint y: 529, distance: 241.3
click at [757, 529] on nav "Breakfast Treat Lassi Treat Dinner Spl Gravy Treat Dosai Corner Fresh Juice Spe…" at bounding box center [784, 386] width 306 height 289
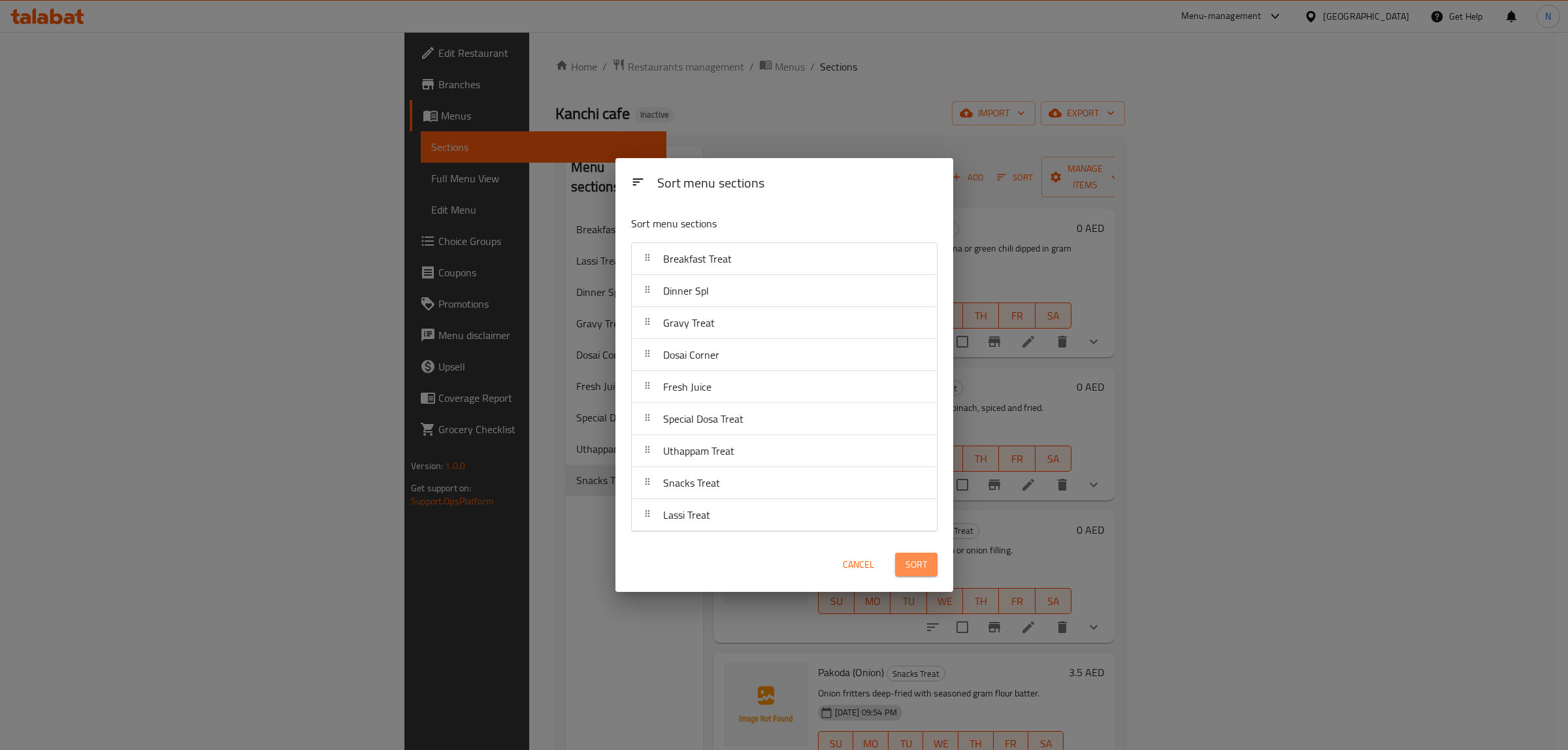
click at [921, 569] on span "Sort" at bounding box center [916, 565] width 22 height 16
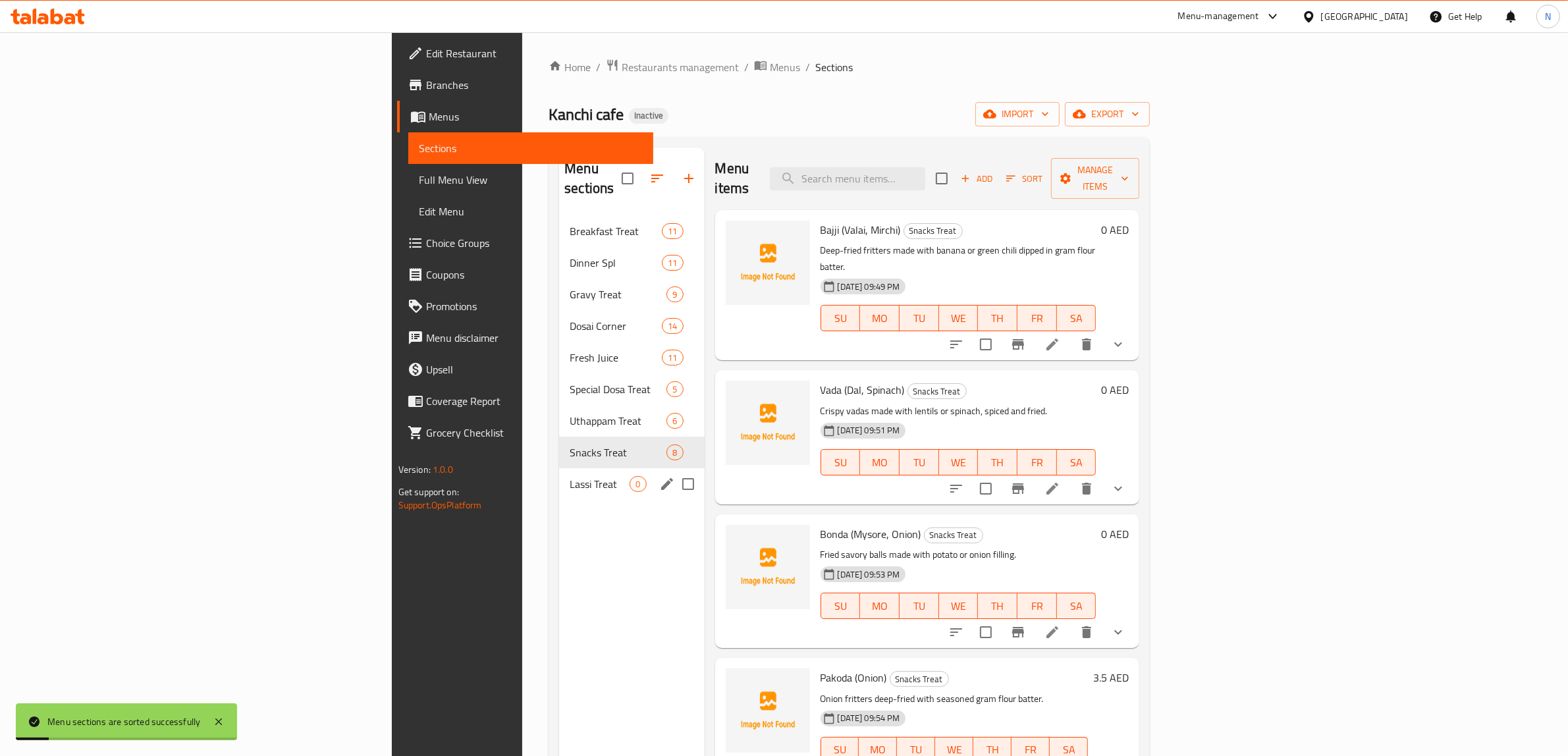
click at [559, 473] on div "Lassi Treat 0" at bounding box center [631, 484] width 145 height 31
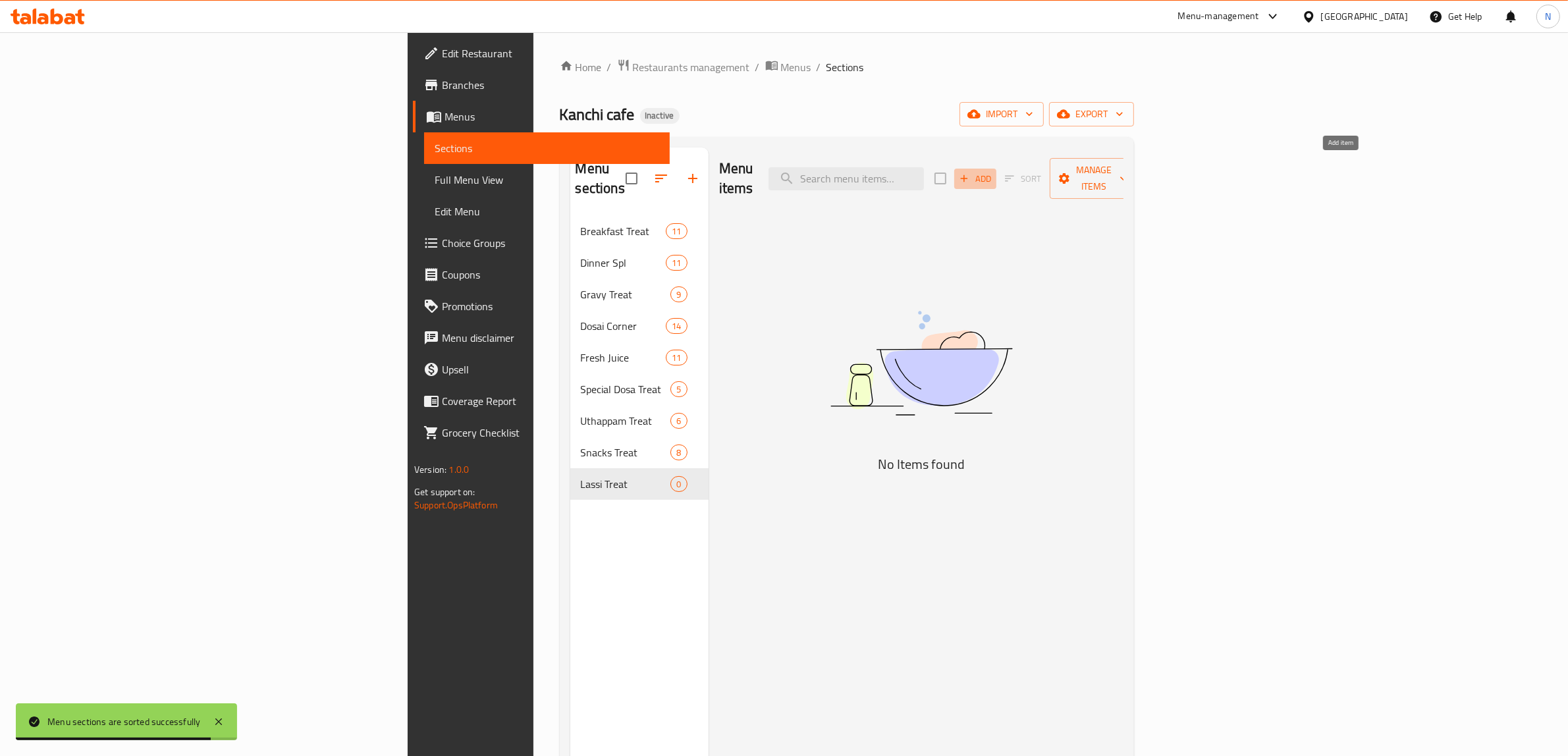
click at [993, 175] on span "Add" at bounding box center [975, 178] width 35 height 15
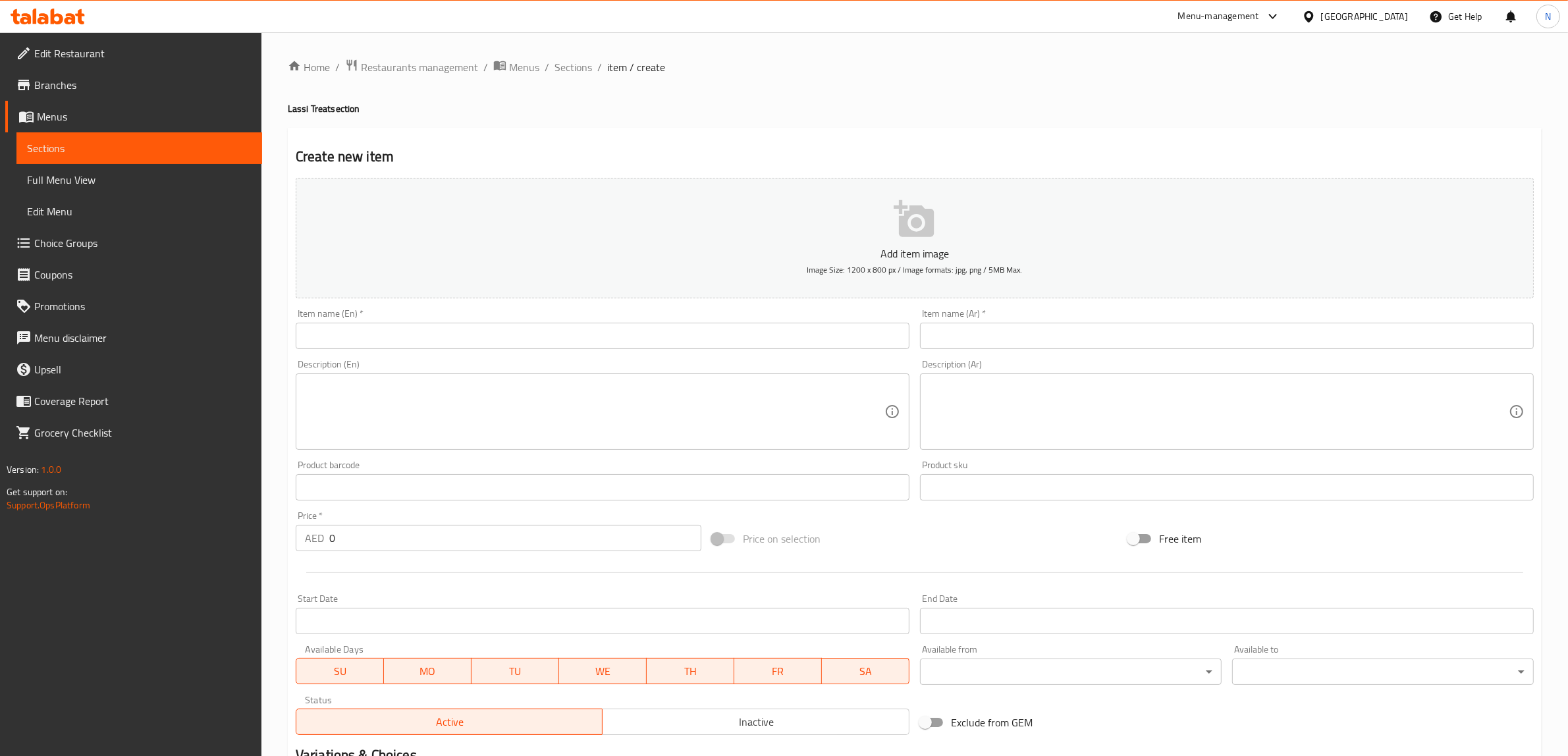
click at [691, 328] on input "text" at bounding box center [602, 336] width 614 height 26
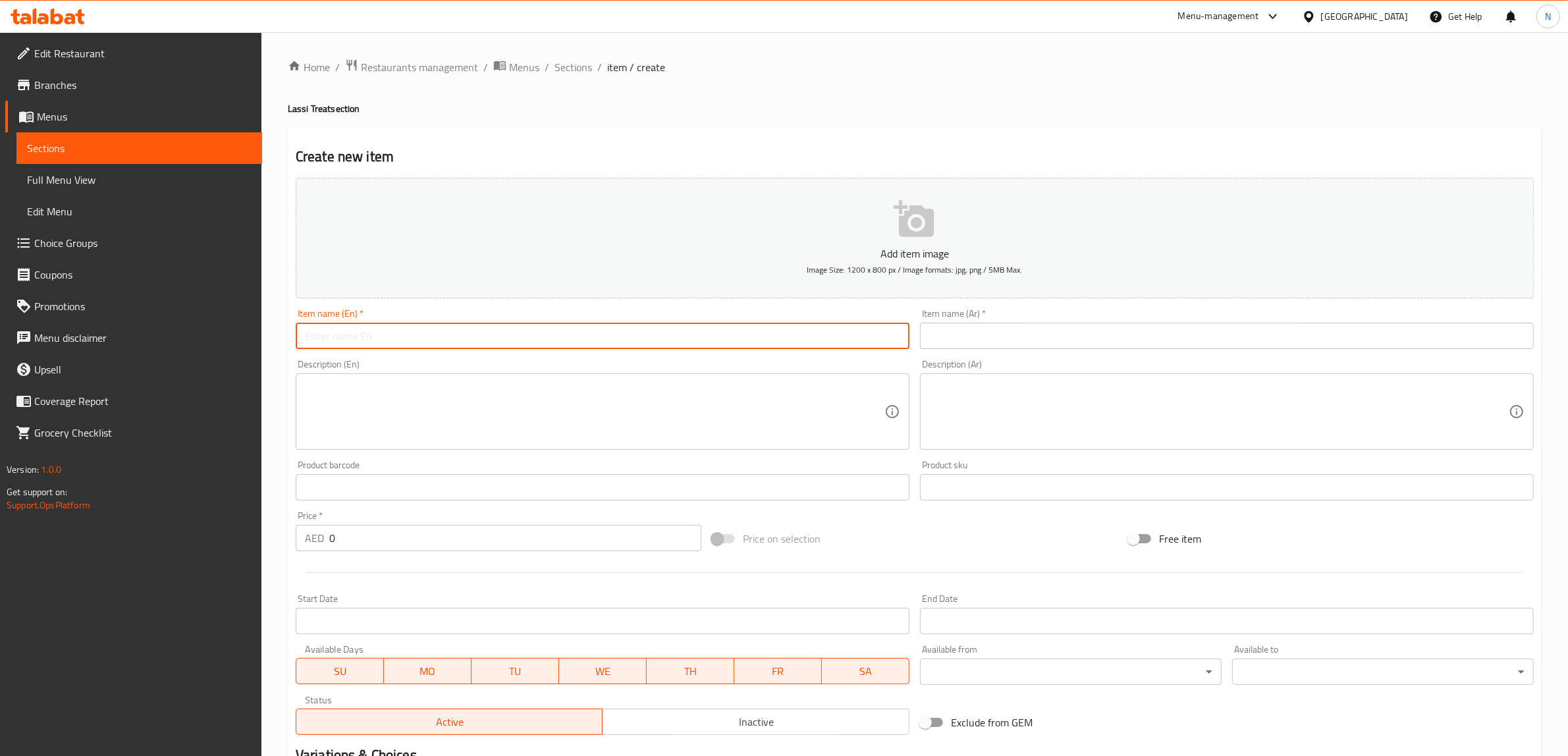
paste input "[PERSON_NAME]"
type input "[PERSON_NAME]"
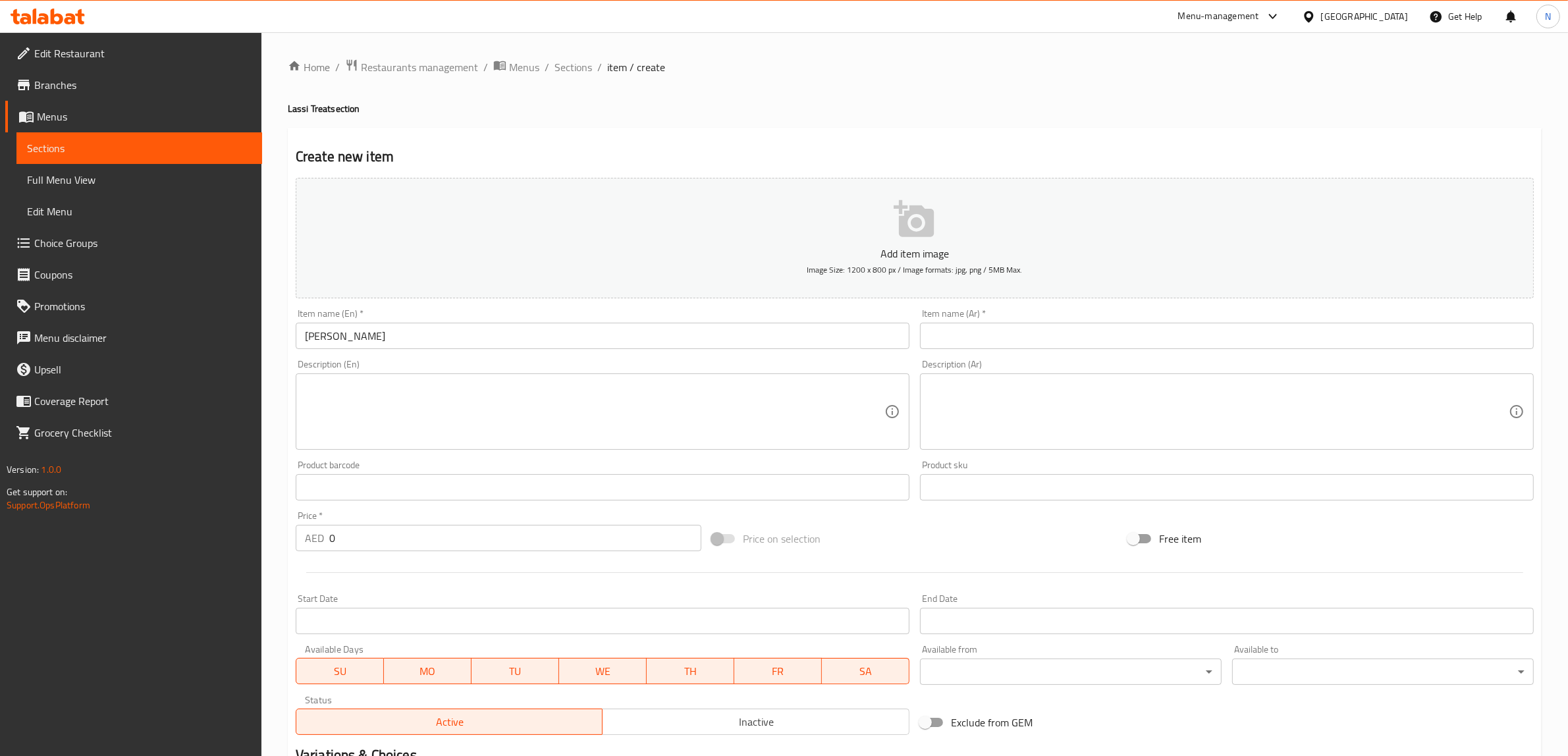
click at [668, 403] on textarea at bounding box center [594, 411] width 579 height 62
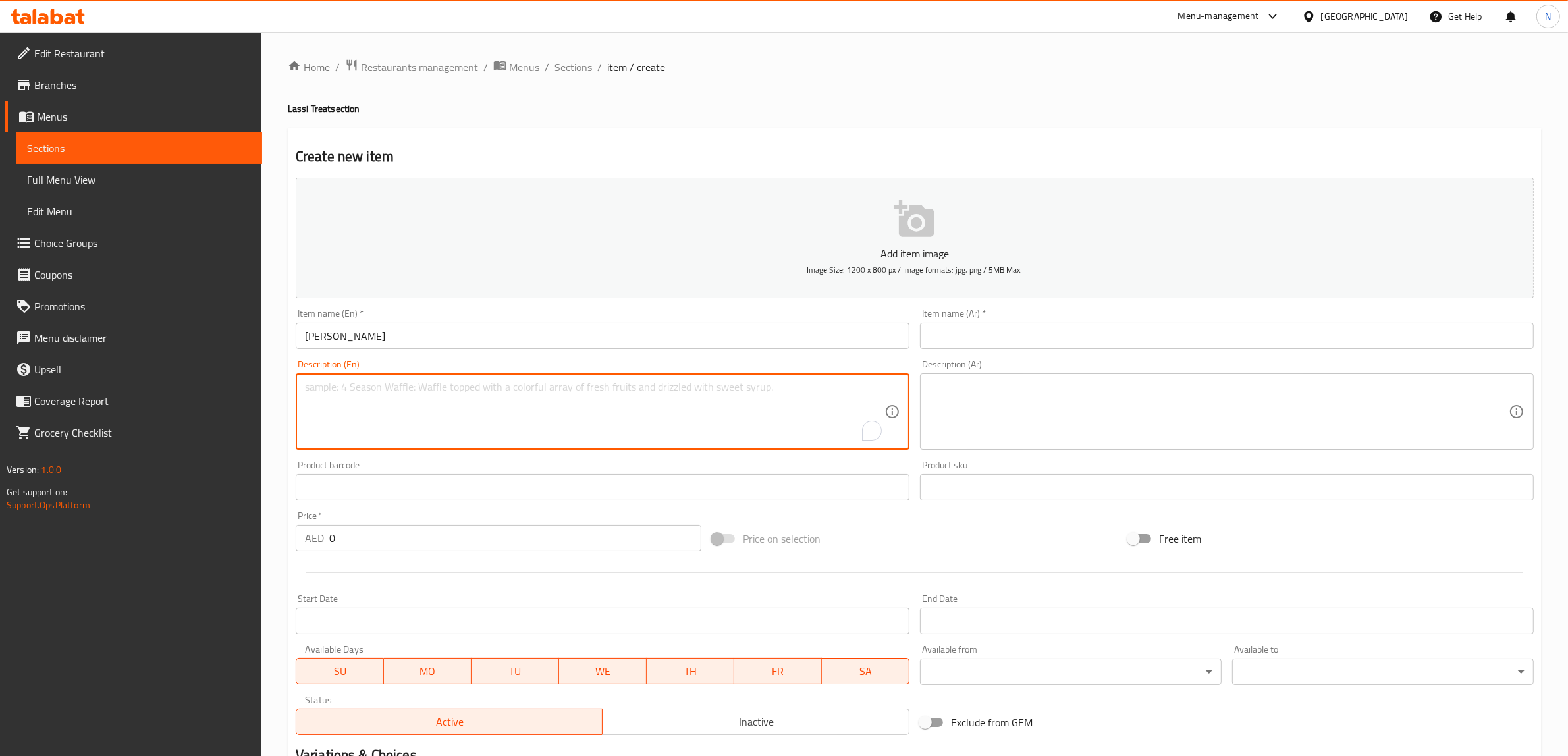
paste textarea "Thick and creamy yogurt-based drink blended with sweet mango pulp."
type textarea "Thick and creamy yogurt-based drink blended with sweet mango pulp."
click at [1090, 411] on textarea at bounding box center [1218, 411] width 579 height 62
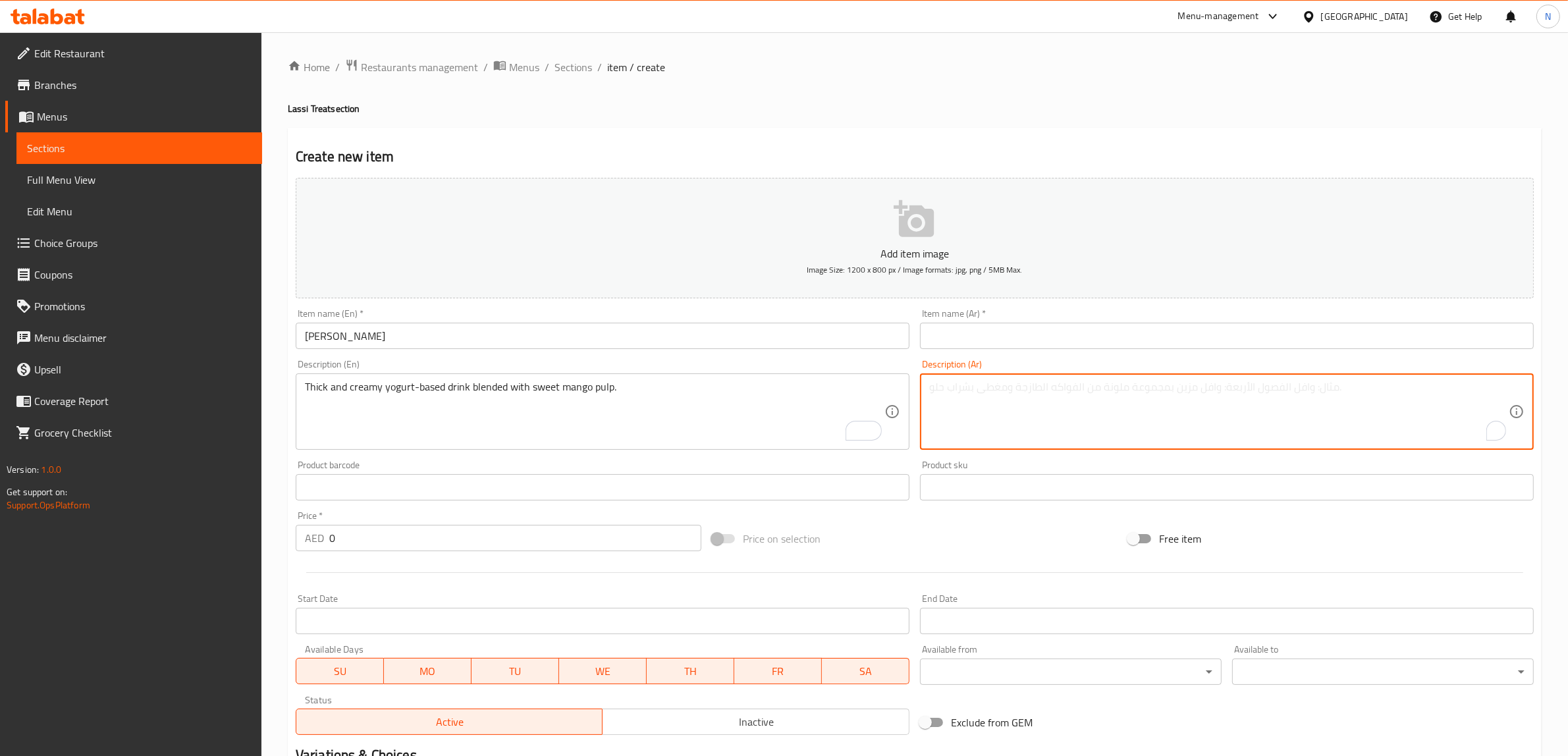
paste textarea "مشروب سميك ودسم يعتمد على الزبادي وممزوج مع لب المانجو الحلو."
click at [1150, 384] on textarea "مشروب سميك ودسم يعتمد على الزبادي وممزوج مع لب المانجو الحلو." at bounding box center [1218, 411] width 579 height 62
click at [1131, 387] on textarea "مشروب سميك وكريمي يعتمد على الزبادي وممزوج مع لب المانجو الحلو." at bounding box center [1218, 411] width 579 height 62
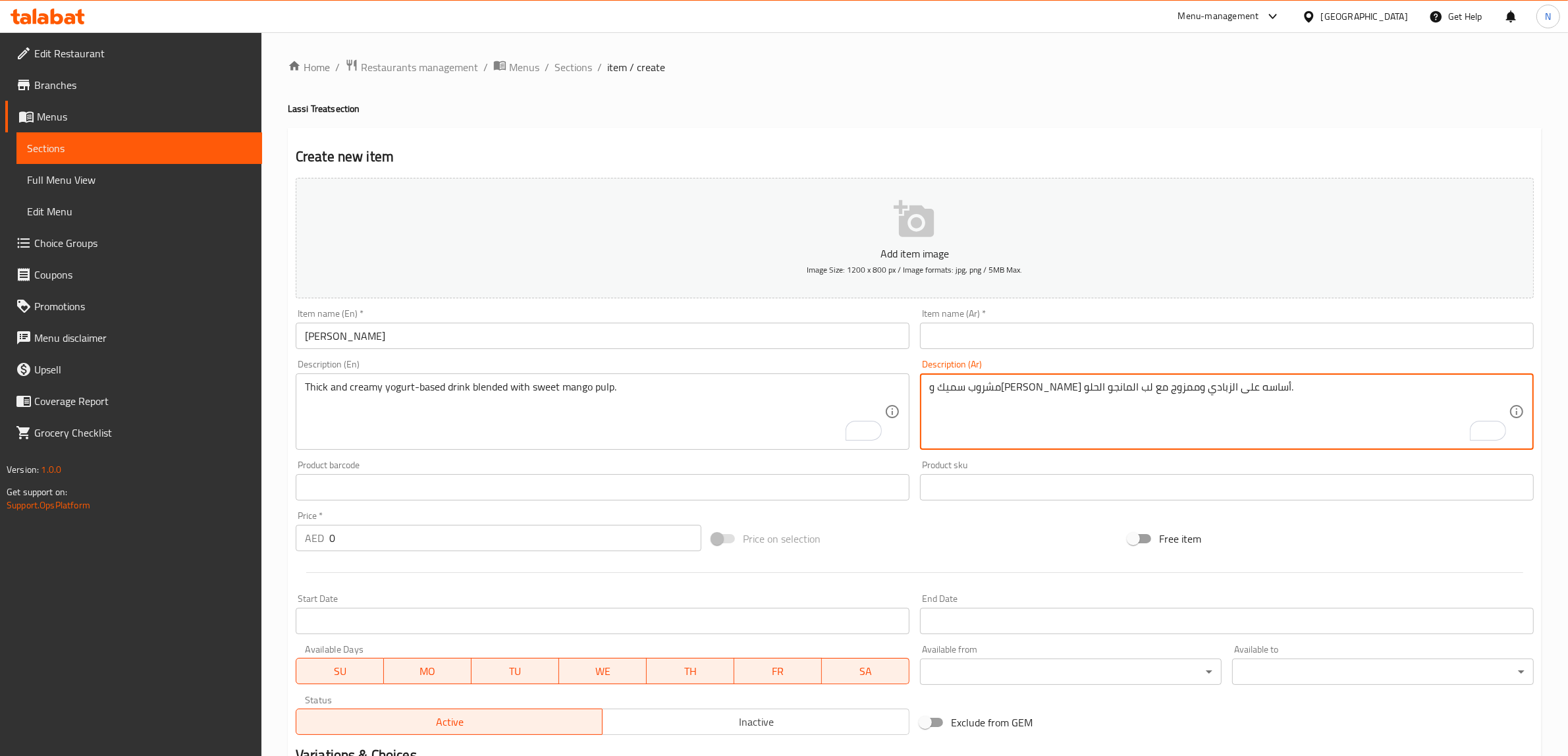
click at [1092, 382] on textarea "مشروب سميك وكريمي أساسه على الزبادي وممزوج مع لب المانجو الحلو." at bounding box center [1218, 411] width 579 height 62
click at [1051, 393] on textarea "مشروب سميك وكريمي أساسه الزبادي وممزوج مع لب المانجو الحلو." at bounding box center [1218, 411] width 579 height 62
type textarea "مشروب سميك وكريمي أساسه الزبادي ممزوج مع لب المانجو الحلو."
click at [1019, 337] on input "text" at bounding box center [1226, 336] width 614 height 26
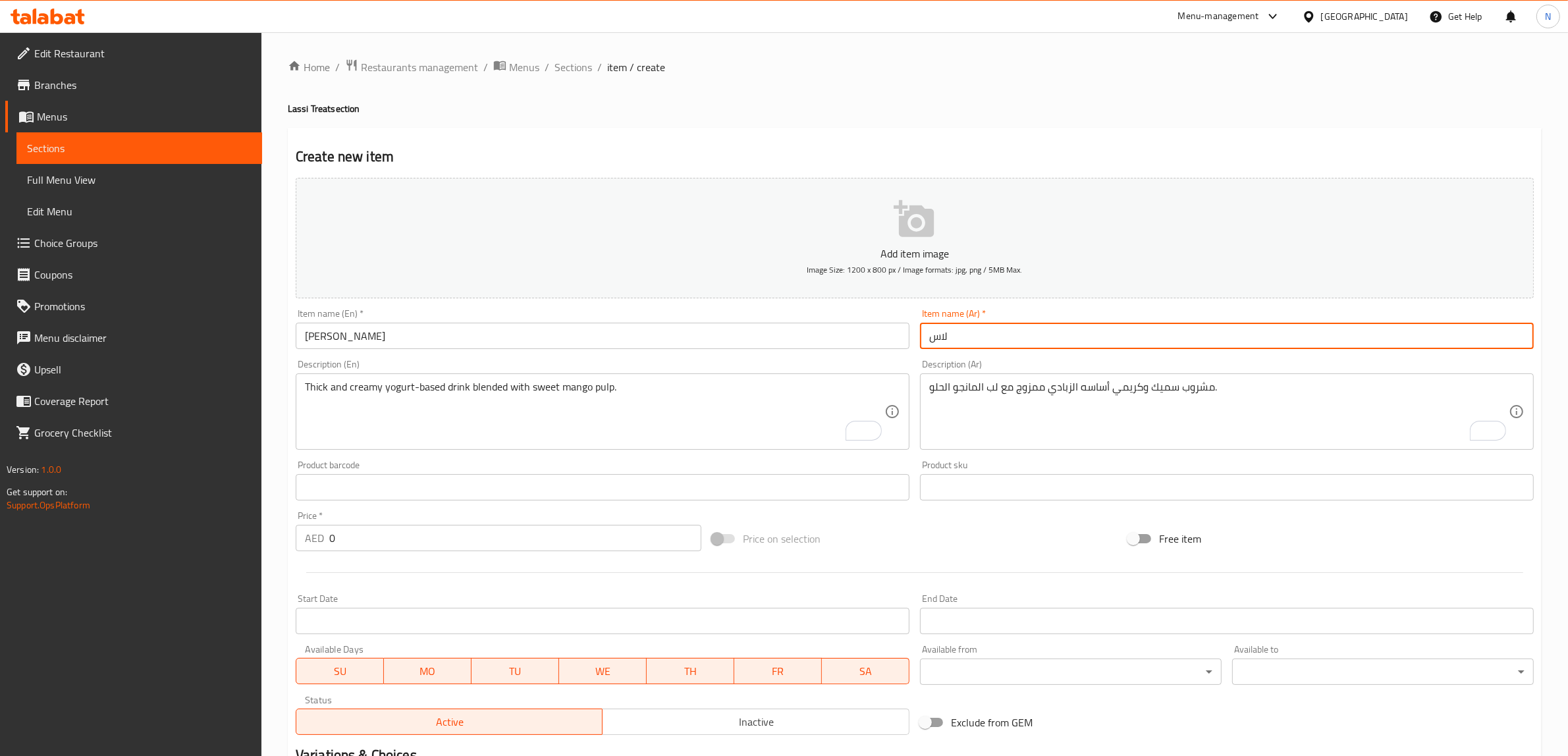
type input "لاسي مانجو"
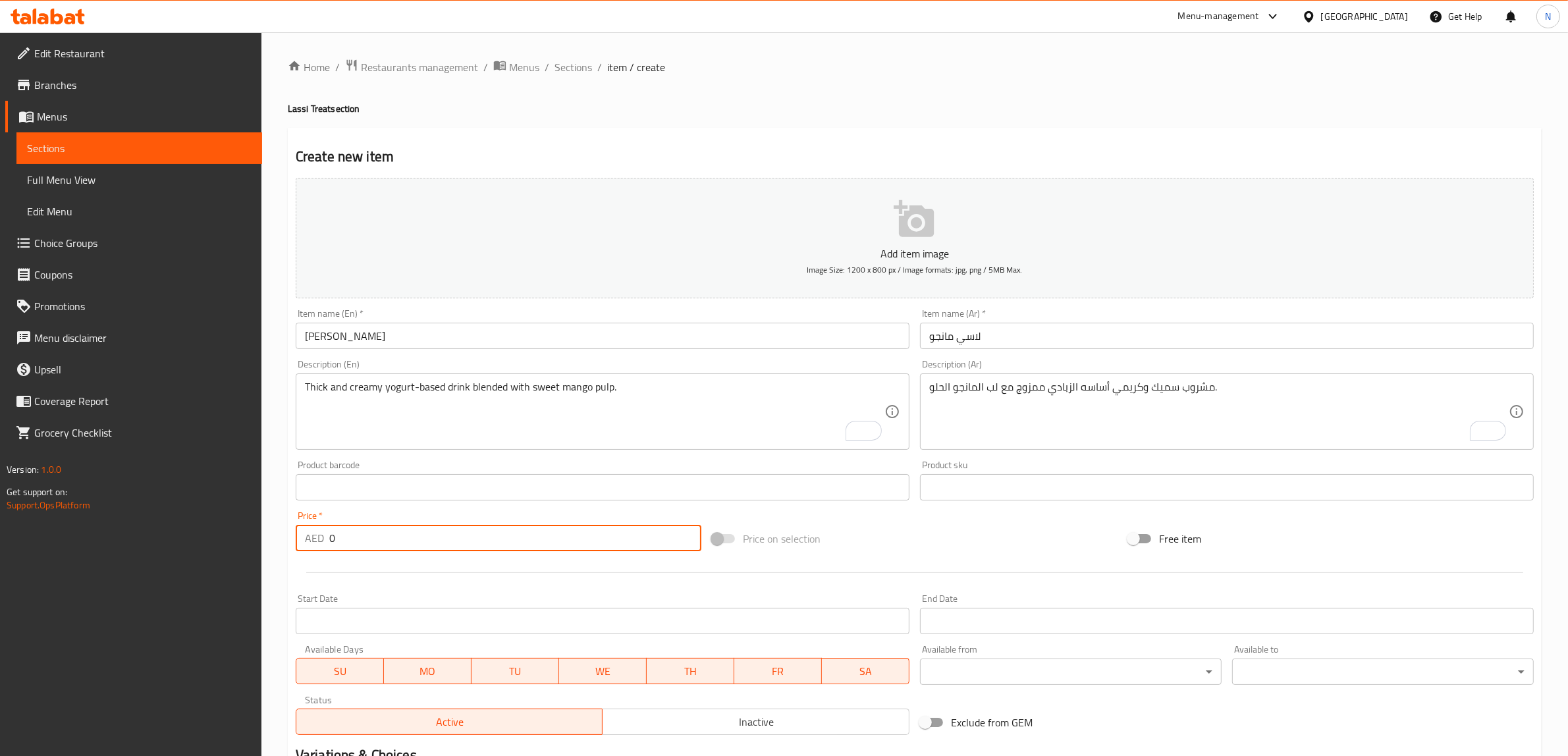
click at [418, 539] on input "0" at bounding box center [515, 537] width 372 height 26
type input "11"
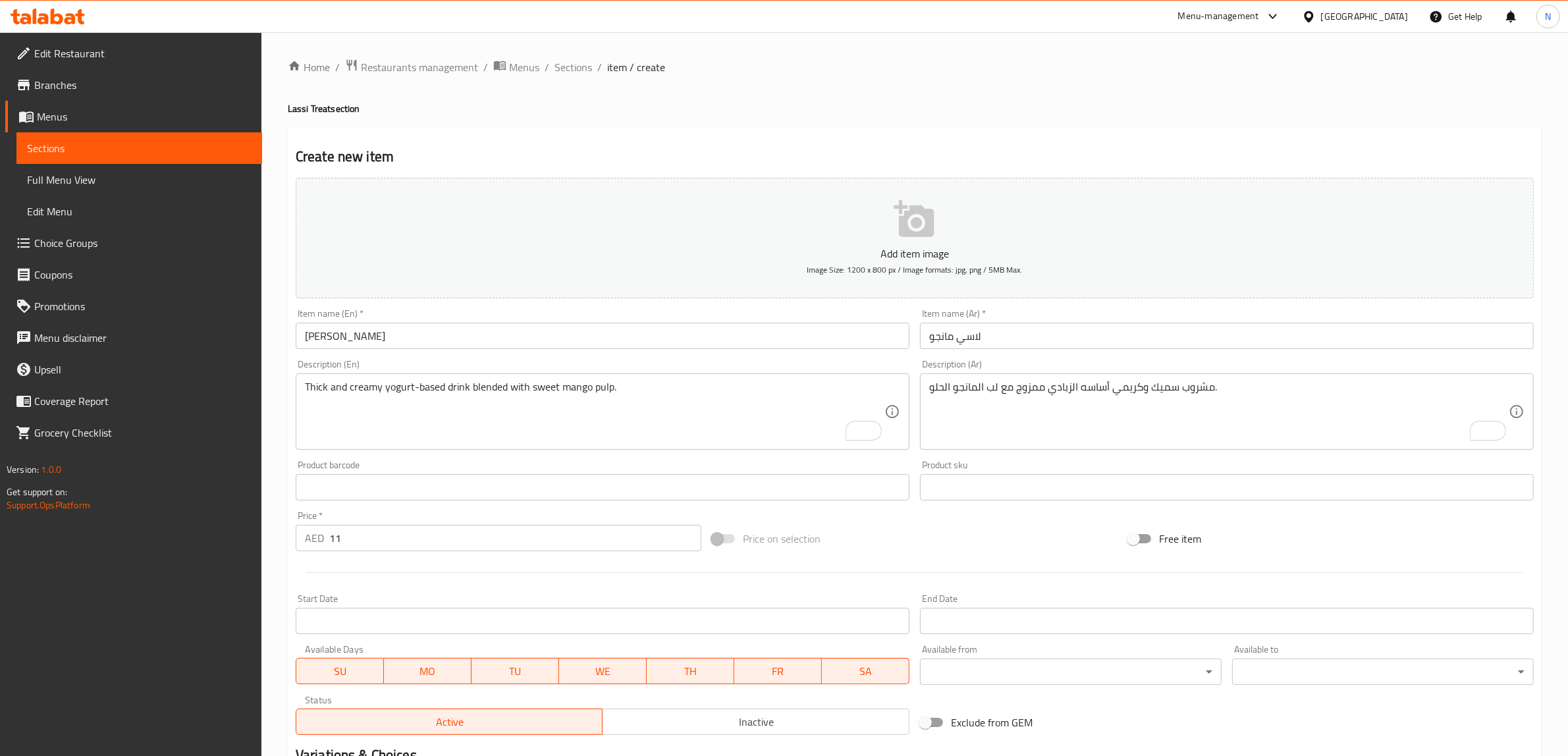
click at [280, 487] on div "Home / Restaurants management / Menus / Sections / item / create Lassi Treat se…" at bounding box center [915, 481] width 1307 height 898
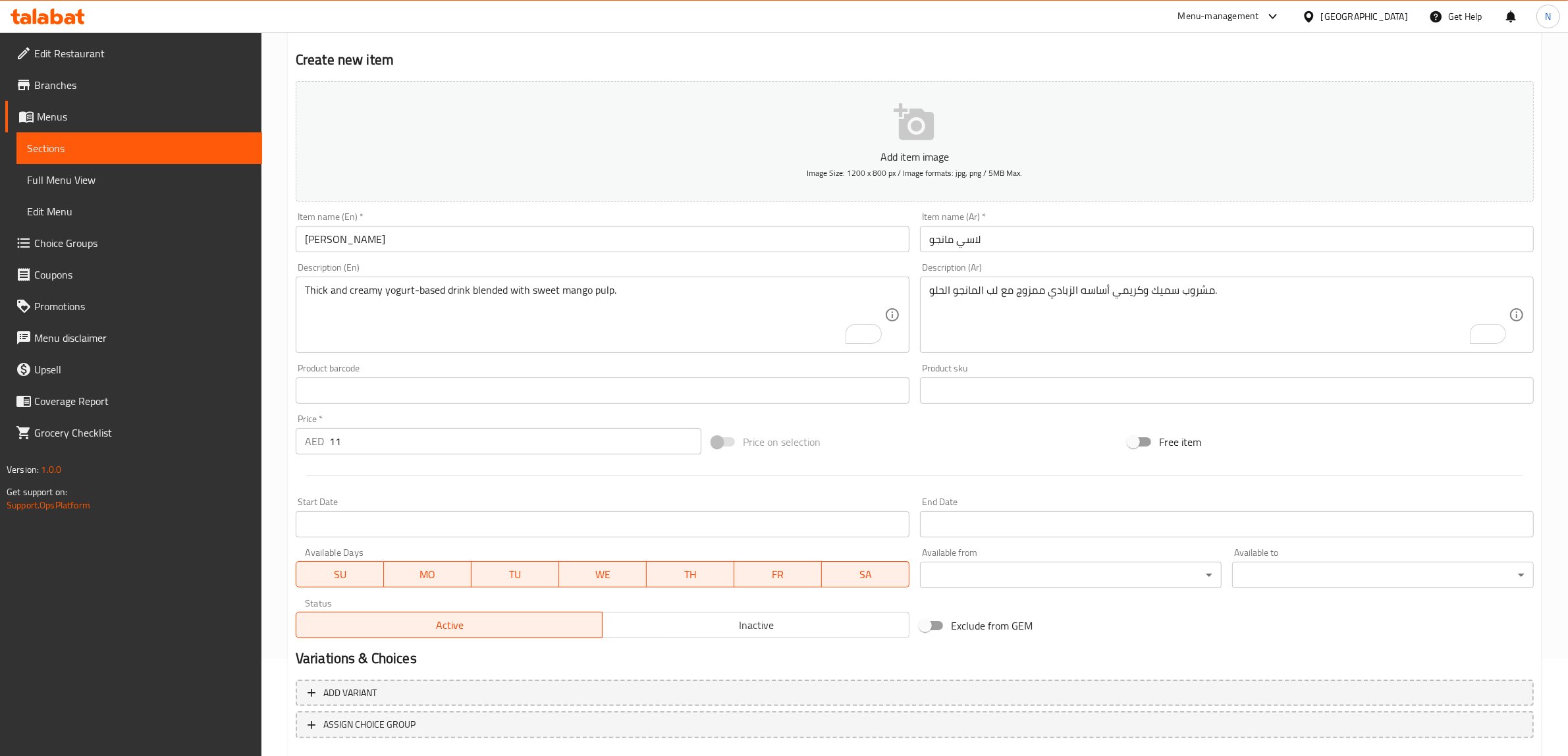
scroll to position [7, 0]
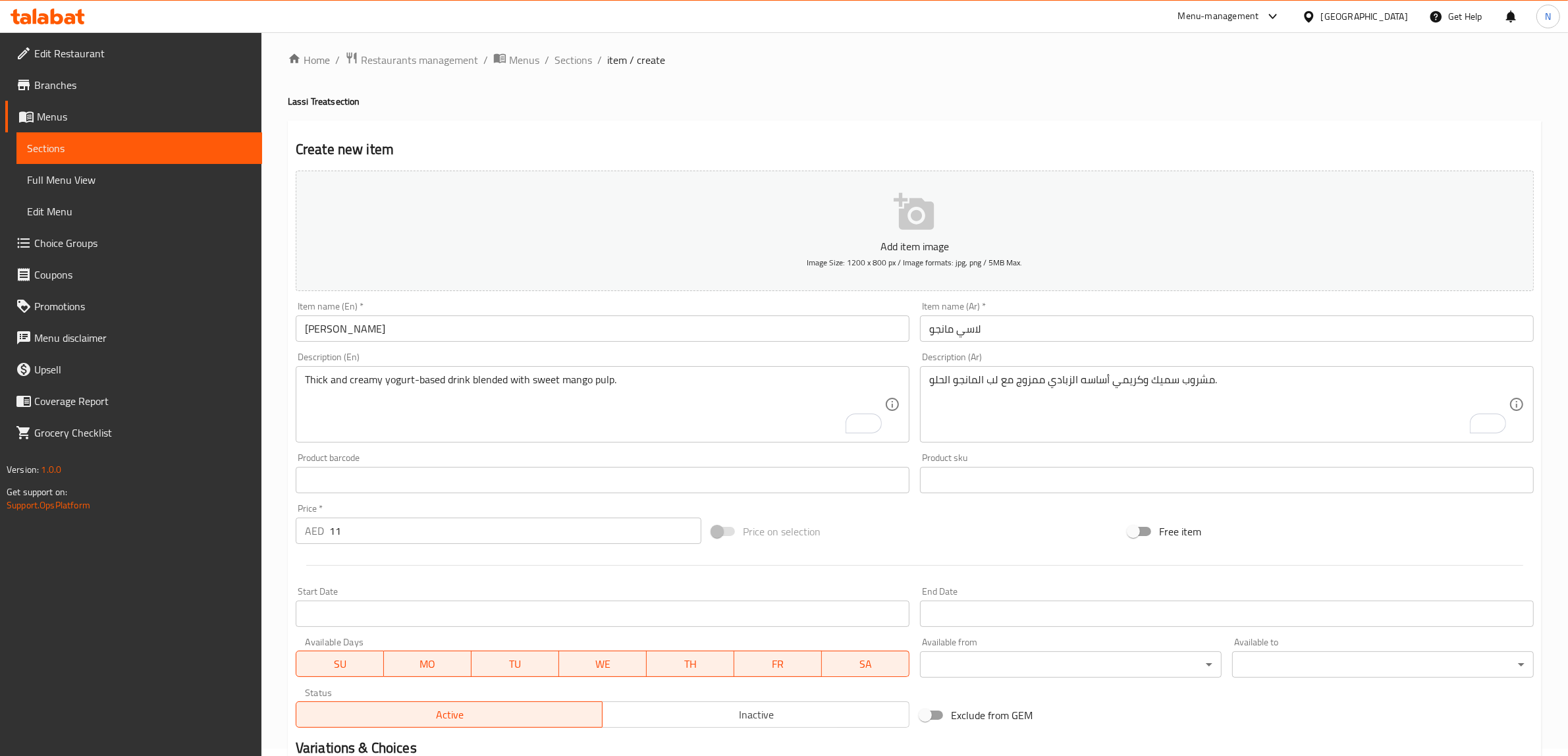
click at [459, 326] on input "[PERSON_NAME]" at bounding box center [602, 328] width 614 height 26
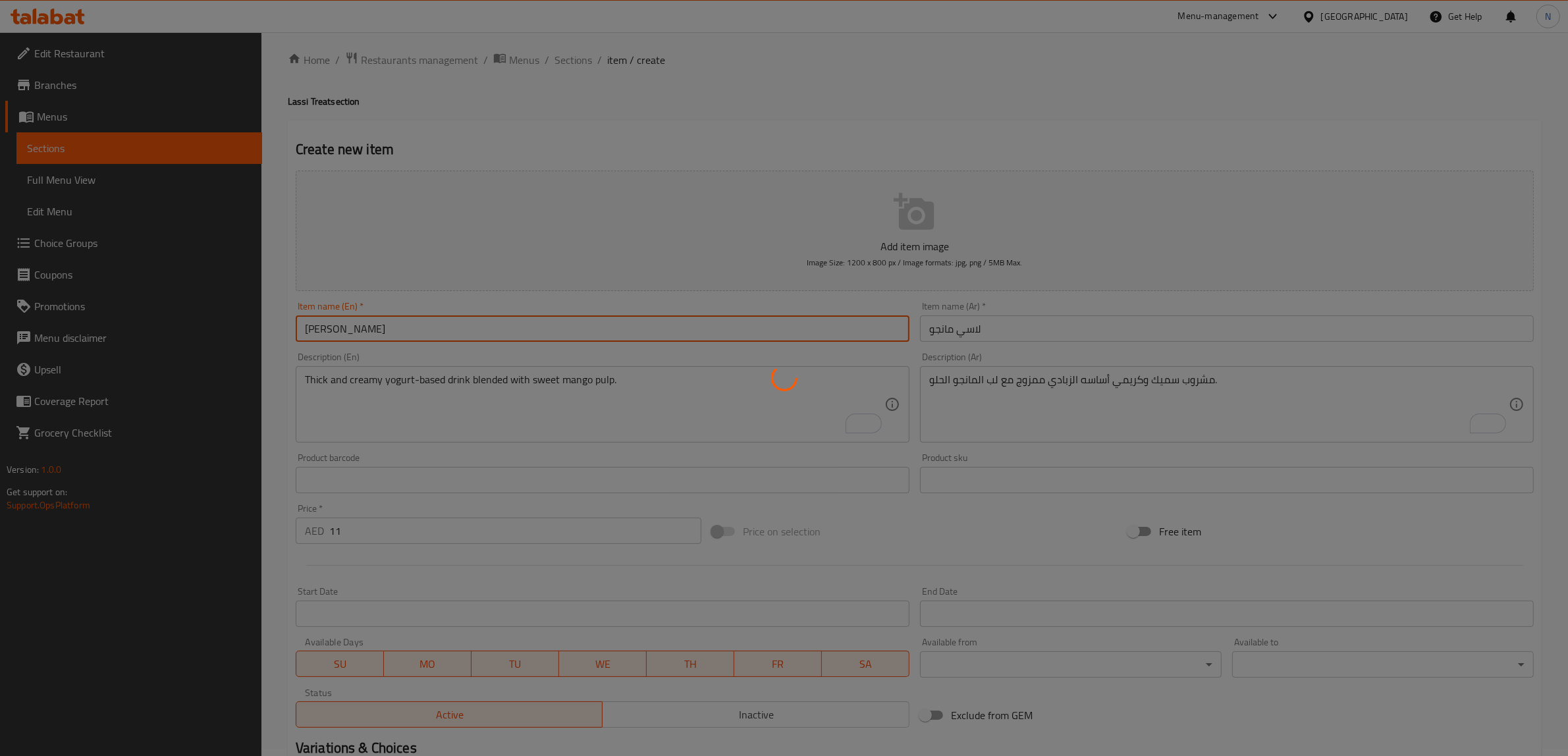
type input "0"
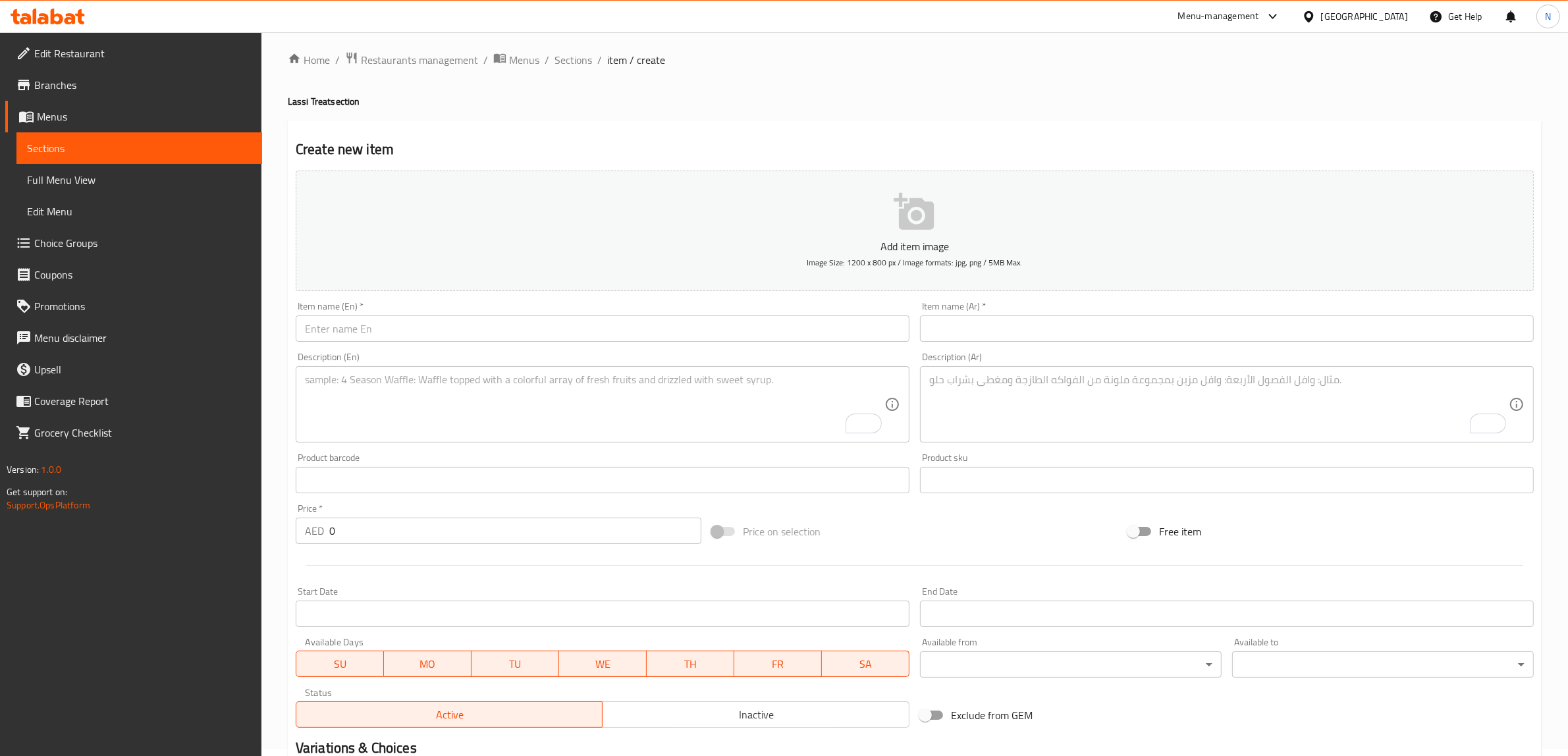
click at [617, 327] on input "text" at bounding box center [602, 328] width 614 height 26
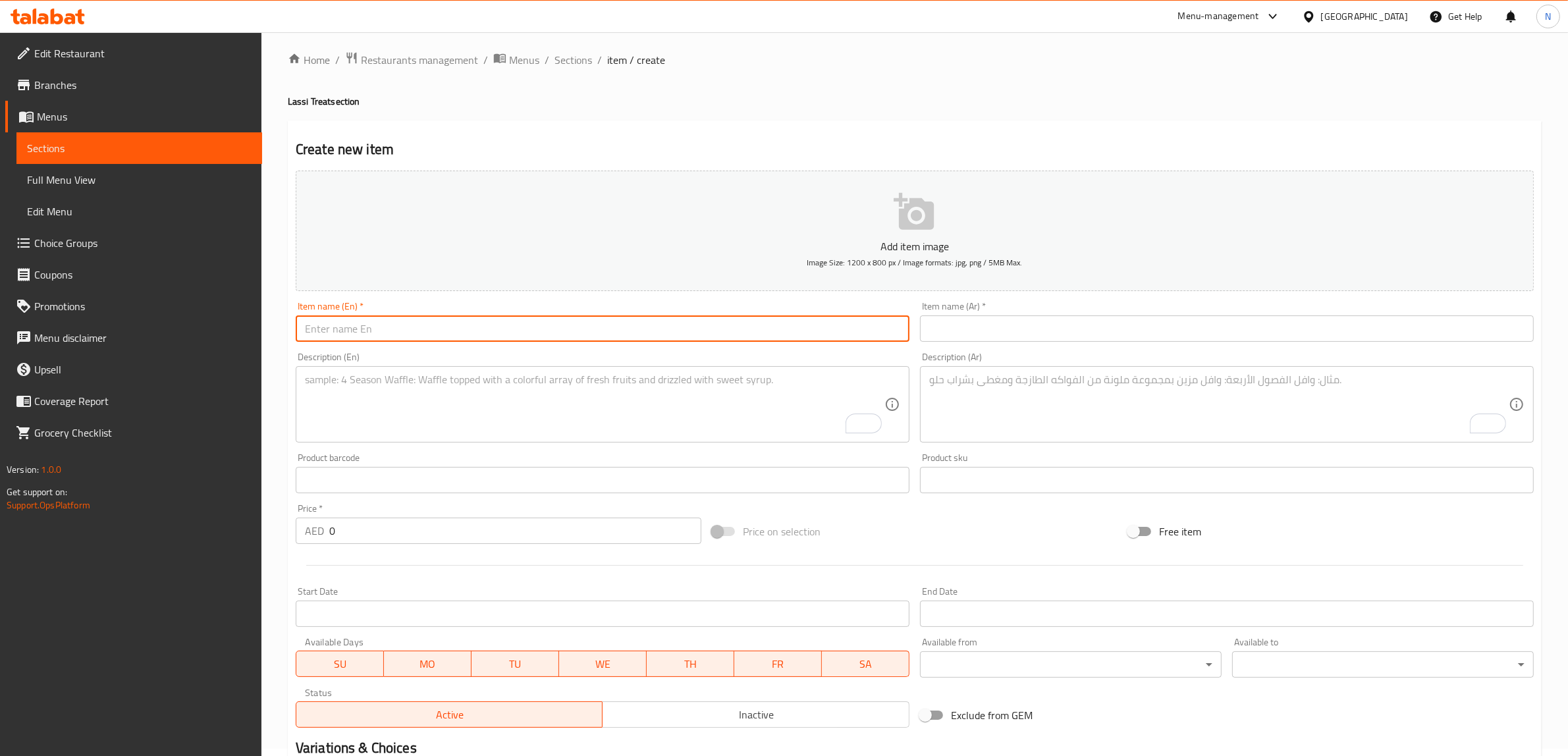
paste input "Strawberry Lassi"
type input "Strawberry Lassi"
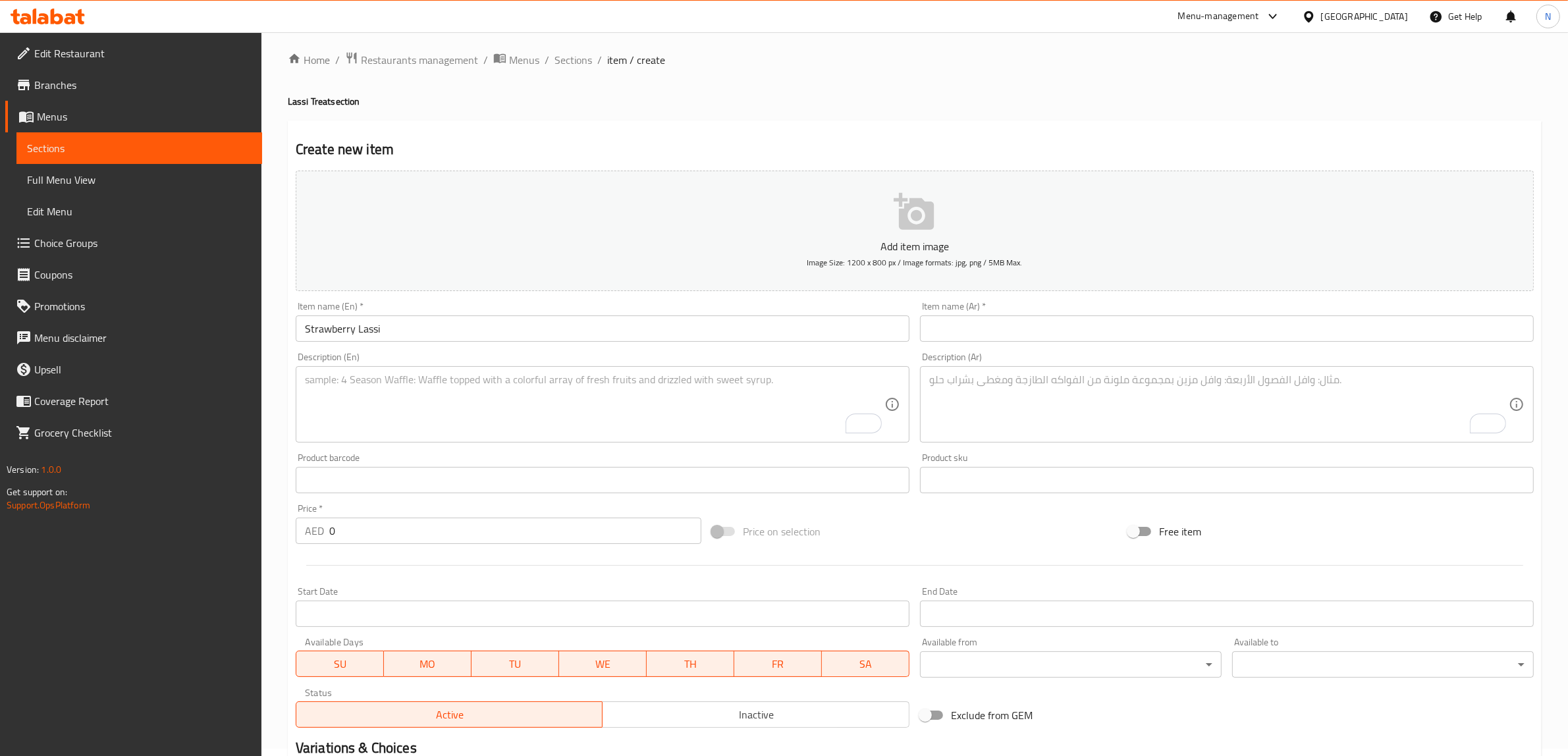
click at [688, 387] on textarea "To enrich screen reader interactions, please activate Accessibility in Grammarl…" at bounding box center [594, 404] width 579 height 62
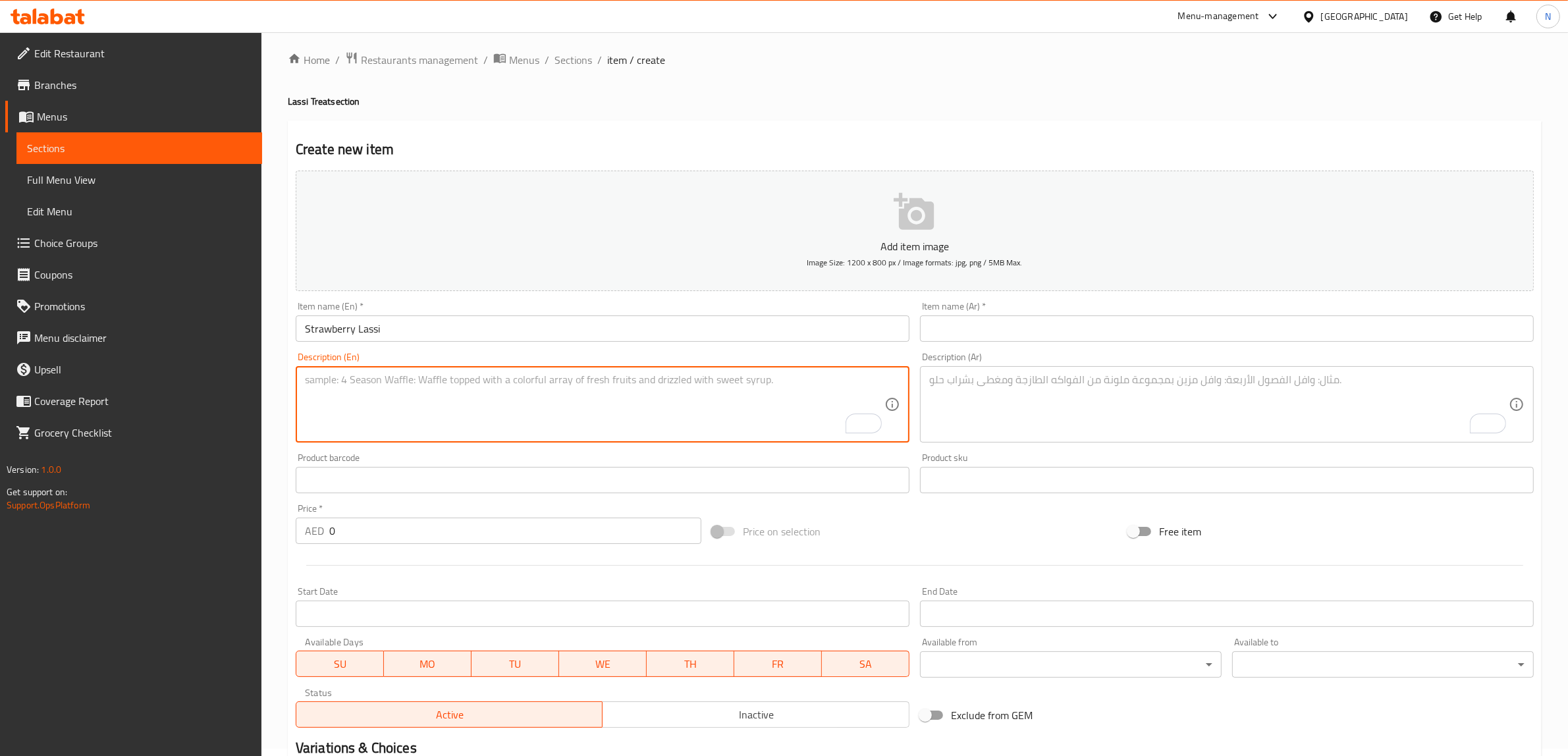
paste textarea "Refreshing yogurt drink blended with fresh strawberries."
type textarea "Refreshing yogurt drink blended with fresh strawberries."
click at [1080, 415] on textarea "To enrich screen reader interactions, please activate Accessibility in Grammarl…" at bounding box center [1218, 404] width 579 height 62
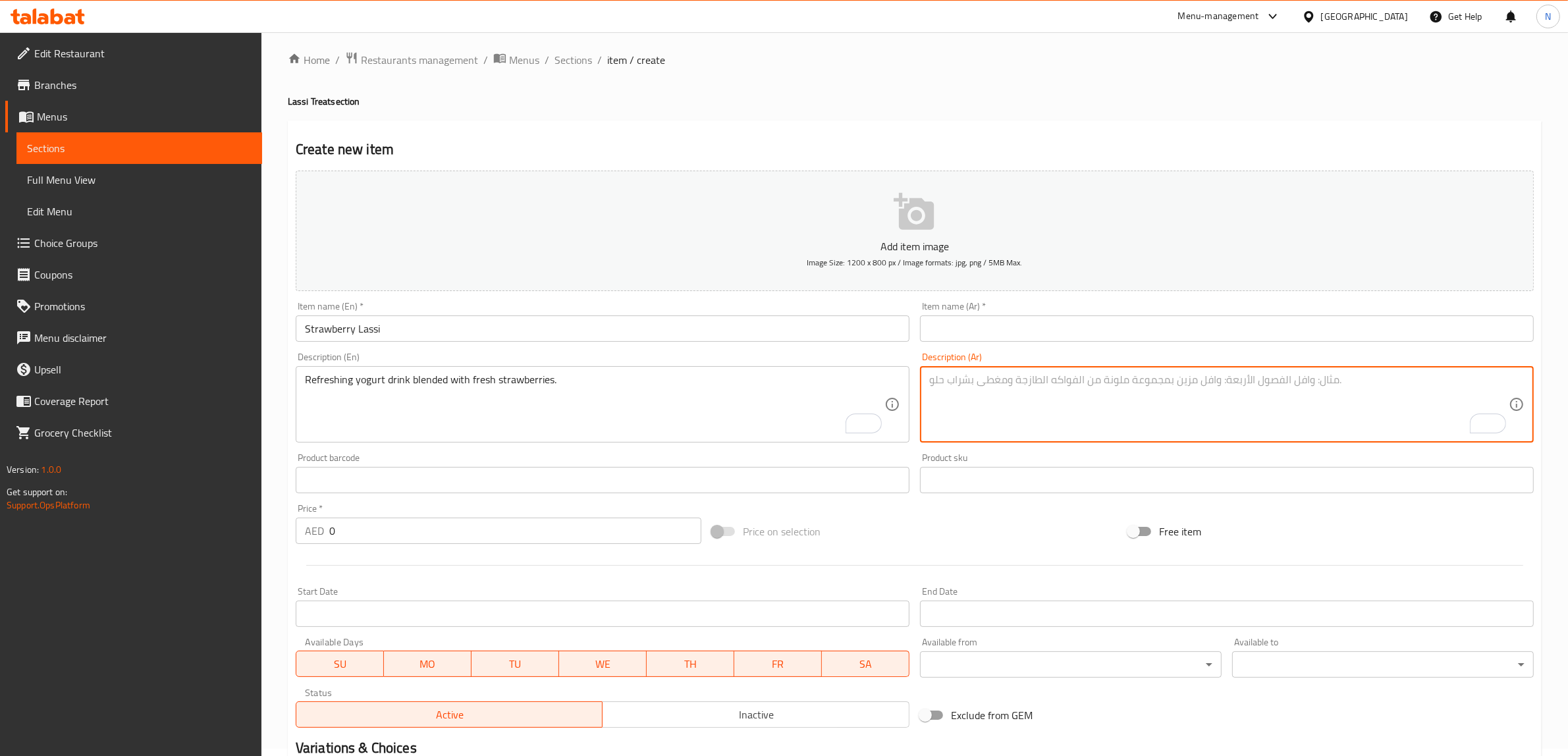
paste textarea "مشروب الزبادي المنعش الممزوج بالفراولة الطازجة."
type textarea "مشروب الزبادي المنعش الممزوج بالفراولة الطازجة."
click at [984, 327] on input "text" at bounding box center [1226, 328] width 614 height 26
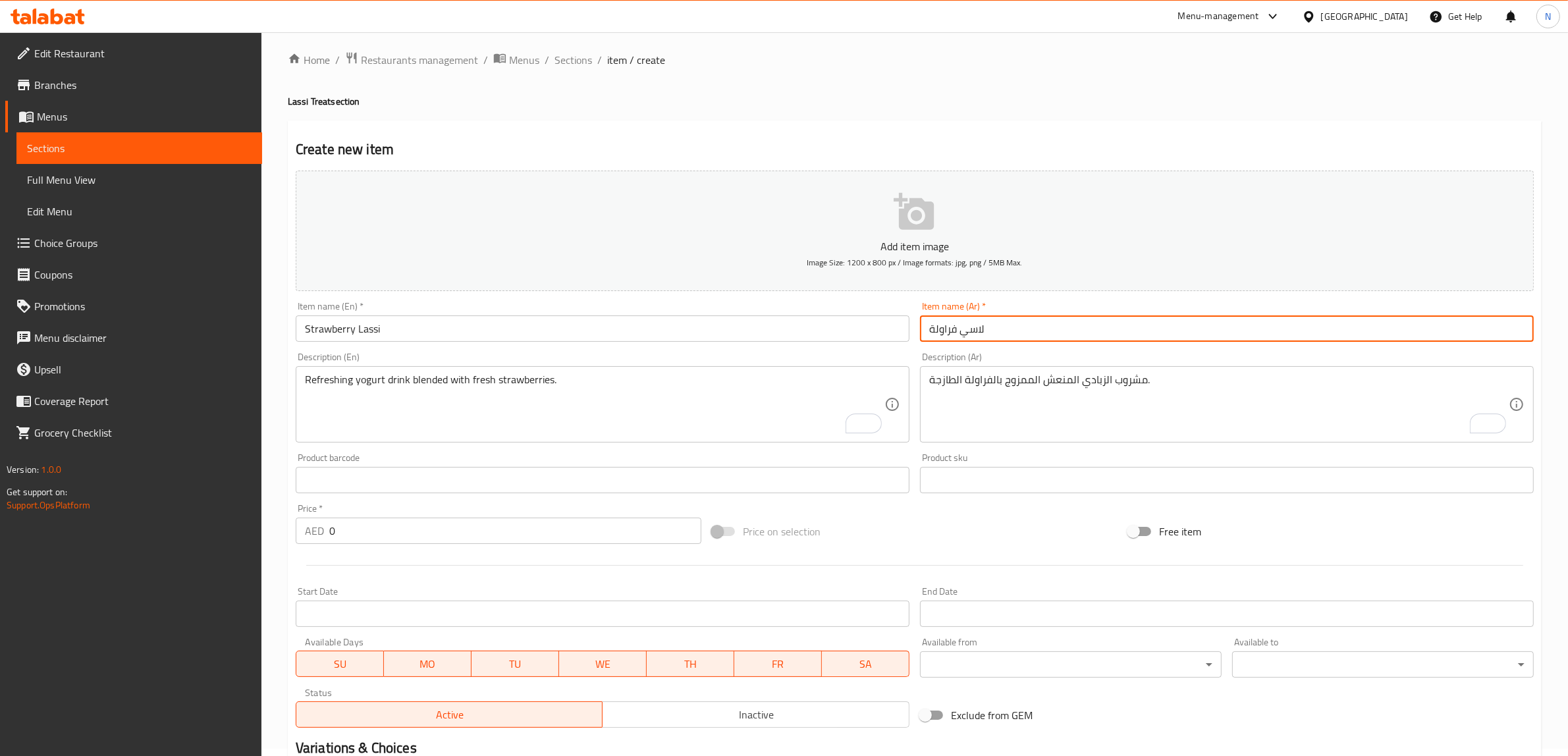
type input "لاسي فراولة"
click at [389, 533] on input "0" at bounding box center [515, 530] width 372 height 26
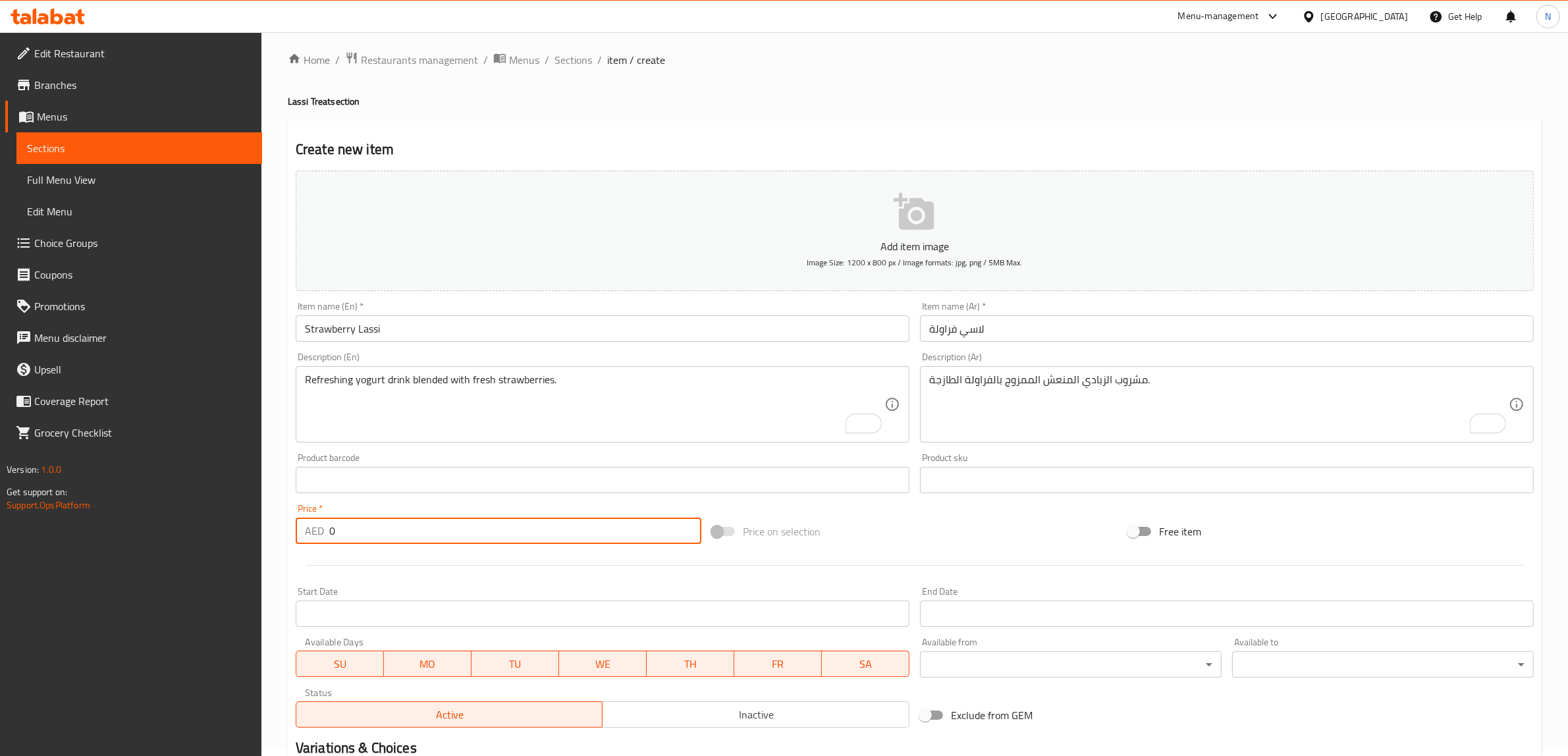
click at [389, 533] on input "0" at bounding box center [515, 530] width 372 height 26
type input "11"
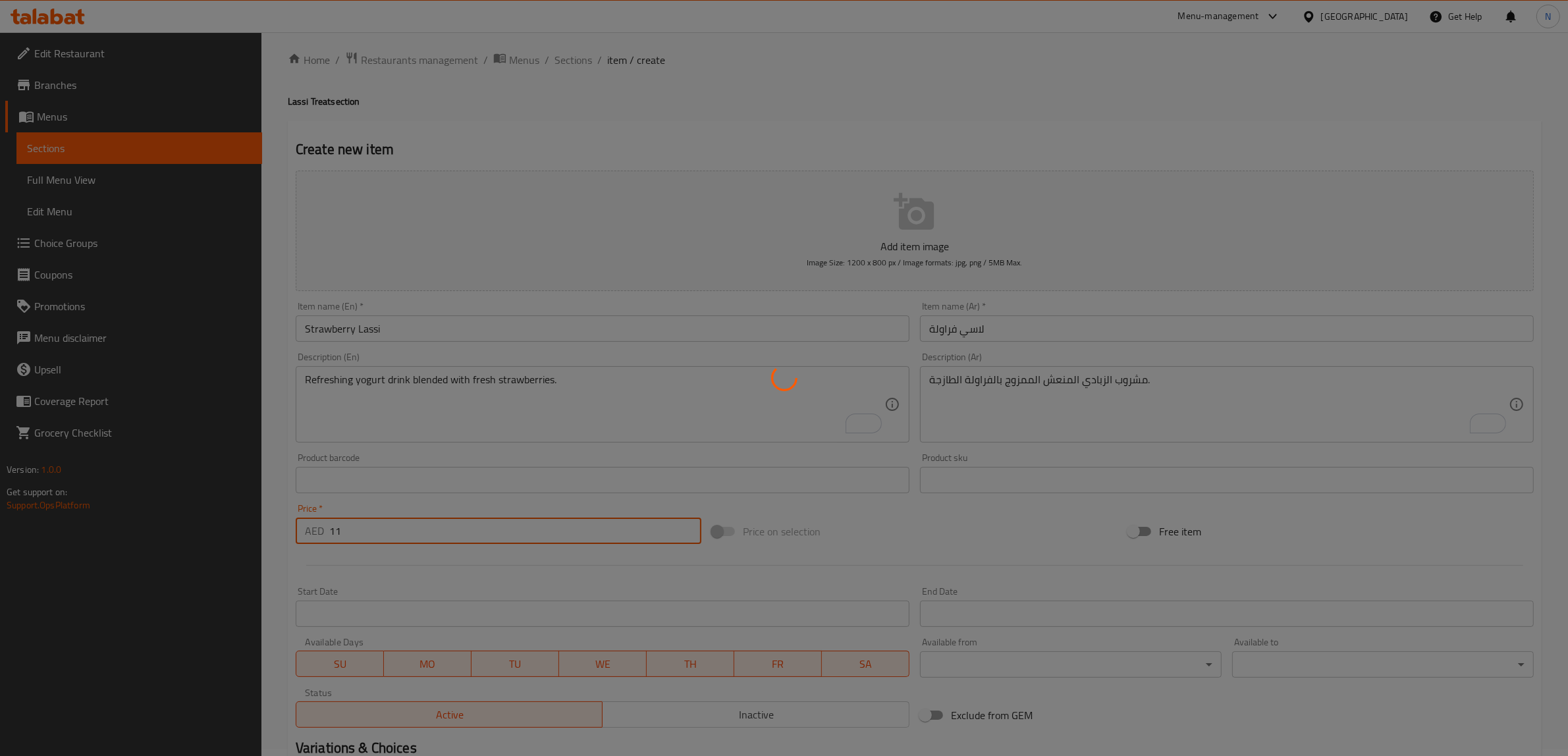
type input "0"
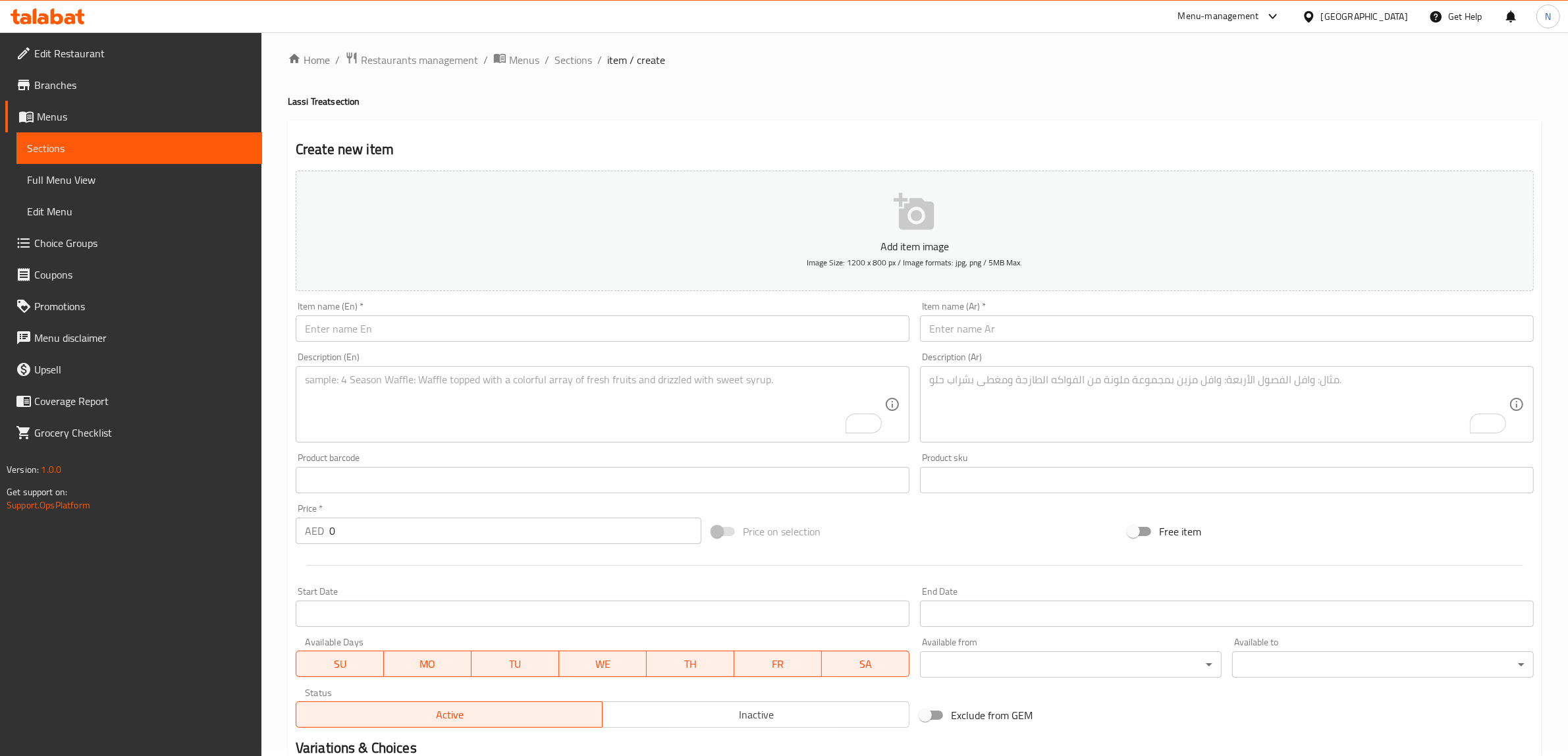
click at [530, 327] on input "text" at bounding box center [602, 328] width 614 height 26
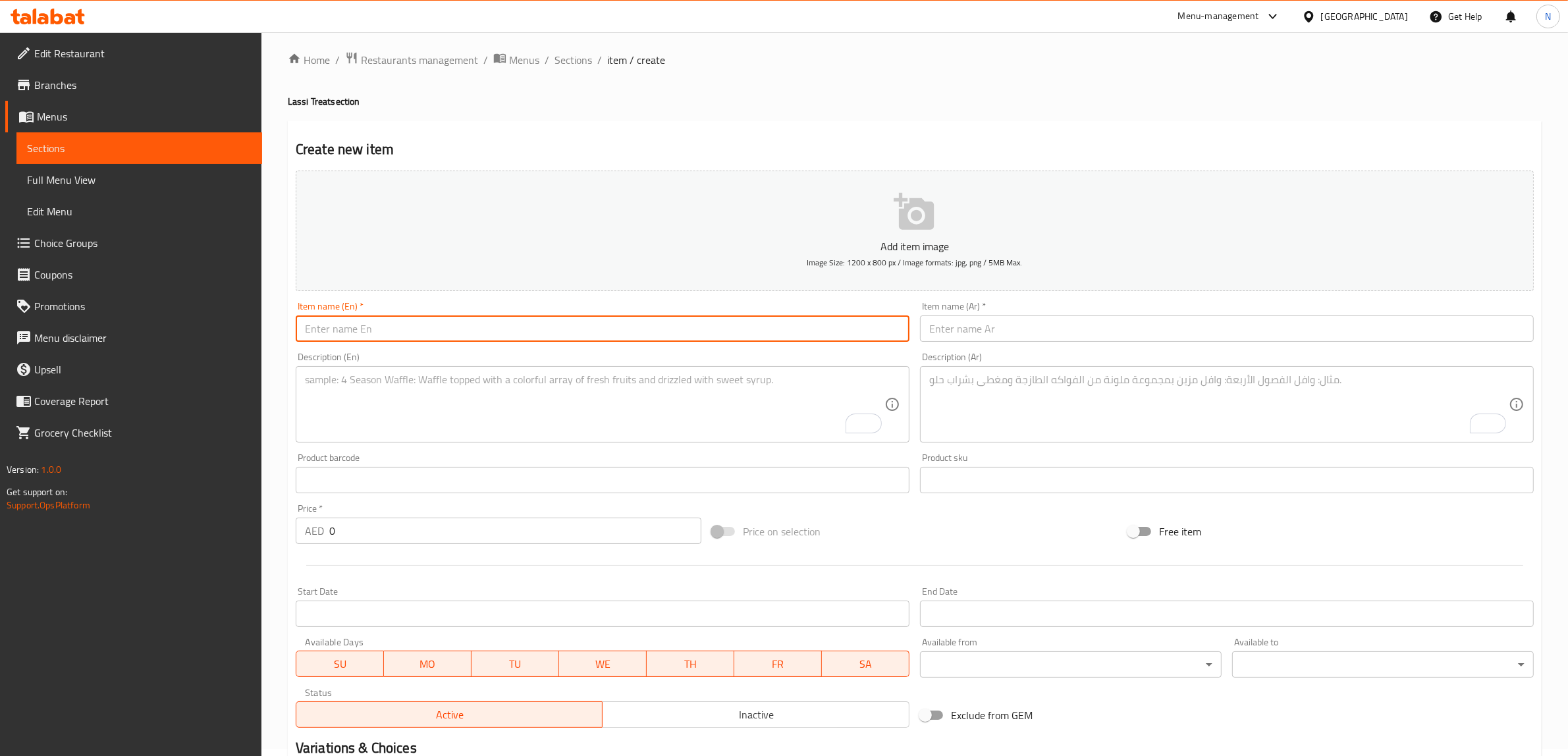
paste input "Sweet & Salt Lassi"
type input "Sweet & Salt Lassi"
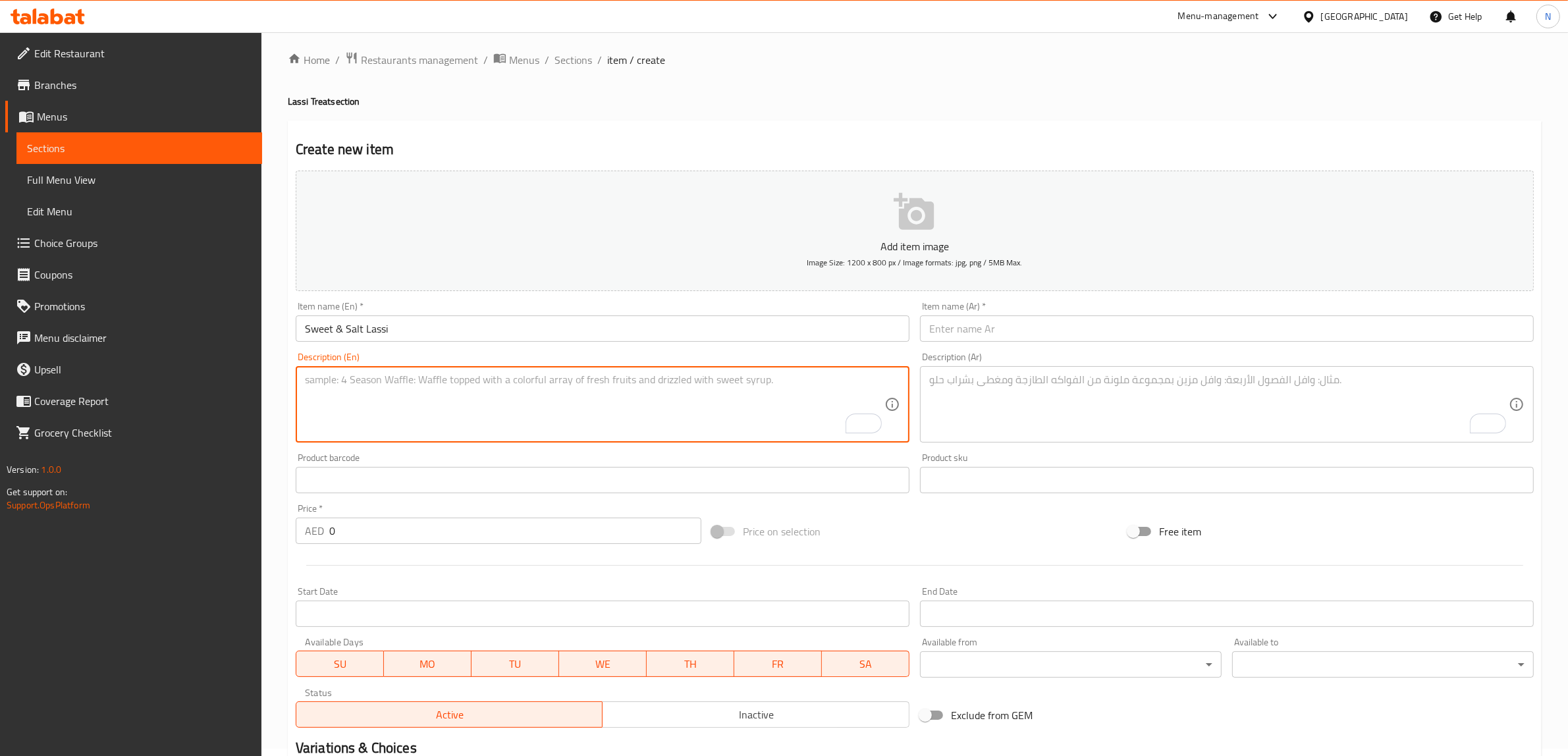
click at [706, 414] on textarea "To enrich screen reader interactions, please activate Accessibility in Grammarl…" at bounding box center [594, 404] width 579 height 62
paste textarea "Traditional lassi with a balance of sweet and salty flavors."
type textarea "Traditional lassi with a balance of sweet and salty flavors."
click at [1120, 455] on div "Product sku Product sku" at bounding box center [1226, 474] width 614 height 40
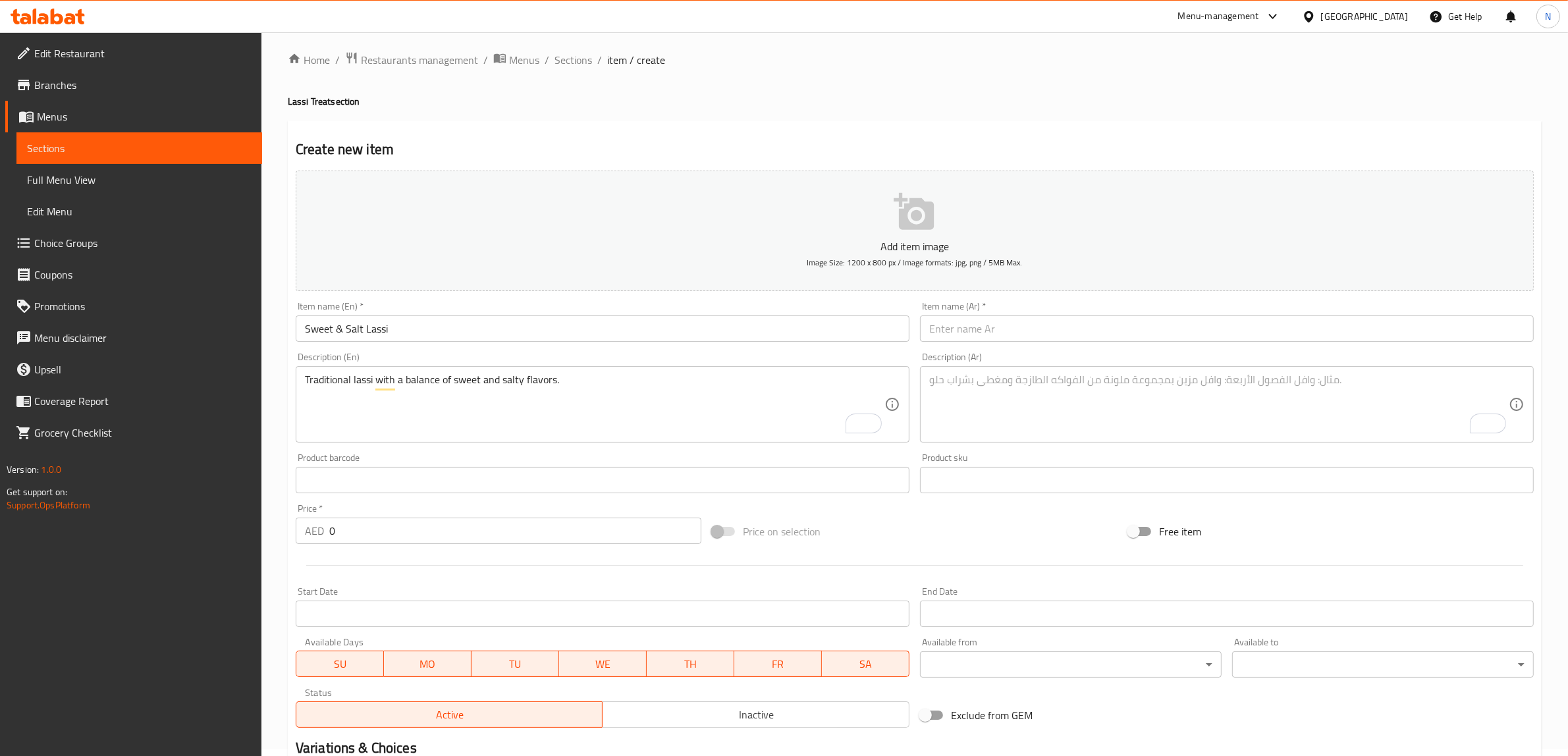
click at [1120, 425] on textarea "To enrich screen reader interactions, please activate Accessibility in Grammarl…" at bounding box center [1218, 404] width 579 height 62
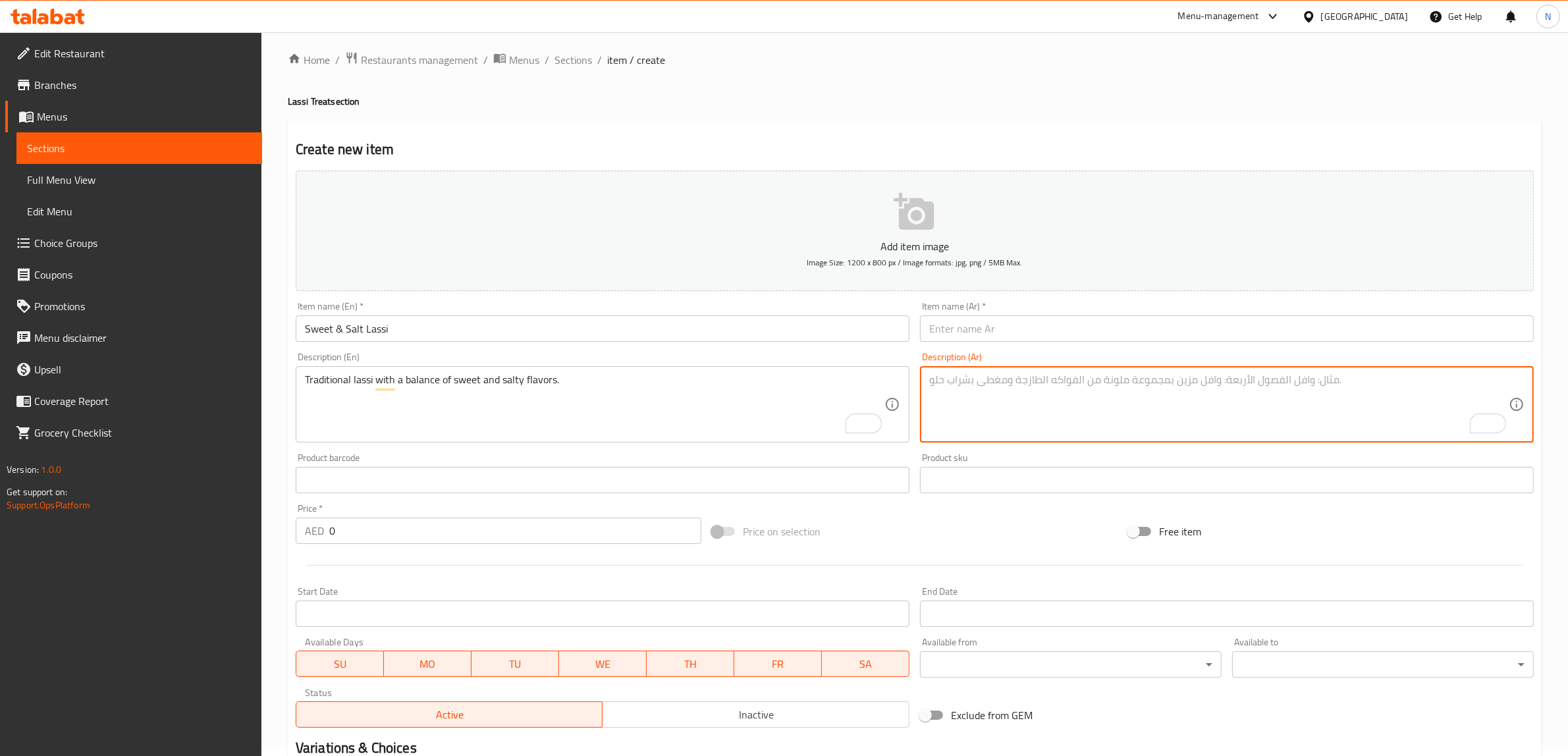
paste textarea "لاسي تقليدي مع توازن بين النكهات الحلوة والمالحة."
type textarea "لاسي تقليدي مع توازن بين النكهات الحلوة والمالحة."
click at [998, 327] on input "text" at bounding box center [1226, 328] width 614 height 26
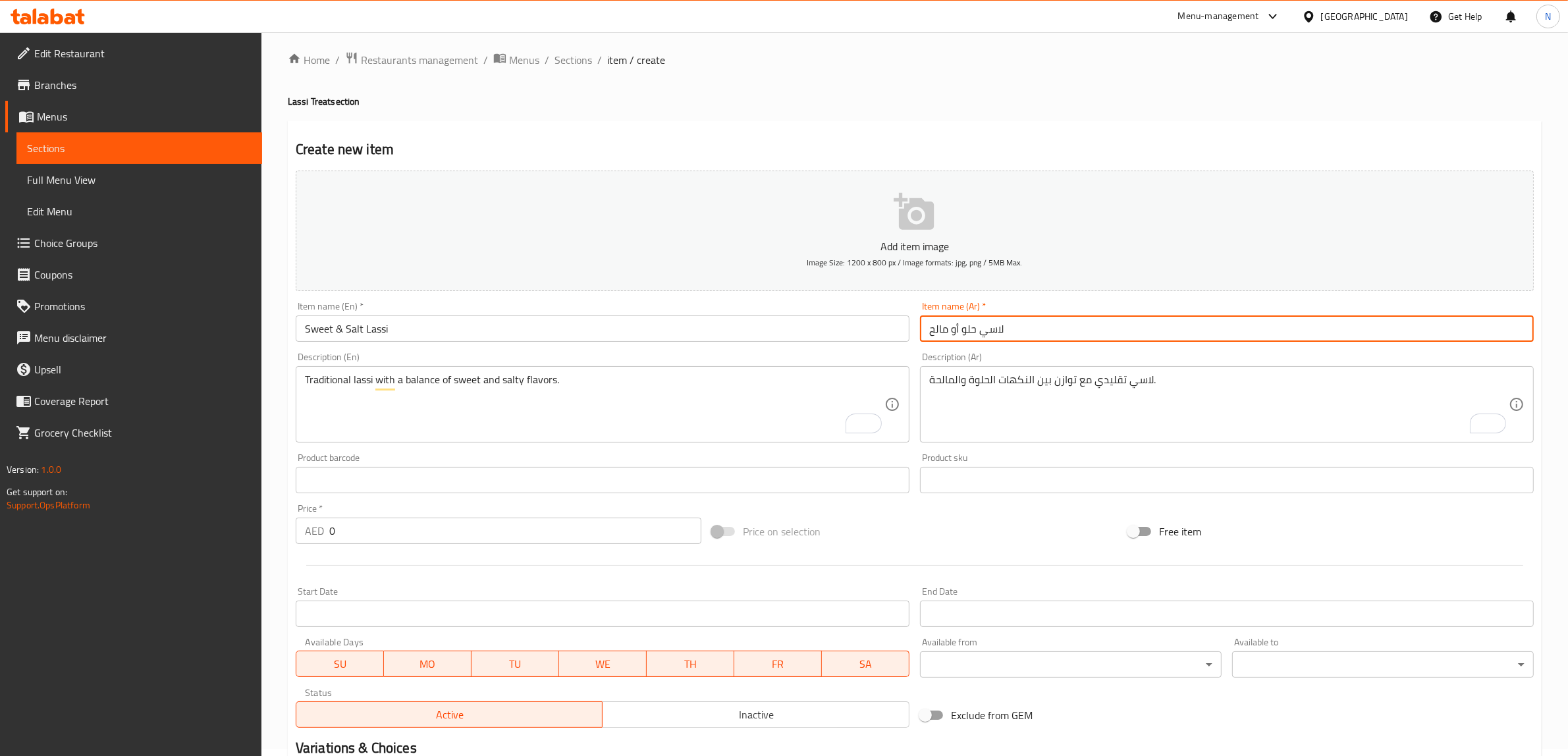
click at [956, 315] on input "لاسي حلو أو مالح" at bounding box center [1226, 328] width 614 height 26
type input "لاسي حلو ومالح"
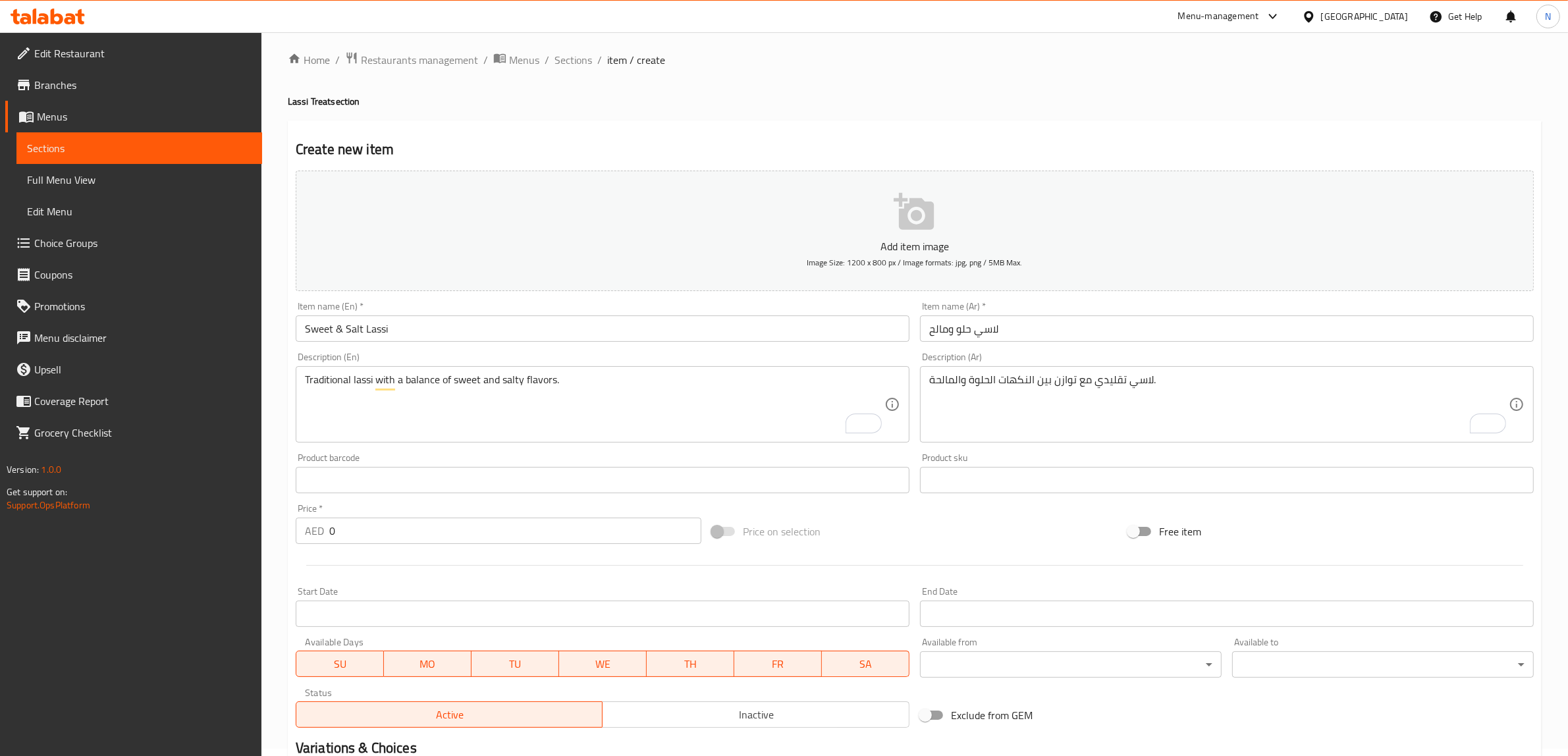
click at [445, 527] on input "0" at bounding box center [515, 530] width 372 height 26
paste input "9.75"
type input "9.75"
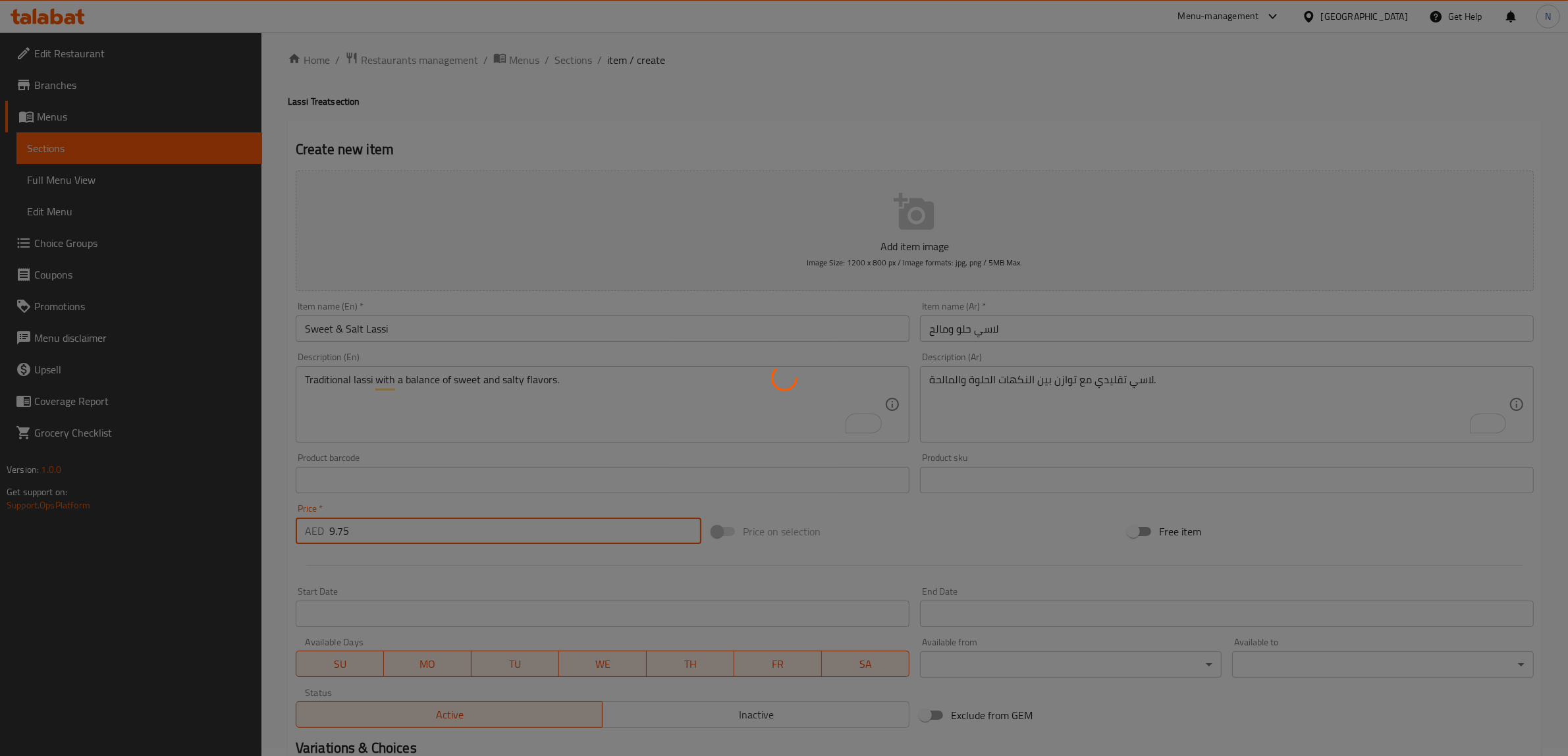
type input "0"
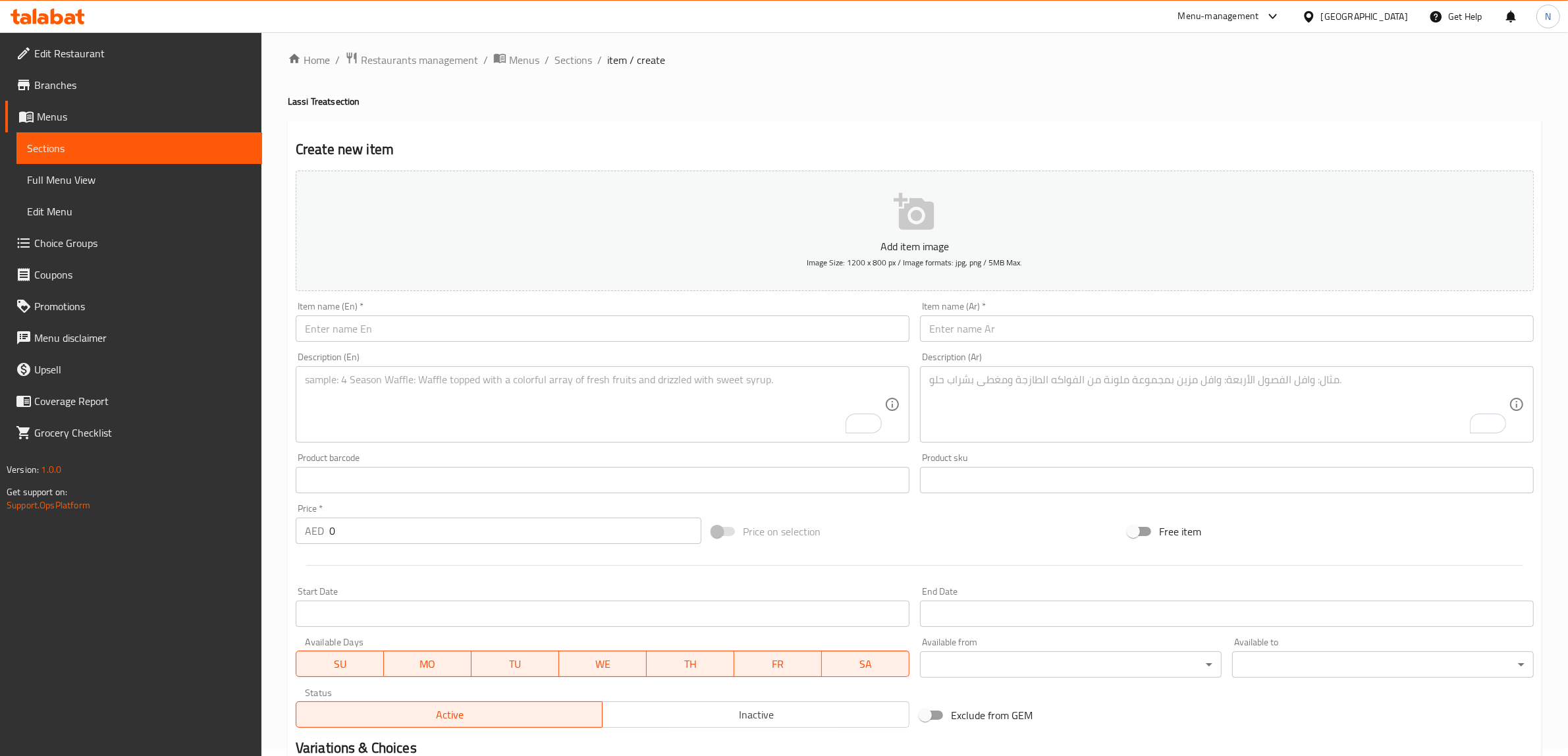
click at [830, 337] on input "text" at bounding box center [602, 328] width 614 height 26
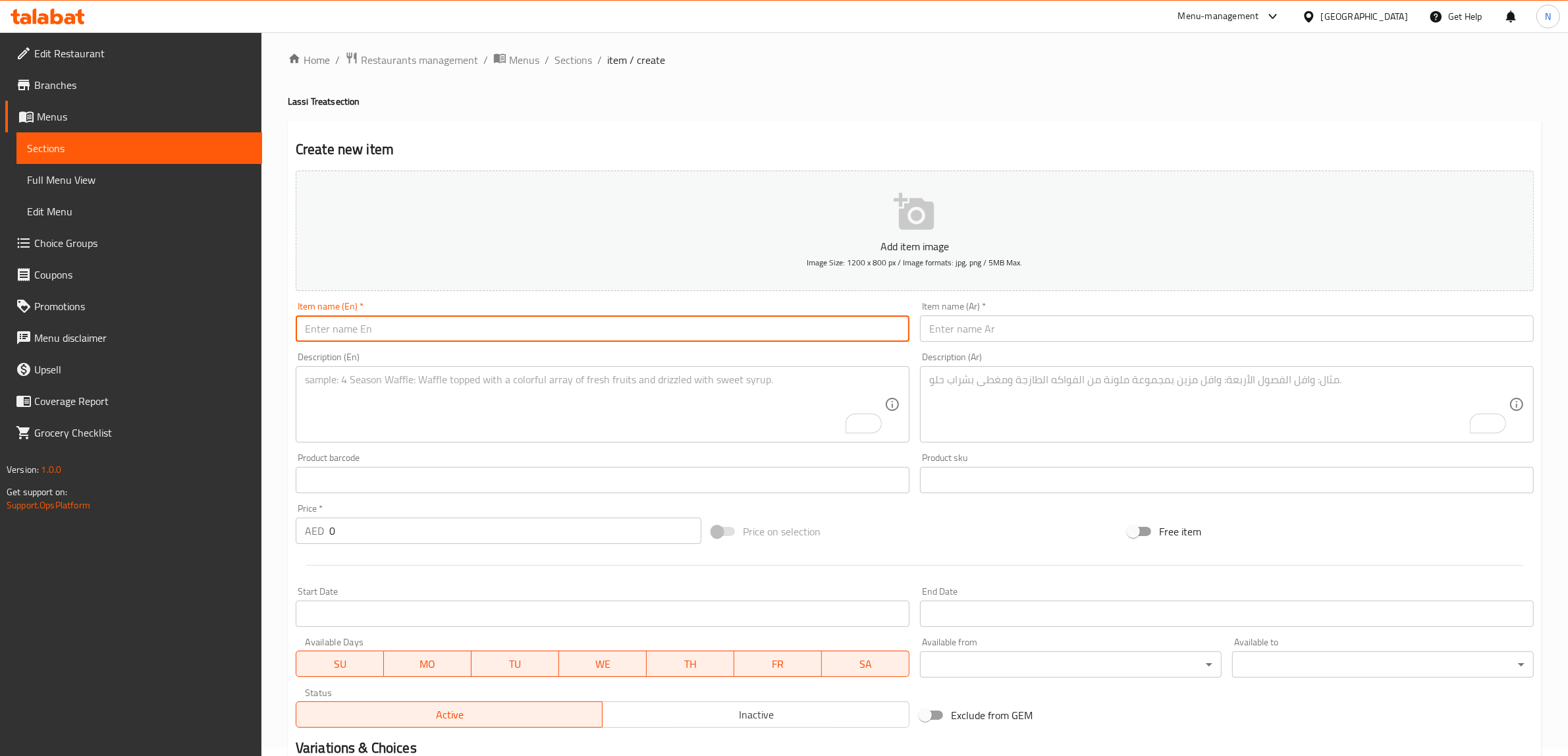
paste input "Avocado Lassi"
type input "Avocado Lassi"
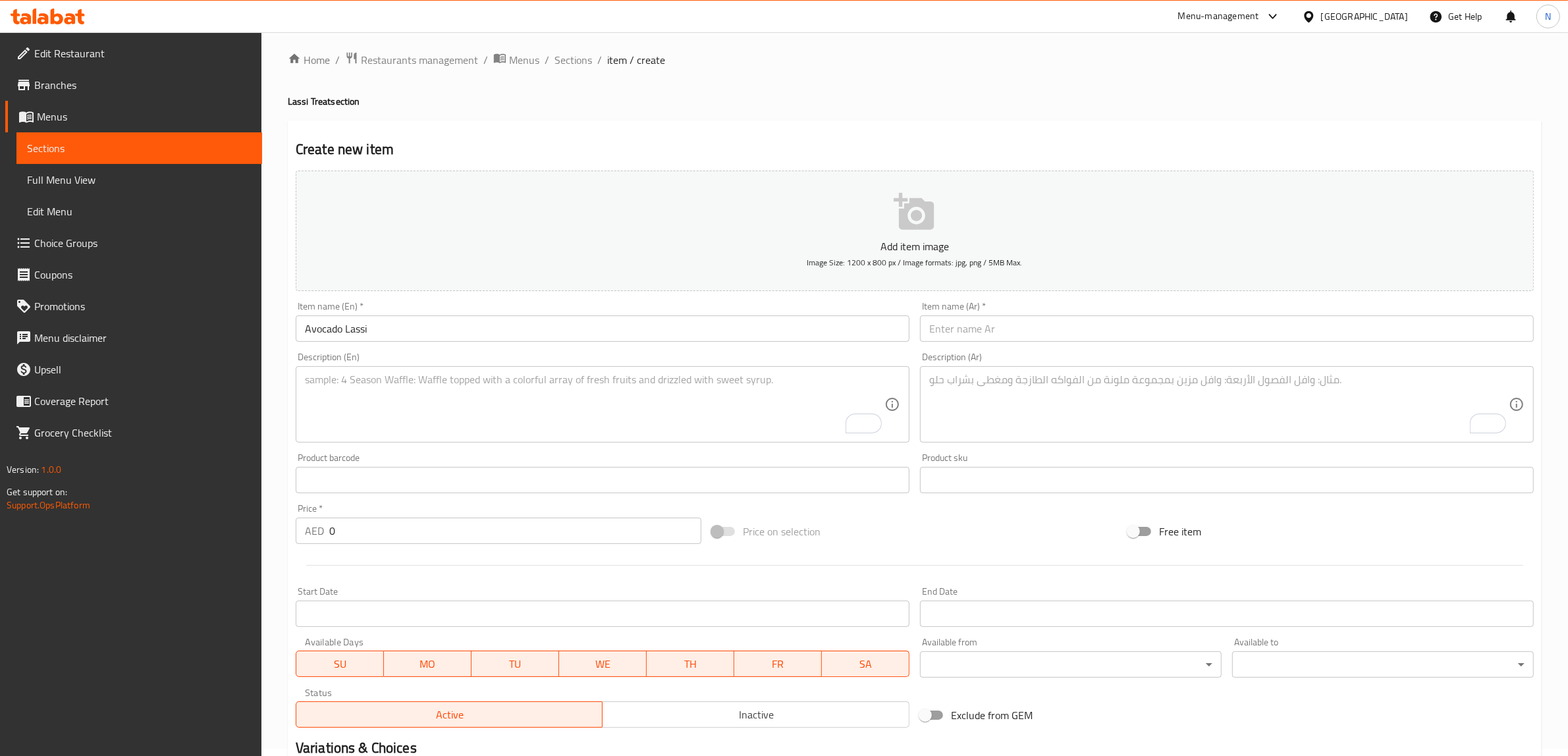
click at [708, 413] on textarea "To enrich screen reader interactions, please activate Accessibility in Grammarl…" at bounding box center [594, 404] width 579 height 62
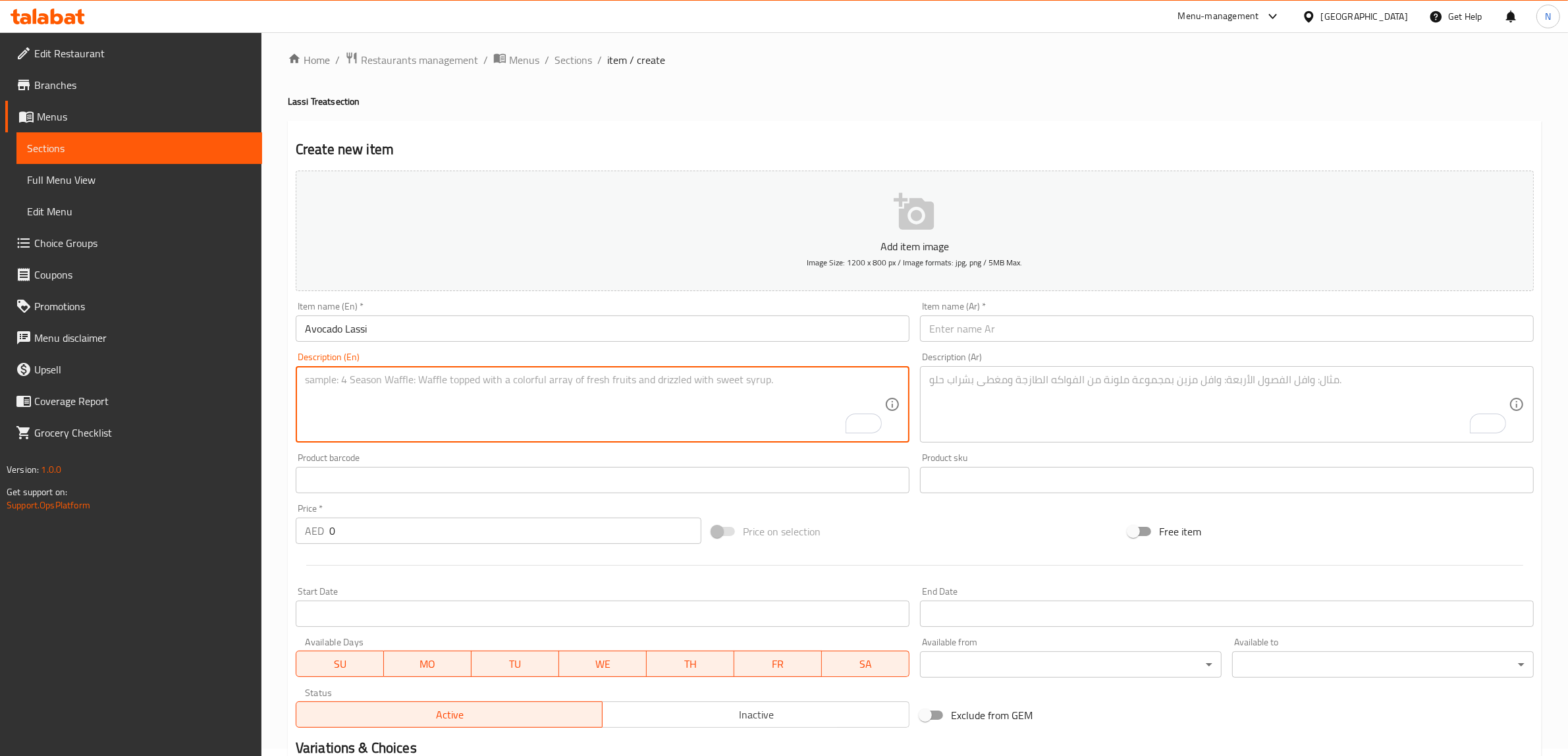
paste textarea "Creamy yogurt drink blended with rich avocado for a unique twist."
drag, startPoint x: 512, startPoint y: 383, endPoint x: 606, endPoint y: 396, distance: 94.9
click at [606, 396] on textarea "Creamy yogurt drink blended with rich avocado for a unique twist." at bounding box center [594, 404] width 579 height 62
click at [606, 396] on textarea "Creamy yogurt drink blended with rich avocado." at bounding box center [594, 404] width 579 height 62
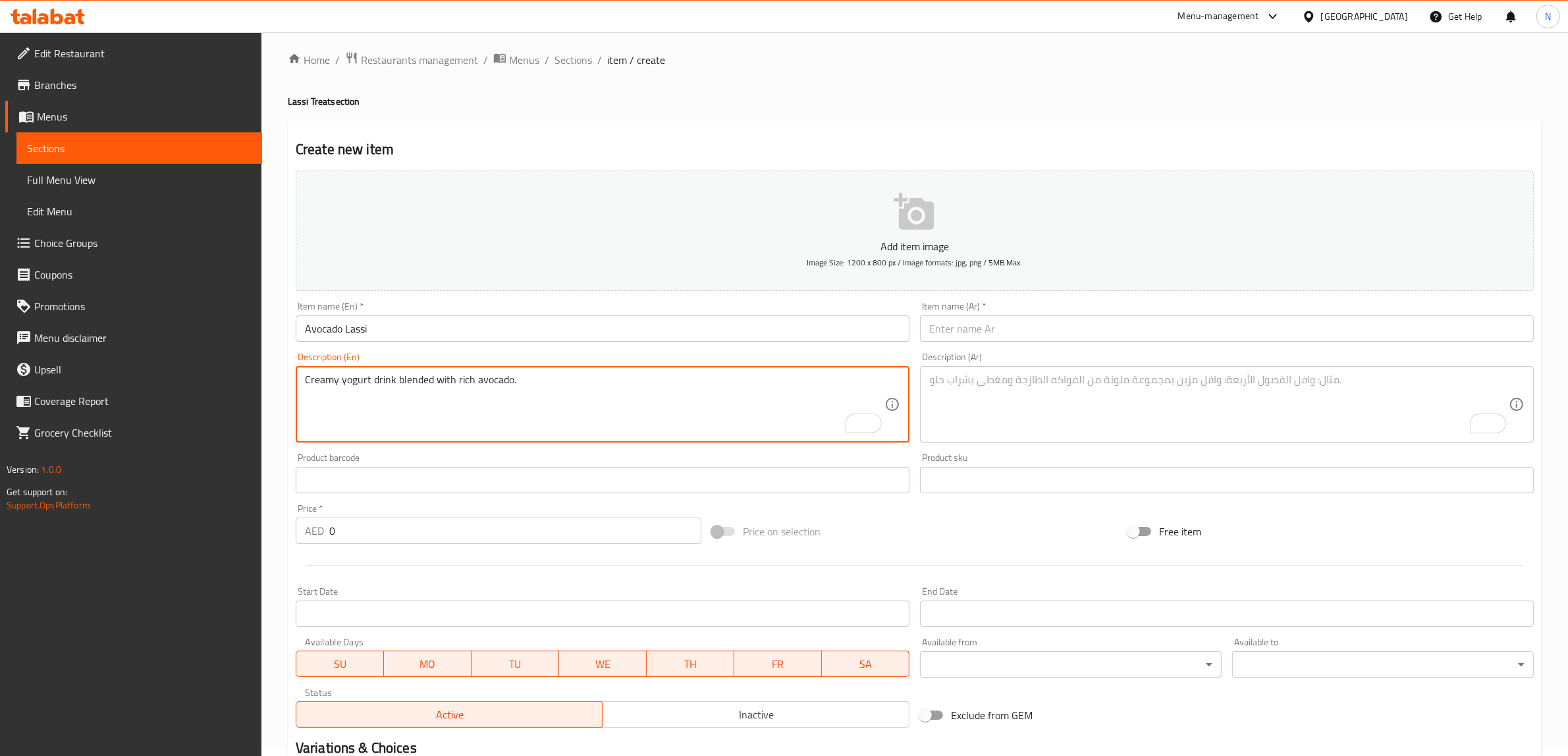
click at [606, 396] on textarea "Creamy yogurt drink blended with rich avocado." at bounding box center [594, 404] width 579 height 62
type textarea "Creamy yogurt drink blended with rich avocado."
click at [1041, 400] on textarea "To enrich screen reader interactions, please activate Accessibility in Grammarl…" at bounding box center [1218, 404] width 579 height 62
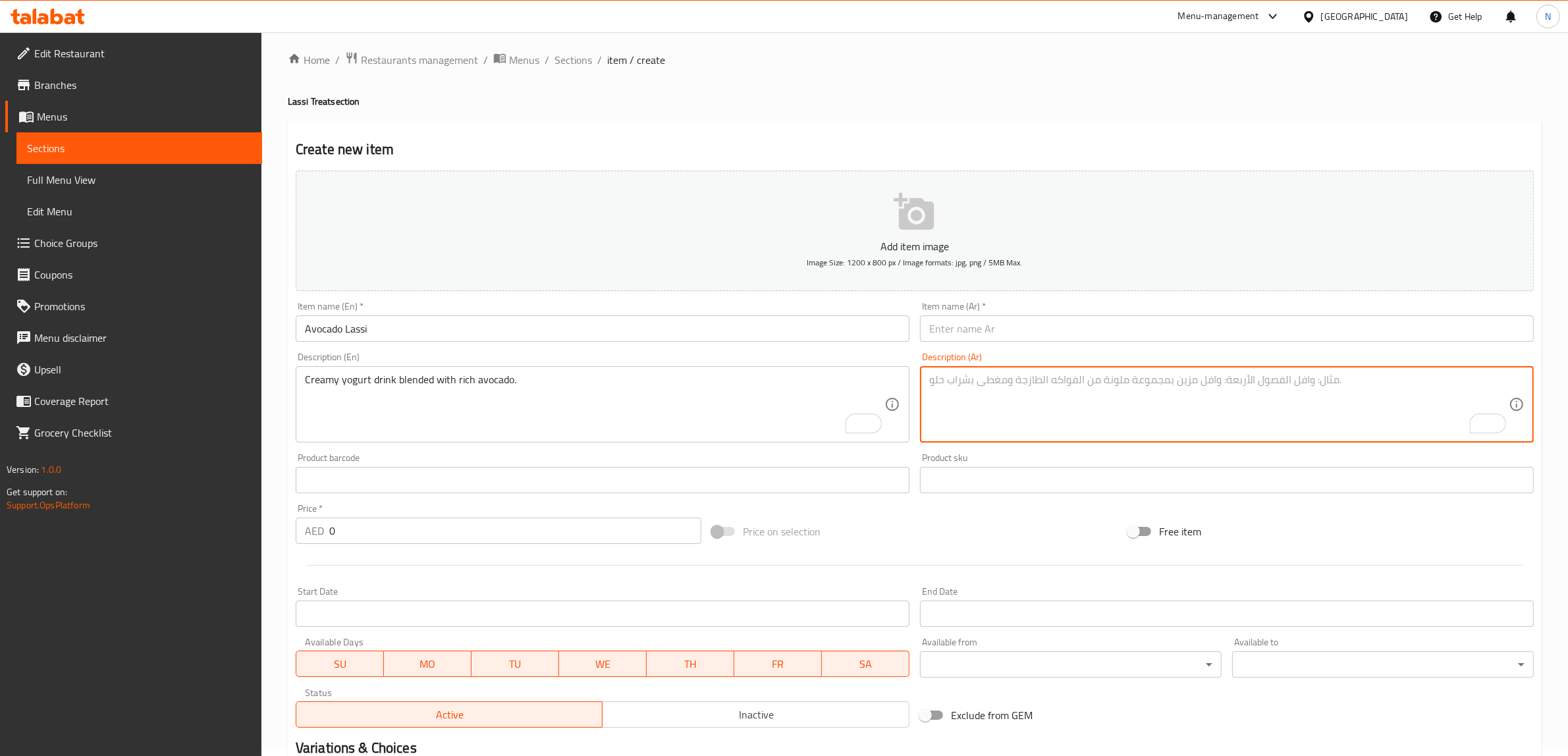
paste textarea "مشروب الزبادي الكريمي المخلوط مع الأفوكادو الغني."
type textarea "مشروب الزبادي الكريمي المخلوط مع الأفوكادو الغني."
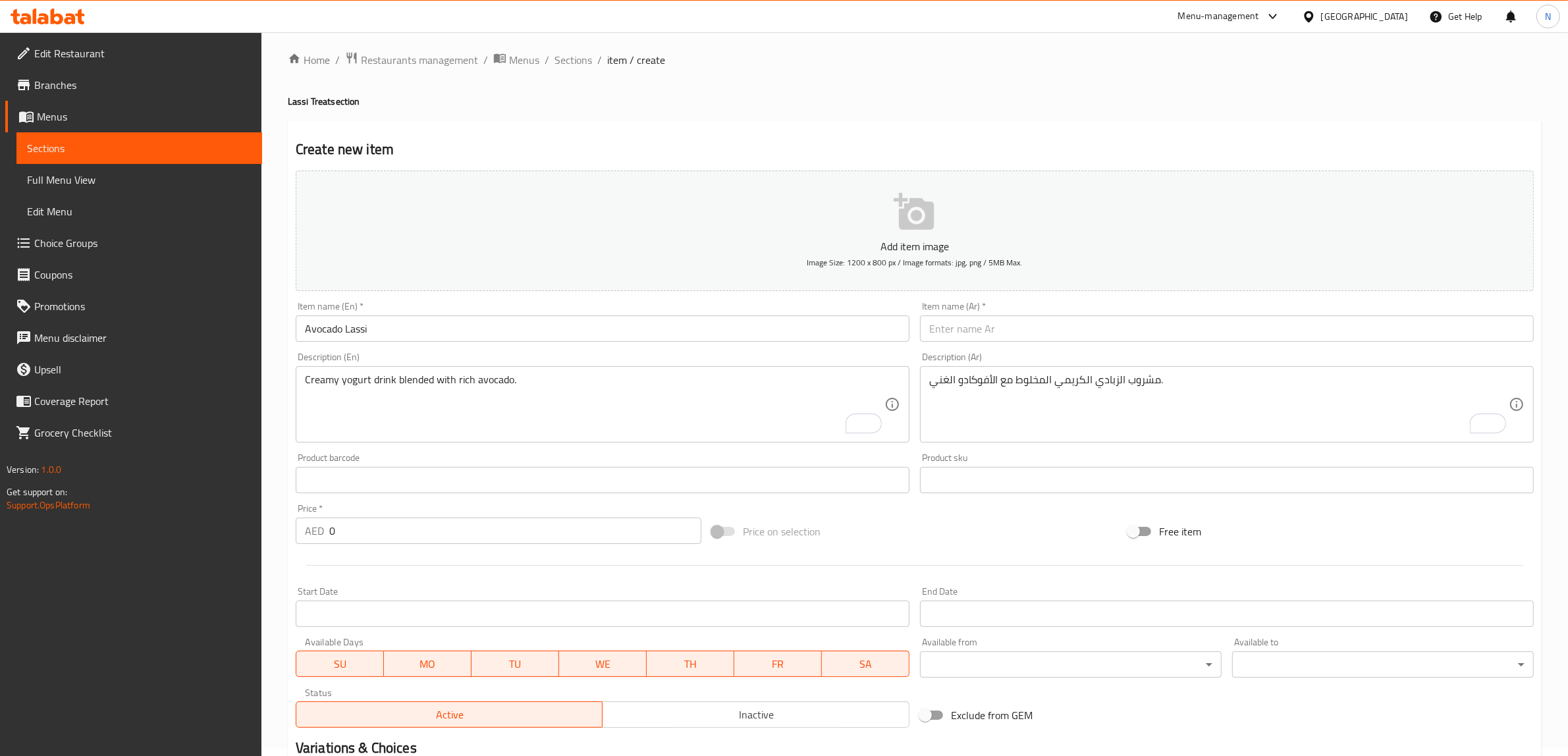
click at [545, 521] on input "0" at bounding box center [515, 530] width 372 height 26
paste input "13.5"
type input "13.50"
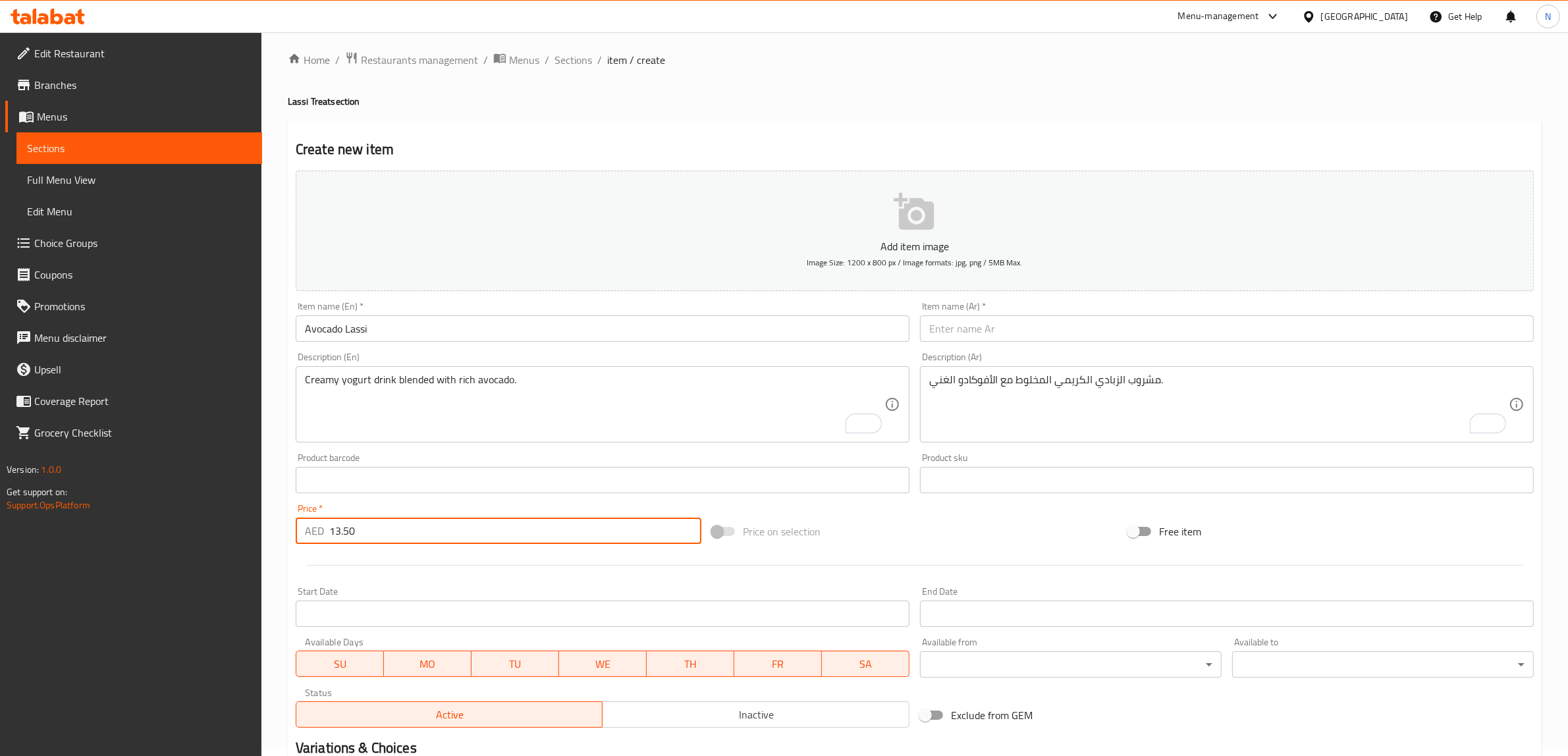
click at [1091, 333] on input "text" at bounding box center [1226, 328] width 614 height 26
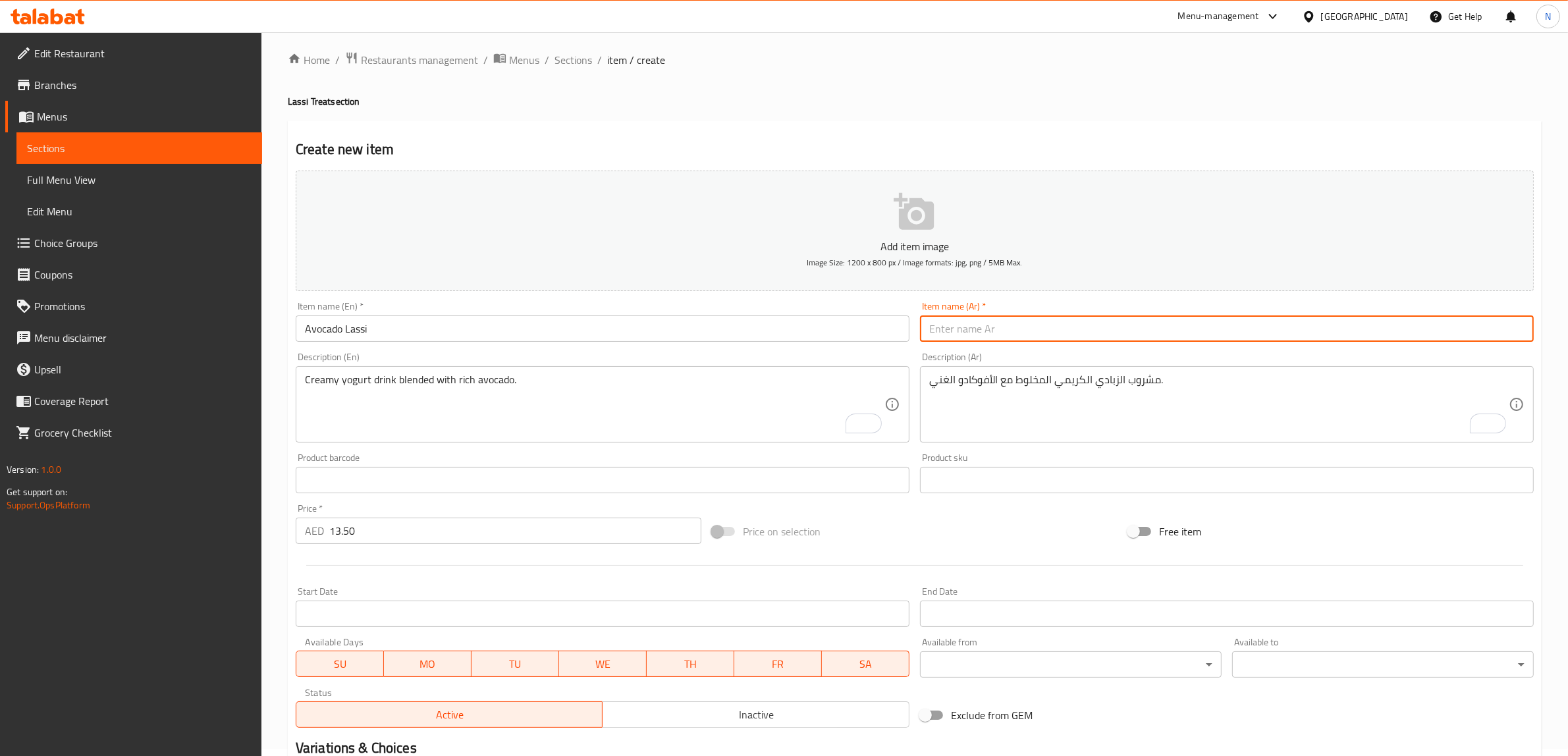
type input "ى"
type input "لاسي أفوكادو"
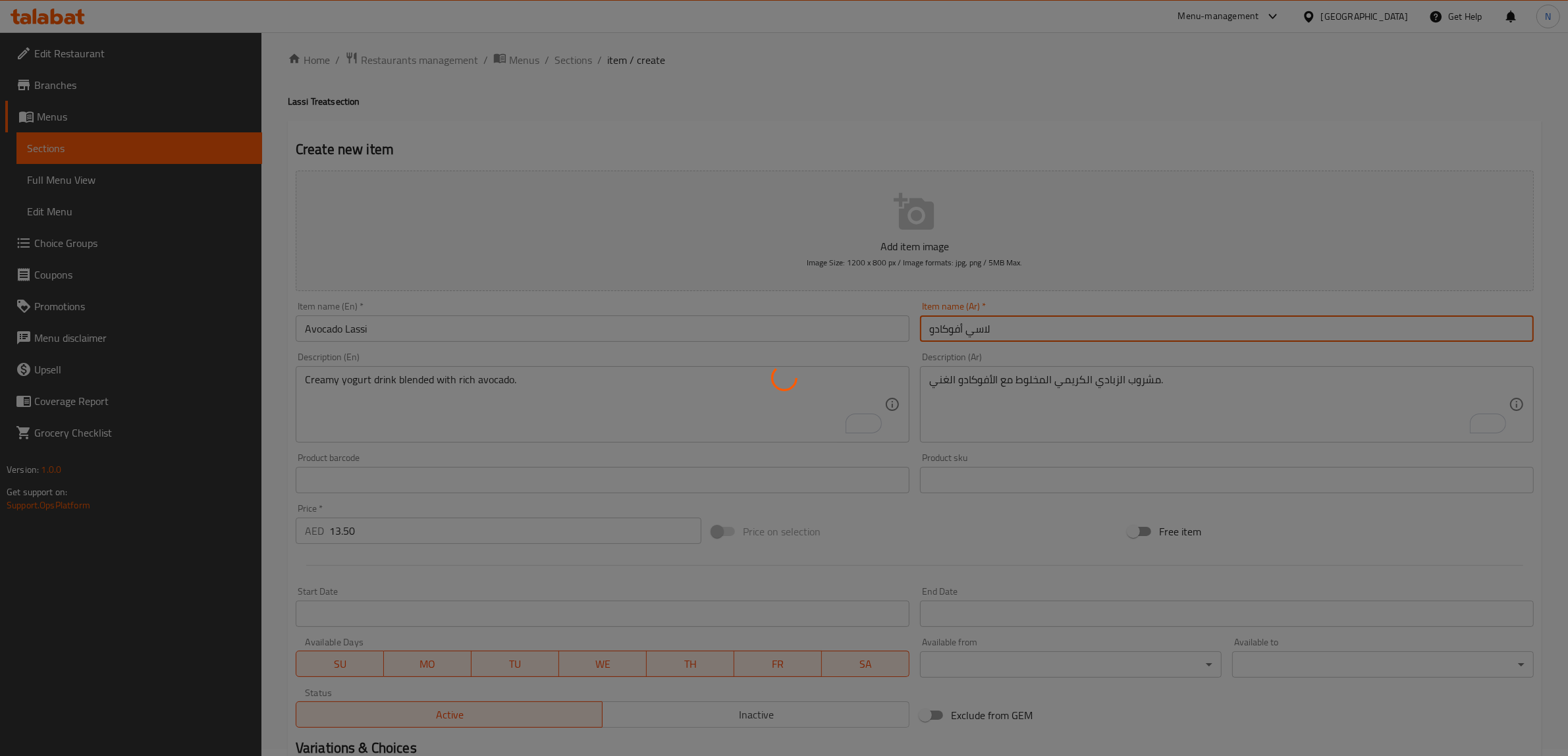
type input "0"
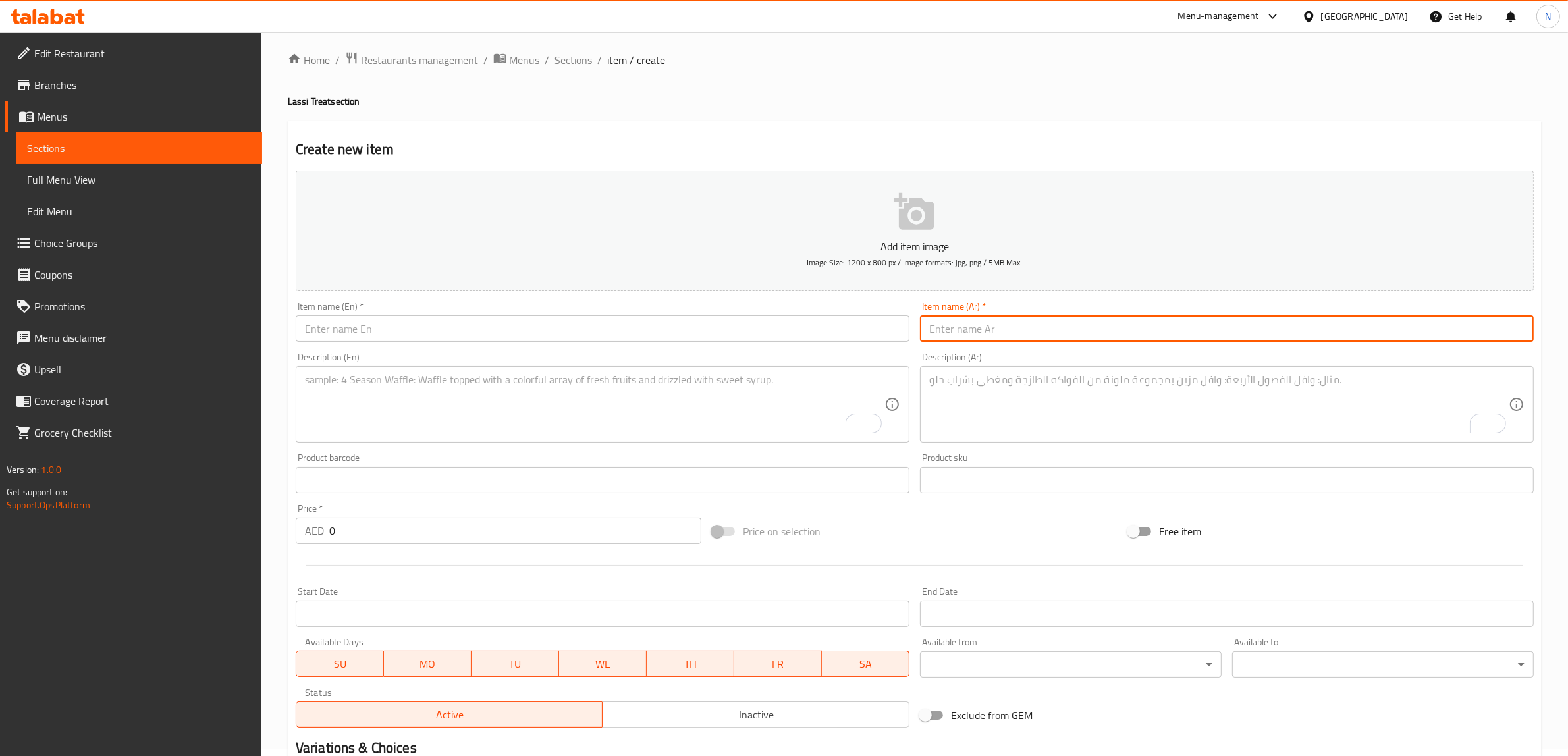
click at [565, 53] on span "Sections" at bounding box center [573, 59] width 37 height 16
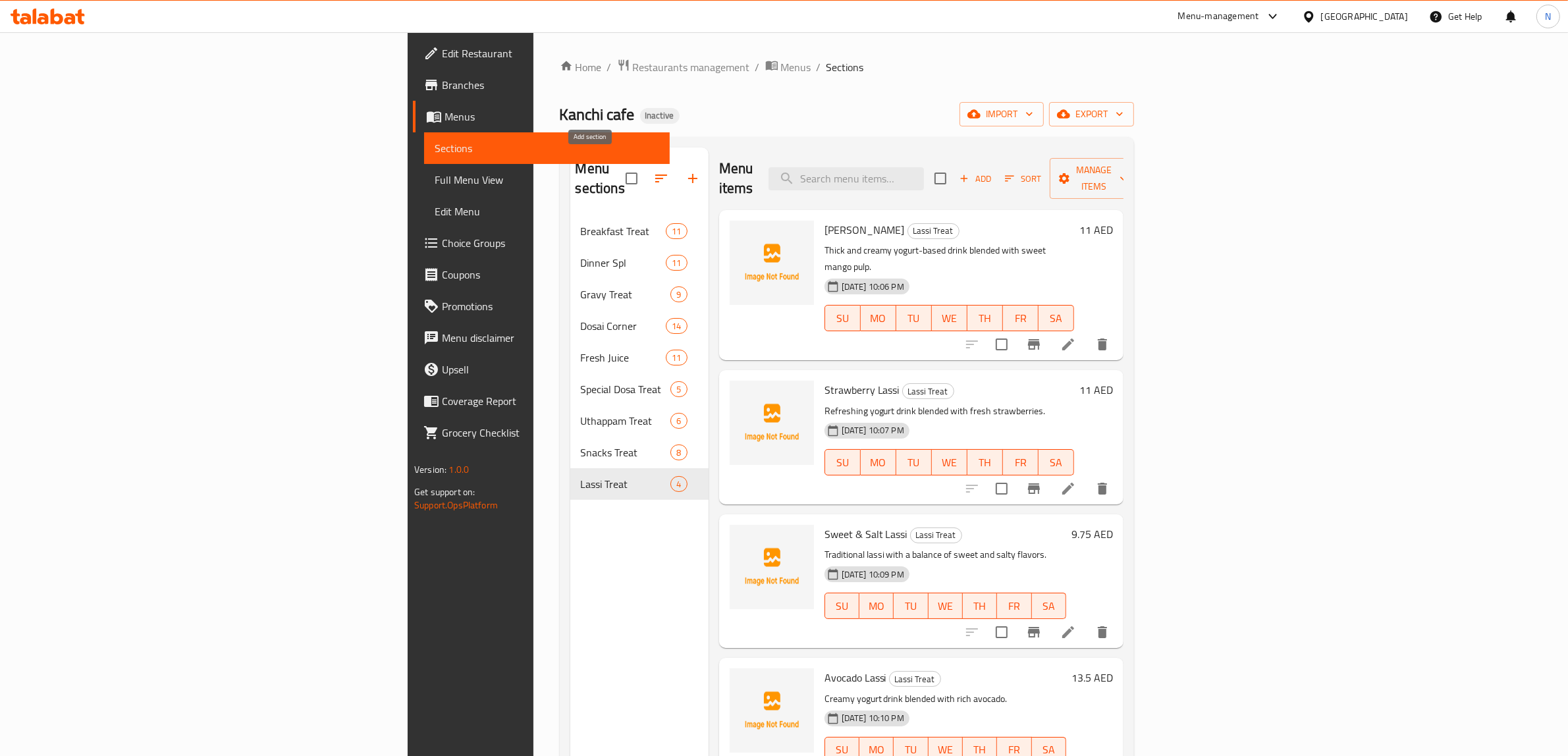
click at [685, 171] on icon "button" at bounding box center [692, 178] width 16 height 16
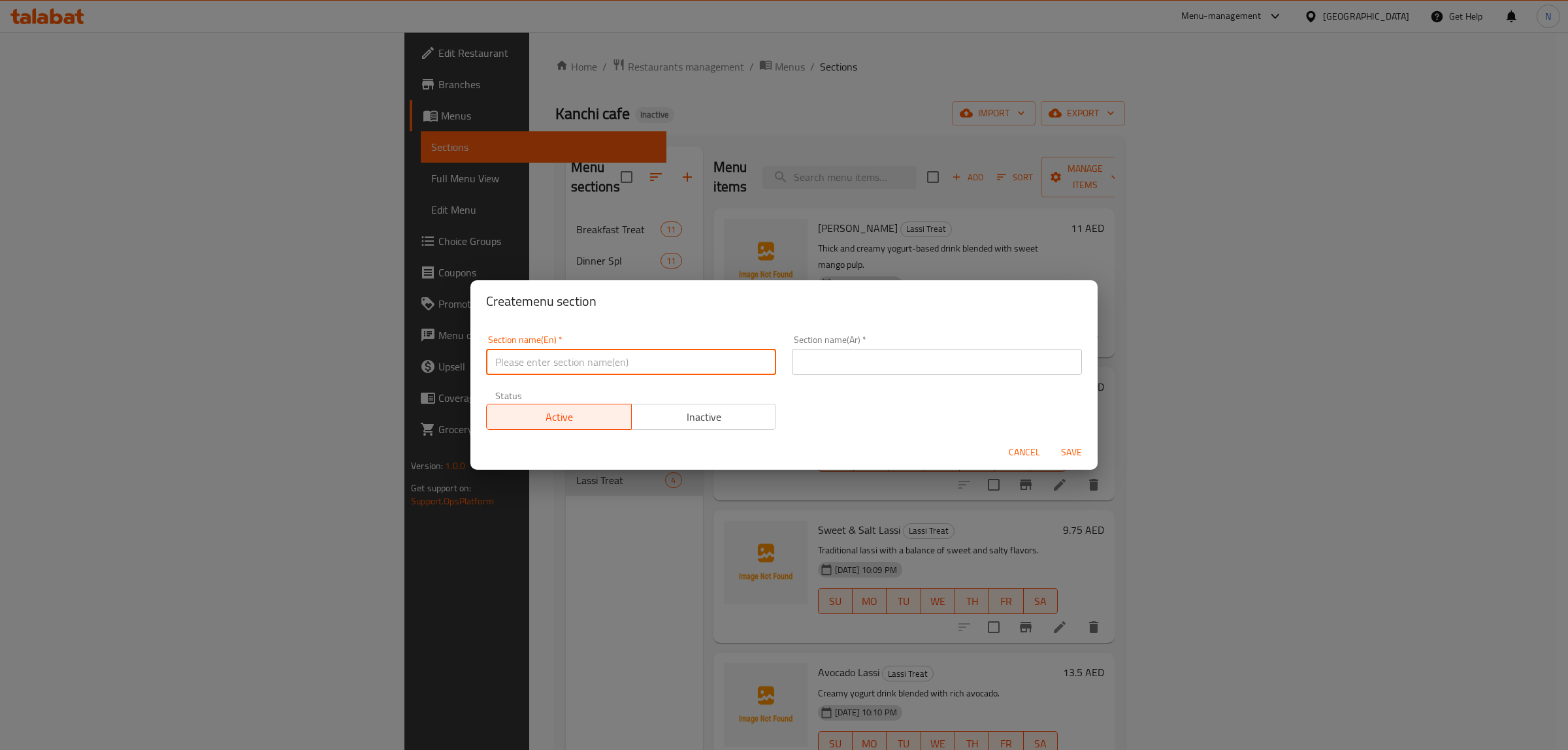
click at [598, 361] on input "text" at bounding box center [631, 361] width 290 height 26
paste input "Ice Cream Treat"
type input "Ice Cream Treat"
click at [880, 371] on input "text" at bounding box center [937, 361] width 290 height 26
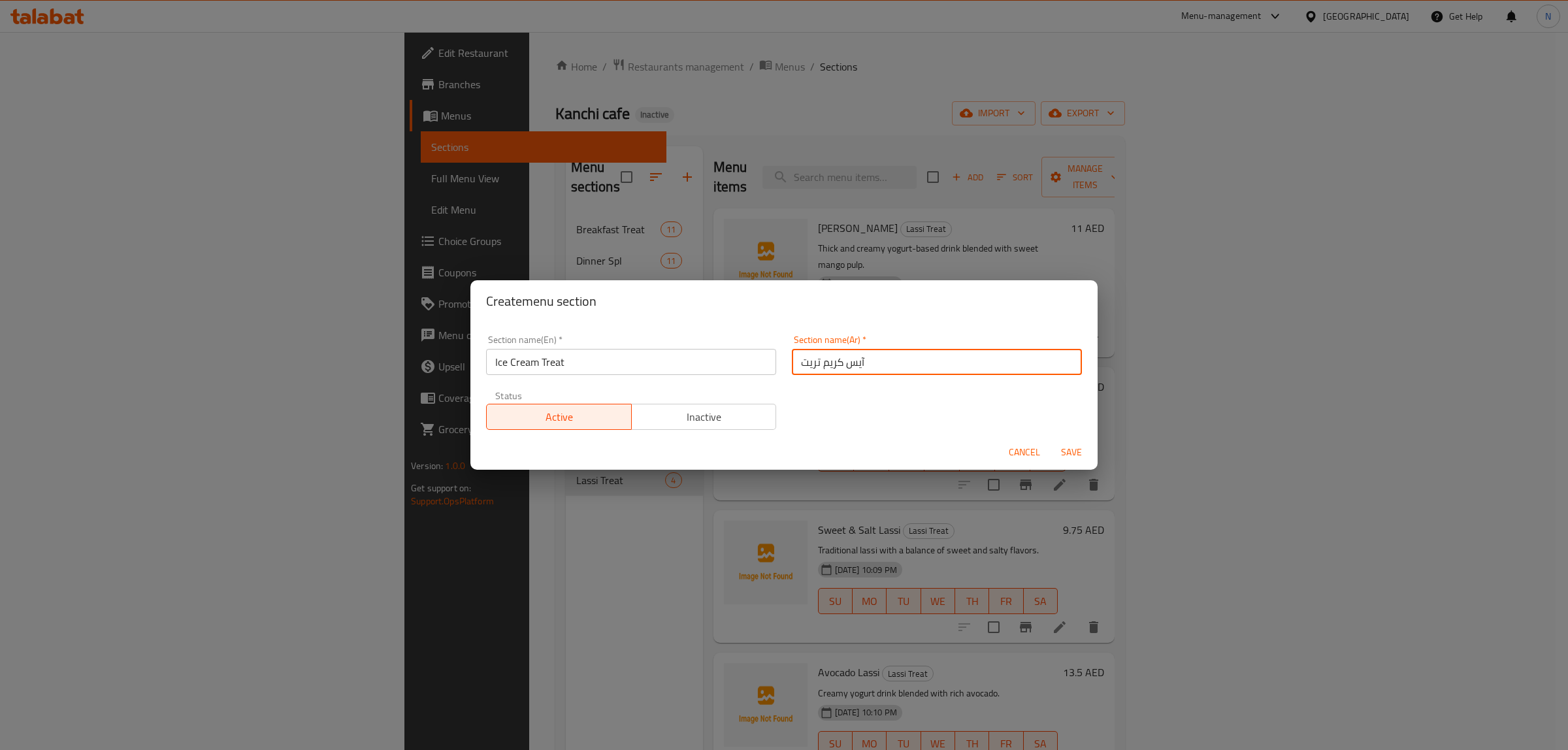
type input "آيس كريم تريت"
click at [1051, 440] on button "Save" at bounding box center [1071, 452] width 42 height 25
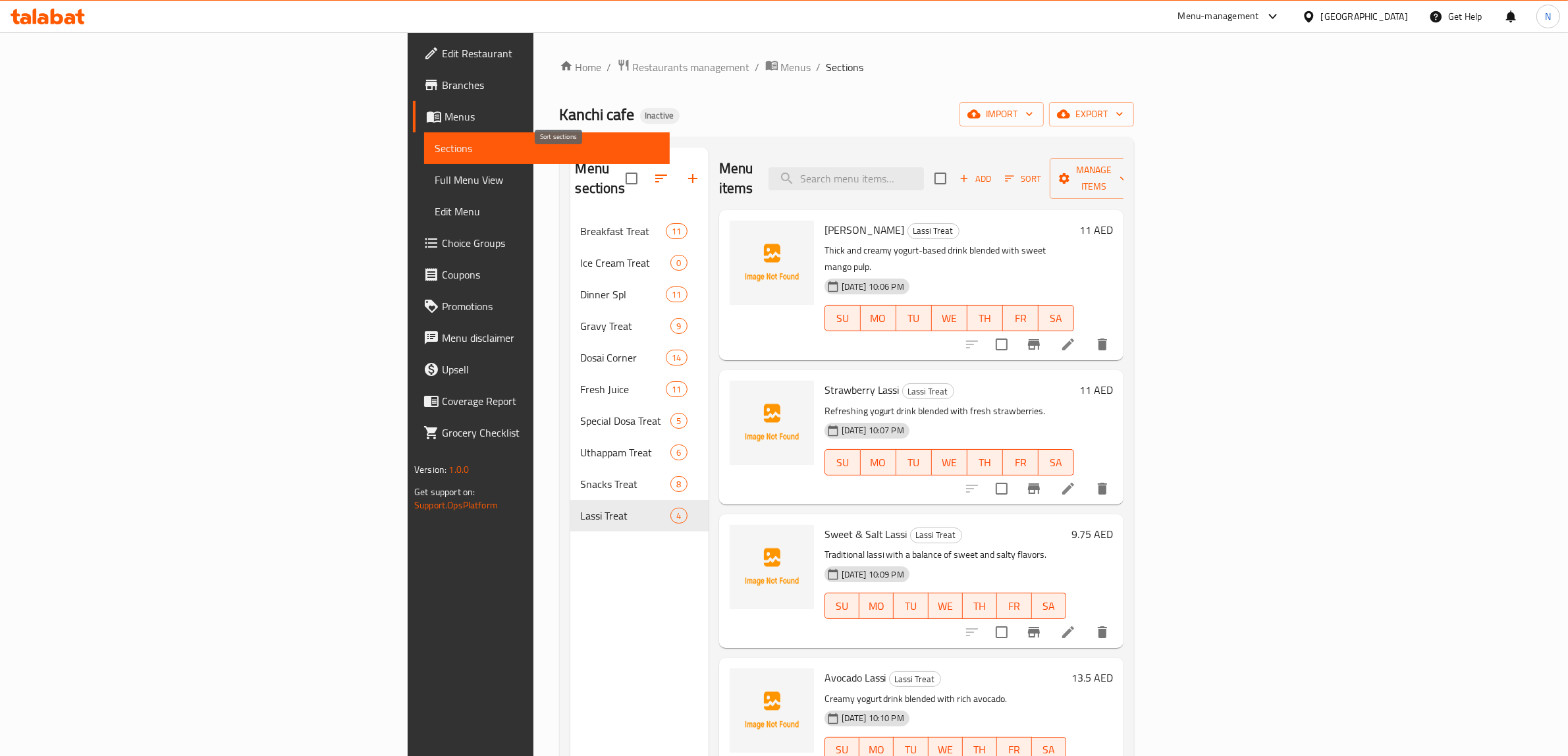
click at [653, 171] on icon "button" at bounding box center [661, 178] width 16 height 16
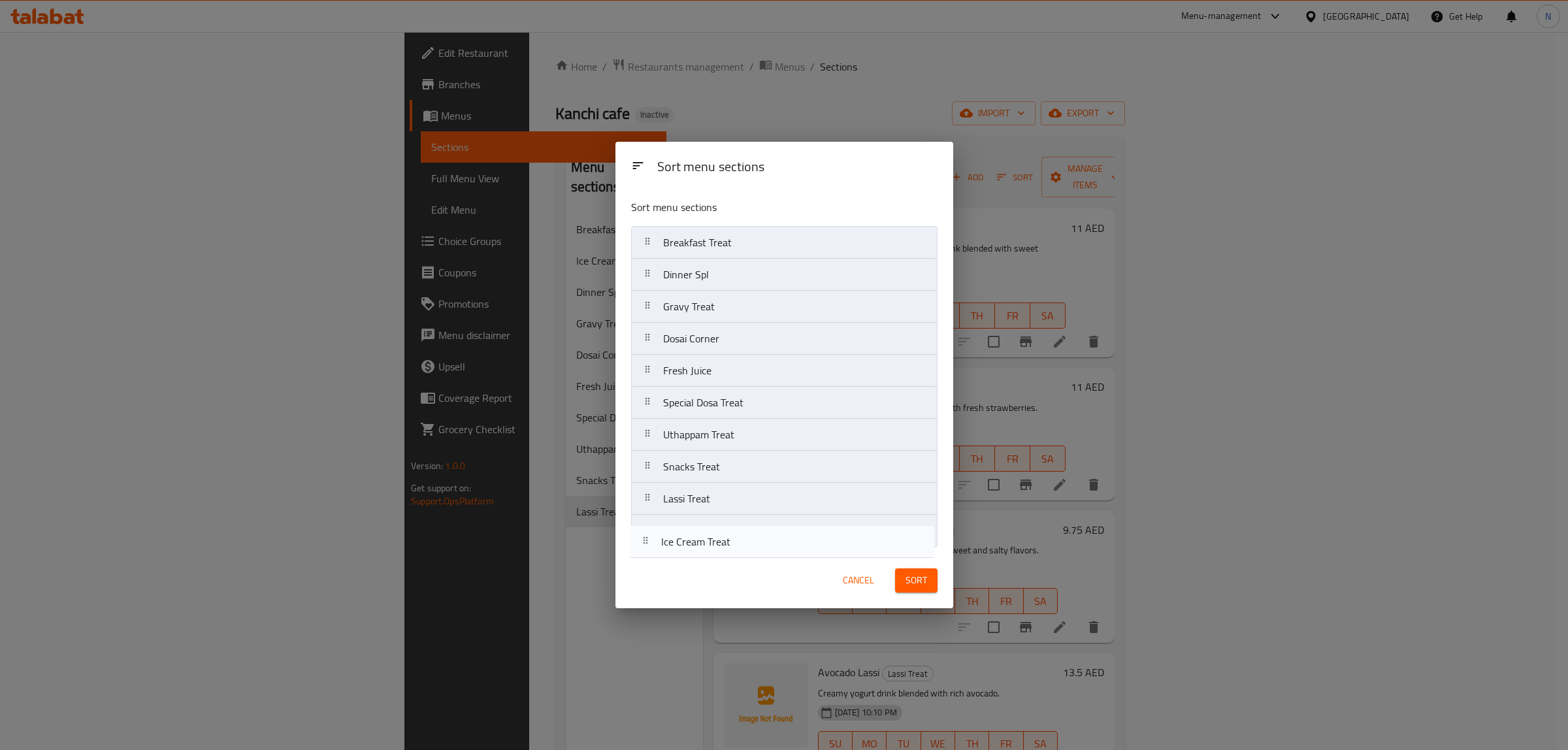
drag, startPoint x: 689, startPoint y: 279, endPoint x: 688, endPoint y: 550, distance: 271.0
click at [688, 550] on div "Sort menu sections Breakfast Treat Ice Cream Treat Dinner Spl Gravy Treat Dosai…" at bounding box center [784, 371] width 338 height 364
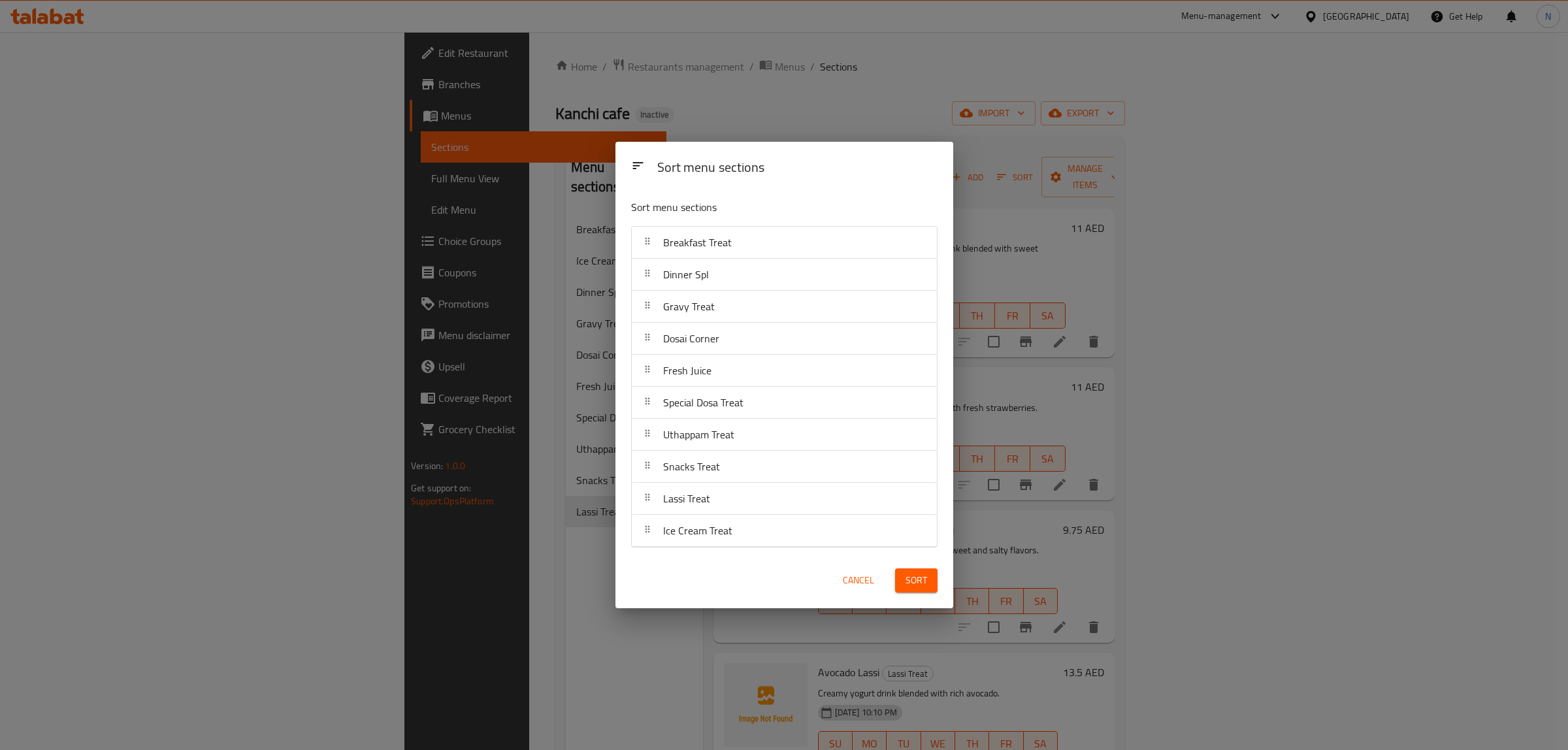
click at [929, 589] on button "Sort" at bounding box center [916, 581] width 42 height 25
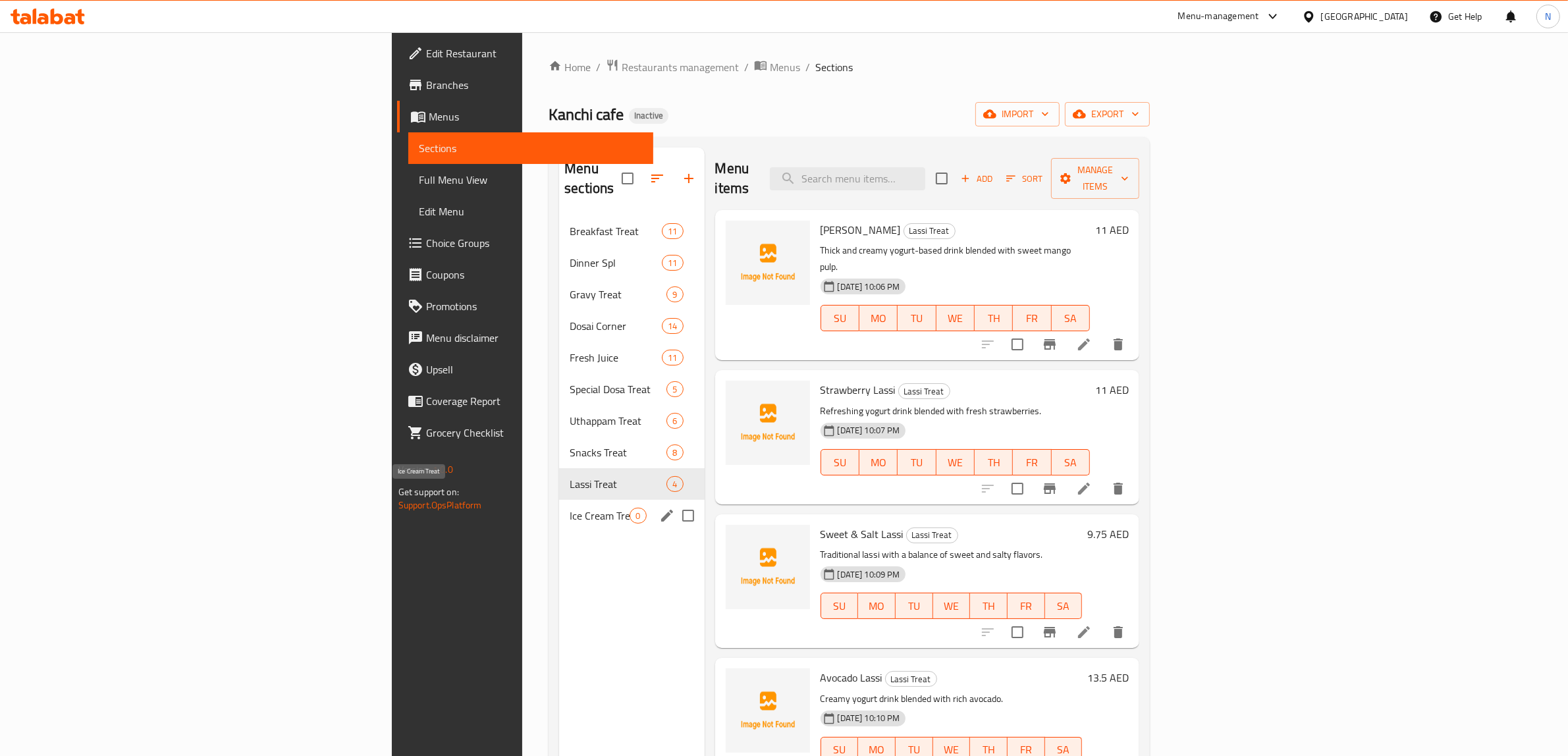
click at [569, 508] on span "Ice Cream Treat" at bounding box center [599, 515] width 60 height 16
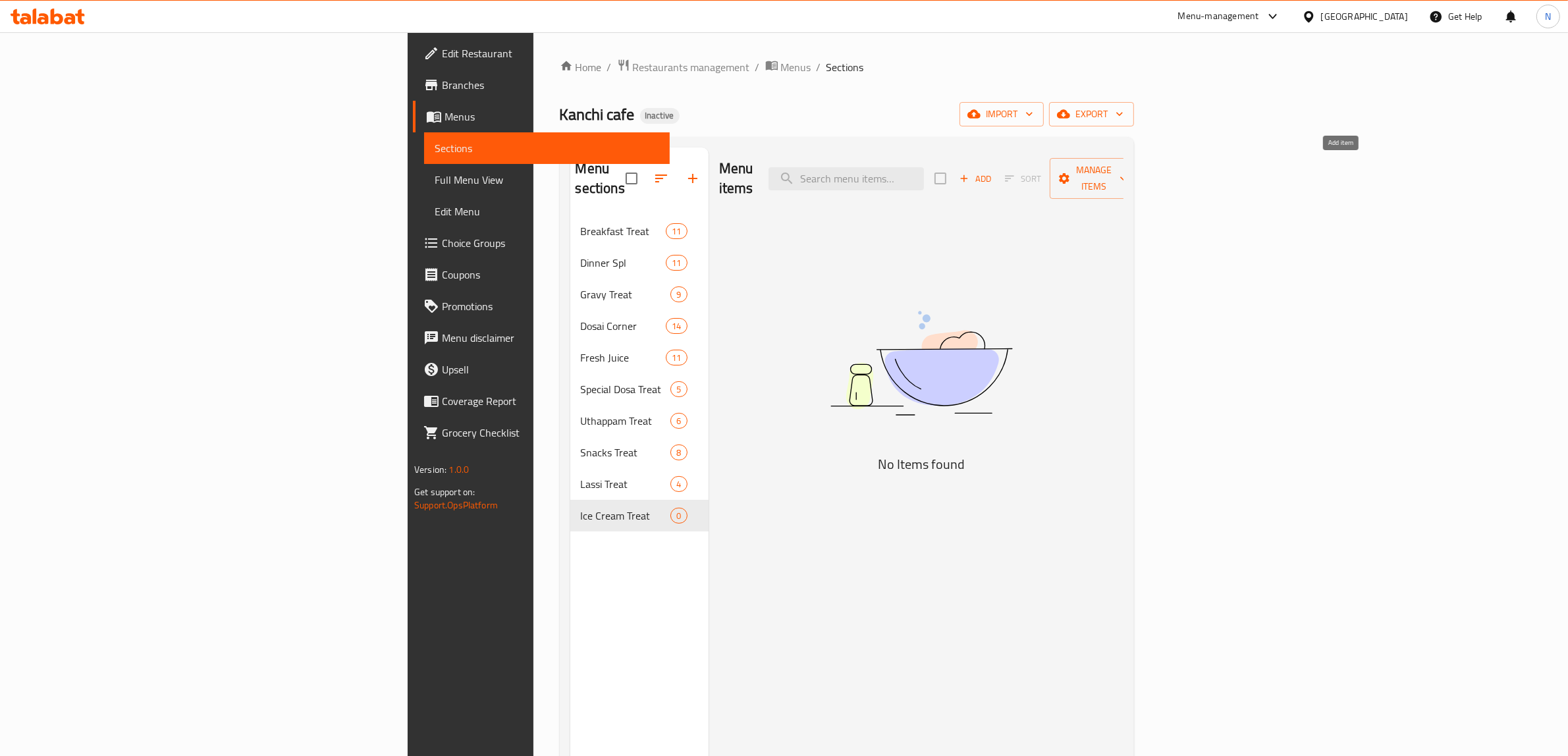
click at [996, 179] on button "Add" at bounding box center [975, 178] width 42 height 20
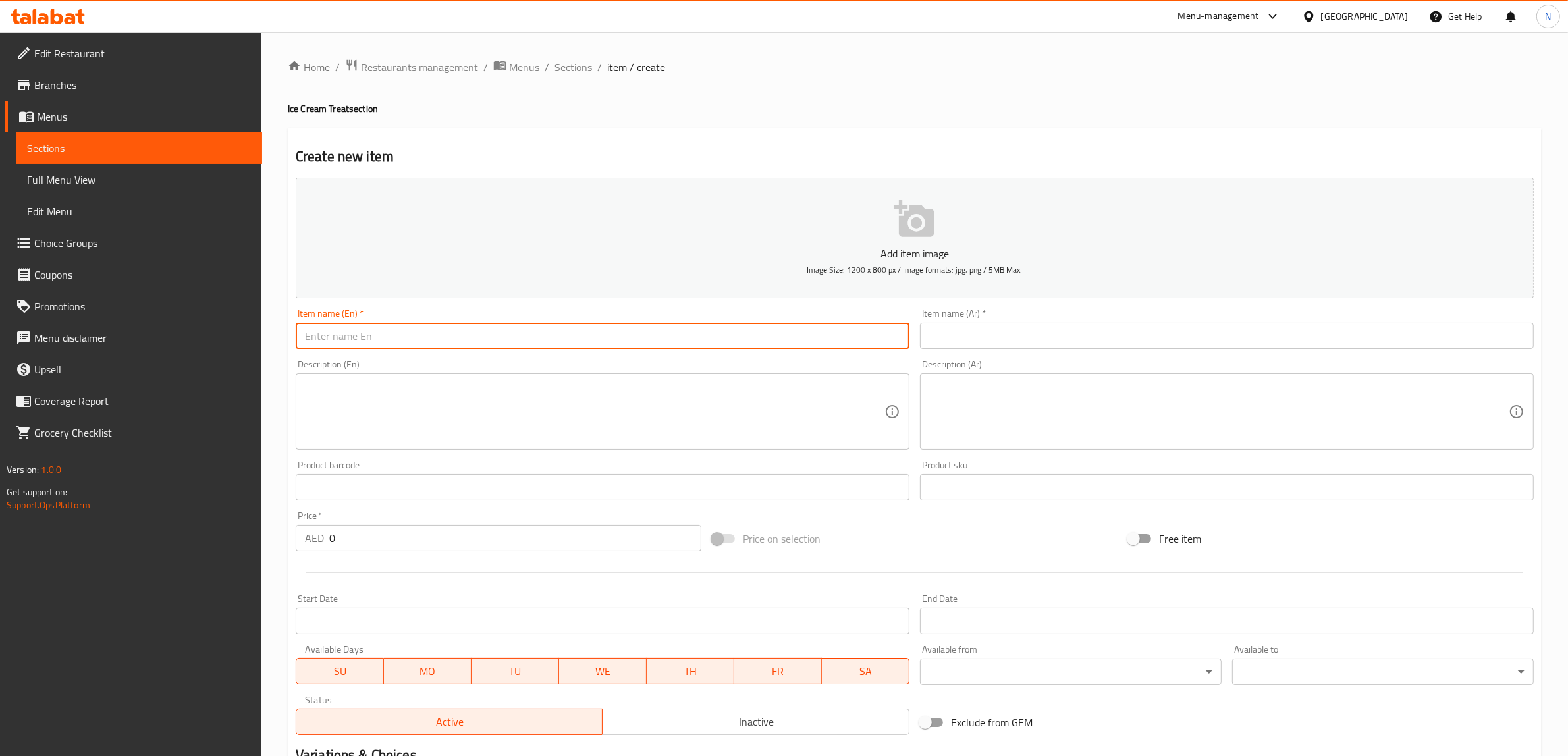
click at [597, 334] on input "text" at bounding box center [602, 336] width 614 height 26
paste input "Fruit Salad with Ice Cream"
type input "Fruit Salad with Ice Cream"
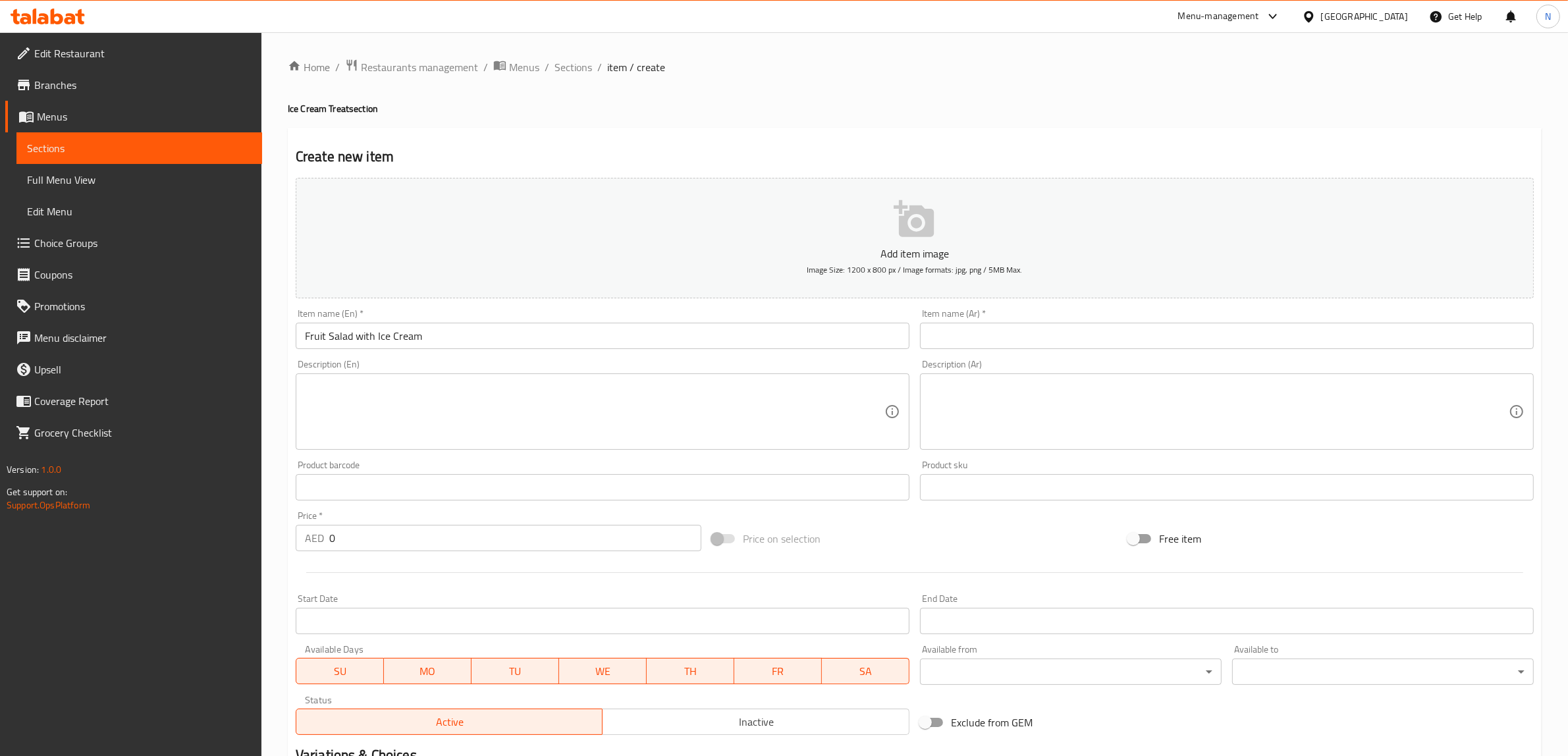
drag, startPoint x: 749, startPoint y: 396, endPoint x: 763, endPoint y: 399, distance: 14.3
click at [751, 396] on textarea at bounding box center [594, 411] width 579 height 62
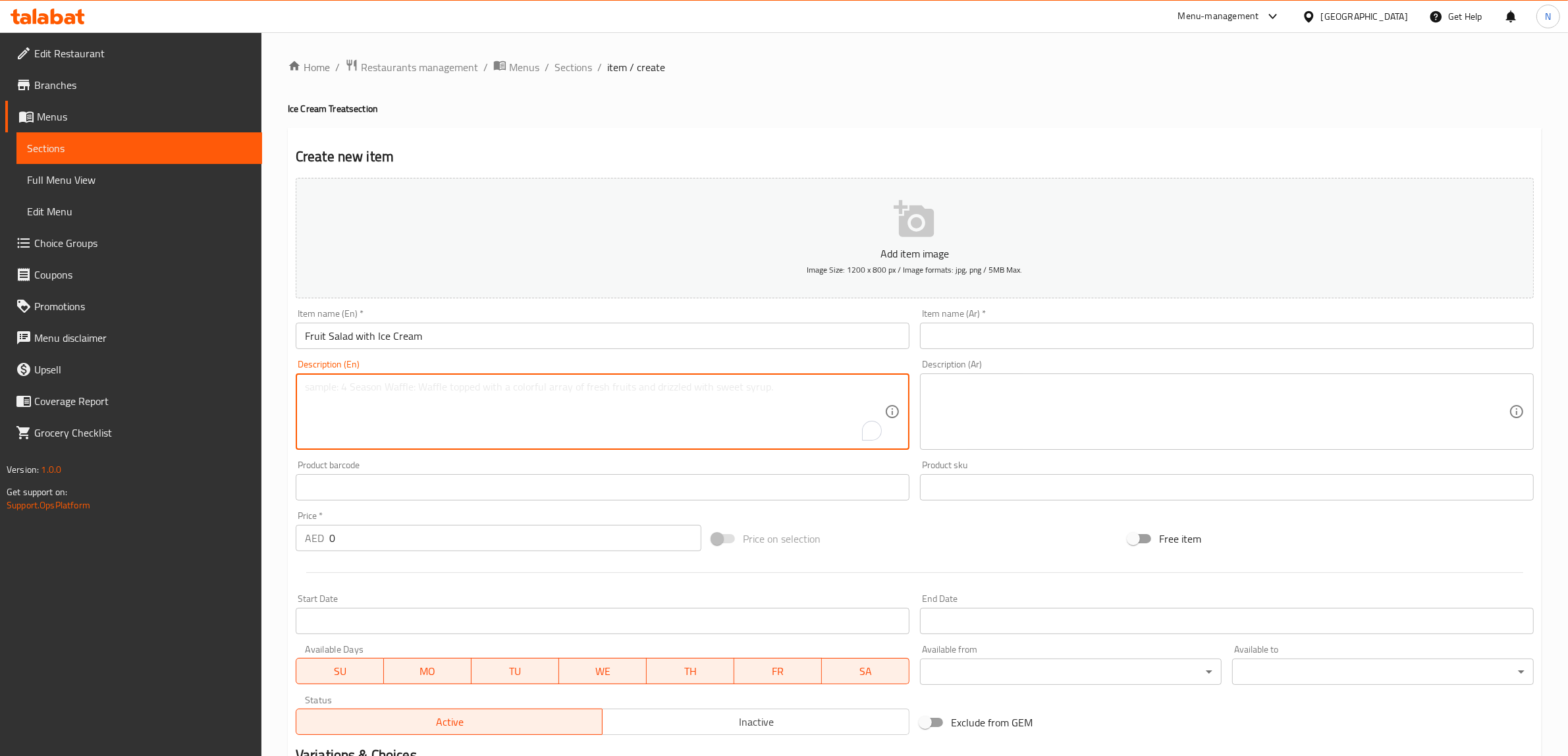
paste textarea "Fresh seasonal fruit salad served with a scoop of creamy ice cream."
type textarea "Fresh seasonal fruit salad served with a scoop of creamy ice cream."
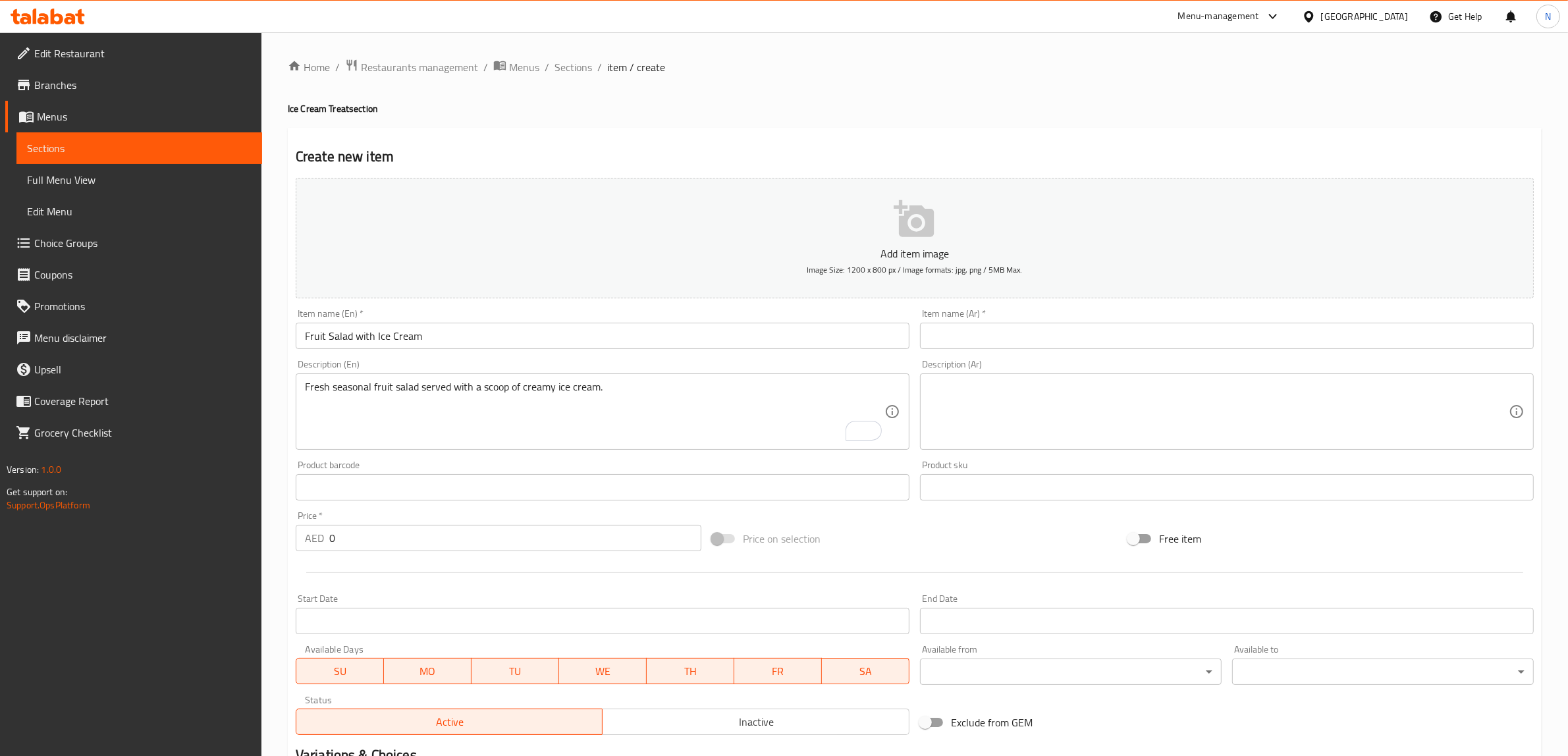
click at [449, 542] on input "0" at bounding box center [515, 537] width 372 height 26
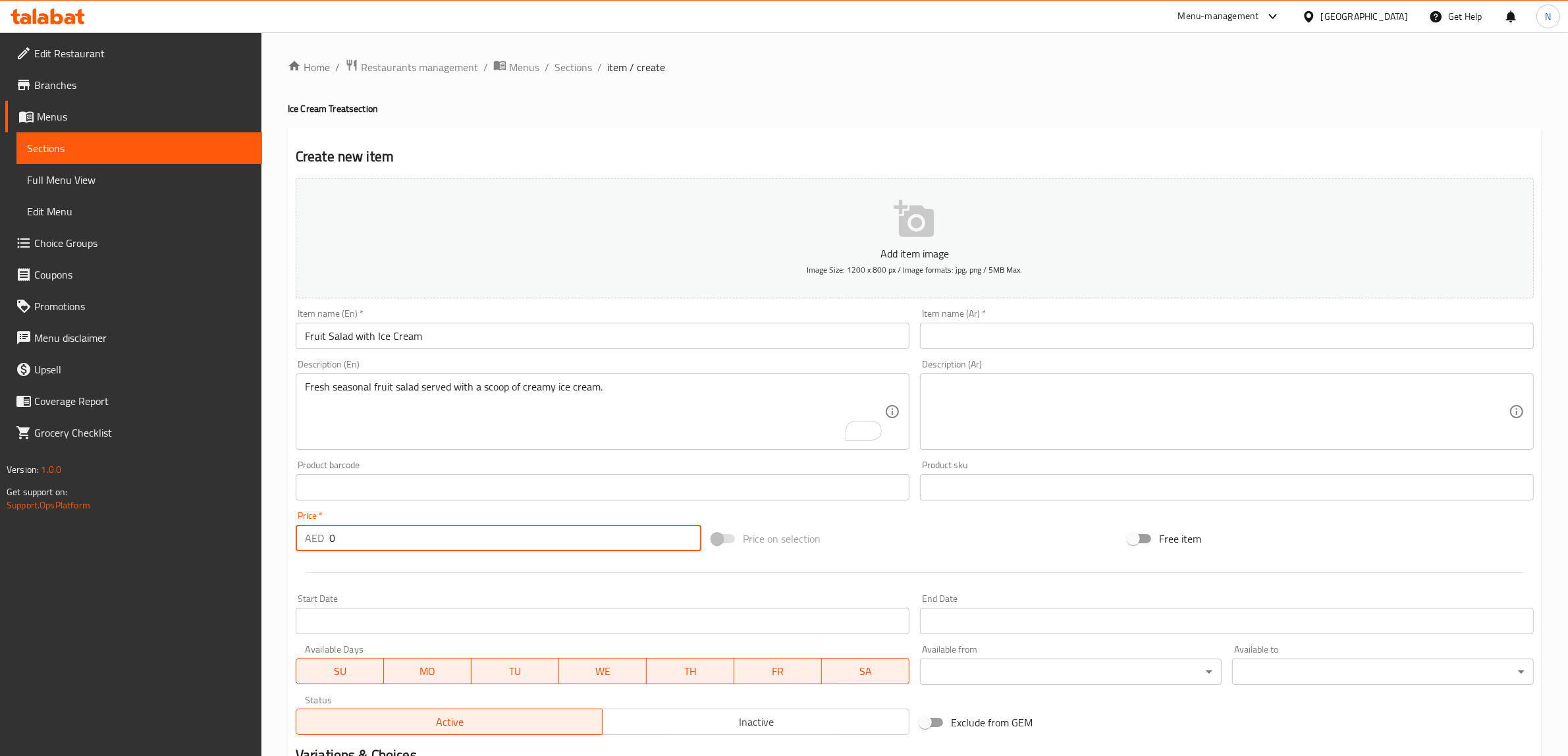
click at [449, 542] on input "0" at bounding box center [515, 537] width 372 height 26
paste input "13.50"
click at [449, 542] on input "013.50" at bounding box center [515, 537] width 372 height 26
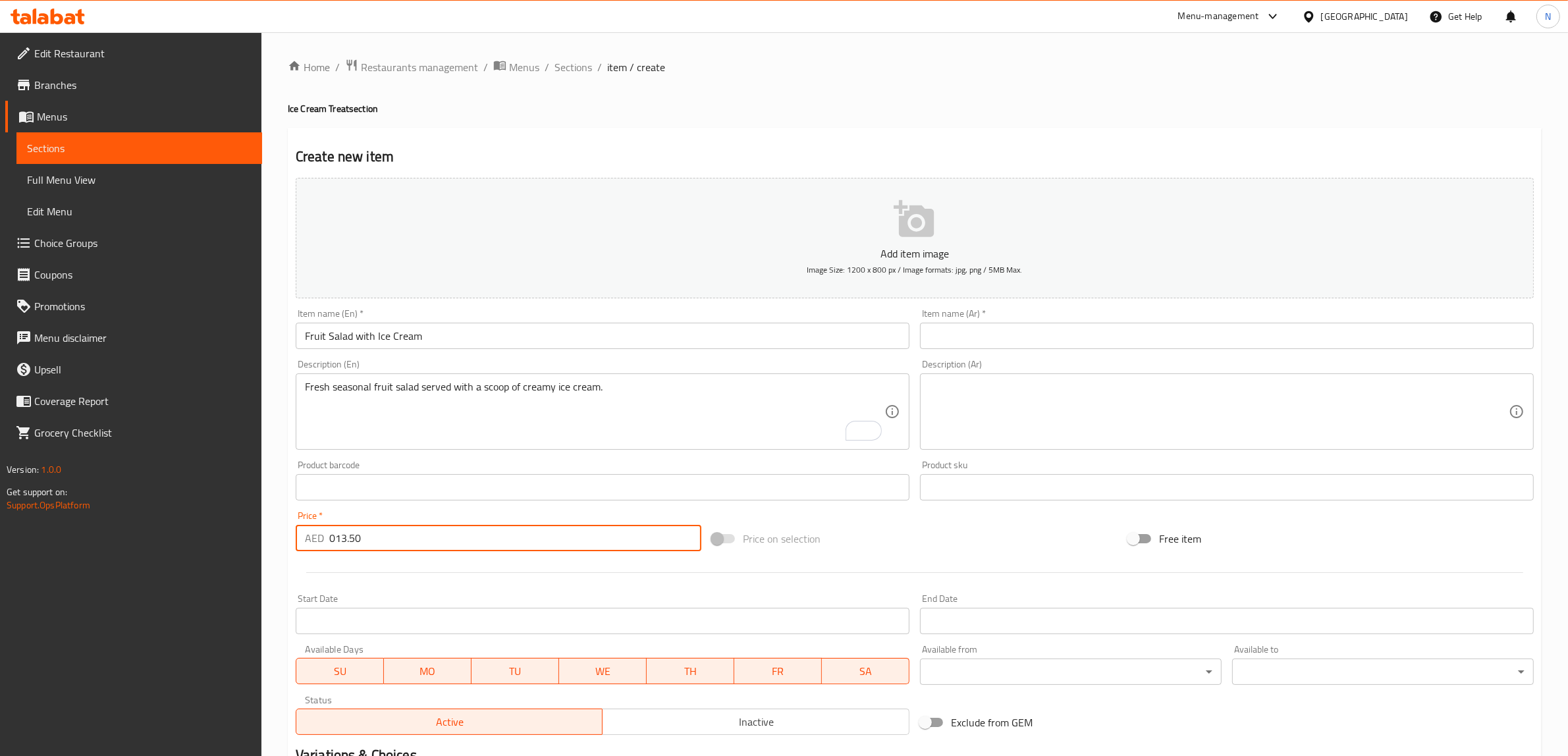
paste input "number"
type input "13.50"
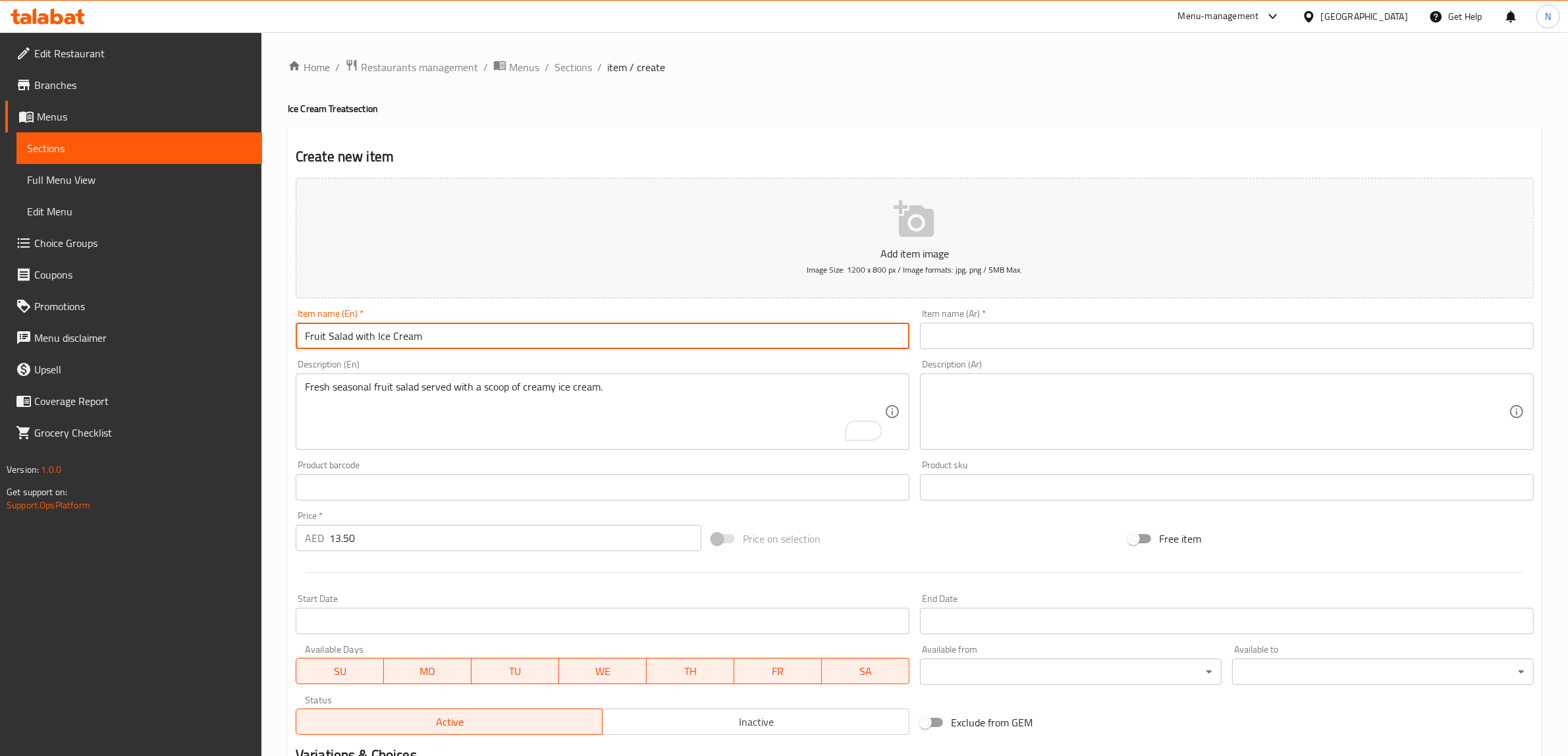
drag, startPoint x: 364, startPoint y: 336, endPoint x: 482, endPoint y: 336, distance: 118.0
click at [364, 336] on input "Fruit Salad with Ice Cream" at bounding box center [602, 336] width 614 height 26
drag, startPoint x: 426, startPoint y: 339, endPoint x: 518, endPoint y: 334, distance: 92.1
click at [518, 334] on input "Fruit Salad With Ice Cream And Chocolate" at bounding box center [602, 336] width 614 height 26
click at [518, 334] on input "Fruit Salad With Ice Cream" at bounding box center [602, 336] width 614 height 26
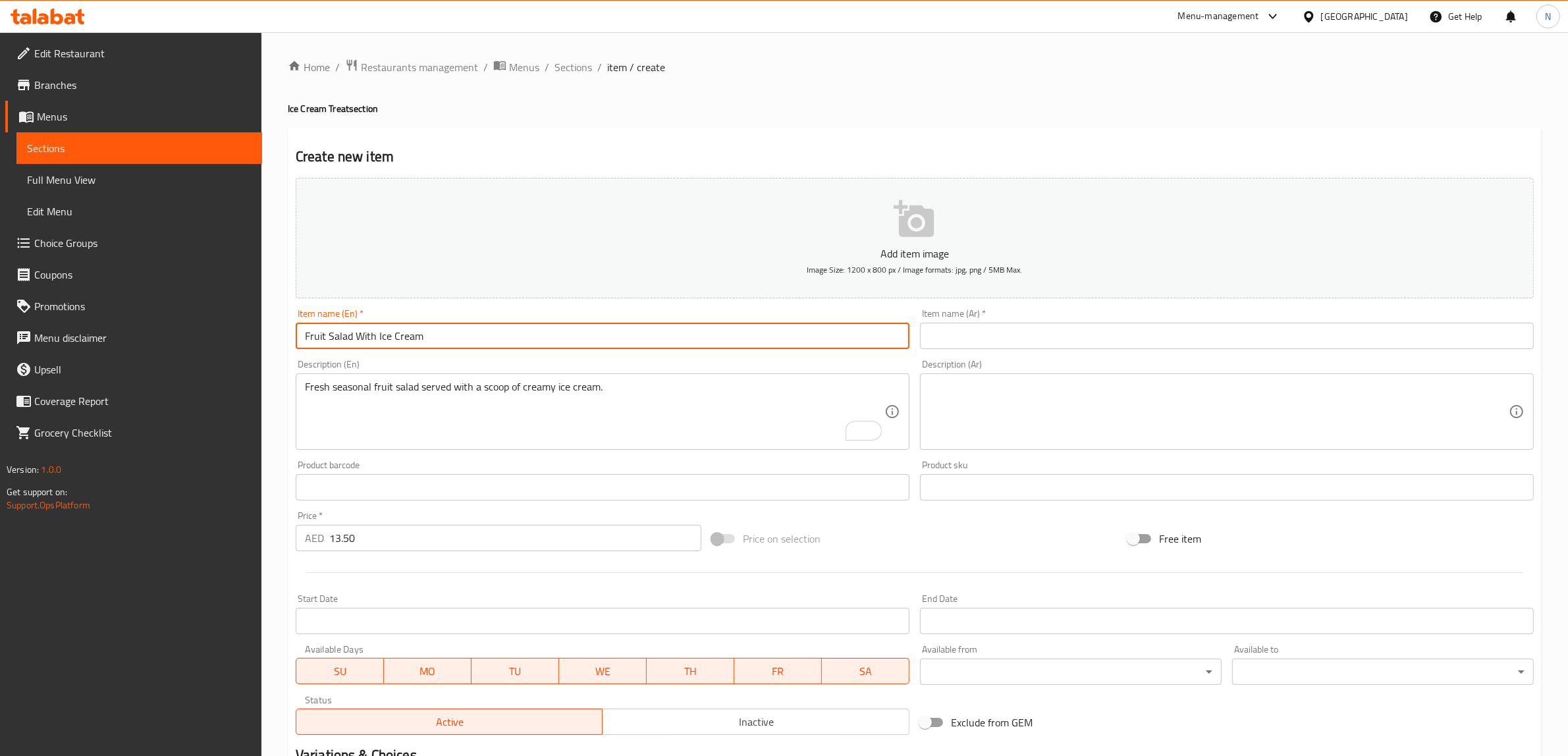
click at [518, 334] on input "Fruit Salad With Ice Cream" at bounding box center [602, 336] width 614 height 26
type input "Fruit Salad With Ice Cream"
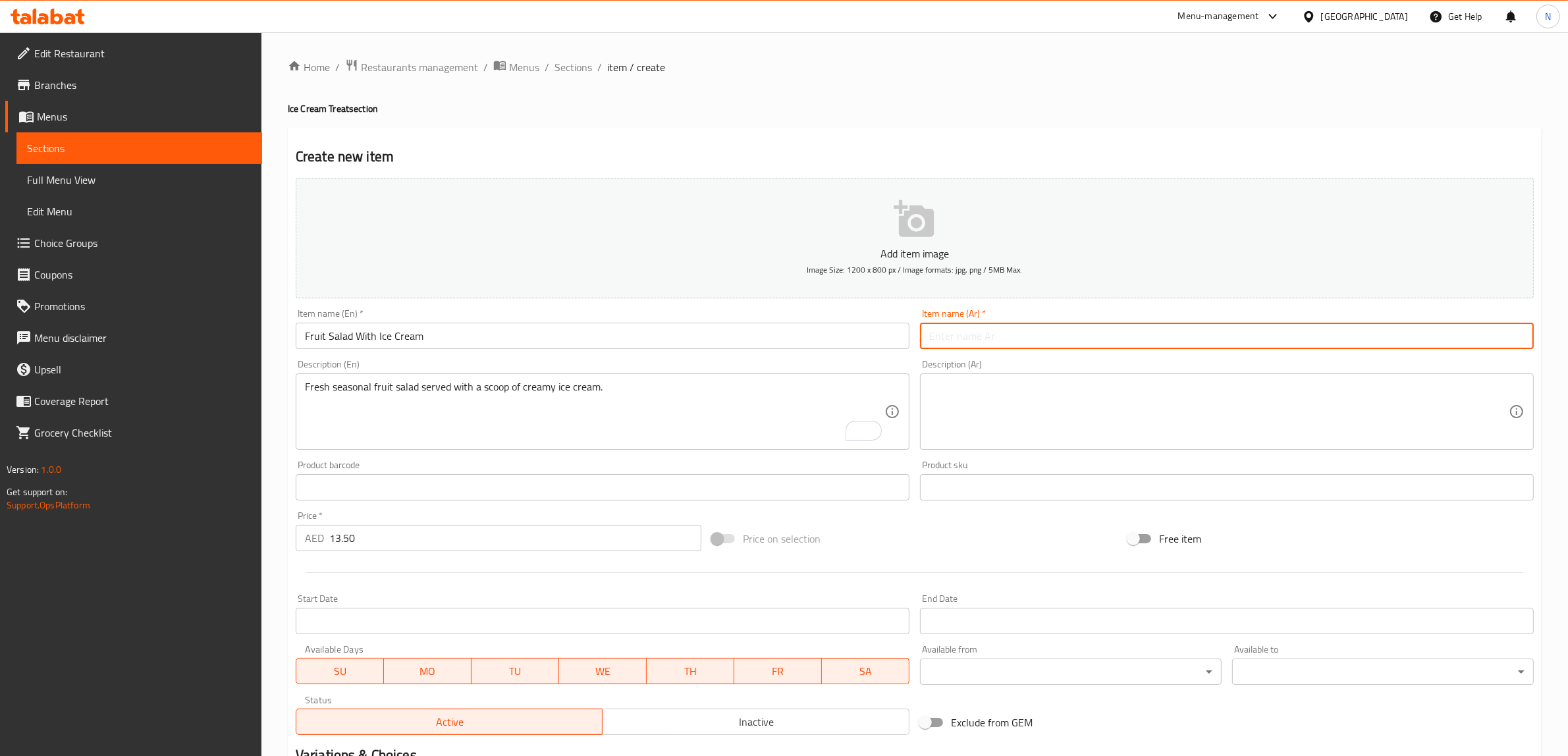
click at [969, 339] on input "text" at bounding box center [1226, 336] width 614 height 26
type input "سلطة فواكه مع آيسكريم"
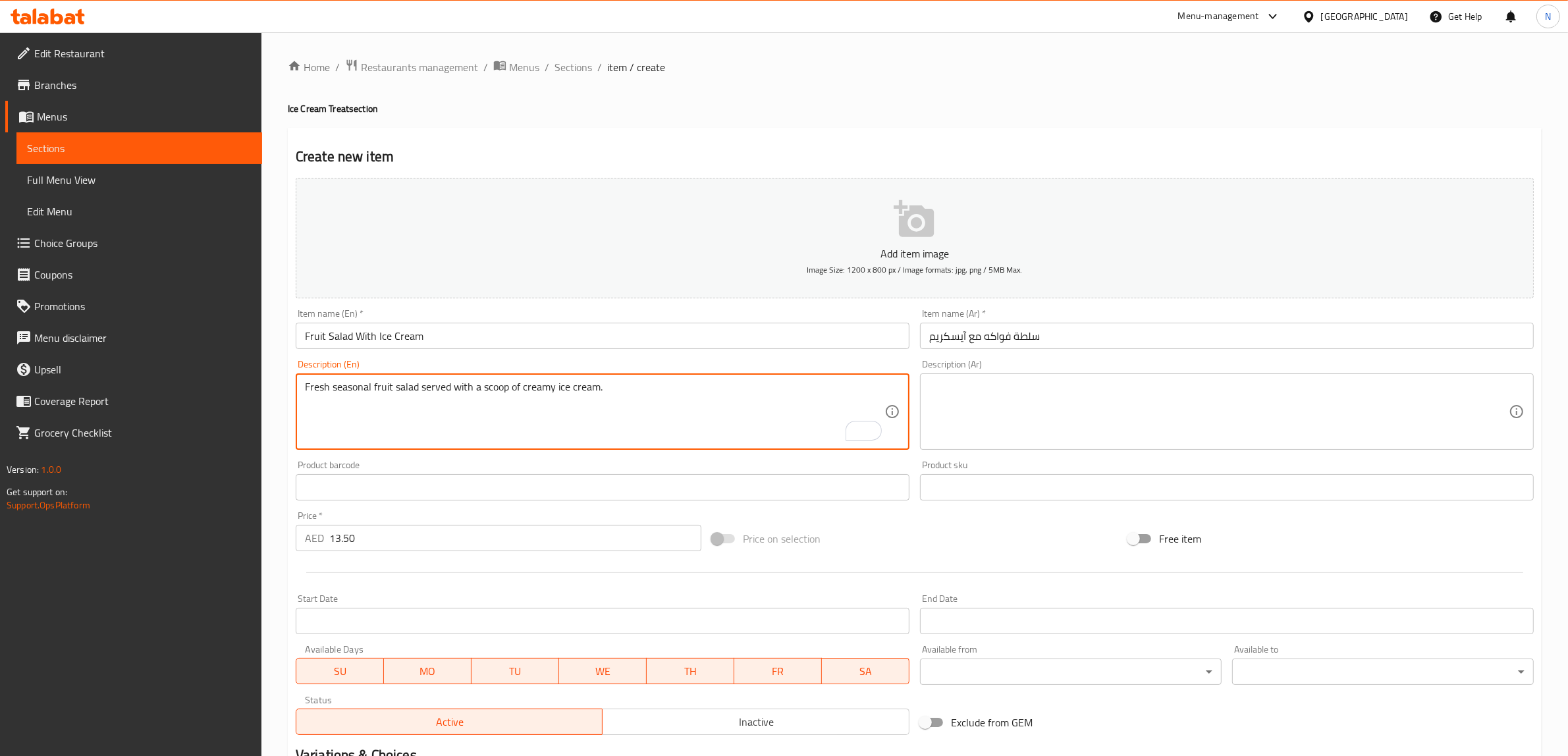
click at [693, 402] on textarea "Fresh seasonal fruit salad served with a scoop of creamy ice cream." at bounding box center [594, 411] width 579 height 62
click at [1023, 389] on textarea at bounding box center [1218, 411] width 579 height 62
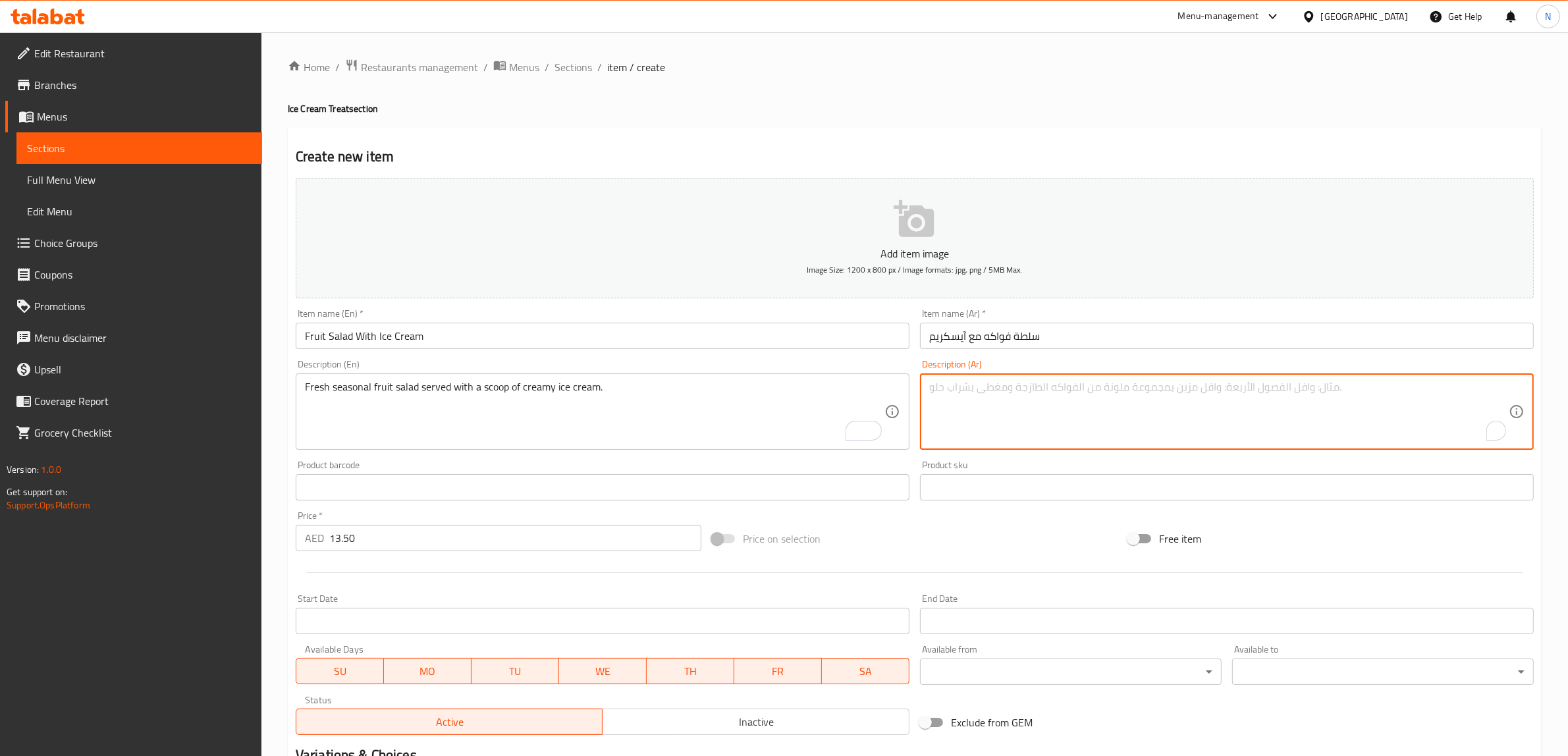
paste textarea "سلطة فواكه طازجة موسمية تقدم مع مغرفة من الآيس كريم الكريمي."
click at [1052, 389] on textarea "سلطة فواكه طازجة موسمية تقدم مع مغرفة من الآيس كريم الكريمي." at bounding box center [1218, 411] width 579 height 62
type textarea "سلطة فواكه طازجة موسمية تقدم مع بولة من ال[PERSON_NAME]."
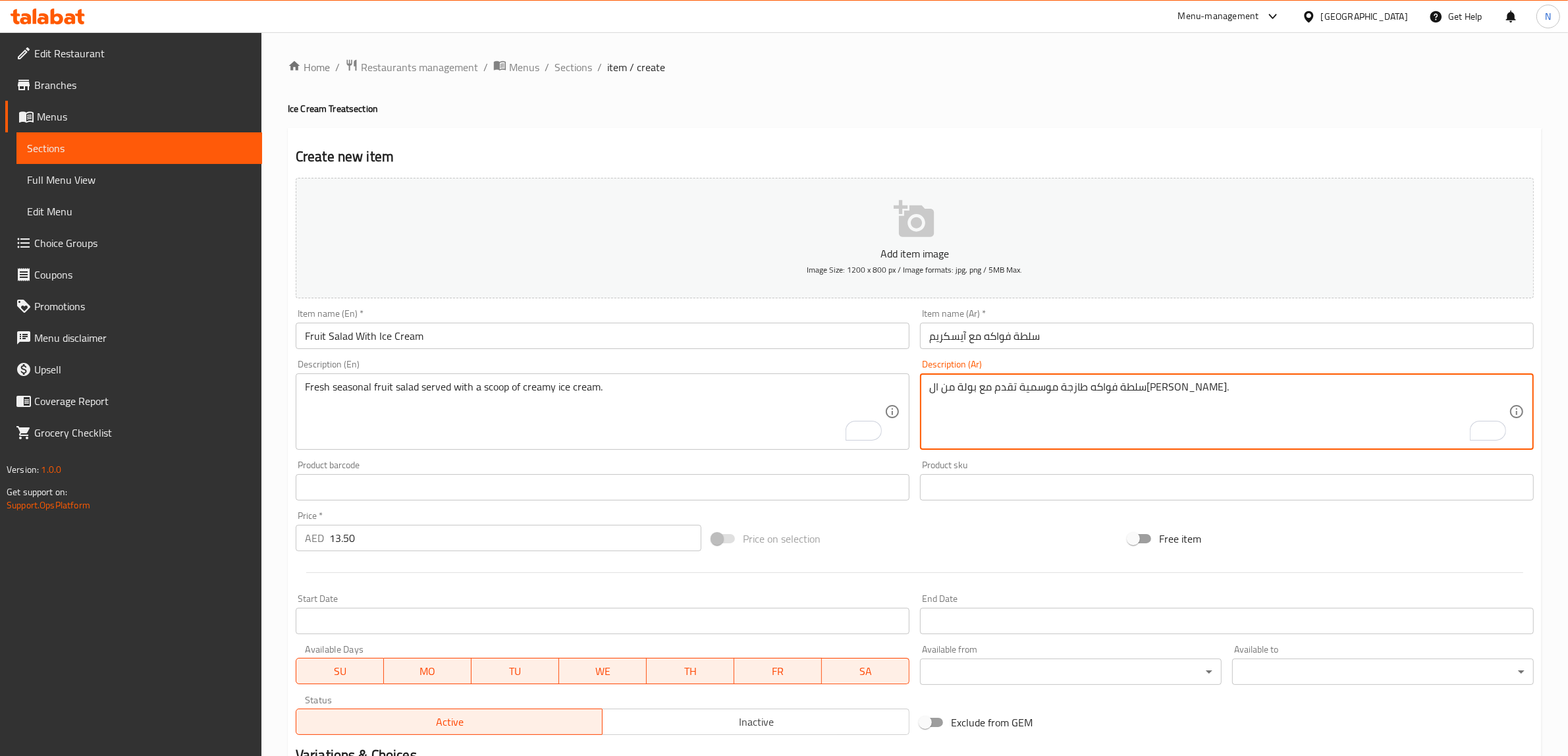
click at [1068, 340] on input "سلطة فواكه مع آيسكريم" at bounding box center [1226, 336] width 614 height 26
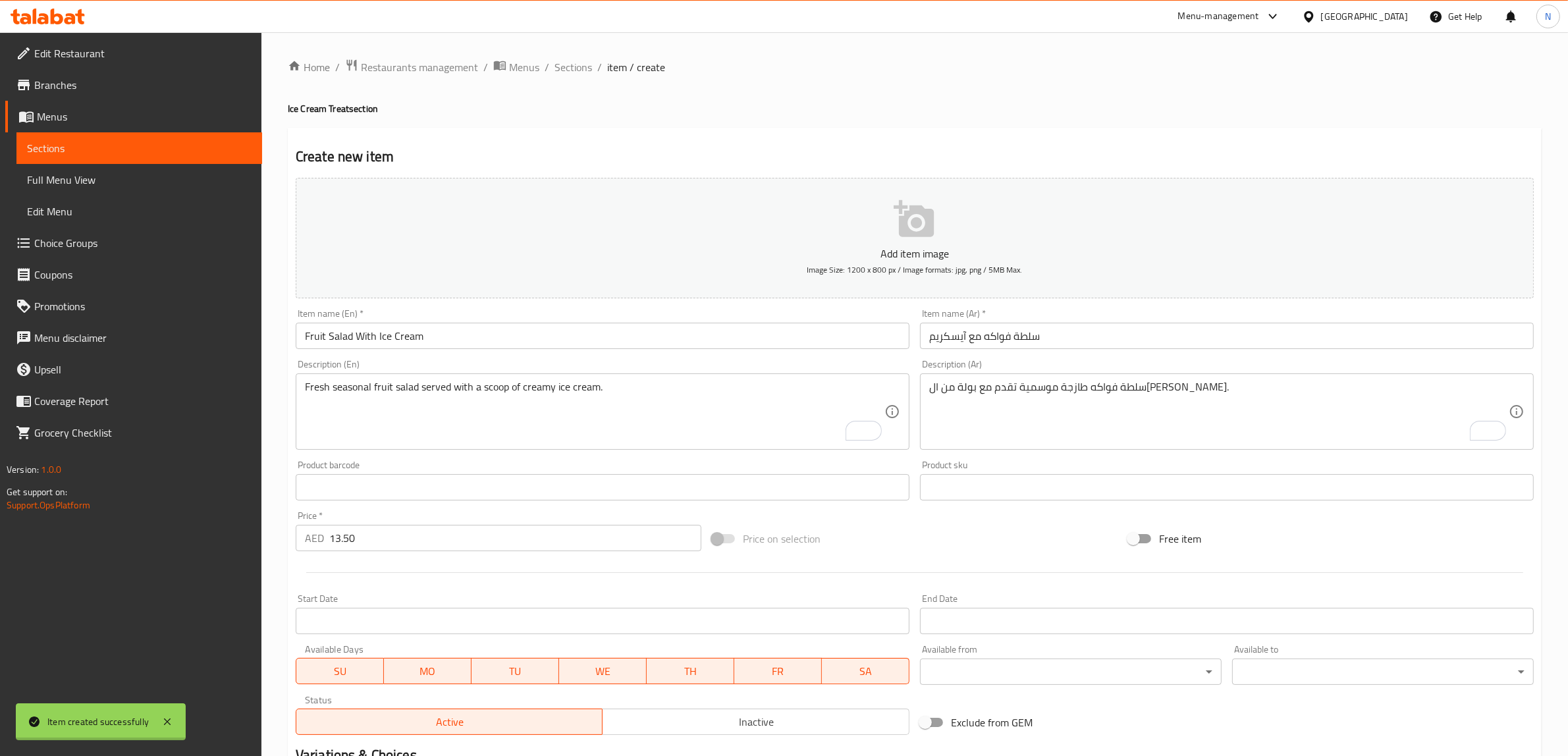
type input "0"
click at [703, 337] on input "text" at bounding box center [602, 336] width 614 height 26
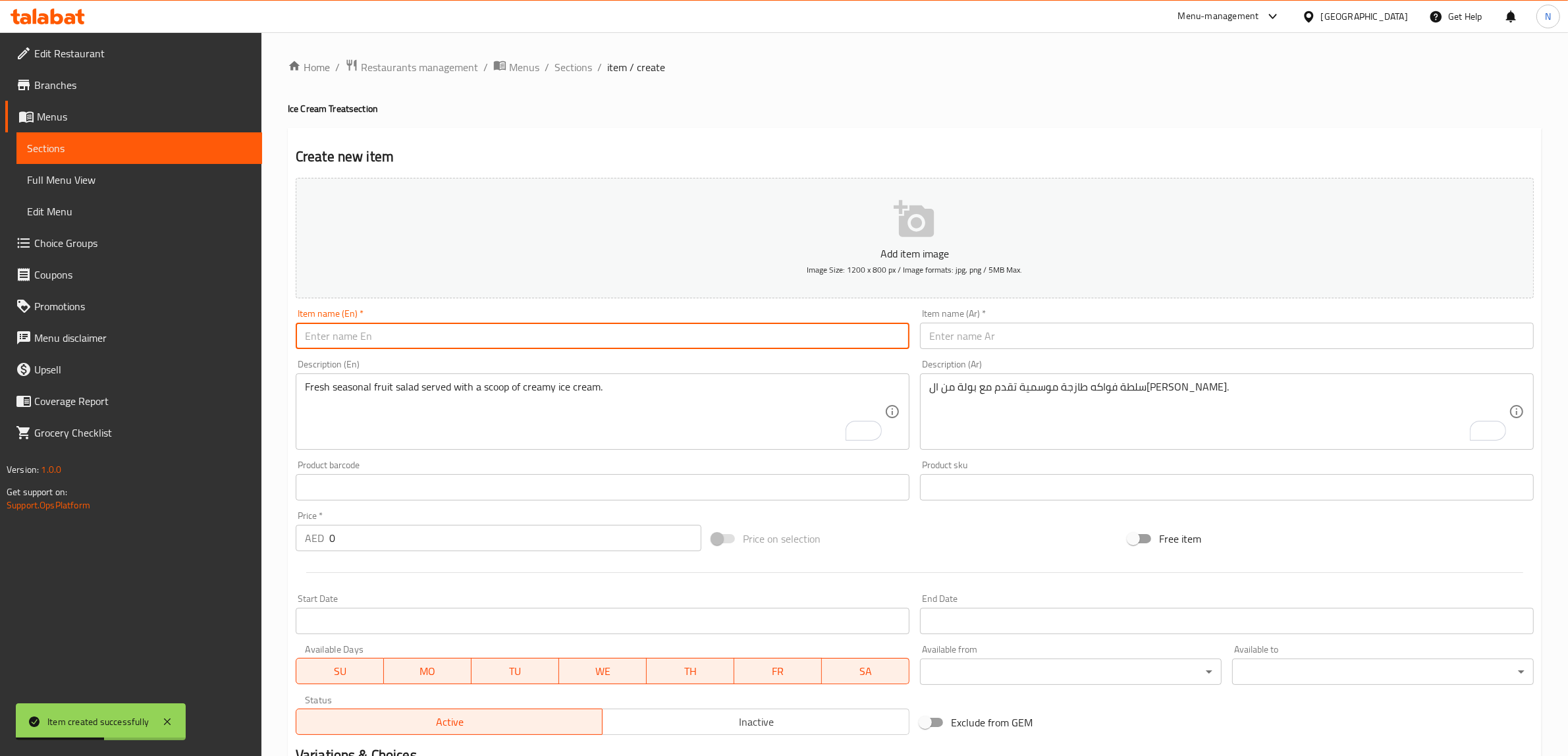
paste input "Ice Cream Scoop"
type input "Ice Cream Scoop"
click at [561, 70] on span "Sections" at bounding box center [573, 67] width 37 height 16
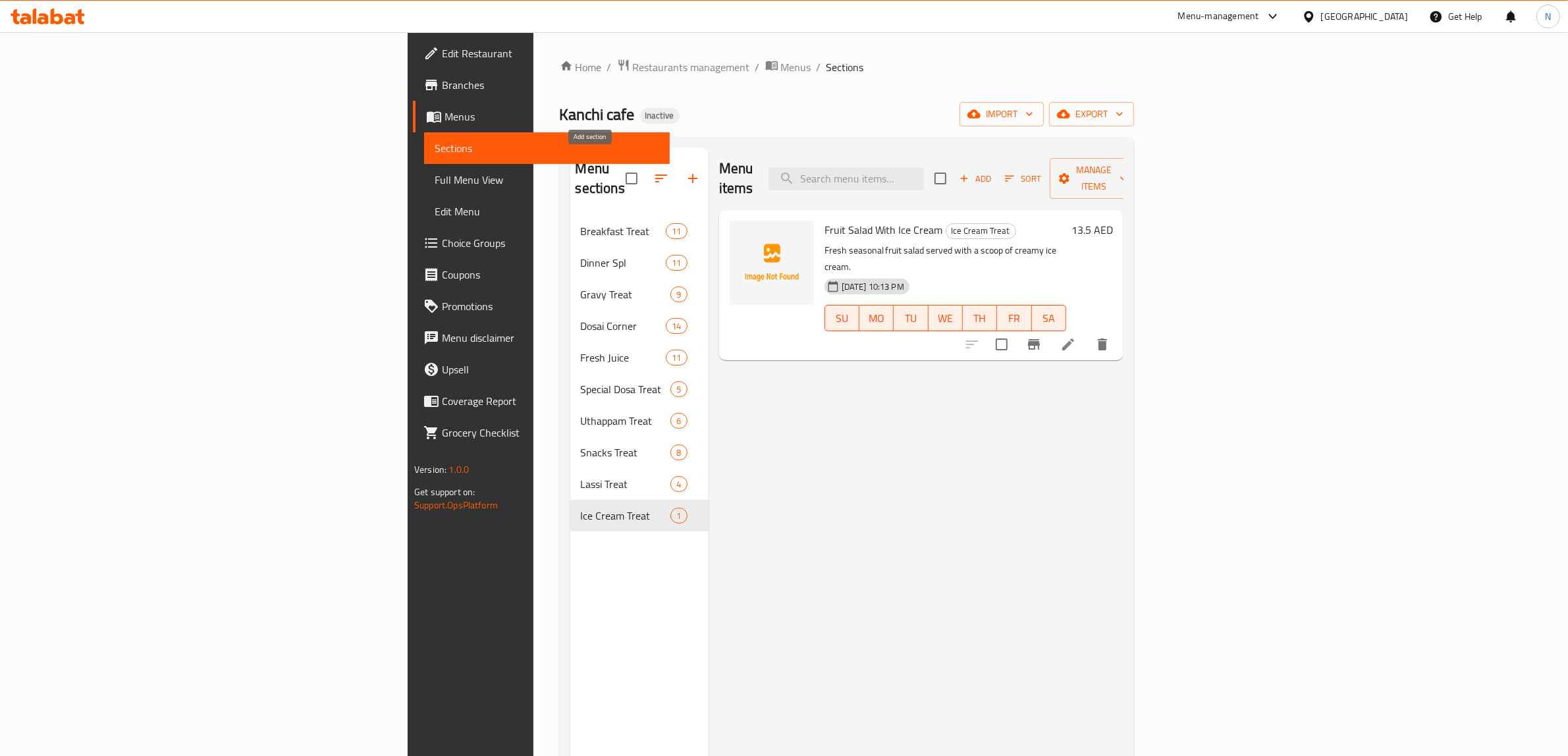
click at [685, 173] on icon "button" at bounding box center [692, 178] width 16 height 16
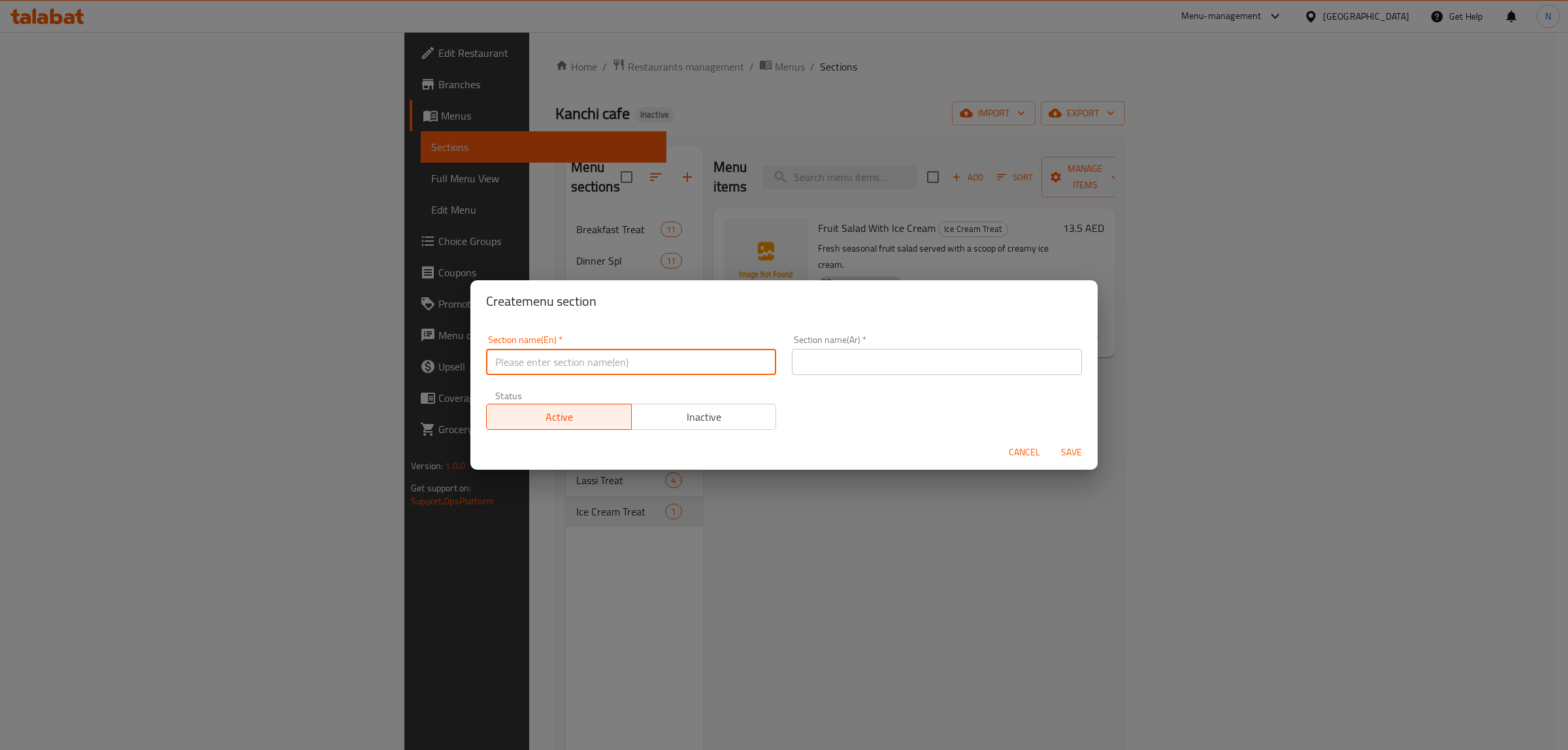
click at [630, 353] on input "text" at bounding box center [631, 361] width 290 height 26
paste input "Falooda Treat"
type input "Falooda Treat"
click at [895, 363] on input "text" at bounding box center [937, 361] width 290 height 26
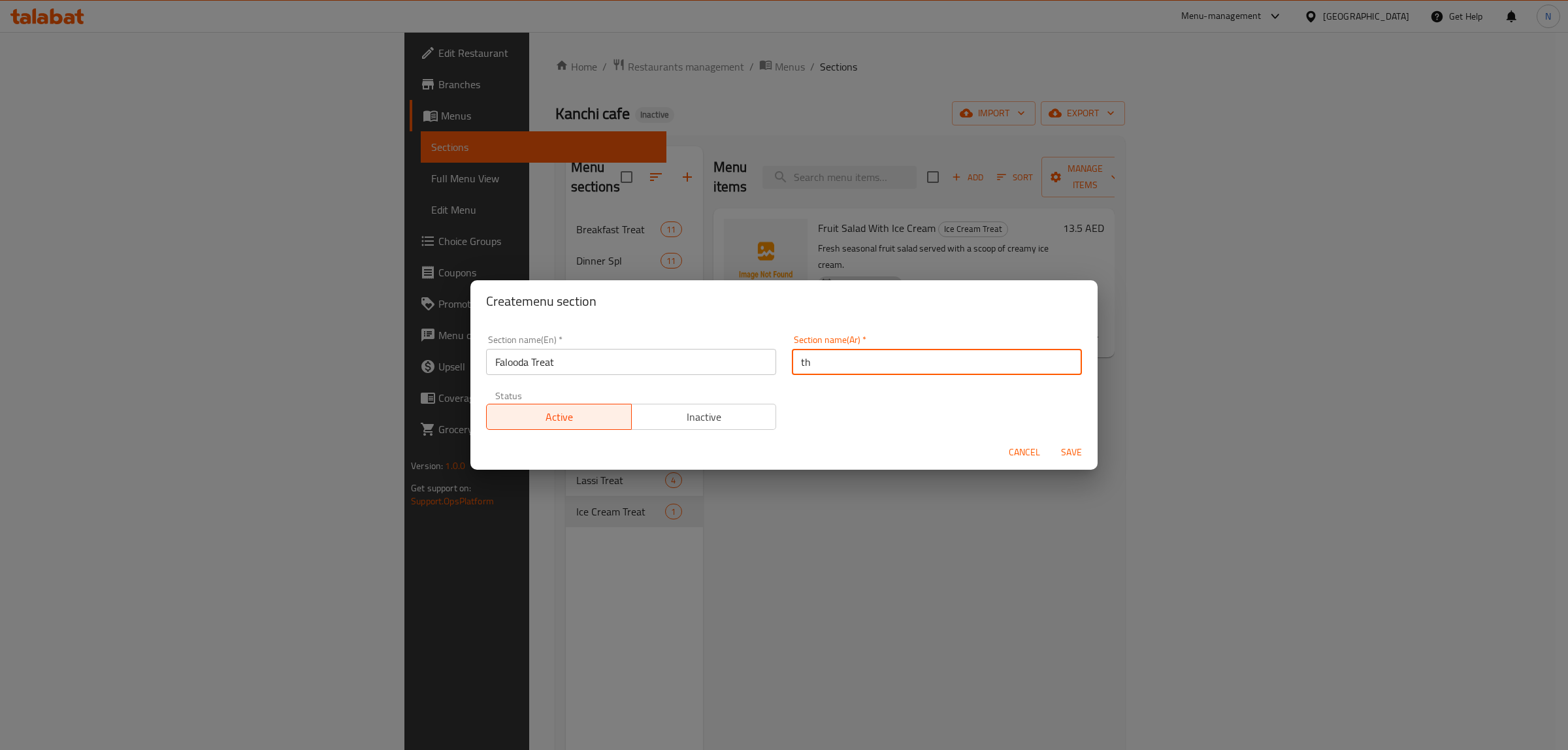
type input "t"
type input "فالودا تريت"
click at [1051, 440] on button "Save" at bounding box center [1071, 452] width 42 height 25
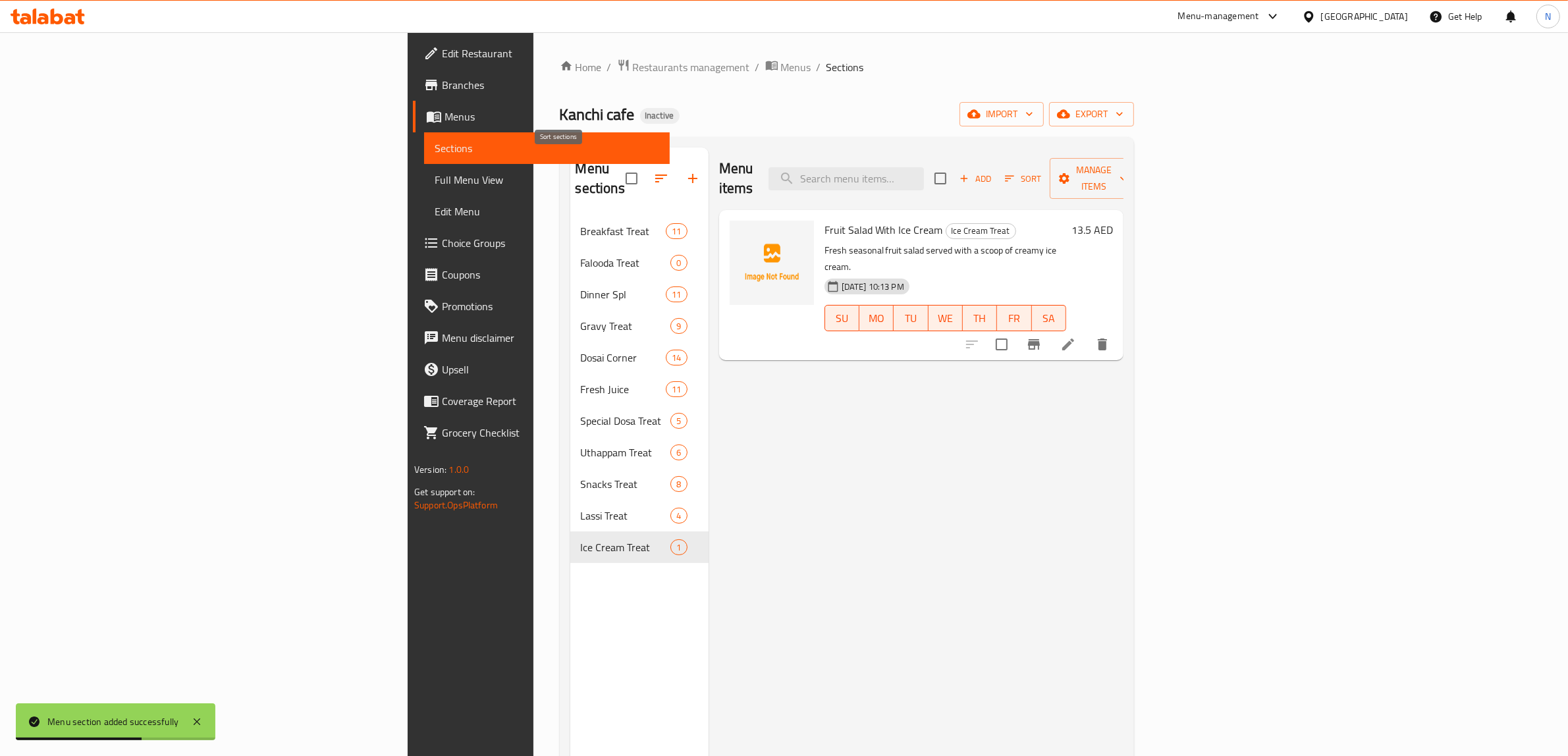
click at [653, 171] on icon "button" at bounding box center [661, 178] width 16 height 16
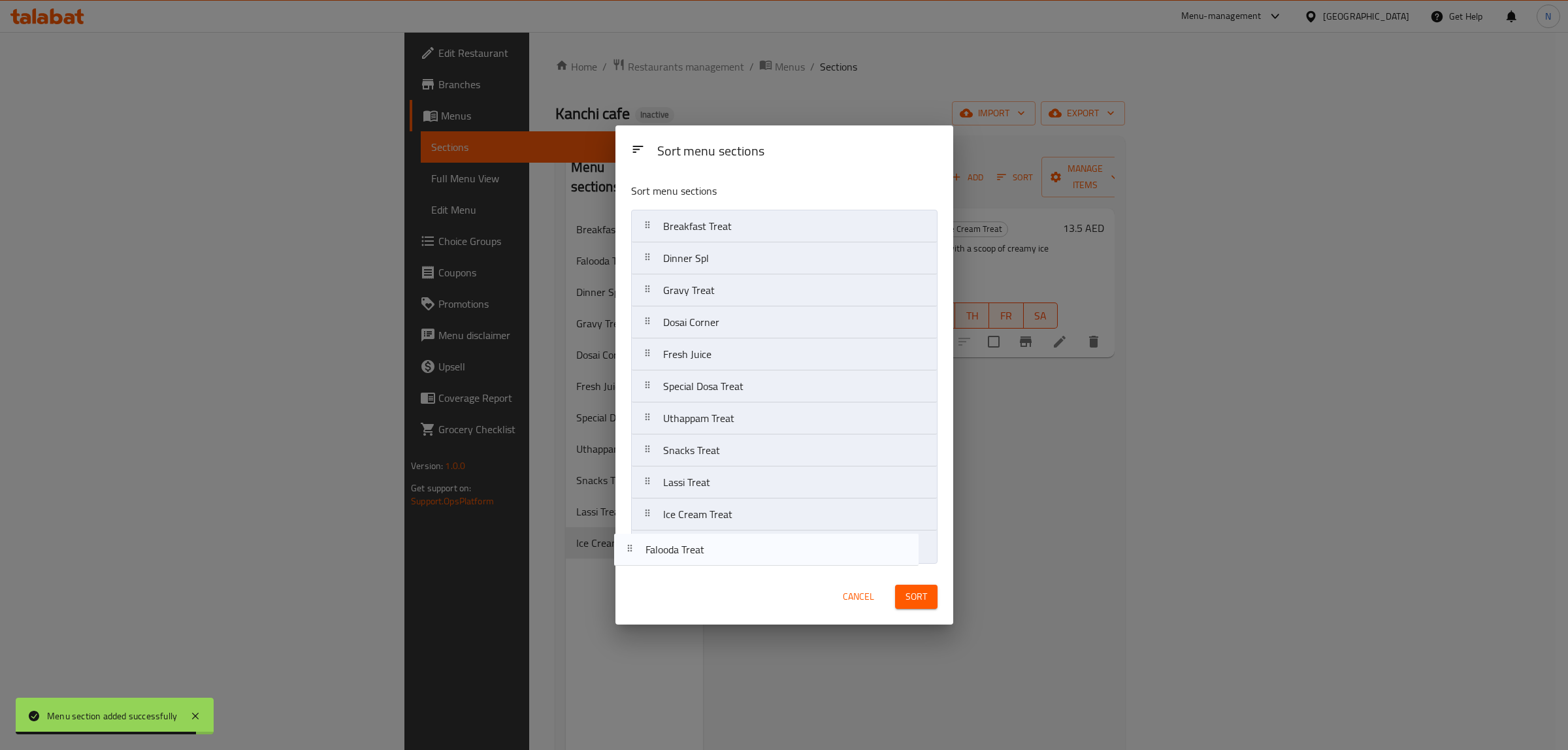
drag, startPoint x: 697, startPoint y: 262, endPoint x: 678, endPoint y: 563, distance: 301.6
click at [678, 563] on nav "Breakfast Treat Falooda Treat Dinner Spl Gravy Treat Dosai Corner Fresh Juice S…" at bounding box center [784, 386] width 306 height 353
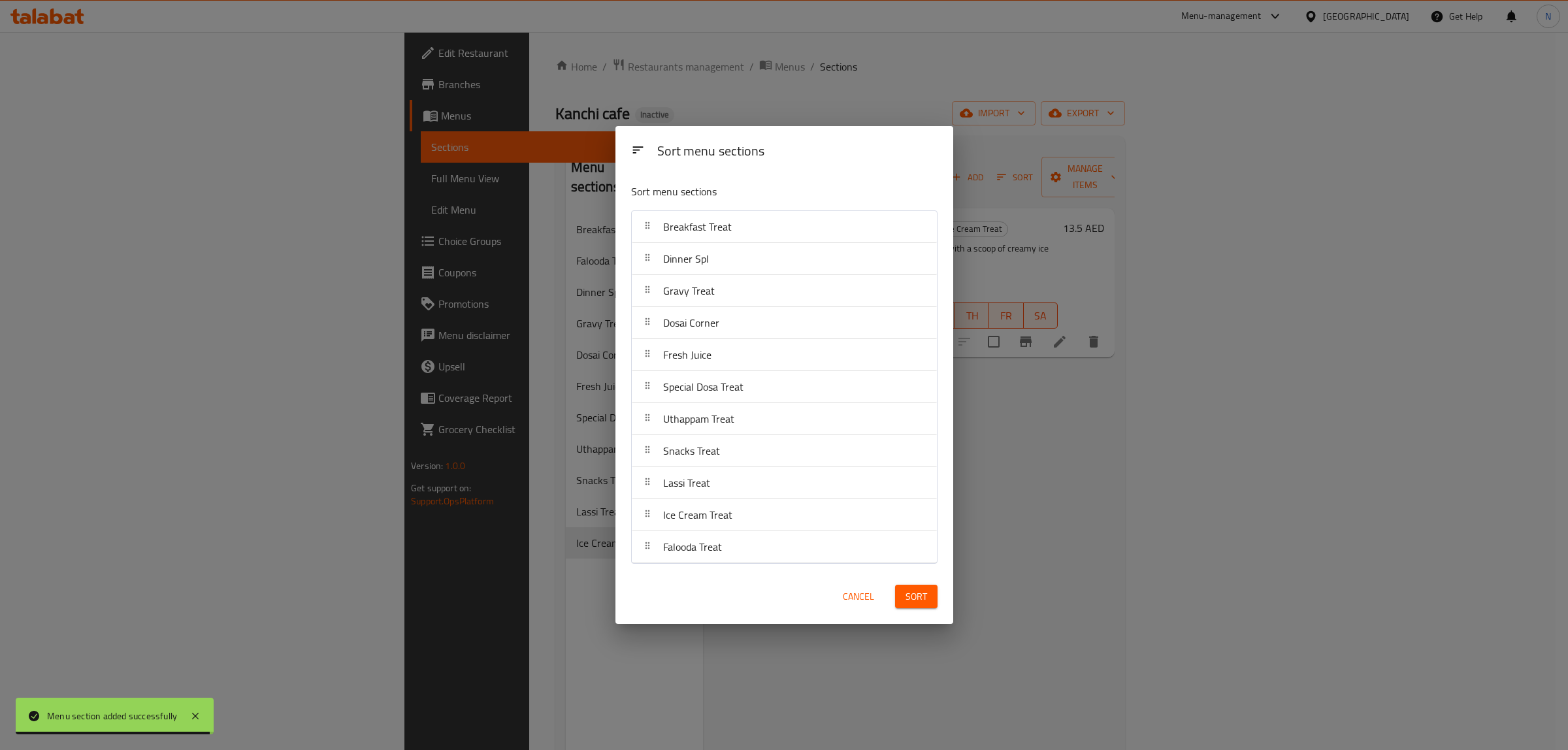
click at [913, 607] on button "Sort" at bounding box center [916, 597] width 42 height 25
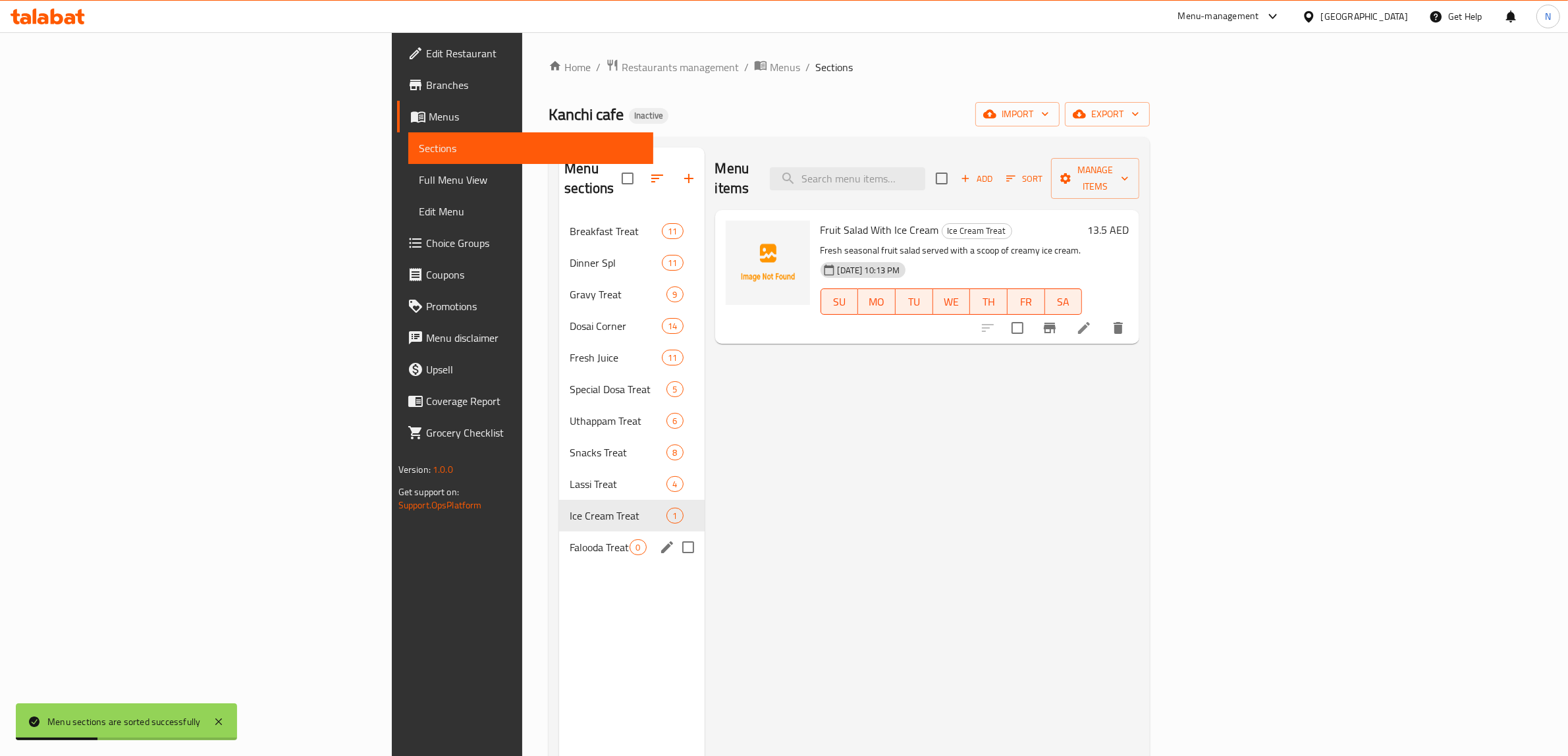
click at [569, 539] on span "Falooda Treat" at bounding box center [599, 547] width 60 height 16
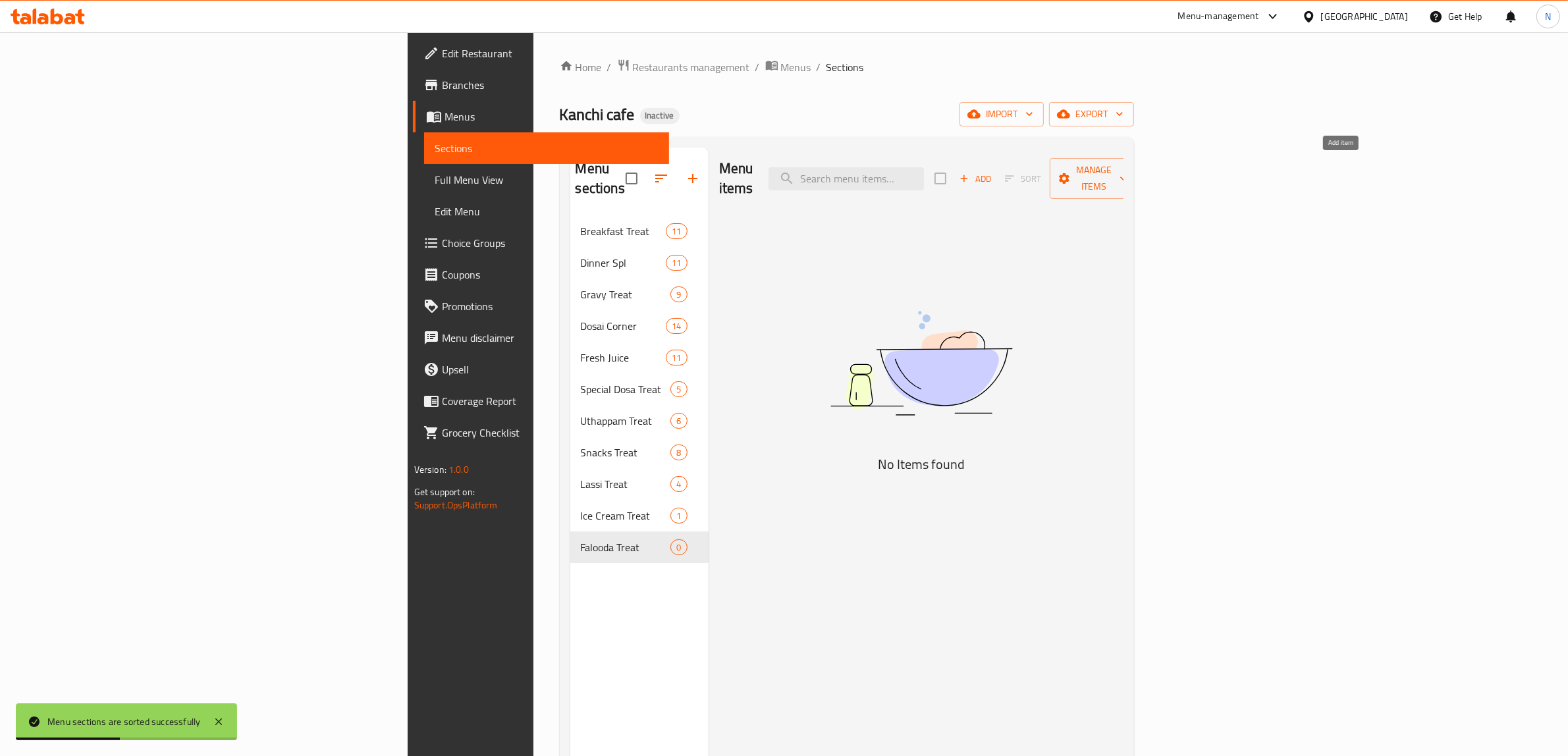
click at [993, 175] on span "Add" at bounding box center [975, 178] width 35 height 15
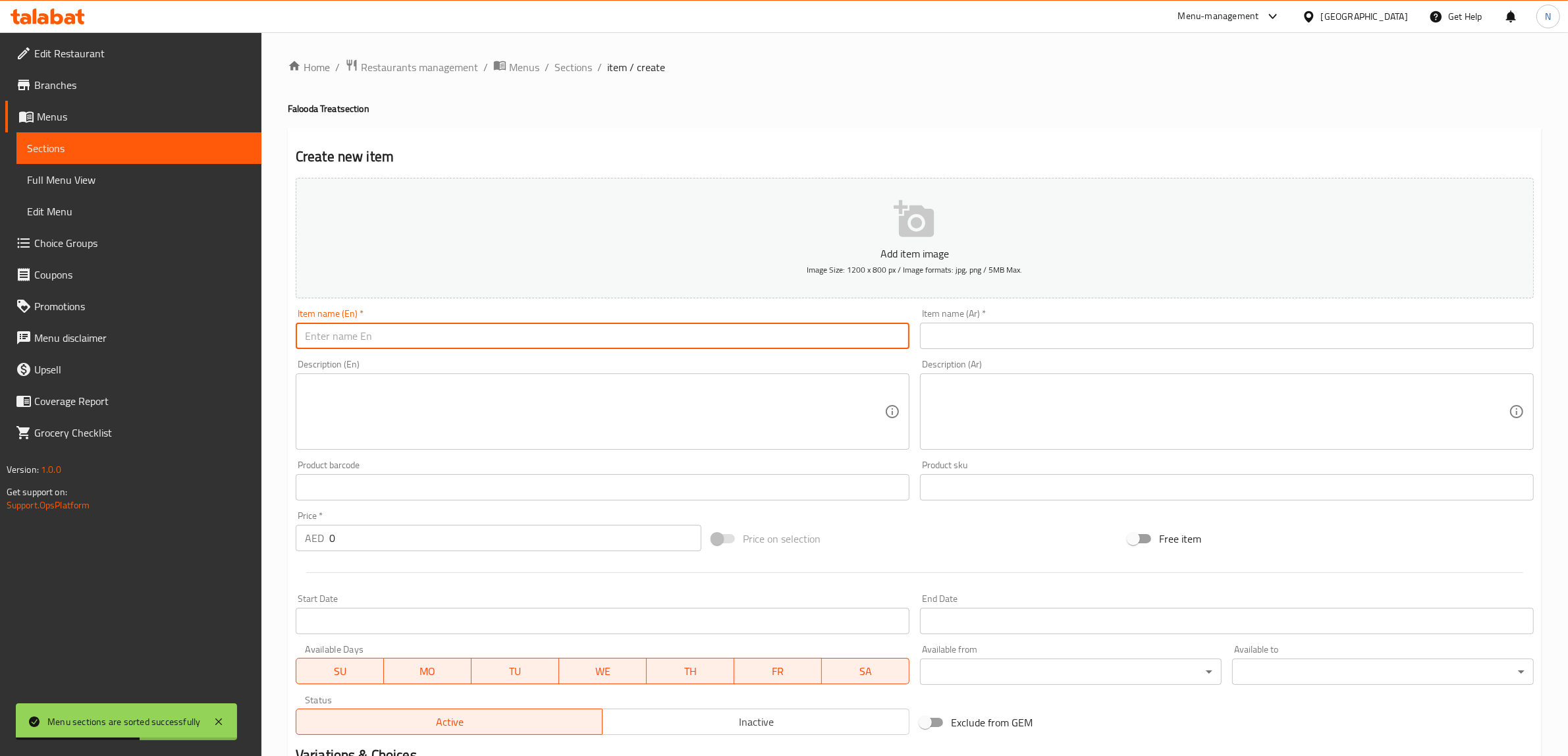
click at [682, 331] on input "text" at bounding box center [602, 336] width 614 height 26
paste input "Special Falooda"
type input "Special Falooda"
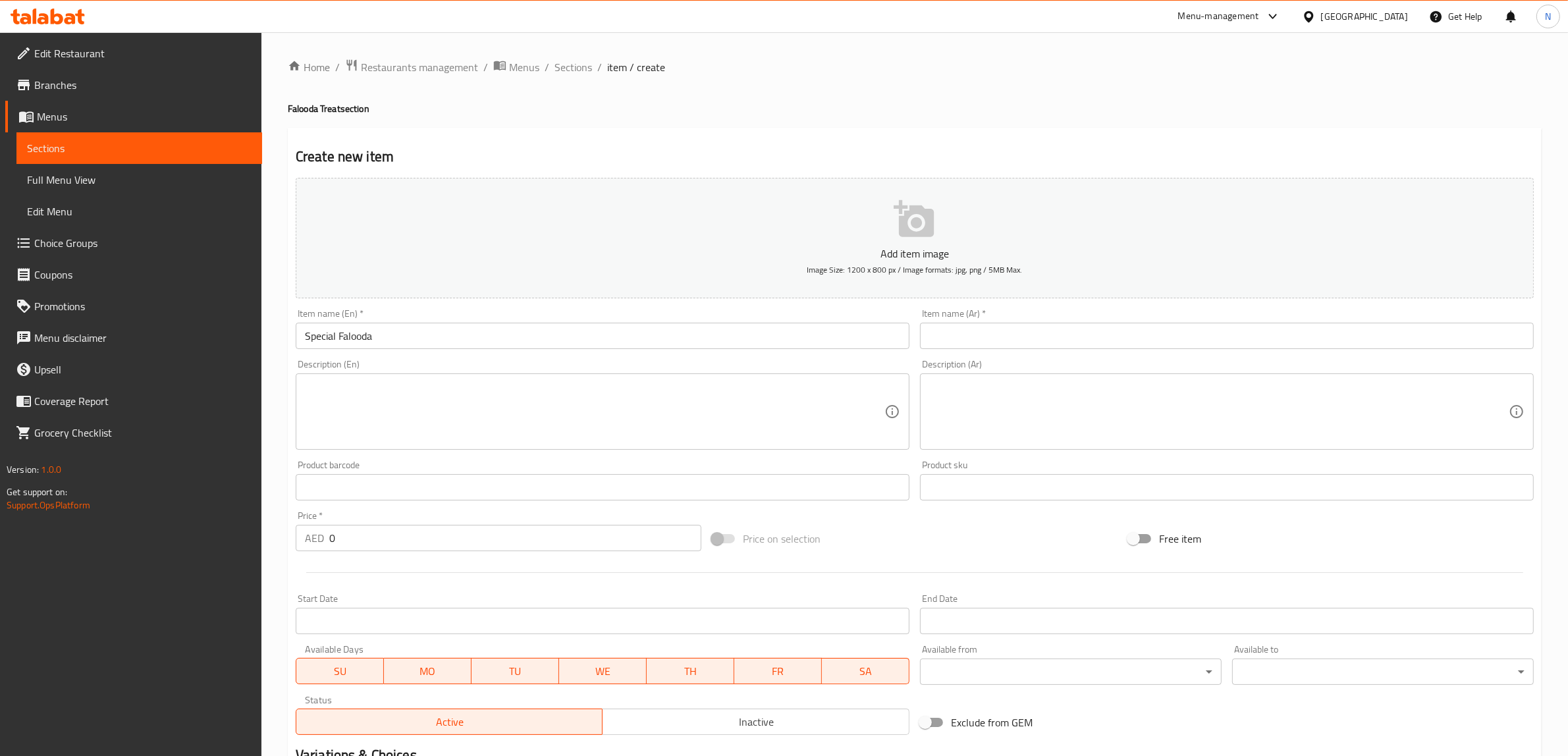
click at [628, 382] on textarea at bounding box center [594, 411] width 579 height 62
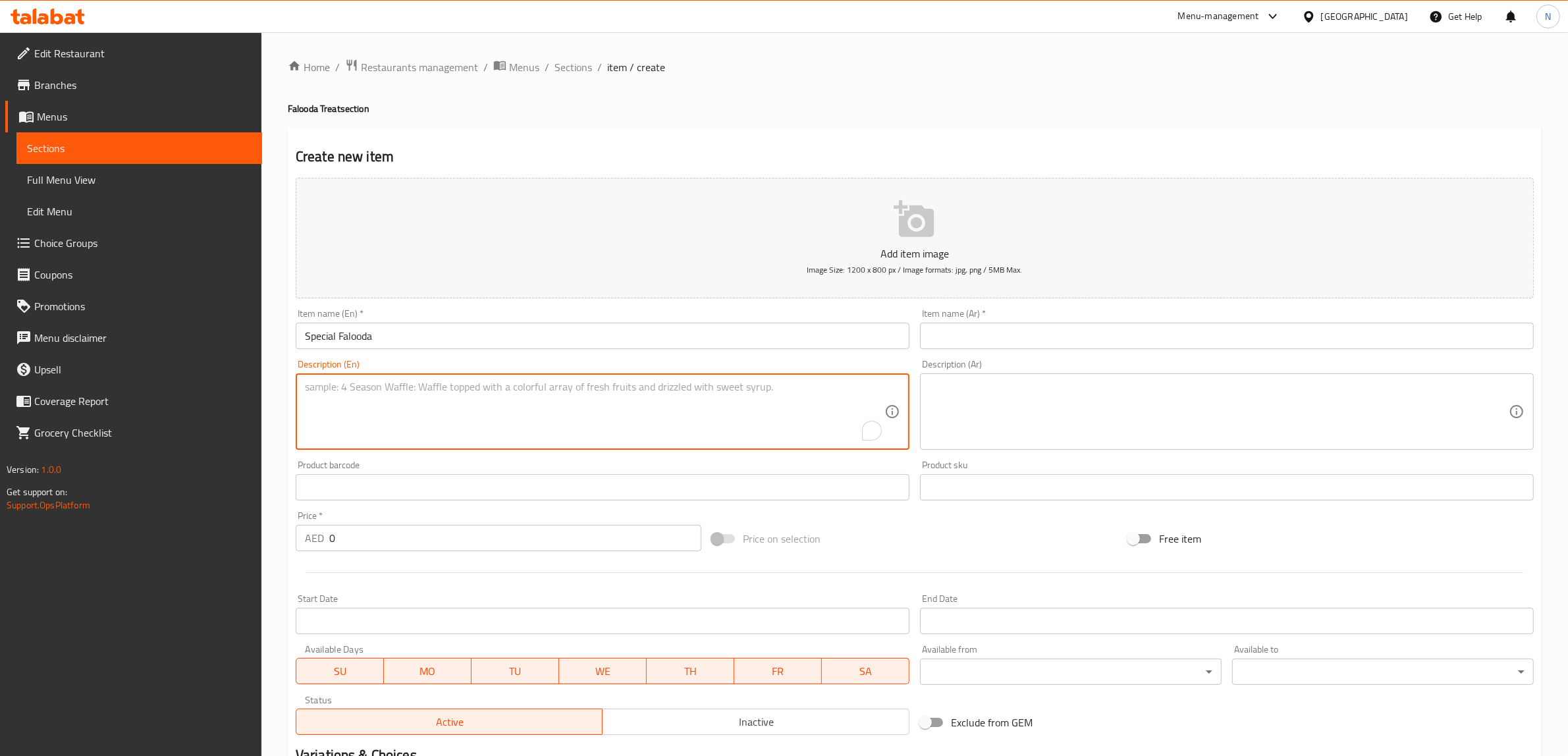
paste textarea "A rich layered dessert drink made with vermicelli, basil seeds, rose syrup, mil…"
click at [764, 381] on textarea "A rich layered dessert drink made with vermicelli, basil seeds, rose syrup, mil…" at bounding box center [594, 411] width 579 height 62
paste textarea "Falooda Treat Special Falooda A rich layered dessert drink made with vermicelli…"
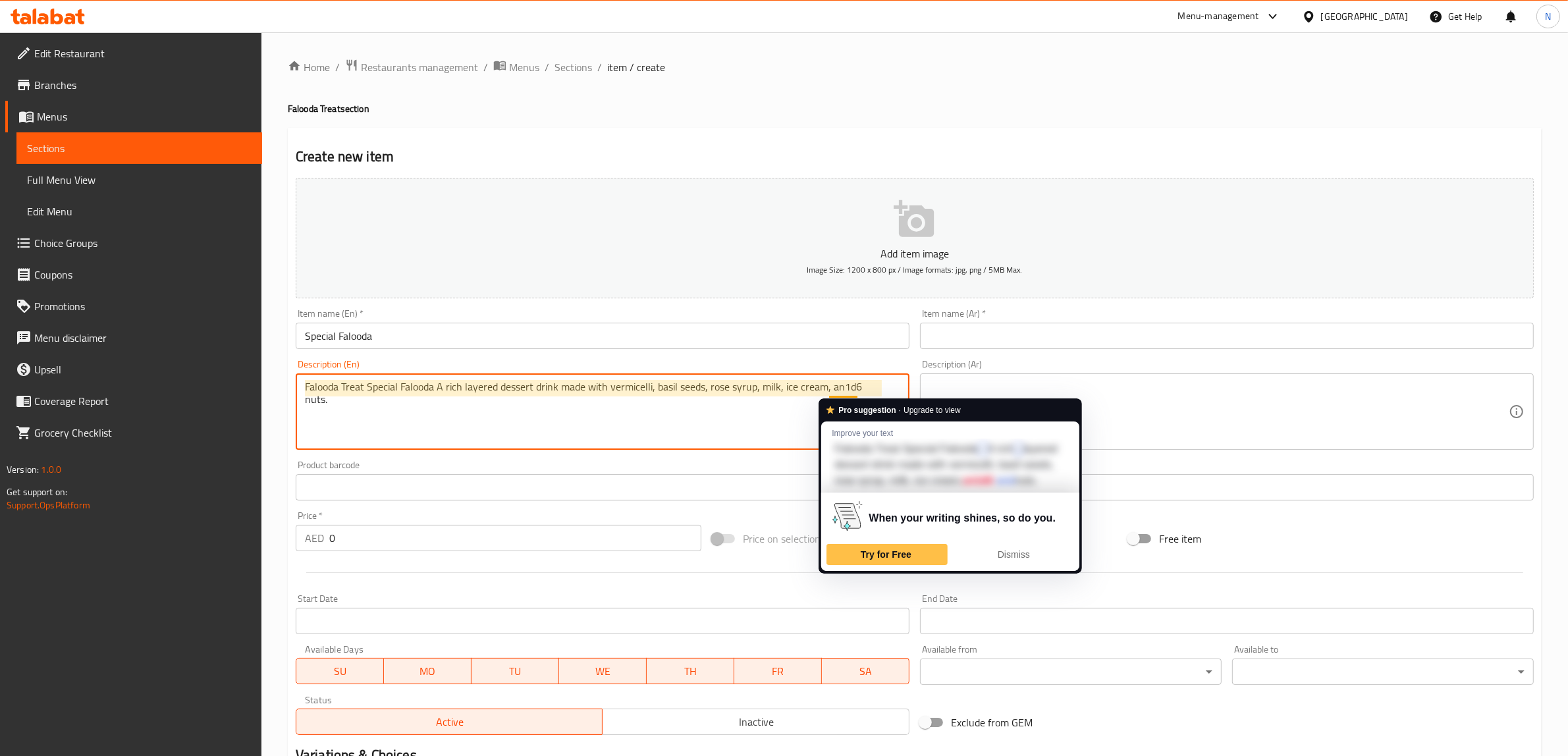
drag, startPoint x: 844, startPoint y: 390, endPoint x: 883, endPoint y: 407, distance: 42.5
click at [850, 393] on textarea "Falooda Treat Special Falooda A rich layered dessert drink made with vermicelli…" at bounding box center [594, 411] width 579 height 62
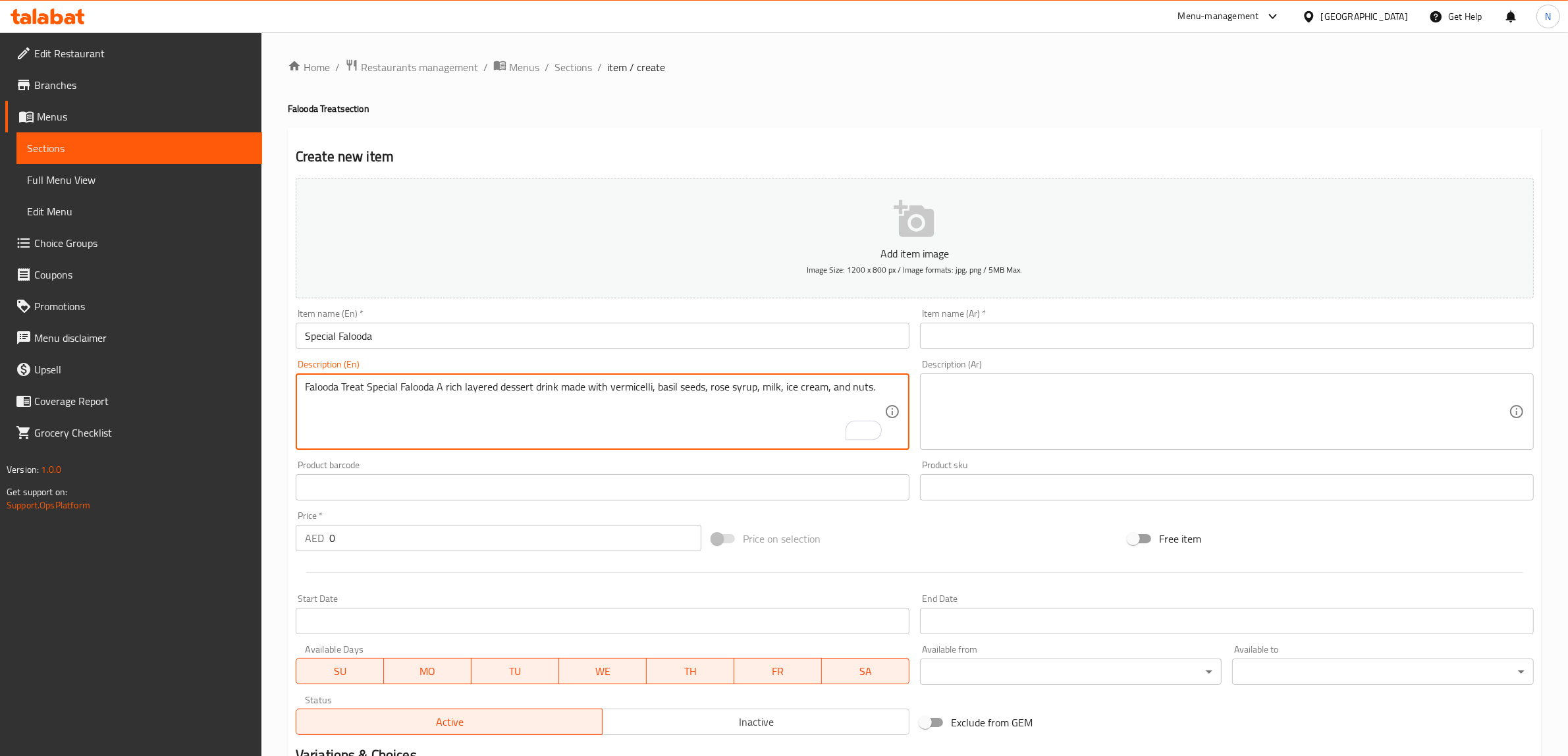
type textarea "Falooda Treat Special Falooda A rich layered dessert drink made with vermicelli…"
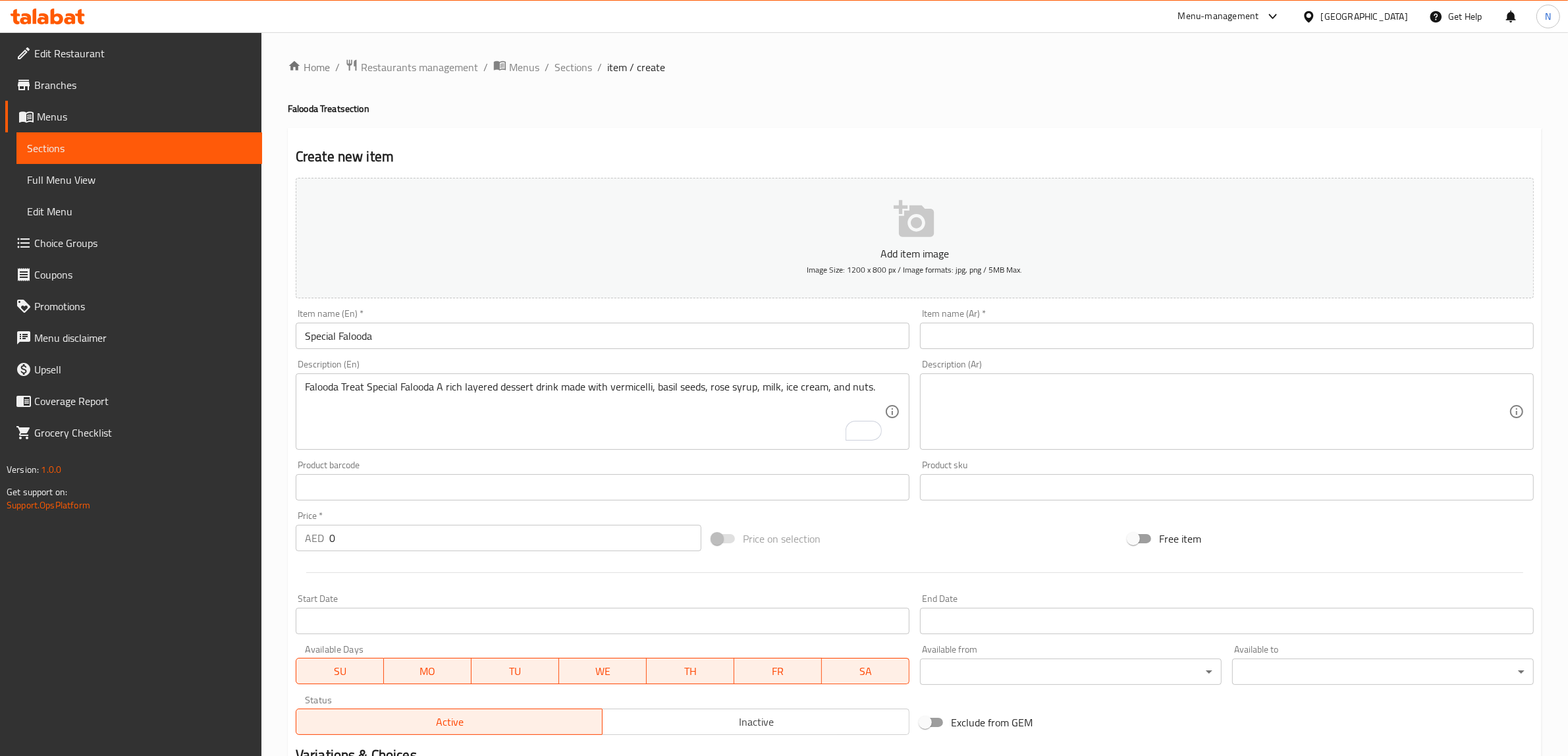
click at [1057, 348] on input "text" at bounding box center [1226, 336] width 614 height 26
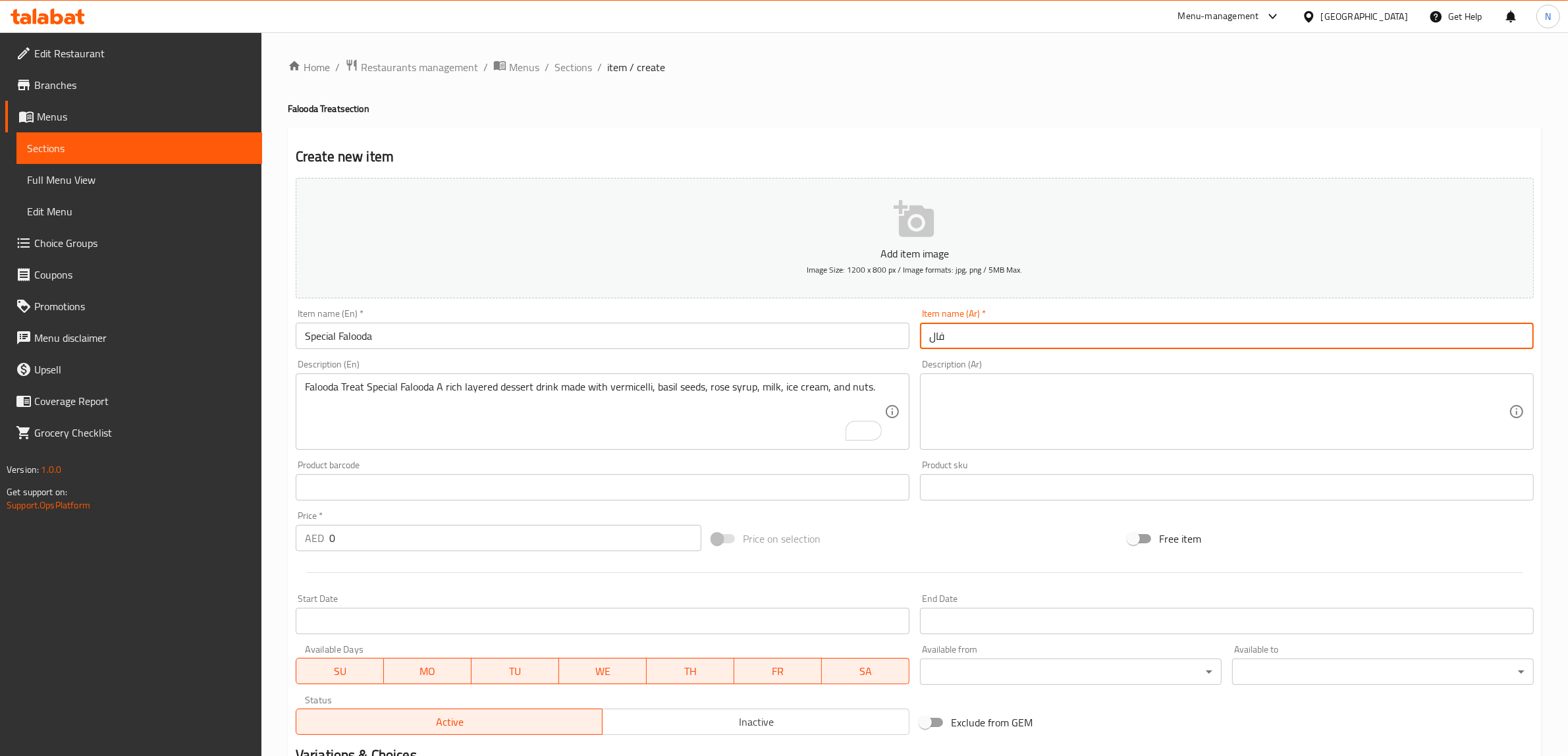
type input "فالودا سبيشيال"
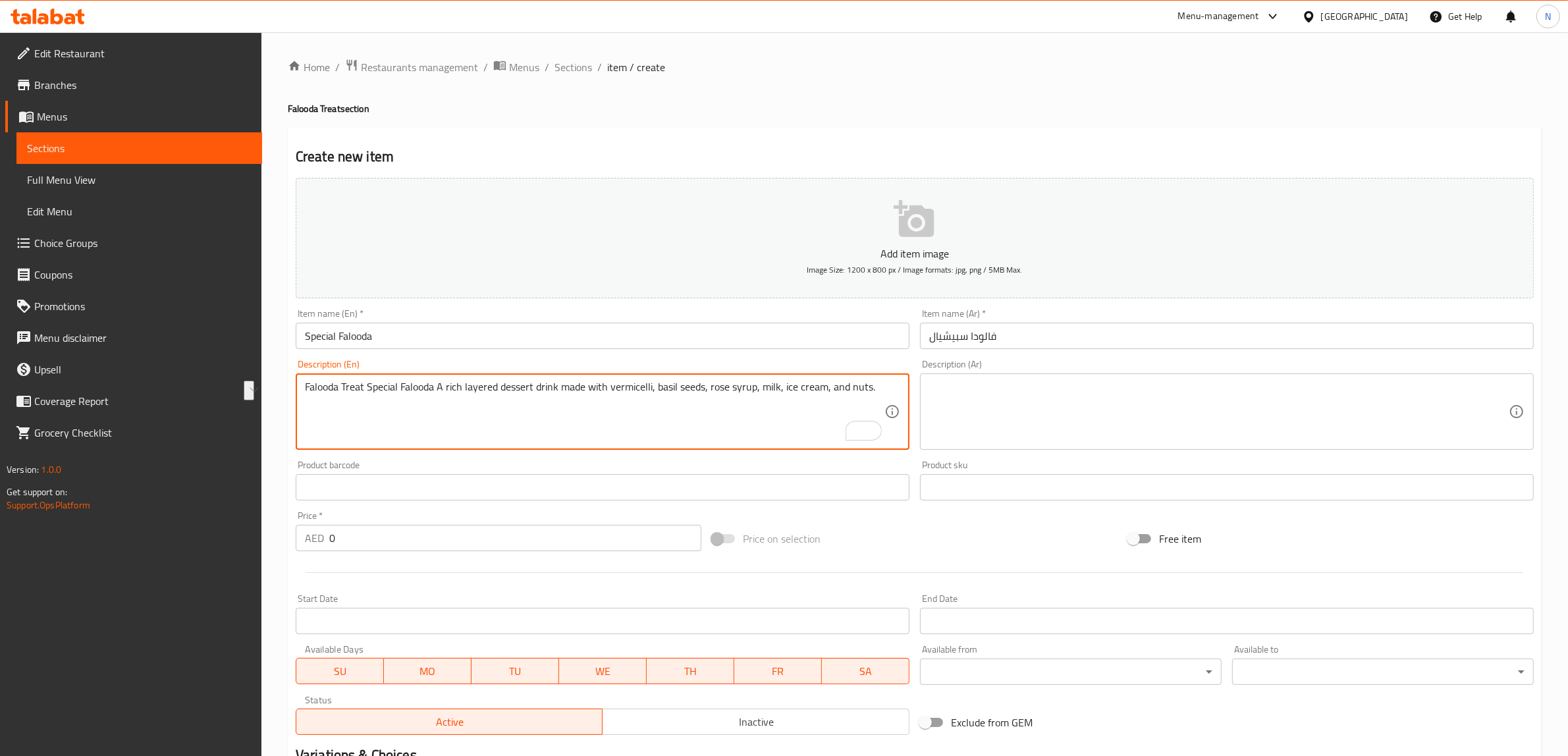
drag, startPoint x: 432, startPoint y: 392, endPoint x: 262, endPoint y: 387, distance: 170.1
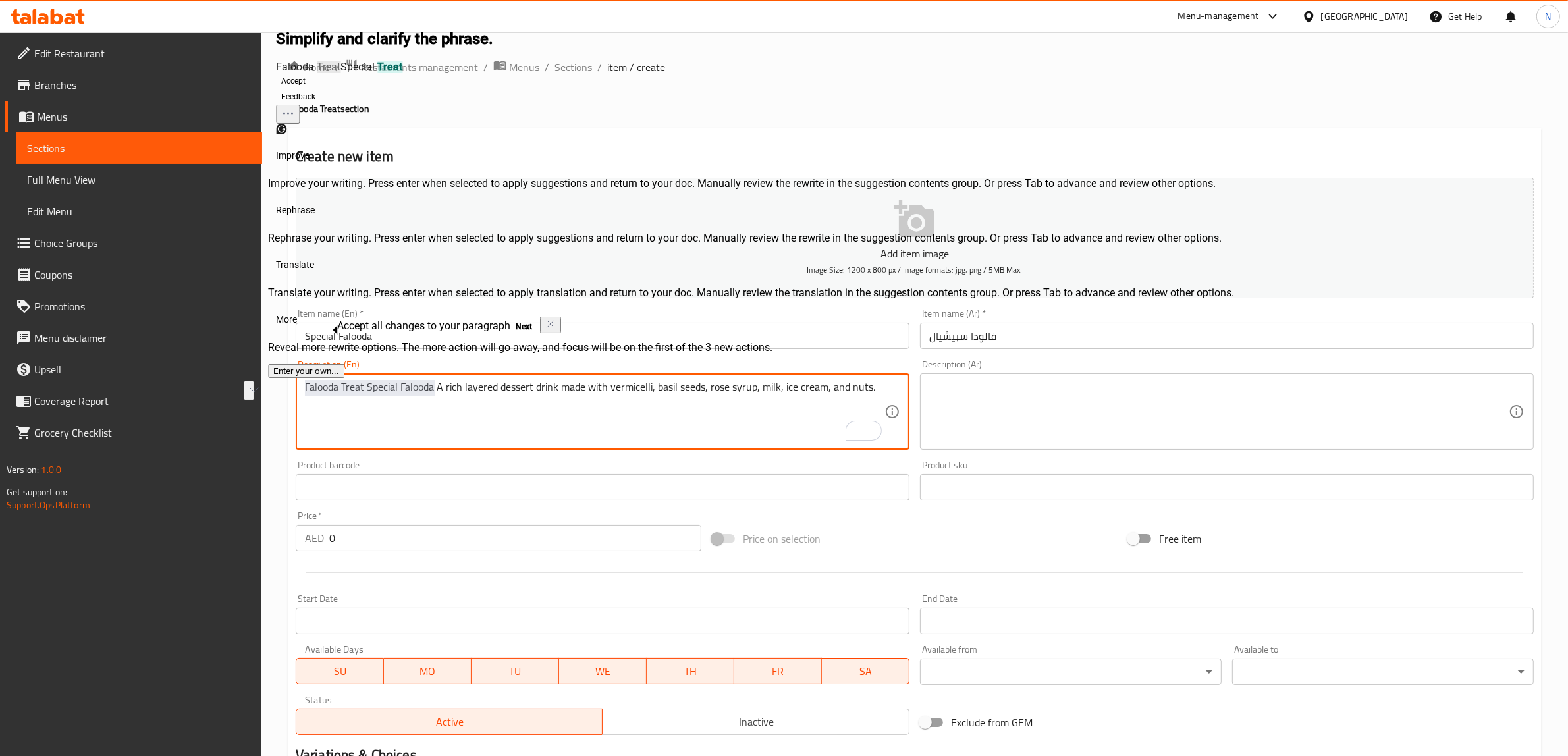
click at [444, 386] on textarea "Falooda Treat Special Falooda A rich layered dessert drink made with vermicelli…" at bounding box center [594, 411] width 579 height 62
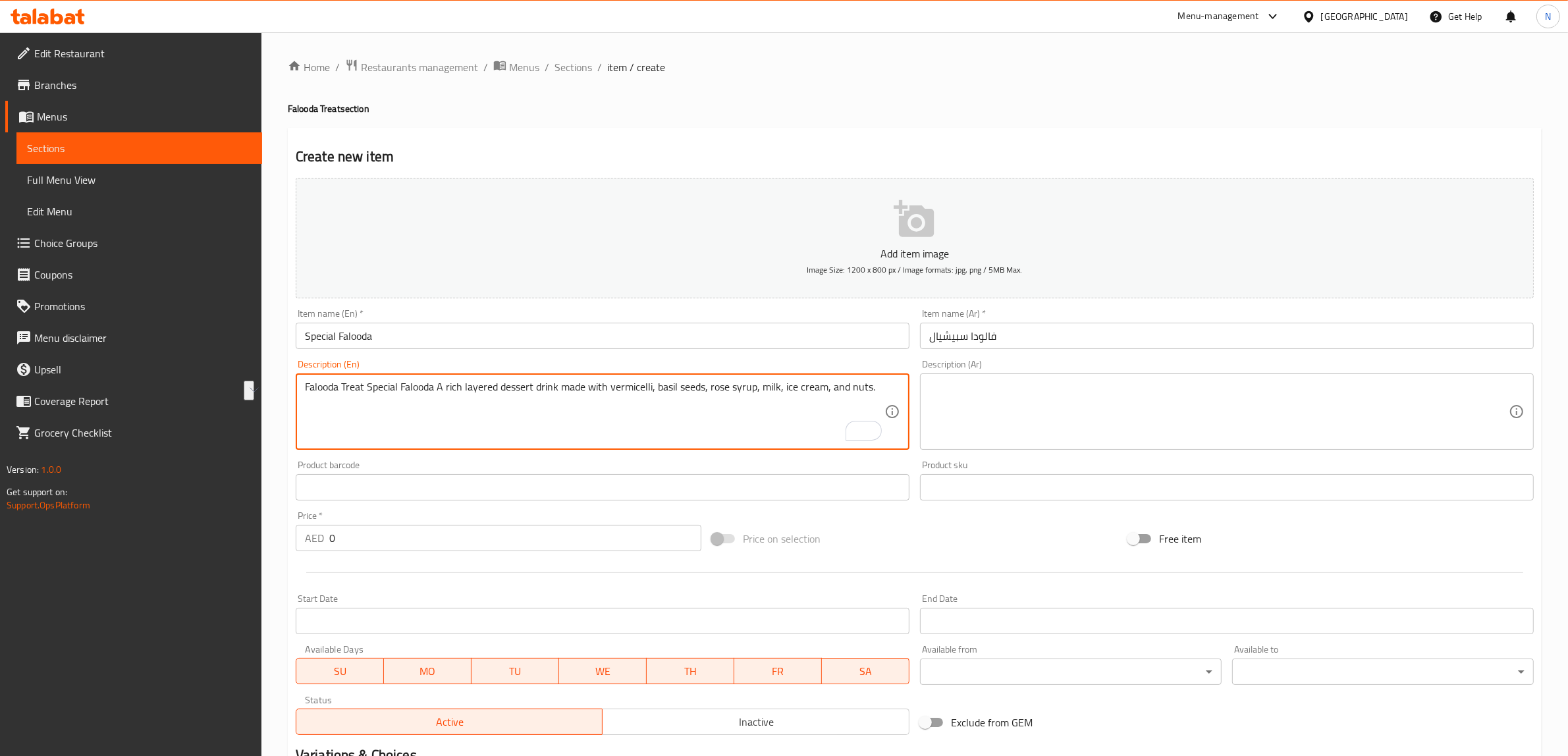
drag, startPoint x: 435, startPoint y: 387, endPoint x: 297, endPoint y: 380, distance: 138.2
click at [297, 380] on div "Falooda Treat Special Falooda A rich layered dessert drink made with vermicelli…" at bounding box center [602, 411] width 614 height 76
click at [600, 387] on textarea "A rich layered dessert drink made with vermicelli, basil seeds, rose syrup, mil…" at bounding box center [594, 411] width 579 height 62
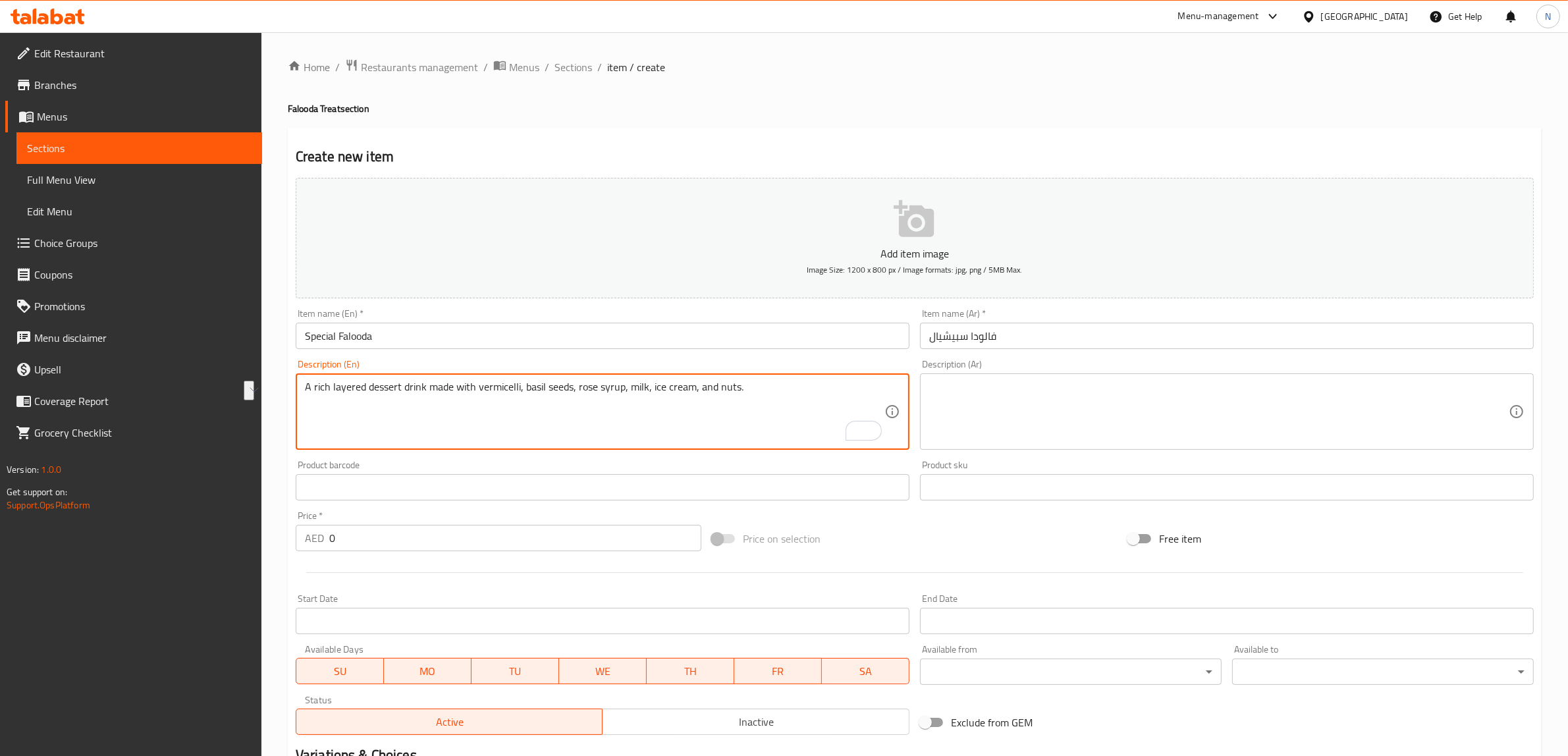
type textarea "A rich layered dessert drink made with vermicelli, basil seeds, rose syrup, mil…"
click at [1060, 409] on textarea at bounding box center [1218, 411] width 579 height 62
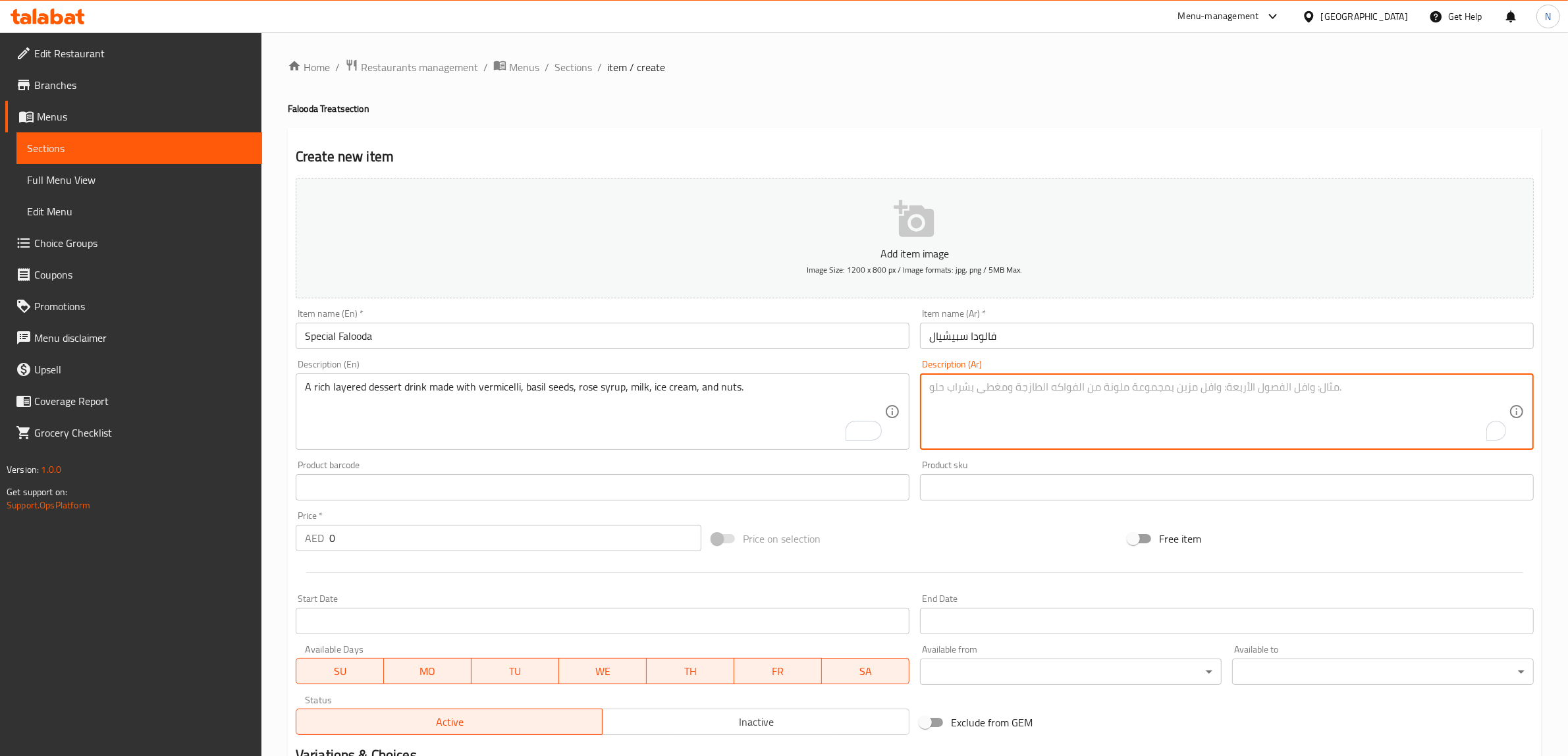
paste textarea "مشروب حلوى غني ومتعدد الطبقات مصنوع من الشعيرية وبذور الريحان وشراب الورد والحل…"
click at [1190, 390] on textarea "مشروب حلوى غني ومتعدد الطبقات مصنوع من الشعيرية وبذور الريحان وشراب الورد والحل…" at bounding box center [1218, 411] width 579 height 62
click at [1121, 384] on textarea "مشروب حلوى غني ومتعدد الطبقات مصنوع من الشعيرية، بذور الريحان، وشراب الورد والح…" at bounding box center [1218, 411] width 579 height 62
type textarea "مشروب حلوى غني ومتعدد الطبقات مصنوع من الشعيرية، بذور الريحان، شراب الورد، الحل…"
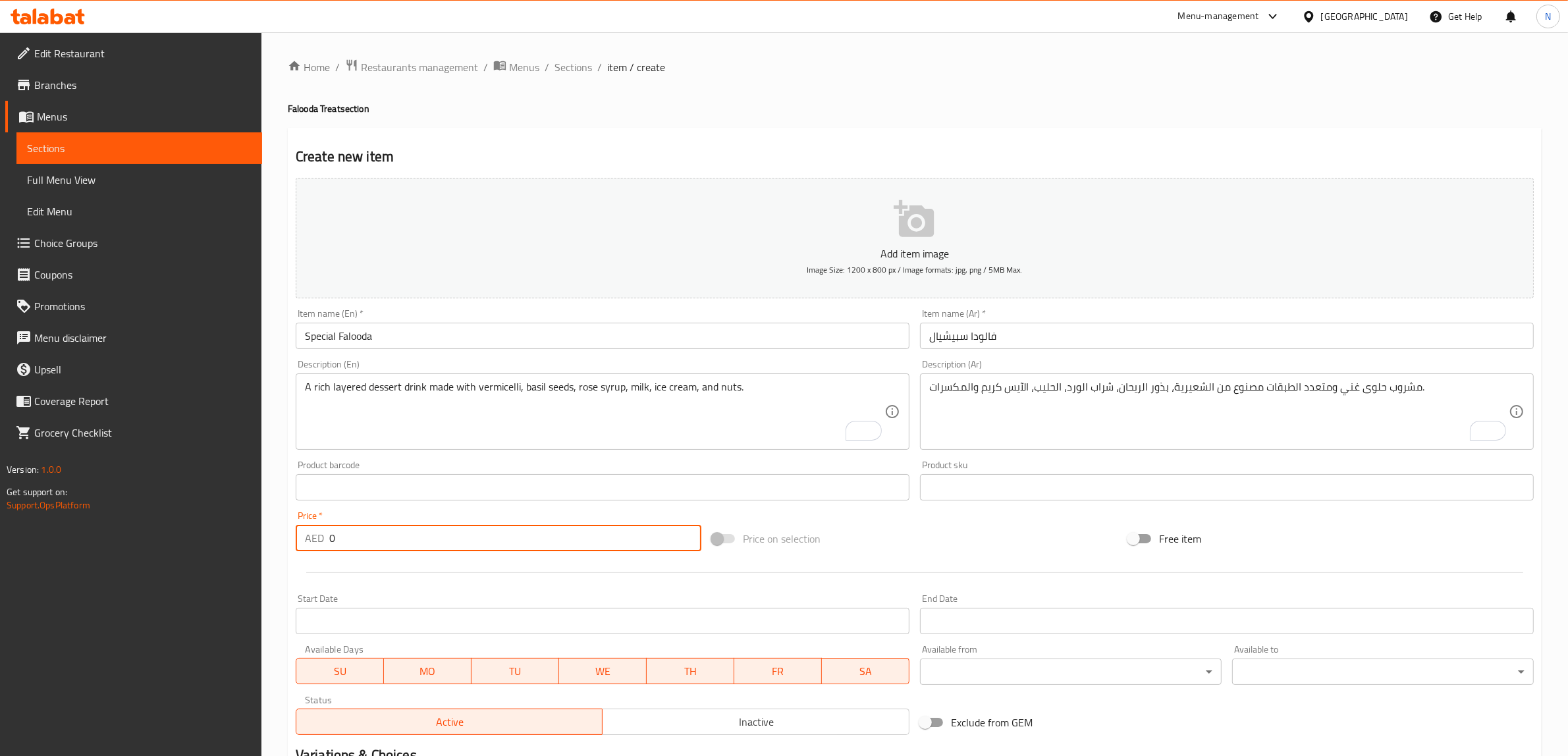
click at [491, 534] on input "0" at bounding box center [515, 537] width 372 height 26
type input "16"
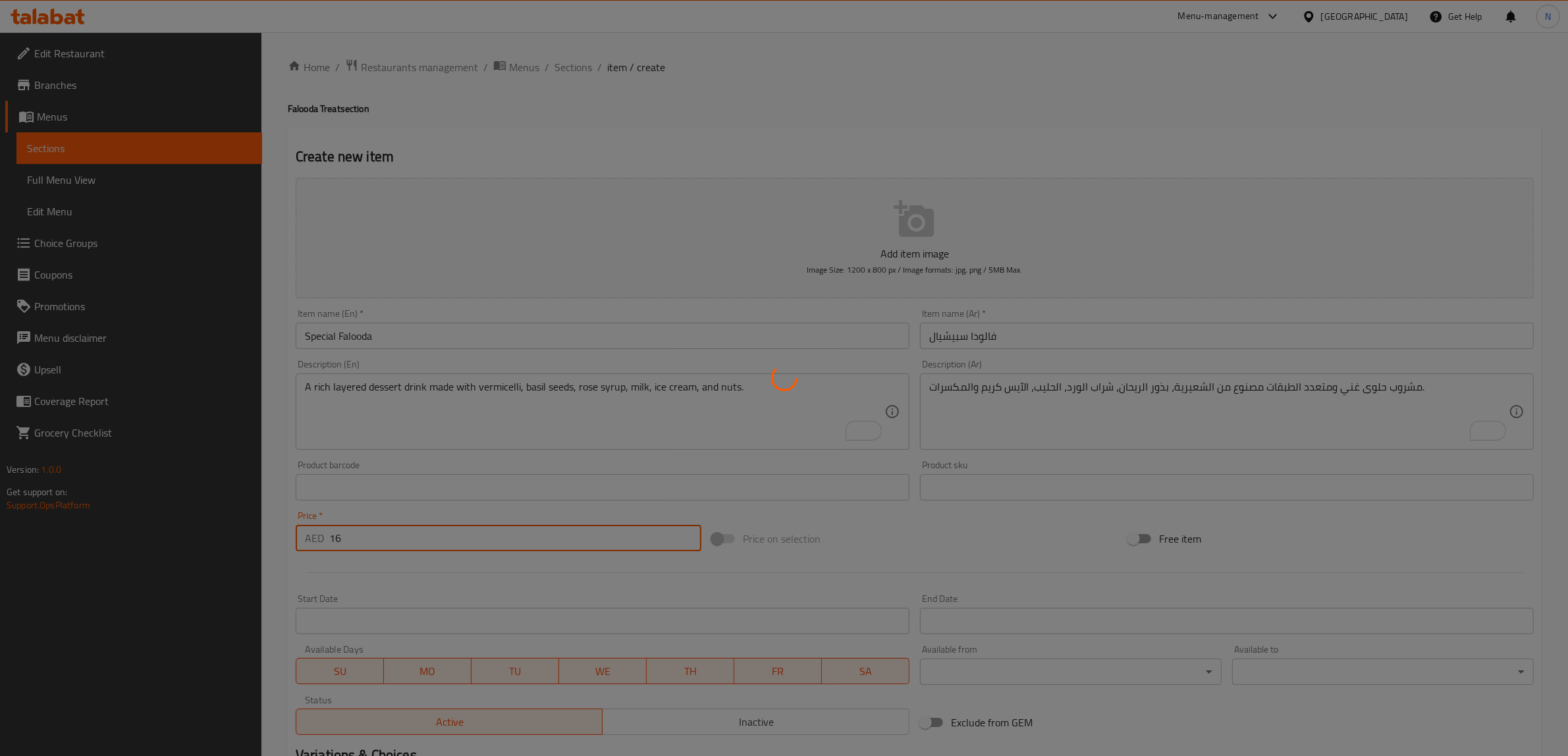
type input "0"
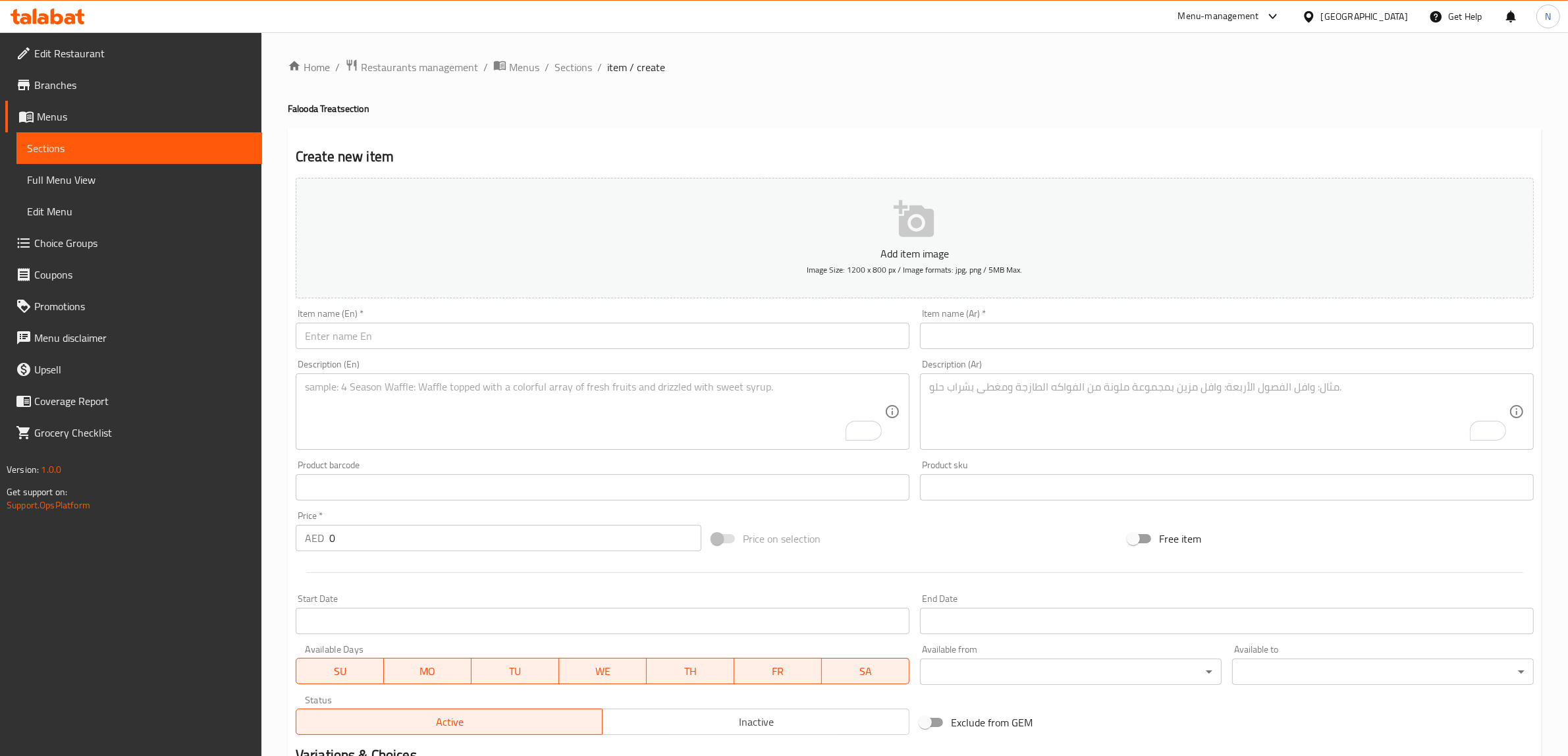
drag, startPoint x: 558, startPoint y: 64, endPoint x: 626, endPoint y: 136, distance: 99.0
click at [558, 64] on span "Sections" at bounding box center [573, 67] width 37 height 16
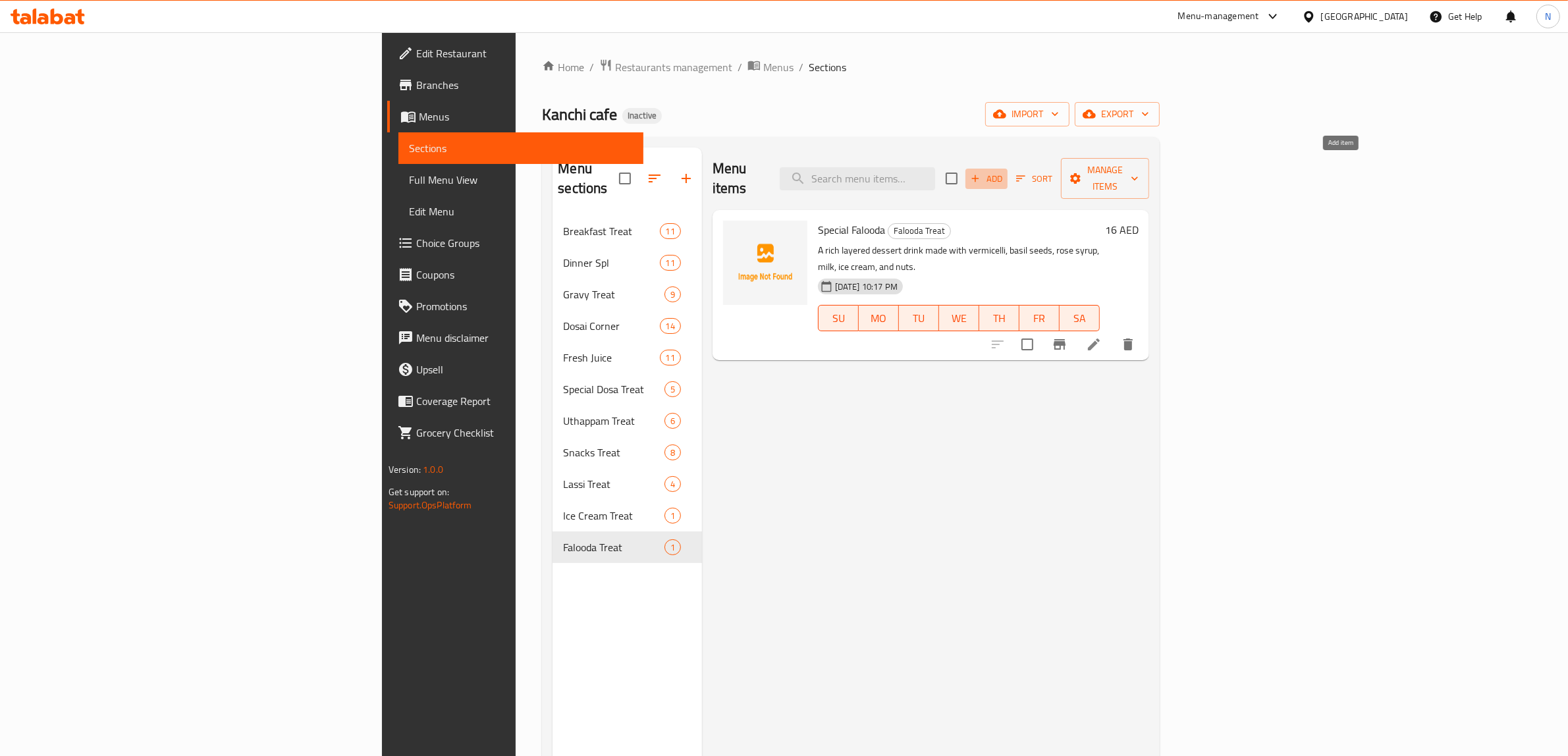
click at [981, 175] on icon "button" at bounding box center [975, 178] width 12 height 12
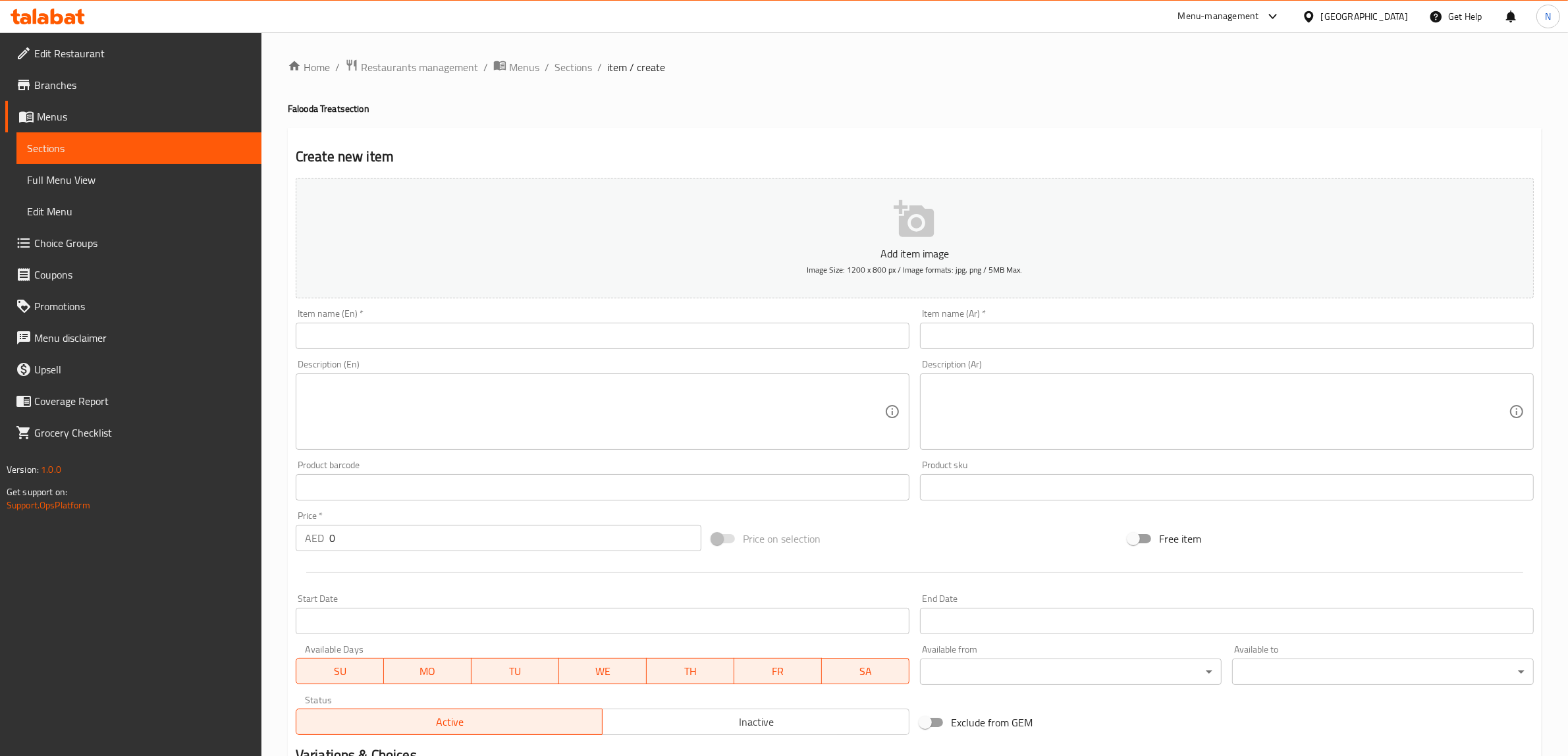
click at [808, 329] on input "text" at bounding box center [602, 336] width 614 height 26
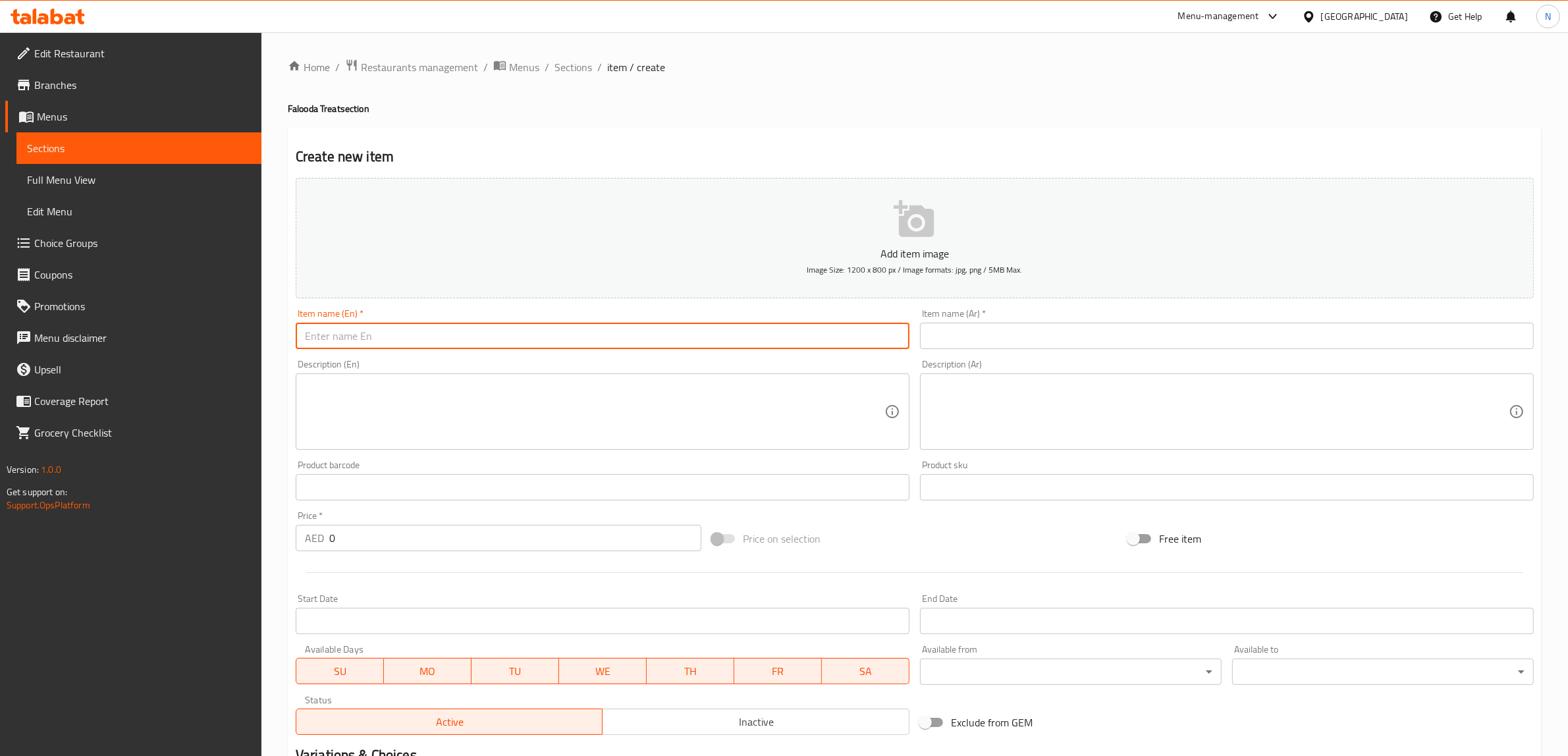
paste input "Sweets Treat"
type input "Sweets Treat"
click at [567, 61] on span "Sections" at bounding box center [573, 67] width 37 height 16
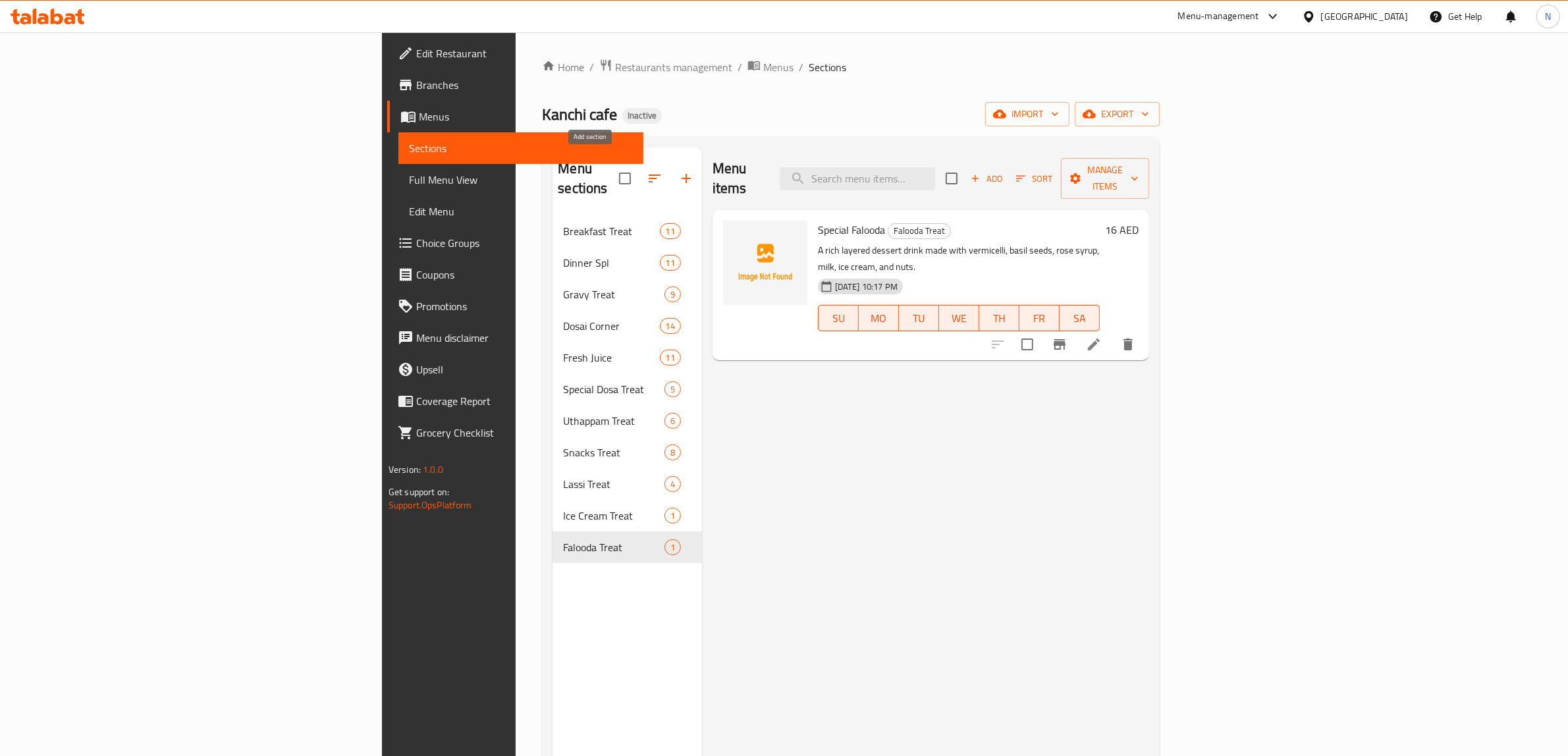
click at [678, 171] on icon "button" at bounding box center [685, 178] width 16 height 16
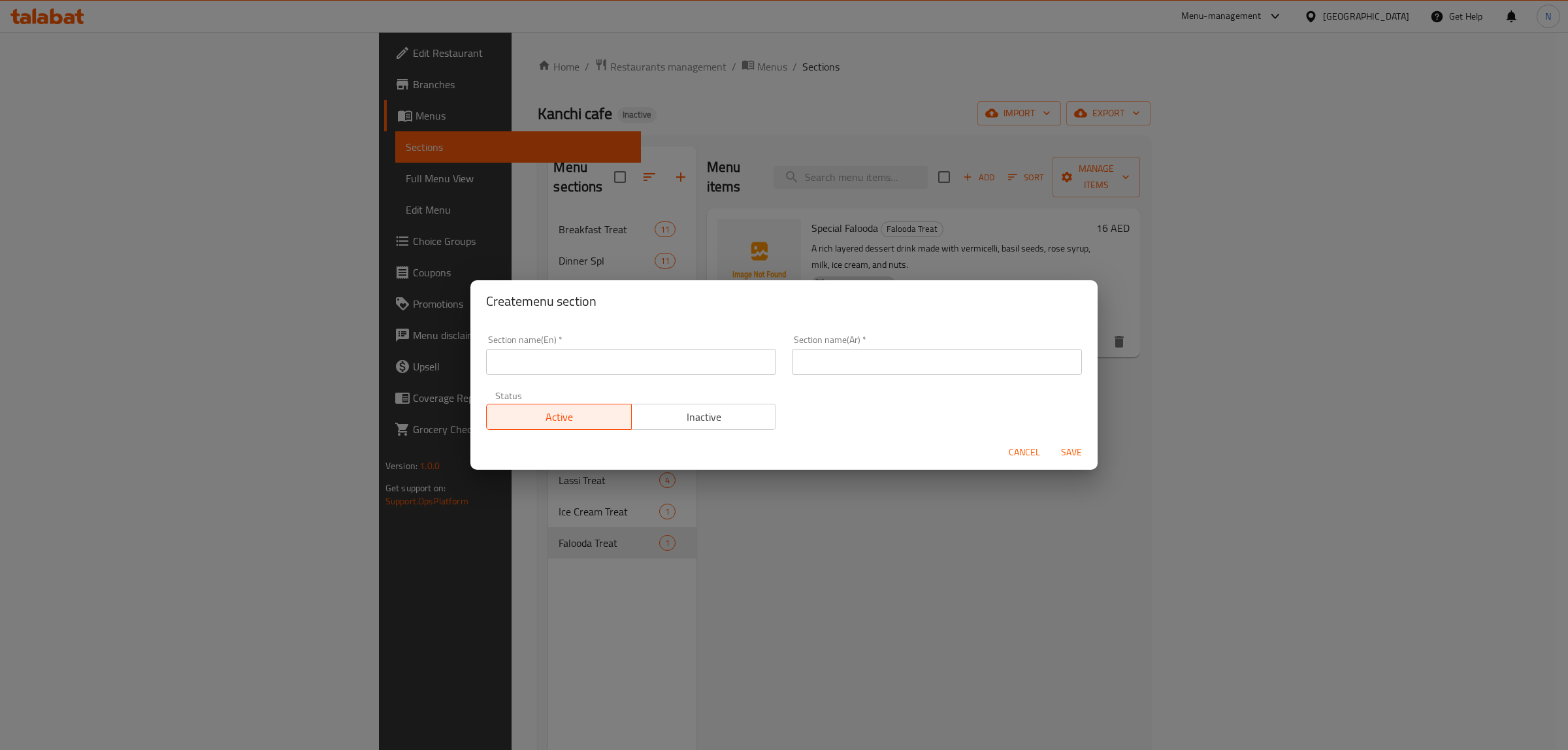
click at [708, 369] on input "text" at bounding box center [631, 361] width 290 height 26
paste input "Sweets Treat"
type input "Sweets Treat"
click at [855, 363] on input "text" at bounding box center [937, 361] width 290 height 26
type input "تريت الحلويات"
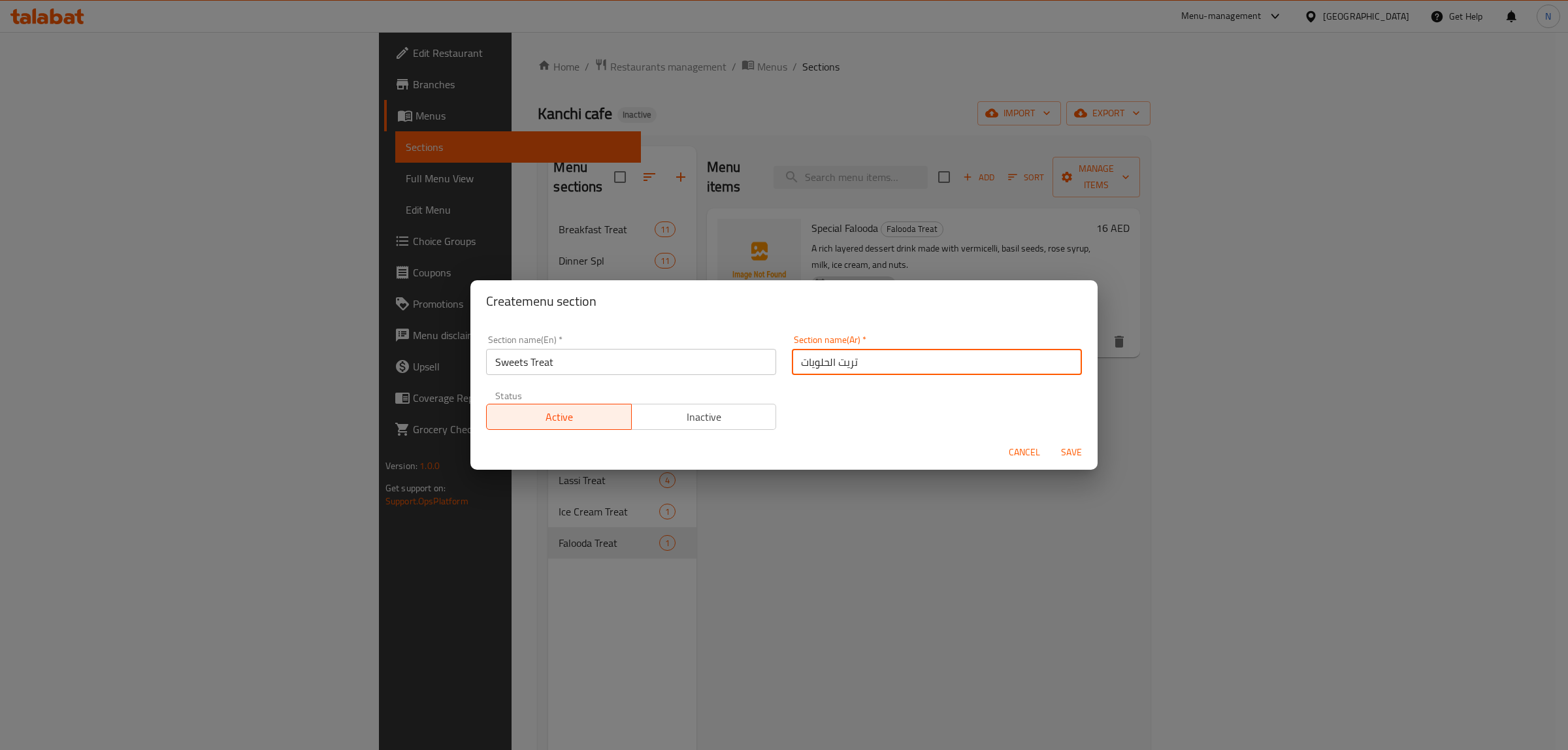
click at [1051, 440] on button "Save" at bounding box center [1071, 452] width 42 height 25
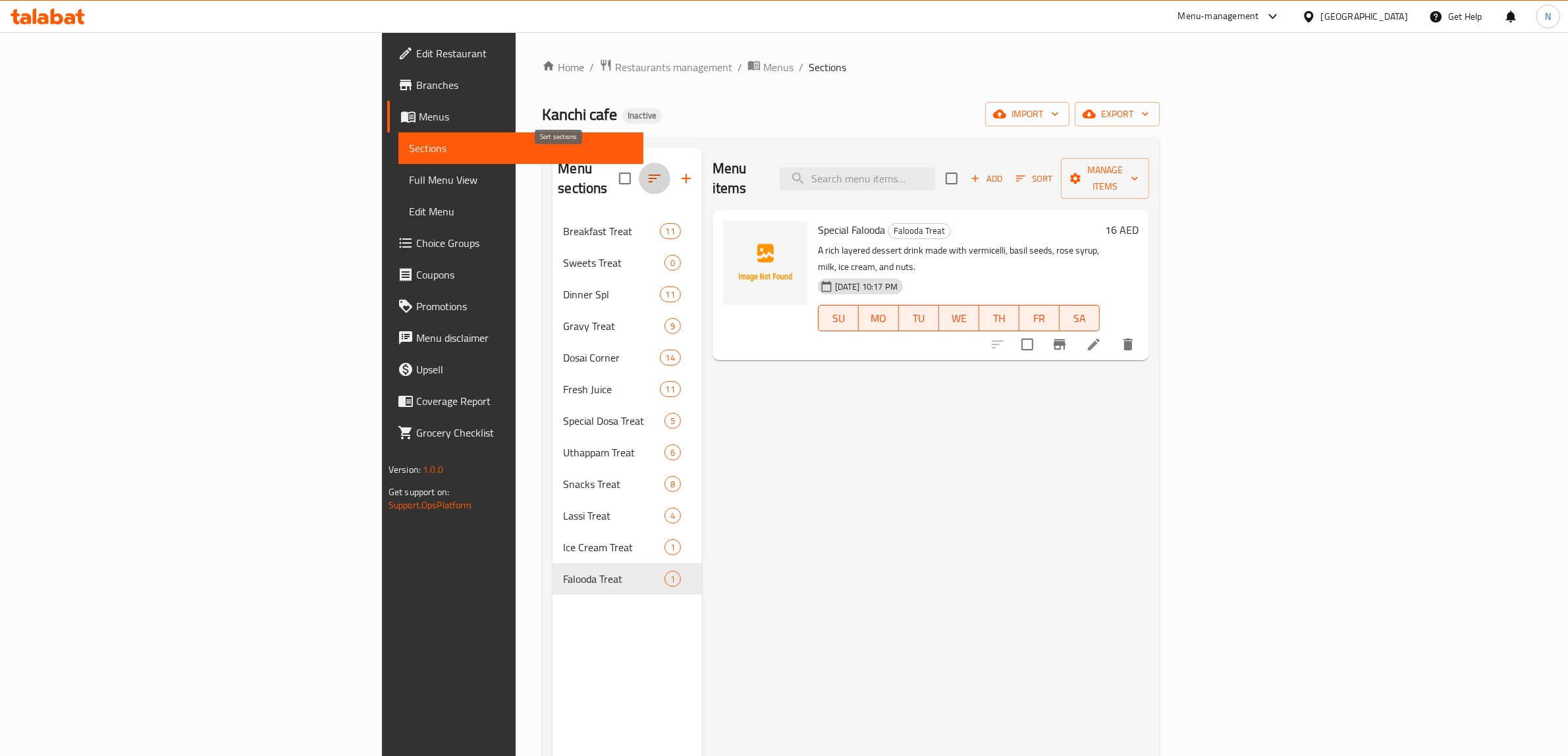
click at [647, 171] on icon "button" at bounding box center [654, 178] width 16 height 16
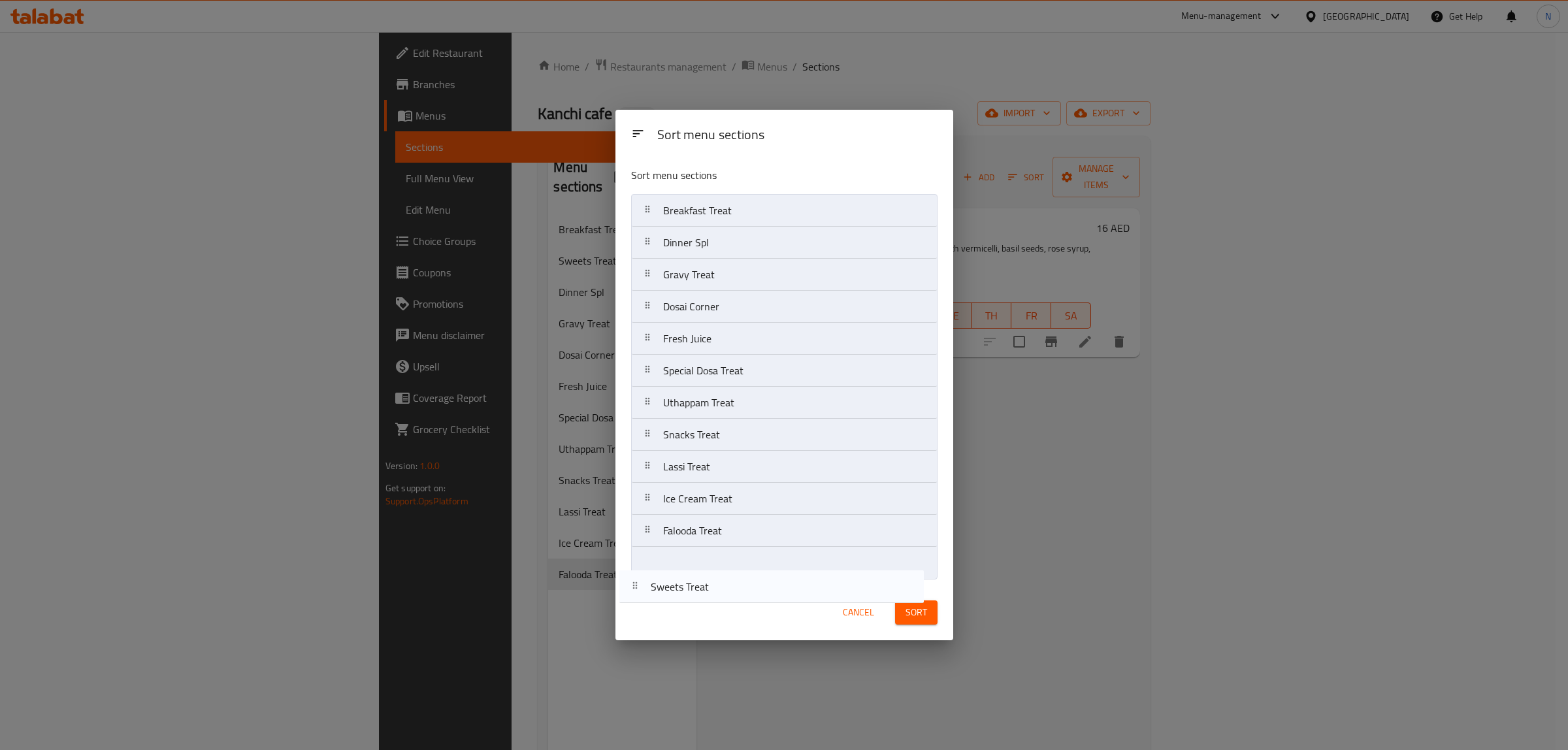
drag, startPoint x: 716, startPoint y: 240, endPoint x: 708, endPoint y: 580, distance: 340.1
click at [708, 580] on div "Sort menu sections Breakfast Treat Sweets Treat Dinner Spl Gravy Treat Dosai Co…" at bounding box center [784, 371] width 338 height 428
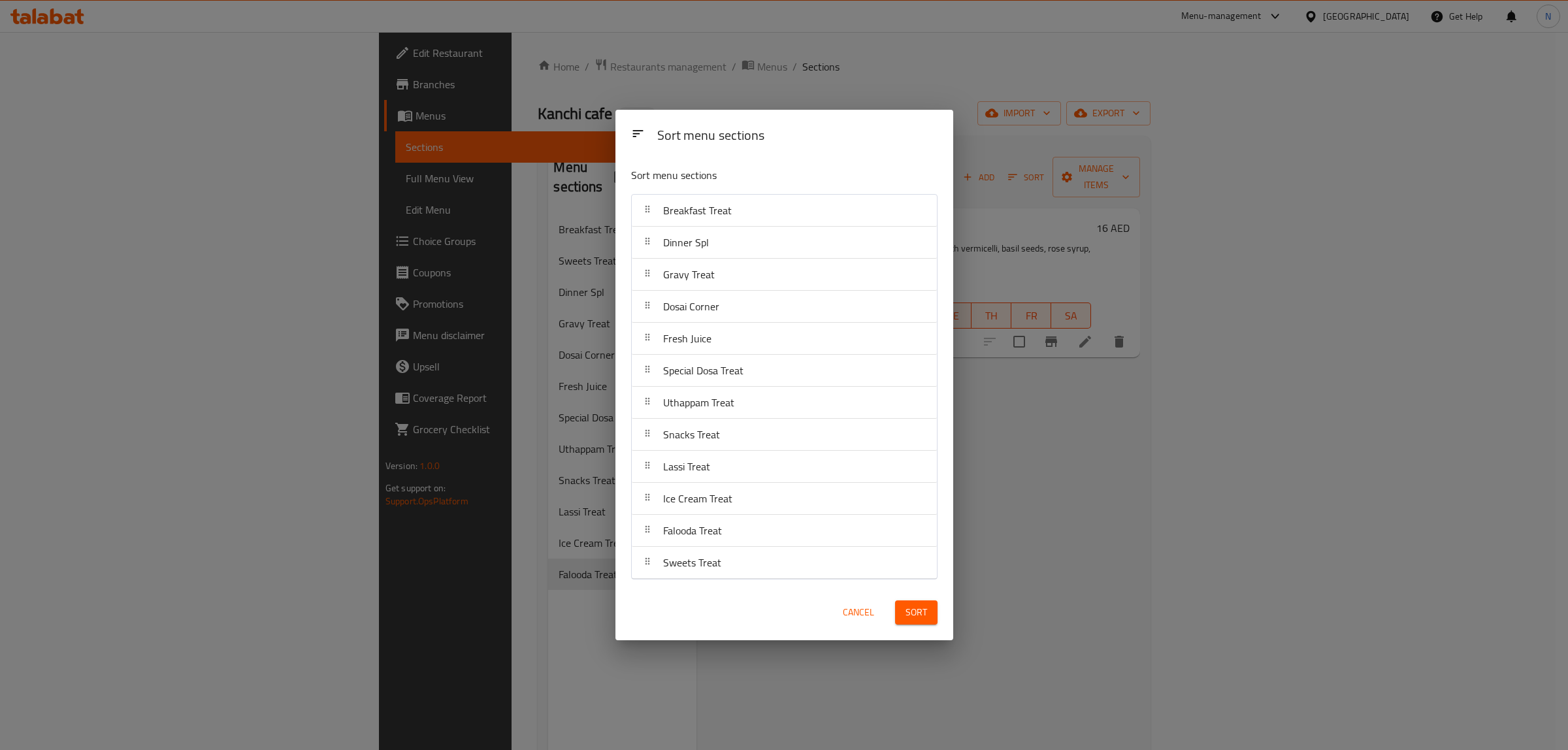
click at [925, 618] on span "Sort" at bounding box center [916, 612] width 22 height 16
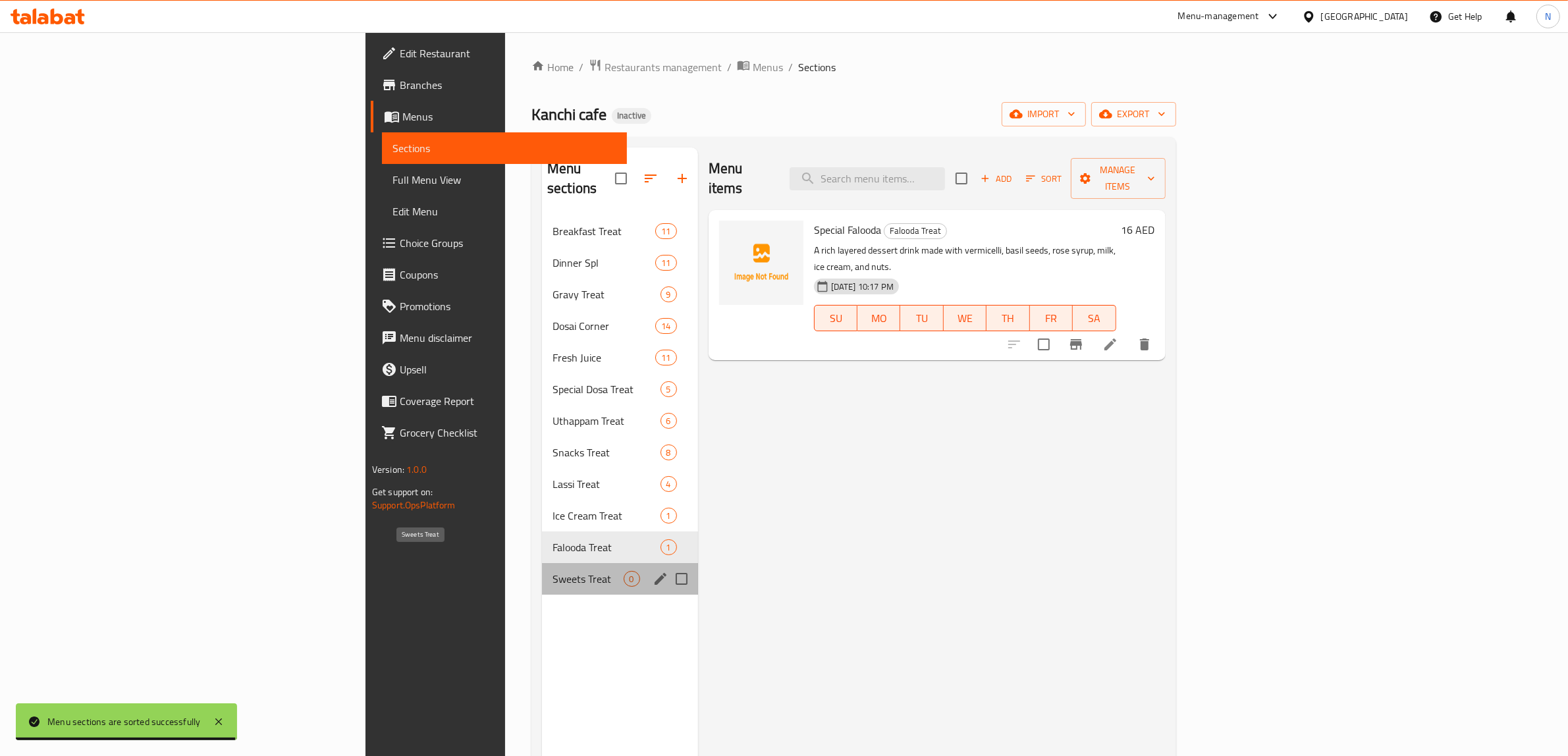
click at [552, 571] on span "Sweets Treat" at bounding box center [587, 578] width 70 height 16
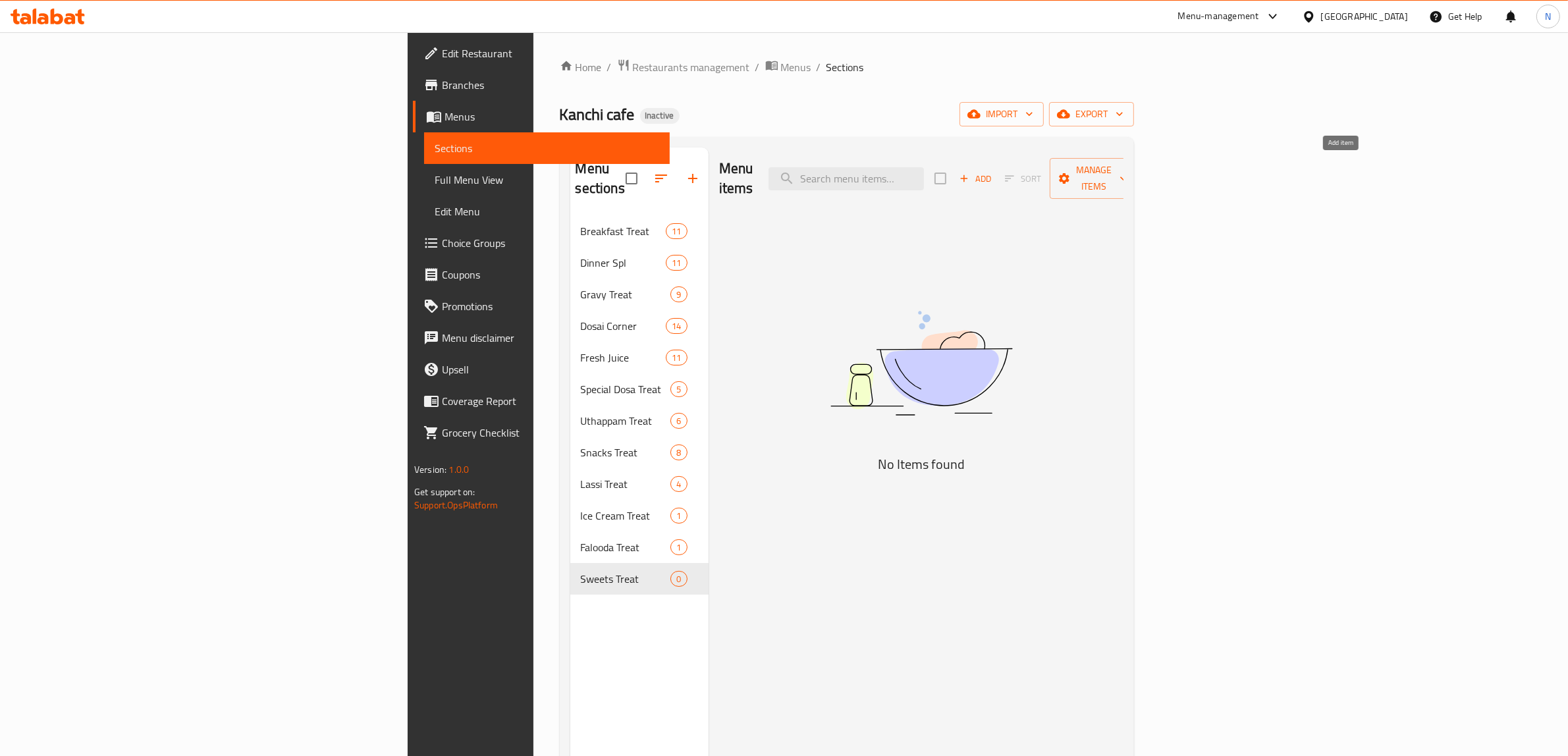
click at [993, 175] on span "Add" at bounding box center [975, 178] width 35 height 15
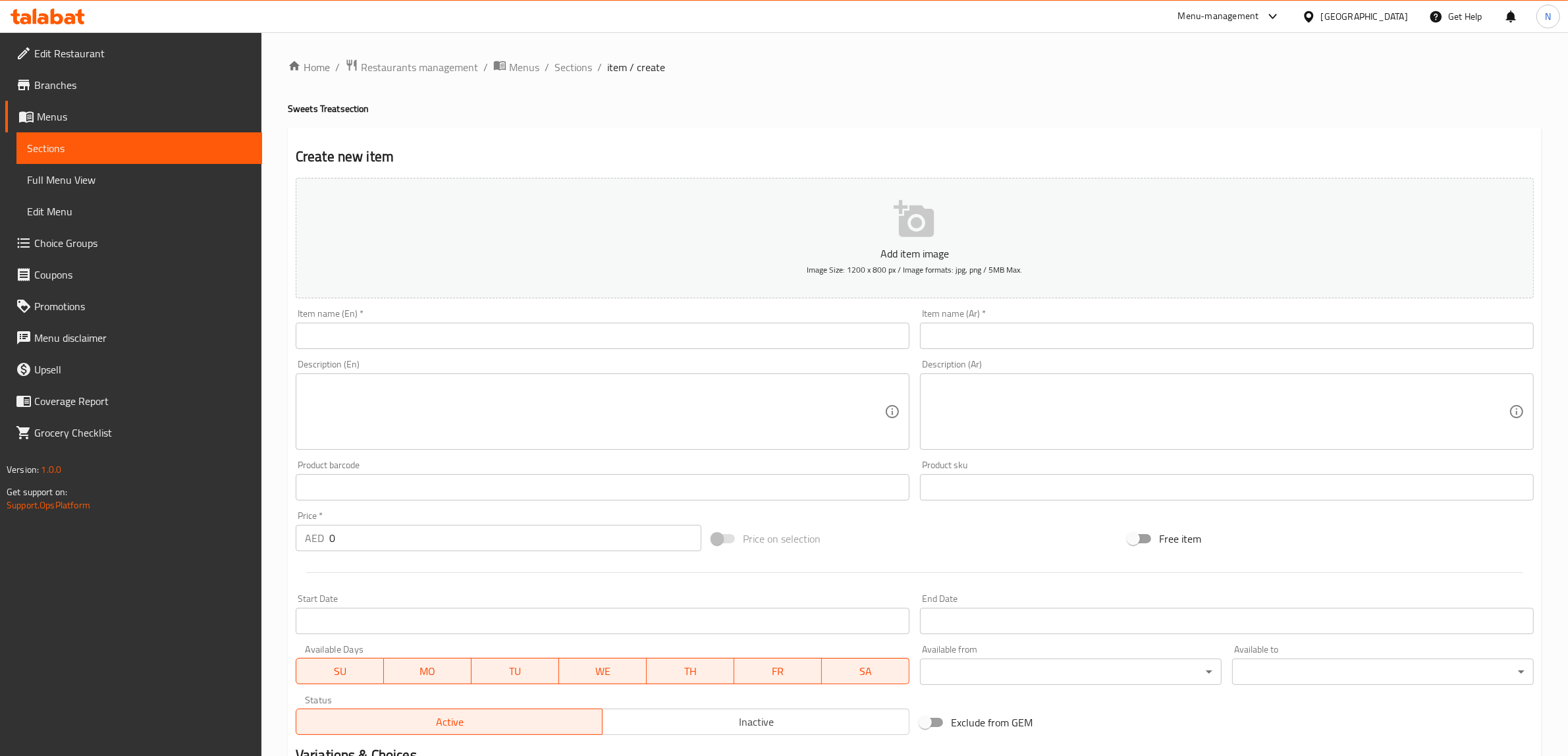
click at [813, 341] on input "text" at bounding box center [602, 336] width 614 height 26
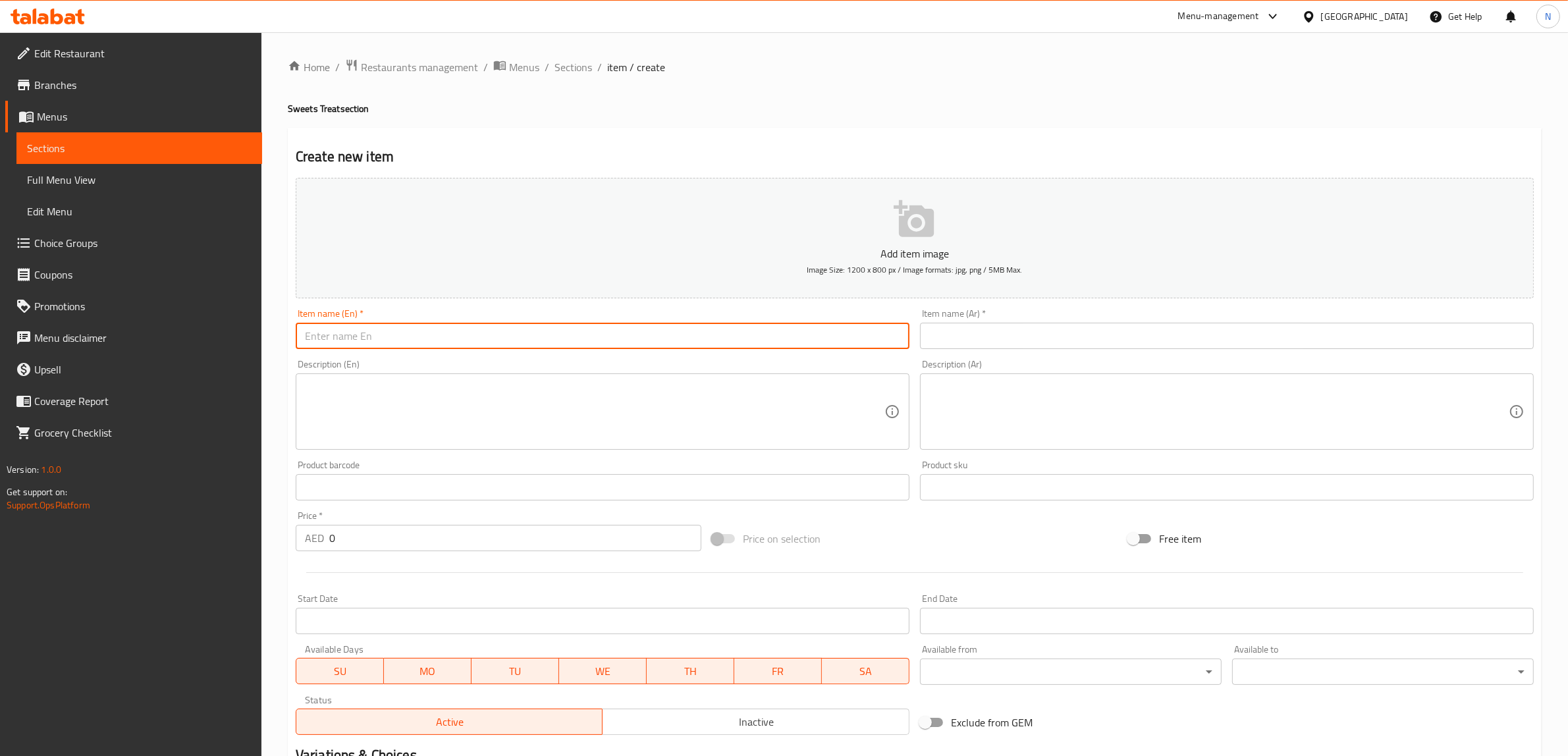
paste input "Kesari (Mon)"
type input "Kesari"
click at [360, 671] on span "SU" at bounding box center [340, 671] width 77 height 19
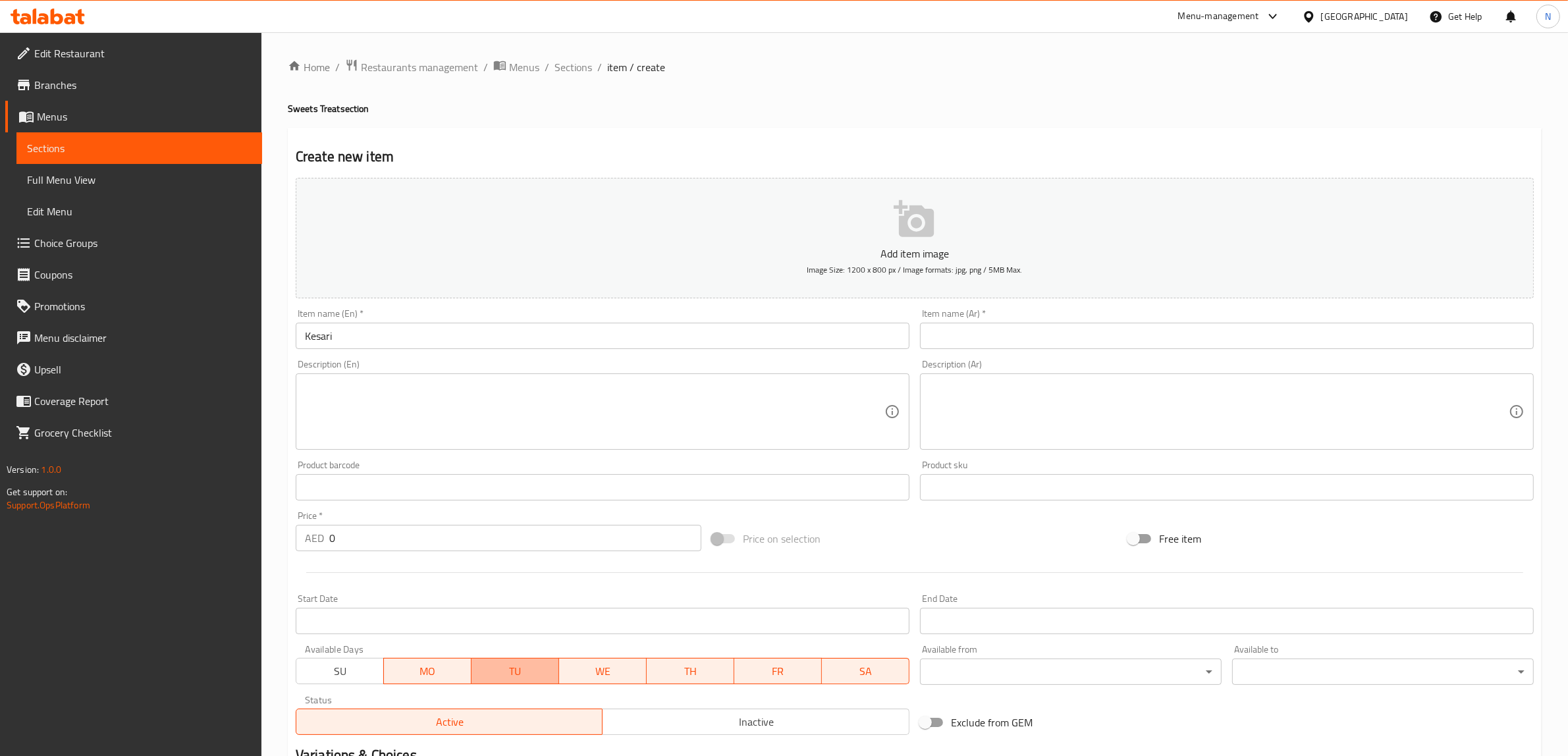
click at [501, 675] on span "TU" at bounding box center [515, 671] width 77 height 19
click at [642, 674] on button "WE" at bounding box center [602, 671] width 88 height 26
click at [695, 671] on span "TH" at bounding box center [690, 671] width 77 height 19
click at [802, 685] on div "Available Days SU MO TU WE TH FR SA" at bounding box center [602, 665] width 624 height 51
click at [805, 677] on span "FR" at bounding box center [778, 671] width 77 height 19
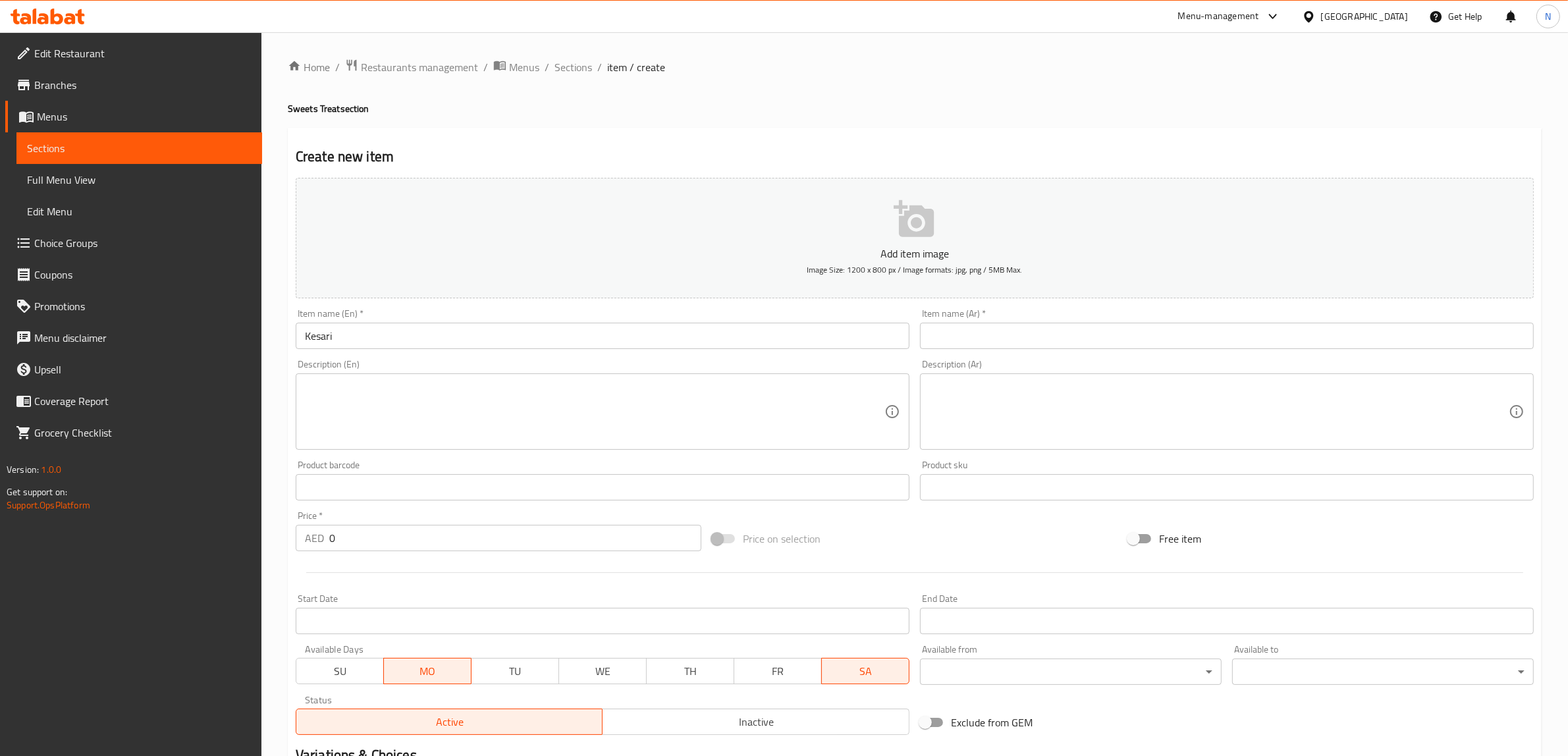
click at [870, 677] on span "SA" at bounding box center [865, 671] width 77 height 19
click at [850, 379] on div "Description (En)" at bounding box center [602, 411] width 614 height 76
paste textarea "Traditional semolina sweet cooked with ghee, sugar, and saffron (served on Mond…"
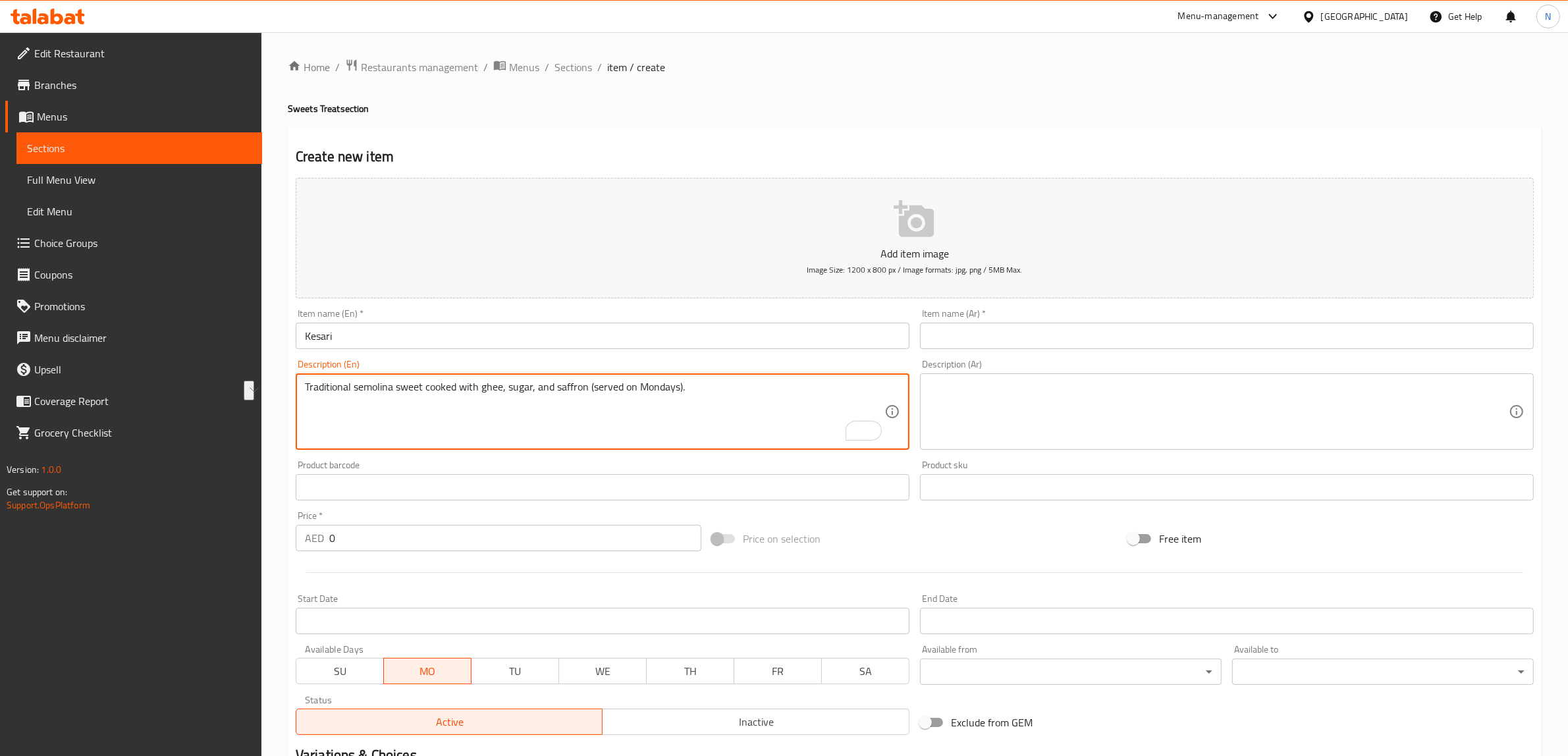
drag, startPoint x: 588, startPoint y: 390, endPoint x: 696, endPoint y: 393, distance: 108.0
click at [696, 393] on textarea "Traditional semolina sweet cooked with ghee, sugar, and saffron (served on Mond…" at bounding box center [594, 411] width 579 height 62
type textarea "Traditional semolina sweet cooked with ghee, sugar, and saffron."
click at [942, 324] on input "text" at bounding box center [1226, 336] width 614 height 26
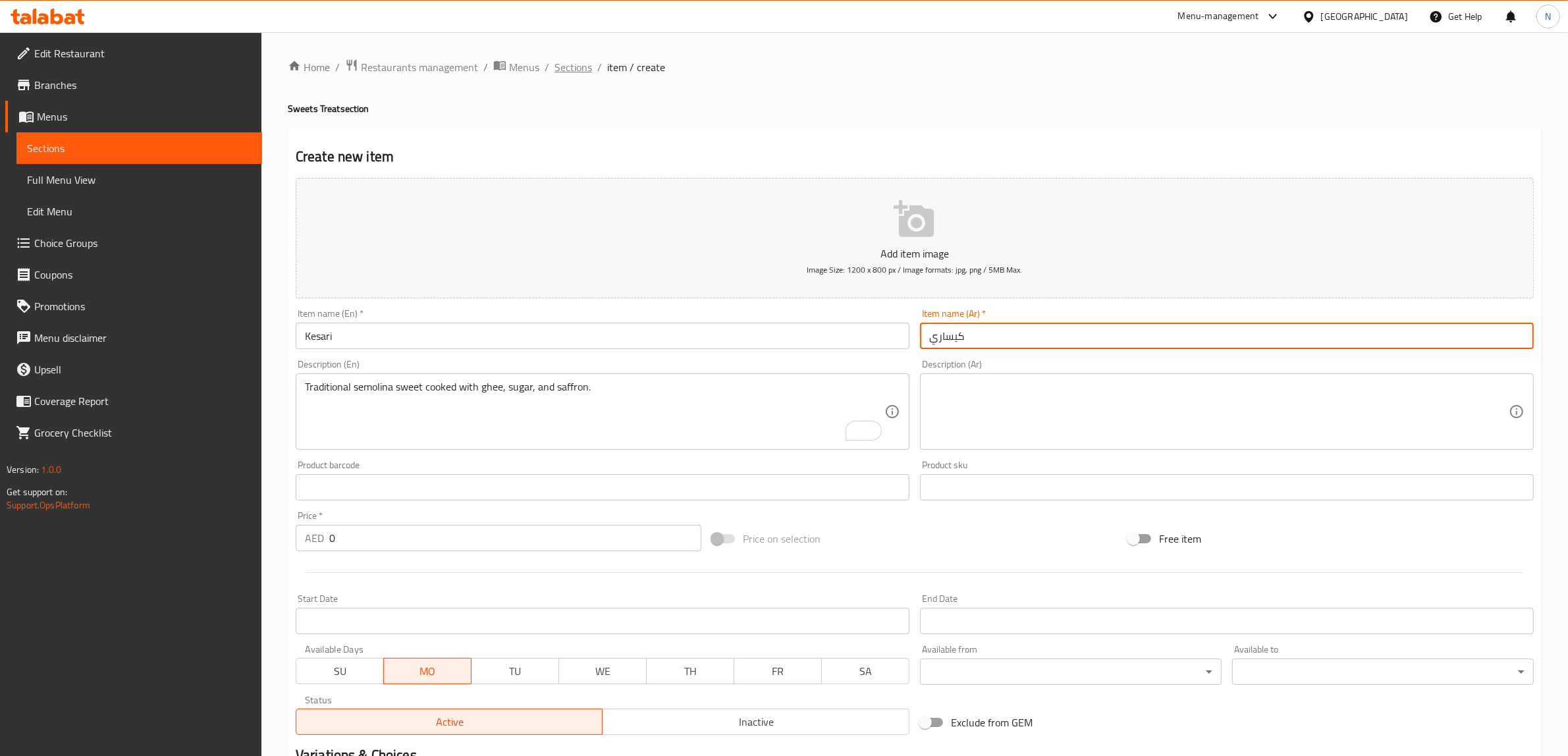
type input "كيساري"
click at [567, 70] on span "Sections" at bounding box center [573, 67] width 37 height 16
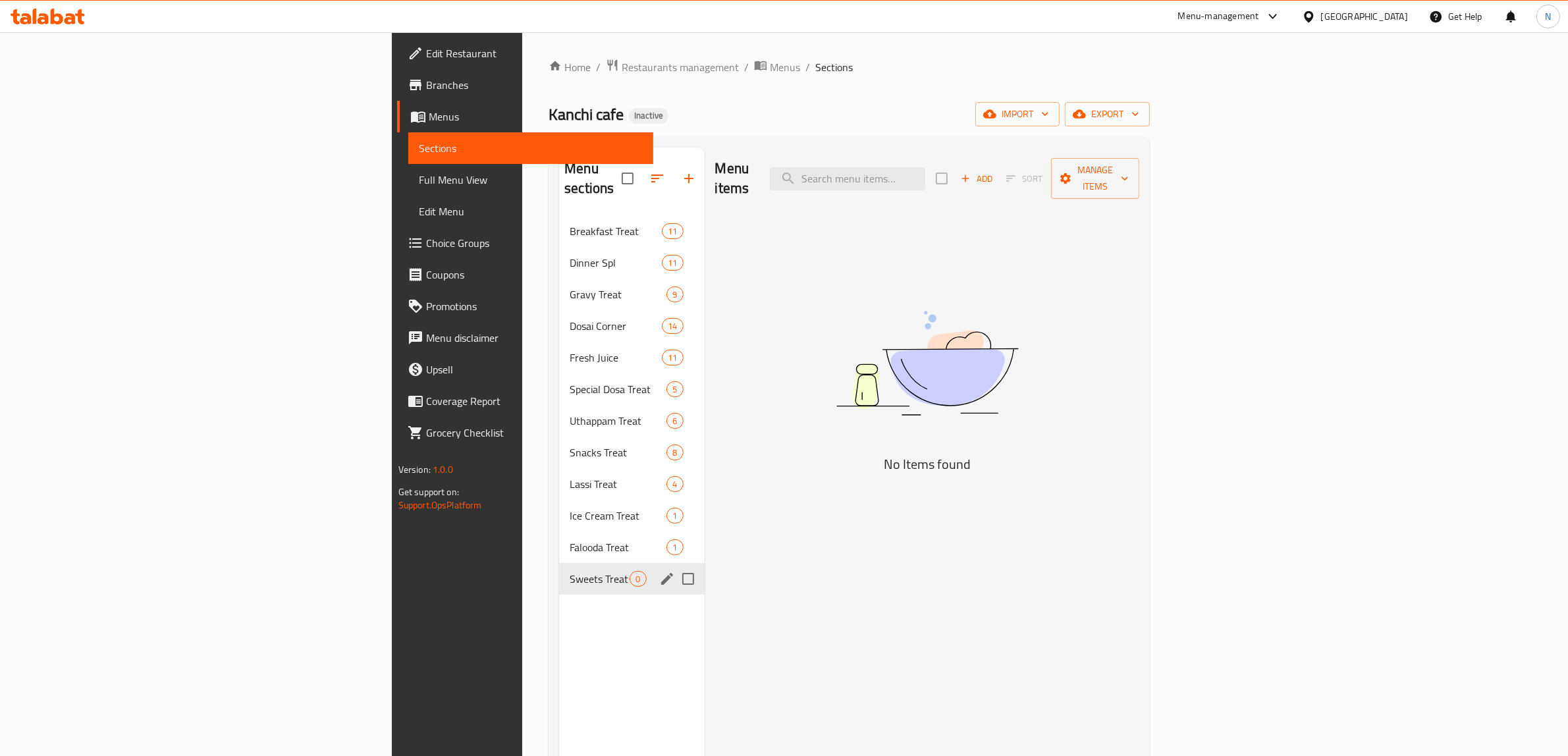
click at [674, 565] on input "Menu sections" at bounding box center [688, 578] width 28 height 28
checkbox input "true"
click at [659, 571] on icon "edit" at bounding box center [667, 578] width 16 height 16
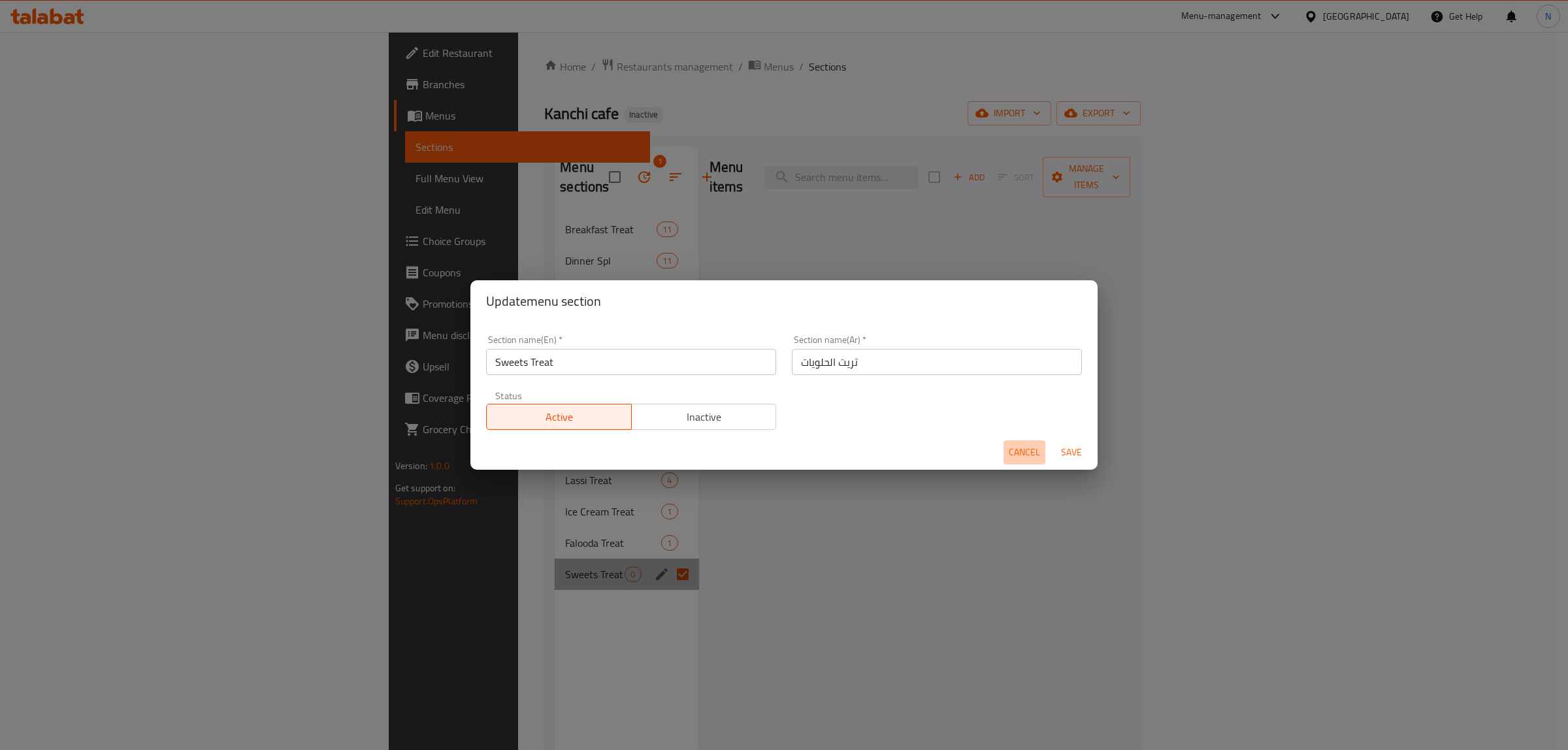
click at [1026, 448] on span "Cancel" at bounding box center [1025, 453] width 31 height 16
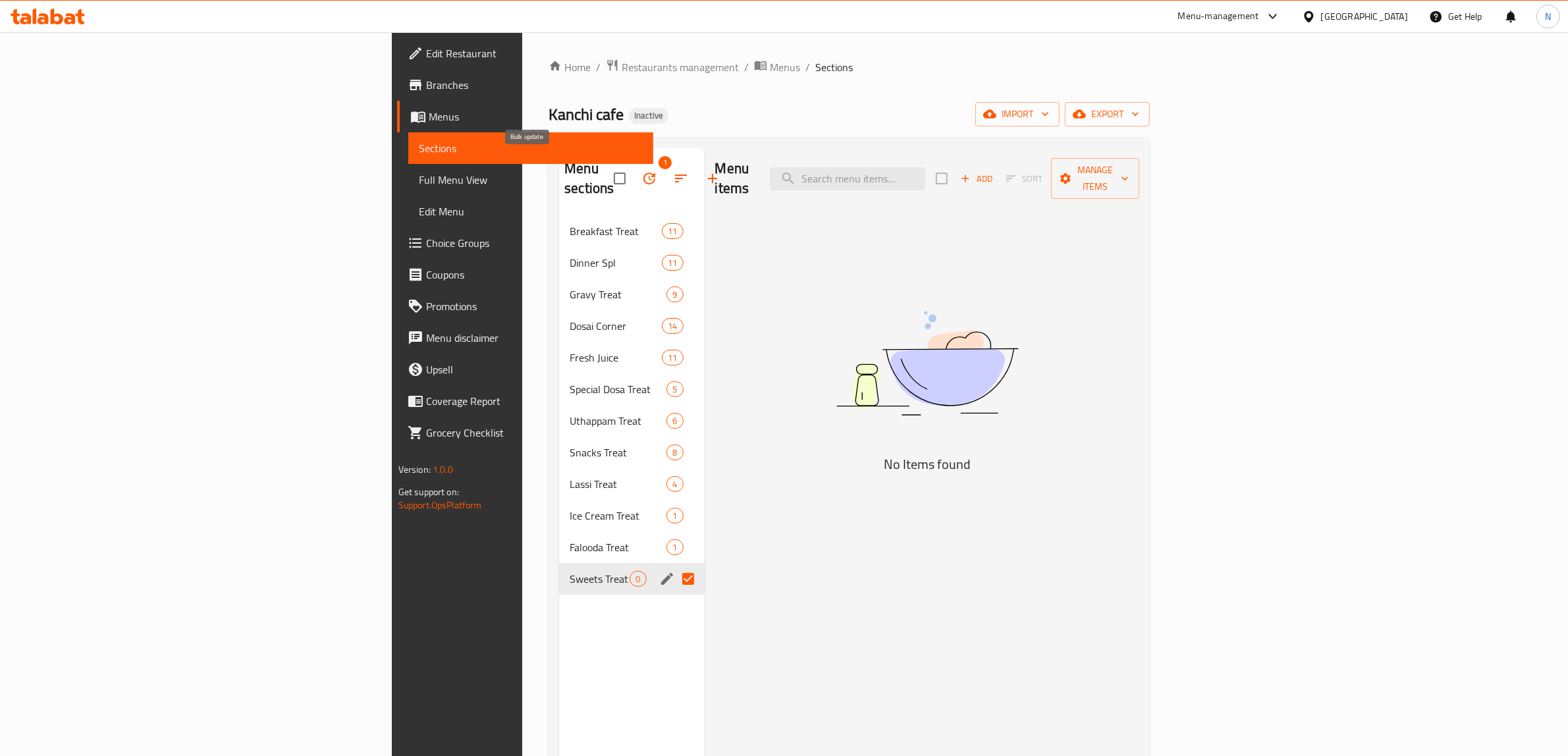
click at [641, 172] on icon "button" at bounding box center [649, 178] width 16 height 16
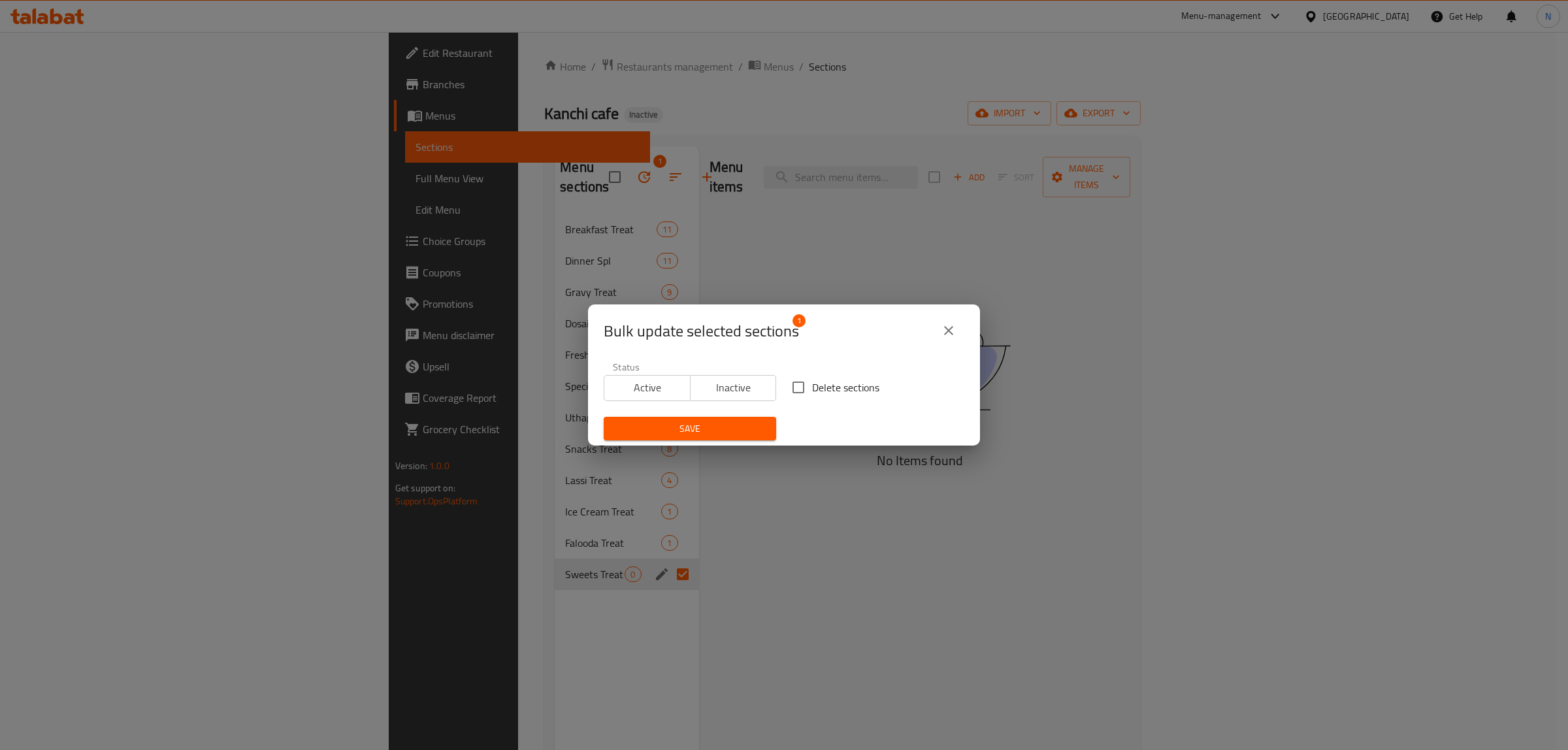
click at [840, 395] on span "Delete sections" at bounding box center [845, 387] width 68 height 16
click at [812, 395] on input "Delete sections" at bounding box center [798, 387] width 28 height 28
checkbox input "true"
click at [722, 435] on span "Save" at bounding box center [690, 429] width 152 height 16
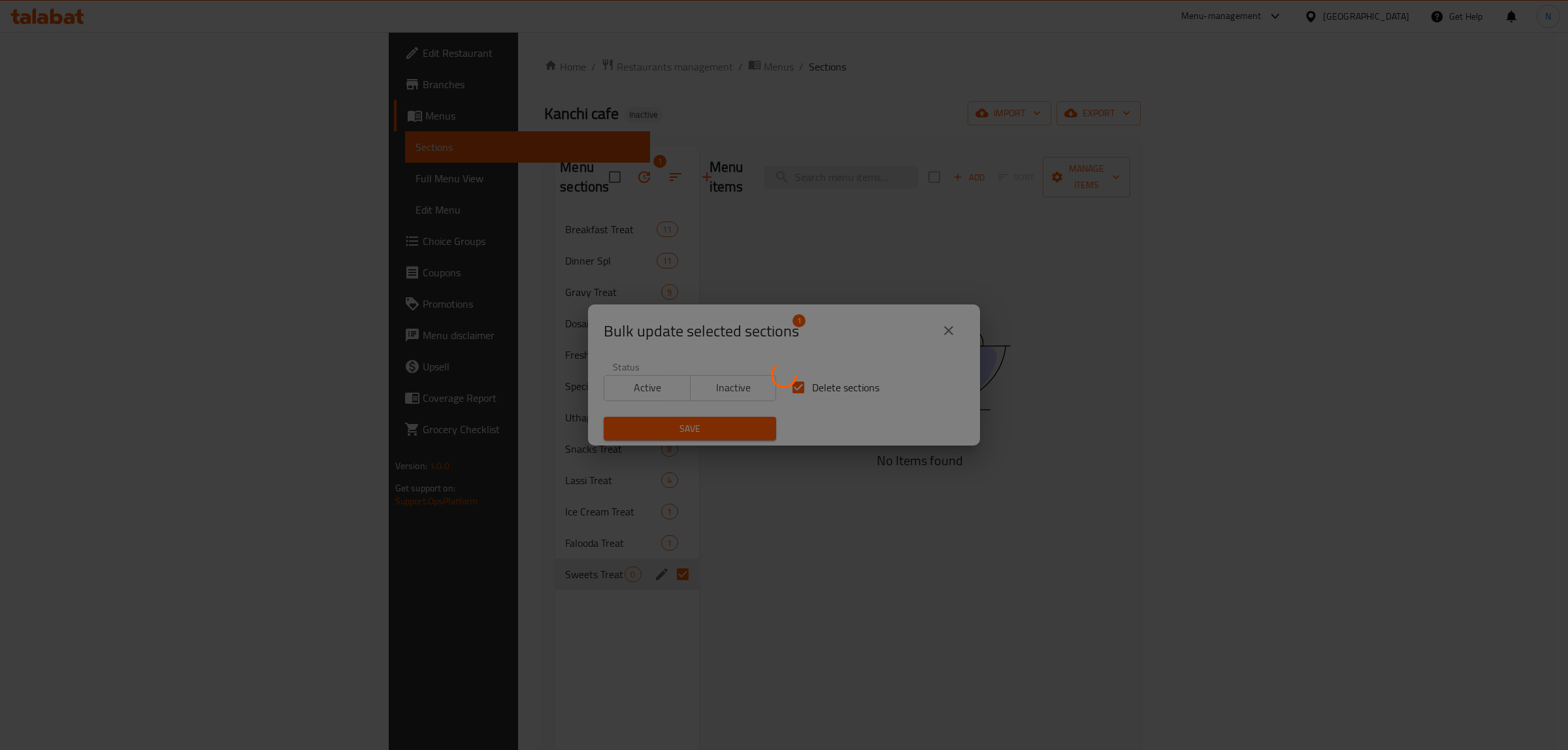
checkbox input "false"
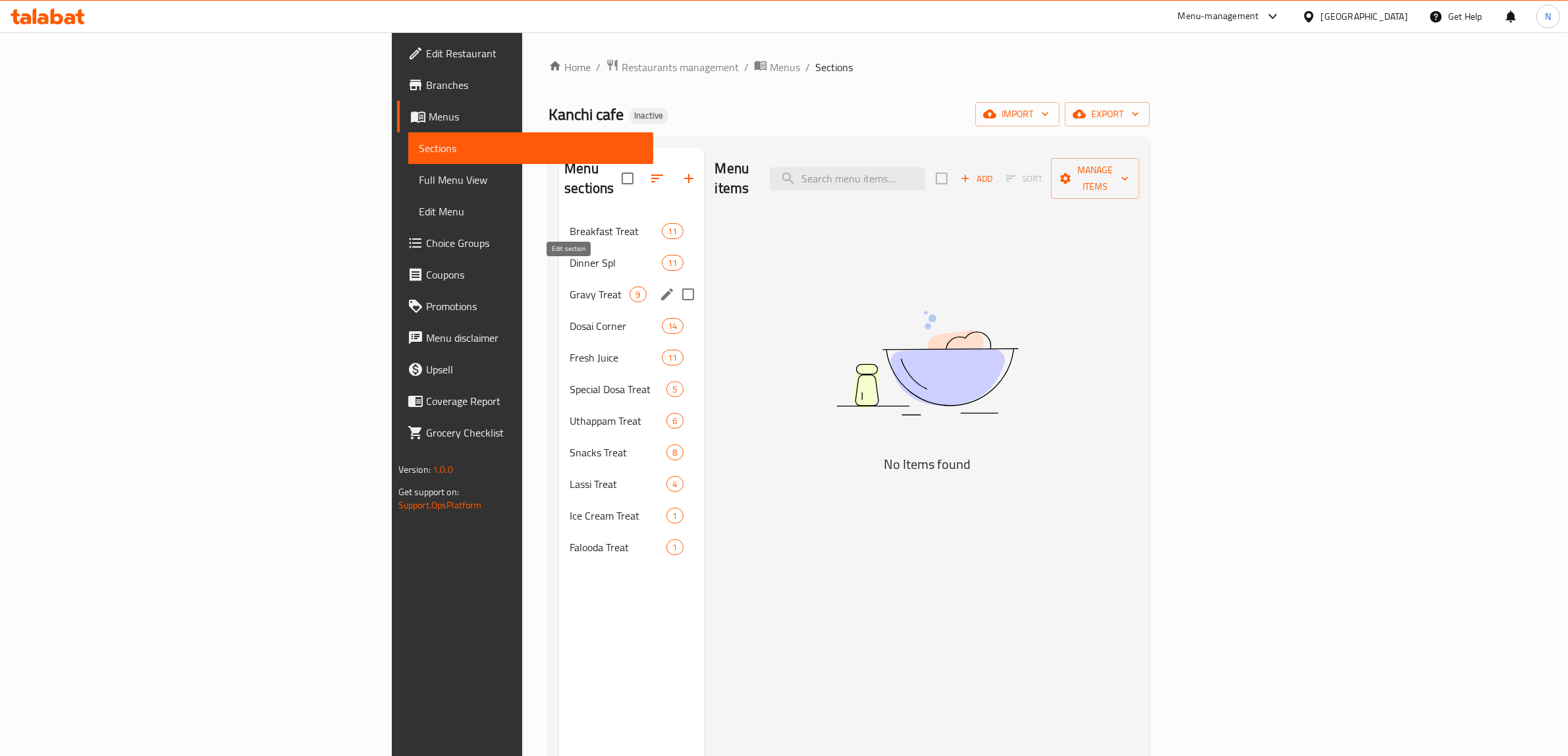
click at [661, 288] on icon "edit" at bounding box center [667, 294] width 12 height 12
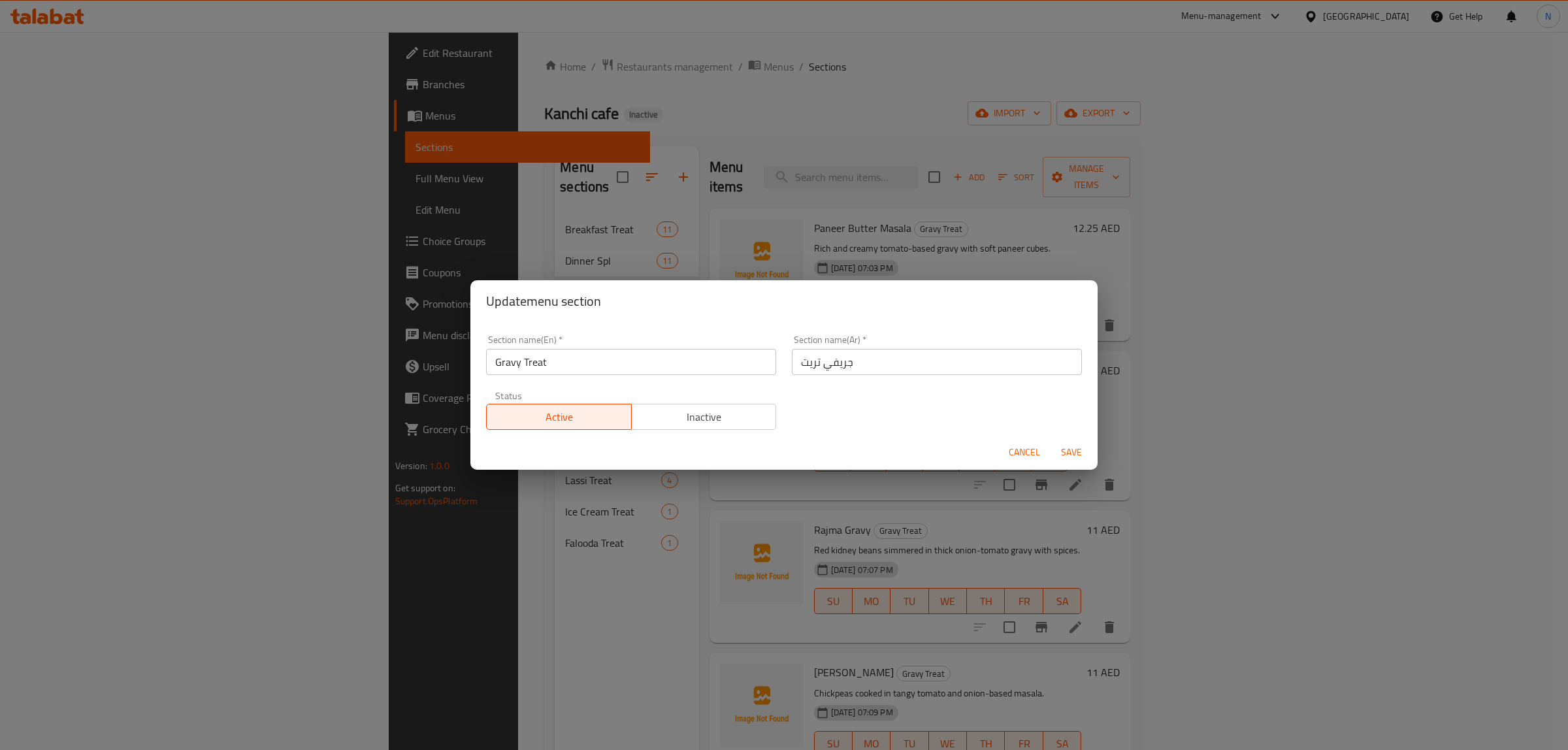
click at [564, 364] on input "Gravy Treat" at bounding box center [631, 361] width 290 height 26
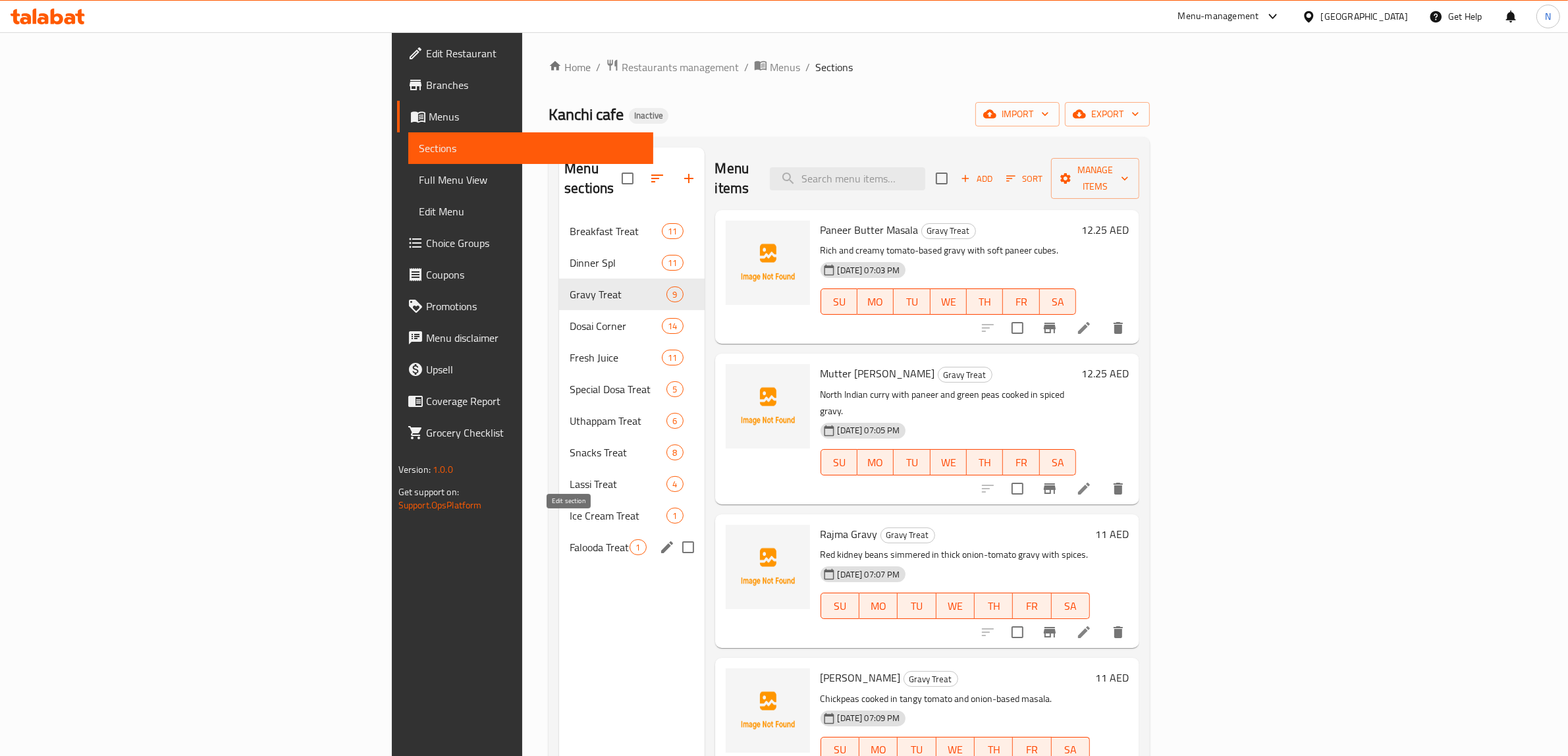
click at [661, 541] on icon "edit" at bounding box center [667, 547] width 12 height 12
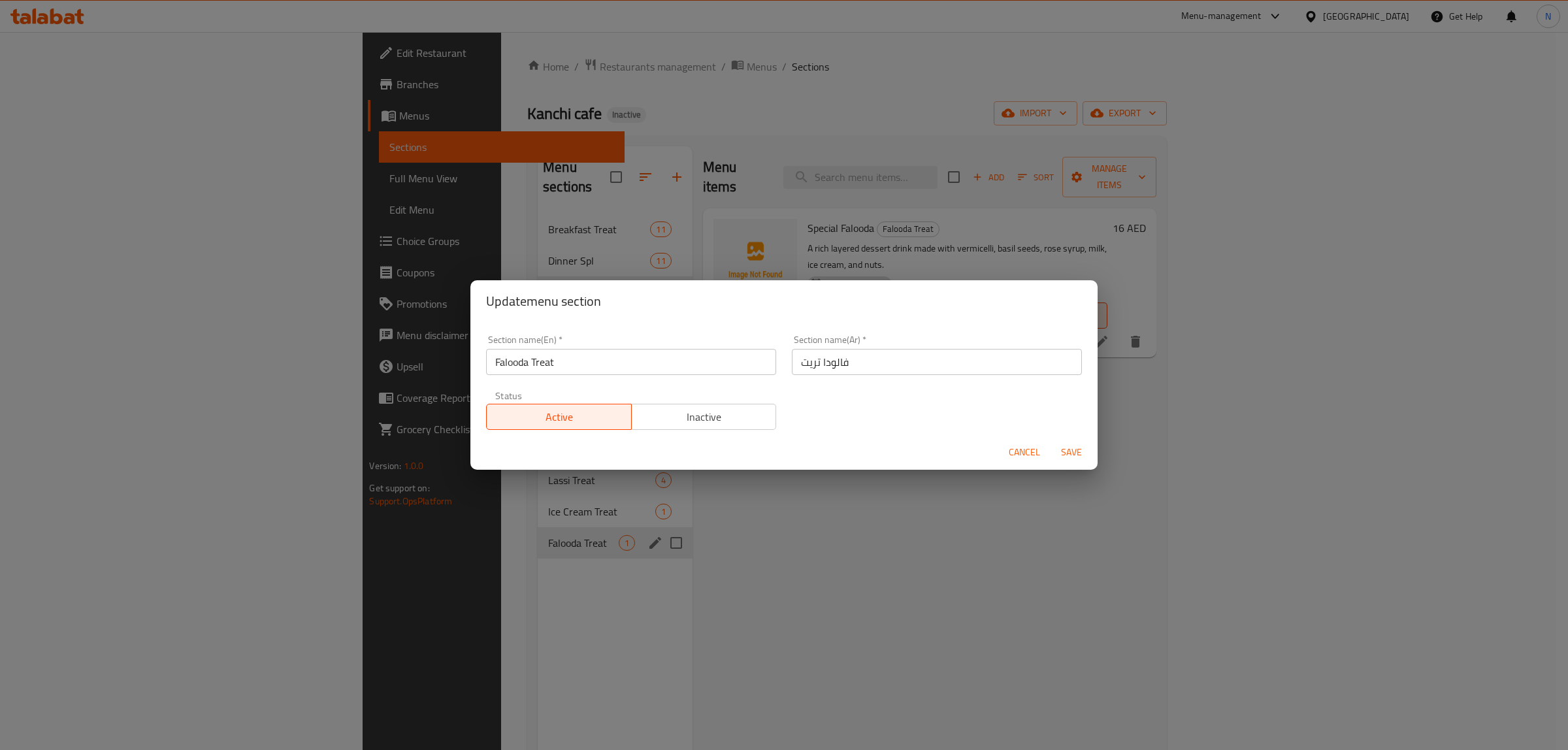
click at [588, 368] on input "Falooda Treat" at bounding box center [631, 361] width 290 height 26
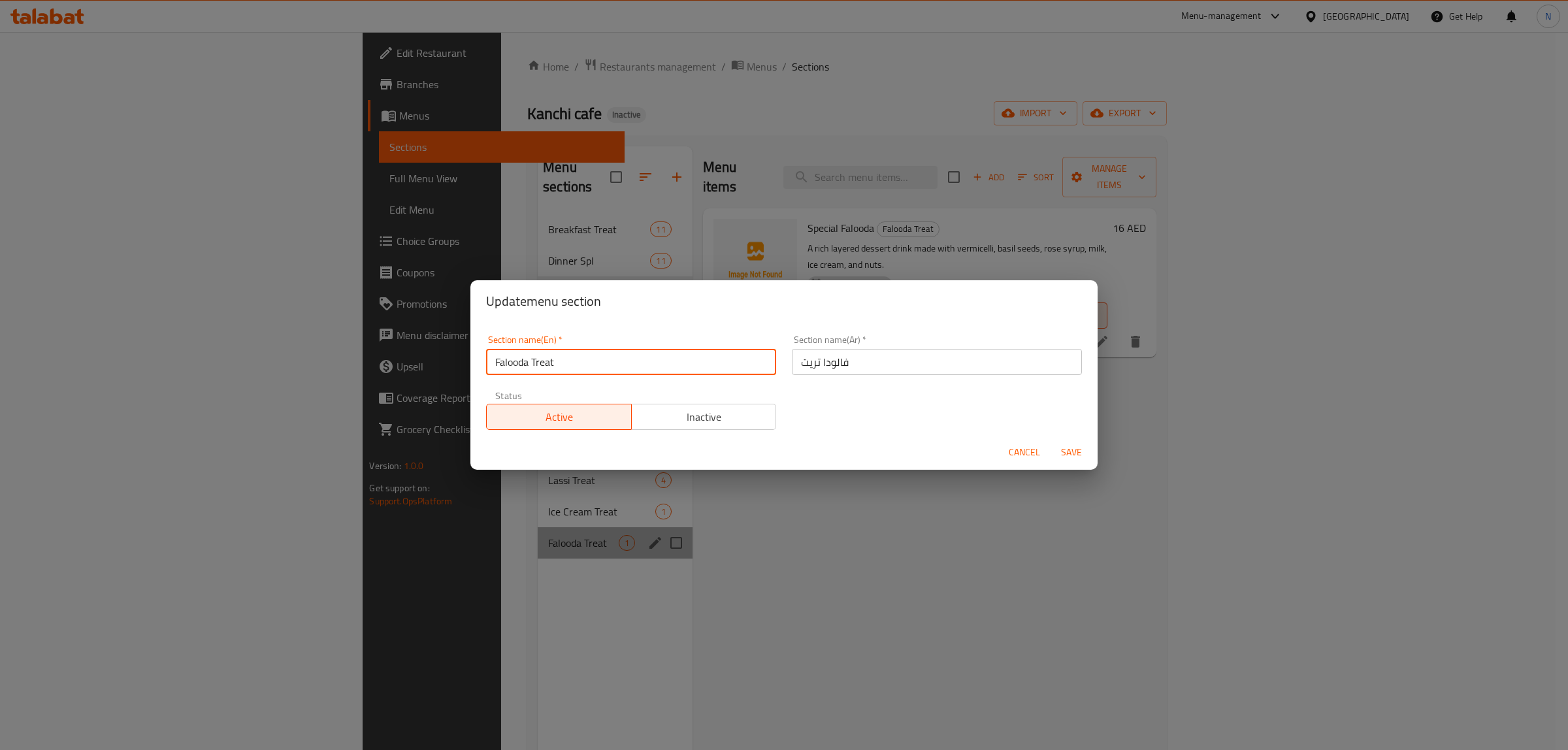
click at [588, 368] on input "Falooda Treat" at bounding box center [631, 361] width 290 height 26
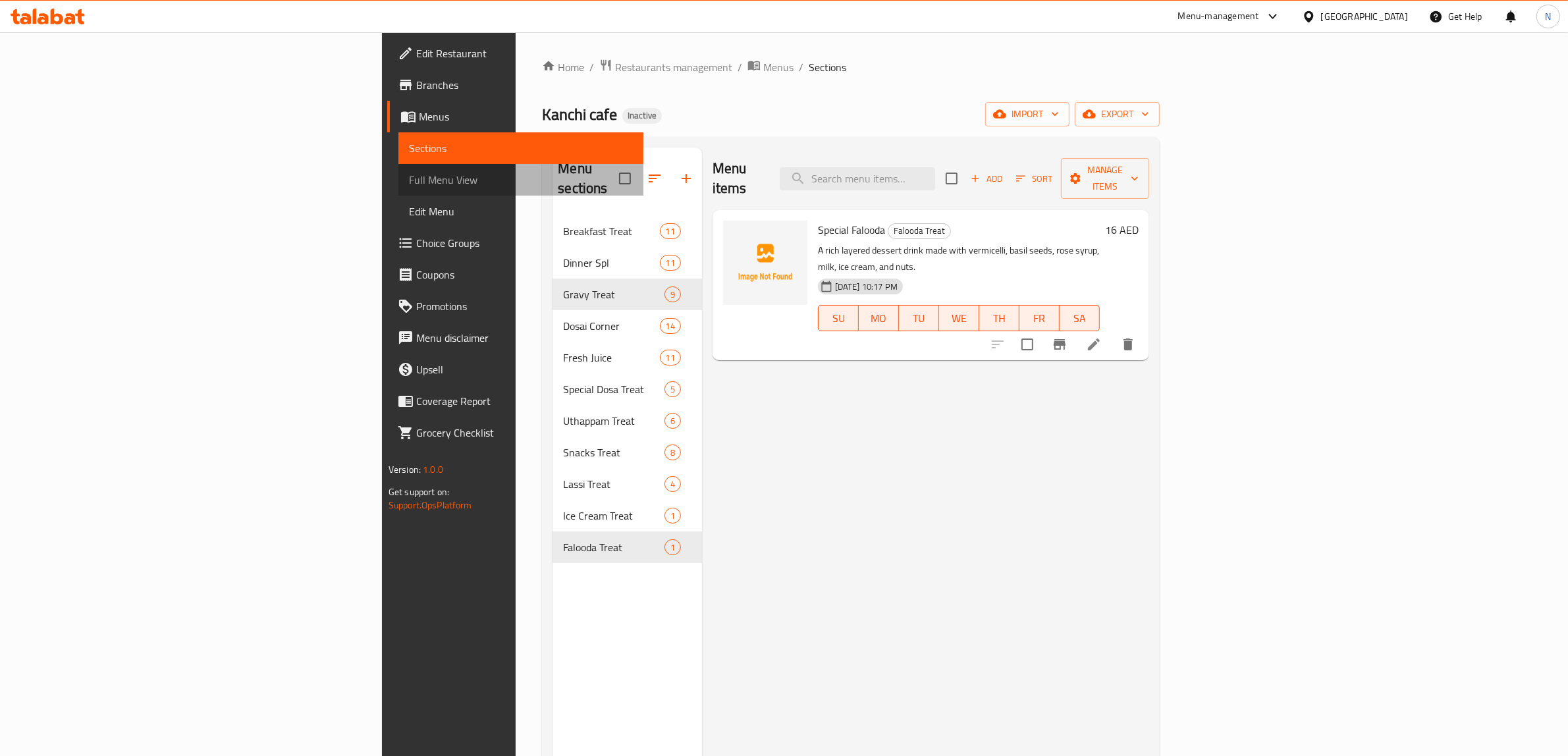
click at [409, 172] on span "Full Menu View" at bounding box center [521, 179] width 225 height 16
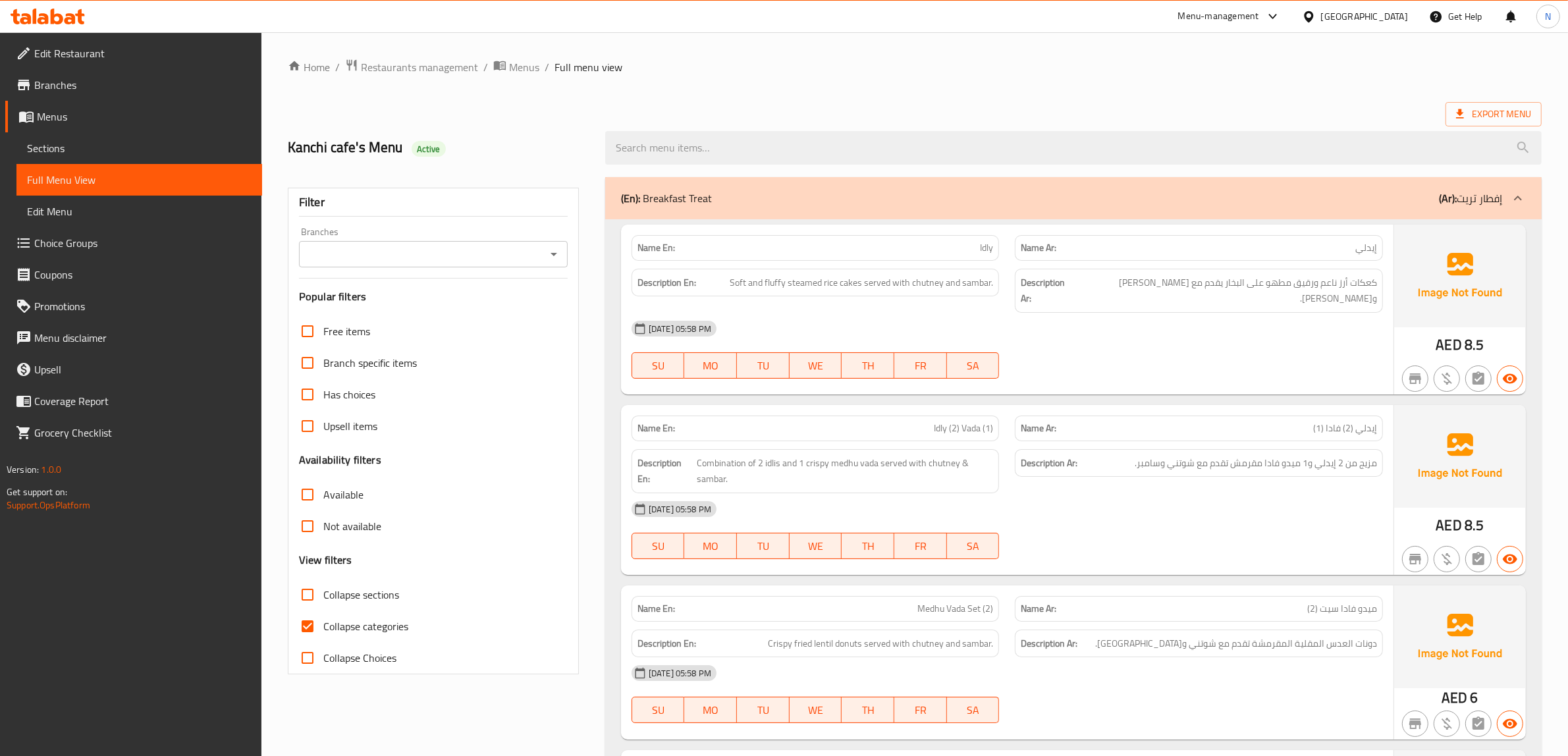
click at [397, 621] on span "Collapse categories" at bounding box center [366, 626] width 85 height 16
click at [324, 621] on input "Collapse categories" at bounding box center [307, 626] width 31 height 31
checkbox input "false"
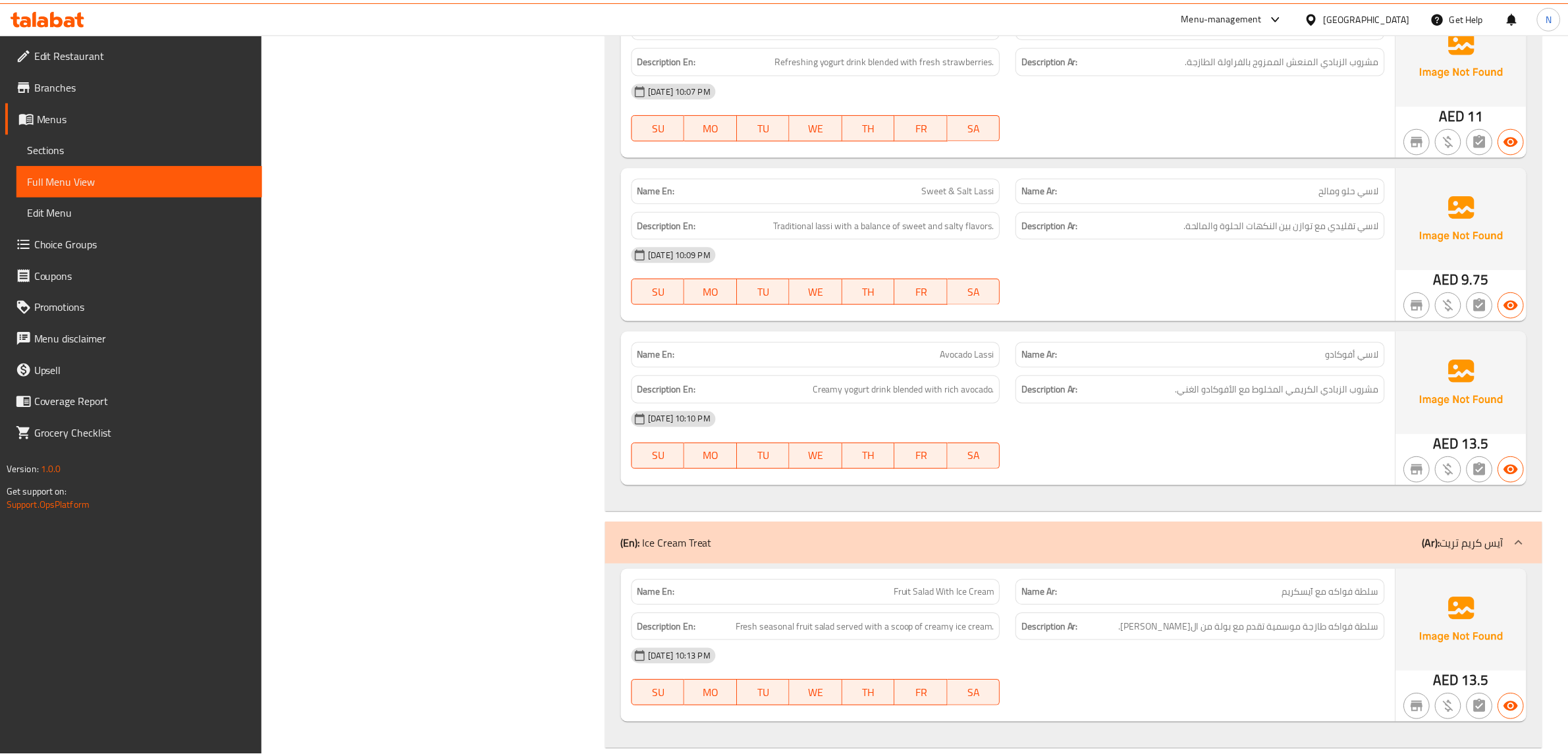
scroll to position [15194, 0]
